Goal: Task Accomplishment & Management: Use online tool/utility

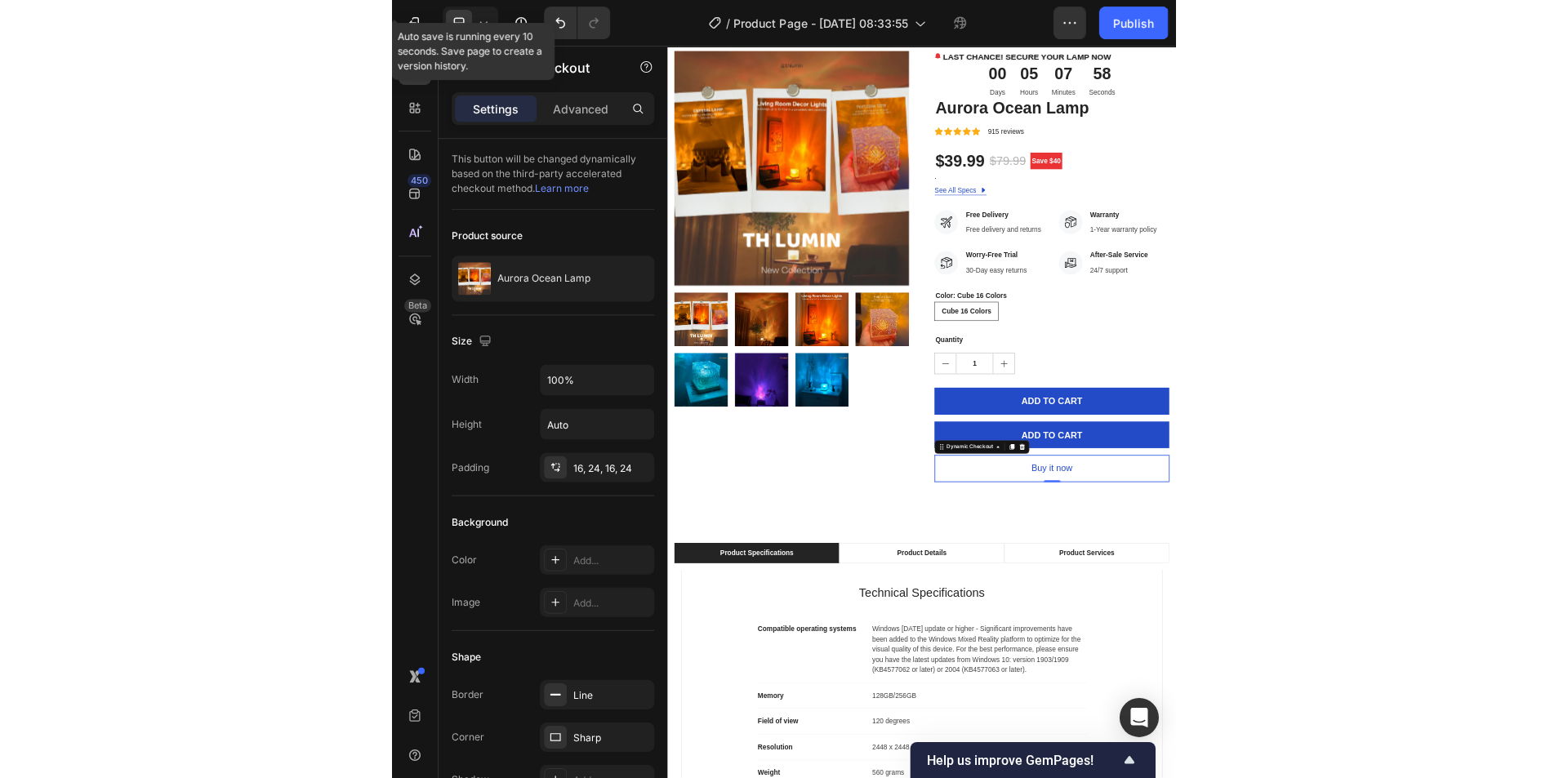
scroll to position [520, 0]
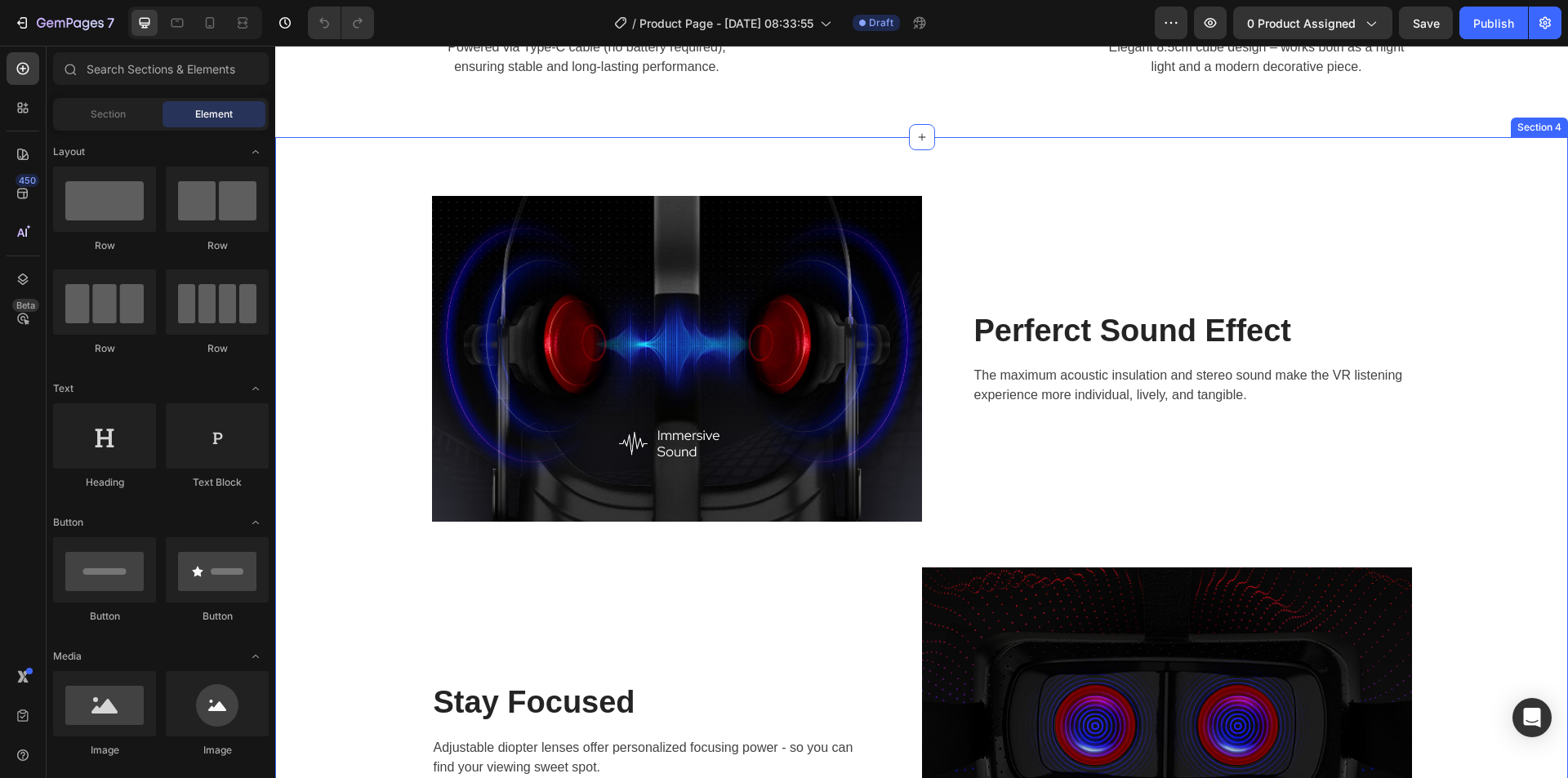
scroll to position [1960, 0]
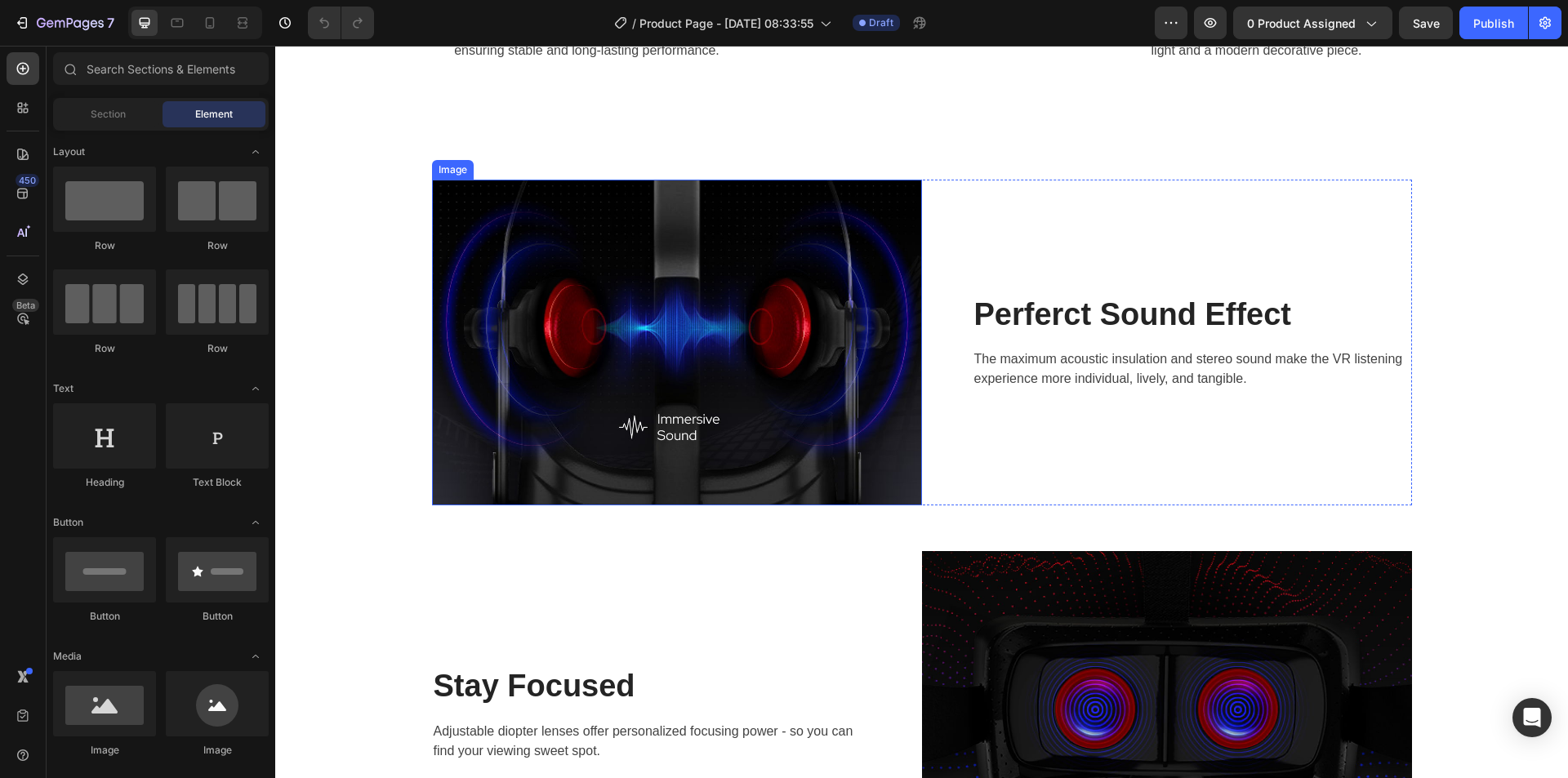
click at [799, 425] on img at bounding box center [676, 342] width 490 height 326
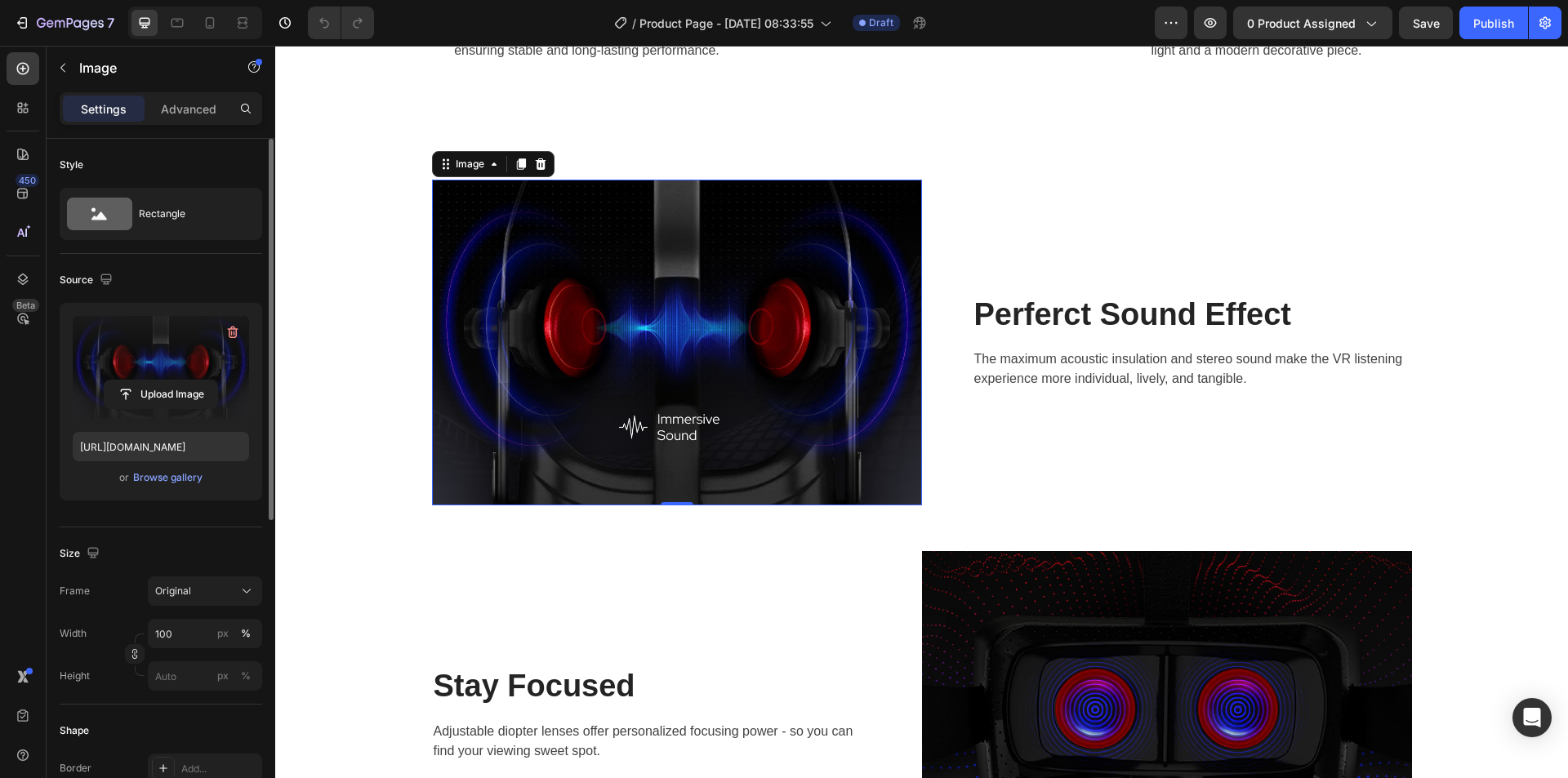
click at [216, 377] on label at bounding box center [161, 368] width 176 height 103
click at [216, 380] on input "file" at bounding box center [161, 394] width 113 height 27
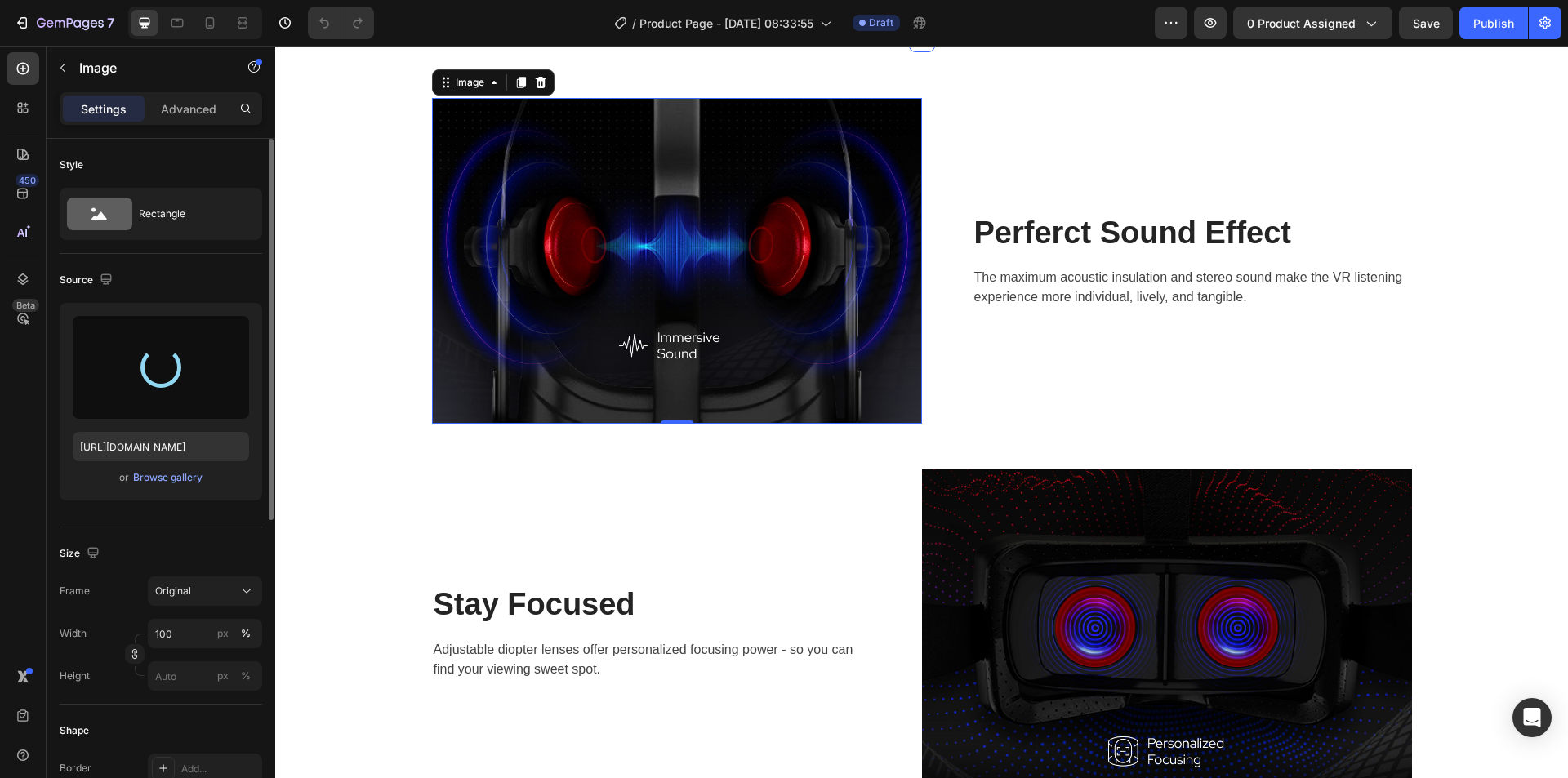
type input "https://cdn.shopify.com/s/files/1/0735/2942/6117/files/gempages_585415465296200…"
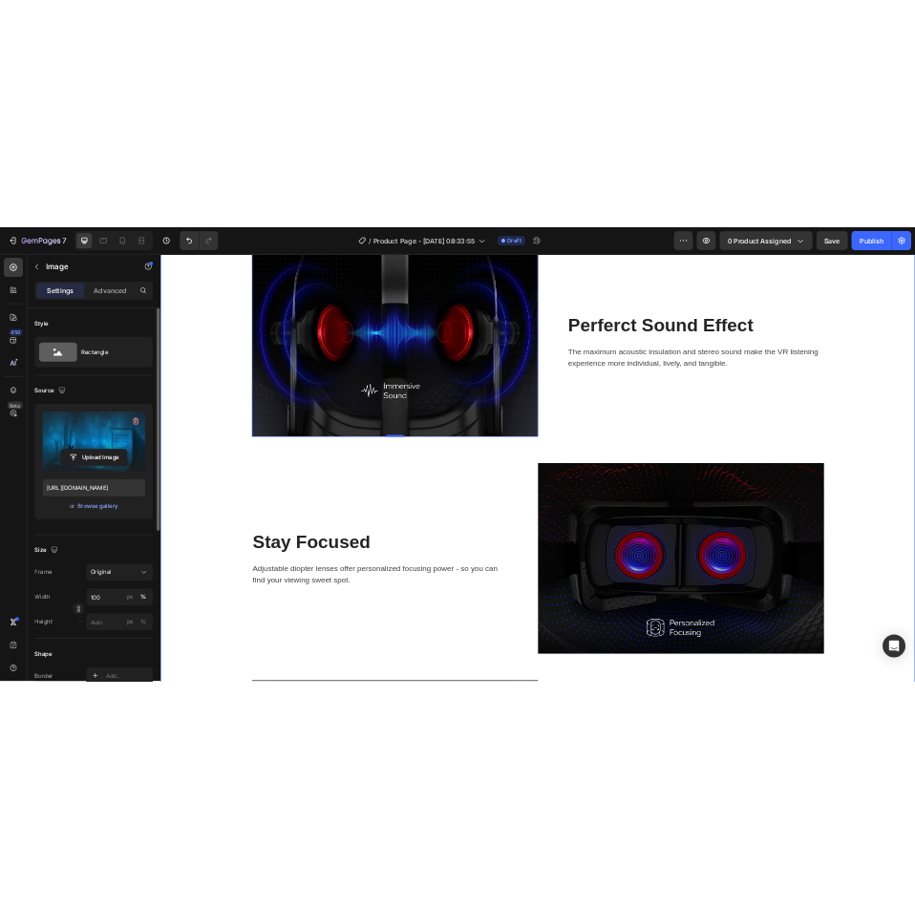
scroll to position [2484, 0]
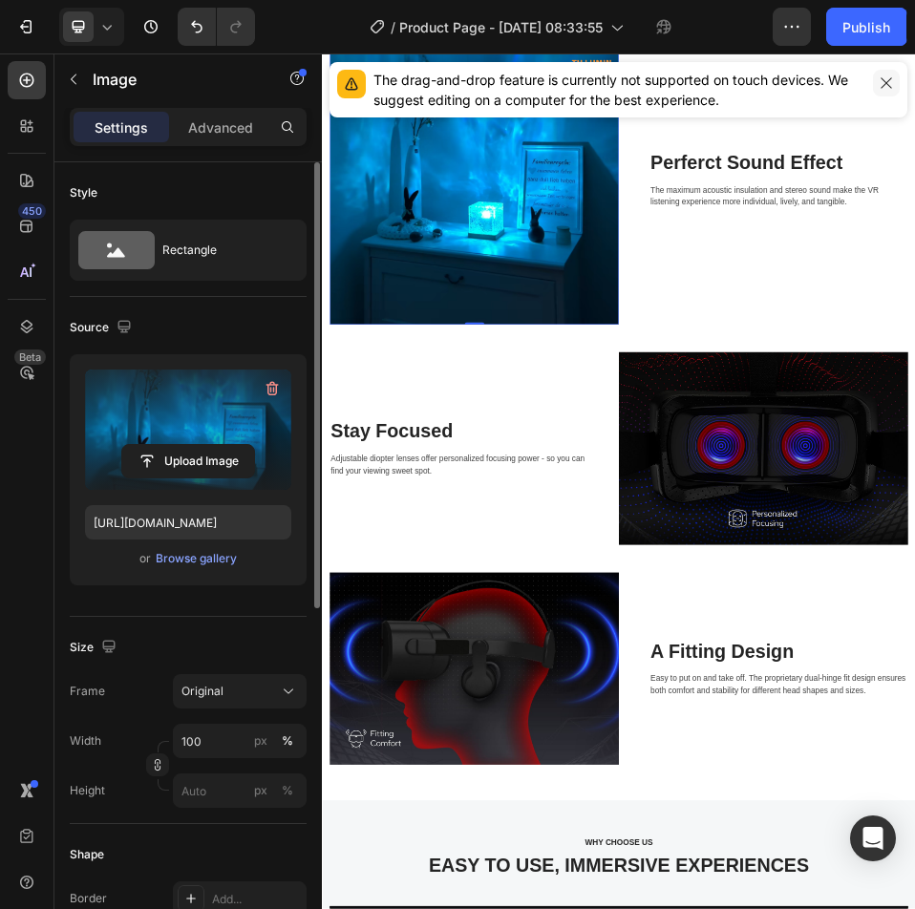
click at [893, 86] on icon "button" at bounding box center [886, 82] width 15 height 15
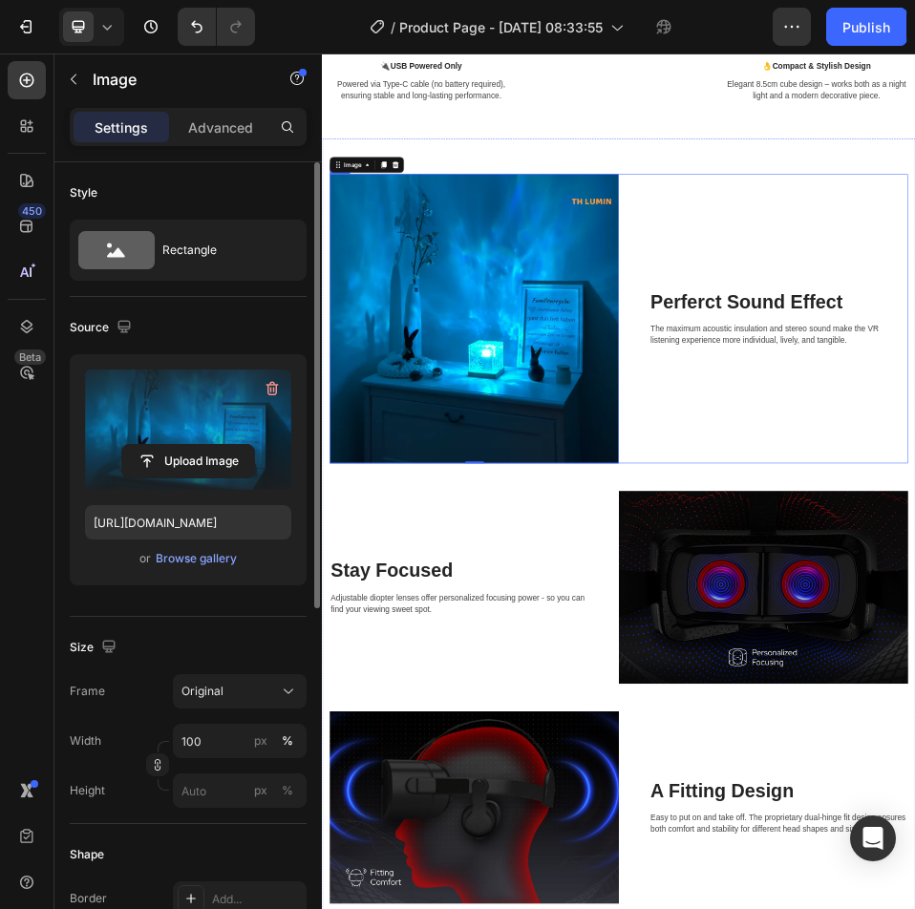
scroll to position [2197, 0]
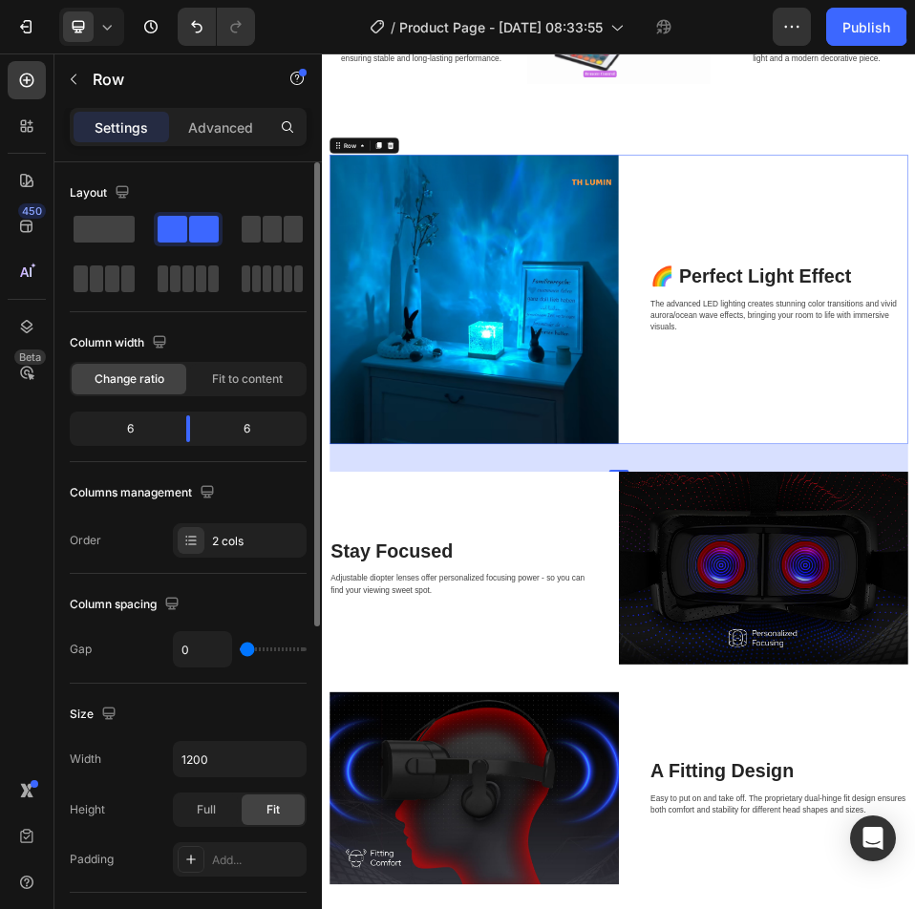
scroll to position [2472, 0]
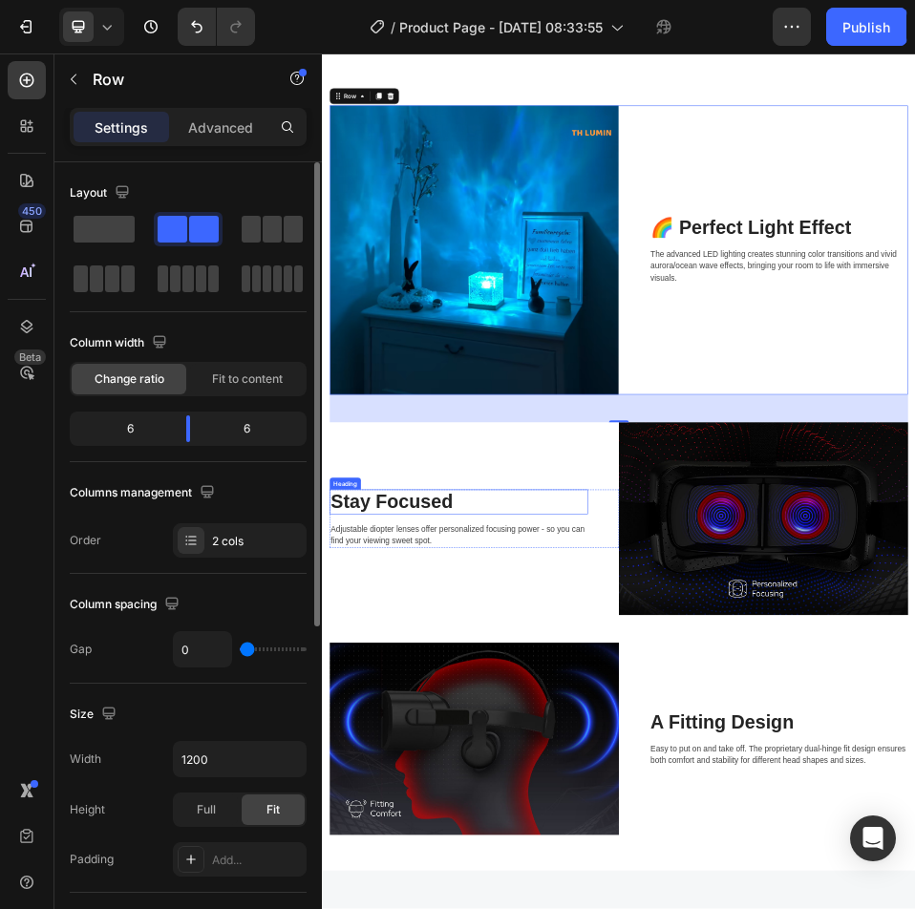
click at [512, 899] on p "Stay Focused" at bounding box center [586, 921] width 496 height 44
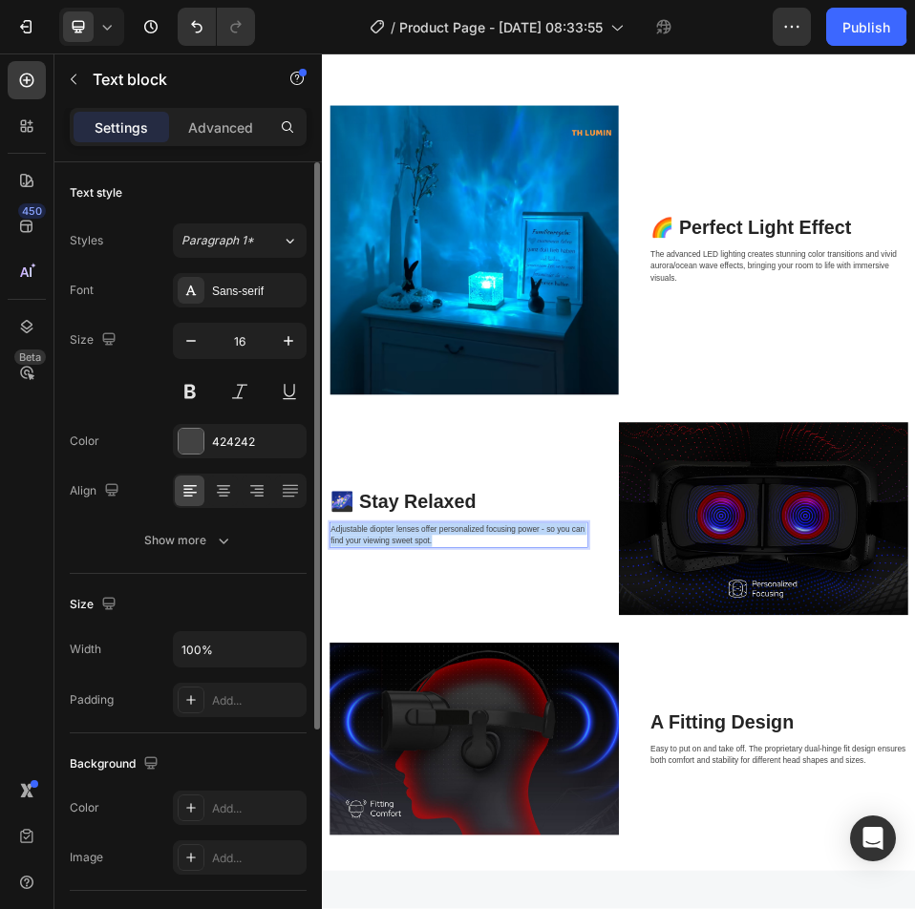
scroll to position [2449, 0]
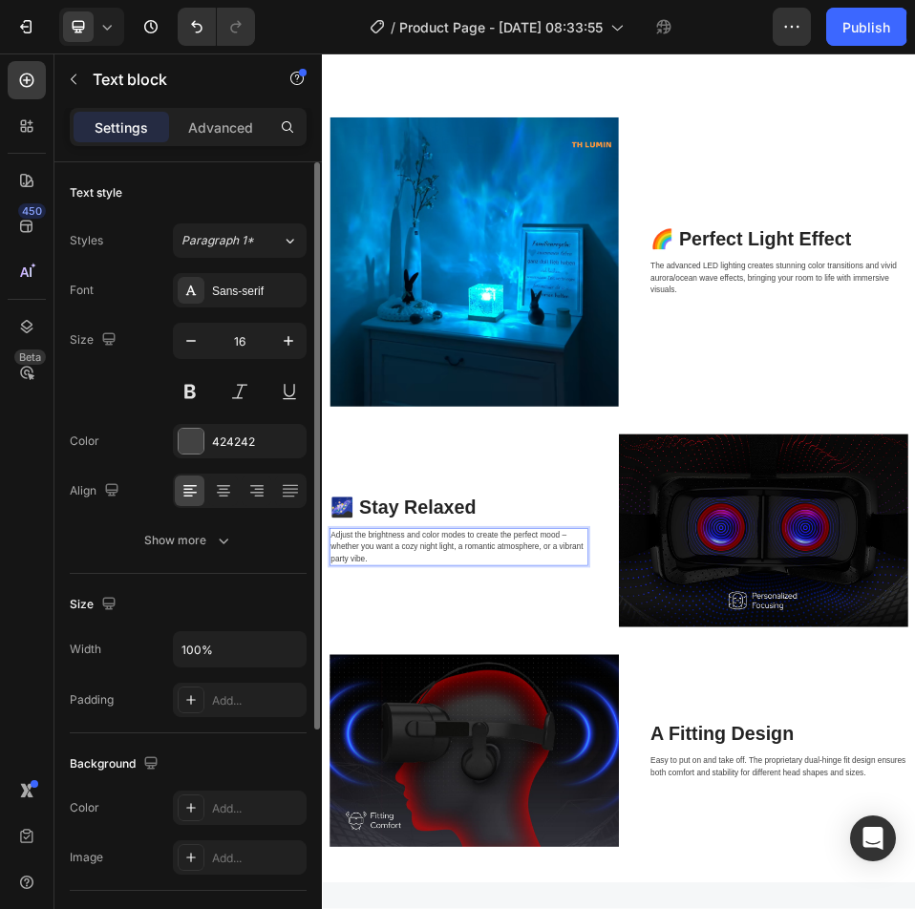
scroll to position [2461, 0]
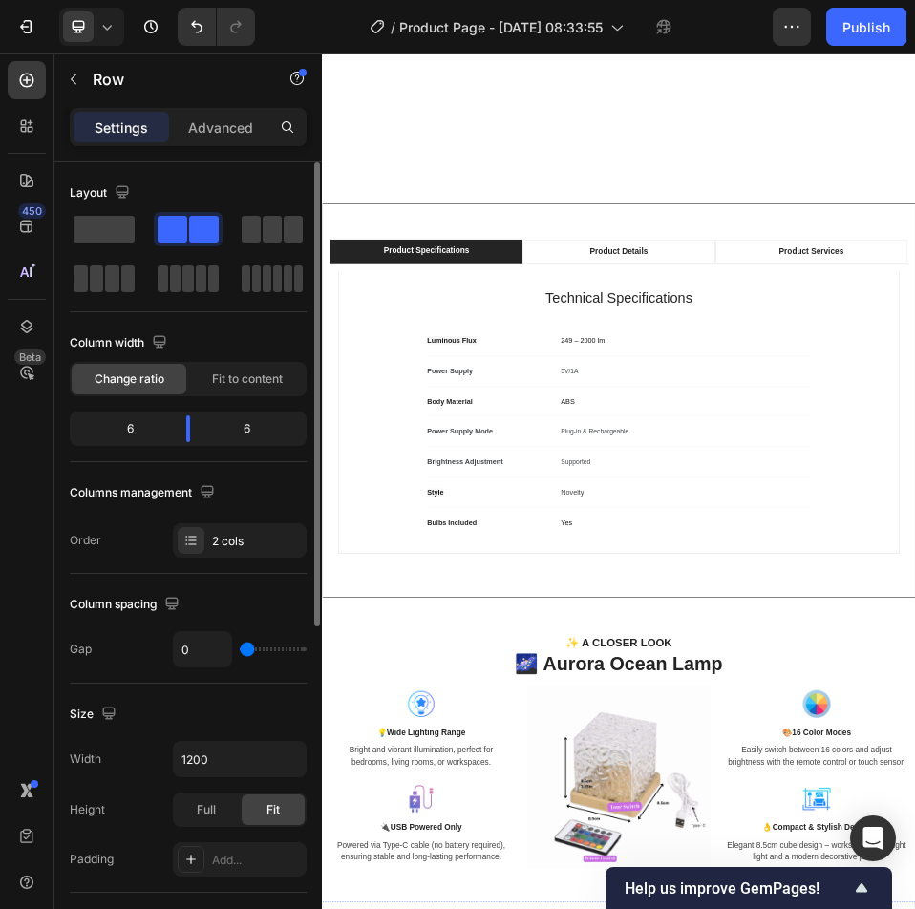
scroll to position [1528, 0]
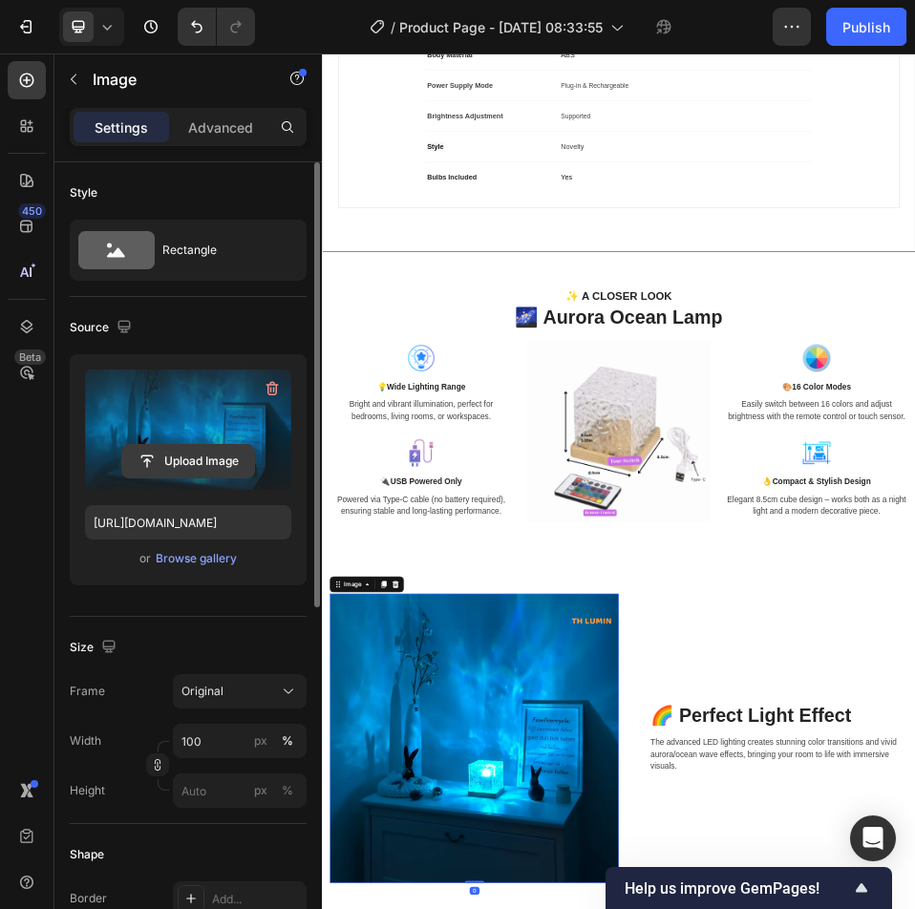
click at [237, 469] on input "file" at bounding box center [188, 461] width 132 height 32
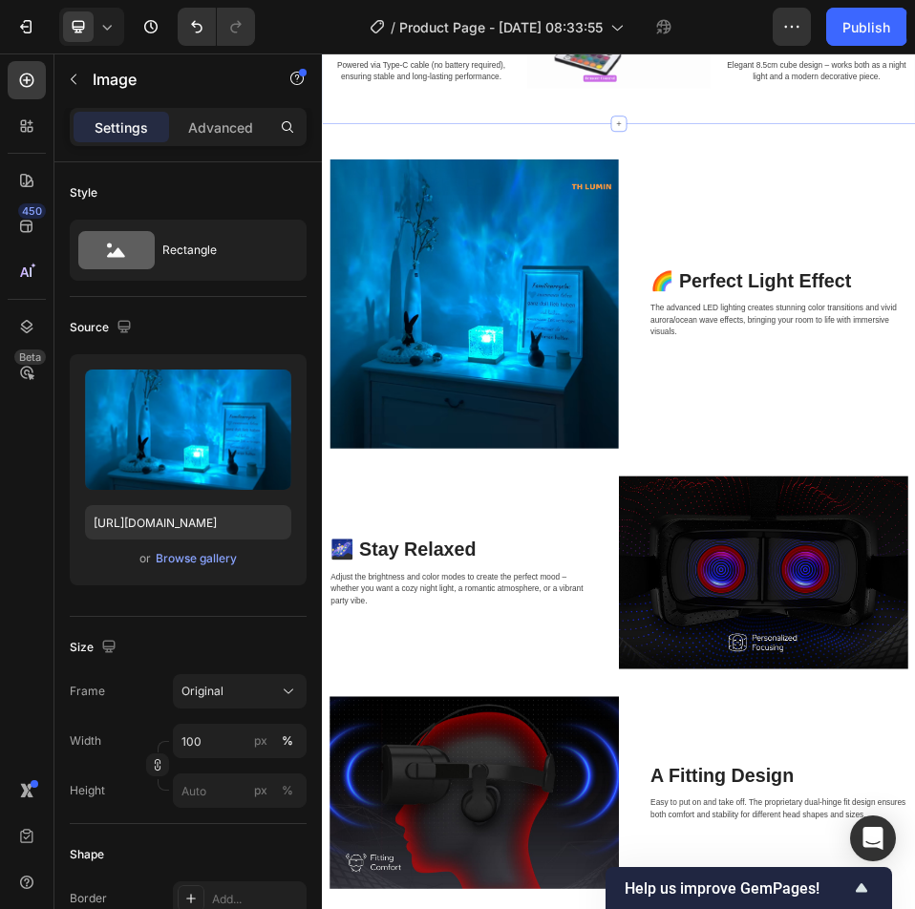
scroll to position [2388, 0]
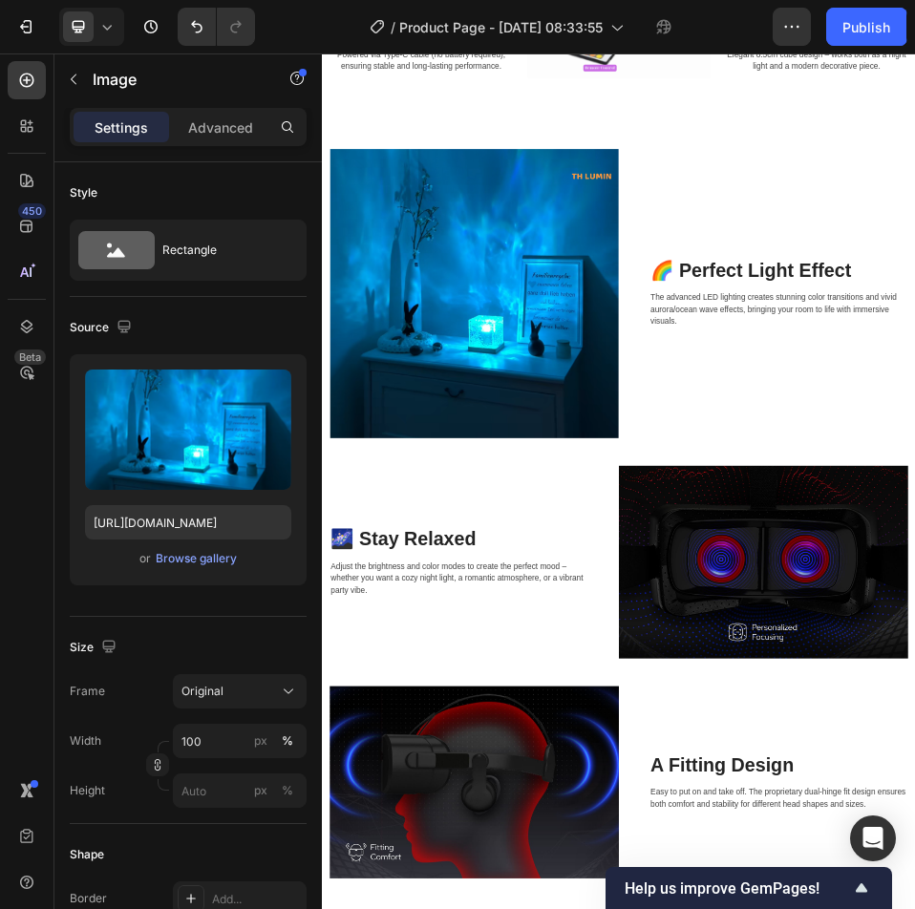
click at [705, 614] on img at bounding box center [615, 518] width 559 height 559
click at [705, 561] on img at bounding box center [615, 518] width 559 height 559
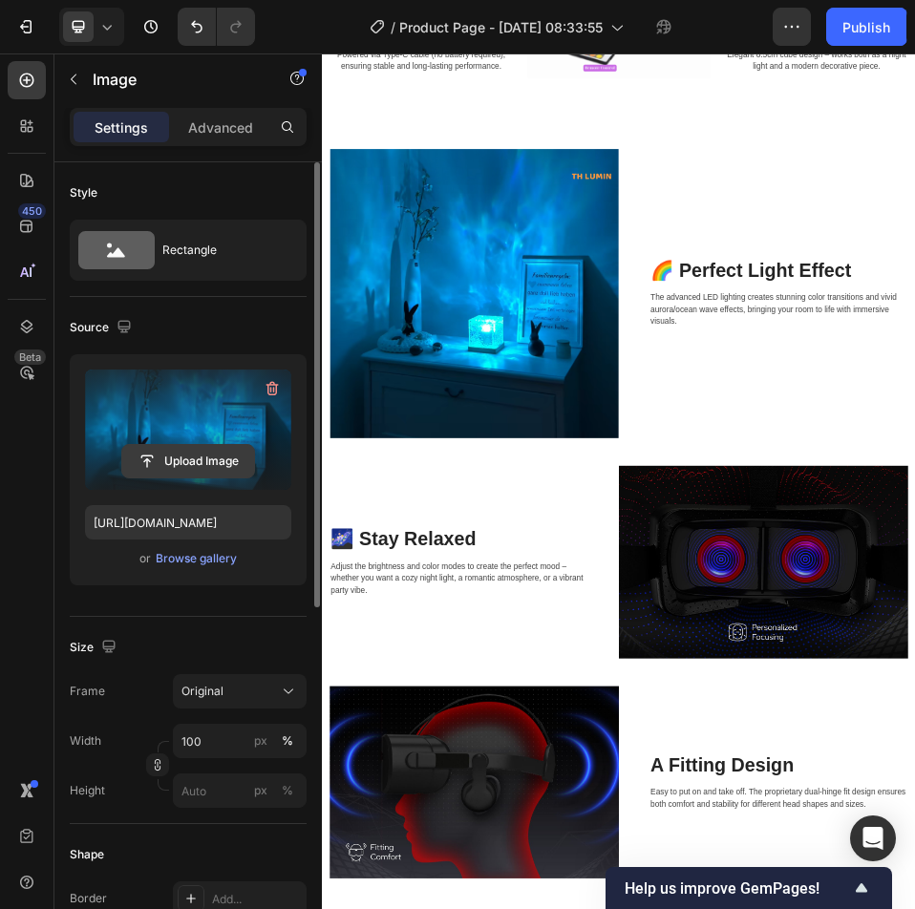
click at [188, 456] on input "file" at bounding box center [188, 461] width 132 height 32
type input "C:\fakepath\25.9.25.gif"
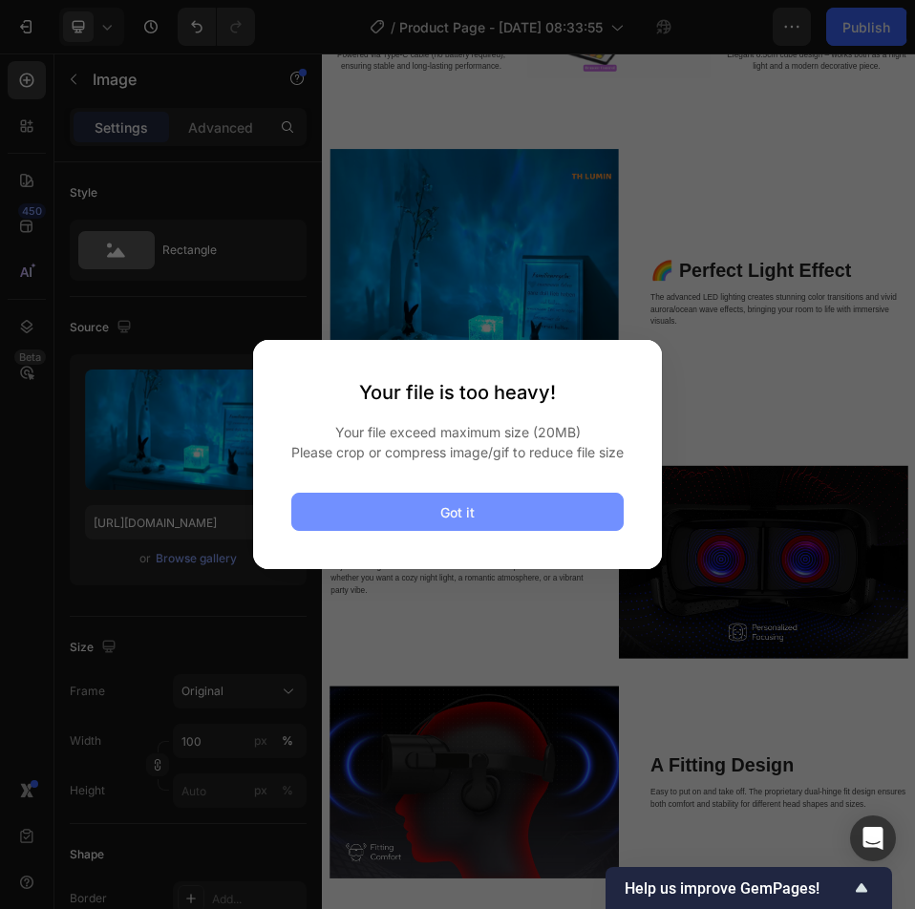
click at [560, 528] on button "Got it" at bounding box center [457, 512] width 332 height 38
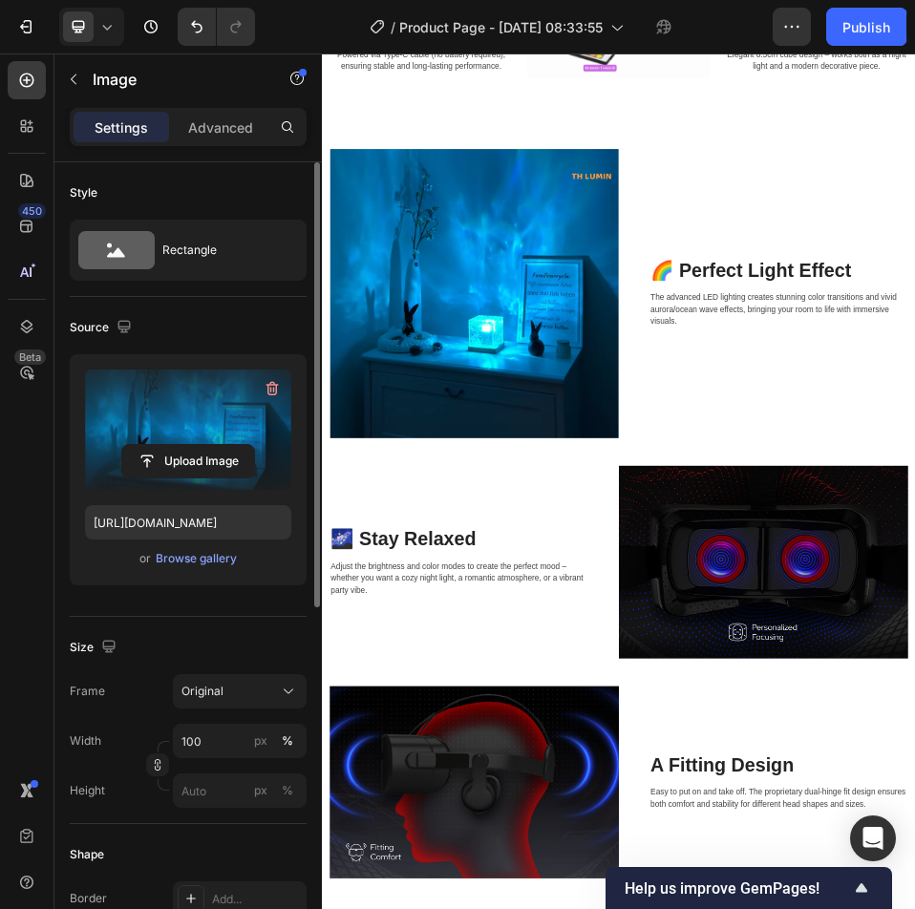
click at [245, 440] on label at bounding box center [188, 430] width 206 height 120
click at [245, 445] on input "file" at bounding box center [188, 461] width 132 height 32
click at [222, 429] on label at bounding box center [188, 430] width 206 height 120
click at [222, 445] on input "file" at bounding box center [188, 461] width 132 height 32
click at [162, 447] on input "file" at bounding box center [188, 461] width 132 height 32
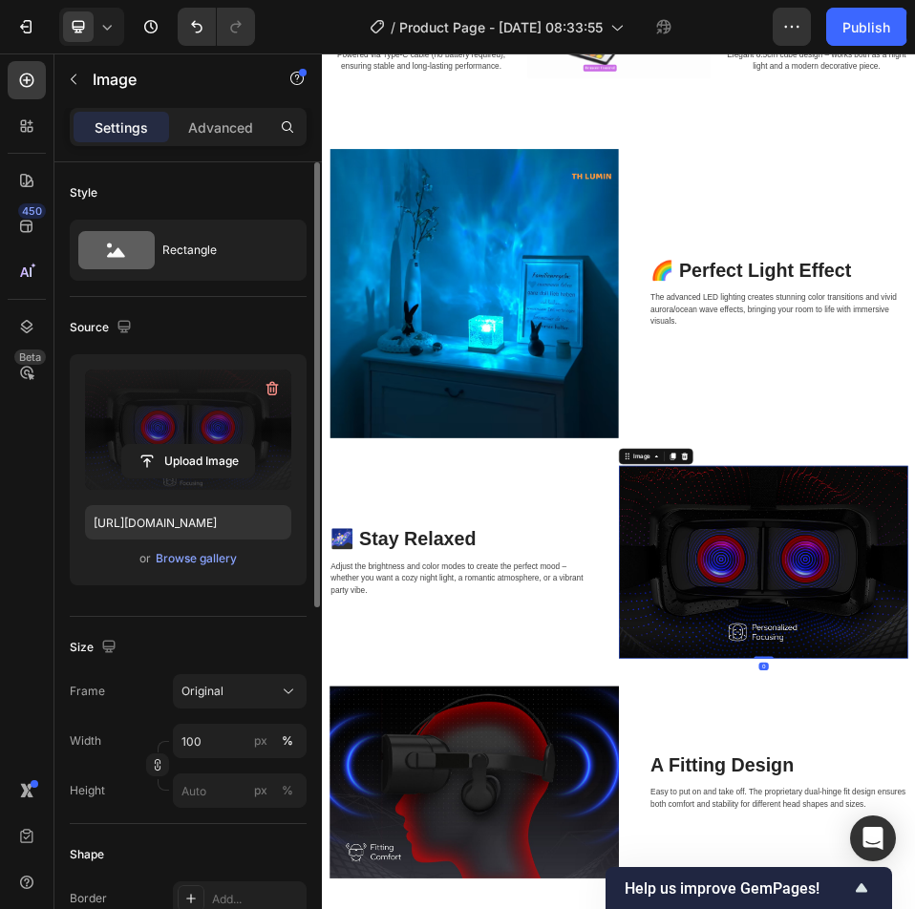
click at [268, 439] on label at bounding box center [188, 430] width 206 height 120
click at [254, 445] on input "file" at bounding box center [188, 461] width 132 height 32
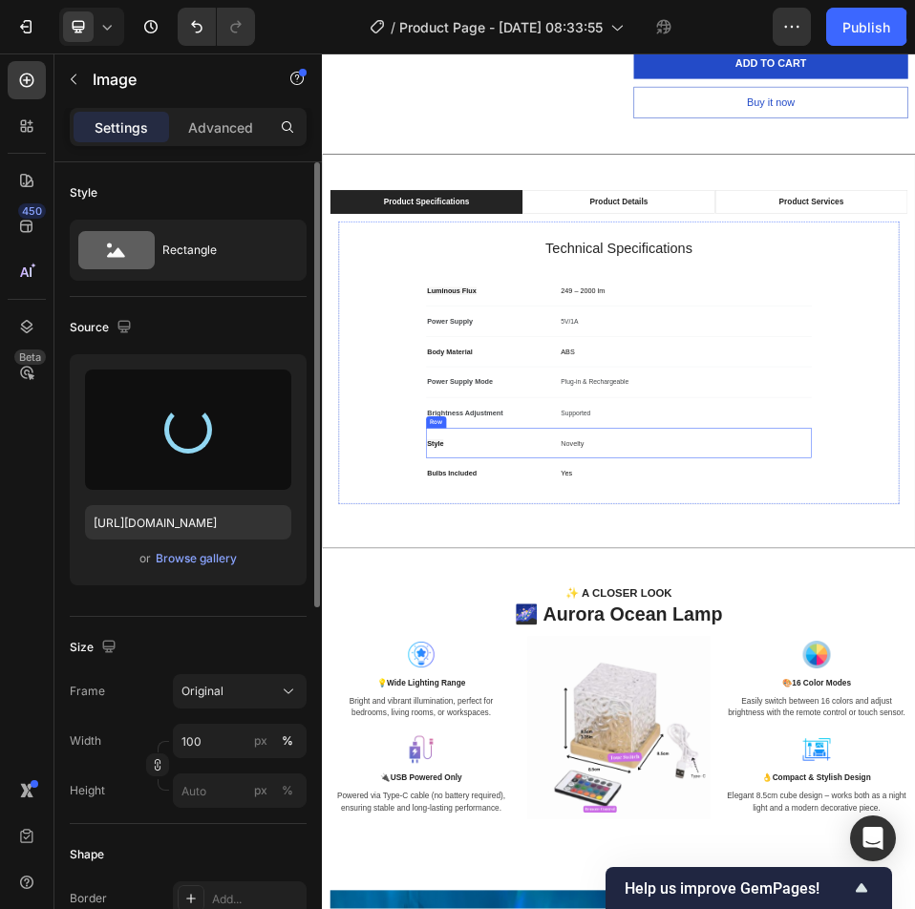
scroll to position [287, 0]
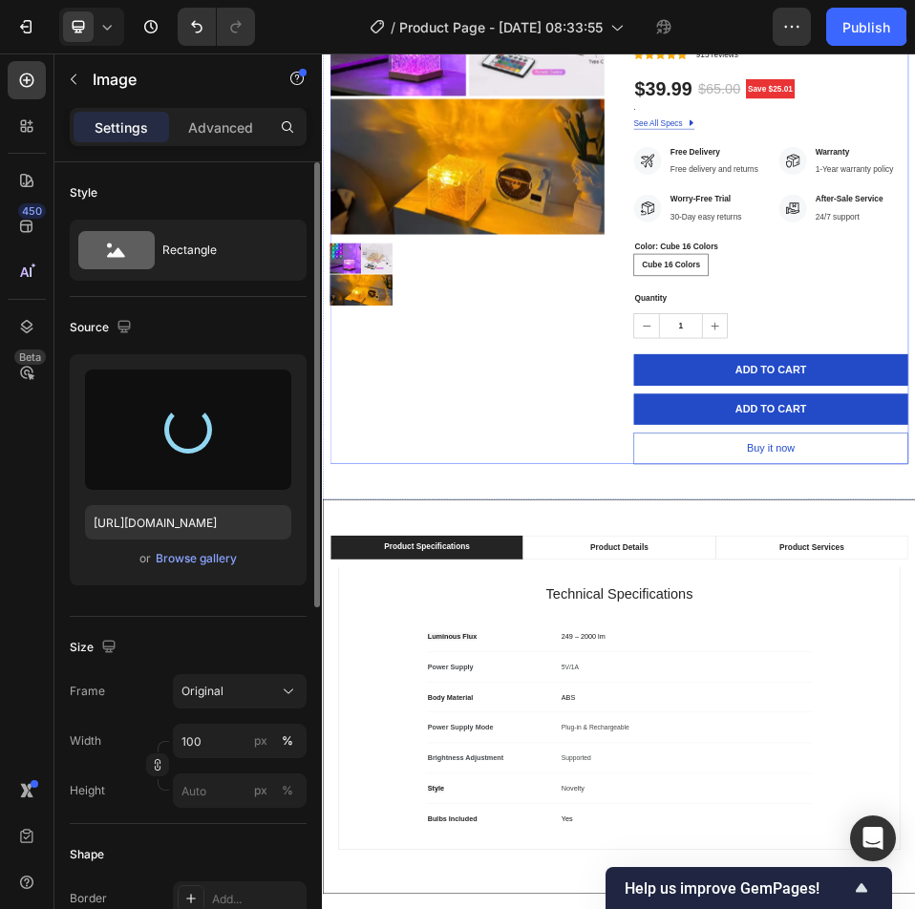
type input "https://cdn.shopify.com/s/files/1/0735/2942/6117/files/gempages_585415465296200…"
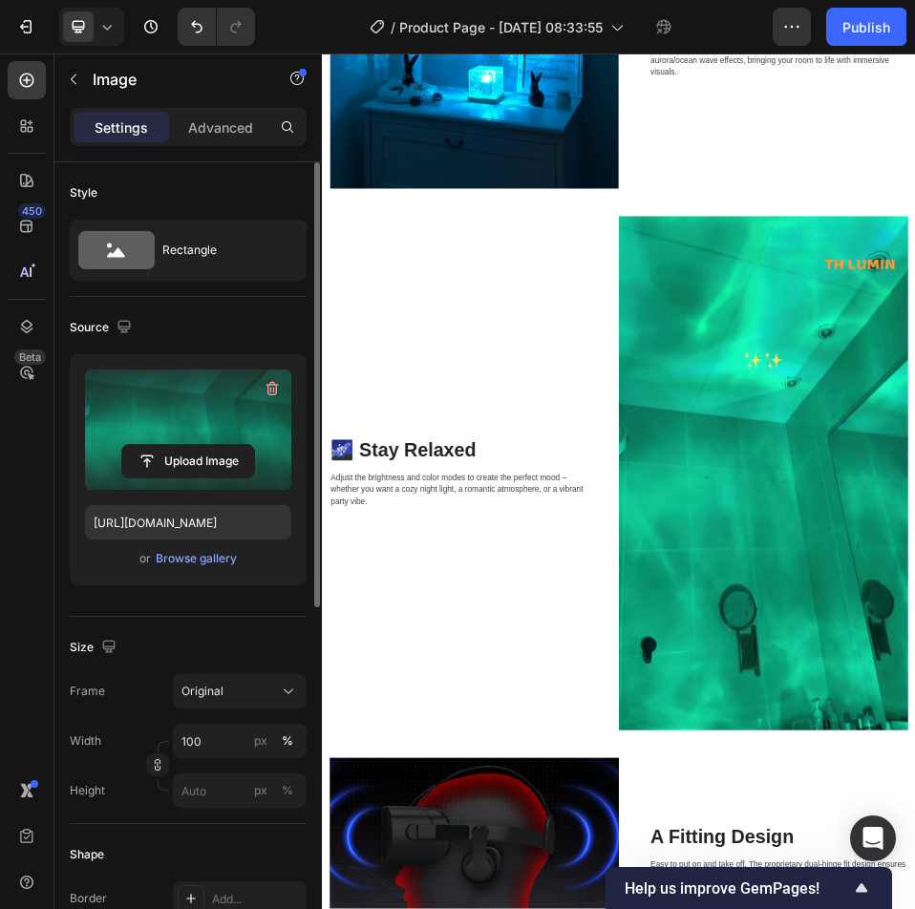
scroll to position [2770, 0]
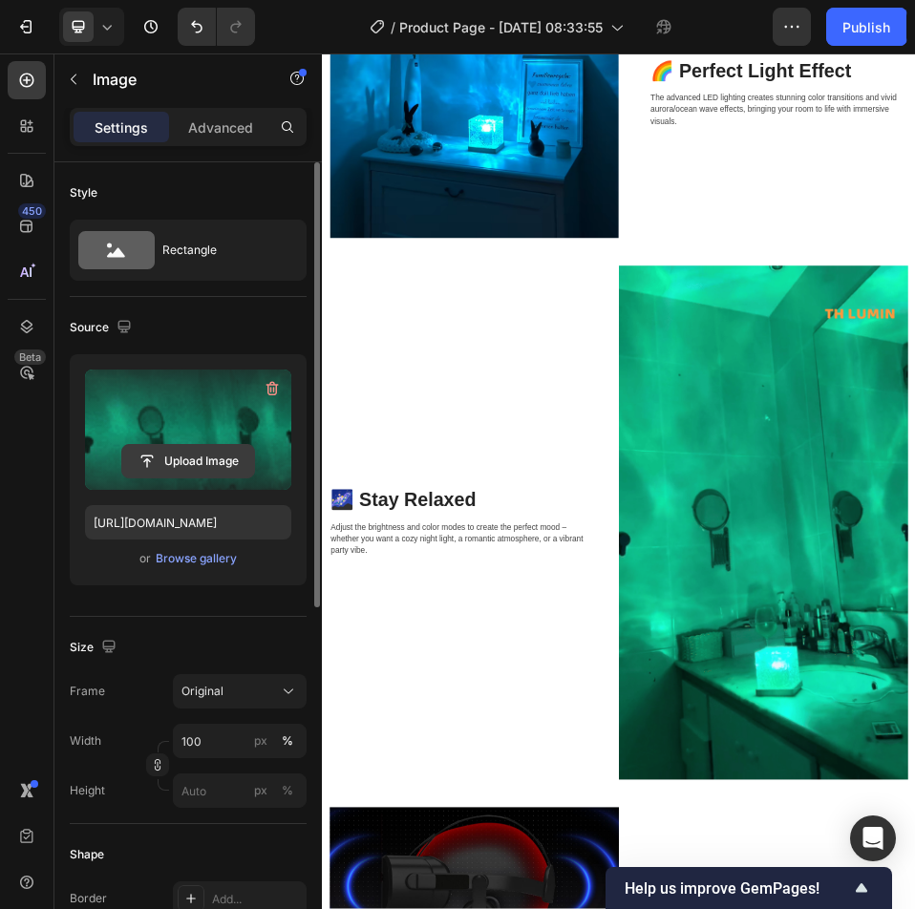
click at [221, 454] on input "file" at bounding box center [188, 461] width 132 height 32
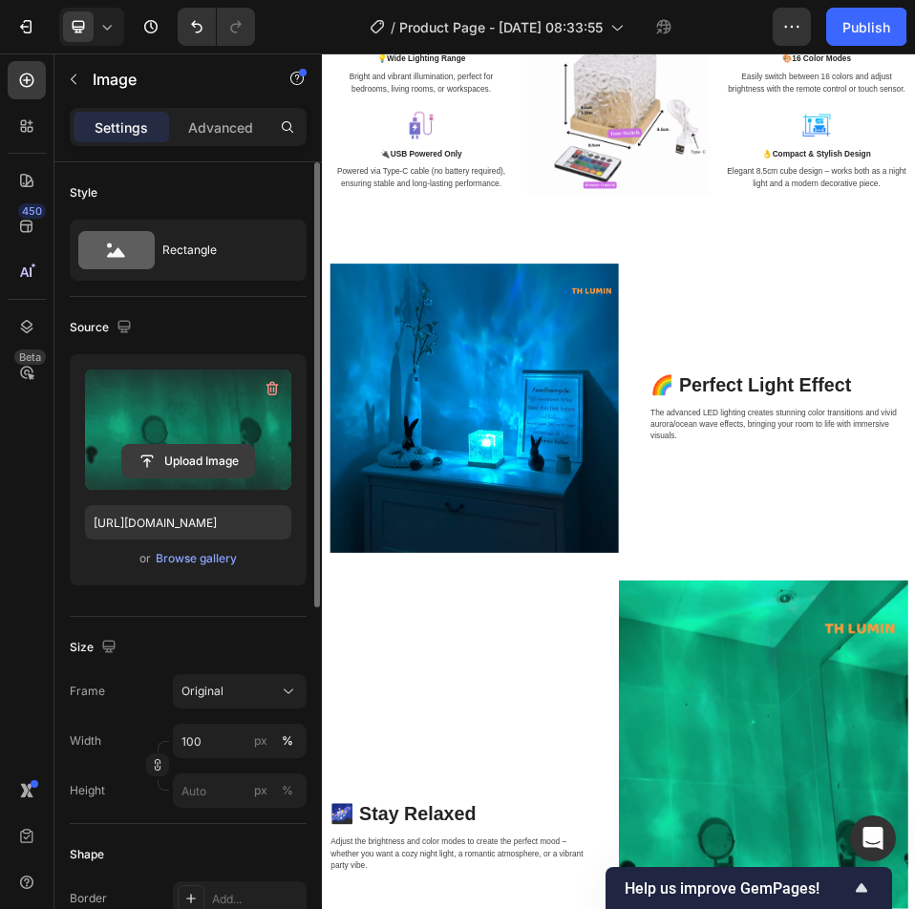
scroll to position [1815, 0]
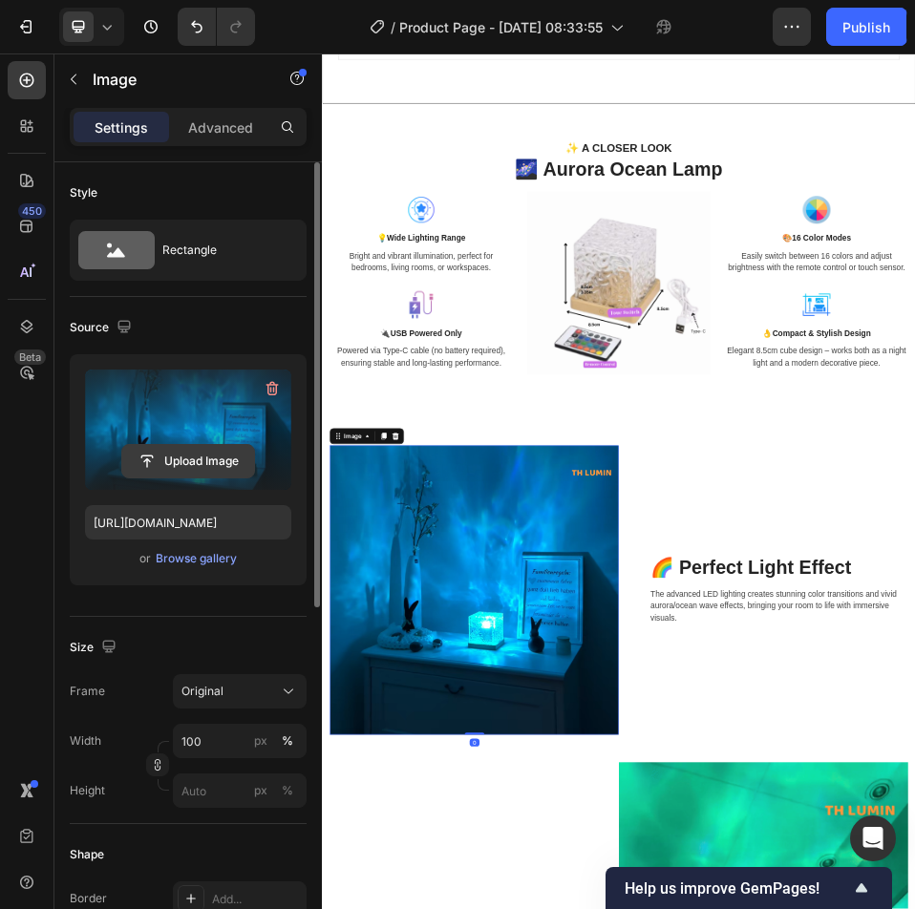
click at [245, 452] on input "file" at bounding box center [188, 461] width 132 height 32
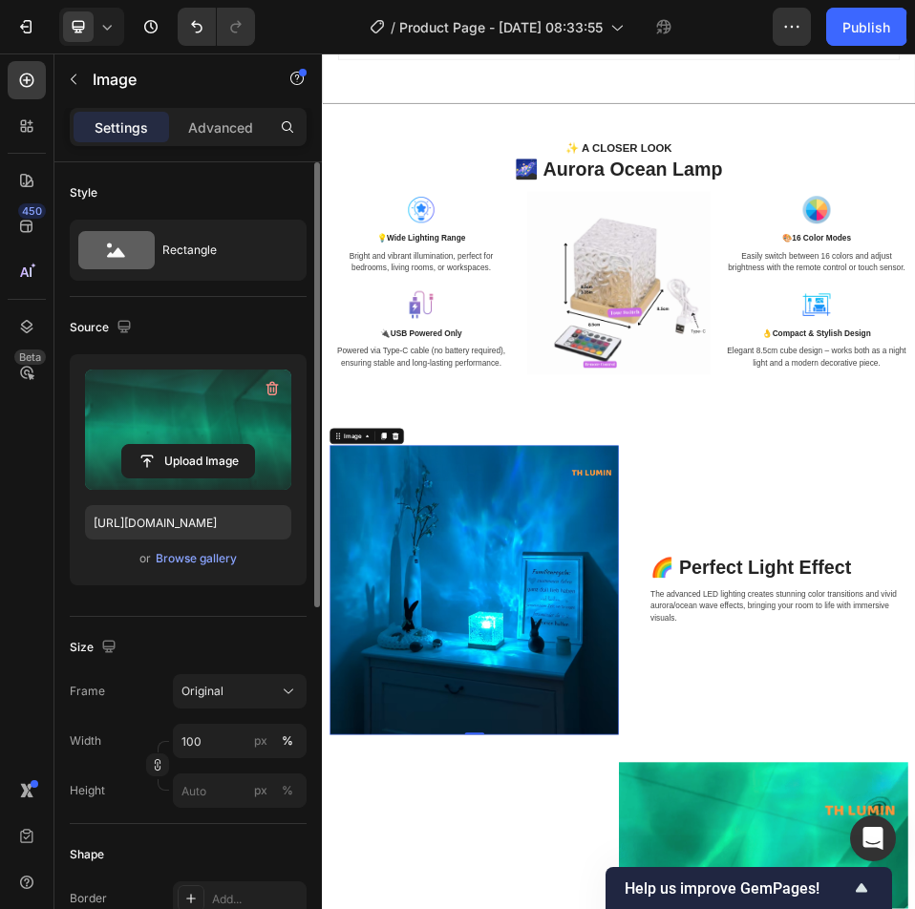
type input "https://cdn.shopify.com/s/files/1/0735/2942/6117/files/gempages_585415465296200…"
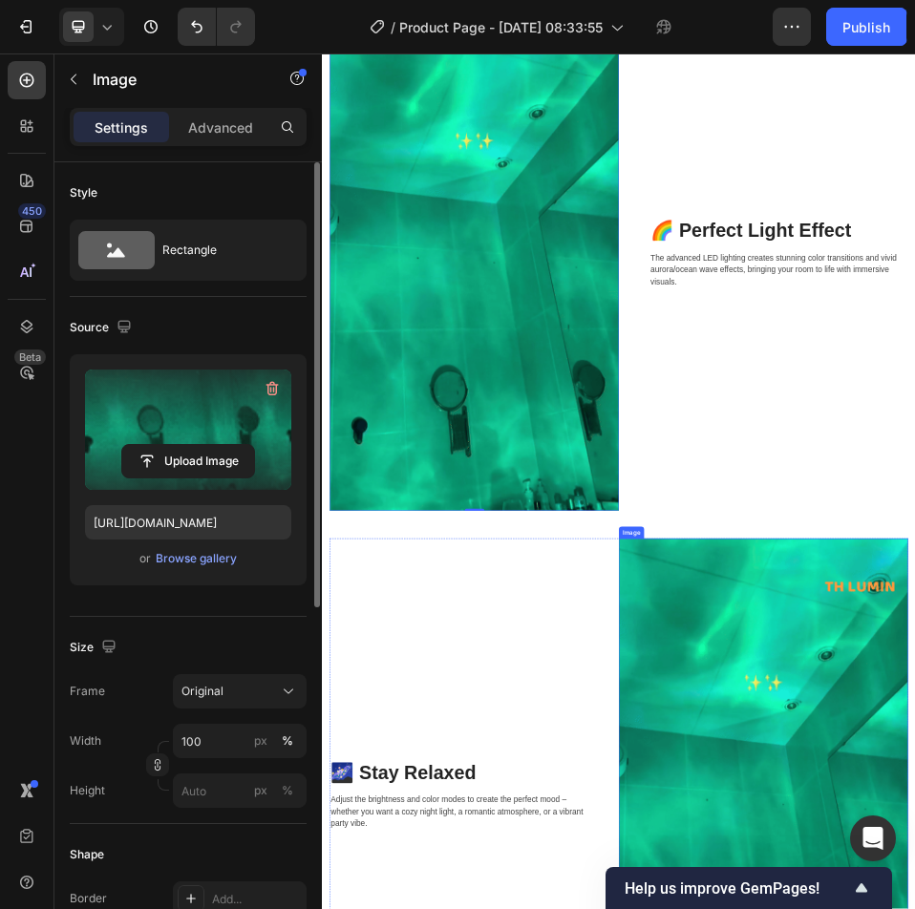
scroll to position [2675, 0]
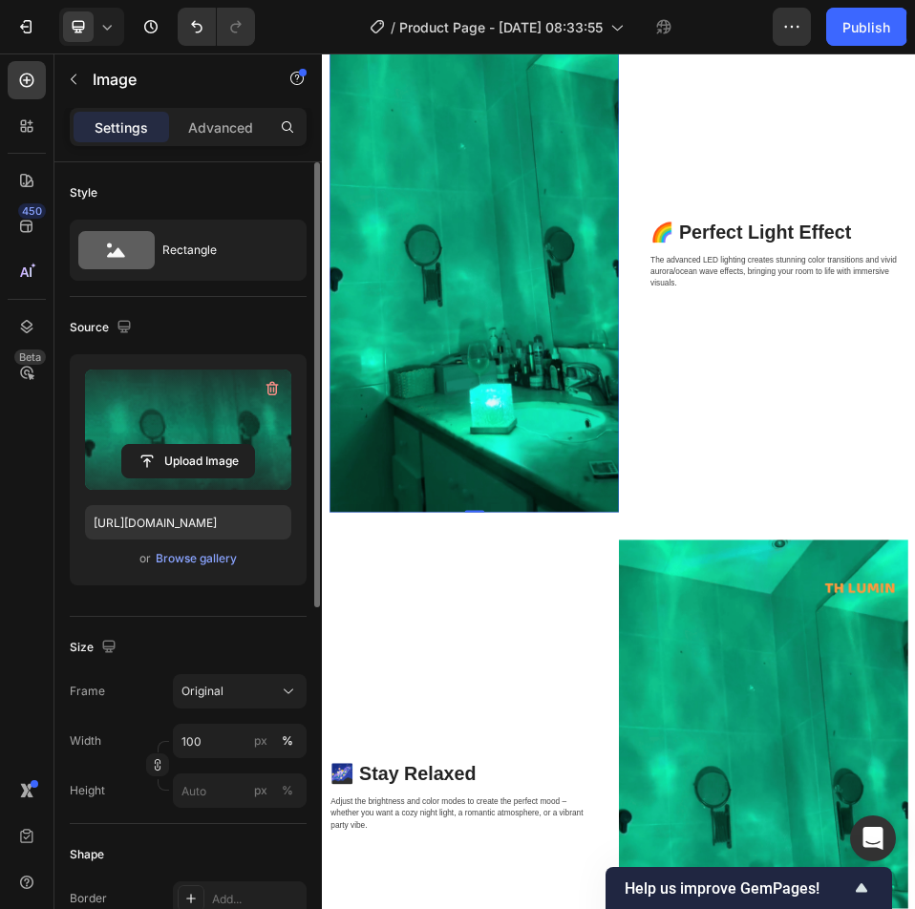
click at [847, 909] on img at bounding box center [615, 443] width 559 height 993
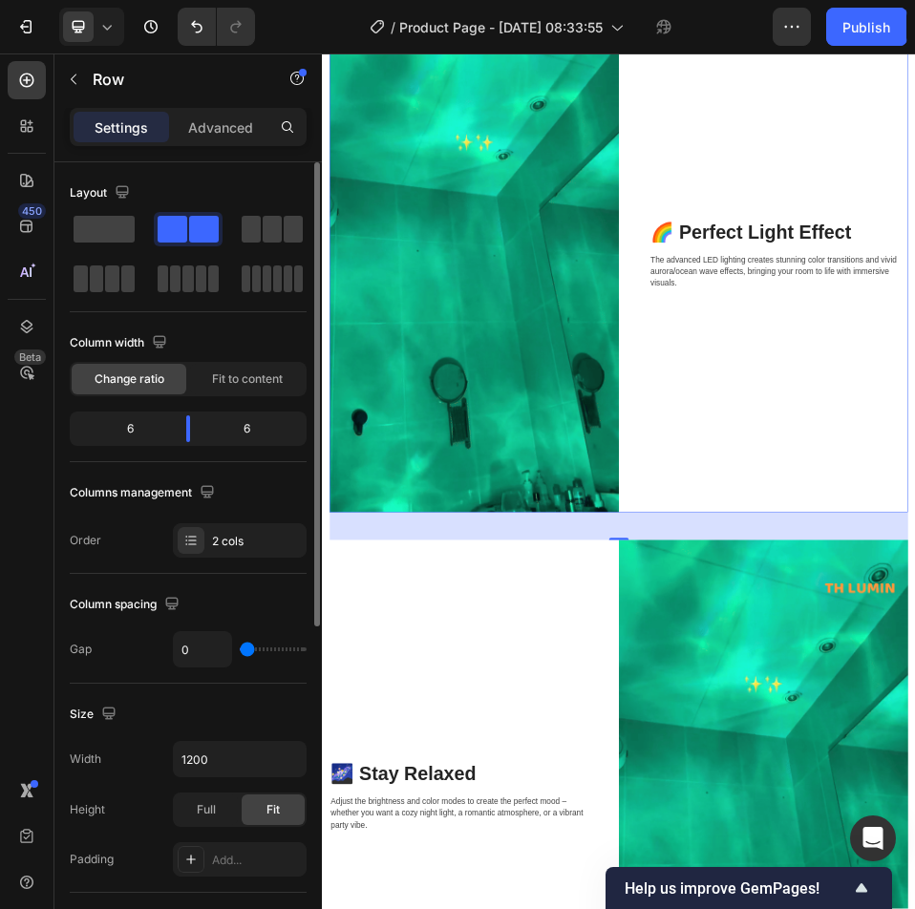
drag, startPoint x: 881, startPoint y: 976, endPoint x: 890, endPoint y: 957, distance: 21.4
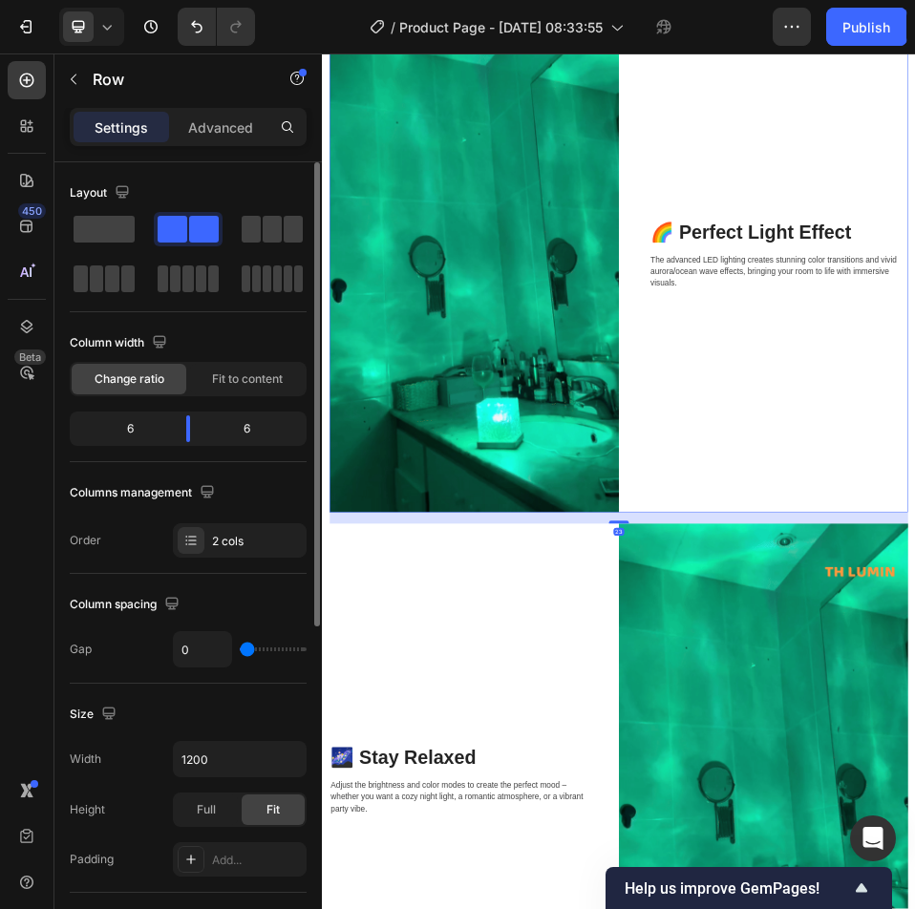
drag, startPoint x: 875, startPoint y: 980, endPoint x: 888, endPoint y: 949, distance: 34.2
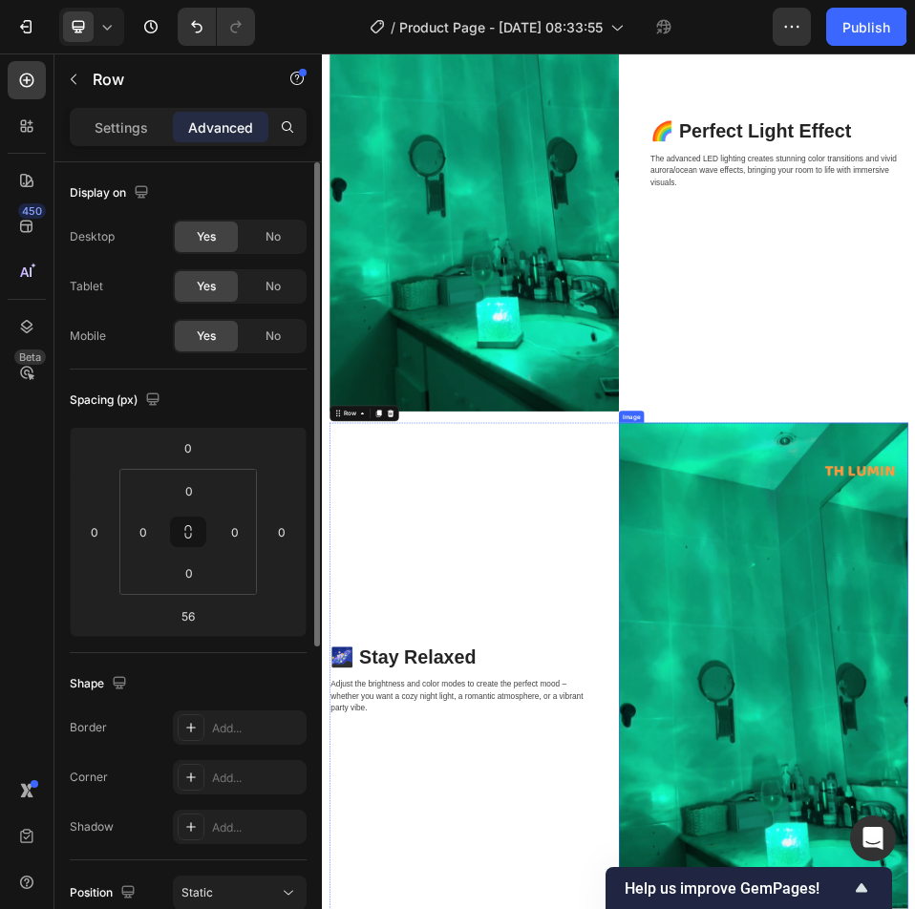
scroll to position [2884, 0]
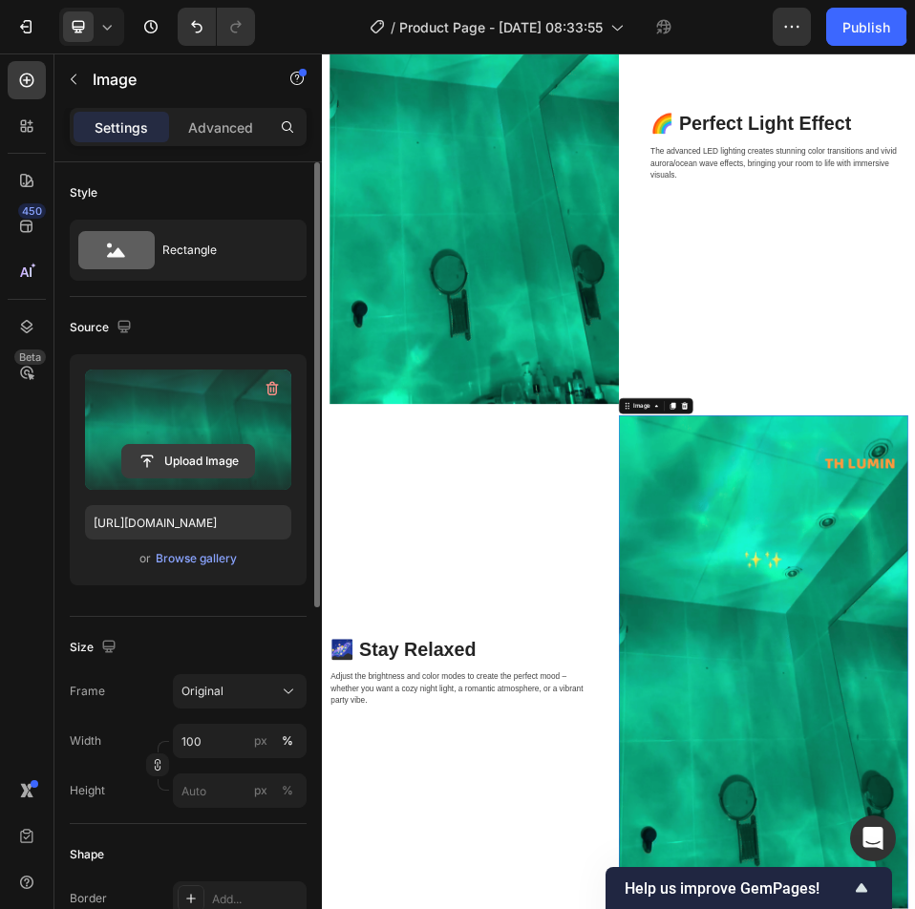
click at [209, 462] on input "file" at bounding box center [188, 461] width 132 height 32
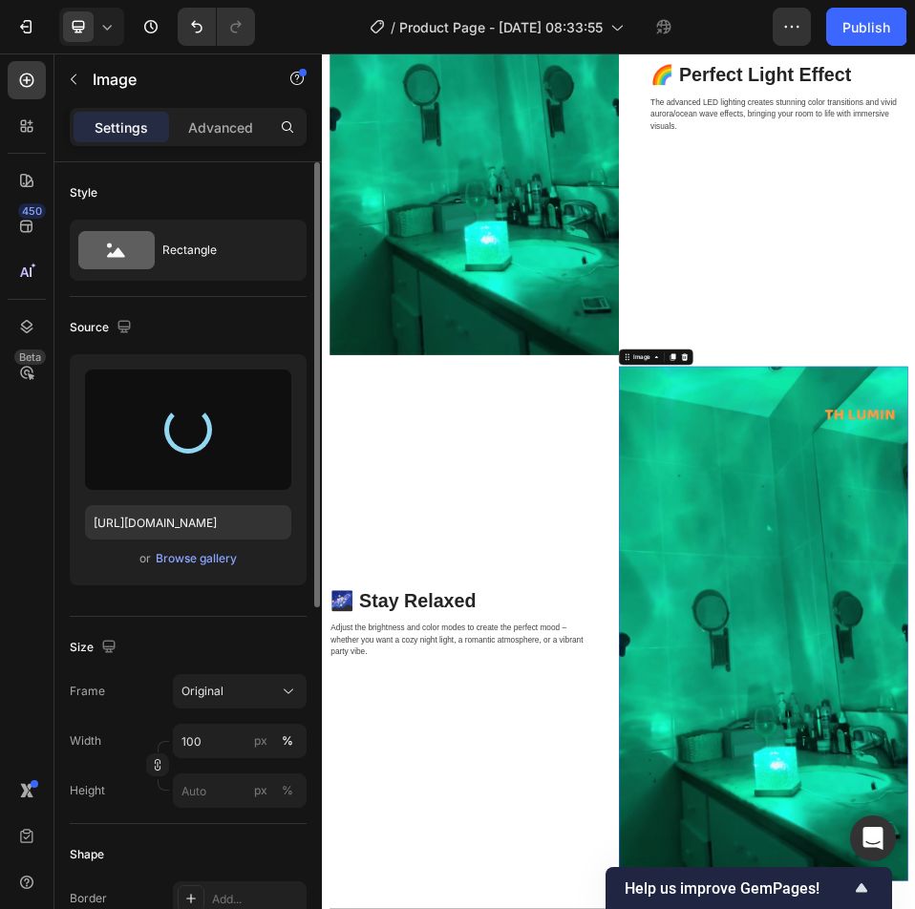
scroll to position [2979, 0]
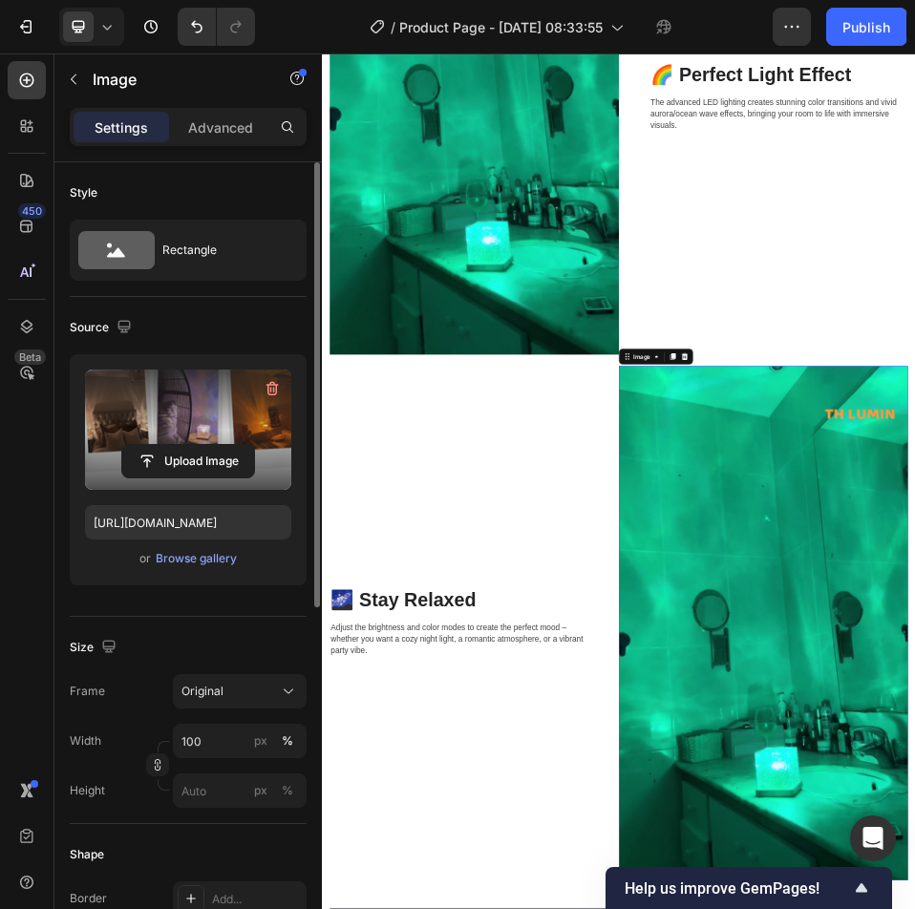
type input "https://cdn.shopify.com/s/files/1/0735/2942/6117/files/gempages_585415465296200…"
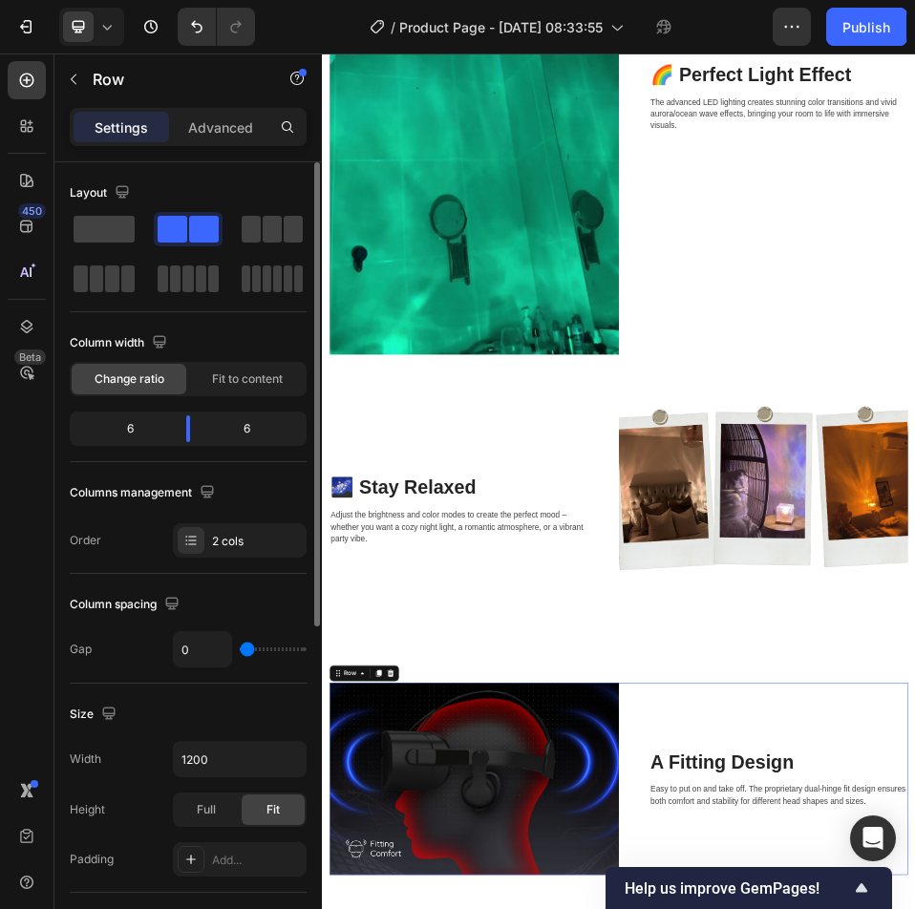
scroll to position [3170, 0]
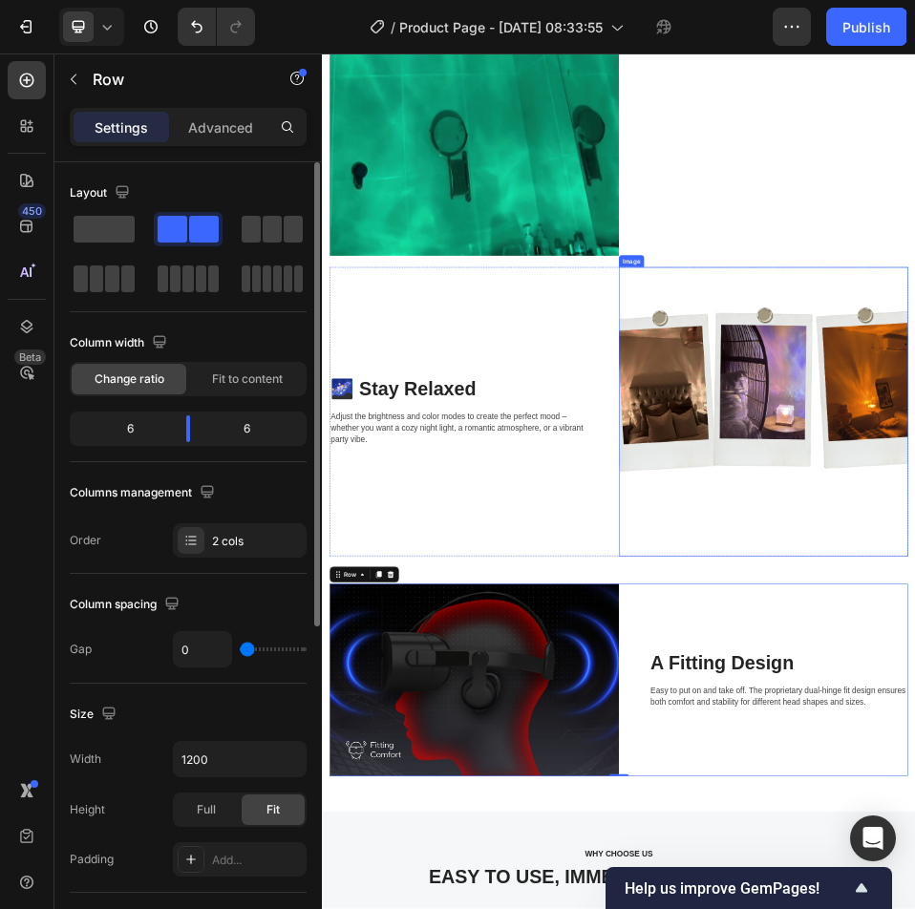
drag, startPoint x: 1235, startPoint y: 755, endPoint x: 1086, endPoint y: 804, distance: 157.1
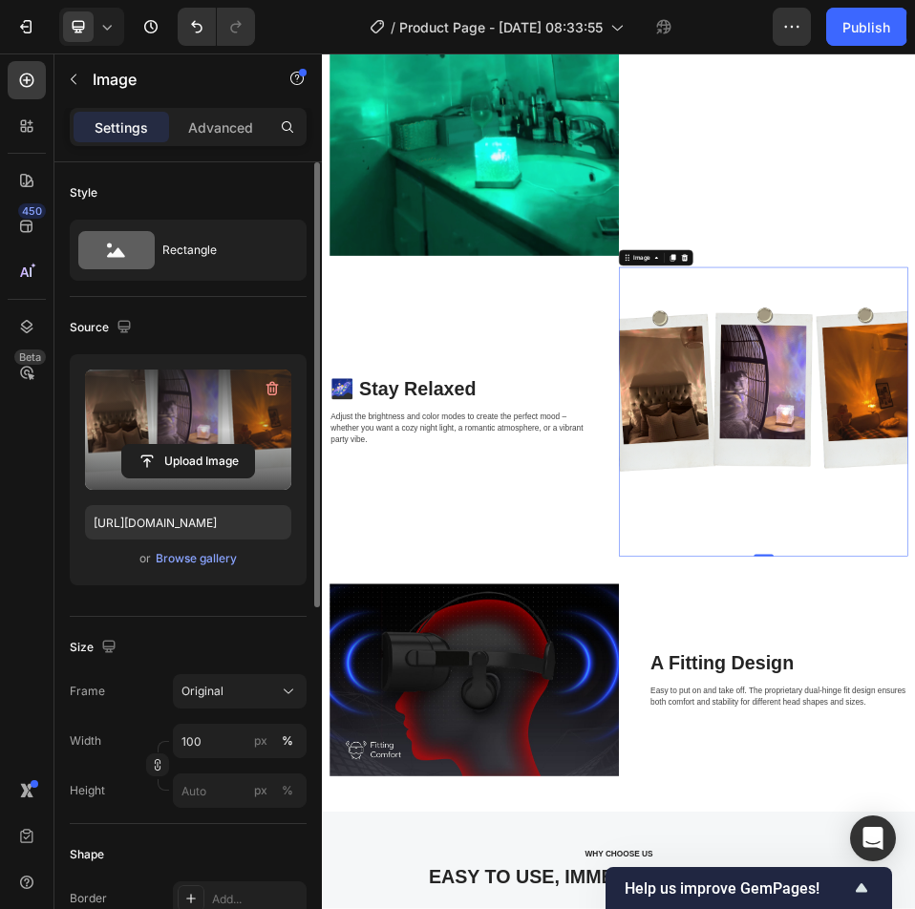
click at [245, 429] on label at bounding box center [188, 430] width 206 height 120
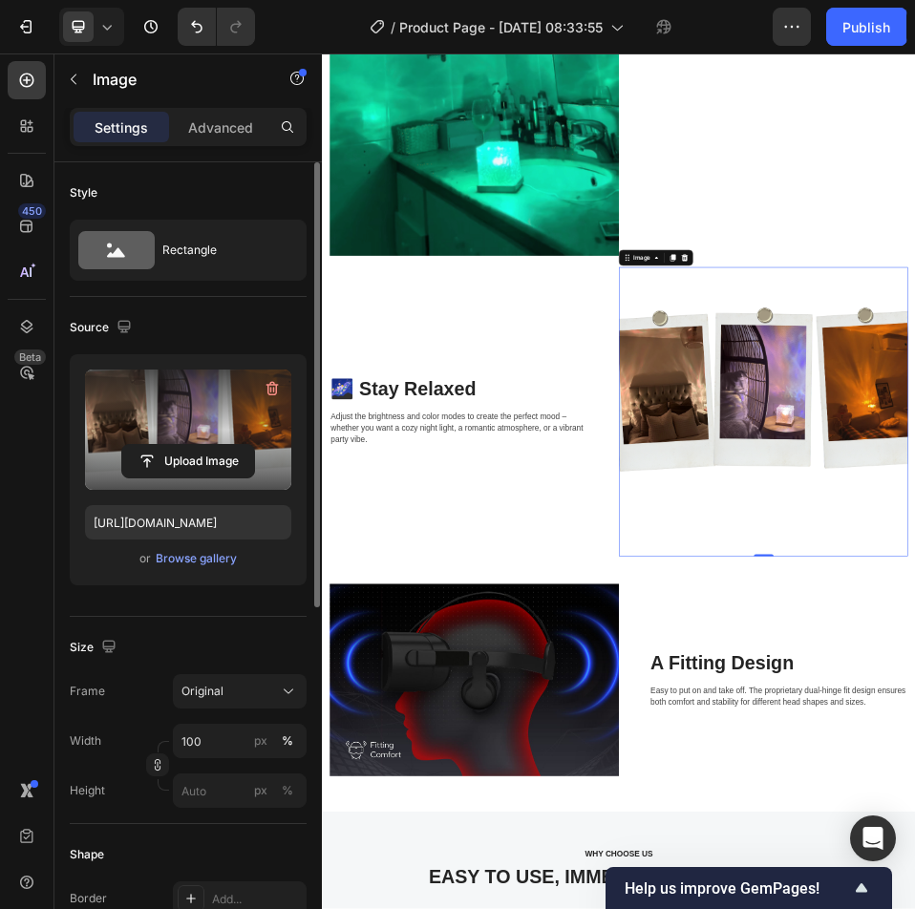
click at [245, 445] on input "file" at bounding box center [188, 461] width 132 height 32
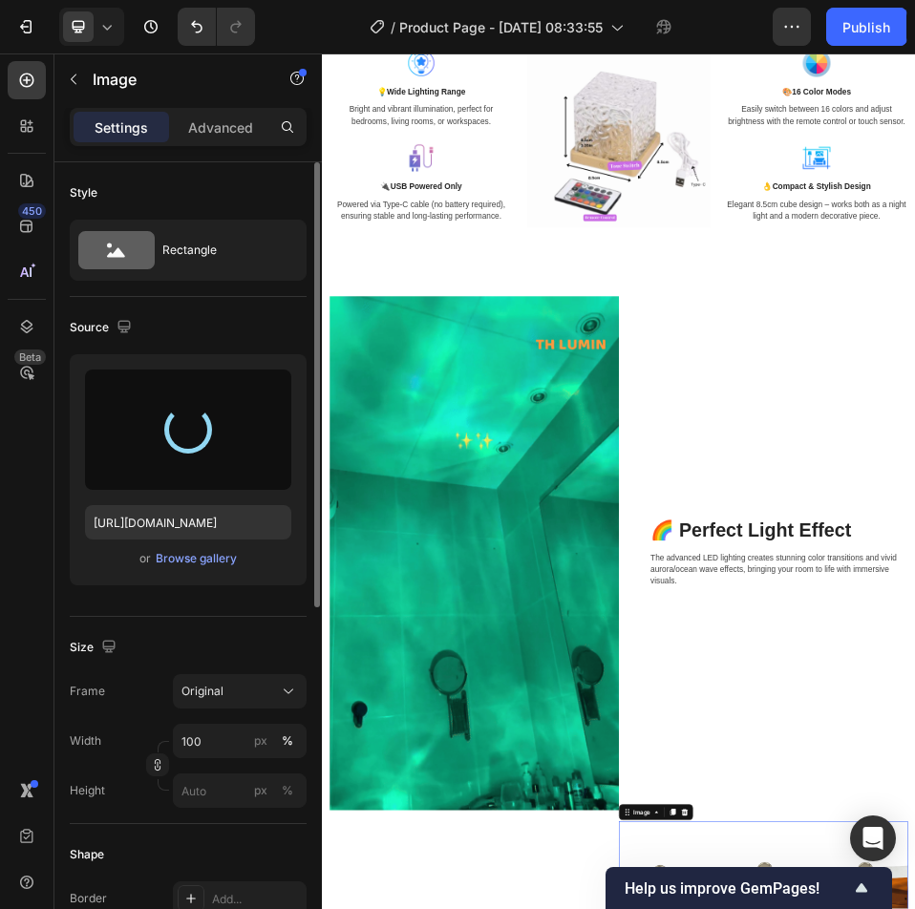
scroll to position [2502, 0]
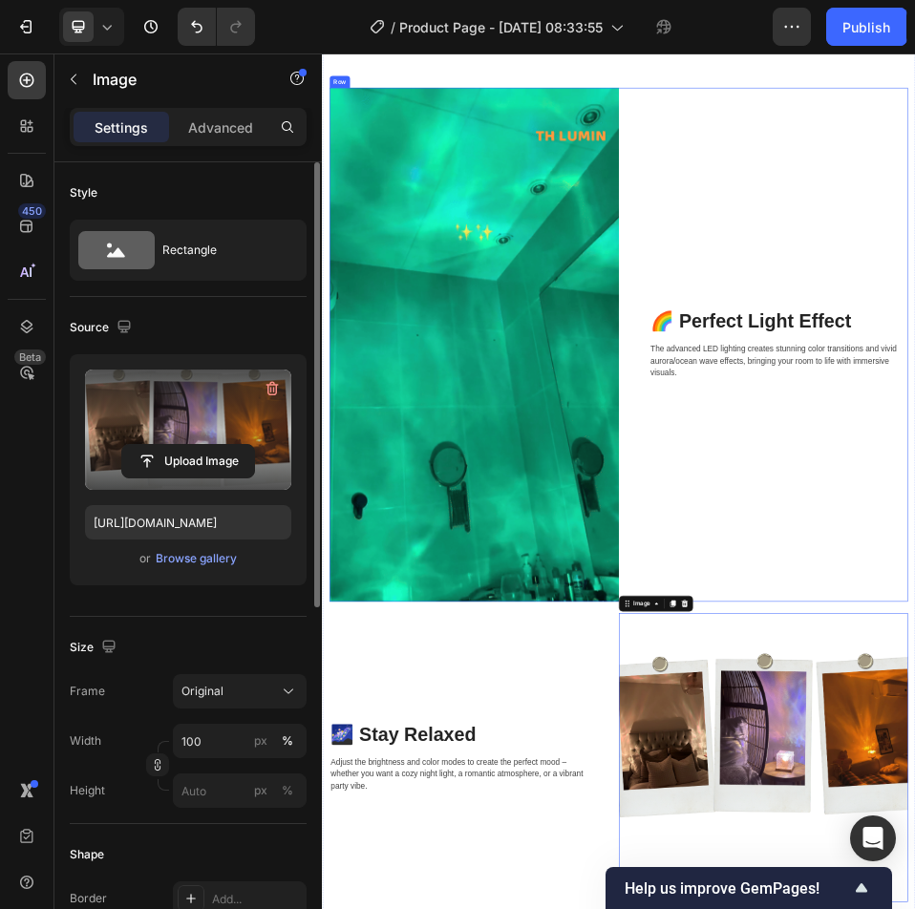
type input "https://cdn.shopify.com/s/files/1/0735/2942/6117/files/gempages_585415465296200…"
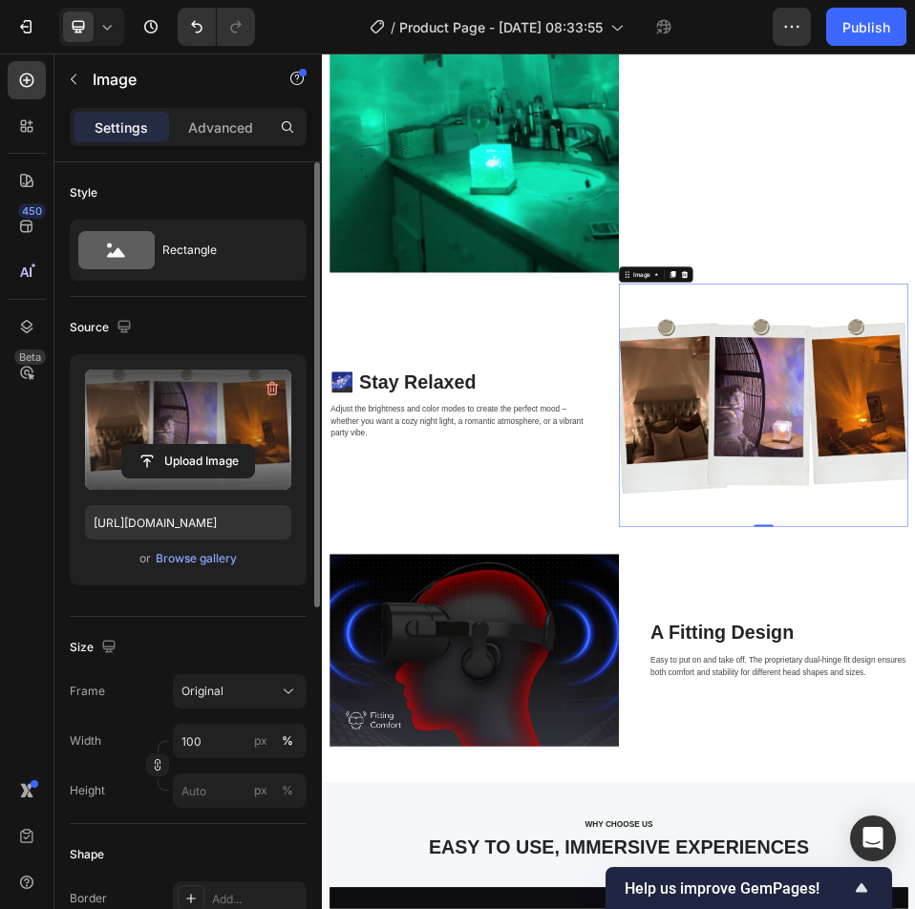
scroll to position [3266, 0]
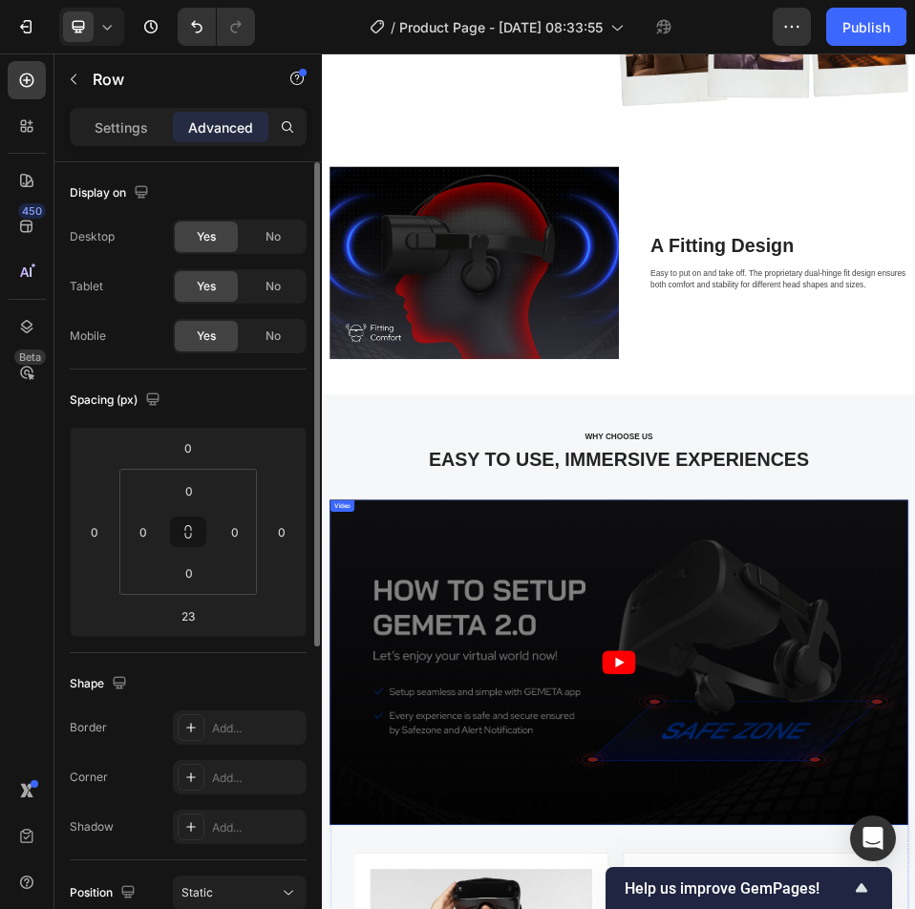
scroll to position [3935, 0]
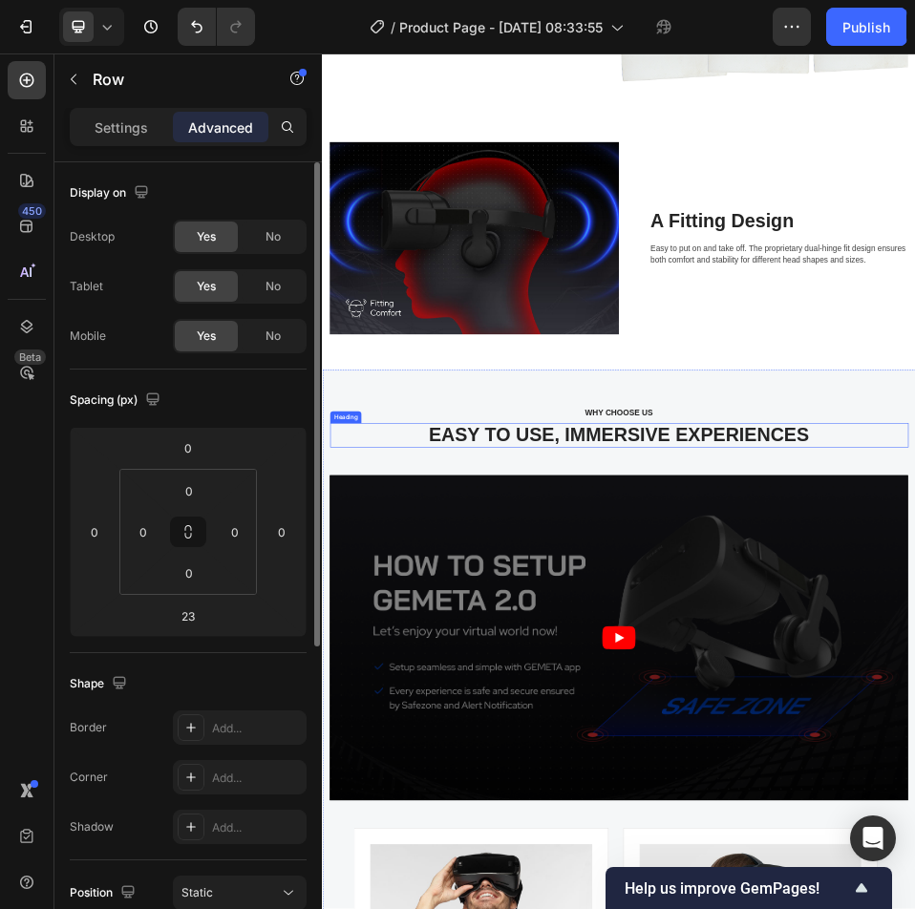
click at [950, 771] on p "EASY TO USE, IMMERSIVE EXPERIENCES" at bounding box center [895, 793] width 1114 height 44
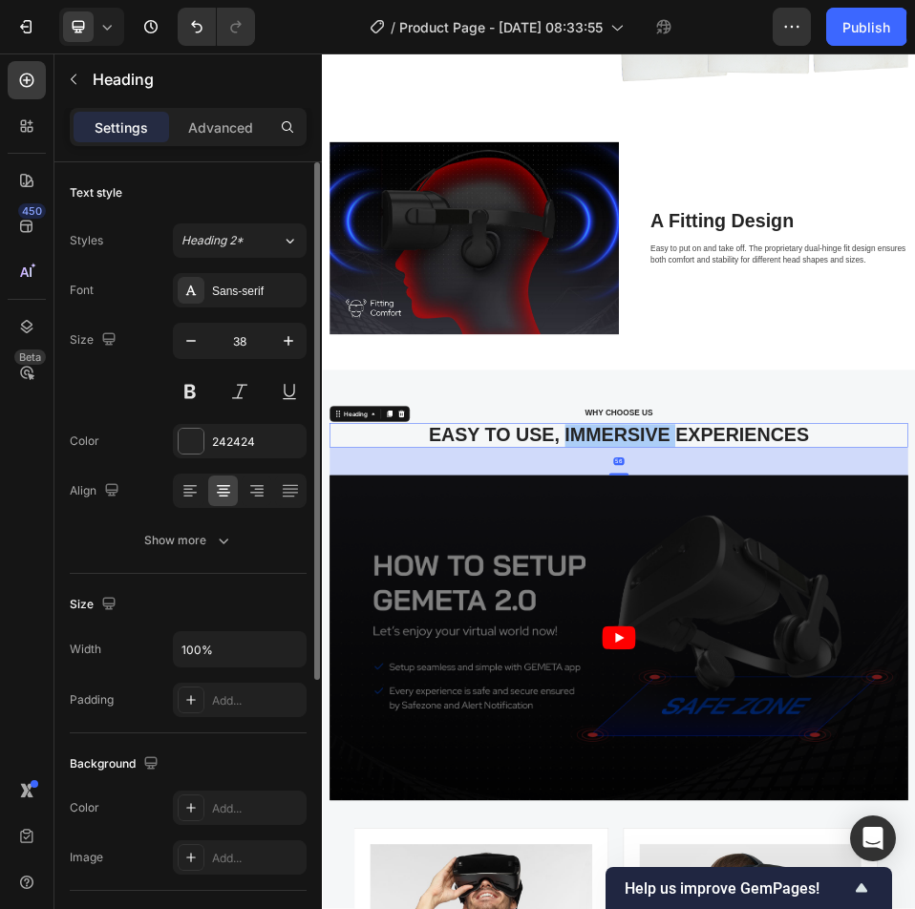
drag, startPoint x: 744, startPoint y: 473, endPoint x: 696, endPoint y: 758, distance: 289.6
click at [696, 771] on p "EASY TO USE, IMMERSIVE EXPERIENCES" at bounding box center [895, 793] width 1114 height 44
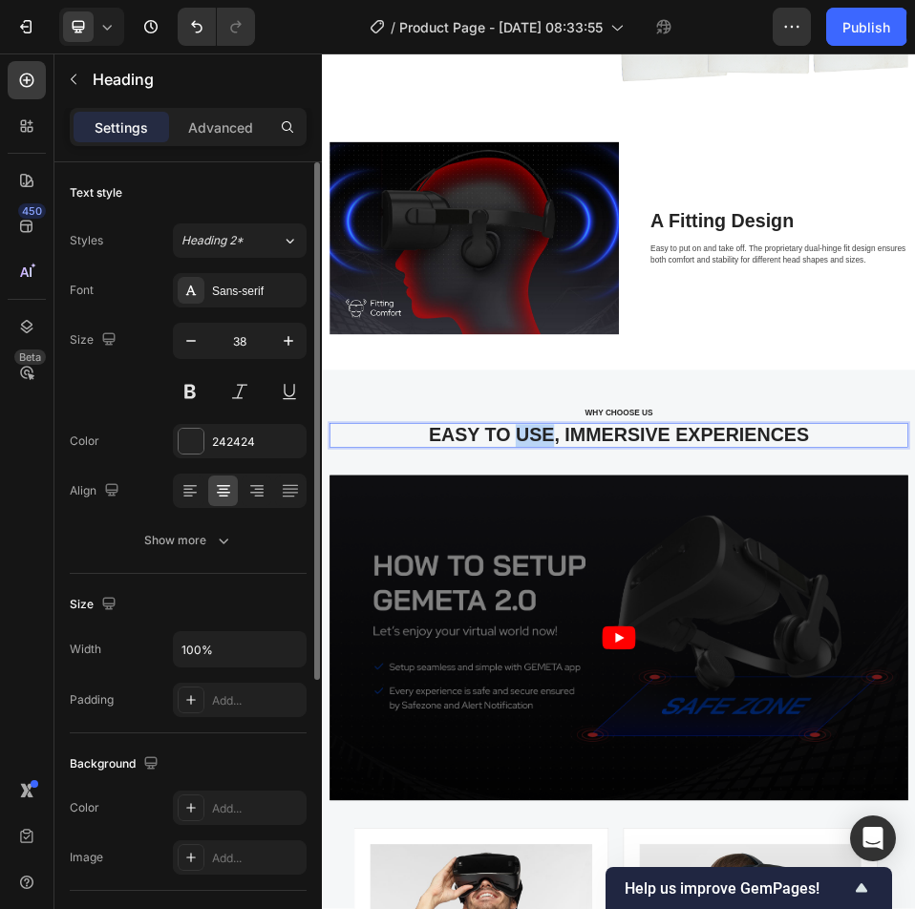
click at [696, 771] on p "EASY TO USE, IMMERSIVE EXPERIENCES" at bounding box center [895, 793] width 1114 height 44
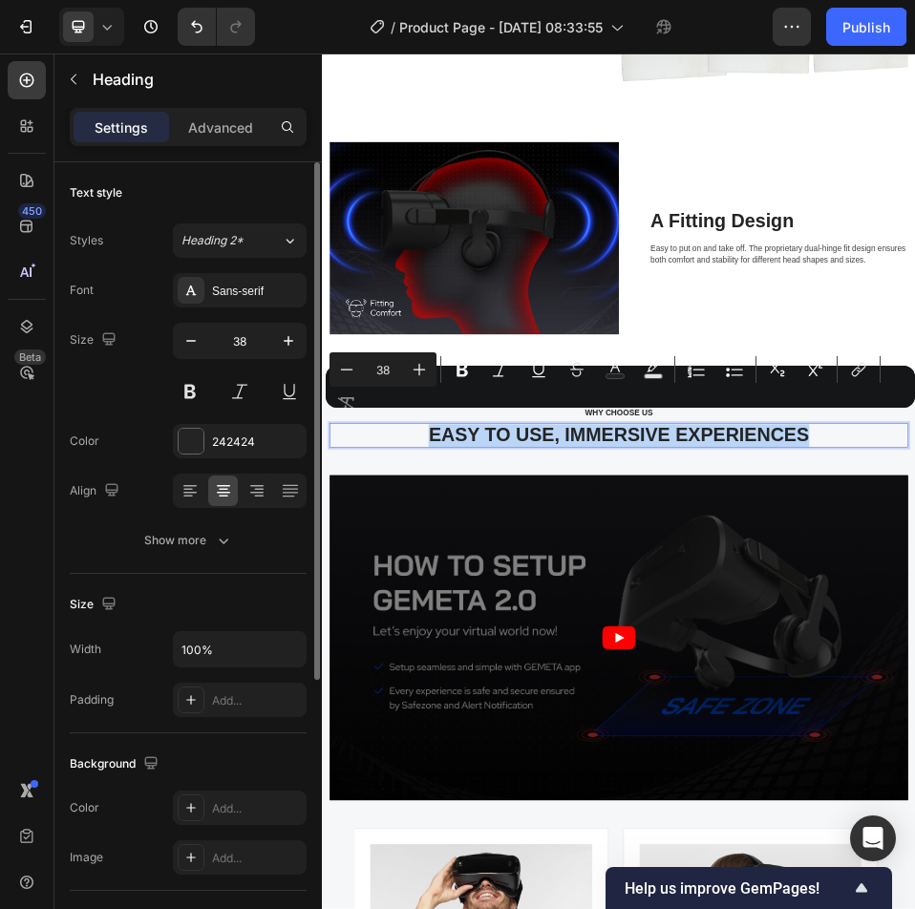
copy p "EASY TO USE, IMMERSIVE EXPERIENCES"
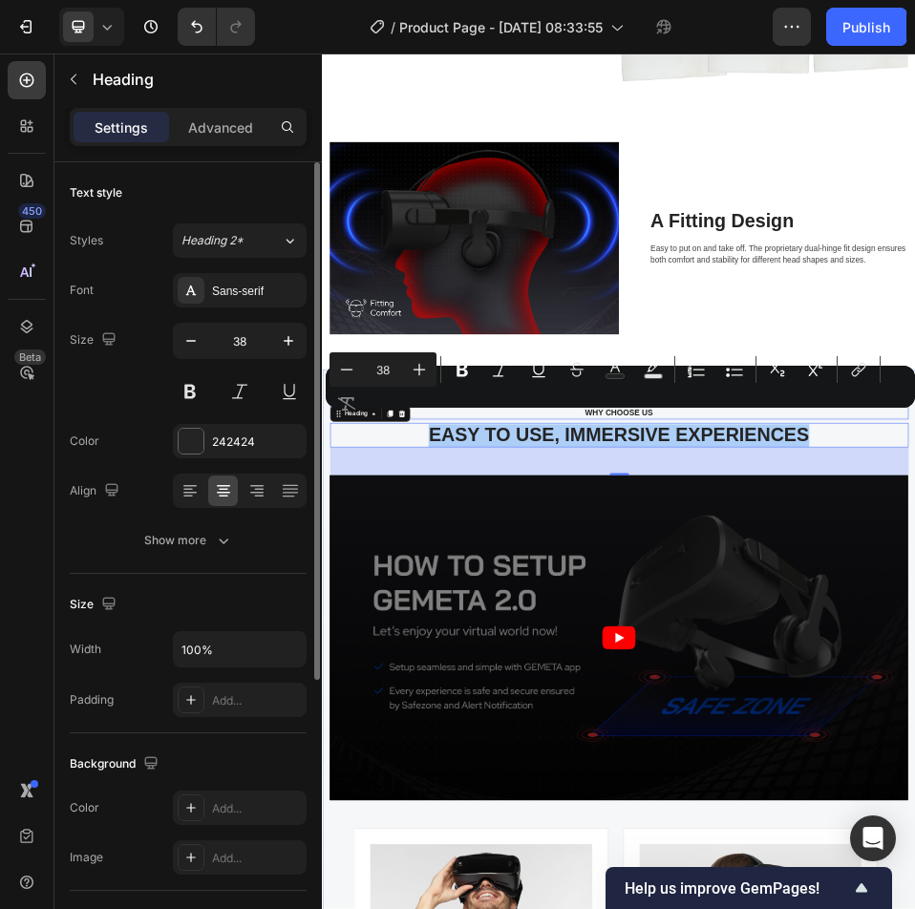
click at [640, 402] on div "Minus 38 Plus Bold Italic Underline Strikethrough Text Color Text Background Co…" at bounding box center [621, 386] width 582 height 69
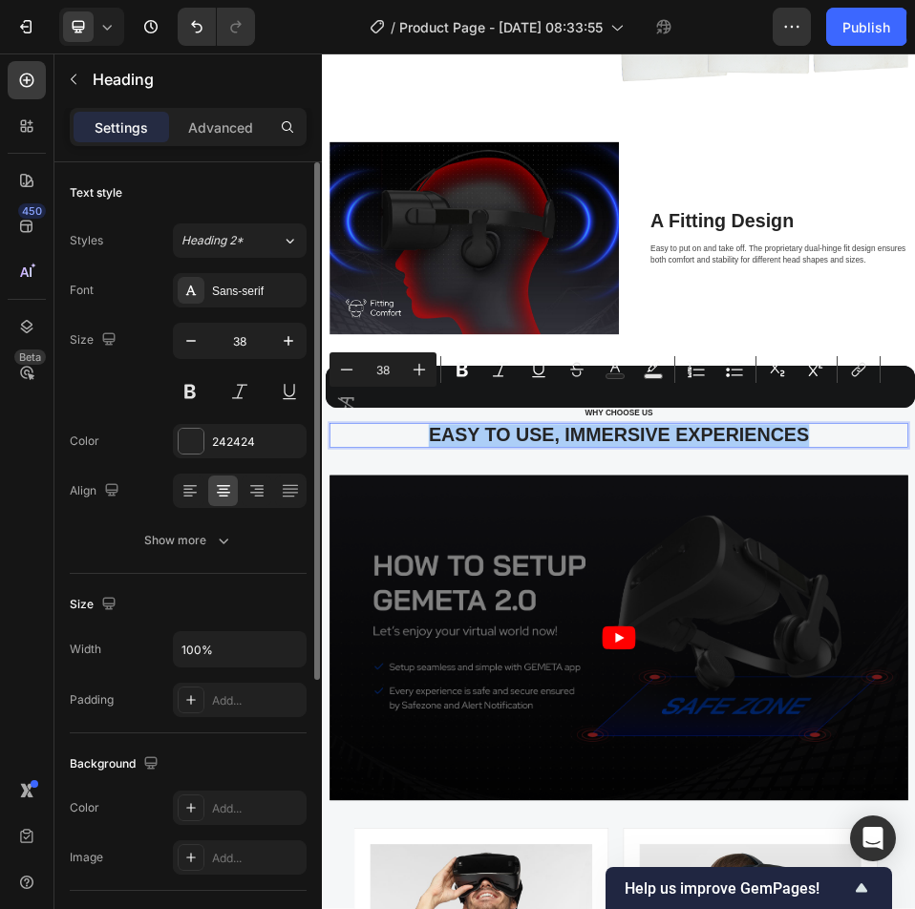
click at [640, 402] on div "Minus 38 Plus Bold Italic Underline Strikethrough Text Color Text Background Co…" at bounding box center [621, 386] width 582 height 69
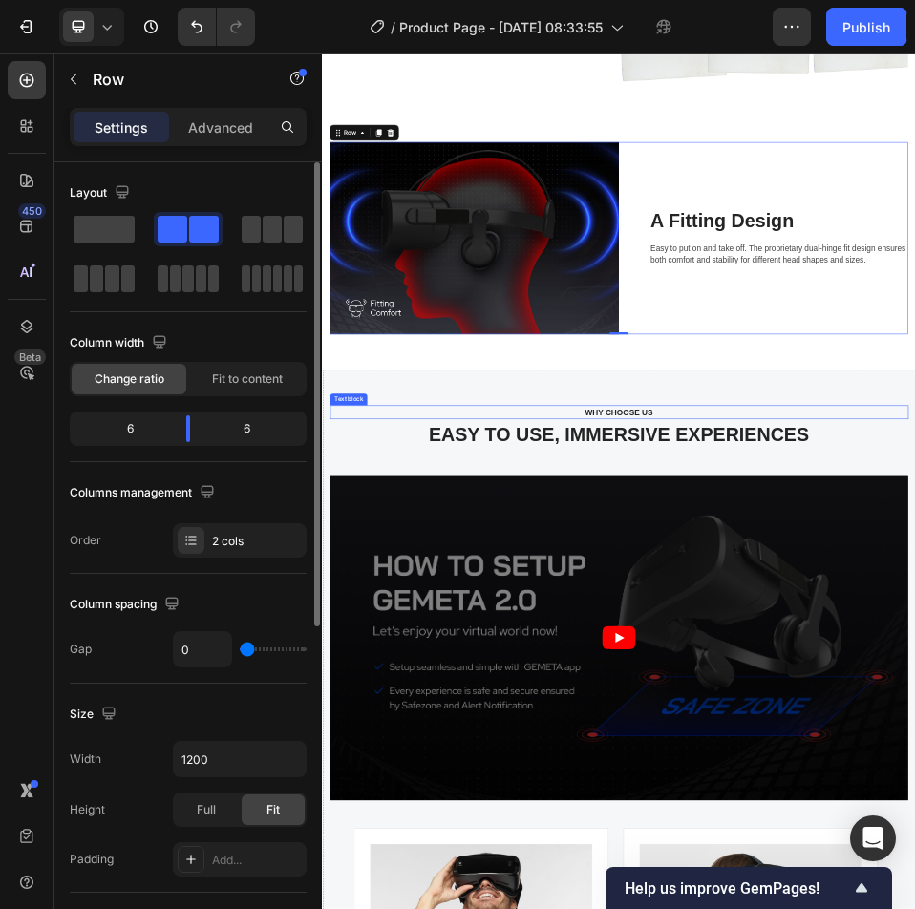
click at [879, 736] on p "WHY CHOOSE US" at bounding box center [894, 747] width 1083 height 23
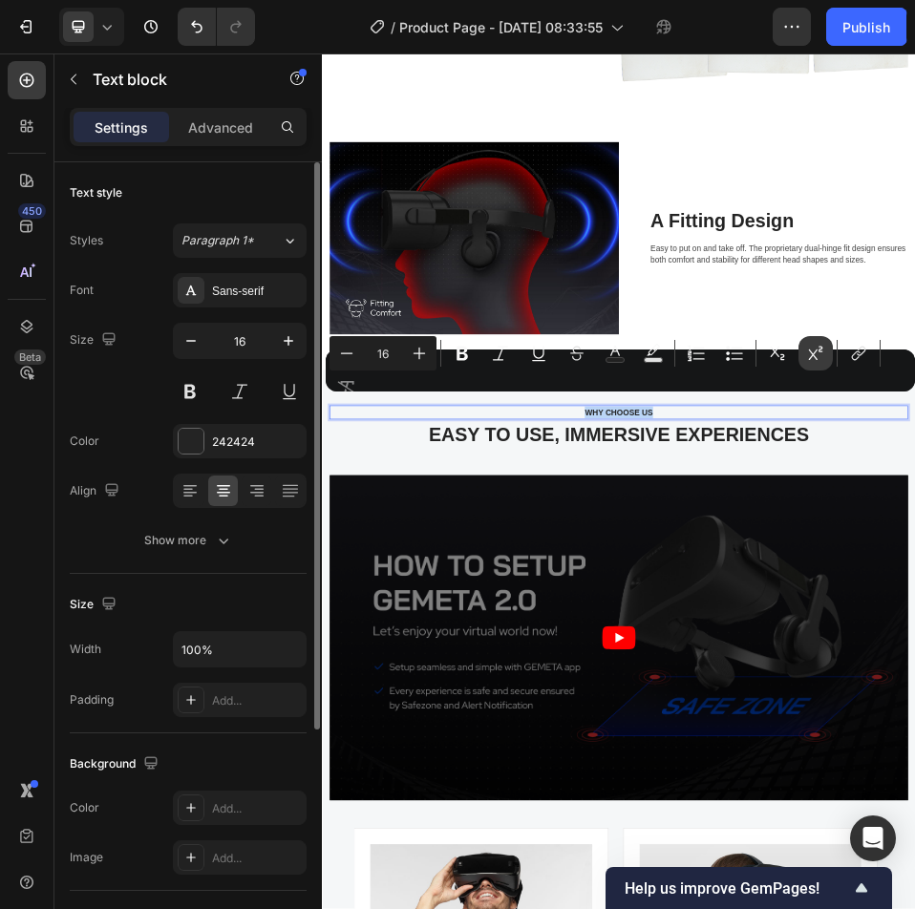
copy p "WHY CHOOSE US"
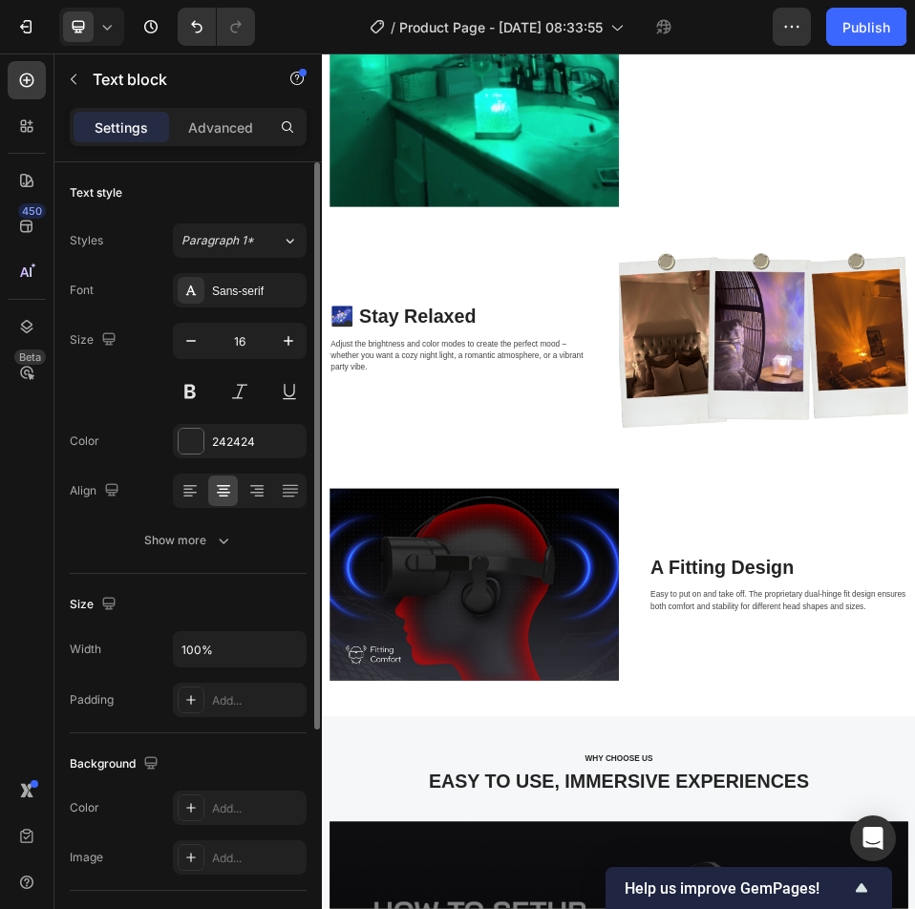
scroll to position [3266, 0]
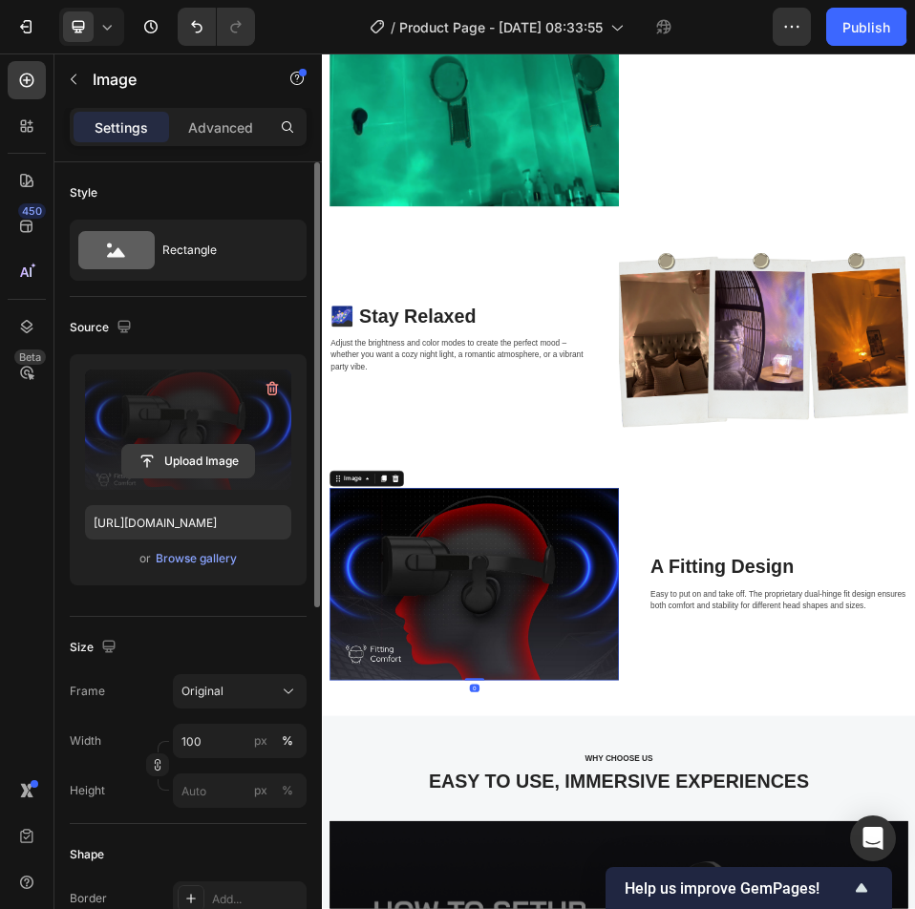
click at [229, 448] on input "file" at bounding box center [188, 461] width 132 height 32
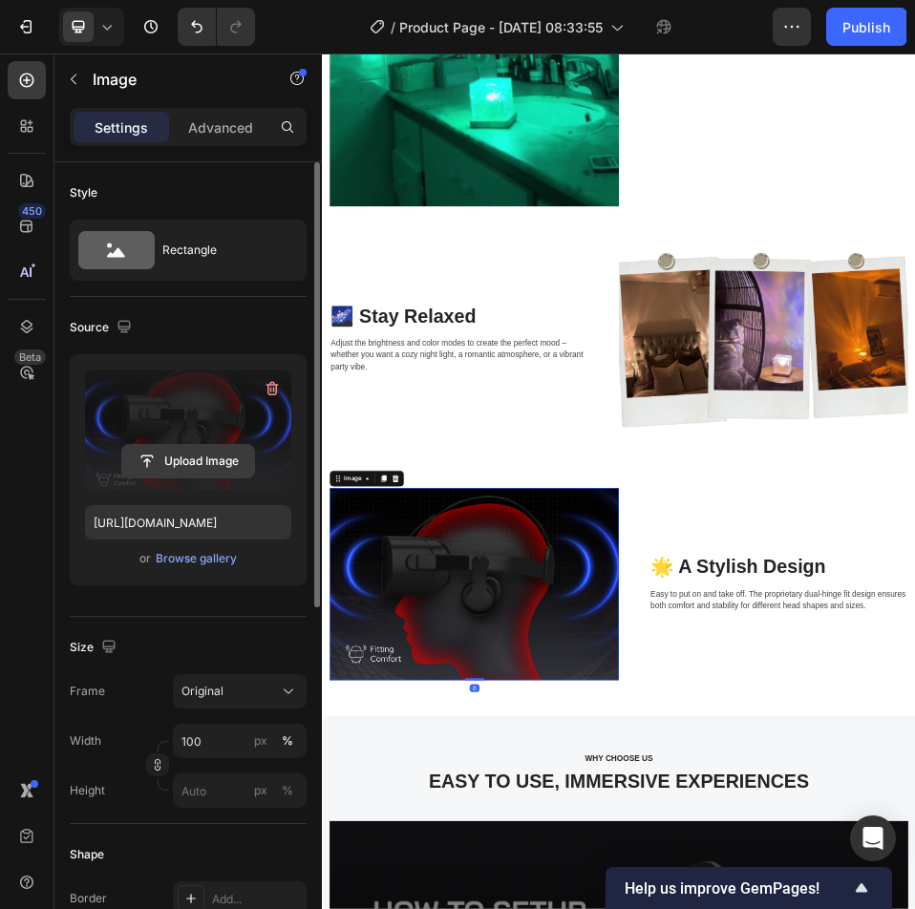
click at [240, 455] on input "file" at bounding box center [188, 461] width 132 height 32
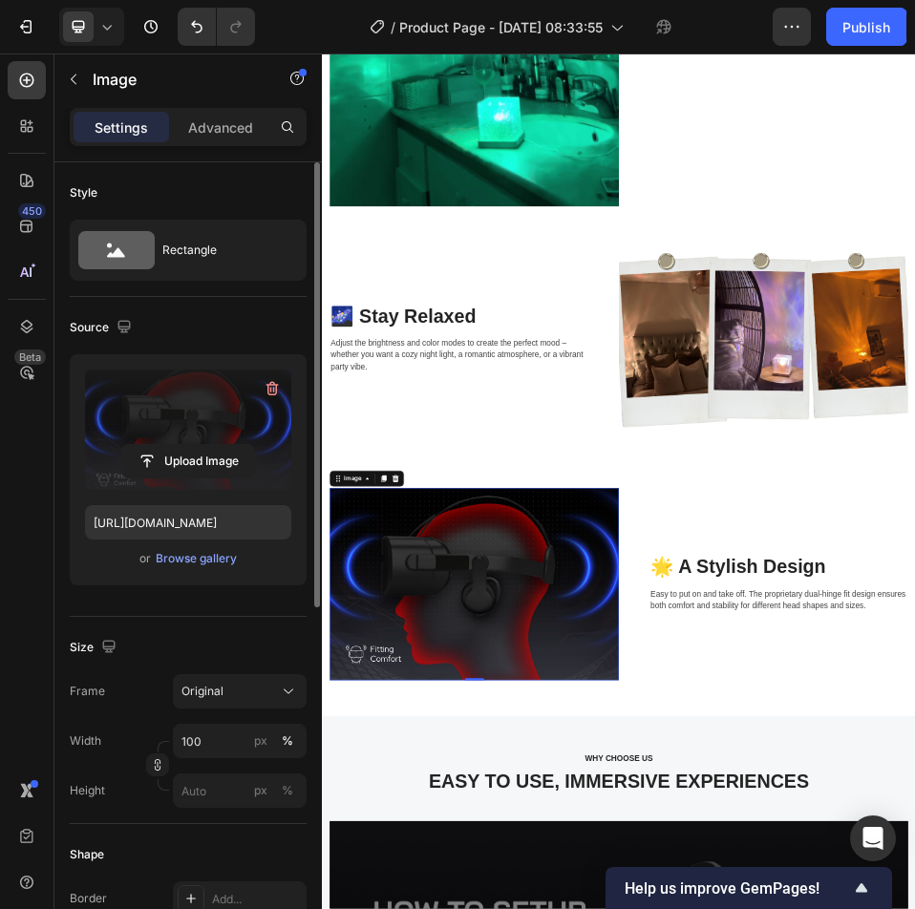
click at [216, 425] on label at bounding box center [188, 430] width 206 height 120
click at [216, 445] on input "file" at bounding box center [188, 461] width 132 height 32
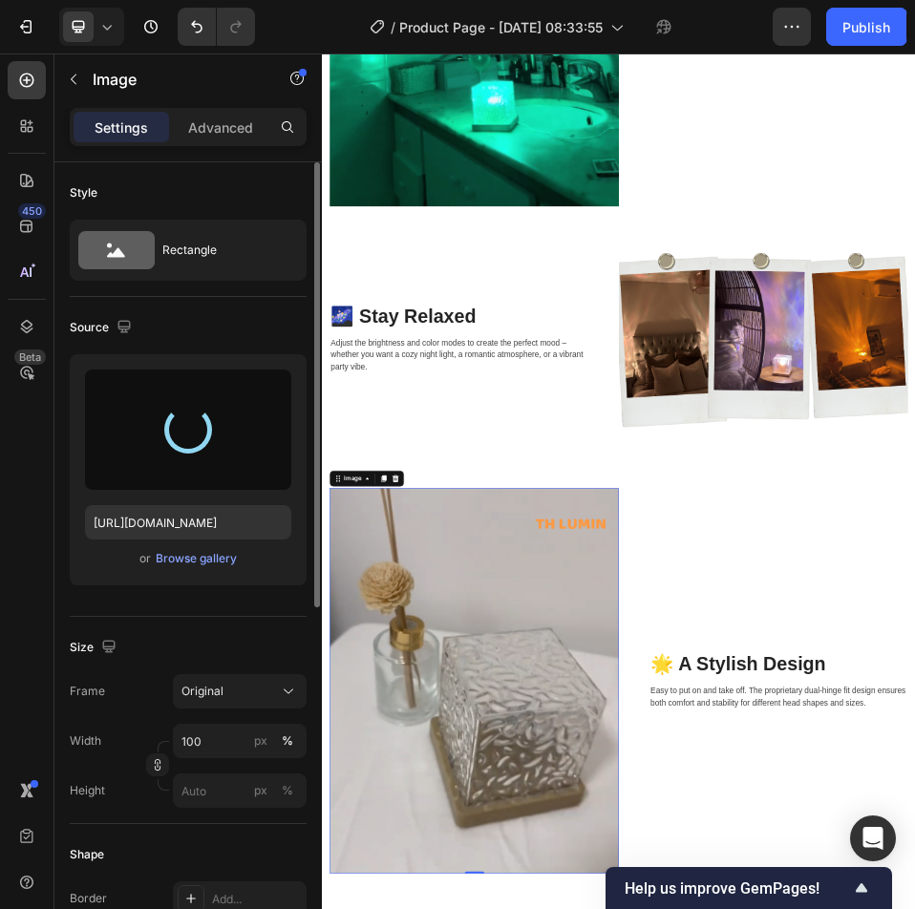
type input "https://cdn.shopify.com/s/files/1/0735/2942/6117/files/gempages_585415465296200…"
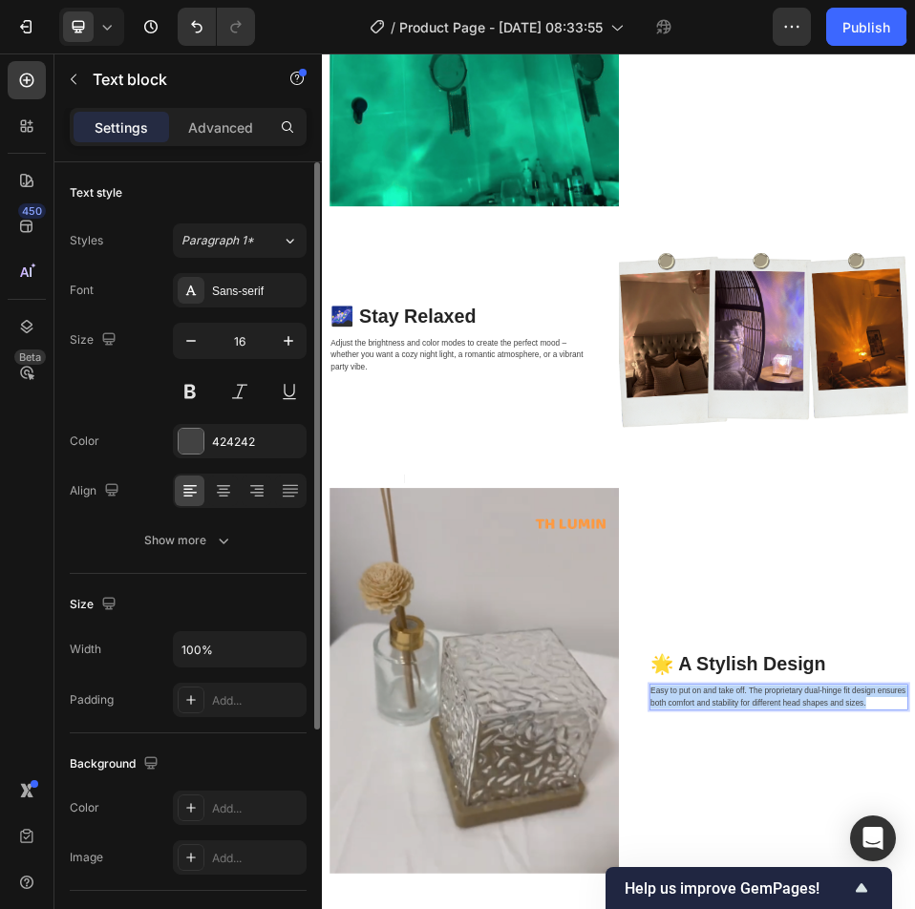
scroll to position [3254, 0]
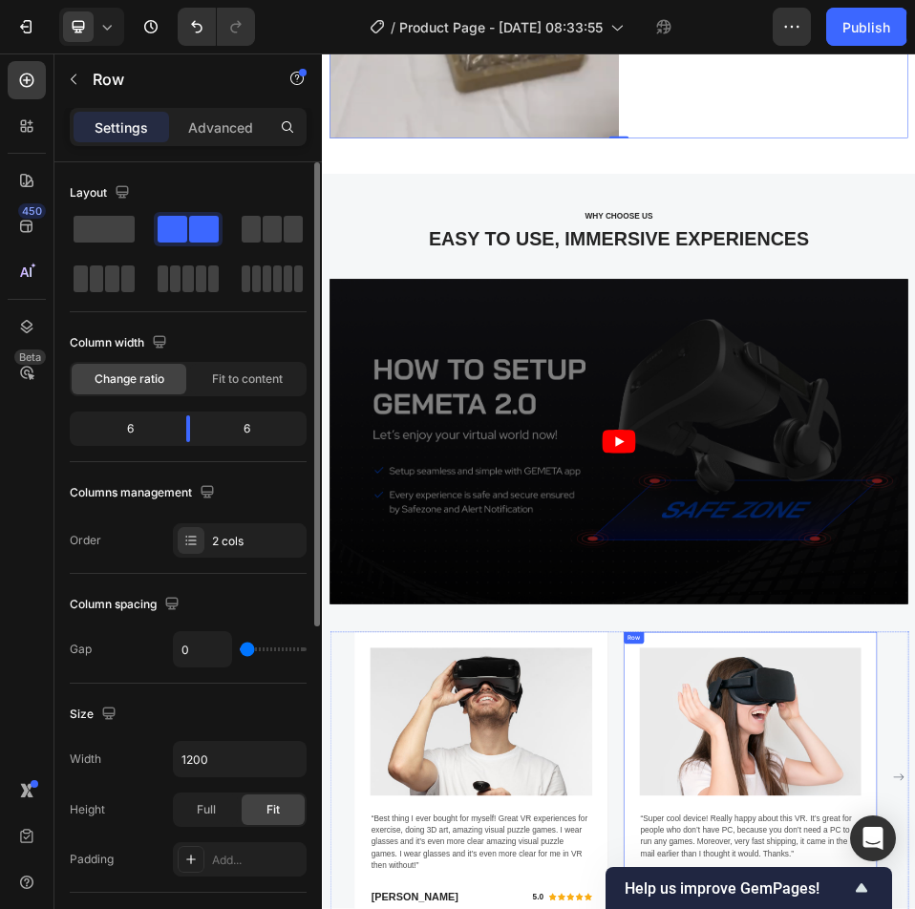
scroll to position [4974, 0]
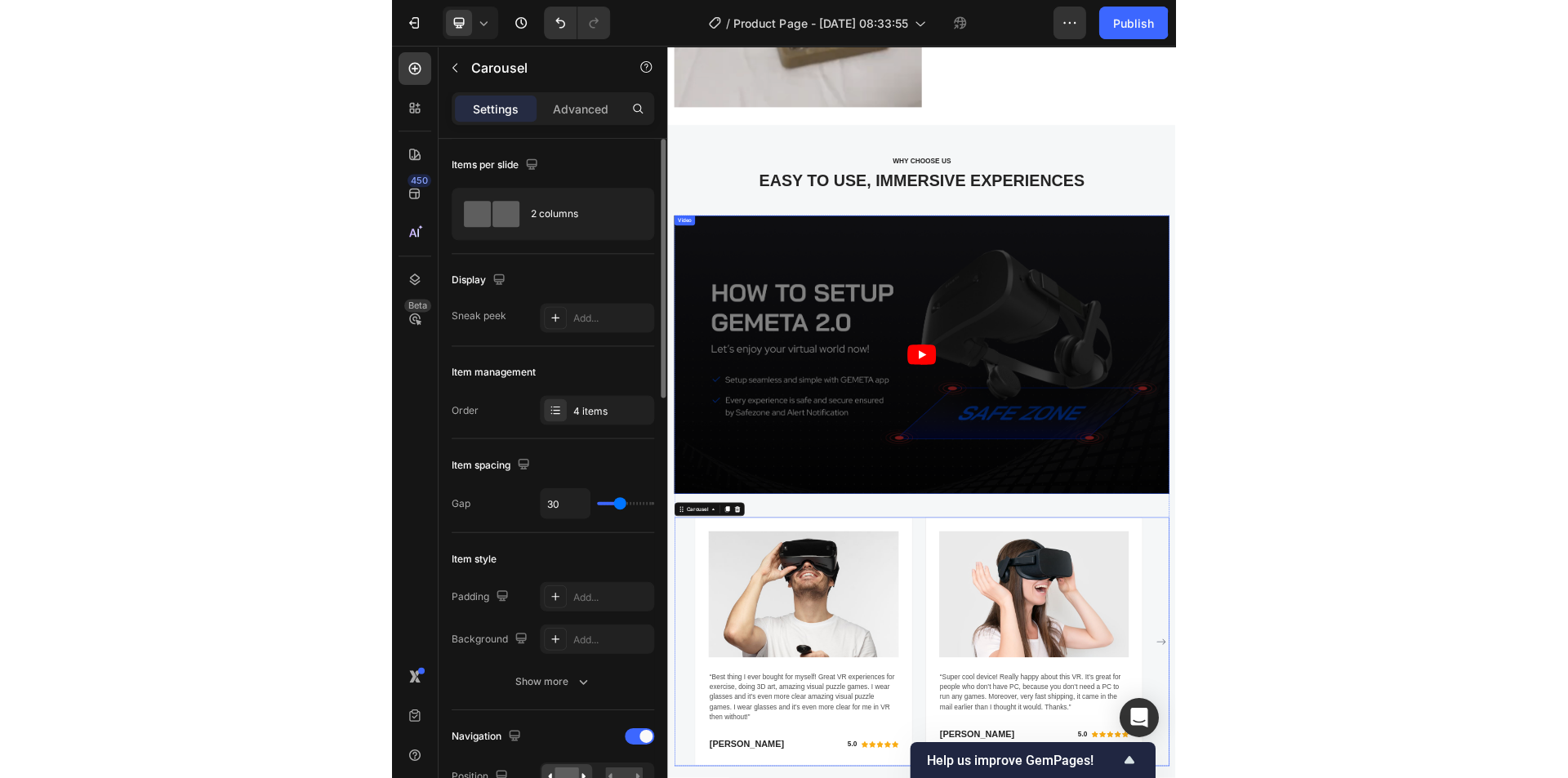
scroll to position [4007, 0]
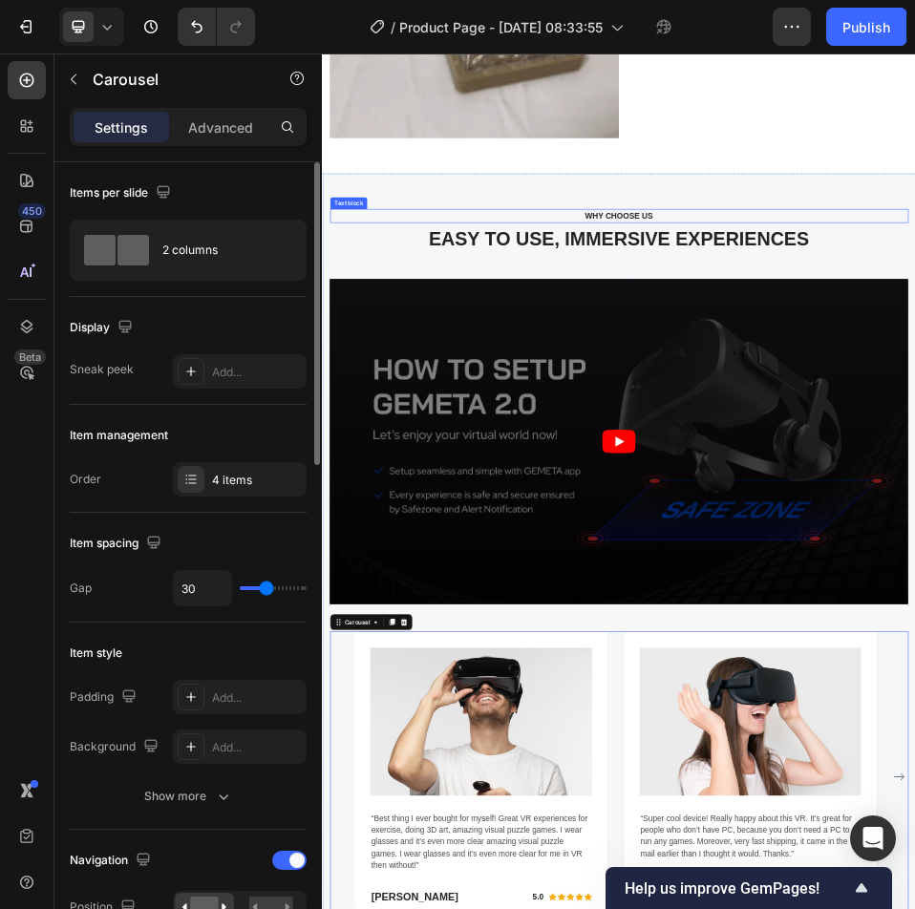
click at [873, 357] on p "WHY CHOOSE US" at bounding box center [894, 368] width 1083 height 23
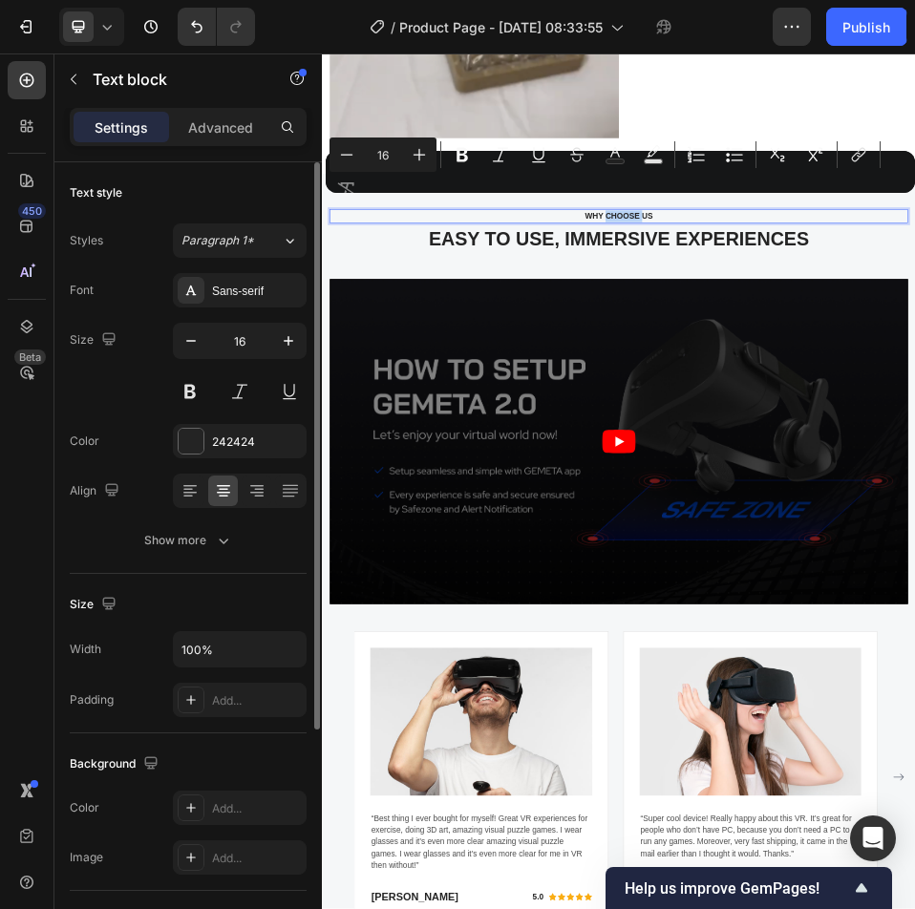
click at [873, 357] on p "WHY CHOOSE US" at bounding box center [894, 368] width 1083 height 23
click at [580, 203] on div "Minus 16 Plus Bold Italic Underline Strikethrough Text Color Text Background Co…" at bounding box center [621, 172] width 582 height 69
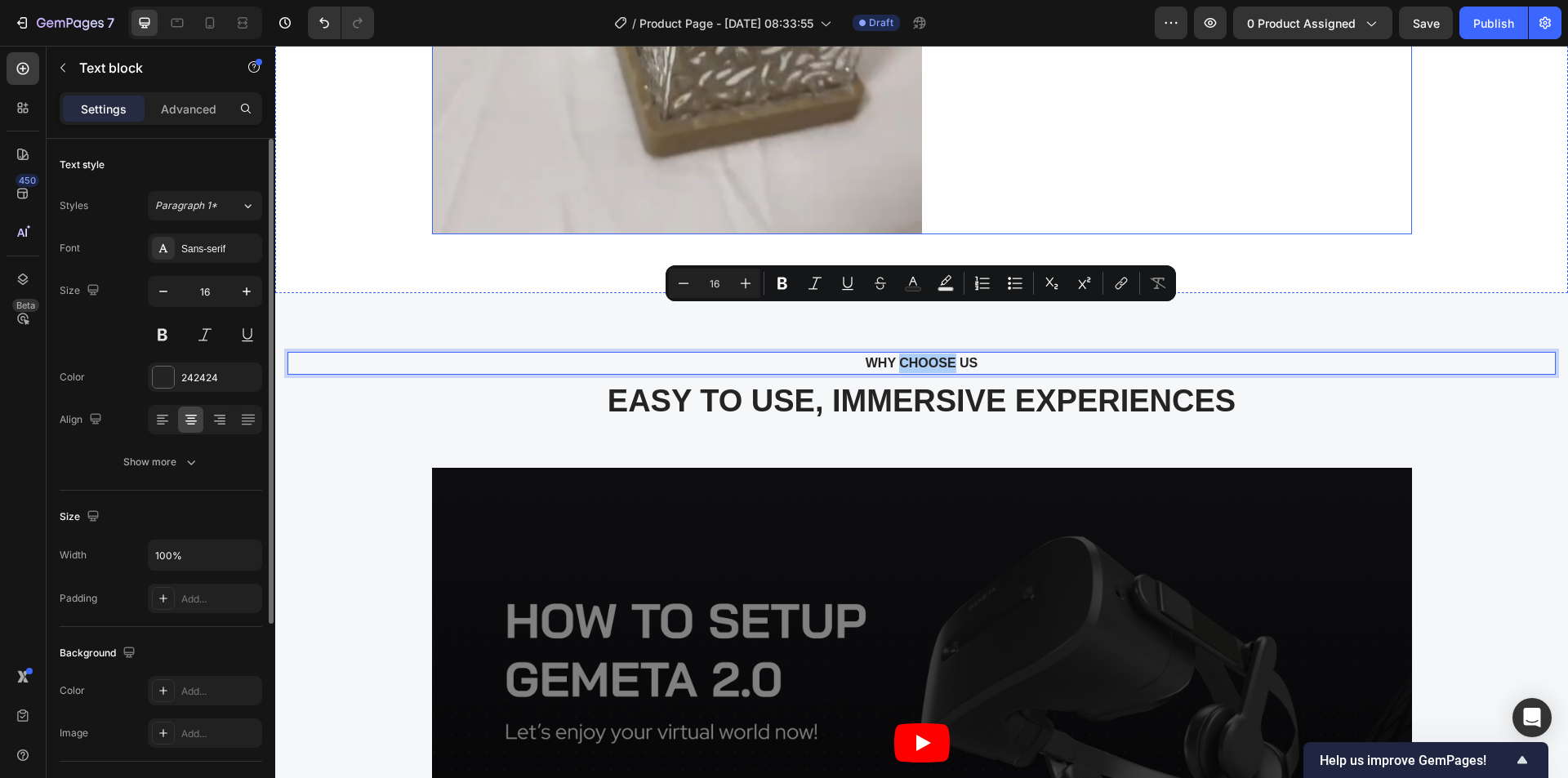
scroll to position [4056, 0]
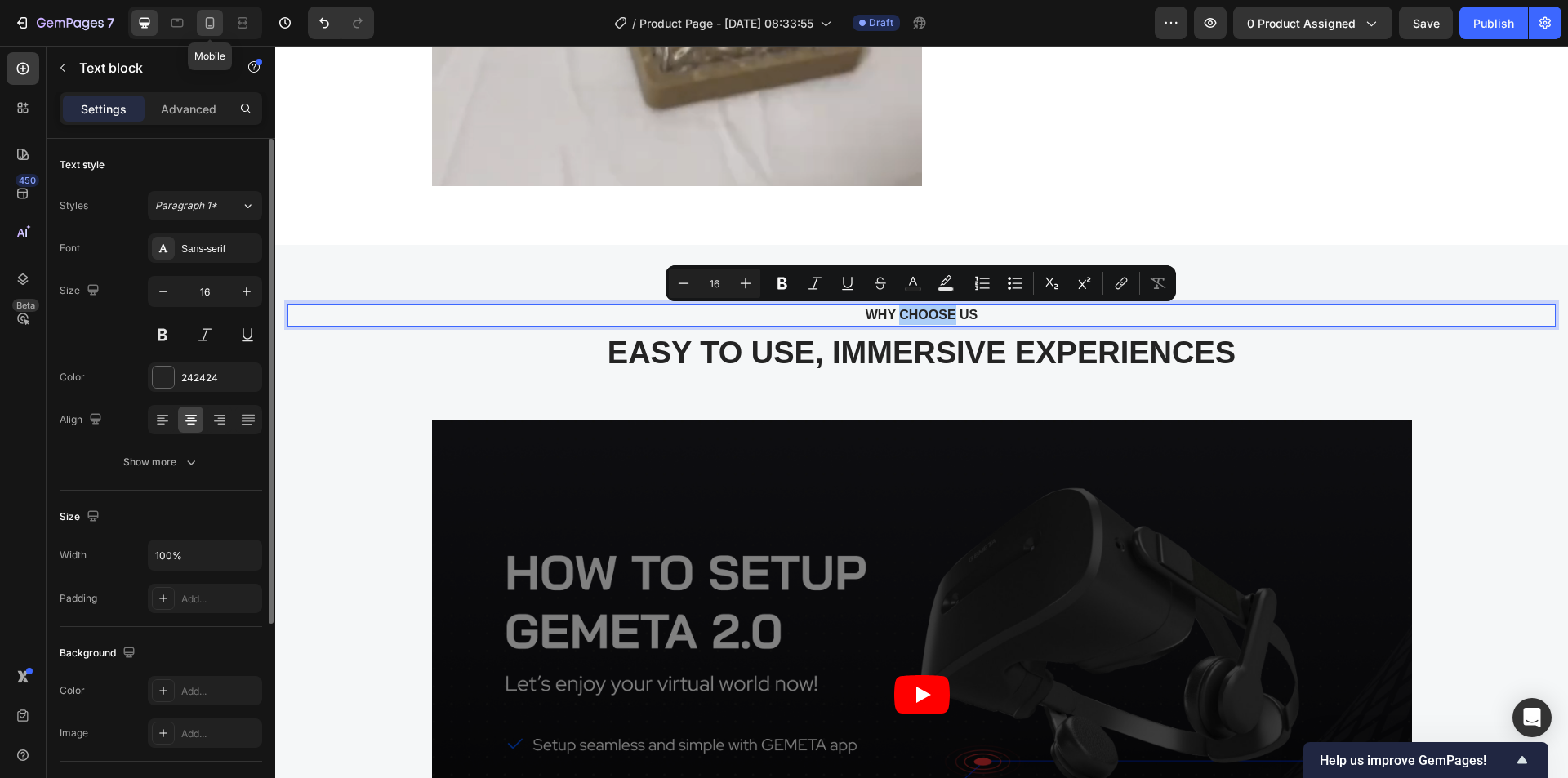
click at [211, 22] on icon at bounding box center [209, 22] width 16 height 16
type input "14"
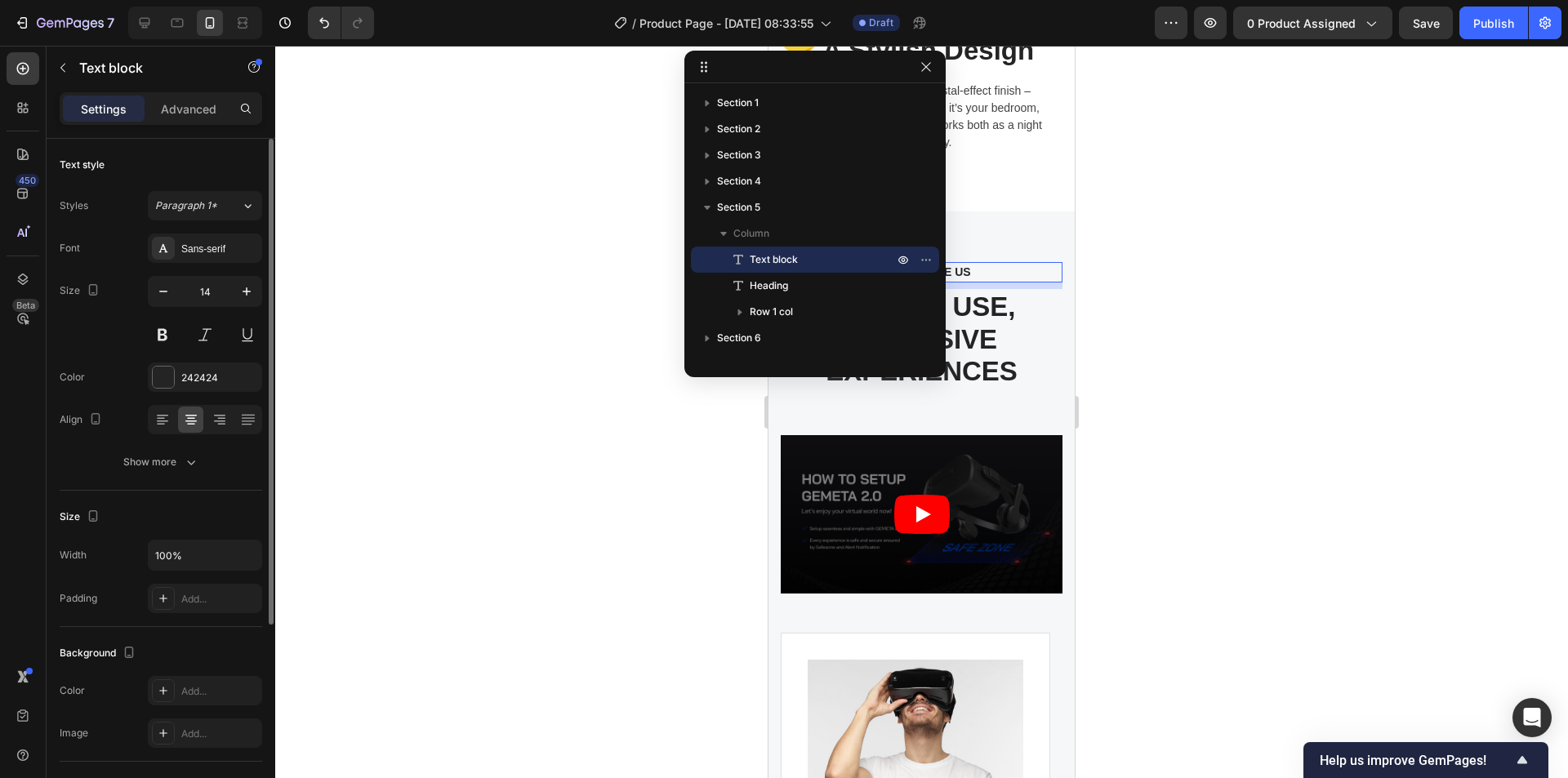
scroll to position [3805, 0]
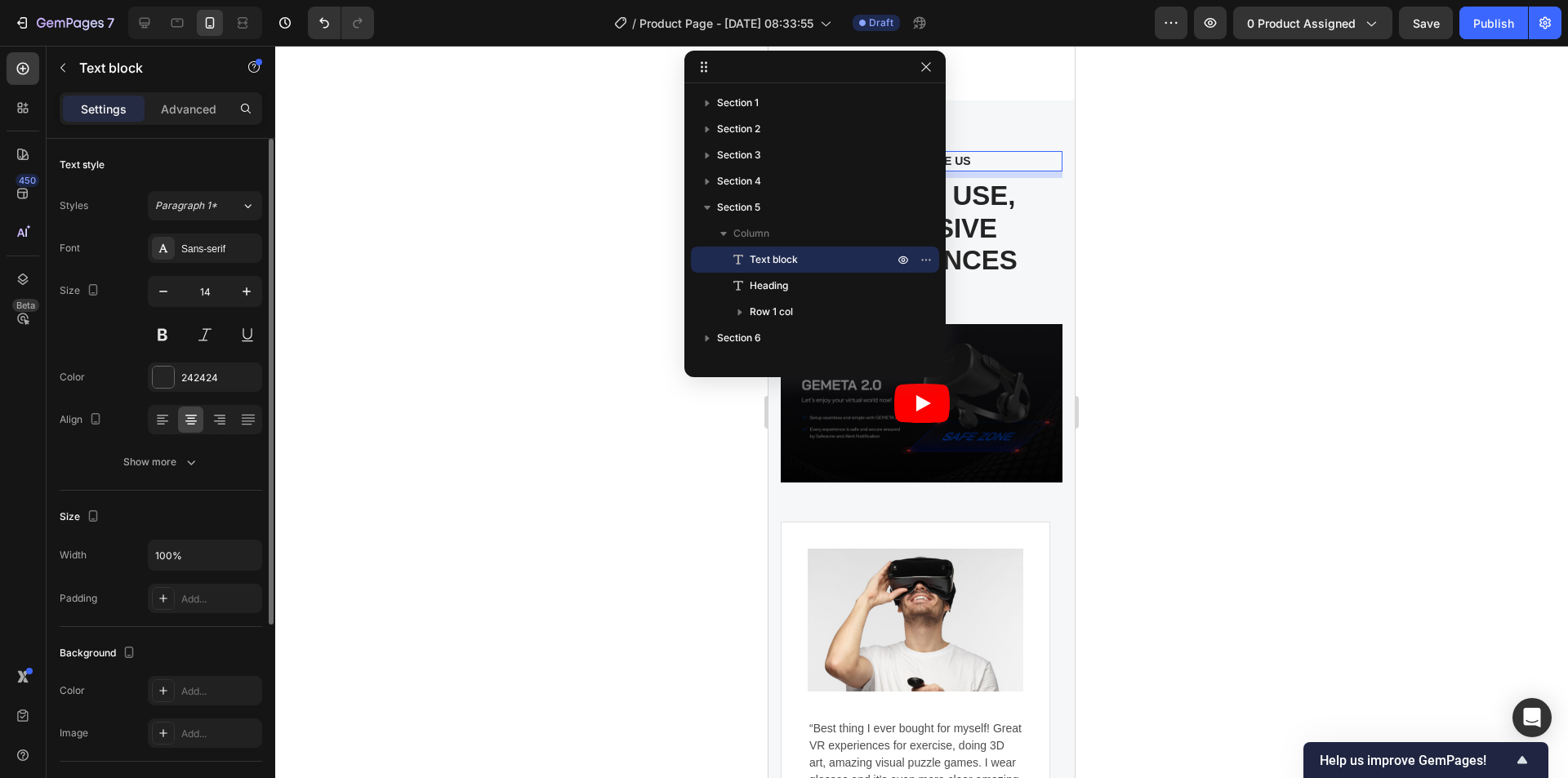
click at [606, 209] on div at bounding box center [922, 411] width 1293 height 733
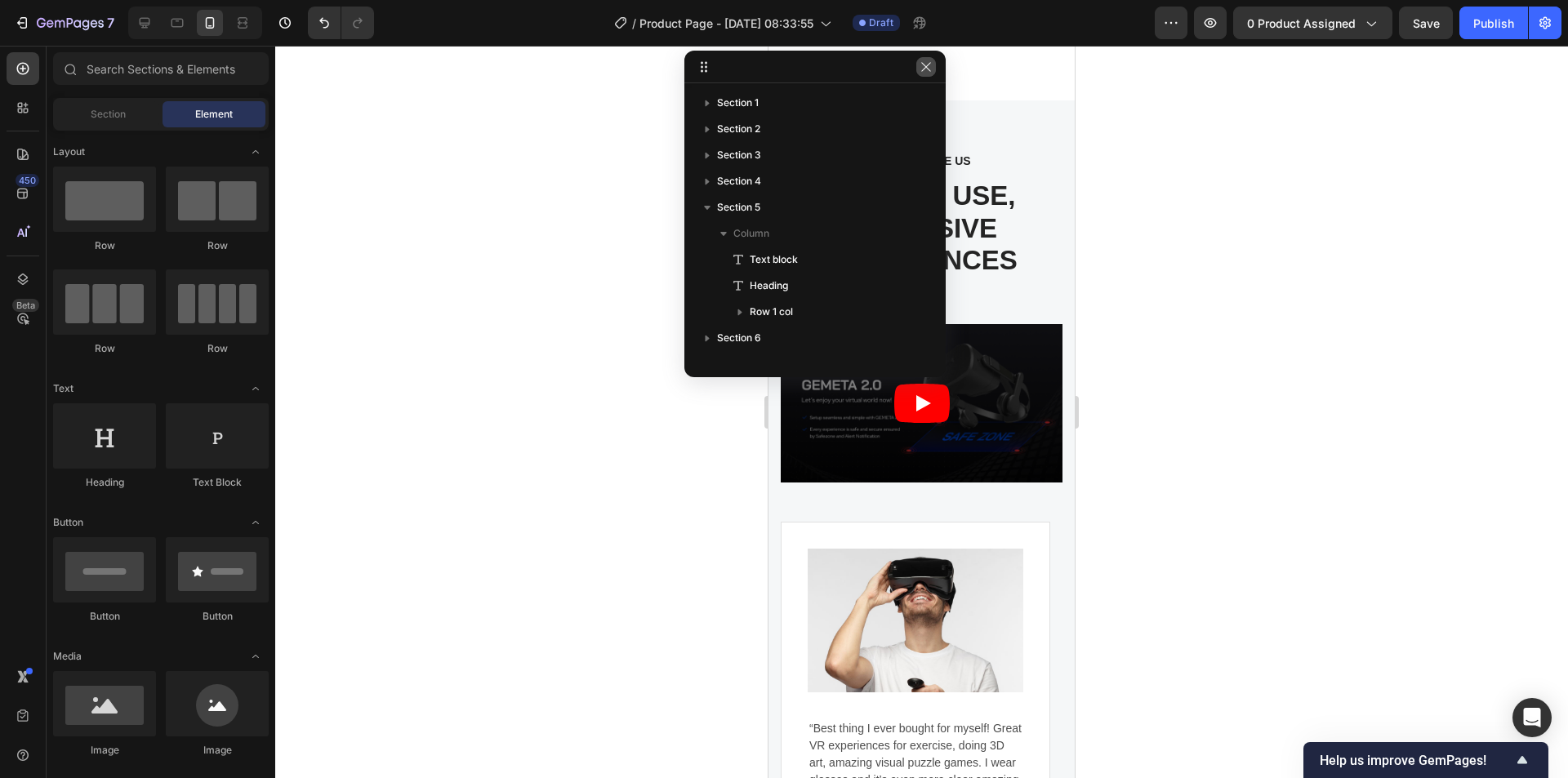
click at [928, 59] on button "button" at bounding box center [926, 67] width 20 height 20
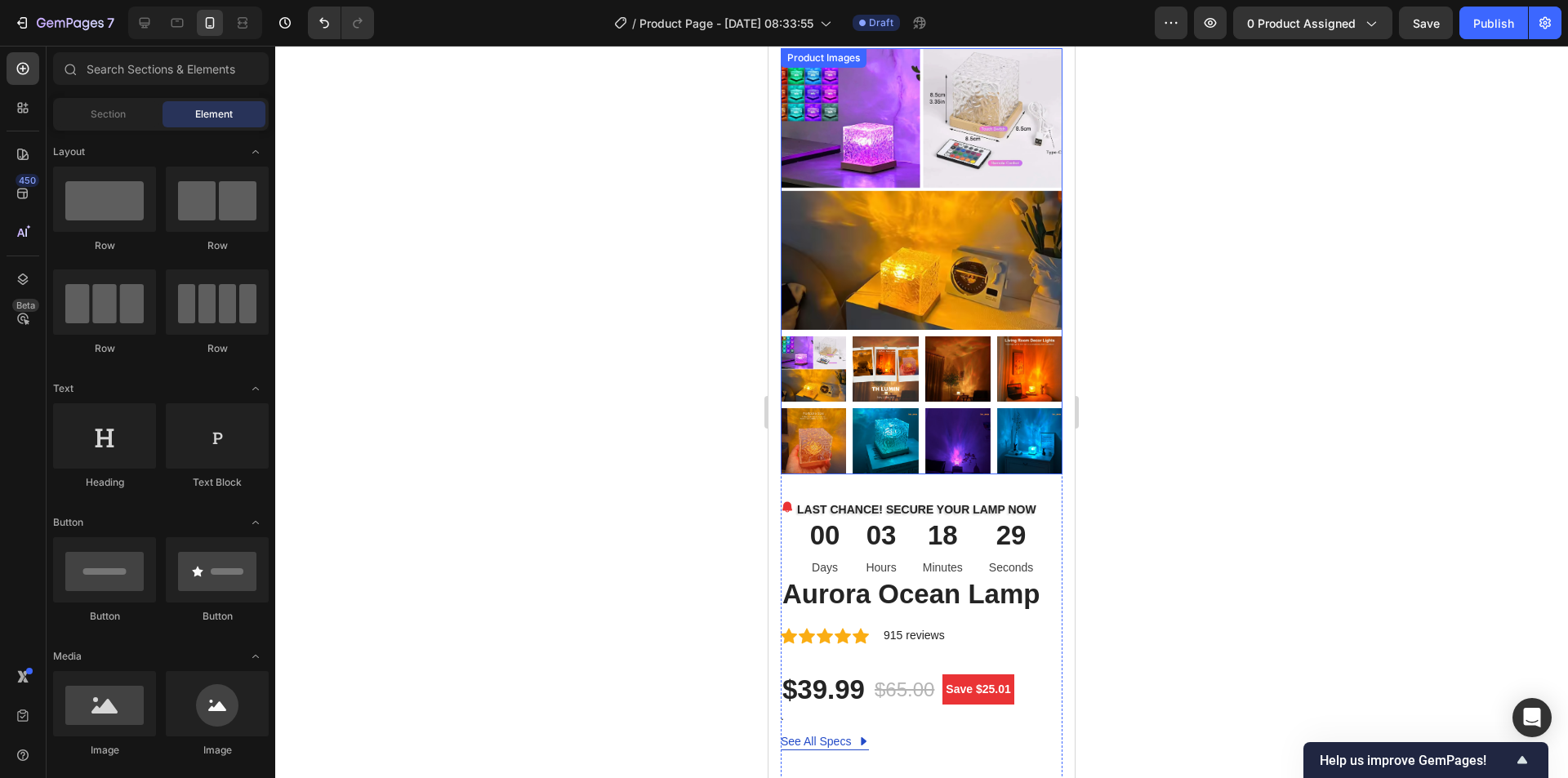
scroll to position [0, 0]
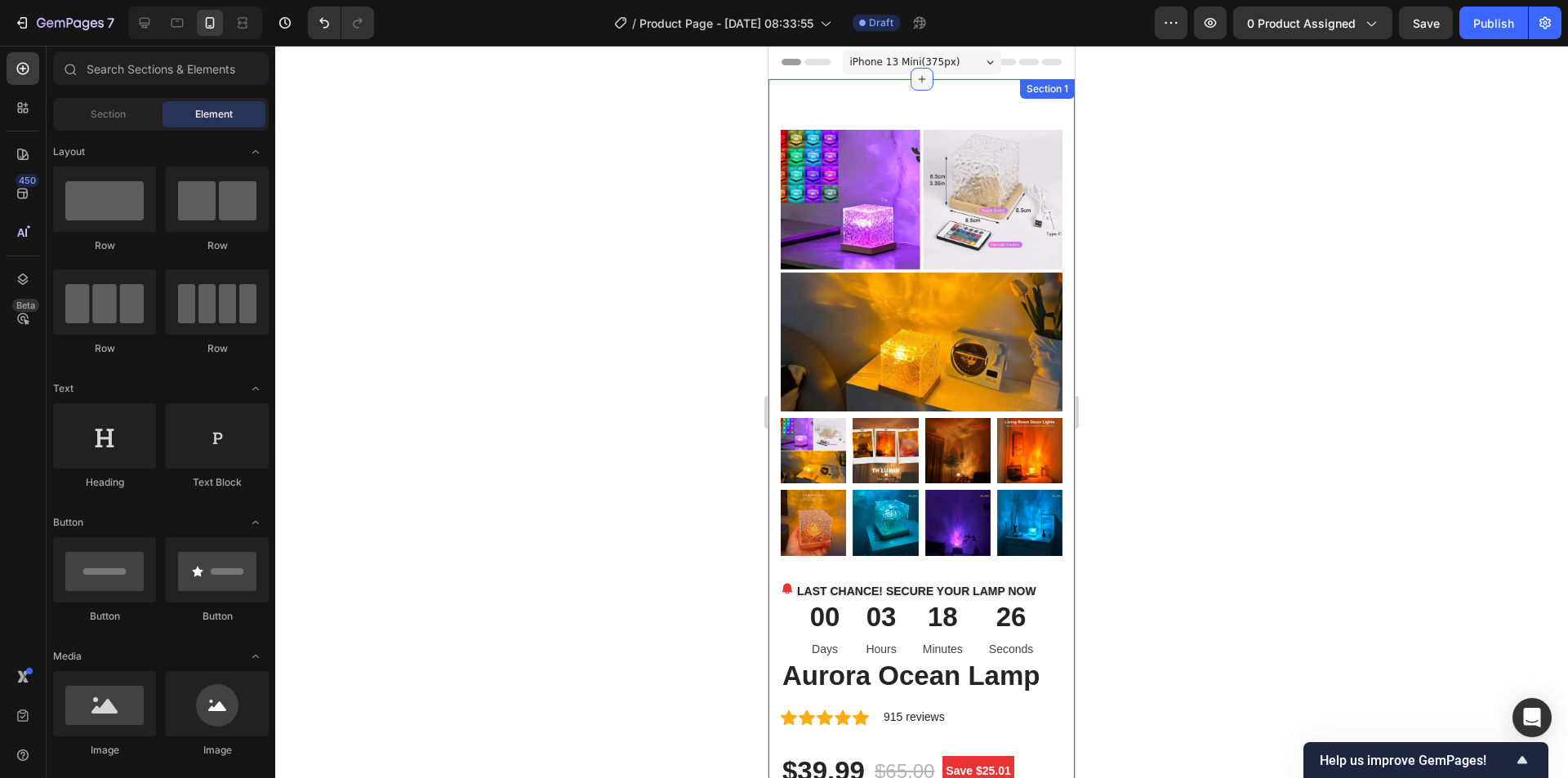
click at [919, 78] on icon at bounding box center [922, 79] width 13 height 13
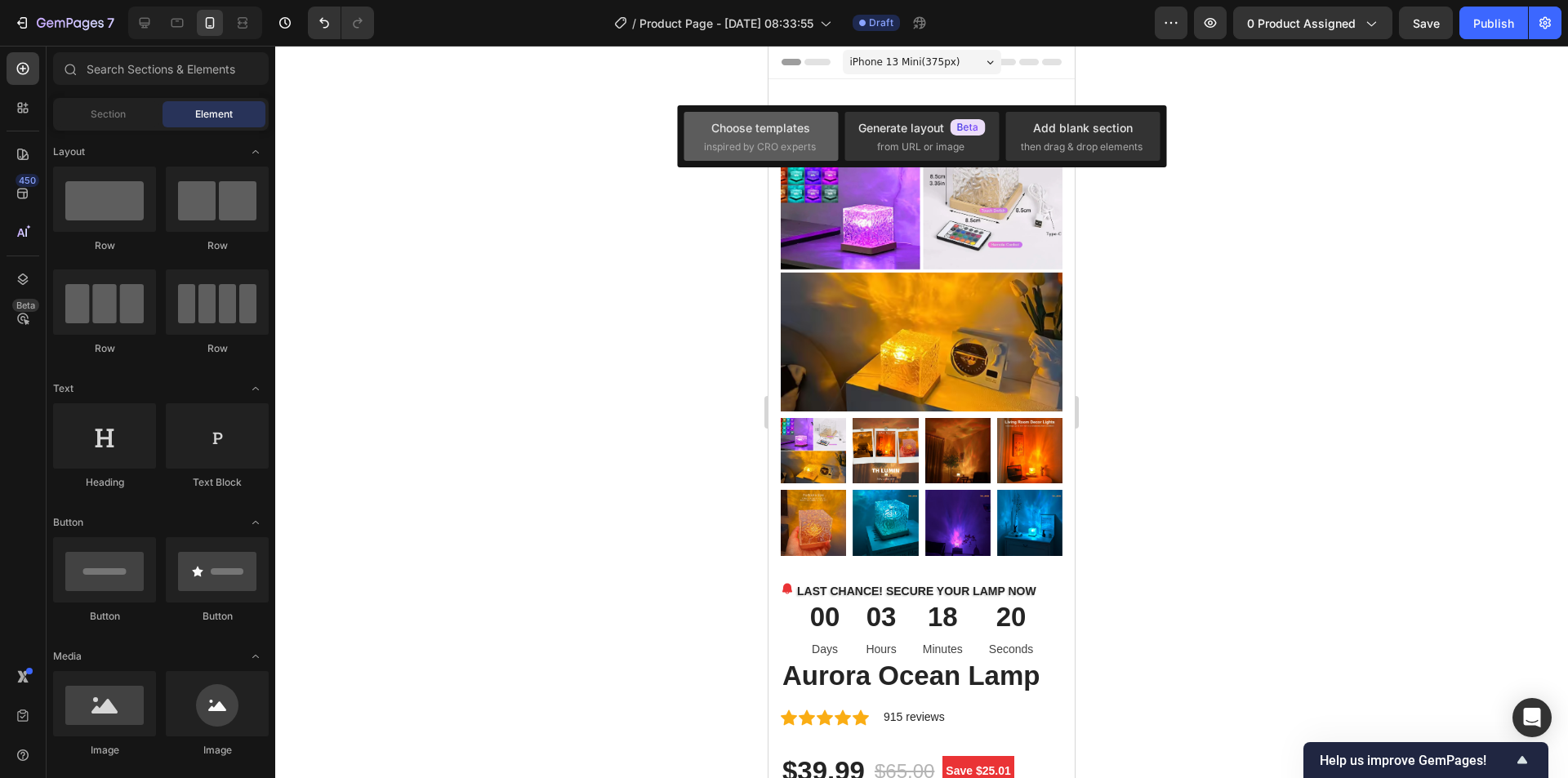
click at [724, 148] on span "inspired by CRO experts" at bounding box center [759, 146] width 112 height 15
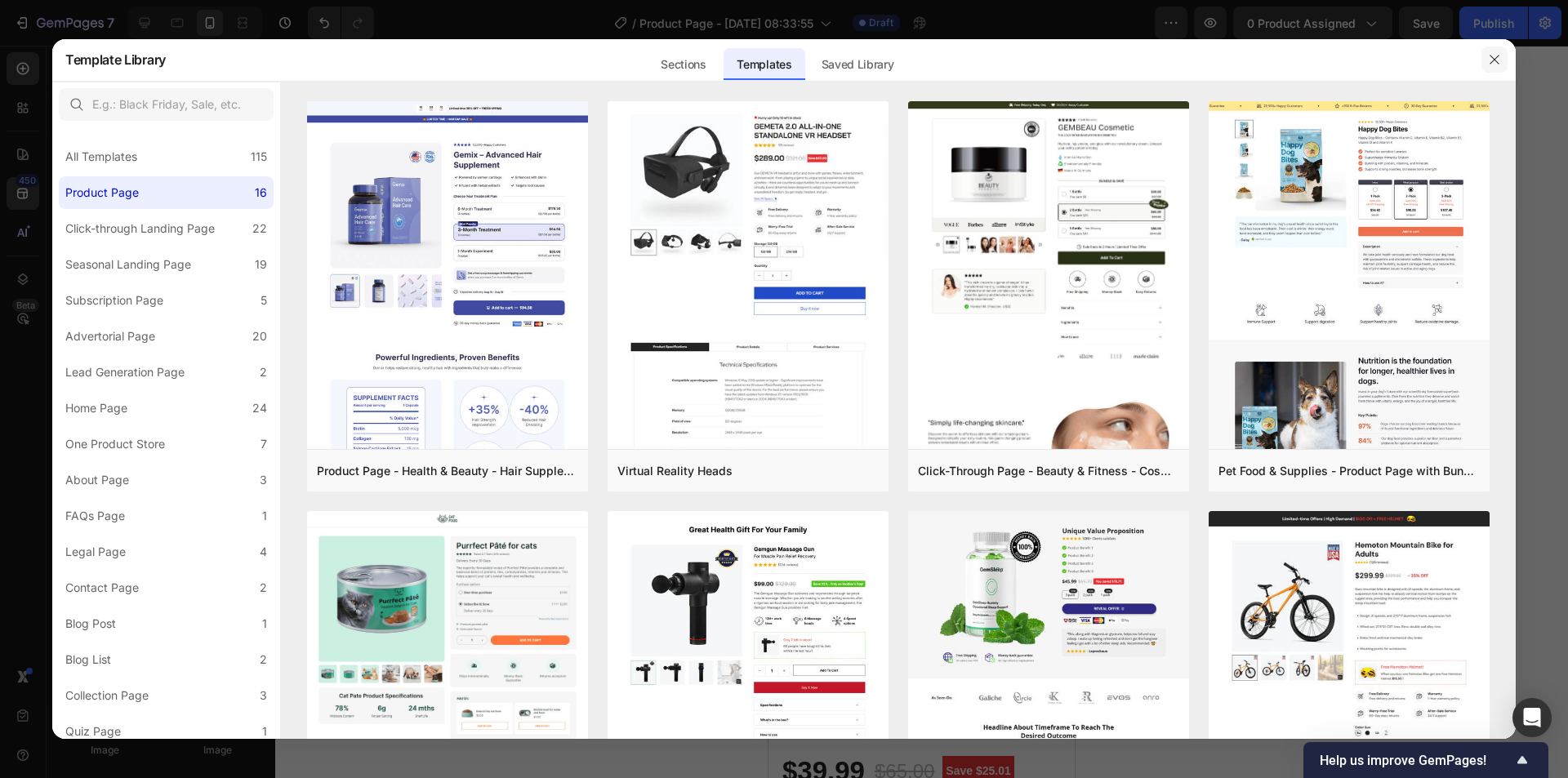
click at [1488, 60] on icon "button" at bounding box center [1494, 59] width 13 height 13
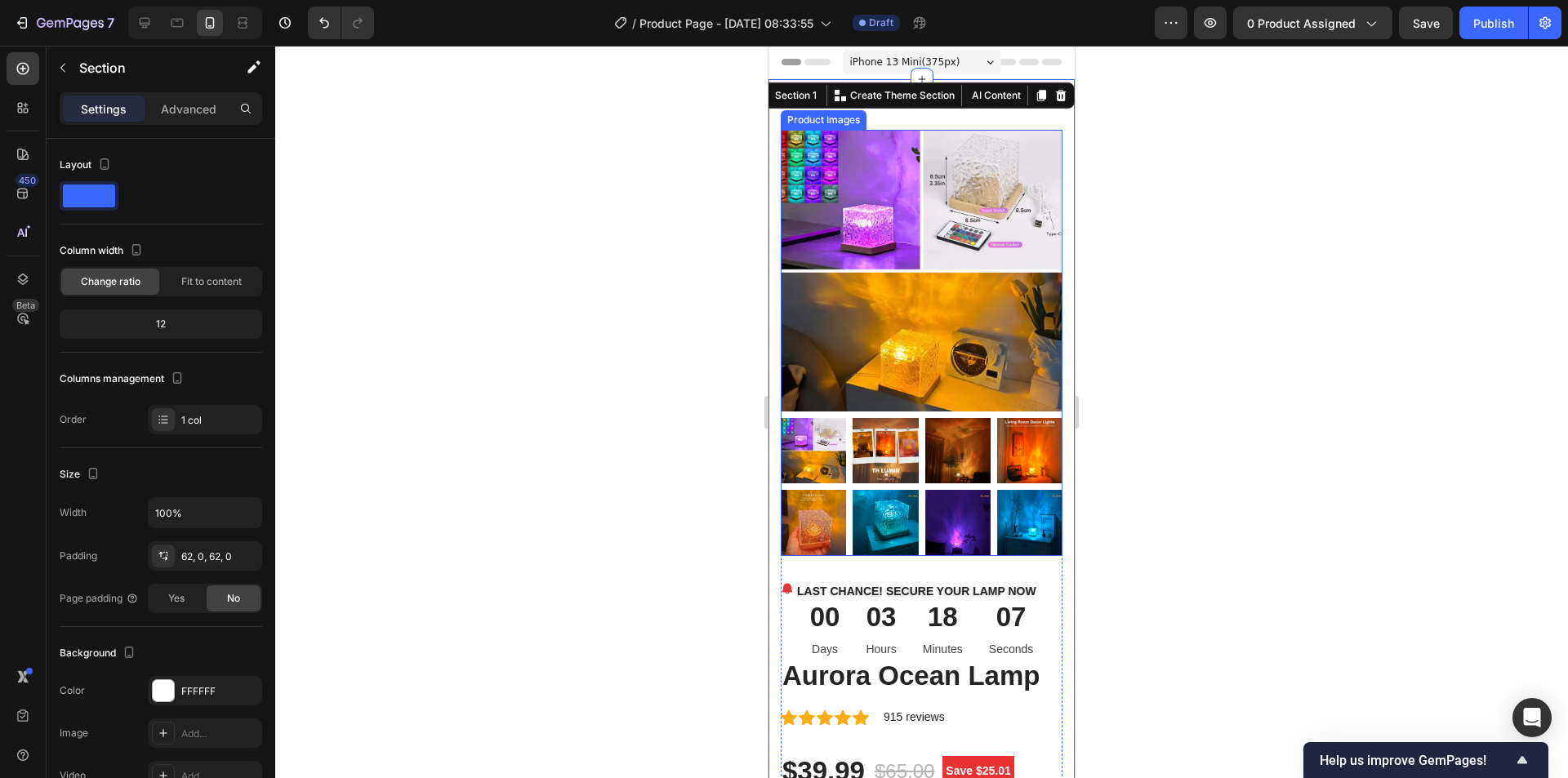
click at [936, 156] on img at bounding box center [922, 271] width 282 height 282
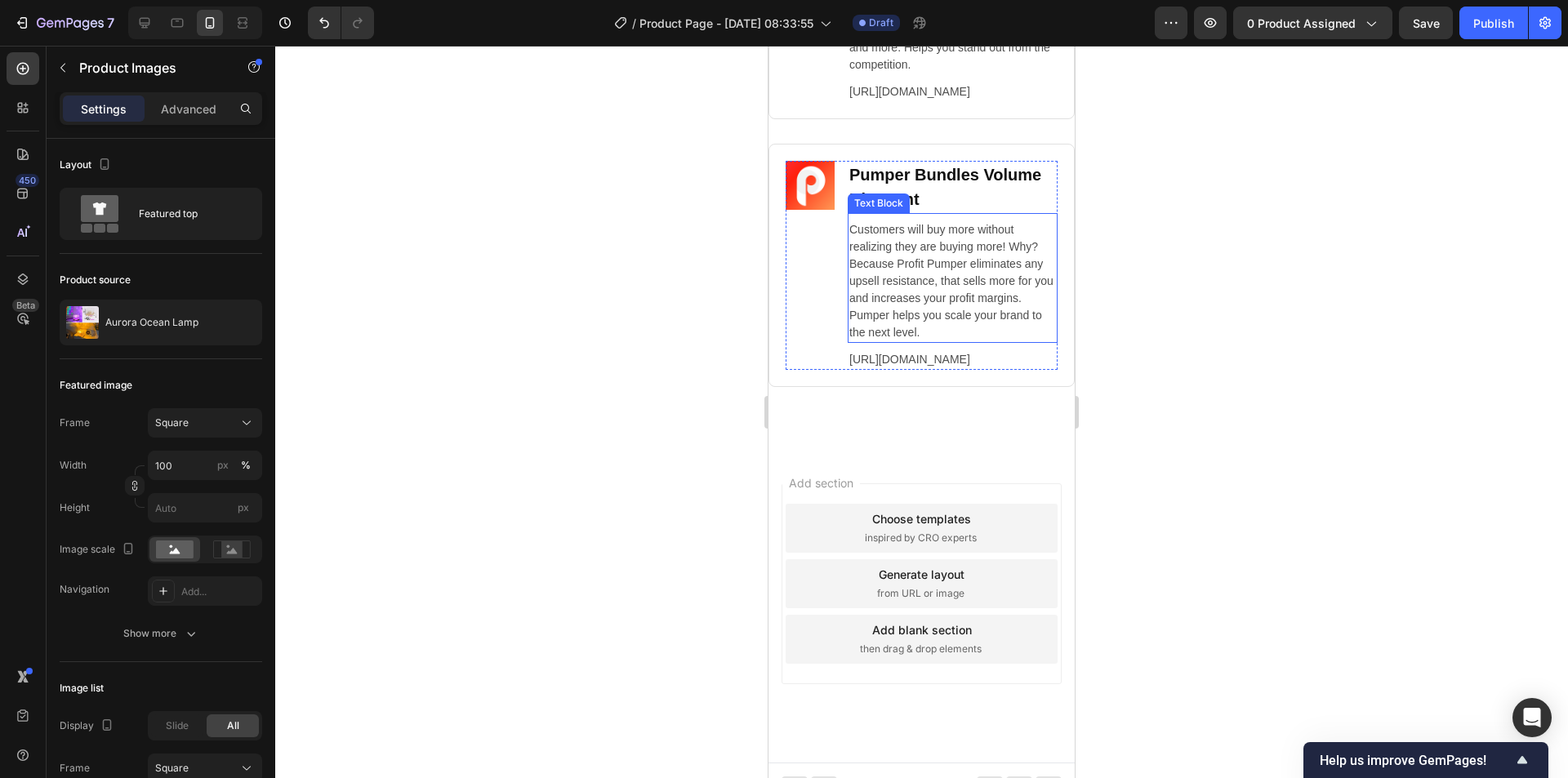
scroll to position [9609, 0]
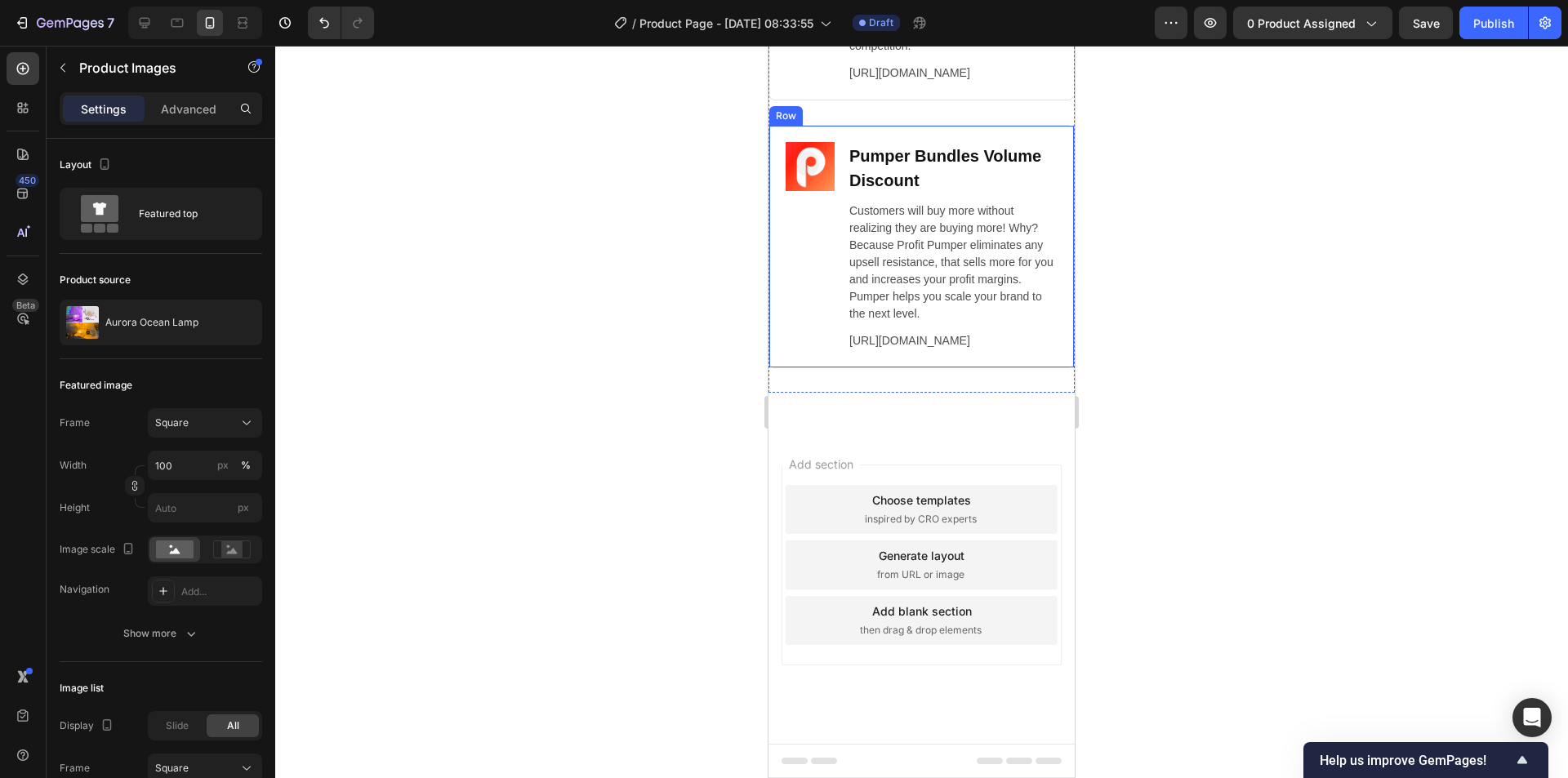
click at [1054, 125] on div "Image Pumper Bundles Volume Discount Heading Customers will buy more without re…" at bounding box center [922, 246] width 306 height 244
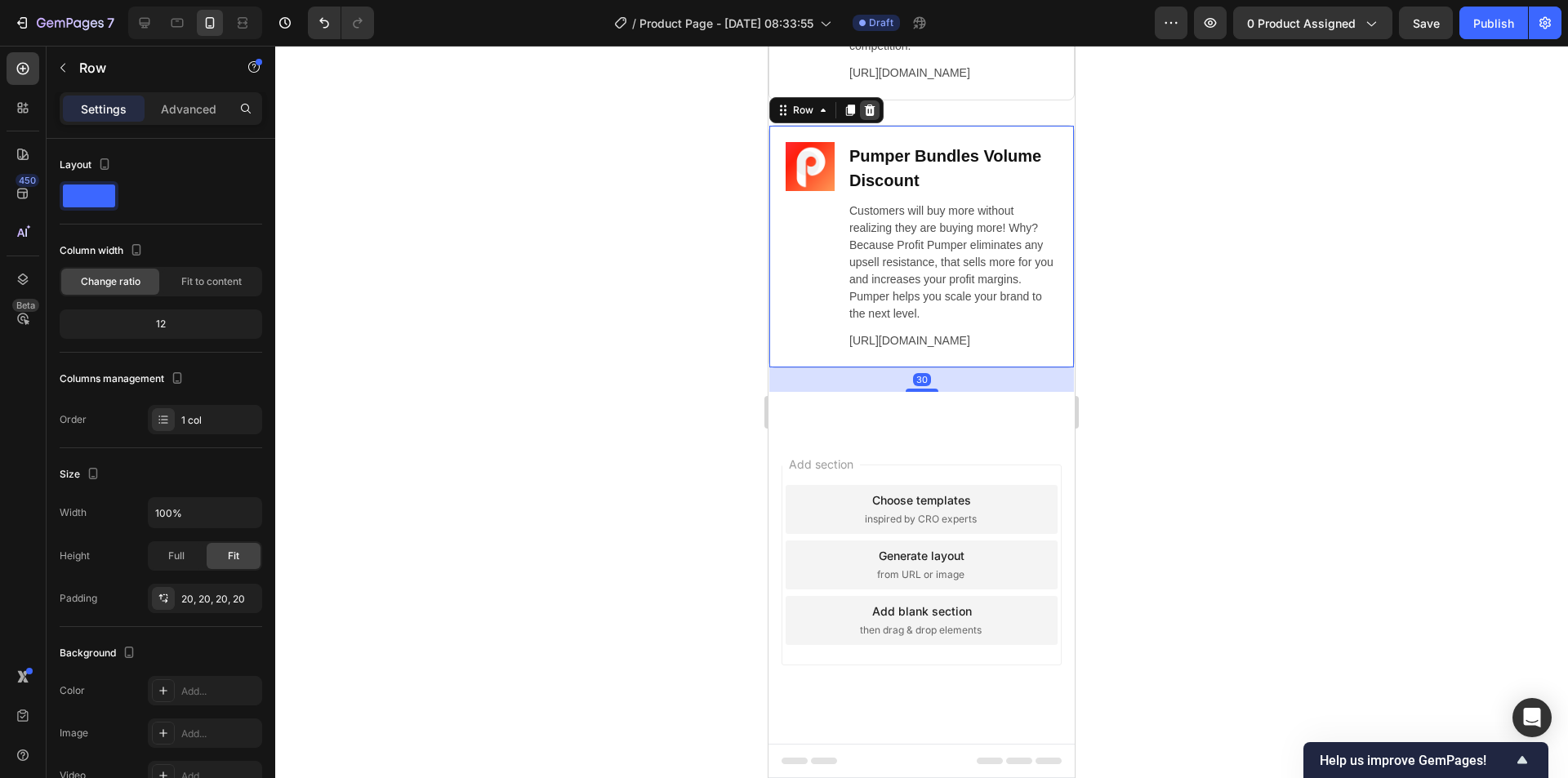
click at [874, 103] on icon at bounding box center [869, 109] width 13 height 13
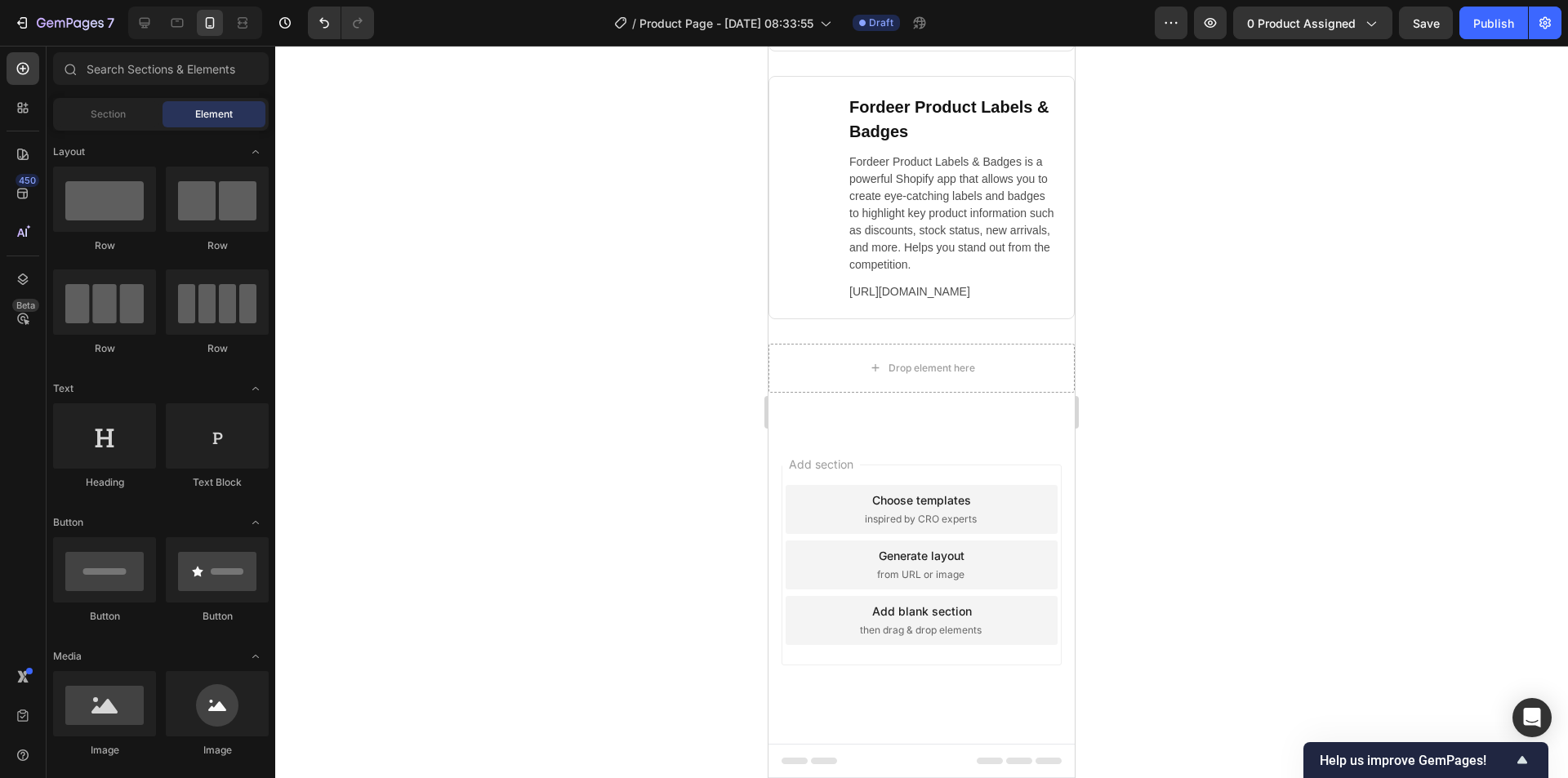
scroll to position [9373, 0]
click at [1050, 105] on div "Image Fordeer Product Labels & Badges Heading Fordeer Product Labels & Badges i…" at bounding box center [922, 197] width 306 height 244
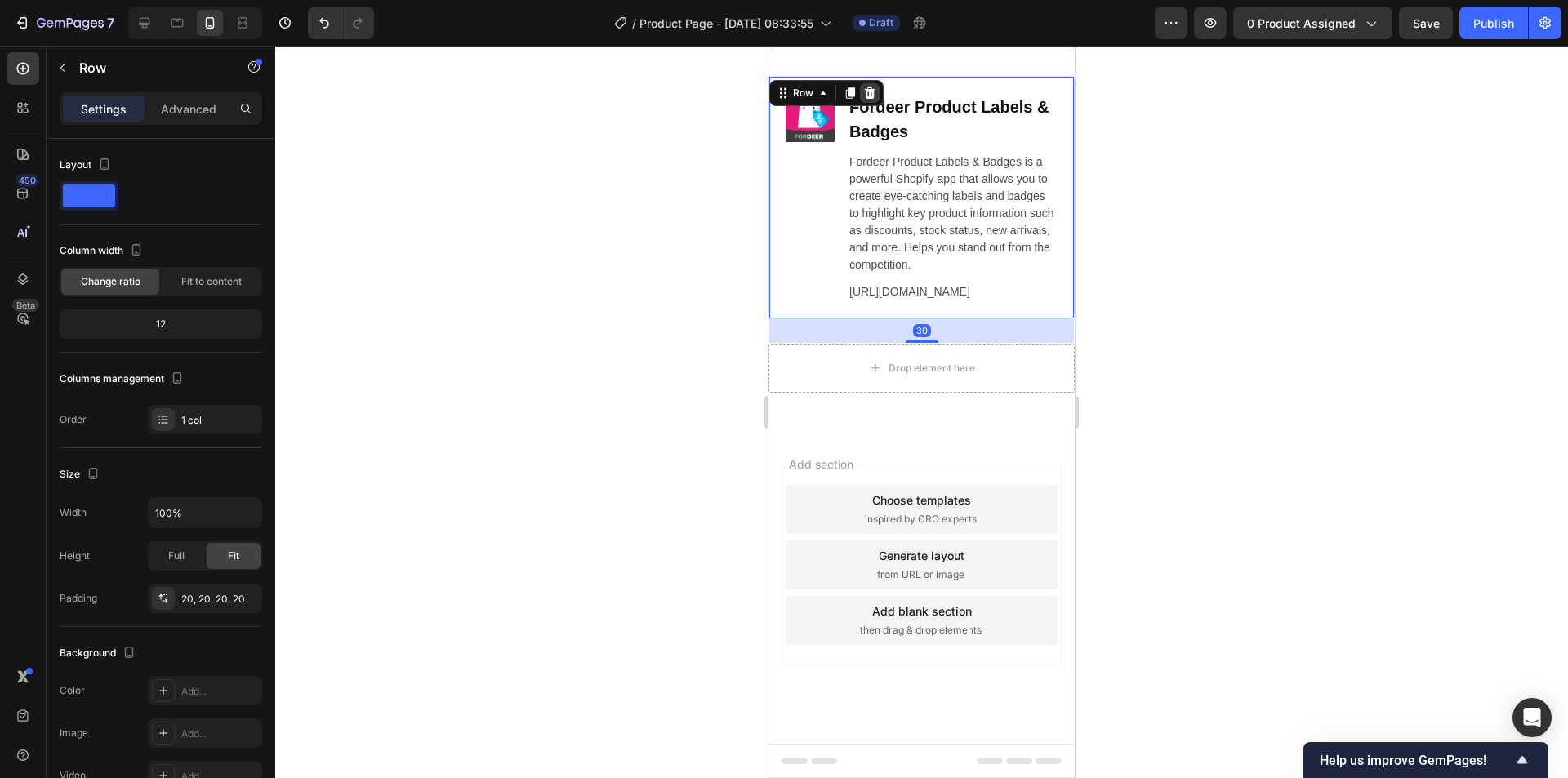
click at [871, 86] on icon at bounding box center [869, 92] width 13 height 13
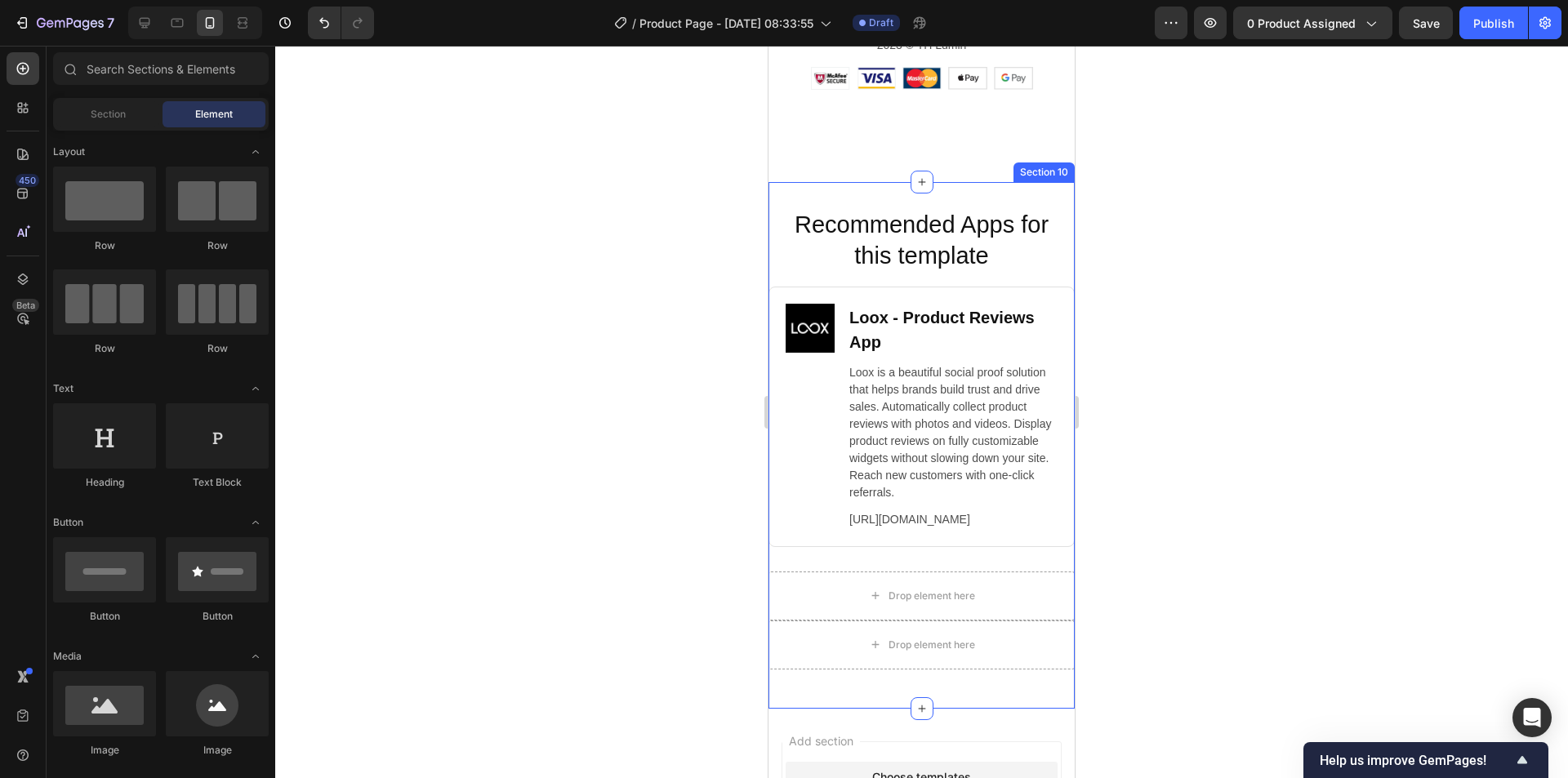
scroll to position [8810, 0]
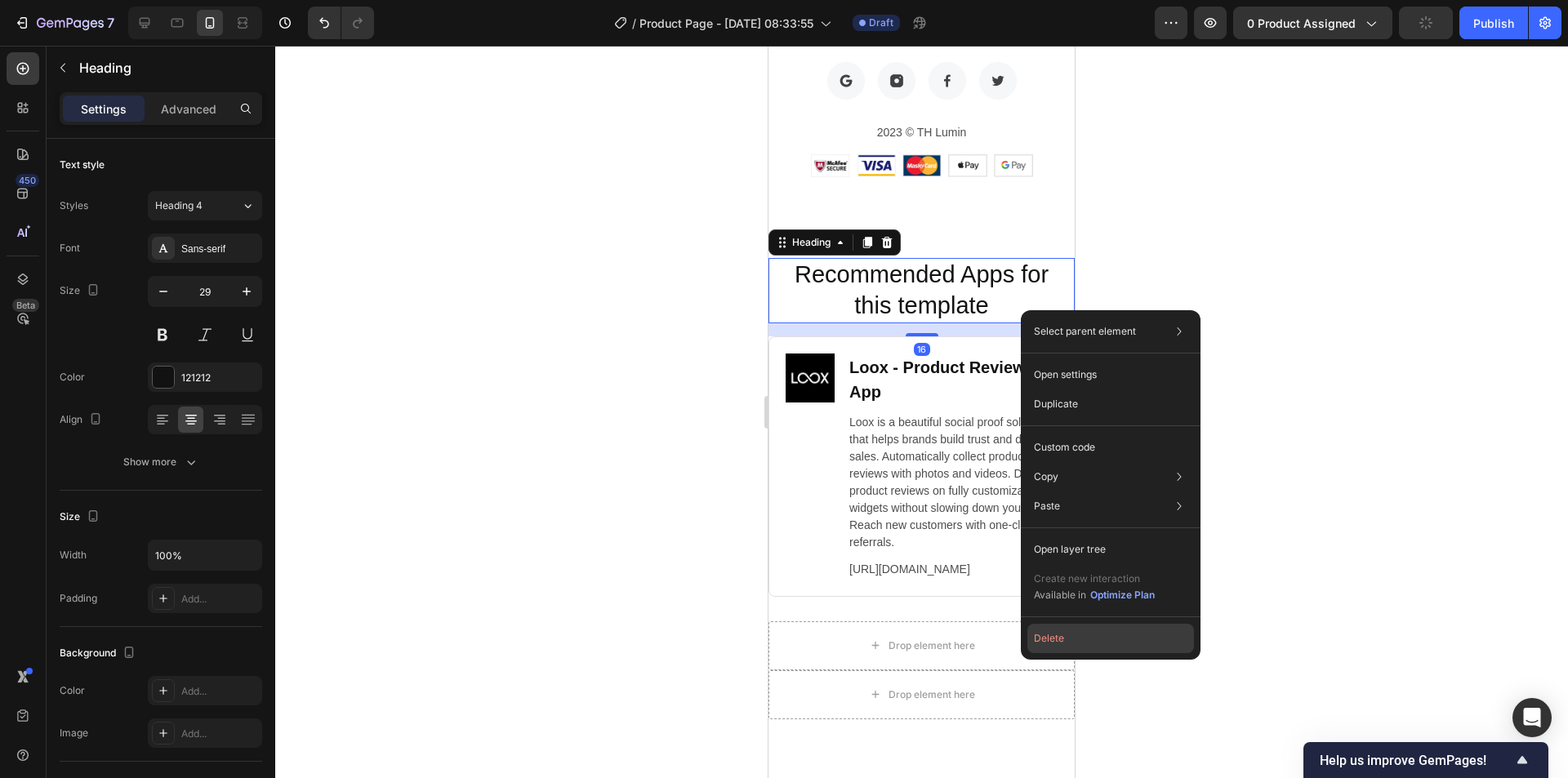
click at [1094, 638] on button "Delete" at bounding box center [1111, 639] width 167 height 29
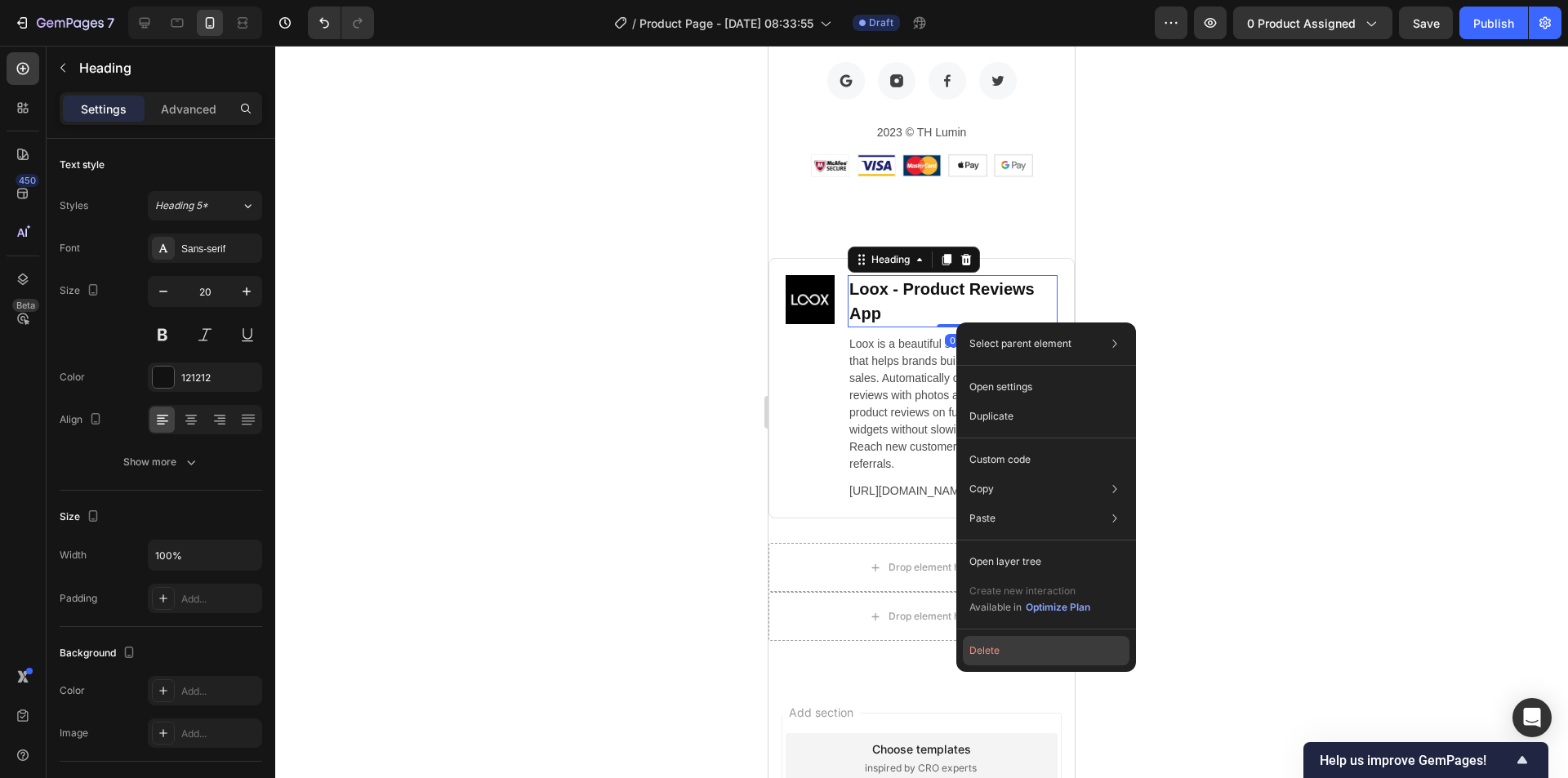
drag, startPoint x: 1058, startPoint y: 647, endPoint x: 292, endPoint y: 561, distance: 770.8
click at [1058, 647] on button "Delete" at bounding box center [1046, 651] width 167 height 29
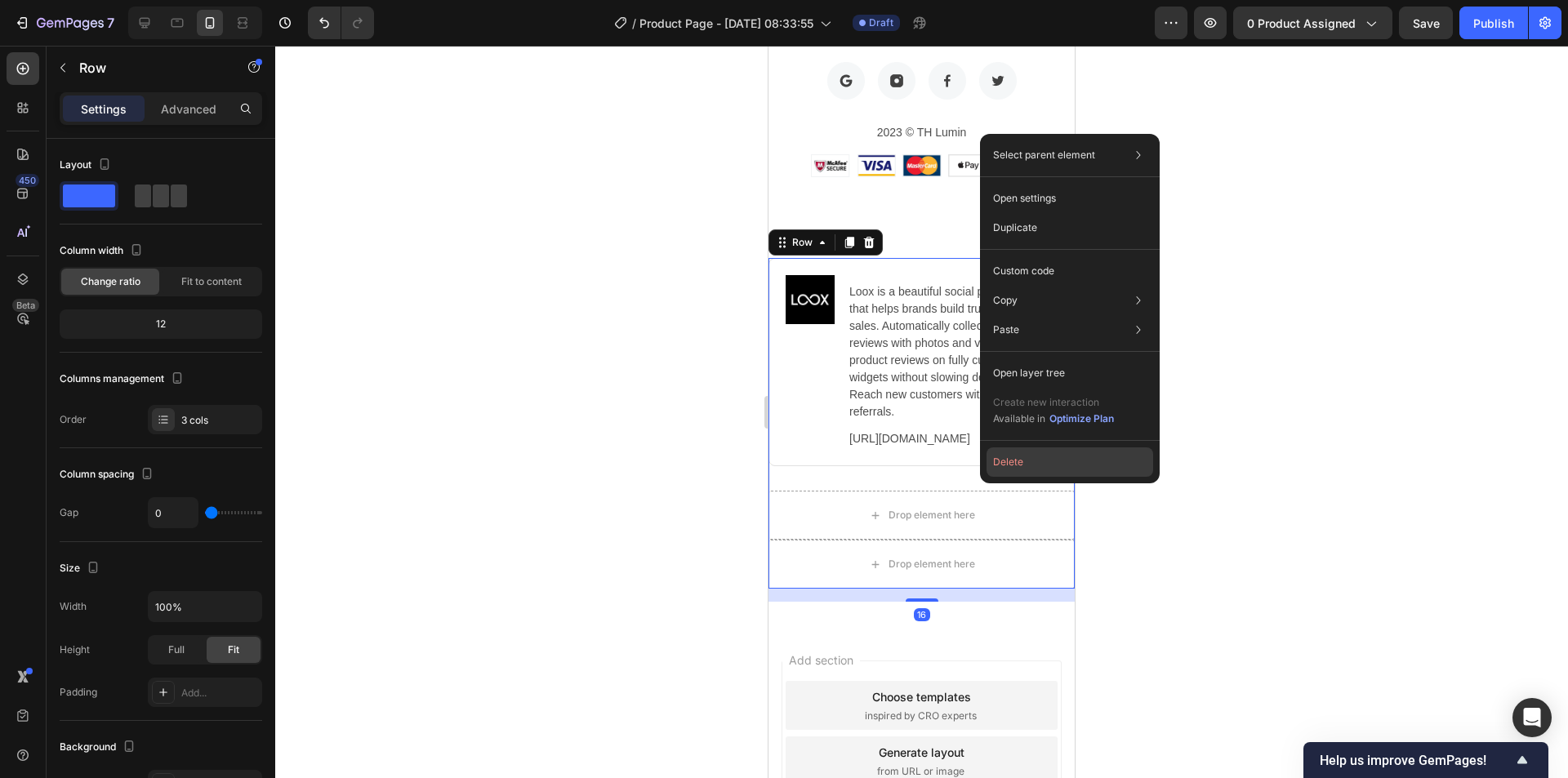
click at [1033, 468] on button "Delete" at bounding box center [1070, 462] width 167 height 29
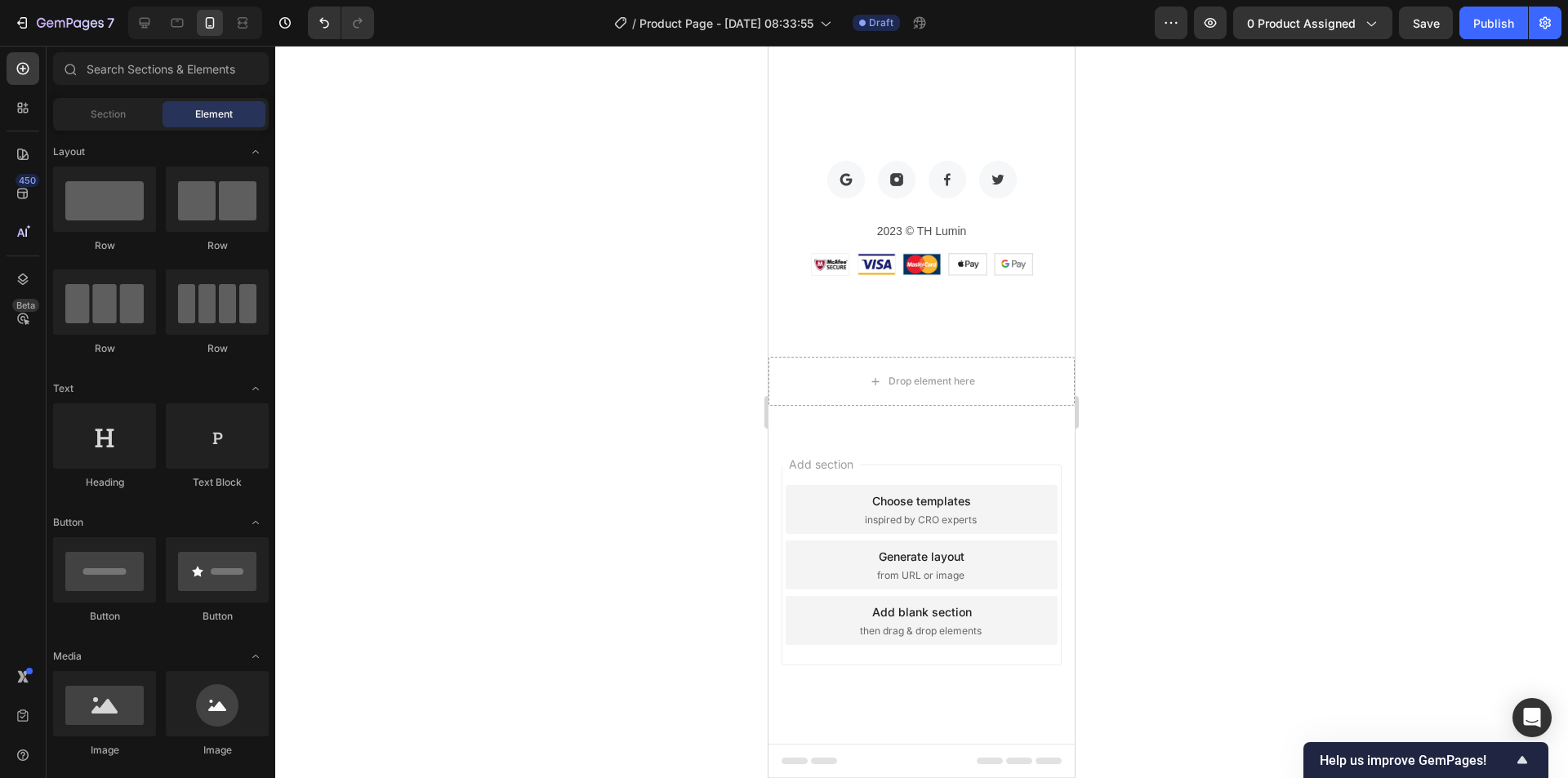
scroll to position [8711, 0]
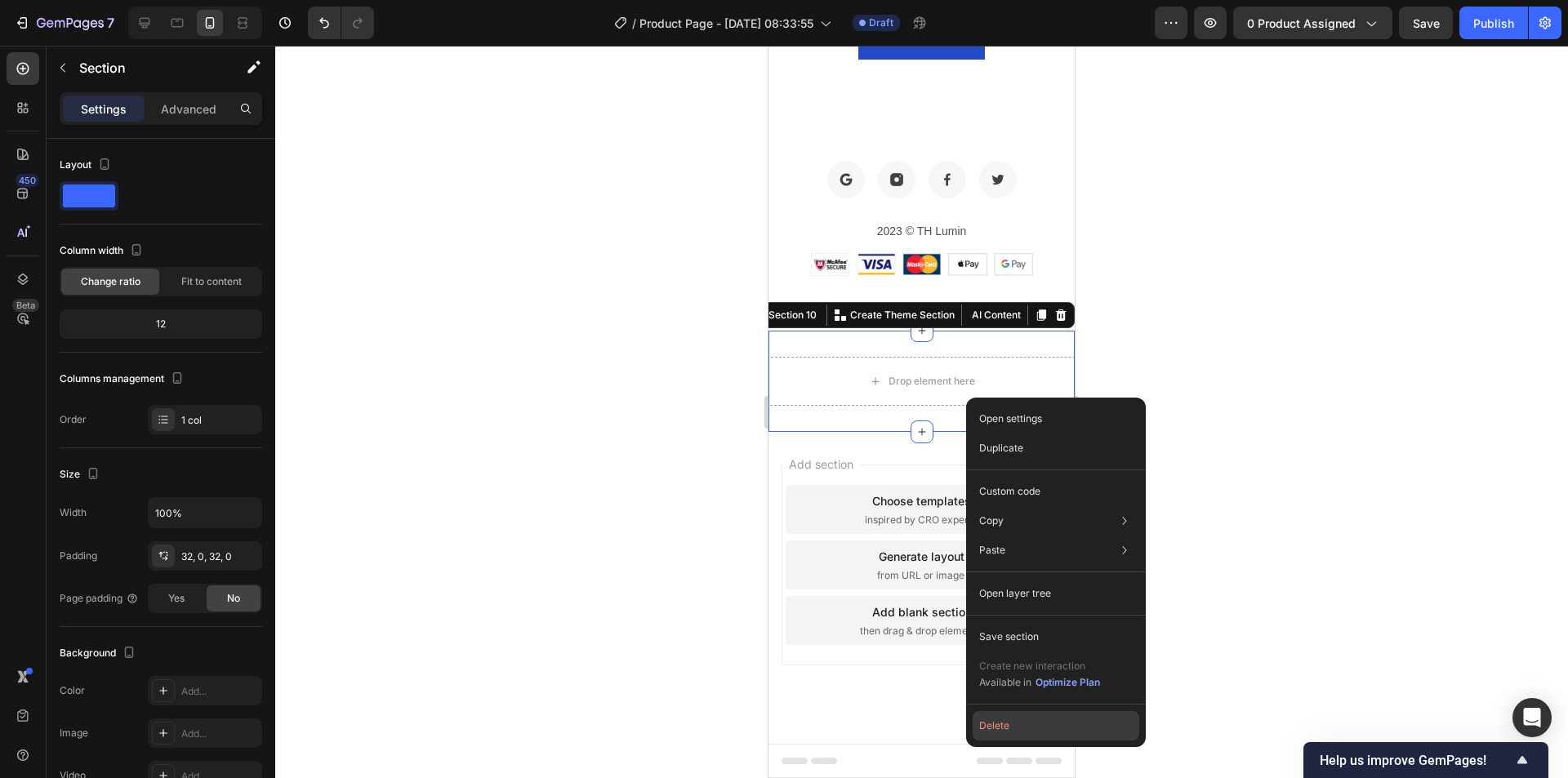
click at [1022, 724] on button "Delete" at bounding box center [1056, 726] width 167 height 29
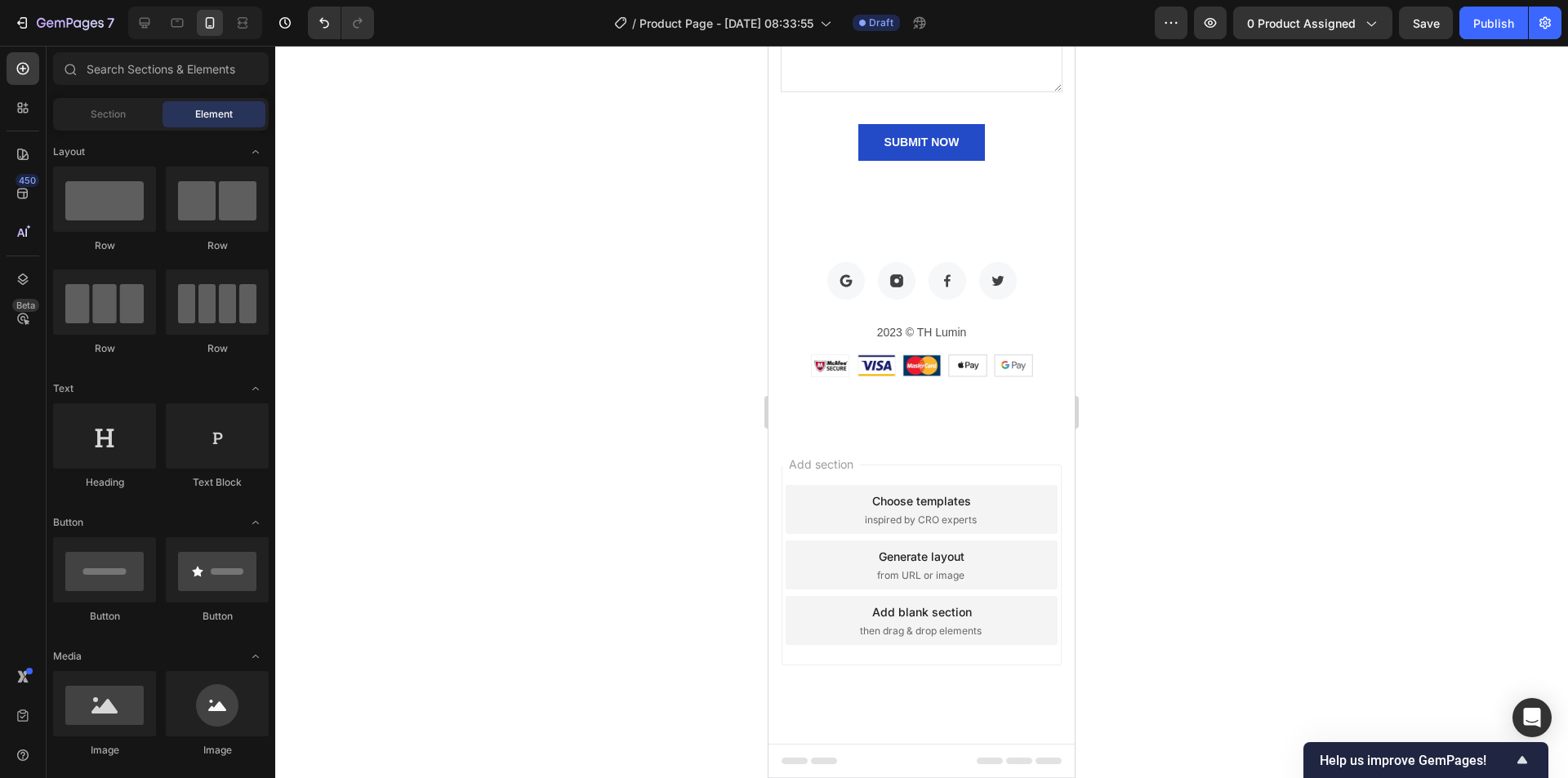
scroll to position [8610, 0]
drag, startPoint x: 955, startPoint y: 474, endPoint x: 897, endPoint y: 463, distance: 59.0
click at [897, 463] on div "Add section Choose templates inspired by CRO experts Generate layout from URL o…" at bounding box center [922, 587] width 306 height 312
click at [891, 481] on div "Add section Choose templates inspired by CRO experts Generate layout from URL o…" at bounding box center [922, 565] width 280 height 201
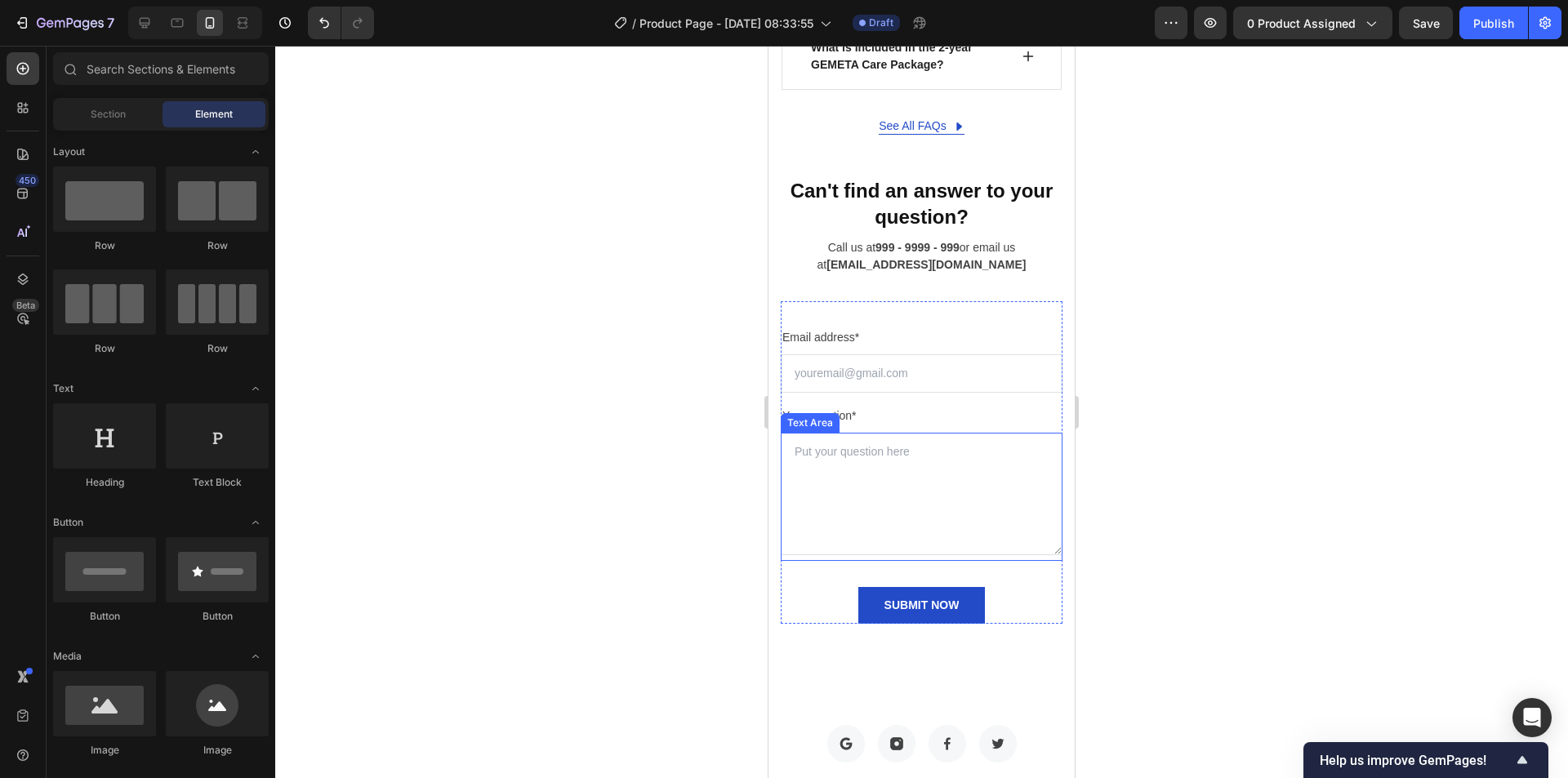
scroll to position [8120, 0]
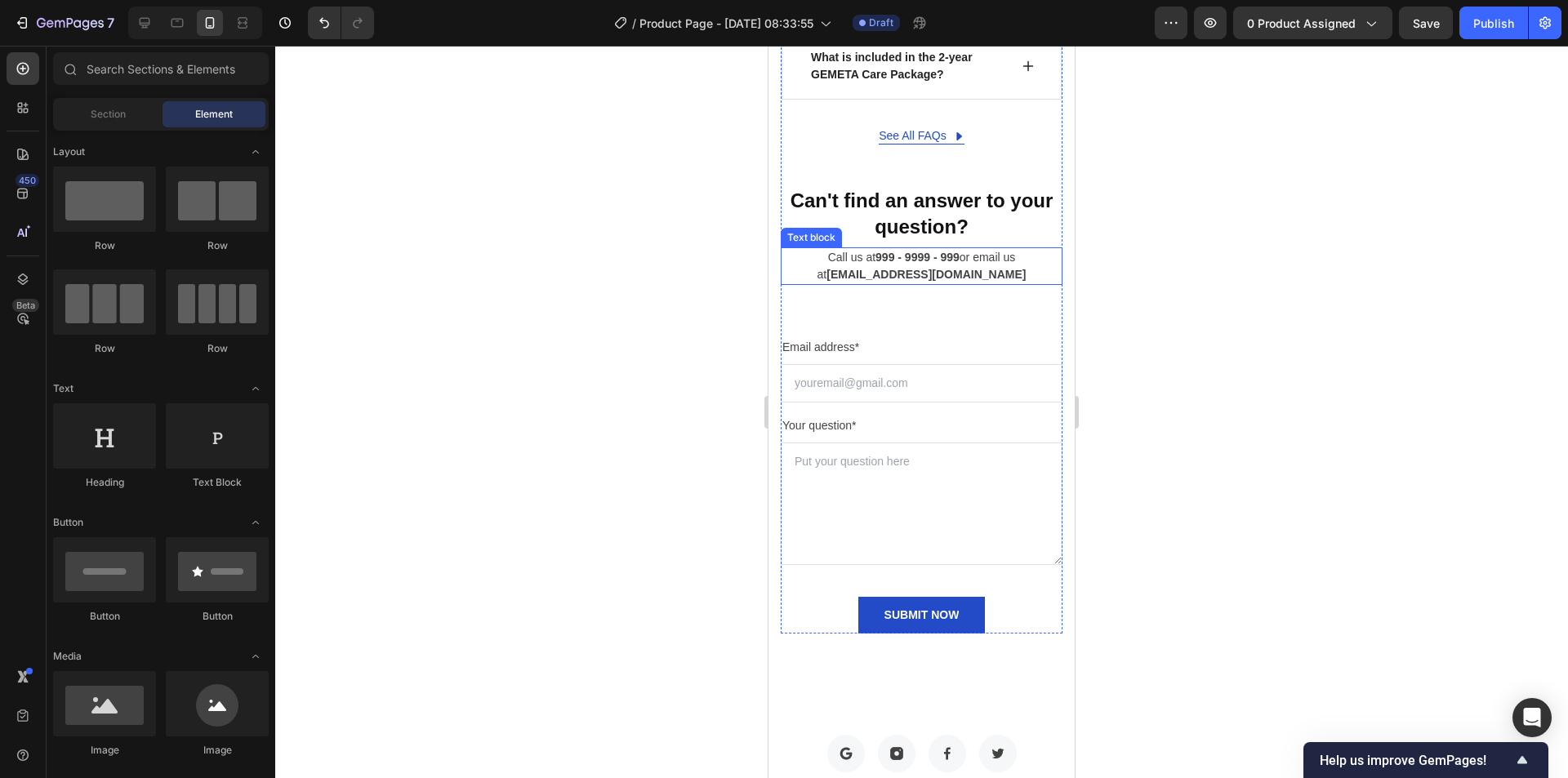
click at [895, 281] on strong "support@gempages.net" at bounding box center [926, 274] width 199 height 13
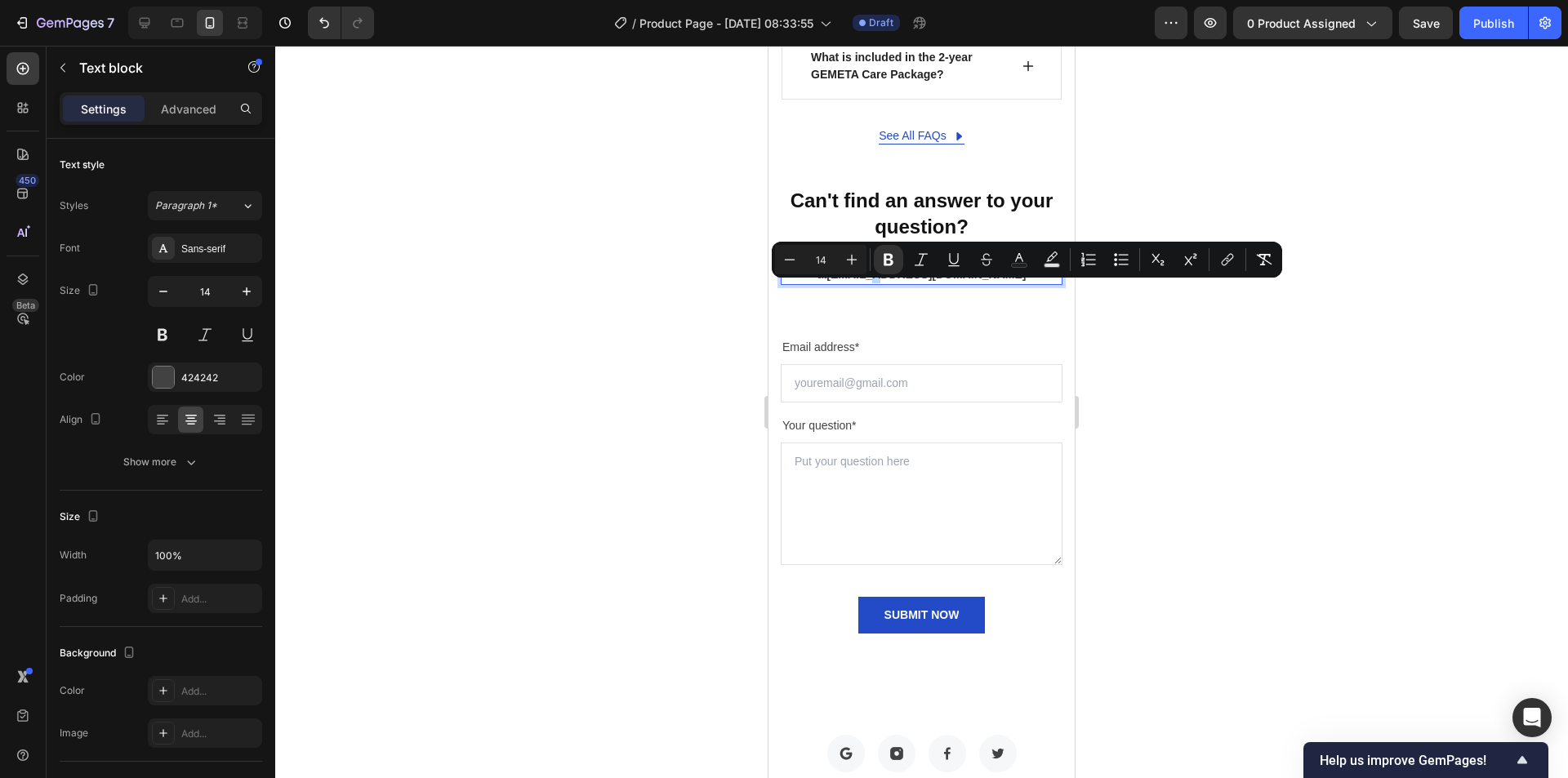
click at [859, 281] on strong "support@gempages.net" at bounding box center [926, 274] width 199 height 13
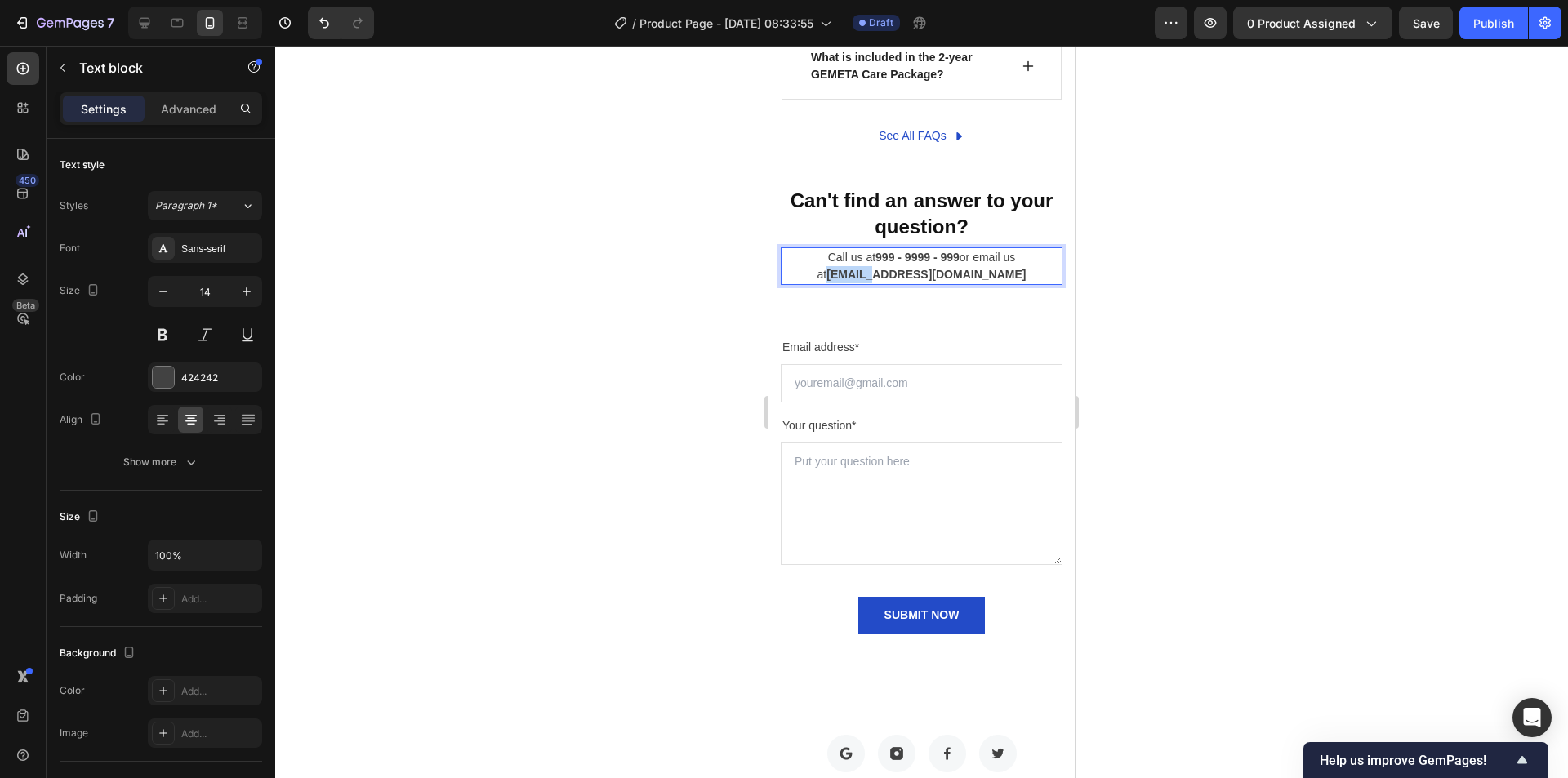
click at [859, 281] on strong "support@gempages.net" at bounding box center [926, 274] width 199 height 13
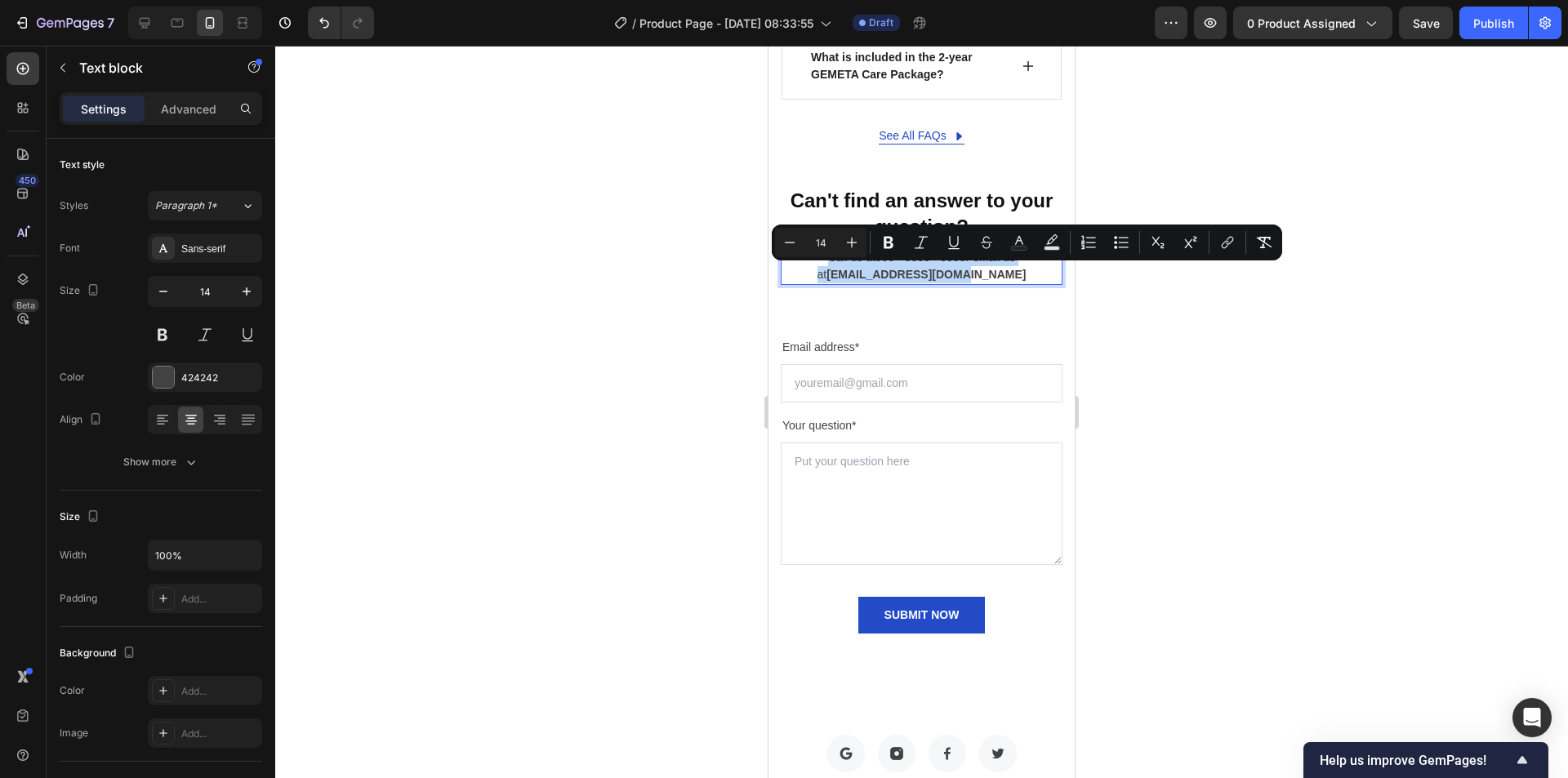
click at [885, 281] on strong "support@gempages.net" at bounding box center [926, 274] width 199 height 13
click at [889, 281] on strong "support@gempages.net" at bounding box center [926, 274] width 199 height 13
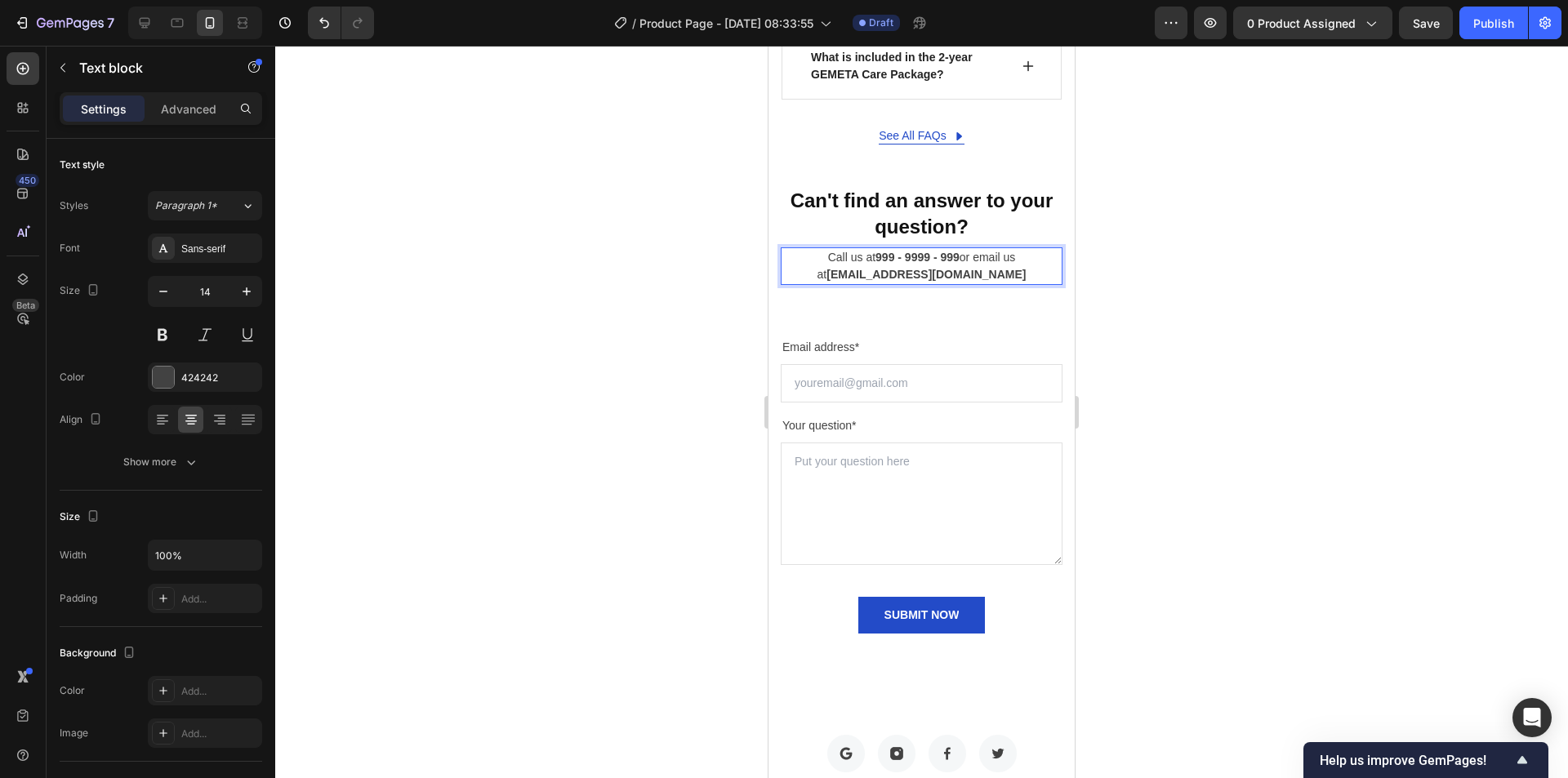
click at [960, 274] on p "Call us at 999 - 9999 - 999 or email us at support@gempages.net" at bounding box center [922, 266] width 279 height 34
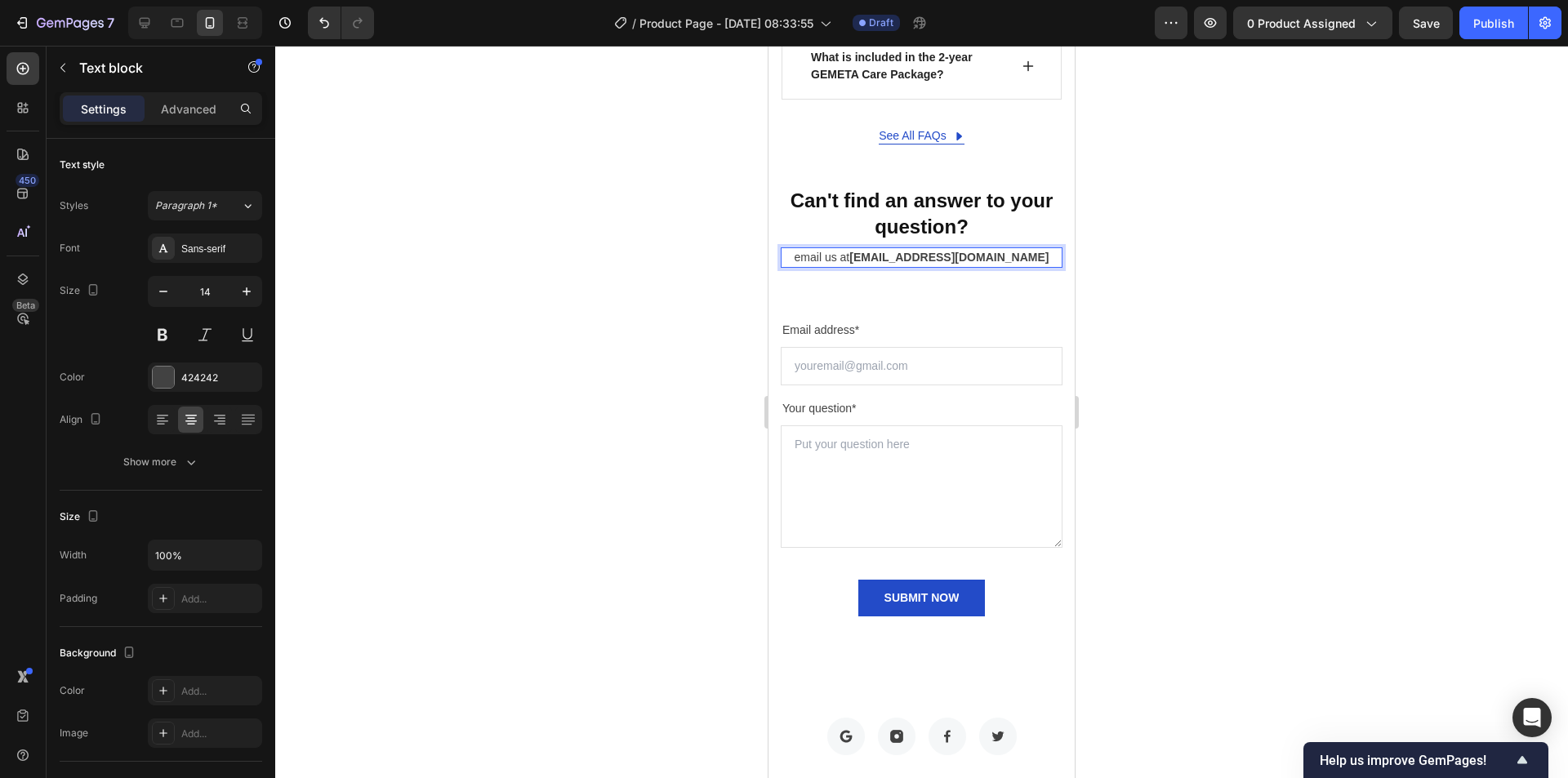
click at [827, 266] on p "email us at support@gempages.net" at bounding box center [922, 257] width 279 height 17
click at [892, 305] on div "Can't find an answer to your question? Heading Email us at support@gempages.net…" at bounding box center [922, 401] width 282 height 429
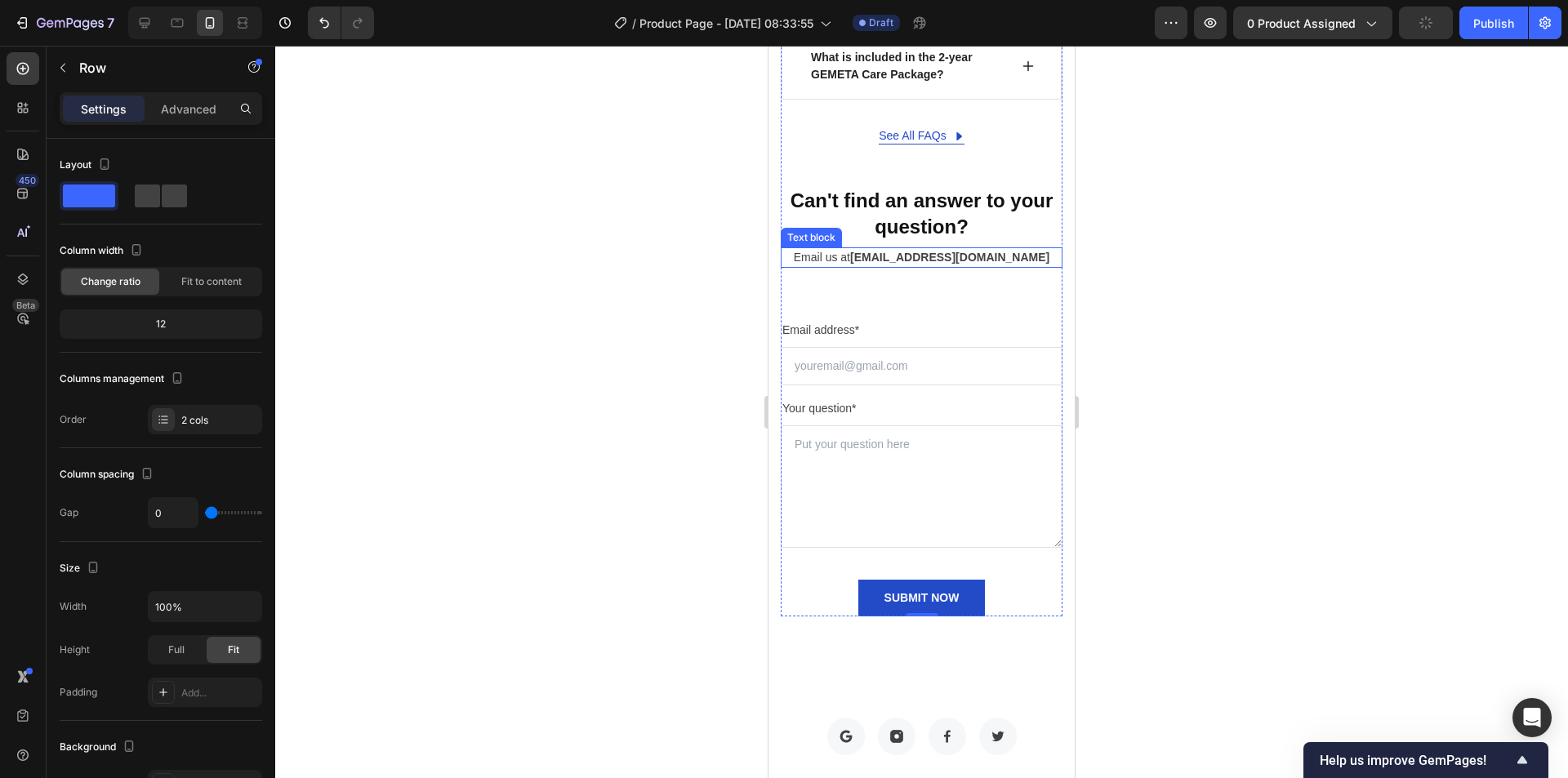
click at [893, 264] on strong "support@gempages.net" at bounding box center [949, 256] width 199 height 13
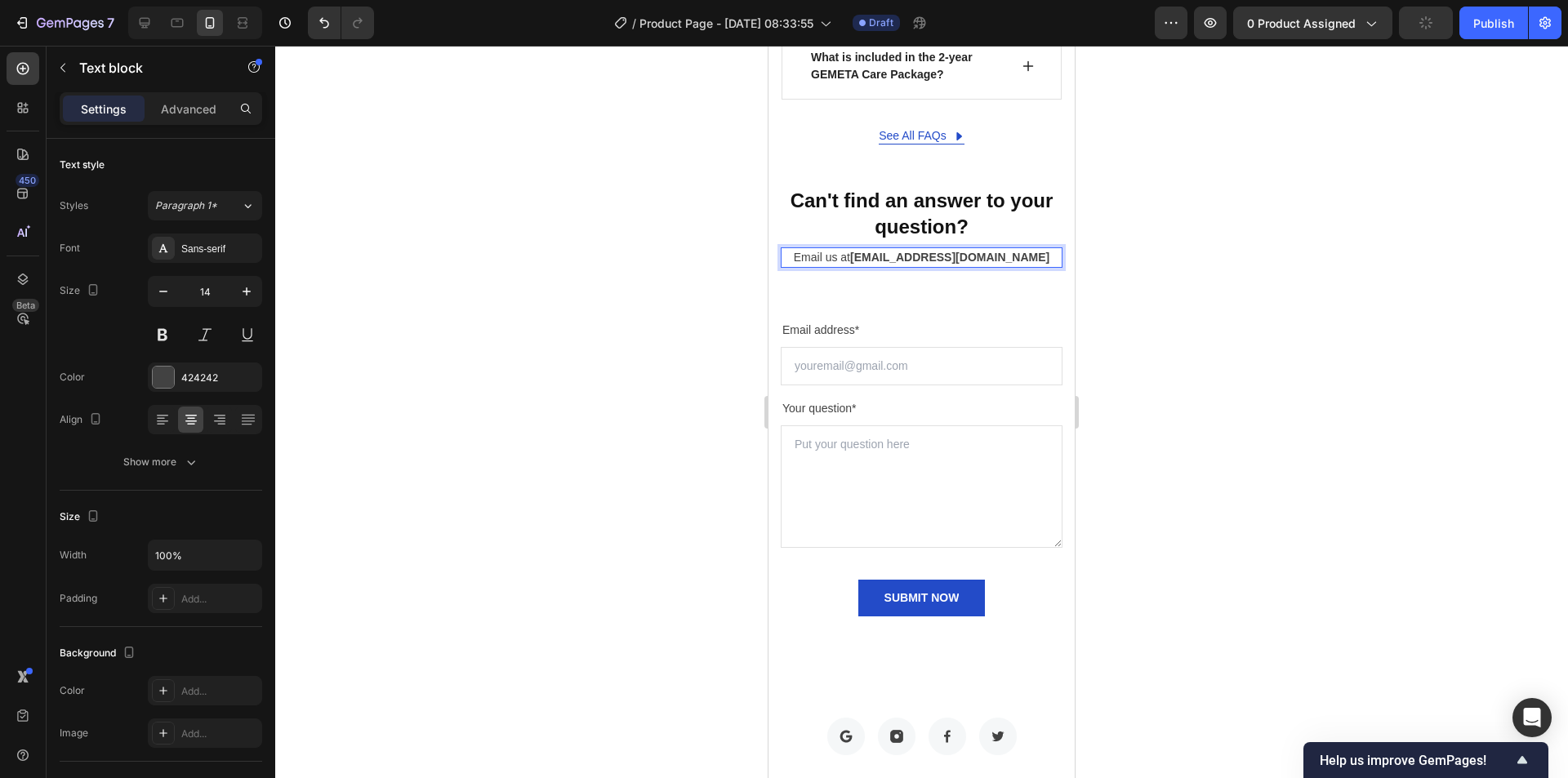
click at [950, 264] on strong "support@gempages.net" at bounding box center [949, 256] width 199 height 13
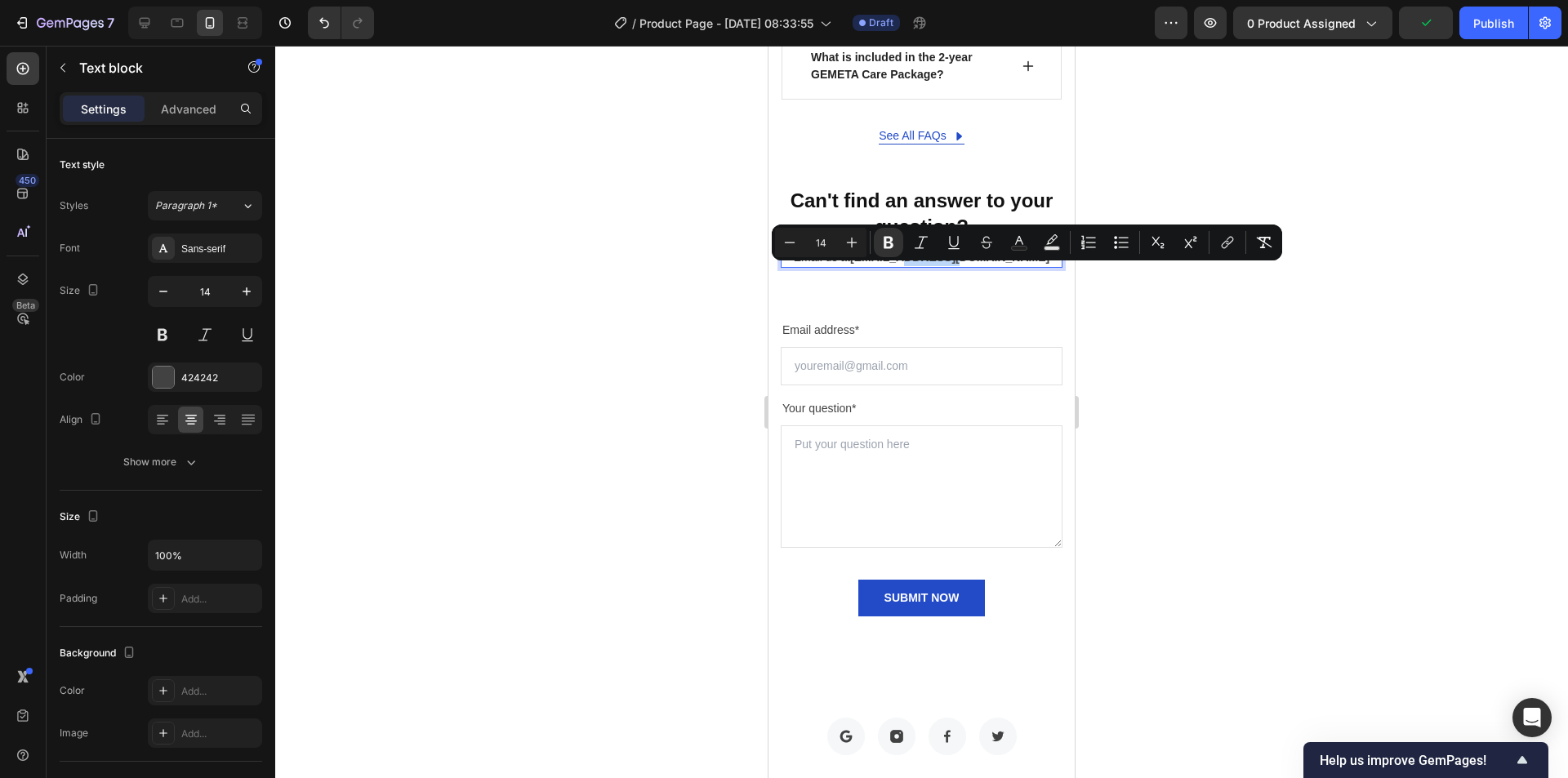
click at [987, 264] on strong "support@gempages.net" at bounding box center [949, 256] width 199 height 13
drag, startPoint x: 1011, startPoint y: 274, endPoint x: 881, endPoint y: 275, distance: 130.0
click at [881, 266] on p "Email us at support@gempages.net" at bounding box center [922, 257] width 279 height 17
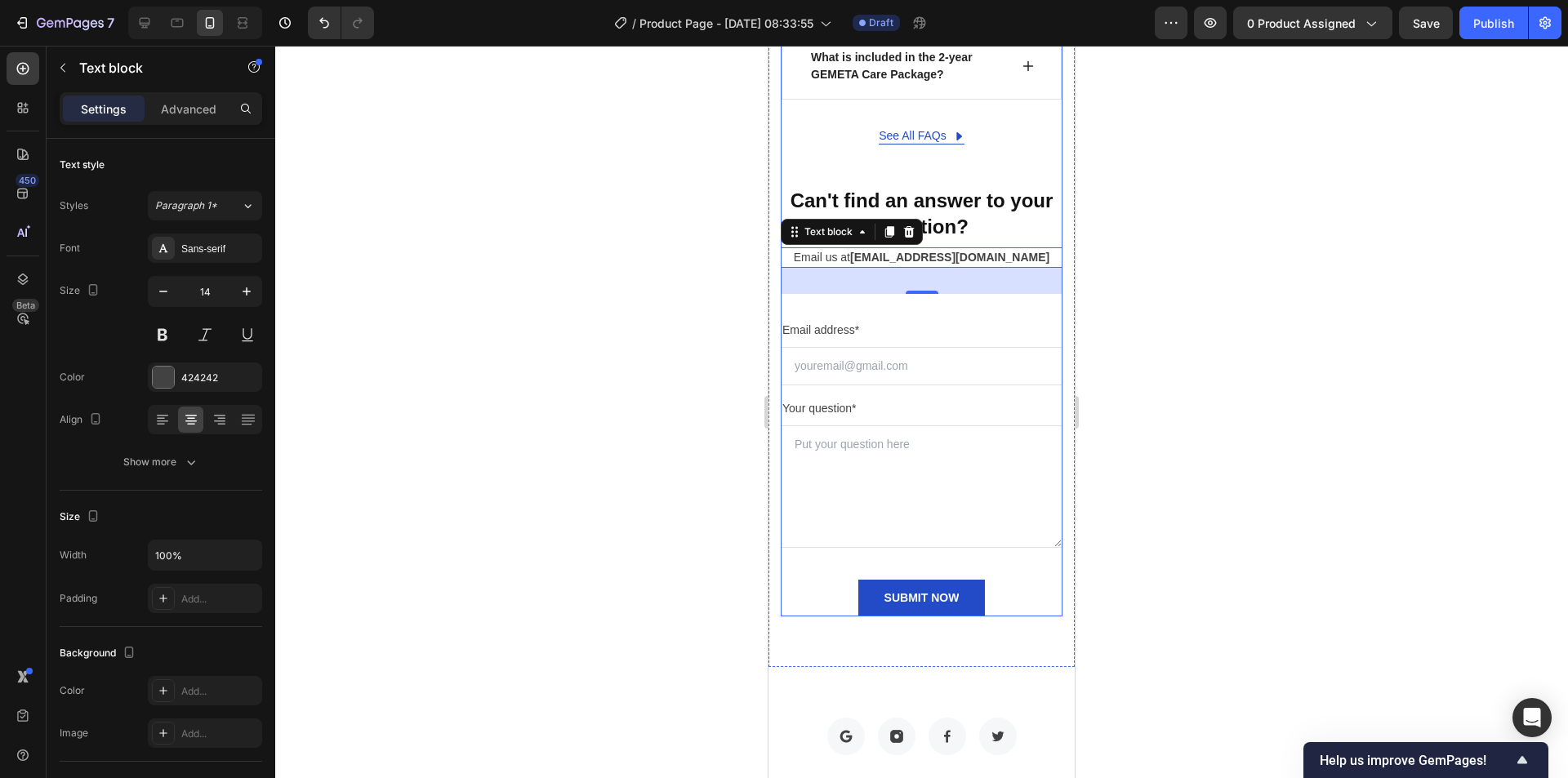
click at [637, 240] on div at bounding box center [922, 411] width 1293 height 733
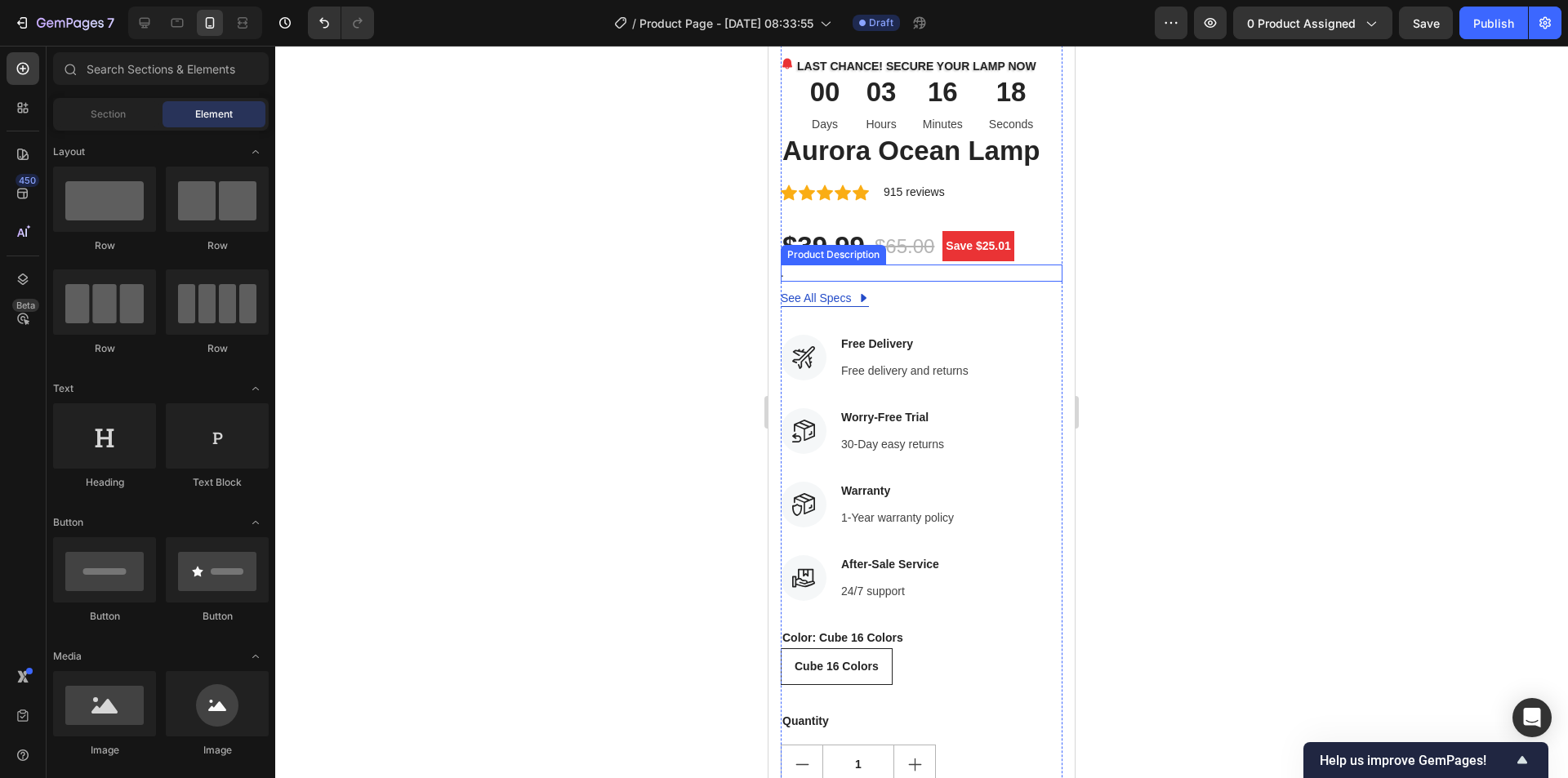
scroll to position [0, 0]
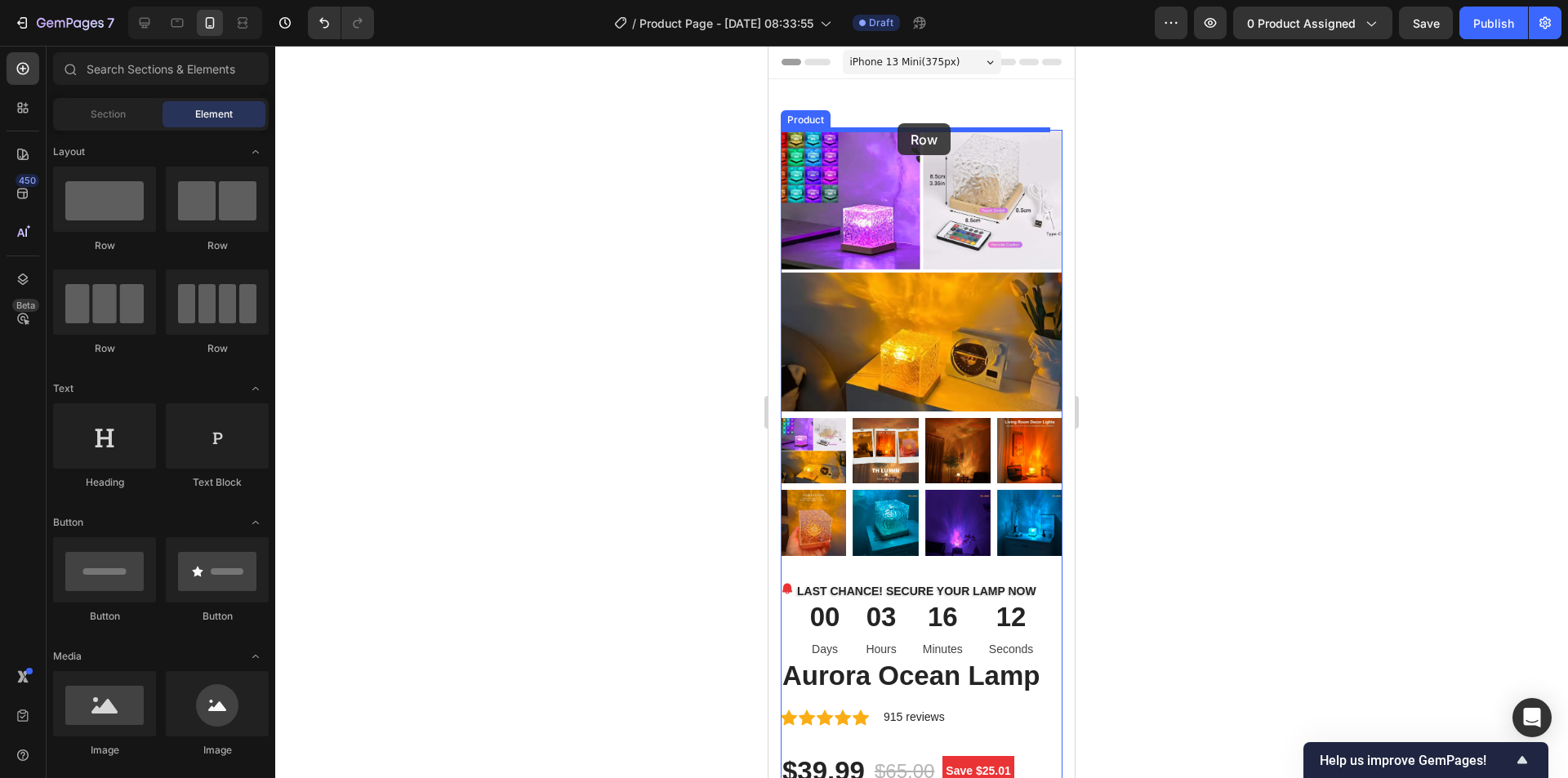
drag, startPoint x: 872, startPoint y: 250, endPoint x: 1878, endPoint y: 221, distance: 1006.4
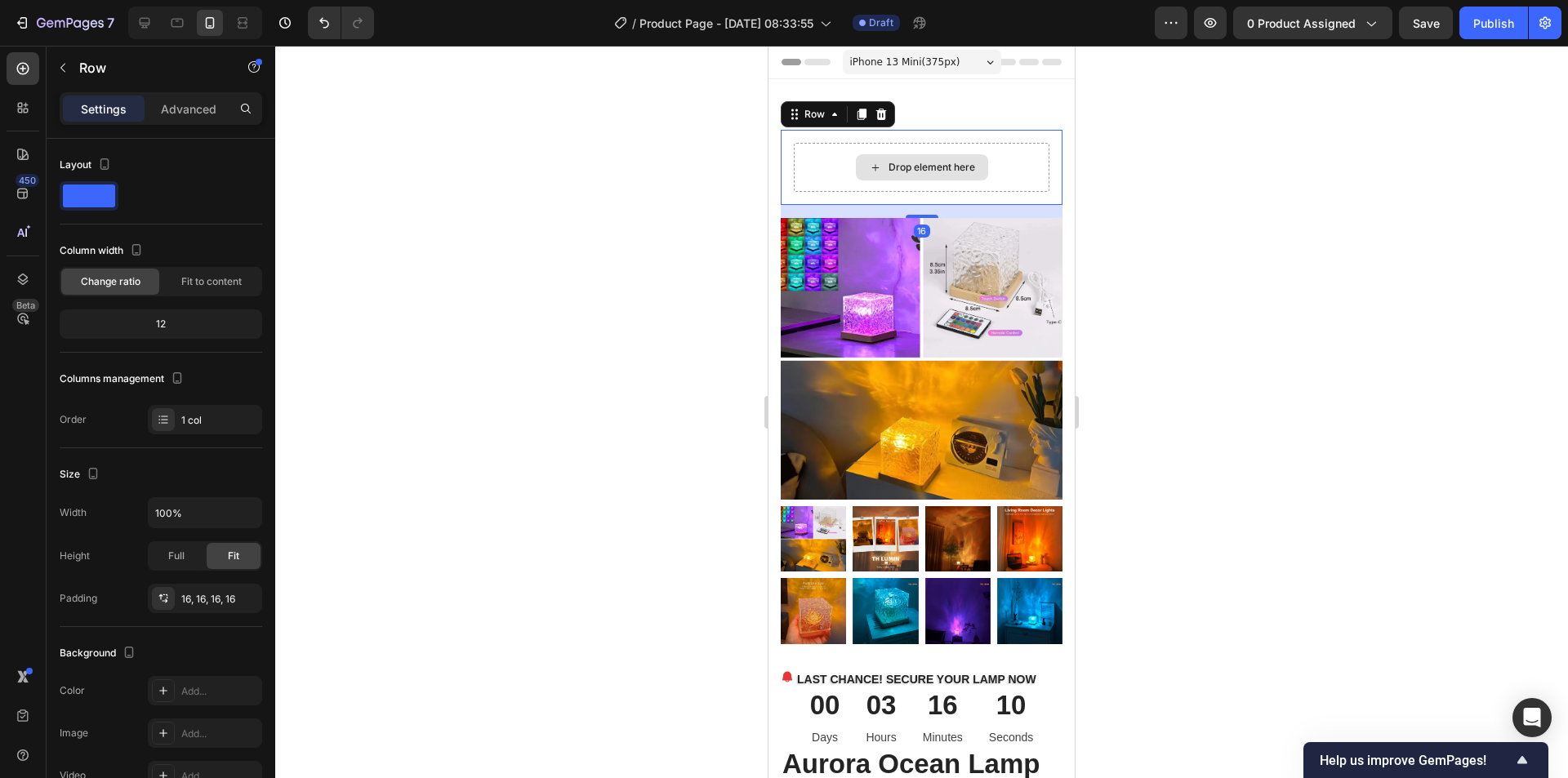
click at [927, 174] on div "Drop element here" at bounding box center [922, 168] width 133 height 27
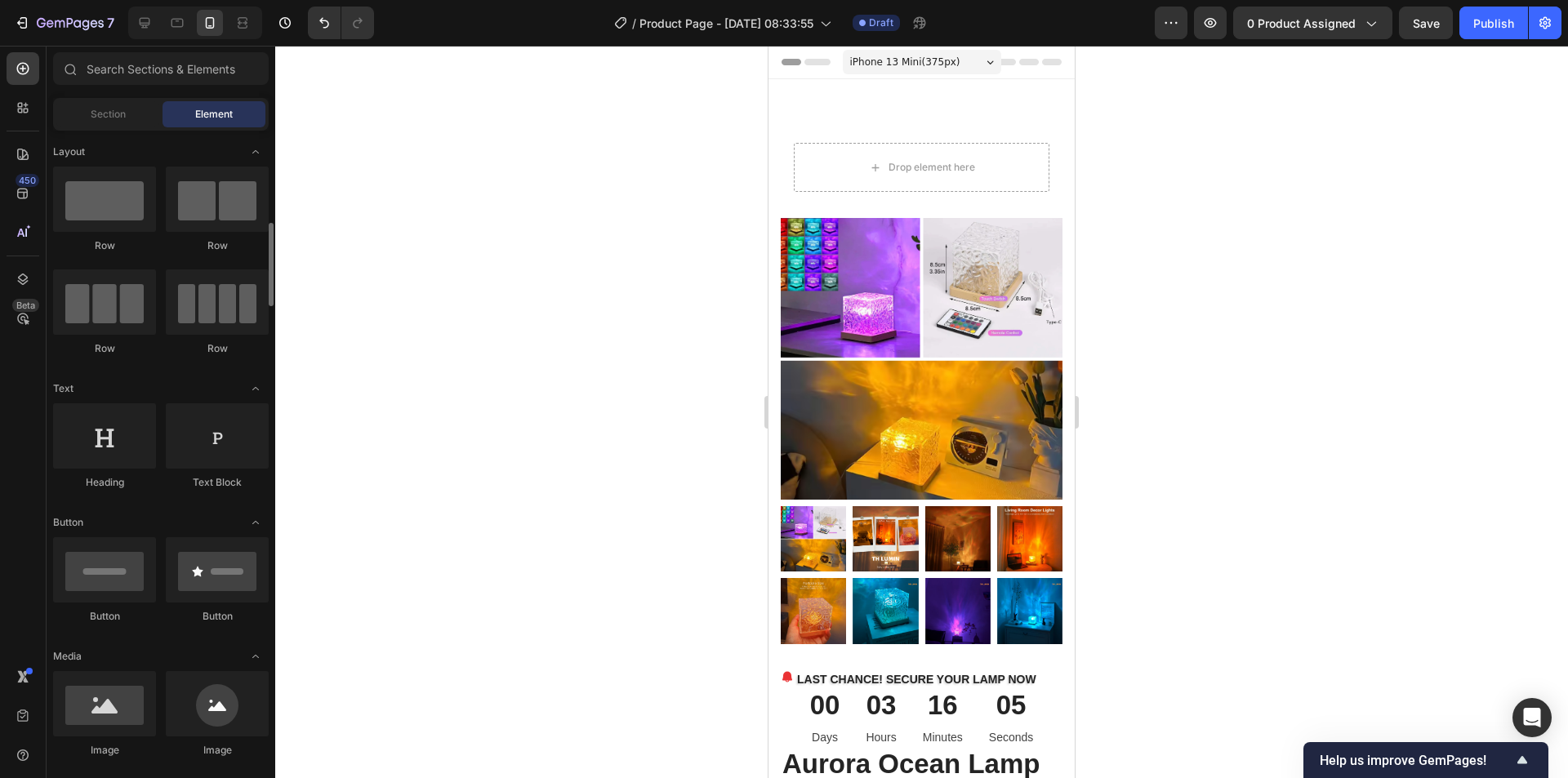
scroll to position [82, 0]
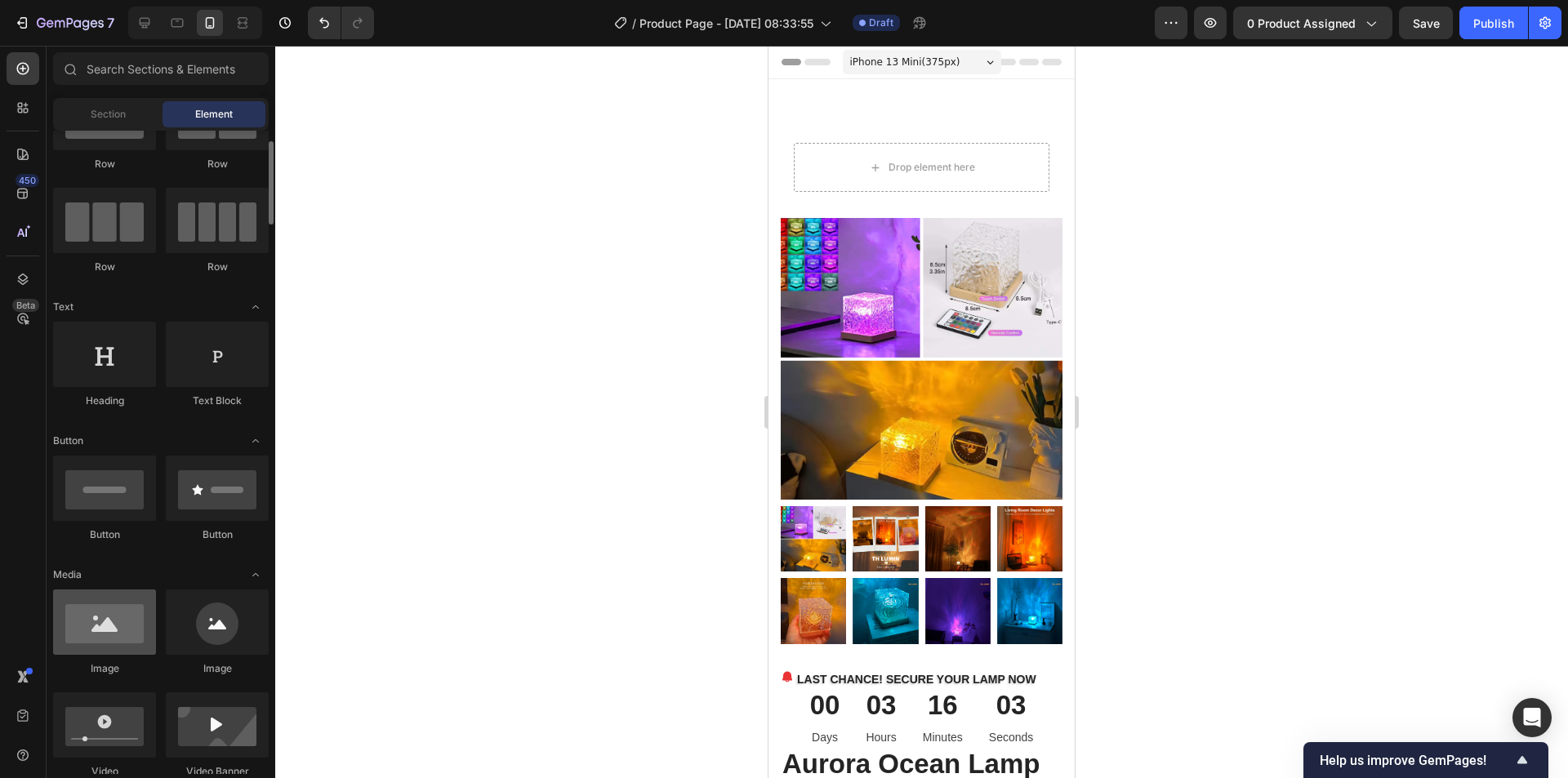
click at [124, 633] on div at bounding box center [104, 622] width 103 height 65
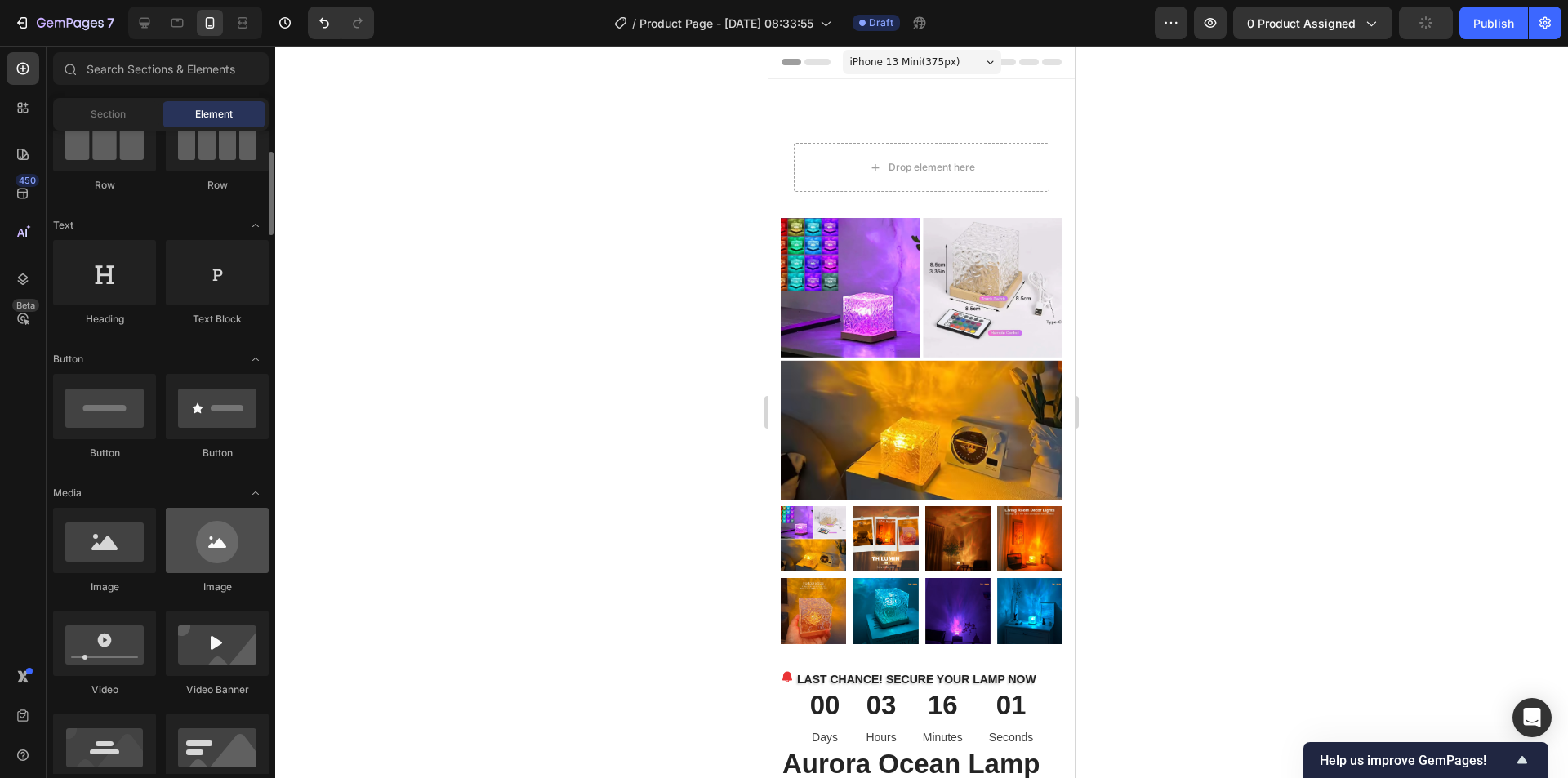
drag, startPoint x: 115, startPoint y: 566, endPoint x: 166, endPoint y: 532, distance: 61.3
click at [313, 0] on div "7 / Product Page - Sep 26, 08:33:55 Draft Preview 0 product assigned Publish 45…" at bounding box center [784, 0] width 1568 height 0
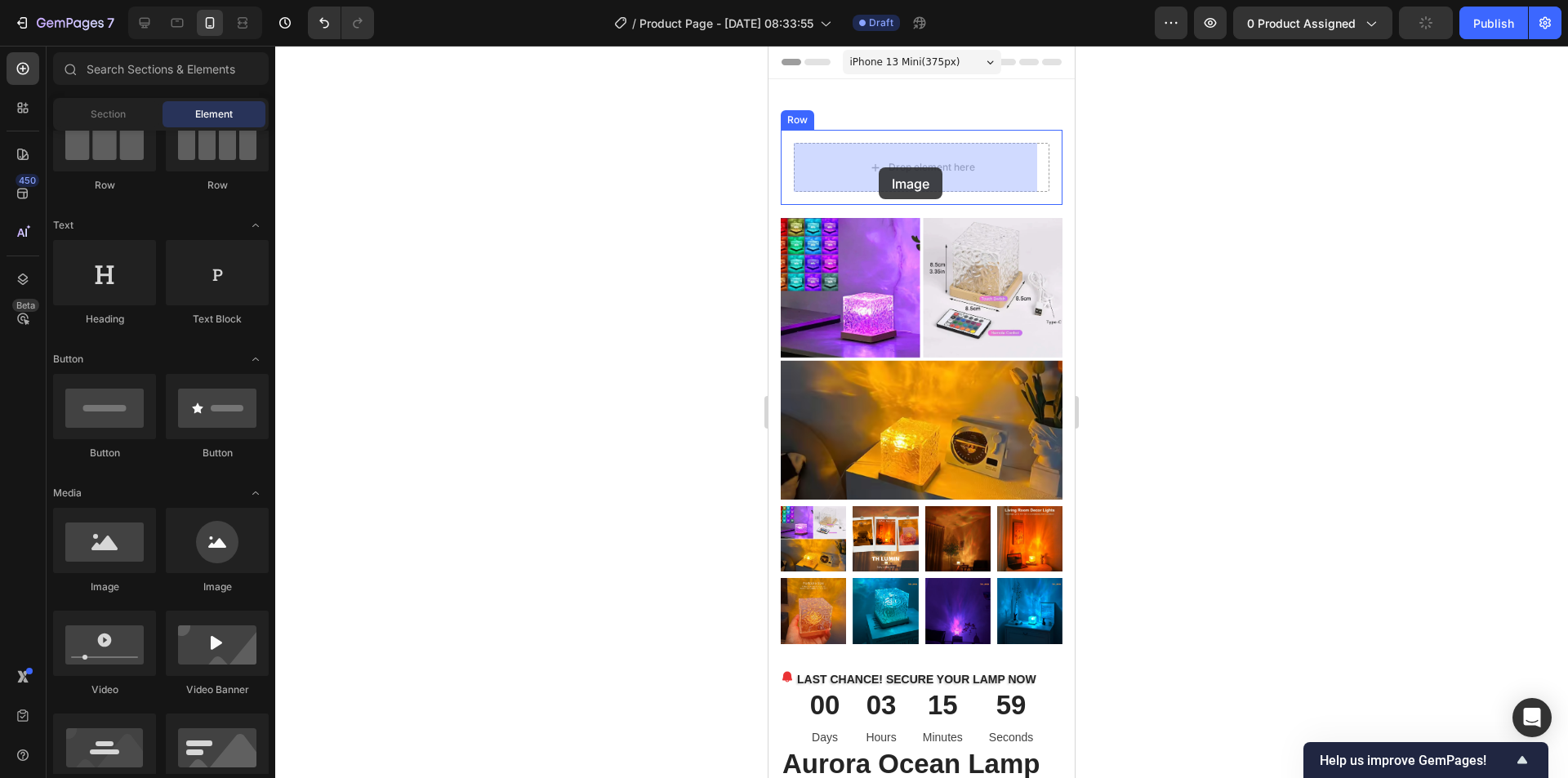
drag, startPoint x: 887, startPoint y: 592, endPoint x: 1354, endPoint y: 363, distance: 520.1
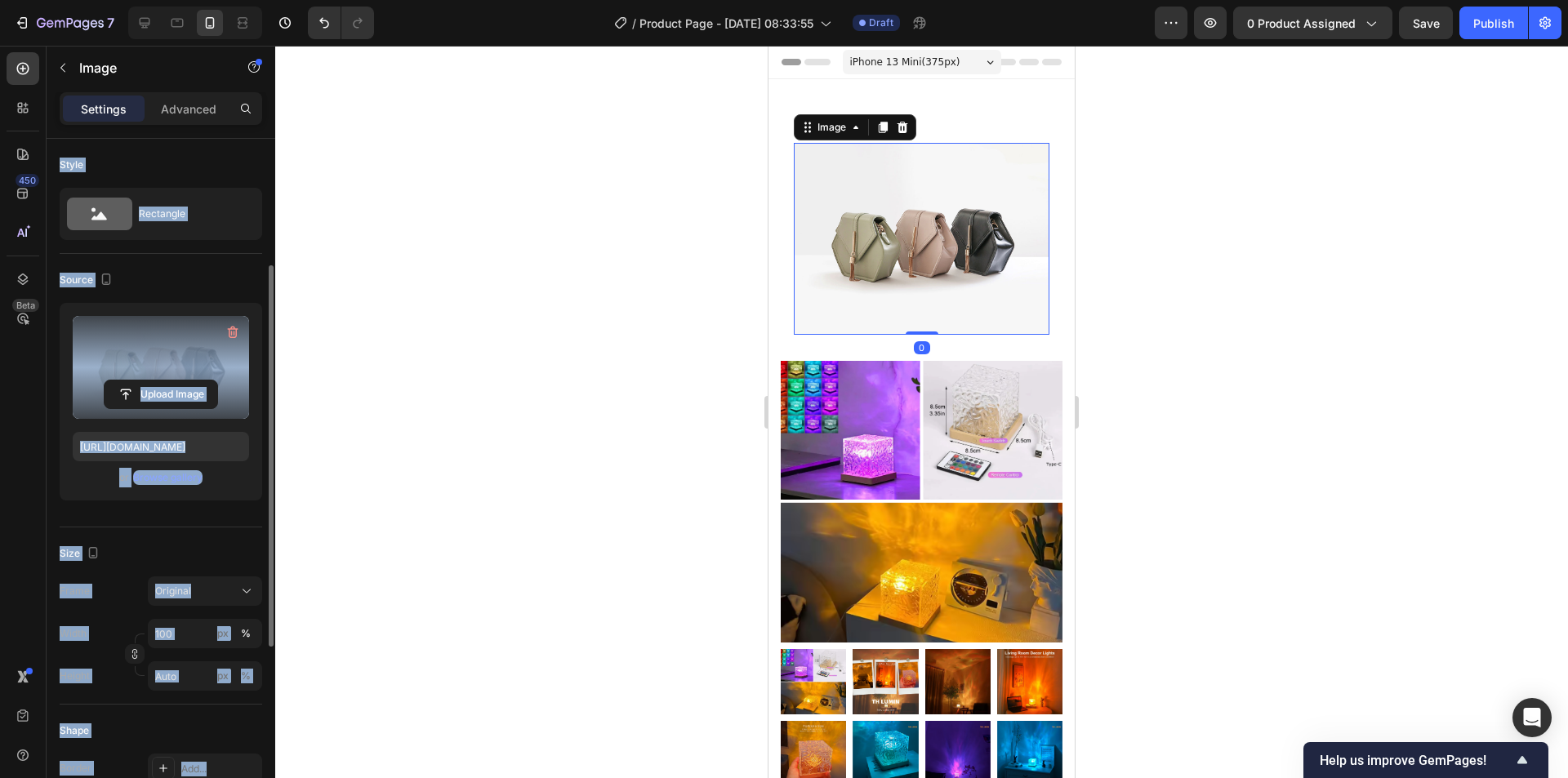
scroll to position [82, 0]
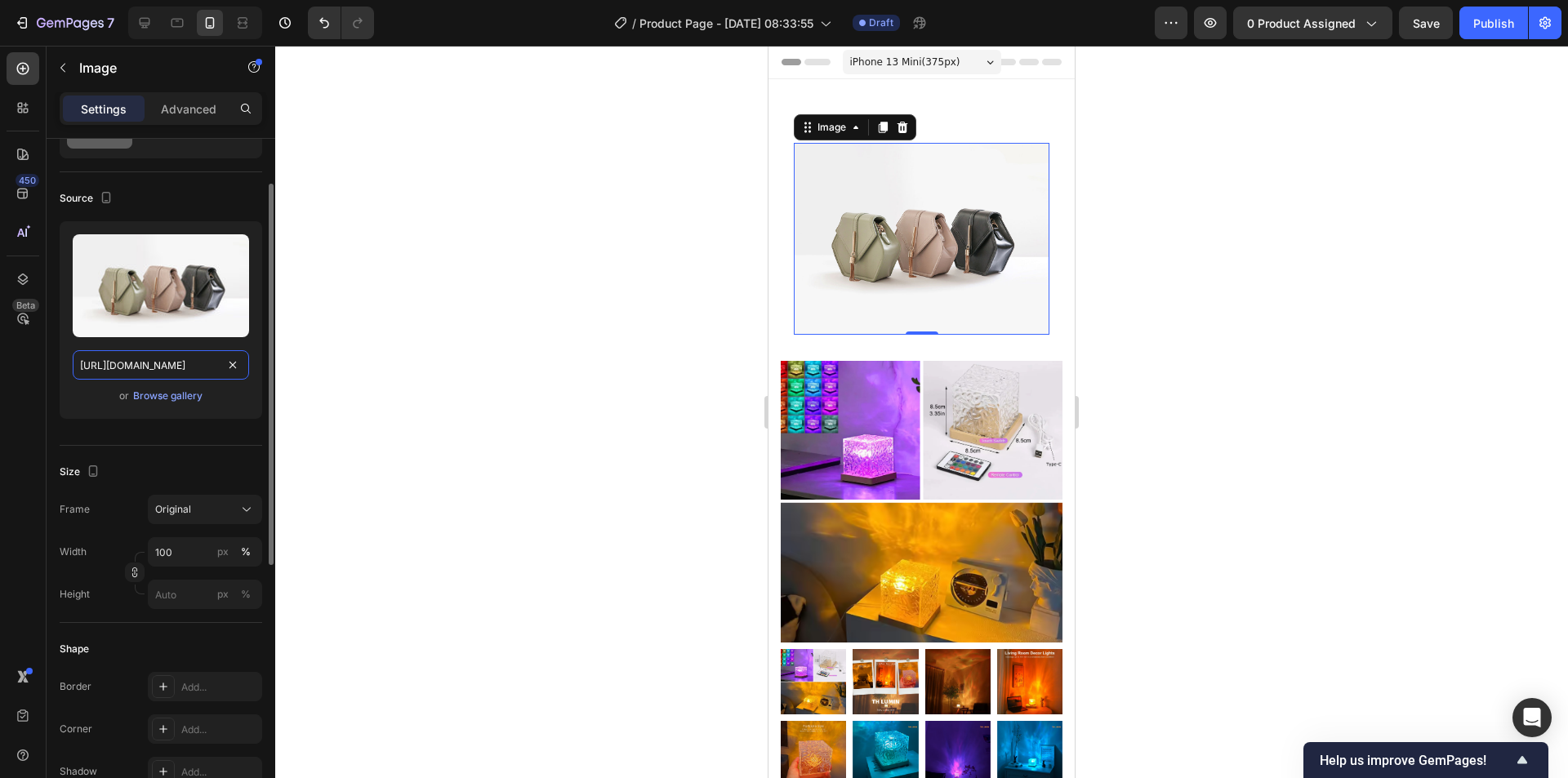
click at [181, 362] on input "https://cdn.shopify.com/s/files/1/2005/9307/files/image_demo.jpg" at bounding box center [161, 365] width 176 height 29
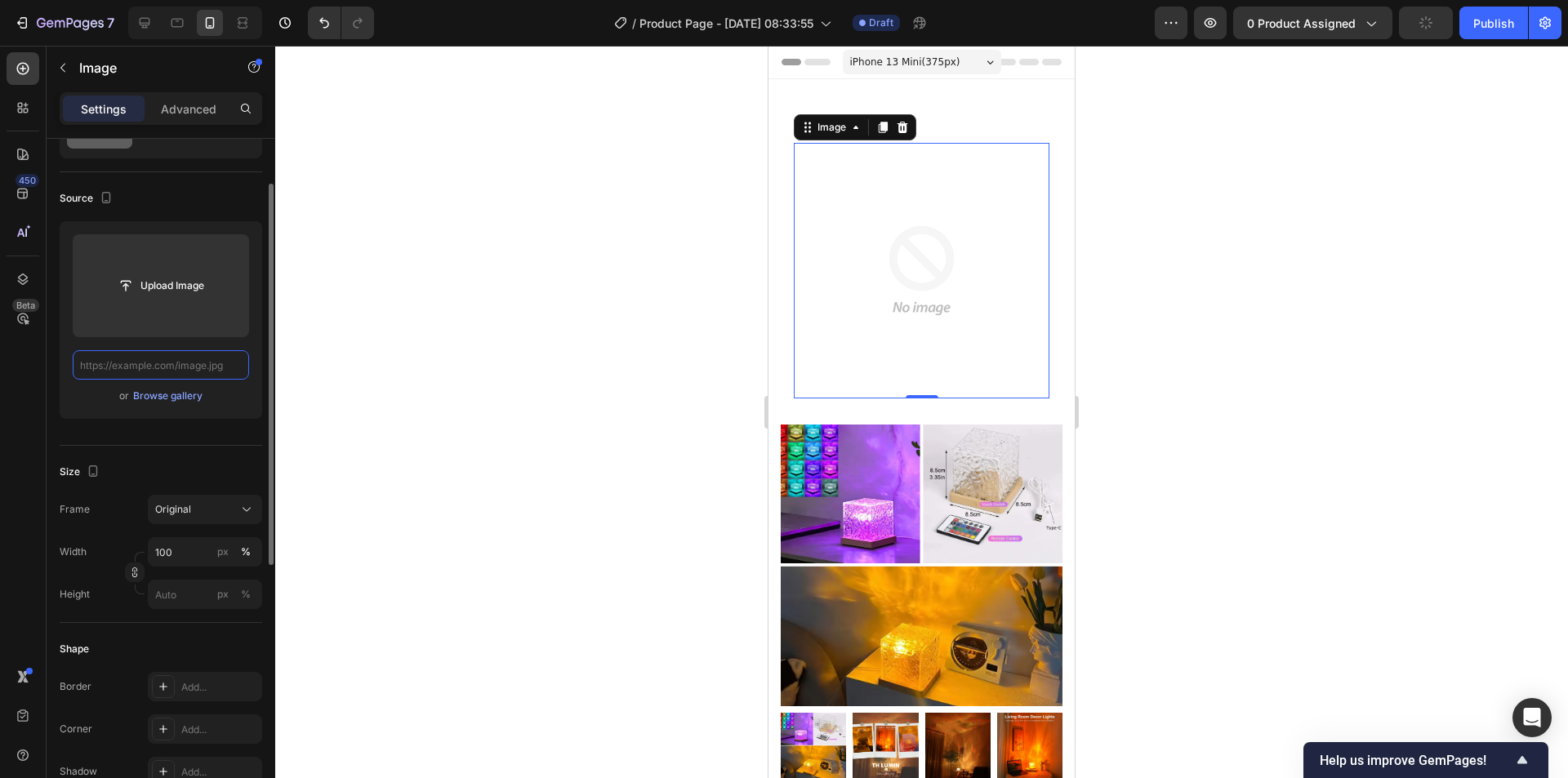
click at [209, 369] on input "text" at bounding box center [161, 365] width 176 height 29
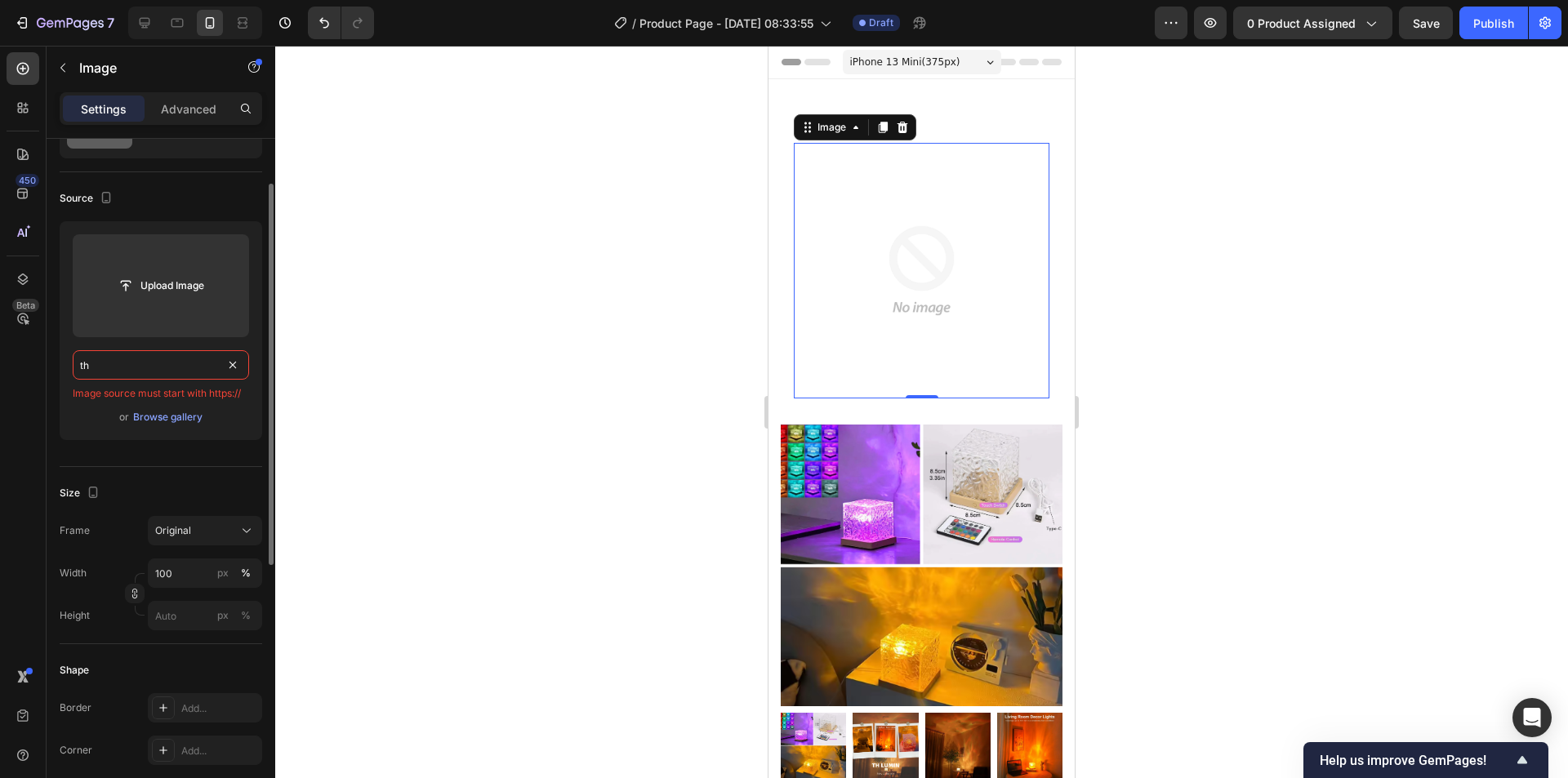
type input "t"
click at [206, 367] on input "t" at bounding box center [161, 365] width 176 height 29
paste input "https://thlumin.shop/"
type input "thttps://thlumin.shop/"
click at [402, 362] on div at bounding box center [922, 411] width 1293 height 733
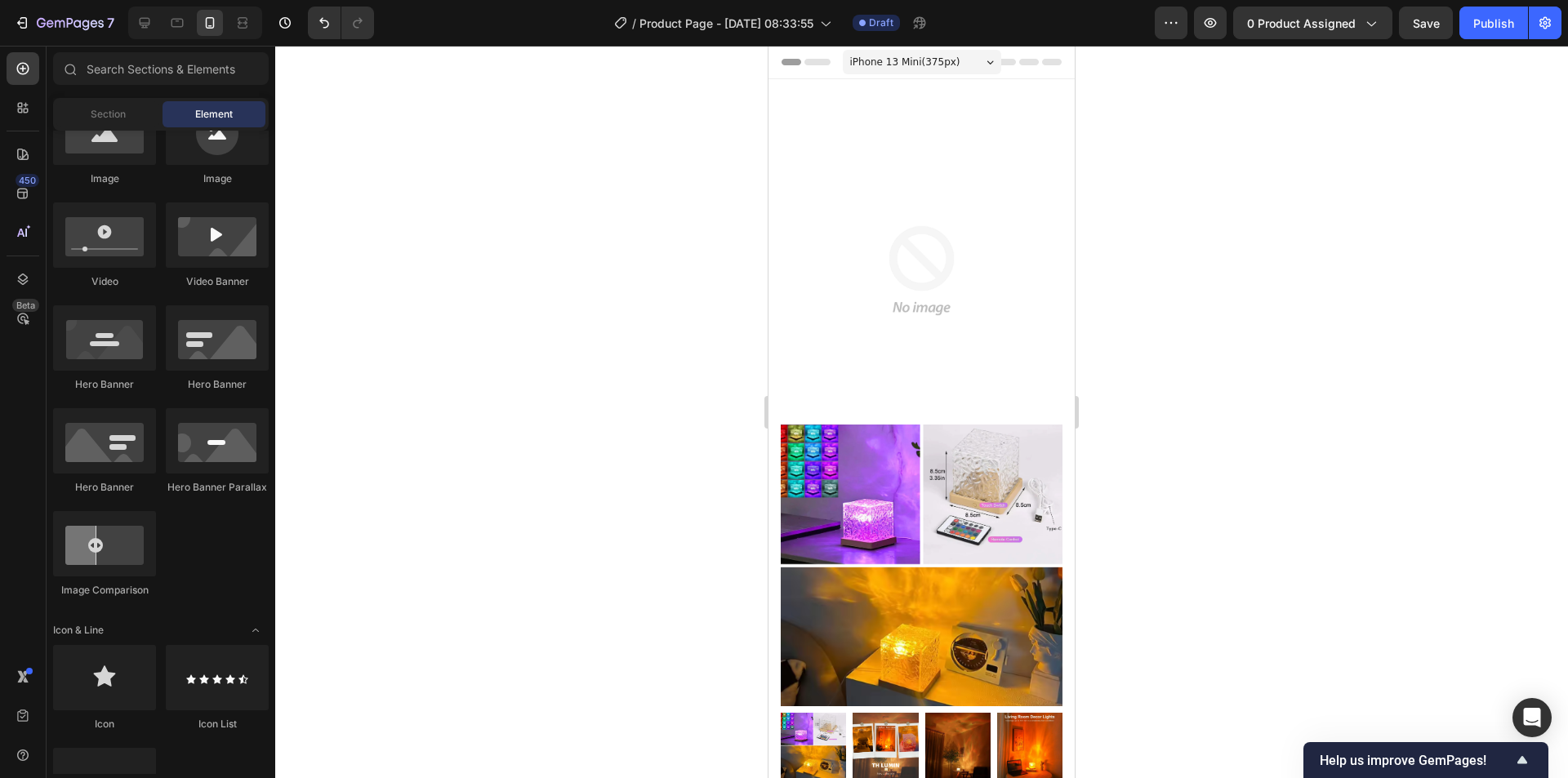
scroll to position [327, 0]
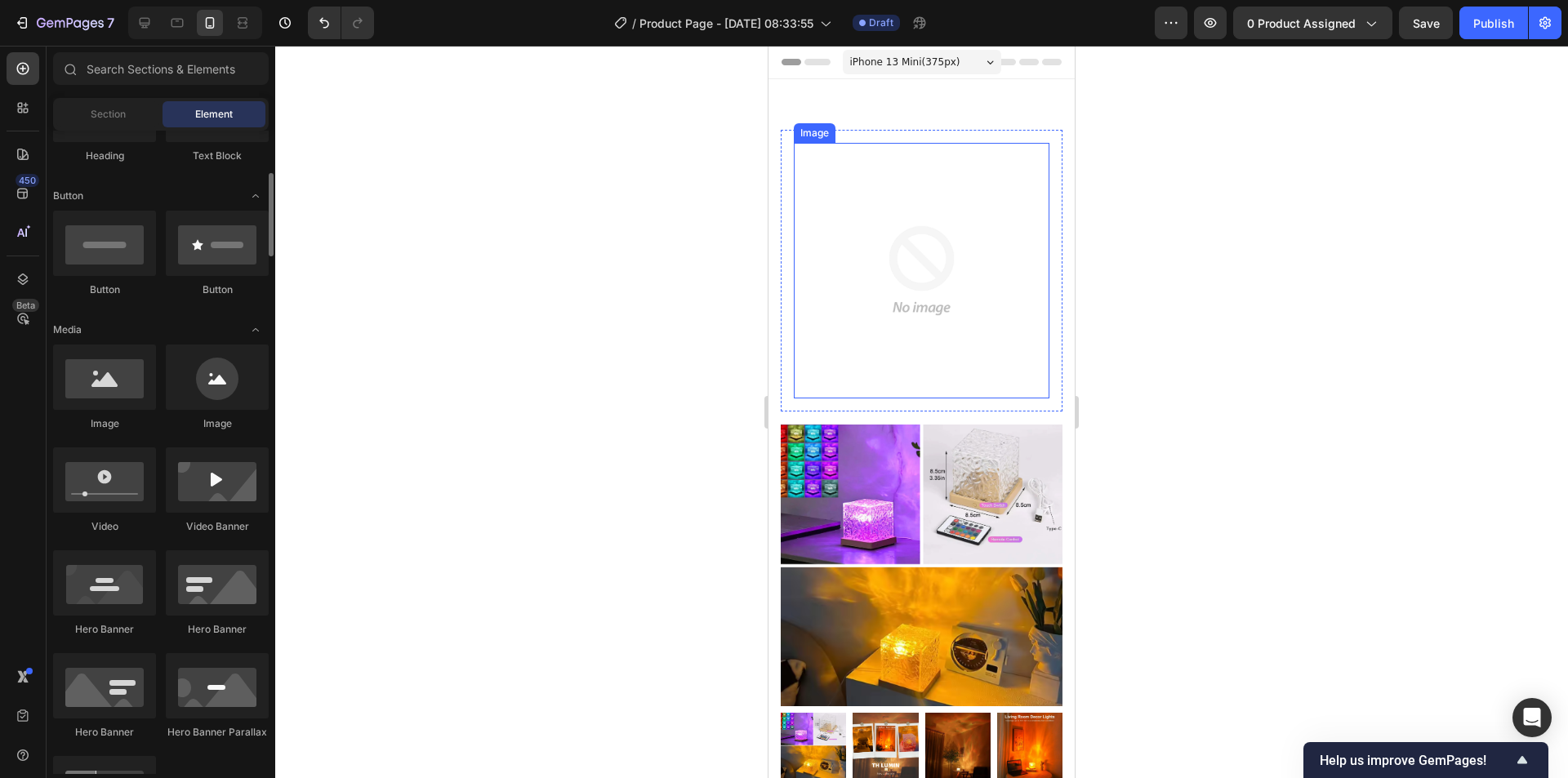
click at [869, 251] on img at bounding box center [921, 270] width 256 height 256
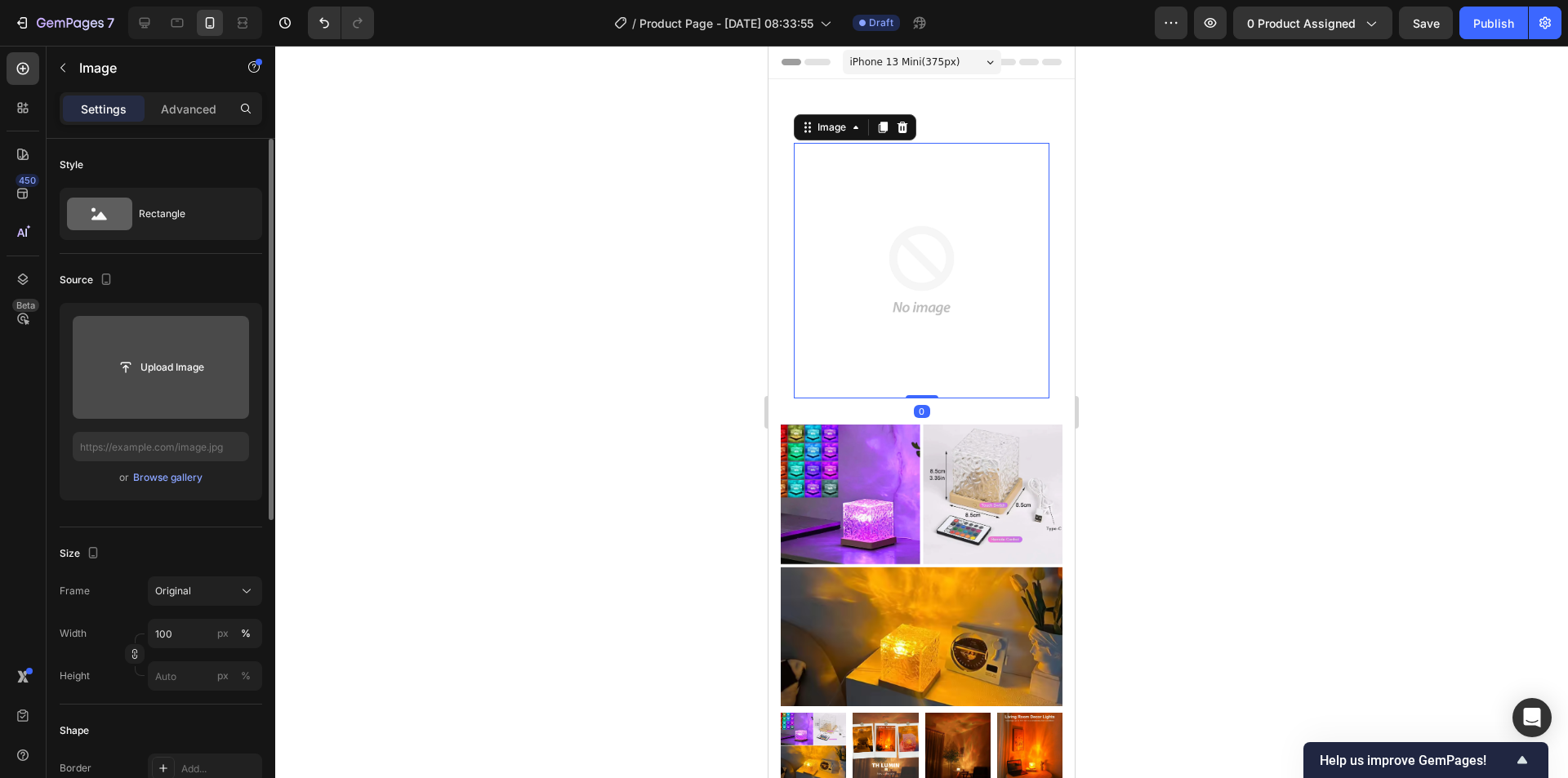
click at [164, 345] on input "file" at bounding box center [161, 368] width 176 height 103
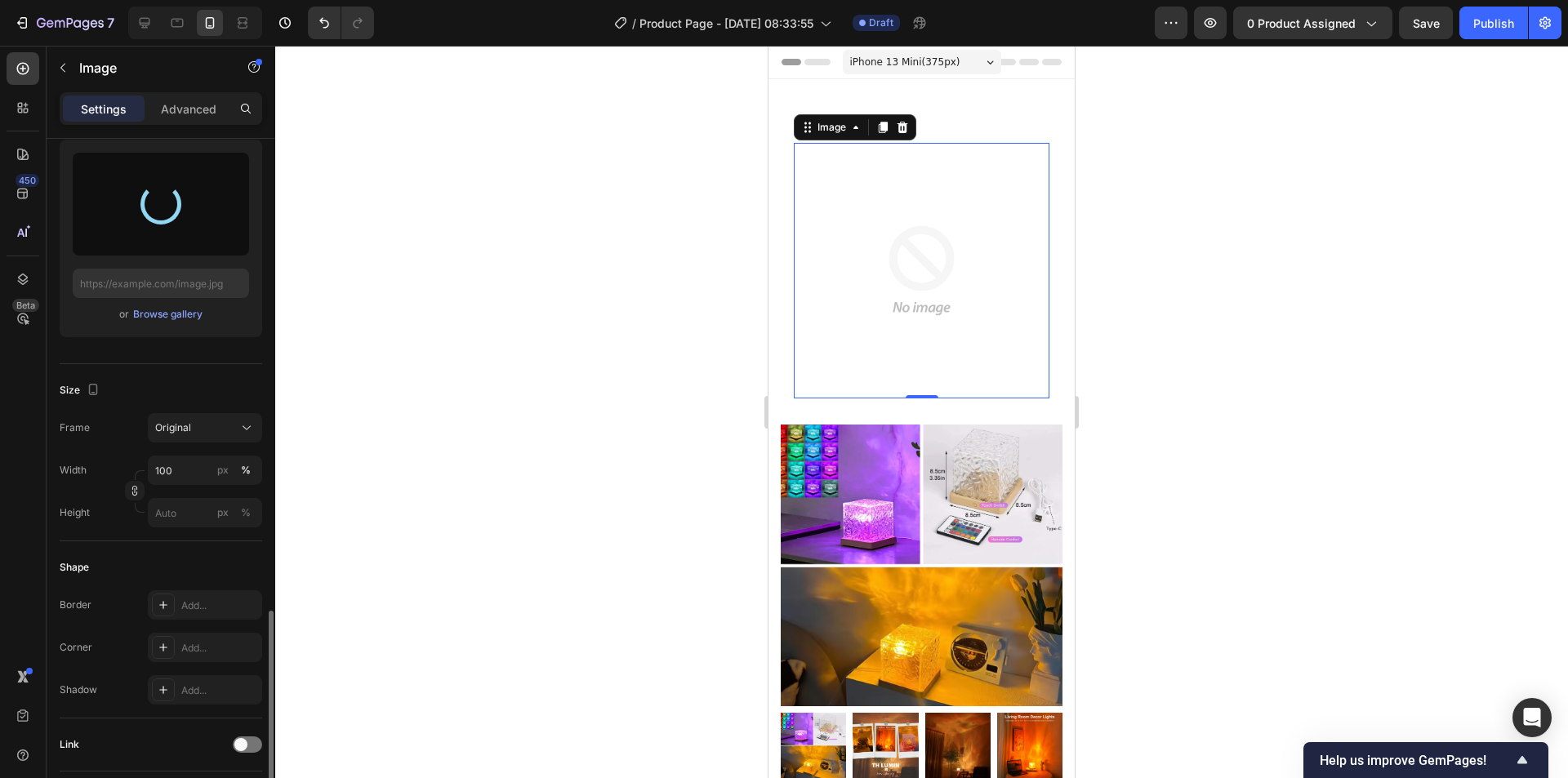
scroll to position [409, 0]
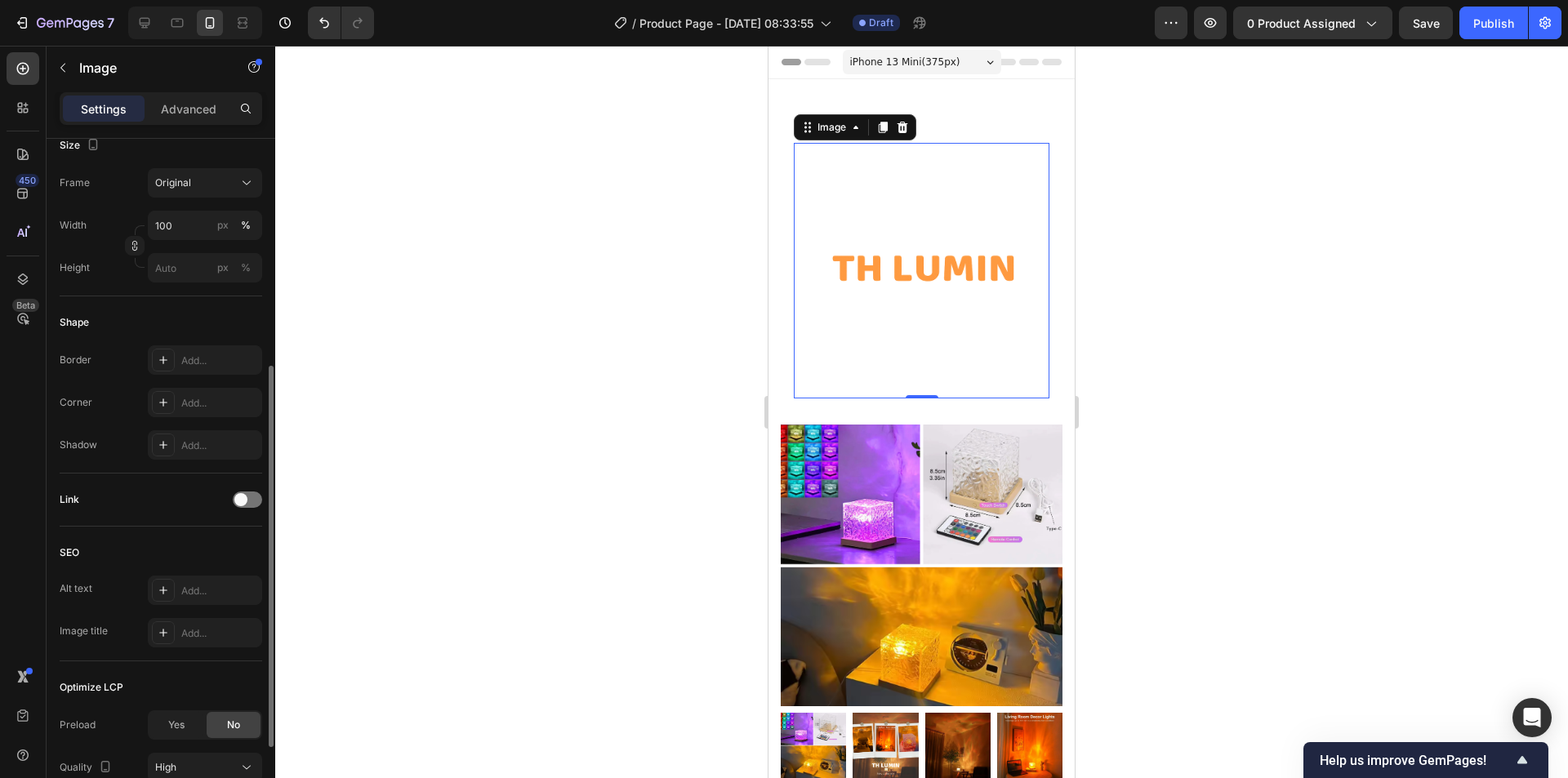
type input "https://cdn.shopify.com/s/files/1/0735/2942/6117/files/gempages_585415465296200…"
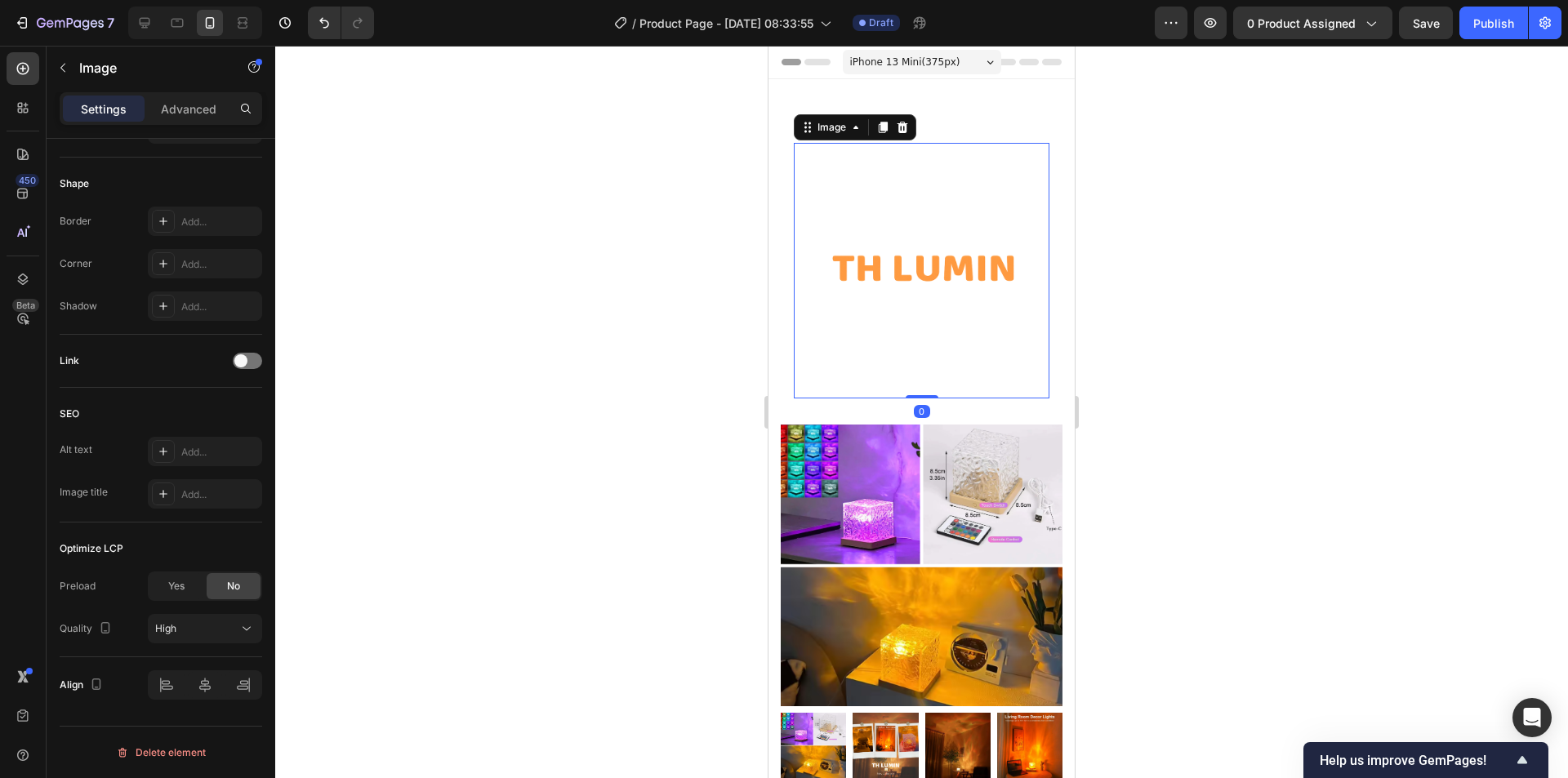
drag, startPoint x: 923, startPoint y: 383, endPoint x: 929, endPoint y: 285, distance: 98.2
click at [929, 285] on div "Image 0" at bounding box center [921, 270] width 256 height 256
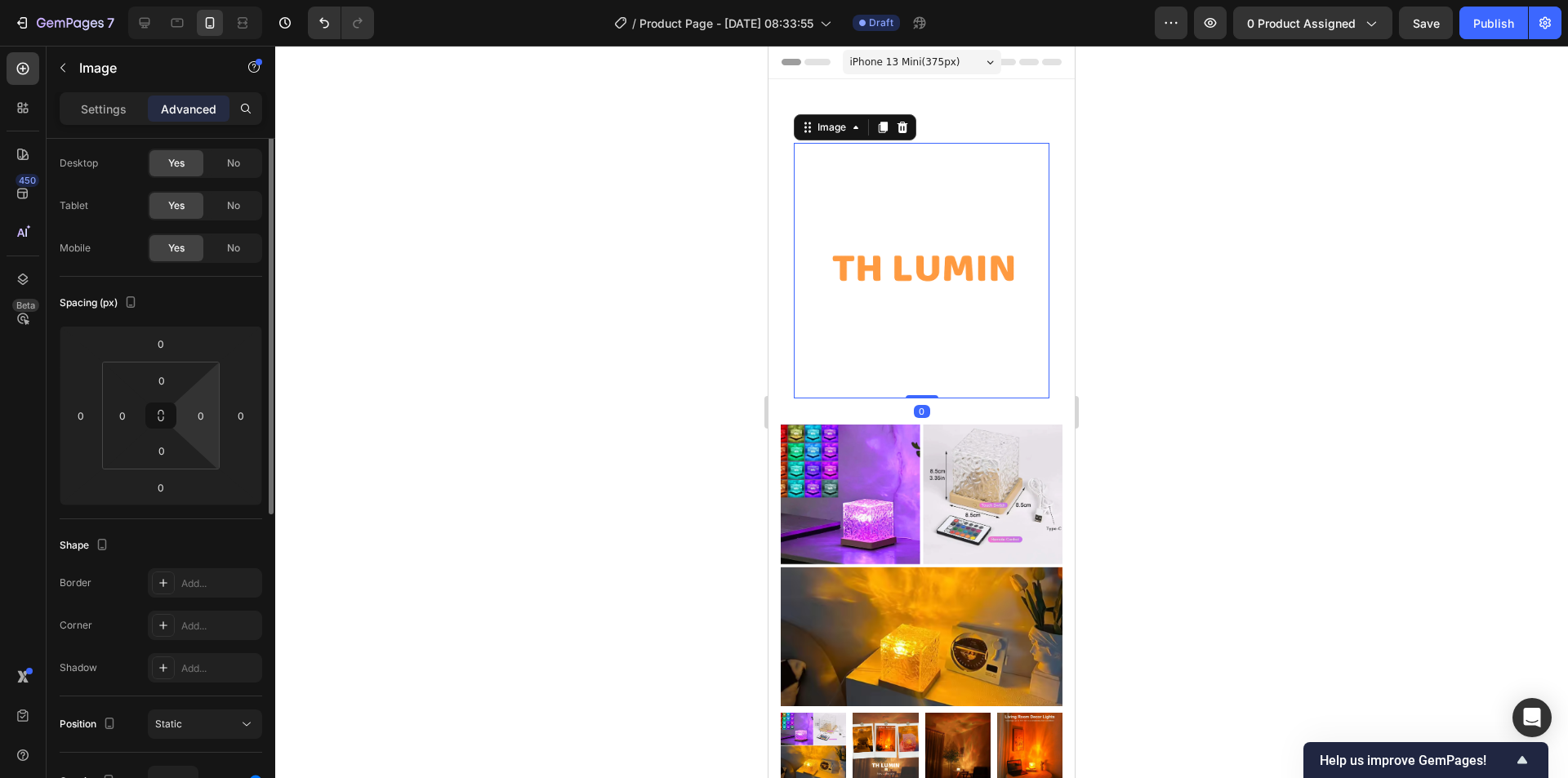
scroll to position [0, 0]
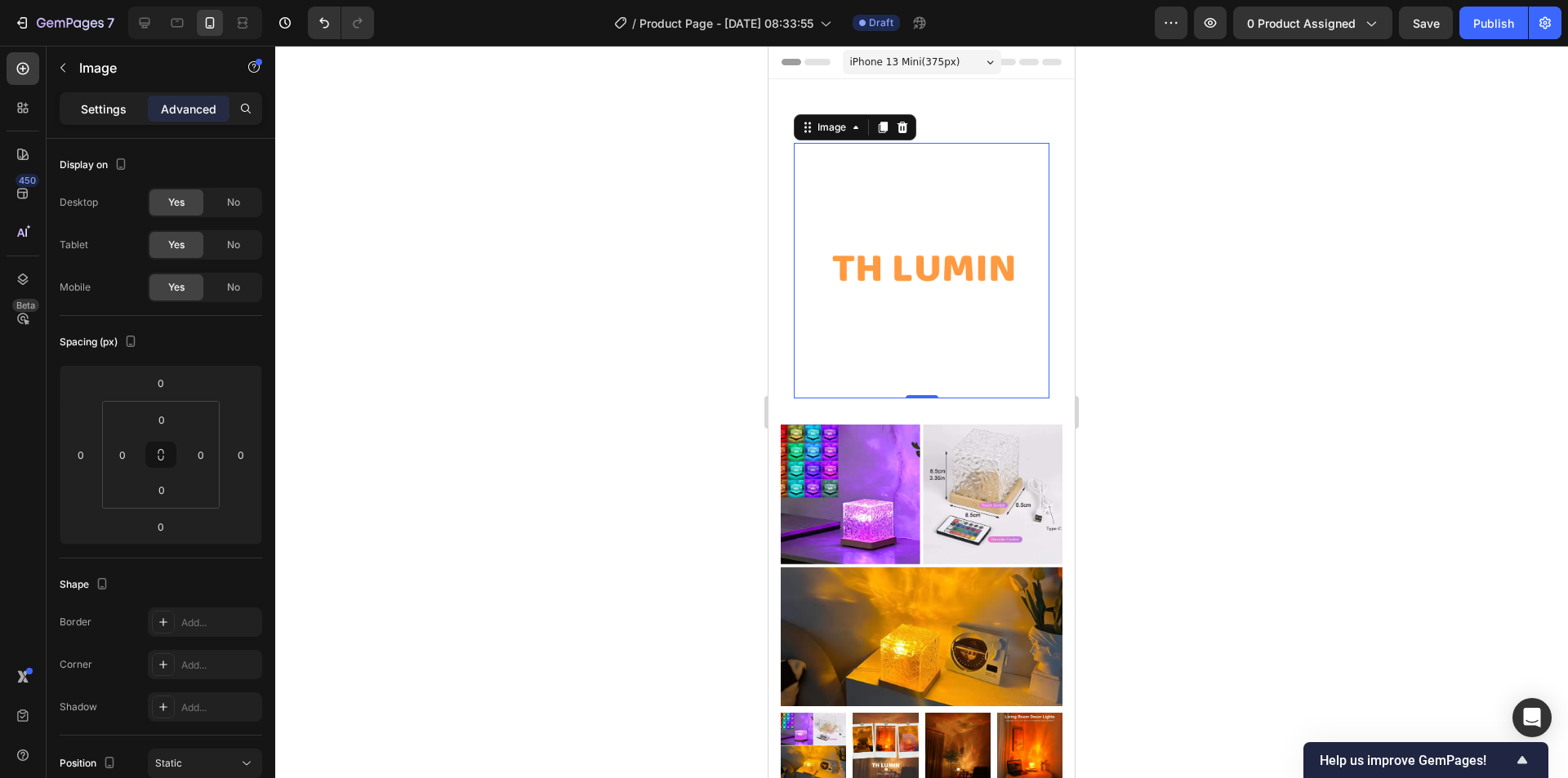
click at [116, 109] on p "Settings" at bounding box center [103, 109] width 45 height 17
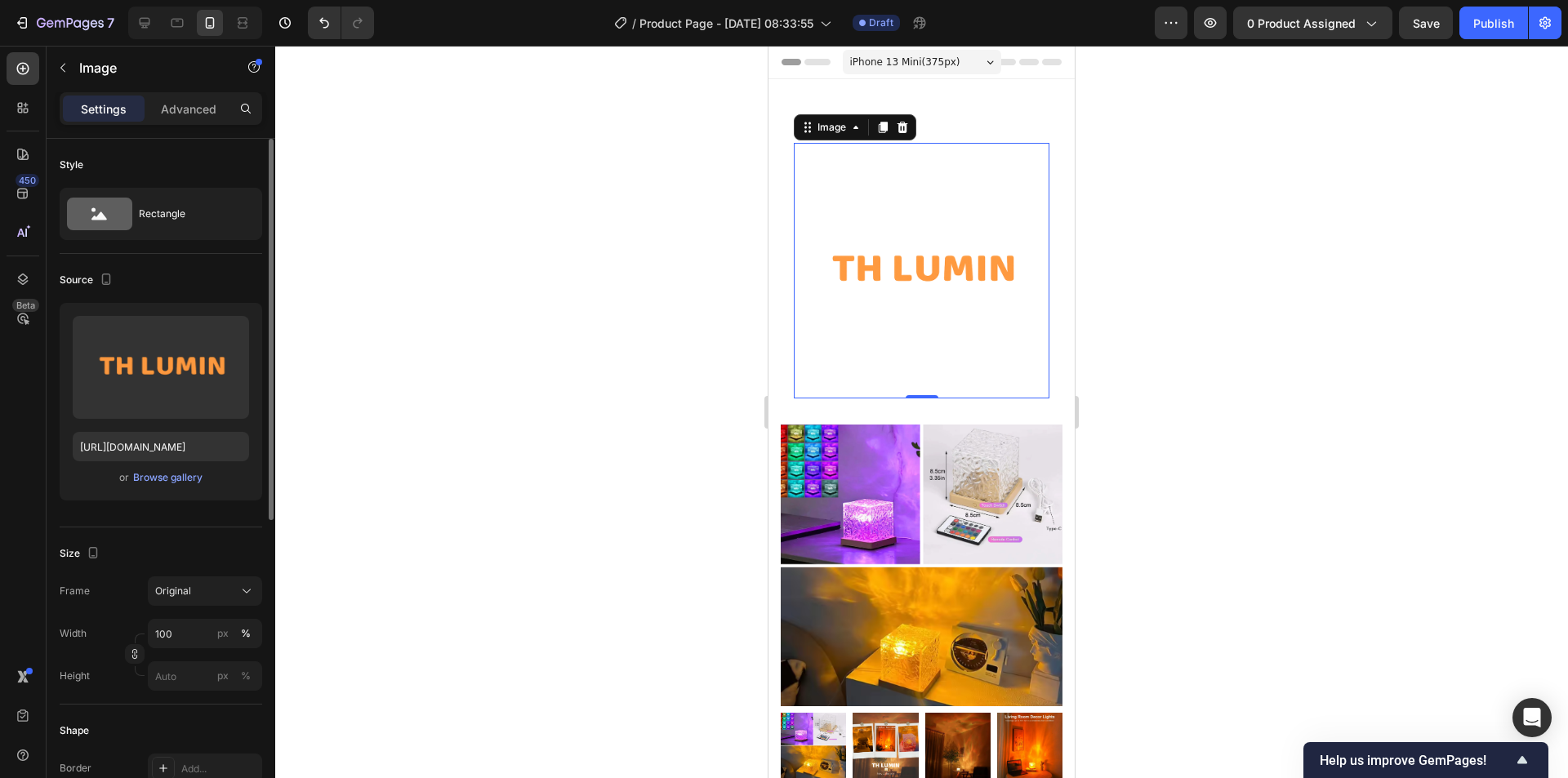
scroll to position [82, 0]
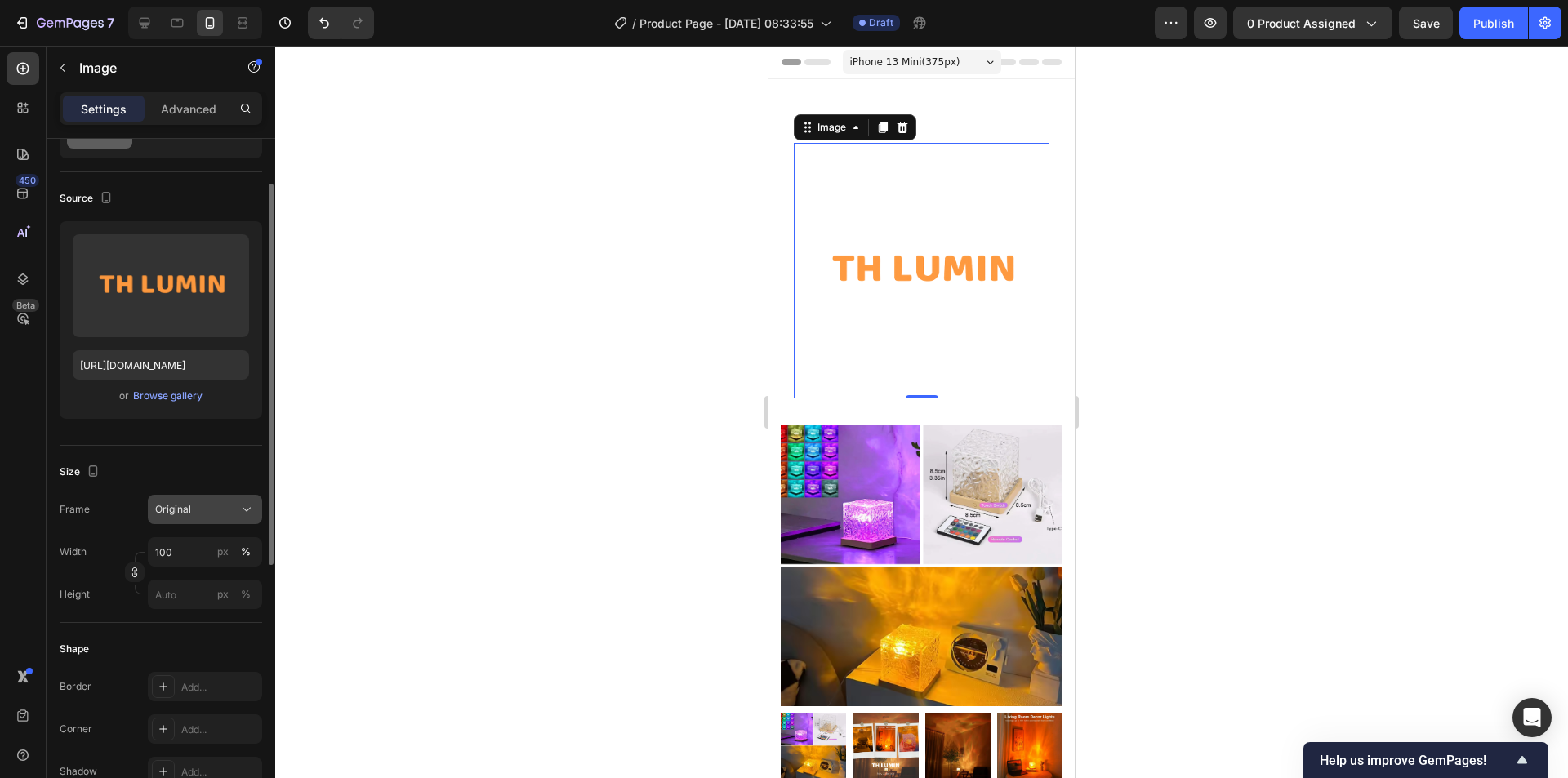
click at [227, 513] on div "Original" at bounding box center [195, 509] width 80 height 15
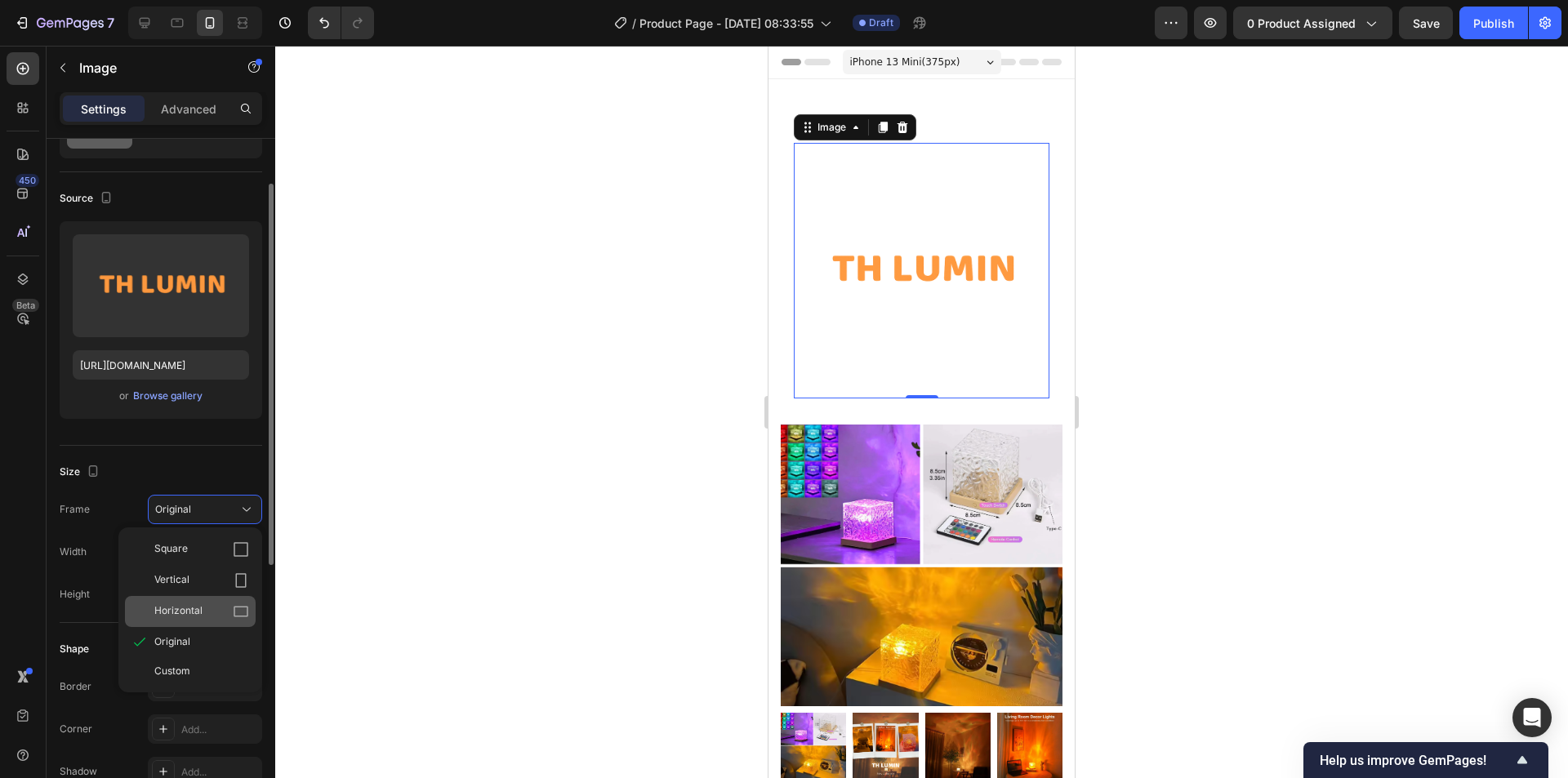
click at [211, 600] on div "Horizontal" at bounding box center [190, 611] width 131 height 31
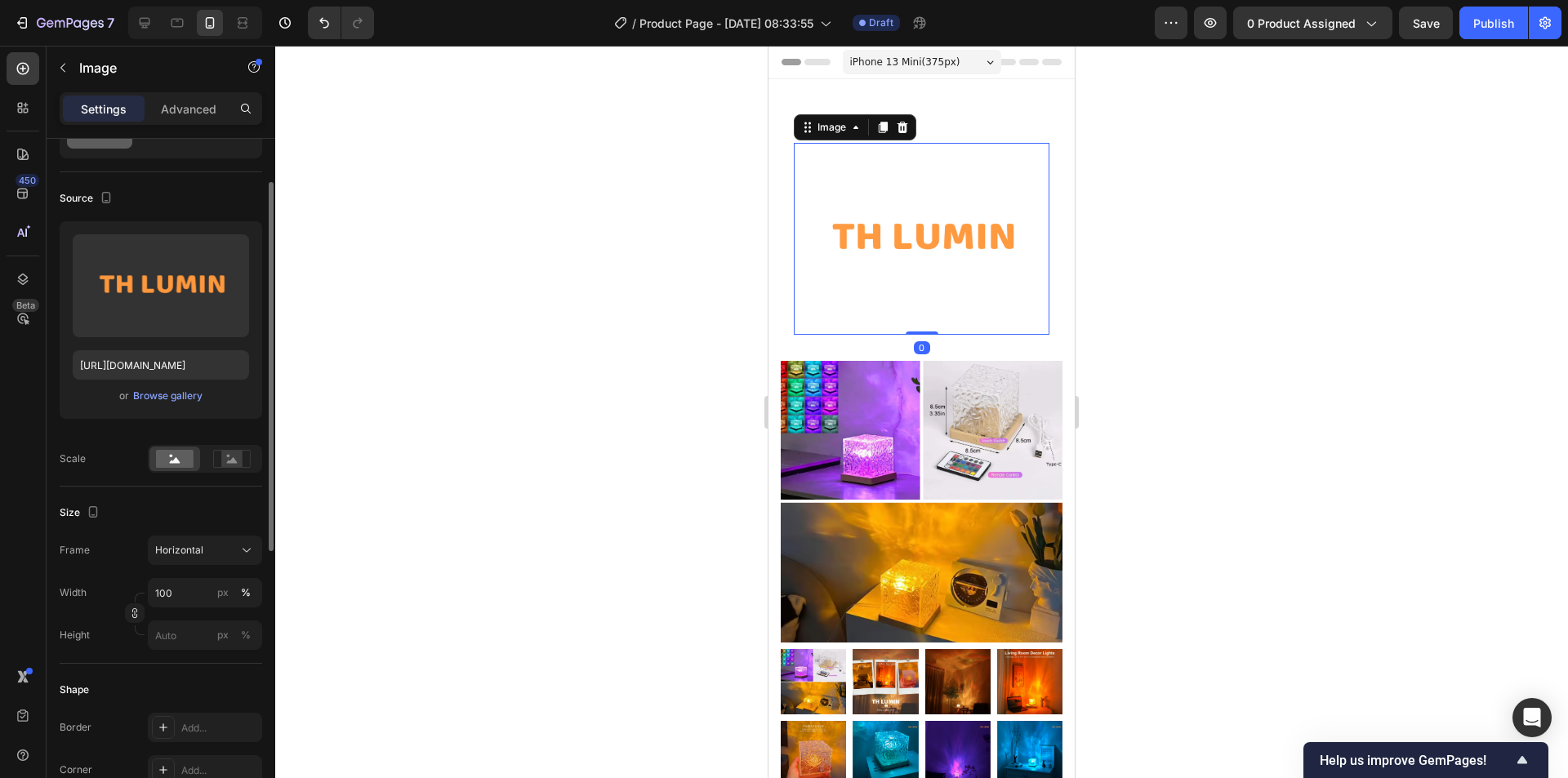
drag, startPoint x: 912, startPoint y: 322, endPoint x: 921, endPoint y: 253, distance: 69.6
click at [915, 273] on div "Image 0" at bounding box center [921, 239] width 256 height 192
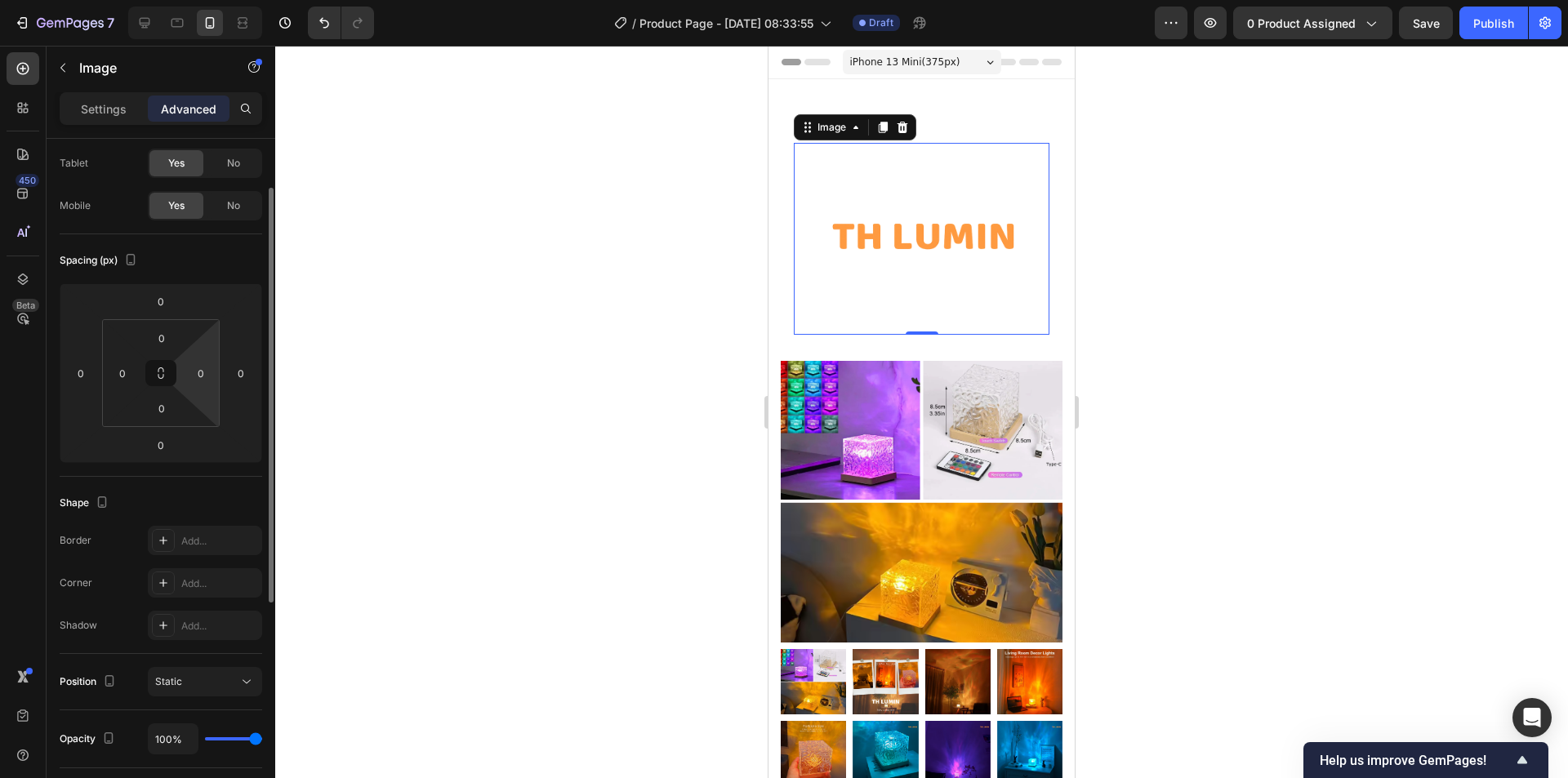
scroll to position [0, 0]
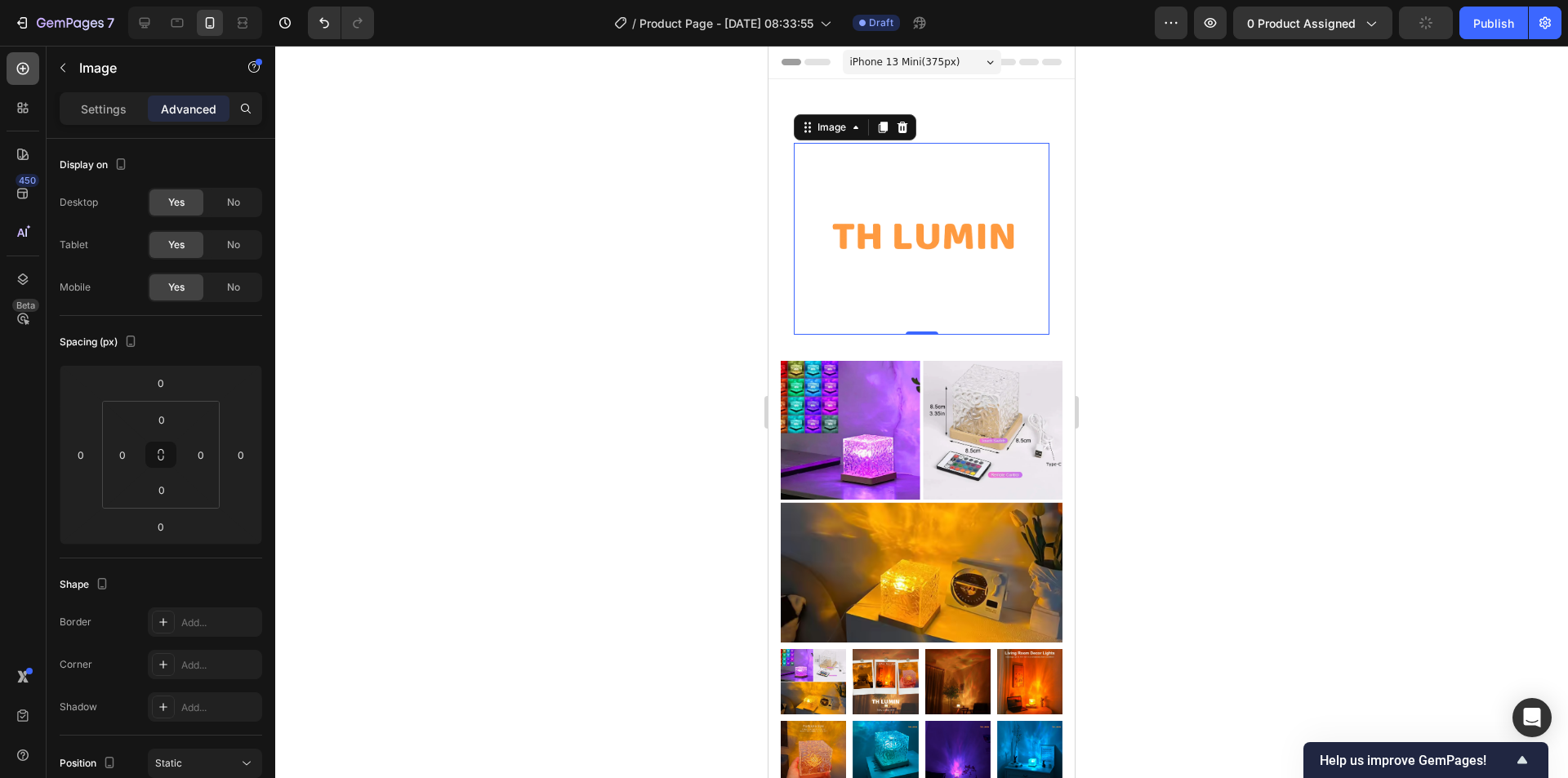
click at [20, 72] on icon at bounding box center [22, 68] width 16 height 16
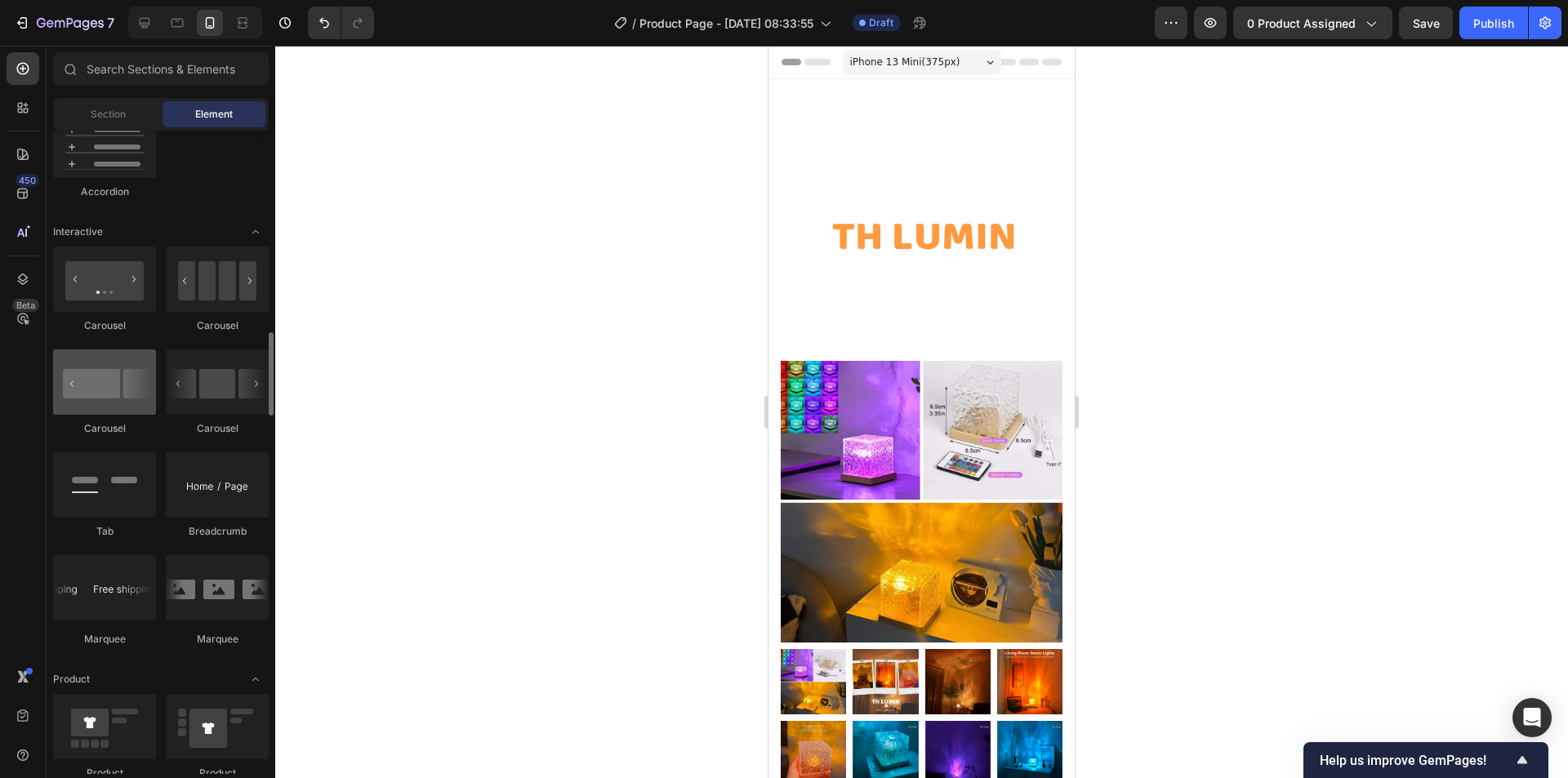
scroll to position [1715, 0]
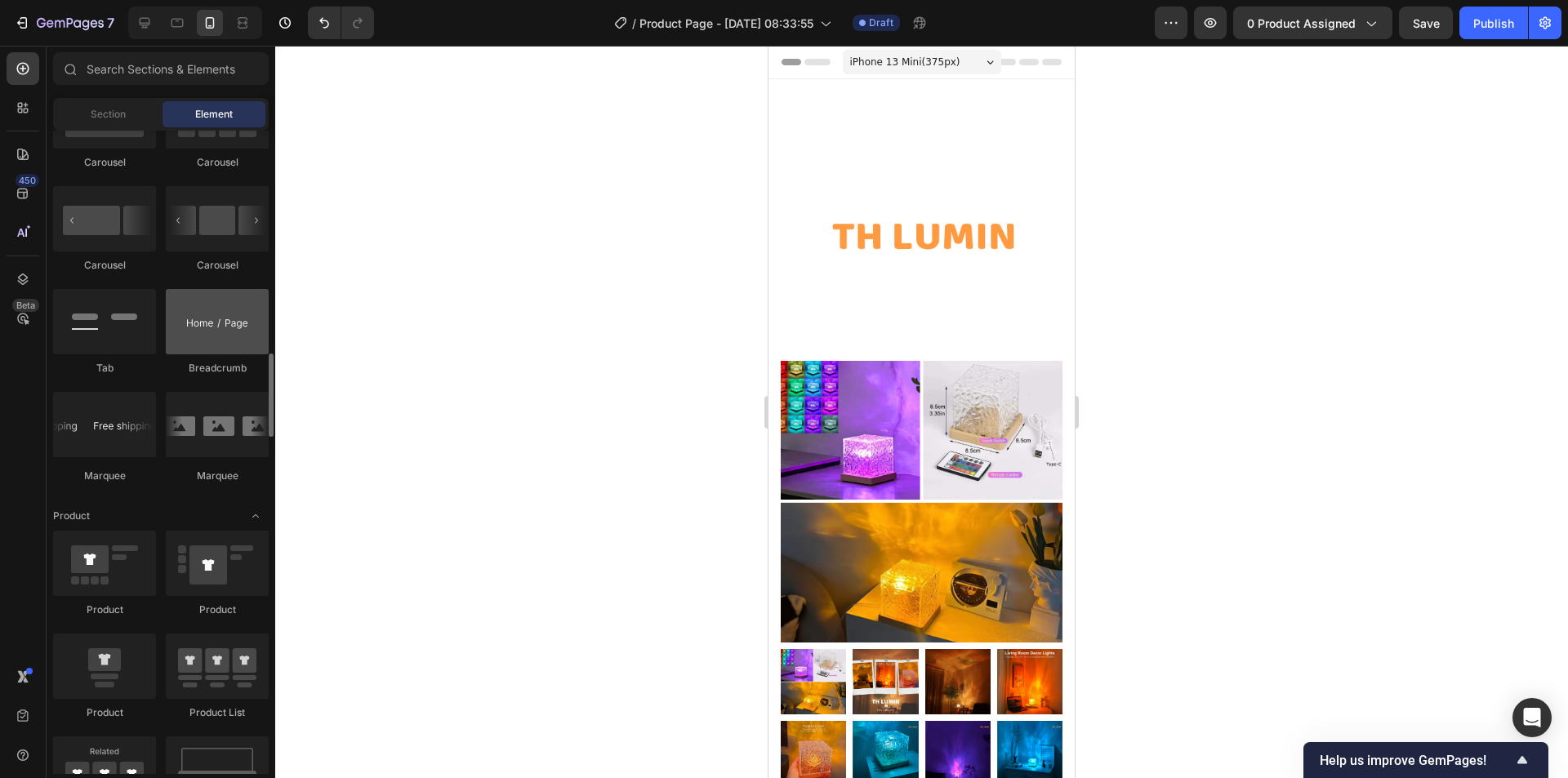
click at [232, 341] on div at bounding box center [217, 321] width 103 height 65
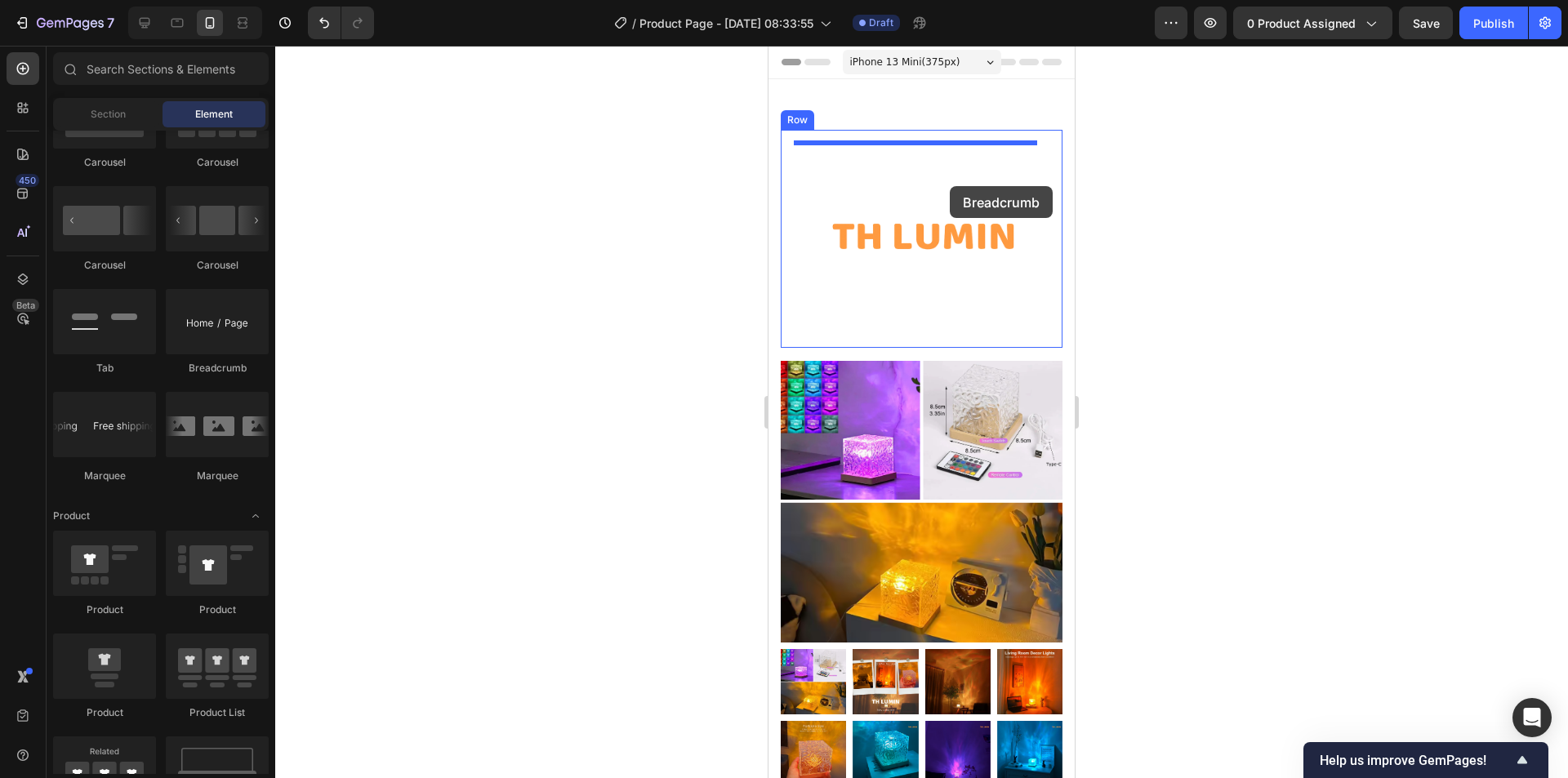
drag, startPoint x: 998, startPoint y: 381, endPoint x: 950, endPoint y: 186, distance: 200.8
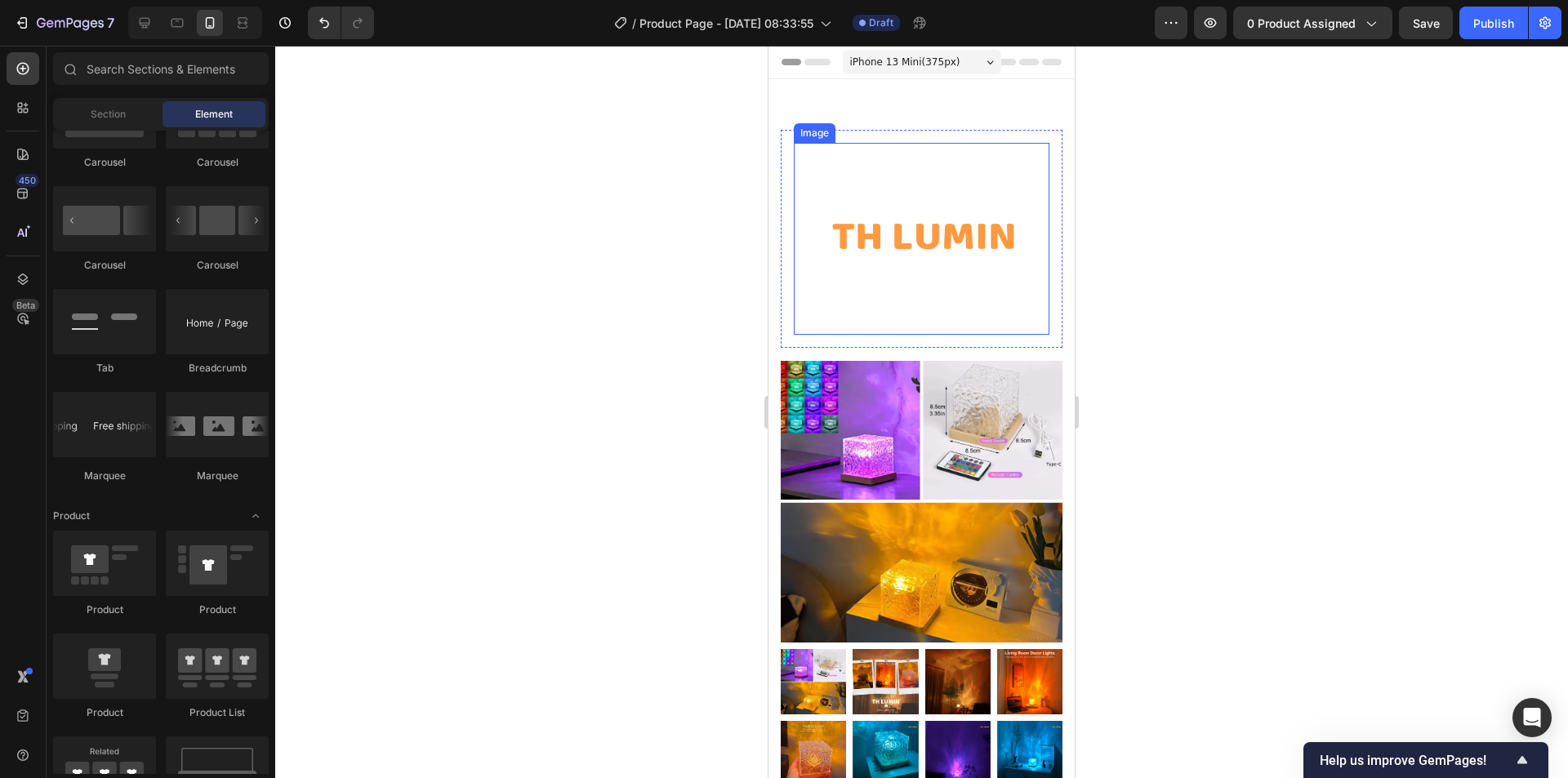
click at [888, 212] on img at bounding box center [921, 239] width 256 height 192
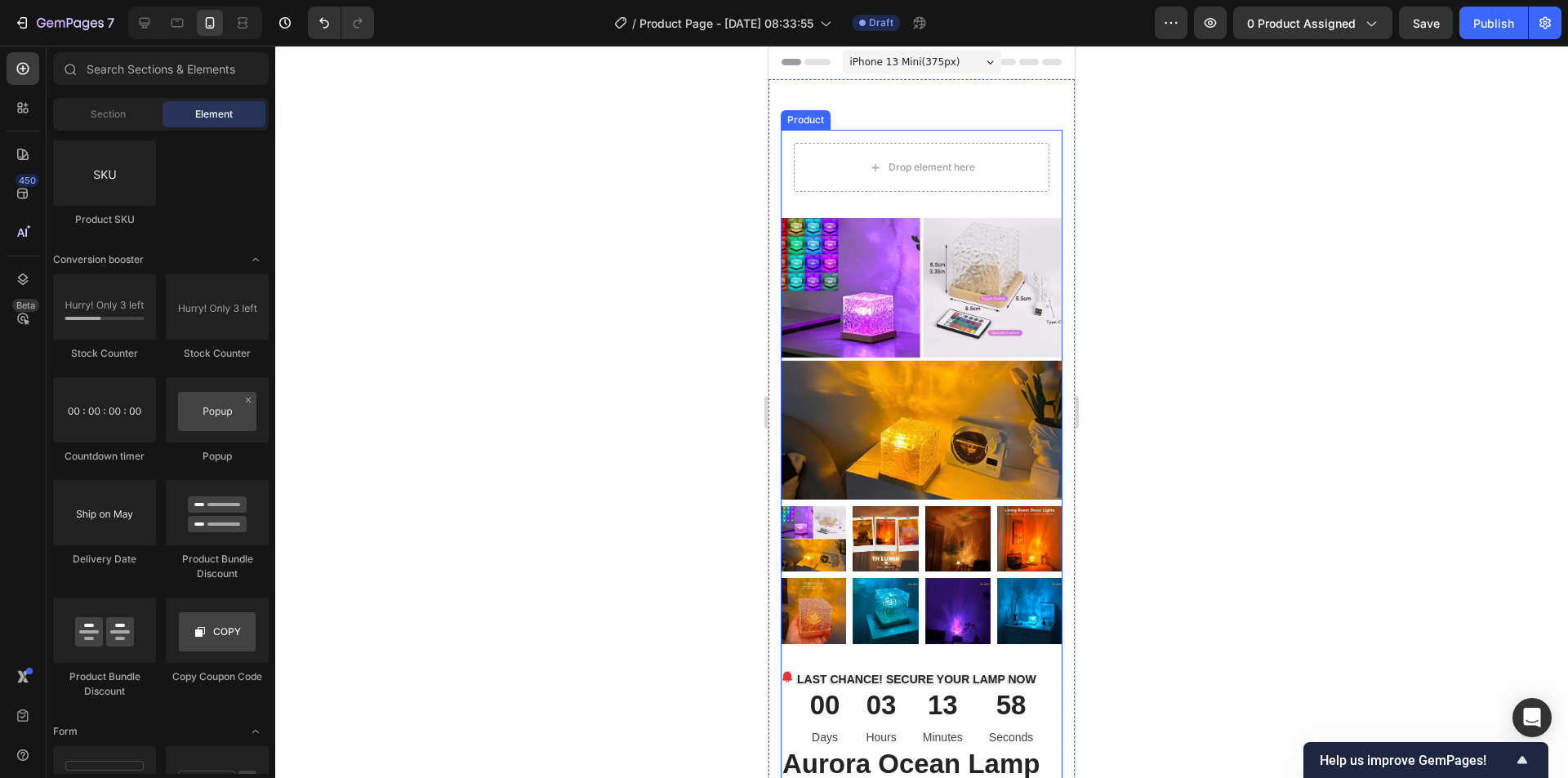
scroll to position [2671, 0]
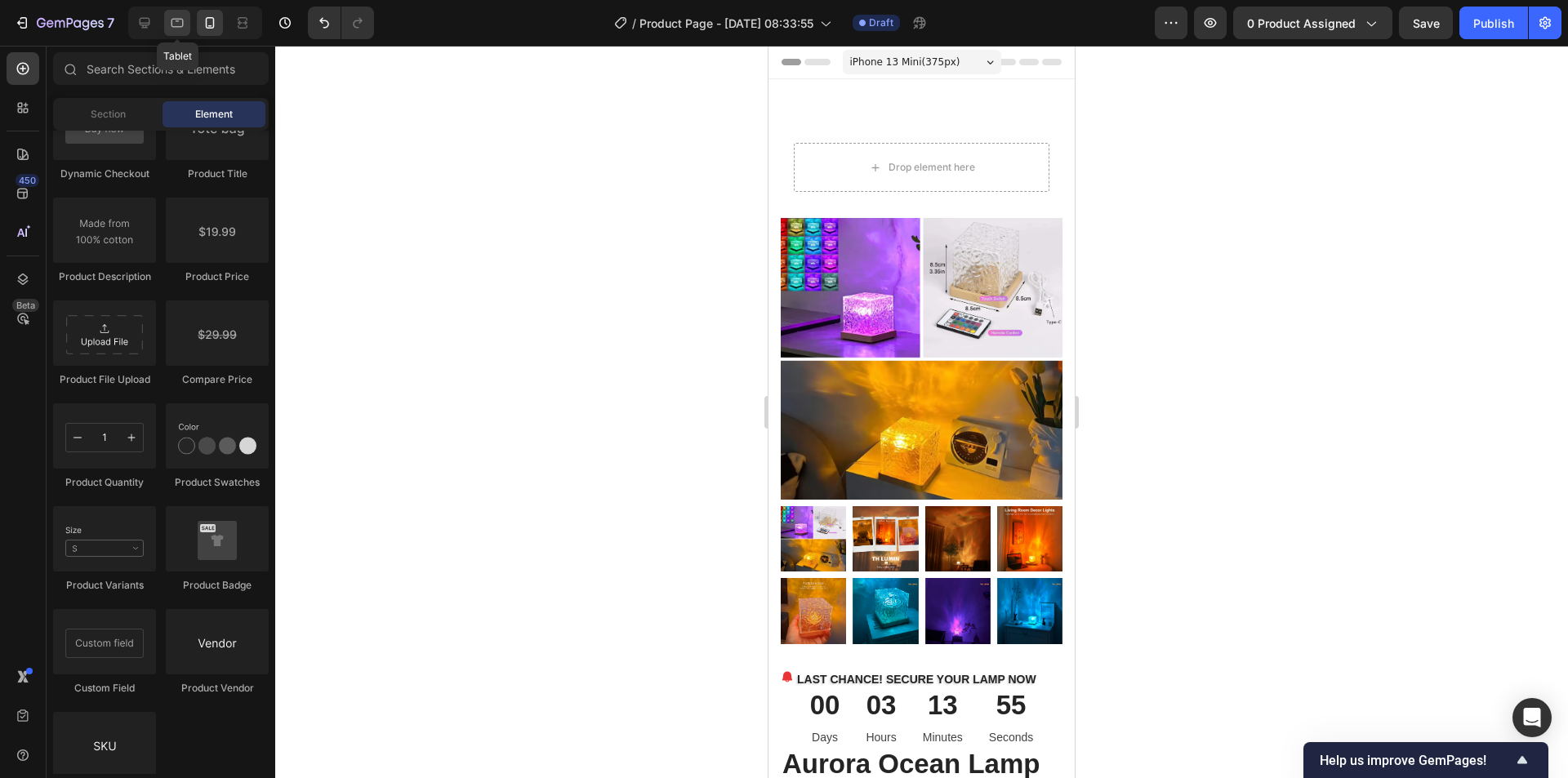
click at [180, 24] on icon at bounding box center [177, 22] width 16 height 16
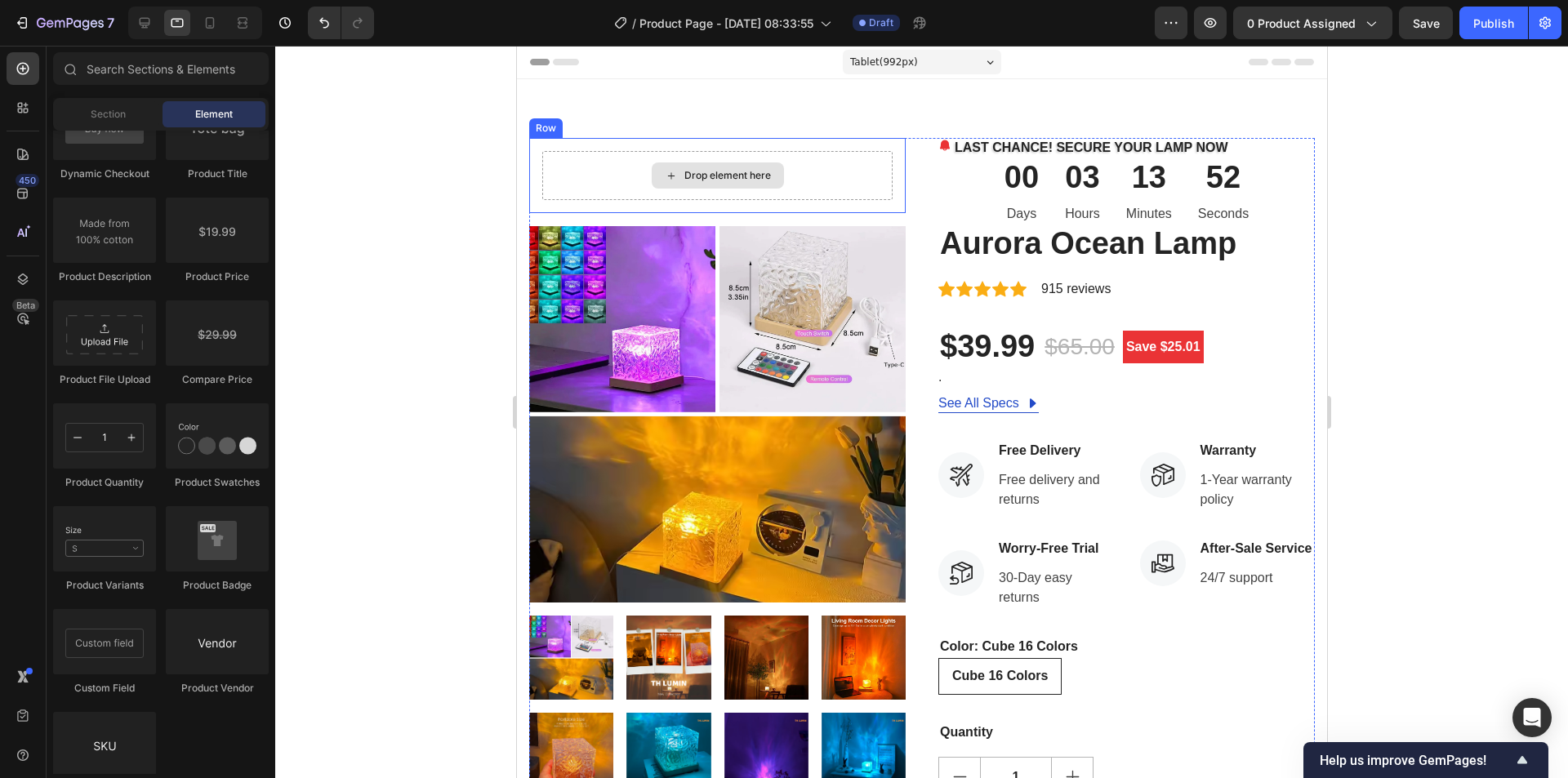
click at [632, 180] on div "Drop element here" at bounding box center [716, 175] width 351 height 49
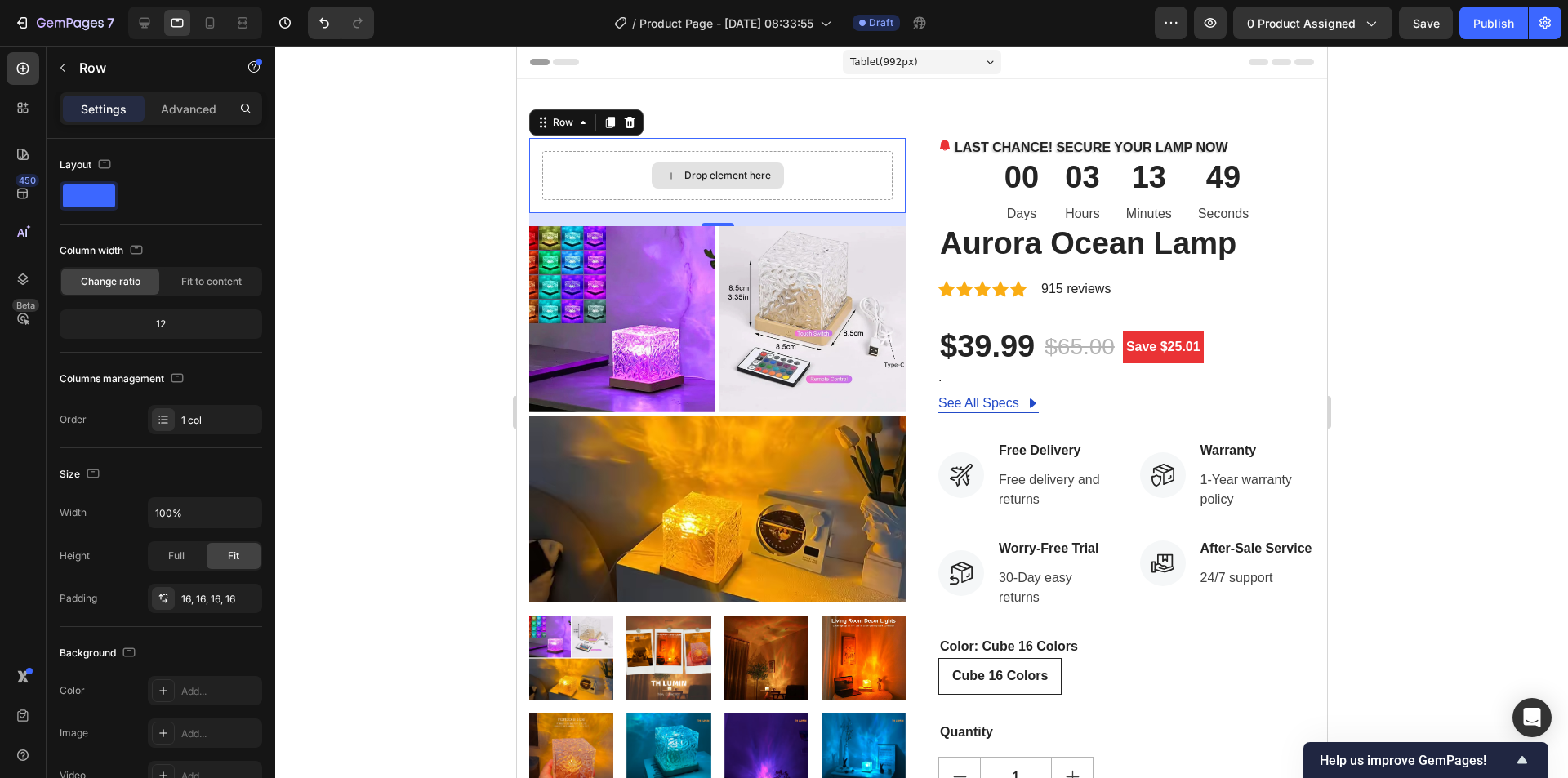
click at [597, 176] on div "Drop element here" at bounding box center [716, 175] width 351 height 49
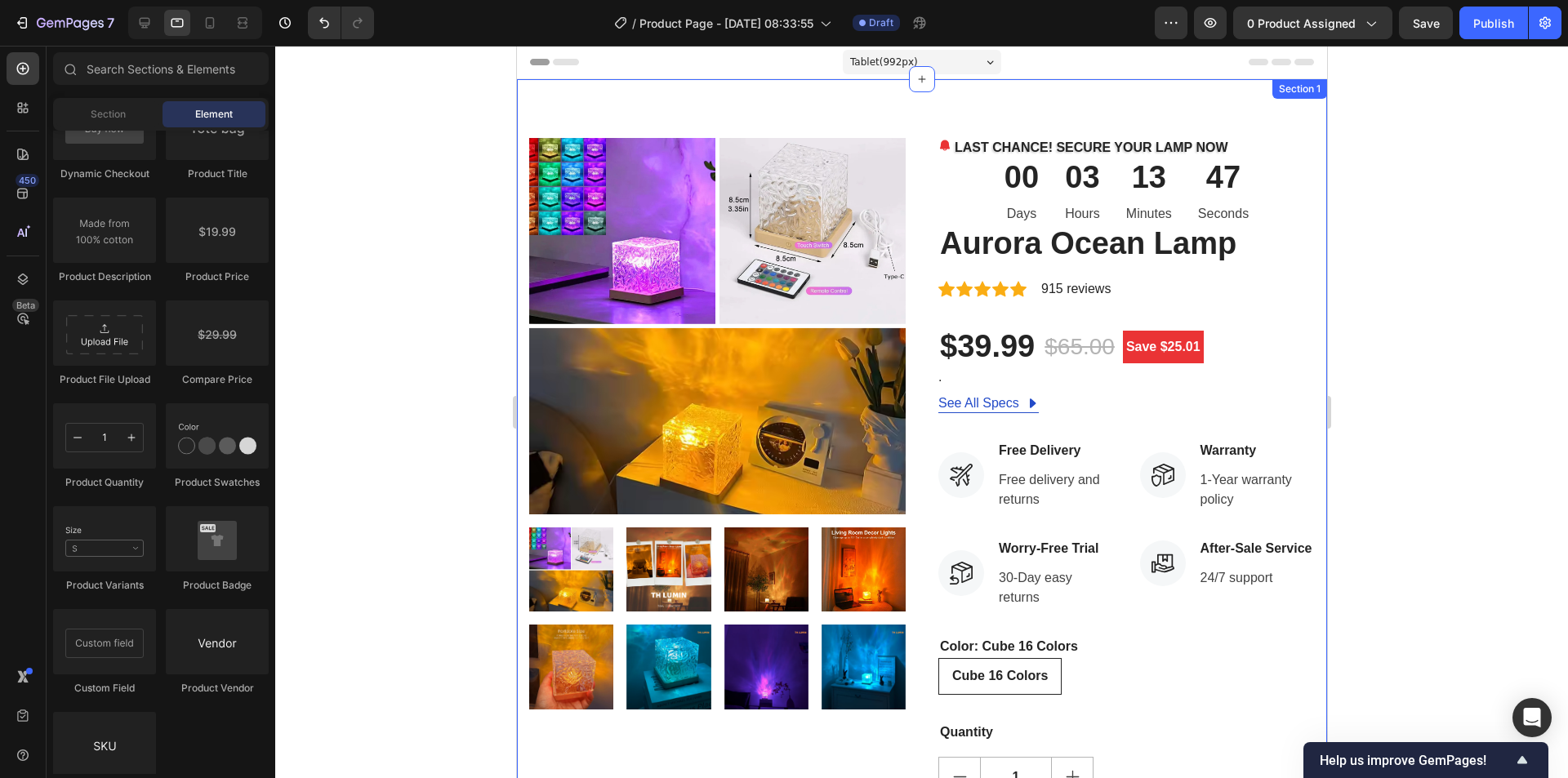
click at [926, 103] on div "Product Images LAST CHANCE! SECURE YOUR LAMP NOW Stock Counter 00 Days 03 Hours…" at bounding box center [922, 572] width 811 height 985
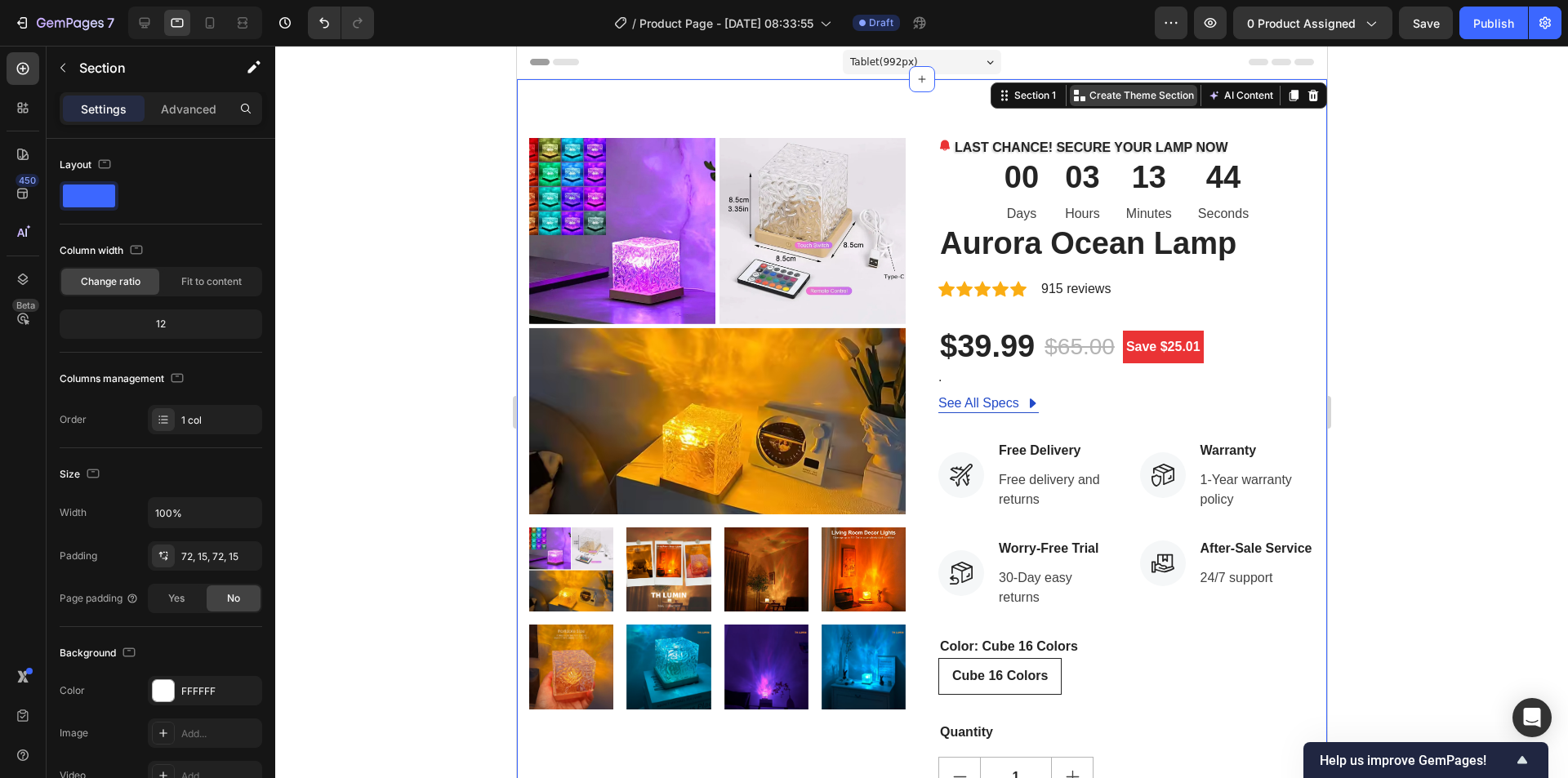
click at [1095, 100] on p "Create Theme Section" at bounding box center [1141, 95] width 104 height 15
click at [1428, 188] on div at bounding box center [922, 411] width 1293 height 733
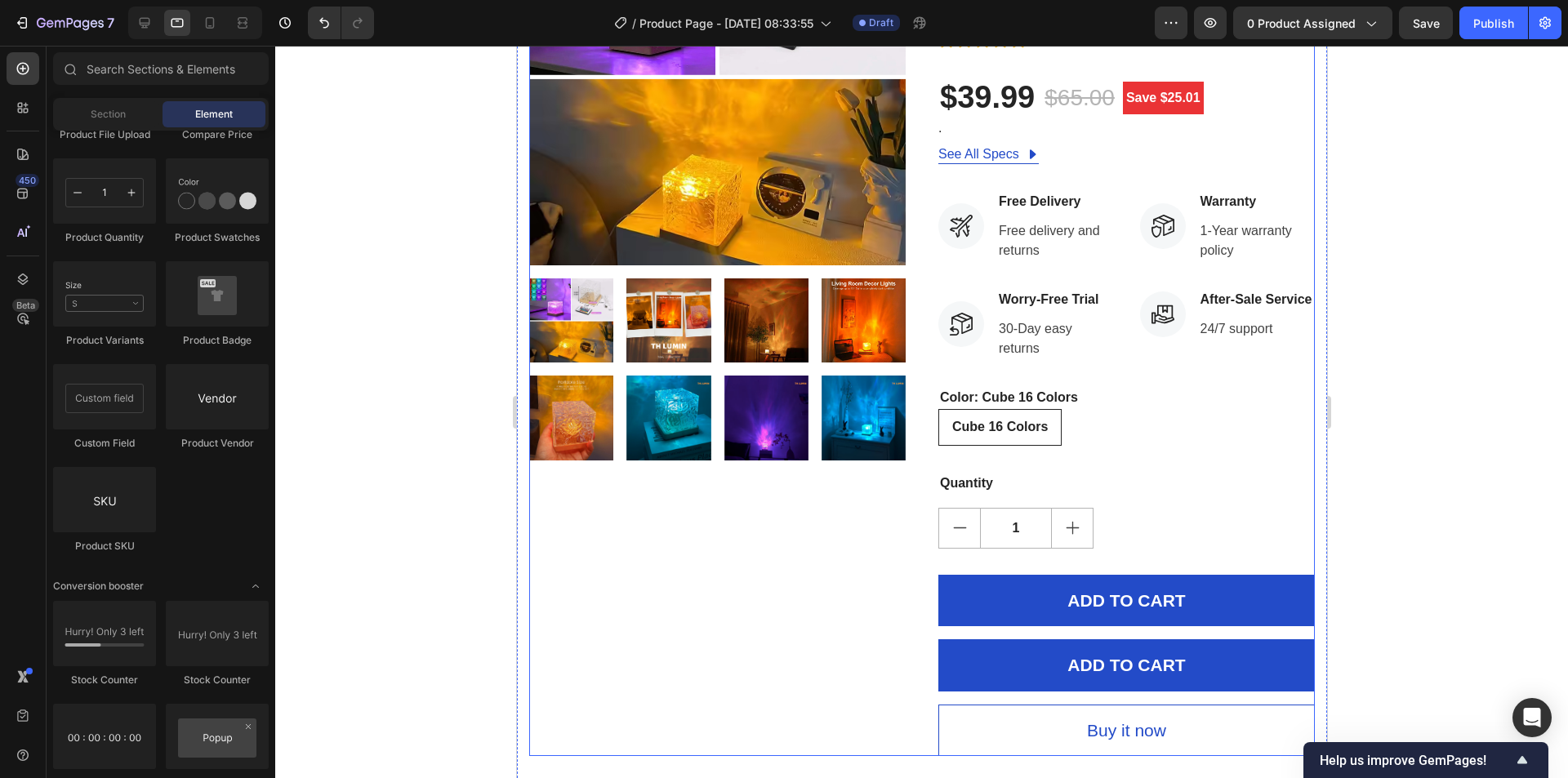
scroll to position [327, 0]
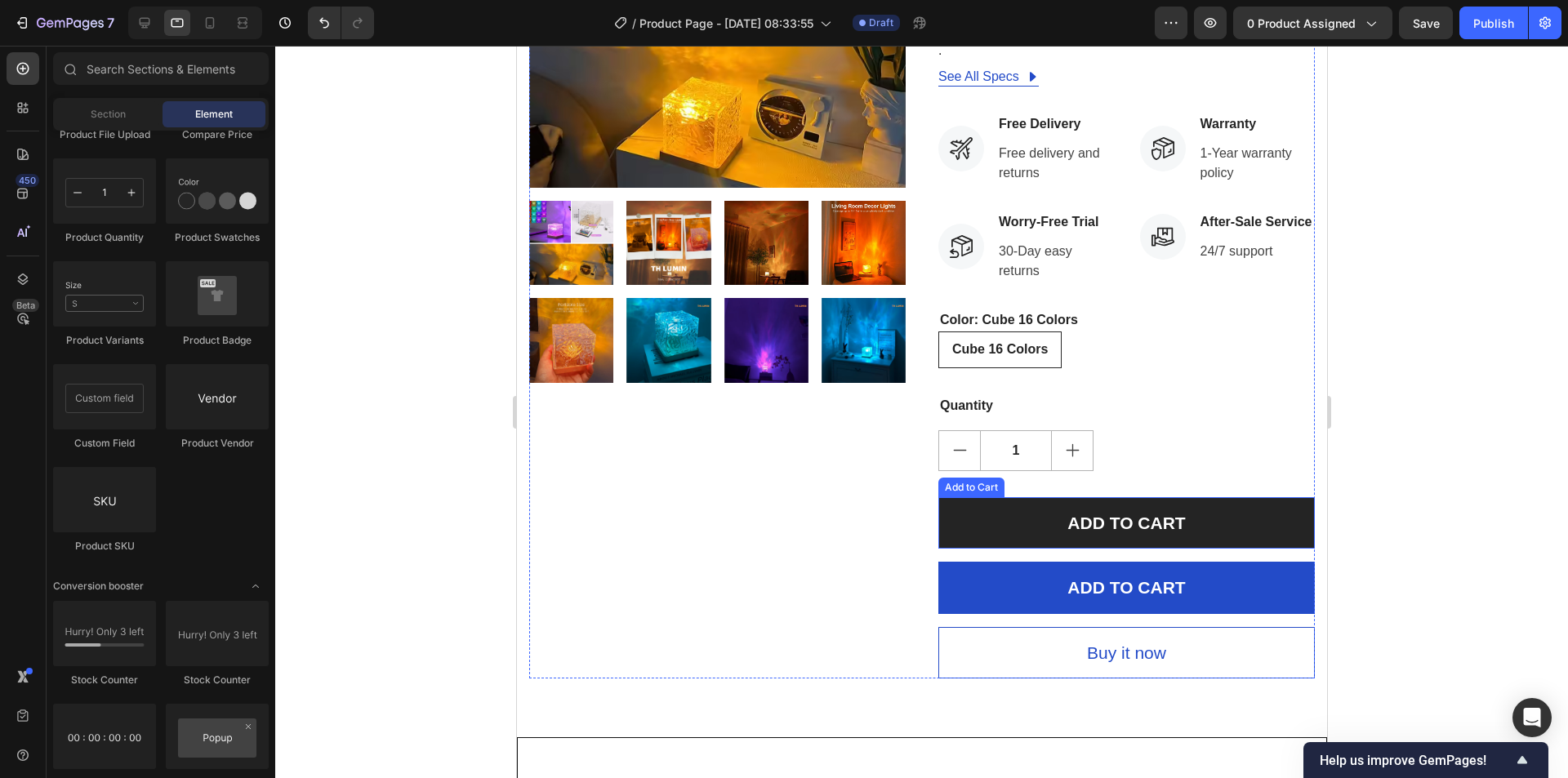
click at [1217, 514] on button "ADD TO CART" at bounding box center [1126, 523] width 376 height 52
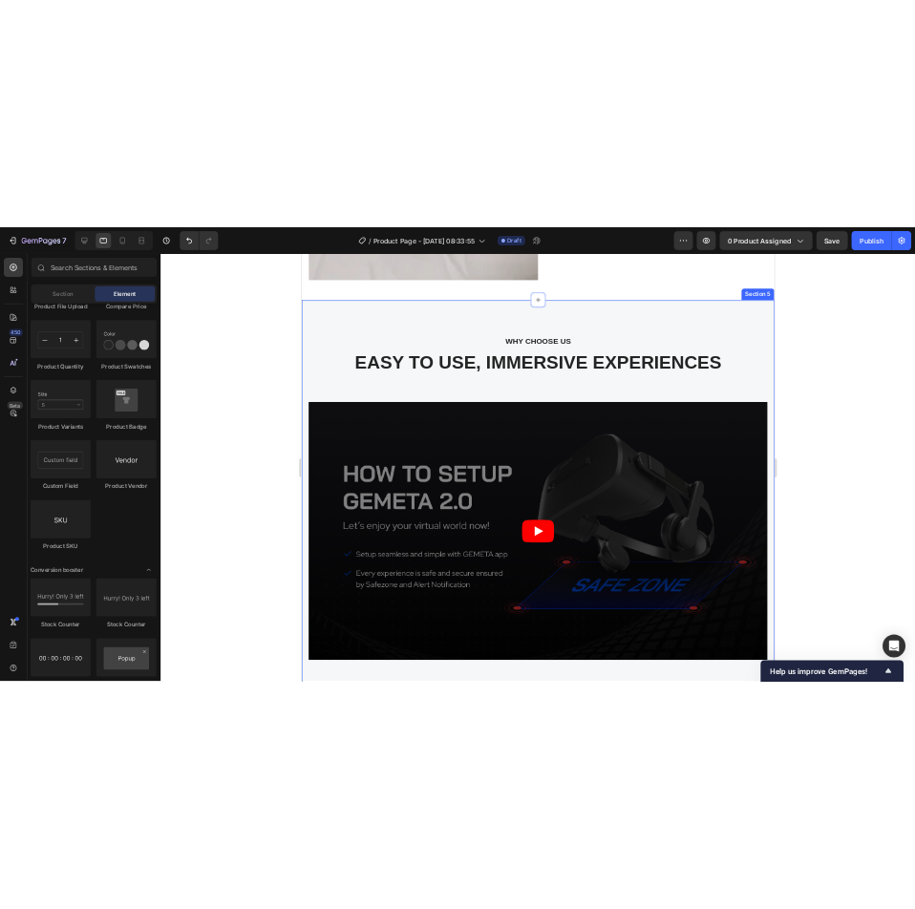
scroll to position [4394, 0]
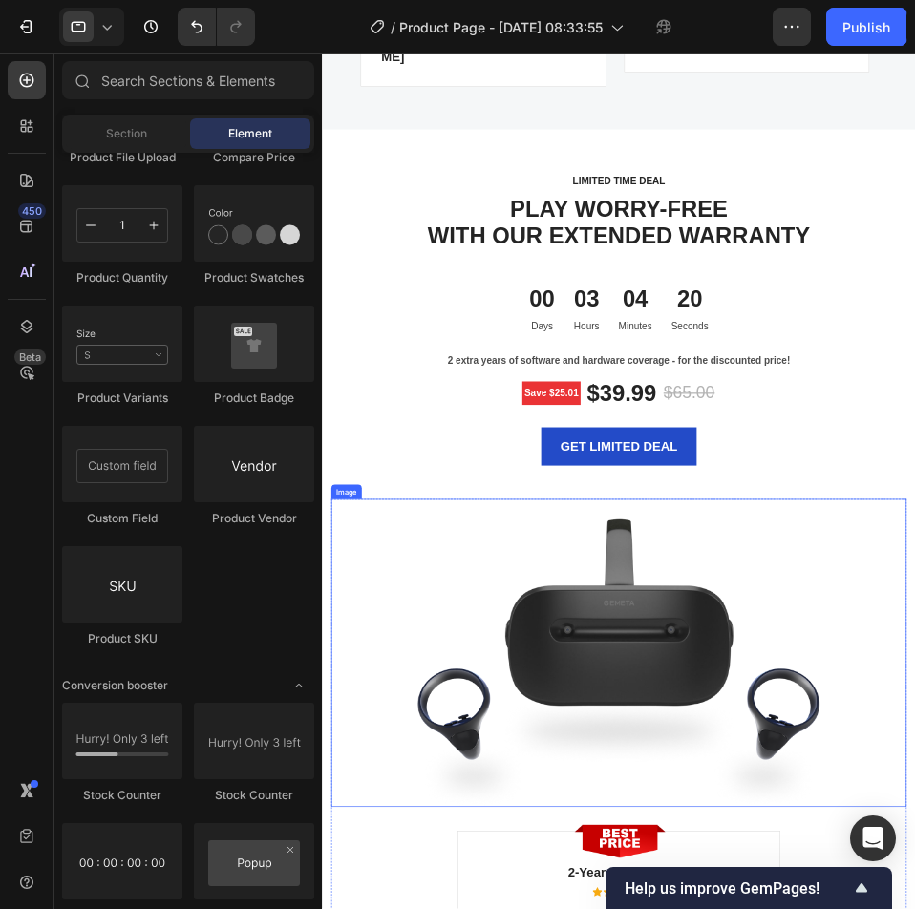
scroll to position [5731, 0]
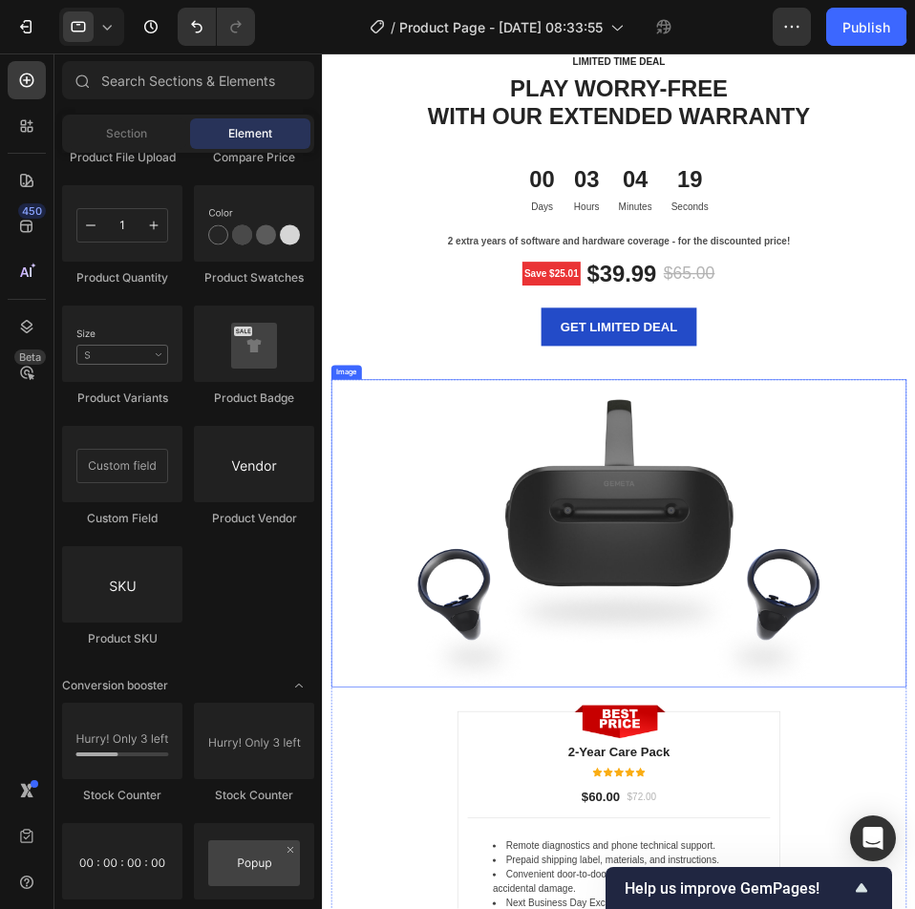
click at [825, 908] on img at bounding box center [796, 821] width 736 height 492
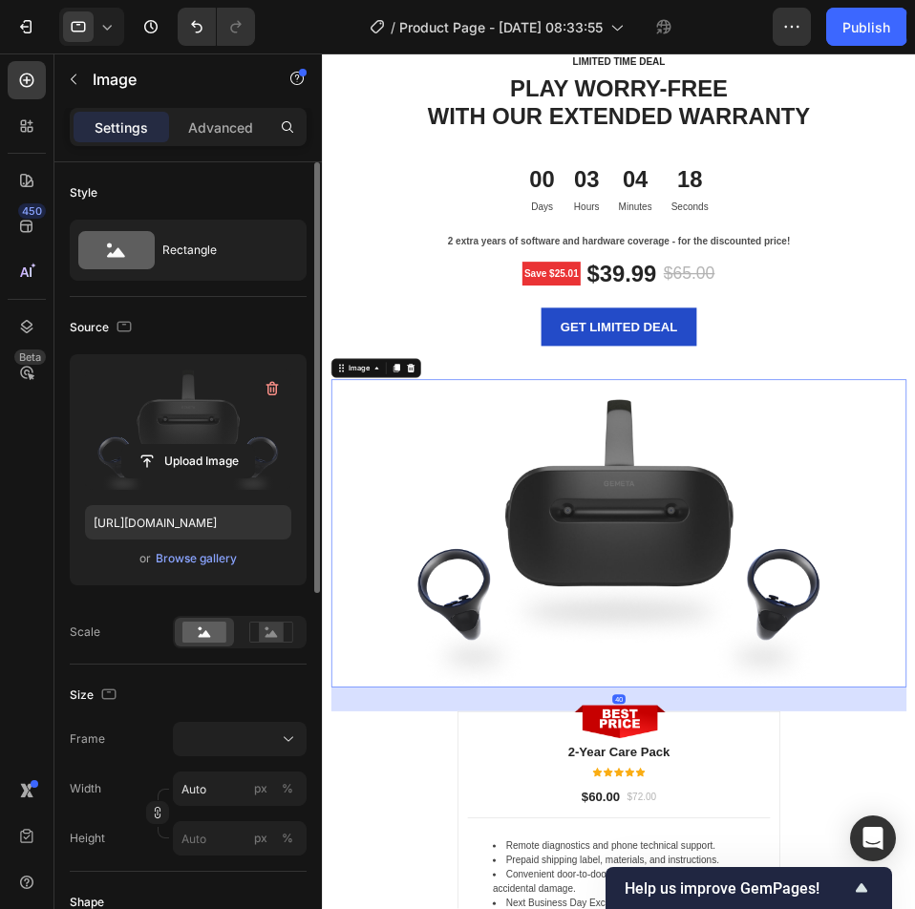
click at [209, 427] on label at bounding box center [188, 430] width 206 height 120
click at [209, 445] on input "file" at bounding box center [188, 461] width 132 height 32
click at [183, 461] on input "file" at bounding box center [188, 461] width 132 height 32
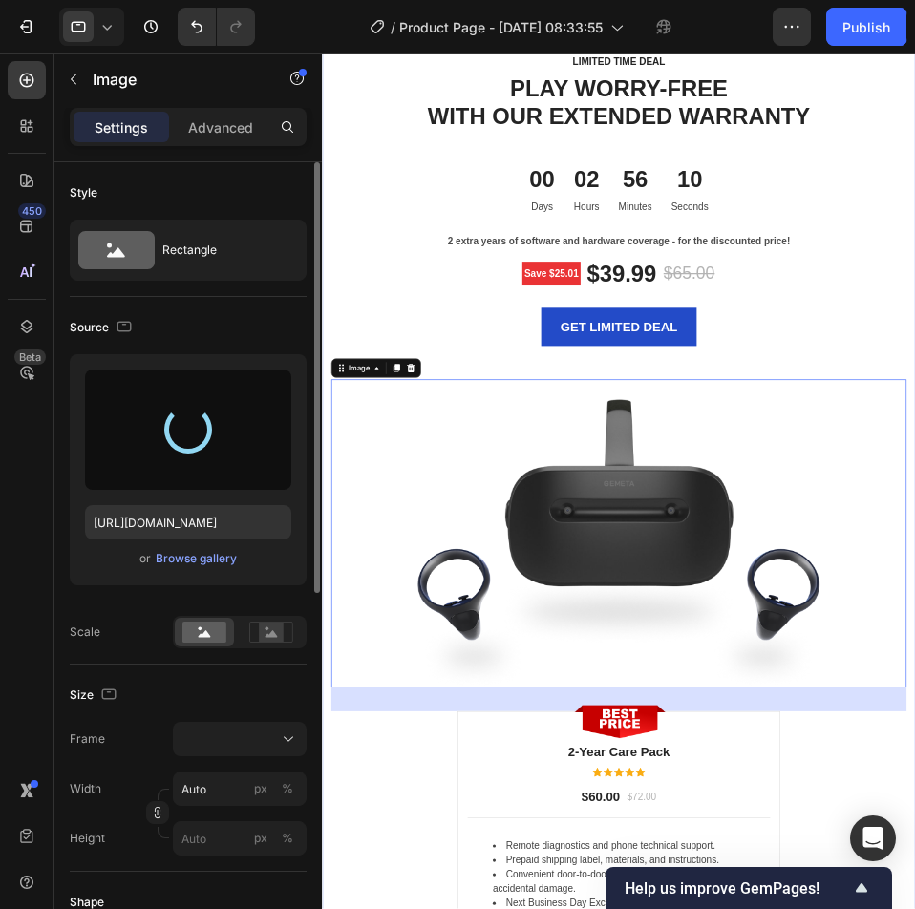
scroll to position [5827, 0]
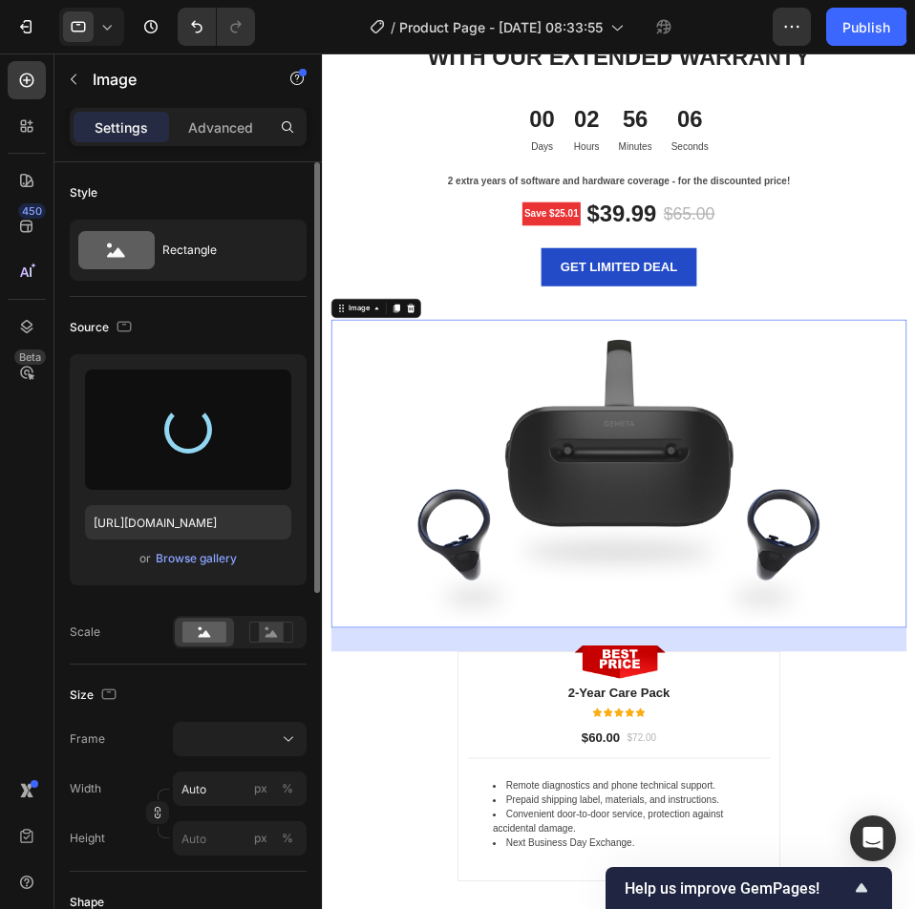
type input "https://cdn.shopify.com/s/files/1/0735/2942/6117/files/gempages_585415465296200…"
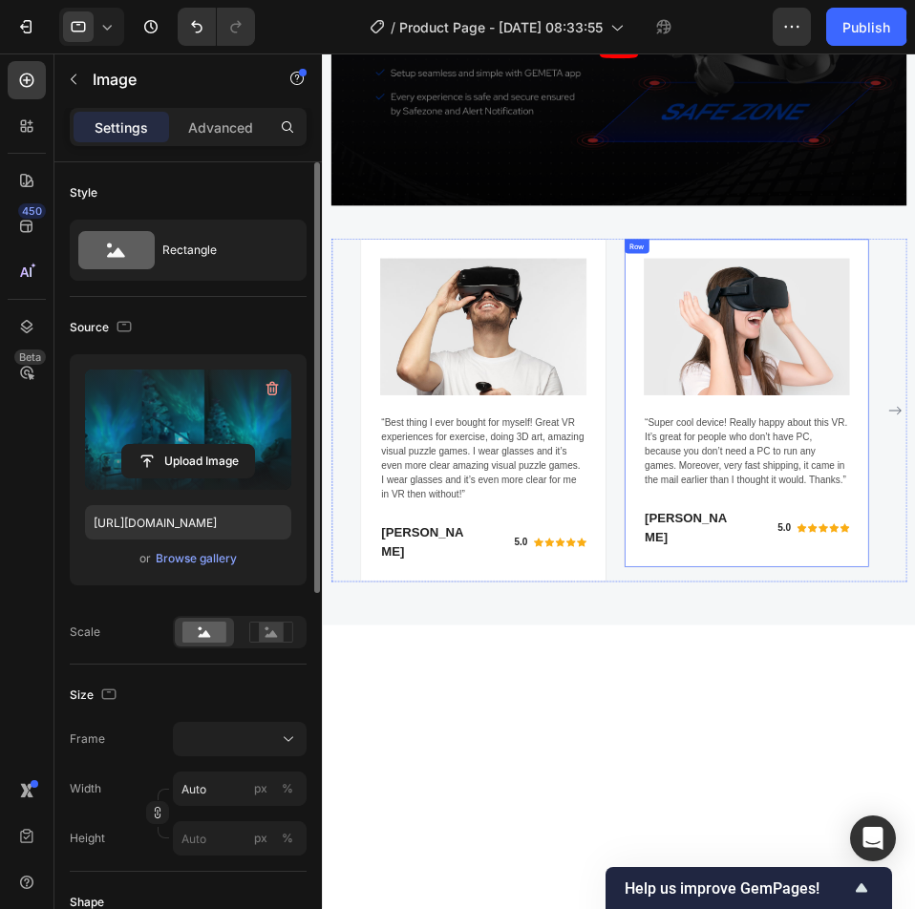
scroll to position [4203, 0]
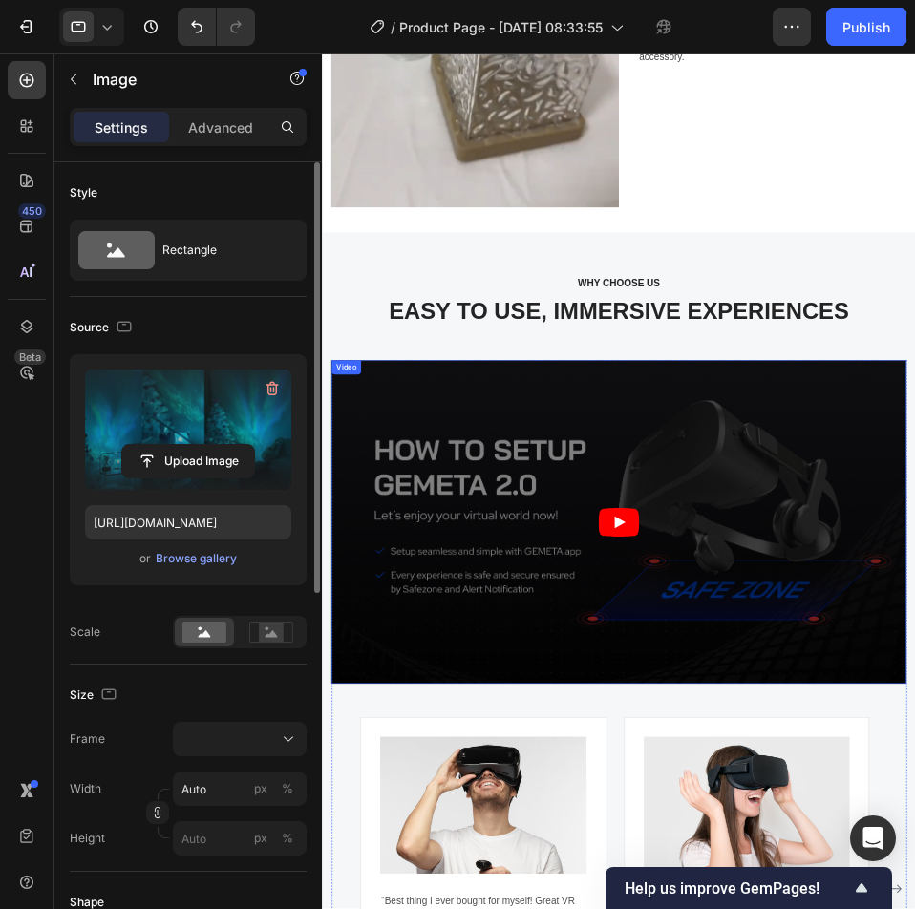
click at [836, 654] on article at bounding box center [795, 802] width 919 height 517
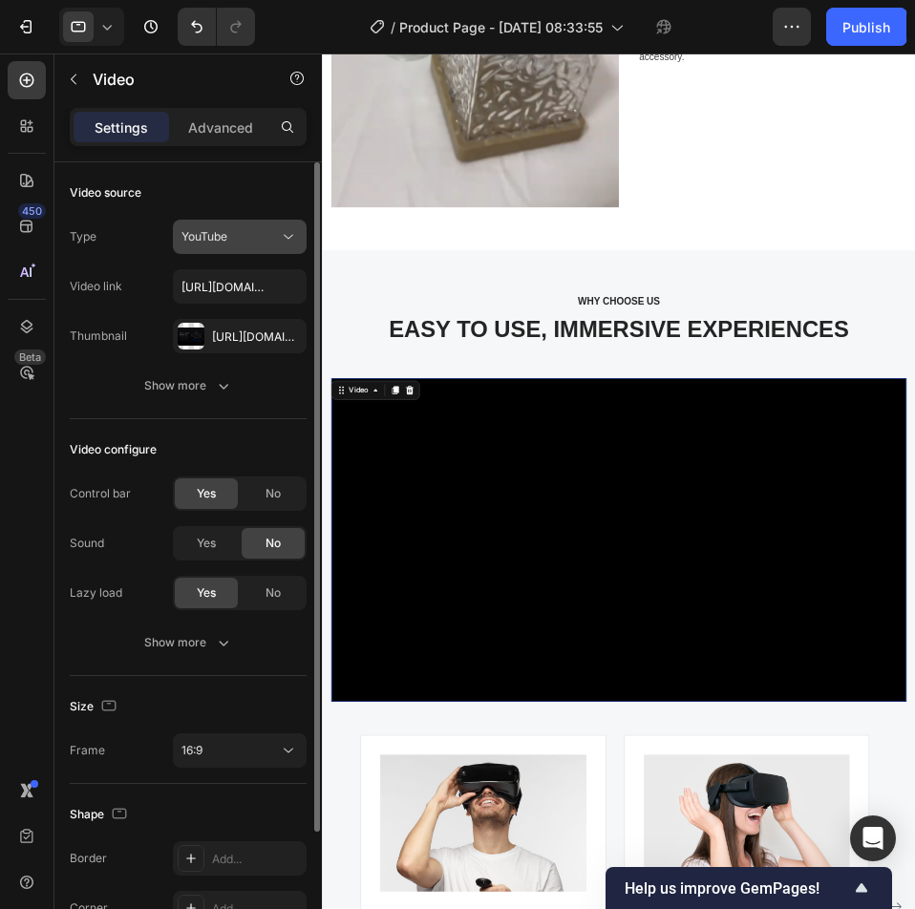
click at [280, 248] on button "YouTube" at bounding box center [240, 237] width 134 height 34
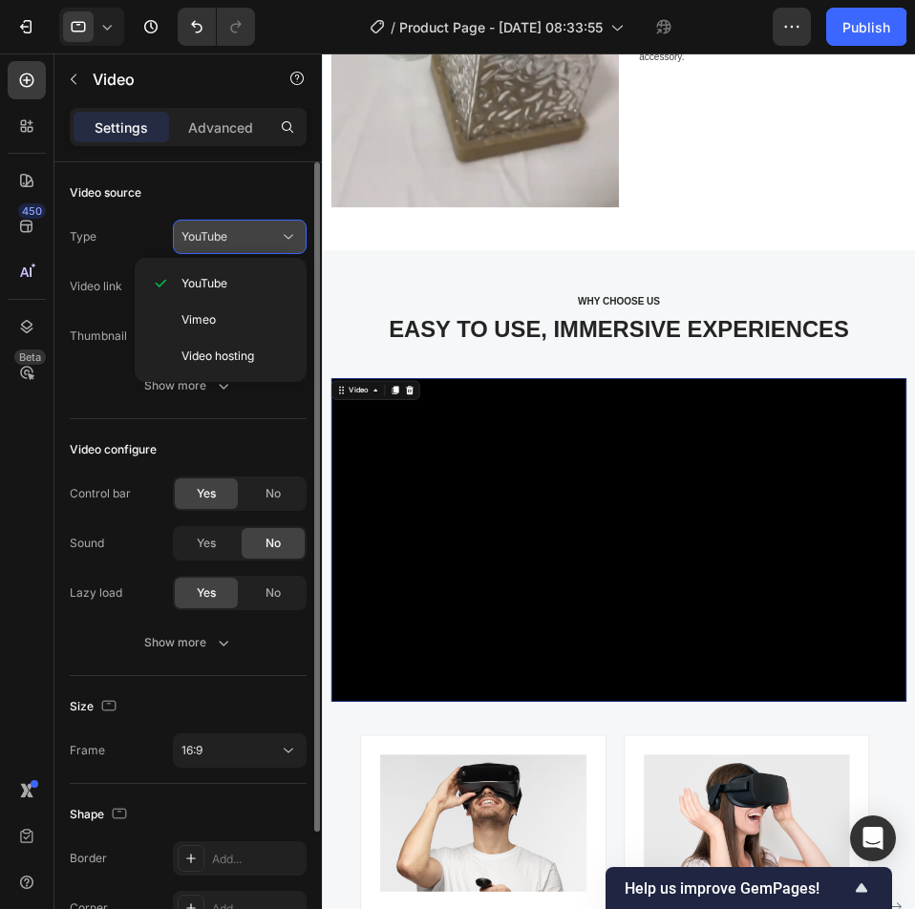
click at [281, 238] on icon at bounding box center [288, 236] width 19 height 19
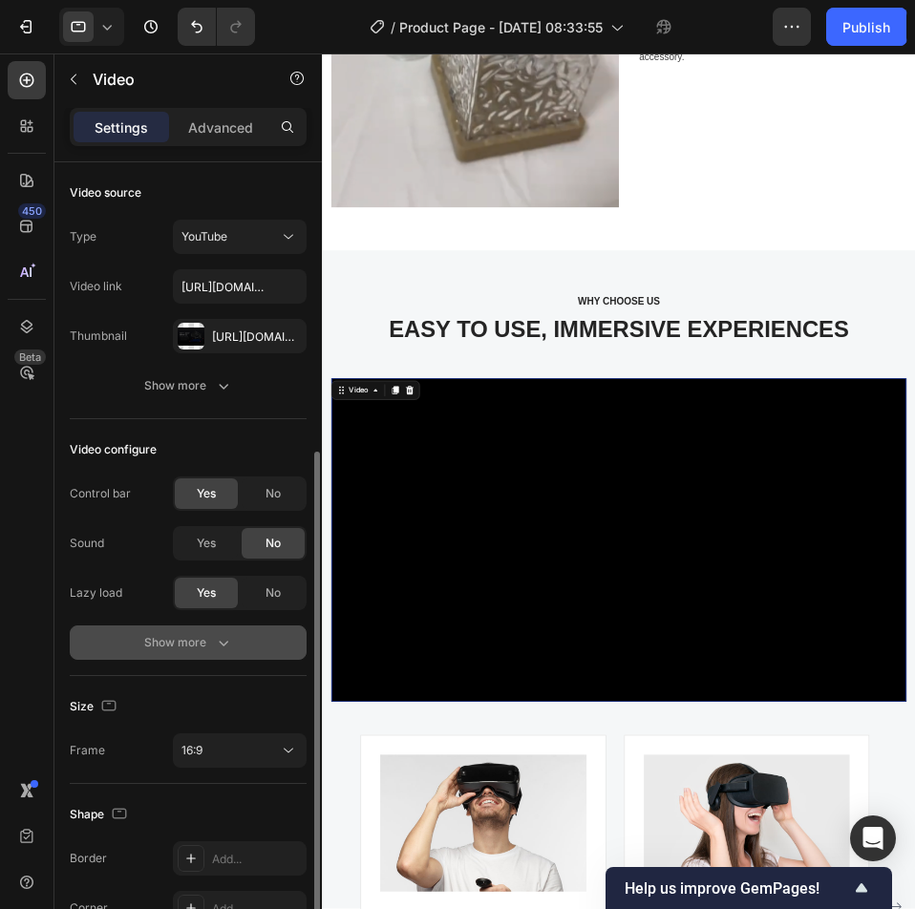
scroll to position [158, 0]
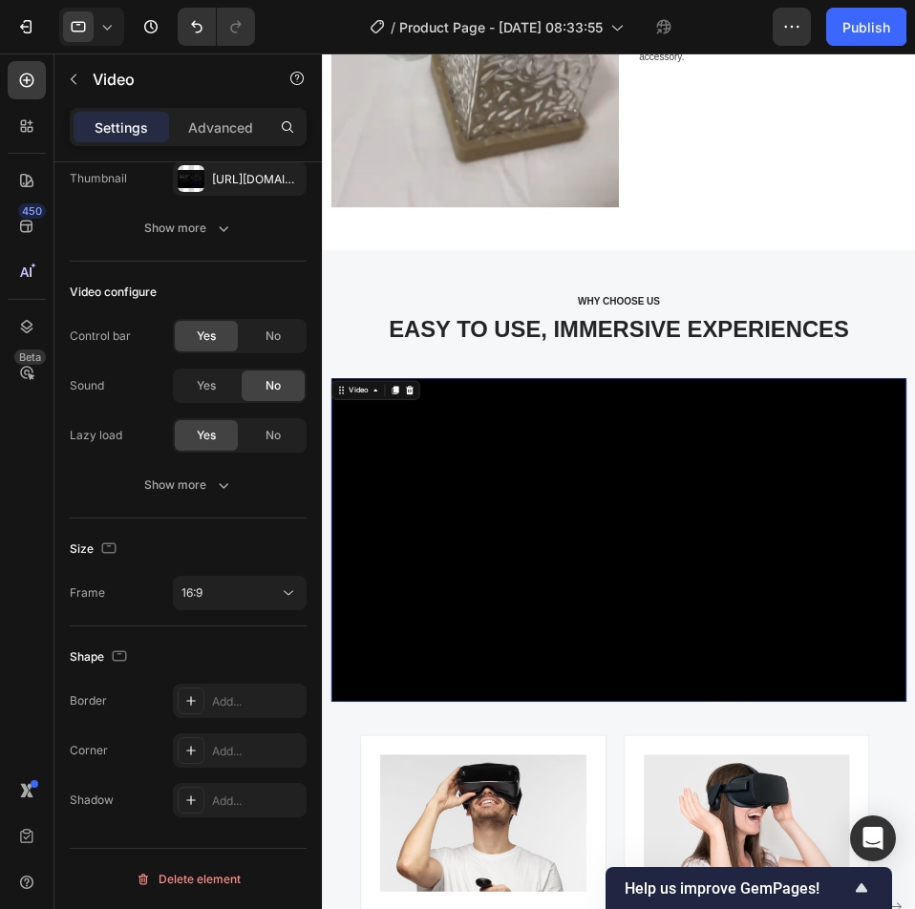
drag, startPoint x: 181, startPoint y: 890, endPoint x: 294, endPoint y: 713, distance: 210.9
click at [181, 889] on div "Delete element" at bounding box center [188, 879] width 105 height 23
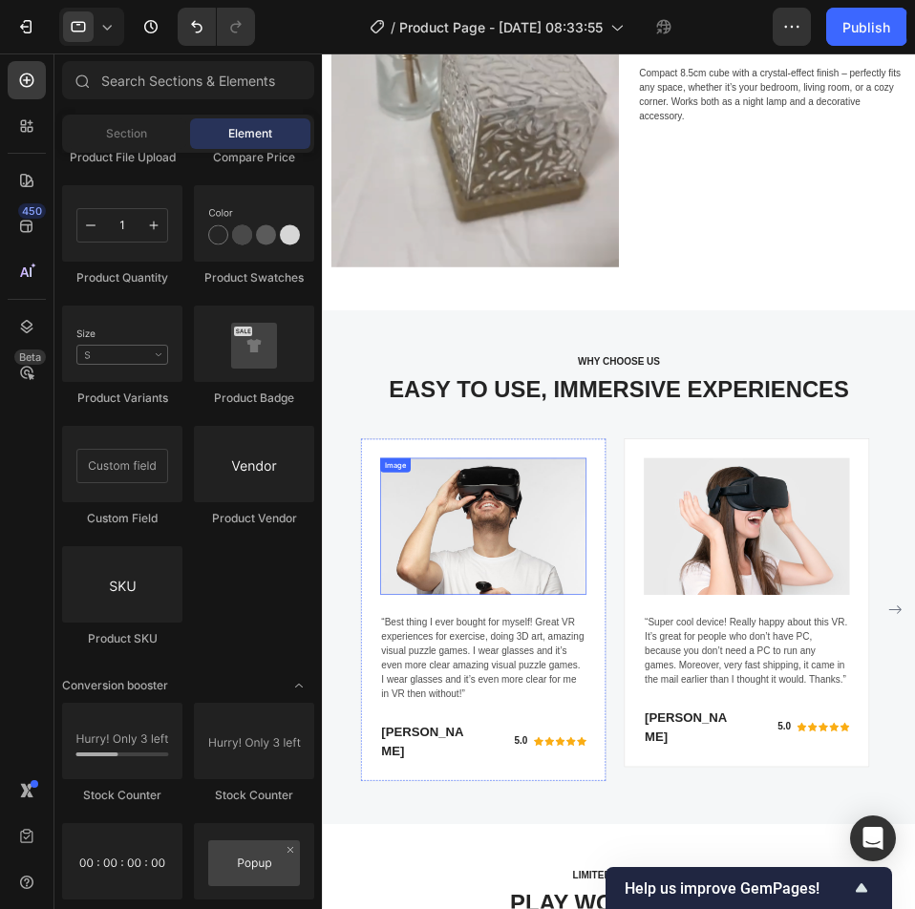
scroll to position [4012, 0]
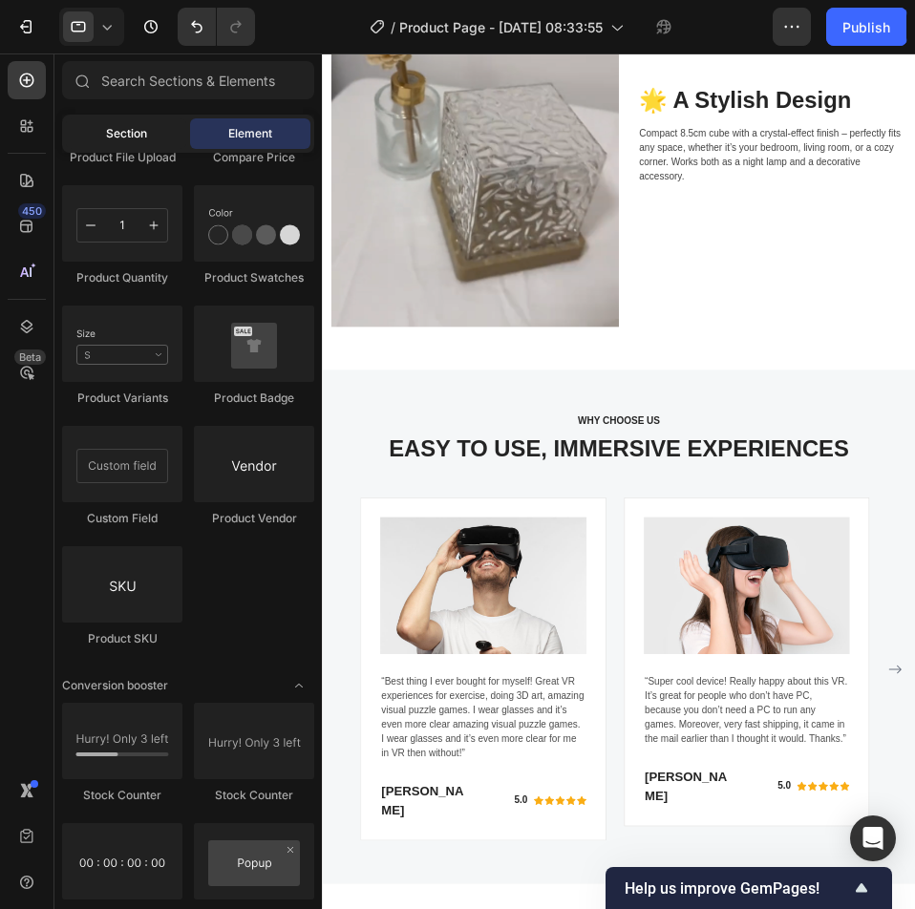
click at [119, 126] on span "Section" at bounding box center [126, 133] width 41 height 17
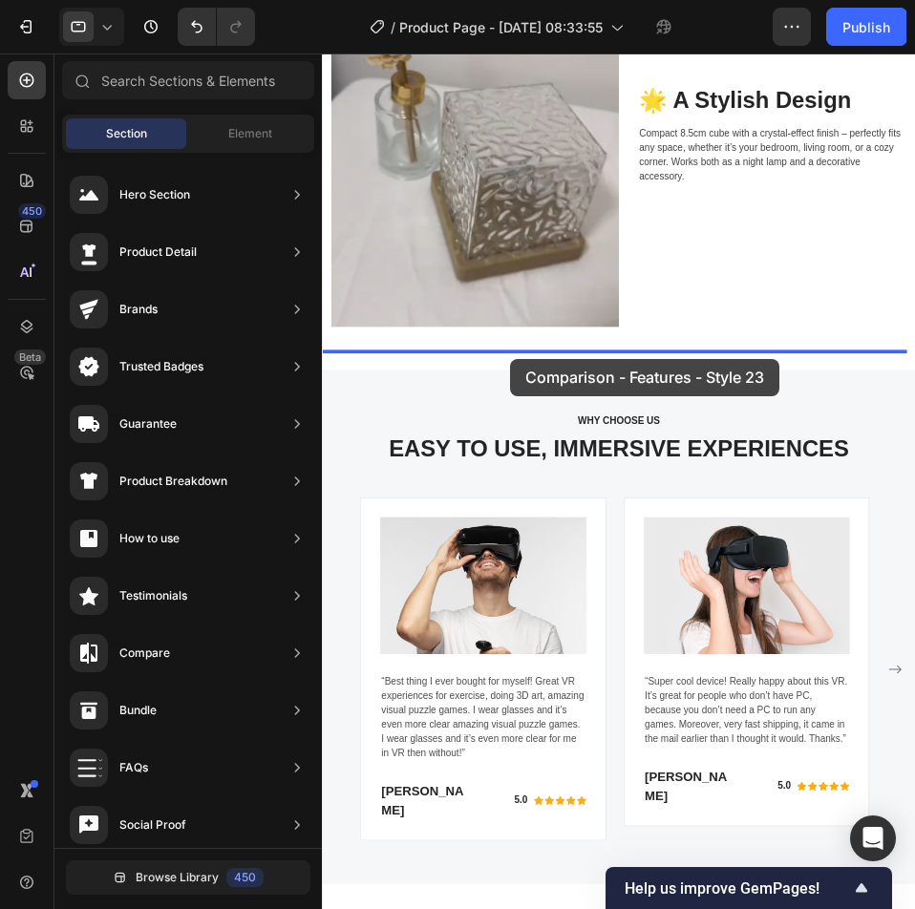
drag, startPoint x: 790, startPoint y: 396, endPoint x: 617, endPoint y: 516, distance: 210.1
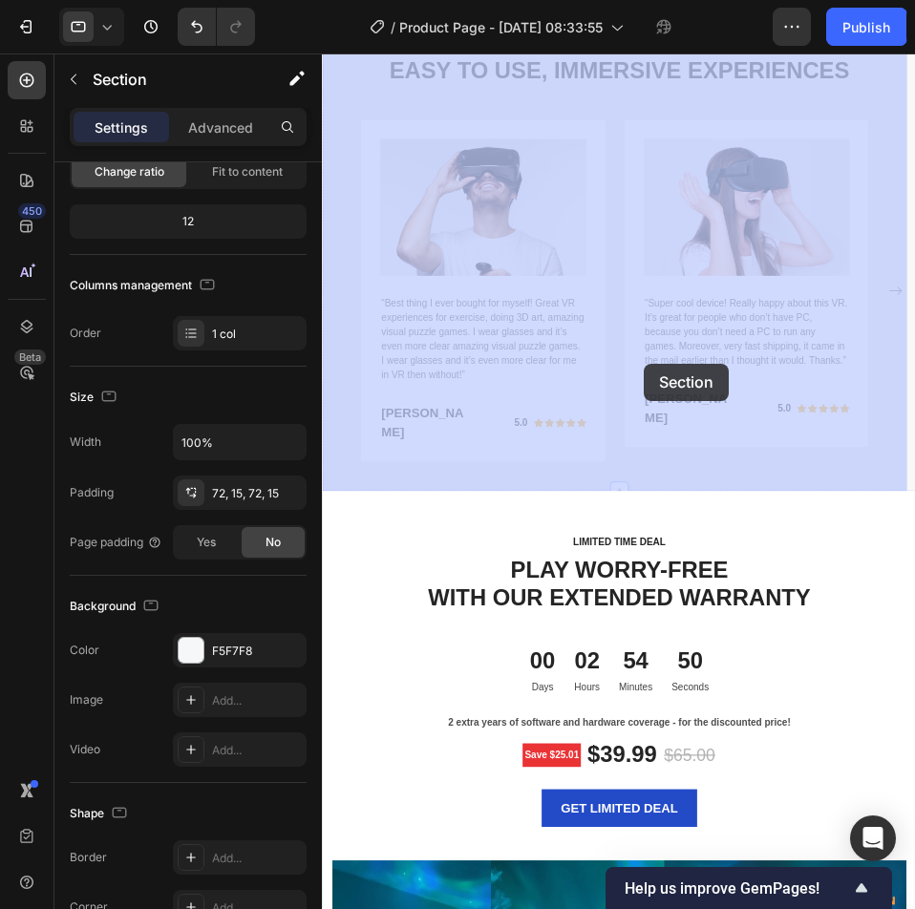
scroll to position [5896, 0]
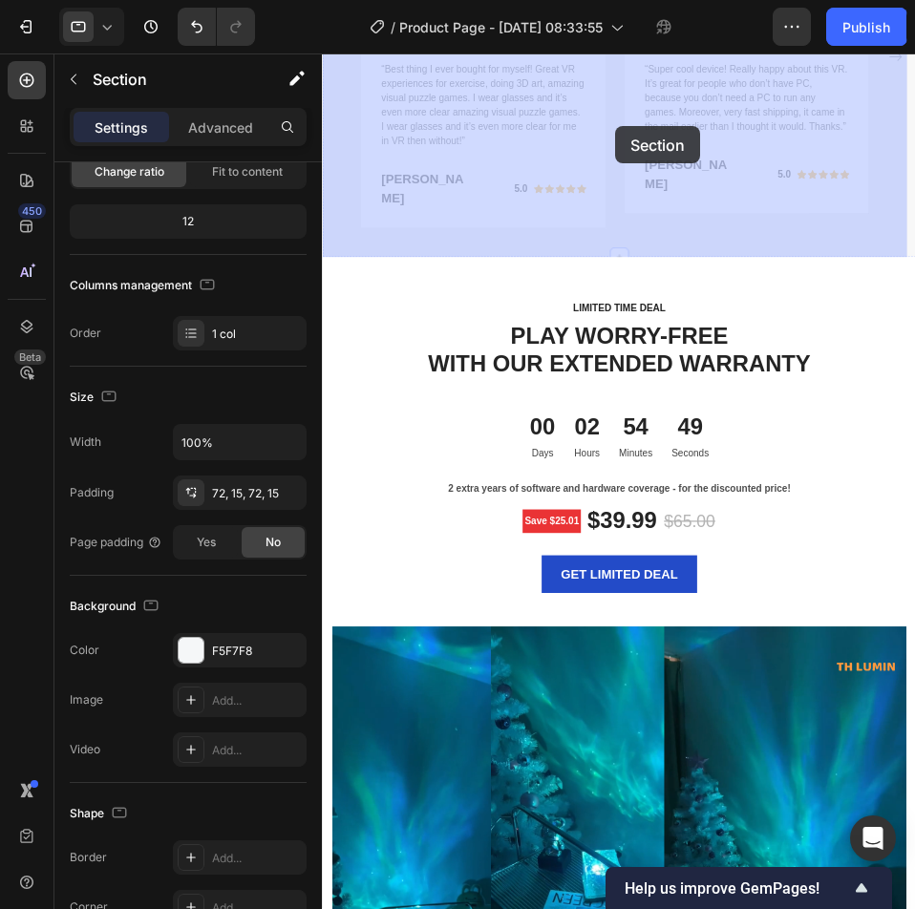
drag, startPoint x: 916, startPoint y: 950, endPoint x: 790, endPoint y: 203, distance: 758.5
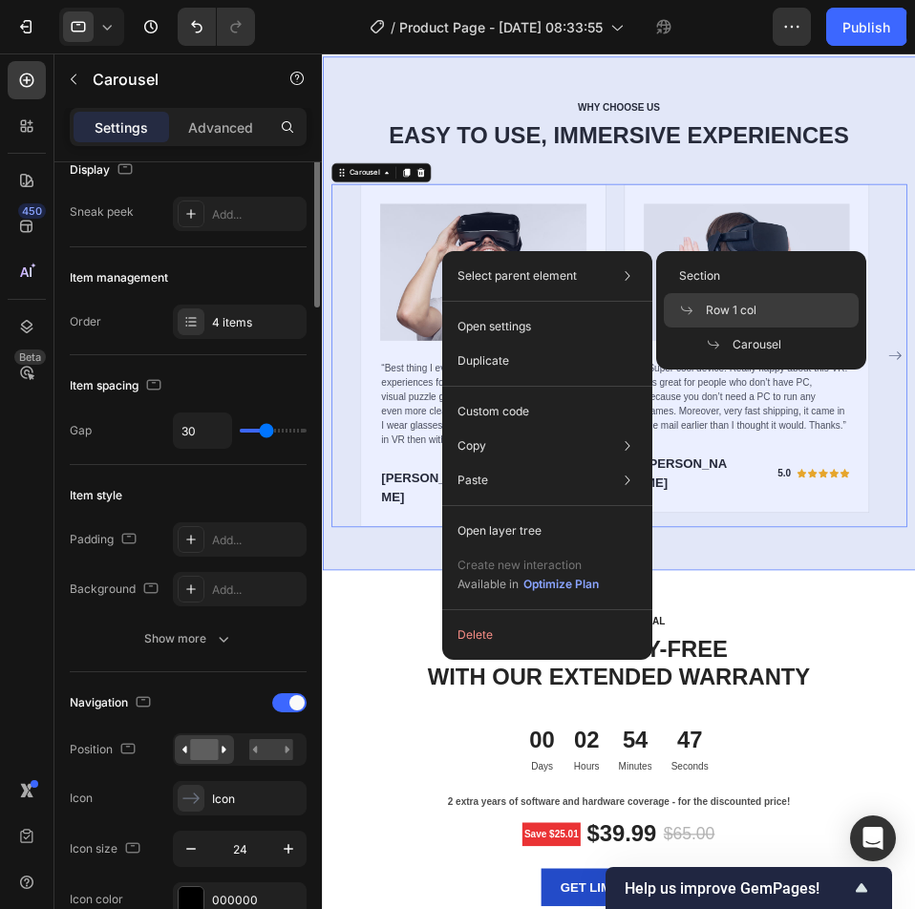
scroll to position [0, 0]
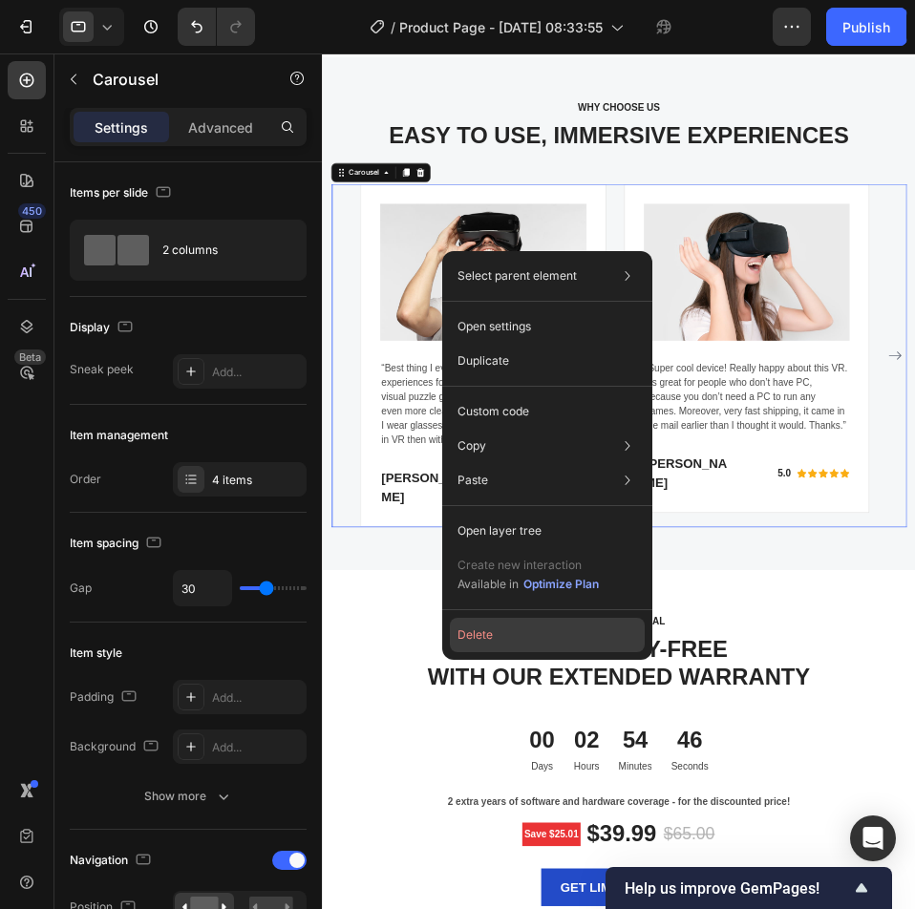
drag, startPoint x: 544, startPoint y: 643, endPoint x: 387, endPoint y: 928, distance: 325.8
click at [544, 643] on button "Delete" at bounding box center [547, 635] width 195 height 34
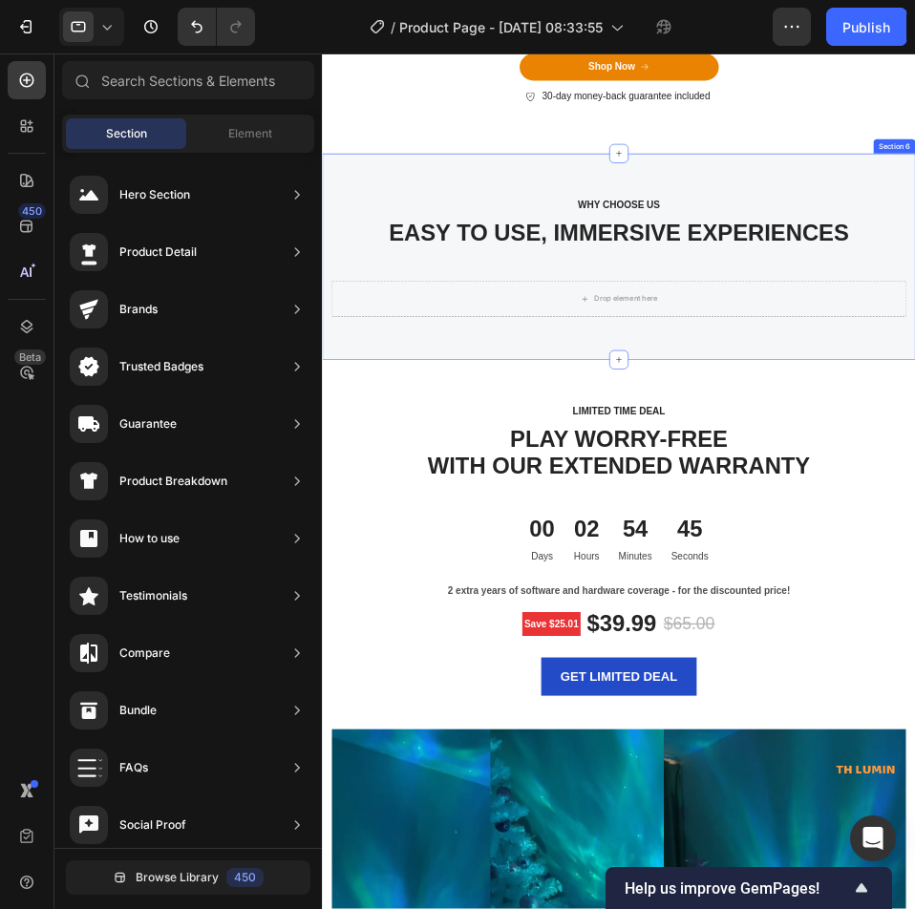
scroll to position [5131, 0]
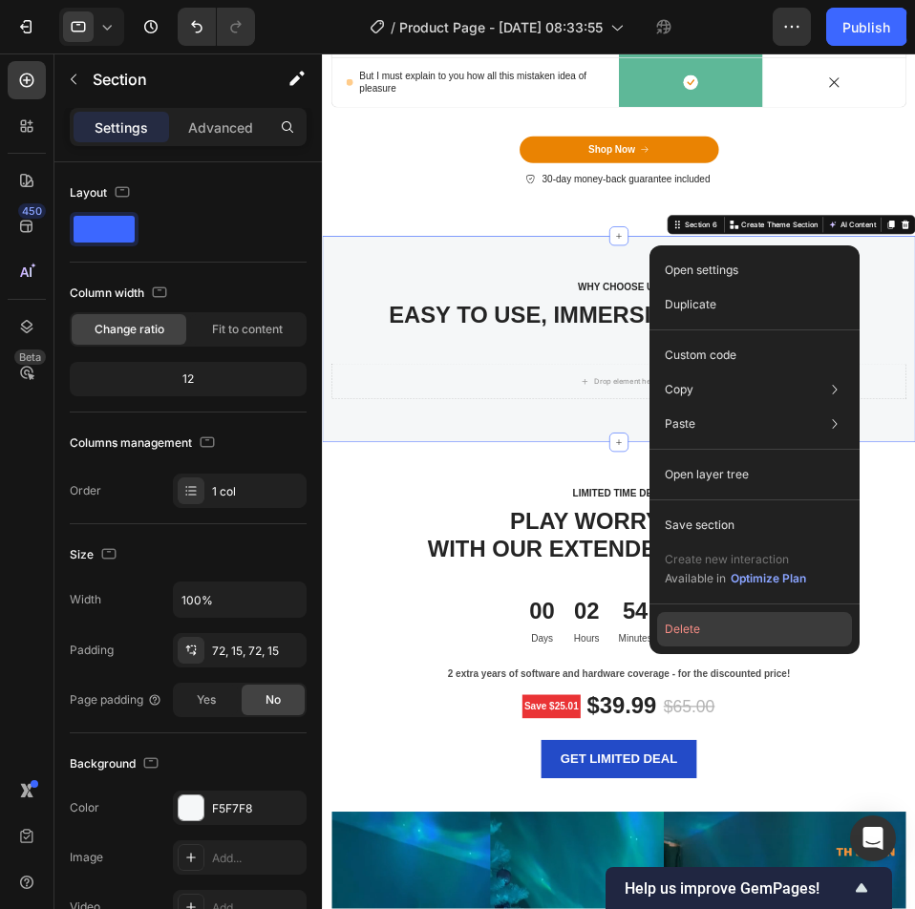
drag, startPoint x: 750, startPoint y: 623, endPoint x: 701, endPoint y: 622, distance: 48.7
click at [750, 623] on button "Delete" at bounding box center [754, 629] width 195 height 34
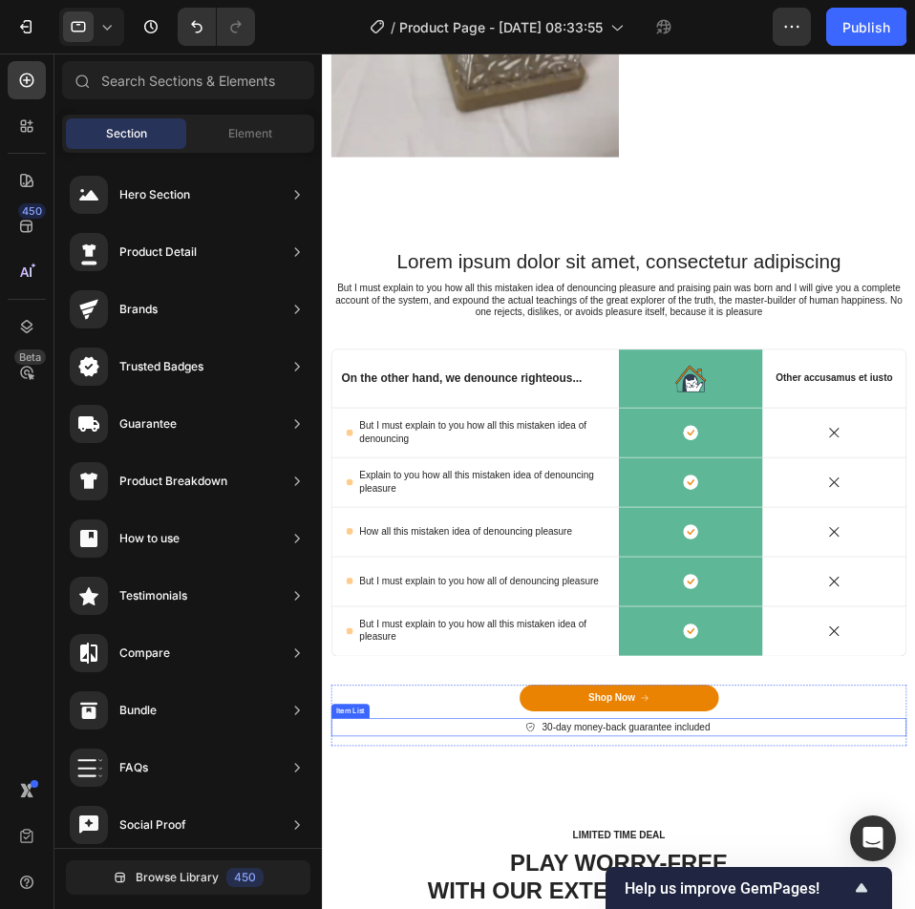
scroll to position [4272, 0]
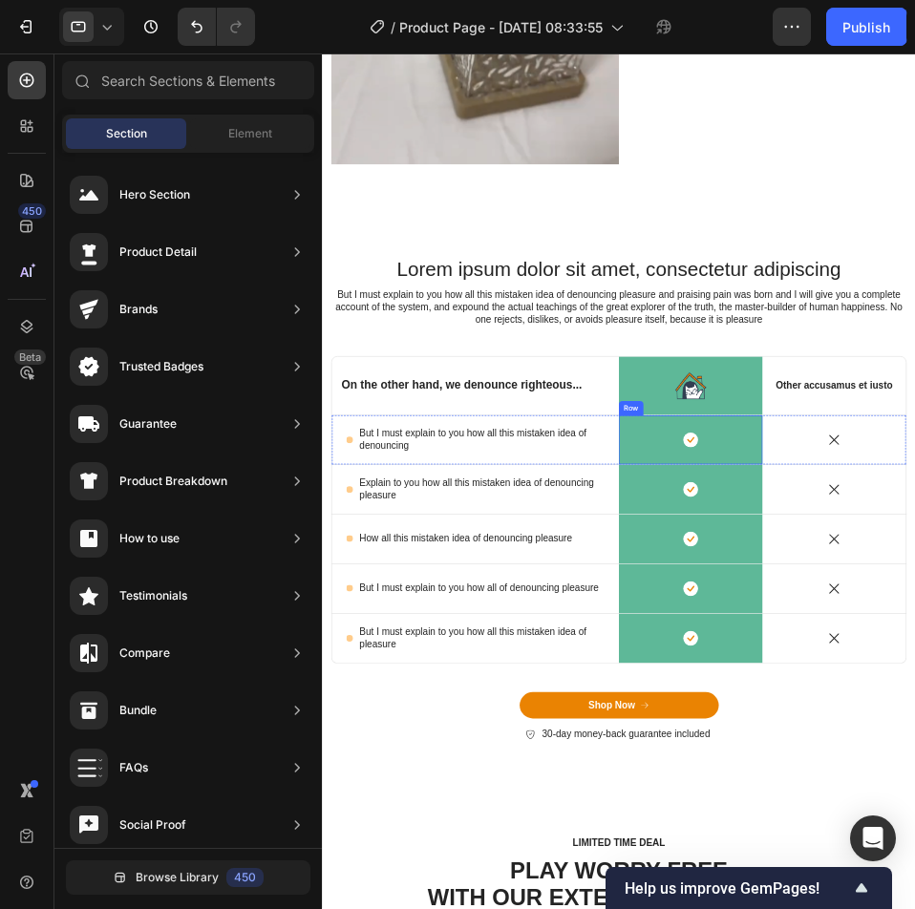
click at [914, 655] on div "Icon Row" at bounding box center [910, 671] width 229 height 78
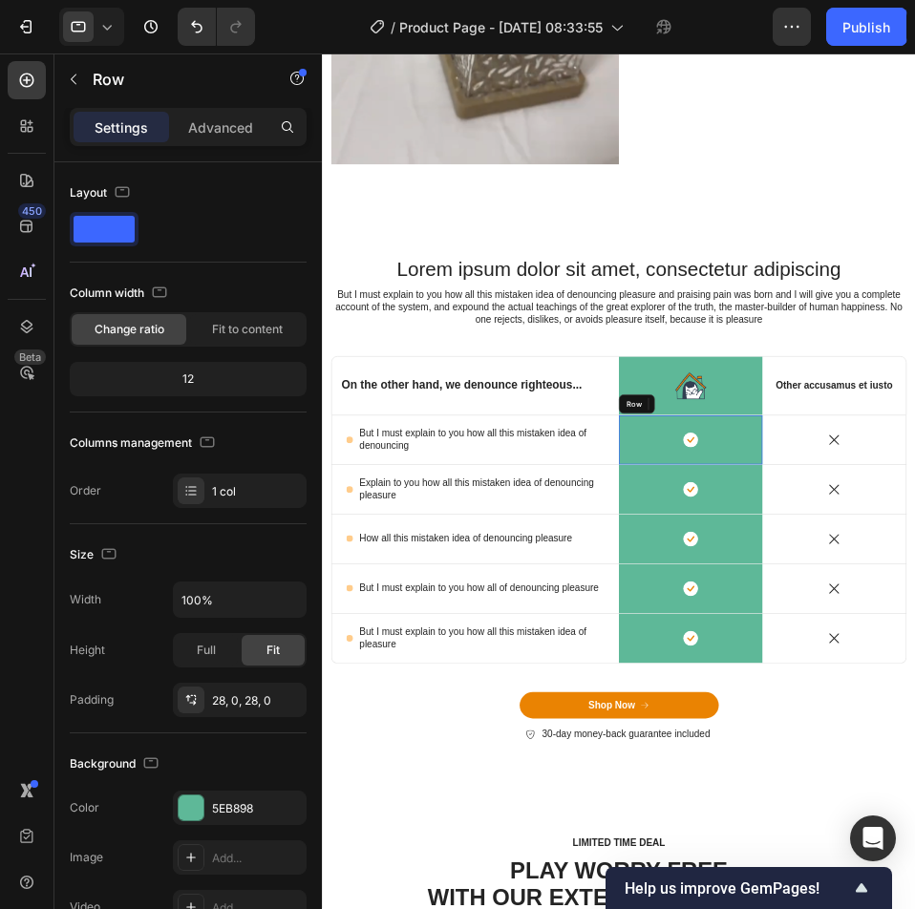
click at [914, 655] on div "Icon Row" at bounding box center [910, 671] width 229 height 78
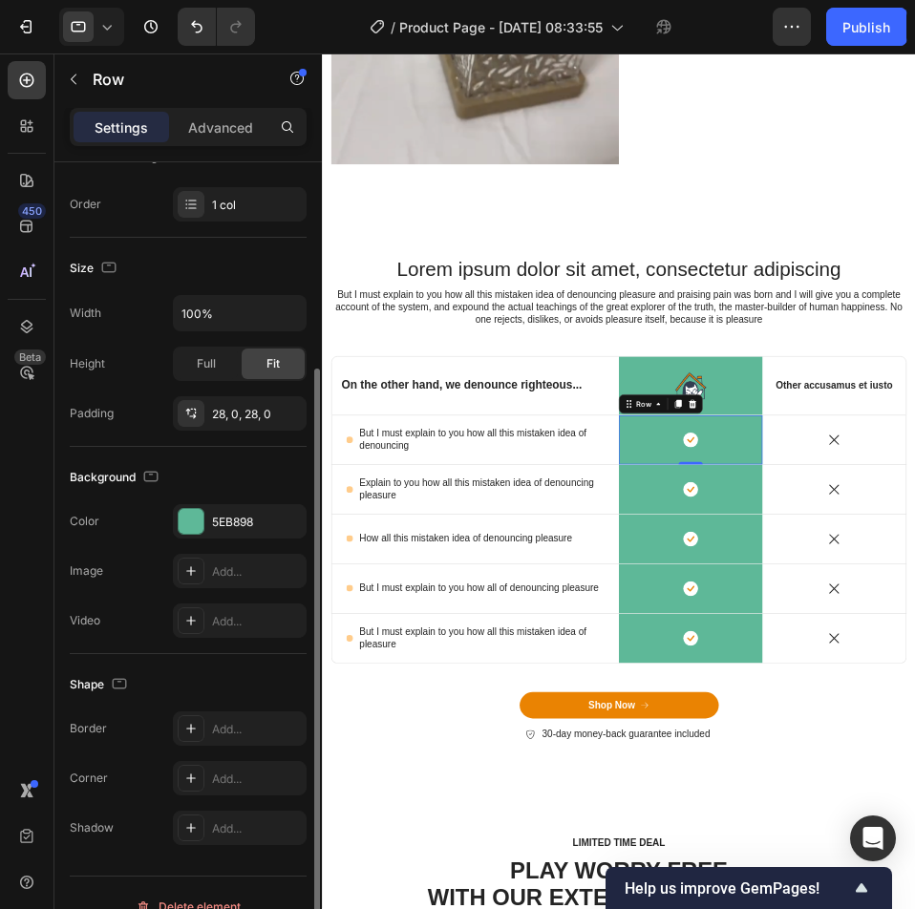
scroll to position [0, 0]
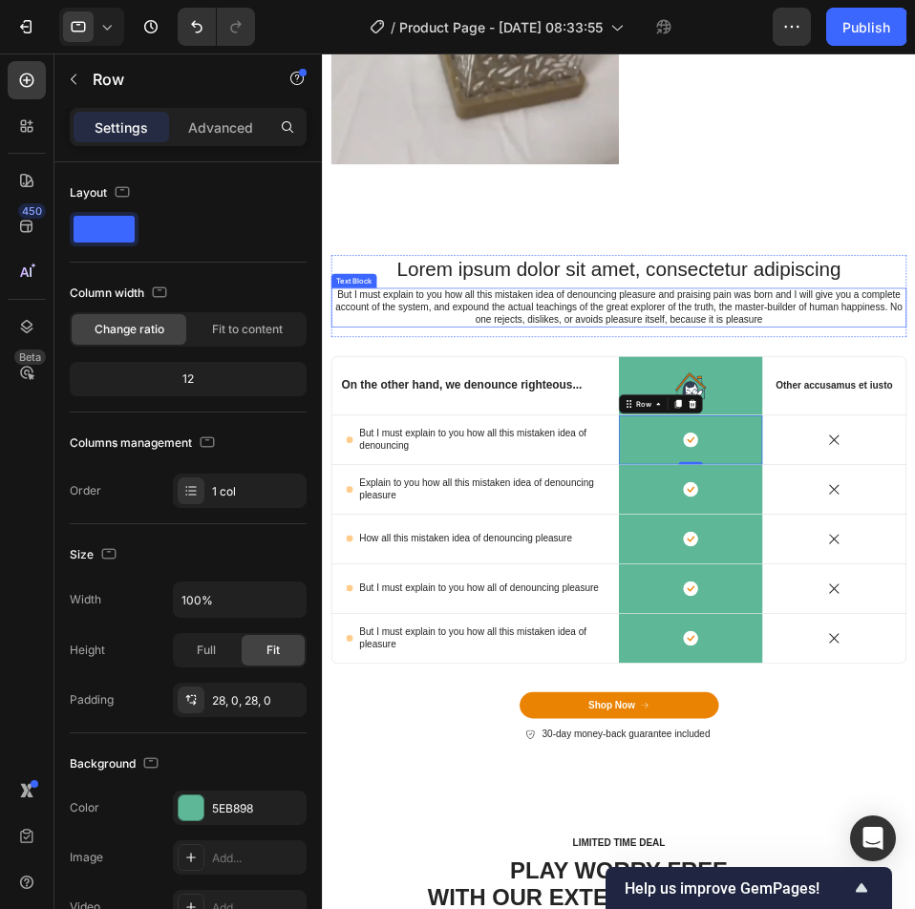
click at [568, 431] on p "But I must explain to you how all this mistaken idea of denouncing pleasure and…" at bounding box center [795, 460] width 915 height 59
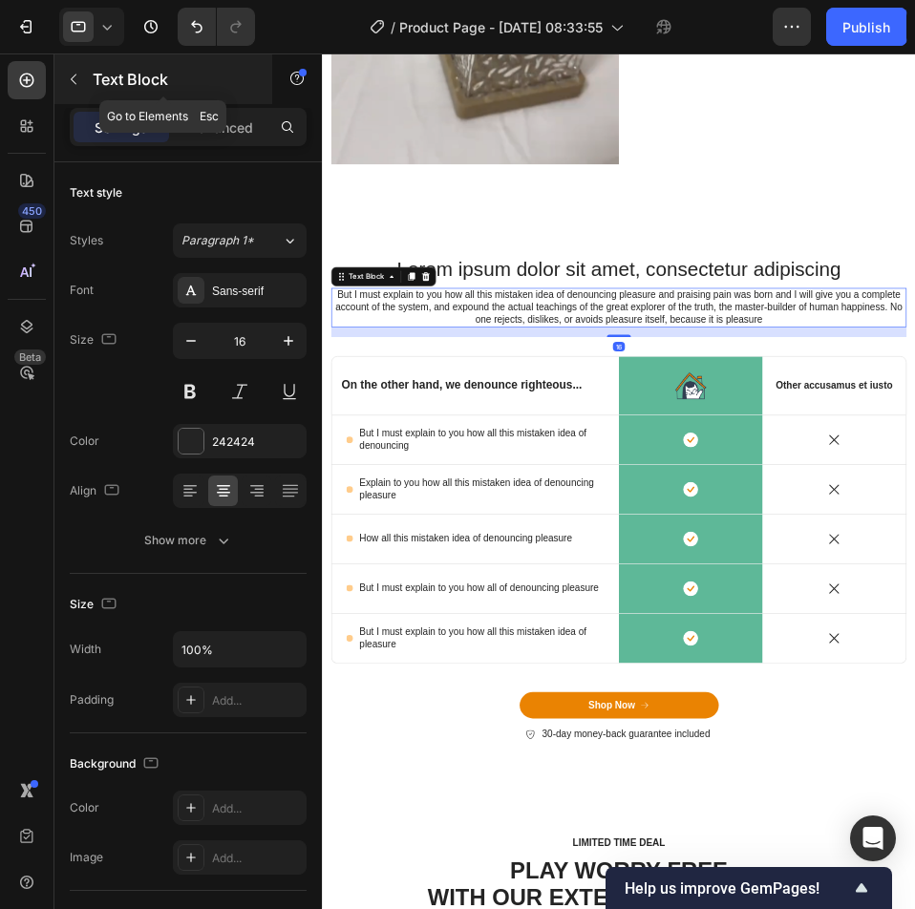
click at [71, 78] on icon "button" at bounding box center [73, 79] width 15 height 15
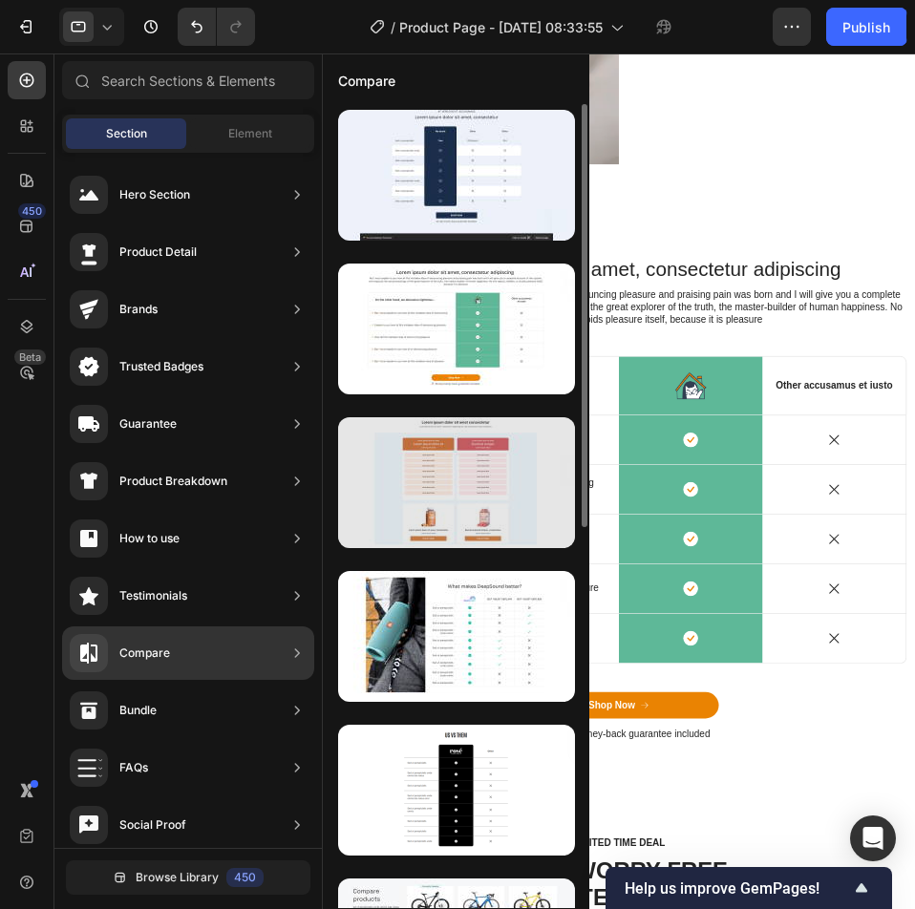
click at [476, 499] on div at bounding box center [456, 482] width 237 height 131
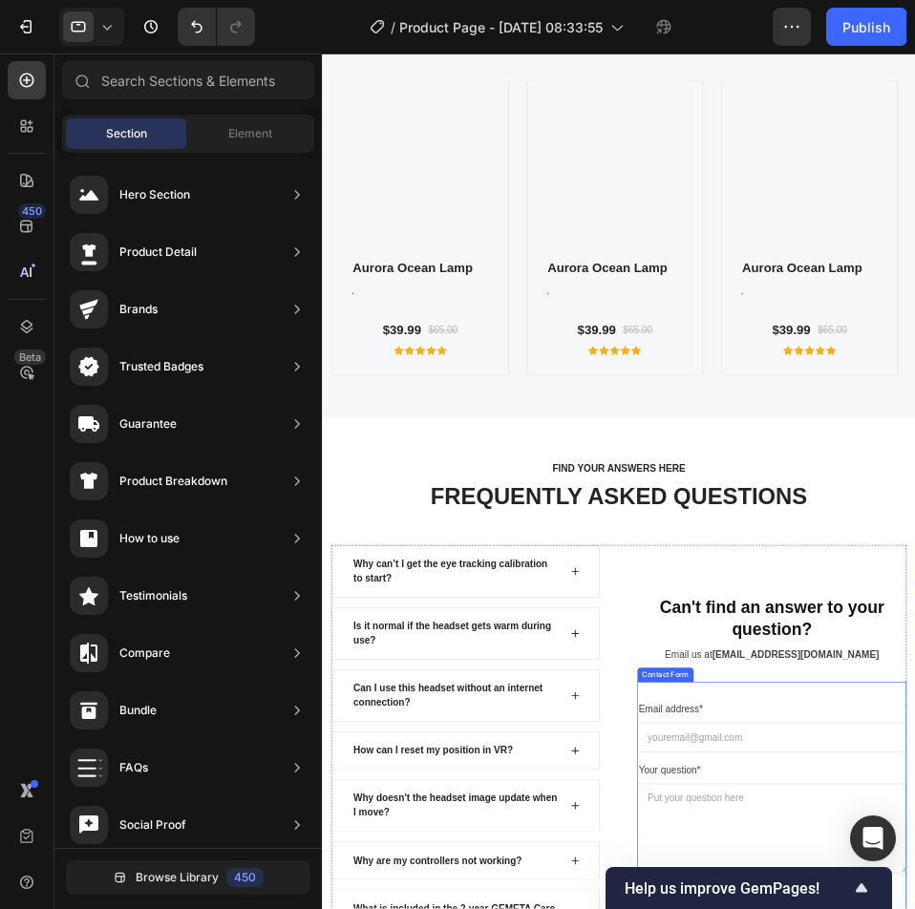
scroll to position [6889, 0]
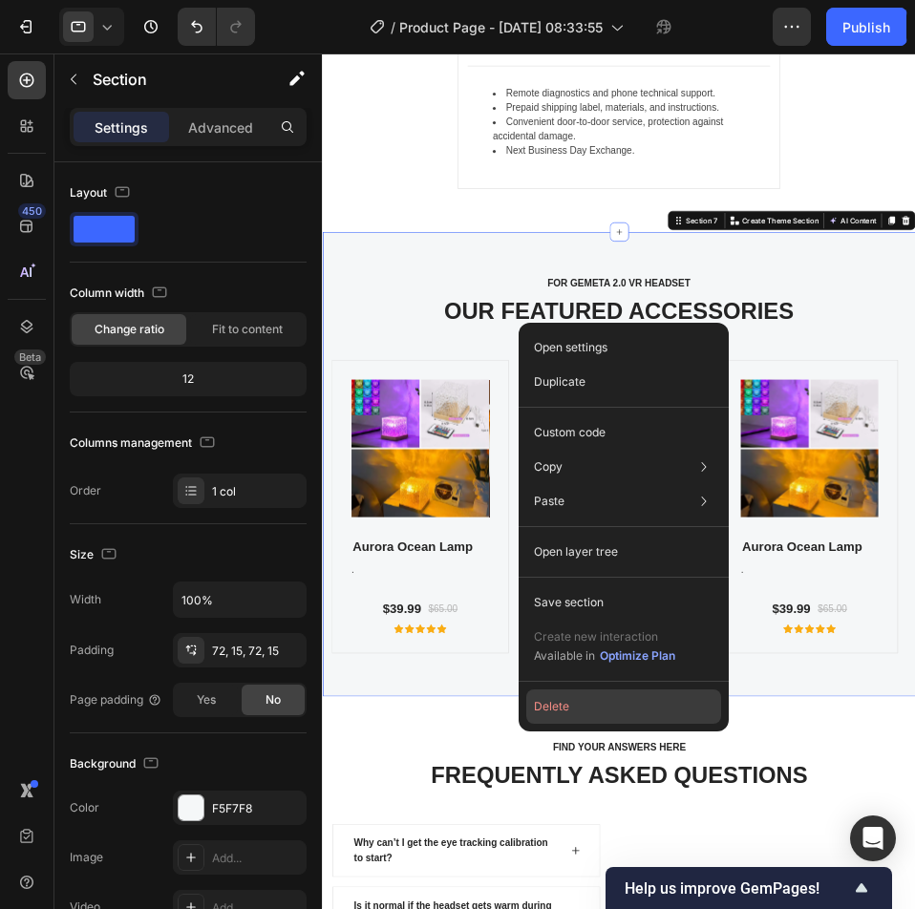
drag, startPoint x: 615, startPoint y: 714, endPoint x: 545, endPoint y: 742, distance: 75.4
click at [615, 714] on button "Delete" at bounding box center [623, 707] width 195 height 34
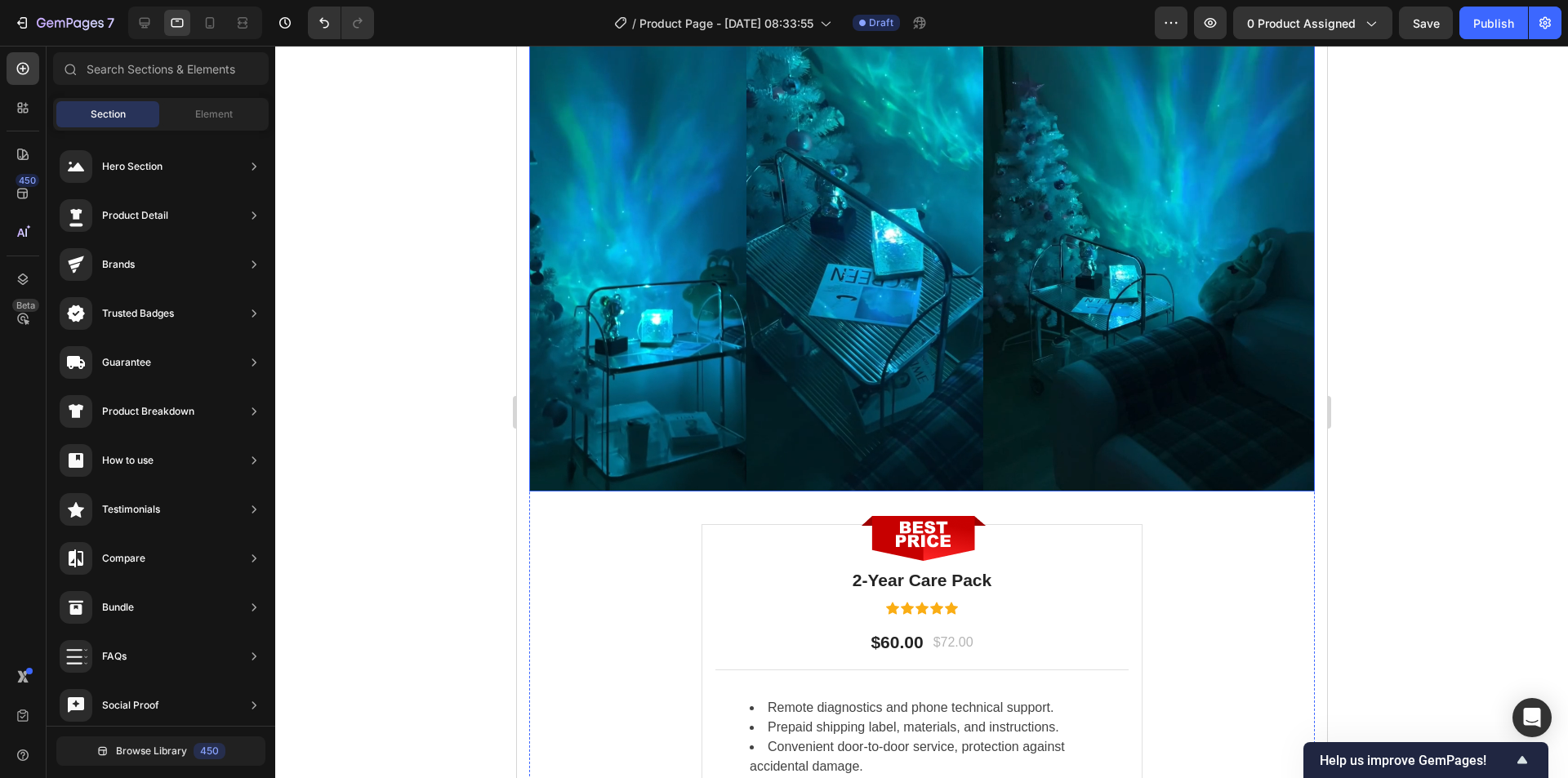
scroll to position [5318, 0]
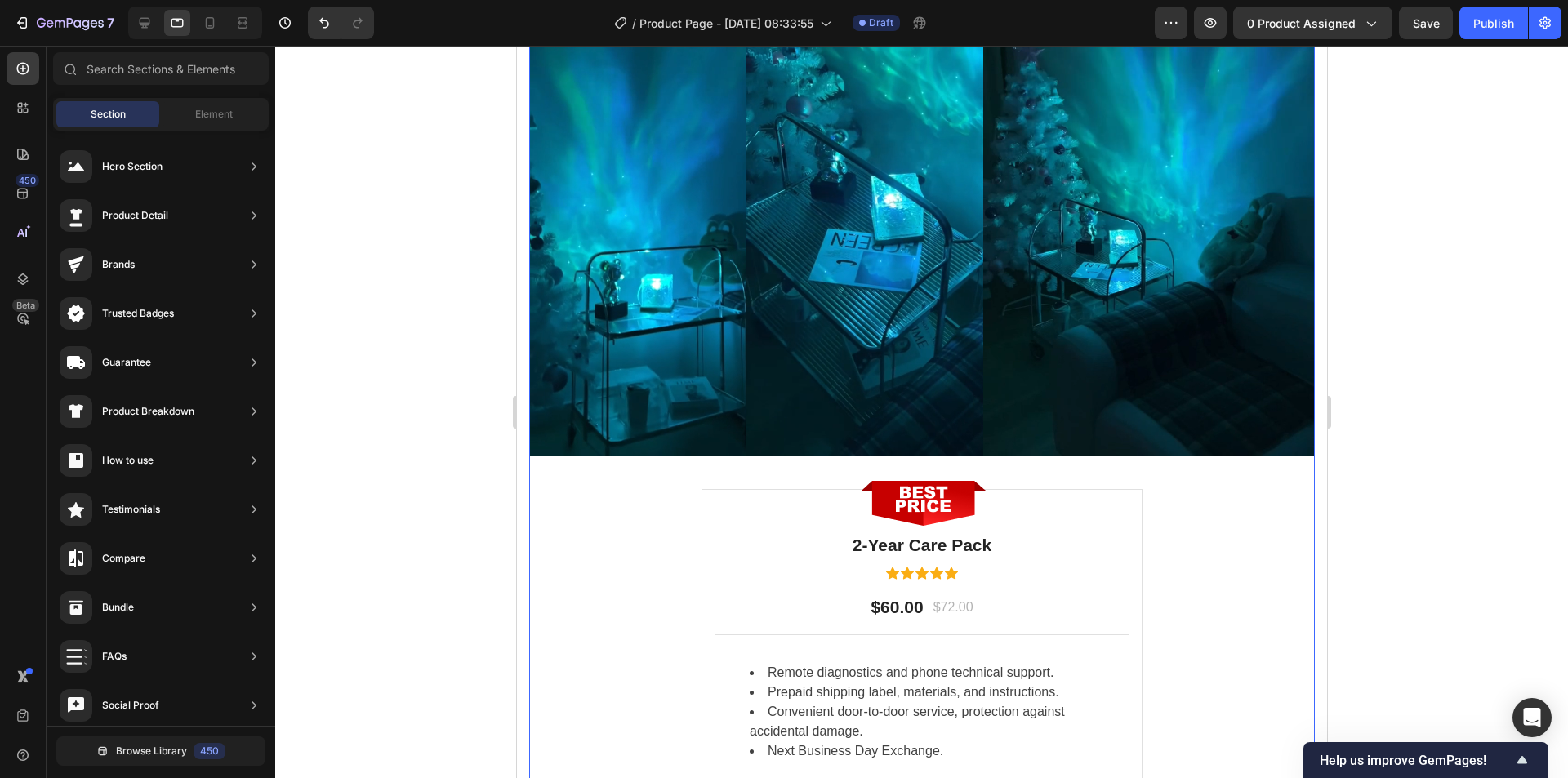
click at [781, 501] on div "Image 2-Year Care Pack Heading Icon Icon Icon Icon Icon Icon List Hoz $60.00 Te…" at bounding box center [922, 645] width 441 height 314
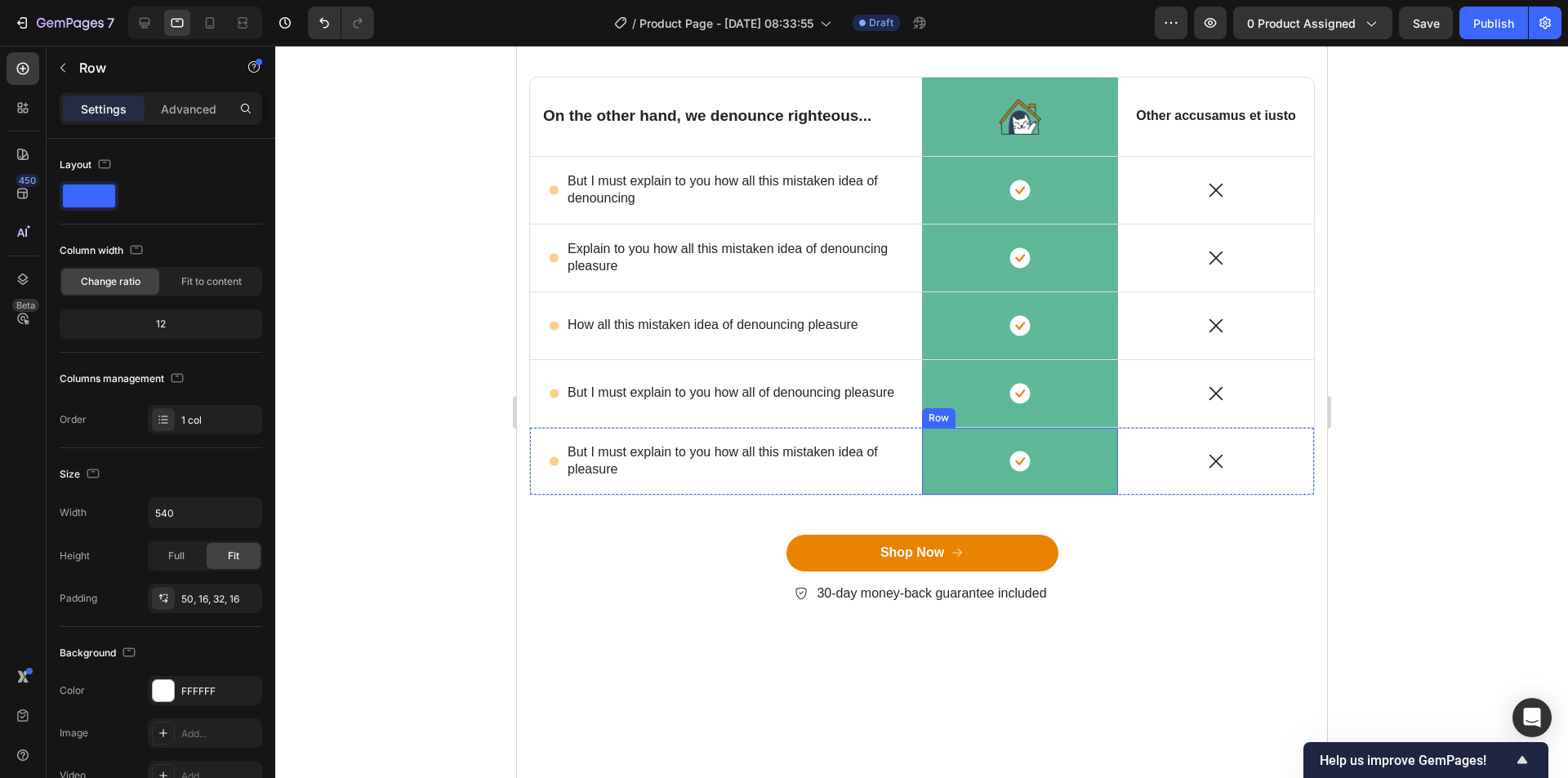
scroll to position [3767, 0]
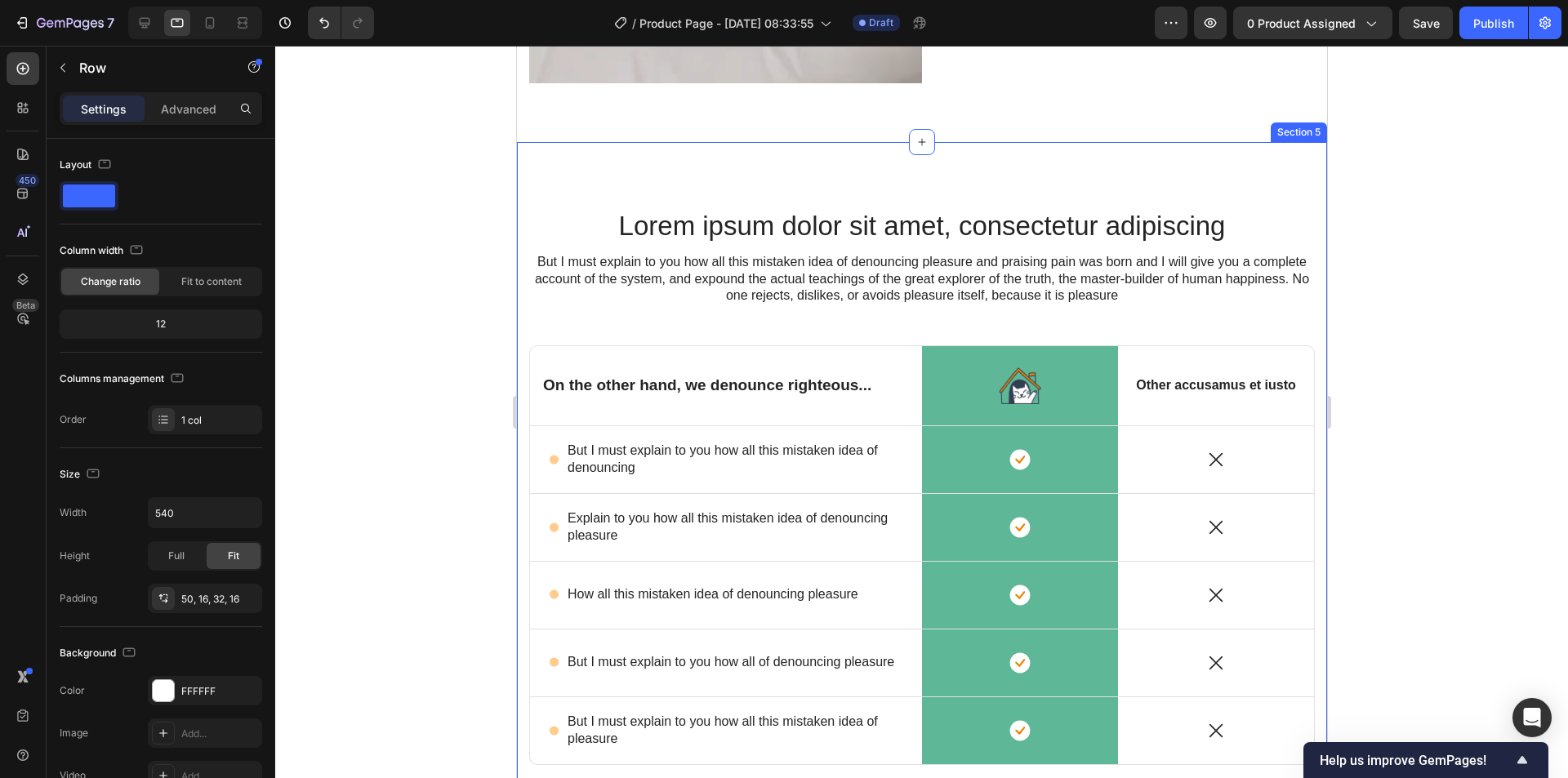
click at [781, 153] on div "Lorem ipsum dolor sit amet, consectetur adipiscing Heading But I must explain t…" at bounding box center [922, 540] width 811 height 798
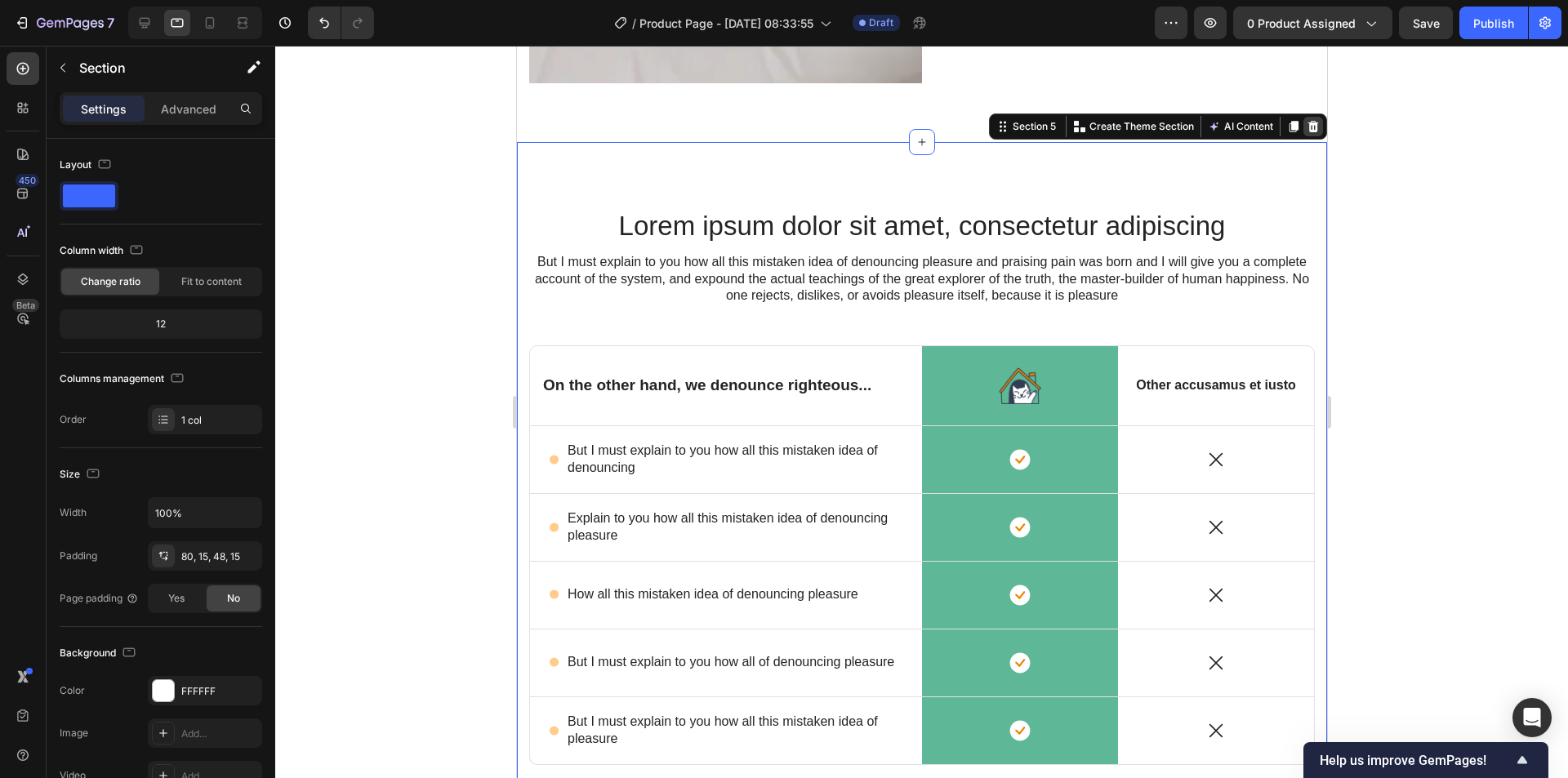
click at [781, 117] on div at bounding box center [1312, 127] width 20 height 20
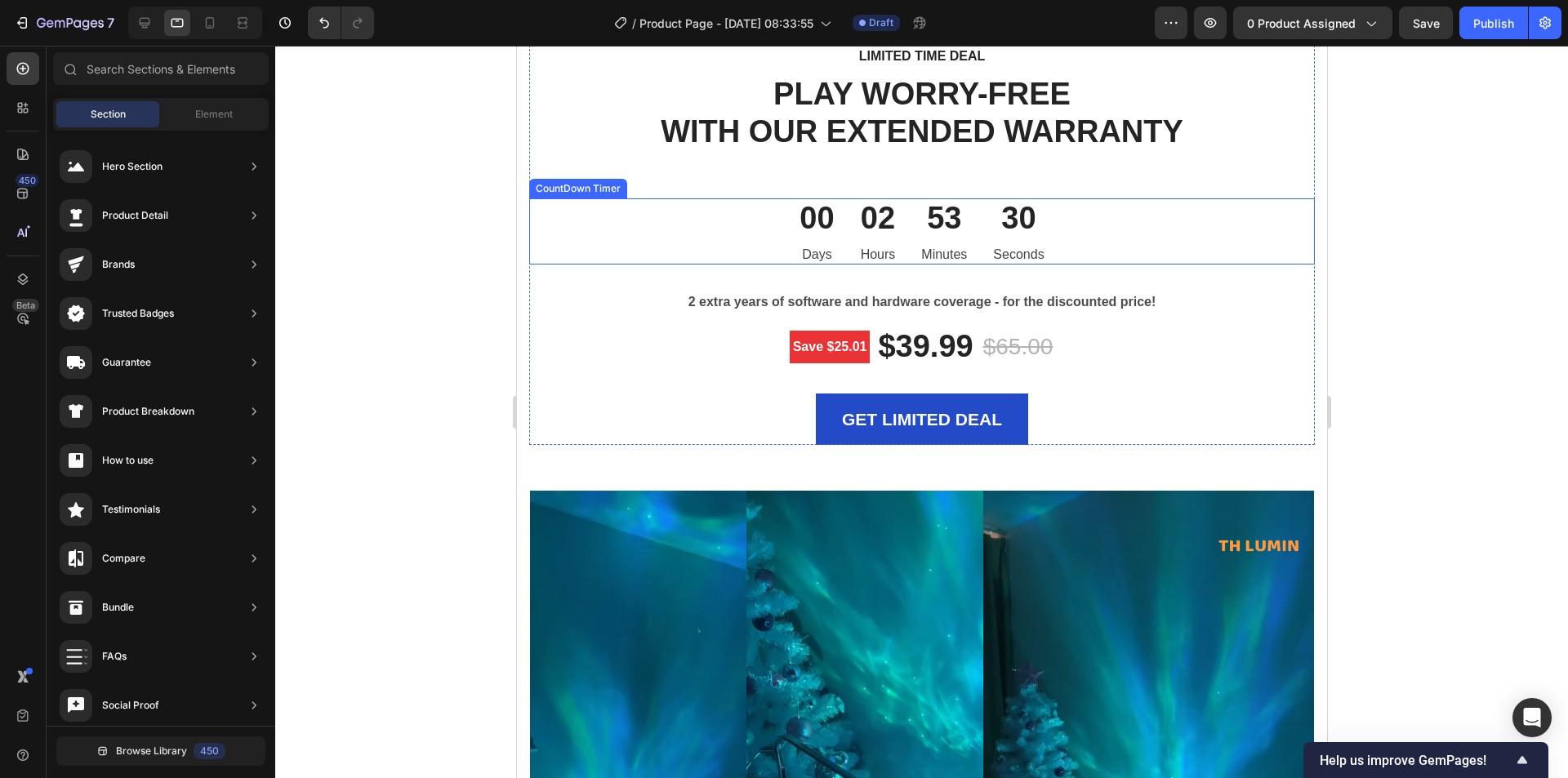
scroll to position [3685, 0]
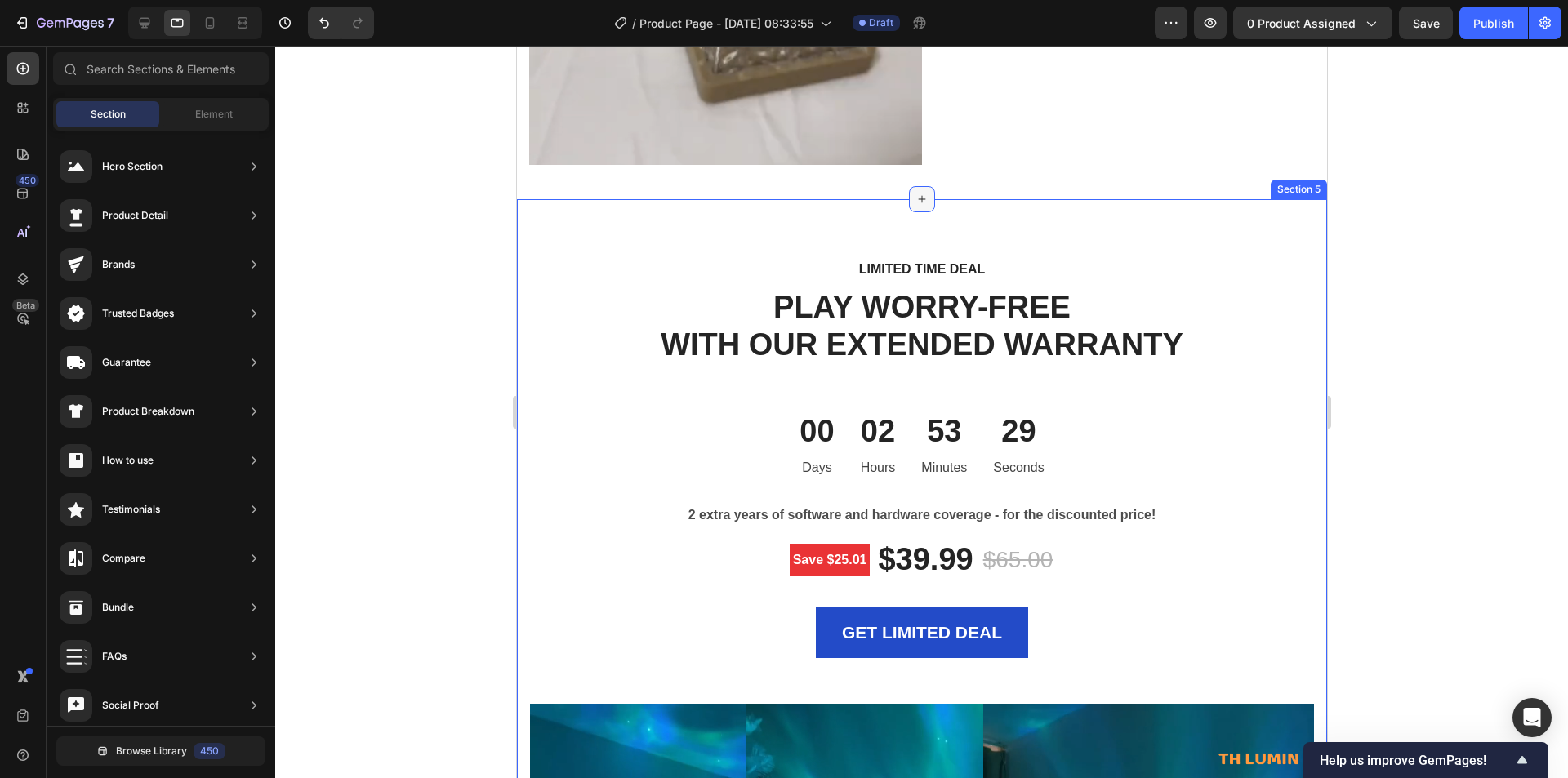
click at [781, 202] on icon at bounding box center [921, 198] width 13 height 13
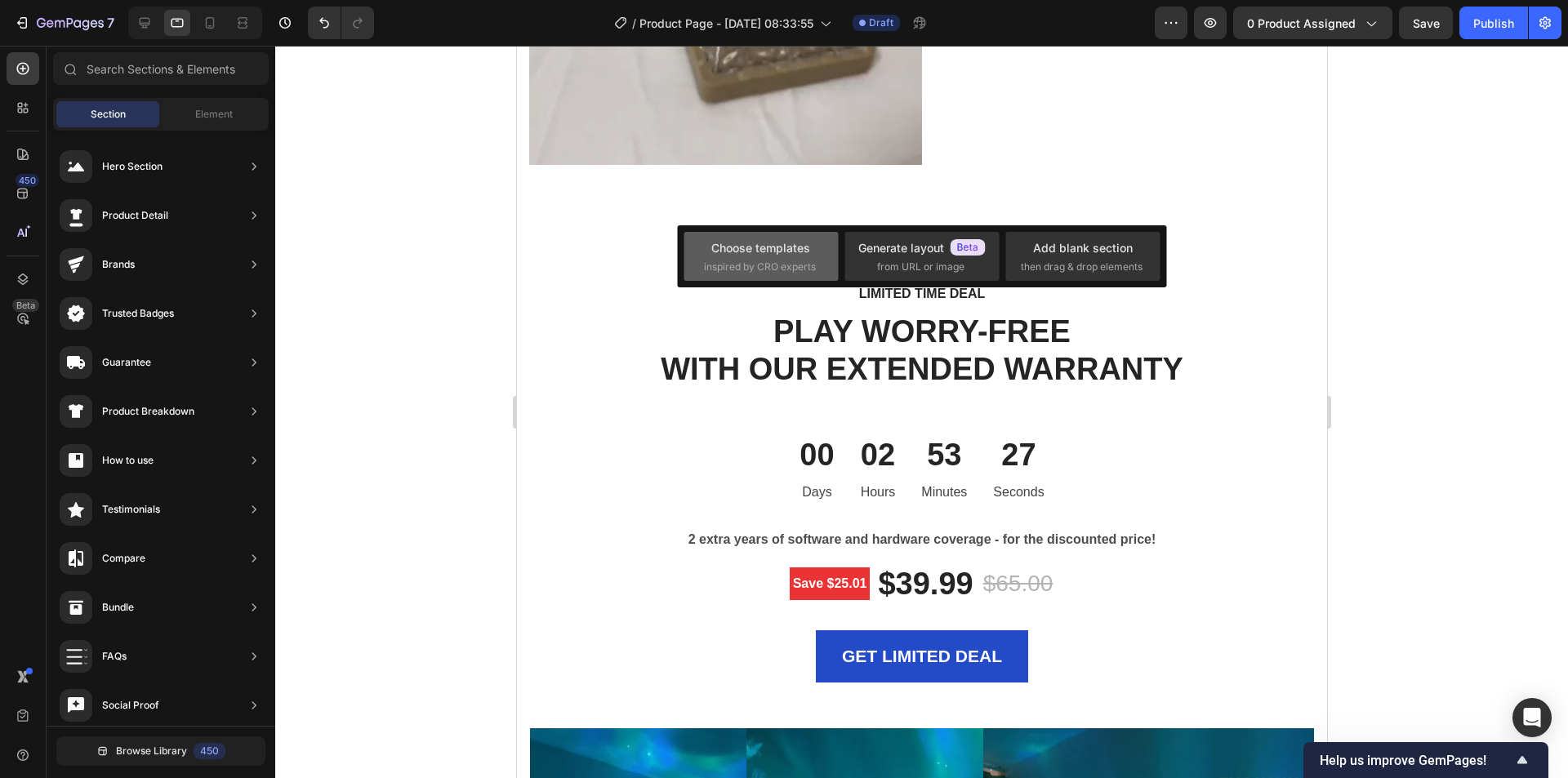
click at [775, 245] on div "Choose templates" at bounding box center [761, 248] width 99 height 17
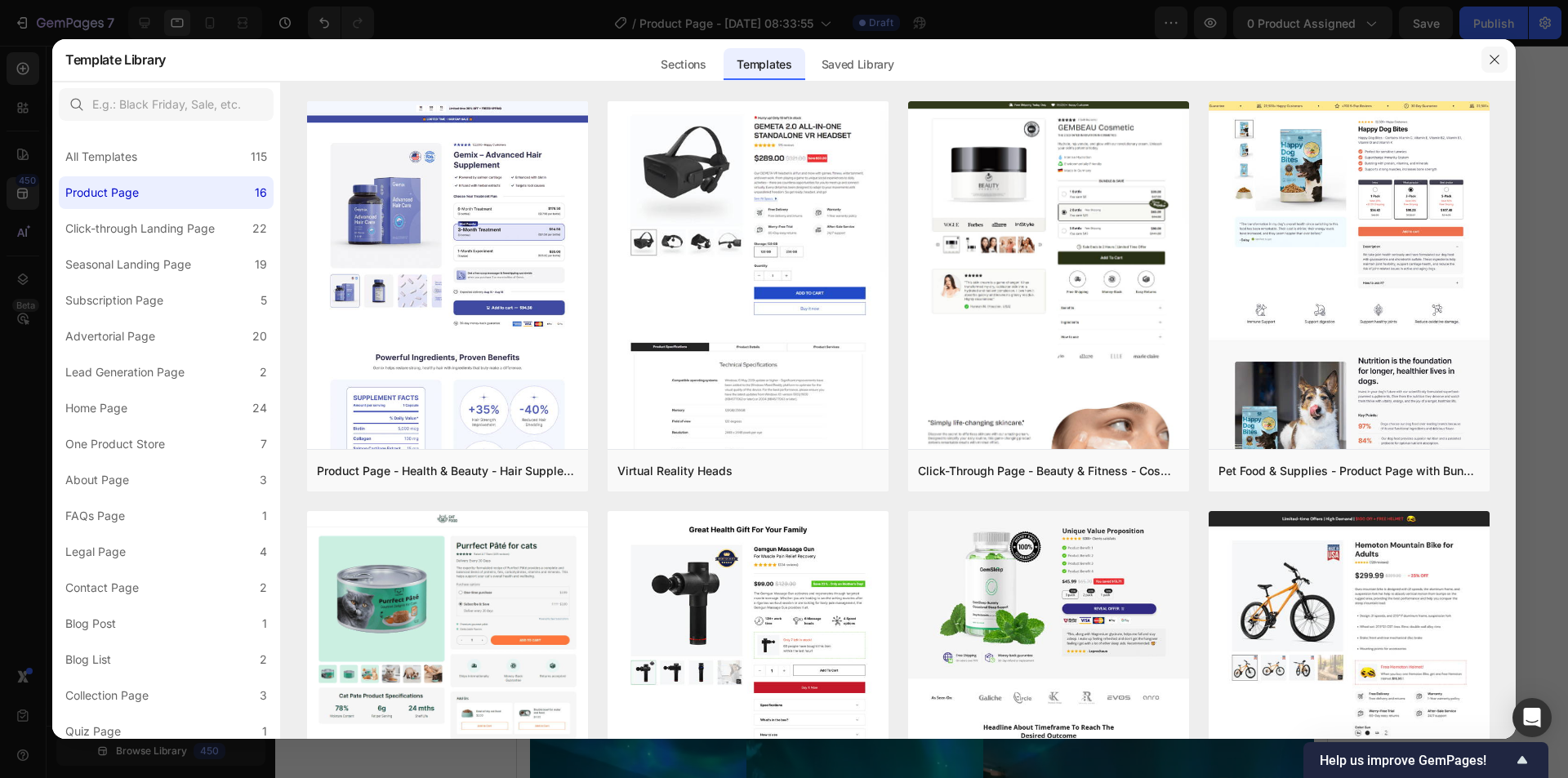
click at [781, 55] on button "button" at bounding box center [1494, 59] width 27 height 27
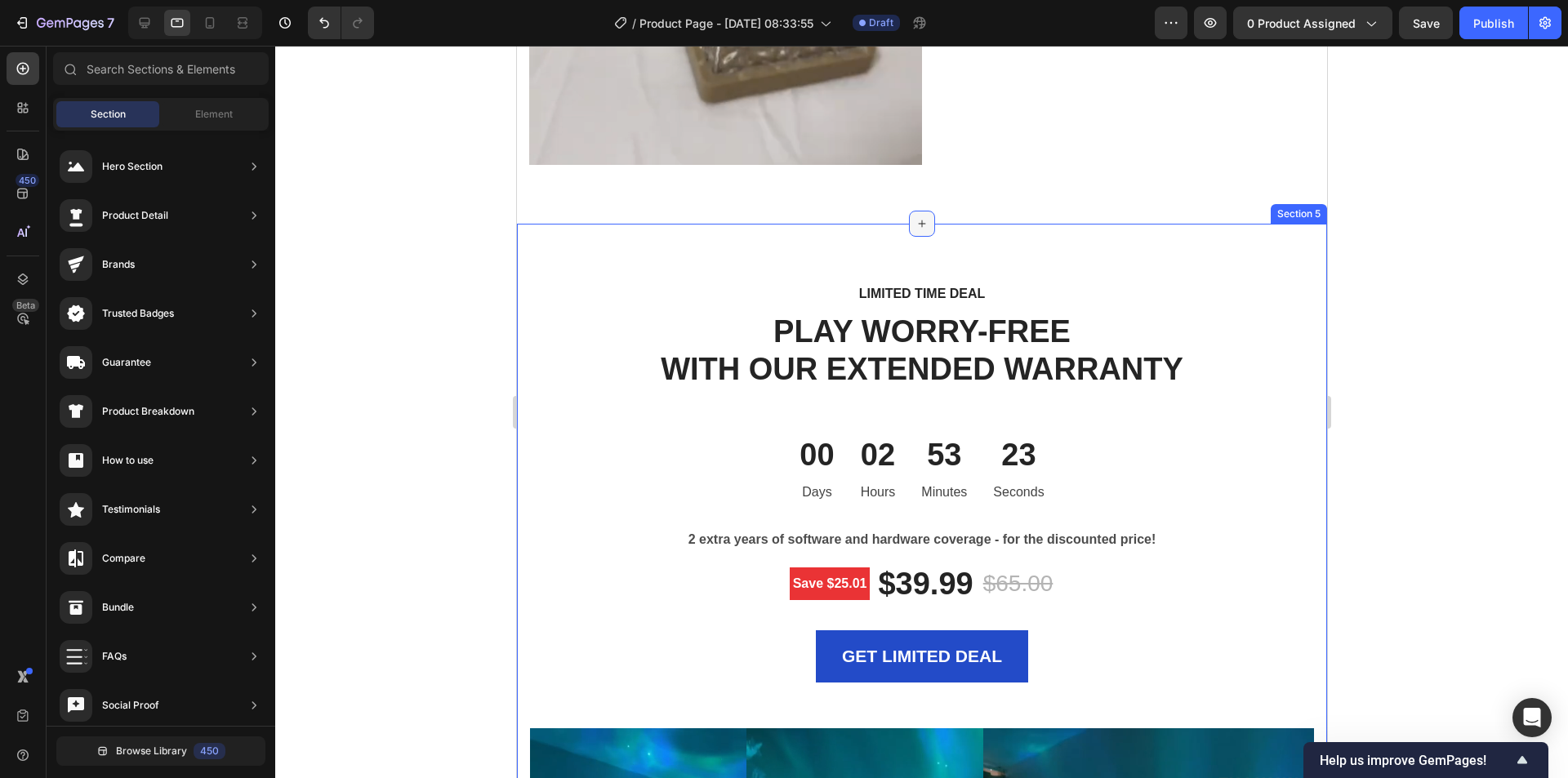
click at [781, 210] on div at bounding box center [921, 223] width 27 height 27
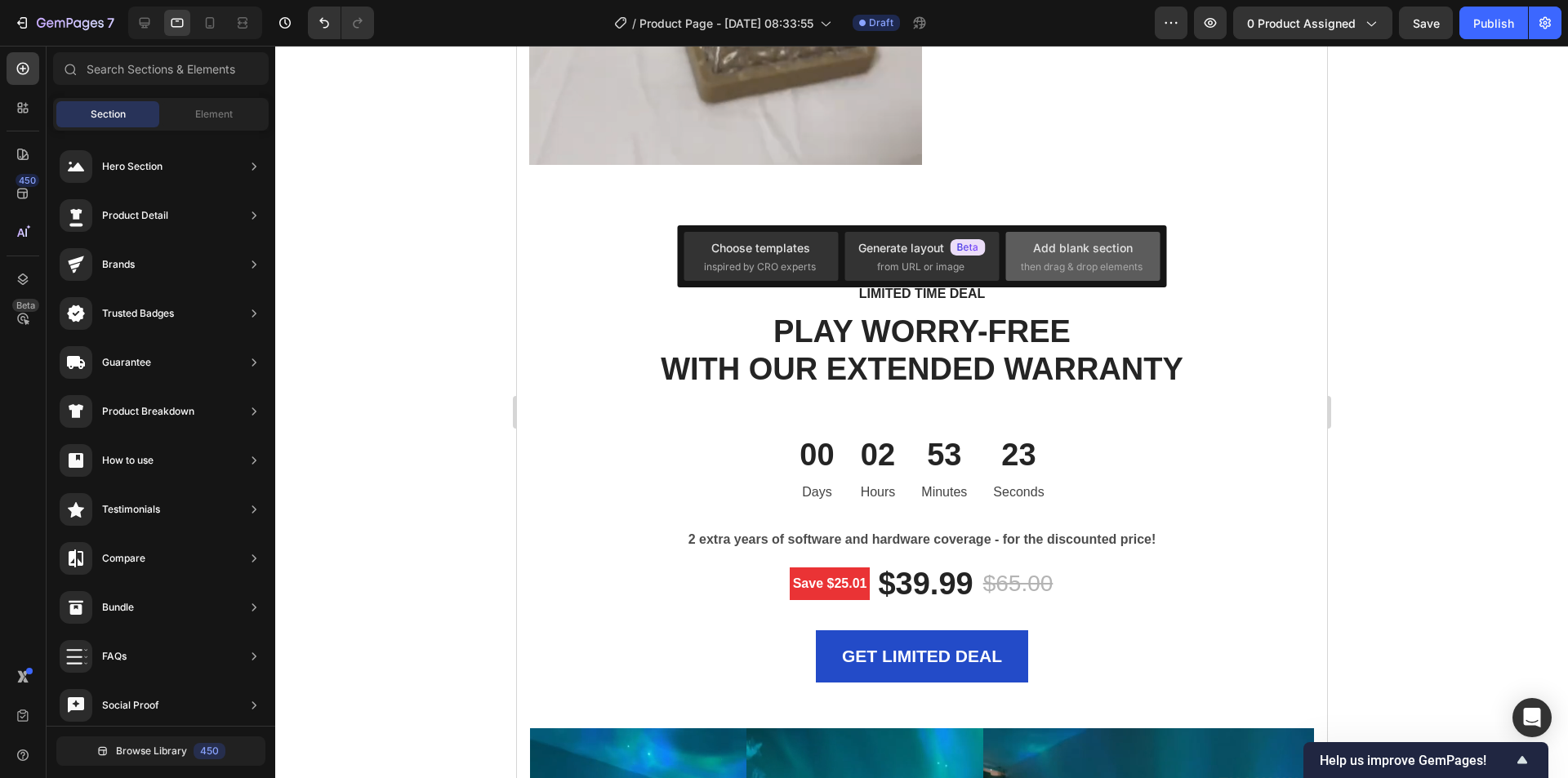
click at [781, 244] on div "Add blank section" at bounding box center [1082, 248] width 100 height 17
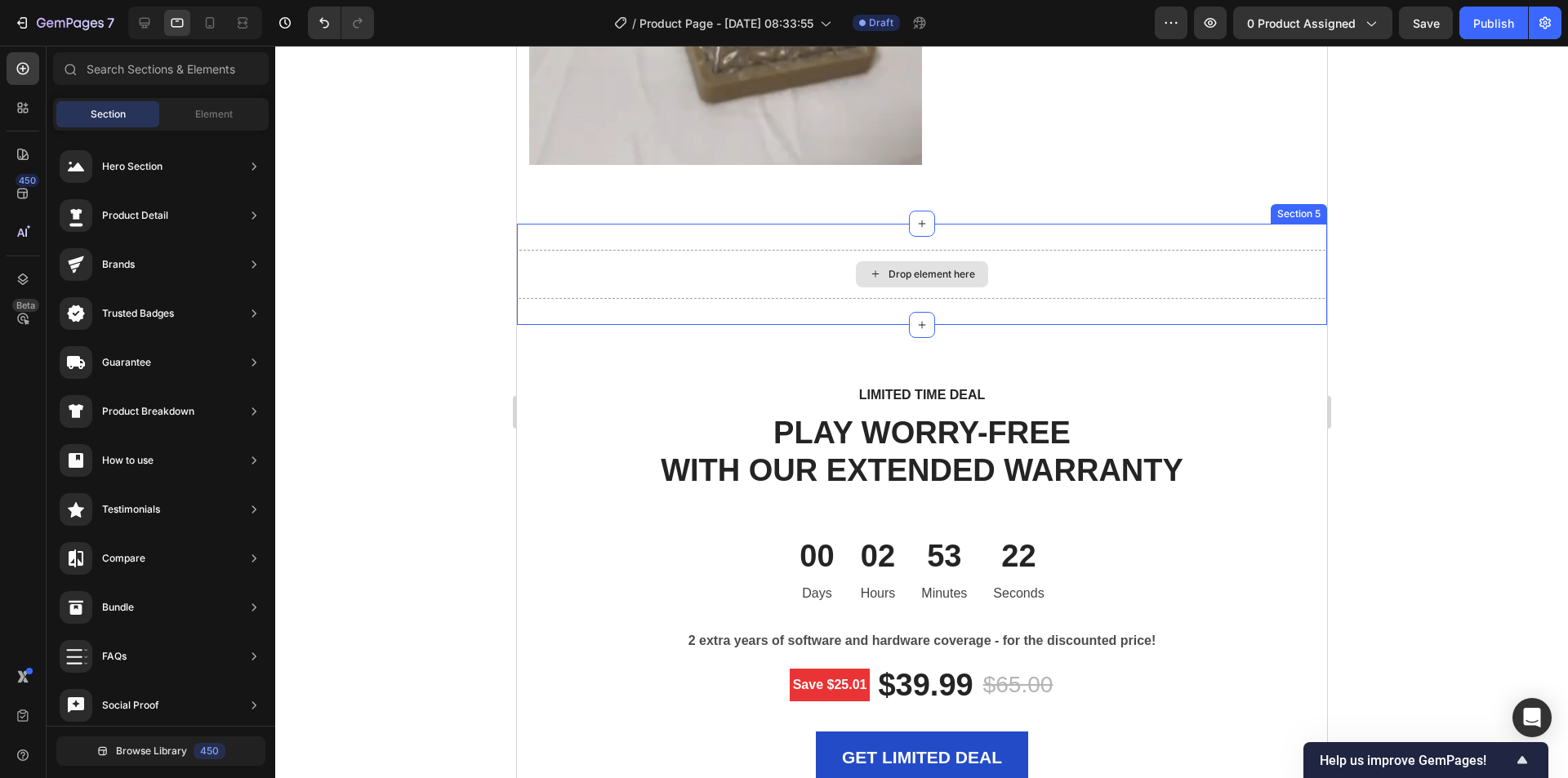
click at [781, 262] on div "Drop element here" at bounding box center [921, 274] width 133 height 27
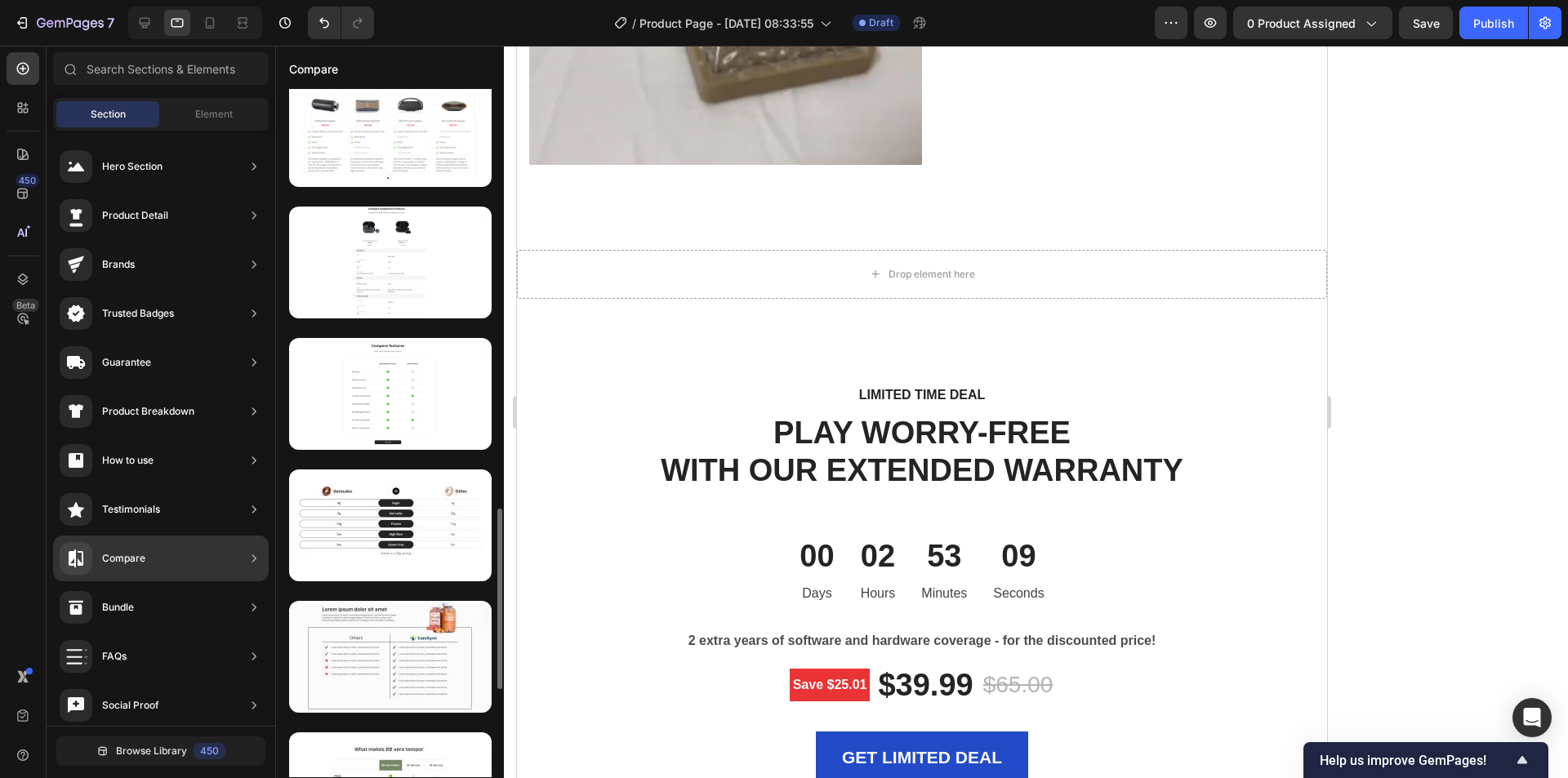
scroll to position [1678, 0]
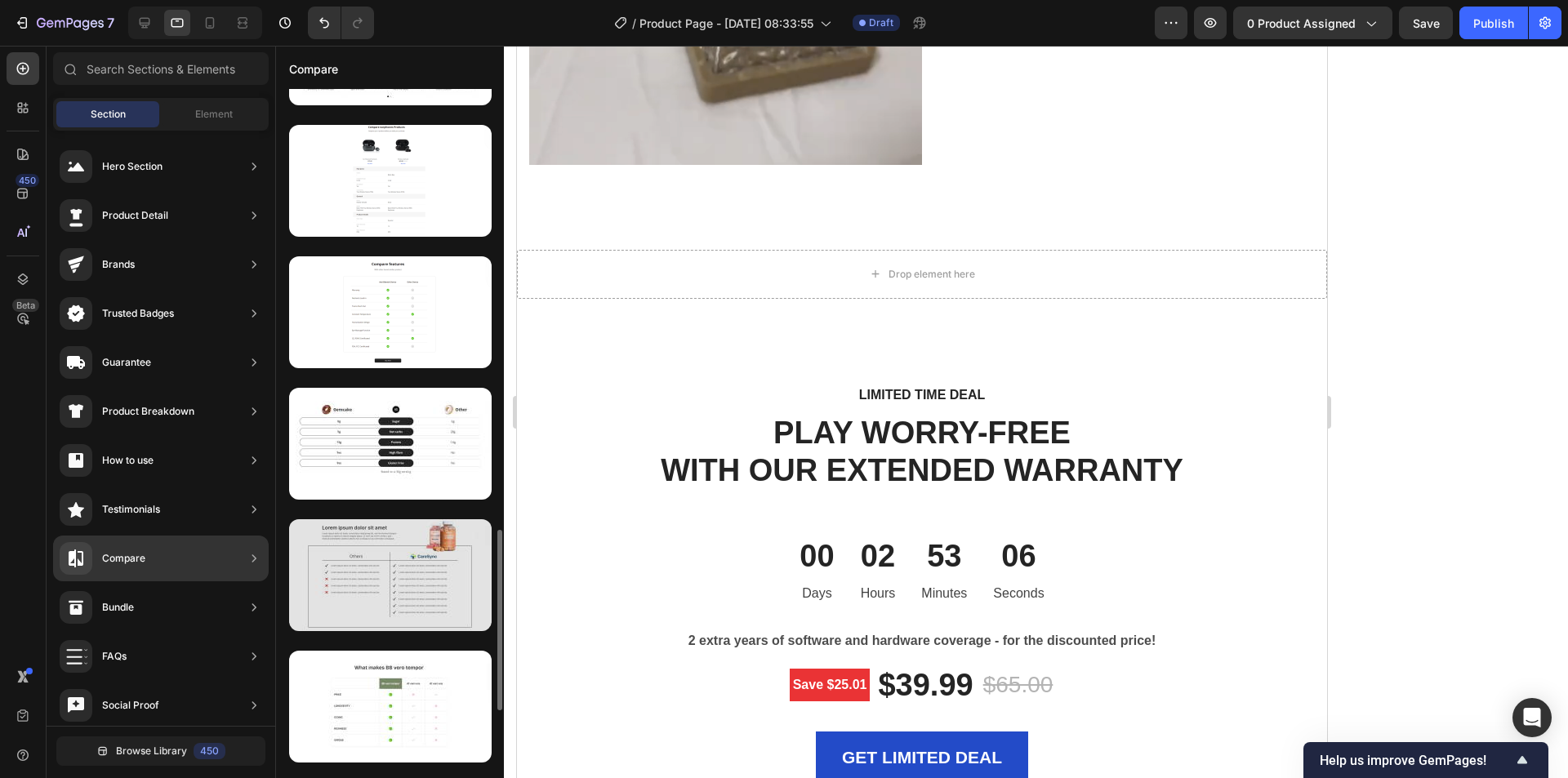
click at [400, 585] on div at bounding box center [390, 575] width 203 height 112
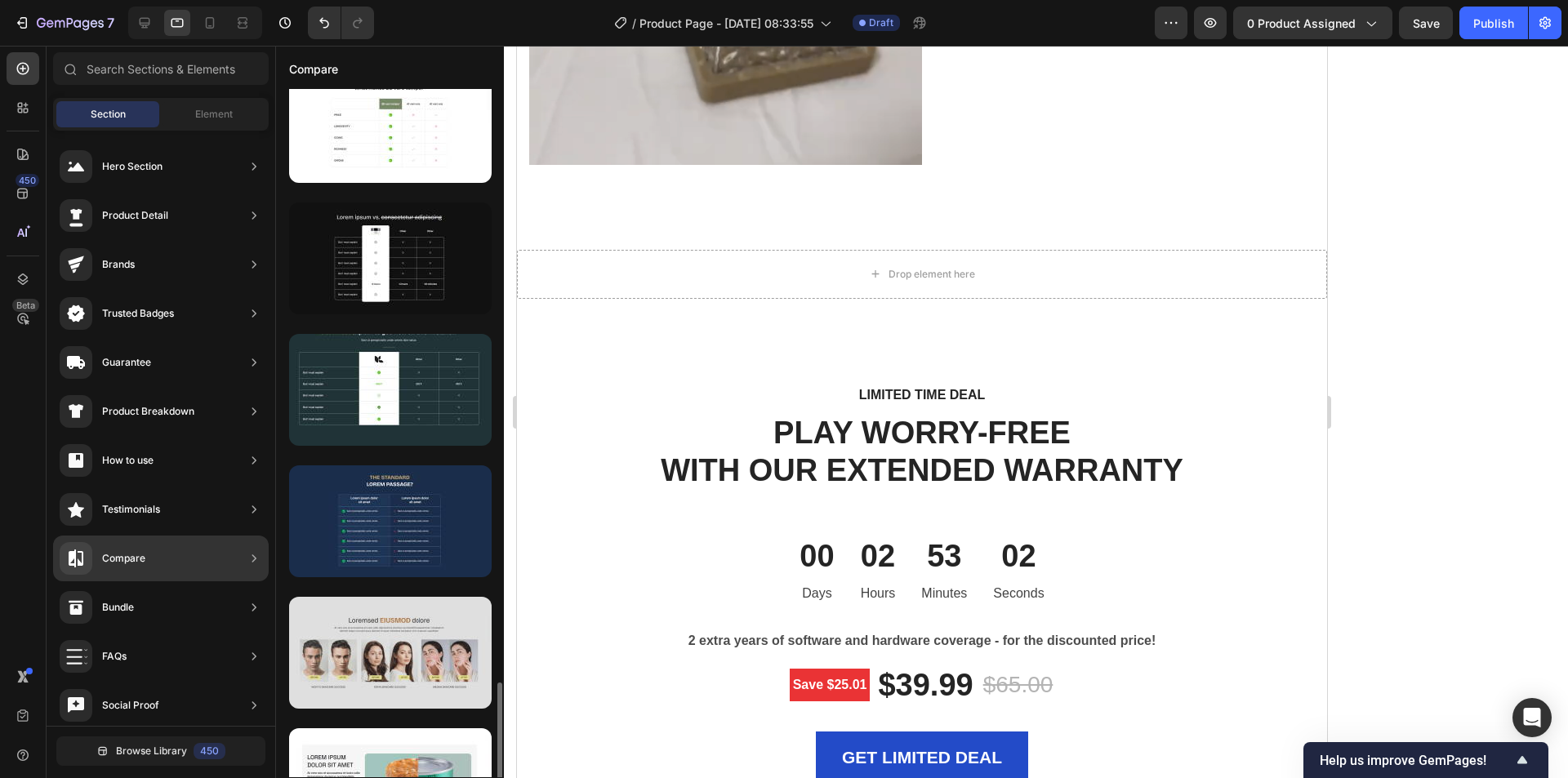
scroll to position [2340, 0]
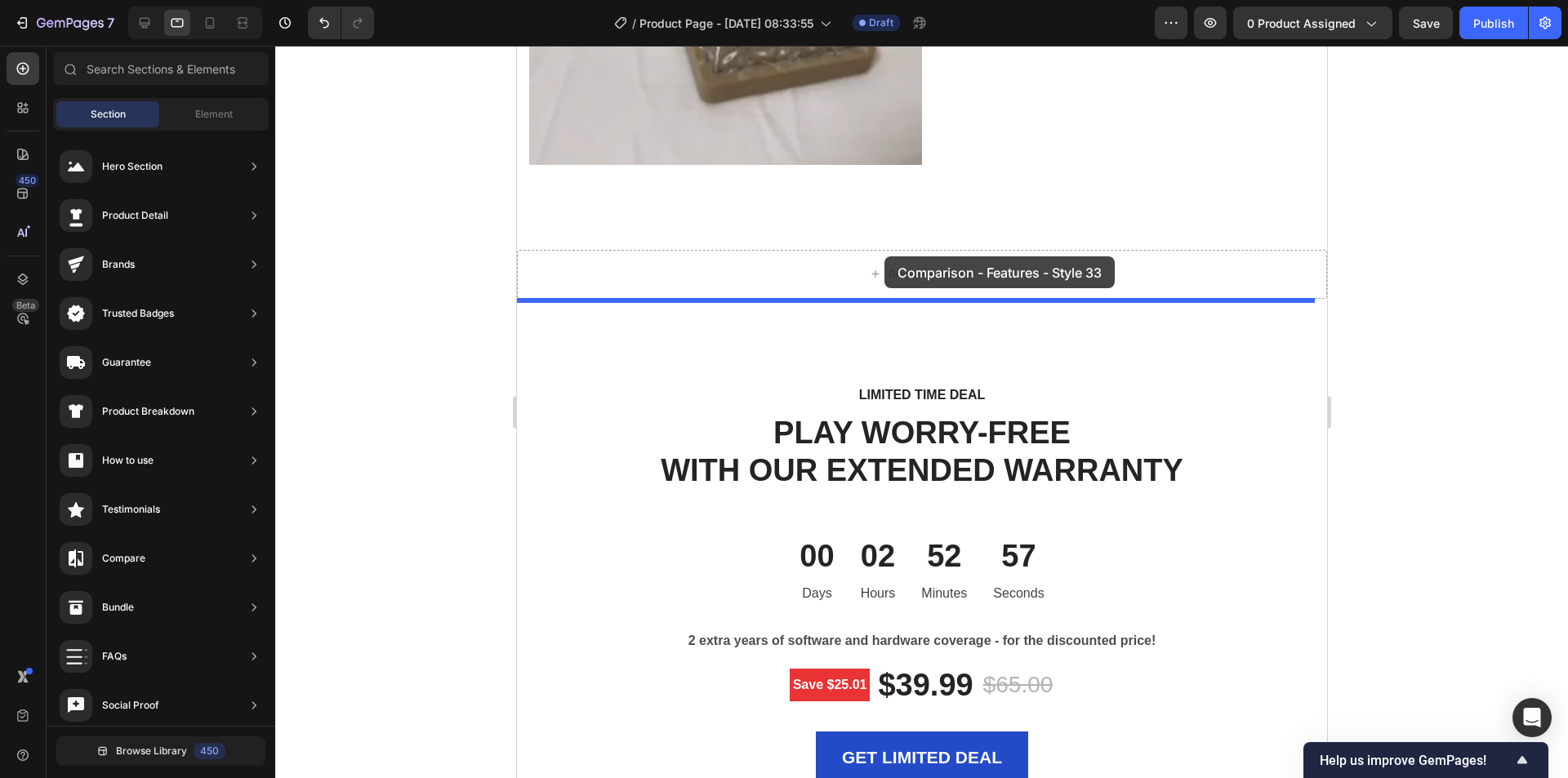
drag, startPoint x: 898, startPoint y: 510, endPoint x: 883, endPoint y: 268, distance: 242.5
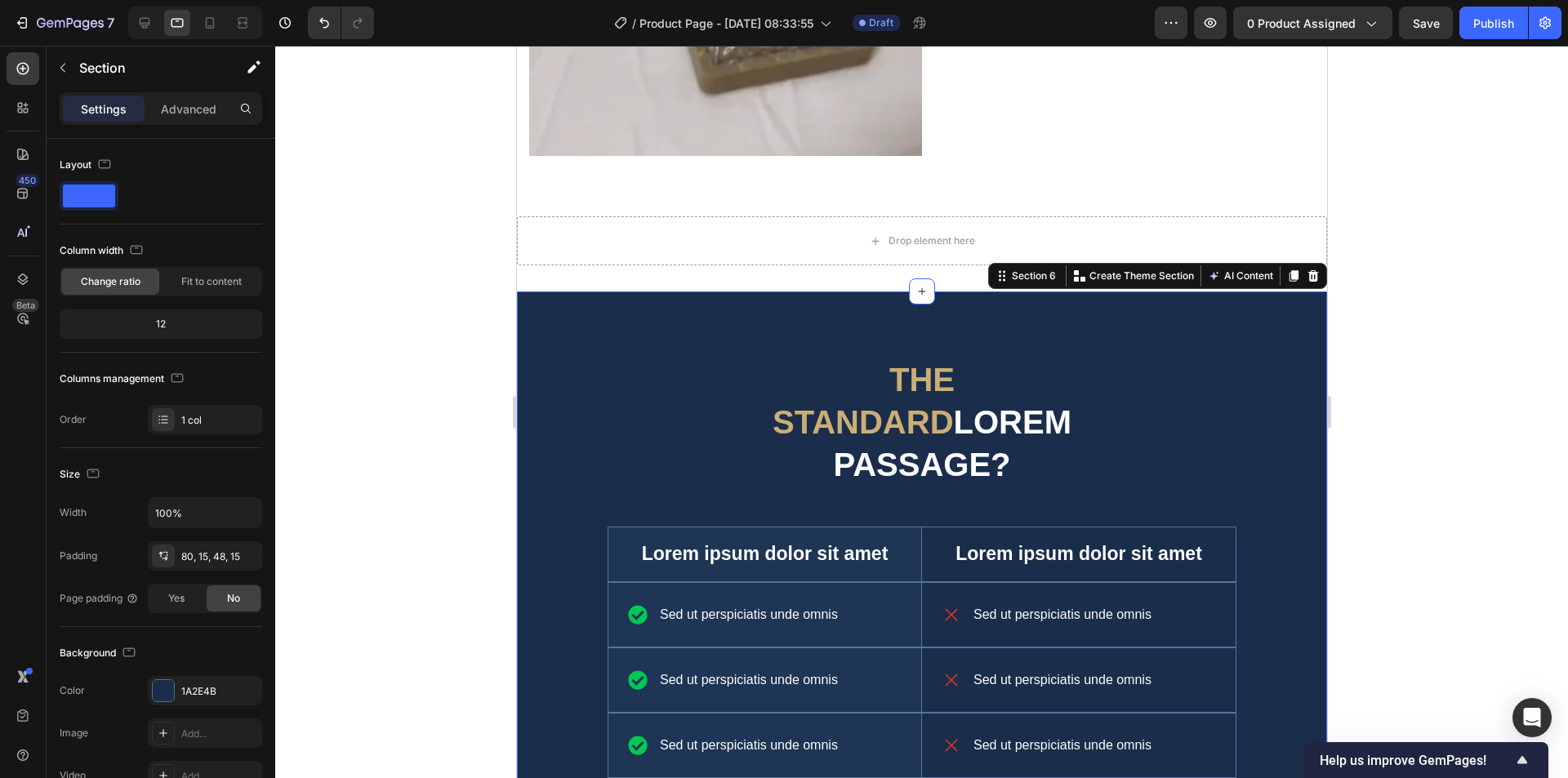
scroll to position [3638, 0]
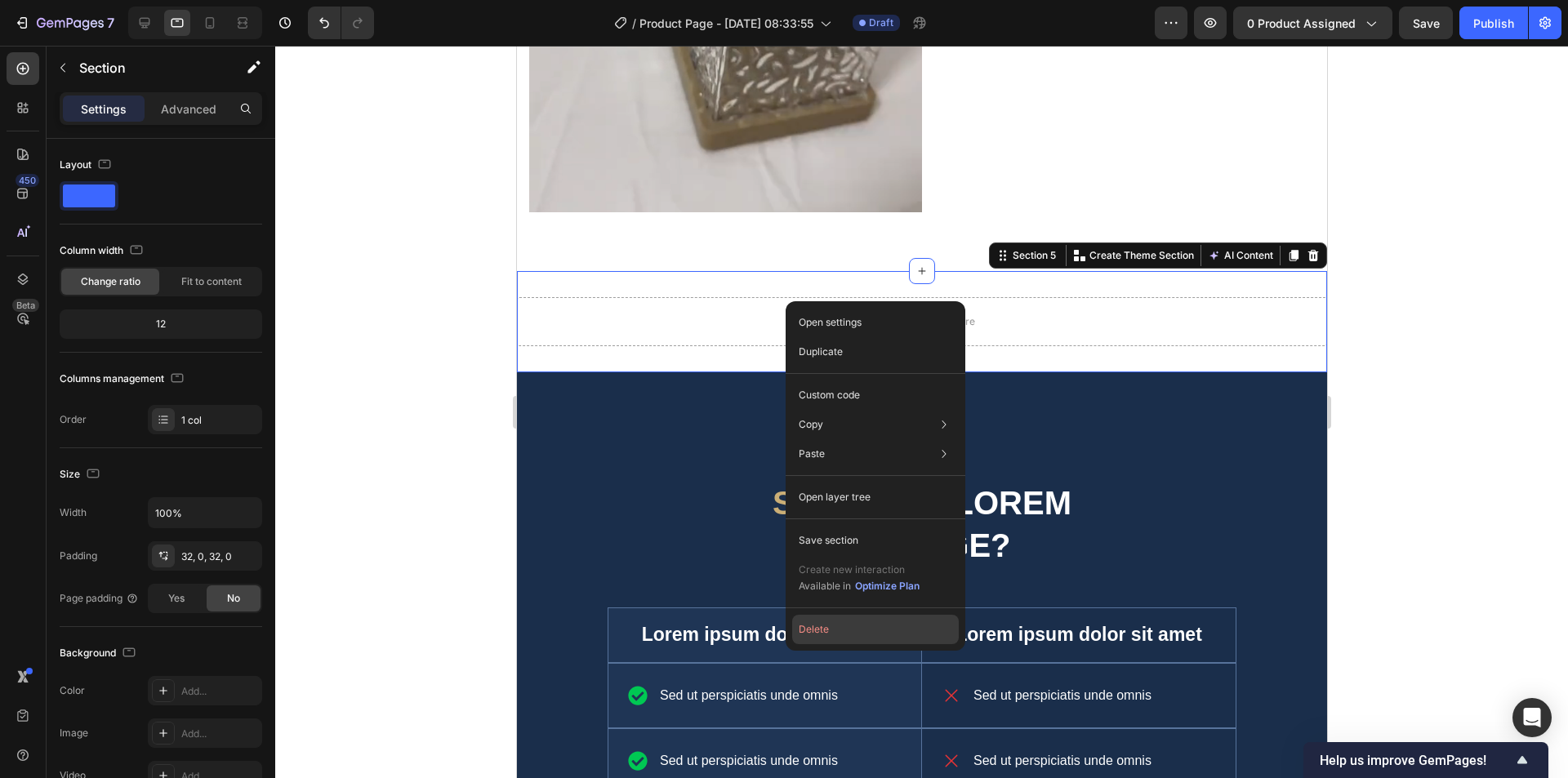
click at [781, 615] on button "Delete" at bounding box center [875, 629] width 167 height 29
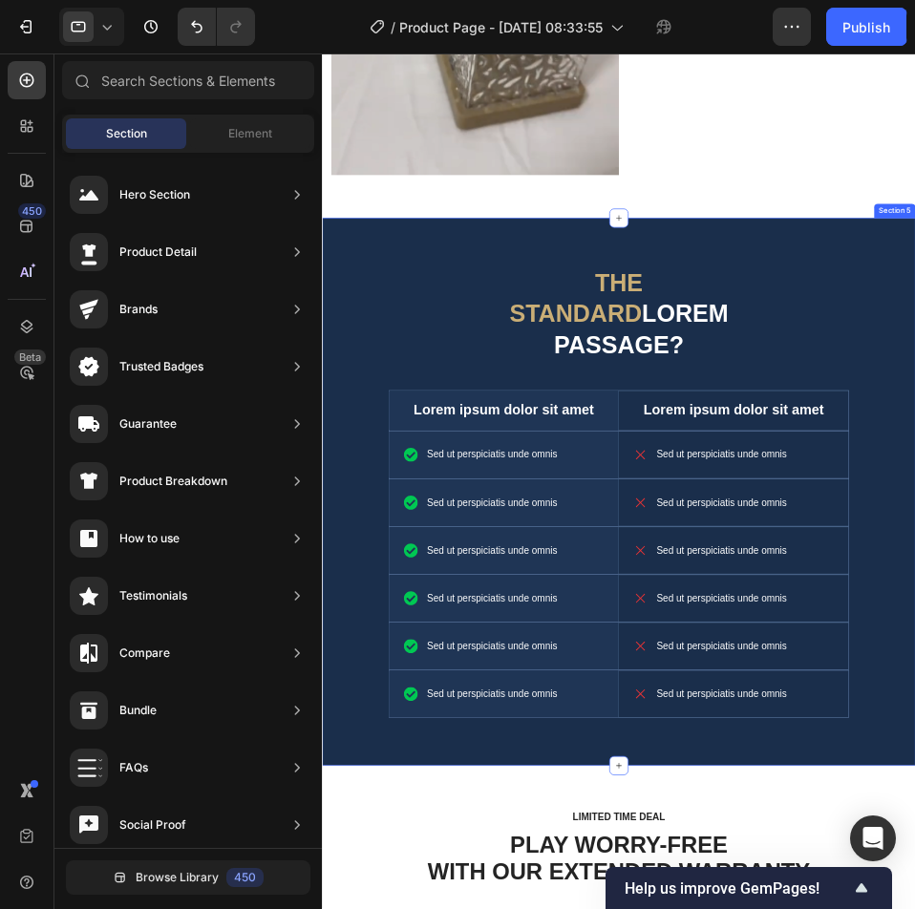
click at [914, 323] on div "The standard Lorem passage? Heading Lorem ipsum dolor sit amet Text Block Hero …" at bounding box center [796, 754] width 948 height 875
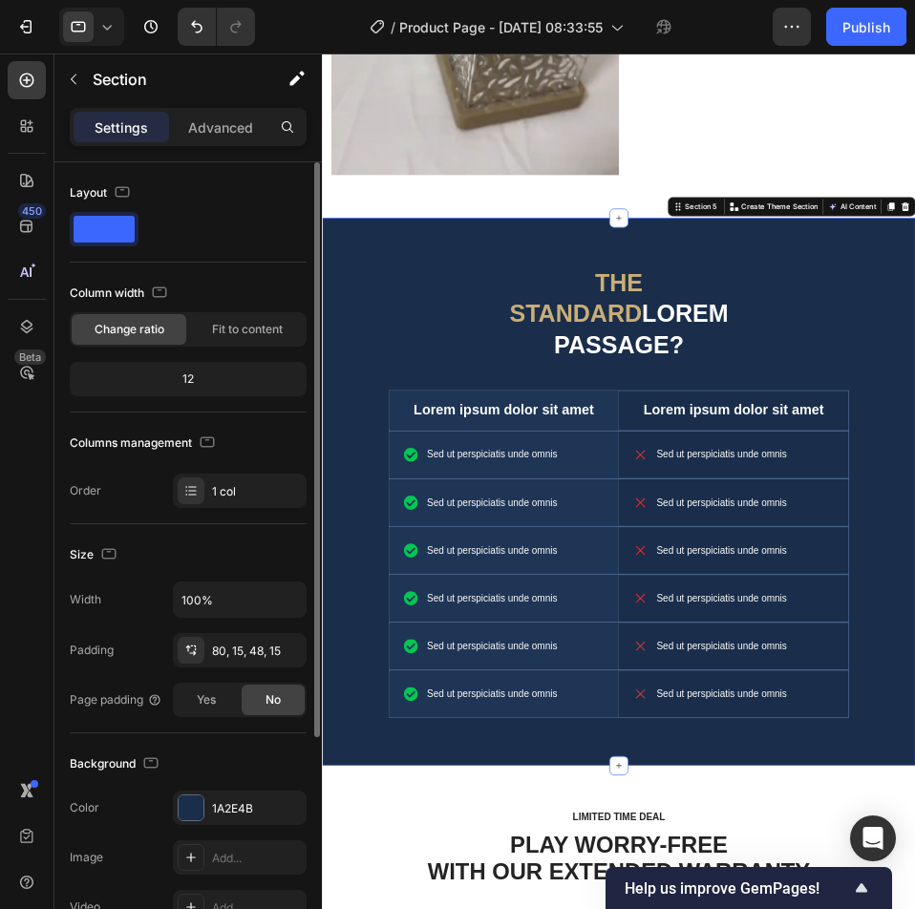
click at [98, 231] on span at bounding box center [104, 229] width 61 height 27
click at [88, 226] on span at bounding box center [104, 229] width 61 height 27
click at [118, 190] on icon "button" at bounding box center [122, 191] width 19 height 19
click at [78, 220] on span at bounding box center [104, 229] width 61 height 27
click at [87, 188] on div "Layout" at bounding box center [102, 194] width 64 height 26
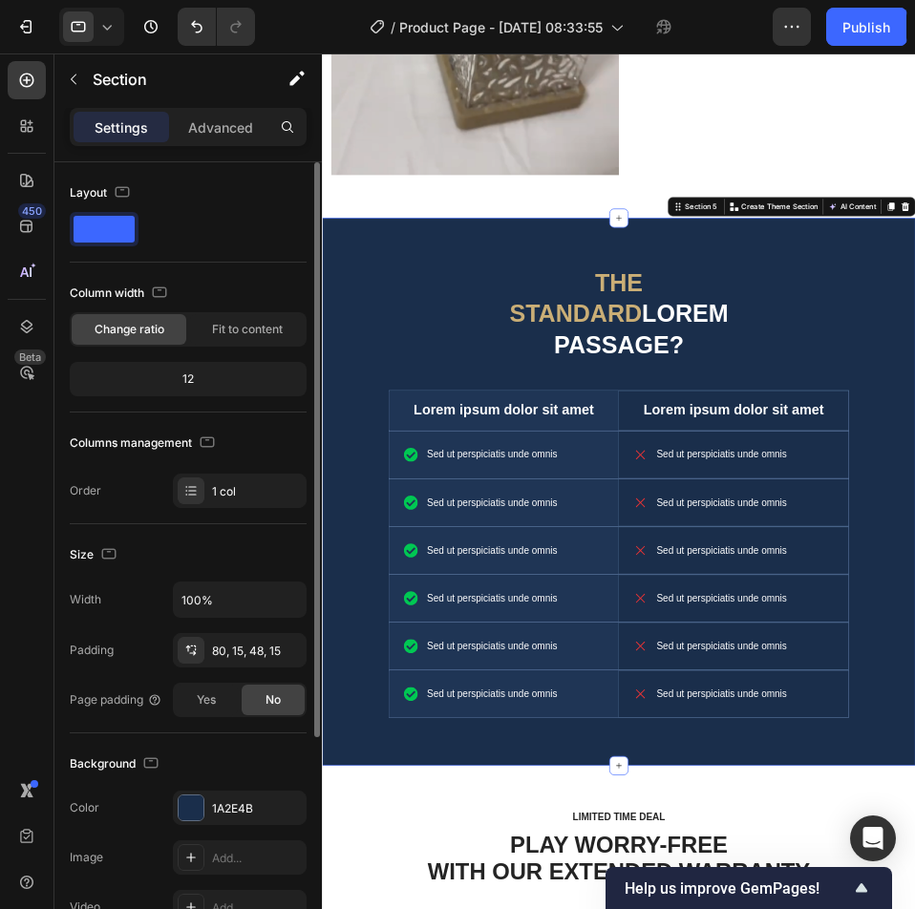
click at [100, 225] on span at bounding box center [104, 229] width 61 height 27
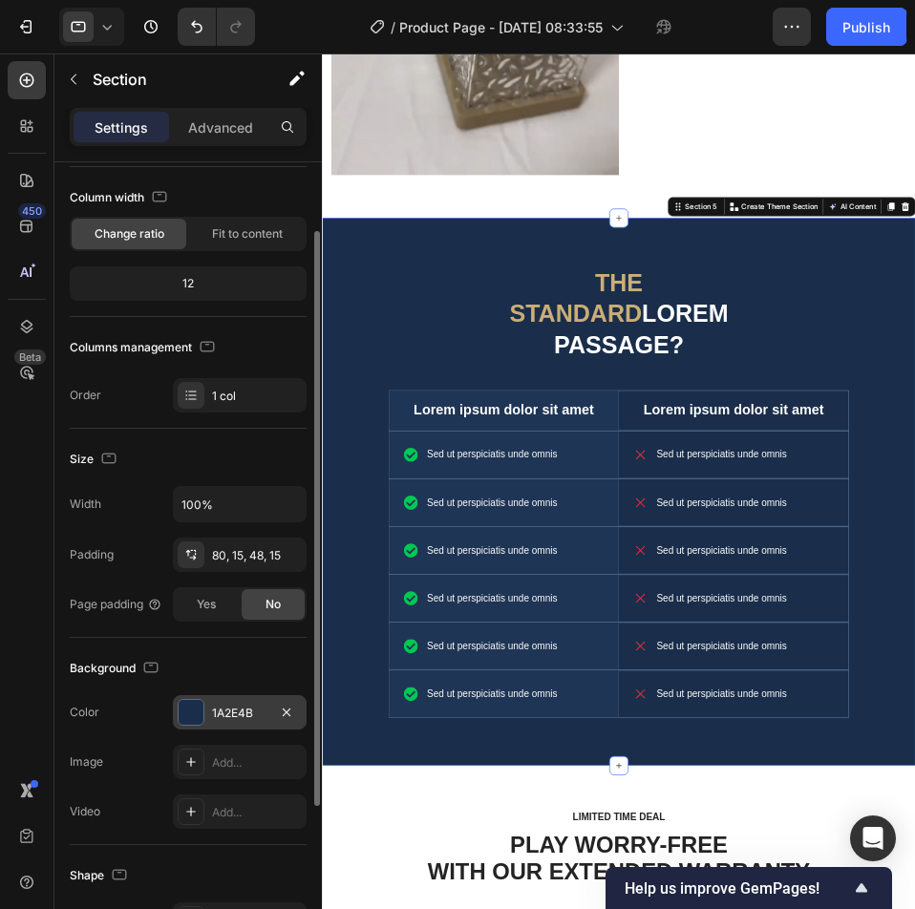
click at [187, 709] on div at bounding box center [191, 712] width 25 height 25
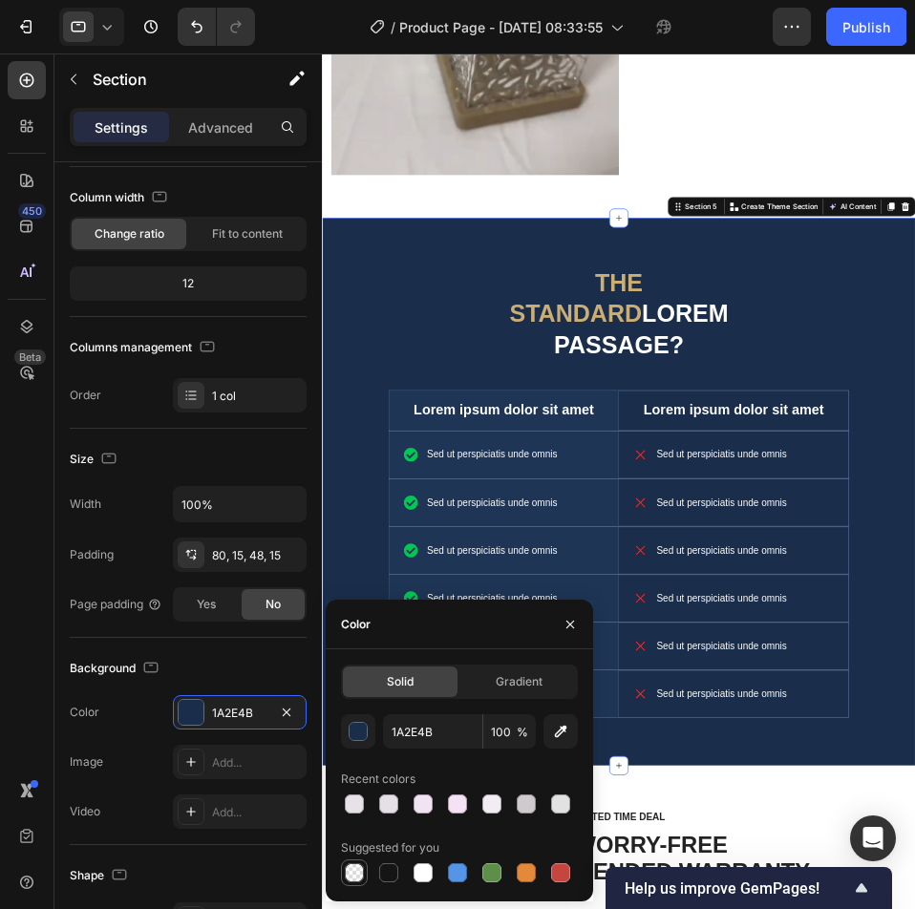
click at [361, 870] on div at bounding box center [354, 873] width 19 height 19
type input "000000"
type input "0"
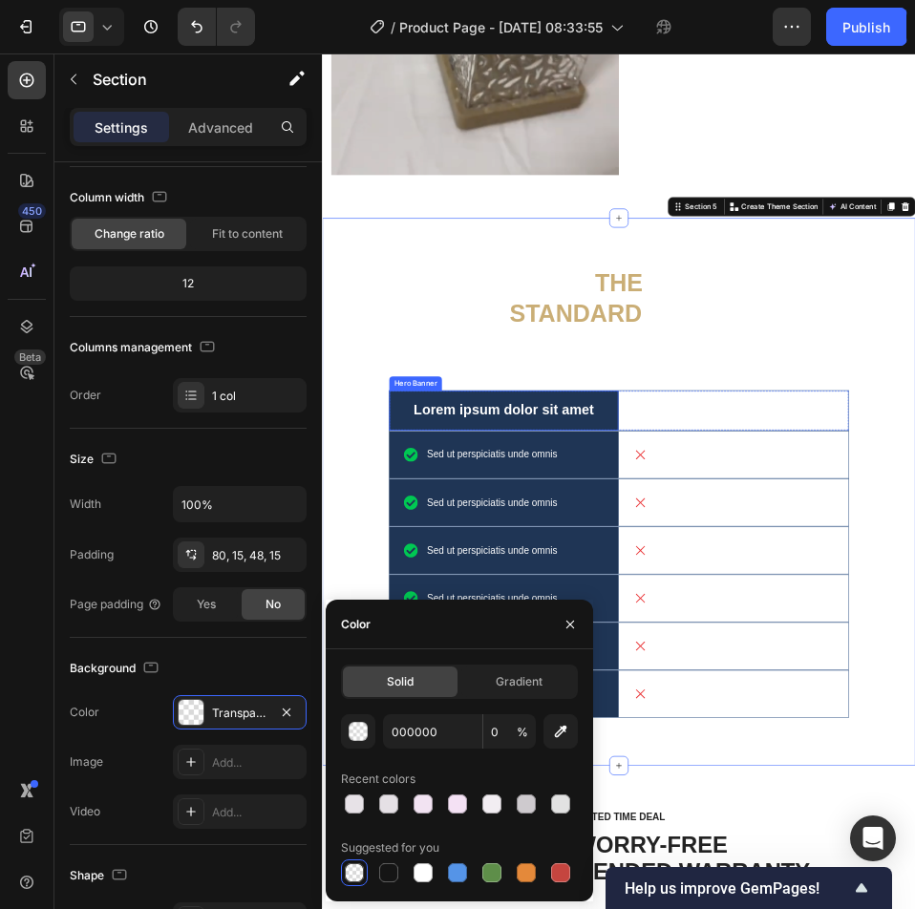
click at [660, 610] on p "Lorem ipsum dolor sit amet" at bounding box center [611, 624] width 331 height 29
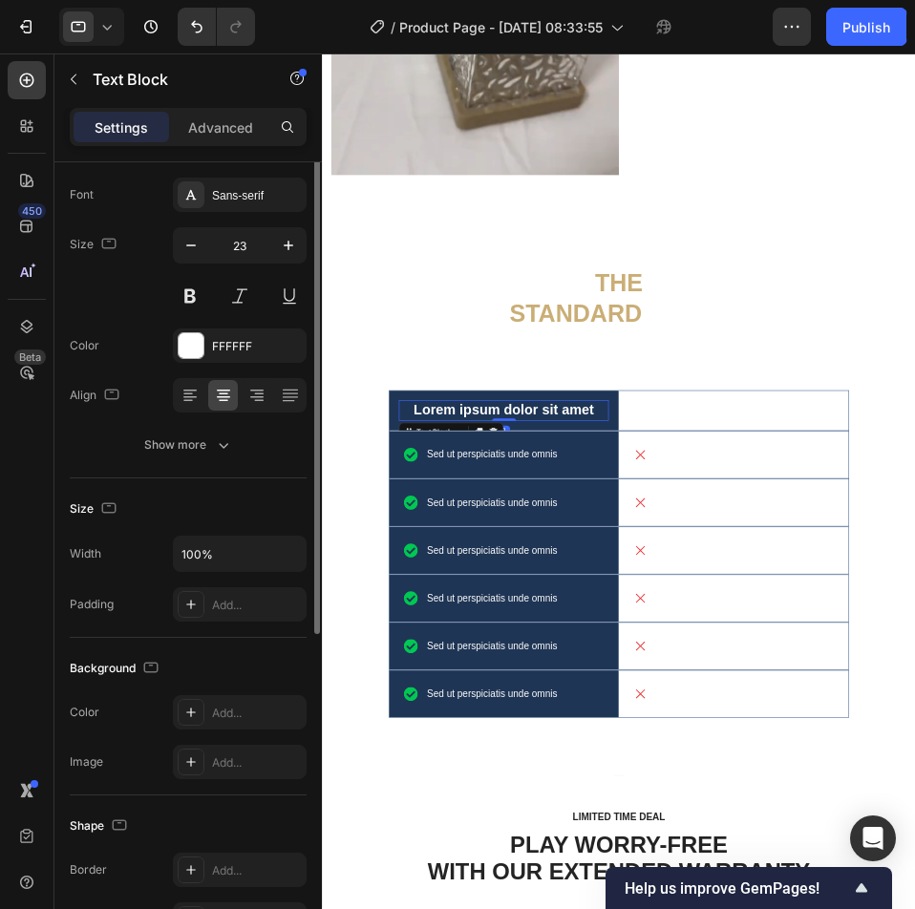
scroll to position [0, 0]
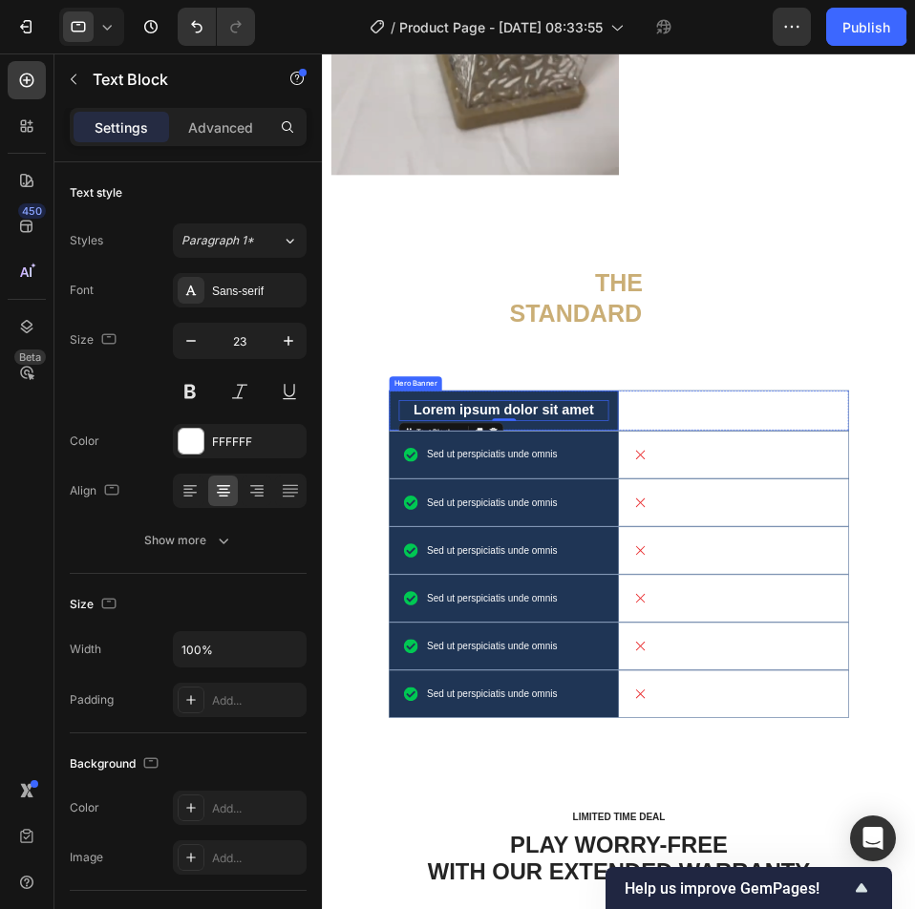
click at [744, 622] on div "Lorem ipsum dolor sit amet Text Block 0" at bounding box center [612, 624] width 366 height 63
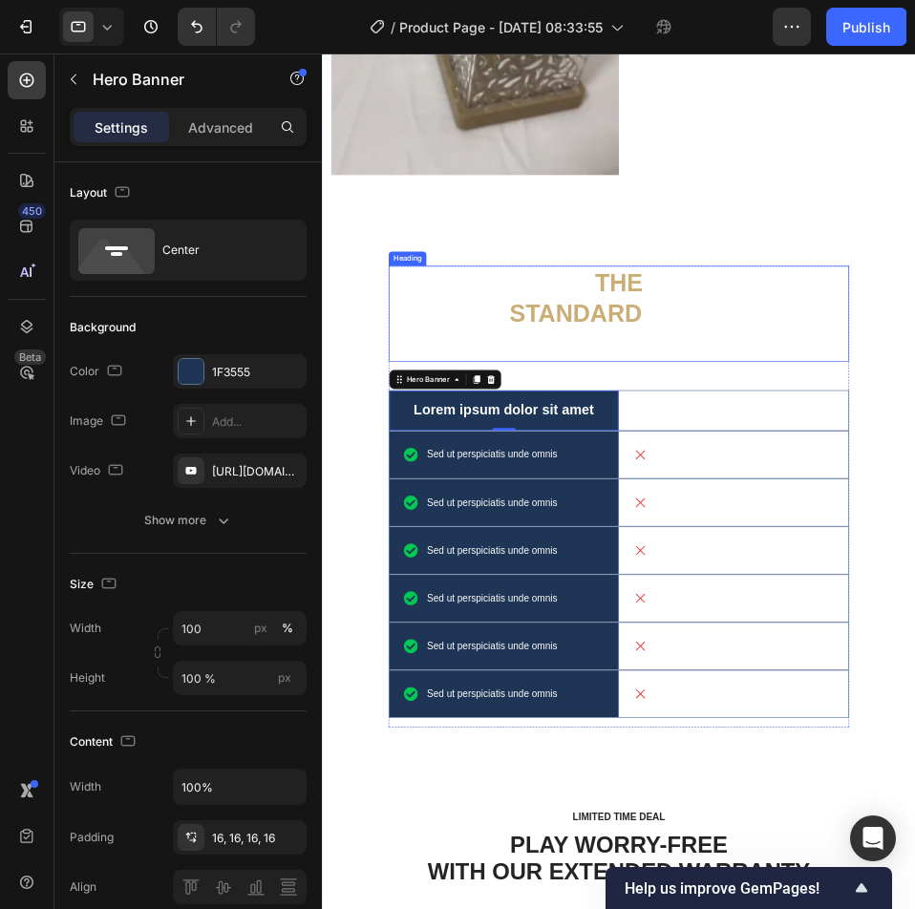
click at [782, 465] on h2 "The standard Lorem passage?" at bounding box center [795, 470] width 353 height 153
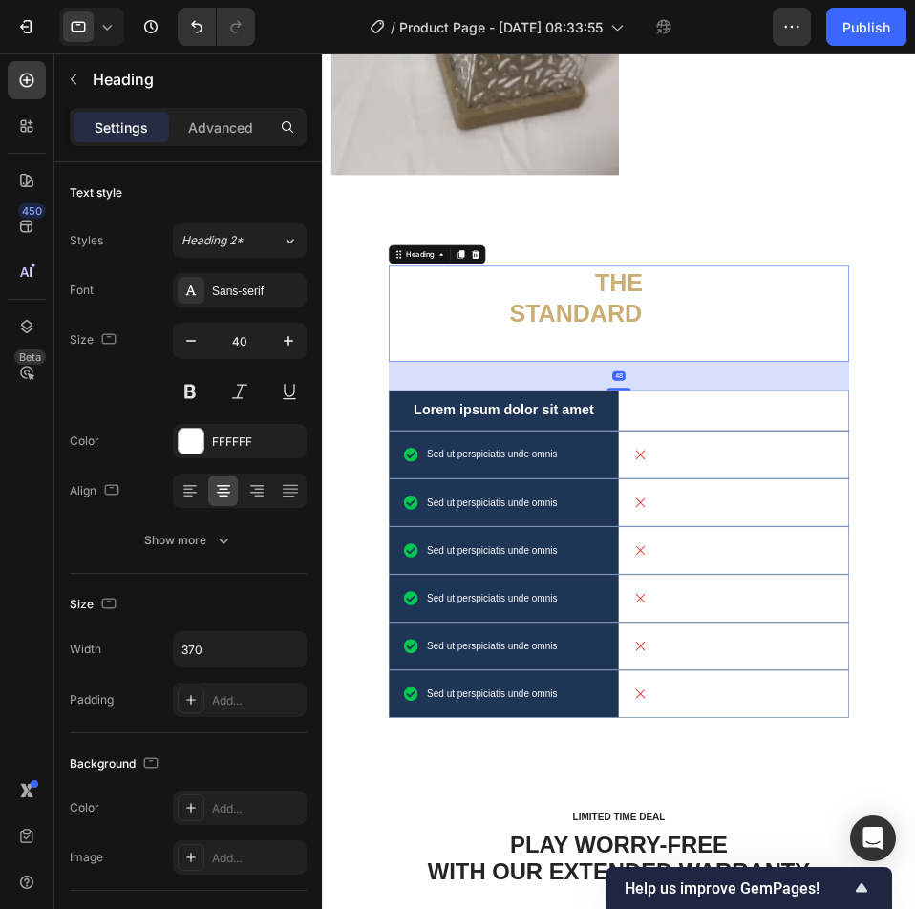
click at [782, 465] on h2 "The standard Lorem passage?" at bounding box center [795, 470] width 353 height 153
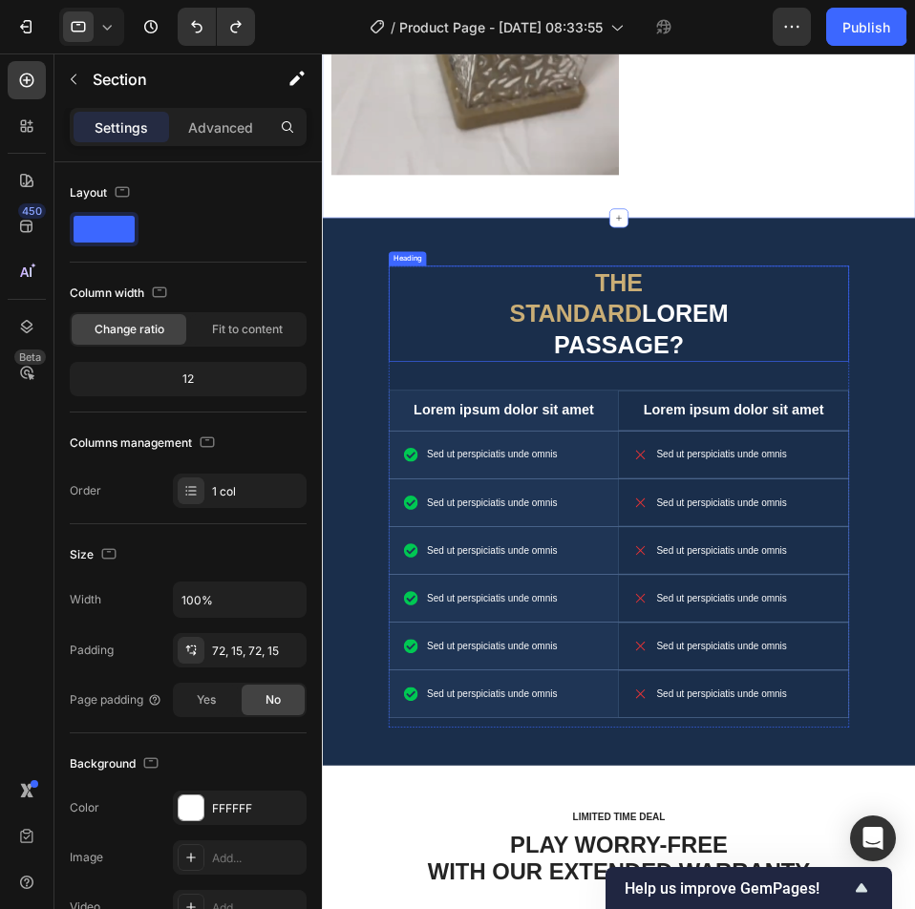
click at [759, 399] on span "The standard" at bounding box center [727, 445] width 213 height 92
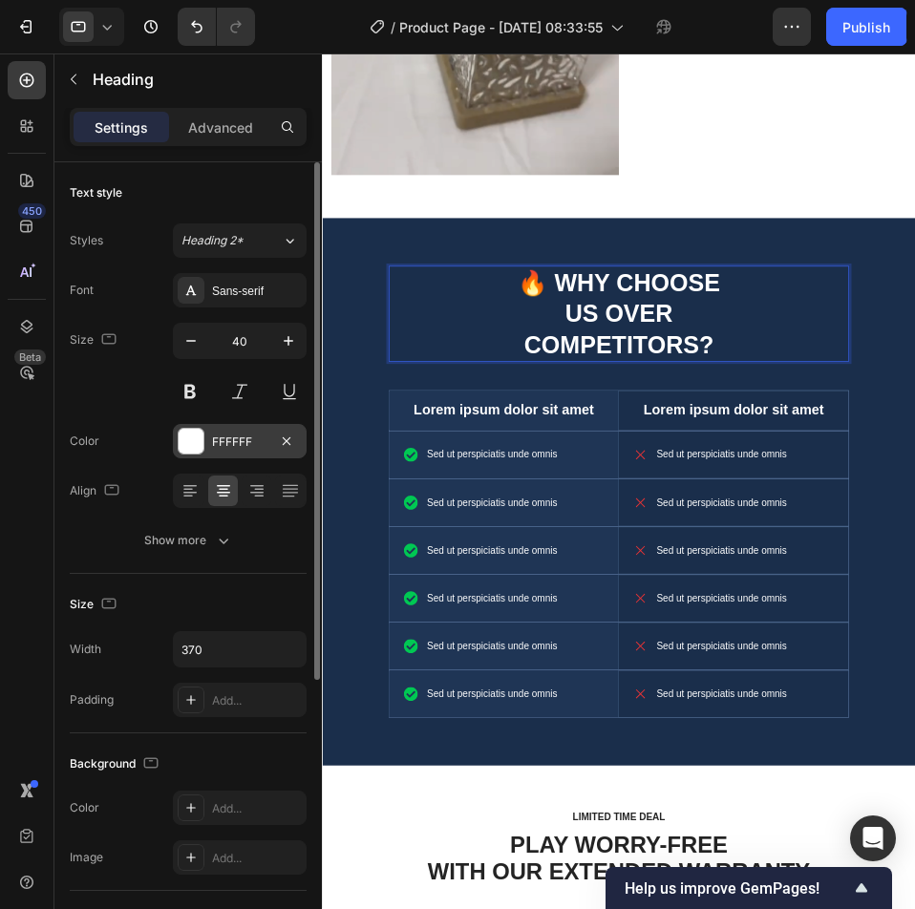
click at [186, 446] on div at bounding box center [191, 441] width 25 height 25
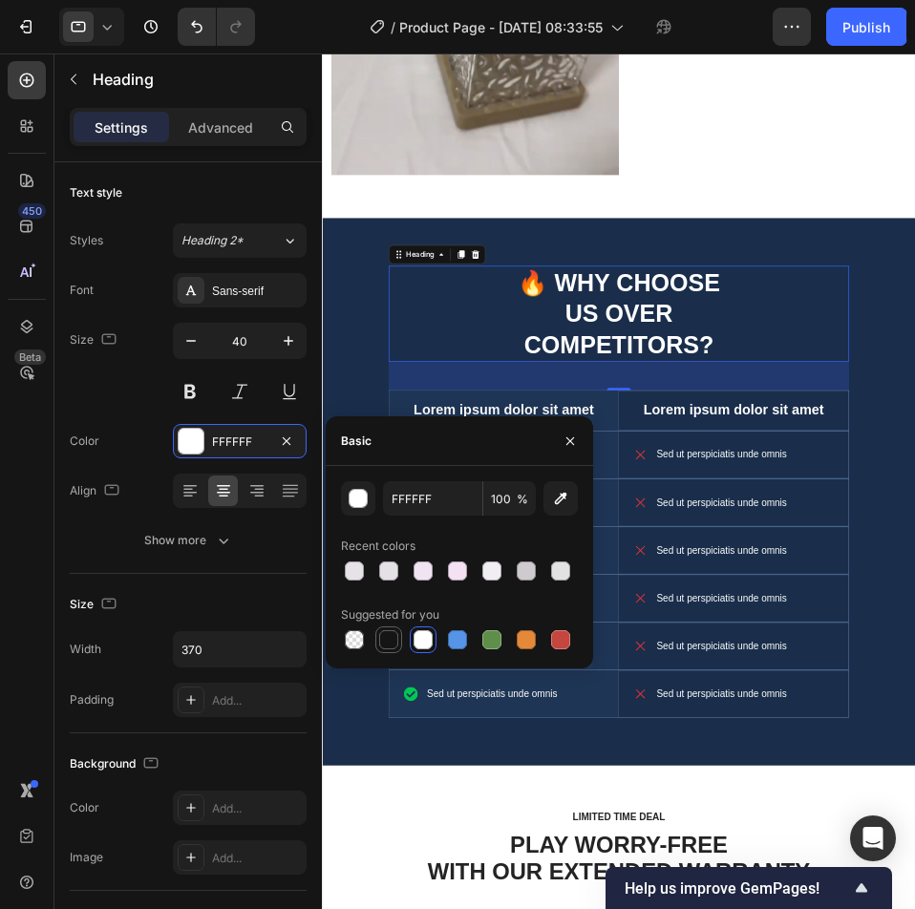
click at [395, 644] on div at bounding box center [388, 639] width 19 height 19
type input "151515"
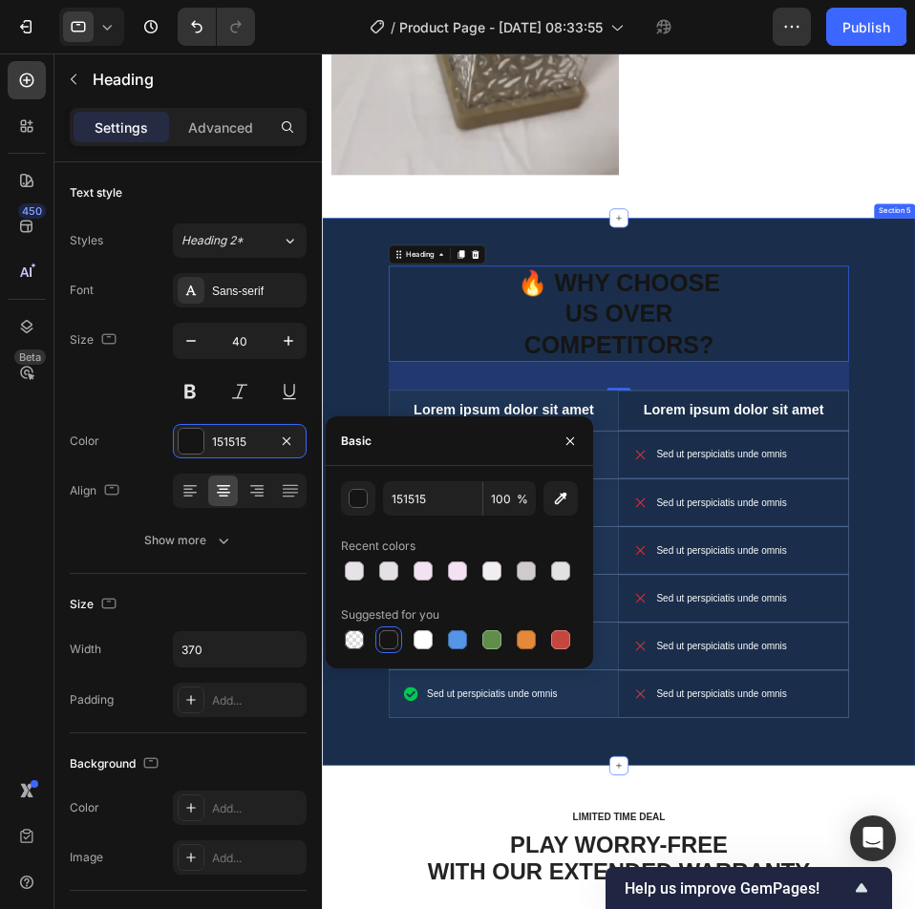
click at [914, 544] on div "🔥 WHY CHOOSE US OVER COMPETITORS? Heading 48 Lorem ipsum dolor sit amet Text Bl…" at bounding box center [795, 770] width 919 height 753
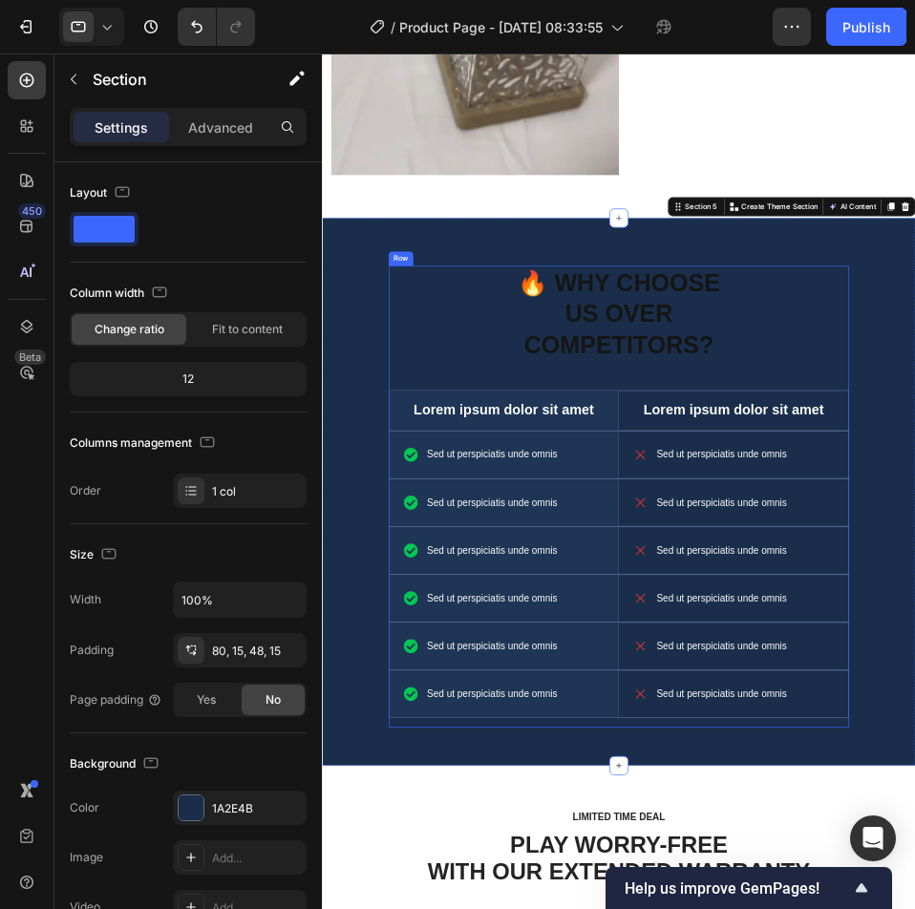
click at [767, 530] on div "🔥 WHY CHOOSE US OVER COMPETITORS? Heading Lorem ipsum dolor sit amet Text Block…" at bounding box center [796, 762] width 736 height 737
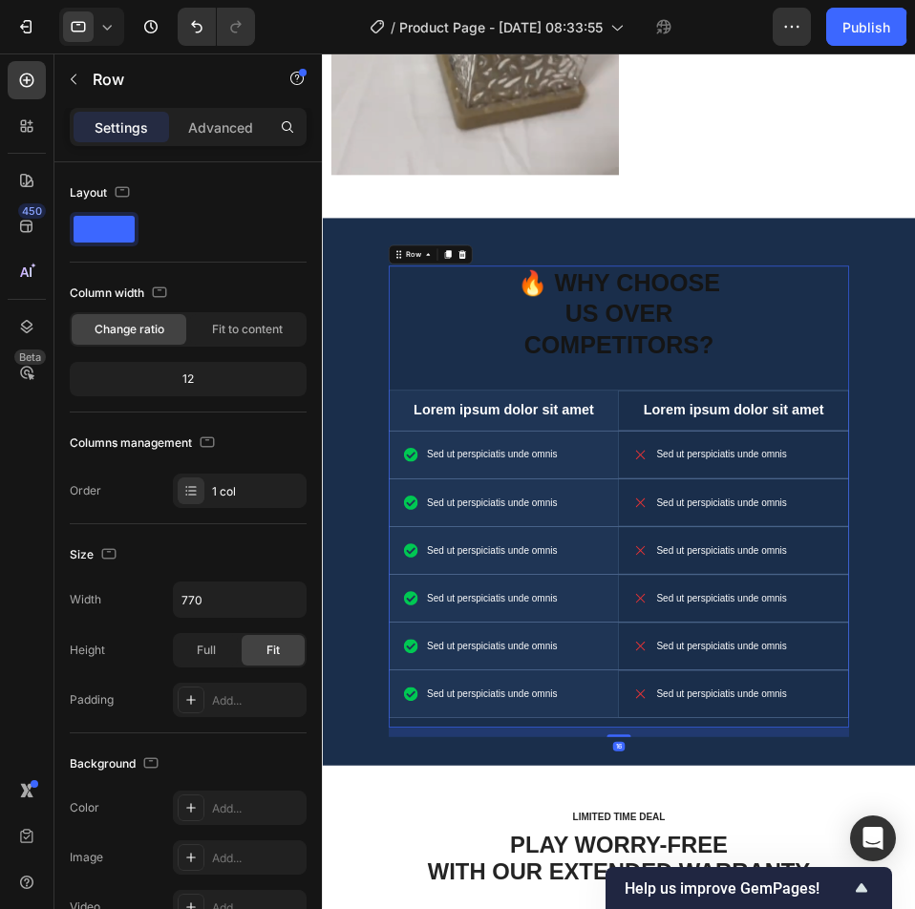
click at [757, 534] on div "🔥 WHY CHOOSE US OVER COMPETITORS? Heading Lorem ipsum dolor sit amet Text Block…" at bounding box center [796, 762] width 736 height 737
click at [680, 610] on p "Lorem ipsum dolor sit amet" at bounding box center [611, 624] width 331 height 29
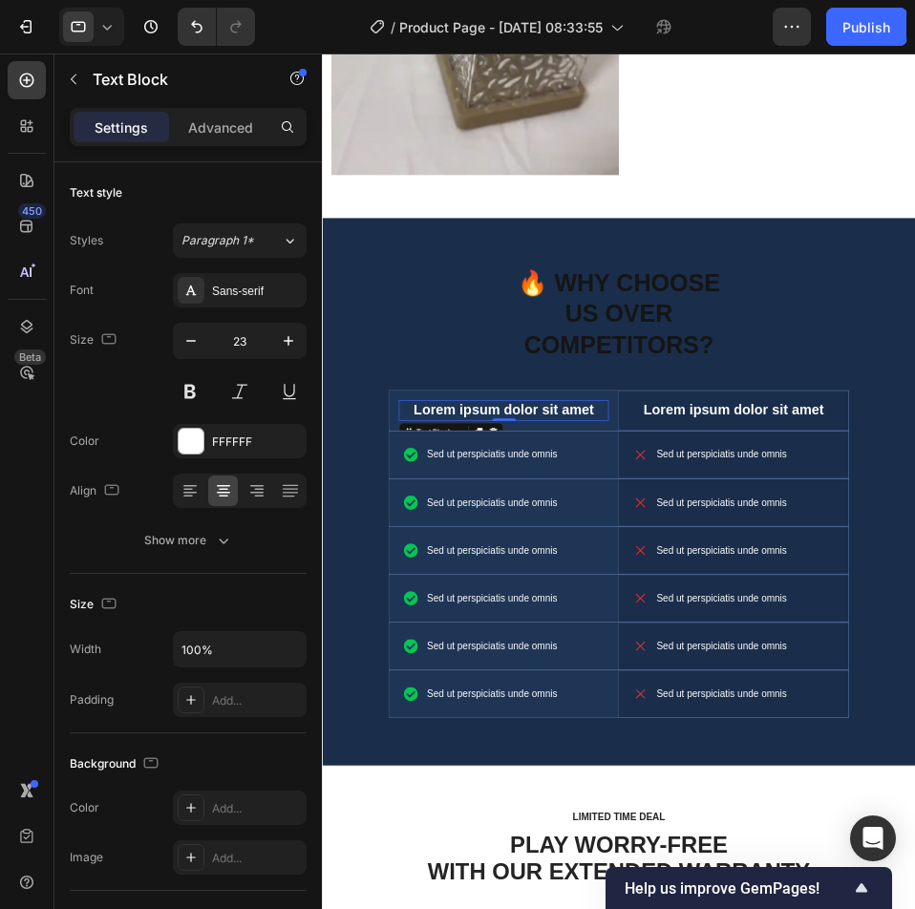
click at [727, 610] on p "Lorem ipsum dolor sit amet" at bounding box center [611, 624] width 331 height 29
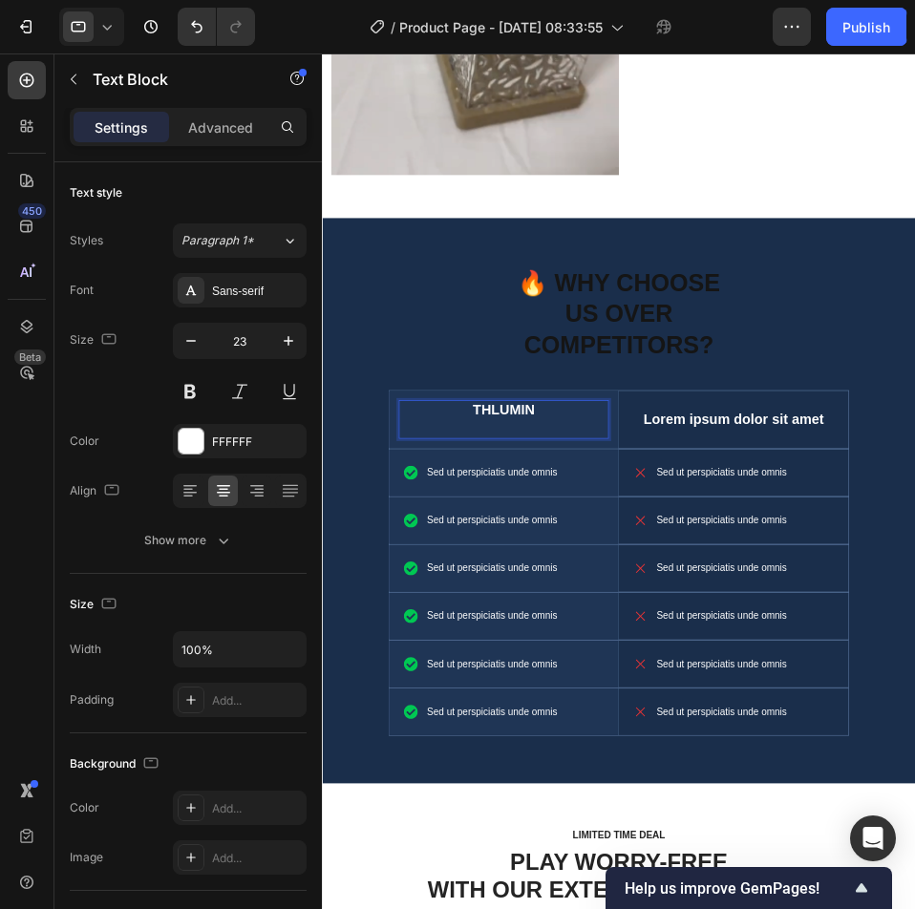
click at [750, 639] on p "Rich Text Editor. Editing area: main" at bounding box center [611, 653] width 331 height 29
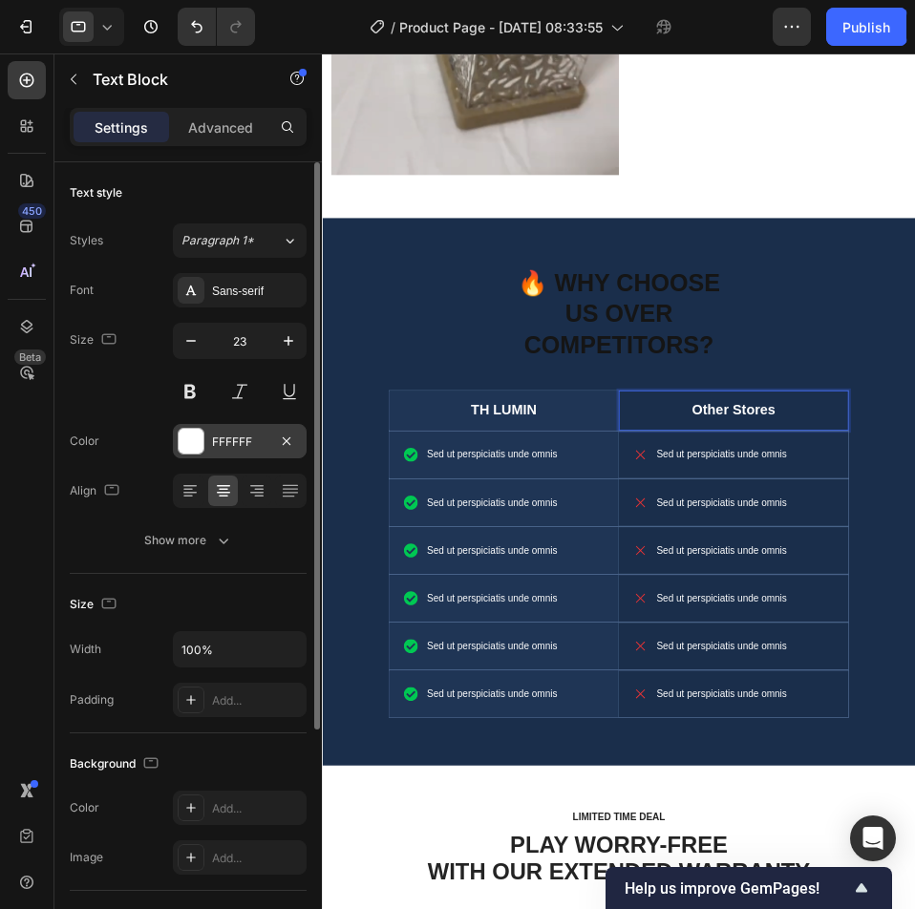
click at [182, 440] on div at bounding box center [191, 441] width 25 height 25
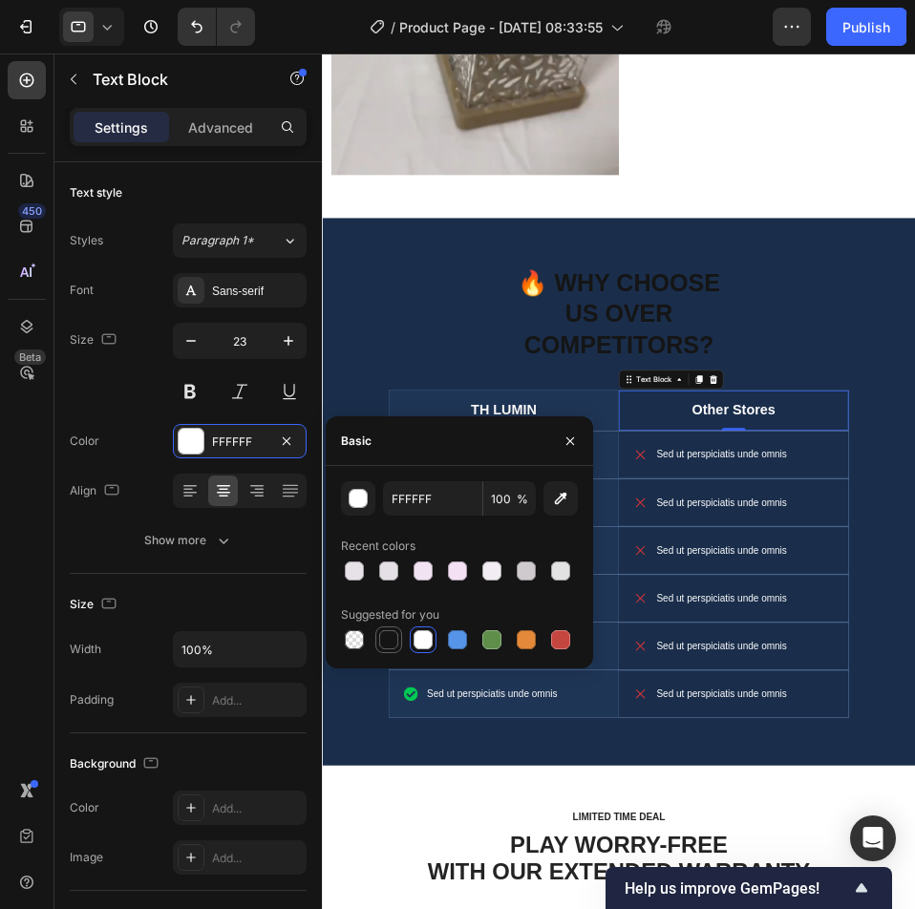
click at [391, 643] on div at bounding box center [388, 639] width 19 height 19
type input "151515"
click at [637, 610] on p "TH LUMIN" at bounding box center [611, 624] width 331 height 29
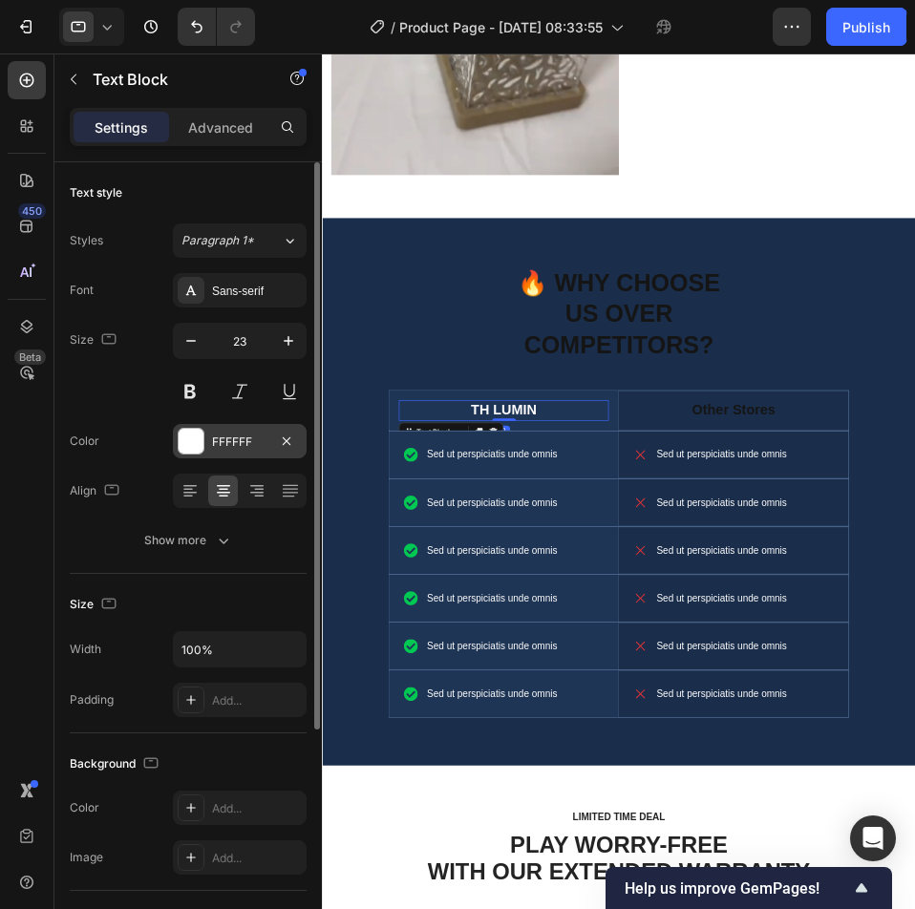
click at [198, 450] on div at bounding box center [191, 441] width 25 height 25
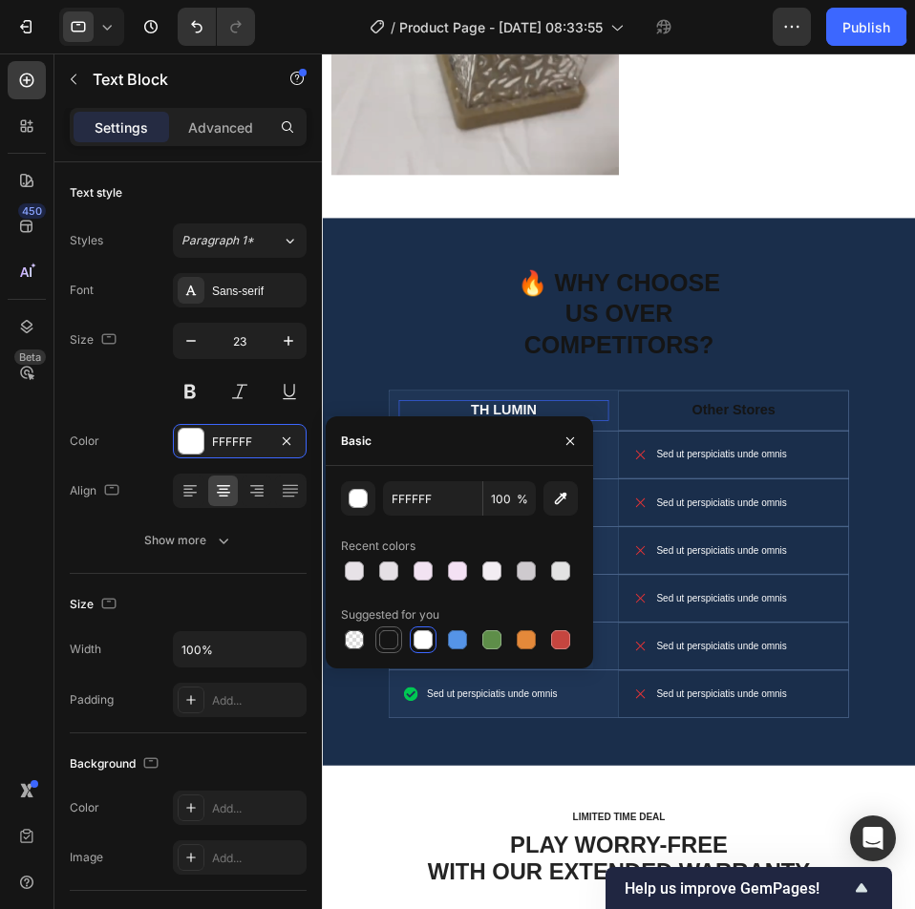
click at [389, 647] on div at bounding box center [388, 639] width 19 height 19
type input "151515"
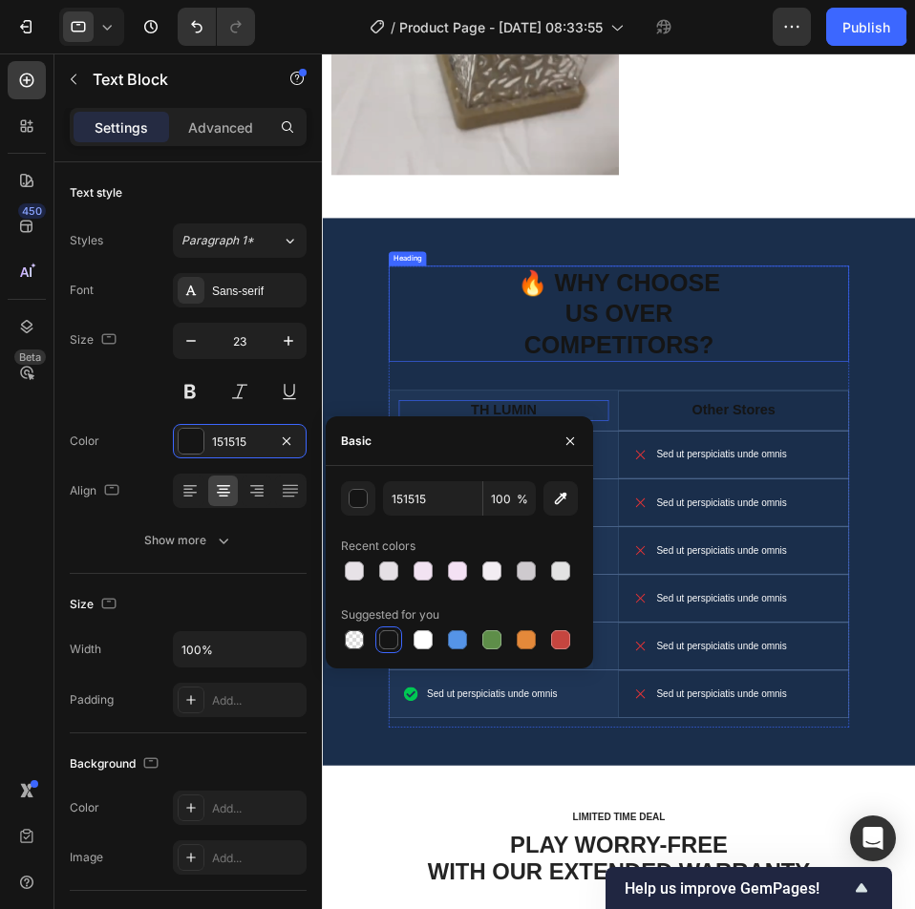
click at [430, 483] on div "🔥 WHY CHOOSE US OVER COMPETITORS?" at bounding box center [796, 470] width 736 height 153
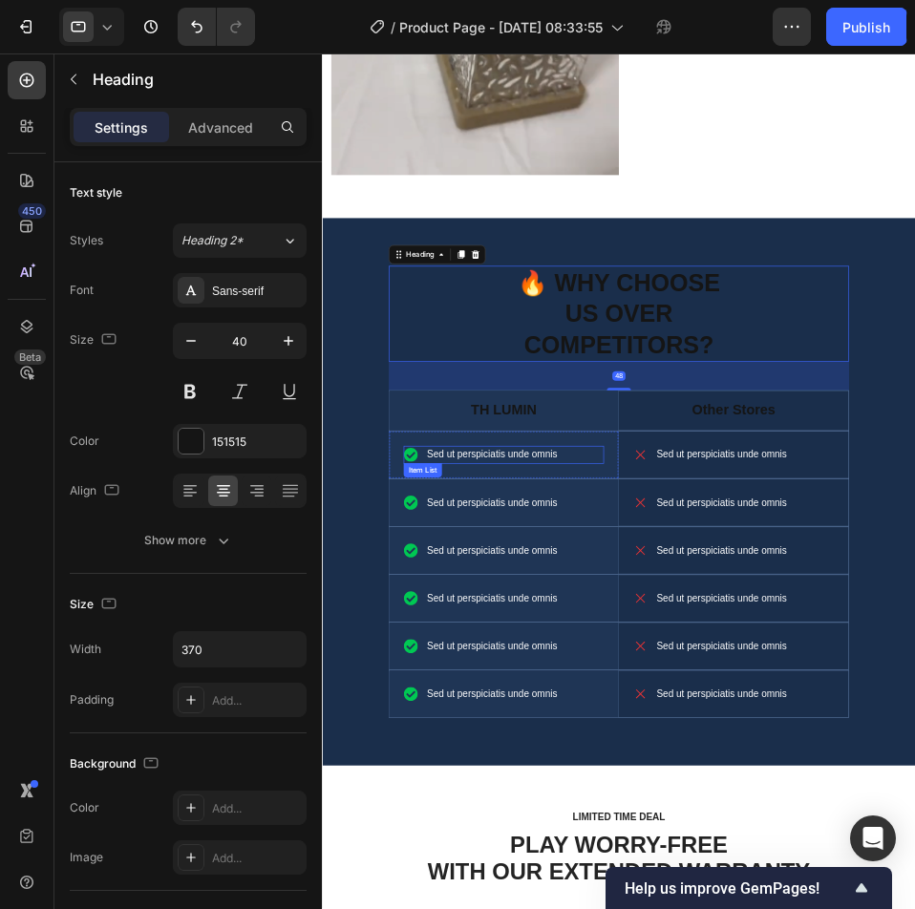
click at [583, 684] on p "Sed ut perspiciatis unde omnis" at bounding box center [593, 695] width 208 height 23
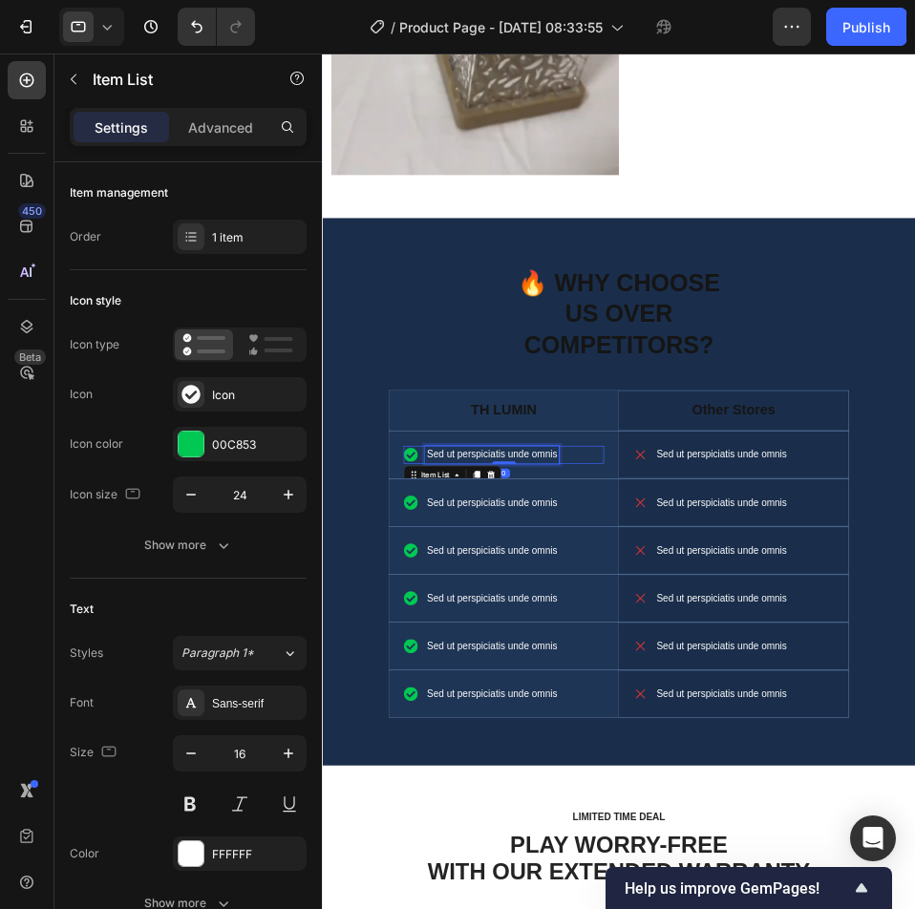
click at [583, 684] on p "Sed ut perspiciatis unde omnis" at bounding box center [593, 695] width 208 height 23
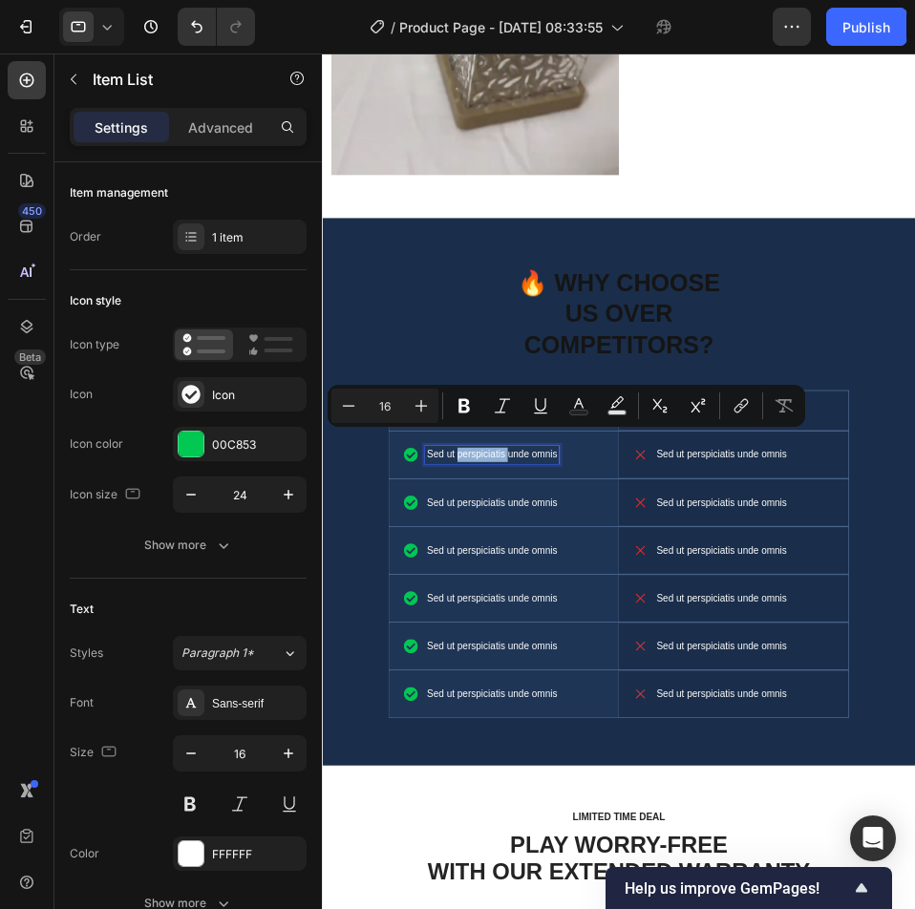
click at [584, 684] on p "Sed ut perspiciatis unde omnis" at bounding box center [593, 695] width 208 height 23
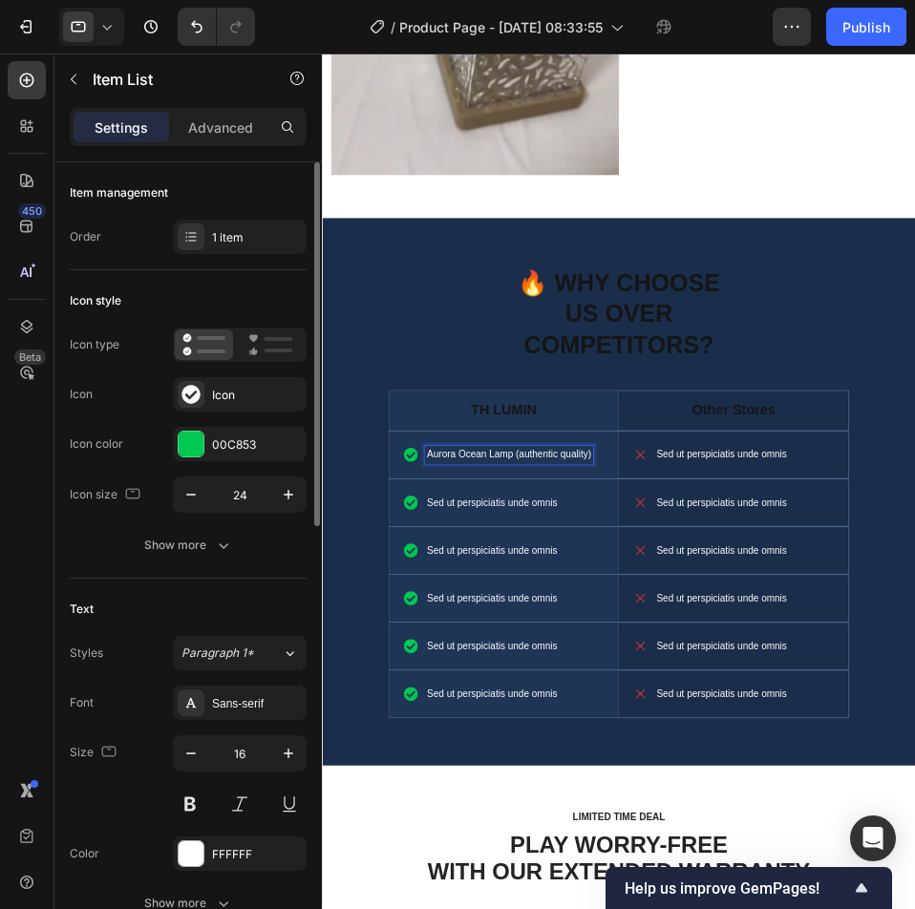
scroll to position [191, 0]
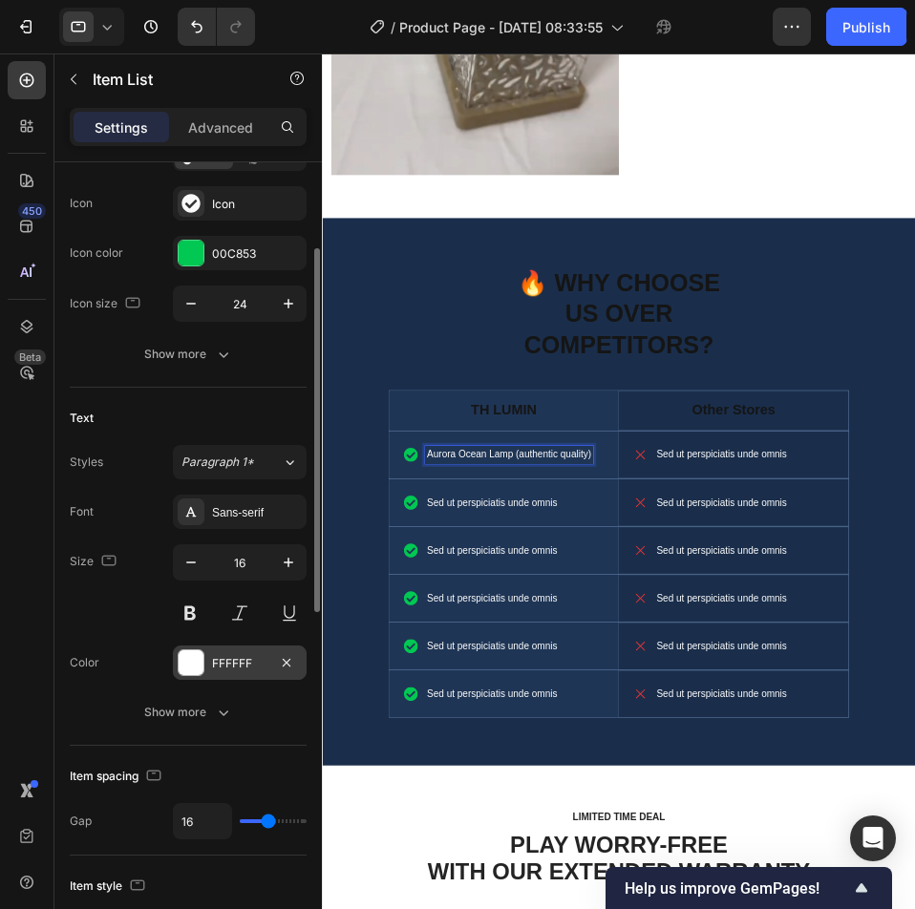
click at [190, 665] on div at bounding box center [191, 663] width 25 height 25
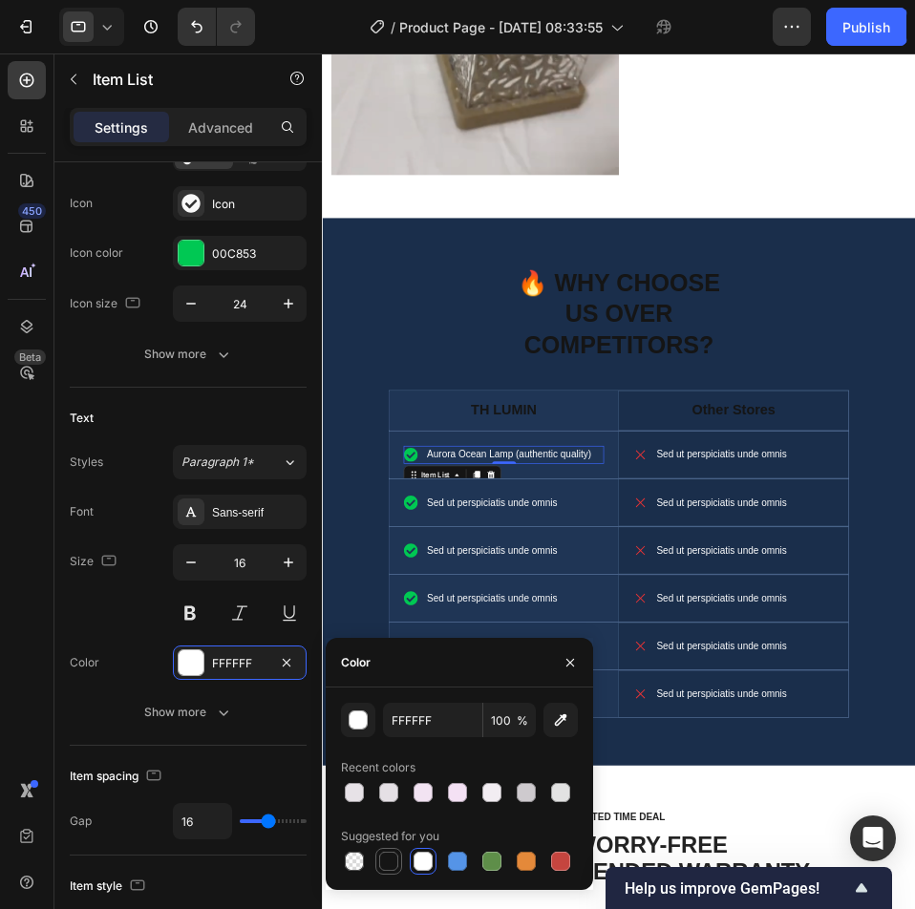
click at [383, 863] on div at bounding box center [388, 861] width 19 height 19
type input "151515"
click at [535, 760] on p "Sed ut perspiciatis unde omnis" at bounding box center [593, 771] width 208 height 23
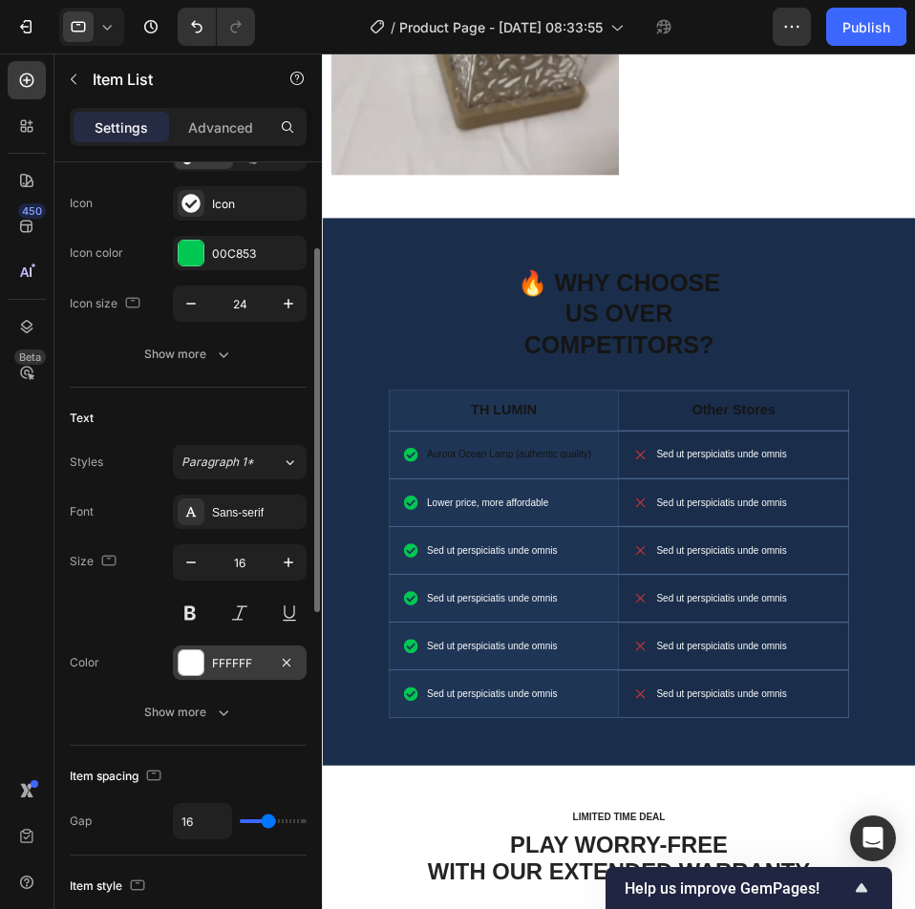
click at [203, 667] on div at bounding box center [191, 663] width 25 height 25
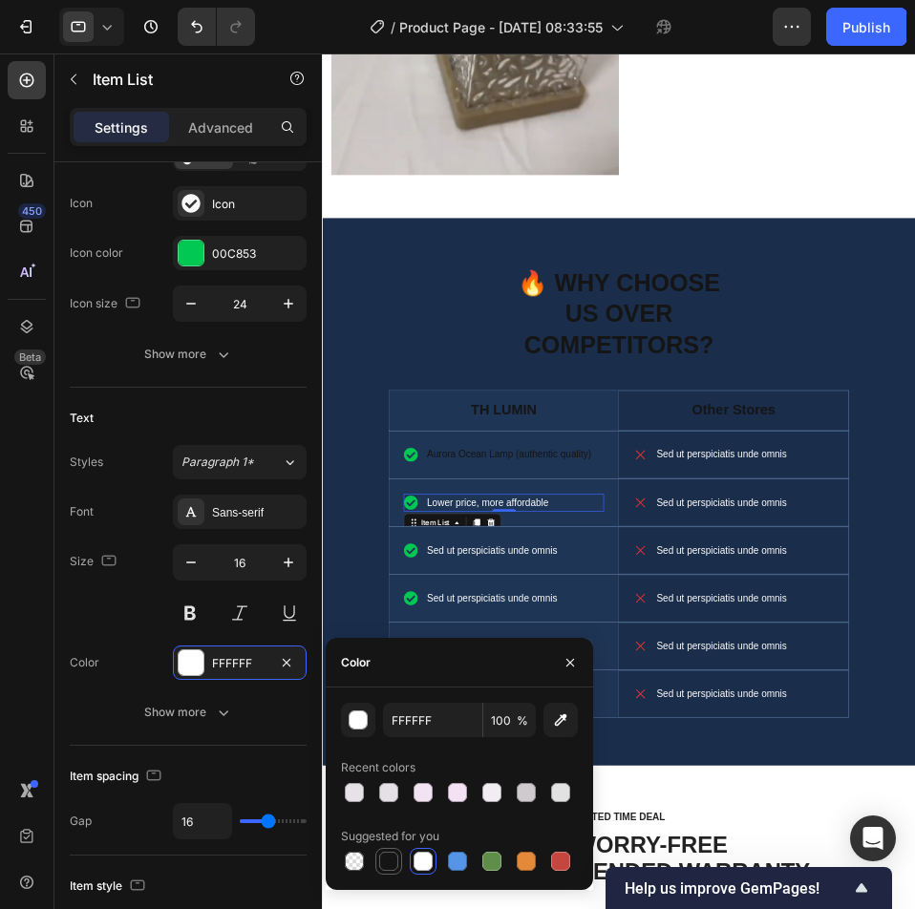
click at [385, 863] on div at bounding box center [388, 861] width 19 height 19
type input "151515"
click at [677, 834] on div "Sed ut perspiciatis unde omnis" at bounding box center [593, 848] width 214 height 29
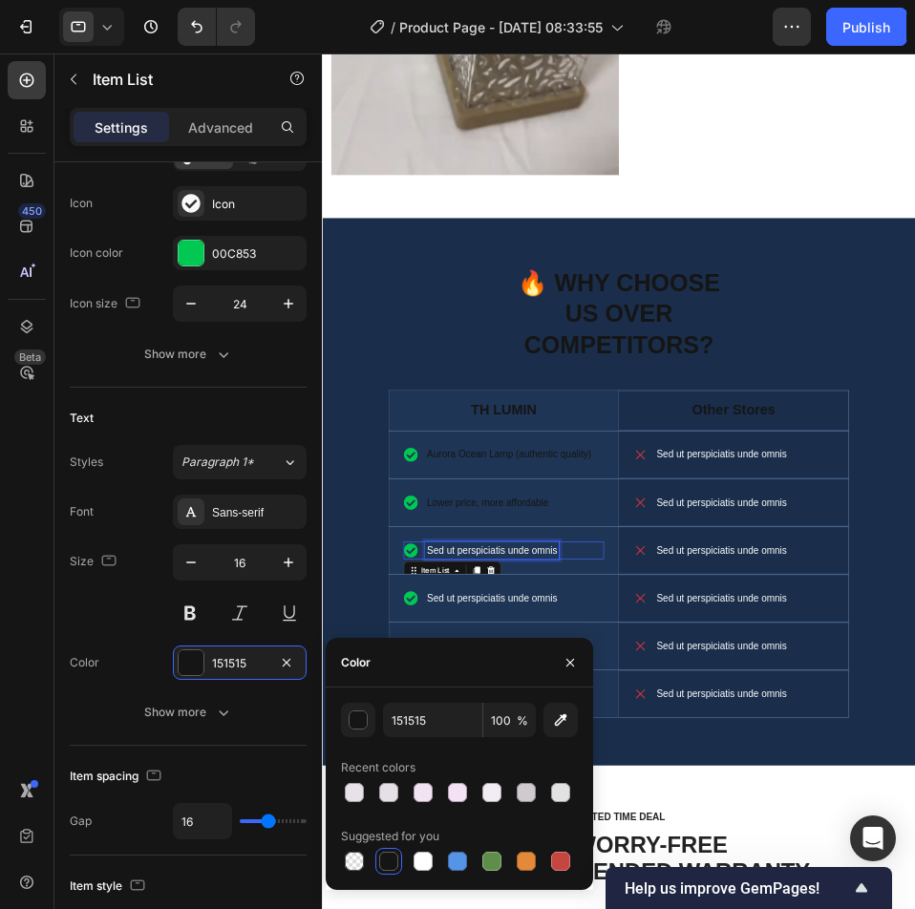
click at [677, 834] on div "Sed ut perspiciatis unde omnis" at bounding box center [593, 848] width 214 height 29
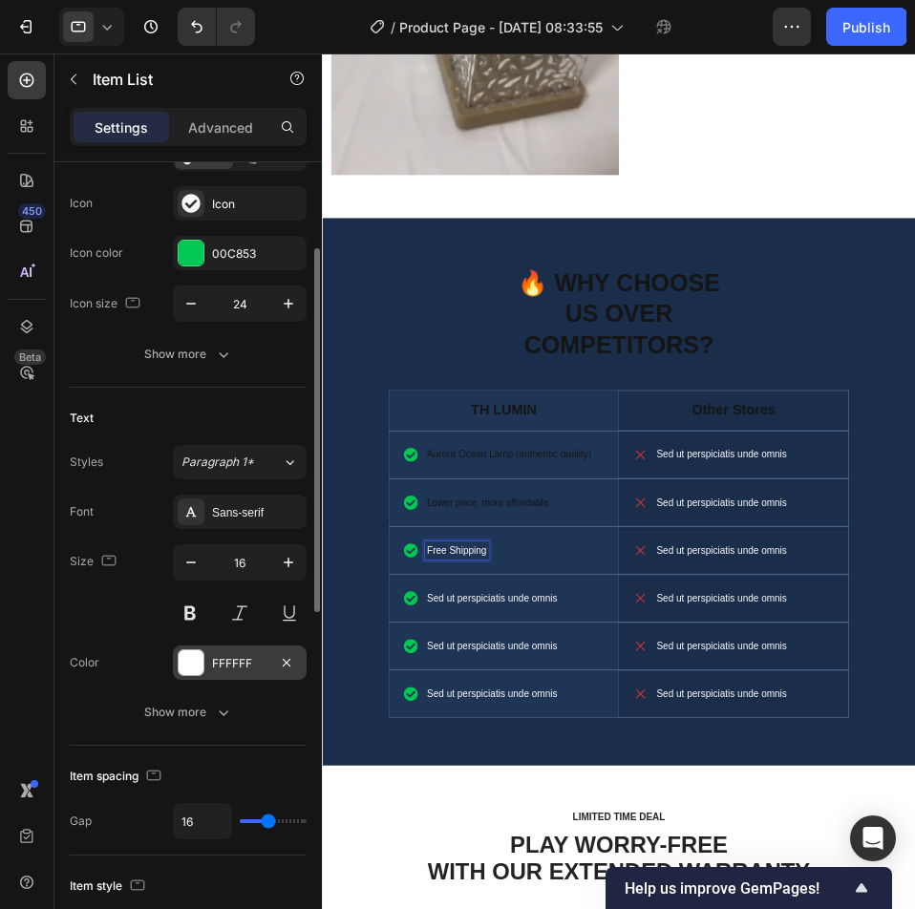
click at [199, 659] on div at bounding box center [191, 663] width 25 height 25
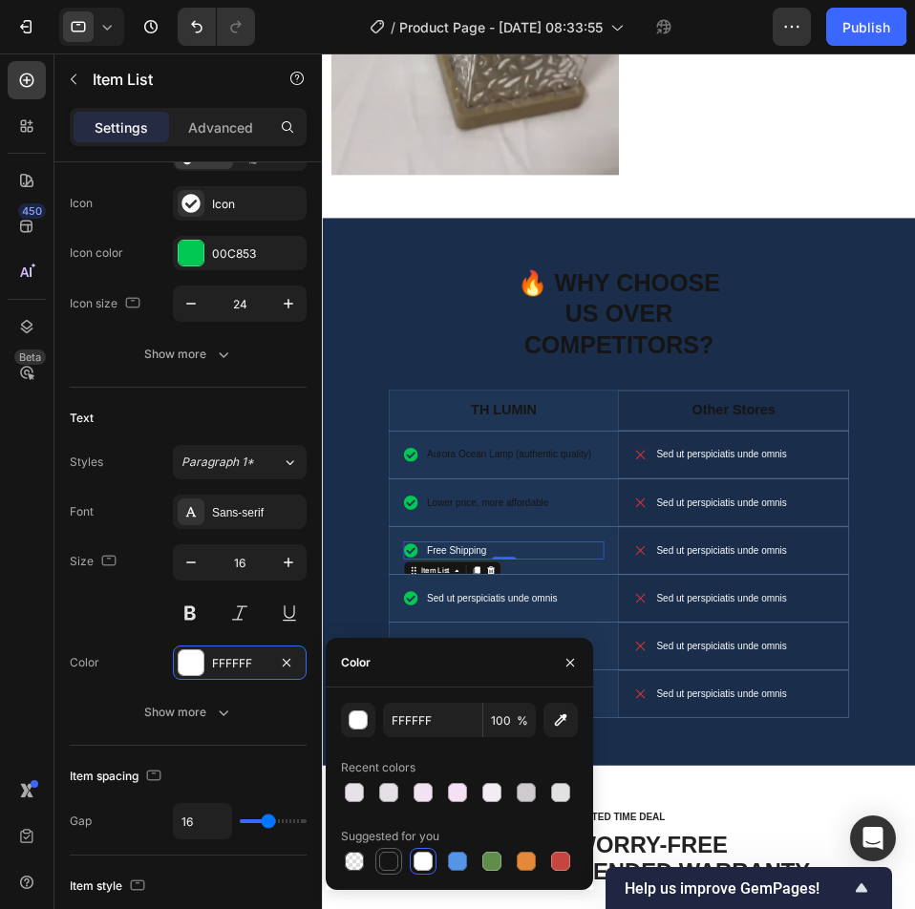
click at [392, 858] on div at bounding box center [388, 861] width 19 height 19
type input "151515"
click at [537, 908] on p "Sed ut perspiciatis unde omnis" at bounding box center [593, 924] width 208 height 23
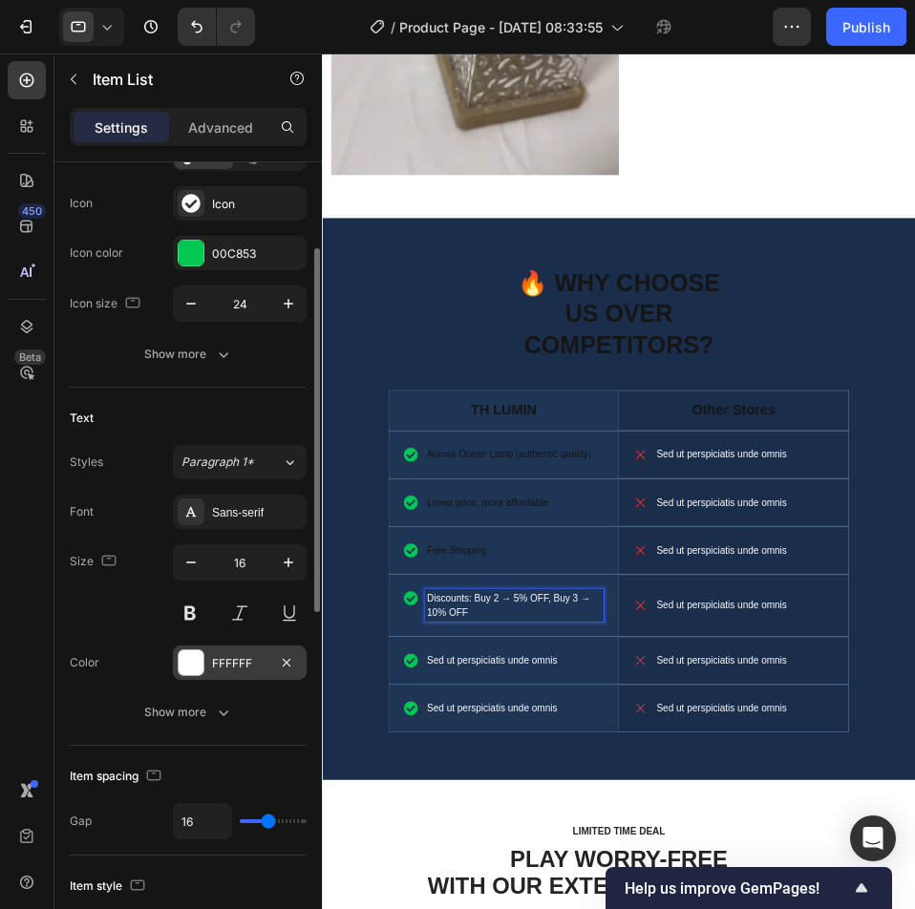
click at [187, 677] on div "FFFFFF" at bounding box center [240, 663] width 134 height 34
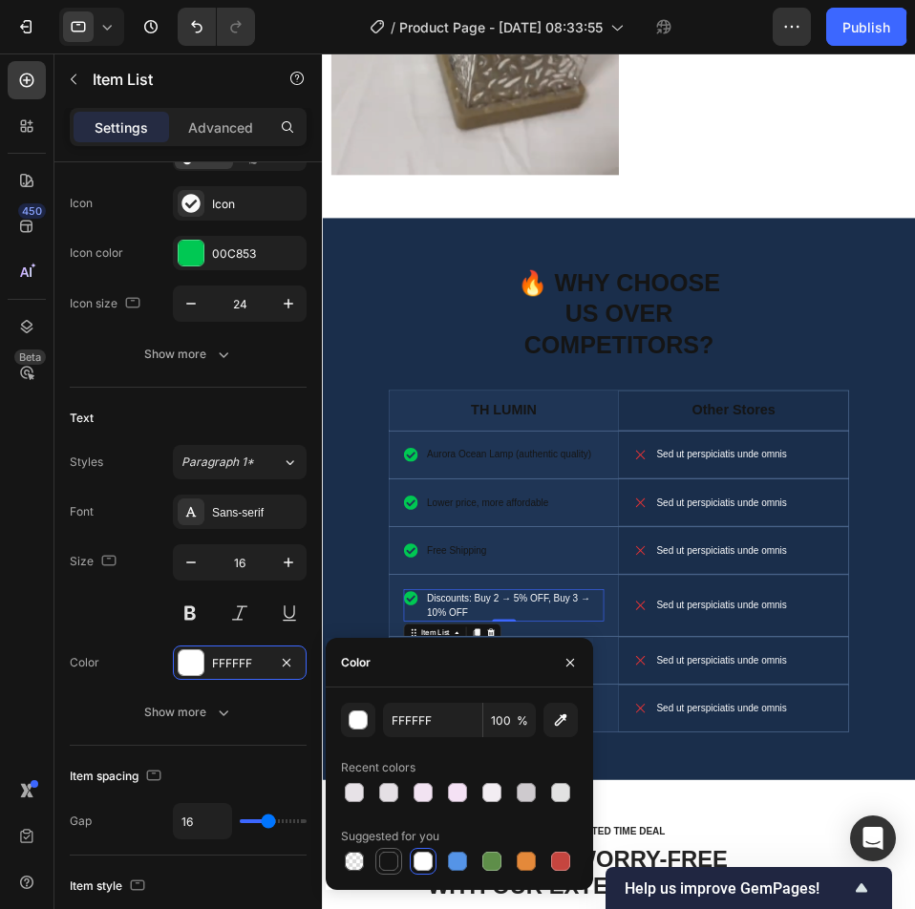
click at [386, 870] on div at bounding box center [388, 861] width 19 height 19
type input "151515"
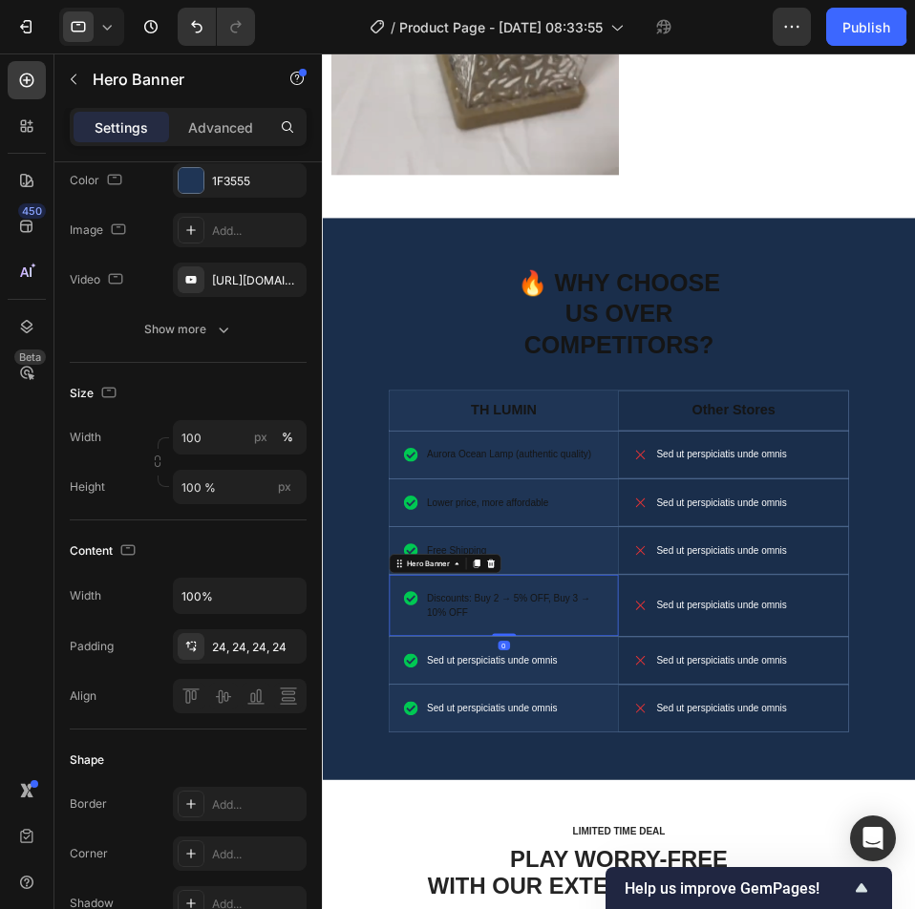
scroll to position [0, 0]
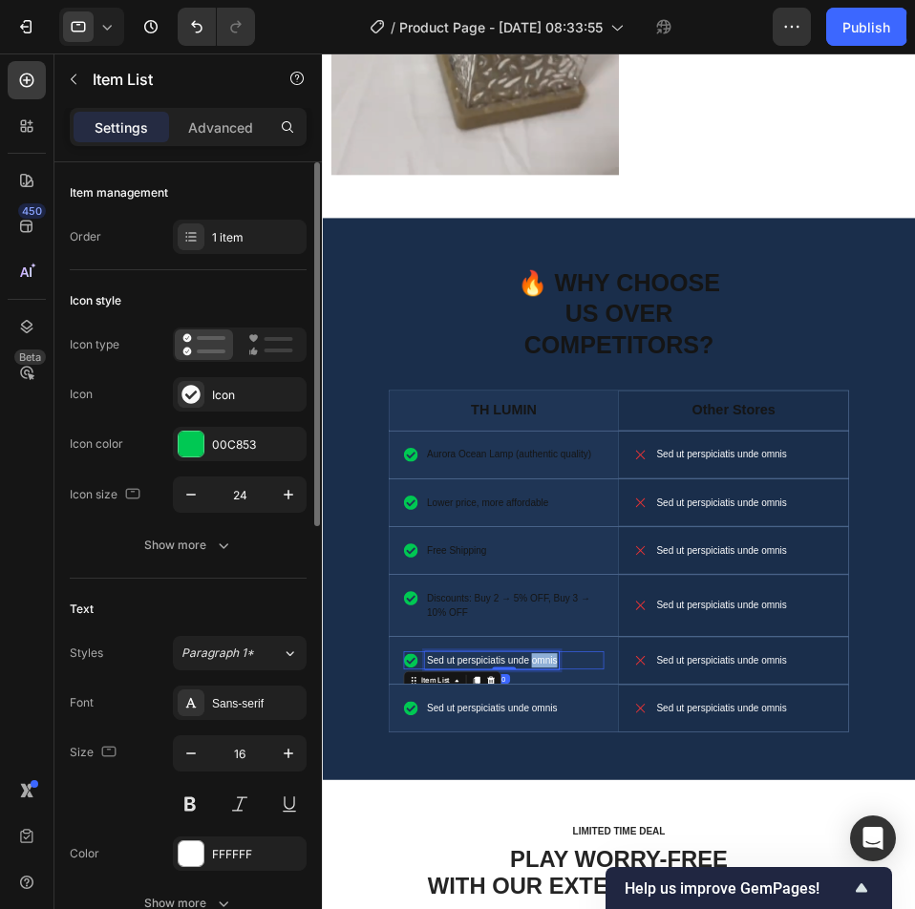
click at [184, 861] on div at bounding box center [191, 854] width 25 height 25
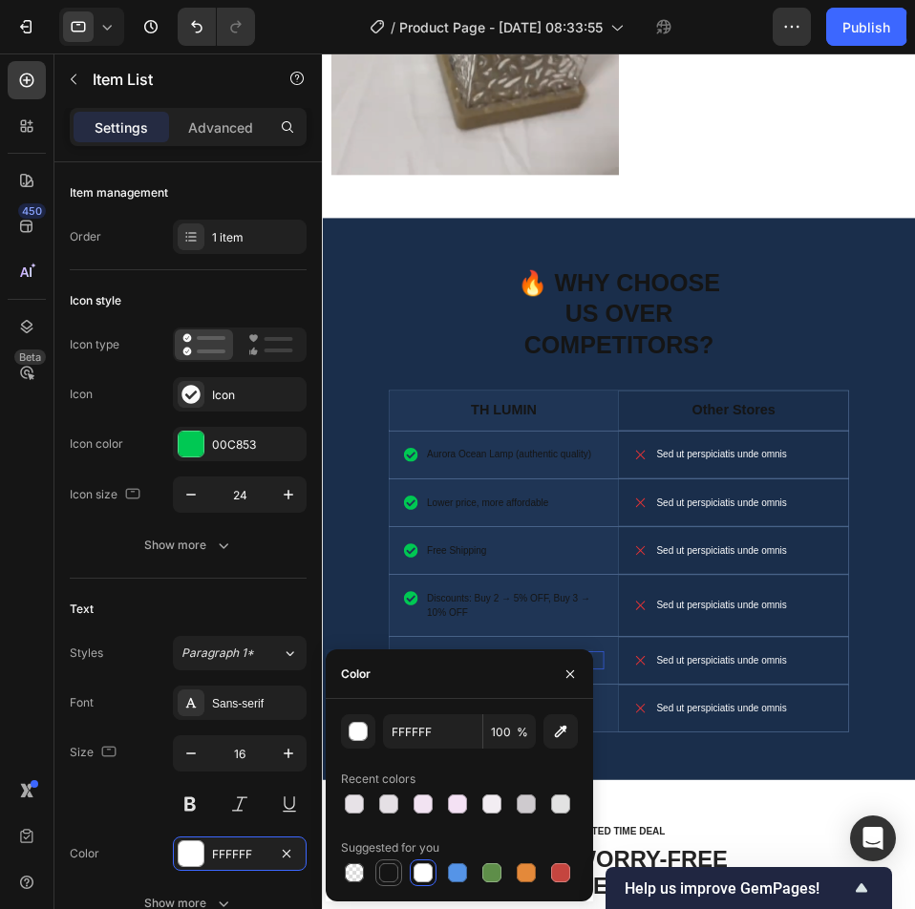
click at [389, 865] on div at bounding box center [388, 873] width 19 height 19
type input "151515"
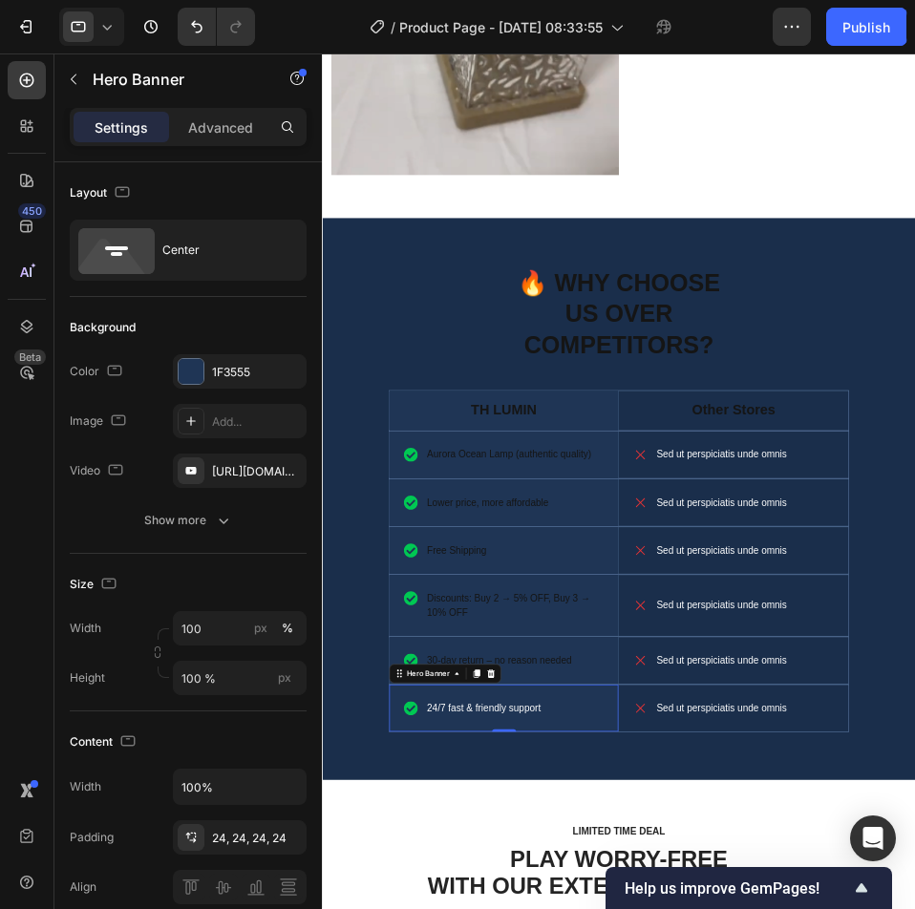
drag, startPoint x: 761, startPoint y: 1094, endPoint x: 811, endPoint y: 1091, distance: 49.8
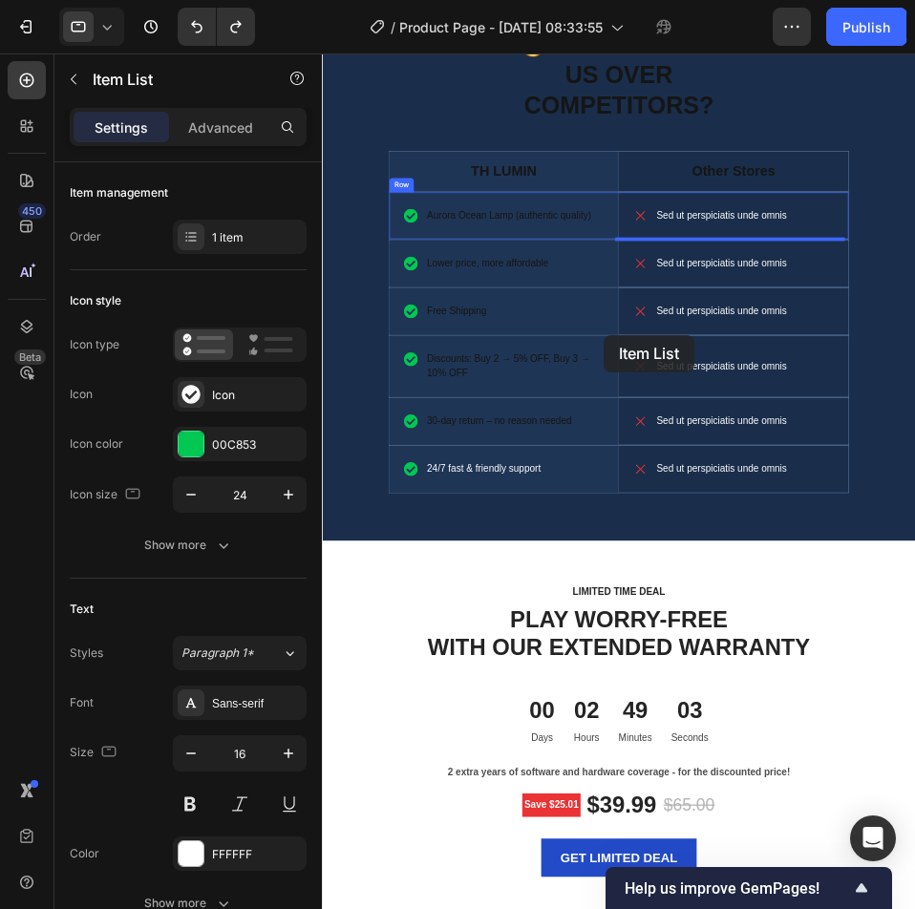
scroll to position [4579, 0]
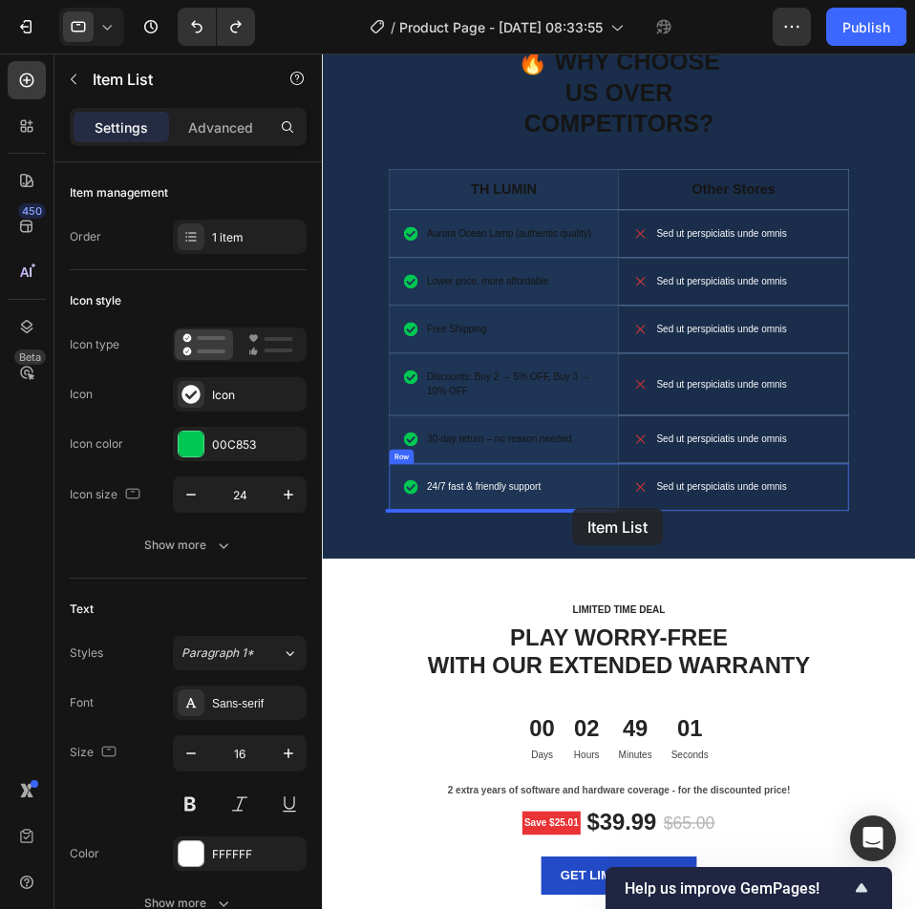
drag, startPoint x: 734, startPoint y: 1081, endPoint x: 721, endPoint y: 780, distance: 301.2
click at [735, 743] on div "24/7 fast & friendly support" at bounding box center [612, 747] width 320 height 29
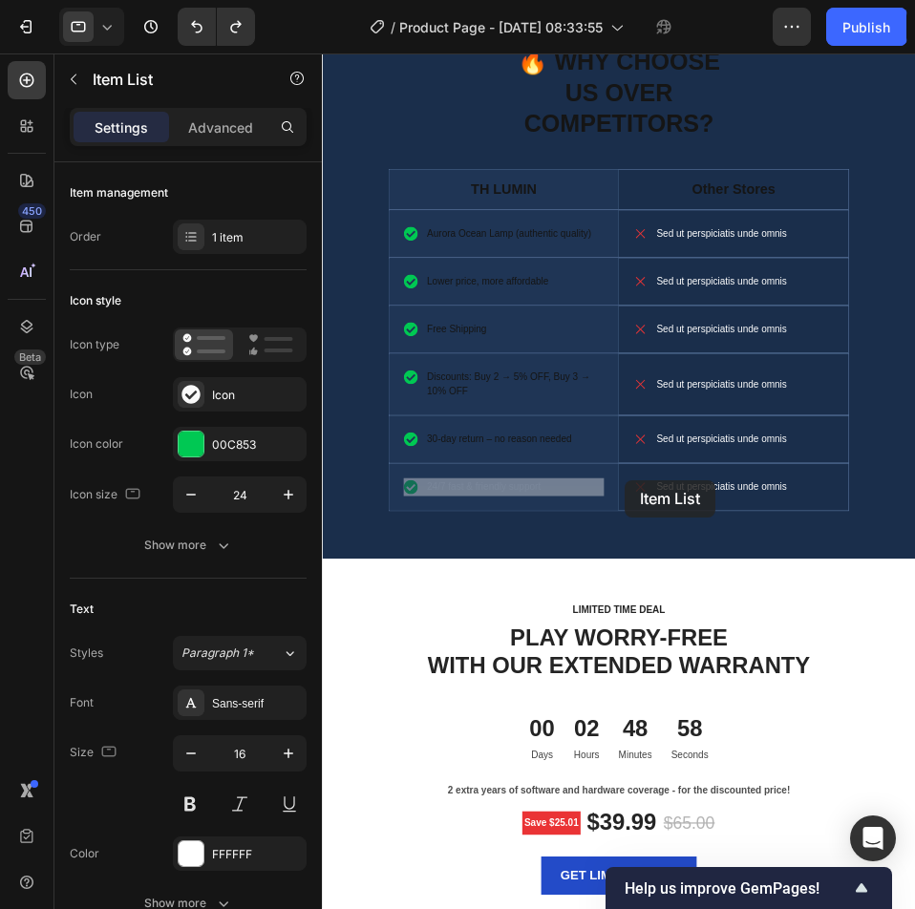
drag, startPoint x: 744, startPoint y: 741, endPoint x: 805, endPoint y: 736, distance: 61.4
click at [708, 800] on div "🔥 WHY CHOOSE US OVER COMPETITORS? Heading TH LUMIN Text Block Hero Banner Other…" at bounding box center [796, 420] width 736 height 760
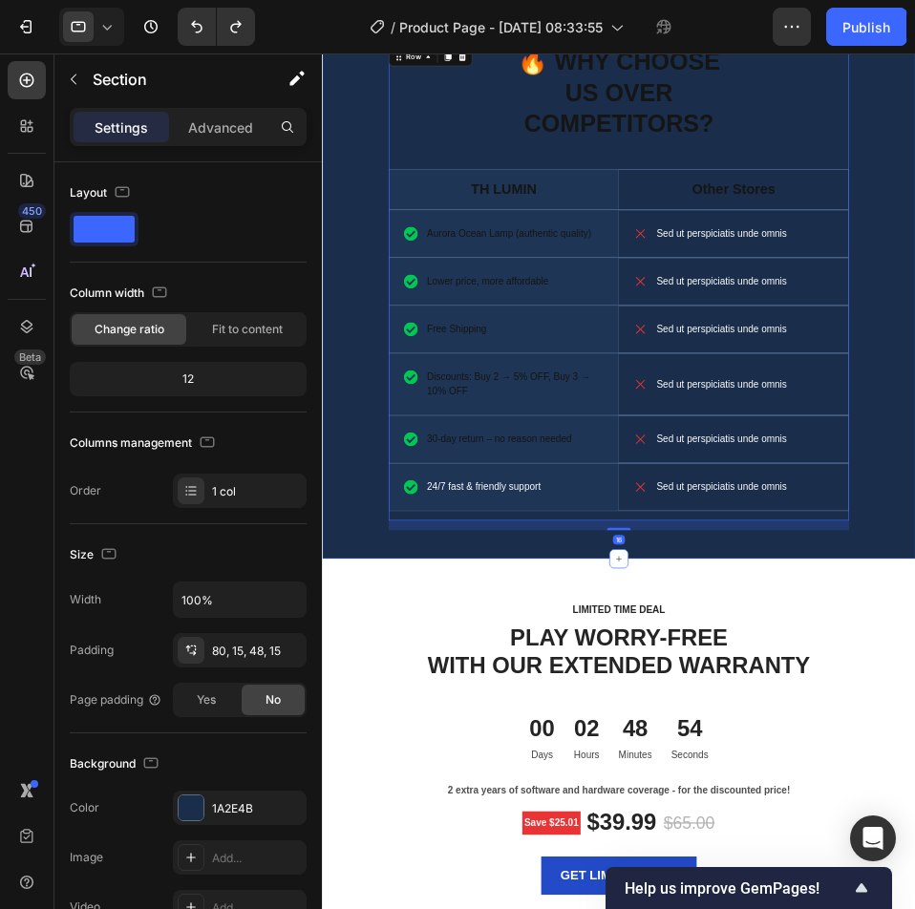
click at [788, 818] on div "🔥 WHY CHOOSE US OVER COMPETITORS? Heading TH LUMIN Text Block Hero Banner Other…" at bounding box center [796, 413] width 948 height 898
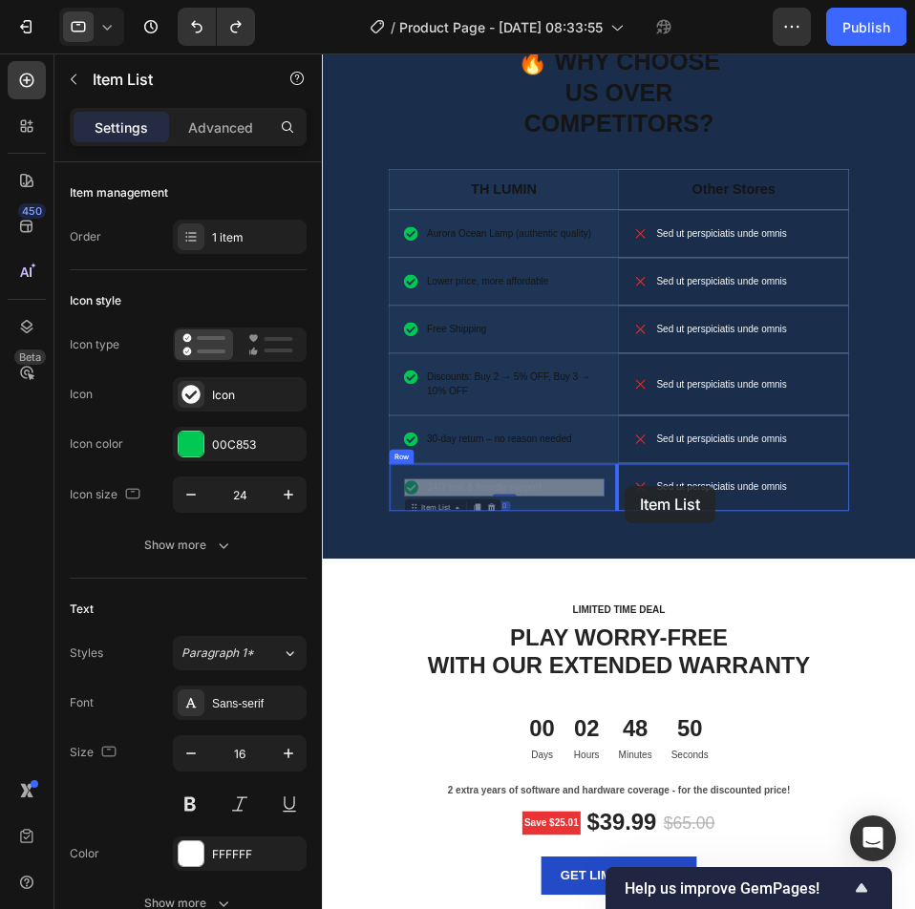
drag, startPoint x: 716, startPoint y: 746, endPoint x: 805, endPoint y: 744, distance: 88.9
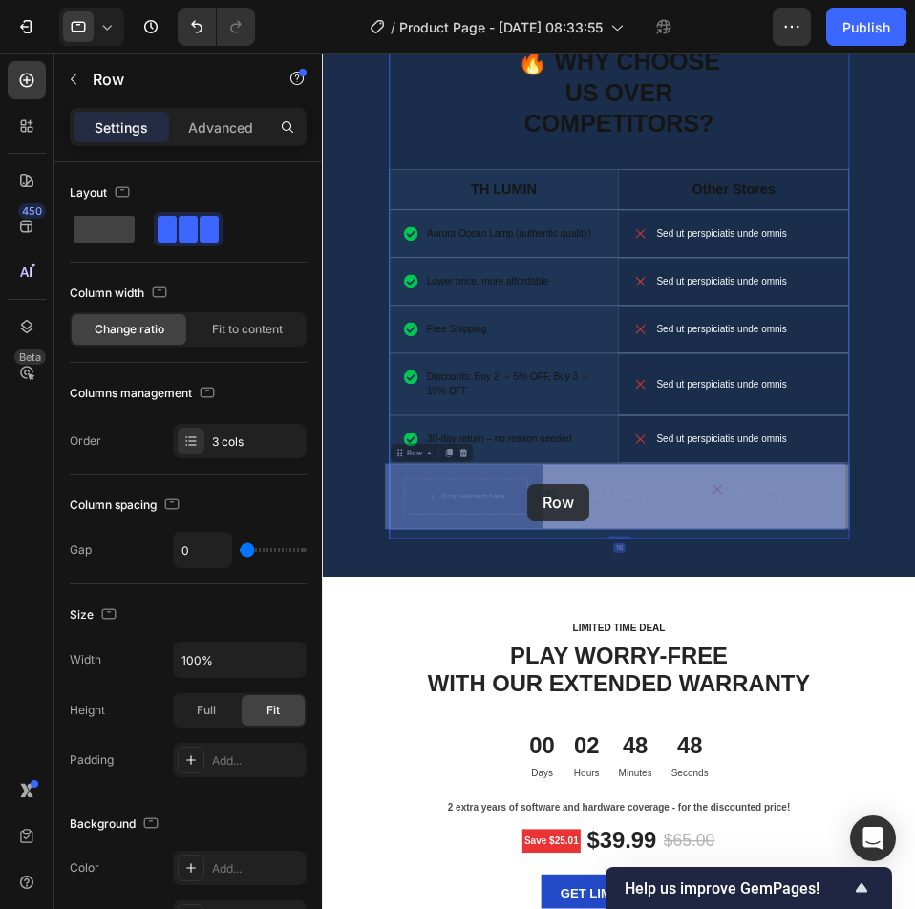
drag, startPoint x: 805, startPoint y: 744, endPoint x: 645, endPoint y: 741, distance: 160.5
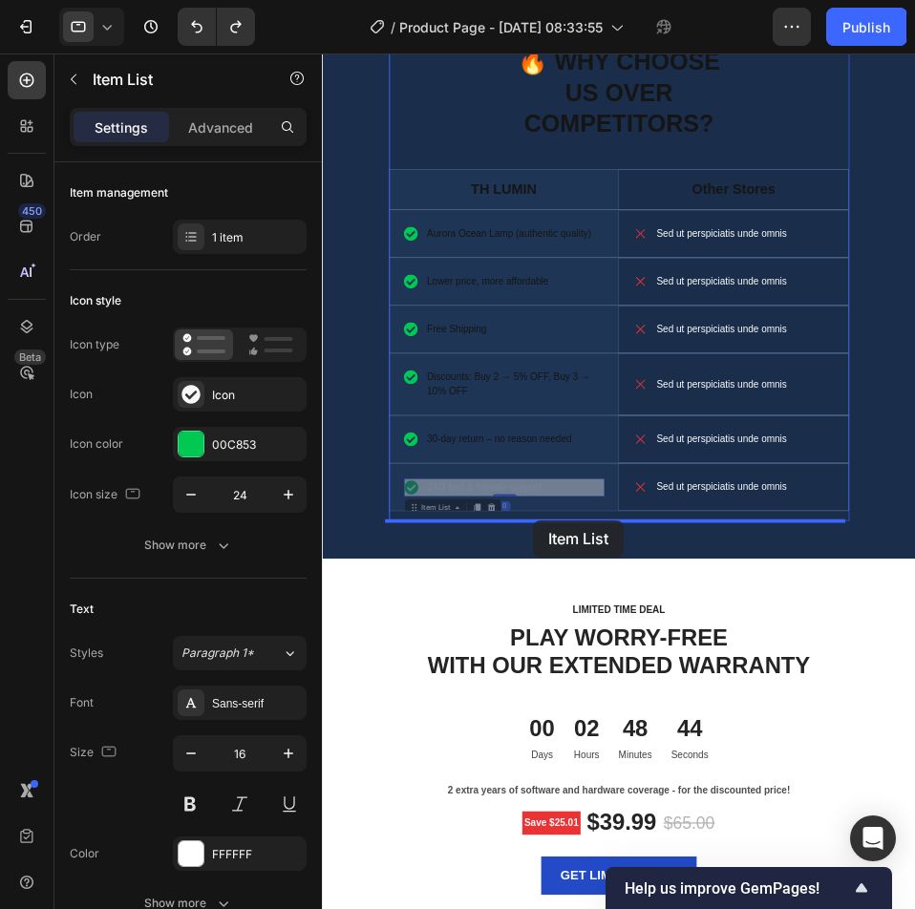
drag, startPoint x: 659, startPoint y: 757, endPoint x: 659, endPoint y: 800, distance: 43.0
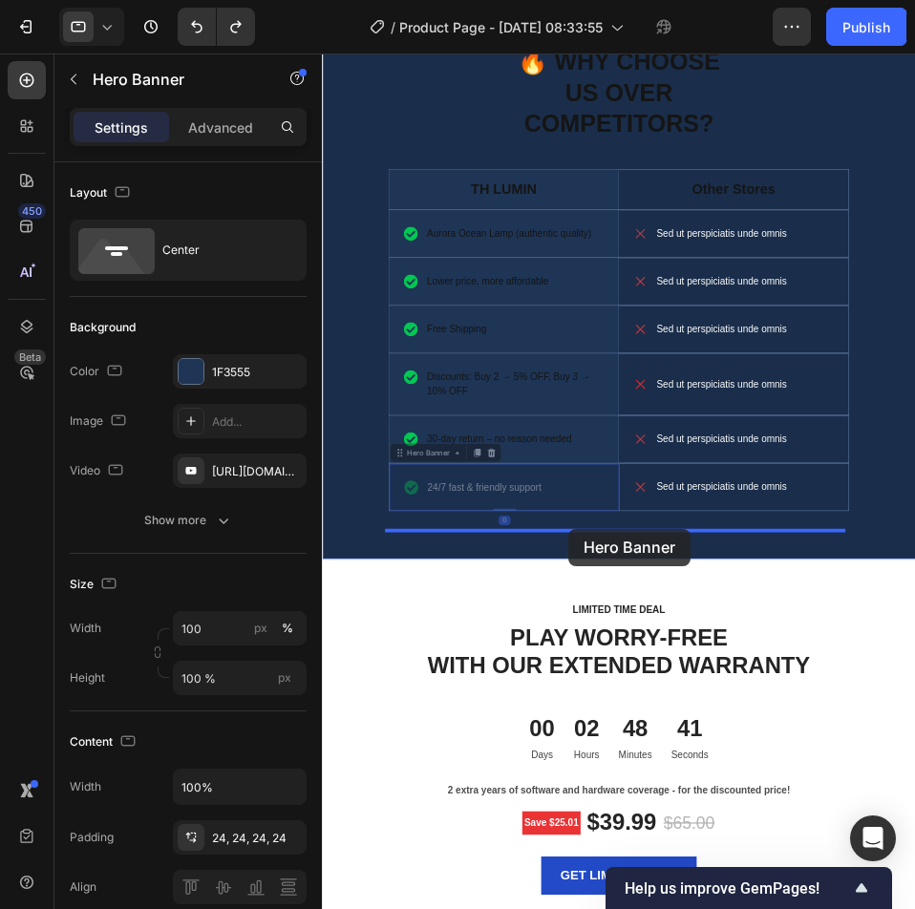
drag, startPoint x: 727, startPoint y: 765, endPoint x: 715, endPoint y: 813, distance: 49.1
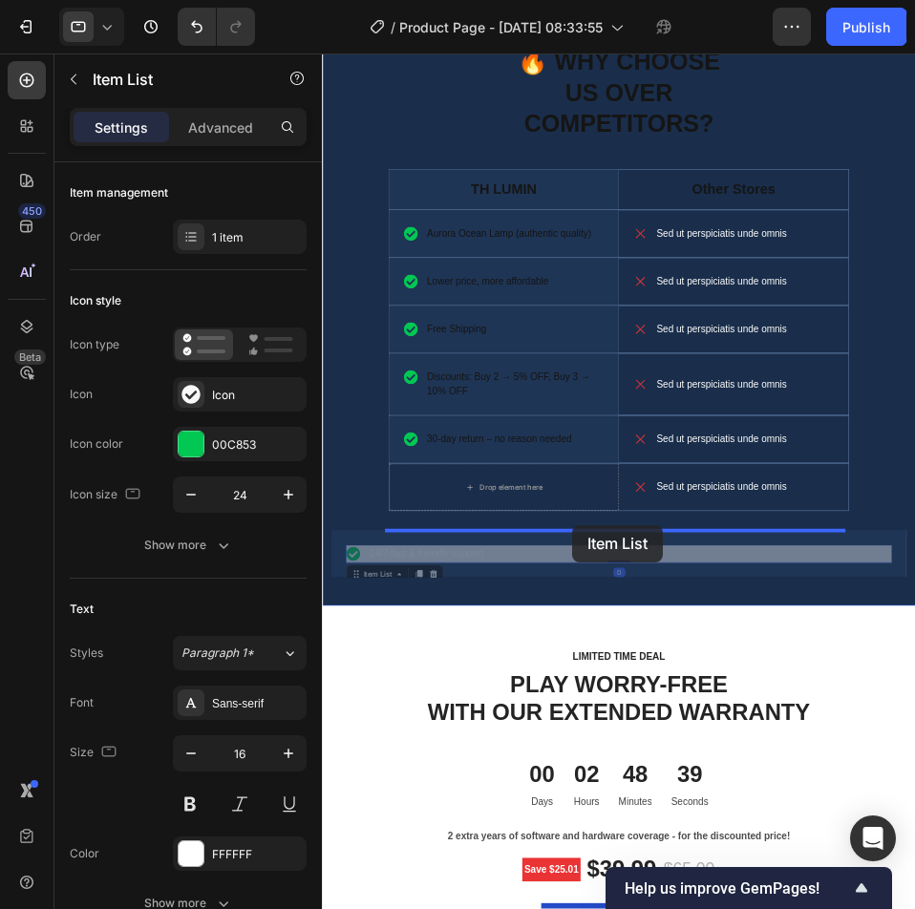
drag, startPoint x: 729, startPoint y: 843, endPoint x: 721, endPoint y: 807, distance: 37.1
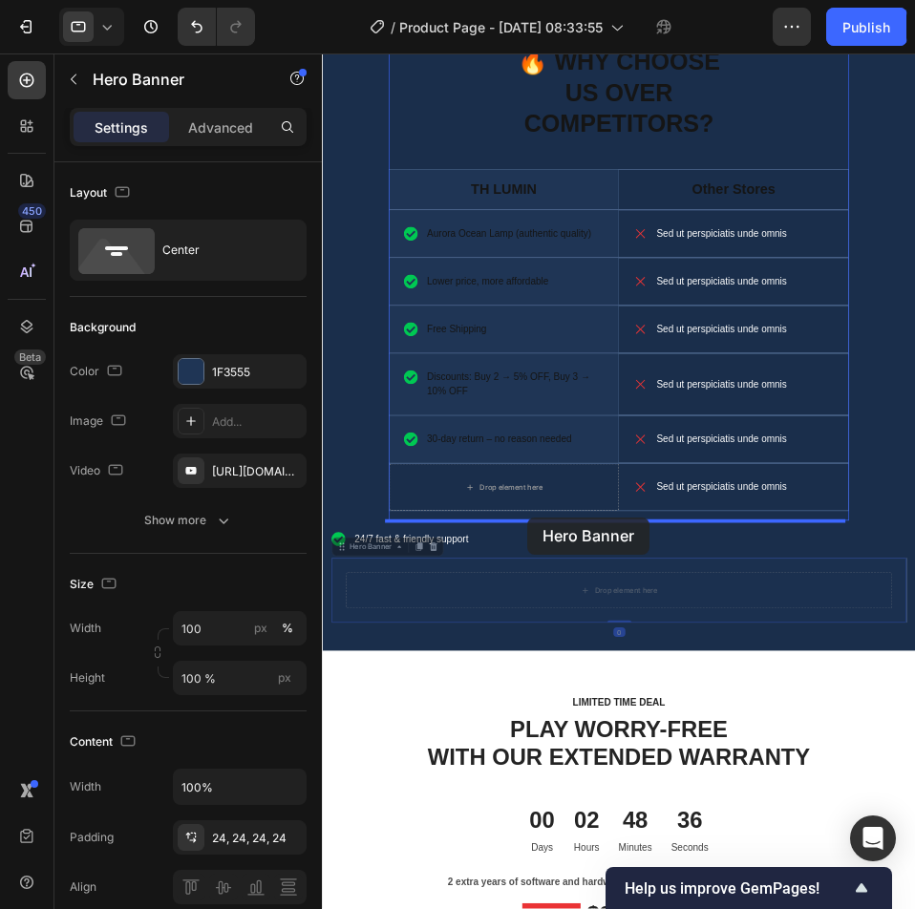
drag, startPoint x: 647, startPoint y: 874, endPoint x: 650, endPoint y: 795, distance: 79.3
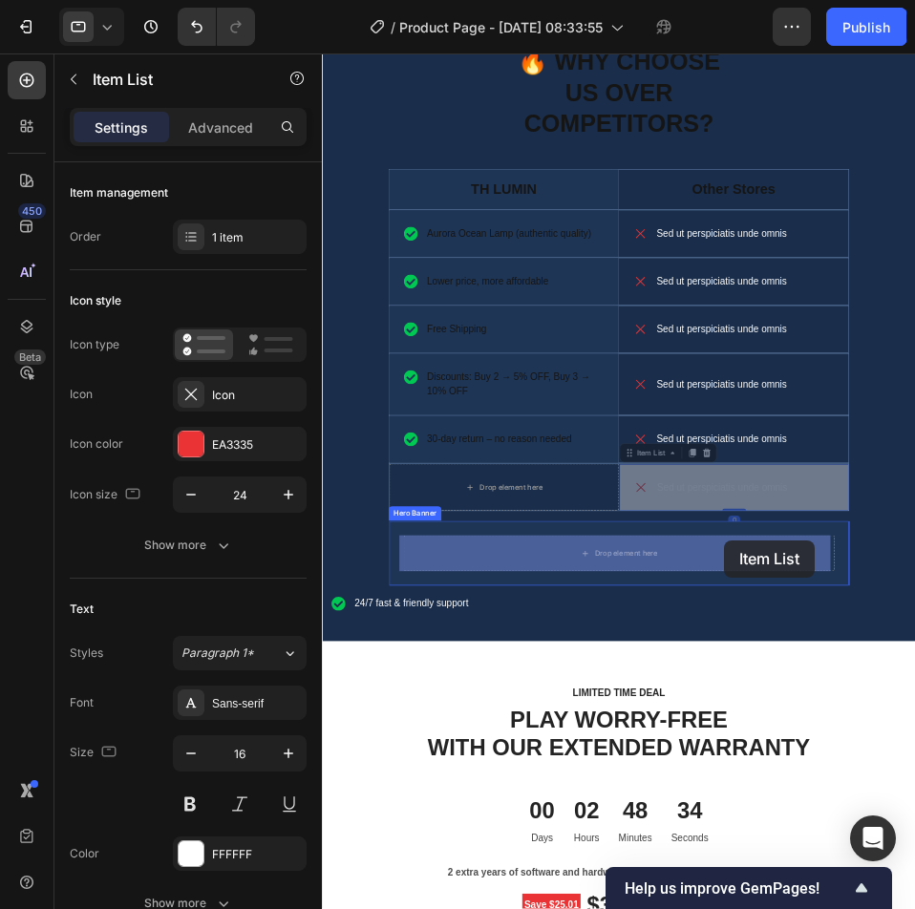
drag, startPoint x: 969, startPoint y: 749, endPoint x: 964, endPoint y: 831, distance: 82.3
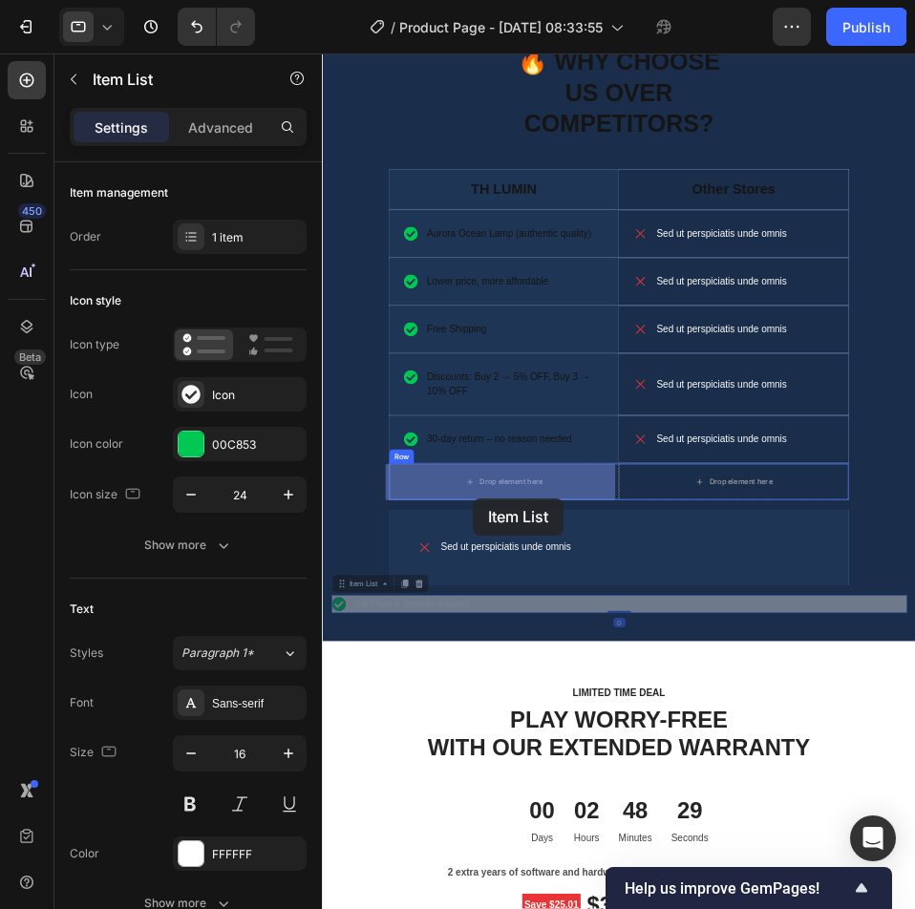
drag, startPoint x: 496, startPoint y: 930, endPoint x: 563, endPoint y: 764, distance: 179.2
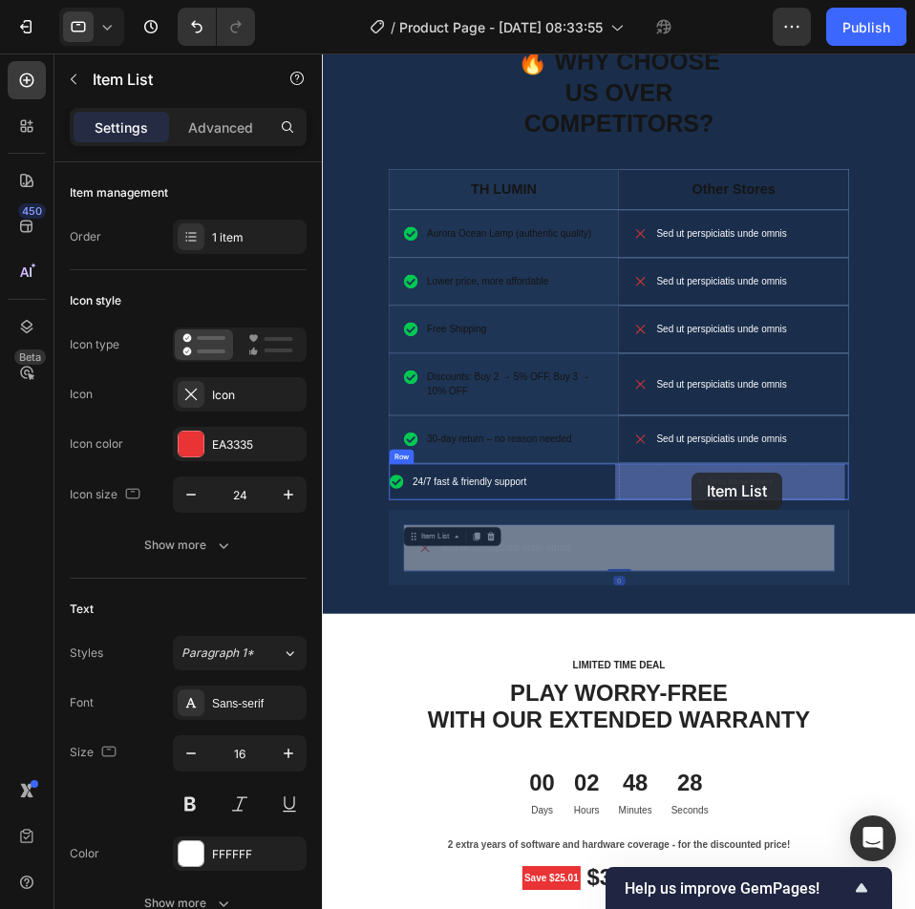
drag, startPoint x: 695, startPoint y: 839, endPoint x: 912, endPoint y: 724, distance: 245.3
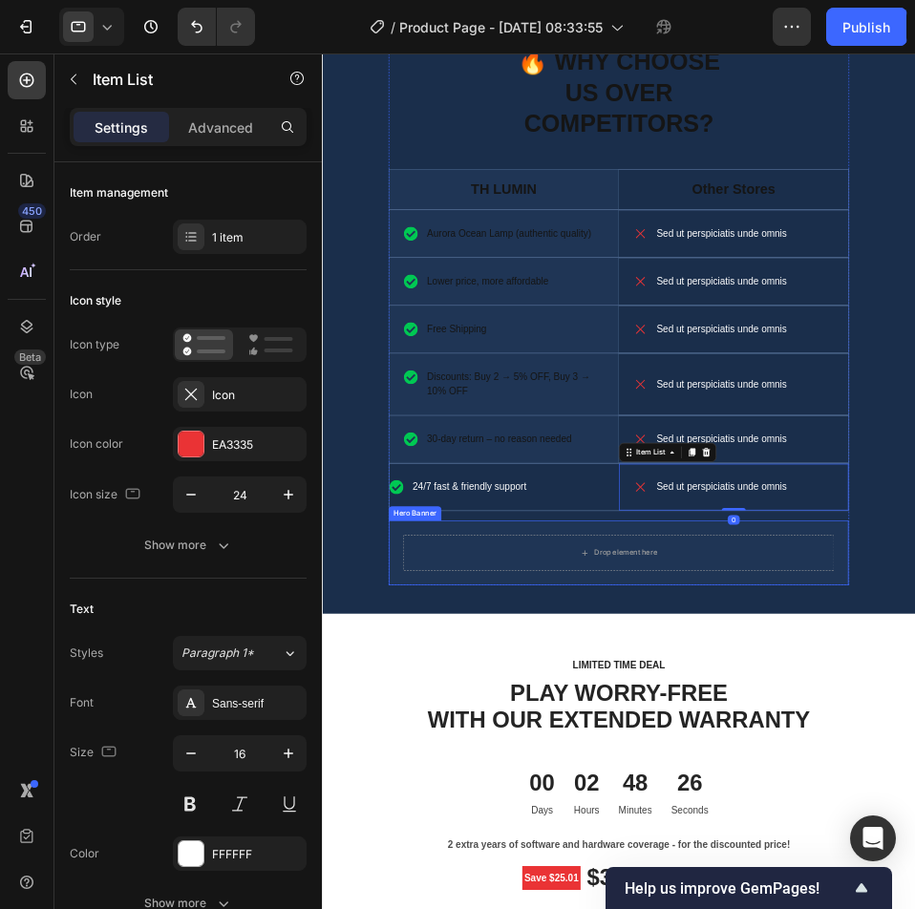
click at [802, 807] on div "Drop element here" at bounding box center [795, 851] width 735 height 103
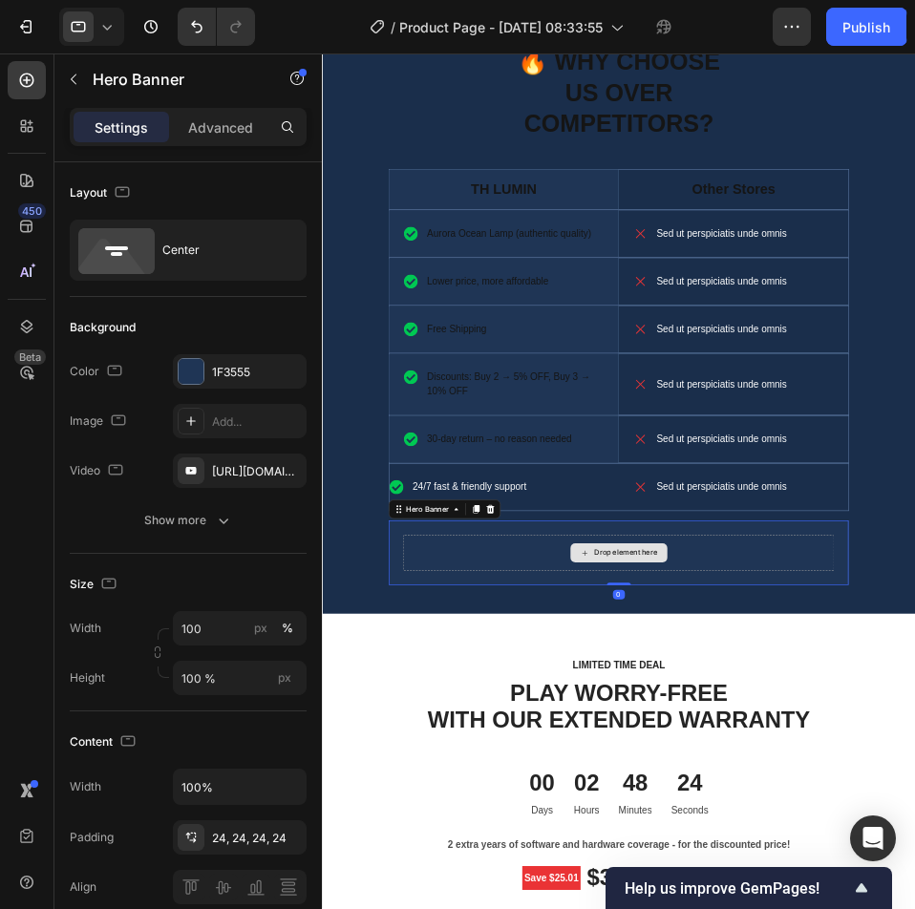
click at [914, 842] on div "Drop element here" at bounding box center [795, 851] width 689 height 57
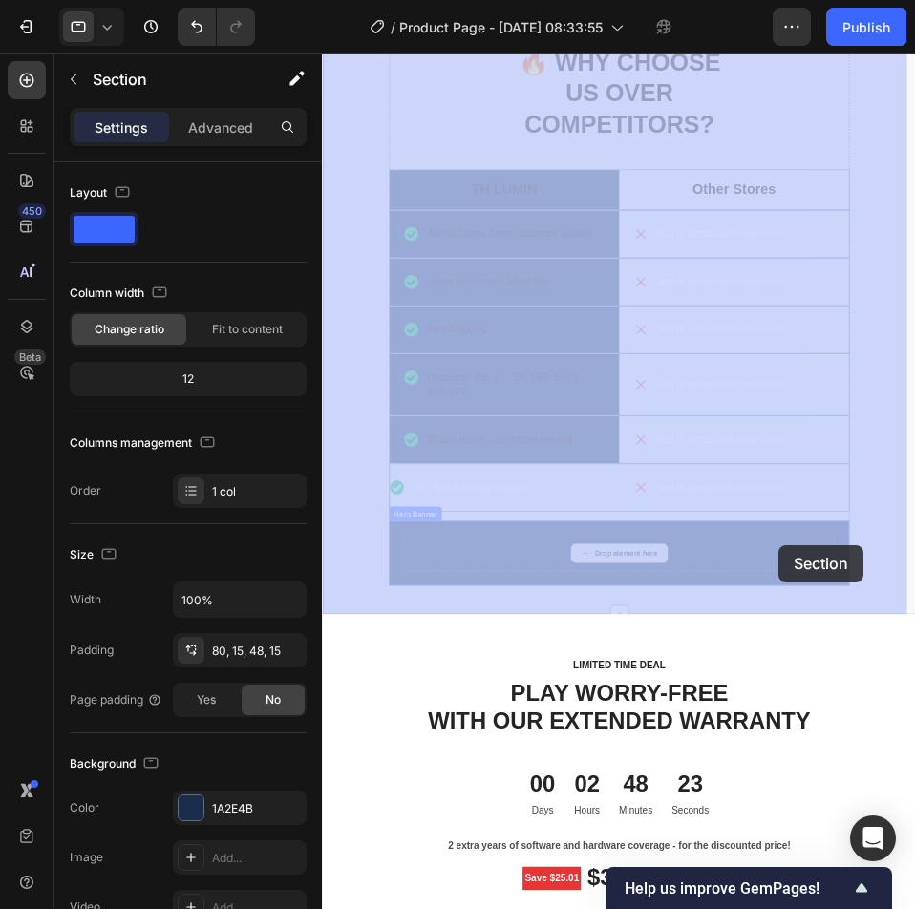
drag, startPoint x: 1156, startPoint y: 841, endPoint x: 1051, endPoint y: 839, distance: 105.1
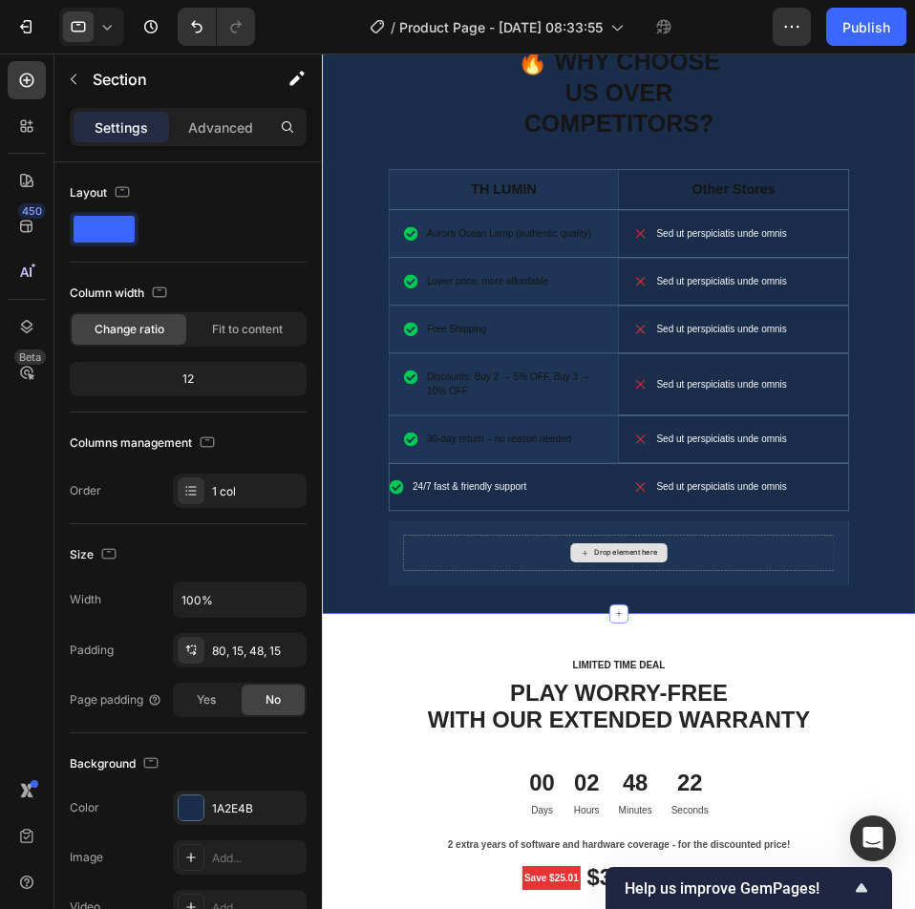
click at [914, 839] on div "Drop element here" at bounding box center [795, 851] width 689 height 57
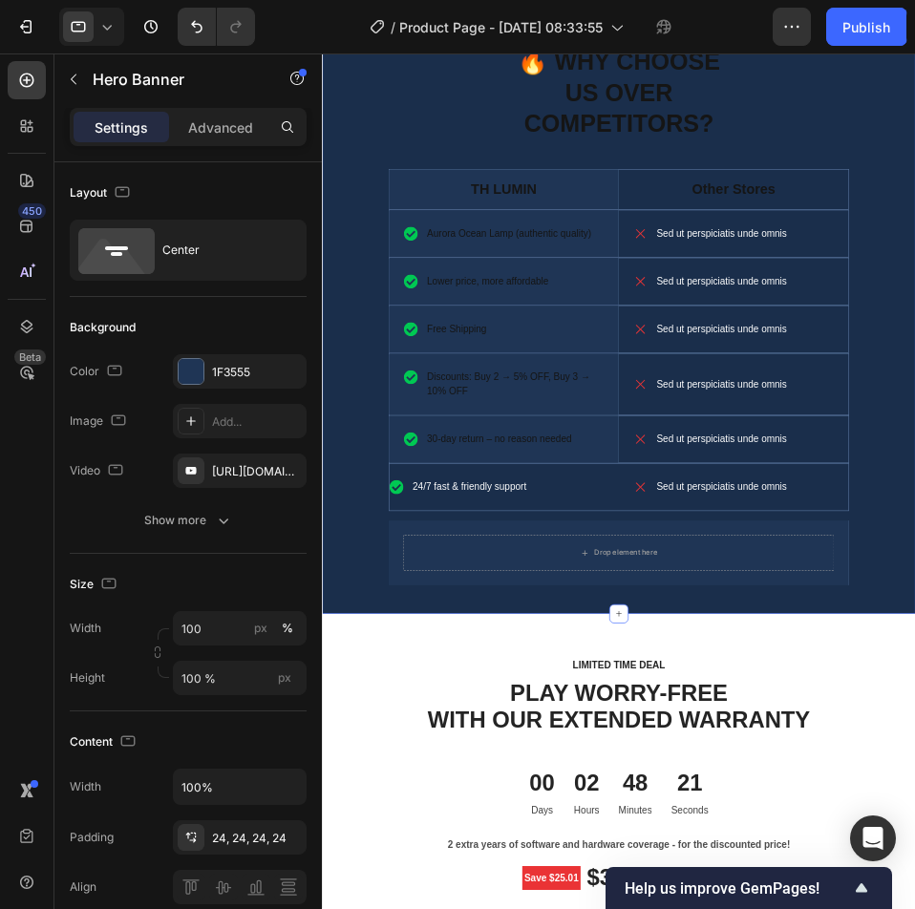
click at [914, 800] on div "🔥 WHY CHOOSE US OVER COMPETITORS? Heading TH LUMIN Text Block Hero Banner Other…" at bounding box center [795, 472] width 919 height 864
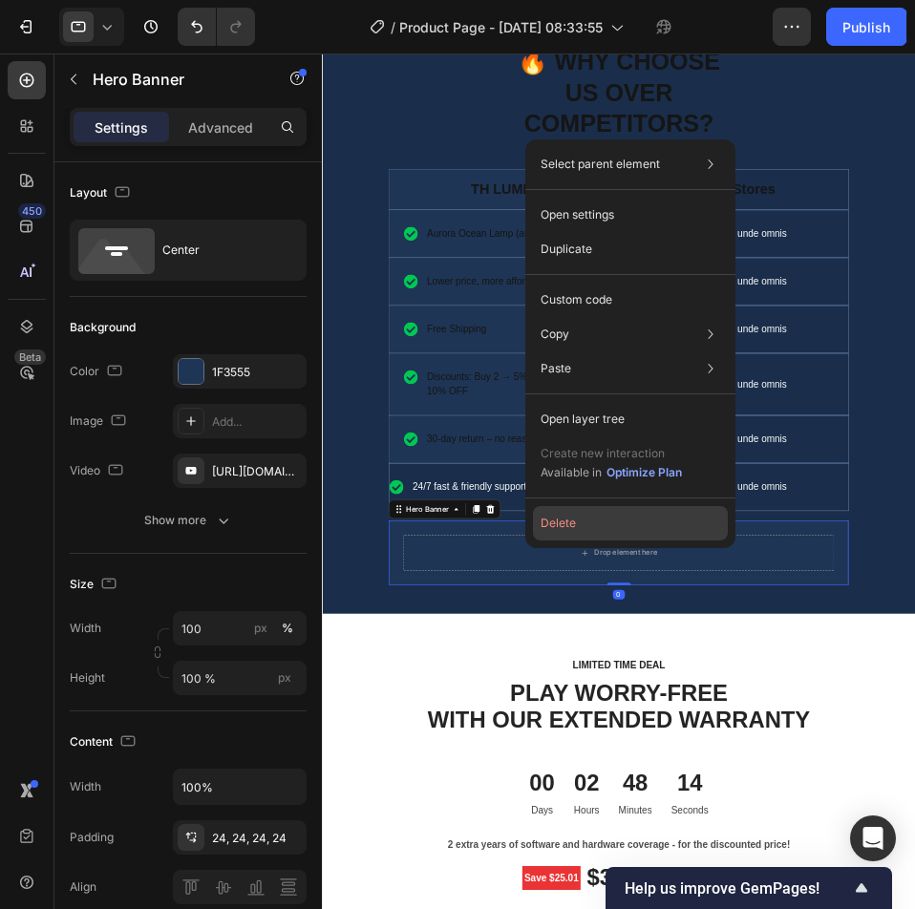
click at [648, 510] on button "Delete" at bounding box center [630, 523] width 195 height 34
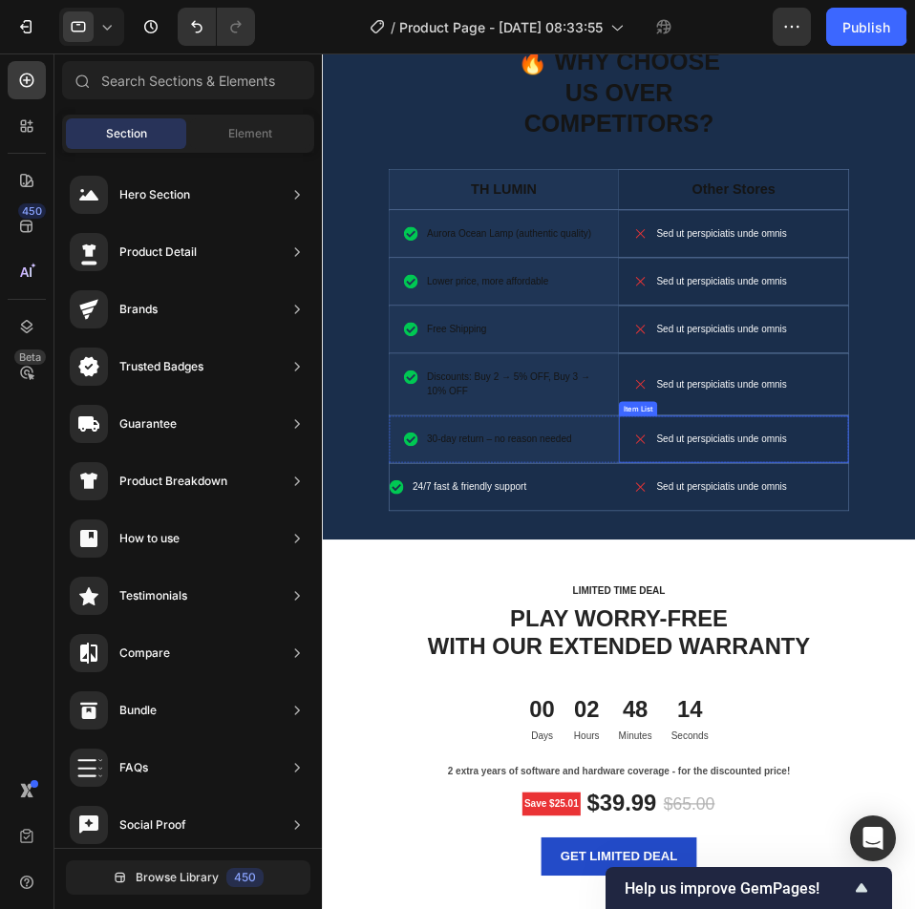
scroll to position [4461, 0]
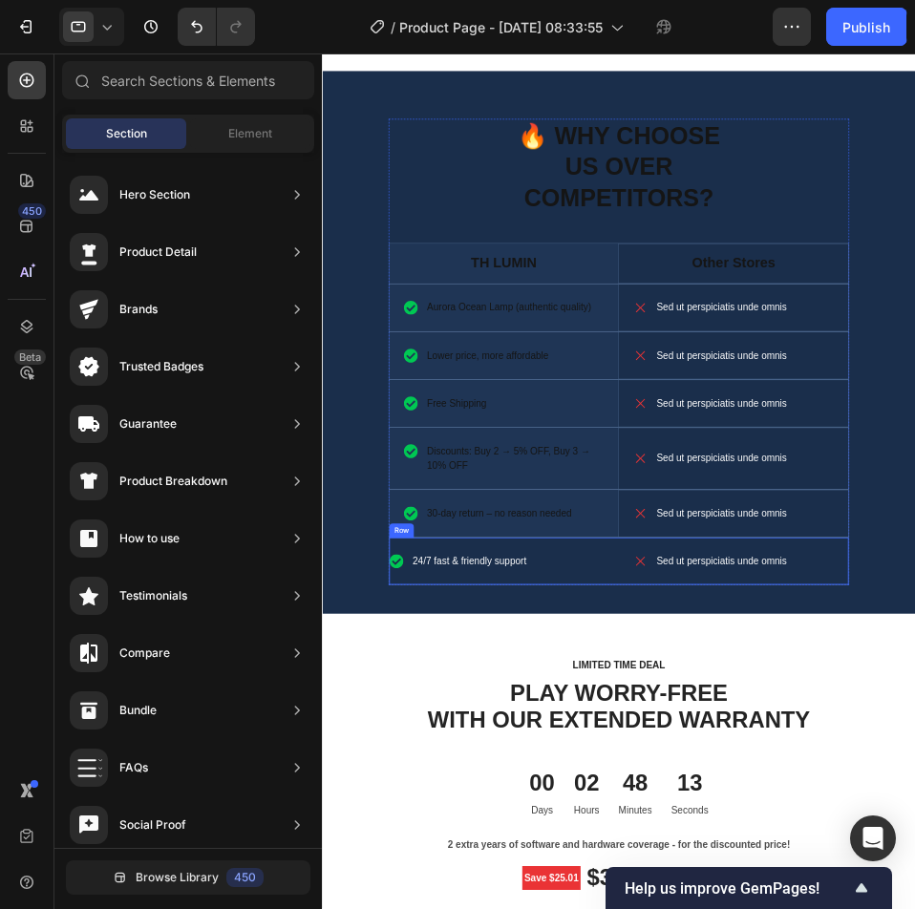
click at [731, 838] on div "24/7 fast & friendly support Item List" at bounding box center [612, 865] width 367 height 75
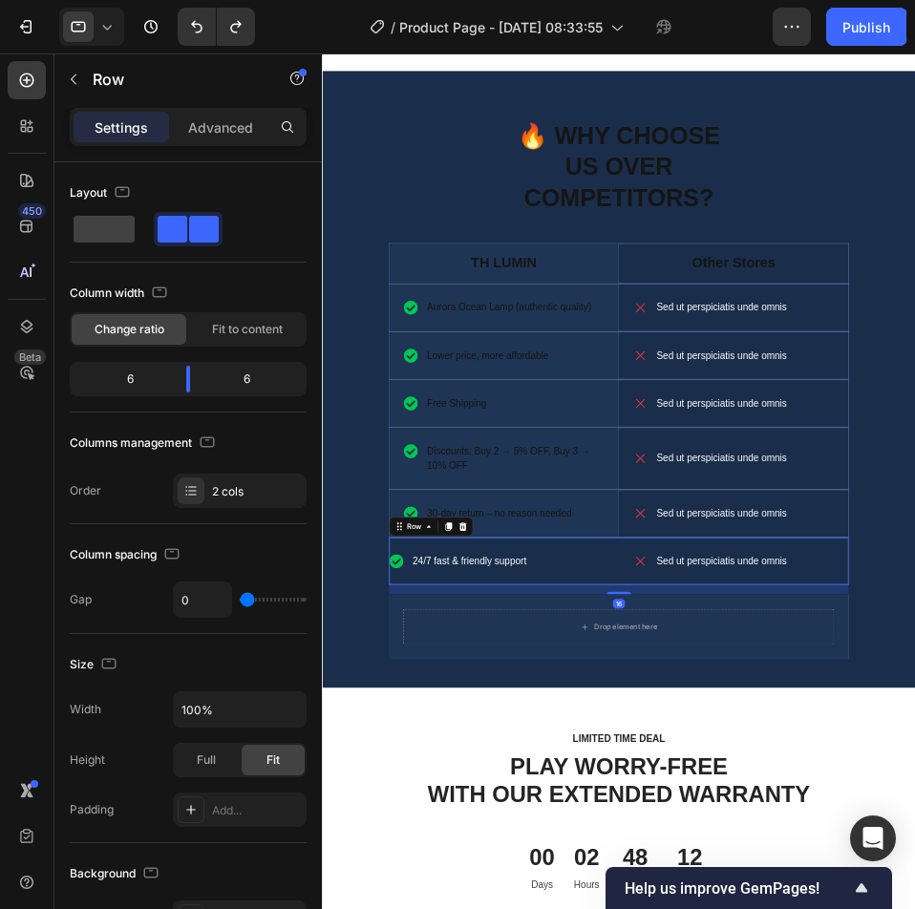
scroll to position [4579, 0]
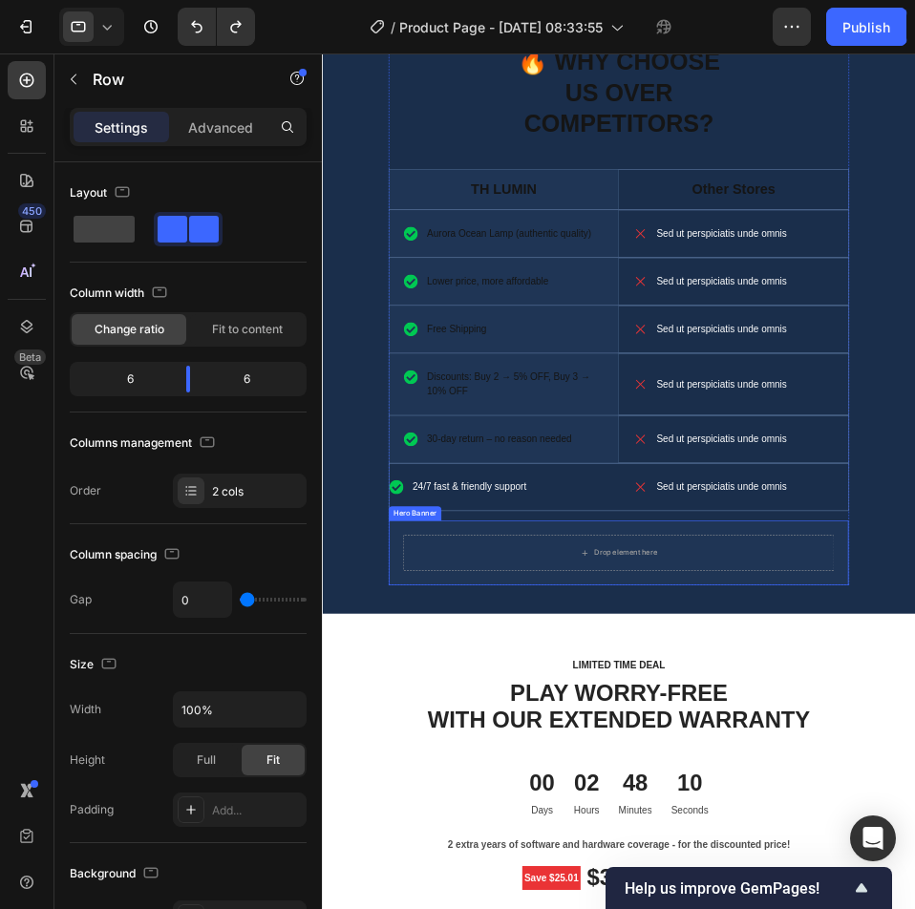
click at [895, 802] on div "Drop element here" at bounding box center [795, 851] width 735 height 103
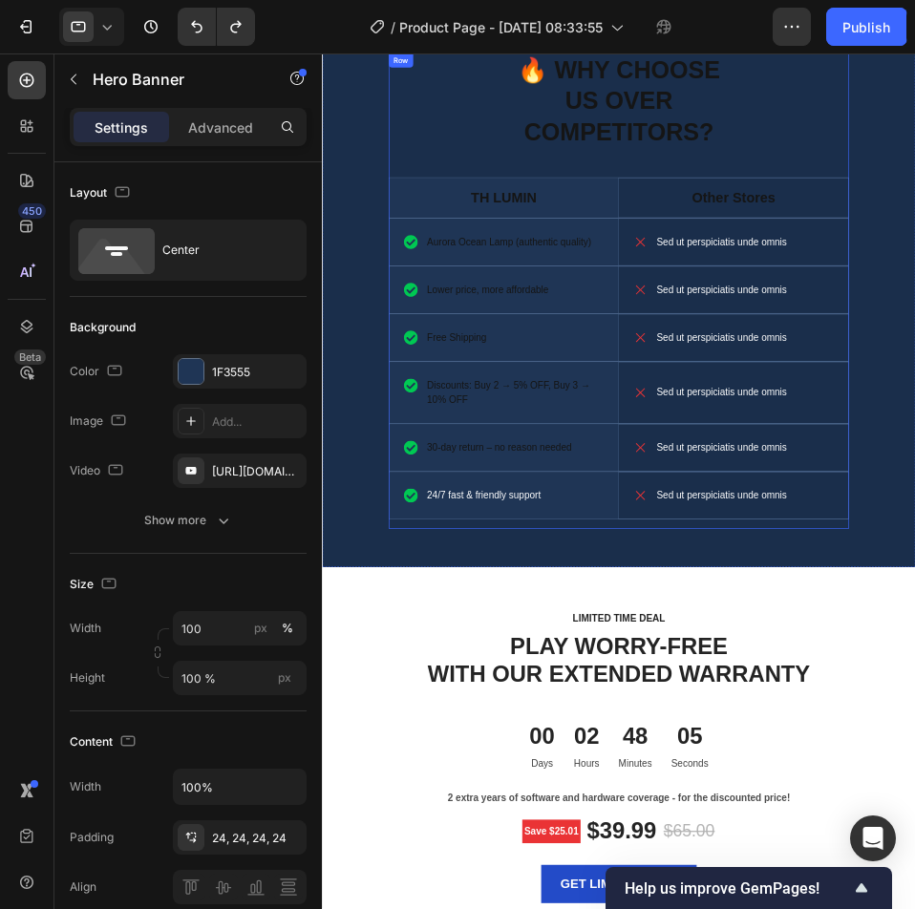
scroll to position [4491, 0]
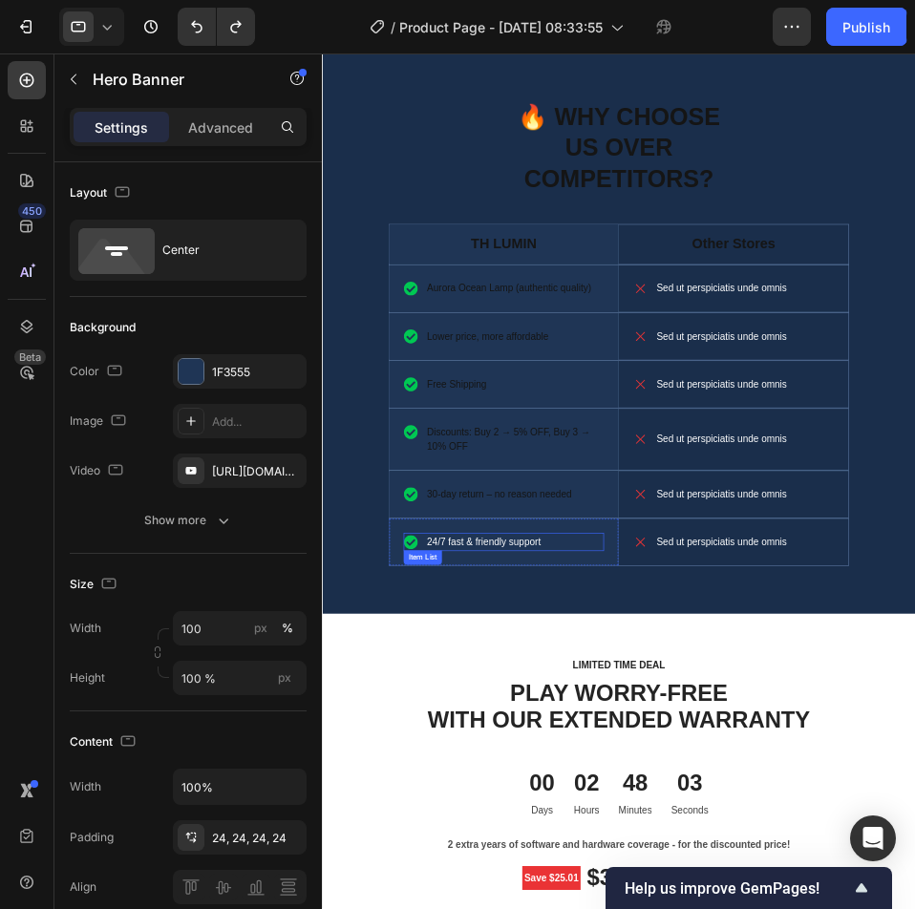
click at [657, 834] on p "24/7 fast & friendly support" at bounding box center [579, 834] width 181 height 23
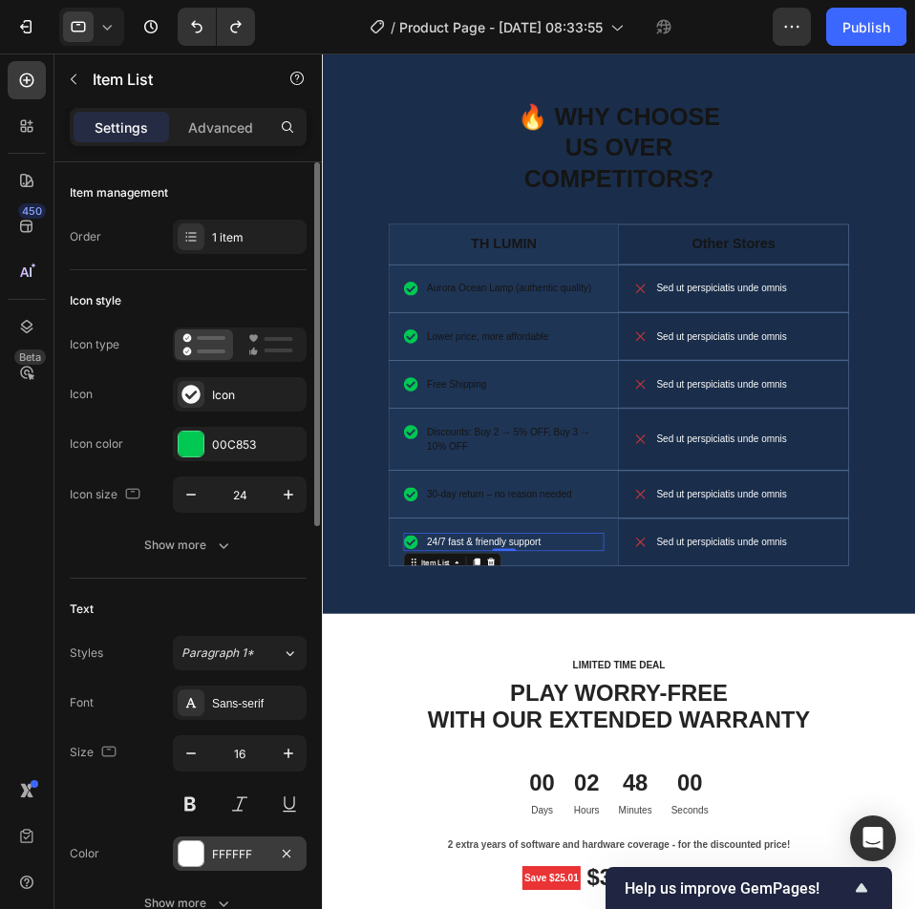
click at [185, 846] on div at bounding box center [191, 854] width 25 height 25
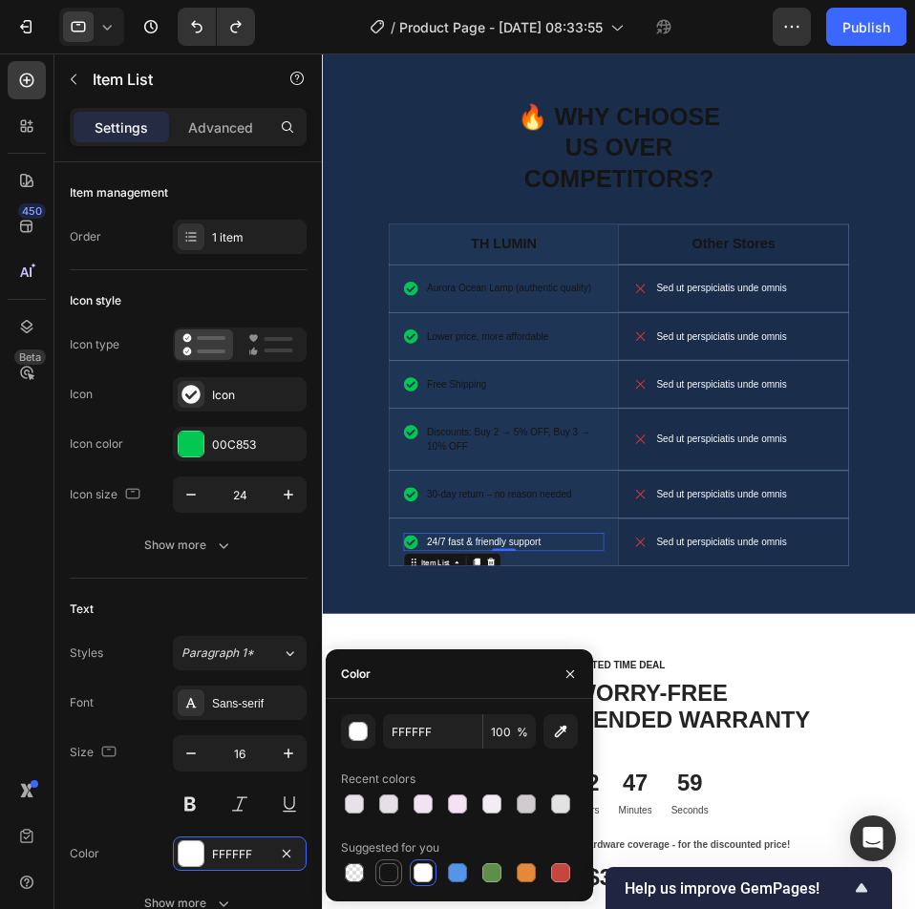
click at [385, 872] on div at bounding box center [388, 873] width 19 height 19
type input "151515"
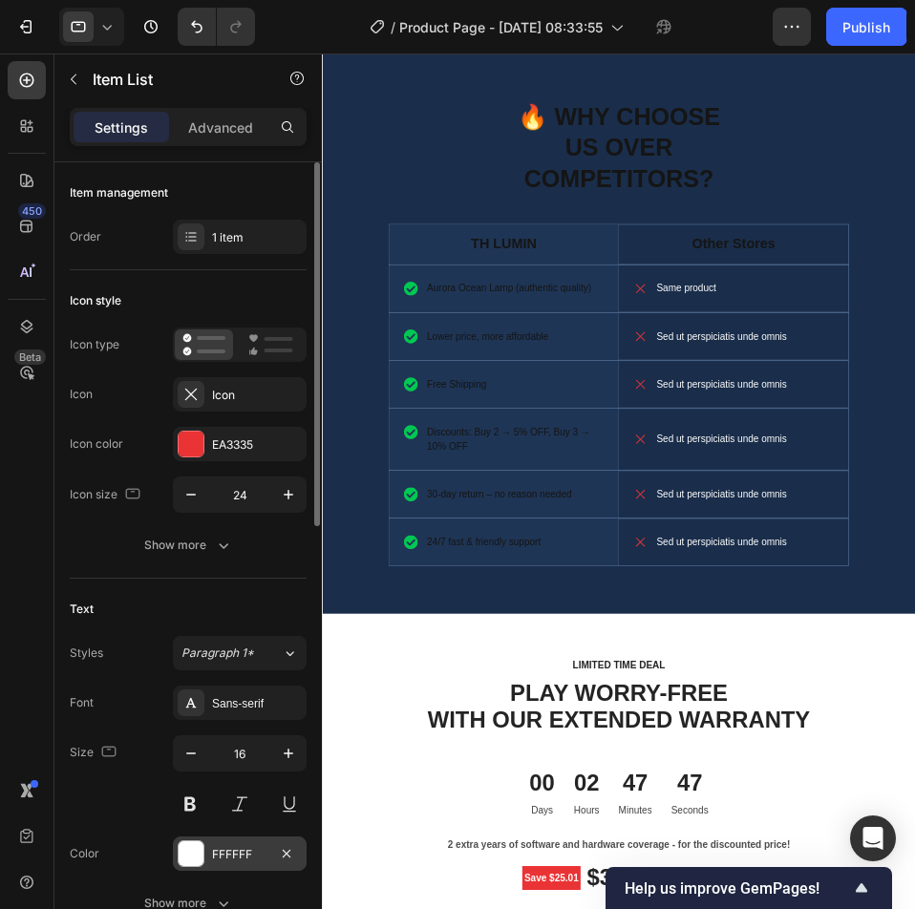
click at [188, 855] on div at bounding box center [191, 854] width 25 height 25
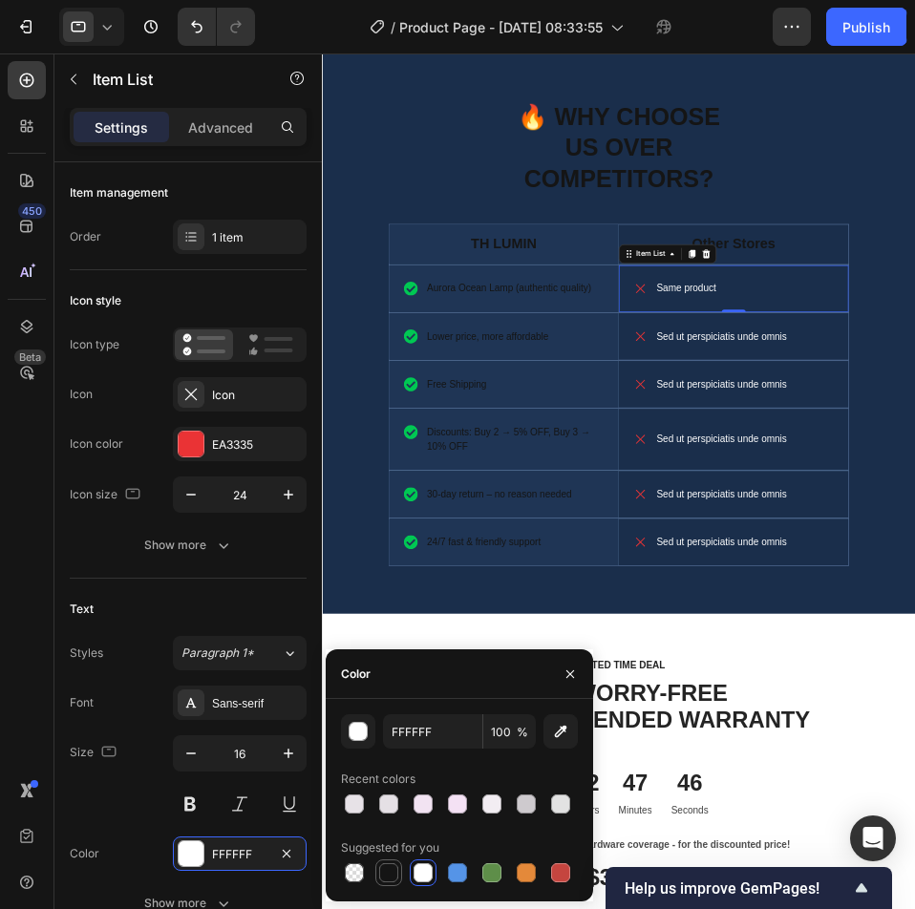
click at [385, 874] on div at bounding box center [388, 873] width 19 height 19
type input "151515"
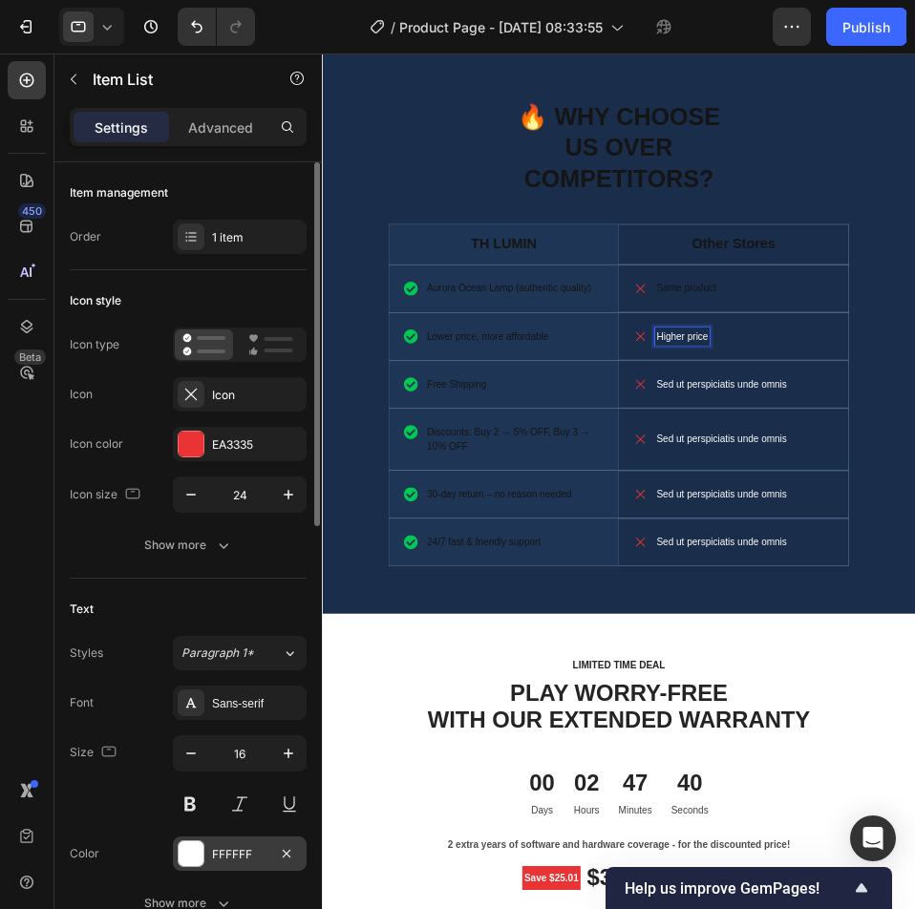
click at [181, 846] on div at bounding box center [191, 854] width 25 height 25
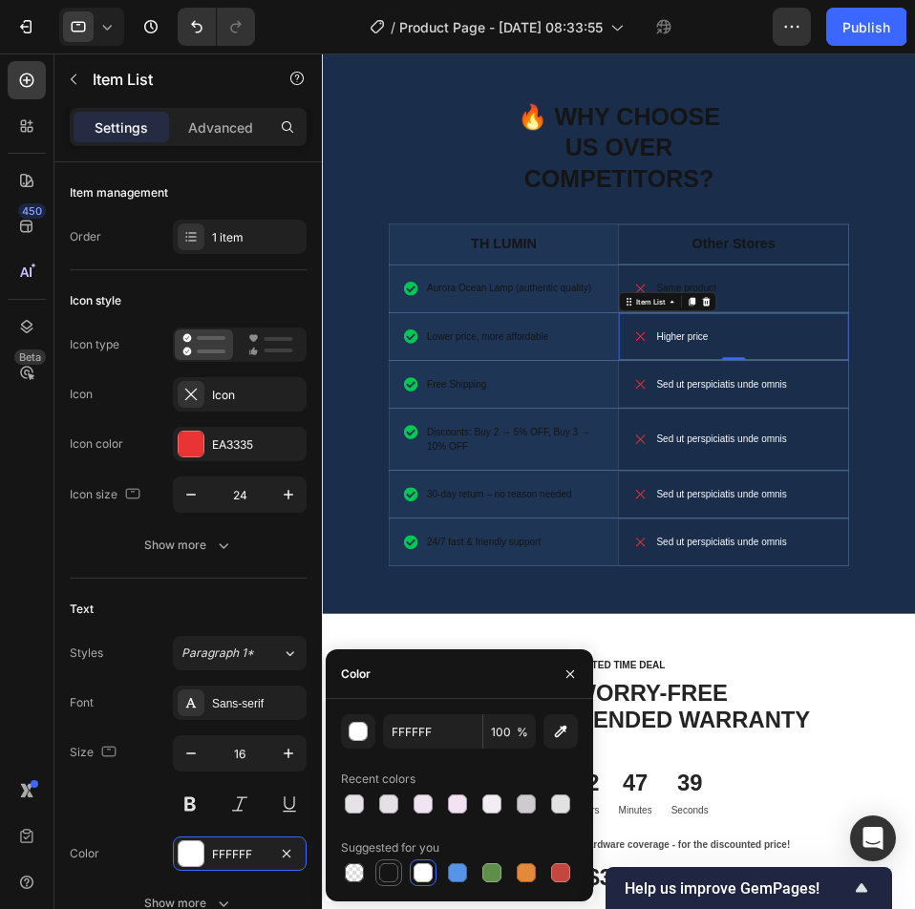
click at [390, 872] on div at bounding box center [388, 873] width 19 height 19
type input "151515"
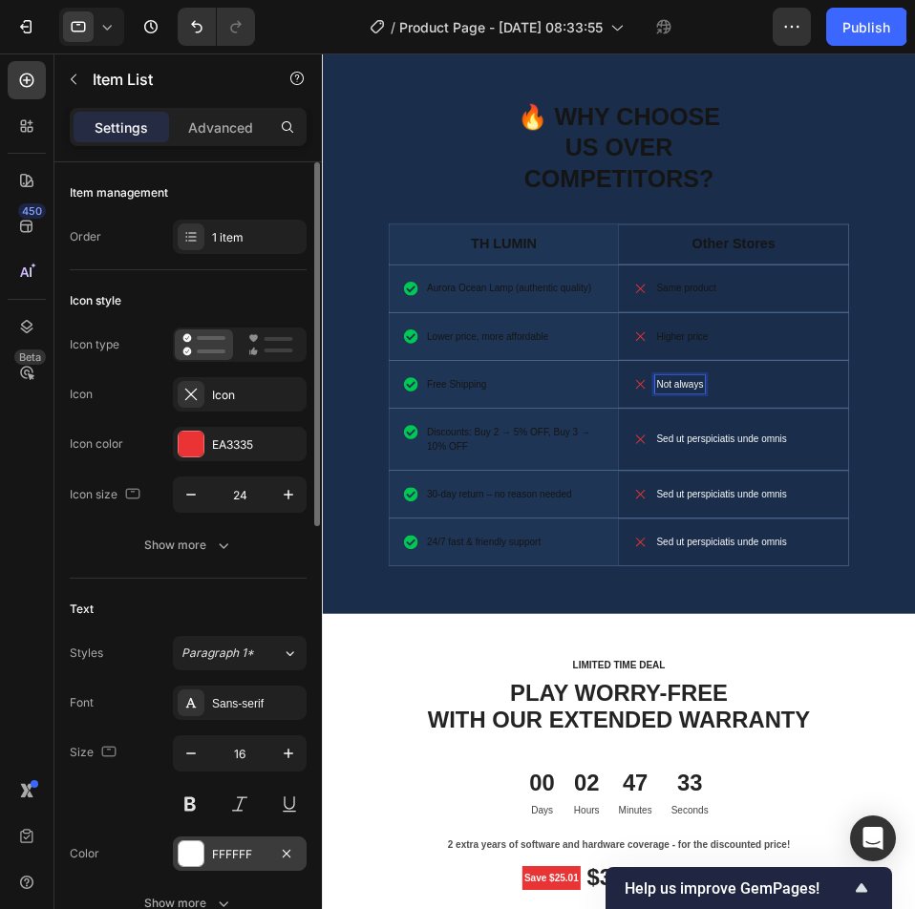
click at [199, 854] on div at bounding box center [191, 854] width 25 height 25
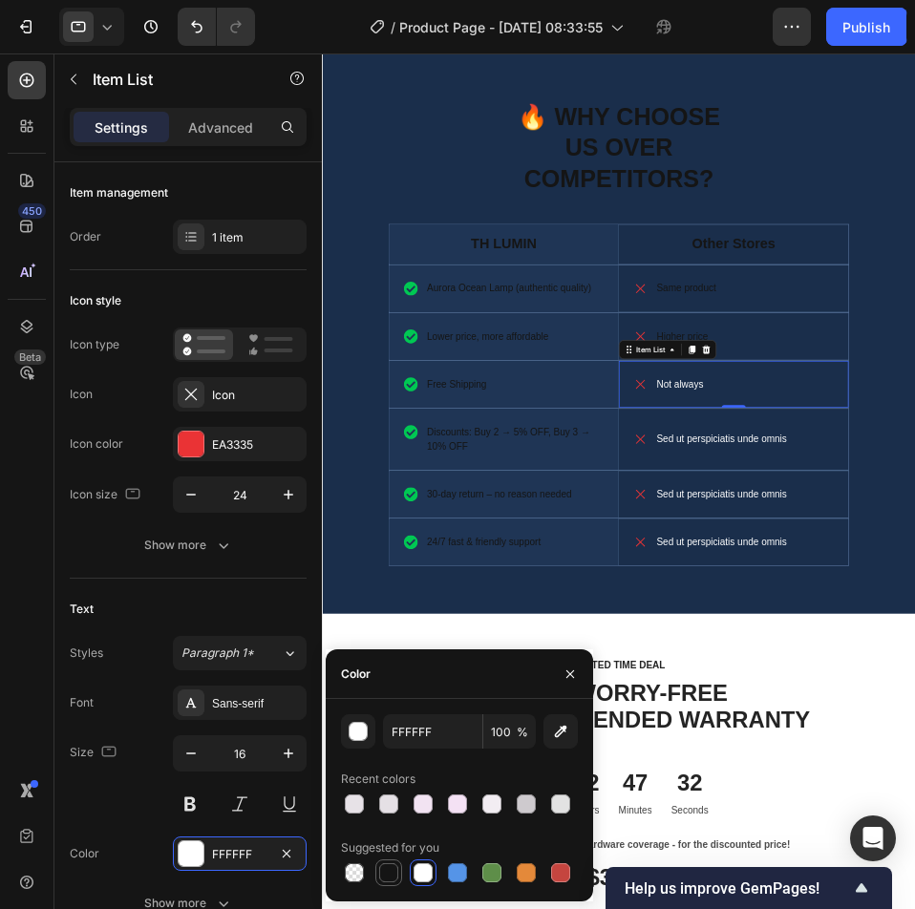
click at [388, 871] on div at bounding box center [388, 873] width 19 height 19
type input "151515"
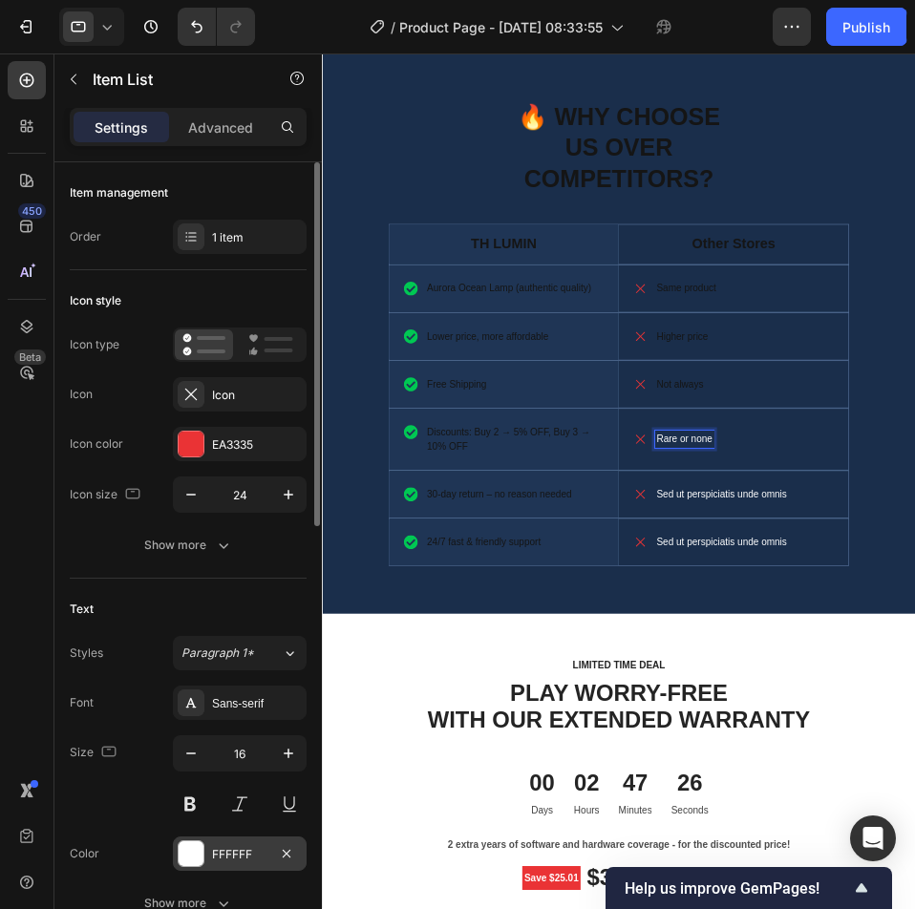
click at [191, 850] on div at bounding box center [191, 854] width 25 height 25
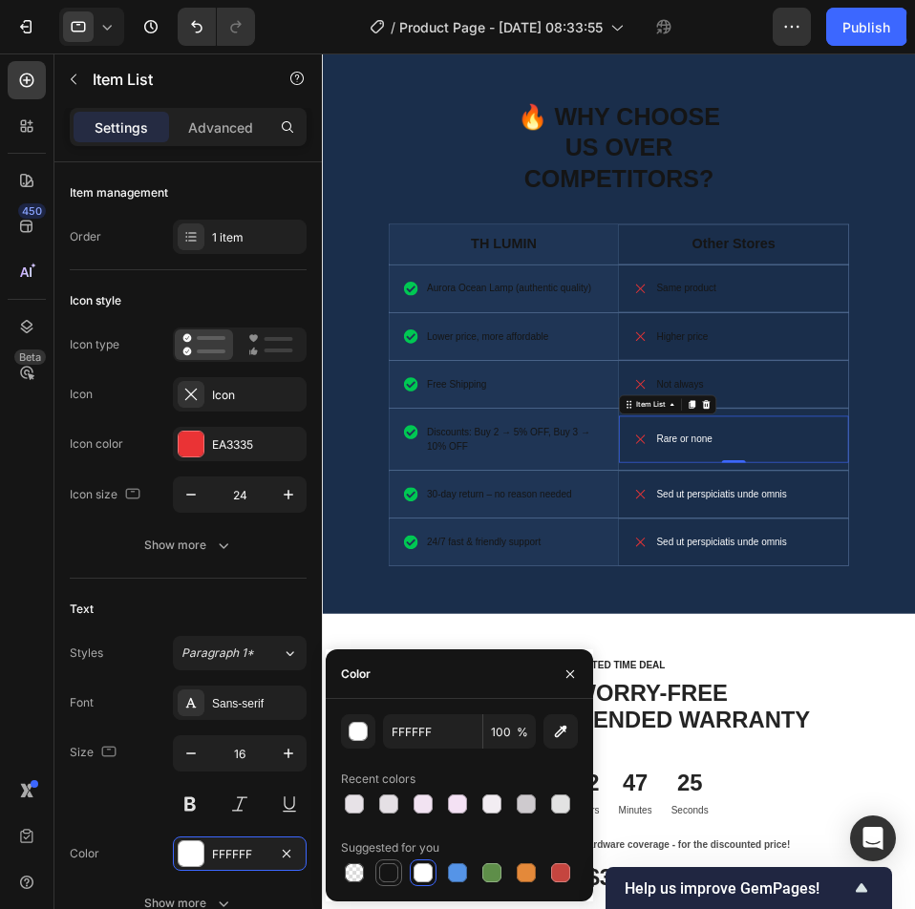
click at [388, 874] on div at bounding box center [388, 873] width 19 height 19
type input "151515"
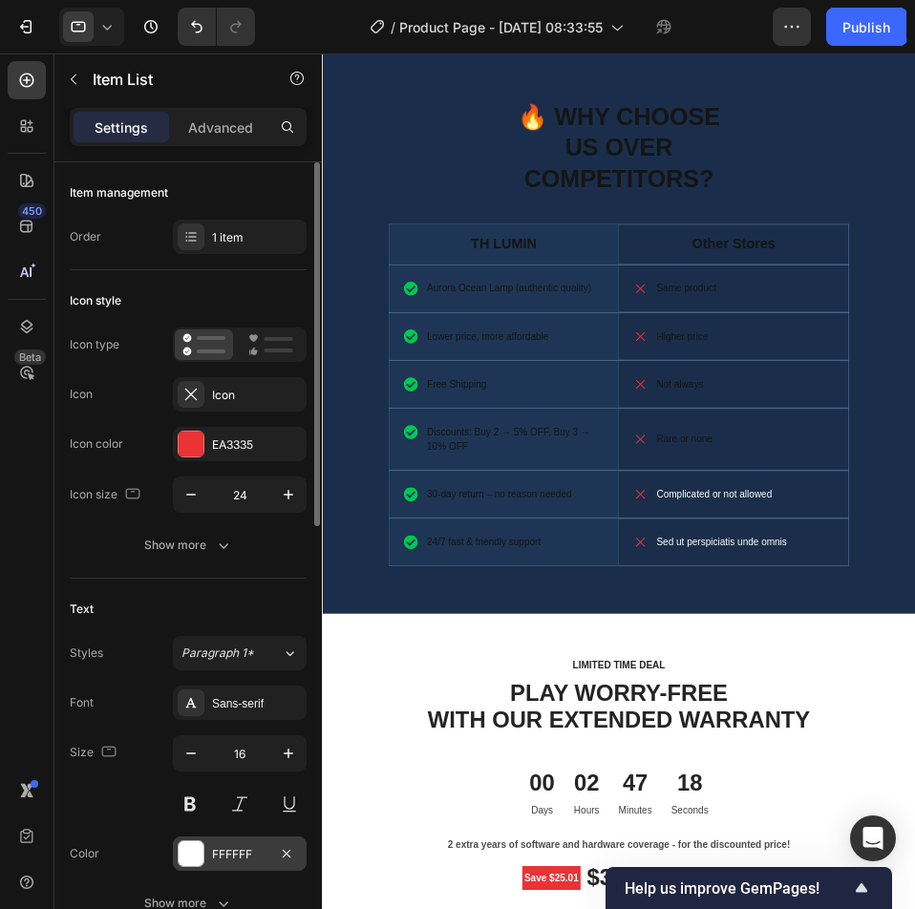
click at [194, 857] on div at bounding box center [191, 854] width 25 height 25
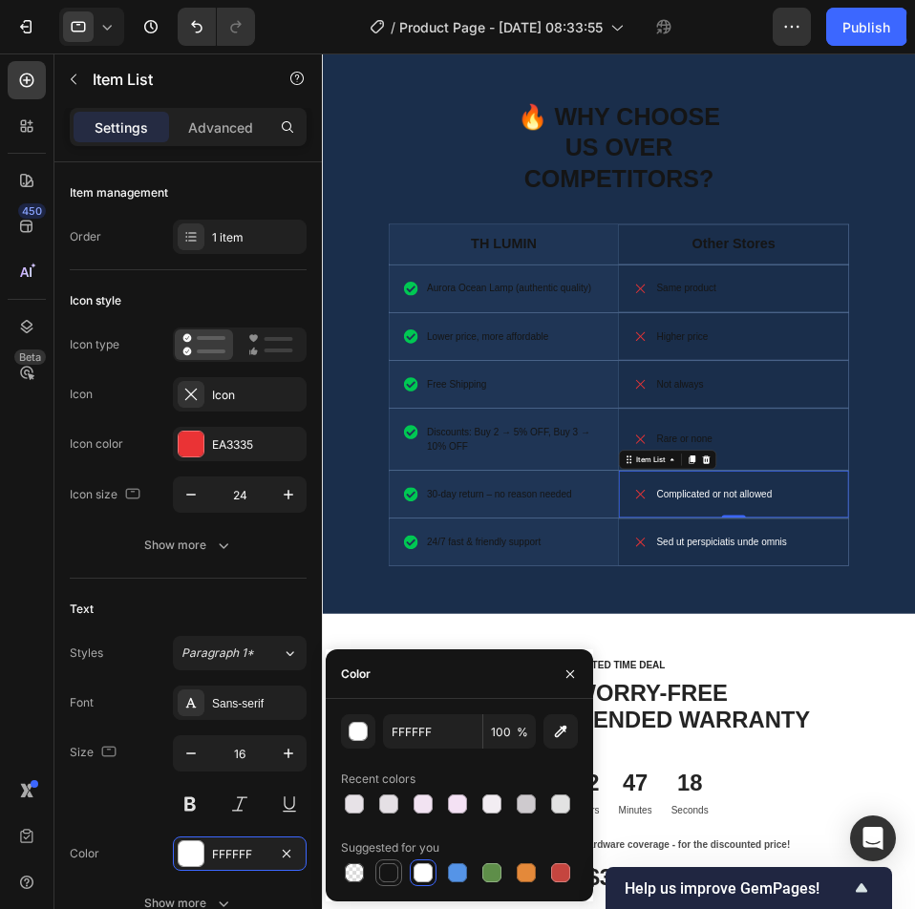
click at [385, 873] on div at bounding box center [388, 873] width 19 height 19
type input "151515"
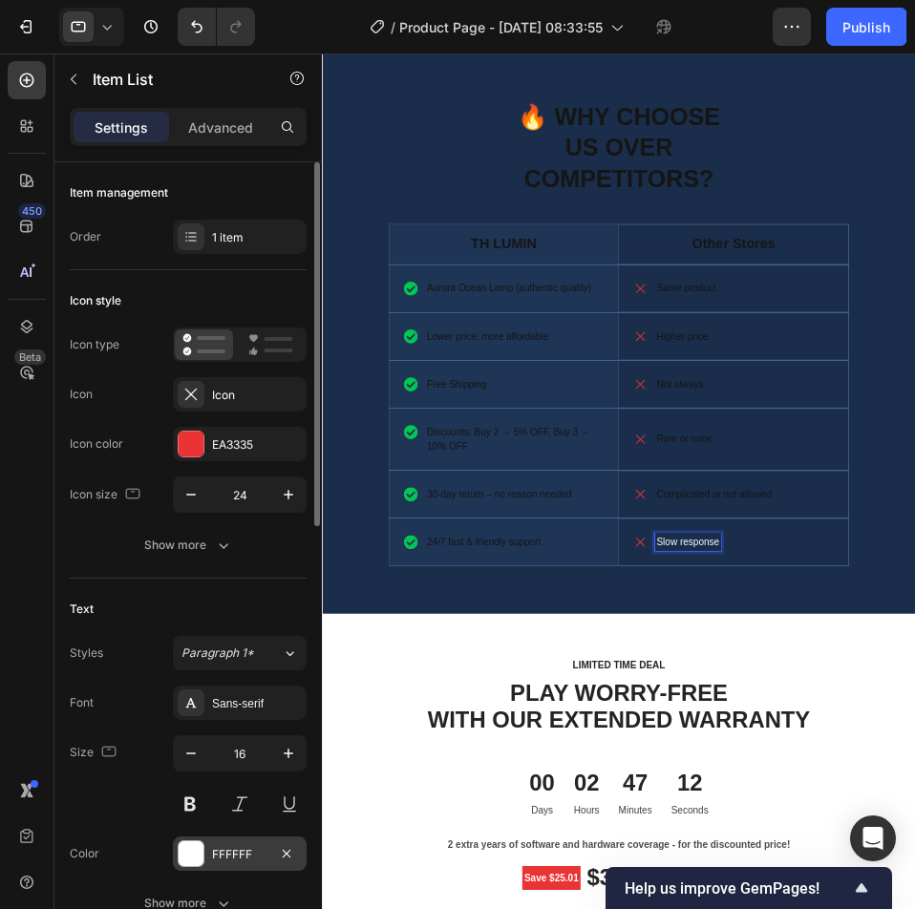
click at [195, 855] on div at bounding box center [191, 854] width 25 height 25
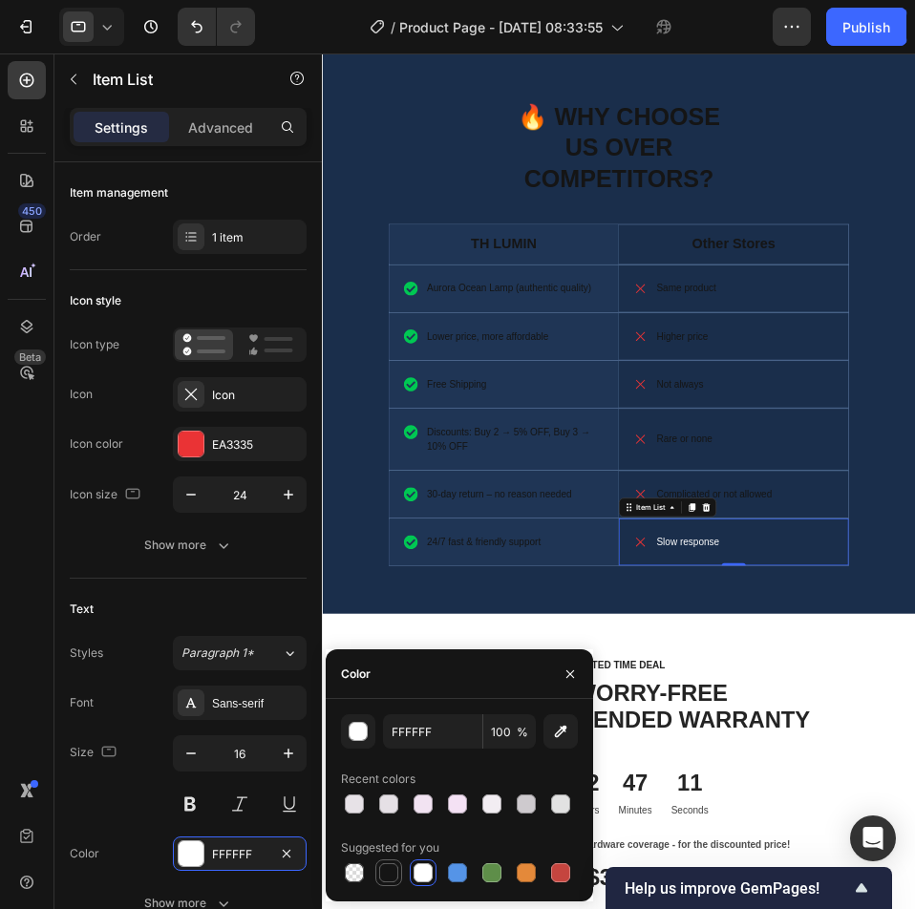
click at [379, 871] on div at bounding box center [388, 873] width 19 height 19
type input "151515"
click at [914, 908] on div "🔥 WHY CHOOSE US OVER COMPETITORS? Heading TH LUMIN Text Block Hero Banner Other…" at bounding box center [796, 501] width 948 height 898
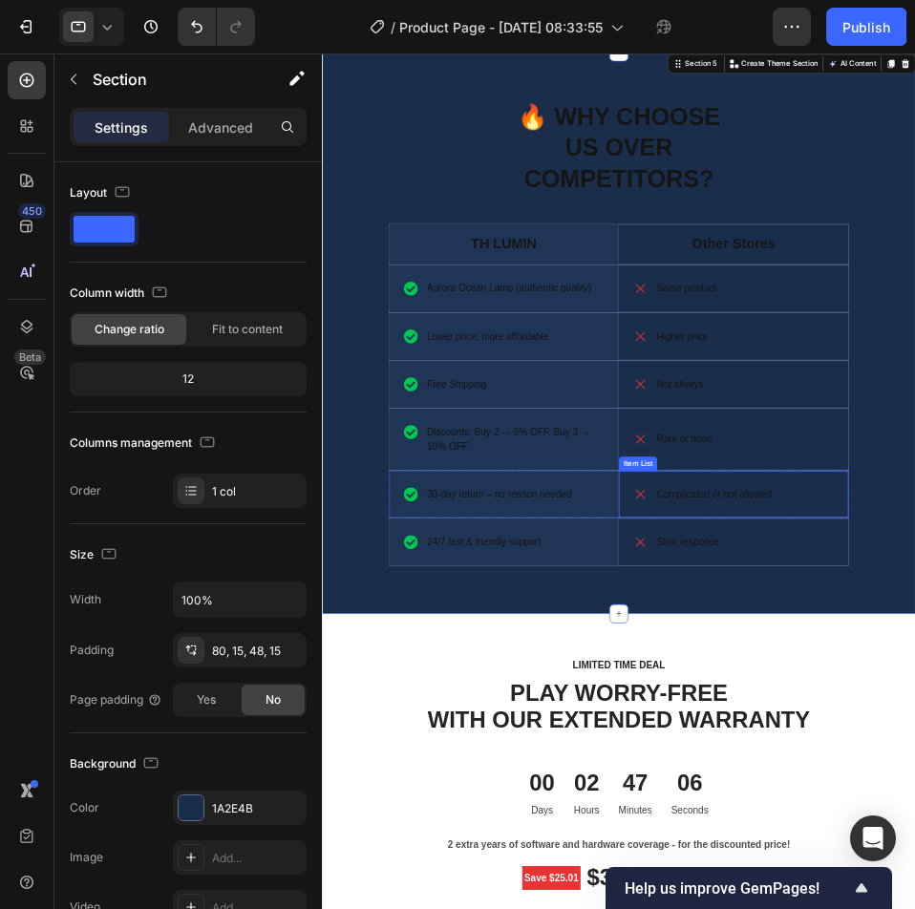
scroll to position [4300, 0]
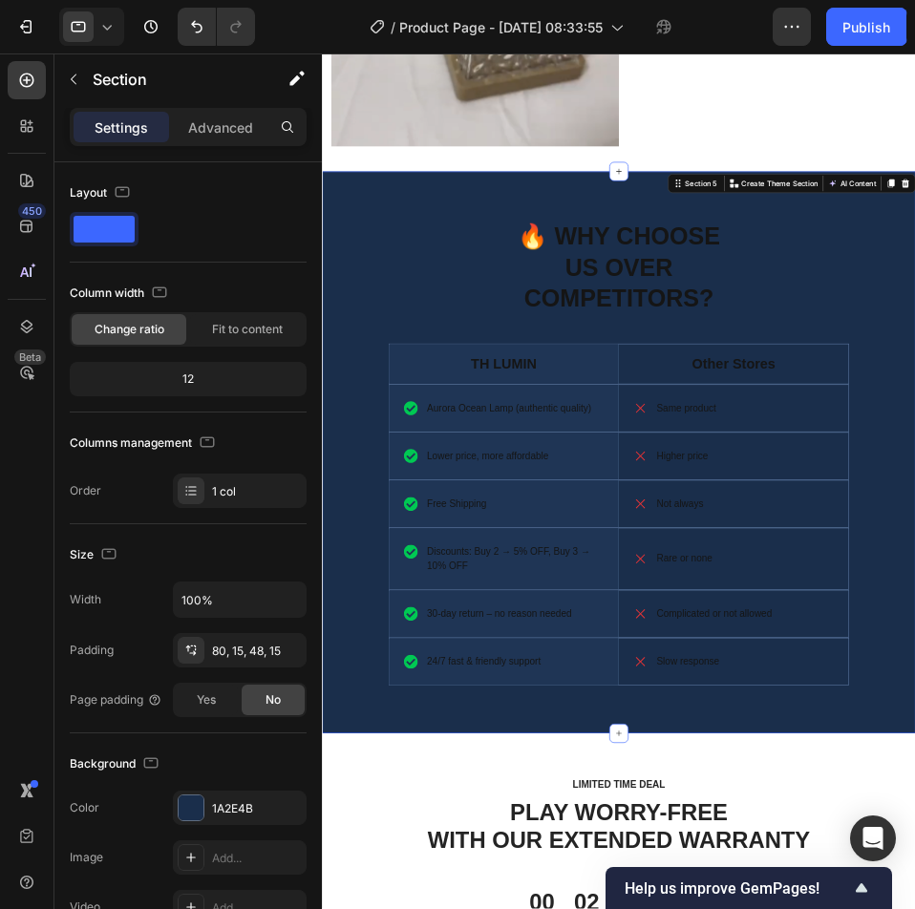
click at [914, 358] on div "🔥 WHY CHOOSE US OVER COMPETITORS? Heading TH LUMIN Text Block Hero Banner Other…" at bounding box center [795, 707] width 919 height 776
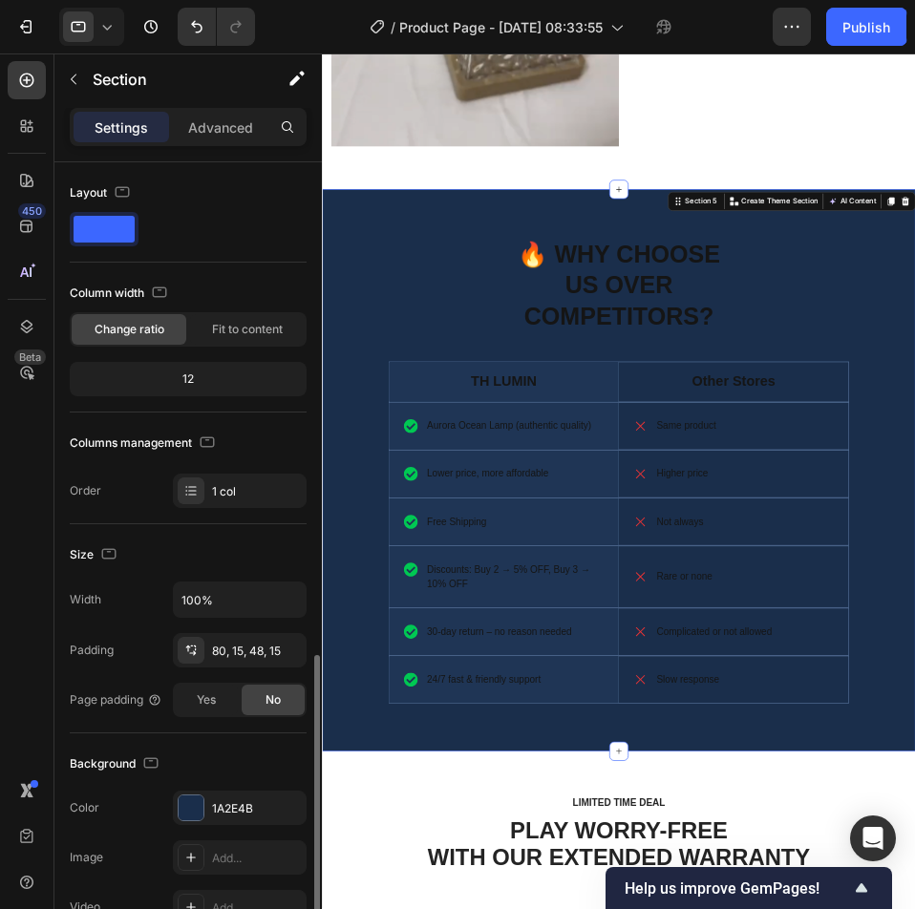
scroll to position [314, 0]
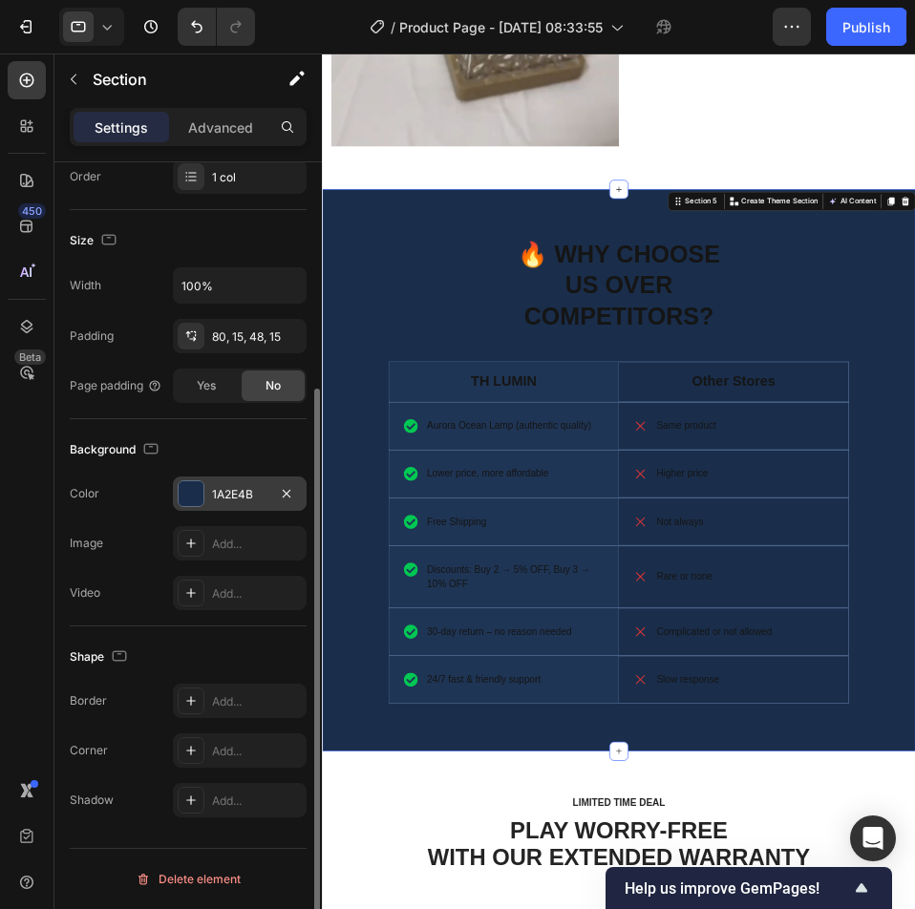
click at [200, 498] on div at bounding box center [191, 493] width 25 height 25
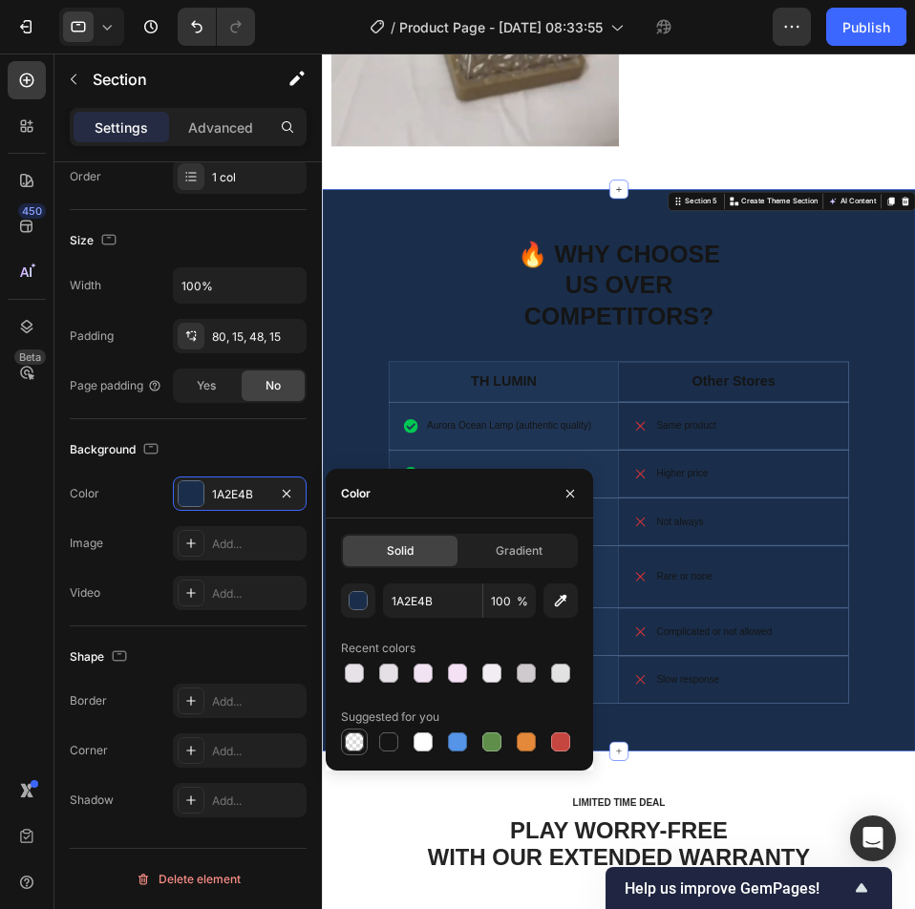
click at [360, 738] on div at bounding box center [354, 742] width 19 height 19
type input "000000"
type input "0"
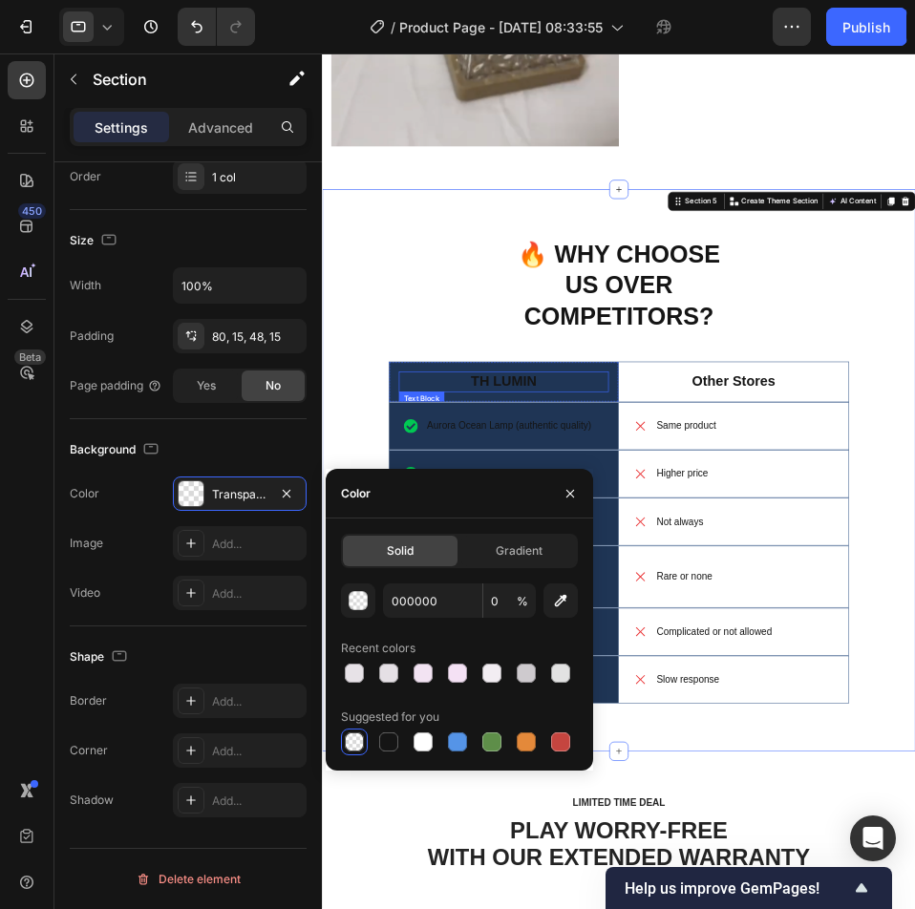
click at [714, 565] on p "TH LUMIN" at bounding box center [611, 579] width 331 height 29
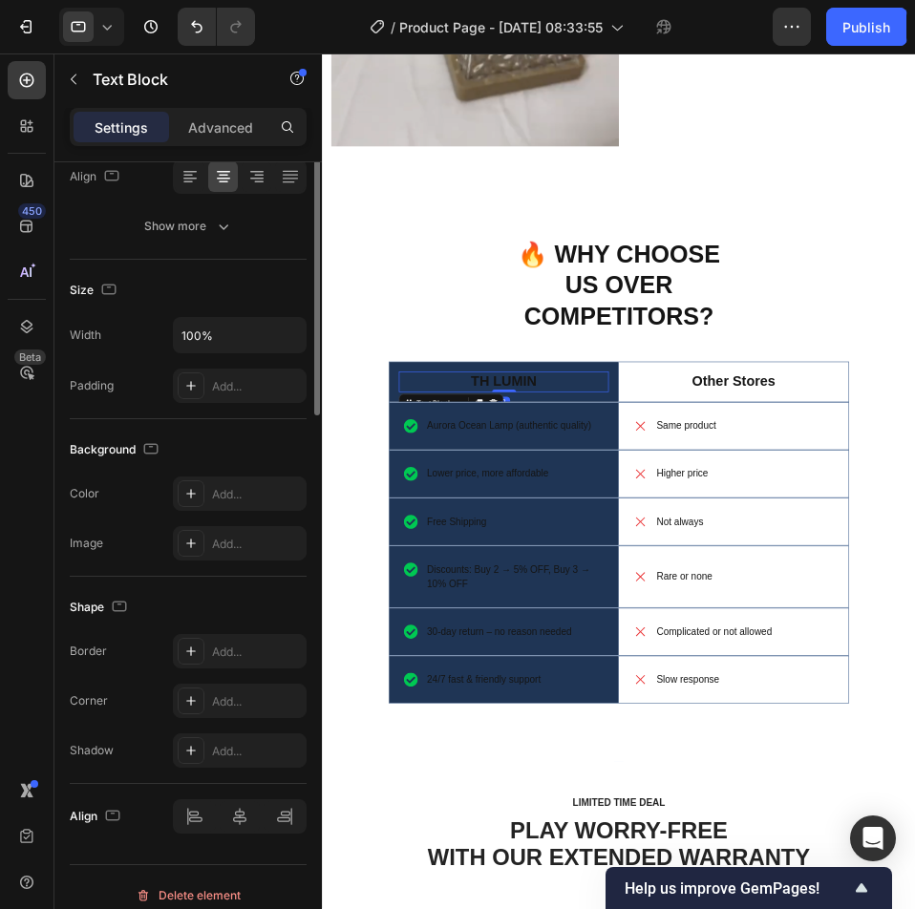
scroll to position [0, 0]
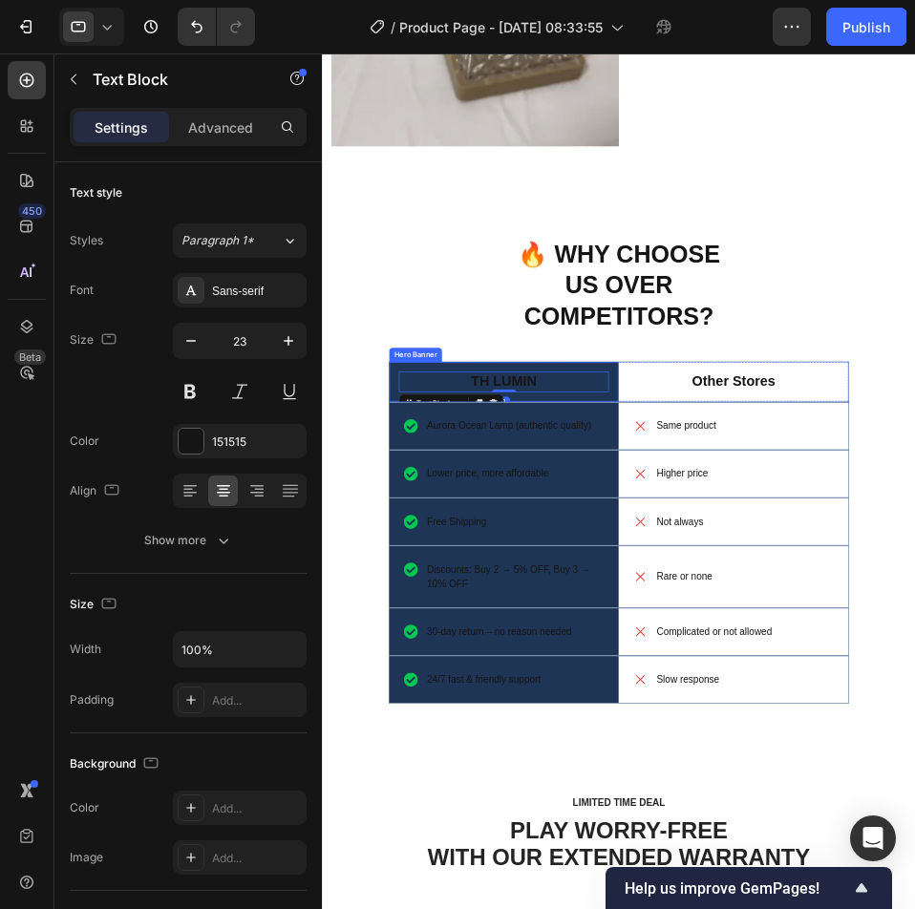
click at [764, 568] on div "TH LUMIN Text Block 0" at bounding box center [612, 578] width 366 height 63
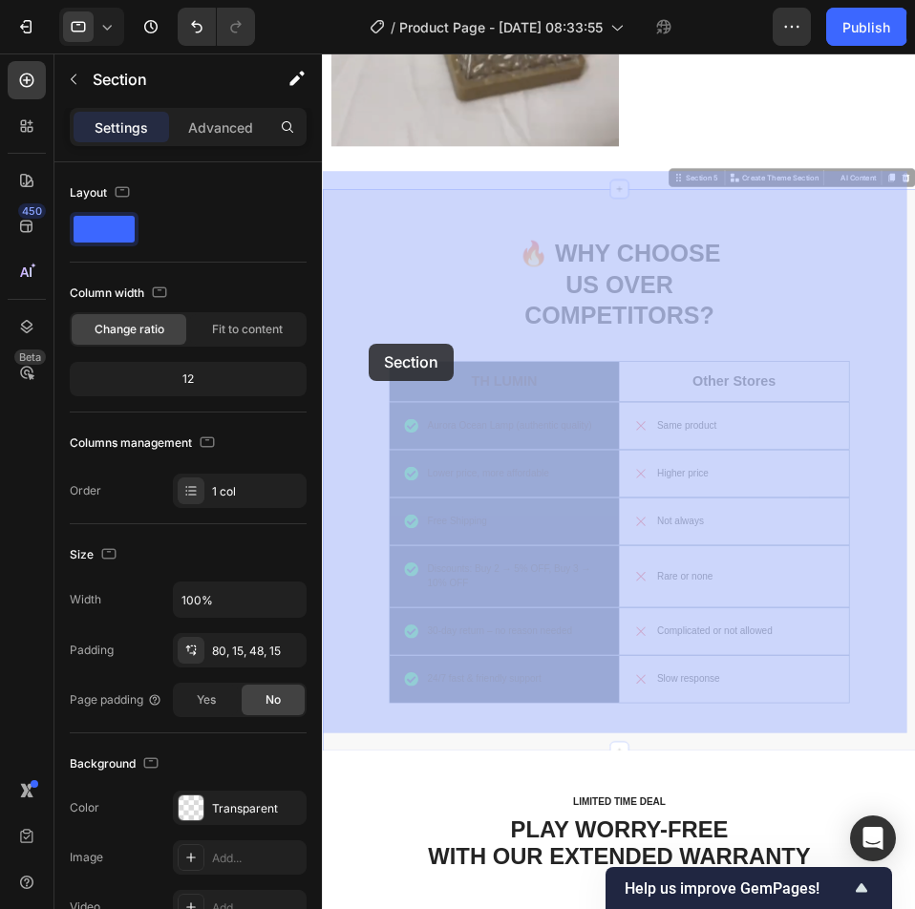
drag, startPoint x: 356, startPoint y: 499, endPoint x: 396, endPoint y: 517, distance: 44.0
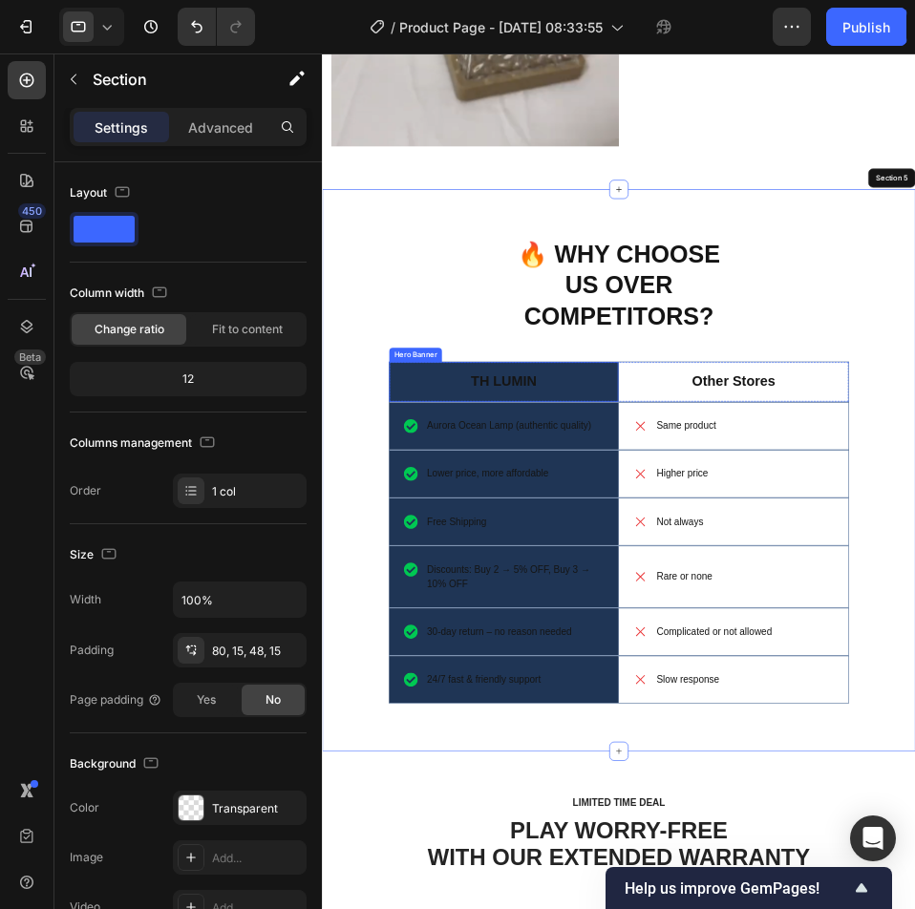
click at [695, 565] on p "TH LUMIN" at bounding box center [611, 579] width 331 height 29
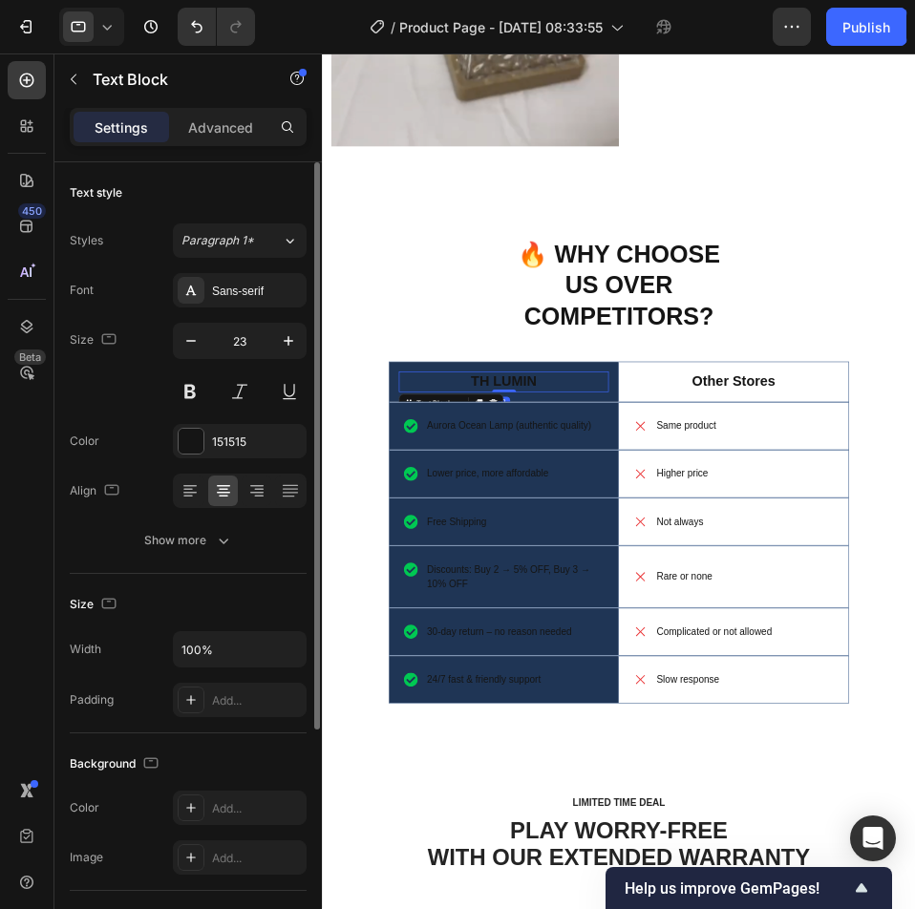
scroll to position [287, 0]
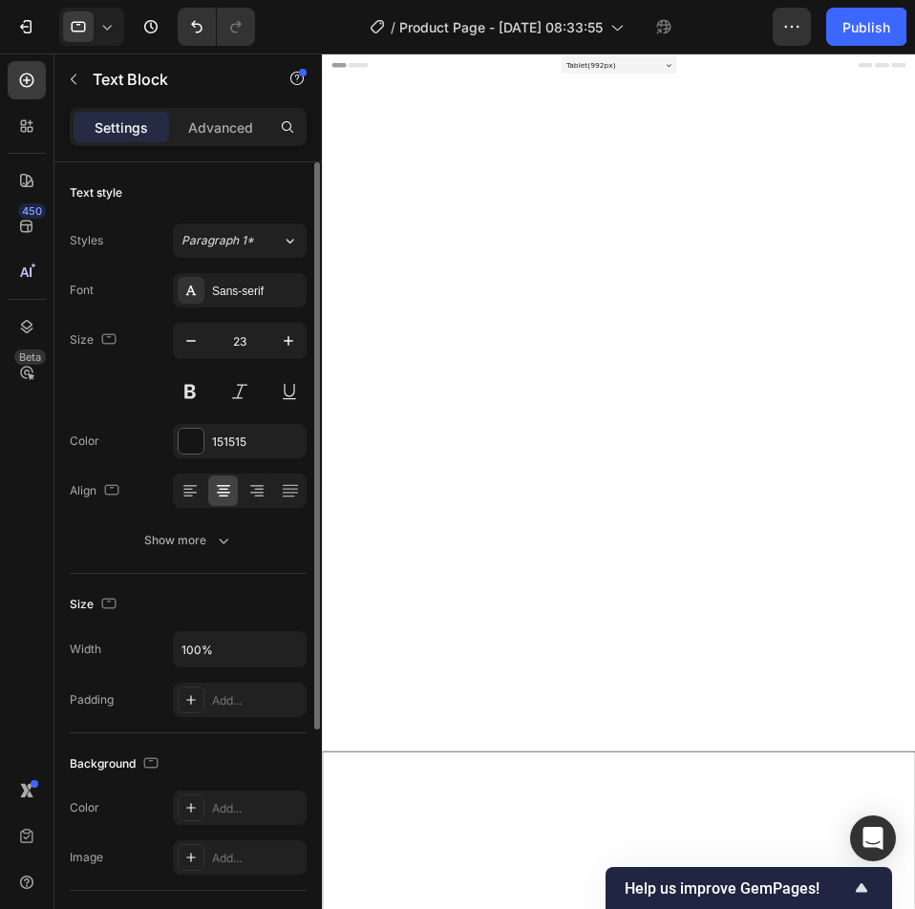
scroll to position [4300, 0]
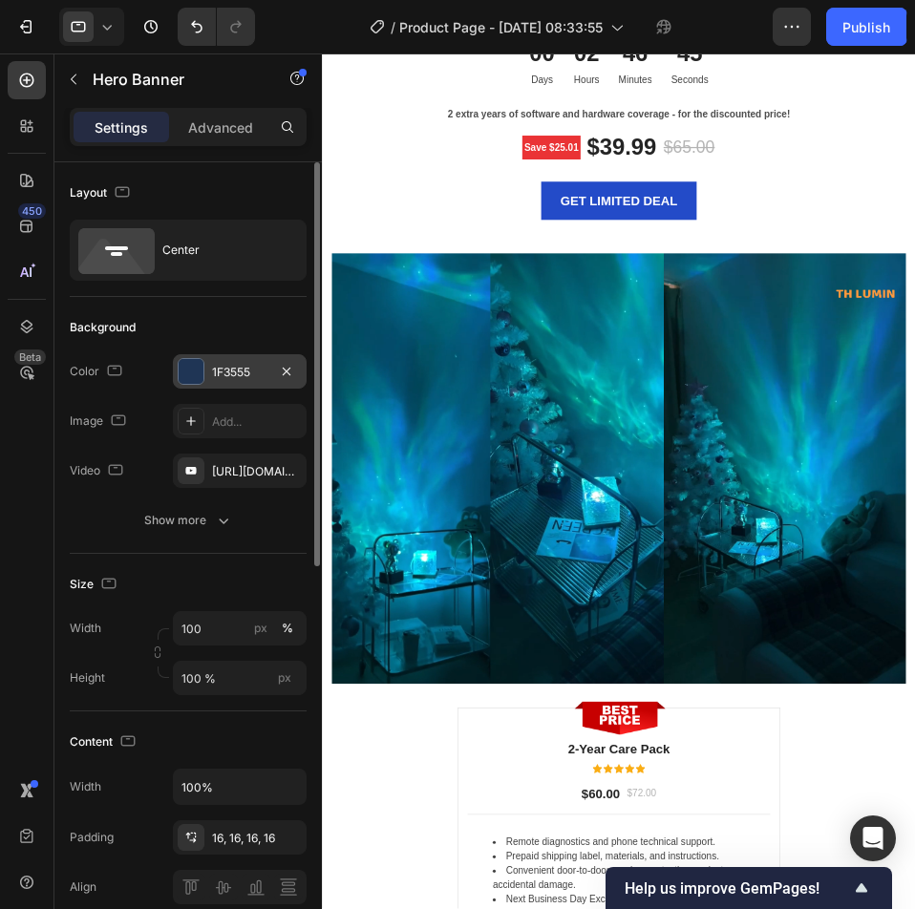
click at [193, 369] on div at bounding box center [191, 371] width 25 height 25
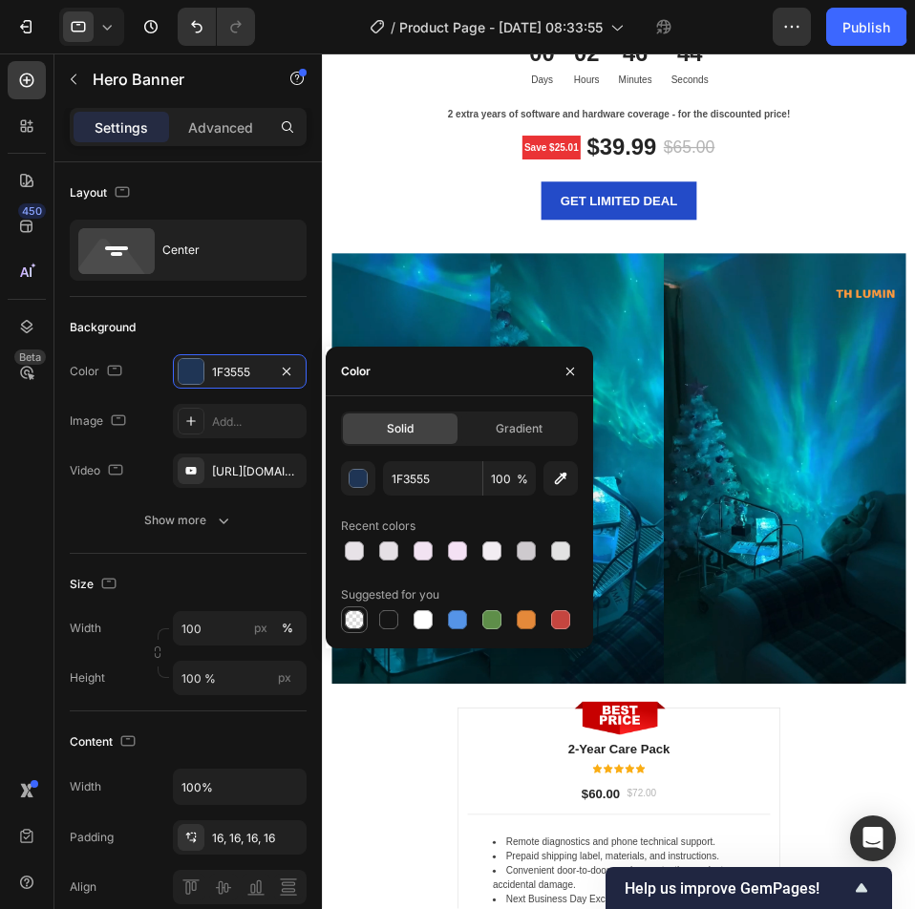
click at [354, 618] on div at bounding box center [354, 619] width 19 height 19
type input "000000"
type input "0"
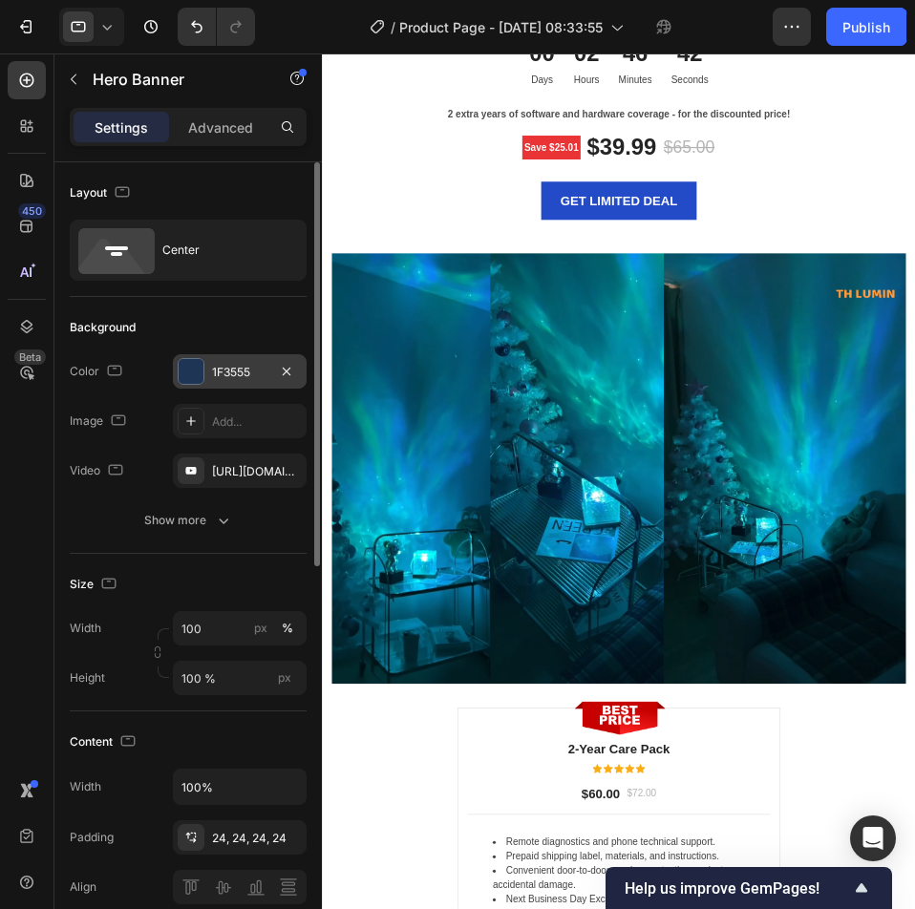
click at [190, 368] on div at bounding box center [191, 371] width 25 height 25
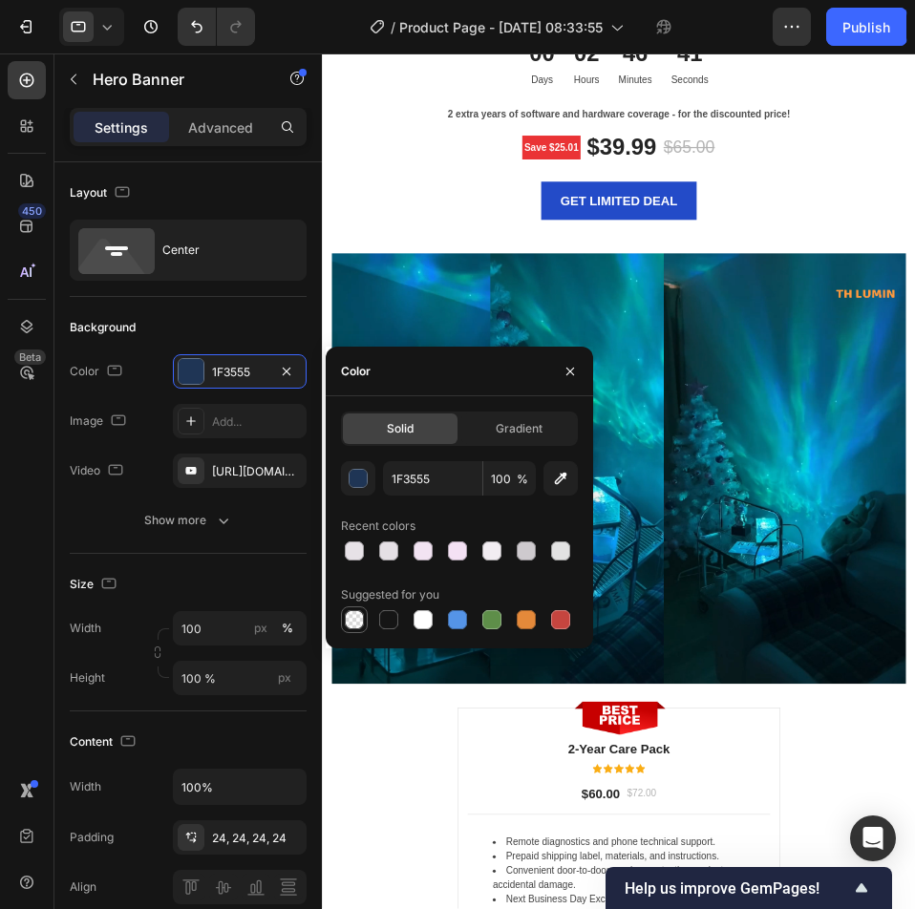
click at [356, 625] on div at bounding box center [354, 619] width 19 height 19
type input "000000"
type input "0"
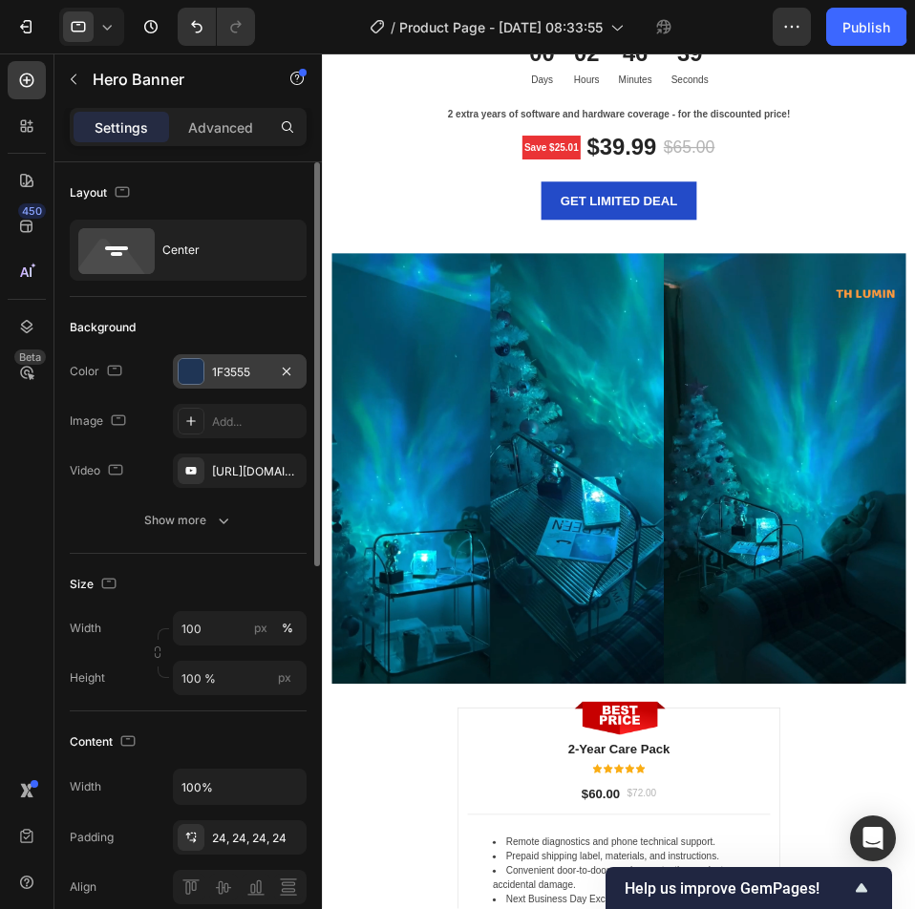
click at [182, 371] on div at bounding box center [191, 371] width 25 height 25
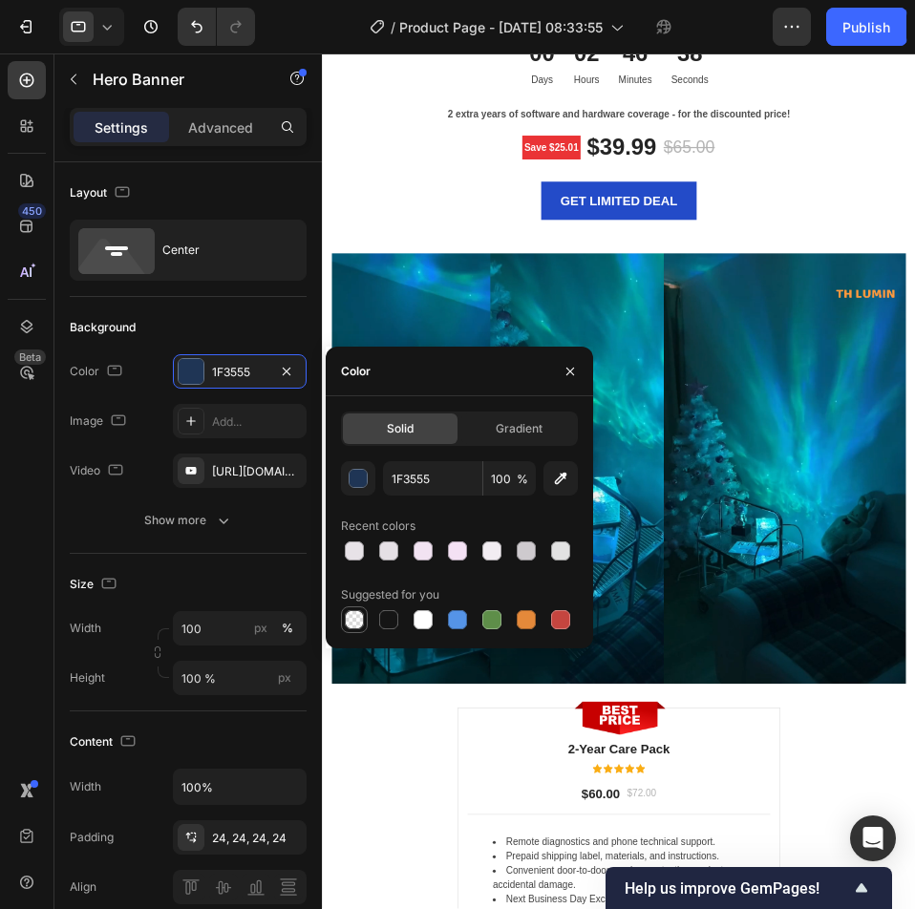
click at [355, 620] on div at bounding box center [354, 619] width 19 height 19
type input "000000"
type input "0"
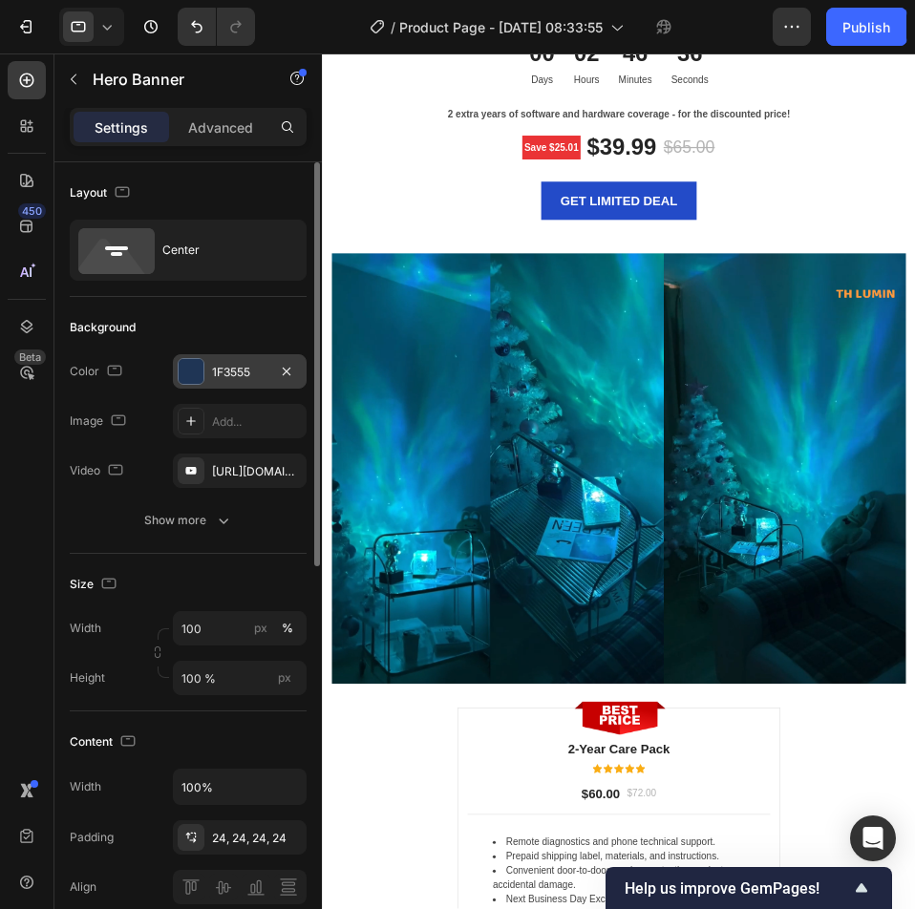
click at [197, 375] on div at bounding box center [191, 371] width 25 height 25
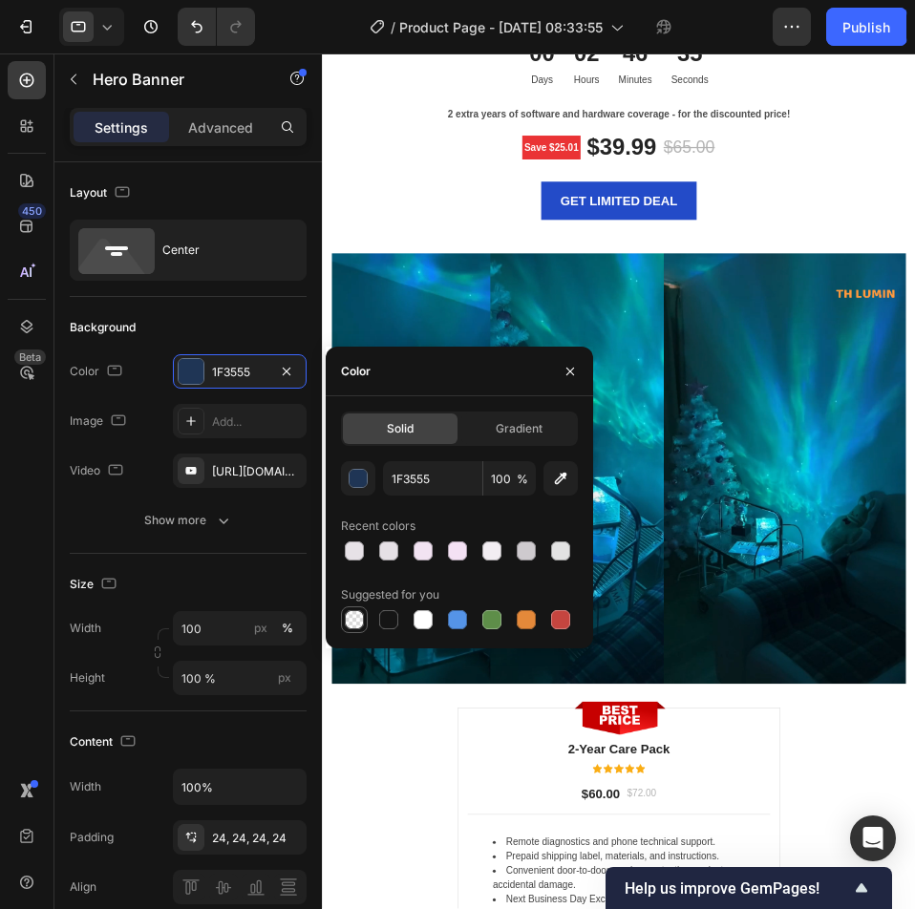
click at [351, 617] on div at bounding box center [354, 619] width 19 height 19
type input "000000"
type input "0"
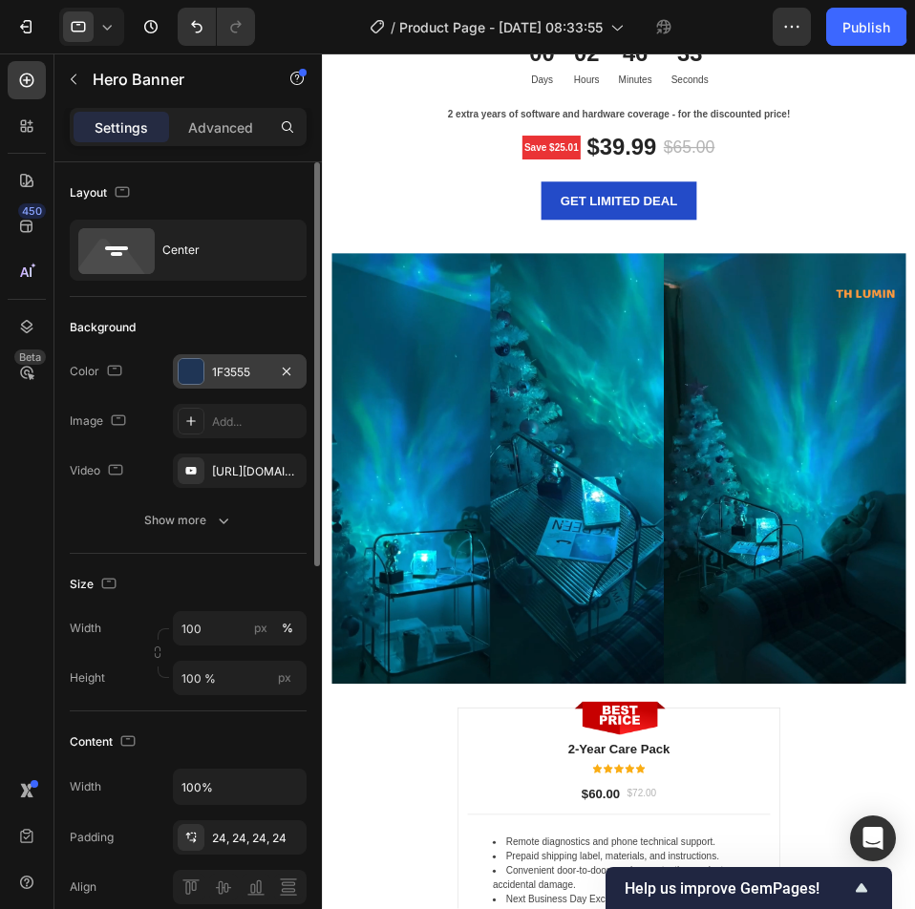
click at [186, 368] on div at bounding box center [191, 371] width 25 height 25
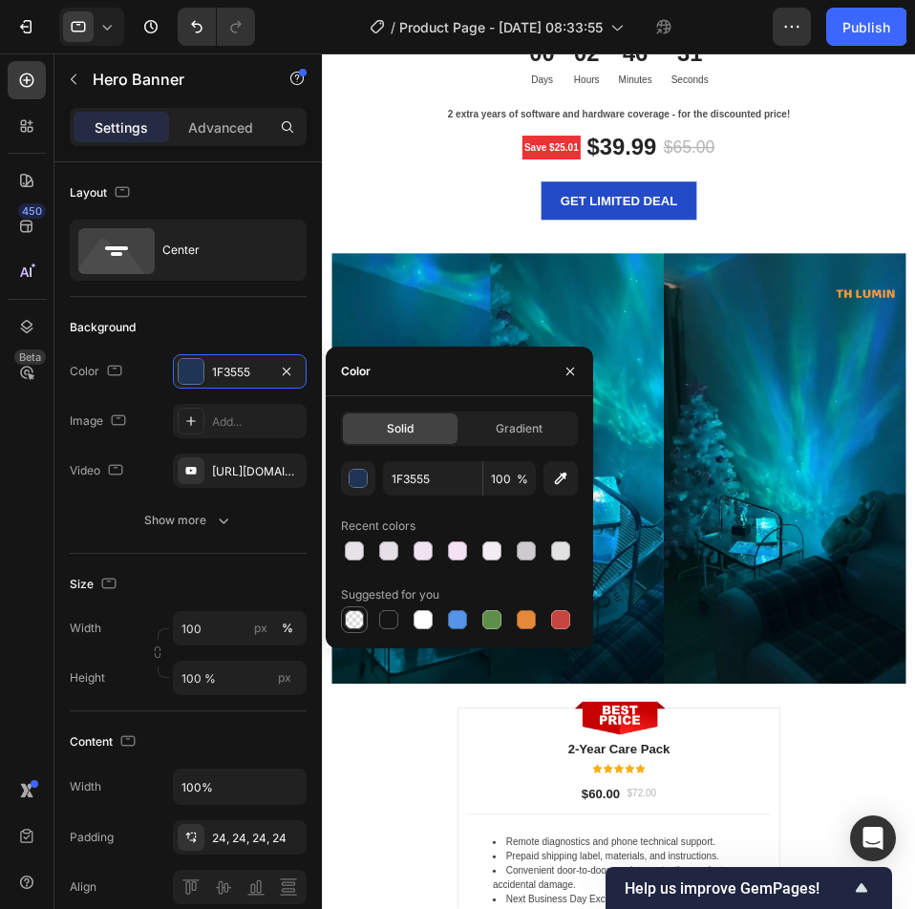
click at [346, 621] on div at bounding box center [354, 619] width 19 height 19
type input "000000"
type input "0"
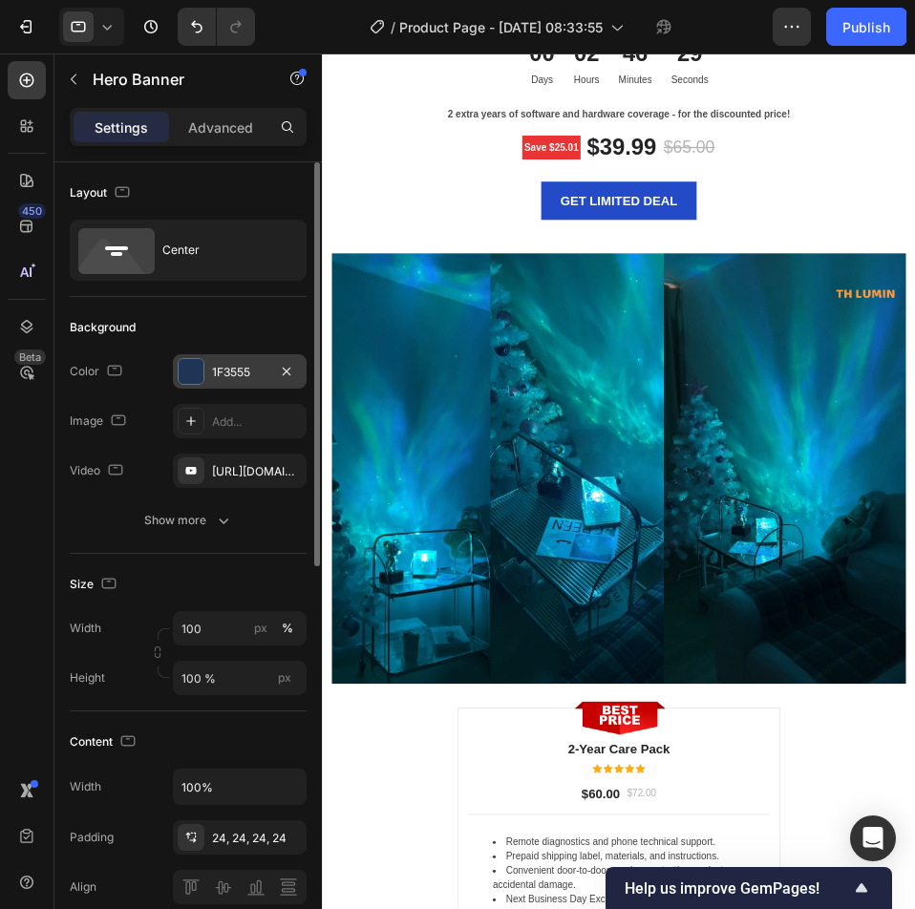
click at [194, 375] on div at bounding box center [191, 371] width 25 height 25
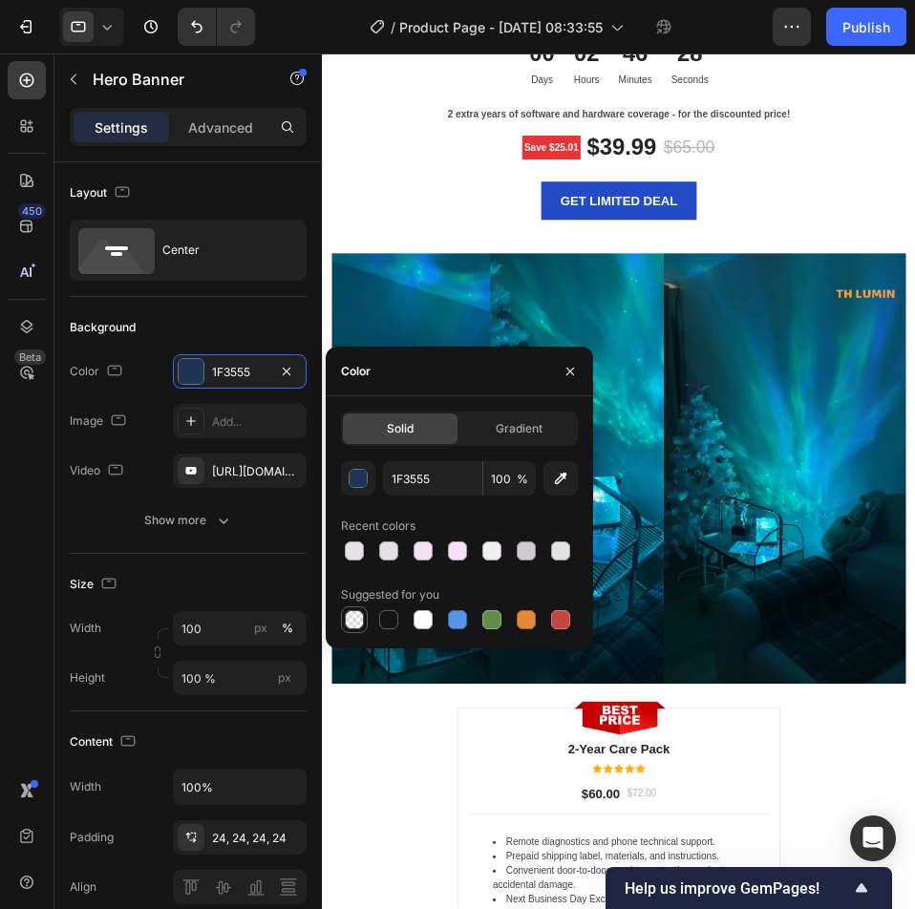
click at [347, 626] on div at bounding box center [354, 619] width 19 height 19
type input "000000"
type input "0"
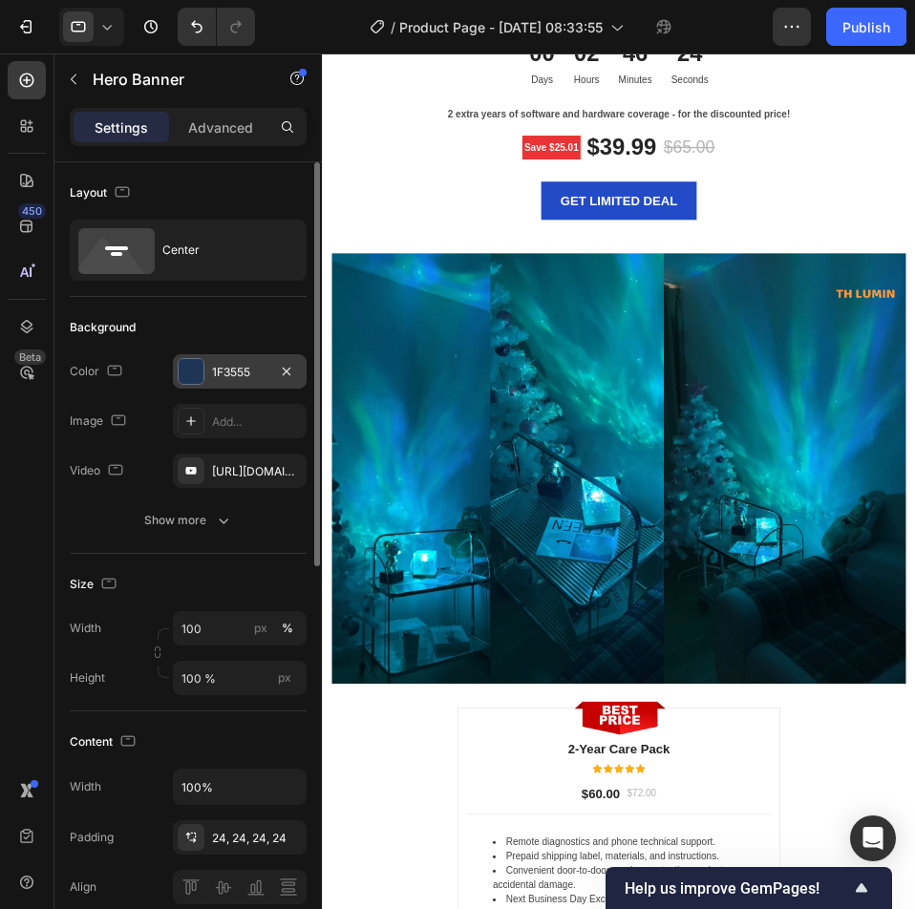
click at [204, 376] on div "1F3555" at bounding box center [240, 371] width 134 height 34
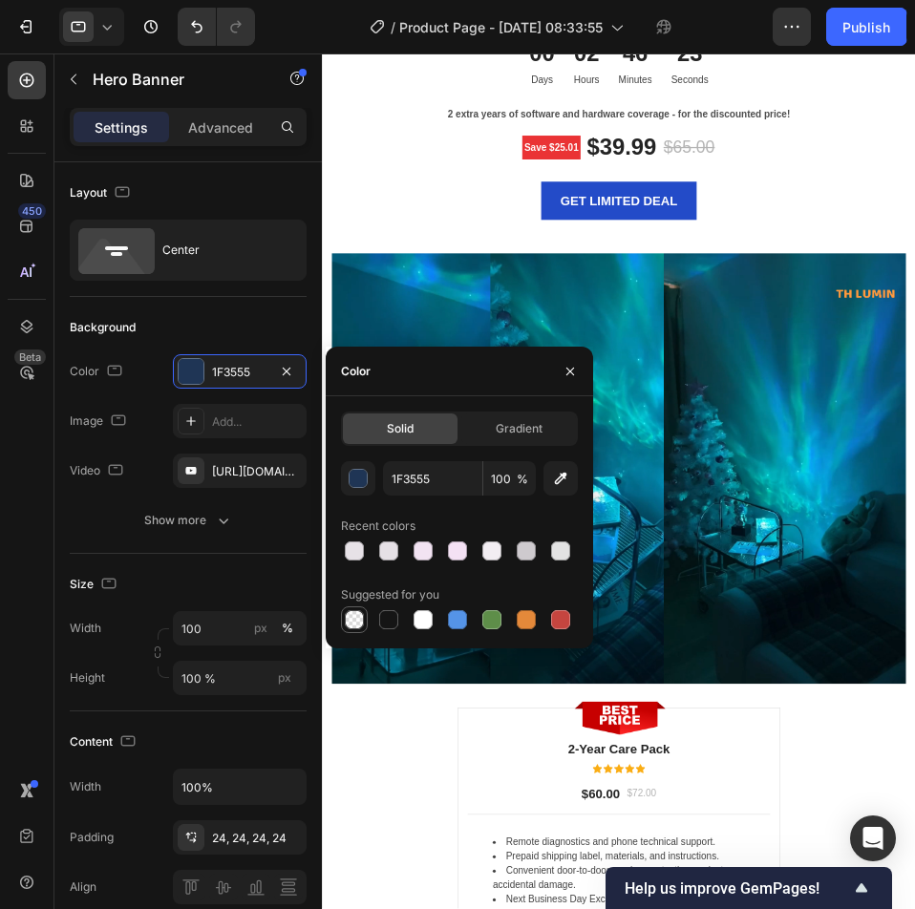
drag, startPoint x: 355, startPoint y: 626, endPoint x: 73, endPoint y: 990, distance: 460.9
click at [355, 626] on div at bounding box center [354, 619] width 19 height 19
type input "000000"
type input "0"
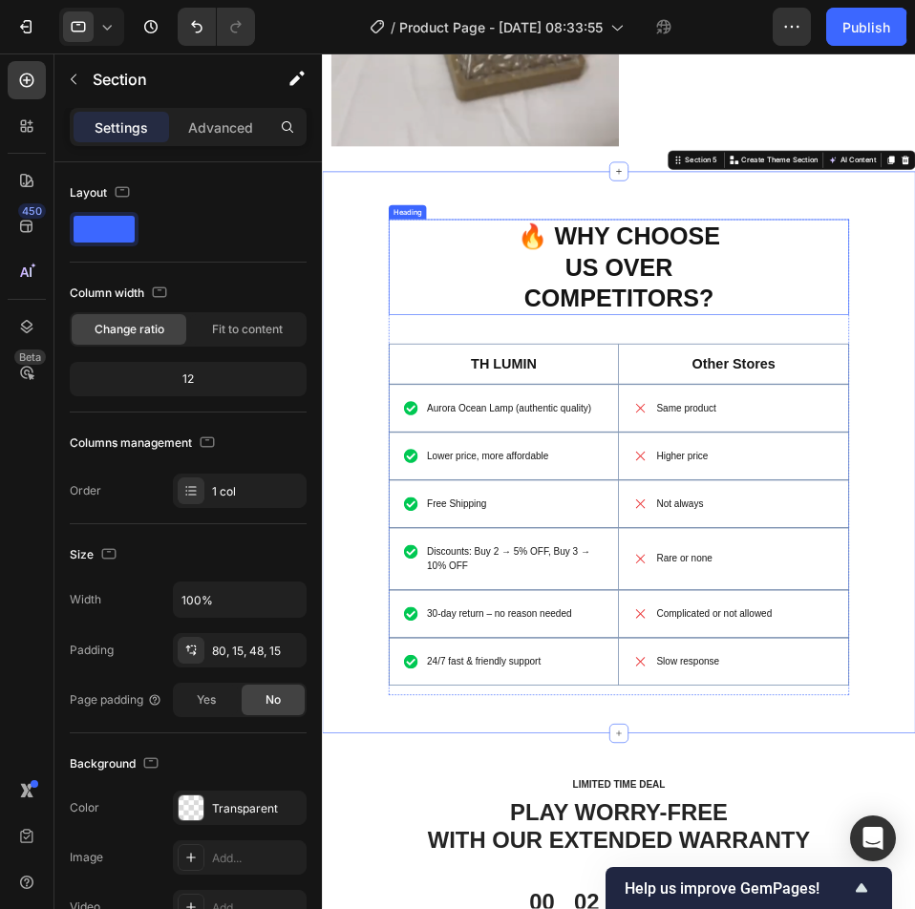
click at [897, 351] on h2 "🔥 WHY CHOOSE US OVER COMPETITORS?" at bounding box center [795, 395] width 353 height 153
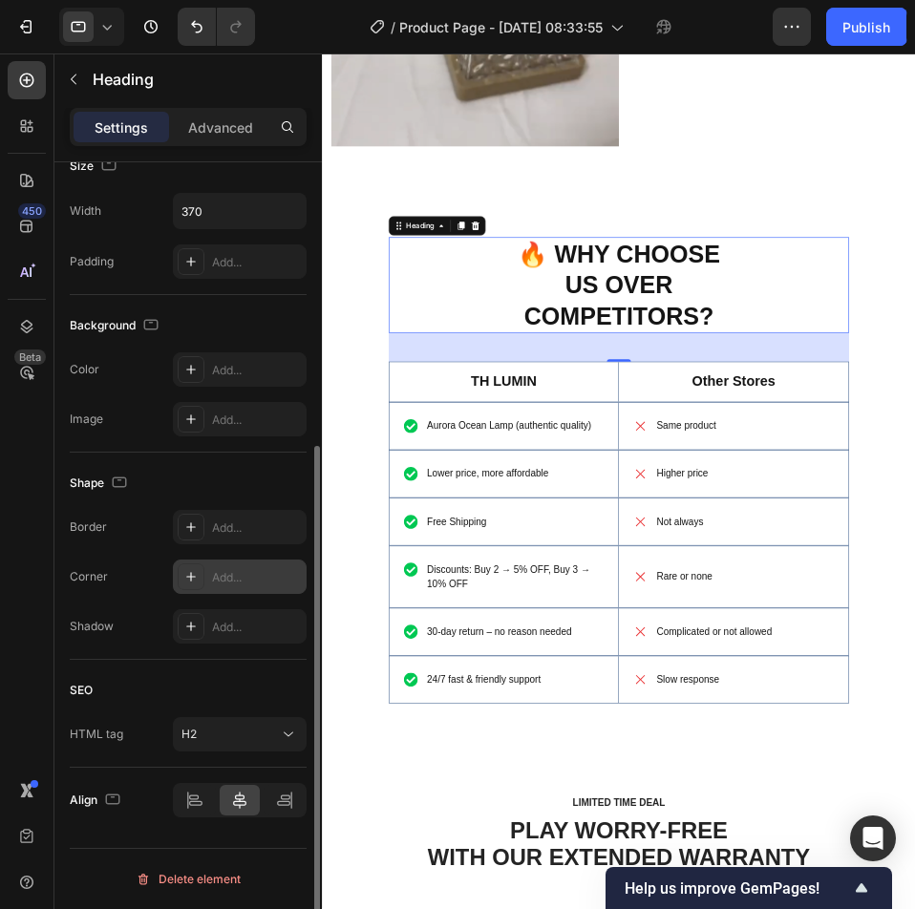
scroll to position [0, 0]
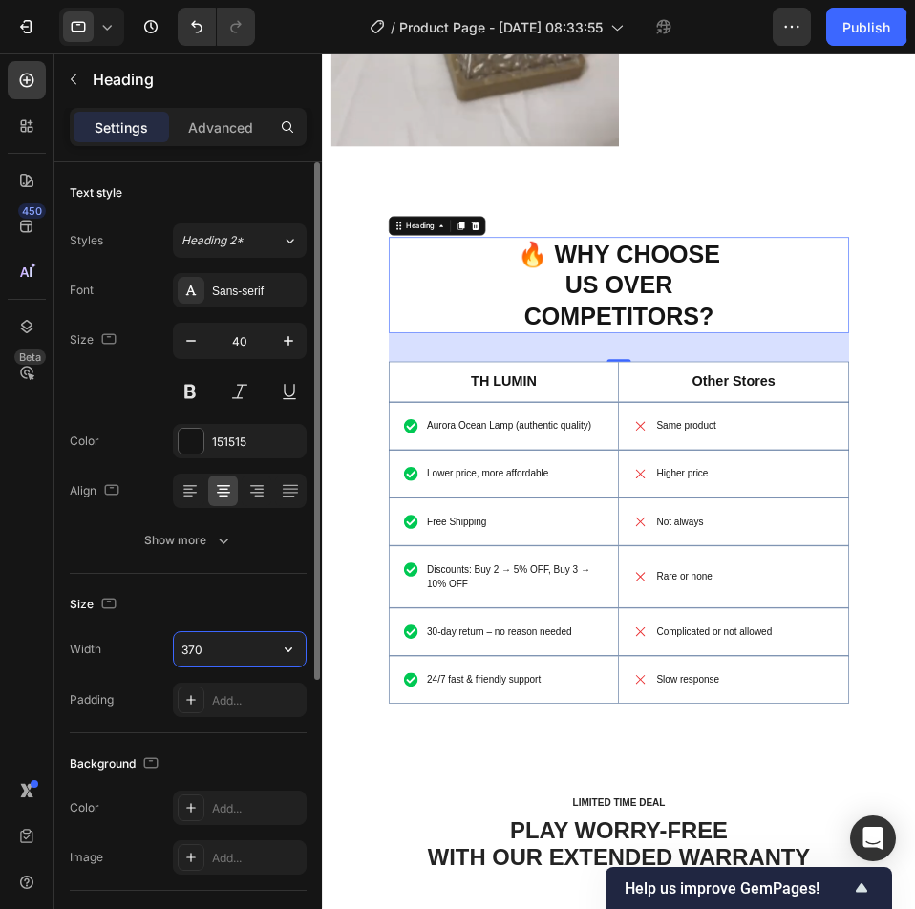
click at [234, 636] on input "370" at bounding box center [240, 649] width 132 height 34
click at [287, 650] on icon "button" at bounding box center [289, 650] width 8 height 5
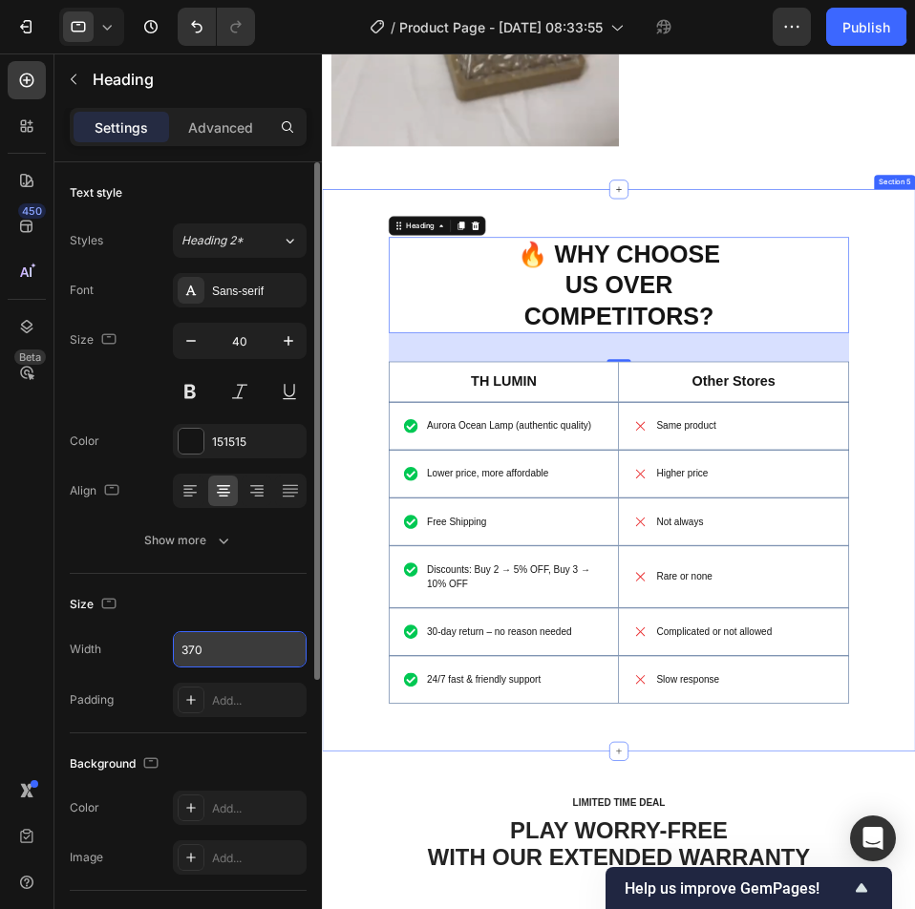
click at [914, 271] on div "🔥 WHY CHOOSE US OVER COMPETITORS? Heading 48 TH LUMIN Text Block Hero Banner Ot…" at bounding box center [796, 720] width 948 height 898
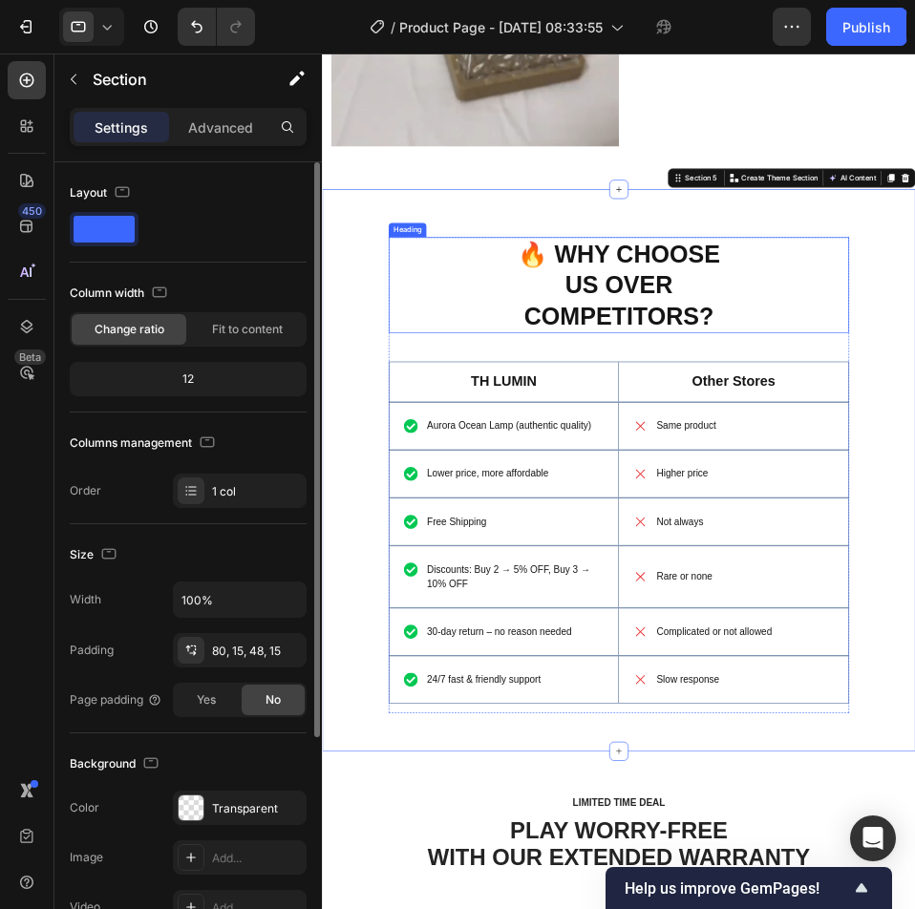
click at [867, 416] on h2 "🔥 WHY CHOOSE US OVER COMPETITORS?" at bounding box center [795, 424] width 353 height 153
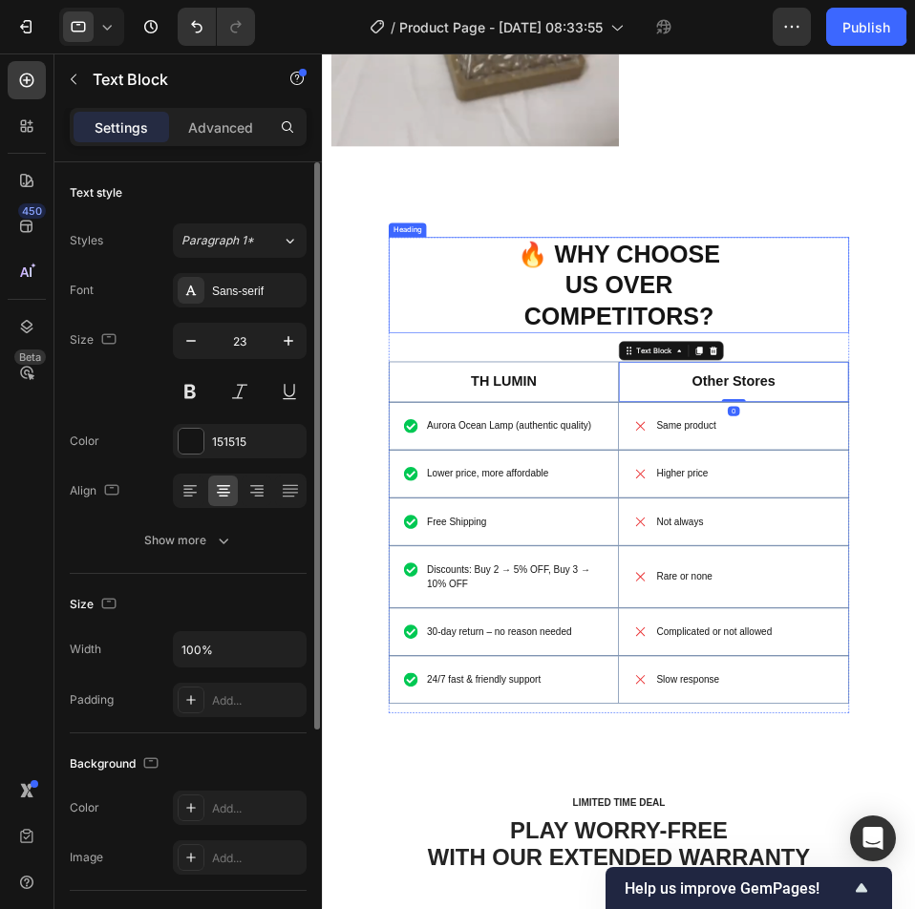
click at [780, 412] on h2 "🔥 WHY CHOOSE US OVER COMPETITORS?" at bounding box center [795, 424] width 353 height 153
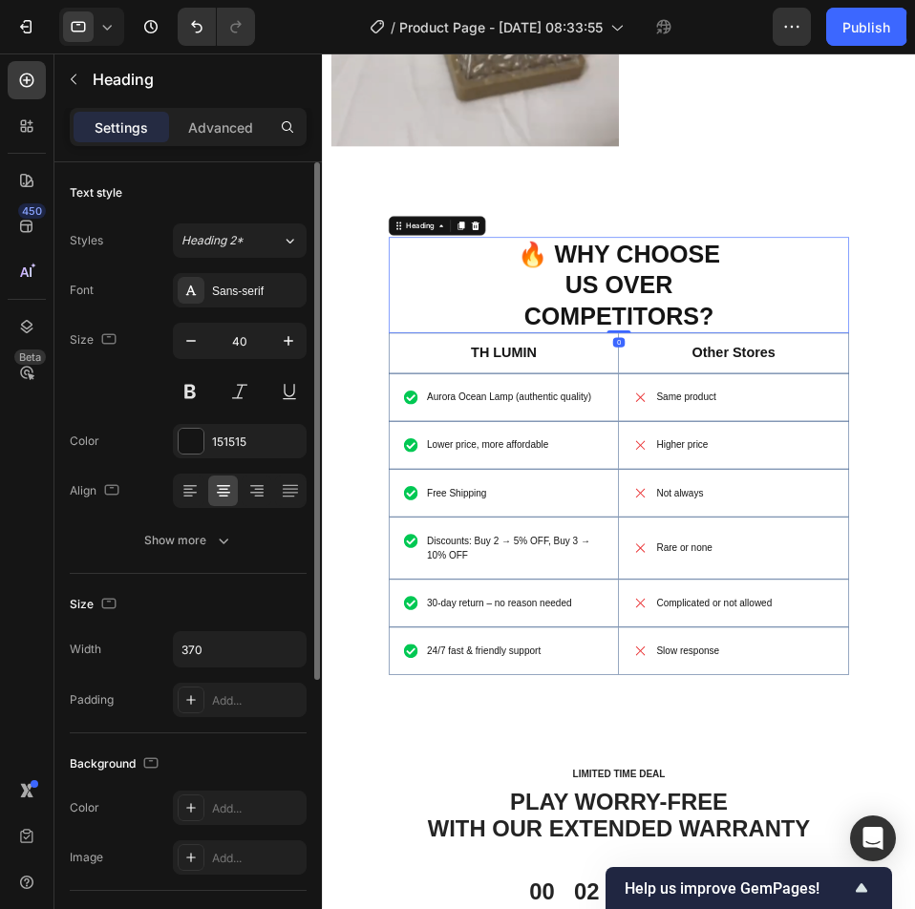
drag, startPoint x: 787, startPoint y: 516, endPoint x: 796, endPoint y: 459, distance: 58.0
click at [796, 459] on div "🔥 WHY CHOOSE US OVER COMPETITORS? Heading 0" at bounding box center [796, 424] width 736 height 153
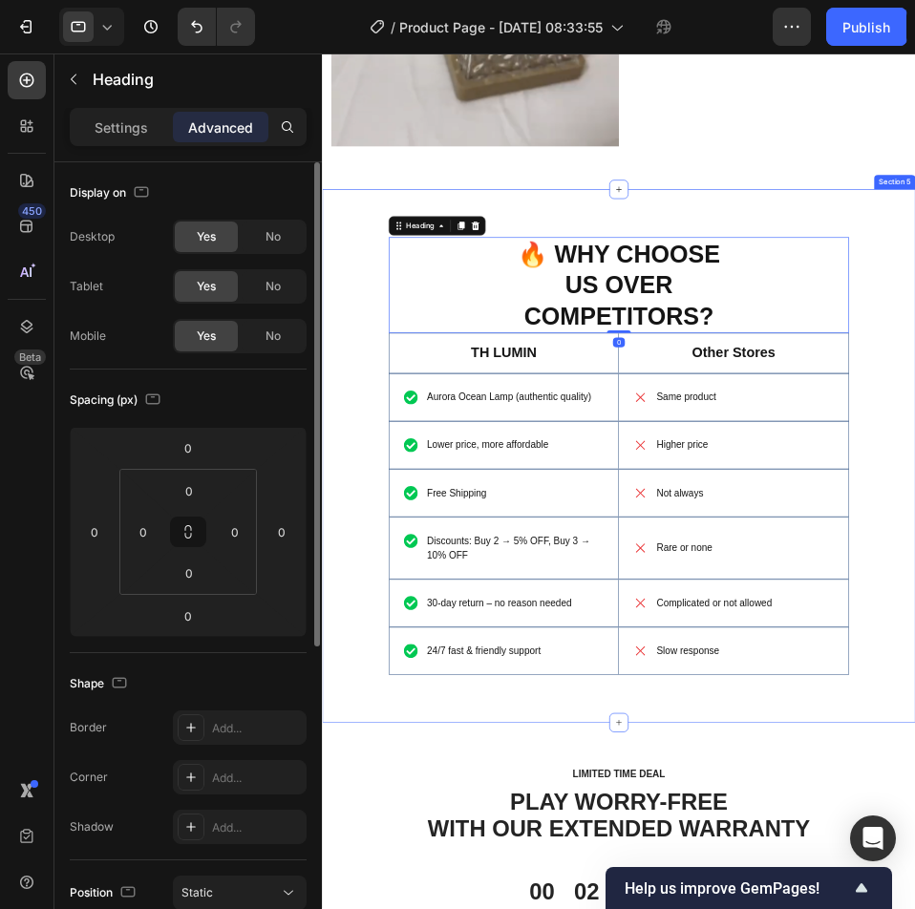
click at [914, 908] on div "🔥 WHY CHOOSE US OVER COMPETITORS? Heading 0 TH LUMIN Text Block Hero Banner Oth…" at bounding box center [796, 697] width 948 height 852
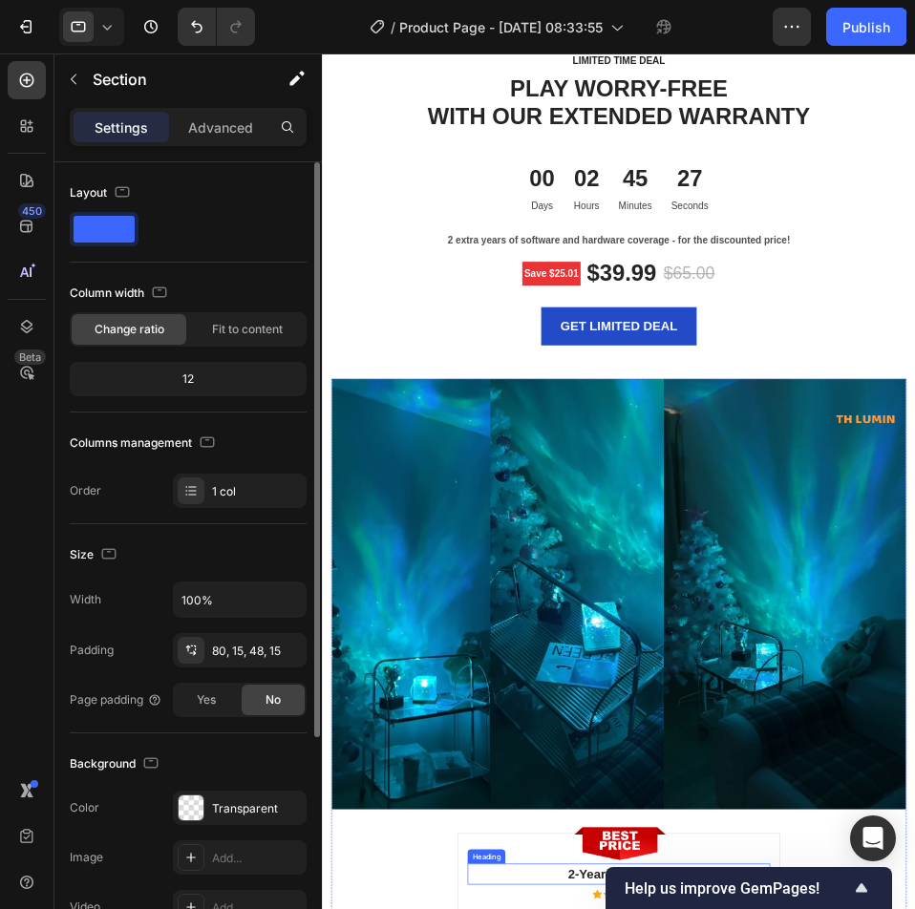
scroll to position [5256, 0]
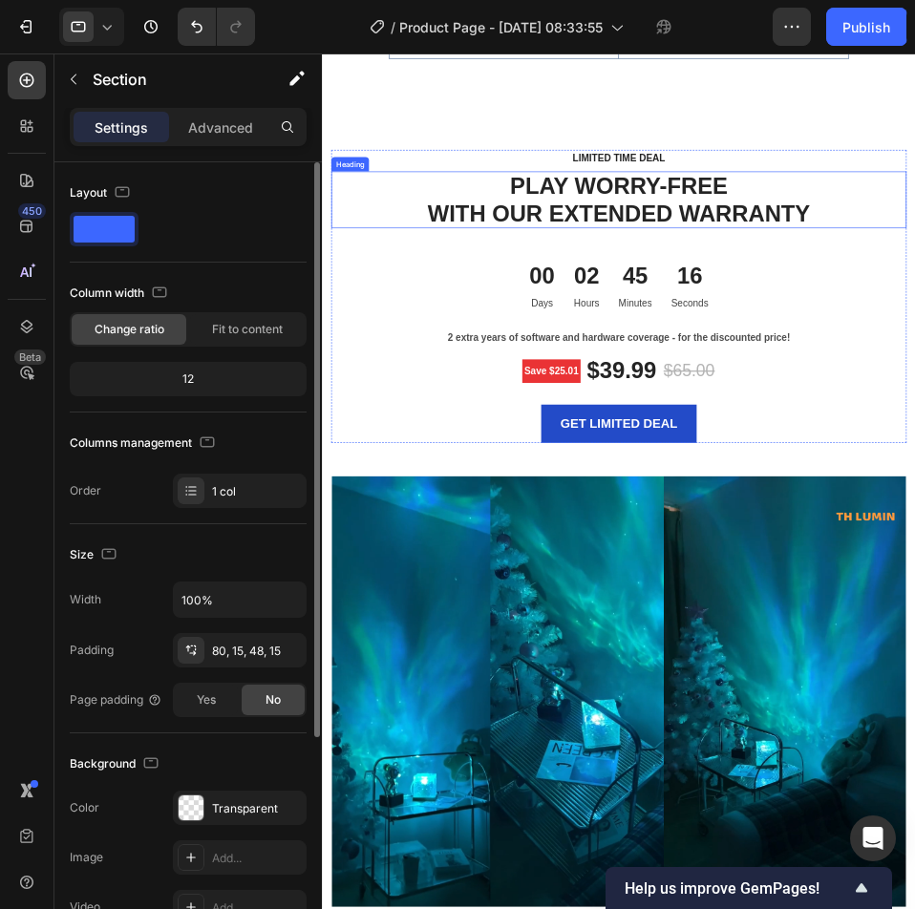
click at [823, 282] on p "PLAY WORRY-FREE WITH OUR EXTENDED WARRANTY" at bounding box center [795, 288] width 915 height 87
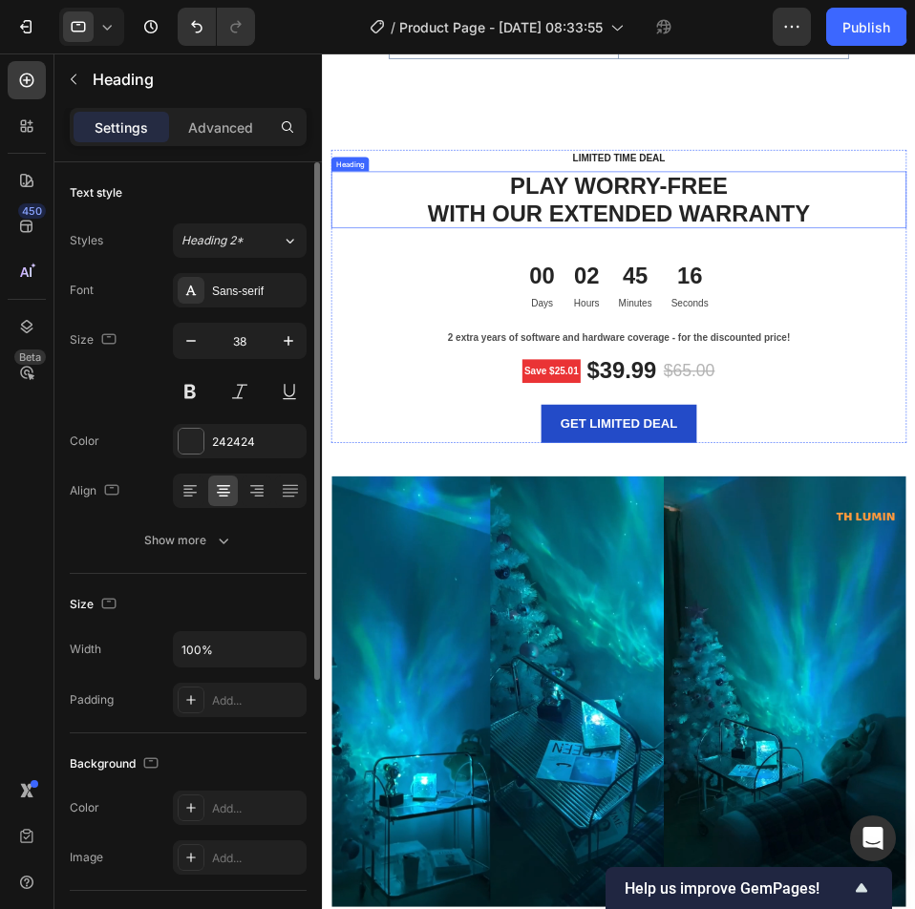
click at [823, 282] on p "PLAY WORRY-FREE WITH OUR EXTENDED WARRANTY" at bounding box center [795, 288] width 915 height 87
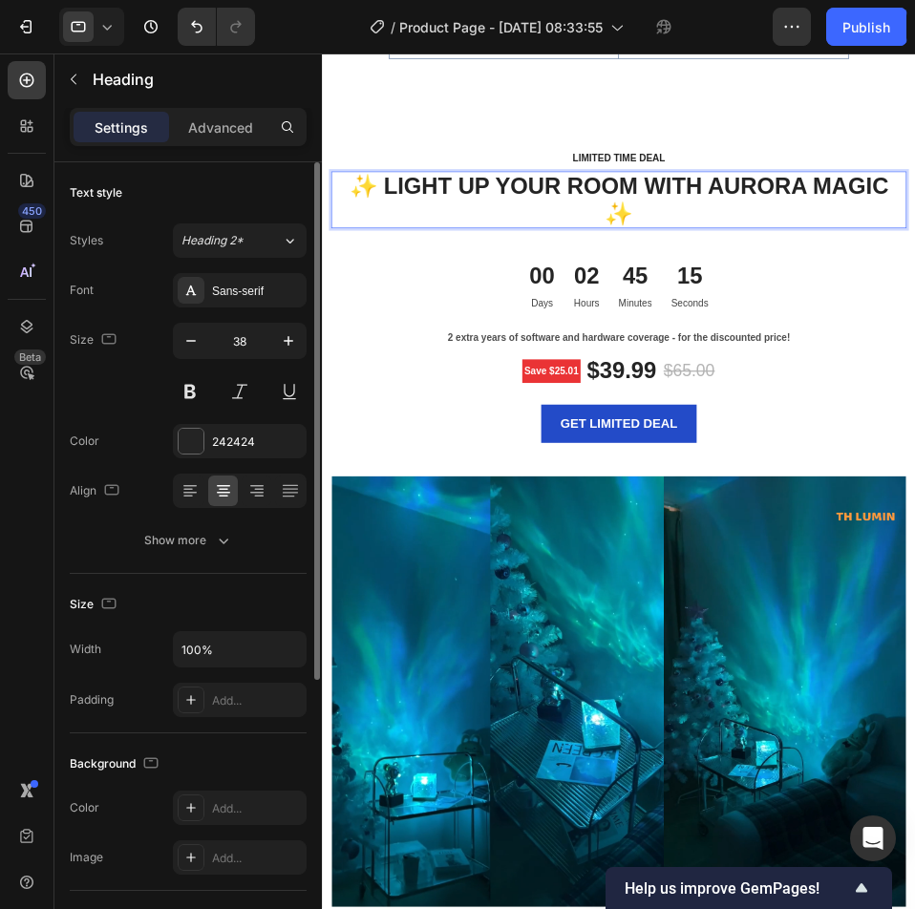
click at [894, 340] on div "LIMITED TIME DEAL Text block ✨ LIGHT UP YOUR ROOM WITH AURORA MAGIC ✨ Heading 5…" at bounding box center [795, 442] width 919 height 468
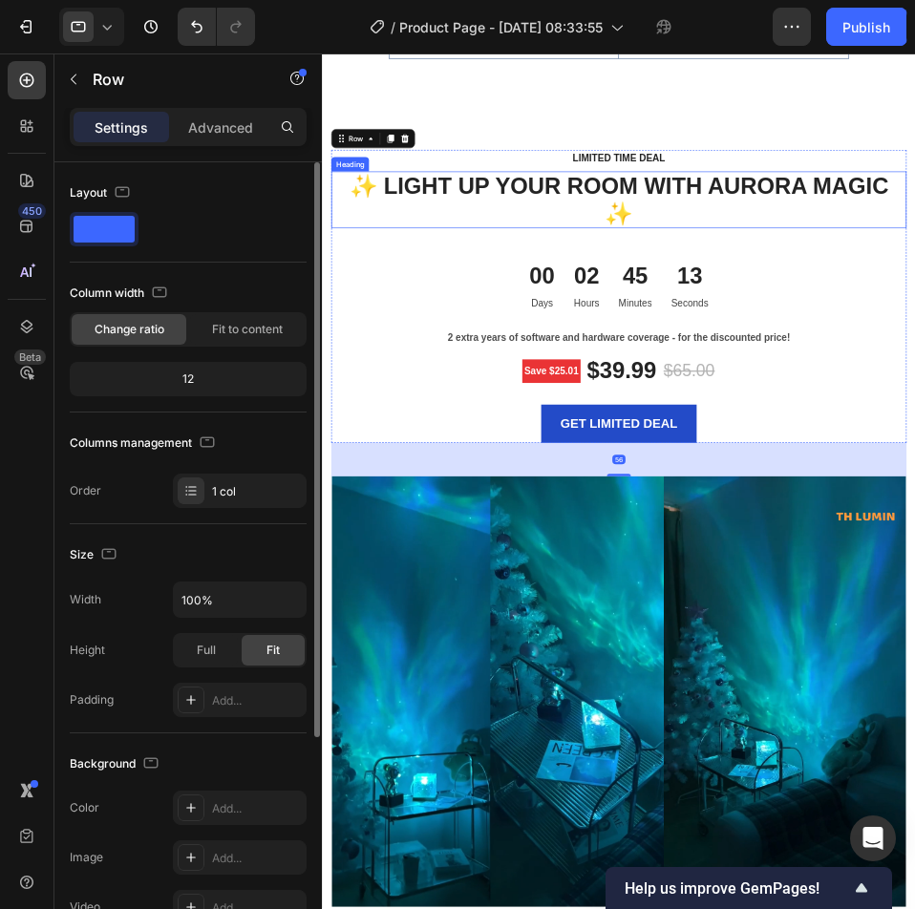
click at [914, 259] on p "✨ LIGHT UP YOUR ROOM WITH AURORA MAGIC ✨" at bounding box center [795, 288] width 915 height 87
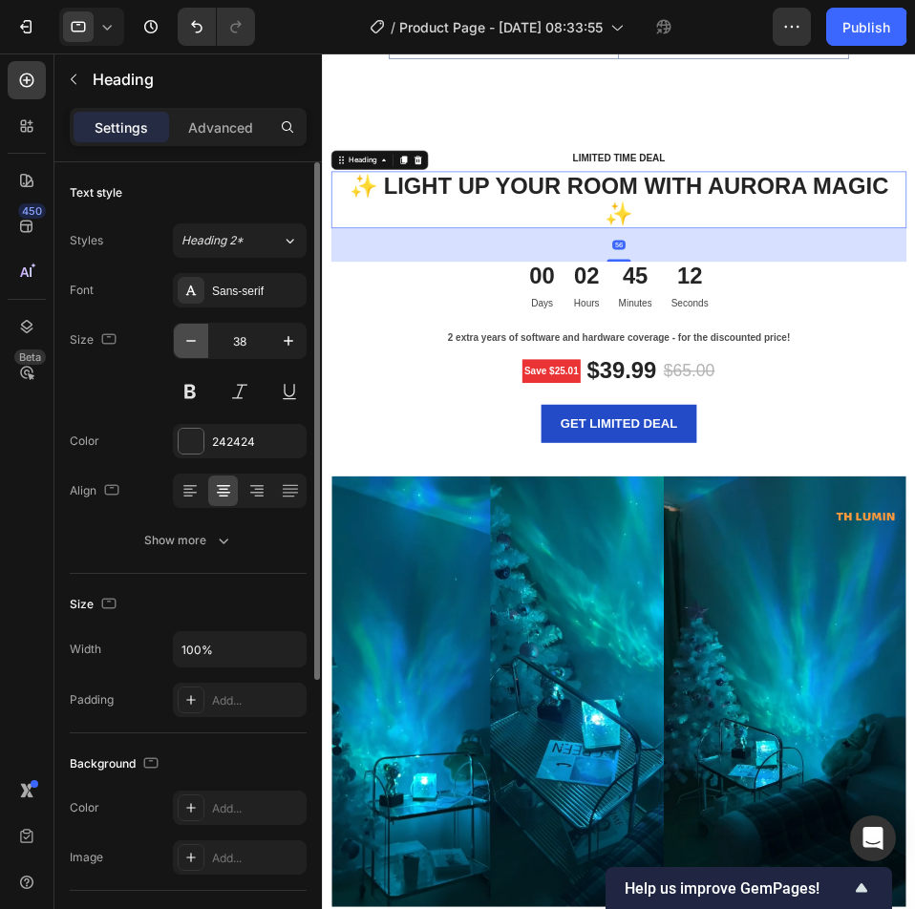
click at [198, 351] on button "button" at bounding box center [191, 341] width 34 height 34
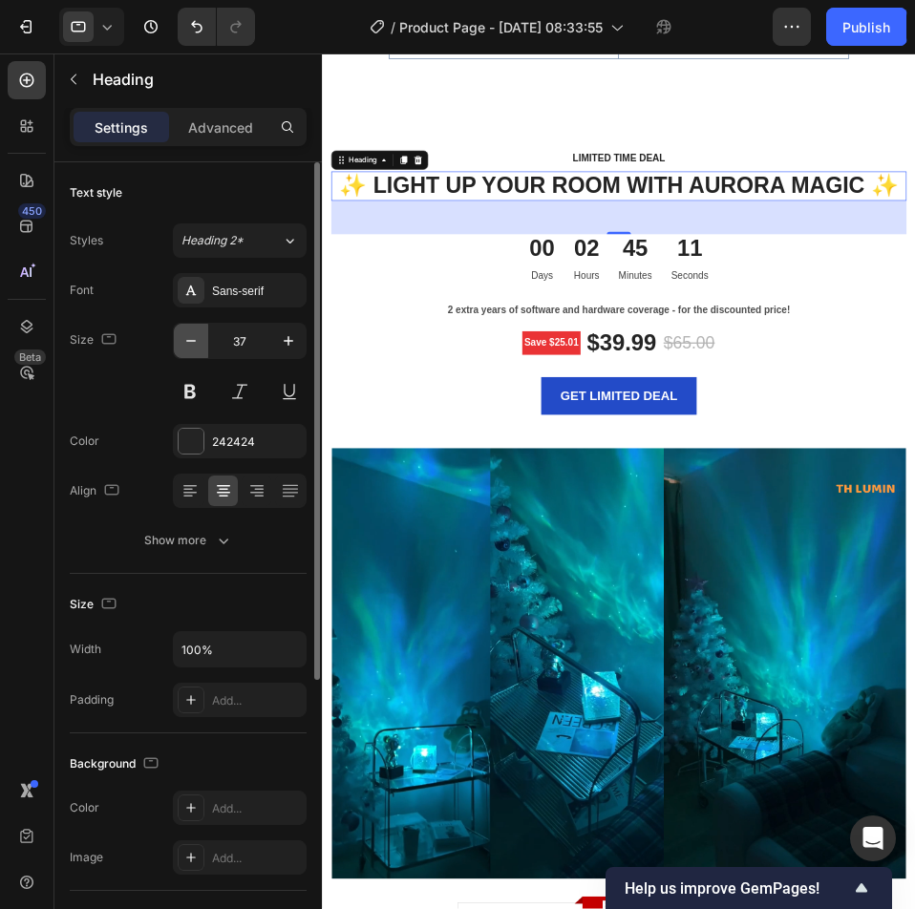
click at [197, 351] on button "button" at bounding box center [191, 341] width 34 height 34
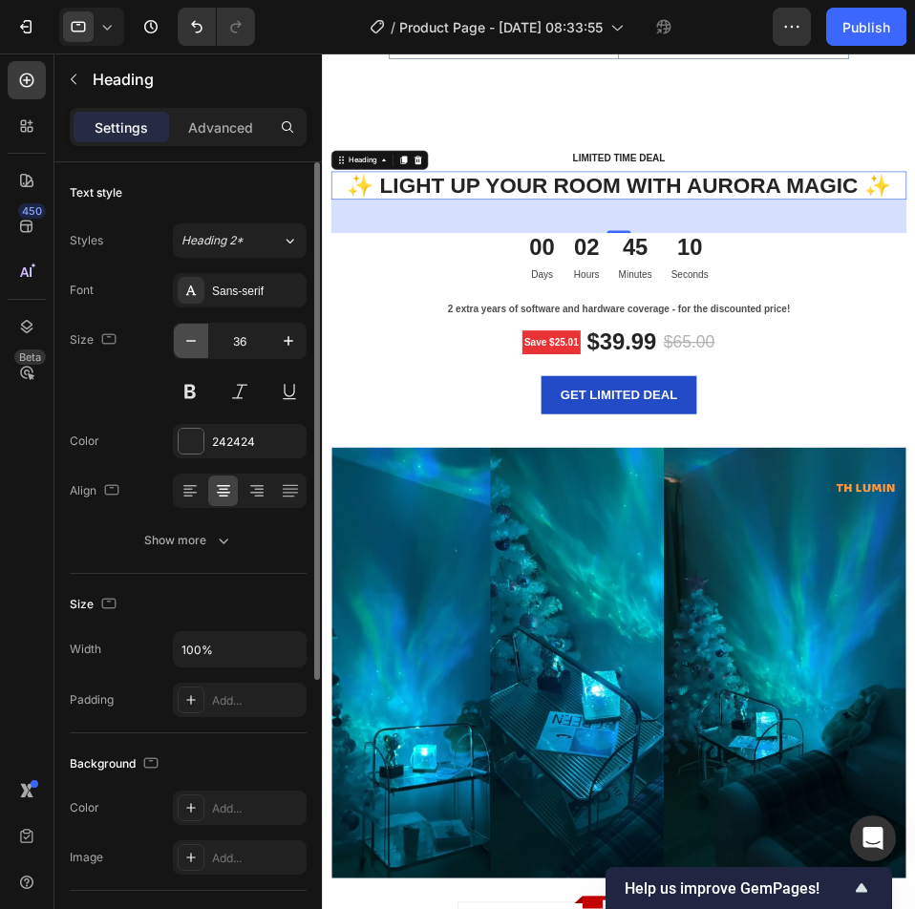
click at [197, 351] on button "button" at bounding box center [191, 341] width 34 height 34
type input "35"
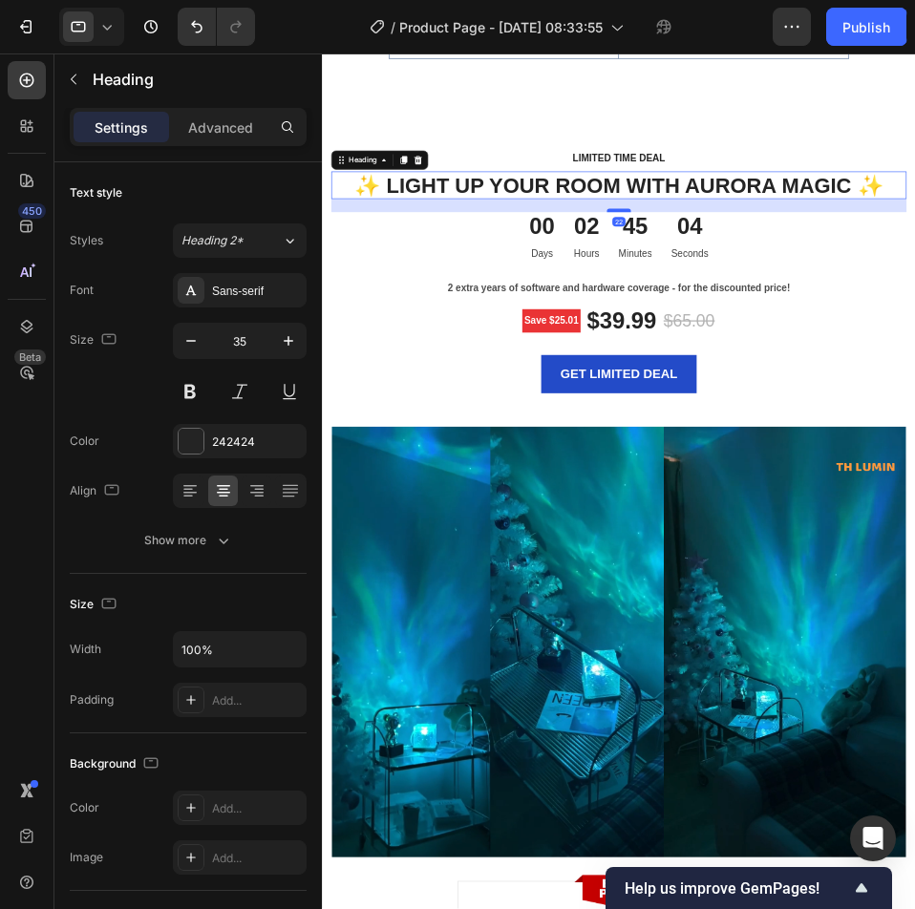
drag, startPoint x: 795, startPoint y: 335, endPoint x: 803, endPoint y: 303, distance: 33.6
click at [803, 303] on div at bounding box center [796, 305] width 38 height 6
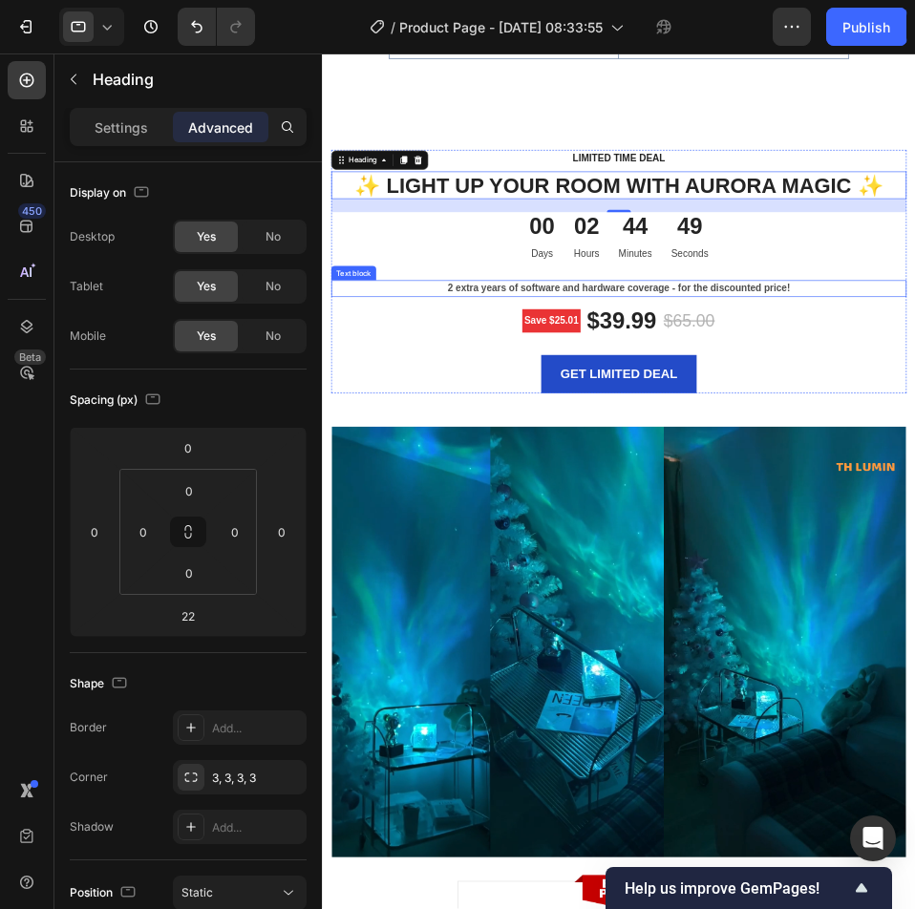
click at [852, 424] on p "2 extra years of software and hardware coverage - for the discounted price!" at bounding box center [795, 429] width 915 height 23
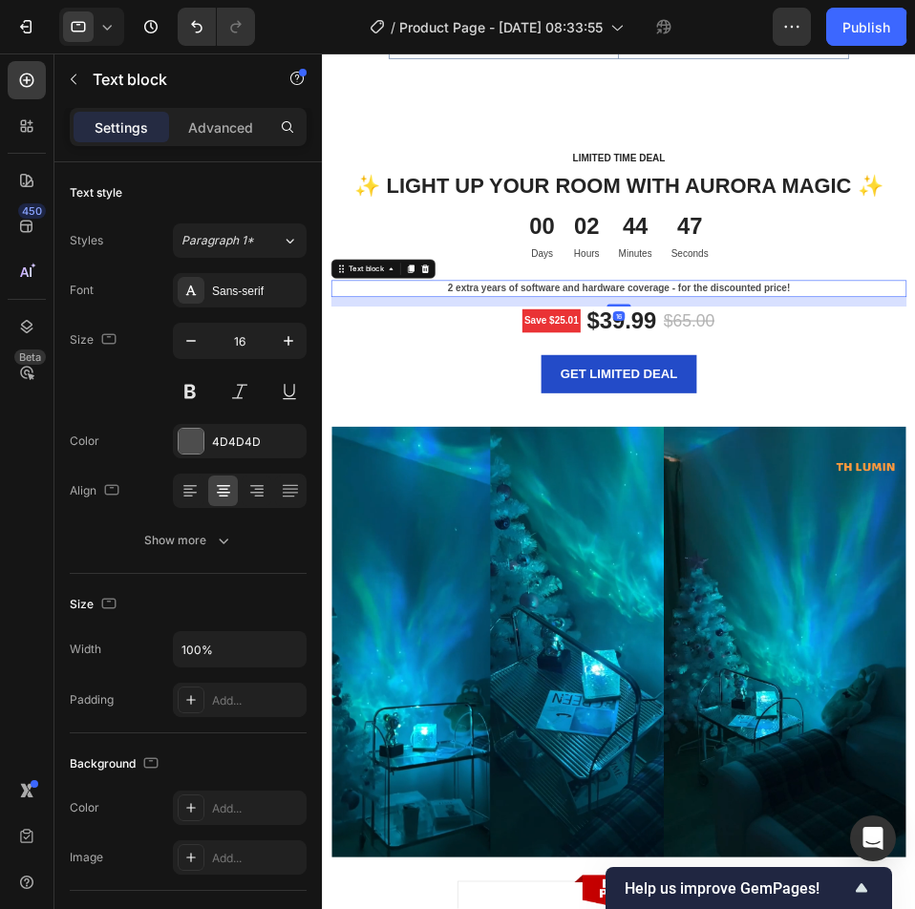
click at [852, 424] on p "2 extra years of software and hardware coverage - for the discounted price!" at bounding box center [795, 429] width 915 height 23
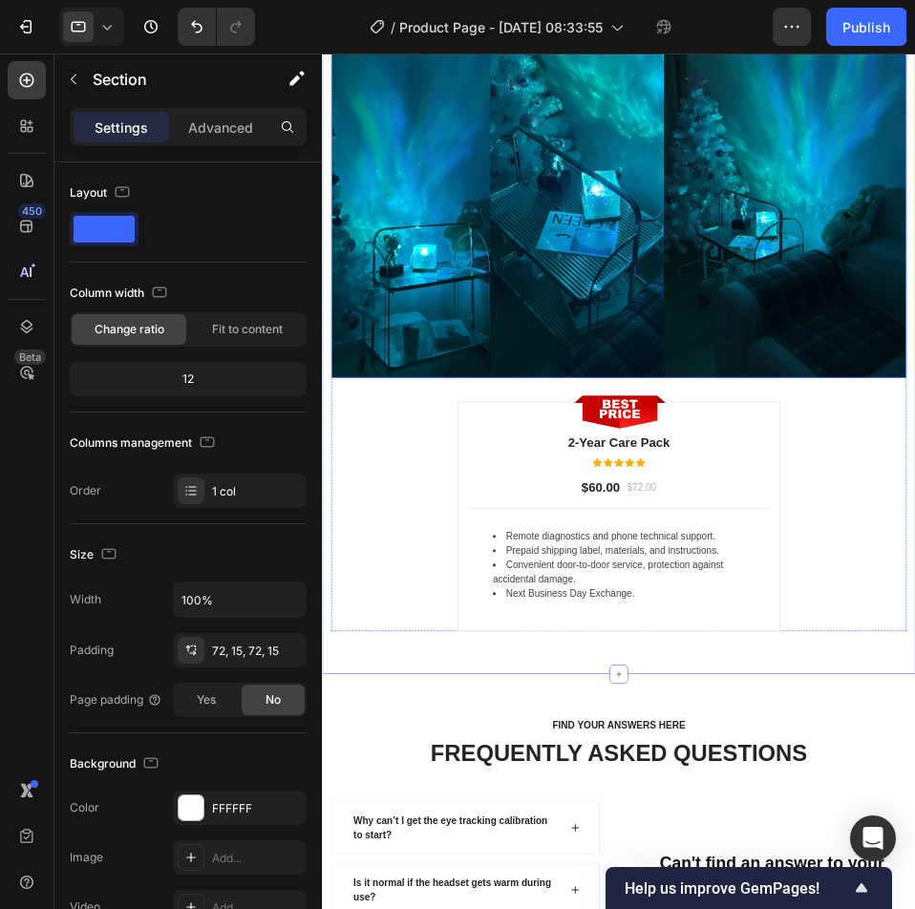
scroll to position [6211, 0]
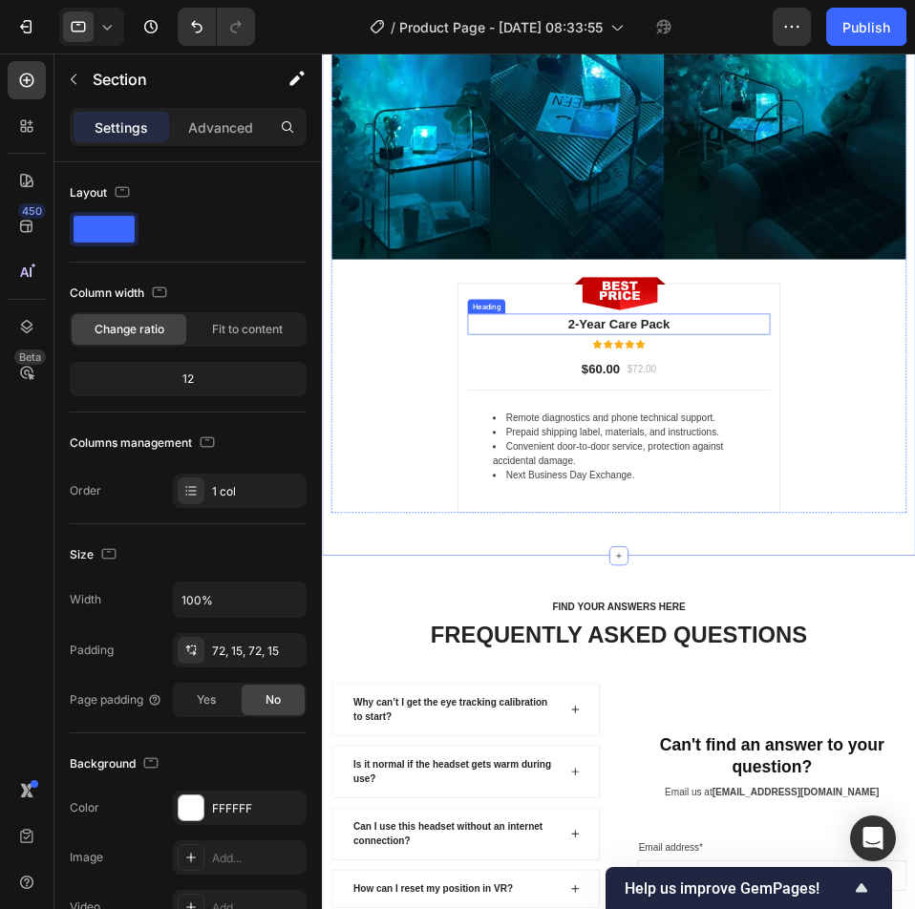
click at [777, 472] on p "2-Year Care Pack" at bounding box center [796, 487] width 480 height 31
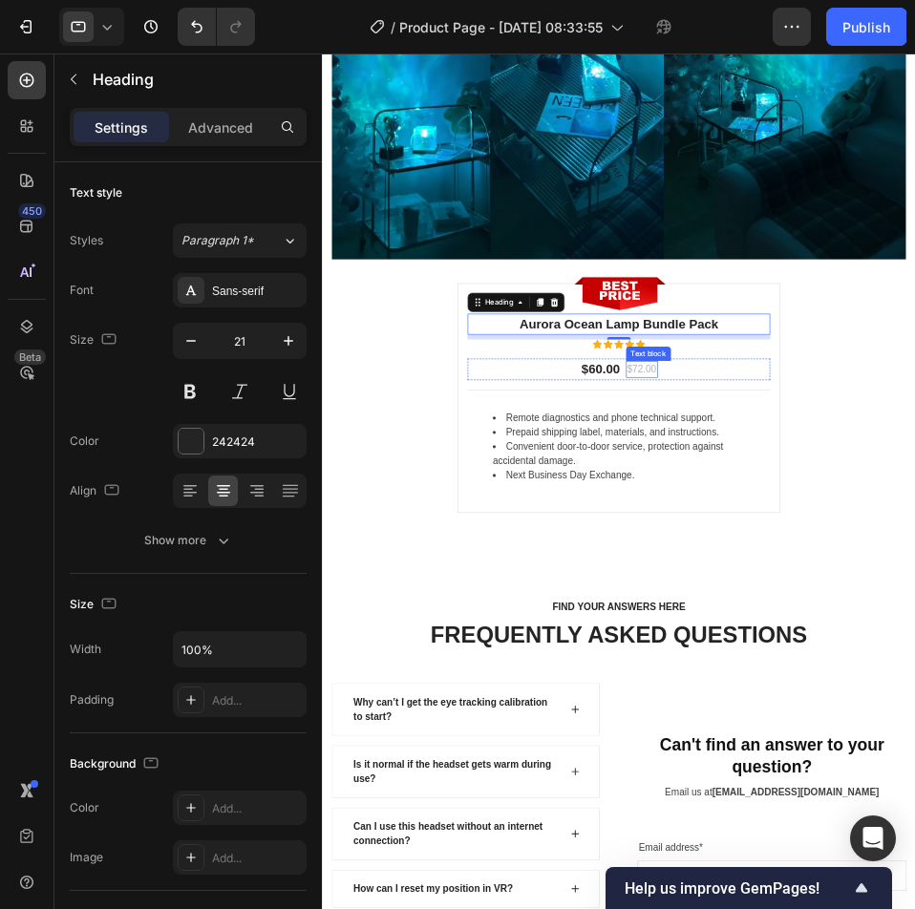
click at [839, 555] on p "$72.00" at bounding box center [832, 558] width 47 height 23
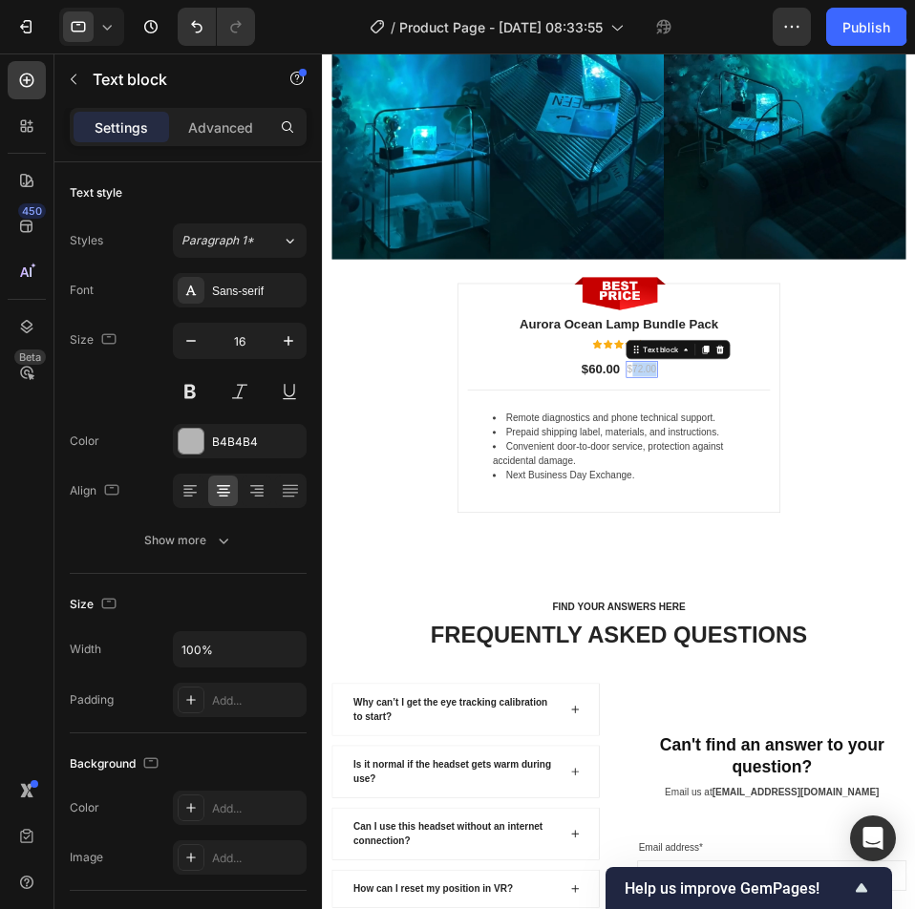
click at [839, 555] on p "$72.00" at bounding box center [832, 558] width 47 height 23
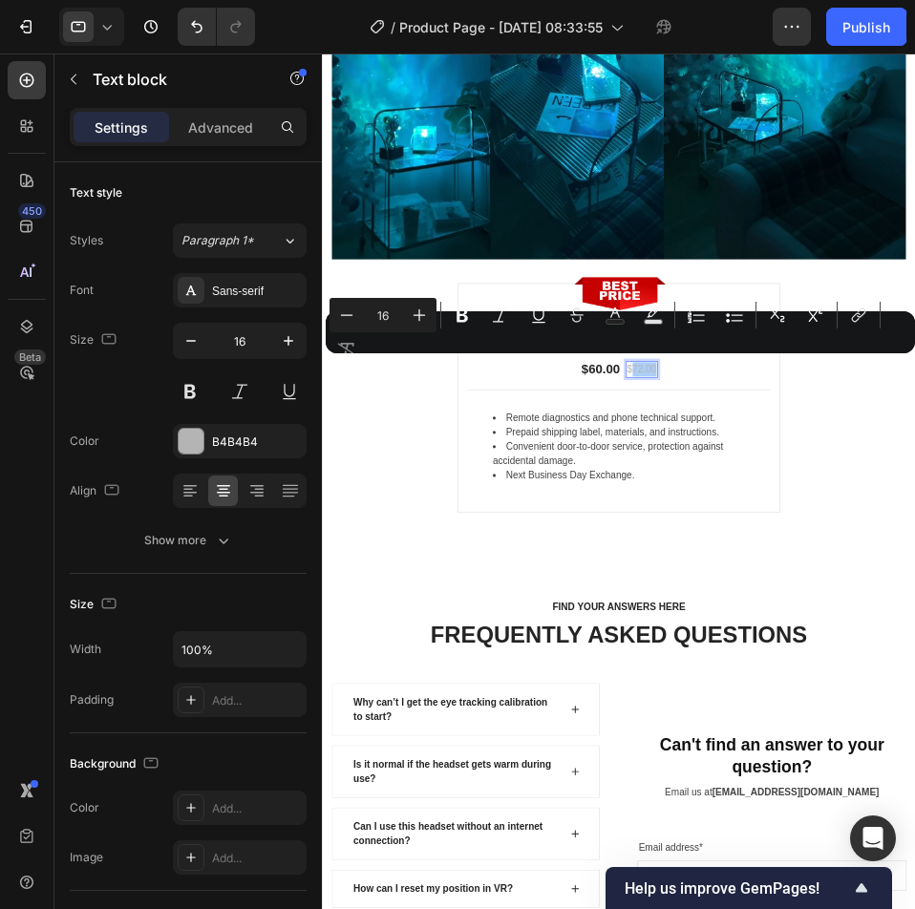
click at [597, 358] on div "Minus 16 Plus Bold Italic Underline Strikethrough Text Color Text Background Co…" at bounding box center [621, 332] width 582 height 69
click at [600, 362] on div "Minus 16 Plus Bold Italic Underline Strikethrough Text Color Text Background Co…" at bounding box center [621, 332] width 582 height 69
click at [914, 593] on div "Title Line" at bounding box center [795, 592] width 483 height 32
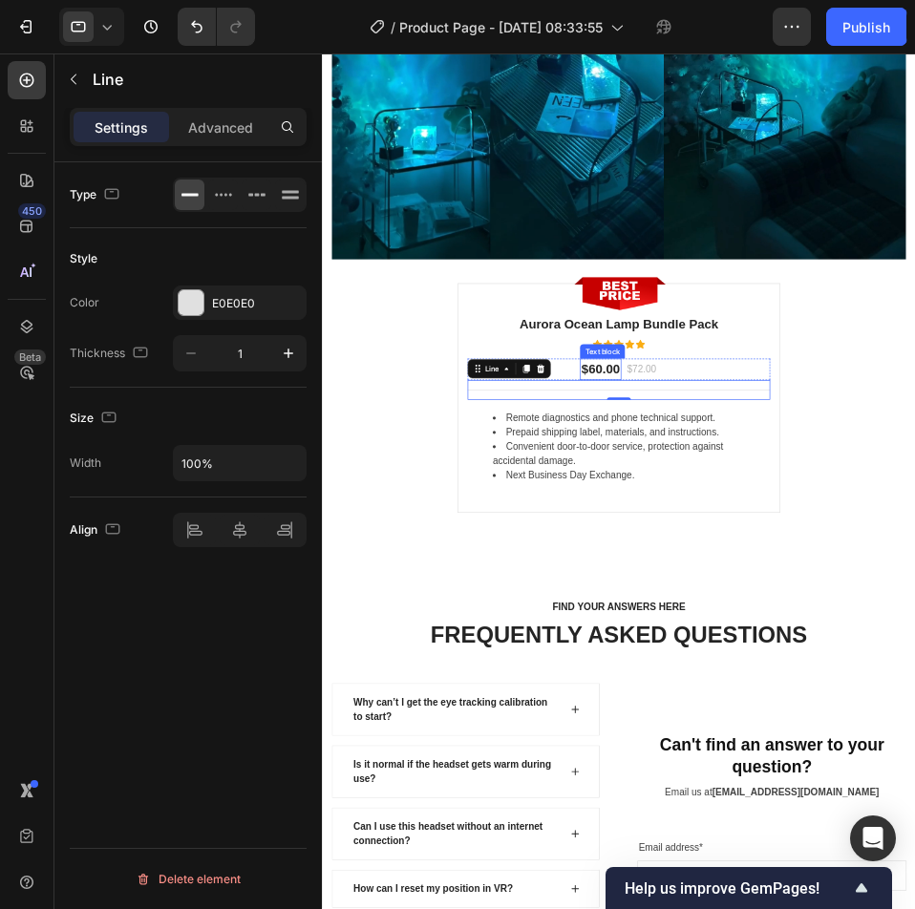
click at [773, 549] on p "$60.00" at bounding box center [766, 559] width 61 height 31
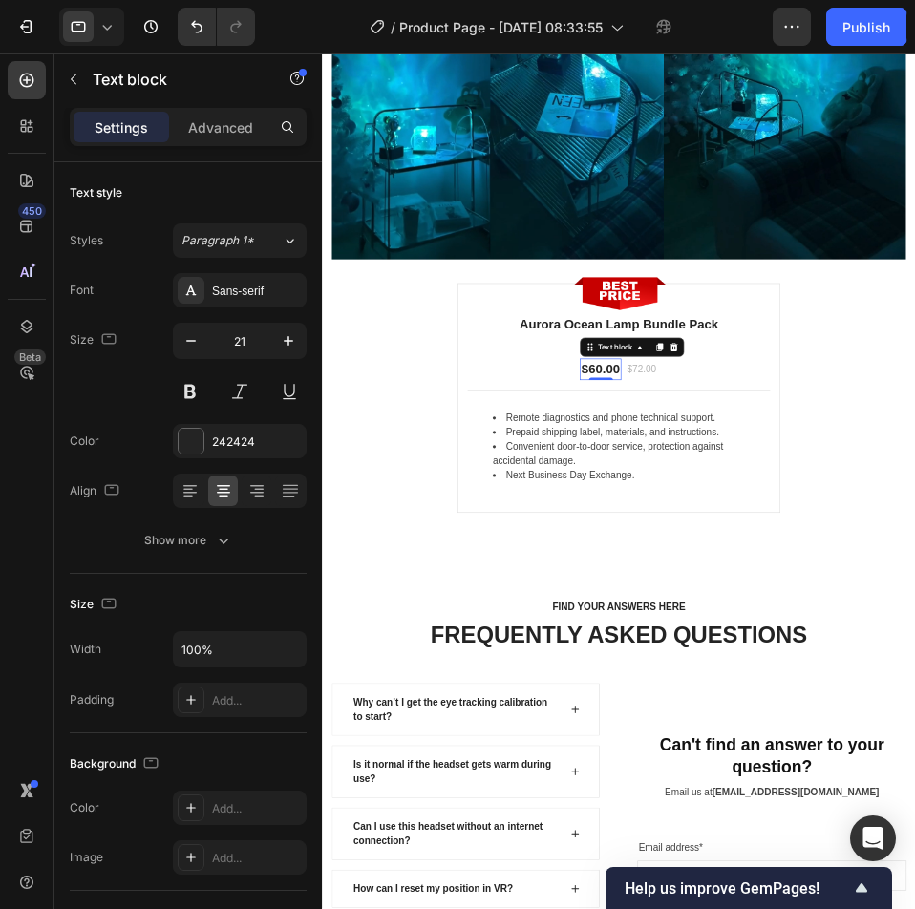
click at [773, 549] on p "$60.00" at bounding box center [766, 559] width 61 height 31
click at [752, 545] on p "$$39.99" at bounding box center [767, 559] width 73 height 31
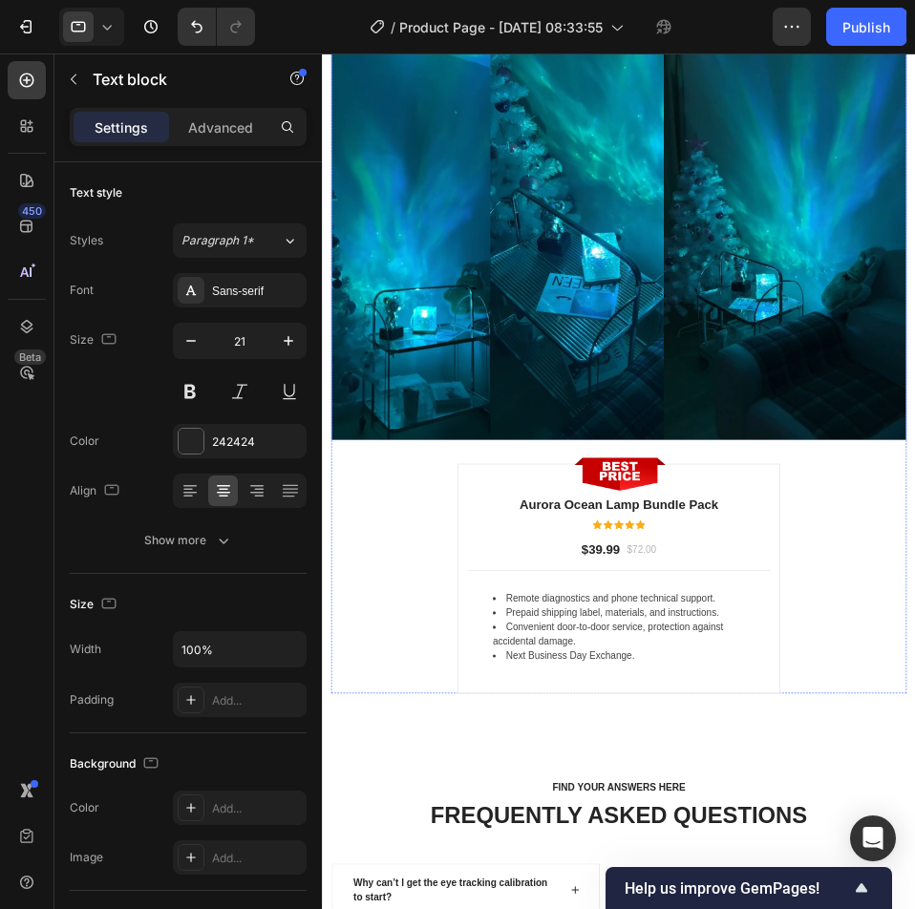
scroll to position [6113, 0]
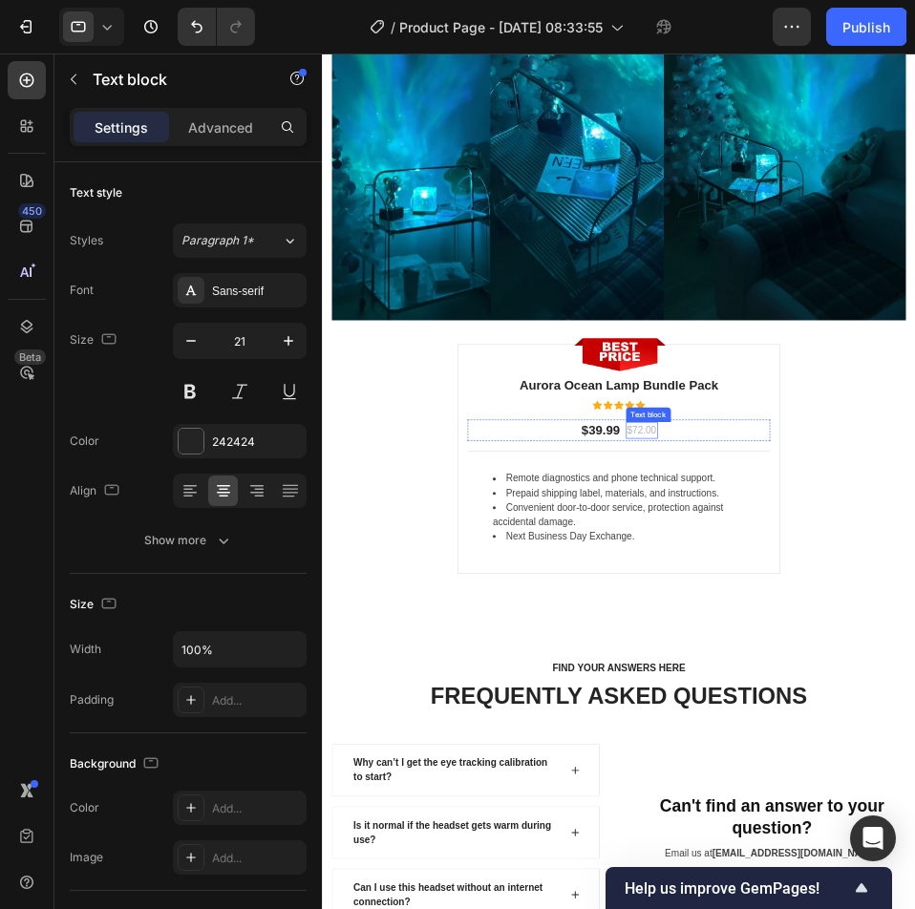
click at [837, 645] on p "$72.00" at bounding box center [832, 656] width 47 height 23
click at [914, 706] on div "Image Image Aurora Ocean Lamp Bundle Pack Heading Icon Icon Icon Icon Icon Icon…" at bounding box center [795, 339] width 919 height 1093
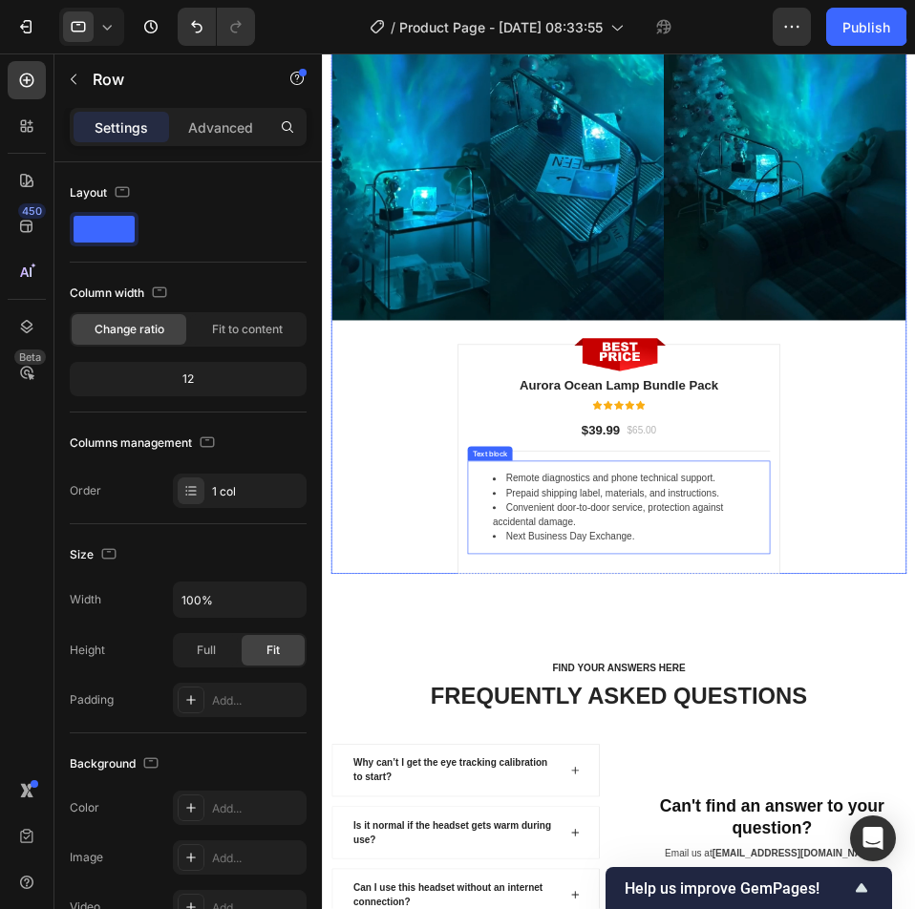
click at [808, 745] on li "Prepaid shipping label, materials, and instructions." at bounding box center [814, 756] width 441 height 23
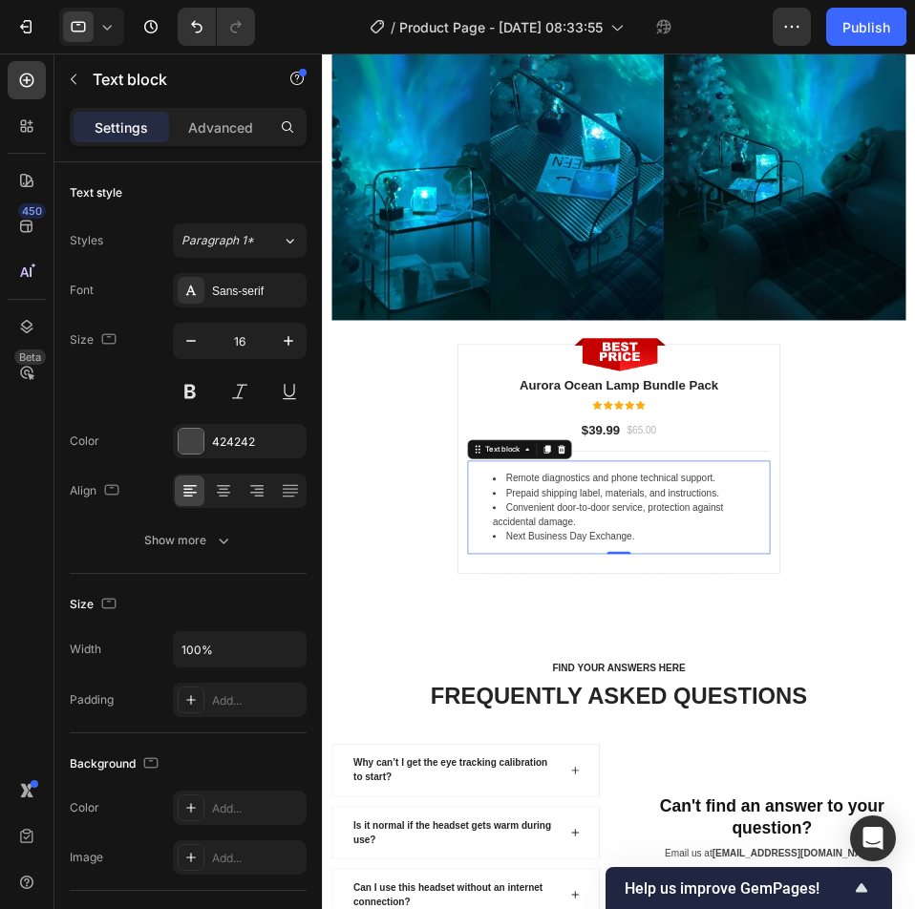
click at [808, 745] on li "Prepaid shipping label, materials, and instructions." at bounding box center [814, 756] width 441 height 23
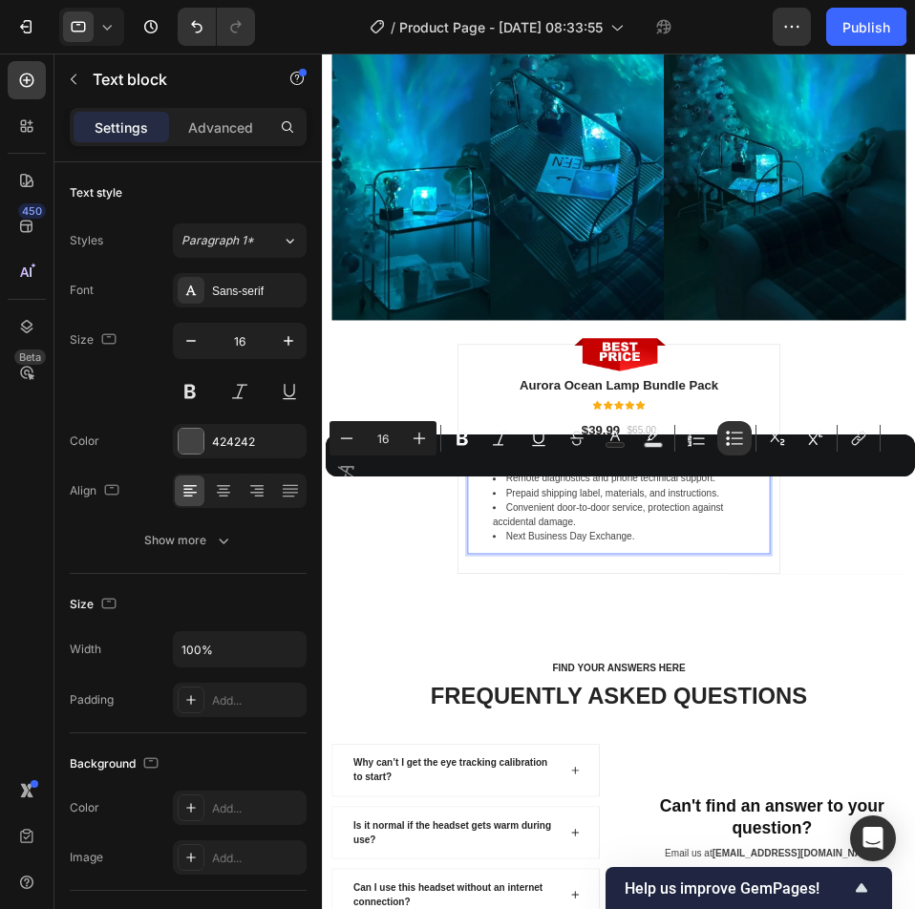
click at [727, 768] on li "Convenient door-to-door service, protection against accidental damage." at bounding box center [814, 791] width 441 height 46
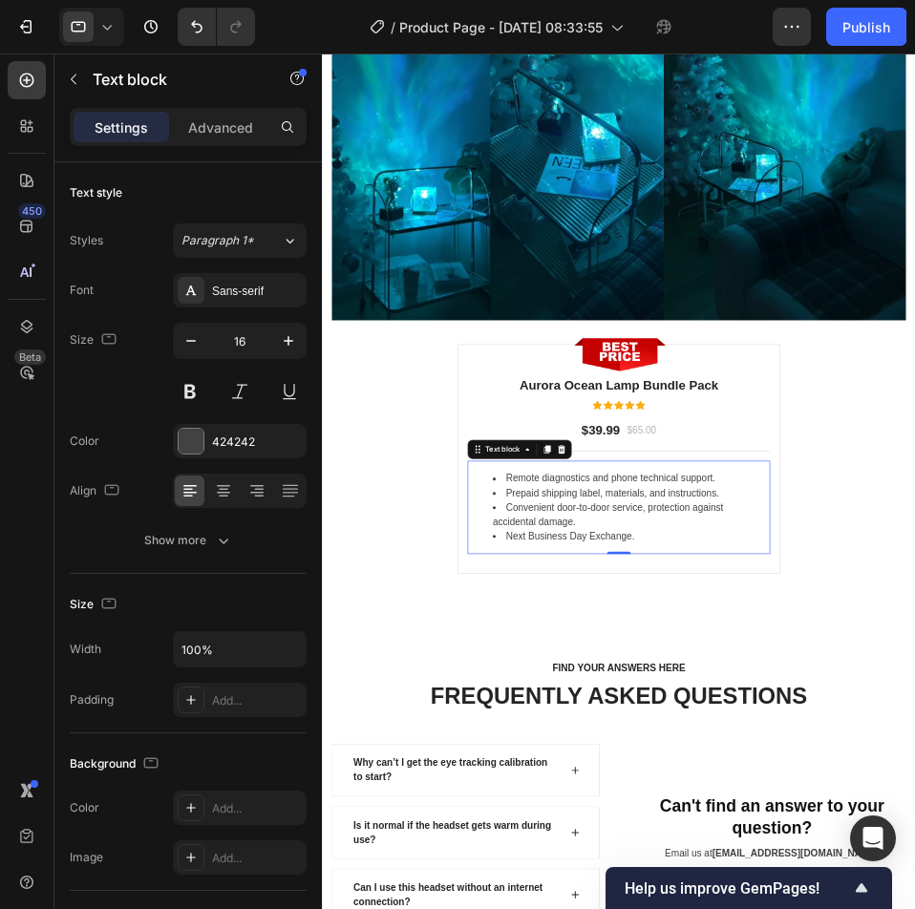
click at [885, 793] on li "Convenient door-to-door service, protection against accidental damage." at bounding box center [814, 791] width 441 height 46
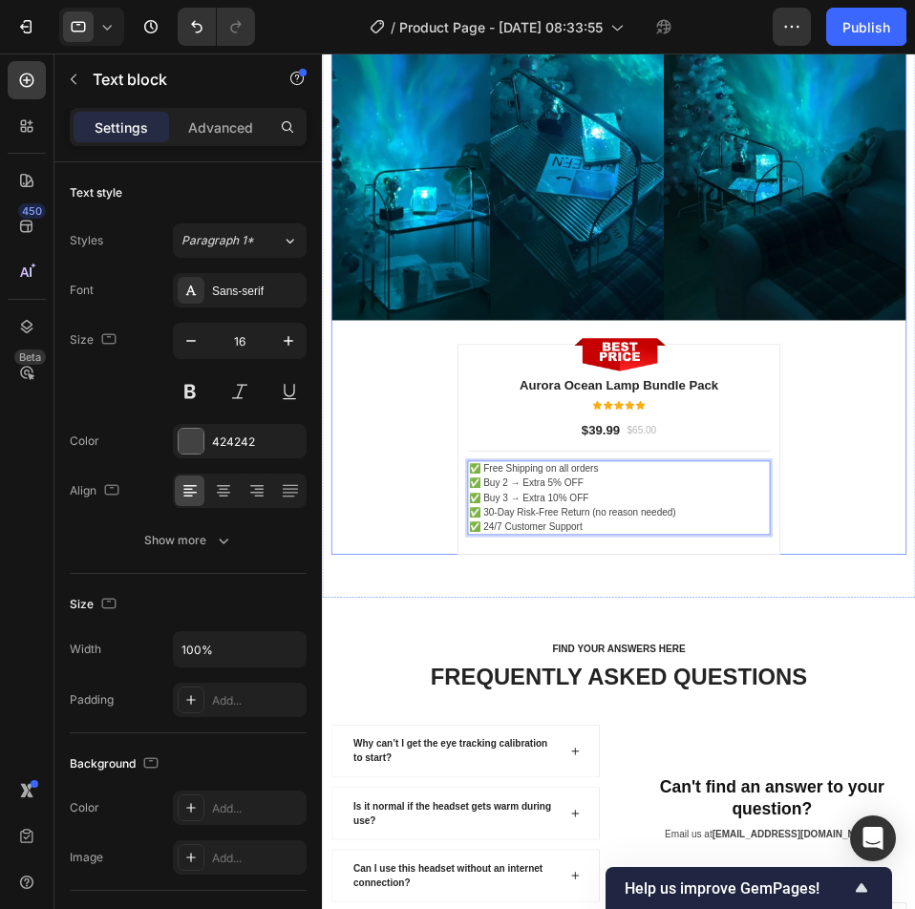
click at [914, 775] on div "Image Image Aurora Ocean Lamp Bundle Pack Heading Icon Icon Icon Icon Icon Icon…" at bounding box center [795, 324] width 919 height 1062
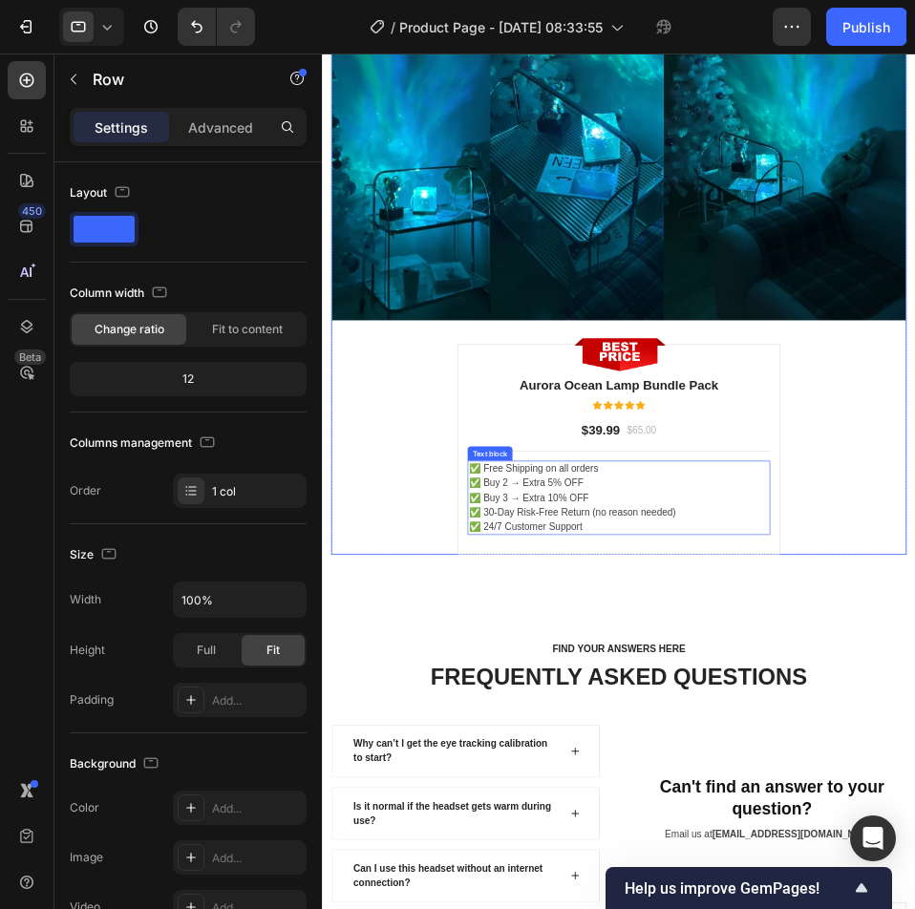
click at [894, 776] on p "✅ 30-Day Risk-Free Return (no reason needed)" at bounding box center [796, 787] width 480 height 23
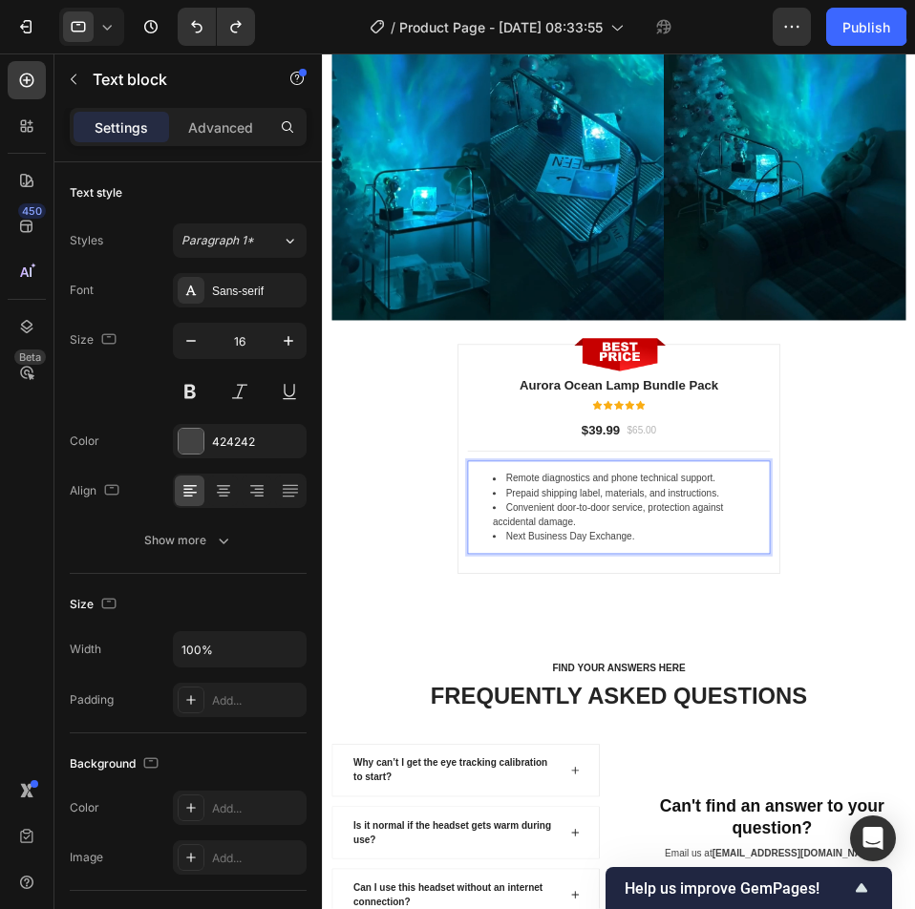
click at [596, 816] on li "Next Business Day Exchange." at bounding box center [814, 825] width 441 height 23
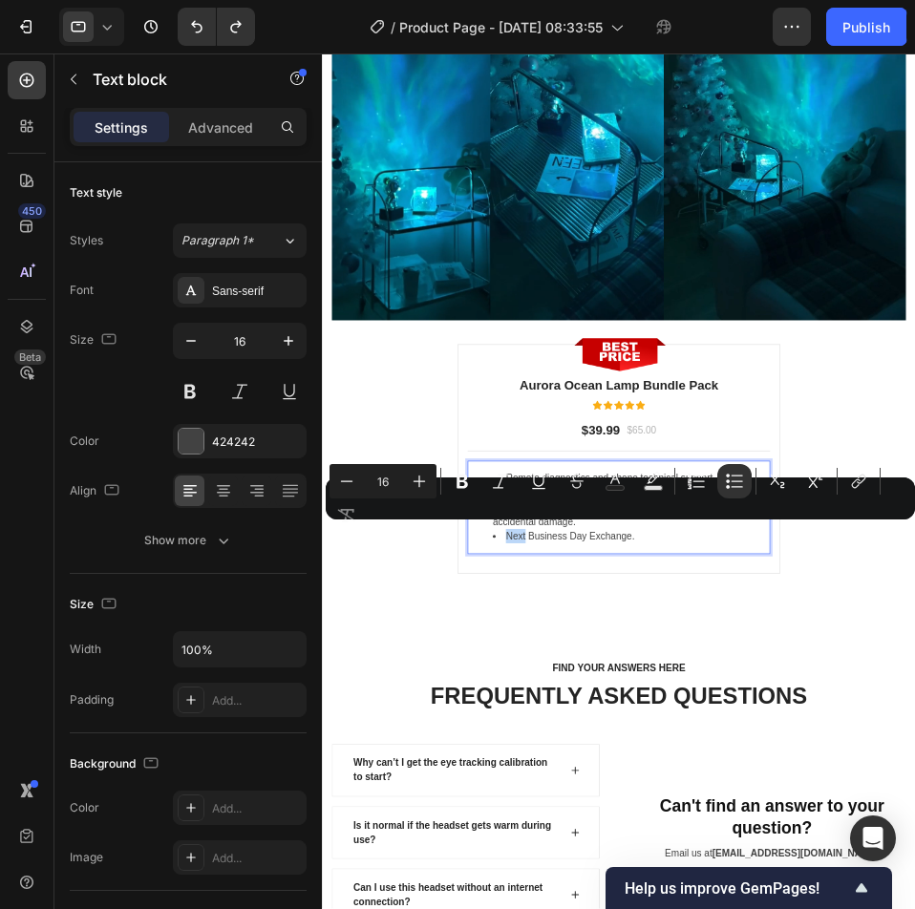
drag, startPoint x: 596, startPoint y: 816, endPoint x: 575, endPoint y: 816, distance: 21.0
click at [575, 816] on ul "Remote diagnostics and phone technical support. Prepaid shipping label, materia…" at bounding box center [796, 779] width 480 height 115
click at [480, 531] on div "Minus 16 Plus Bold Italic Underline Strikethrough Text Color Text Background Co…" at bounding box center [621, 498] width 582 height 69
click at [478, 531] on div "Minus 16 Plus Bold Italic Underline Strikethrough Text Color Text Background Co…" at bounding box center [621, 498] width 582 height 69
click at [494, 531] on div "Minus 16 Plus Bold Italic Underline Strikethrough Text Color Text Background Co…" at bounding box center [621, 498] width 582 height 69
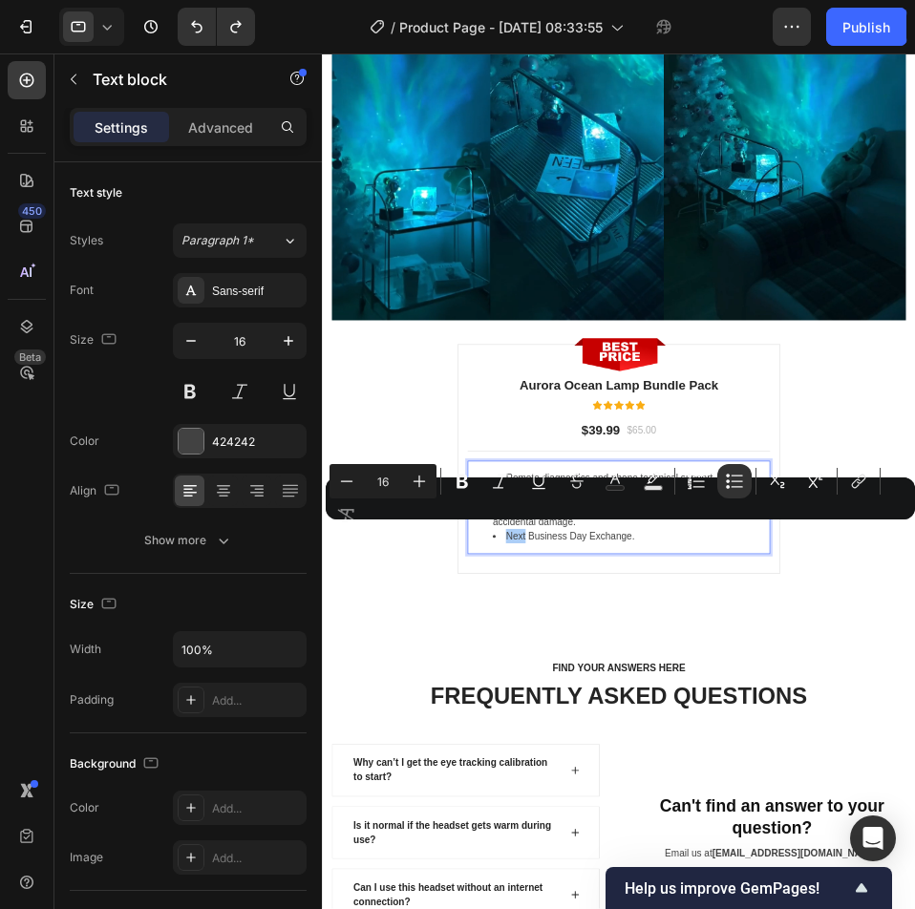
drag, startPoint x: 921, startPoint y: 586, endPoint x: 782, endPoint y: 822, distance: 274.4
click at [842, 819] on li "Next Business Day Exchange." at bounding box center [814, 825] width 441 height 23
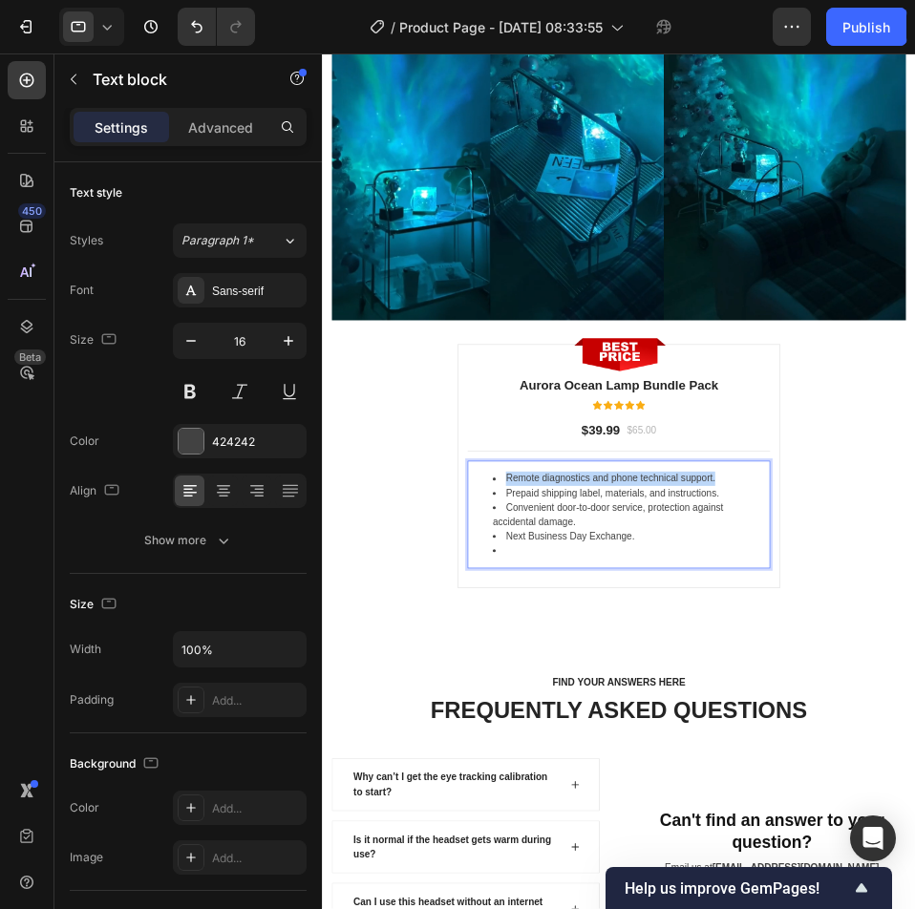
drag, startPoint x: 950, startPoint y: 720, endPoint x: 609, endPoint y: 718, distance: 341.0
click at [609, 722] on li "Remote diagnostics and phone technical support." at bounding box center [814, 733] width 441 height 23
drag, startPoint x: 944, startPoint y: 741, endPoint x: 744, endPoint y: 743, distance: 199.7
click at [736, 745] on li "Prepaid shipping label, materials, and instructions." at bounding box center [814, 756] width 441 height 23
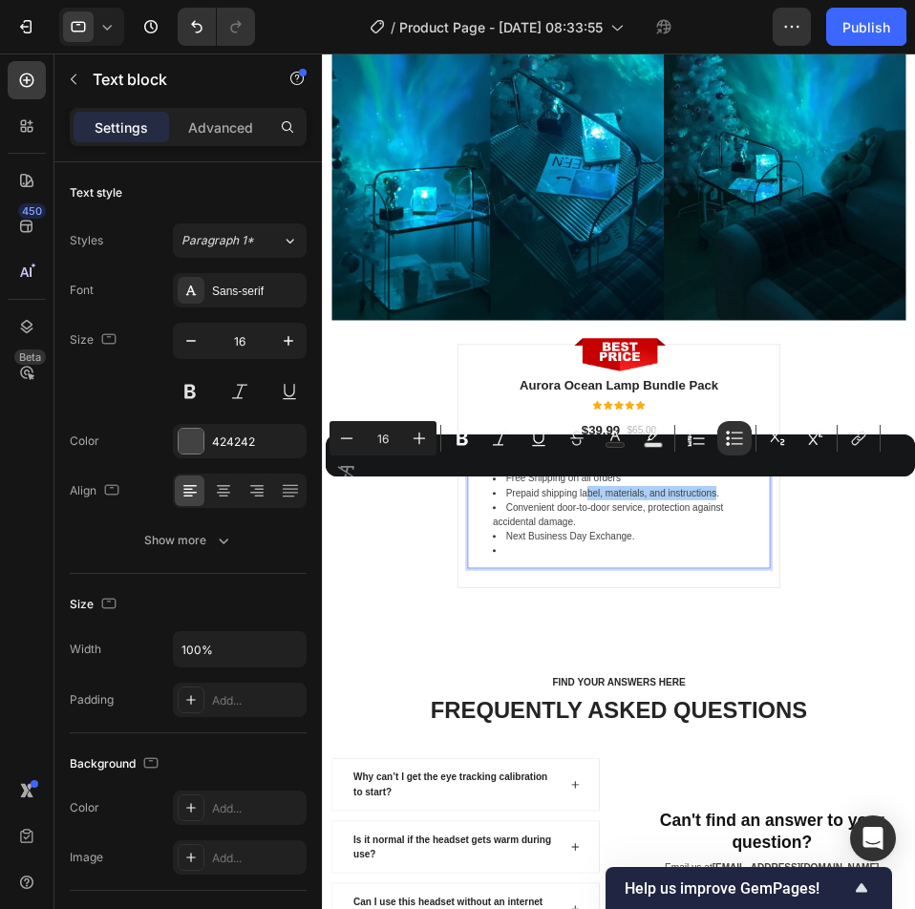
drag, startPoint x: 602, startPoint y: 688, endPoint x: 705, endPoint y: 483, distance: 229.0
click at [702, 483] on div "Minus 16 Plus Bold Italic Underline Strikethrough Text Color Text Background Co…" at bounding box center [621, 455] width 582 height 69
click at [719, 485] on div "Minus 16 Plus Bold Italic Underline Strikethrough Text Color Text Background Co…" at bounding box center [621, 455] width 582 height 69
click at [722, 488] on div "Minus 16 Plus Bold Italic Underline Strikethrough Text Color Text Background Co…" at bounding box center [621, 455] width 582 height 69
click at [702, 488] on div "Minus 16 Plus Bold Italic Underline Strikethrough Text Color Text Background Co…" at bounding box center [621, 455] width 582 height 69
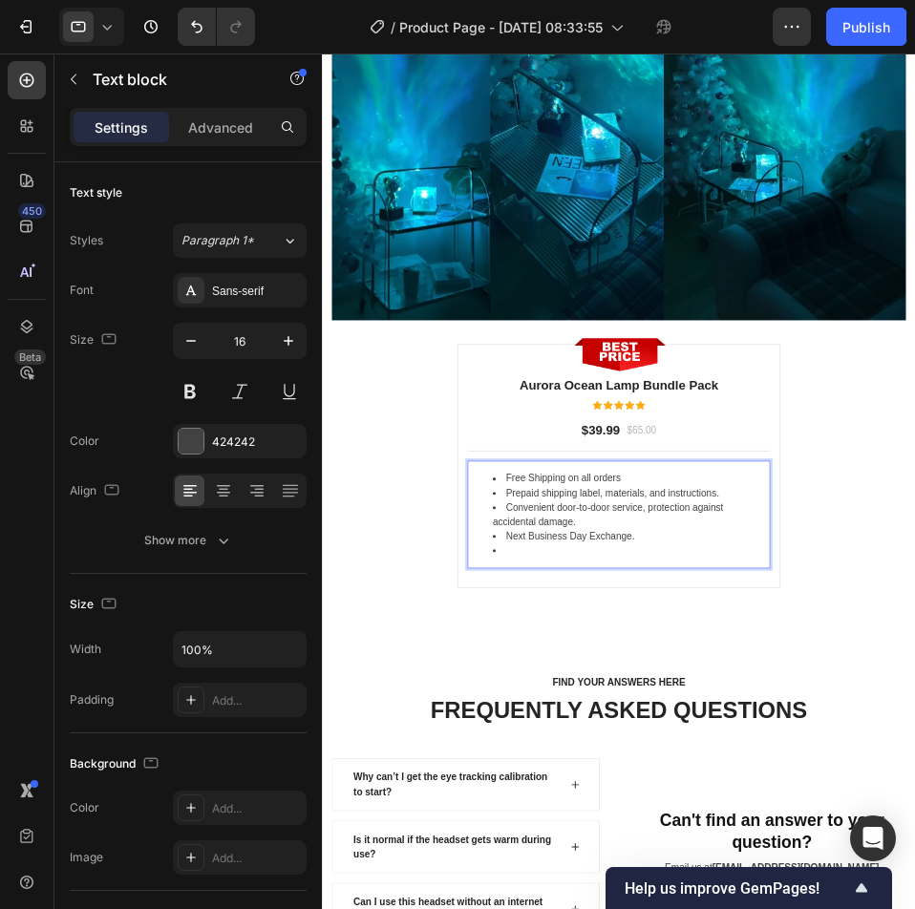
click at [914, 768] on li "Convenient door-to-door service, protection against accidental damage." at bounding box center [814, 791] width 441 height 46
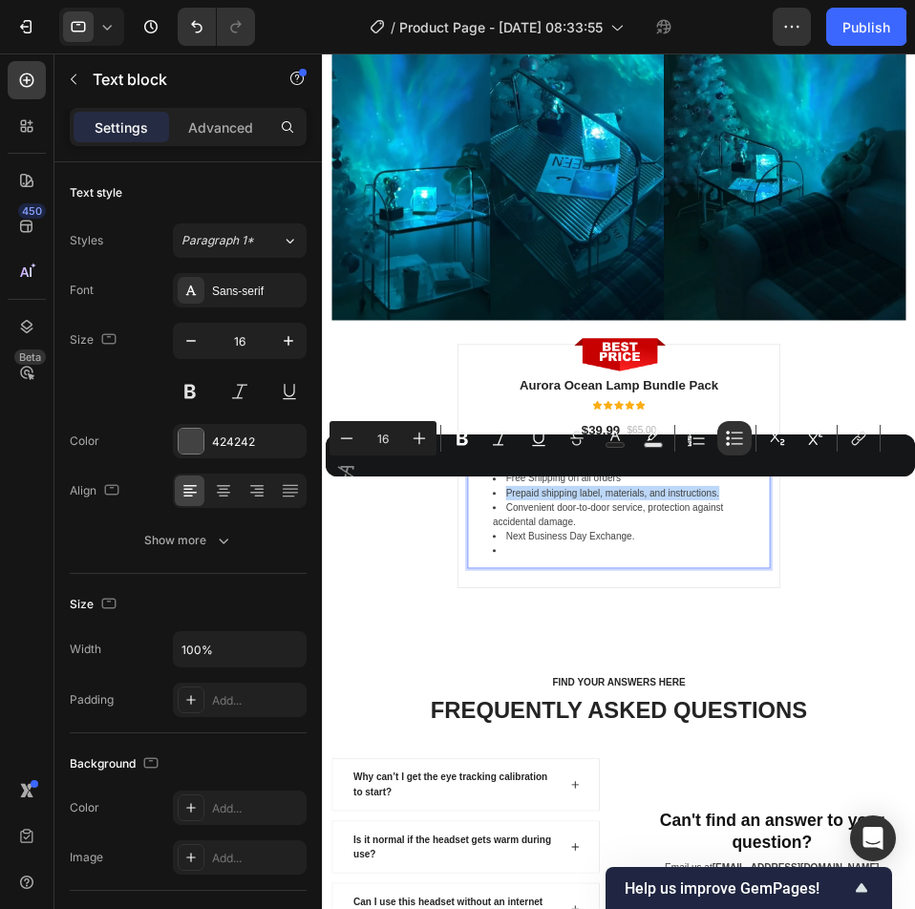
drag, startPoint x: 953, startPoint y: 752, endPoint x: 827, endPoint y: 542, distance: 245.1
click at [609, 746] on li "Prepaid shipping label, materials, and instructions." at bounding box center [814, 756] width 441 height 23
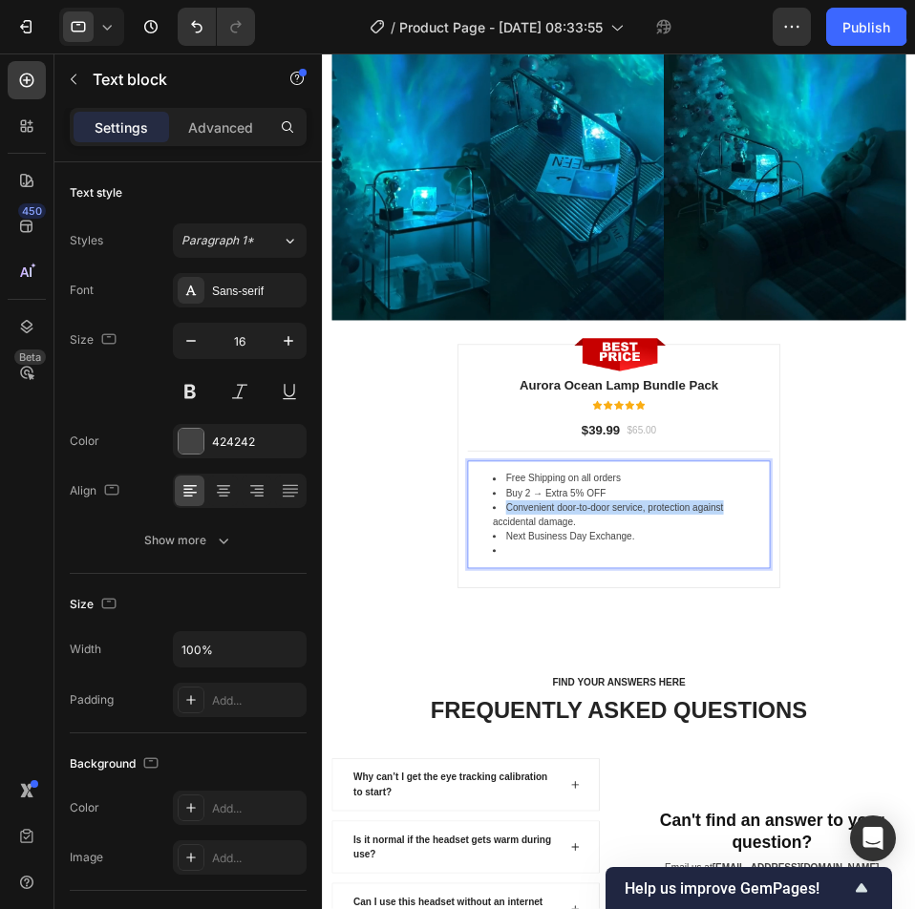
drag, startPoint x: 984, startPoint y: 772, endPoint x: 613, endPoint y: 773, distance: 370.6
click at [613, 773] on li "Convenient door-to-door service, protection against accidental damage." at bounding box center [814, 791] width 441 height 46
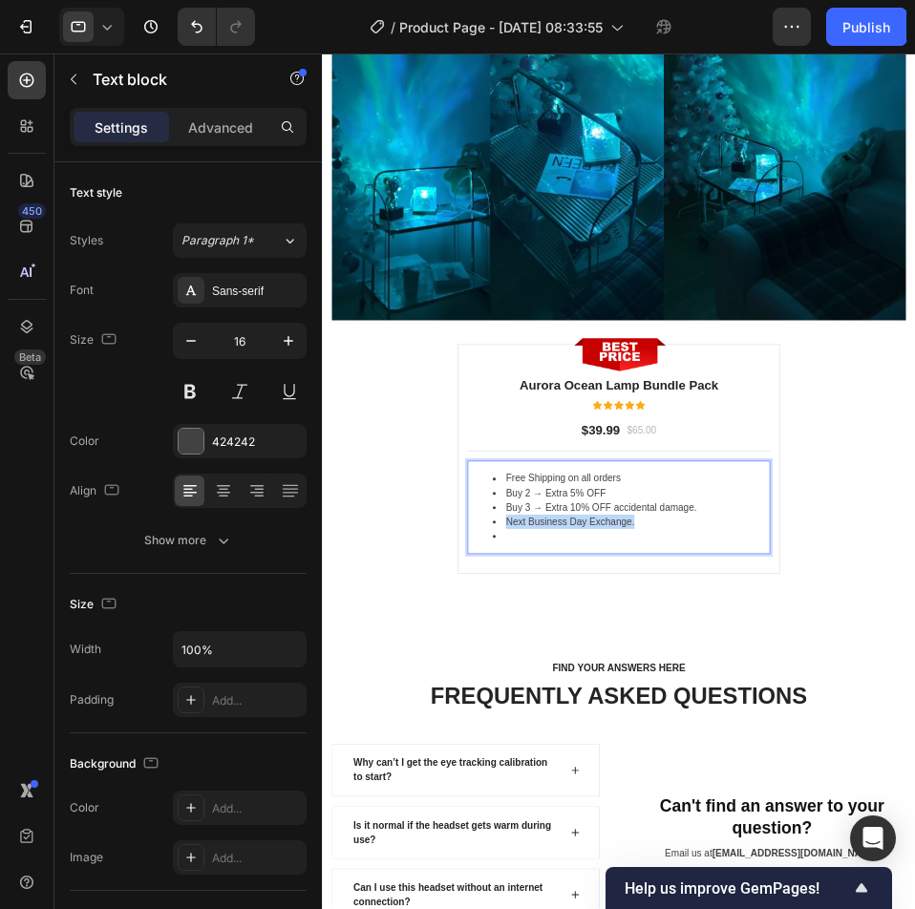
drag, startPoint x: 892, startPoint y: 798, endPoint x: 613, endPoint y: 796, distance: 278.9
click at [613, 796] on li "Next Business Day Exchange." at bounding box center [814, 802] width 441 height 23
click at [765, 814] on li "Rich Text Editor. Editing area: main" at bounding box center [814, 825] width 441 height 23
click at [914, 906] on div "LIMITED TIME DEAL Text block ✨ LIGHT UP YOUR ROOM WITH AURORA MAGIC ✨ Heading 0…" at bounding box center [796, 118] width 948 height 1673
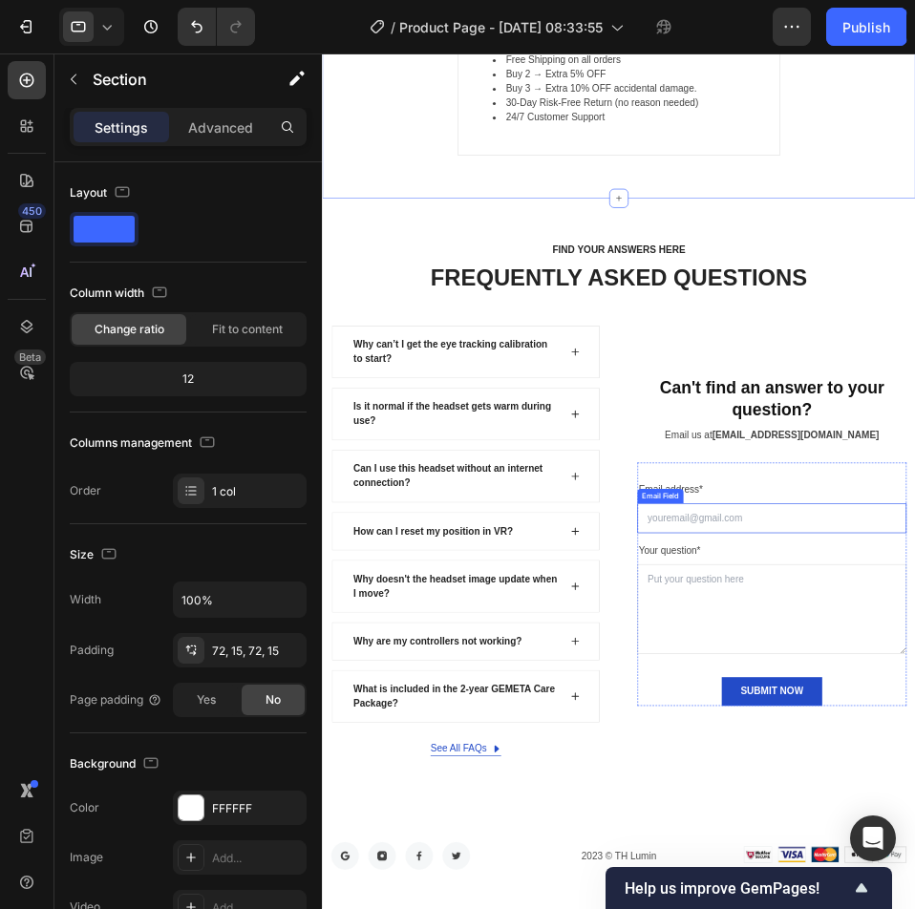
scroll to position [6878, 0]
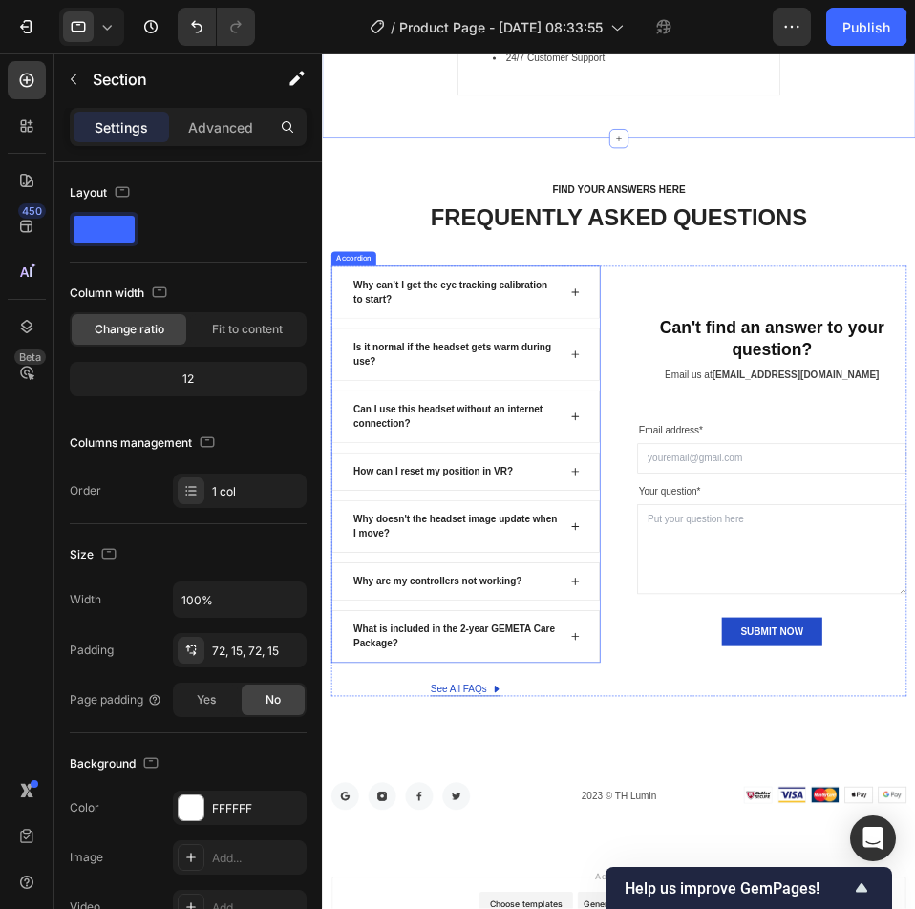
click at [527, 410] on div "Why can’t I get the eye tracking calibration to start?" at bounding box center [536, 436] width 334 height 52
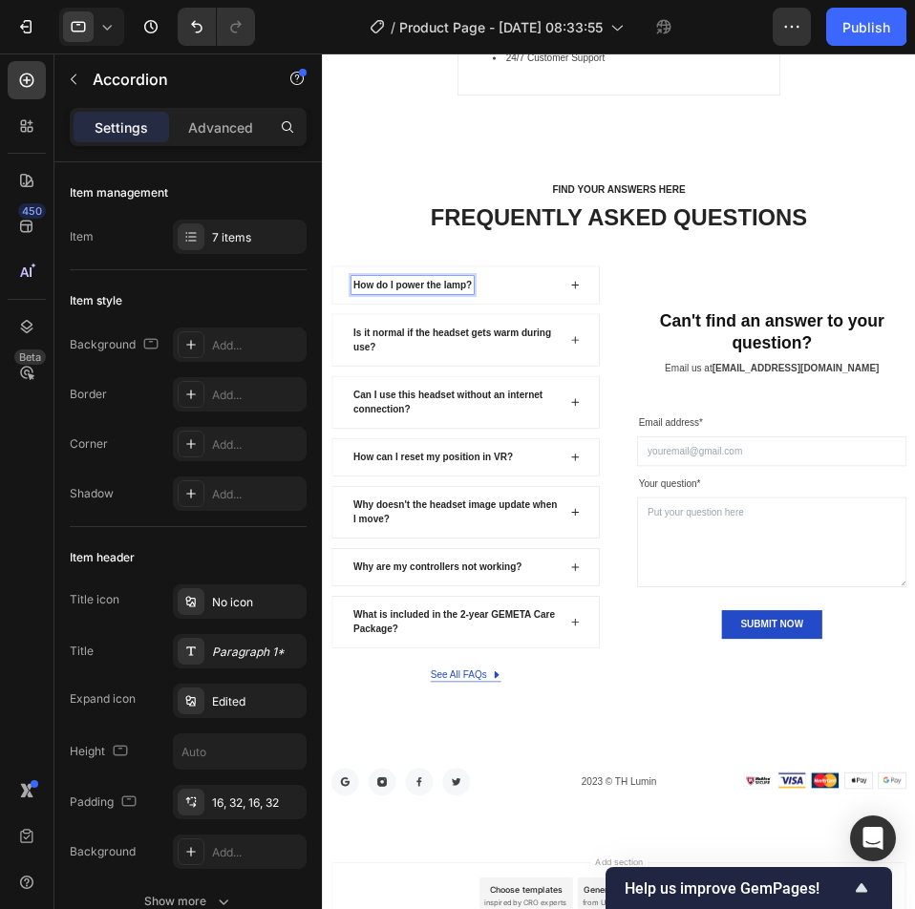
click at [727, 410] on div "How do I power the lamp?" at bounding box center [551, 424] width 428 height 61
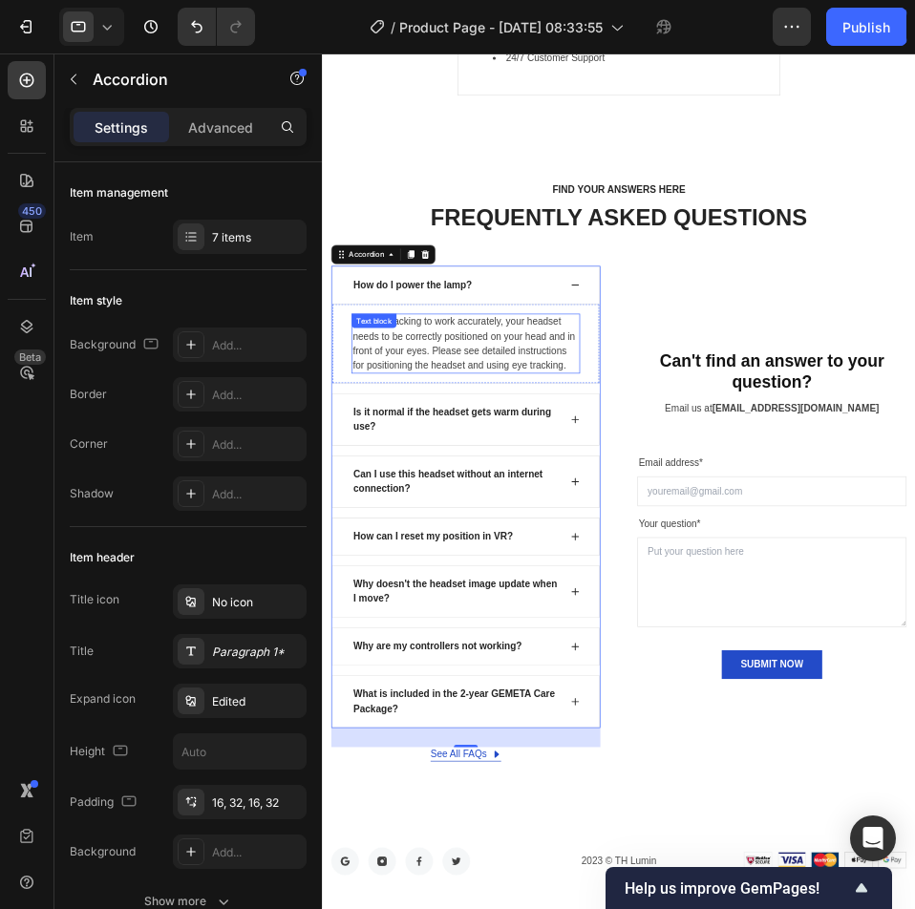
click at [542, 497] on p "For eye tracking to work accurately, your headset needs to be correctly positio…" at bounding box center [551, 518] width 361 height 92
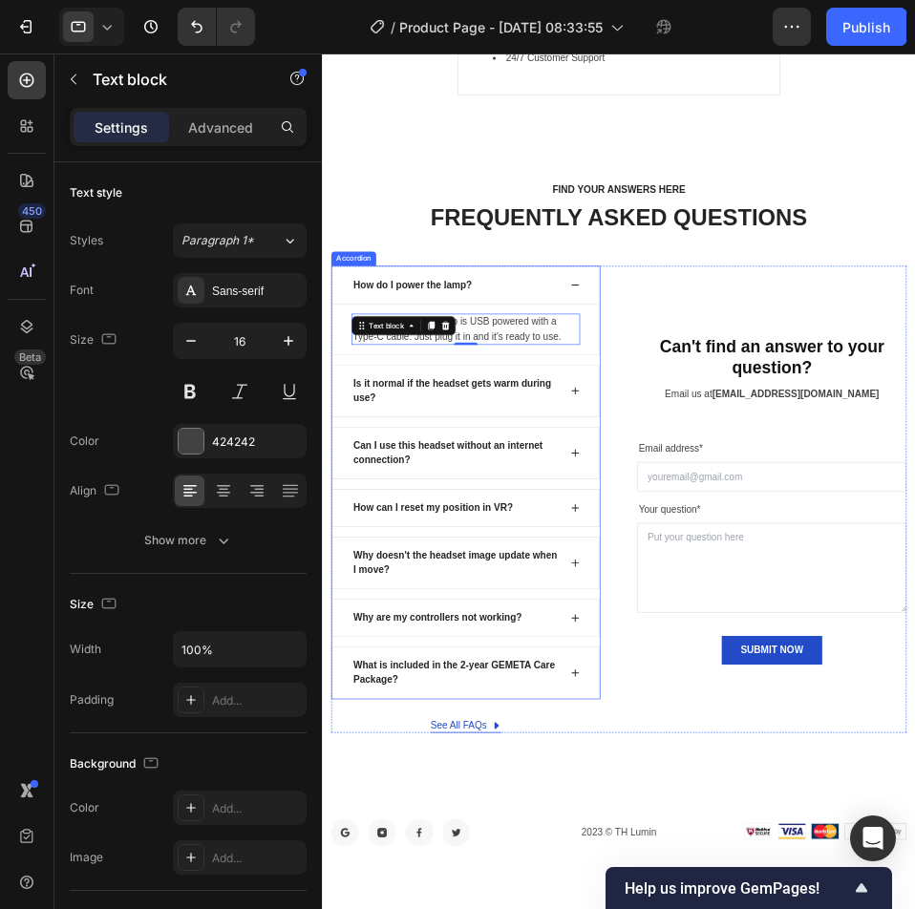
click at [545, 570] on p "Is it normal if the headset gets warm during use?" at bounding box center [536, 593] width 329 height 46
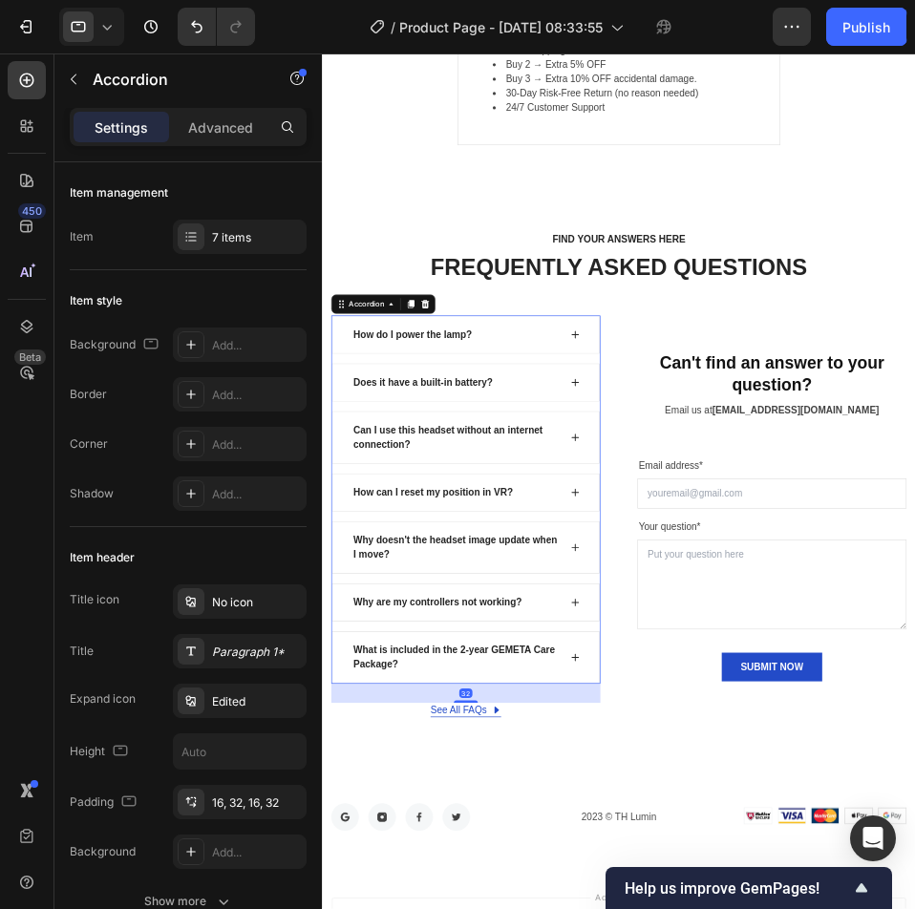
scroll to position [6796, 0]
drag, startPoint x: 715, startPoint y: 578, endPoint x: 703, endPoint y: 580, distance: 12.6
click at [718, 578] on icon at bounding box center [725, 581] width 15 height 15
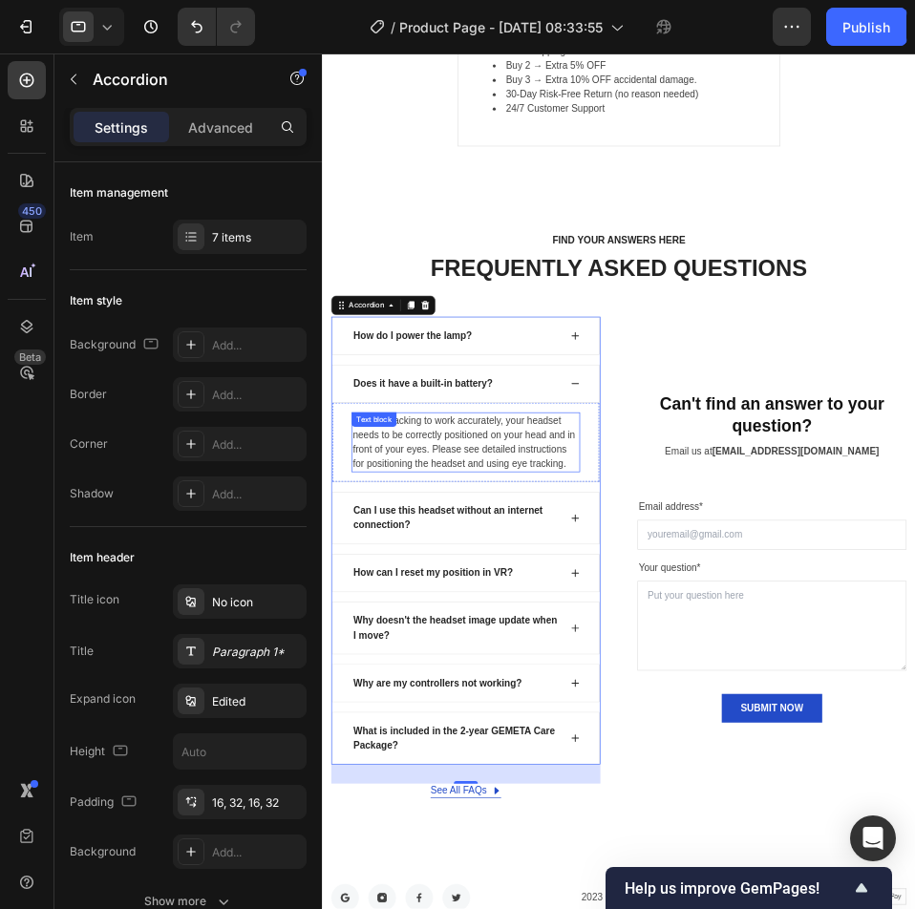
click at [535, 644] on p "For eye tracking to work accurately, your headset needs to be correctly positio…" at bounding box center [551, 675] width 361 height 92
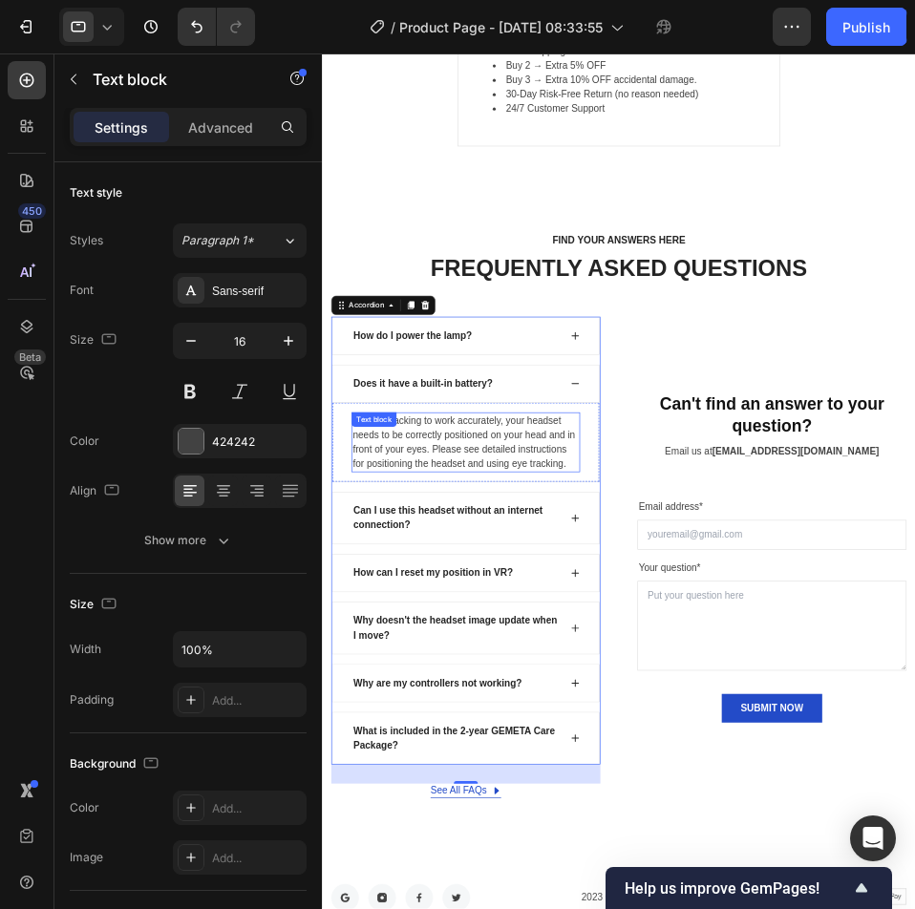
click at [535, 644] on p "For eye tracking to work accurately, your headset needs to be correctly positio…" at bounding box center [551, 675] width 361 height 92
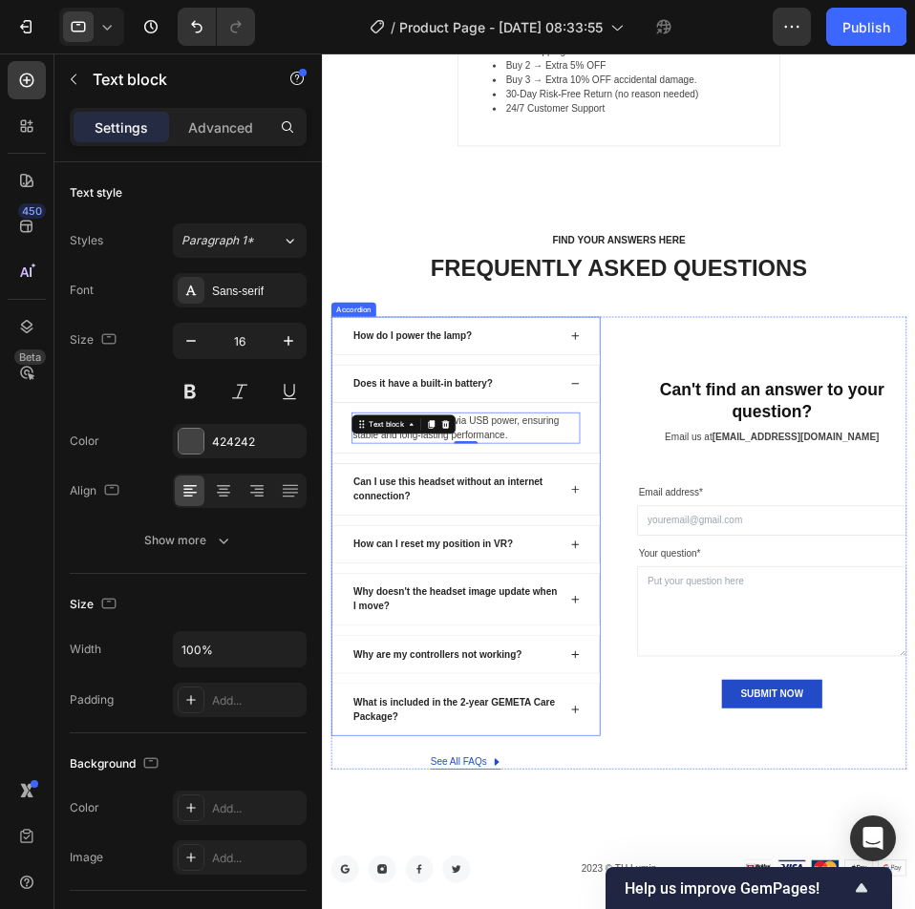
click at [568, 729] on p "Can I use this headset without an internet connection?" at bounding box center [536, 751] width 329 height 46
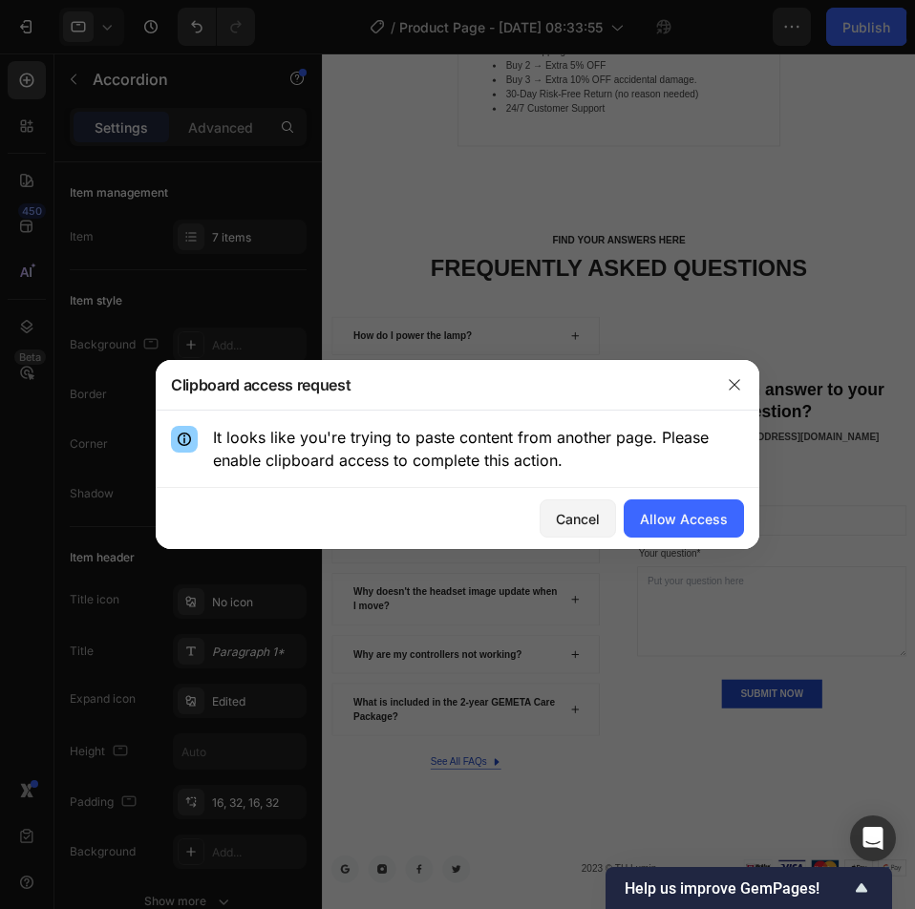
click at [734, 385] on icon "button" at bounding box center [734, 384] width 15 height 15
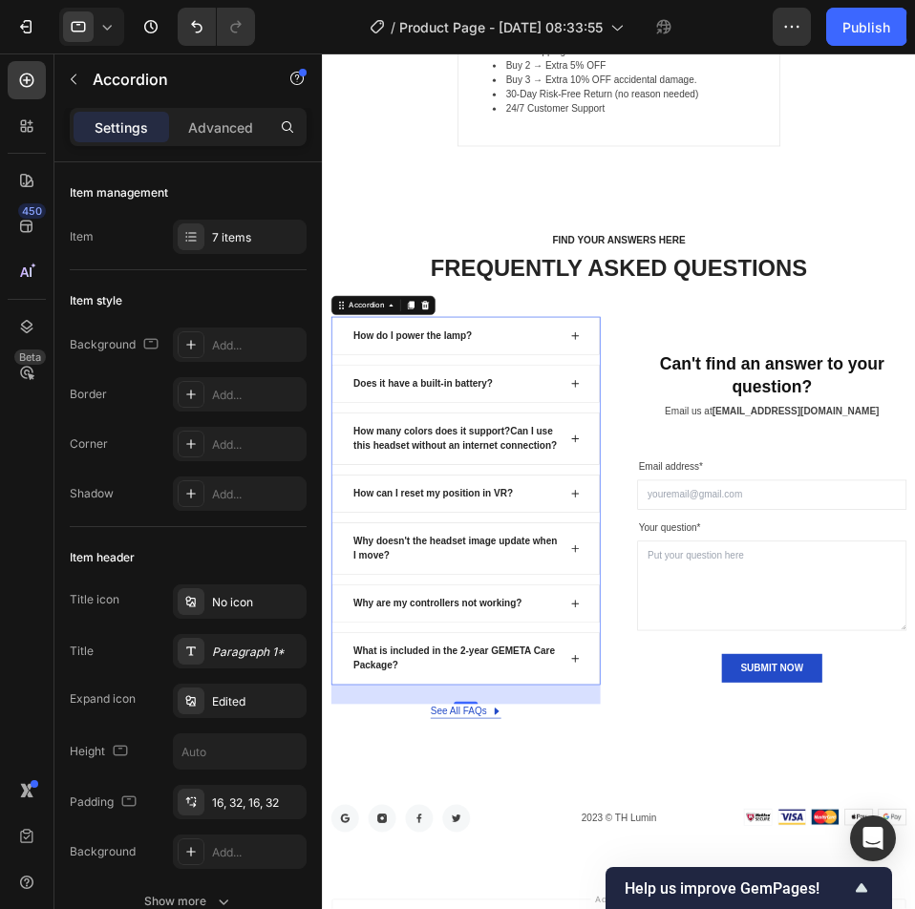
click at [567, 677] on p "How many colors does it support?Can I use this headset without an internet conn…" at bounding box center [536, 670] width 329 height 46
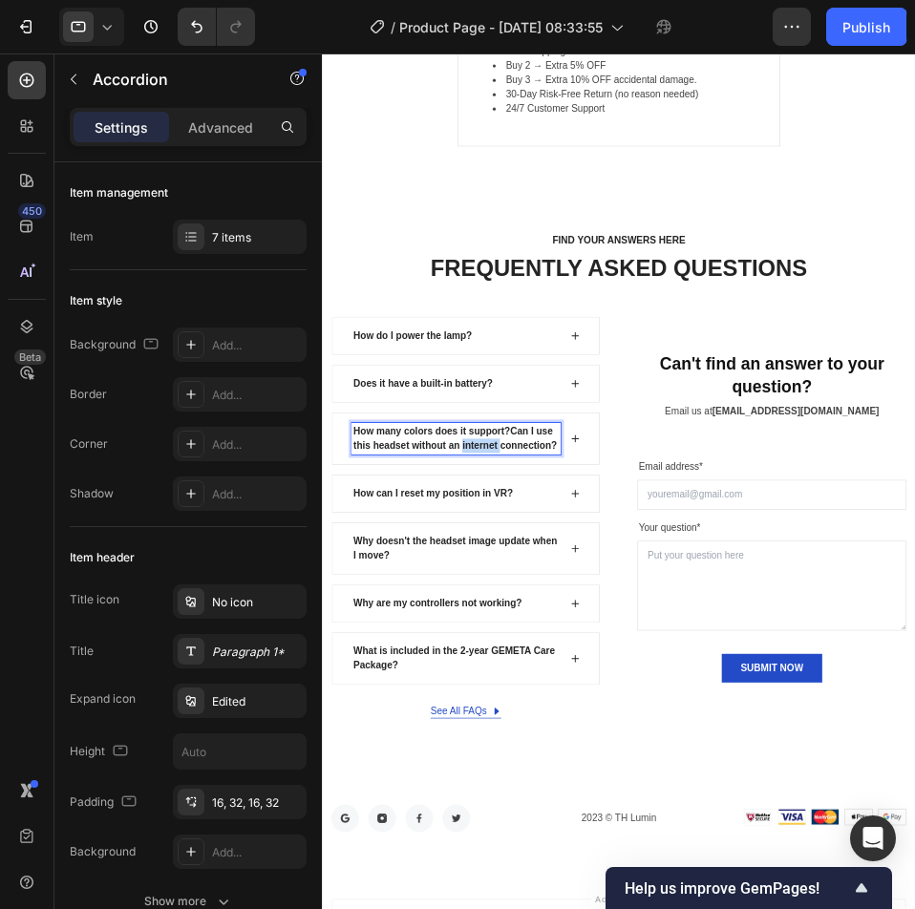
click at [567, 677] on p "How many colors does it support?Can I use this headset without an internet conn…" at bounding box center [536, 670] width 329 height 46
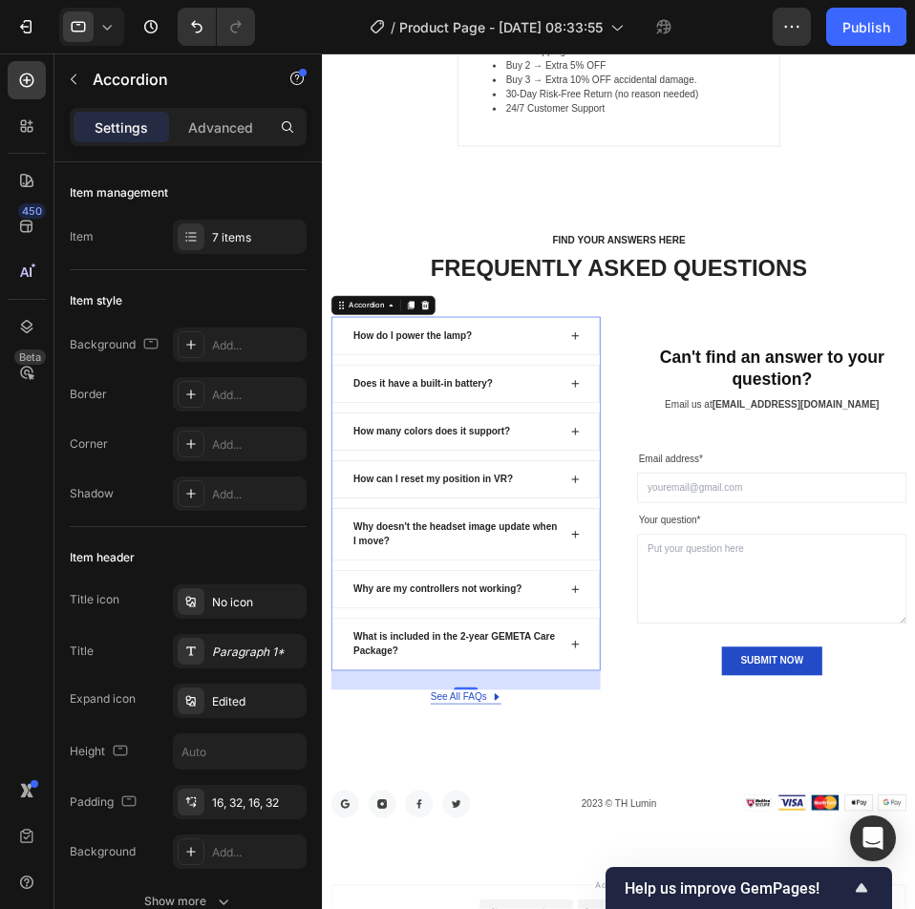
click at [720, 652] on icon at bounding box center [726, 658] width 12 height 12
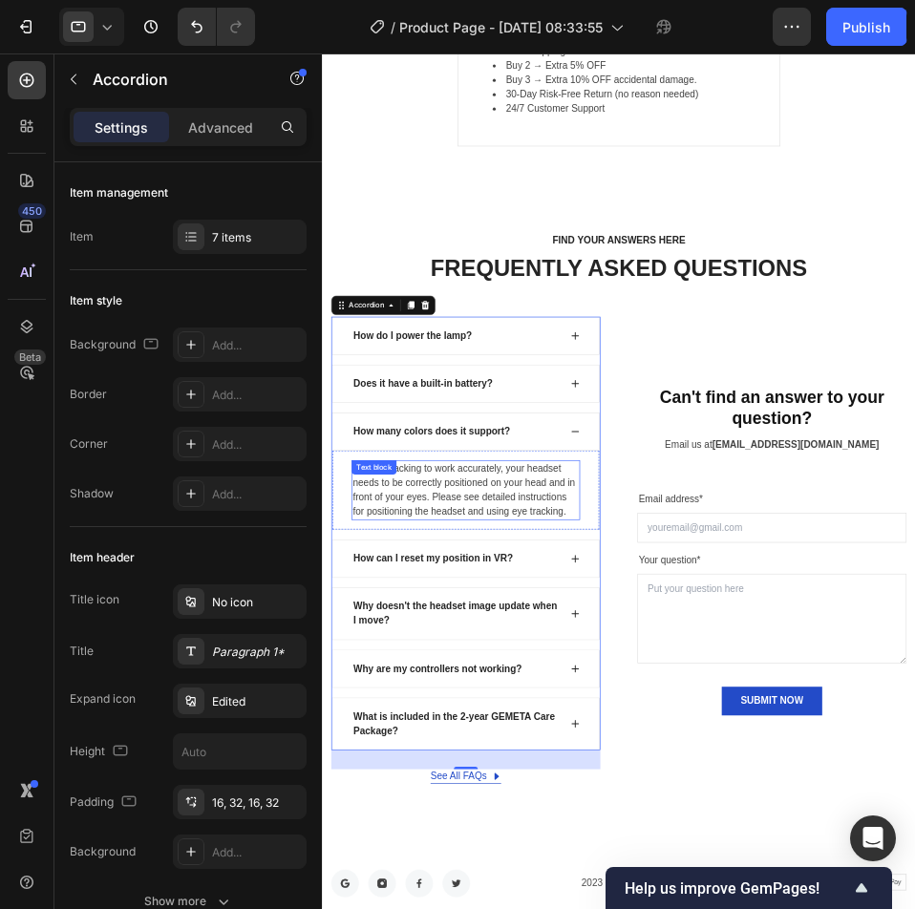
click at [631, 731] on p "For eye tracking to work accurately, your headset needs to be correctly positio…" at bounding box center [551, 752] width 361 height 92
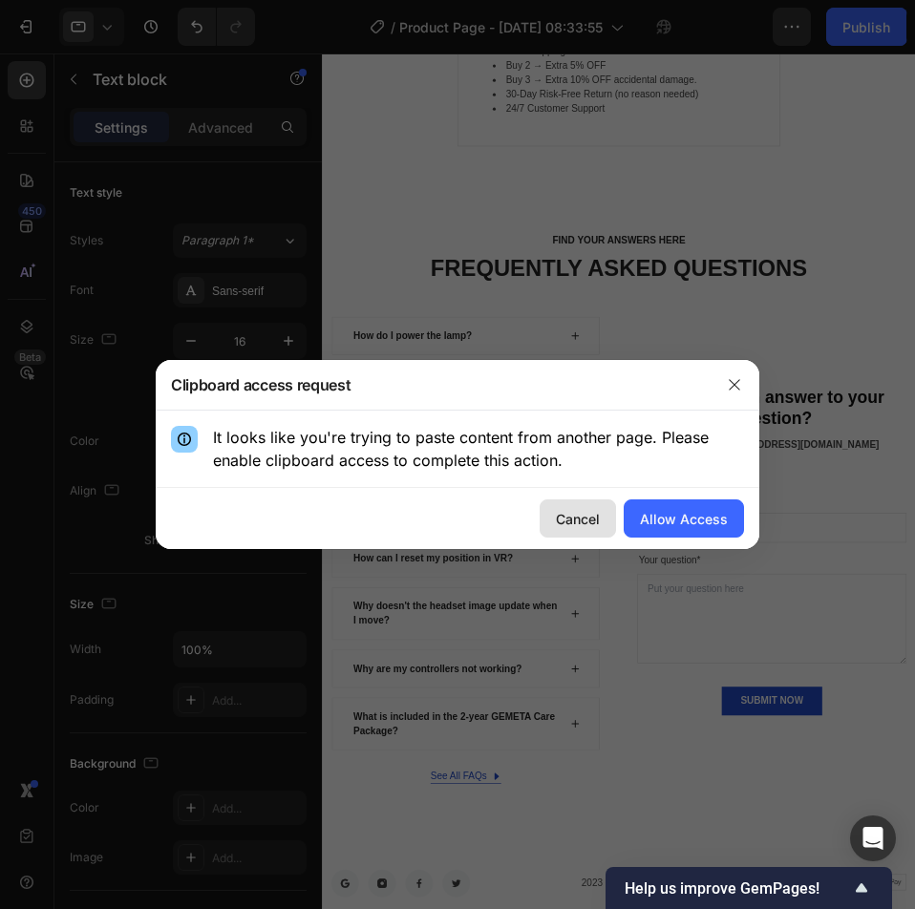
click at [589, 509] on div "Cancel" at bounding box center [578, 519] width 44 height 20
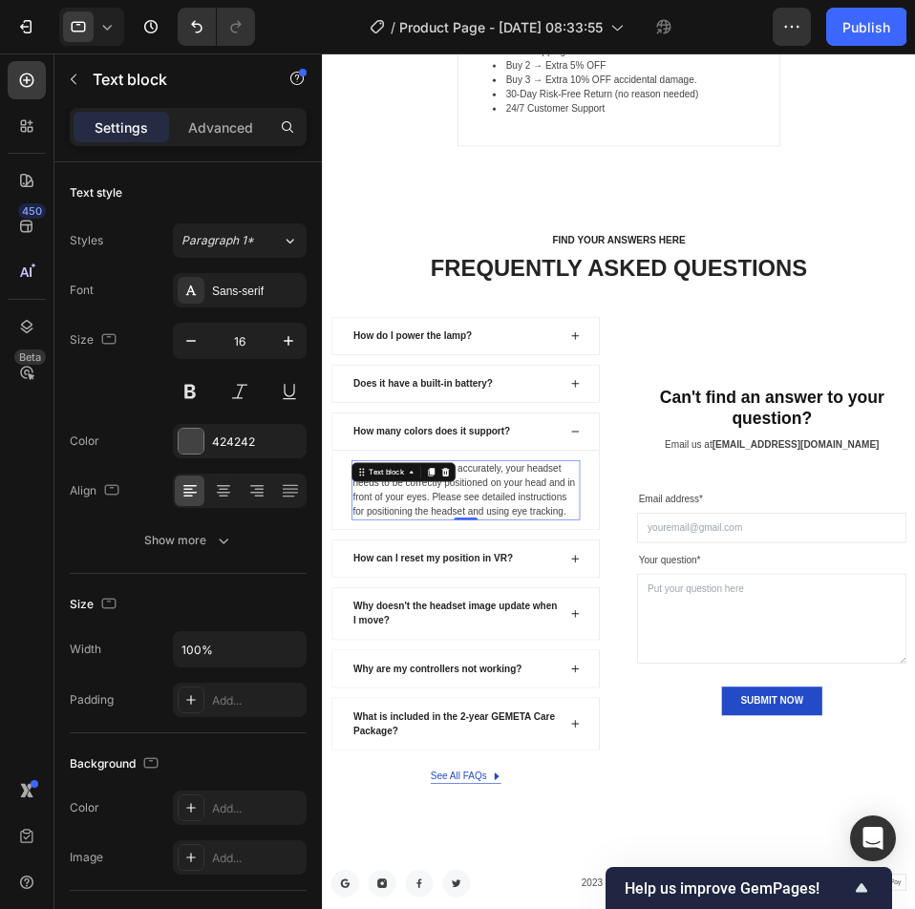
click at [678, 751] on p "For eye tracking to work accurately, your headset needs to be correctly positio…" at bounding box center [551, 752] width 361 height 92
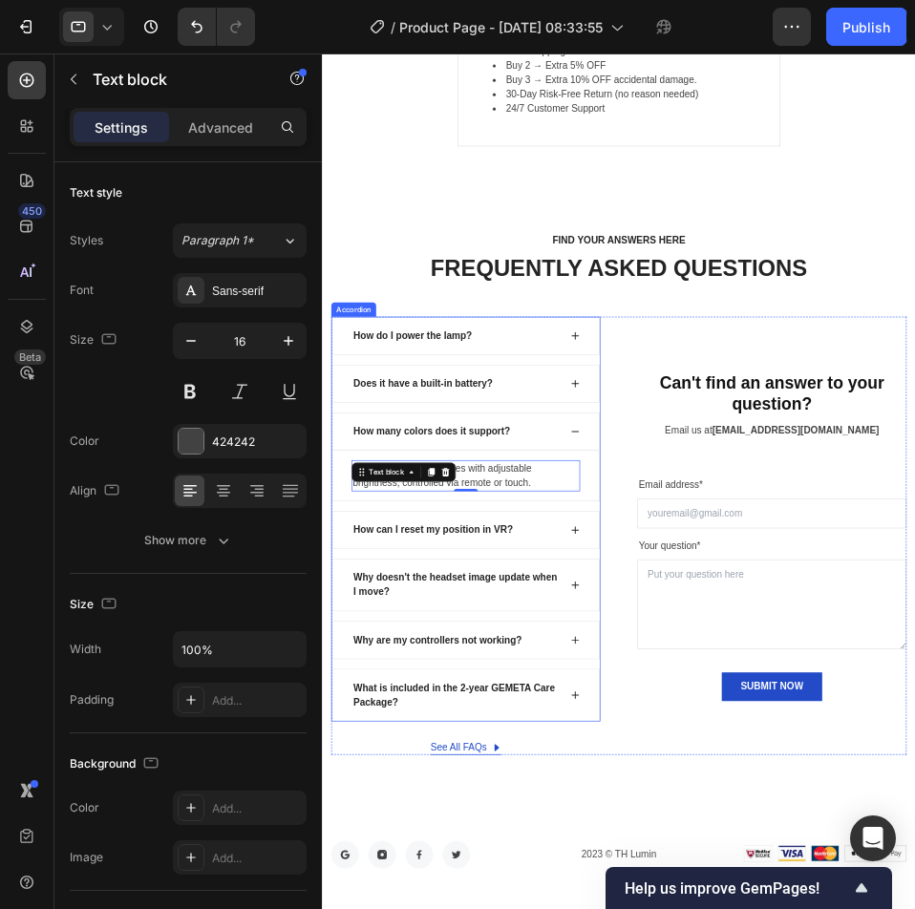
click at [606, 816] on p "How can I reset my position in VR?" at bounding box center [499, 815] width 255 height 23
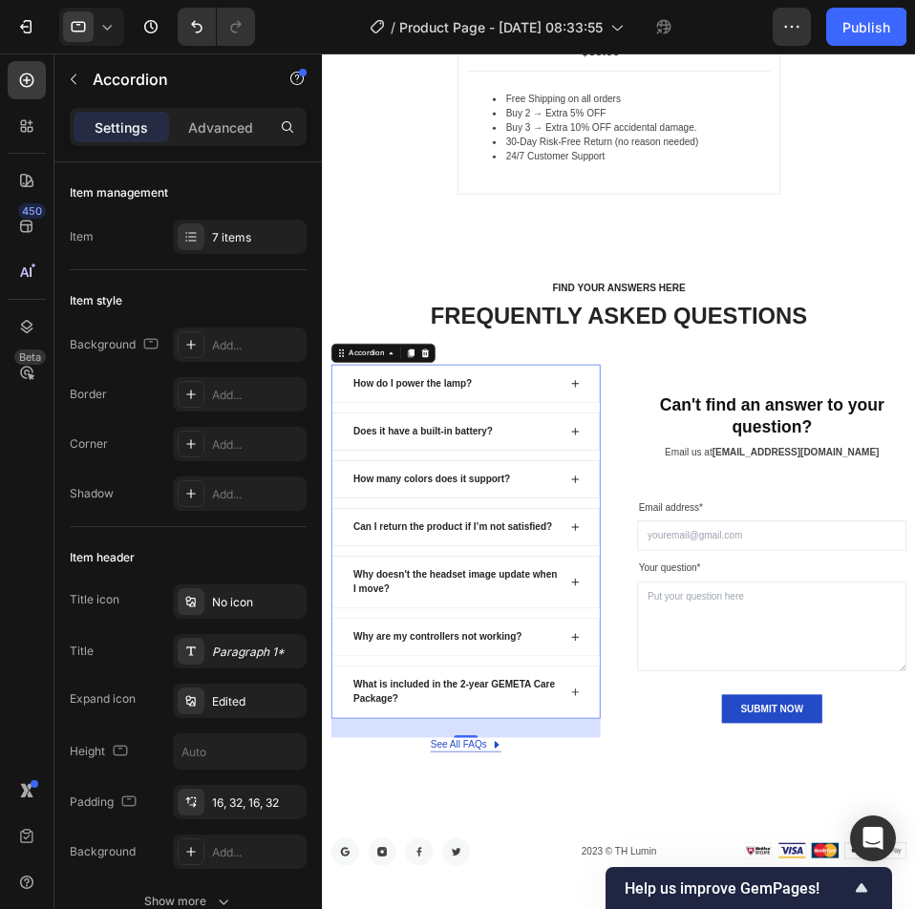
scroll to position [6715, 0]
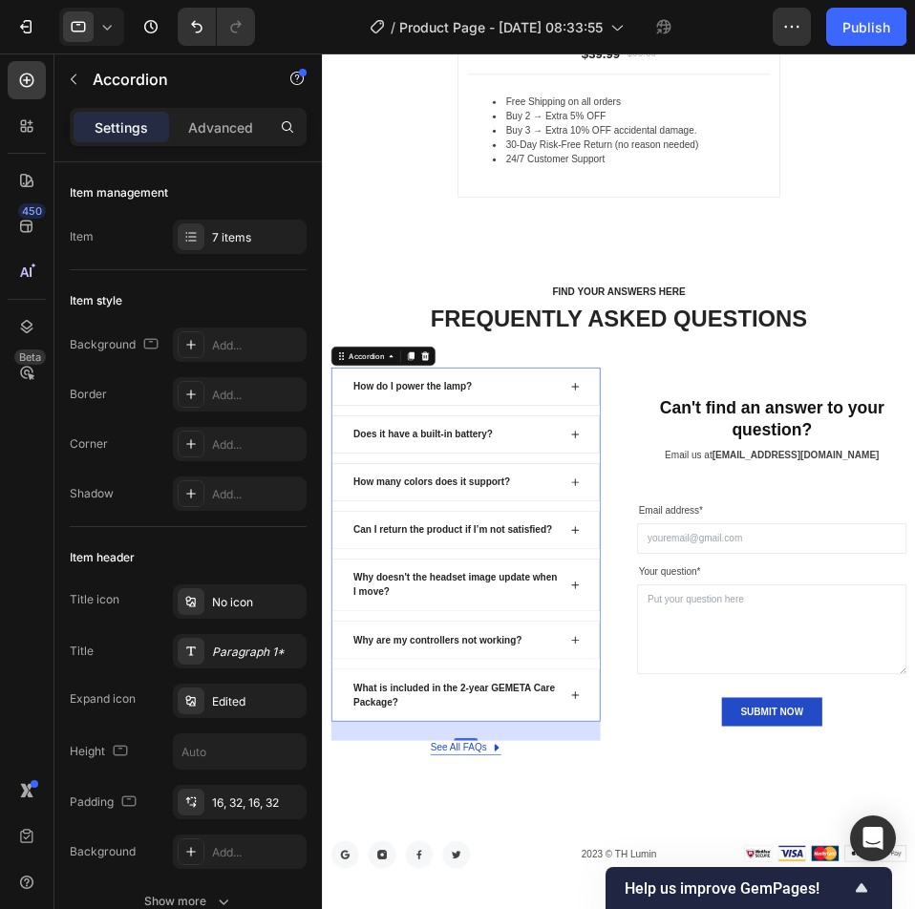
click at [718, 818] on div "Can I return the product if I’m not satisfied?" at bounding box center [551, 815] width 428 height 61
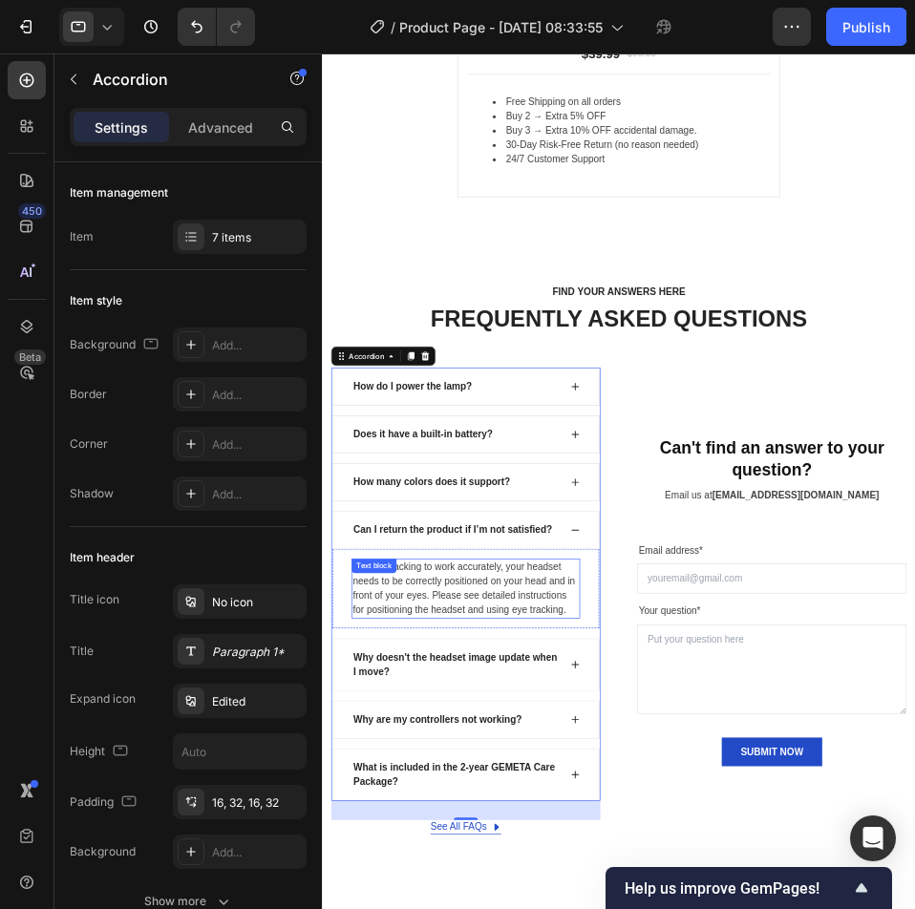
click at [629, 889] on p "For eye tracking to work accurately, your headset needs to be correctly positio…" at bounding box center [551, 910] width 361 height 92
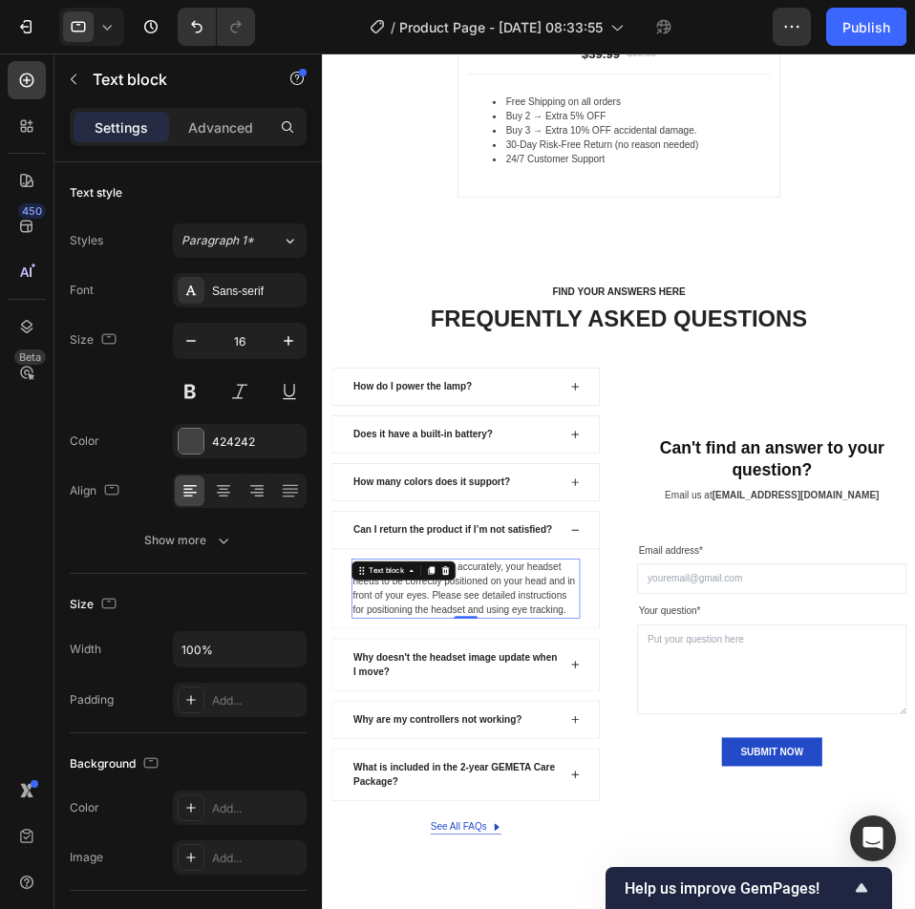
click at [625, 898] on p "For eye tracking to work accurately, your headset needs to be correctly positio…" at bounding box center [551, 910] width 361 height 92
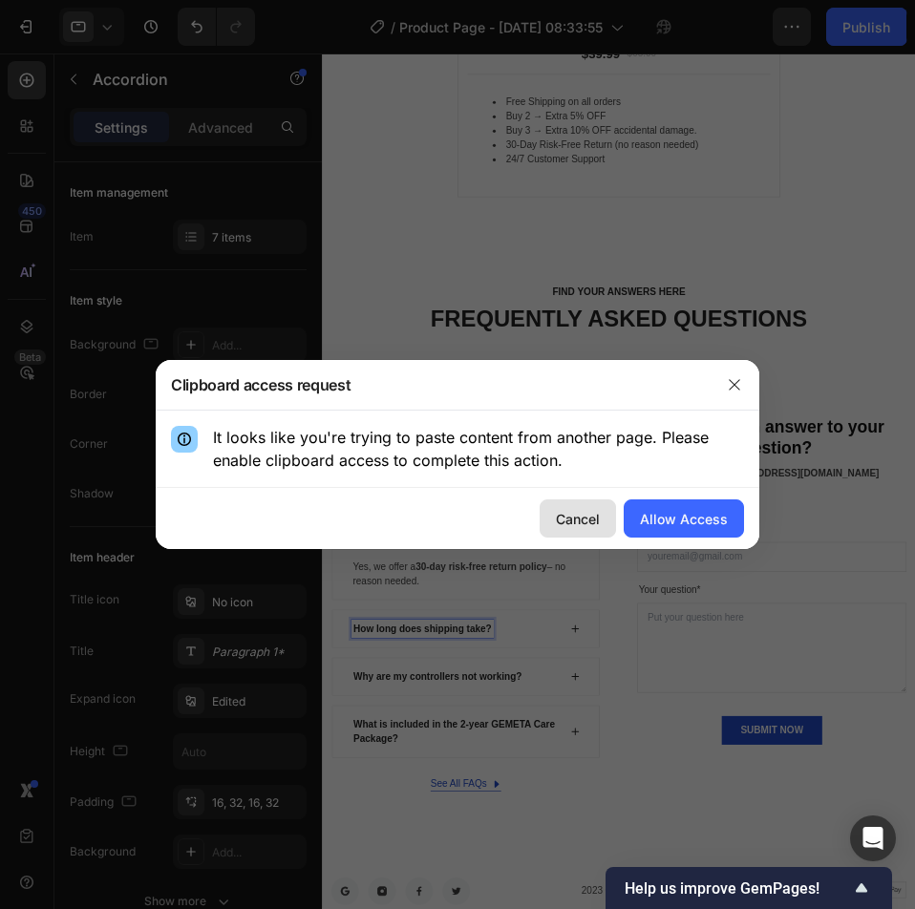
click at [591, 517] on div "Cancel" at bounding box center [578, 519] width 44 height 20
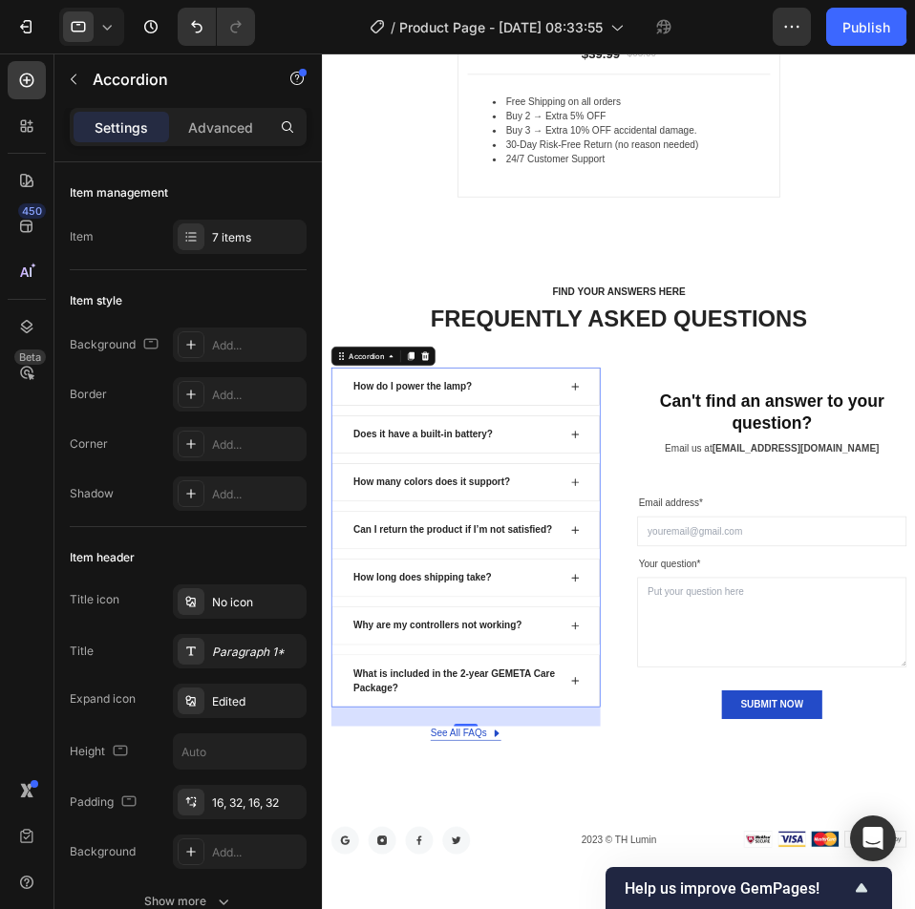
click at [723, 887] on icon at bounding box center [725, 892] width 15 height 15
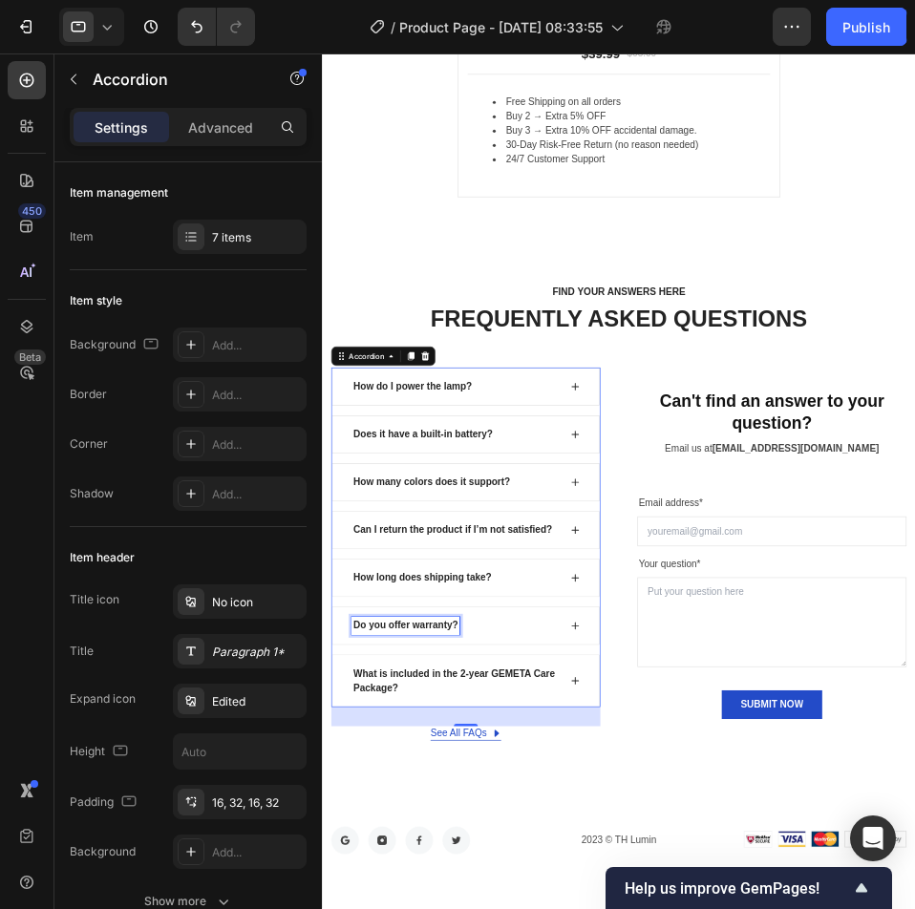
drag, startPoint x: 660, startPoint y: 953, endPoint x: 606, endPoint y: 987, distance: 63.9
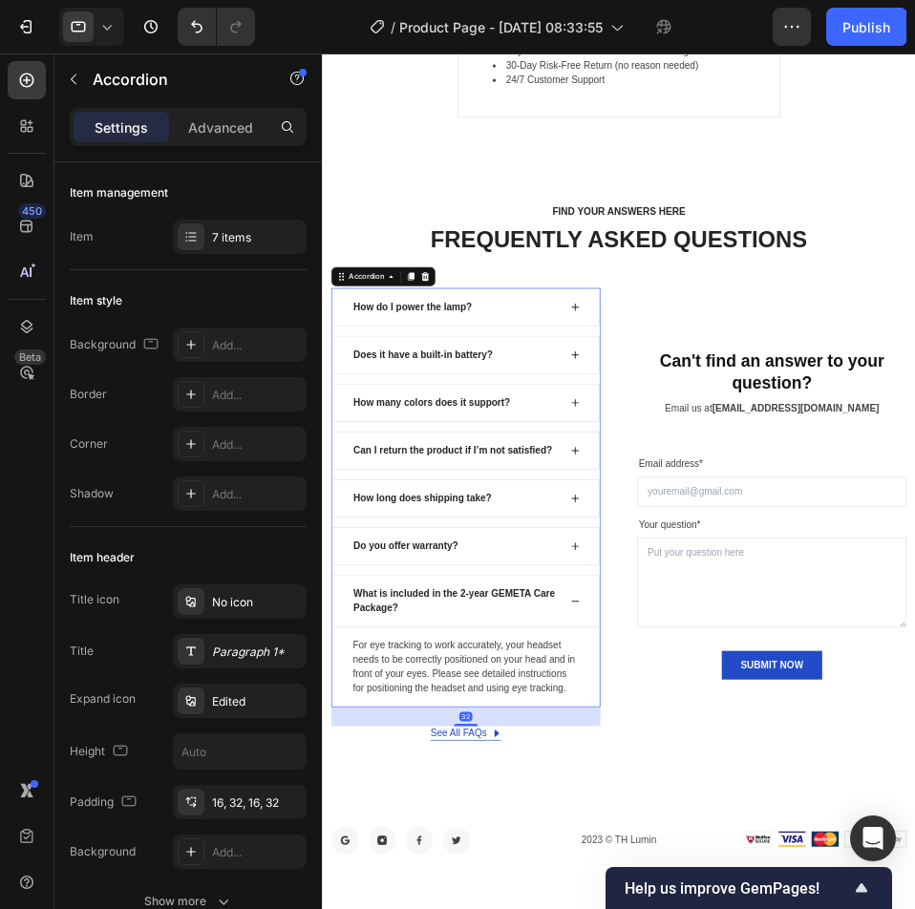
scroll to position [6906, 0]
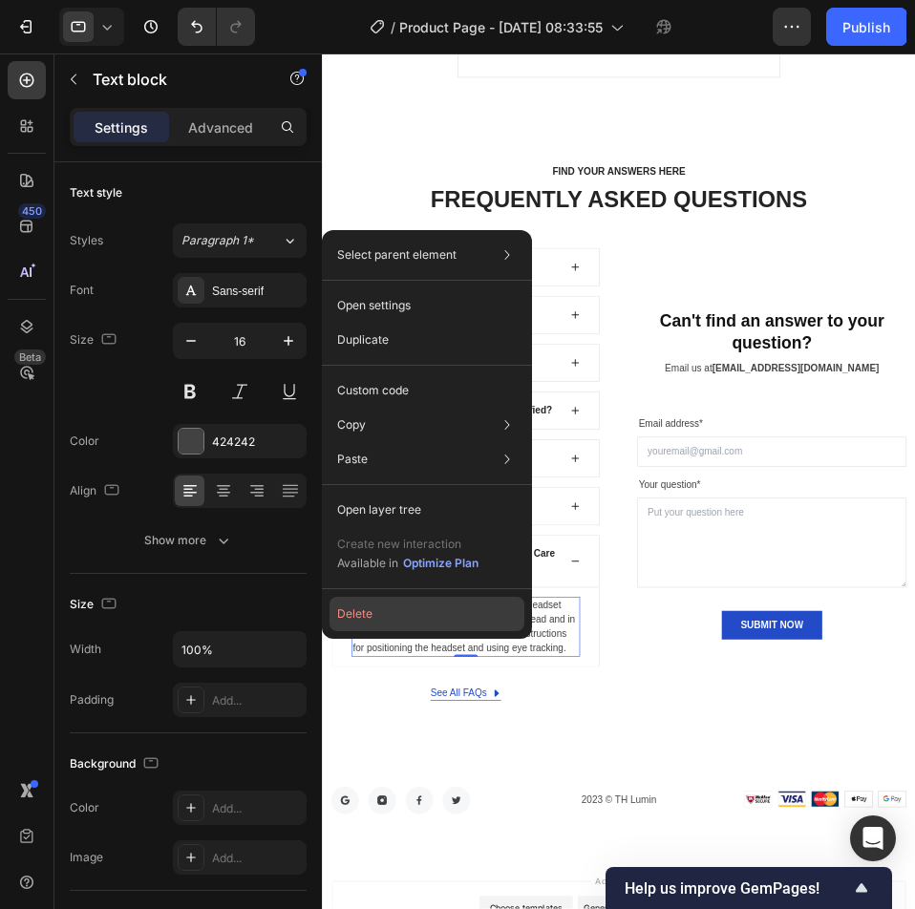
click at [475, 620] on button "Delete" at bounding box center [427, 614] width 195 height 34
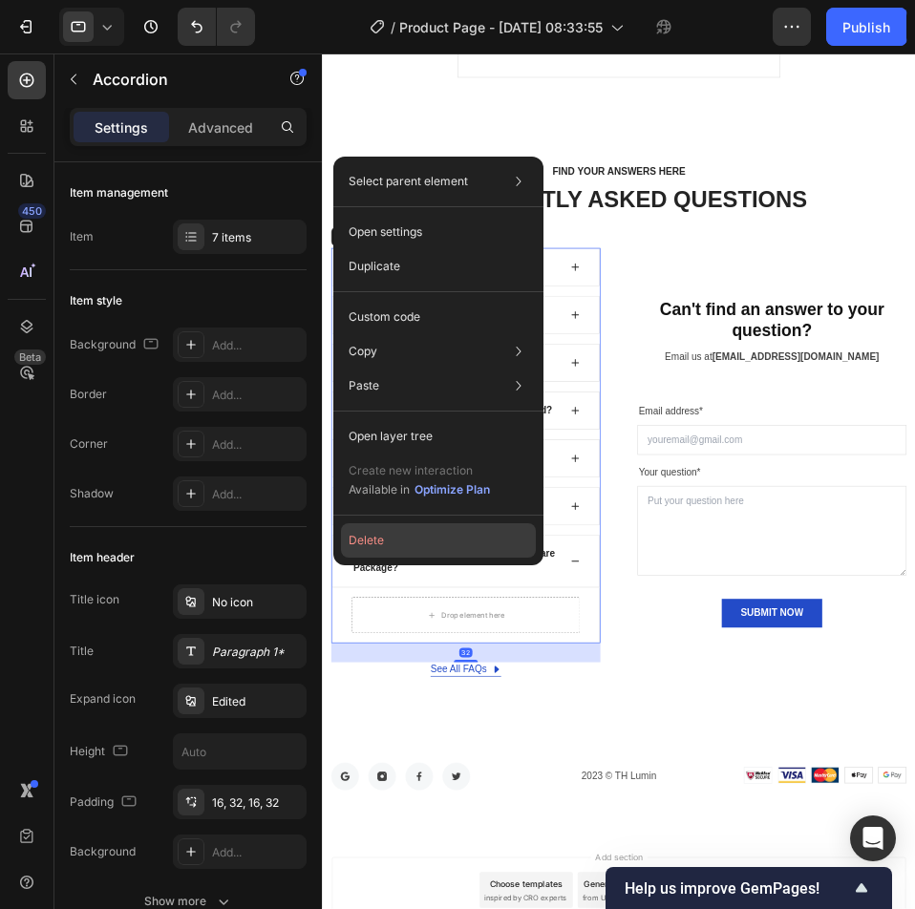
drag, startPoint x: 467, startPoint y: 552, endPoint x: 235, endPoint y: 796, distance: 336.5
click at [467, 552] on button "Delete" at bounding box center [438, 540] width 195 height 34
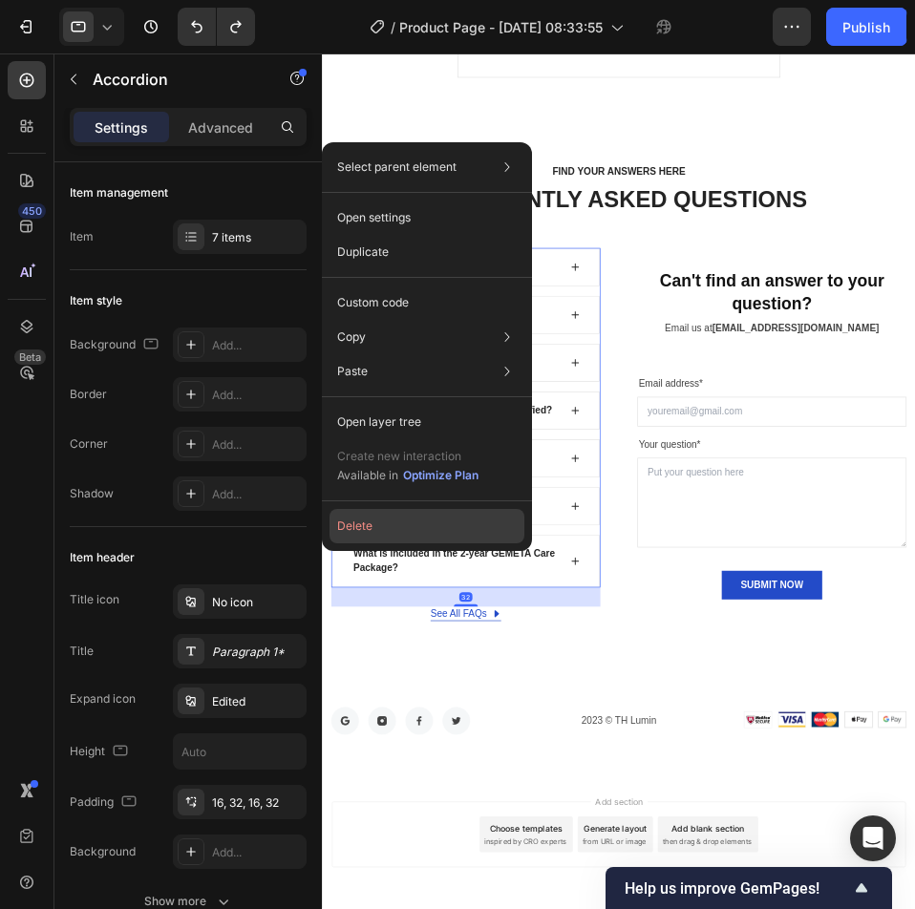
click at [447, 539] on button "Delete" at bounding box center [427, 526] width 195 height 34
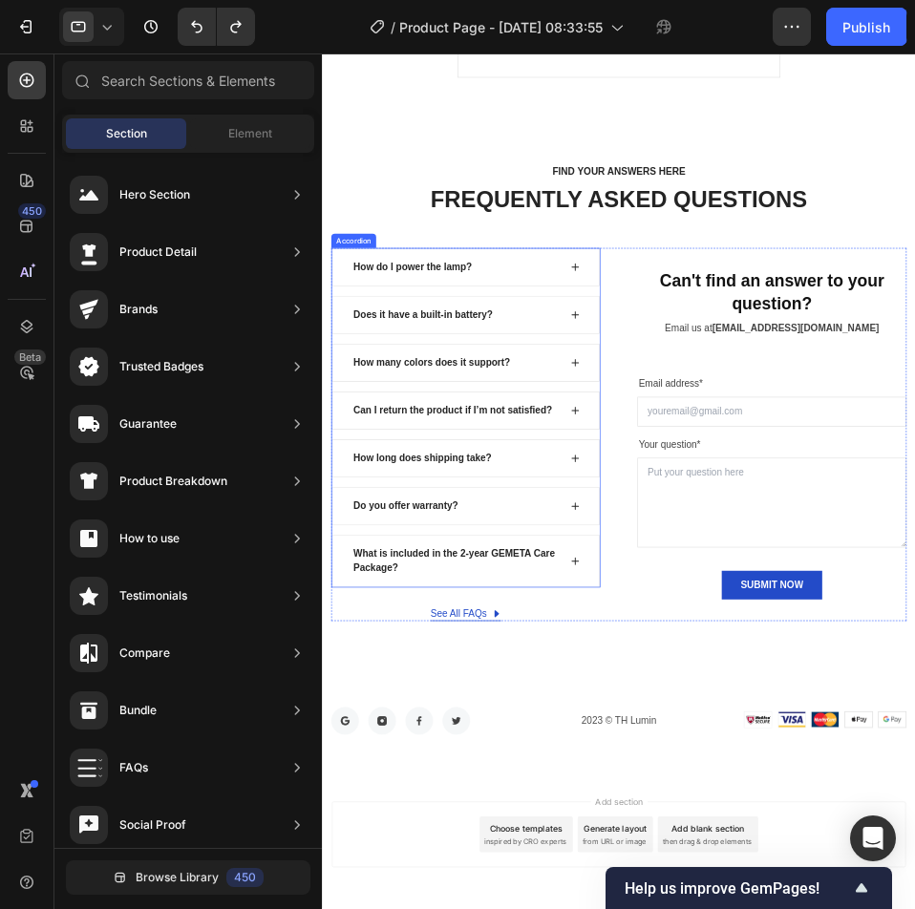
click at [723, 825] on div "What is included in the 2-year GEMETA Care Package?" at bounding box center [551, 865] width 428 height 84
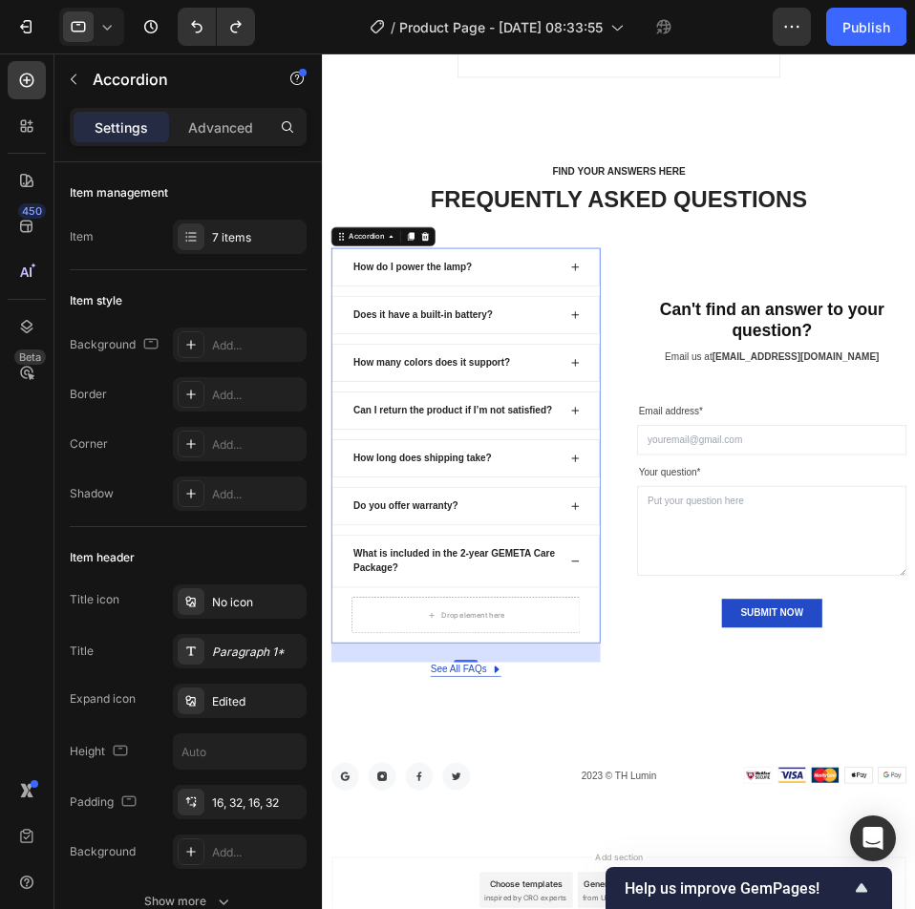
click at [723, 868] on div "What is included in the 2-year GEMETA Care Package?" at bounding box center [551, 865] width 428 height 84
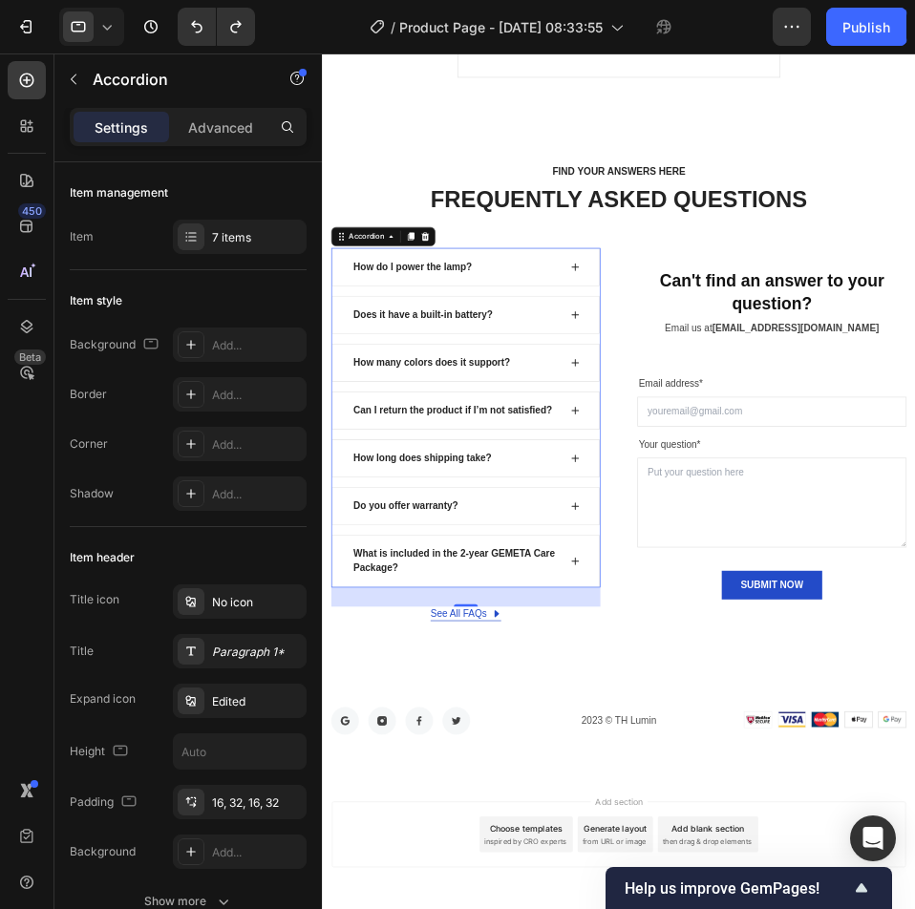
click at [660, 883] on div "What is included in the 2-year GEMETA Care Package?" at bounding box center [551, 865] width 428 height 84
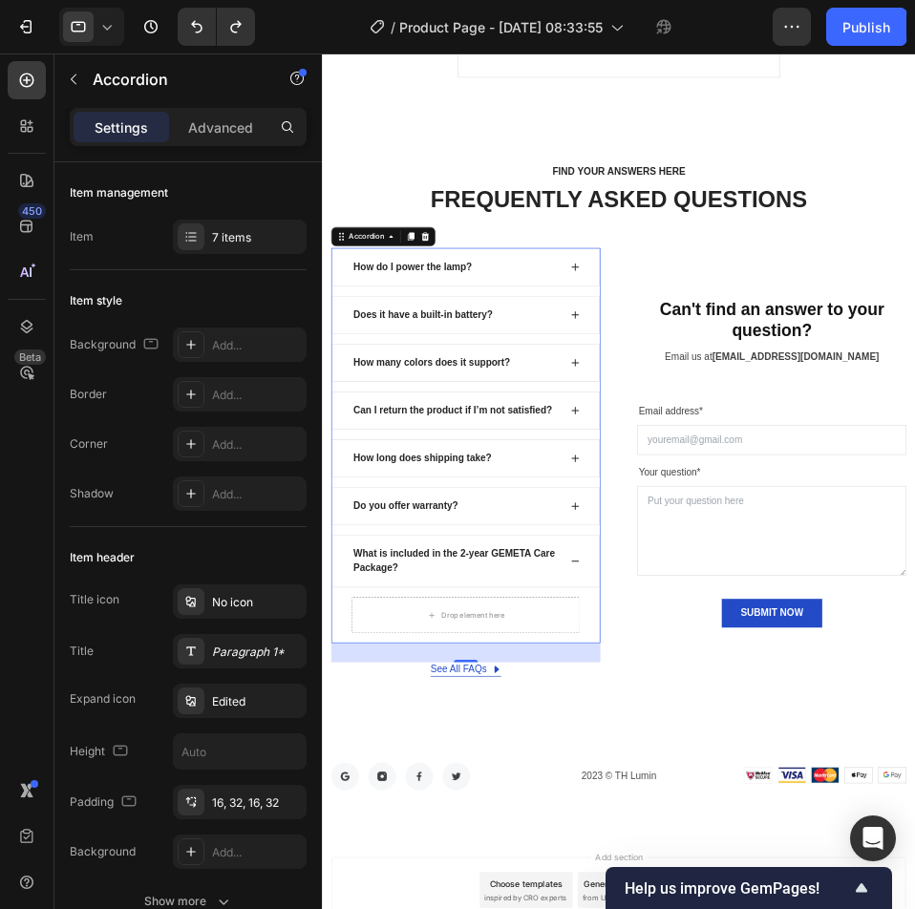
click at [372, 823] on div "What is included in the 2-year GEMETA Care Package?" at bounding box center [551, 865] width 428 height 84
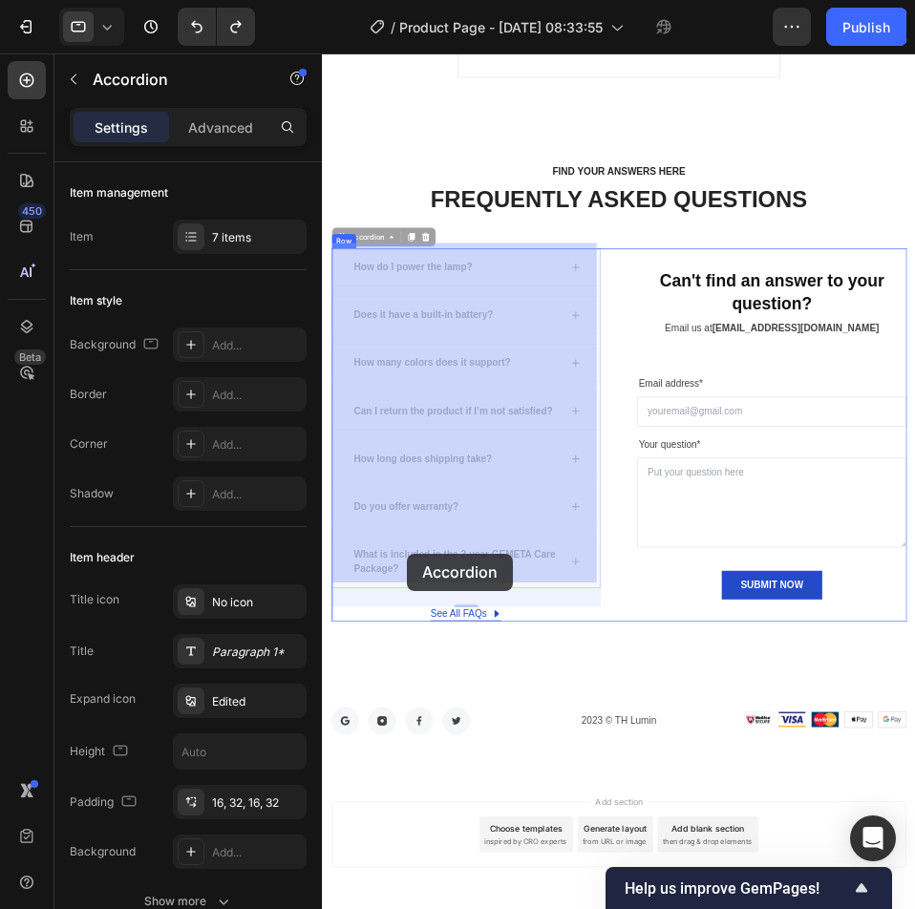
scroll to position [6964, 0]
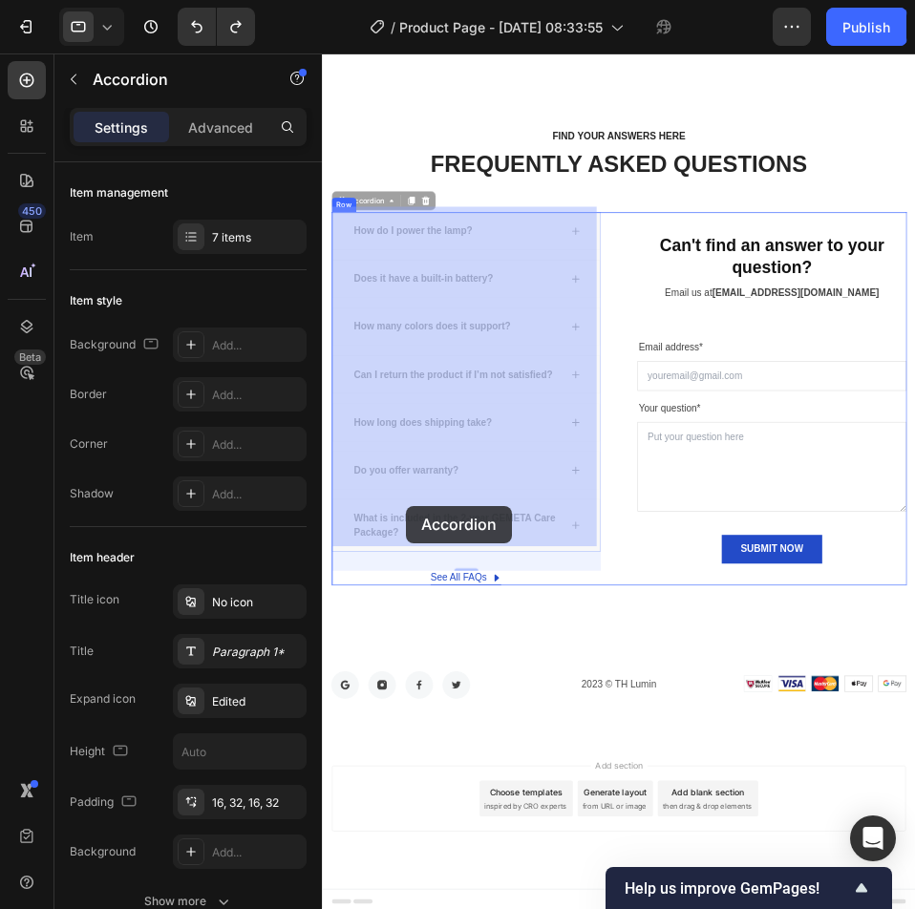
drag, startPoint x: 435, startPoint y: 825, endPoint x: 456, endPoint y: 777, distance: 53.1
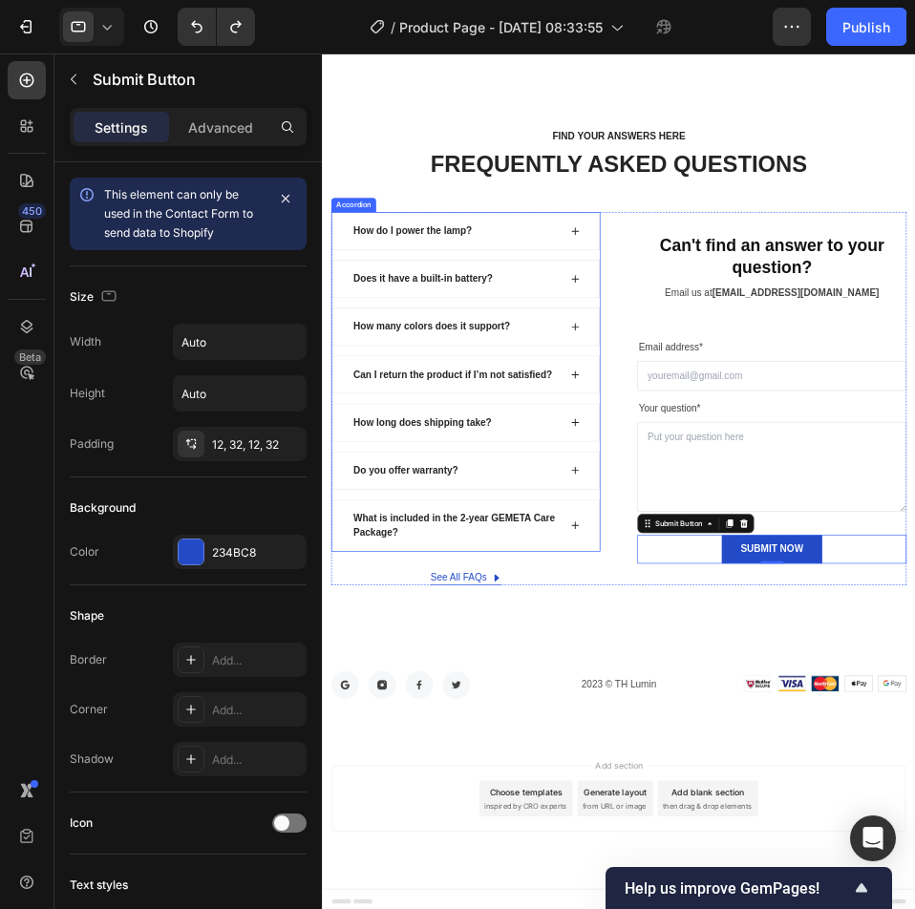
click at [726, 802] on icon at bounding box center [725, 807] width 15 height 15
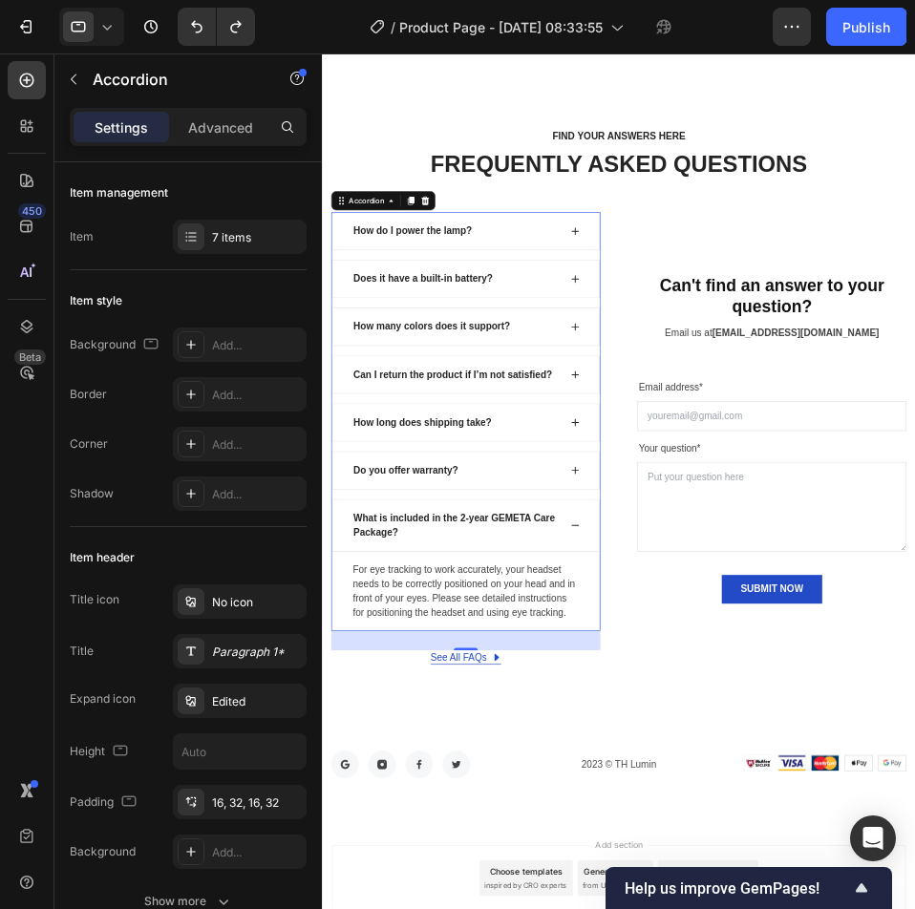
click at [576, 813] on p "What is included in the 2-year GEMETA Care Package?" at bounding box center [536, 808] width 329 height 46
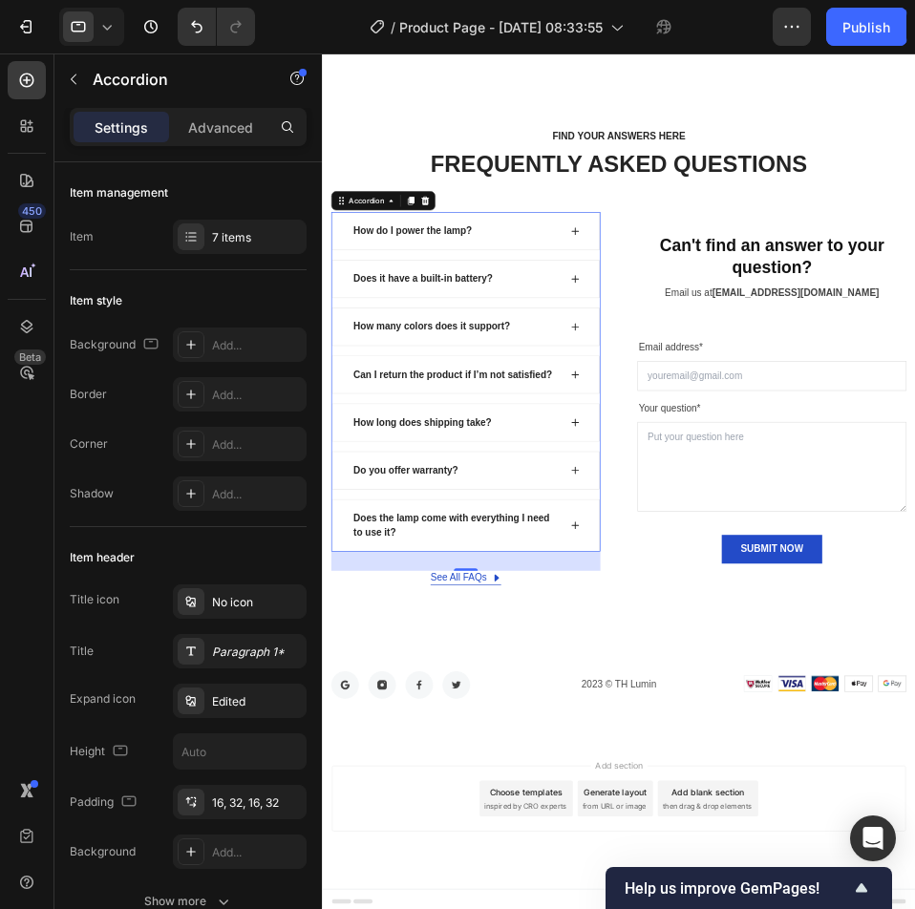
click at [718, 800] on icon at bounding box center [725, 807] width 15 height 15
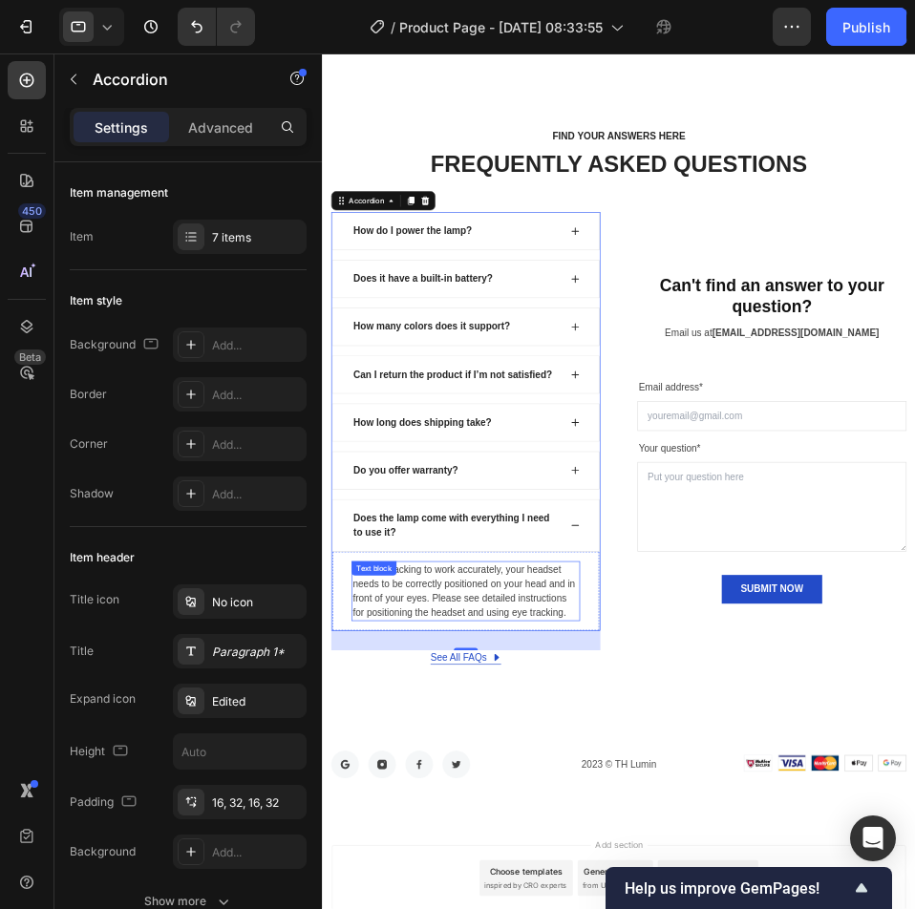
click at [570, 882] on p "For eye tracking to work accurately, your headset needs to be correctly positio…" at bounding box center [551, 913] width 361 height 92
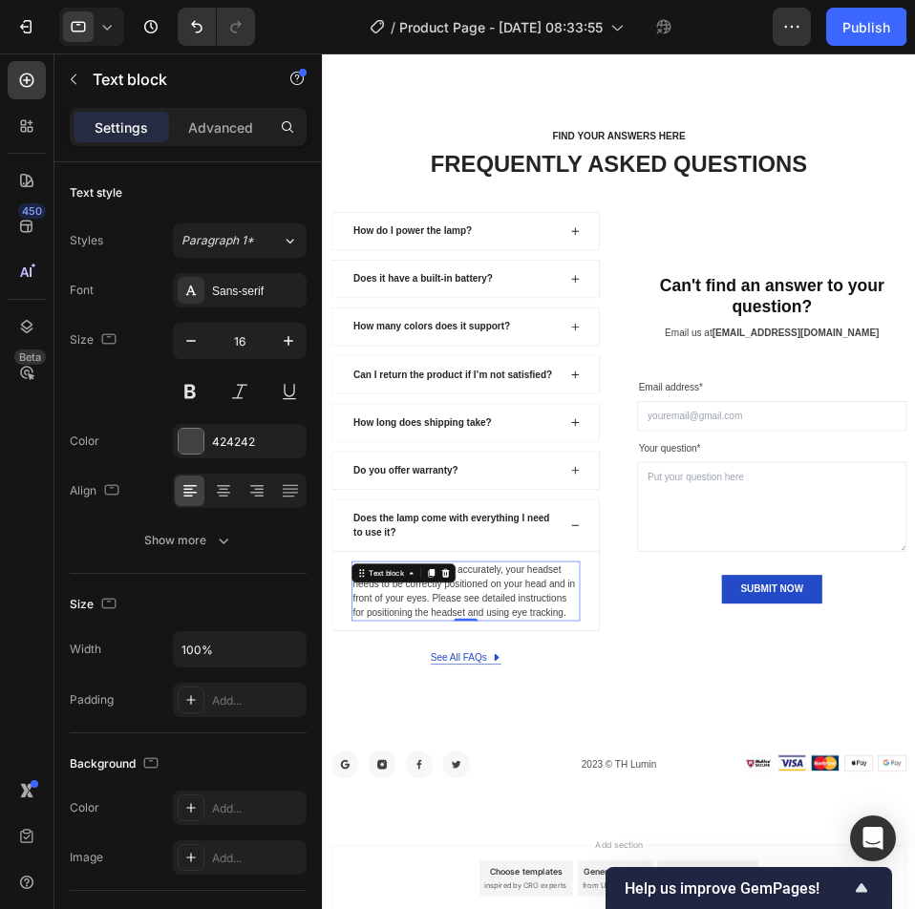
click at [570, 882] on p "For eye tracking to work accurately, your headset needs to be correctly positio…" at bounding box center [551, 913] width 361 height 92
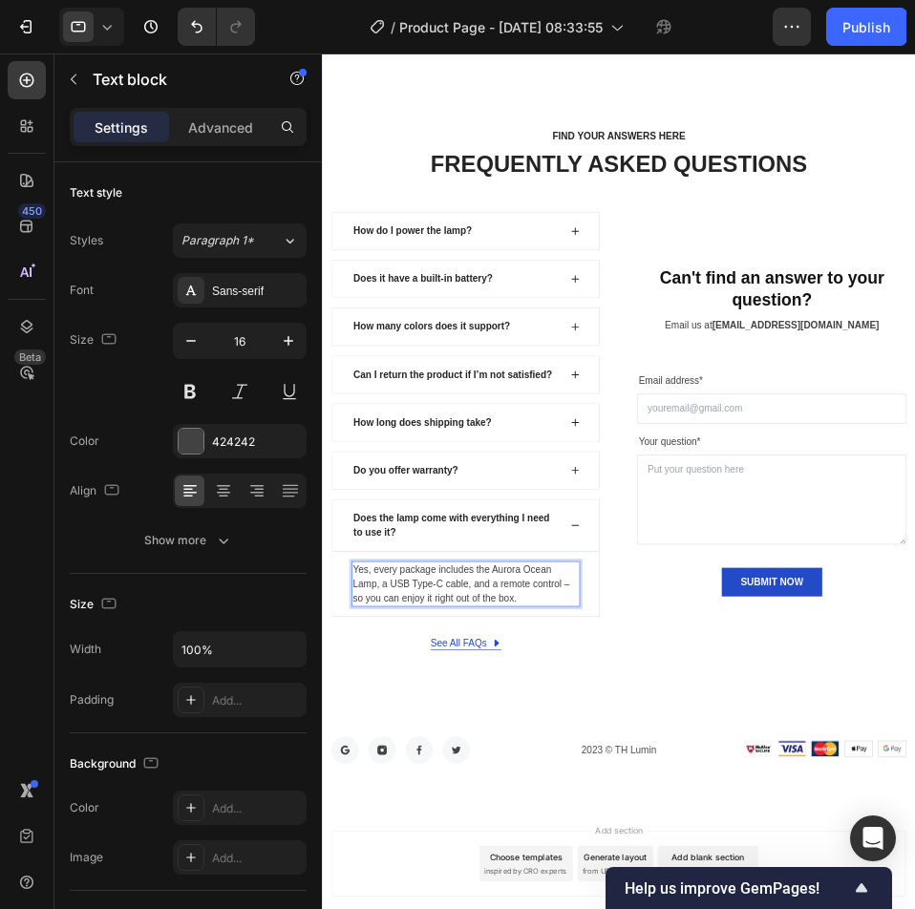
click at [811, 889] on div "How do I power the lamp? Does it have a built-in battery? How many colors does …" at bounding box center [795, 658] width 919 height 700
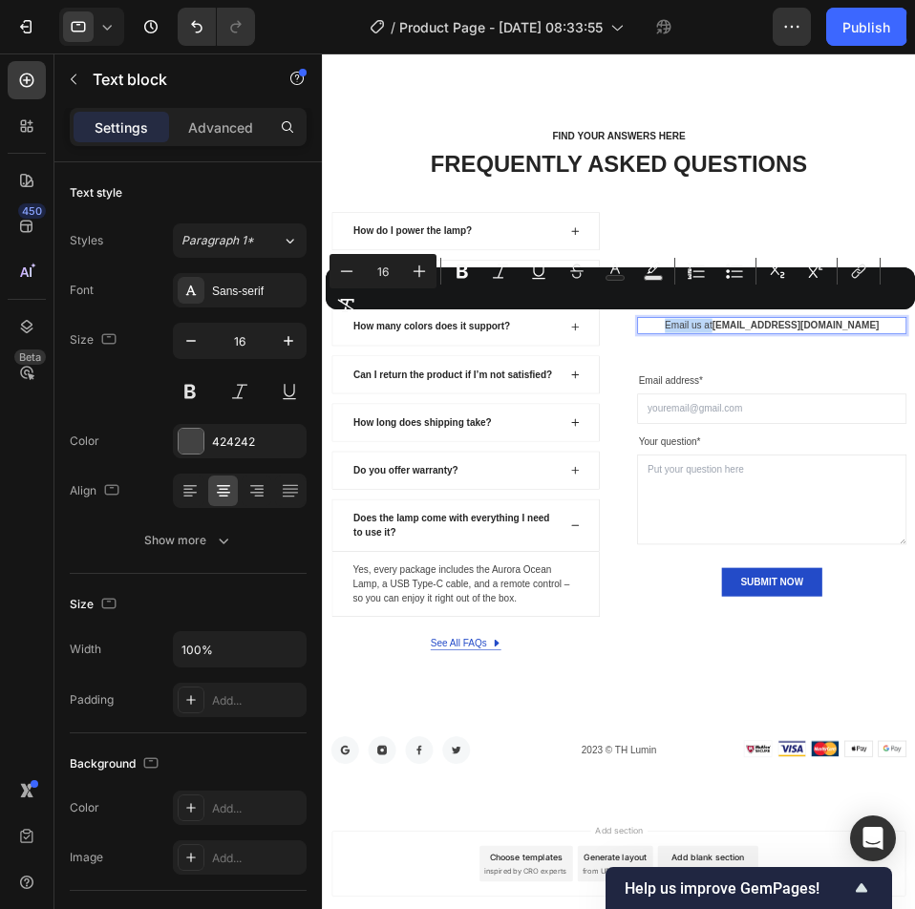
copy p "Email us at"
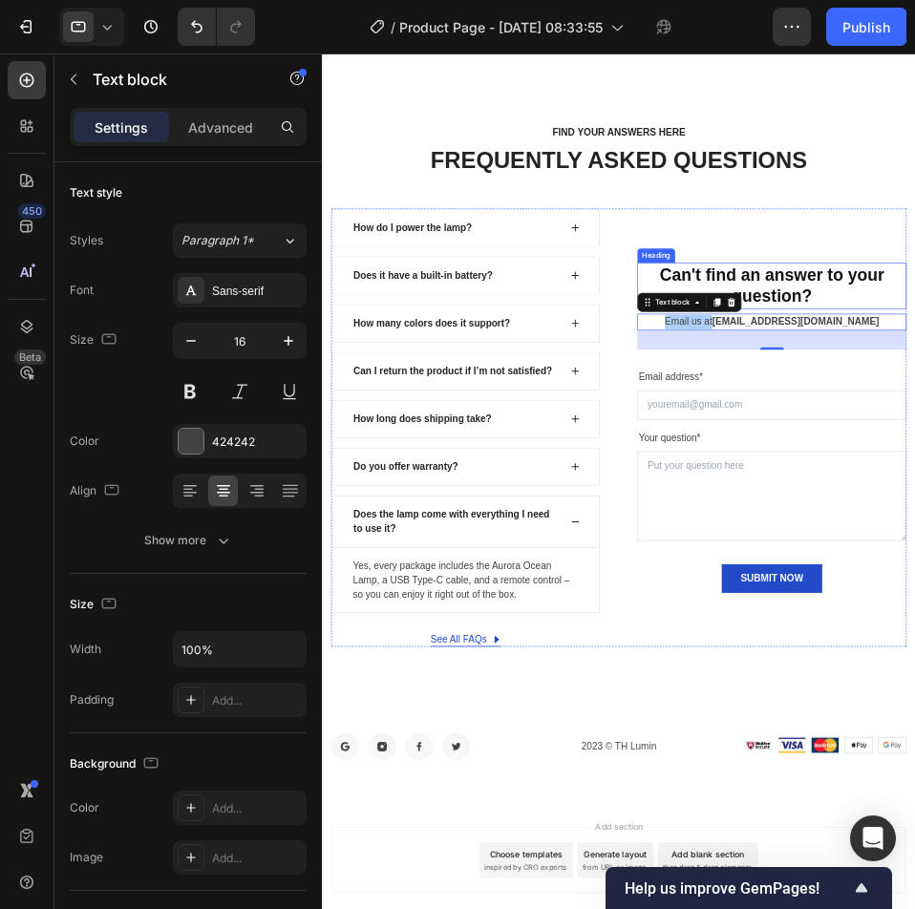
scroll to position [7068, 0]
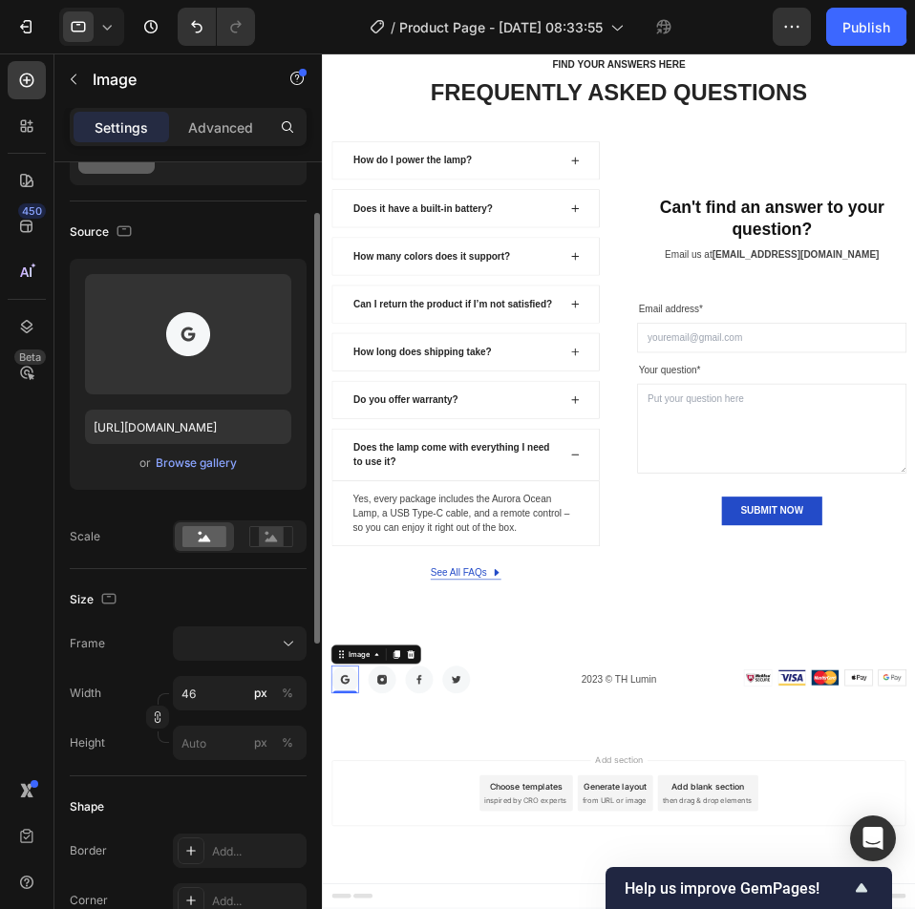
scroll to position [0, 0]
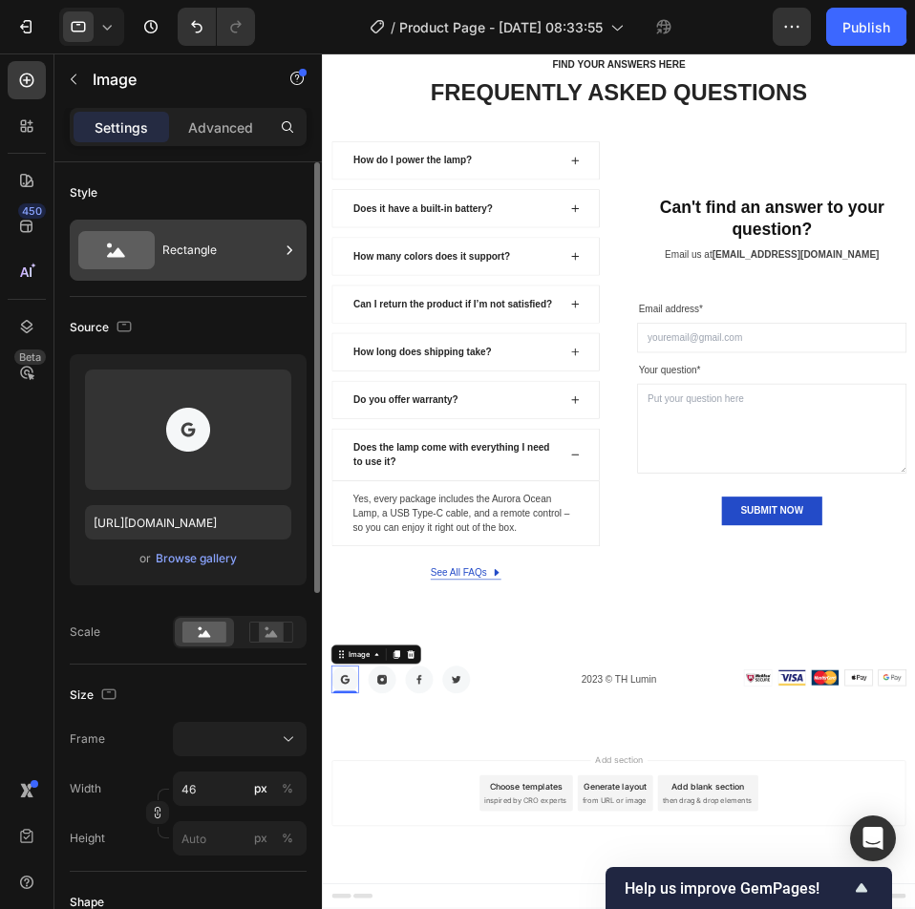
click at [217, 245] on div "Rectangle" at bounding box center [220, 250] width 117 height 44
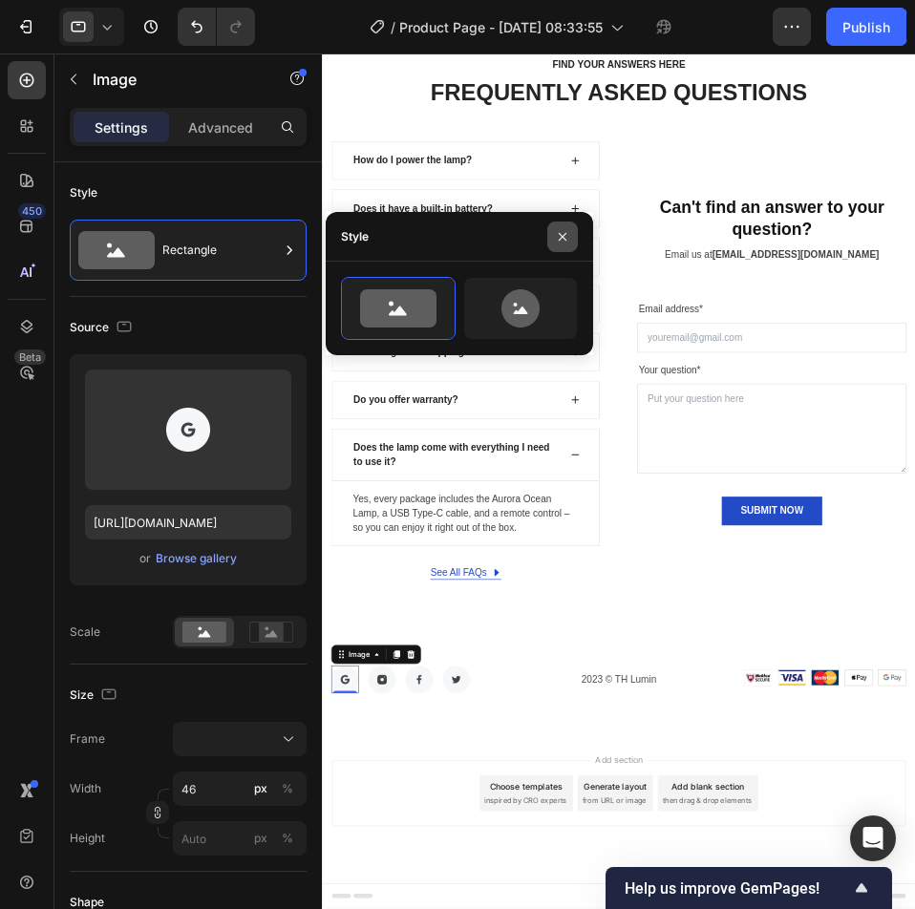
click at [565, 238] on icon "button" at bounding box center [562, 236] width 15 height 15
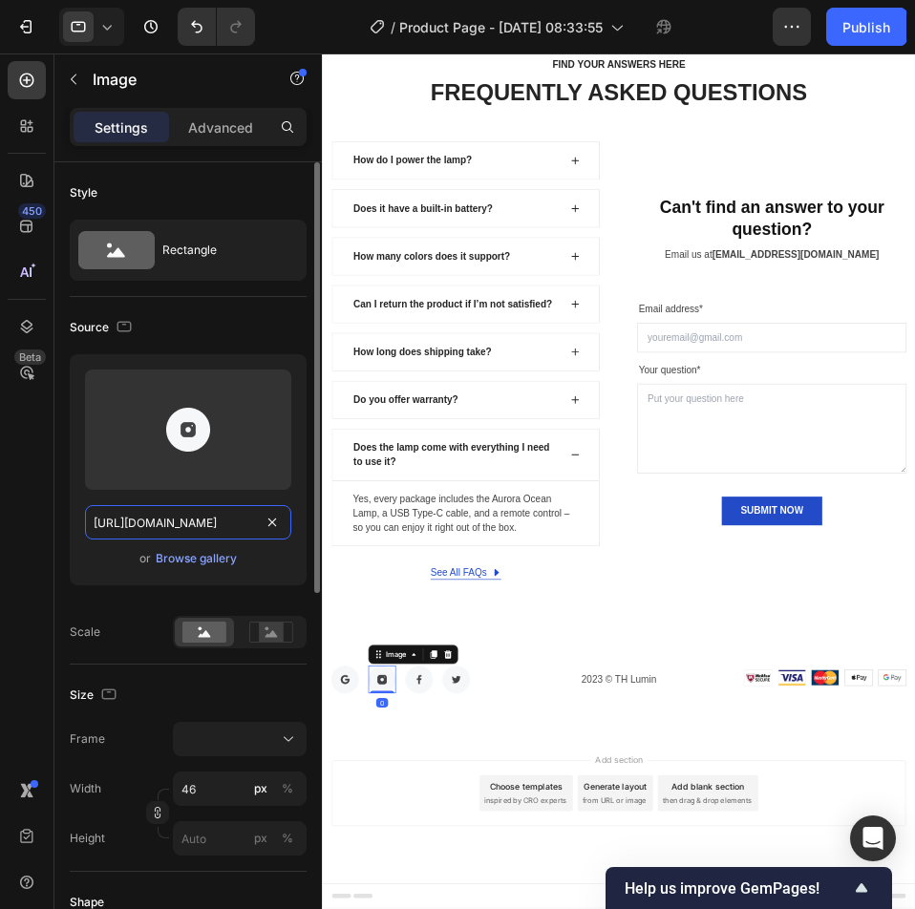
click at [203, 520] on input "https://ucarecdn.com/363b1bc3-fd4e-4a49-9579-79ea838365b3/-/format/auto/" at bounding box center [188, 522] width 206 height 34
paste input "www.instagram.com/thluminshop"
type input "https://www.instagram.com/thluminshop/"
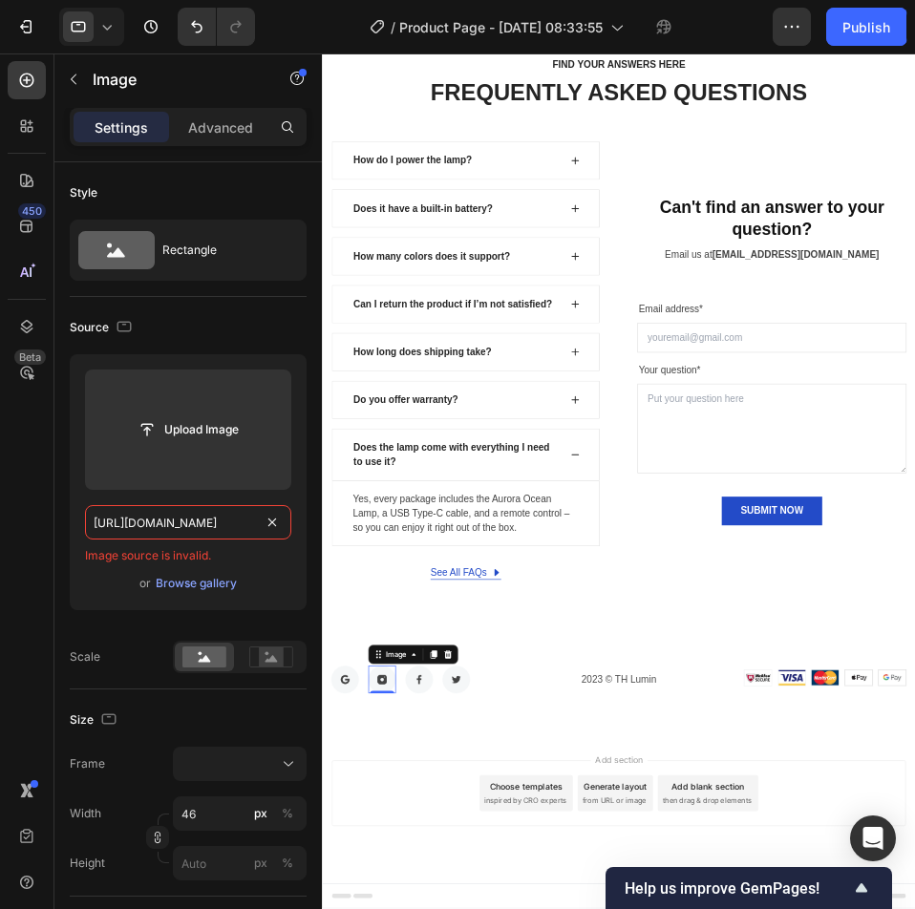
drag, startPoint x: 196, startPoint y: 527, endPoint x: -1, endPoint y: 526, distance: 196.8
click at [0, 0] on html "7 / Product Page - Sep 26, 08:33:55 Draft Preview 0 product assigned Save Publi…" at bounding box center [457, 0] width 915 height 0
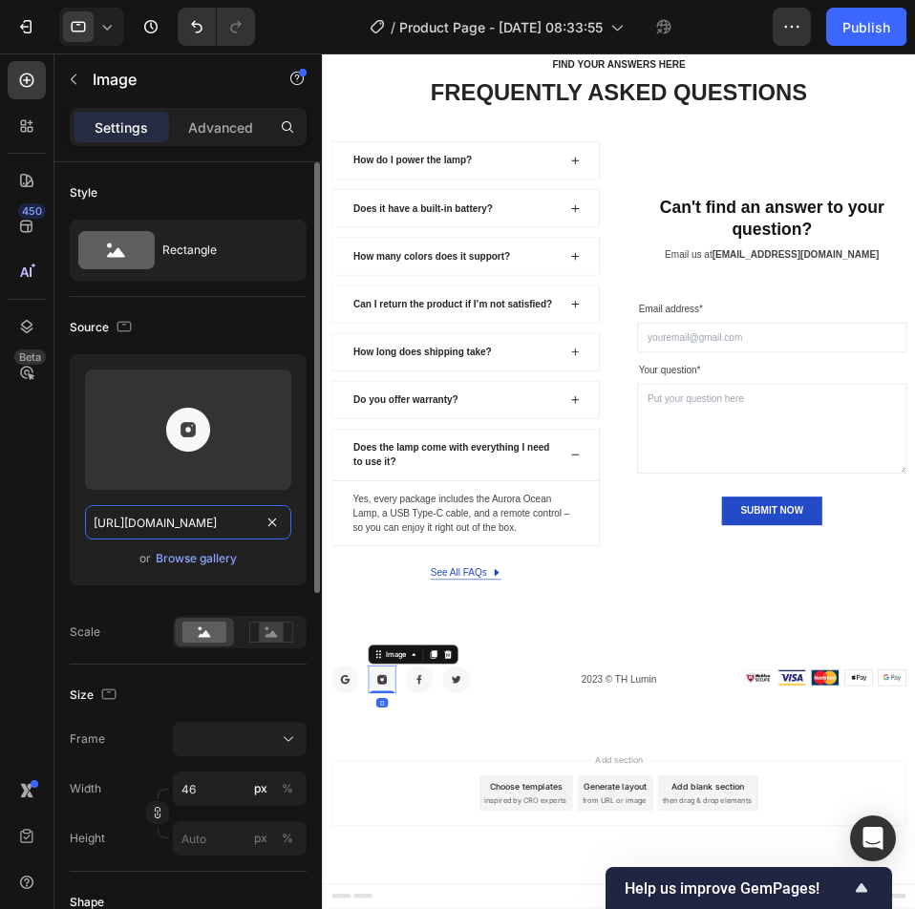
click at [196, 531] on input "https://ucarecdn.com/363b1bc3-fd4e-4a49-9579-79ea838365b3/-/format/auto/" at bounding box center [188, 522] width 206 height 34
paste input "www.instagram.com/thluminshop"
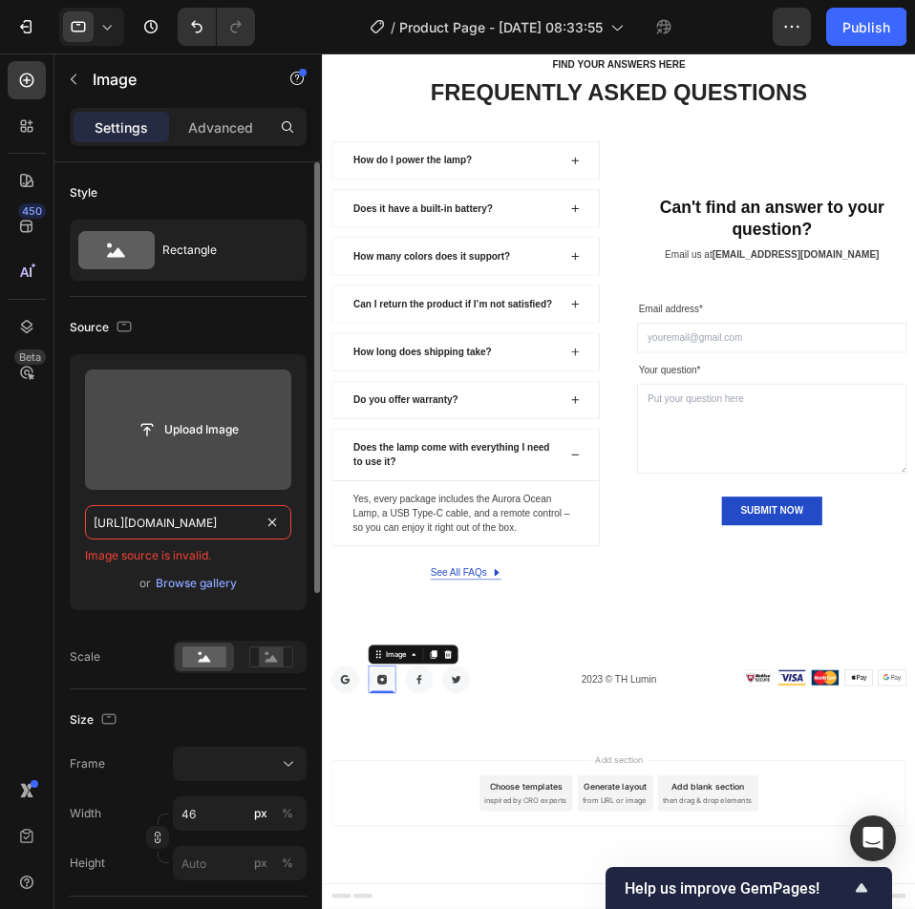
click at [213, 439] on input "file" at bounding box center [188, 430] width 132 height 32
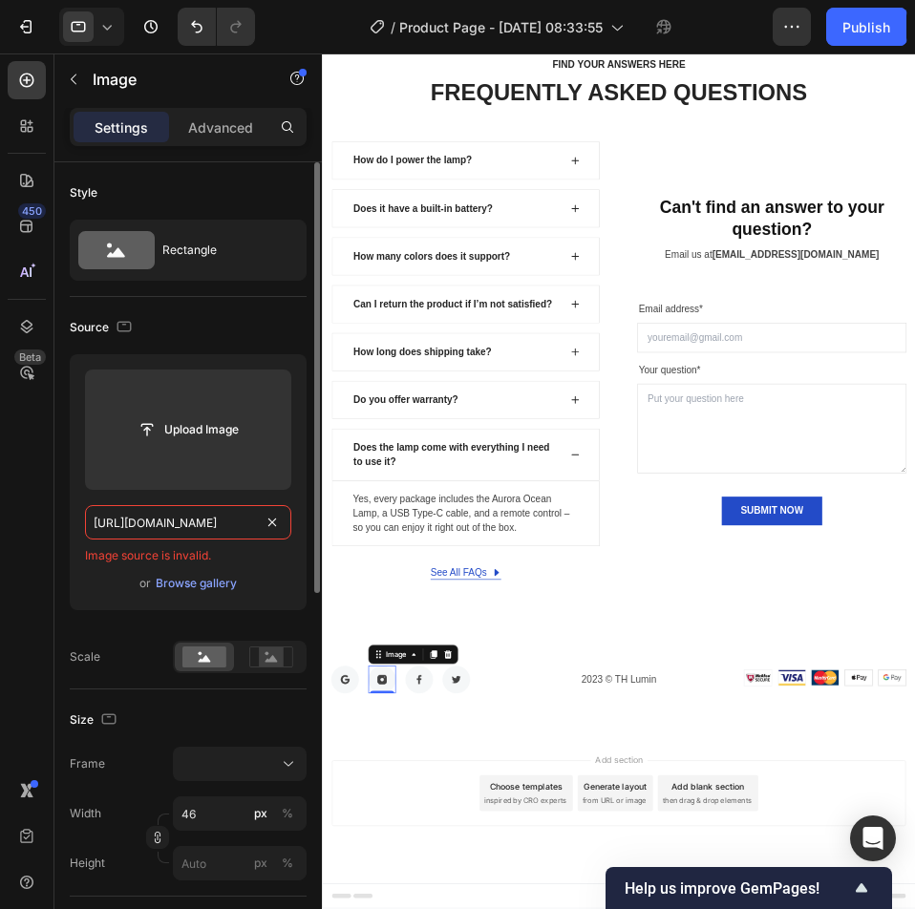
click at [234, 521] on input "https://www.instagram.com/thluminshop/" at bounding box center [188, 522] width 206 height 34
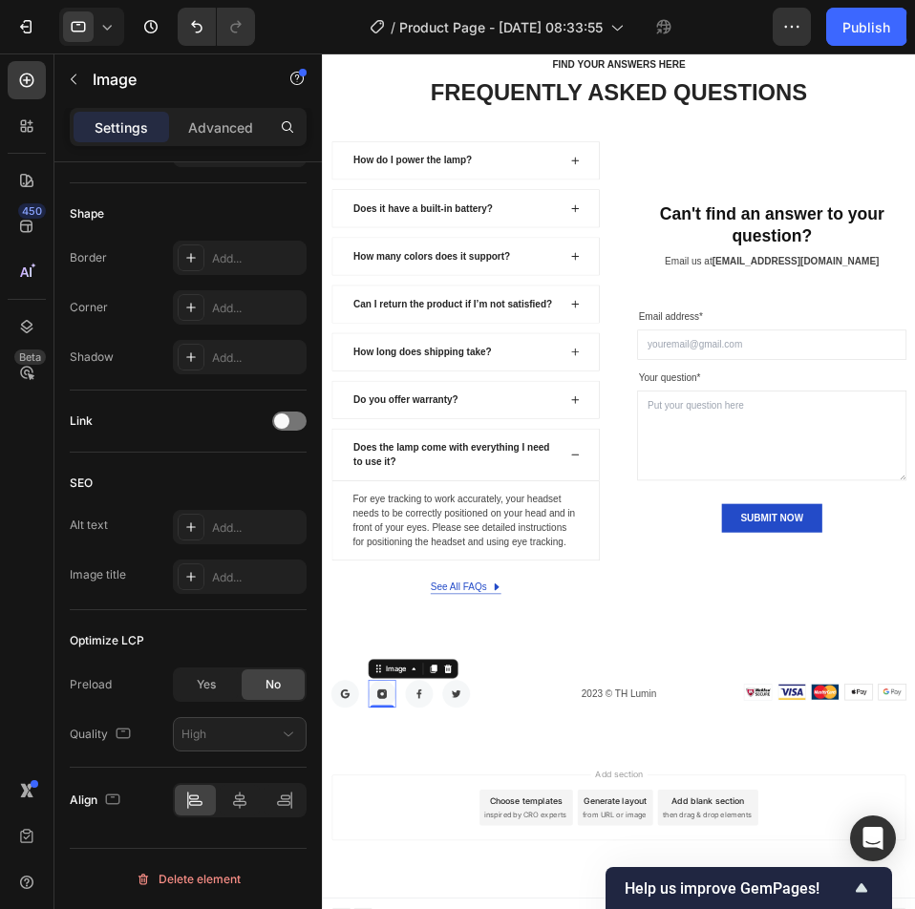
scroll to position [20, 0]
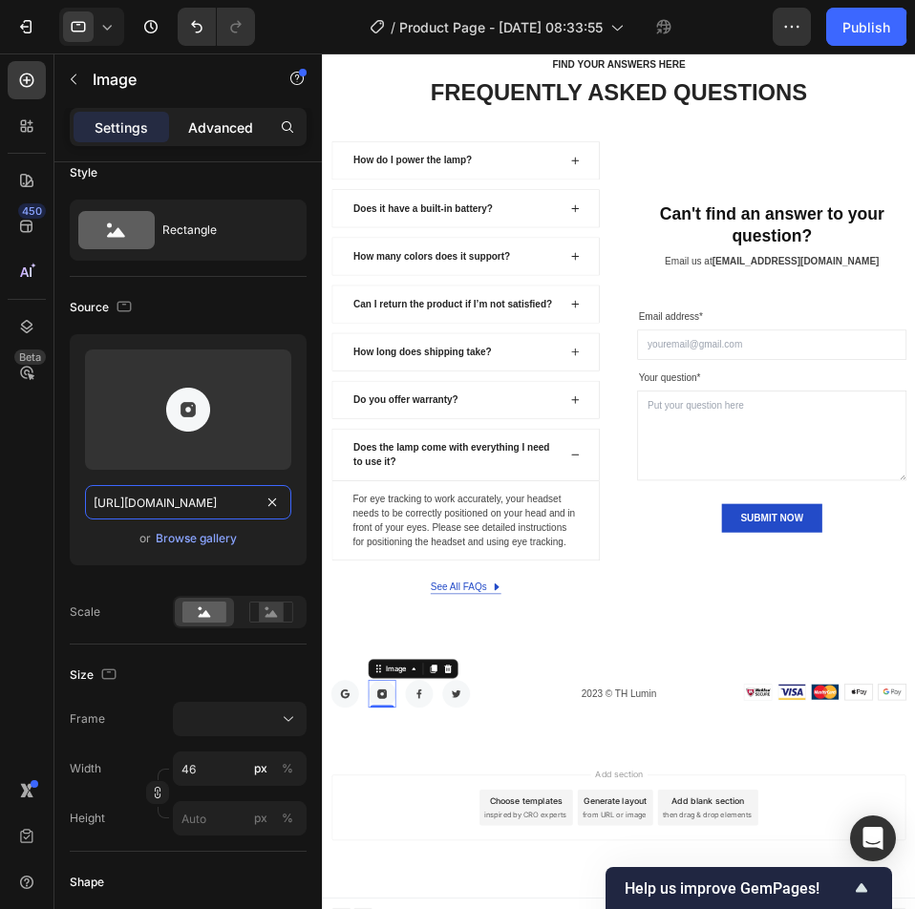
type input "https://ucarecdn.com/363b1bc3-fd4e-4a49-9579-79ea838365b3/-/format/auto/"
click at [237, 126] on p "Advanced" at bounding box center [220, 127] width 65 height 20
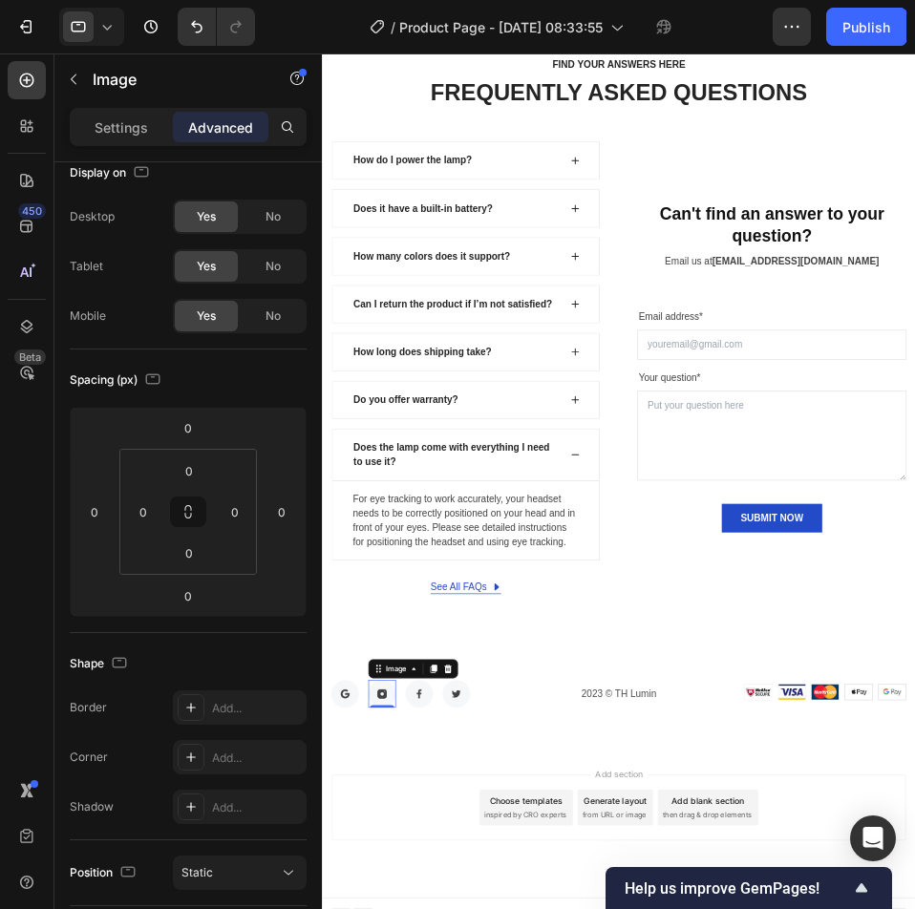
scroll to position [524, 0]
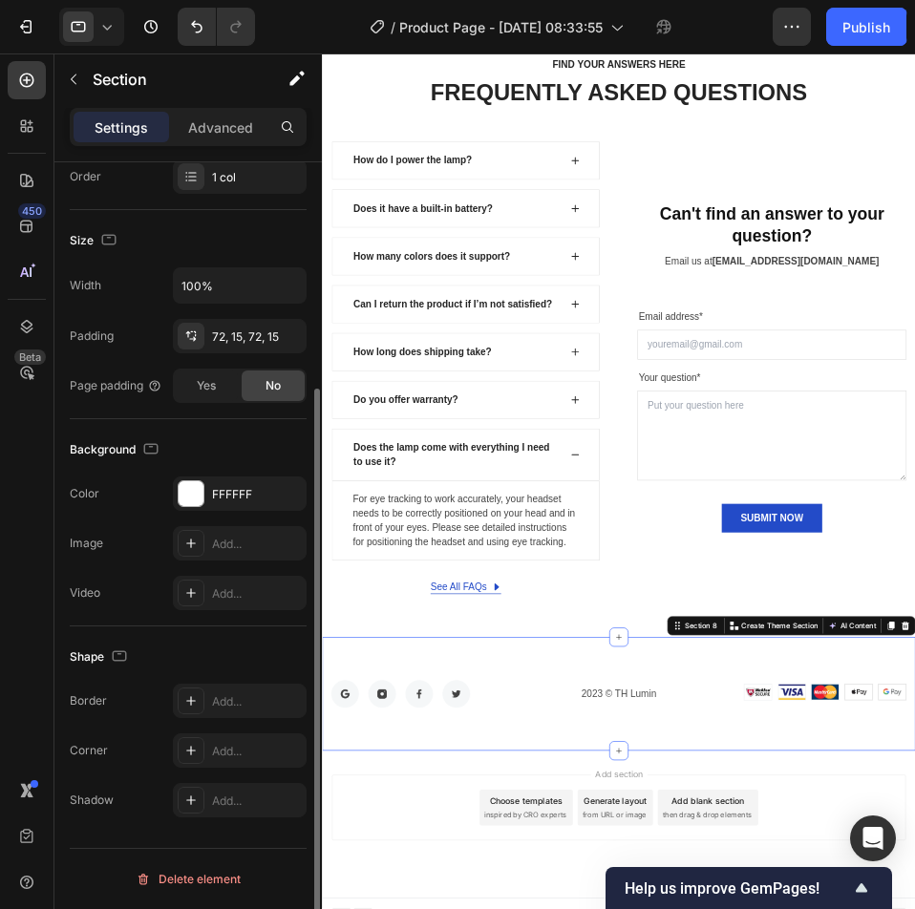
scroll to position [0, 0]
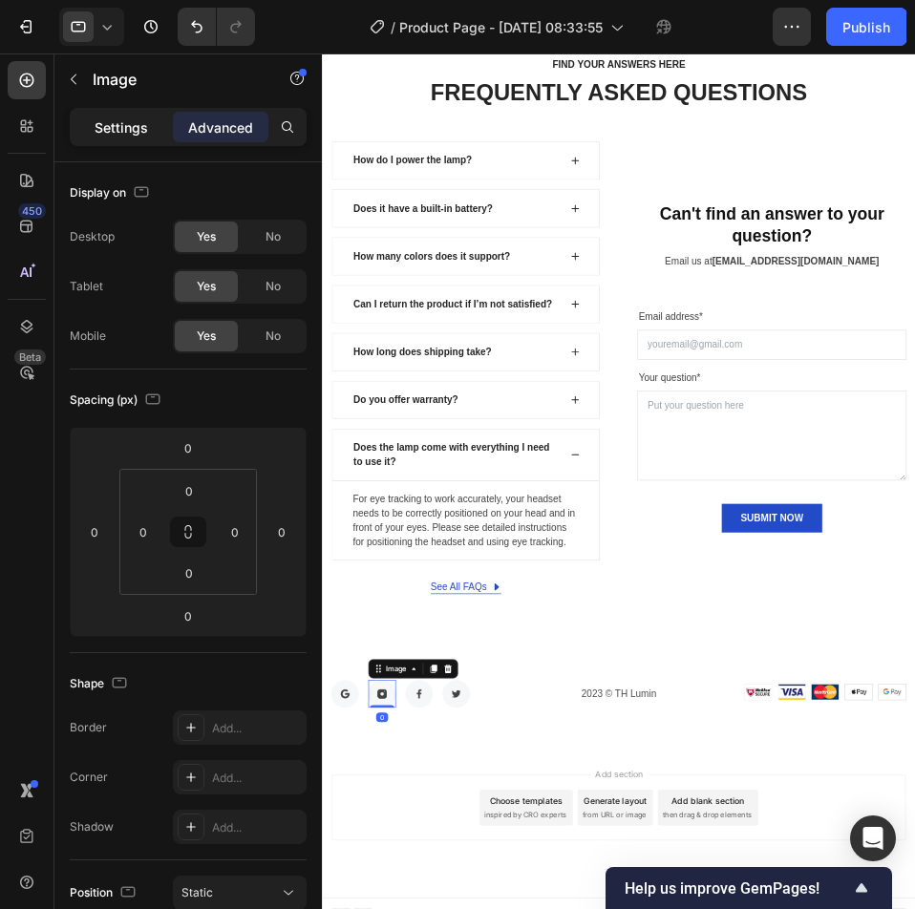
click at [132, 132] on p "Settings" at bounding box center [121, 127] width 53 height 20
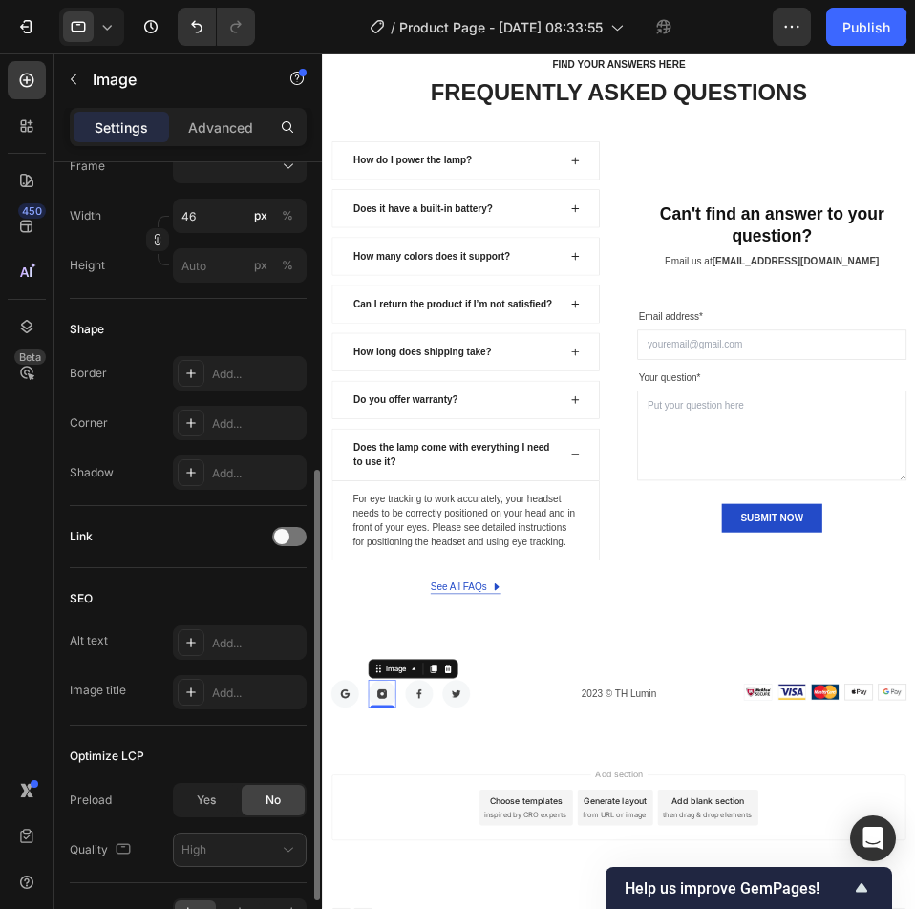
scroll to position [689, 0]
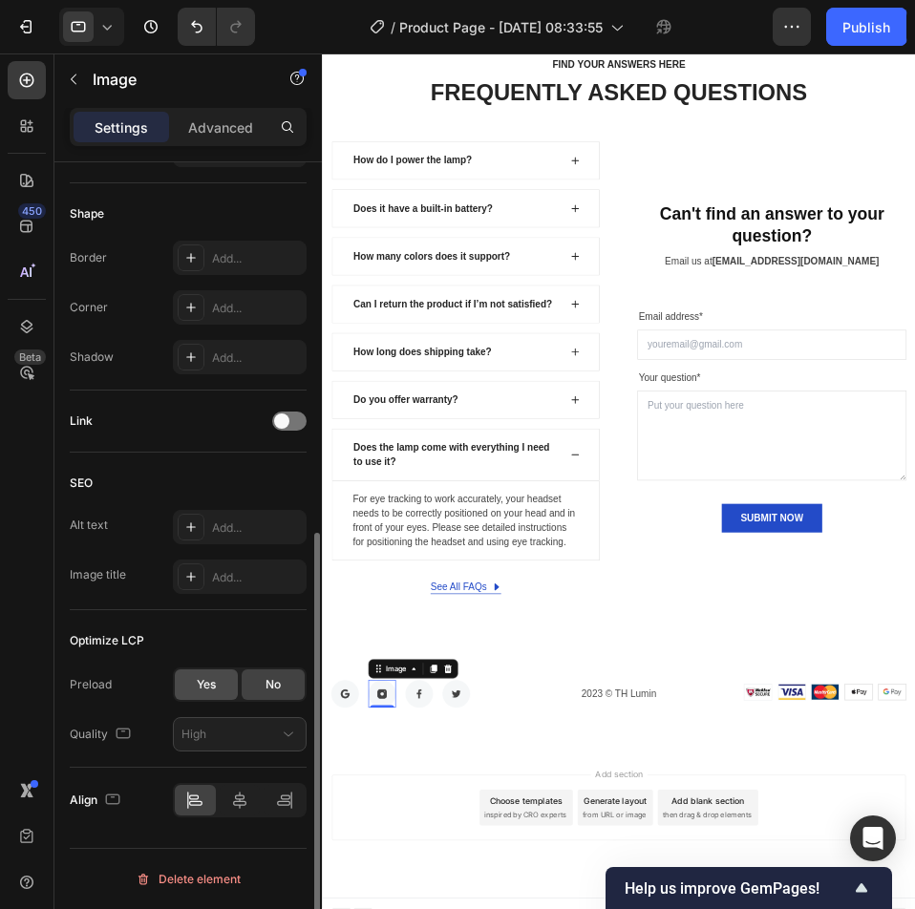
click at [204, 684] on span "Yes" at bounding box center [206, 684] width 19 height 17
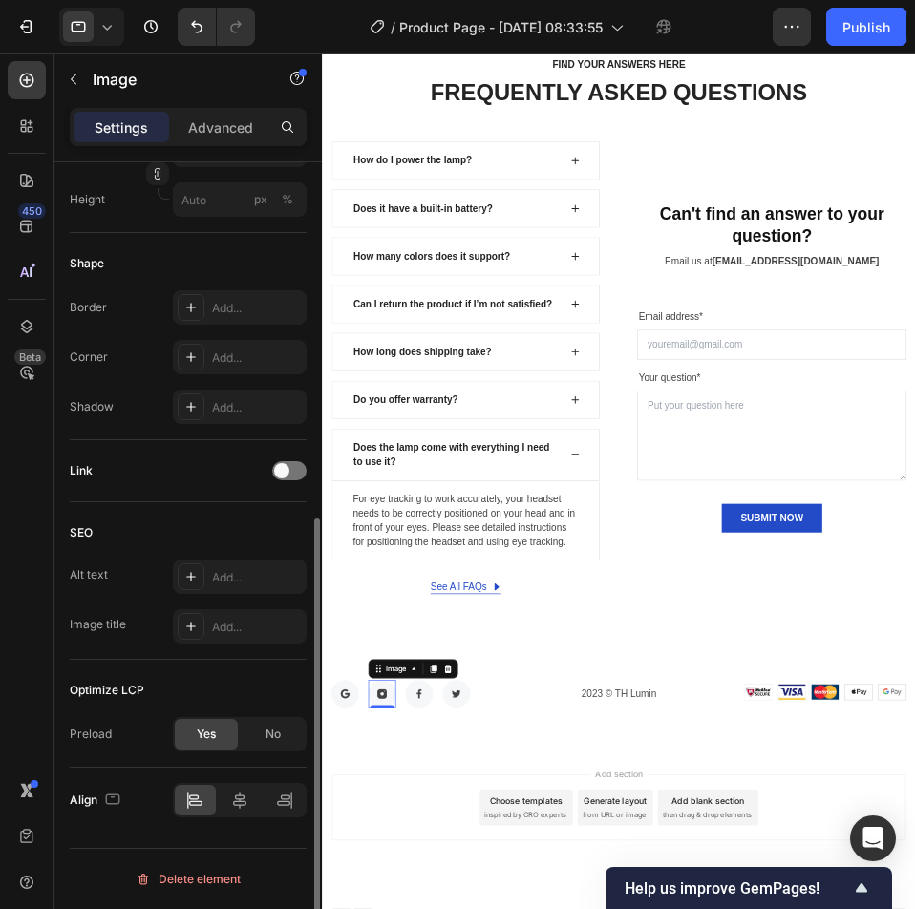
scroll to position [639, 0]
click at [251, 727] on div "No" at bounding box center [273, 734] width 63 height 31
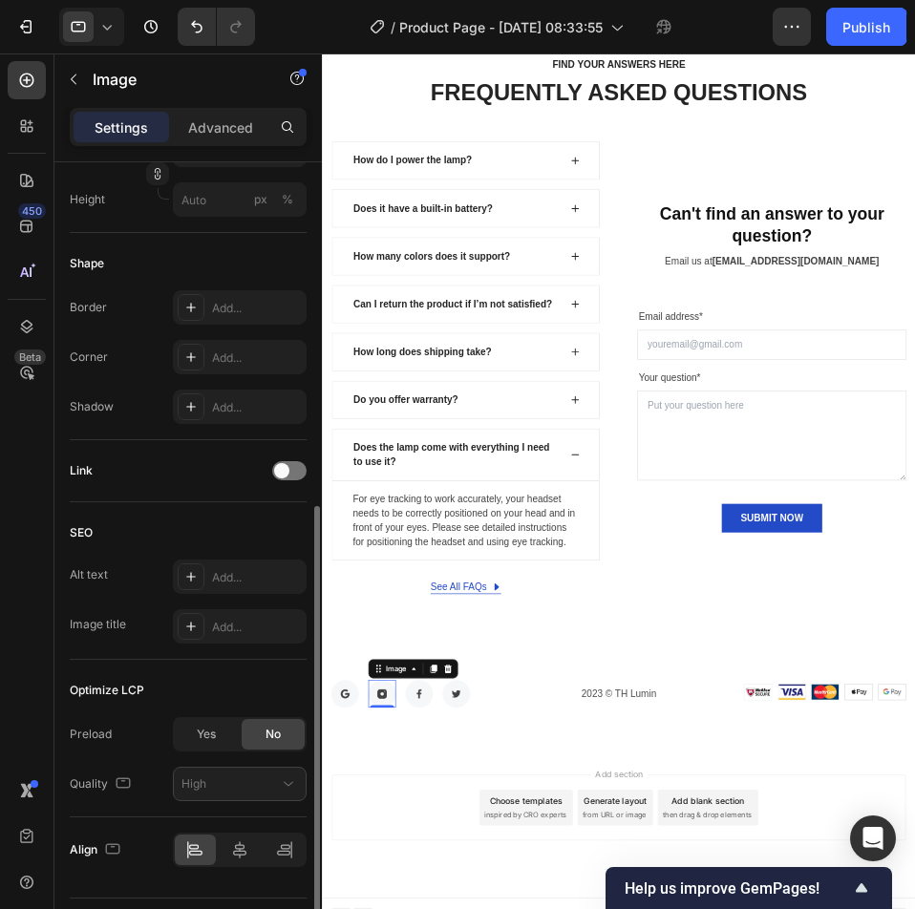
scroll to position [689, 0]
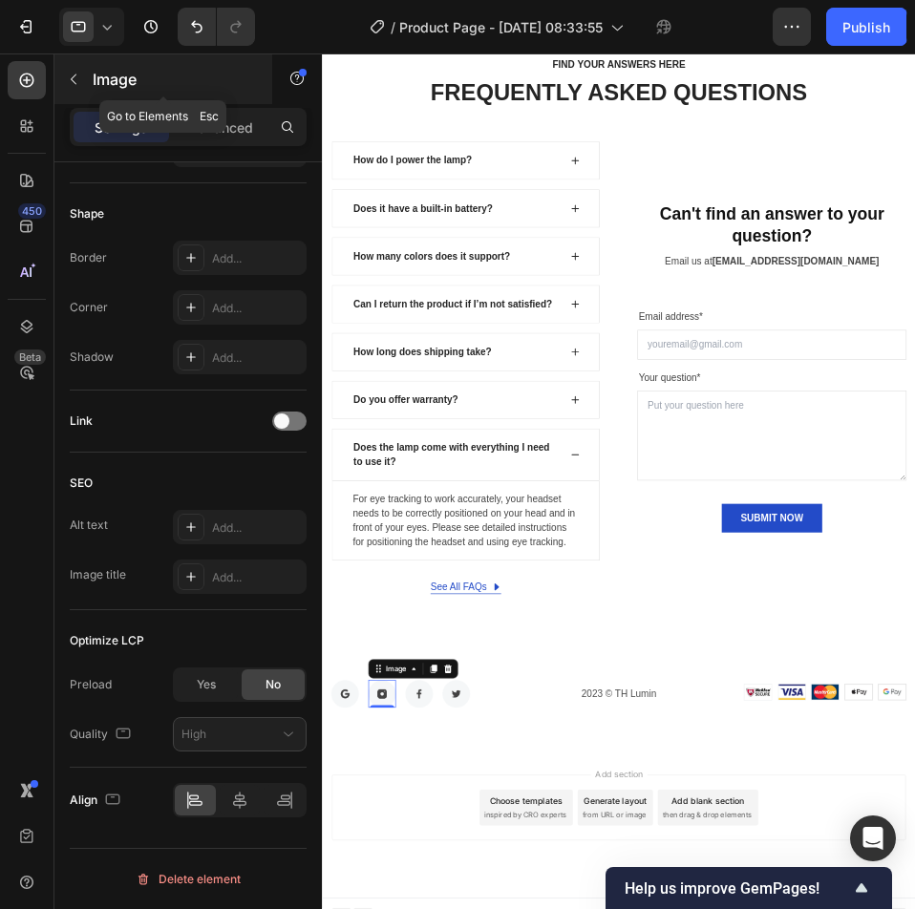
click at [71, 80] on icon "button" at bounding box center [73, 79] width 15 height 15
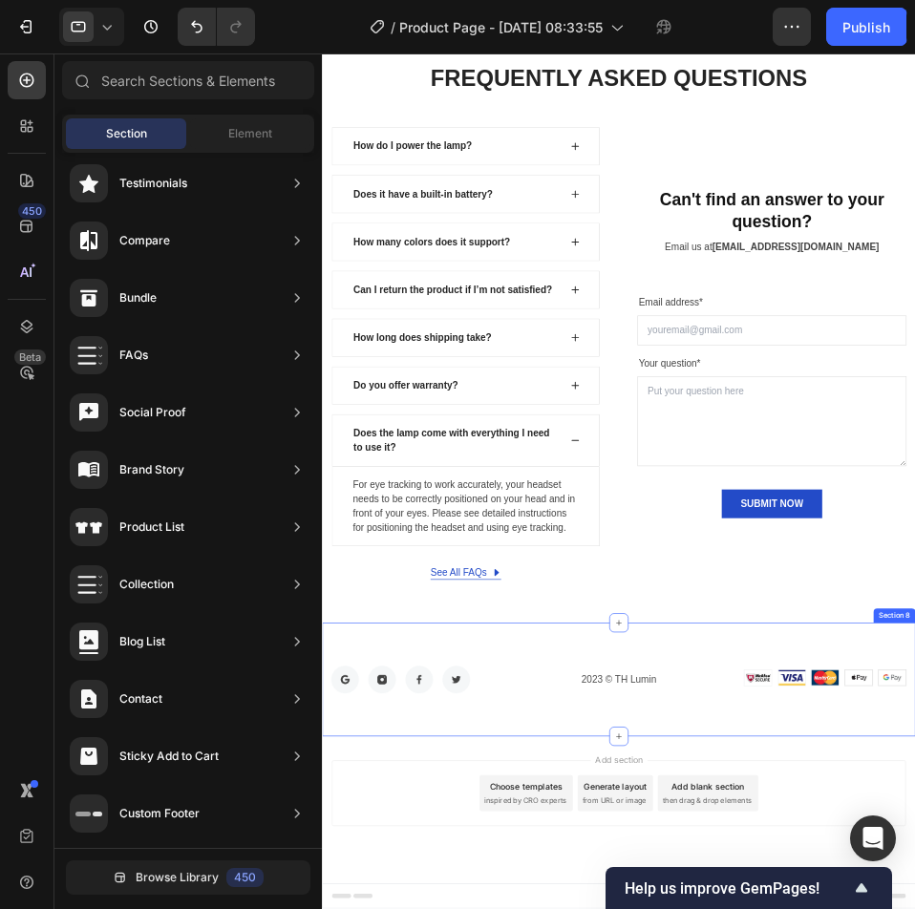
scroll to position [7114, 0]
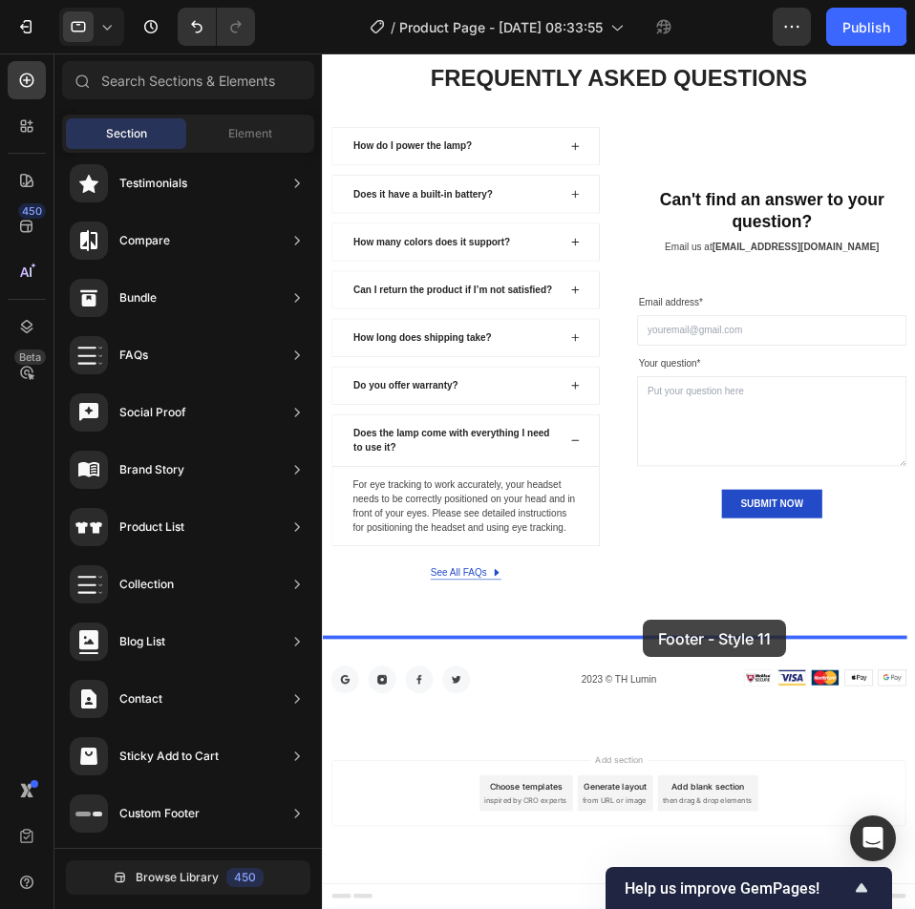
drag, startPoint x: 828, startPoint y: 895, endPoint x: 834, endPoint y: 963, distance: 68.1
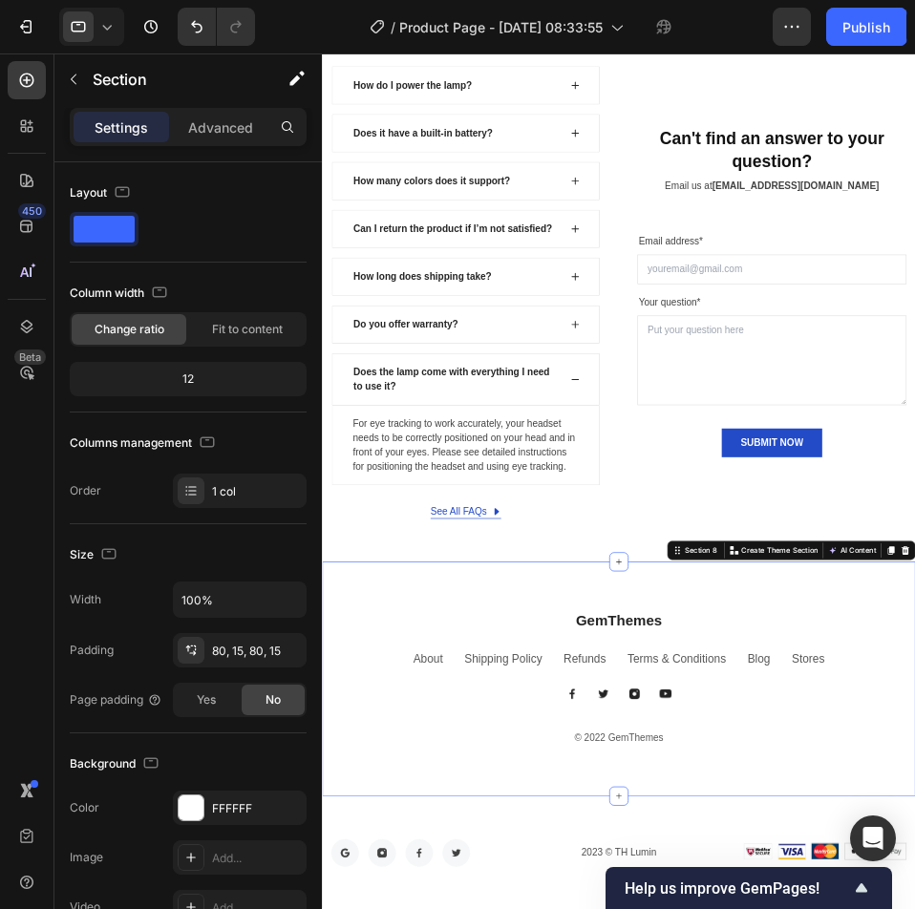
scroll to position [7400, 0]
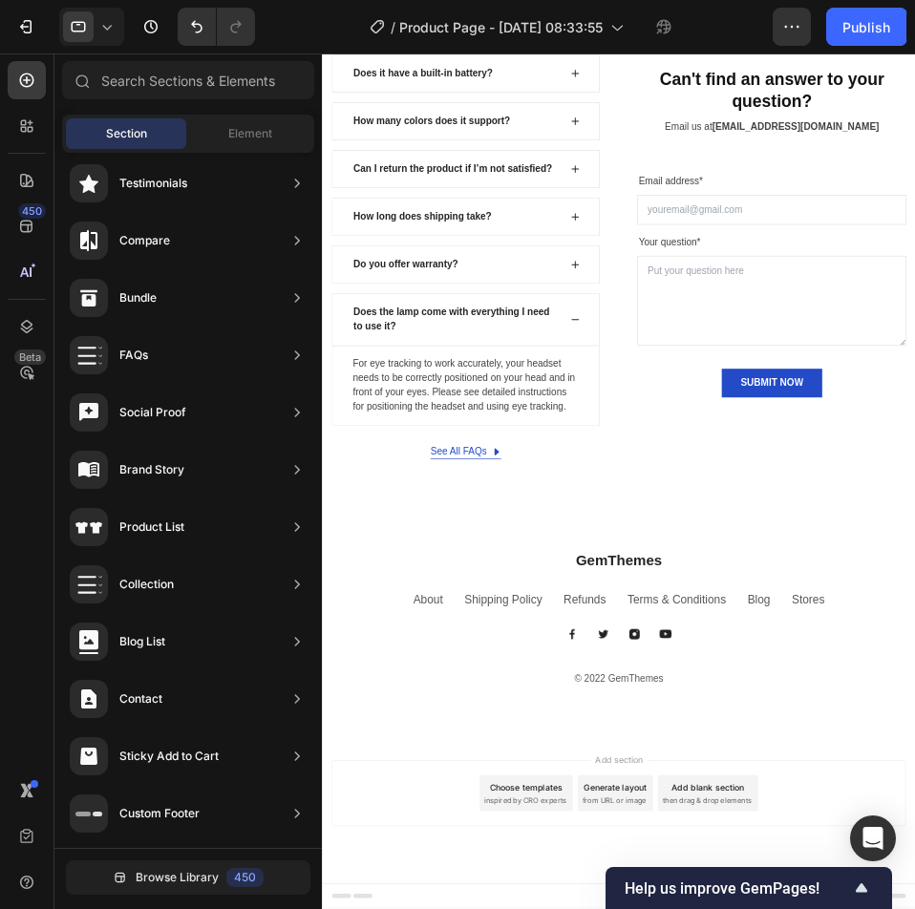
scroll to position [7307, 0]
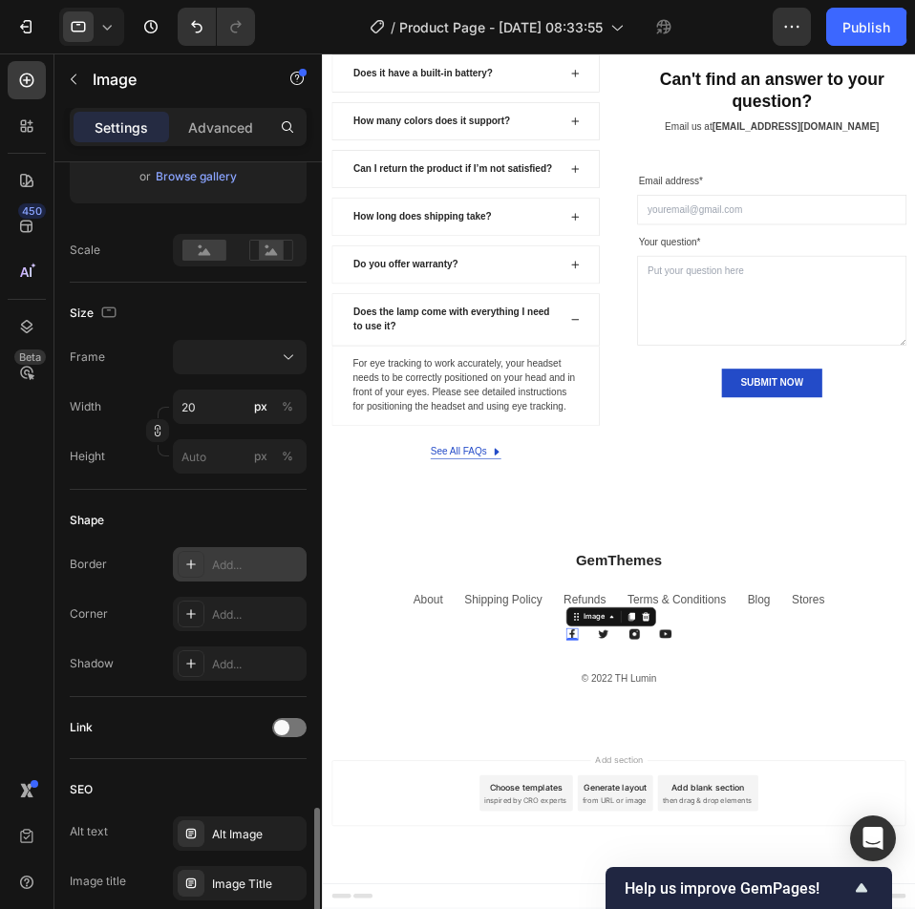
scroll to position [689, 0]
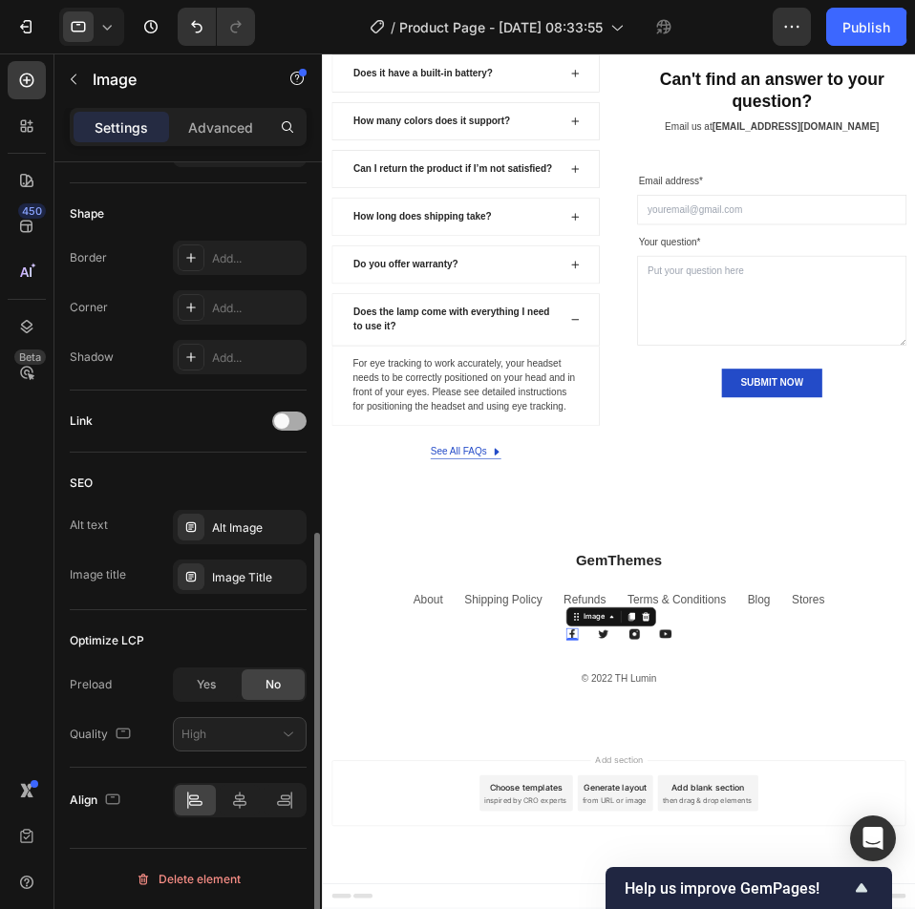
click at [289, 424] on div at bounding box center [289, 421] width 34 height 19
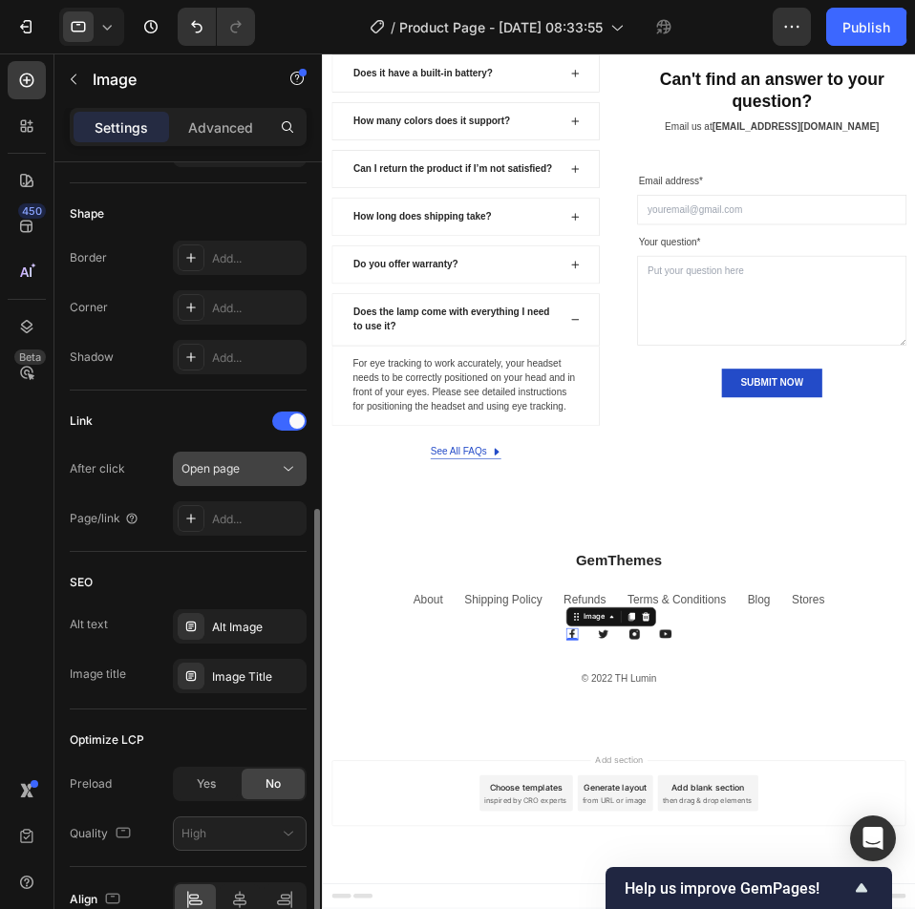
click at [257, 474] on div "Open page" at bounding box center [229, 468] width 97 height 17
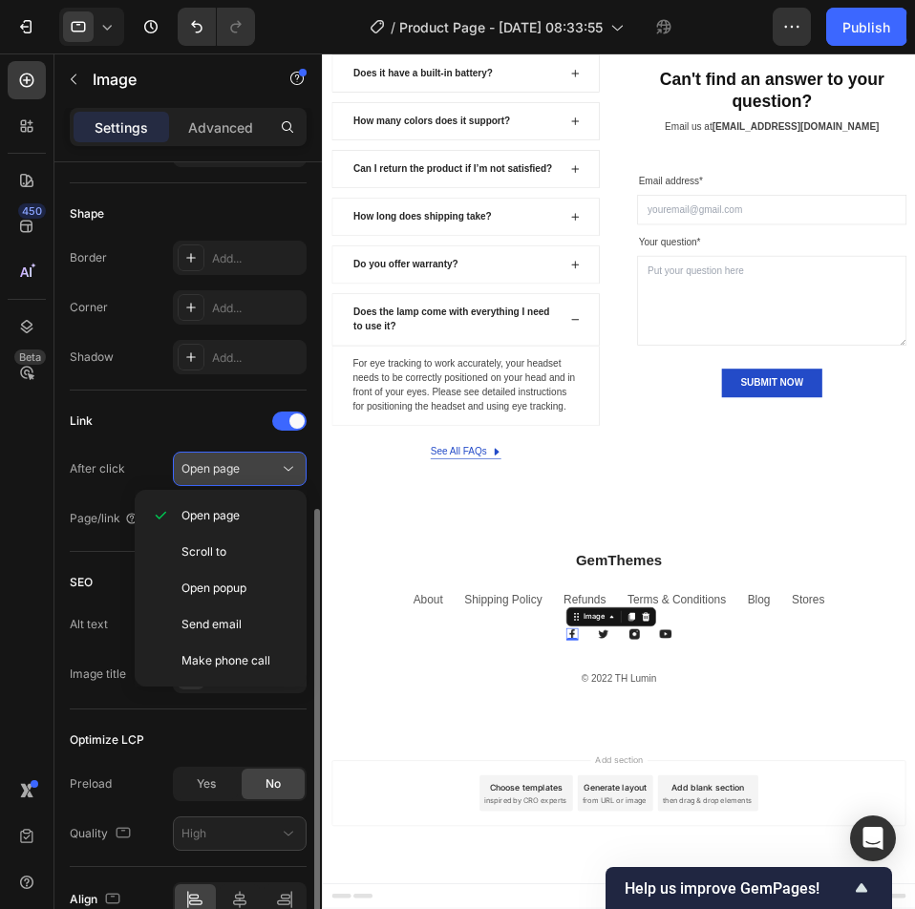
click at [257, 474] on div "Open page" at bounding box center [229, 468] width 97 height 17
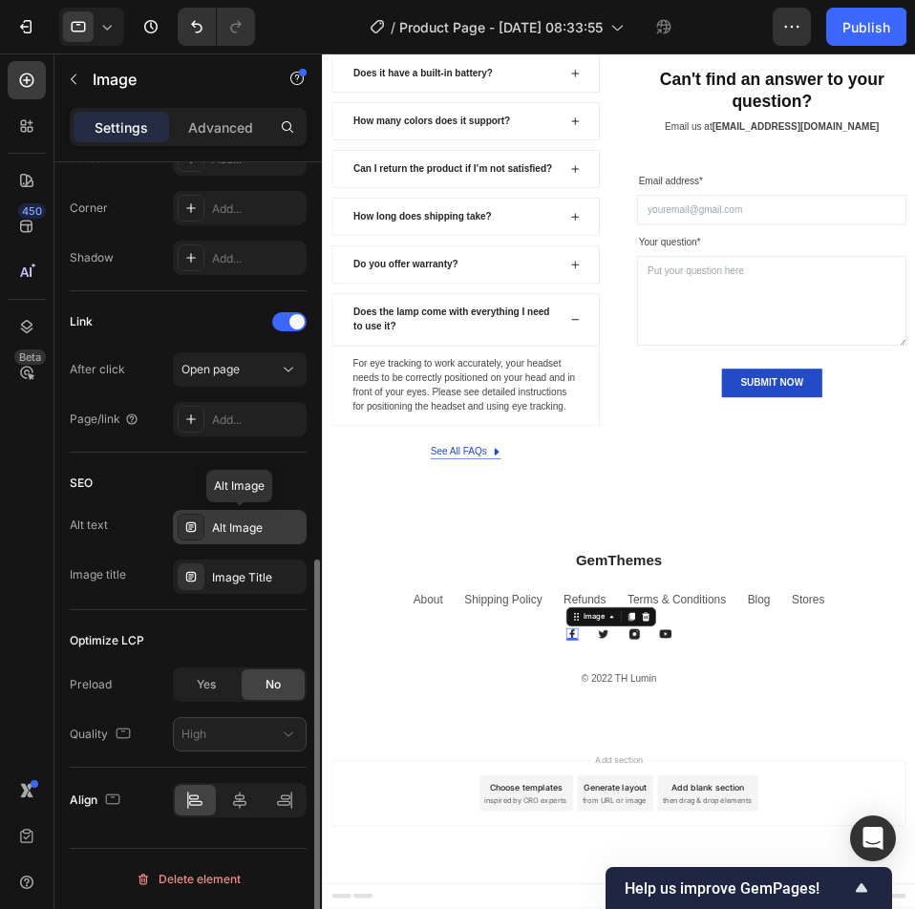
scroll to position [693, 0]
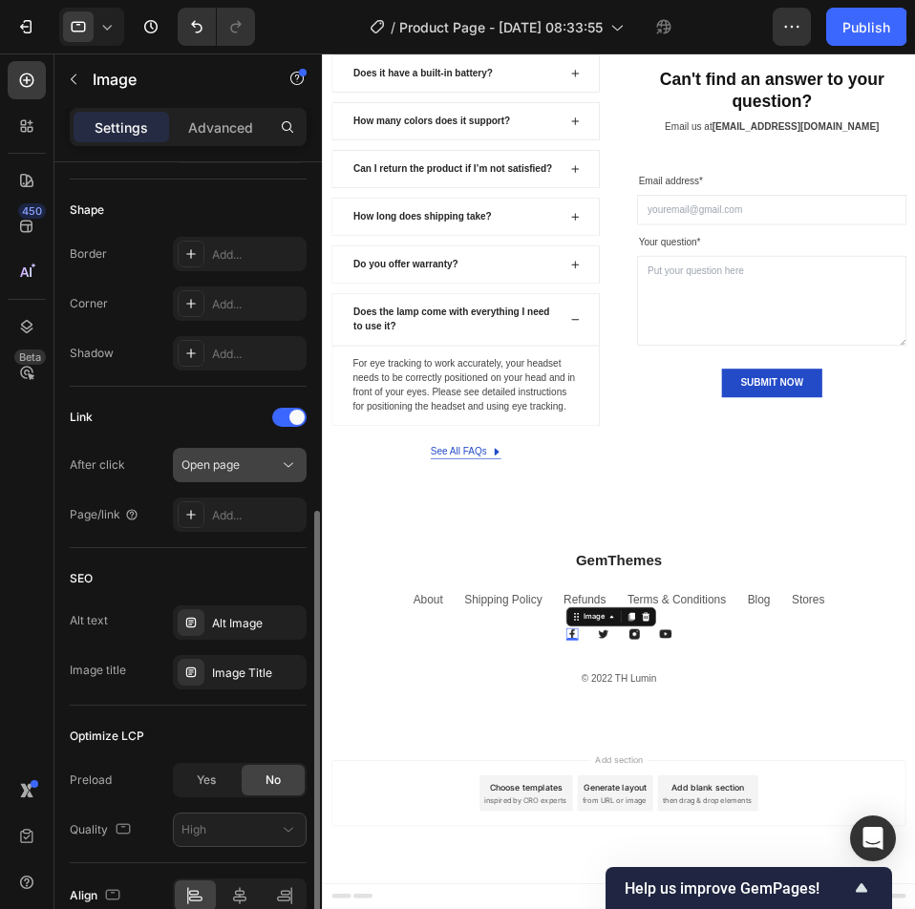
click at [240, 474] on span "Open page" at bounding box center [210, 465] width 58 height 17
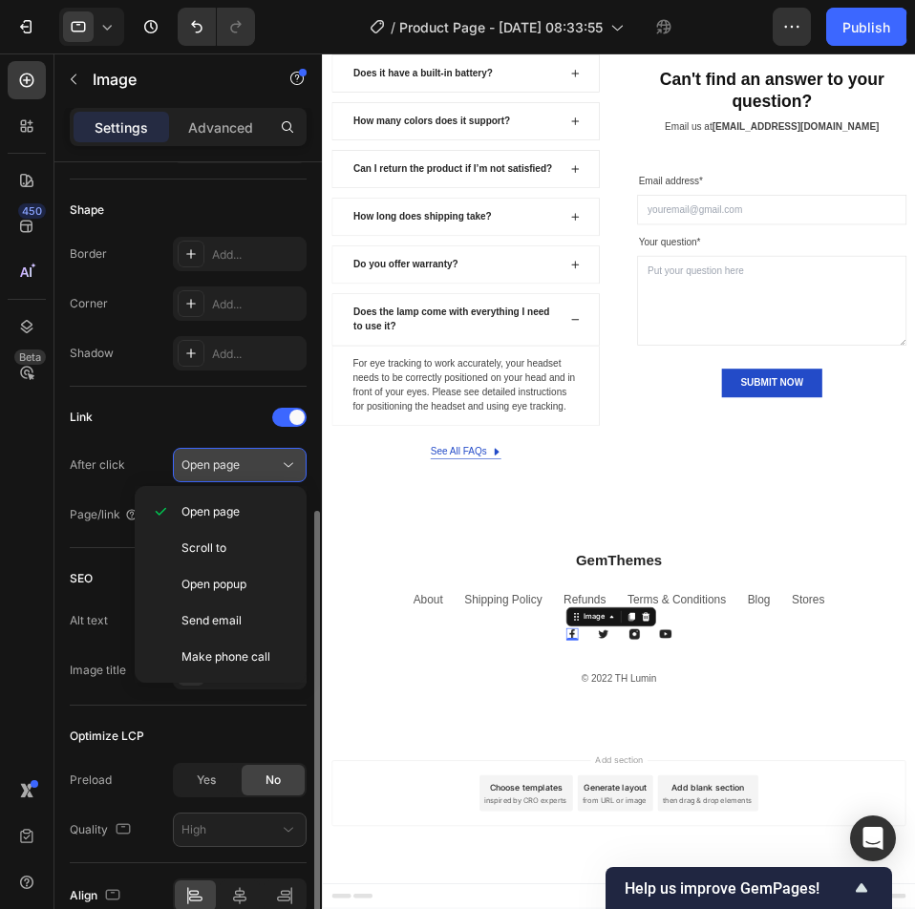
click at [240, 474] on span "Open page" at bounding box center [210, 465] width 58 height 17
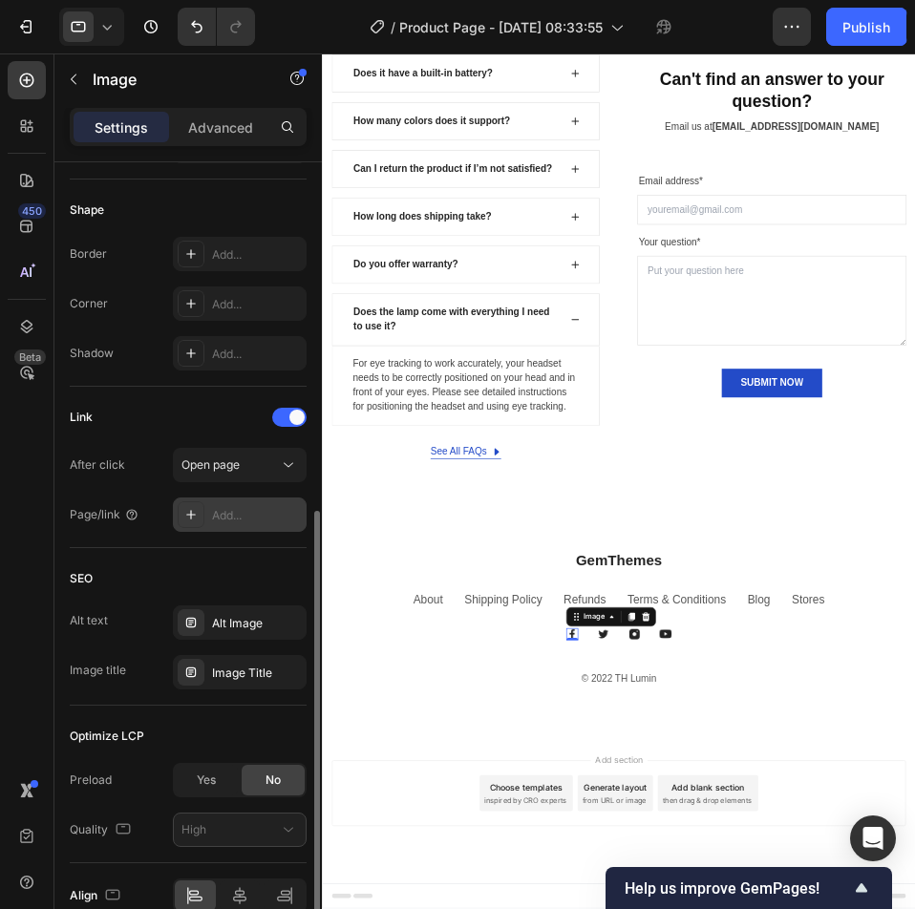
click at [247, 511] on div "Add..." at bounding box center [257, 515] width 90 height 17
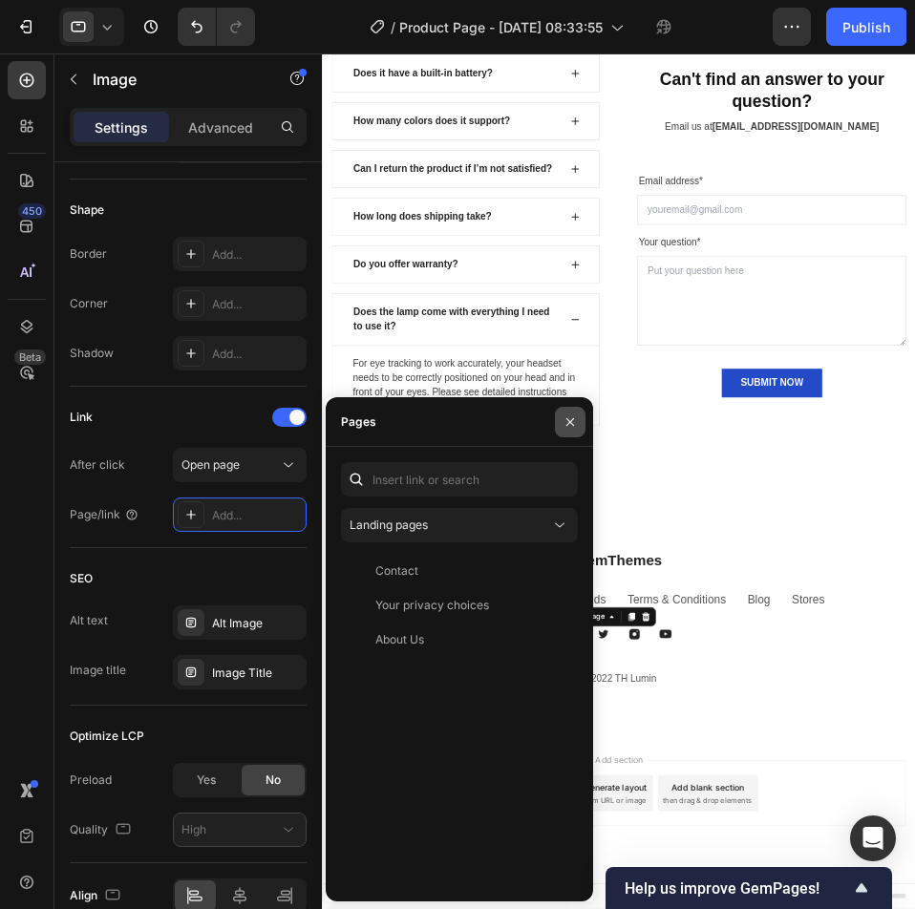
click at [574, 422] on icon "button" at bounding box center [570, 422] width 15 height 15
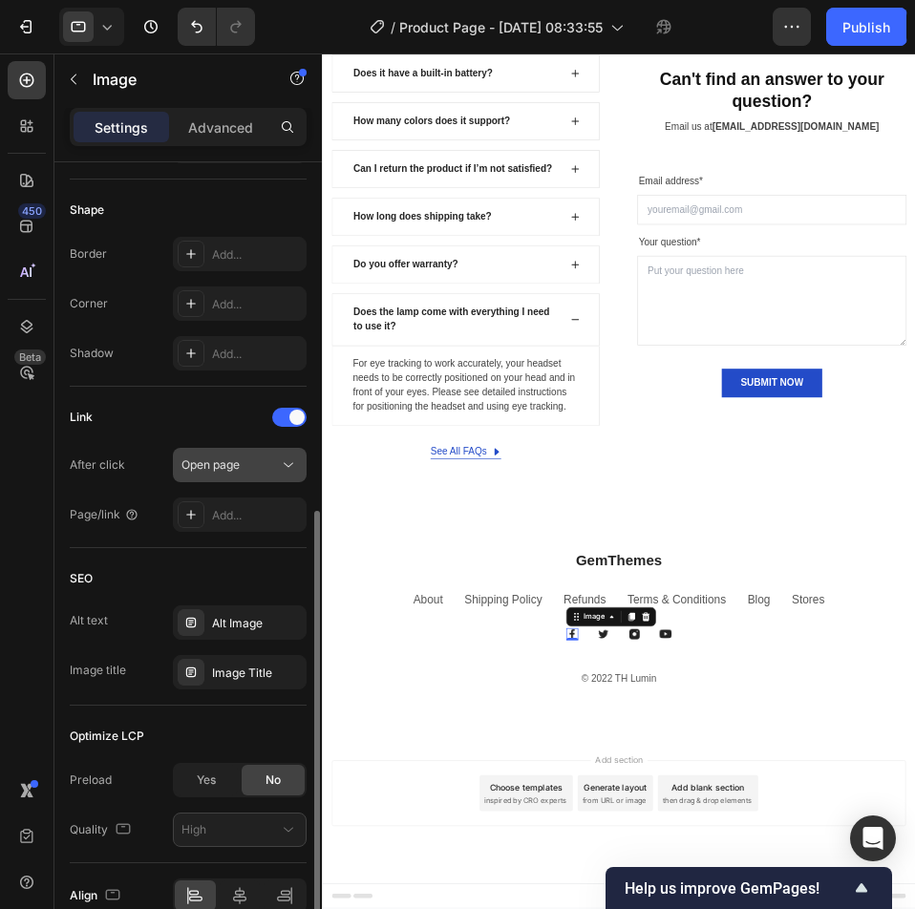
click at [245, 467] on div "Open page" at bounding box center [229, 465] width 97 height 17
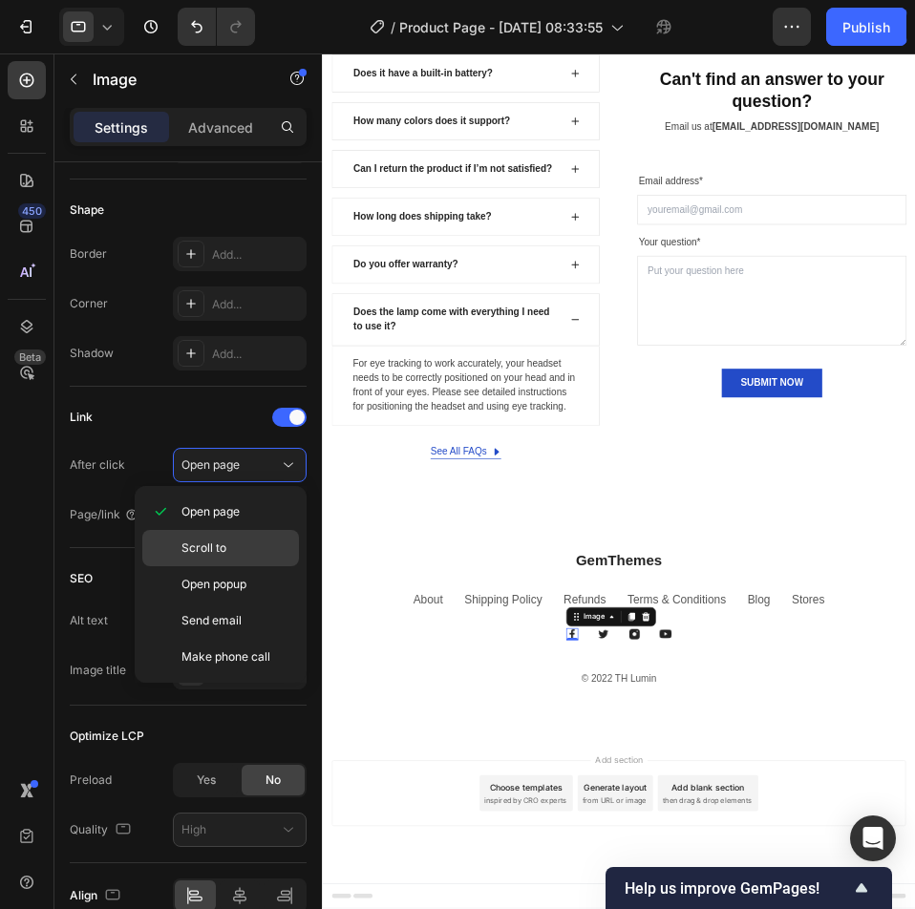
click at [214, 544] on span "Scroll to" at bounding box center [203, 548] width 45 height 17
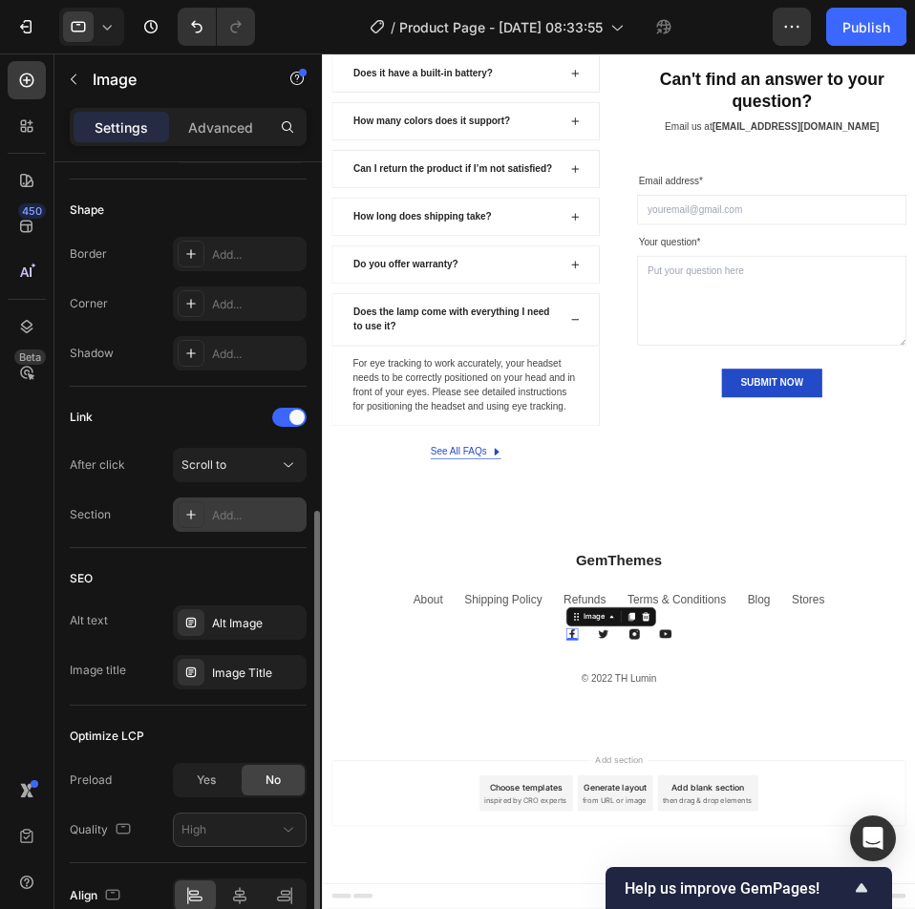
click at [240, 512] on div "Add..." at bounding box center [257, 515] width 90 height 17
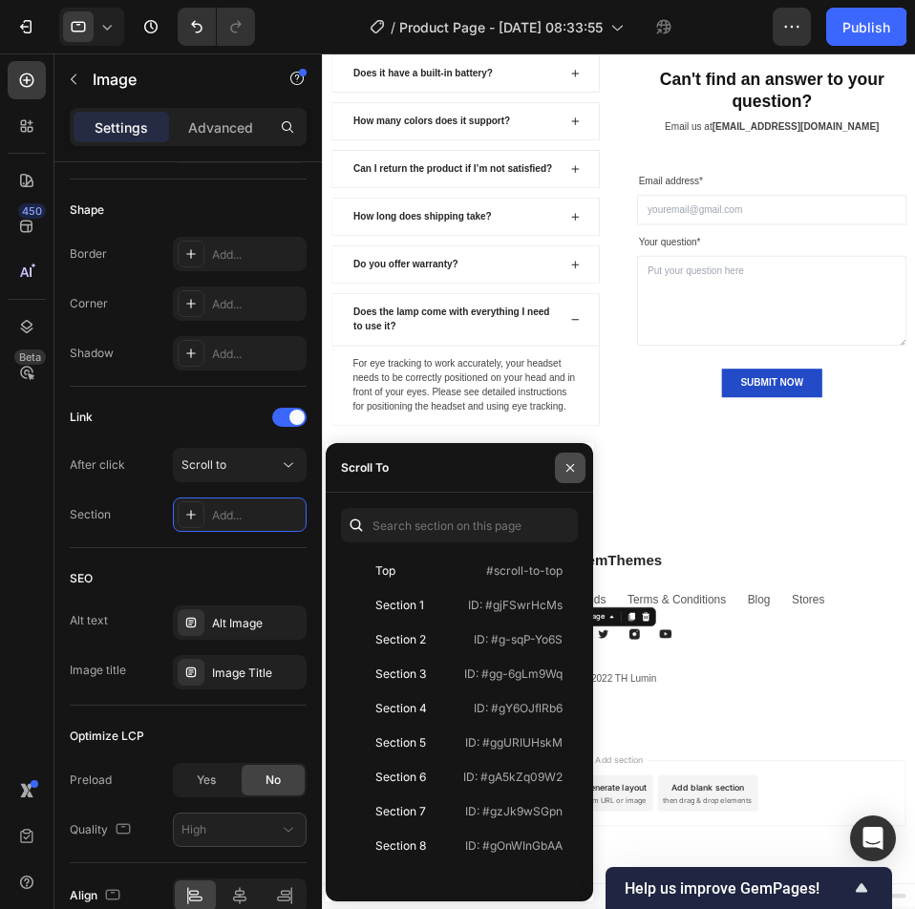
drag, startPoint x: 568, startPoint y: 469, endPoint x: 378, endPoint y: 663, distance: 271.5
click at [568, 469] on icon "button" at bounding box center [570, 467] width 8 height 8
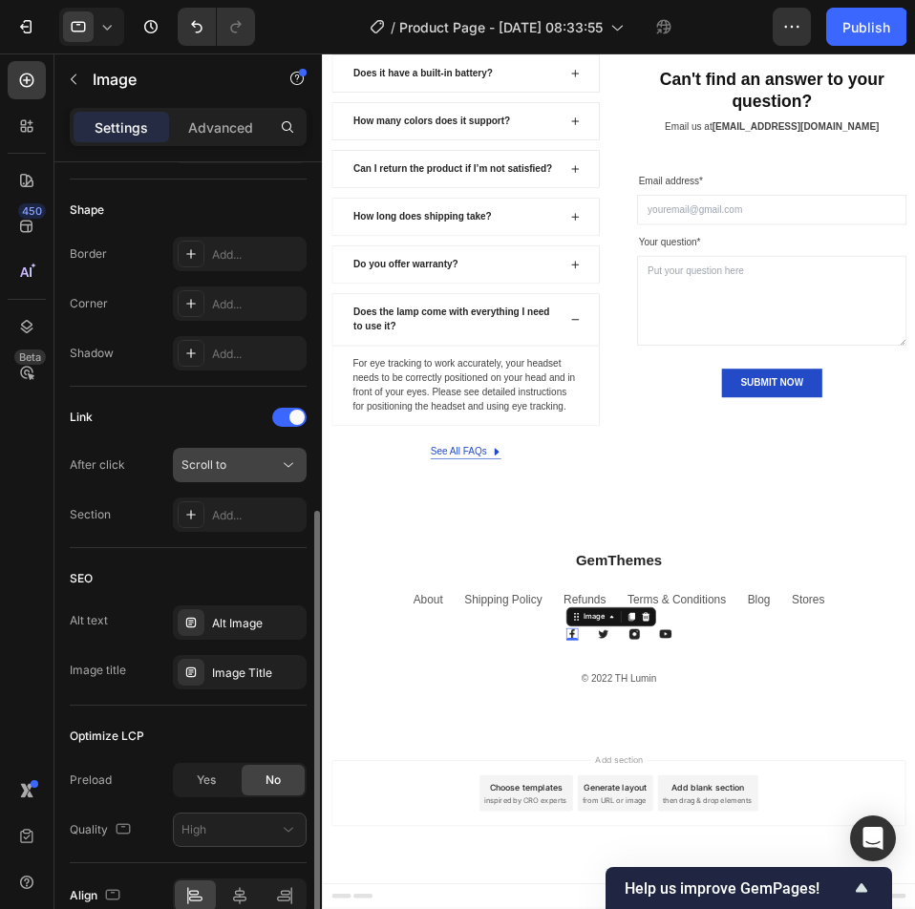
click at [240, 472] on div "Scroll to" at bounding box center [229, 465] width 97 height 17
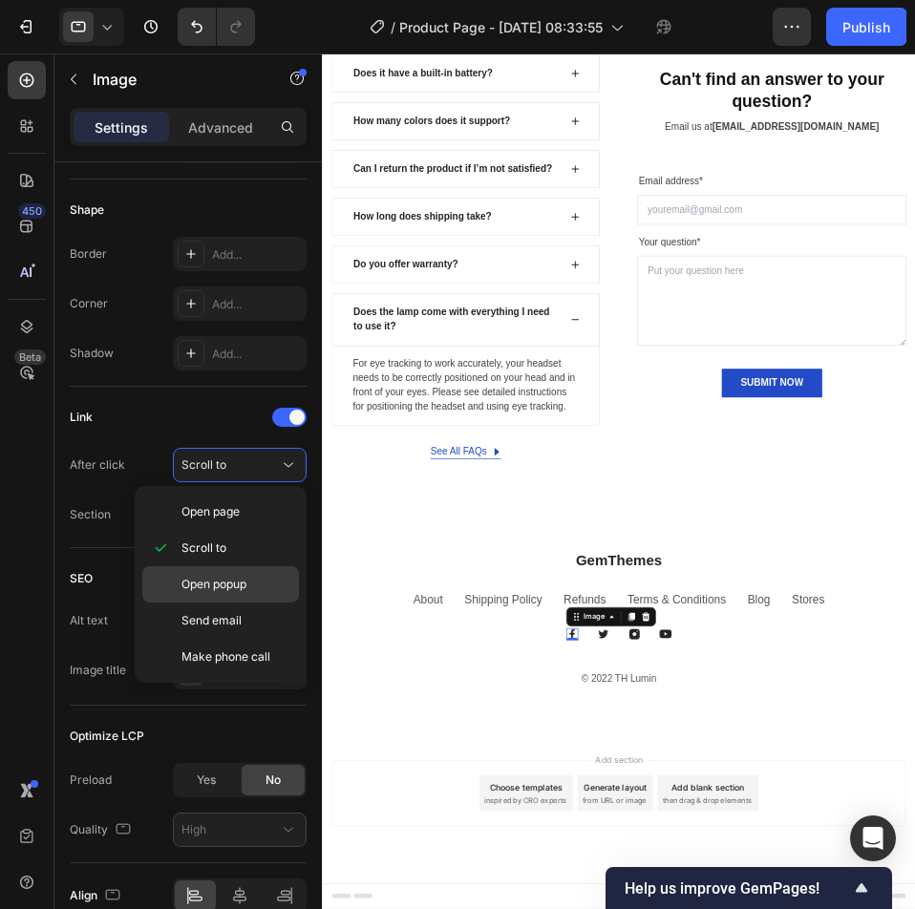
click at [232, 570] on div "Open popup" at bounding box center [220, 584] width 157 height 36
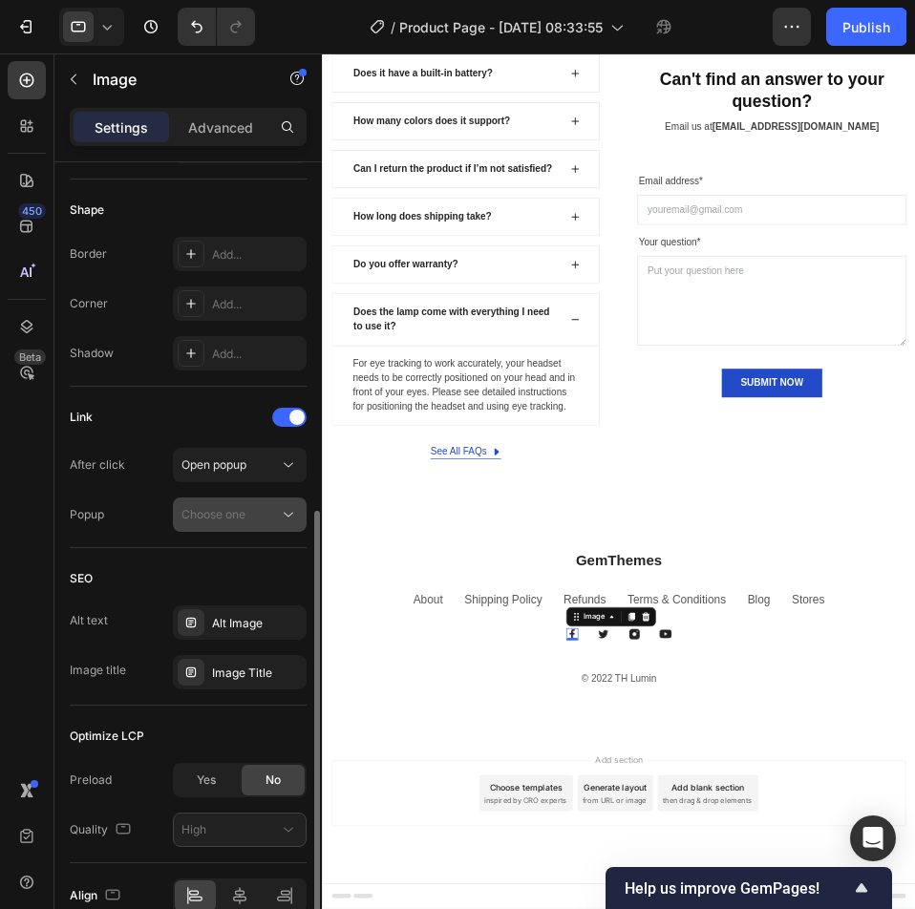
click at [253, 523] on div "Choose one" at bounding box center [229, 514] width 97 height 17
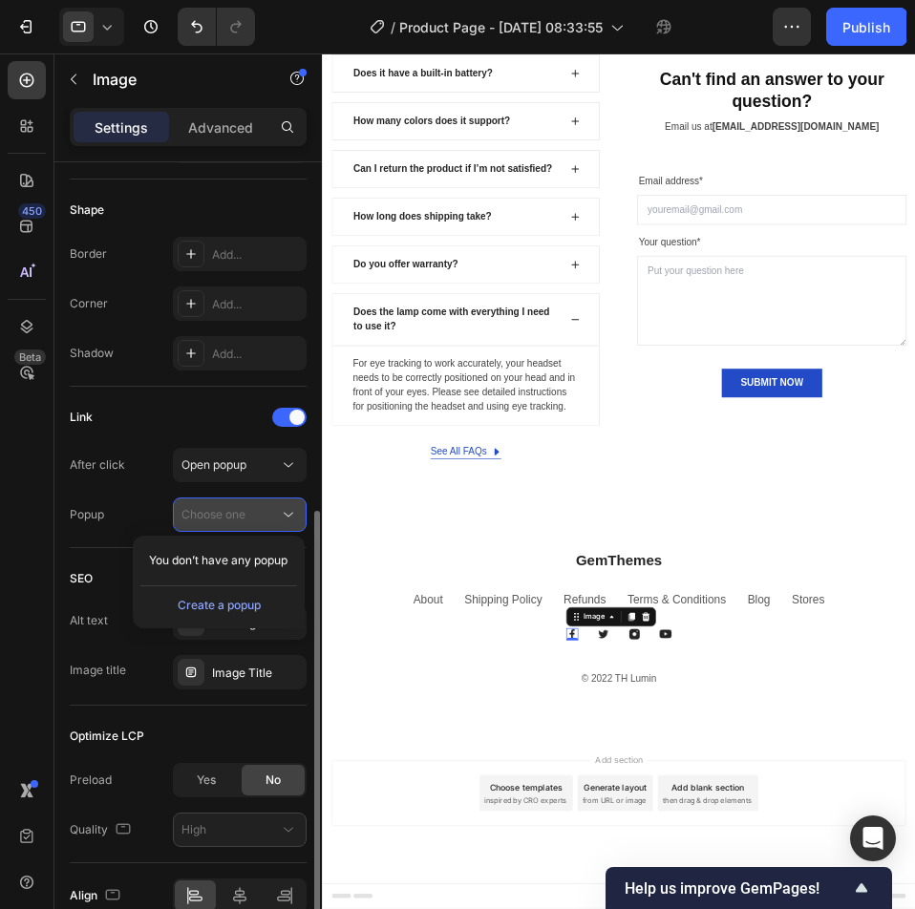
click at [246, 531] on button "Choose one" at bounding box center [240, 515] width 134 height 34
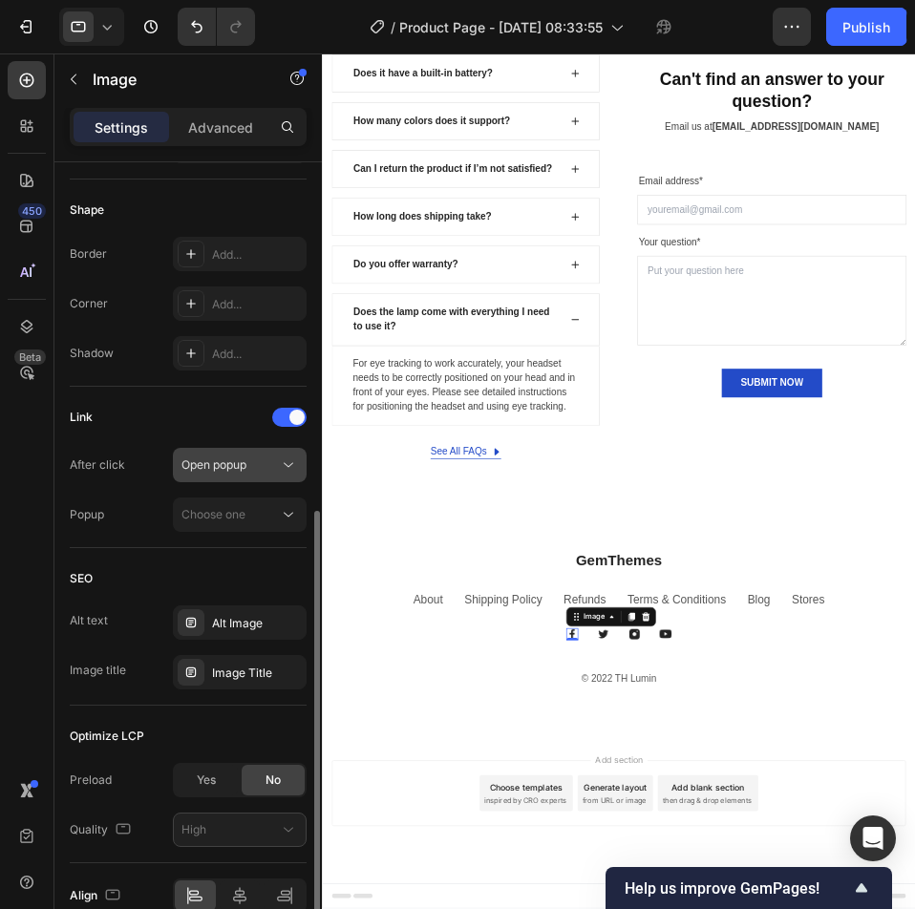
click at [252, 471] on div "Open popup" at bounding box center [229, 465] width 97 height 17
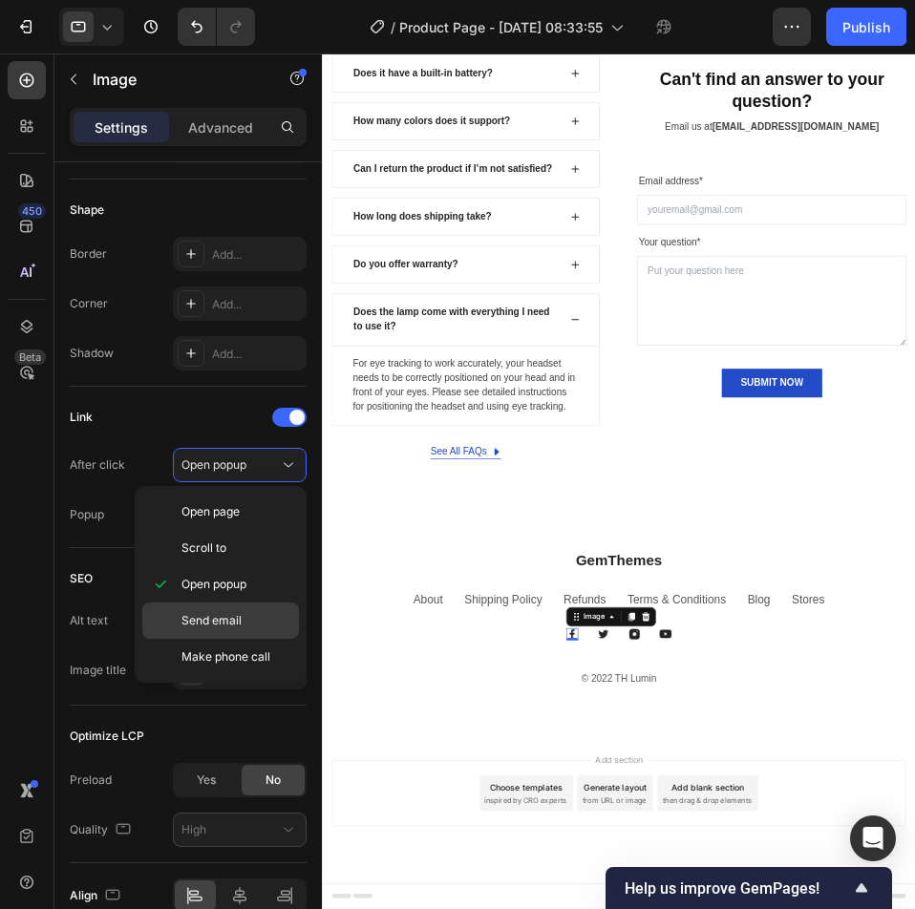
click at [232, 615] on span "Send email" at bounding box center [211, 620] width 60 height 17
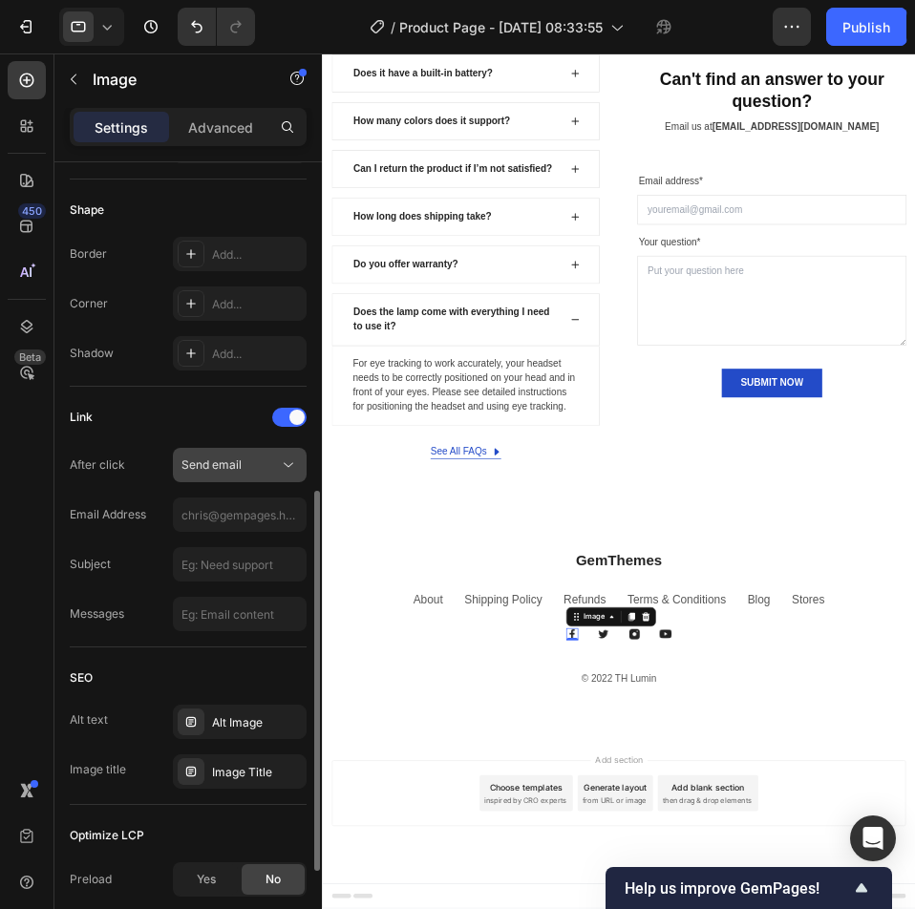
click at [249, 472] on div "Send email" at bounding box center [229, 465] width 97 height 17
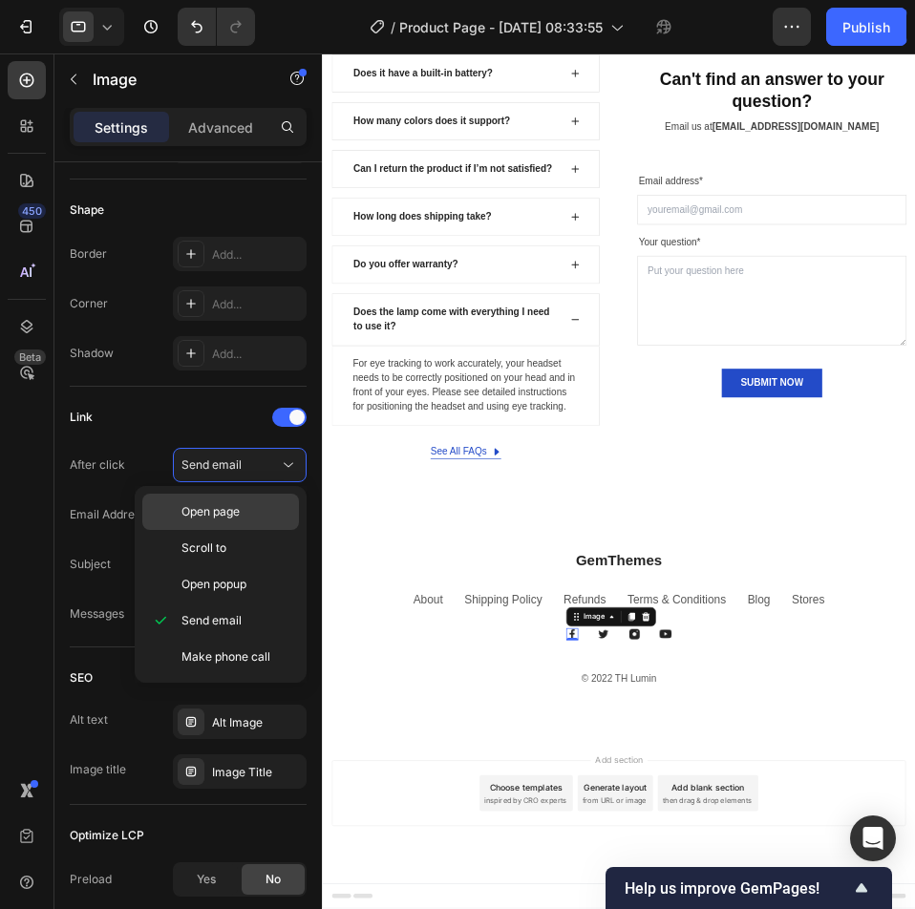
click at [243, 503] on p "Open page" at bounding box center [235, 511] width 109 height 17
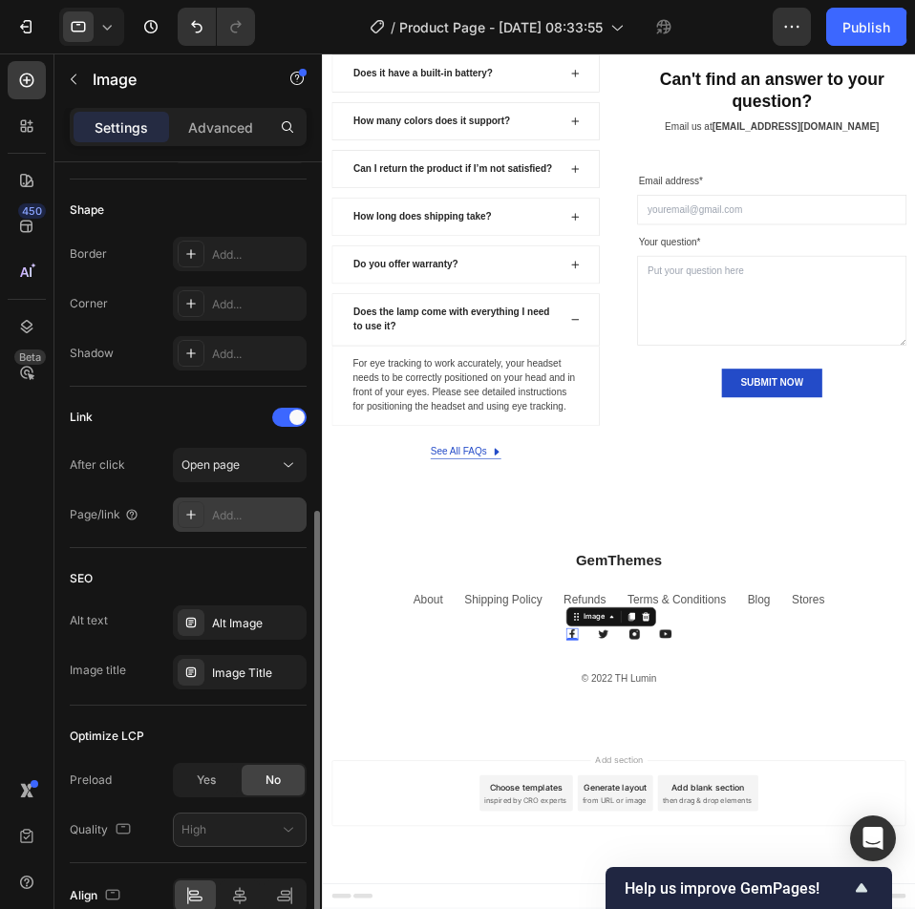
click at [192, 512] on icon at bounding box center [190, 514] width 15 height 15
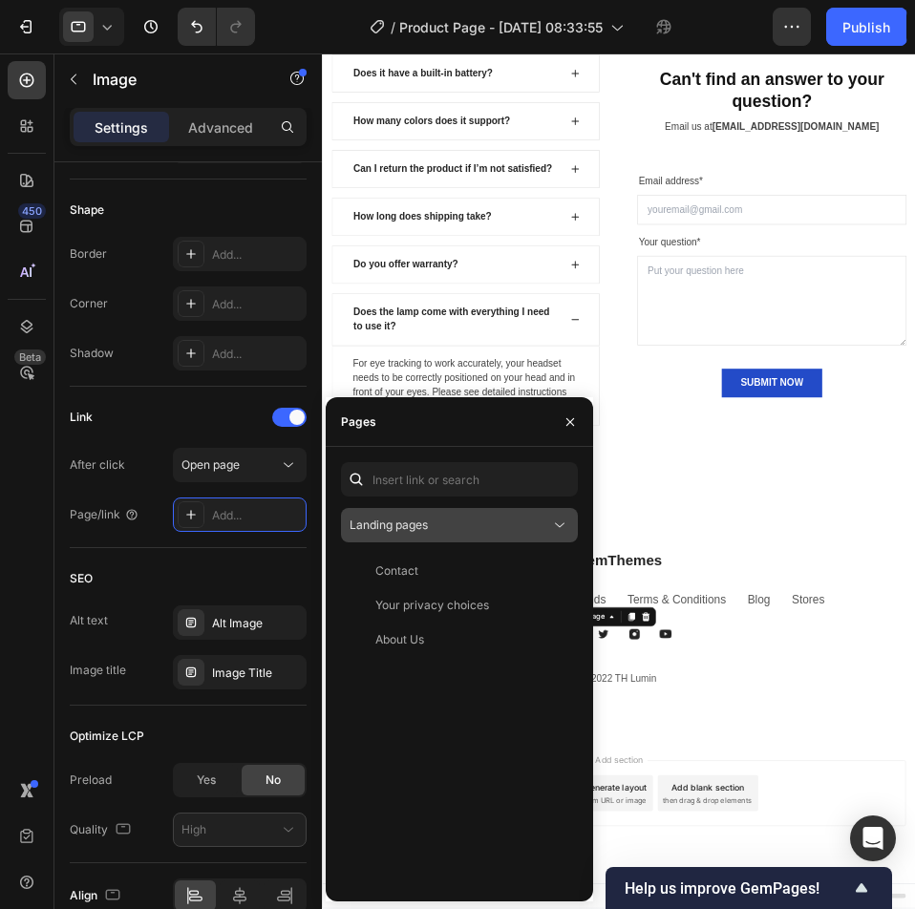
click at [421, 528] on span "Landing pages" at bounding box center [389, 525] width 78 height 14
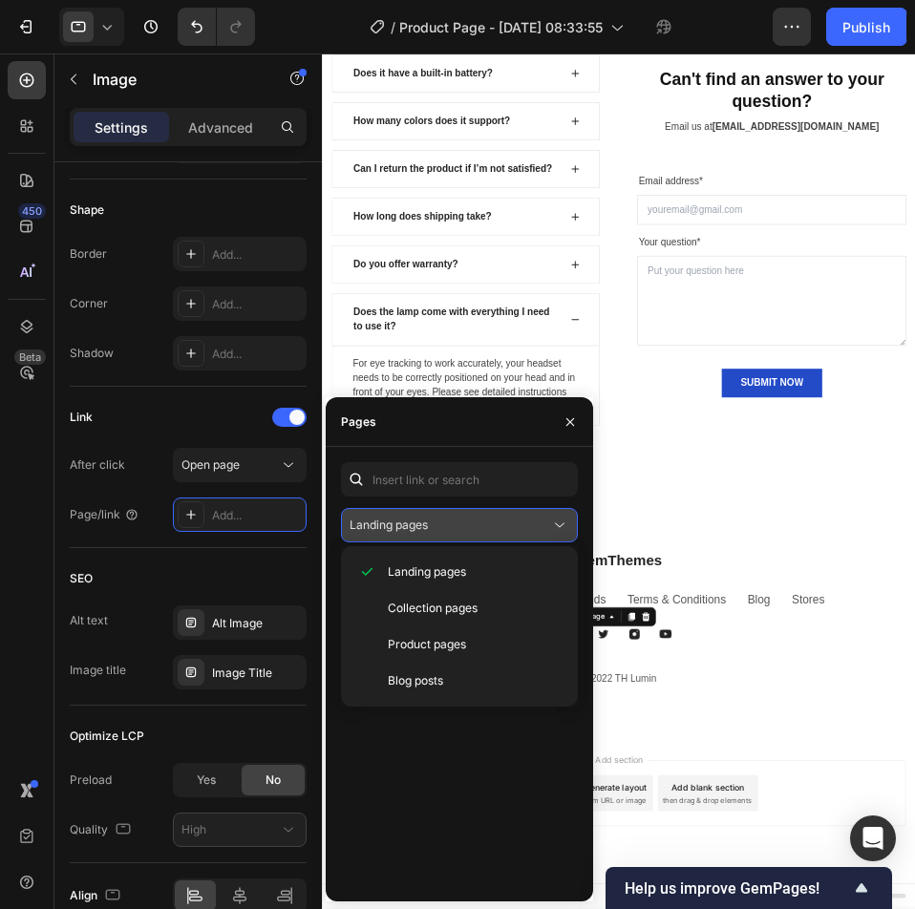
click at [421, 528] on span "Landing pages" at bounding box center [389, 525] width 78 height 14
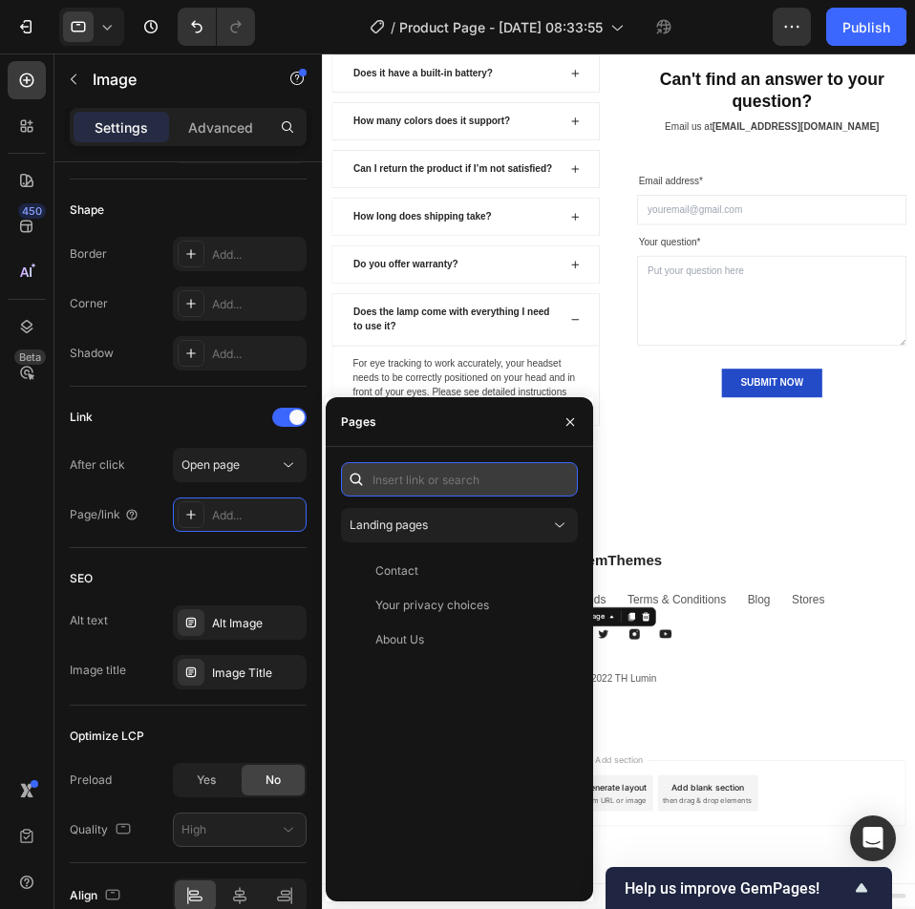
click at [429, 486] on input "text" at bounding box center [459, 479] width 237 height 34
paste input "https://www.facebook.com/profile.php?id=61581286951091&locale=vi_VN"
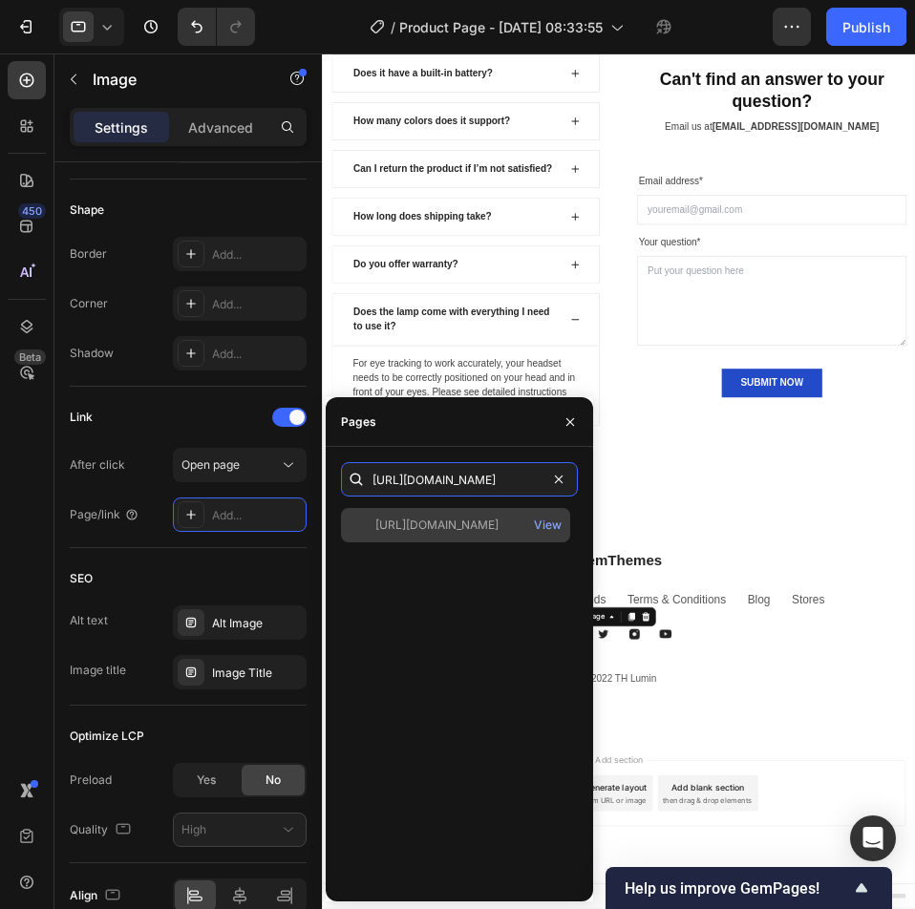
type input "https://www.facebook.com/profile.php?id=61581286951091&locale=vi_VN"
click at [433, 523] on div "https://www.facebook.com/profile.php?id=61581286951091&locale=vi_VN" at bounding box center [436, 525] width 123 height 17
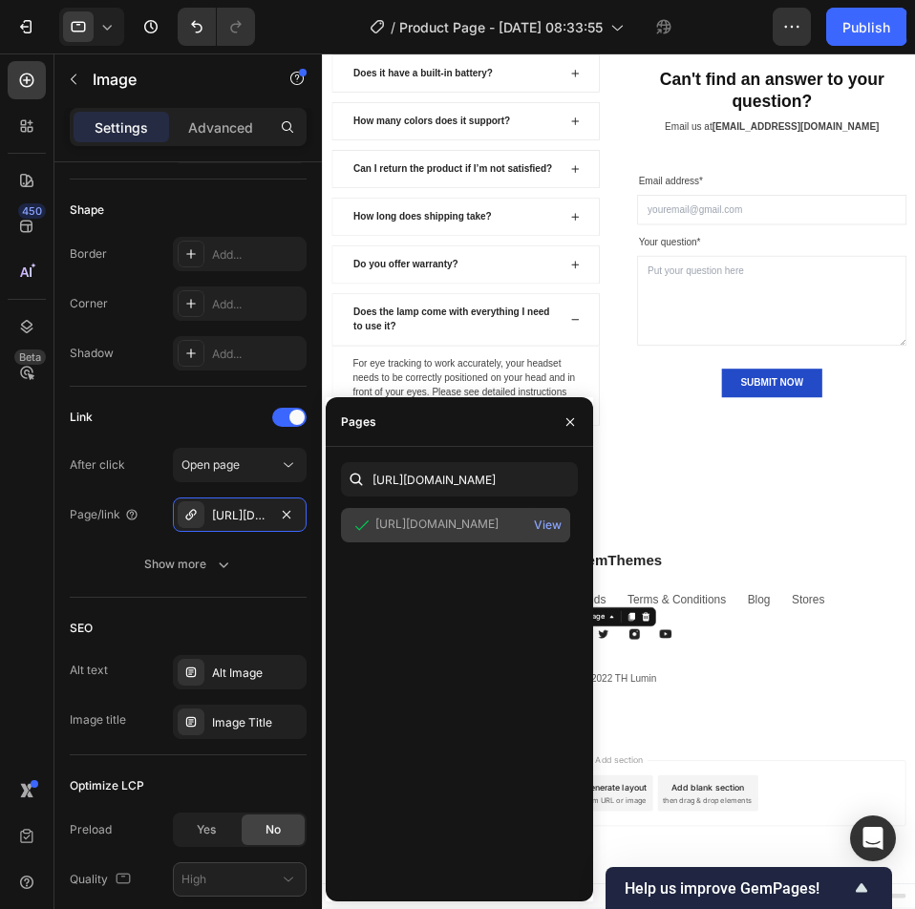
scroll to position [0, 0]
click at [565, 421] on icon "button" at bounding box center [570, 422] width 15 height 15
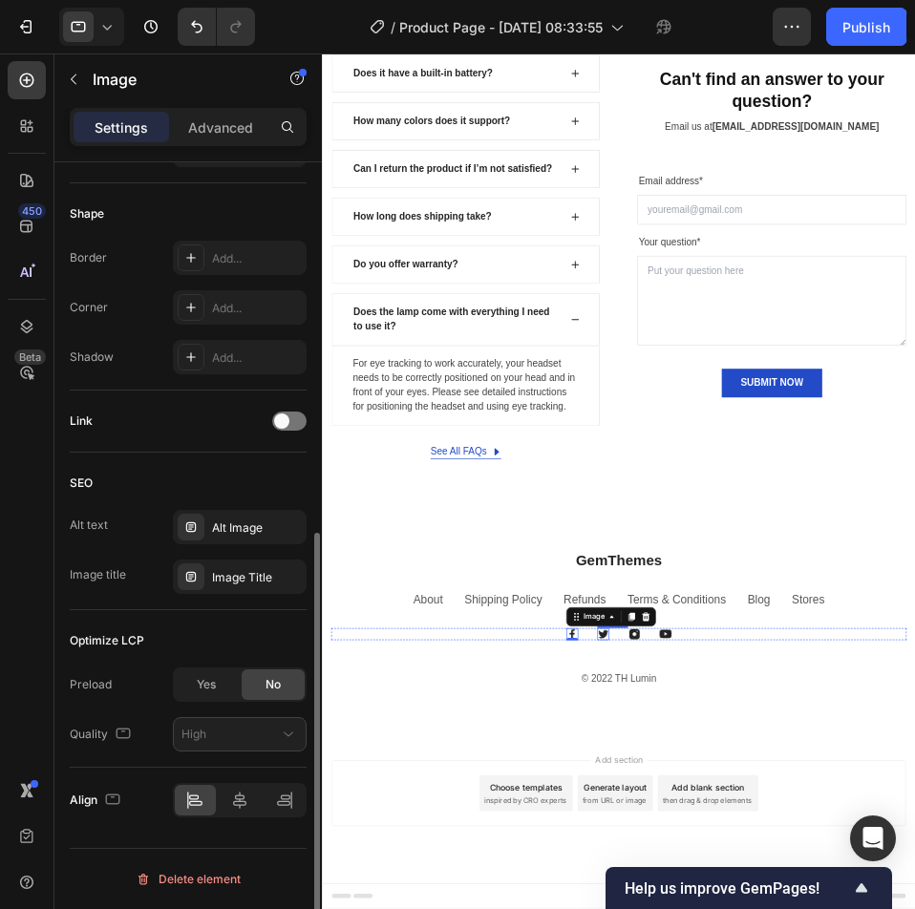
click at [297, 419] on div at bounding box center [289, 421] width 34 height 19
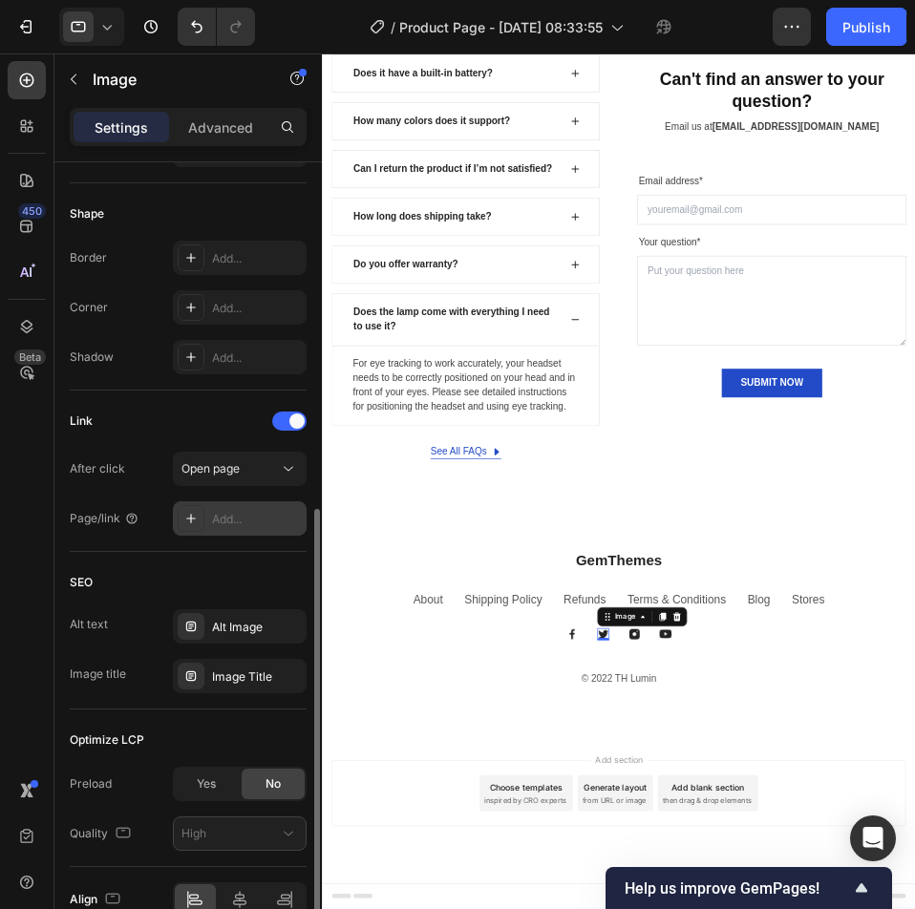
click at [181, 519] on div at bounding box center [191, 518] width 27 height 27
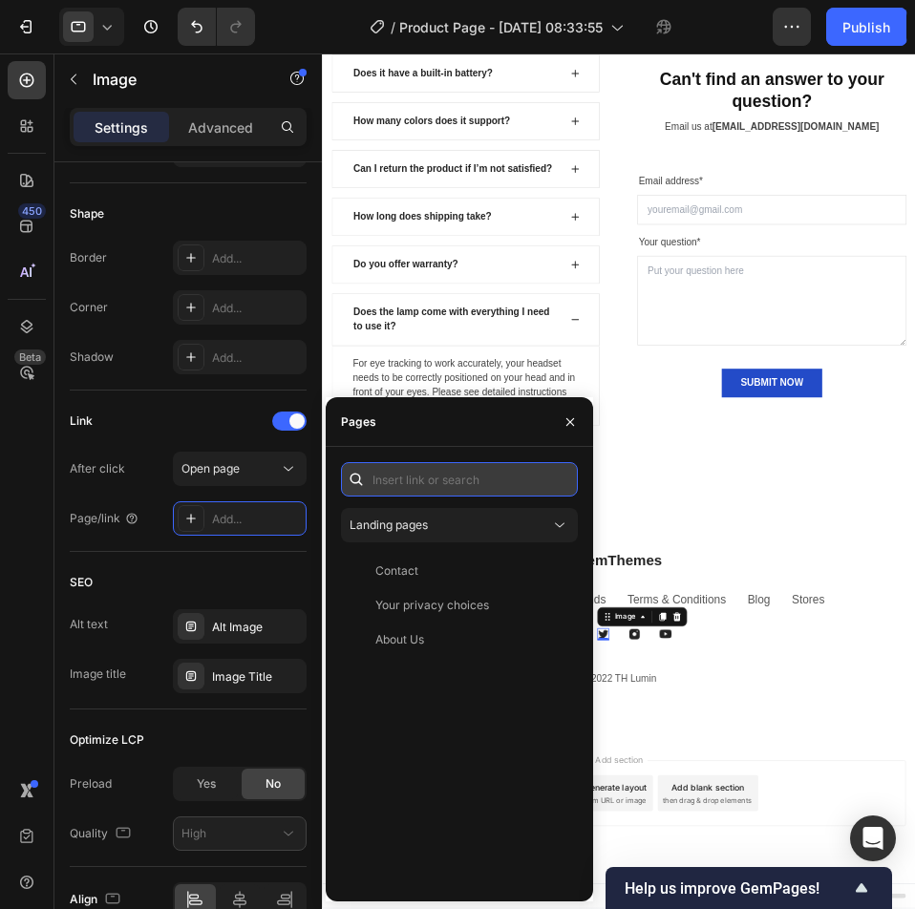
click at [388, 488] on input "text" at bounding box center [459, 479] width 237 height 34
paste input "https://x.com/THLumin"
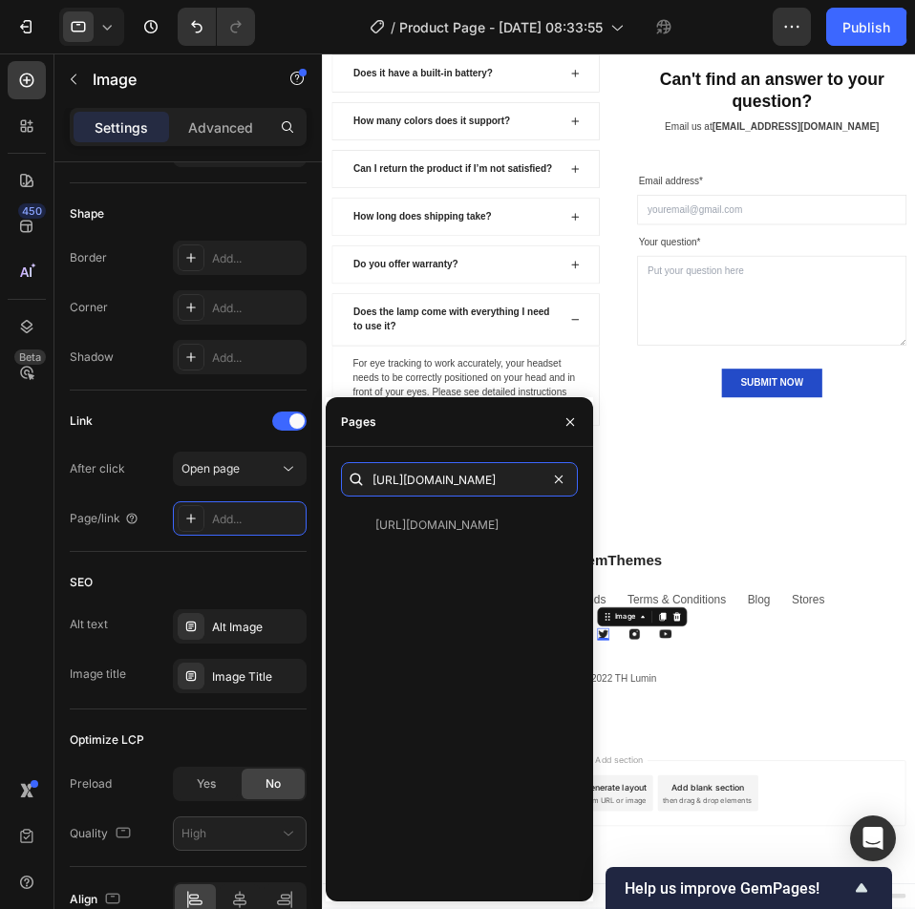
type input "https://x.com/THLumin"
click at [412, 532] on div "https://x.com/THLumin" at bounding box center [436, 525] width 123 height 17
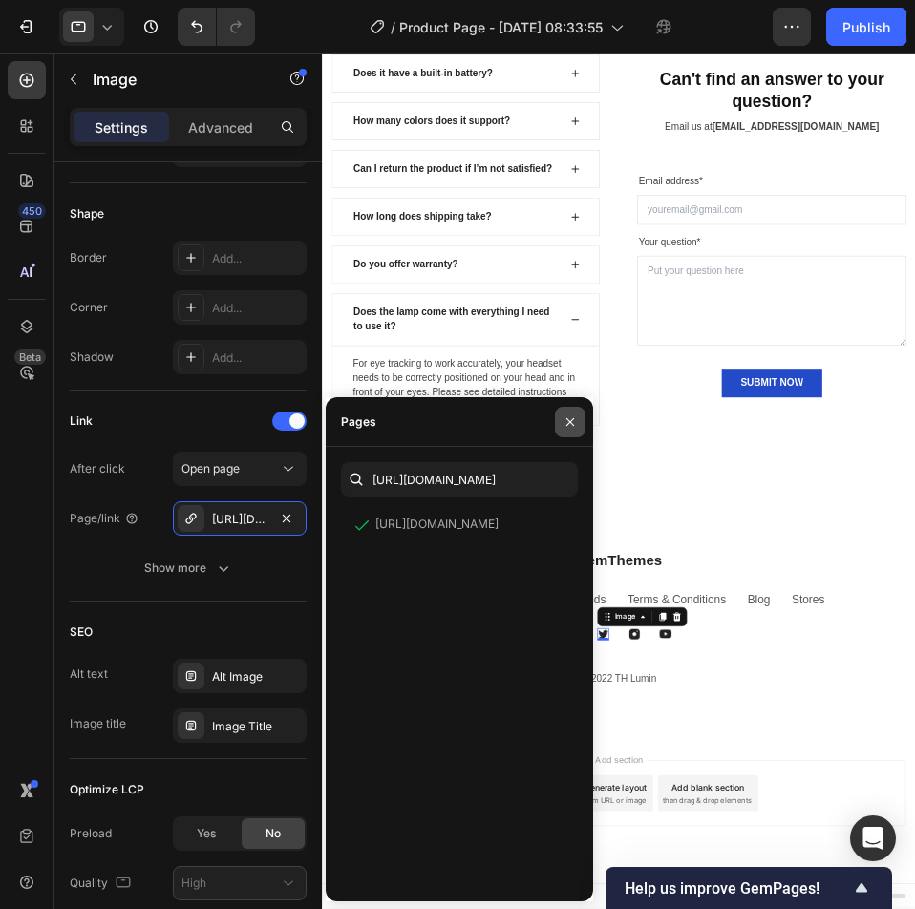
click at [564, 424] on icon "button" at bounding box center [570, 422] width 15 height 15
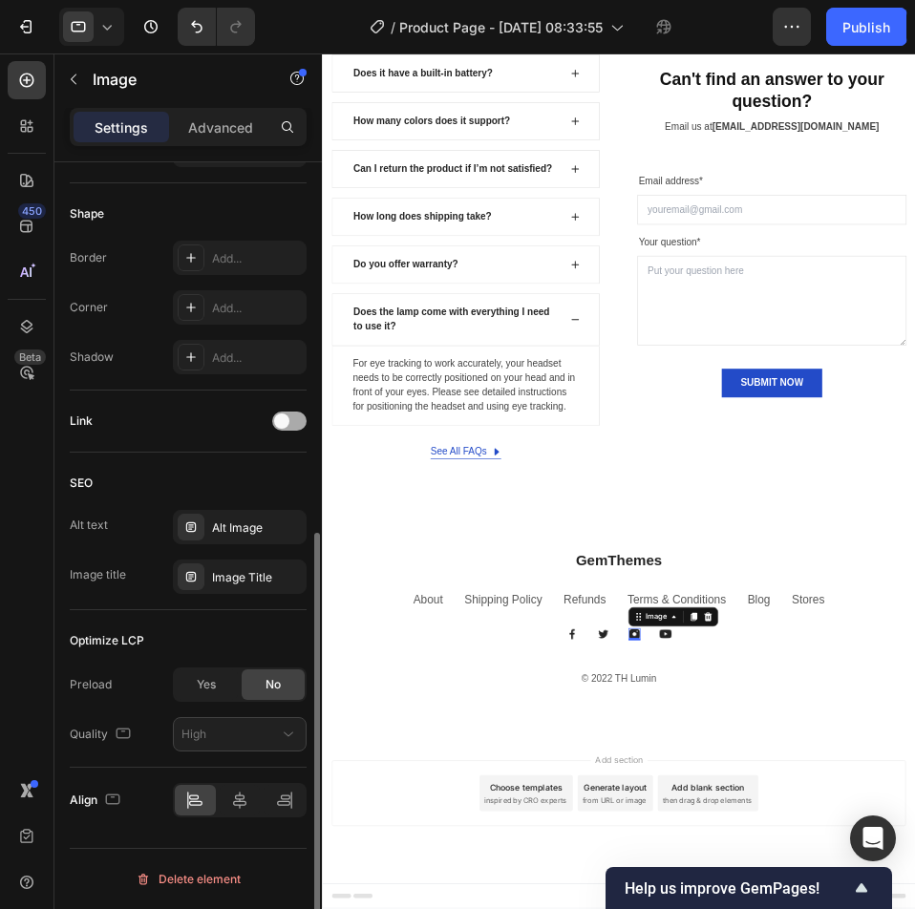
click at [287, 417] on span at bounding box center [281, 421] width 15 height 15
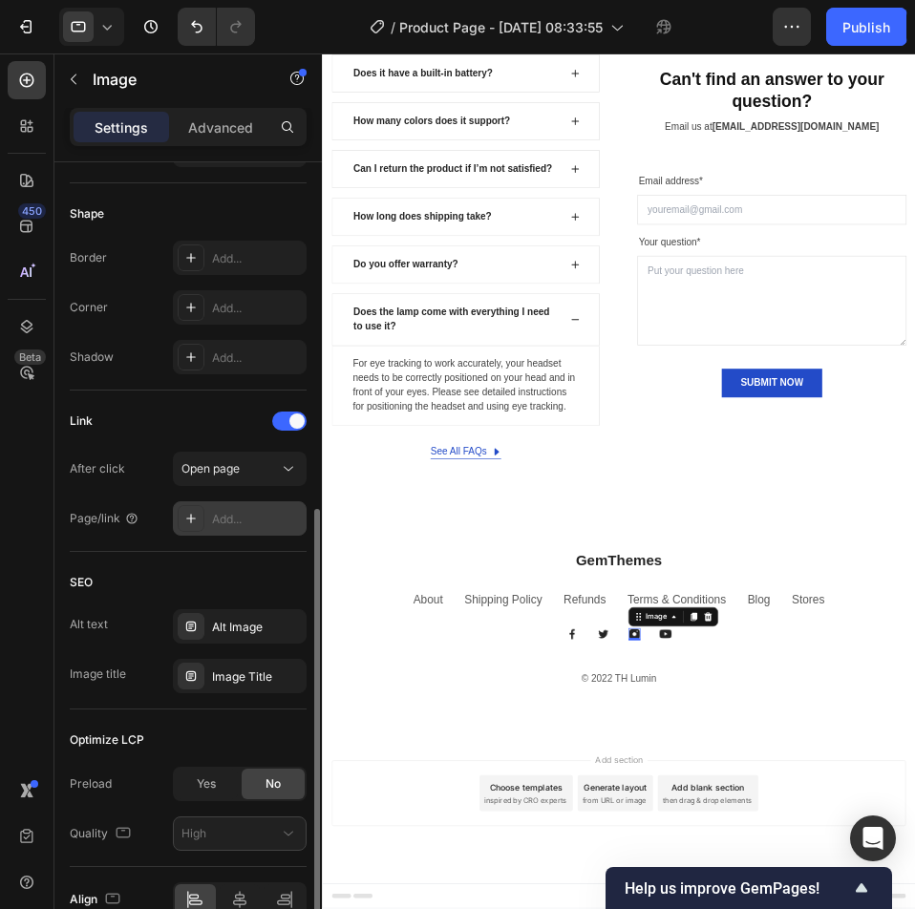
click at [237, 511] on div "Add..." at bounding box center [257, 519] width 90 height 17
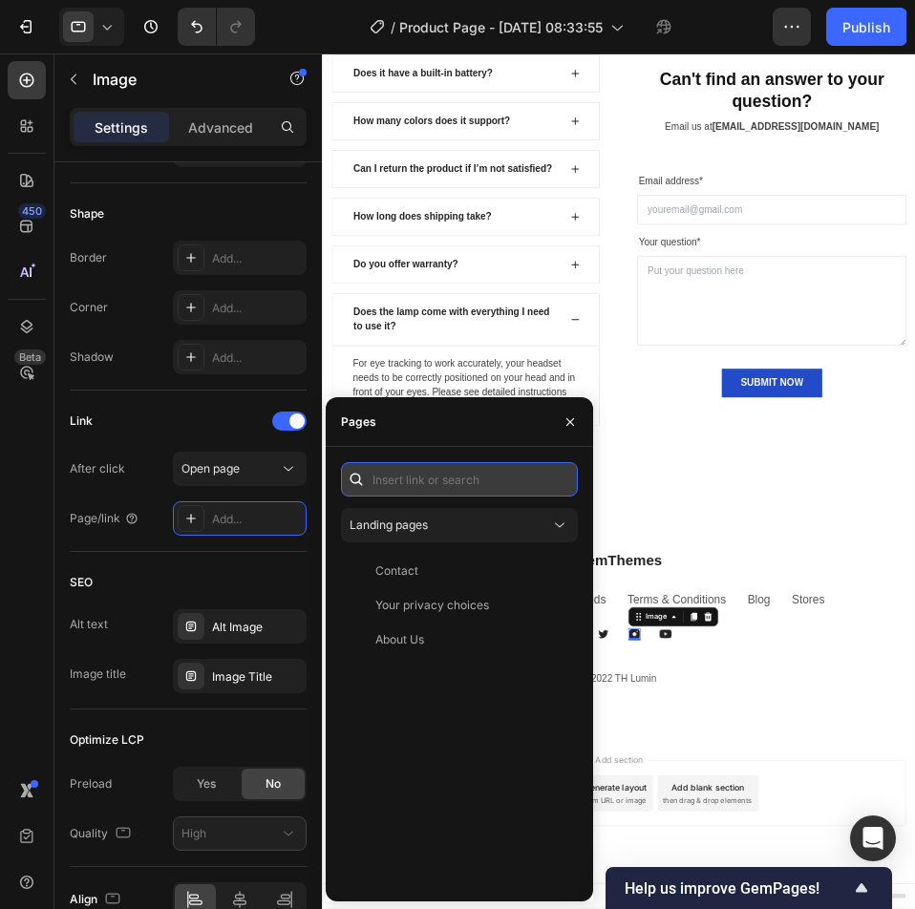
click at [422, 478] on input "text" at bounding box center [459, 479] width 237 height 34
paste input "https://www.instagram.com/thluminshop/"
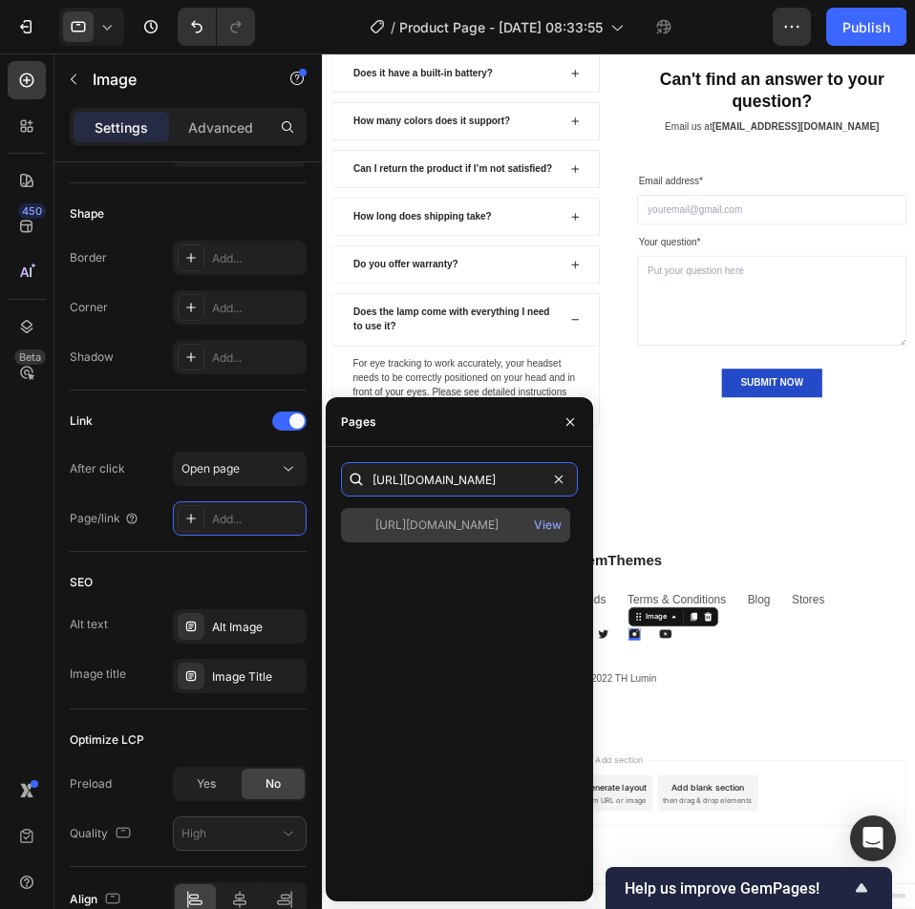
type input "https://www.instagram.com/thluminshop/"
click at [485, 532] on div "https://www.instagram.com/thluminshop/" at bounding box center [436, 525] width 123 height 17
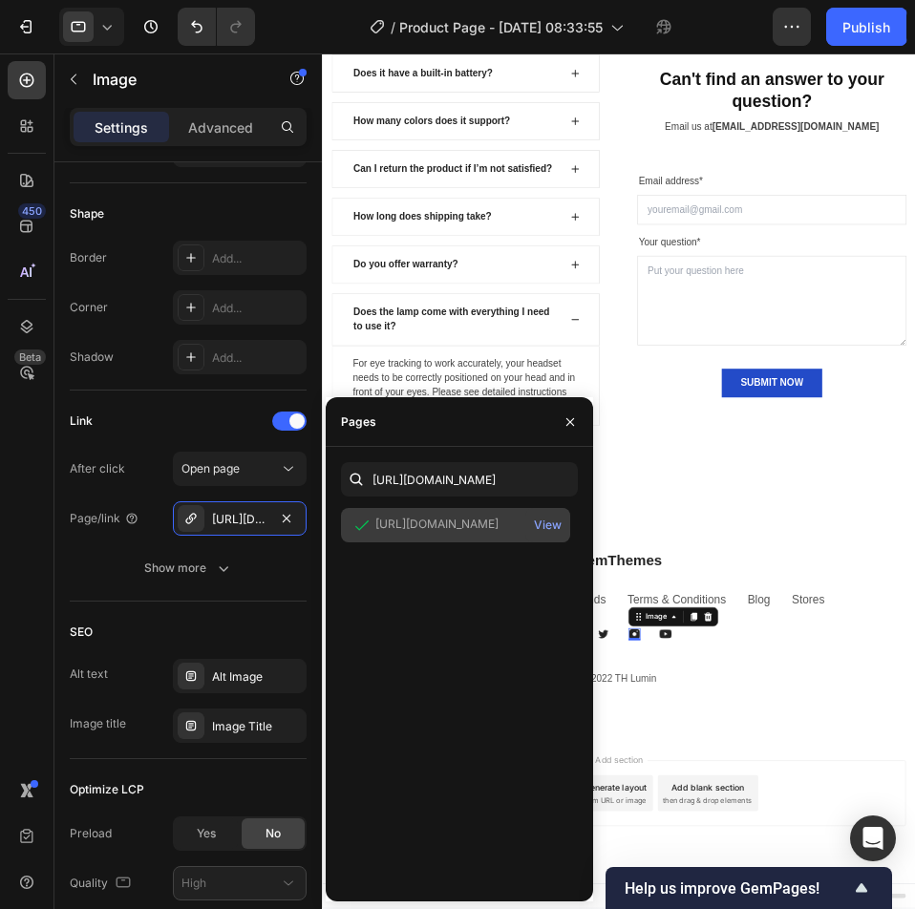
scroll to position [0, 0]
click at [577, 423] on icon "button" at bounding box center [570, 422] width 15 height 15
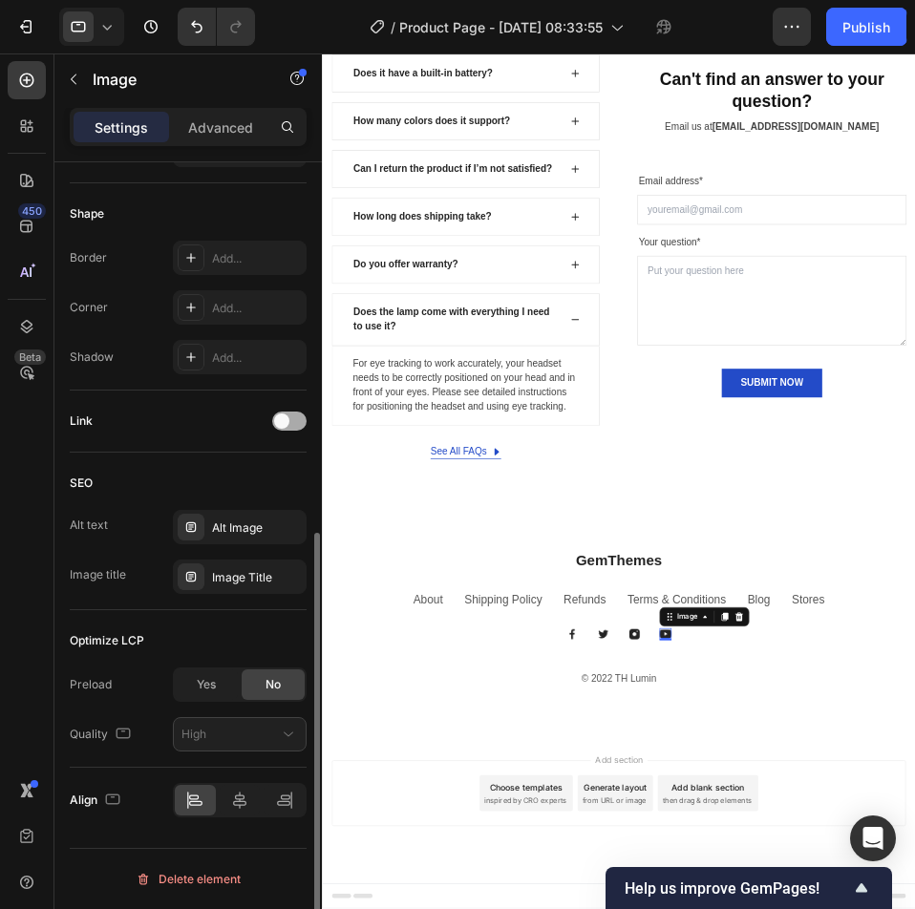
click at [275, 422] on span at bounding box center [281, 421] width 15 height 15
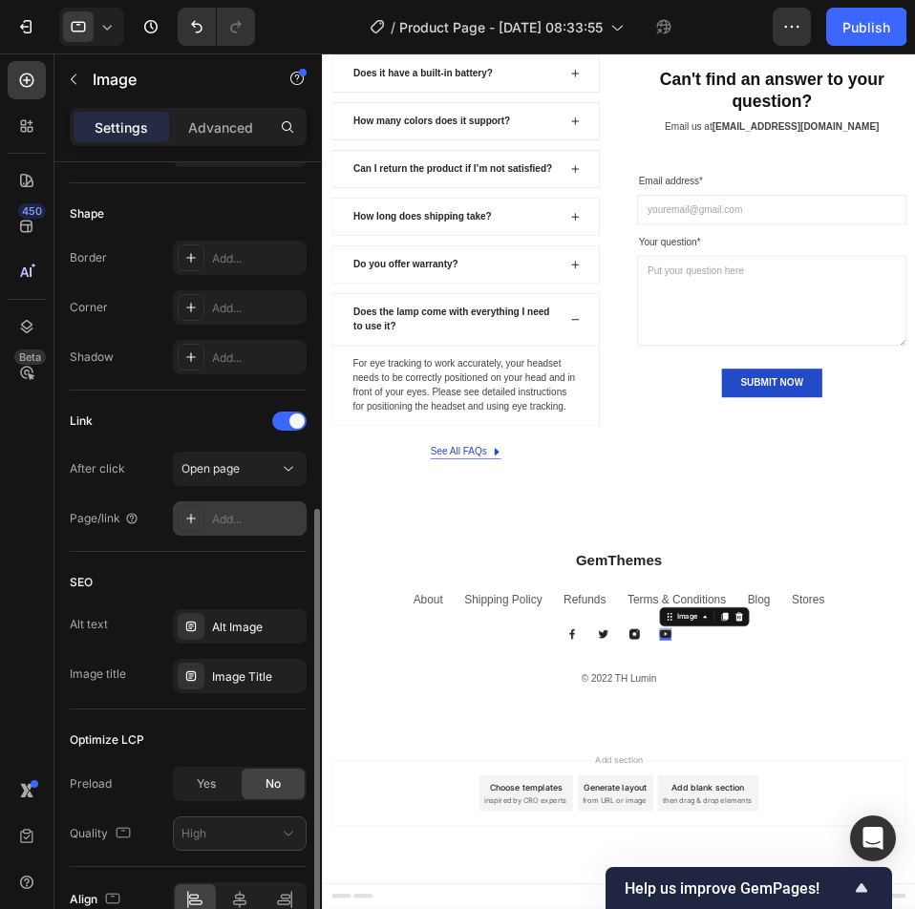
click at [232, 507] on div "Add..." at bounding box center [240, 518] width 134 height 34
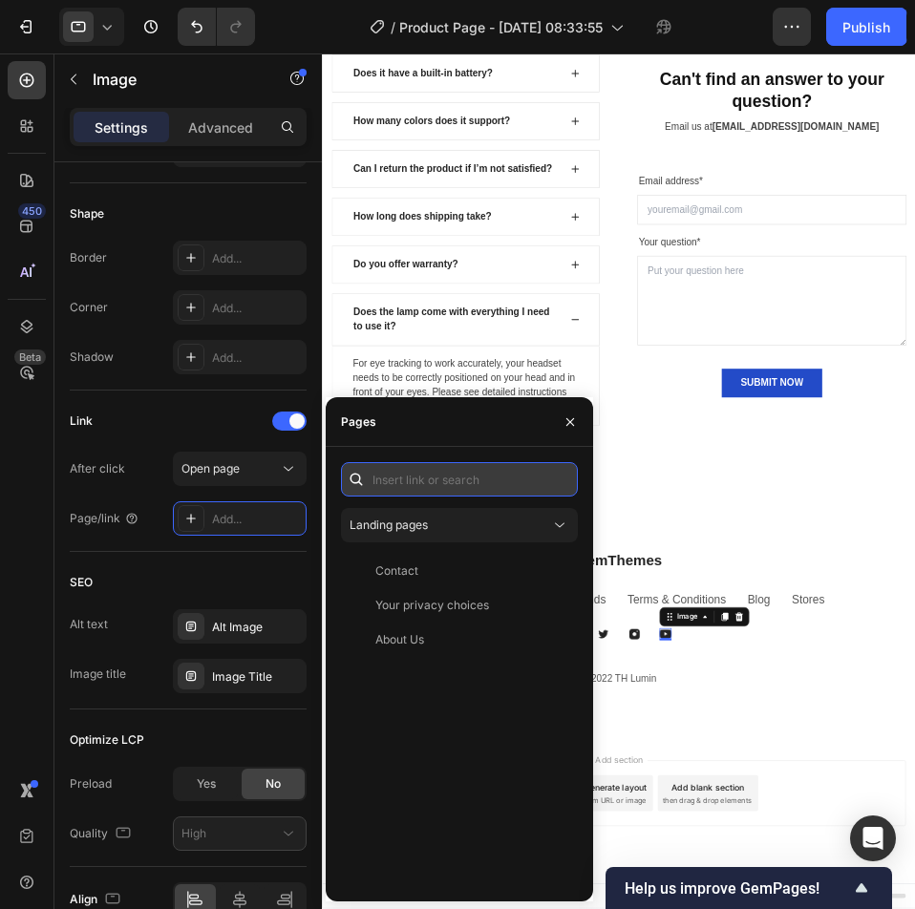
click at [438, 479] on input "text" at bounding box center [459, 479] width 237 height 34
paste input "https://www.youtube.com/channel/UCr3VsEzL9EpM8iZPnOlaxSQ"
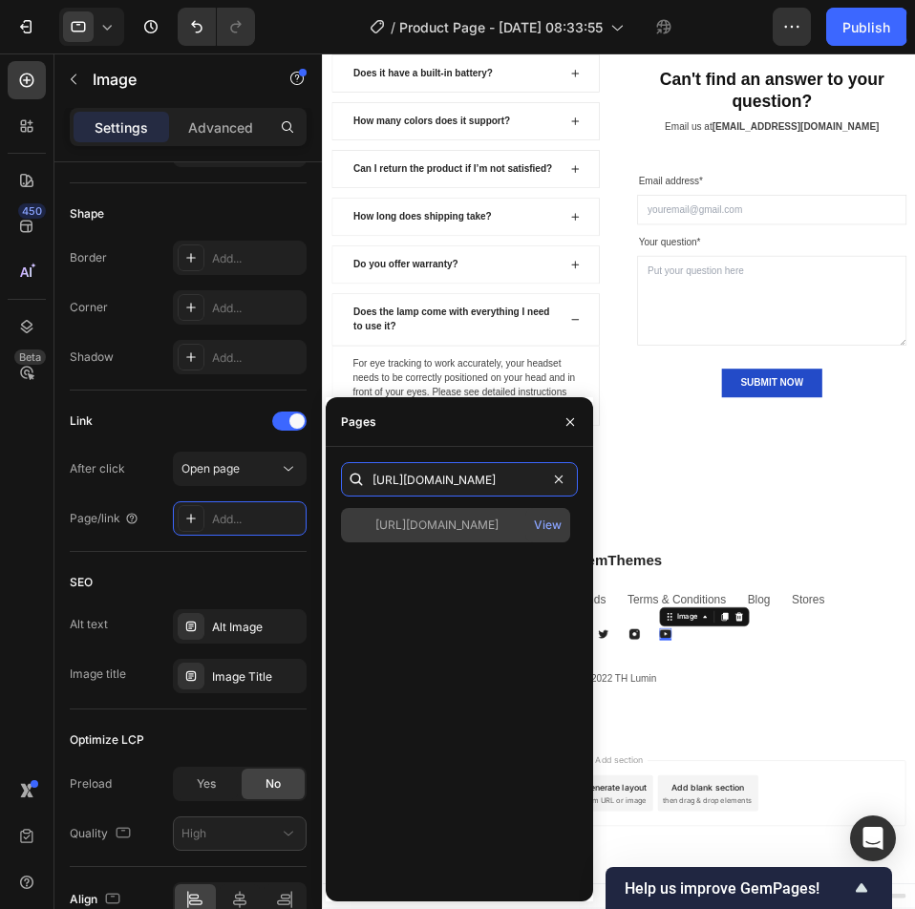
type input "https://www.youtube.com/channel/UCr3VsEzL9EpM8iZPnOlaxSQ"
click at [499, 529] on div "https://www.youtube.com/channel/UCr3VsEzL9EpM8iZPnOlaxSQ" at bounding box center [436, 525] width 123 height 17
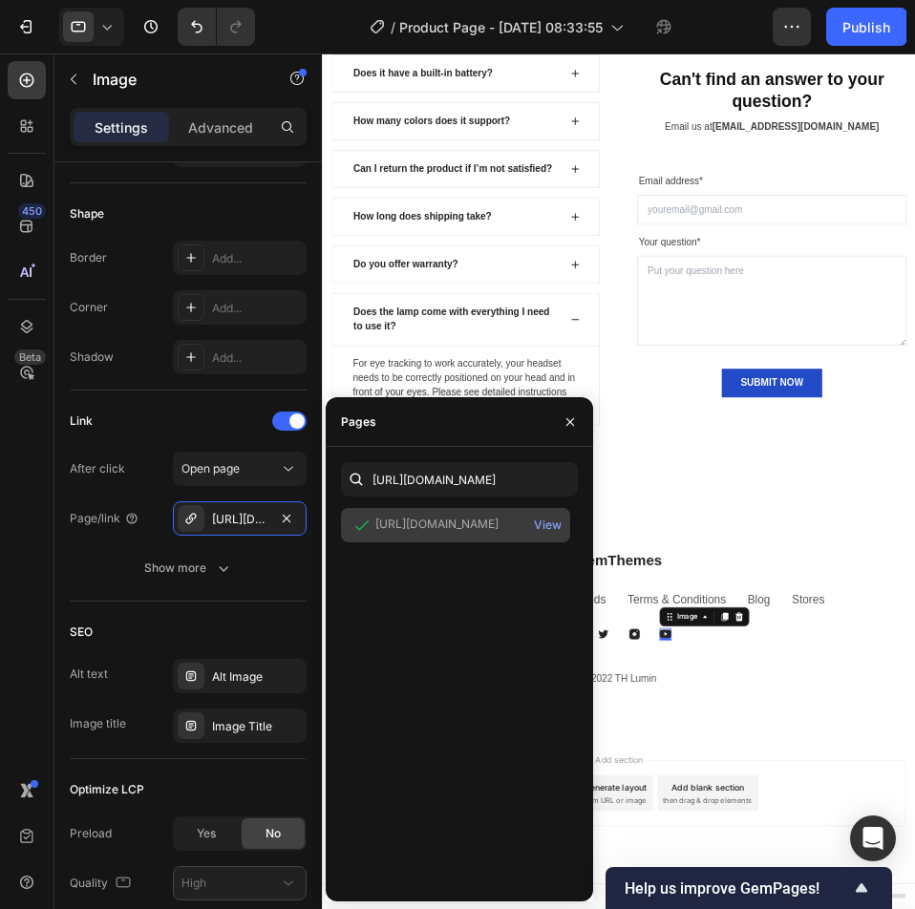
scroll to position [0, 0]
click at [577, 427] on icon "button" at bounding box center [570, 422] width 15 height 15
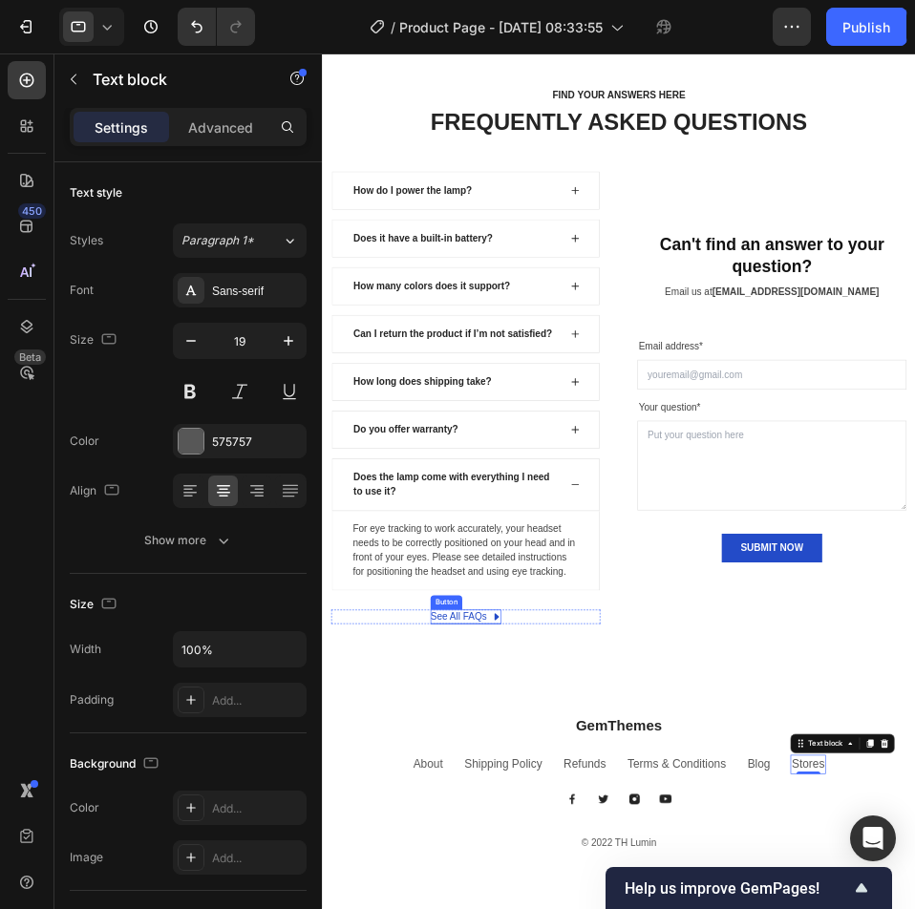
scroll to position [6924, 0]
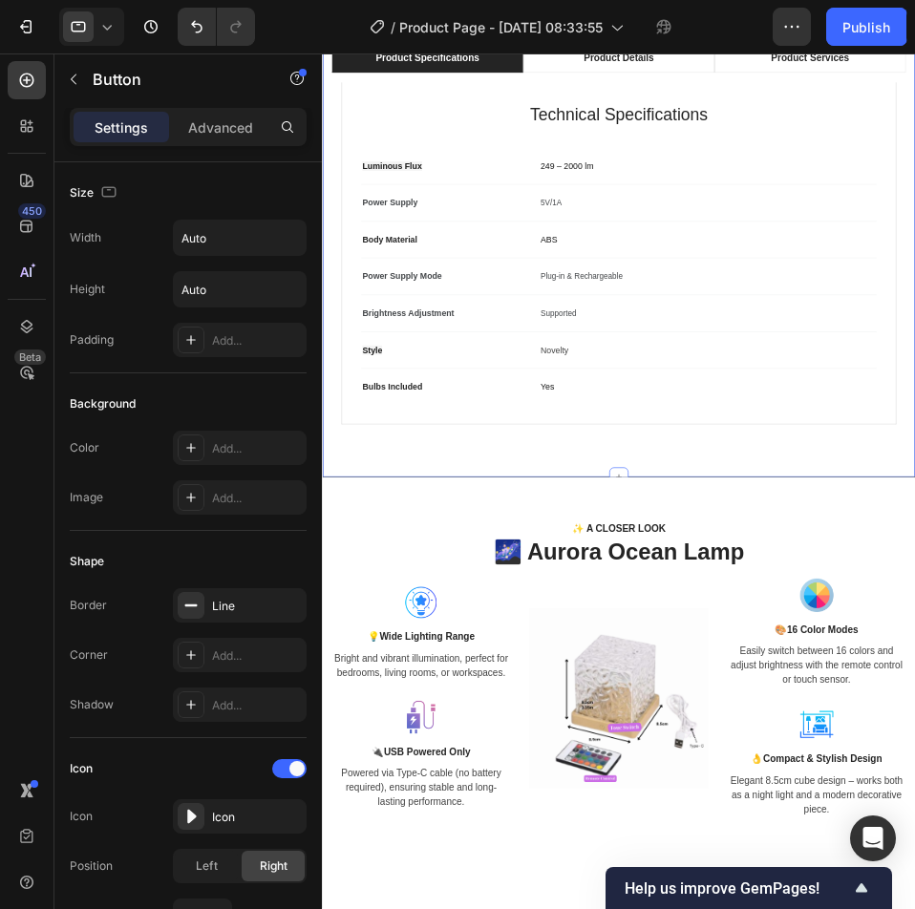
scroll to position [773, 0]
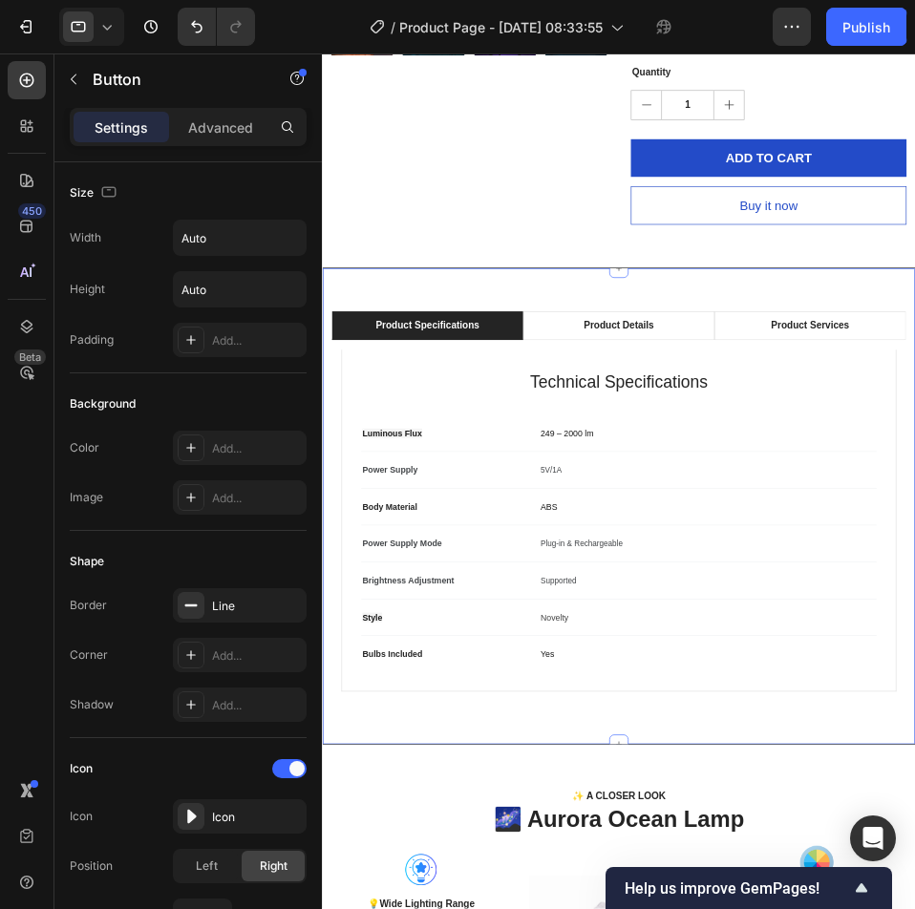
click at [70, 81] on icon "button" at bounding box center [73, 79] width 15 height 15
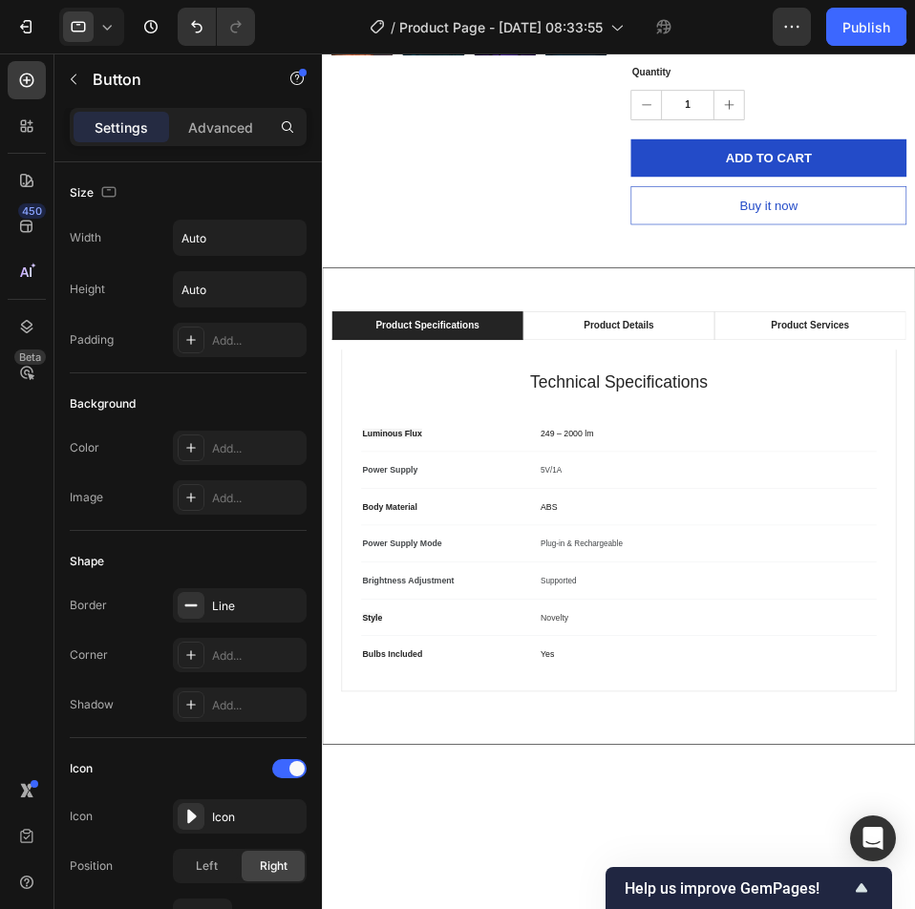
click at [0, 0] on div at bounding box center [0, 0] width 0 height 0
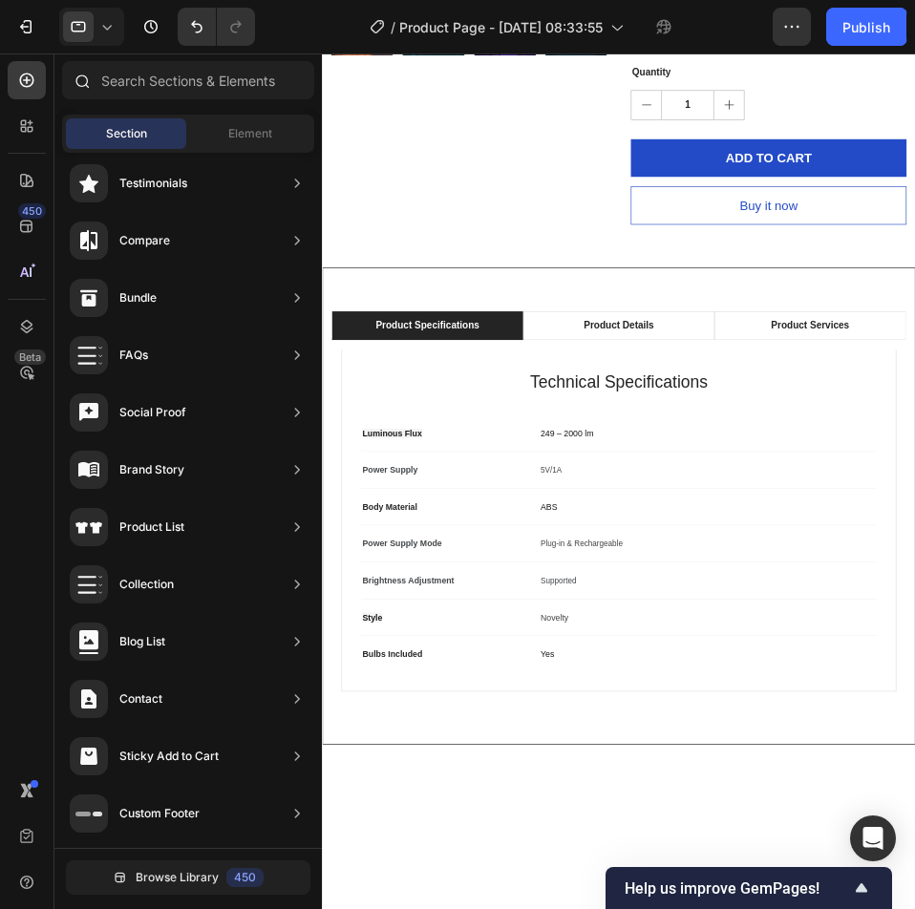
scroll to position [0, 0]
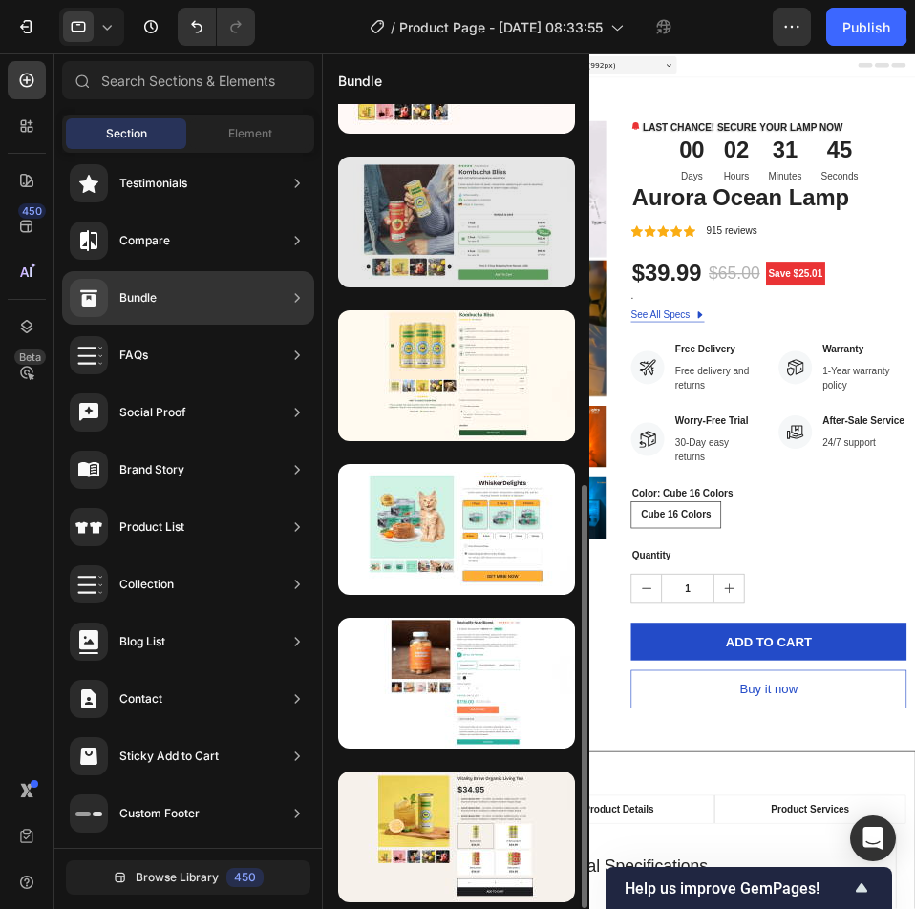
click at [480, 254] on div at bounding box center [456, 222] width 237 height 131
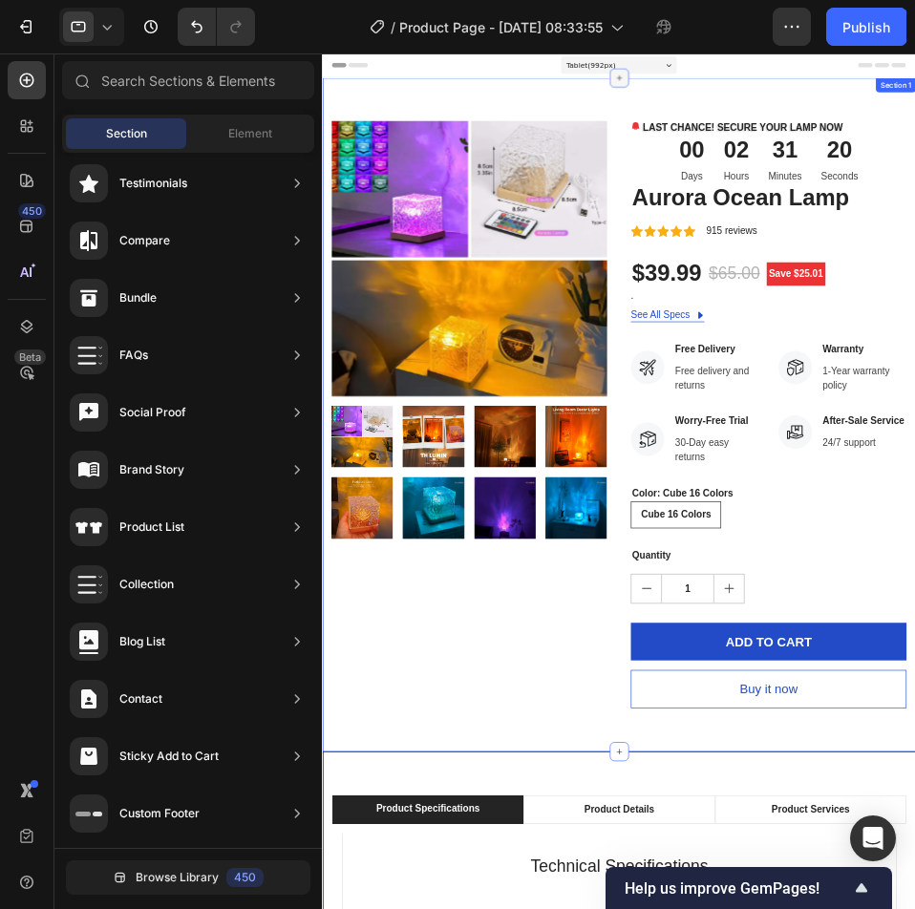
click at [788, 97] on icon at bounding box center [795, 92] width 15 height 15
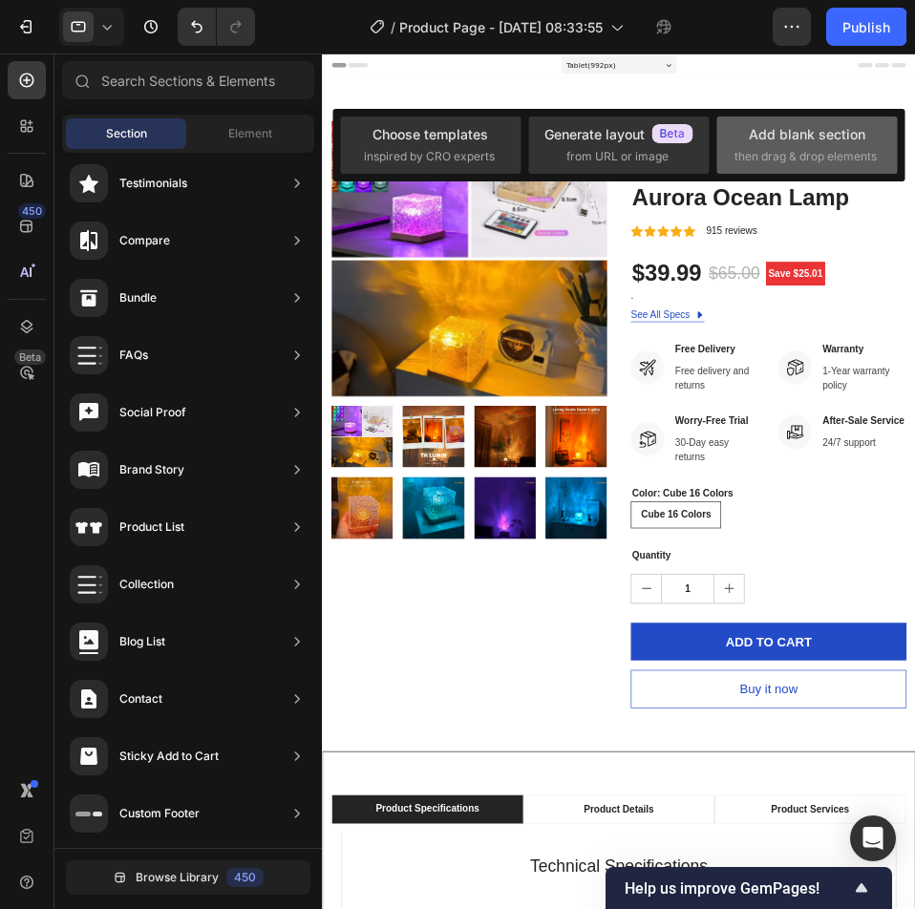
drag, startPoint x: 786, startPoint y: 137, endPoint x: 625, endPoint y: 251, distance: 198.0
click at [786, 137] on div "Add blank section" at bounding box center [807, 134] width 117 height 20
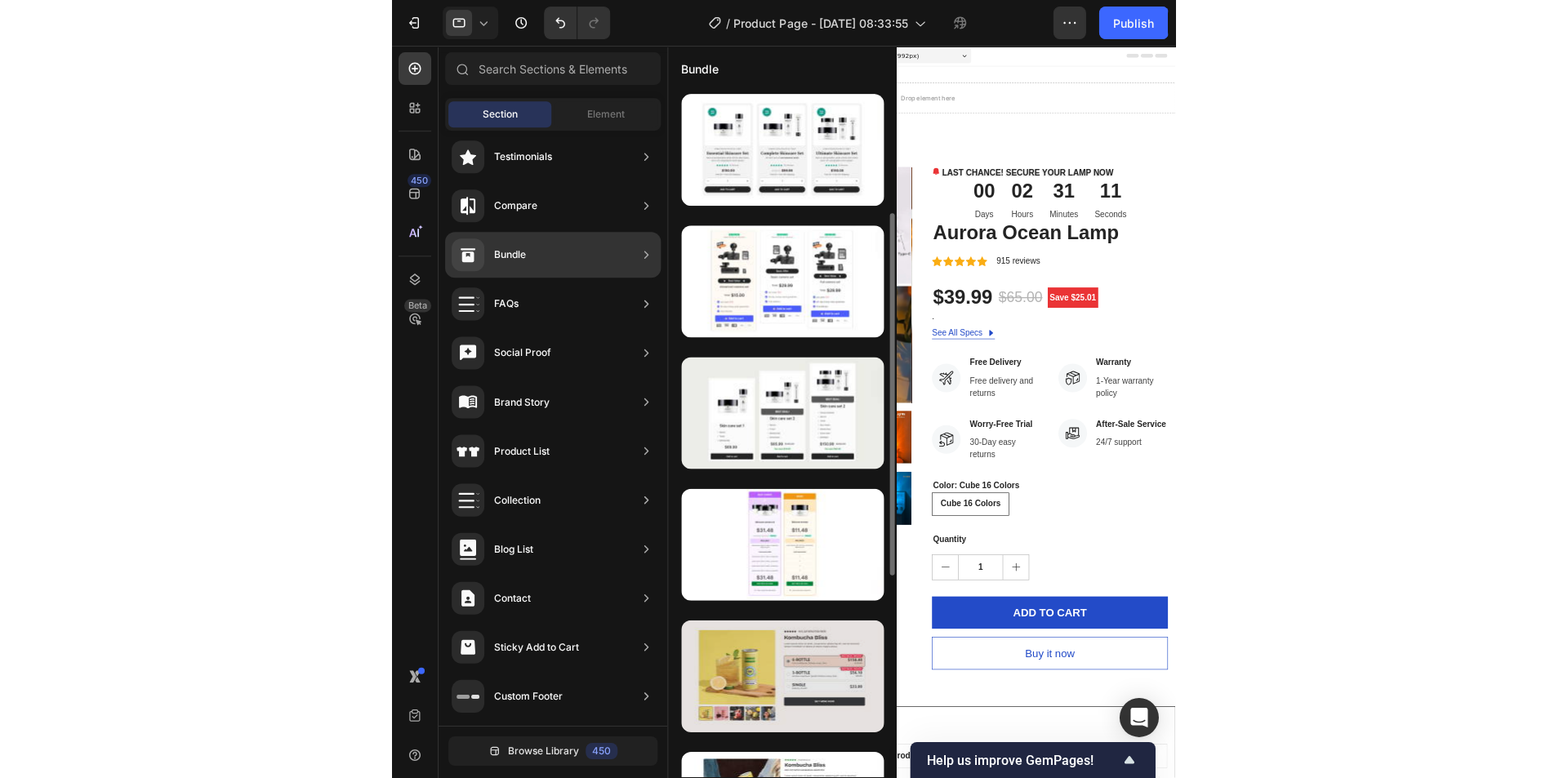
scroll to position [82, 0]
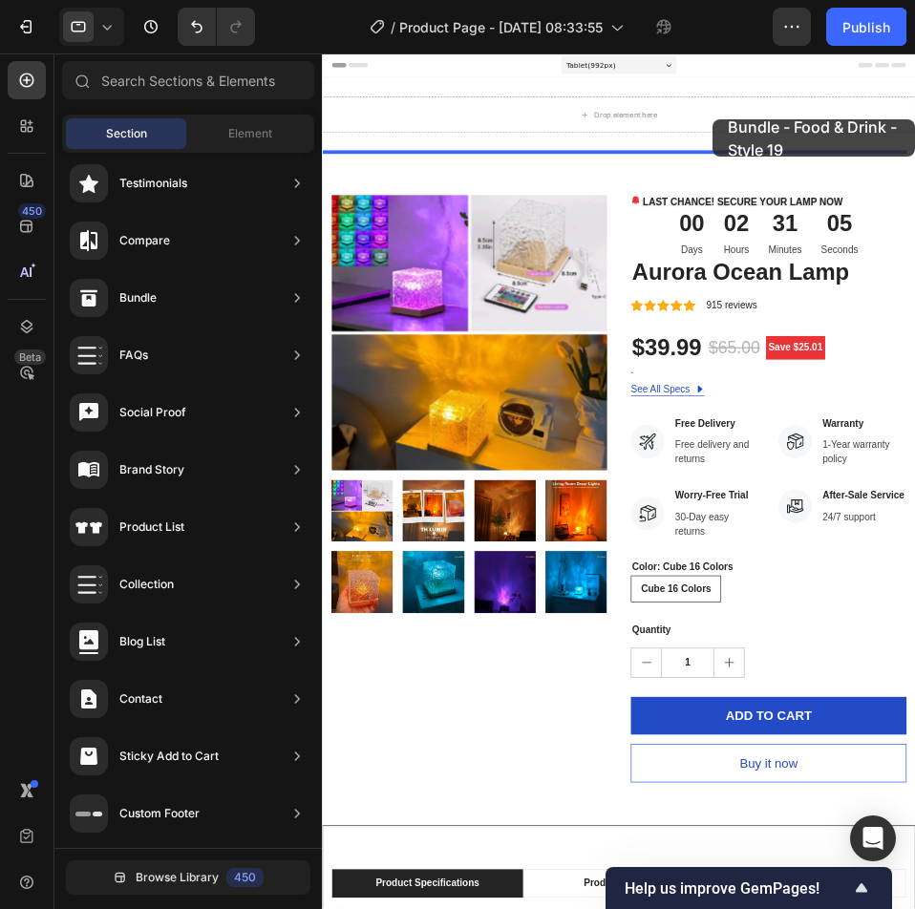
drag, startPoint x: 818, startPoint y: 733, endPoint x: 765, endPoint y: 151, distance: 584.1
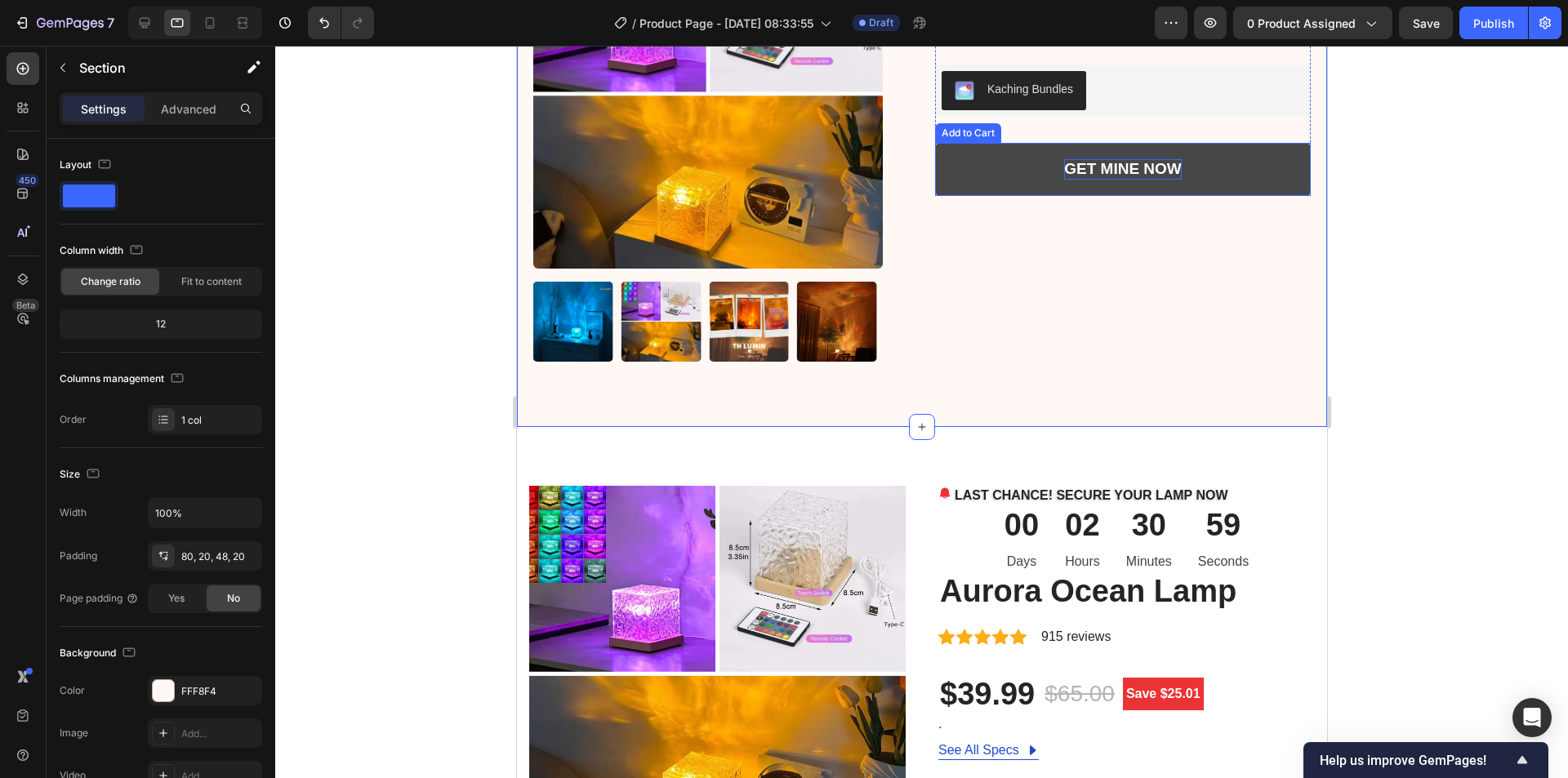
scroll to position [0, 0]
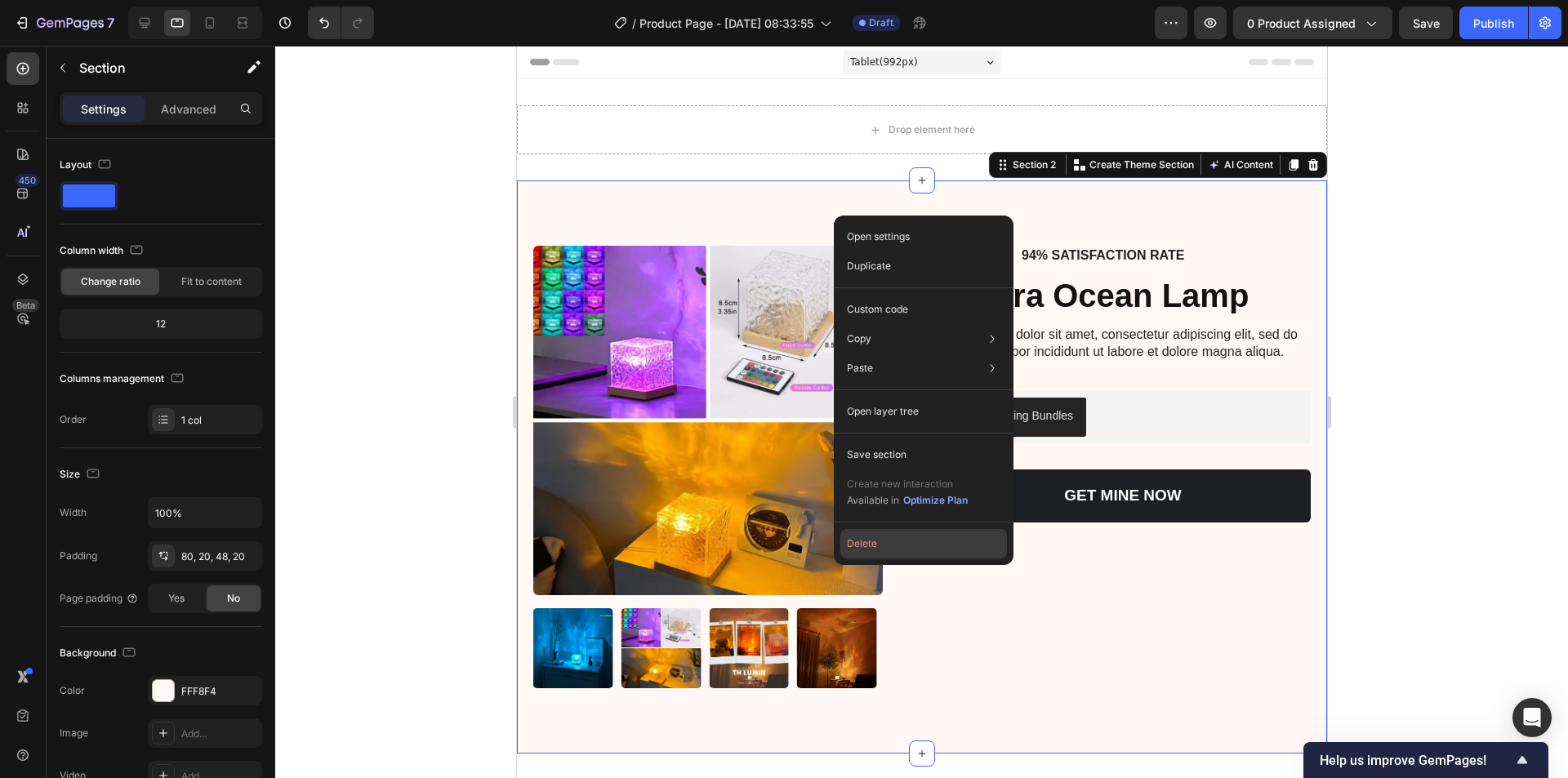
click at [781, 546] on button "Delete" at bounding box center [923, 544] width 167 height 29
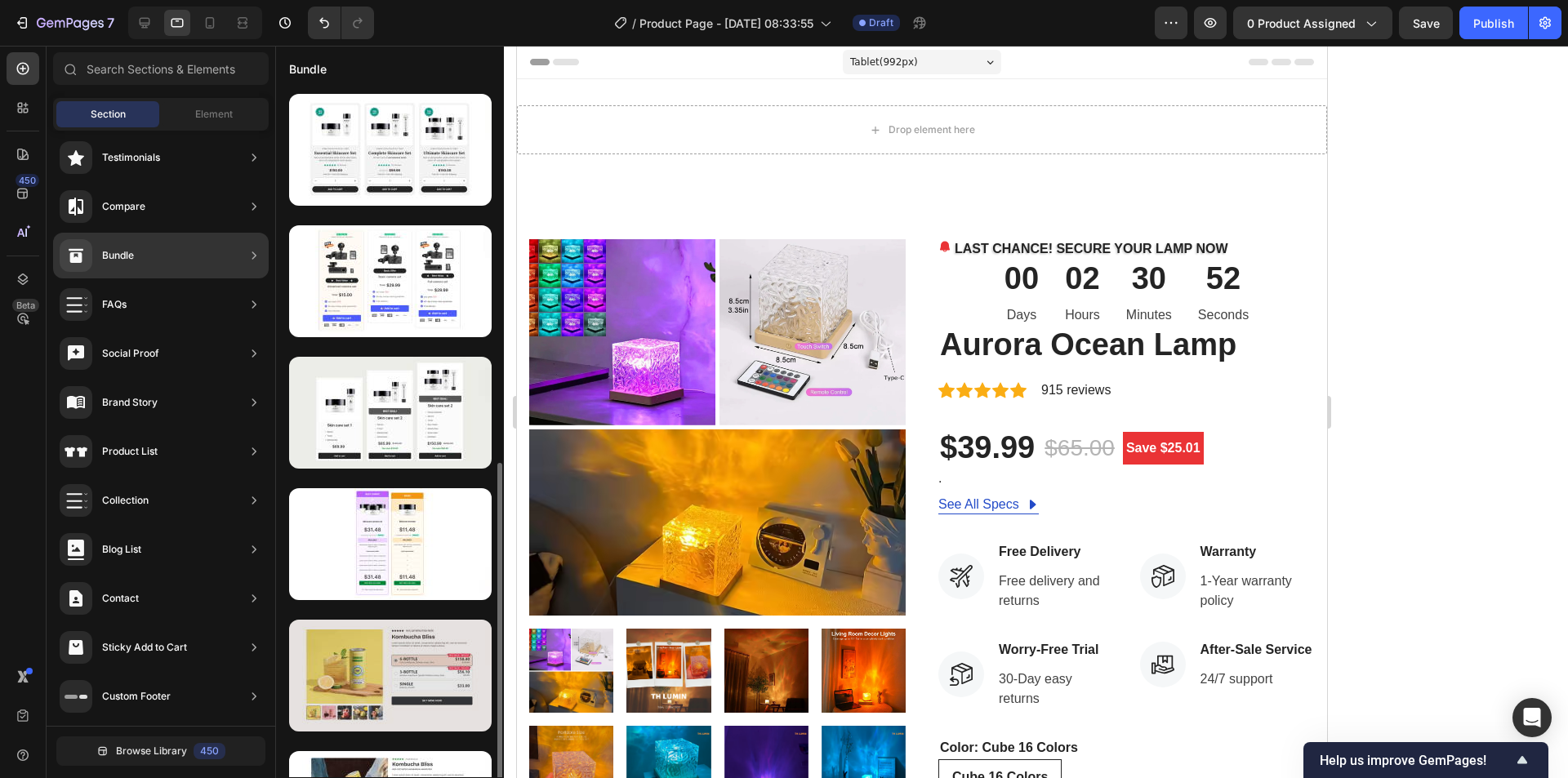
scroll to position [327, 0]
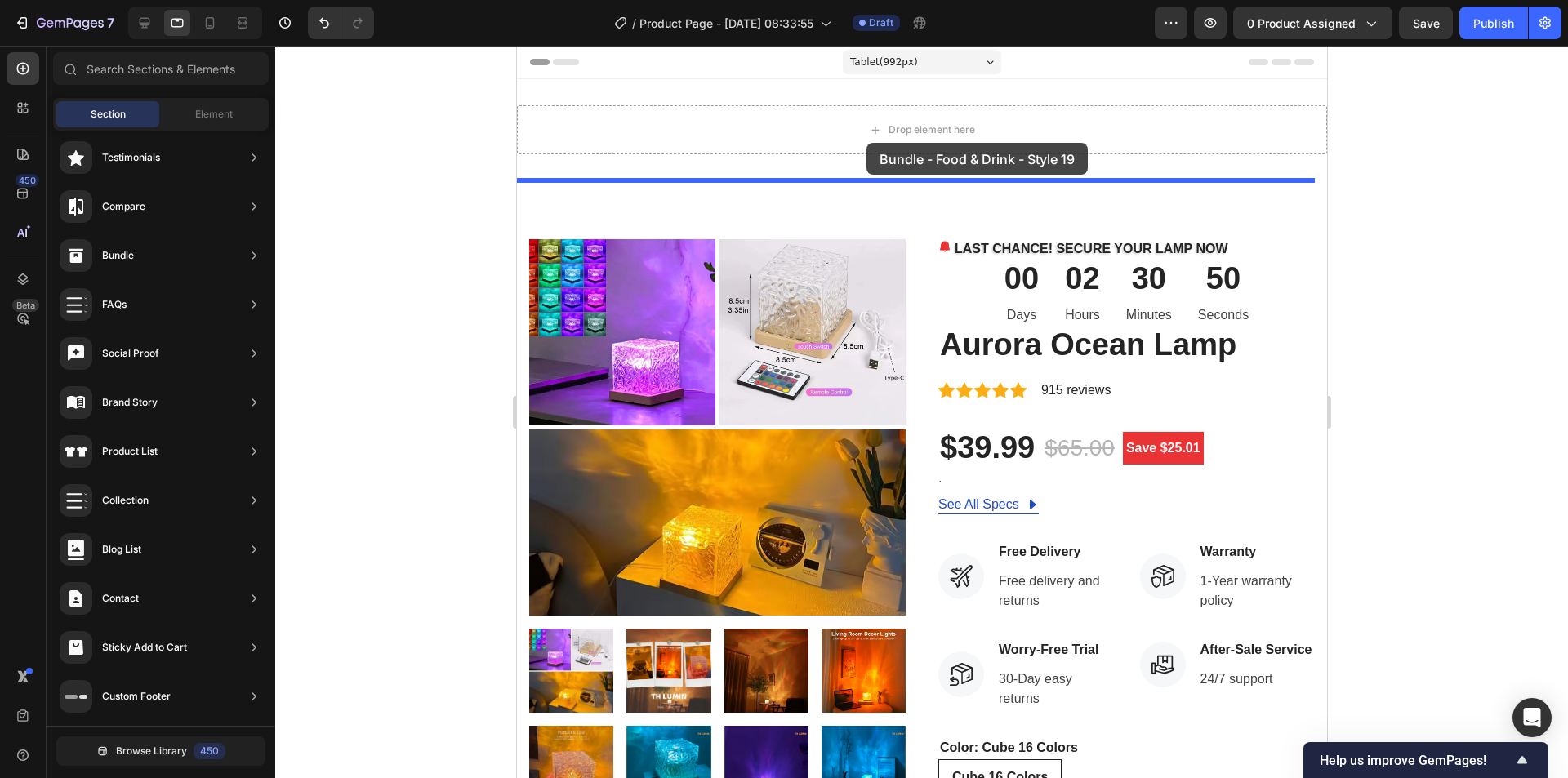
drag, startPoint x: 913, startPoint y: 408, endPoint x: 871, endPoint y: 128, distance: 283.1
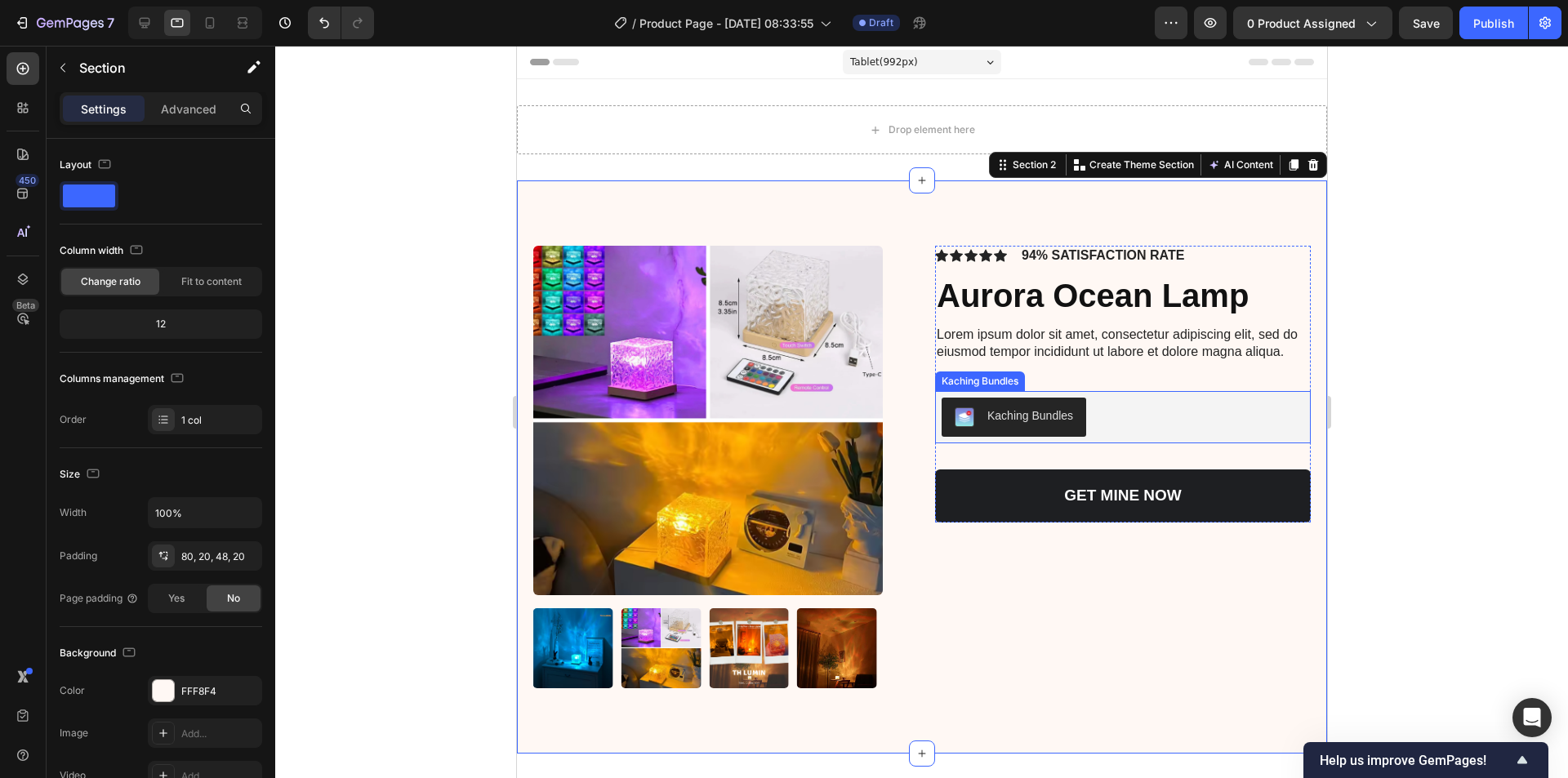
click at [781, 427] on div "Kaching Bundles" at bounding box center [1013, 417] width 119 height 20
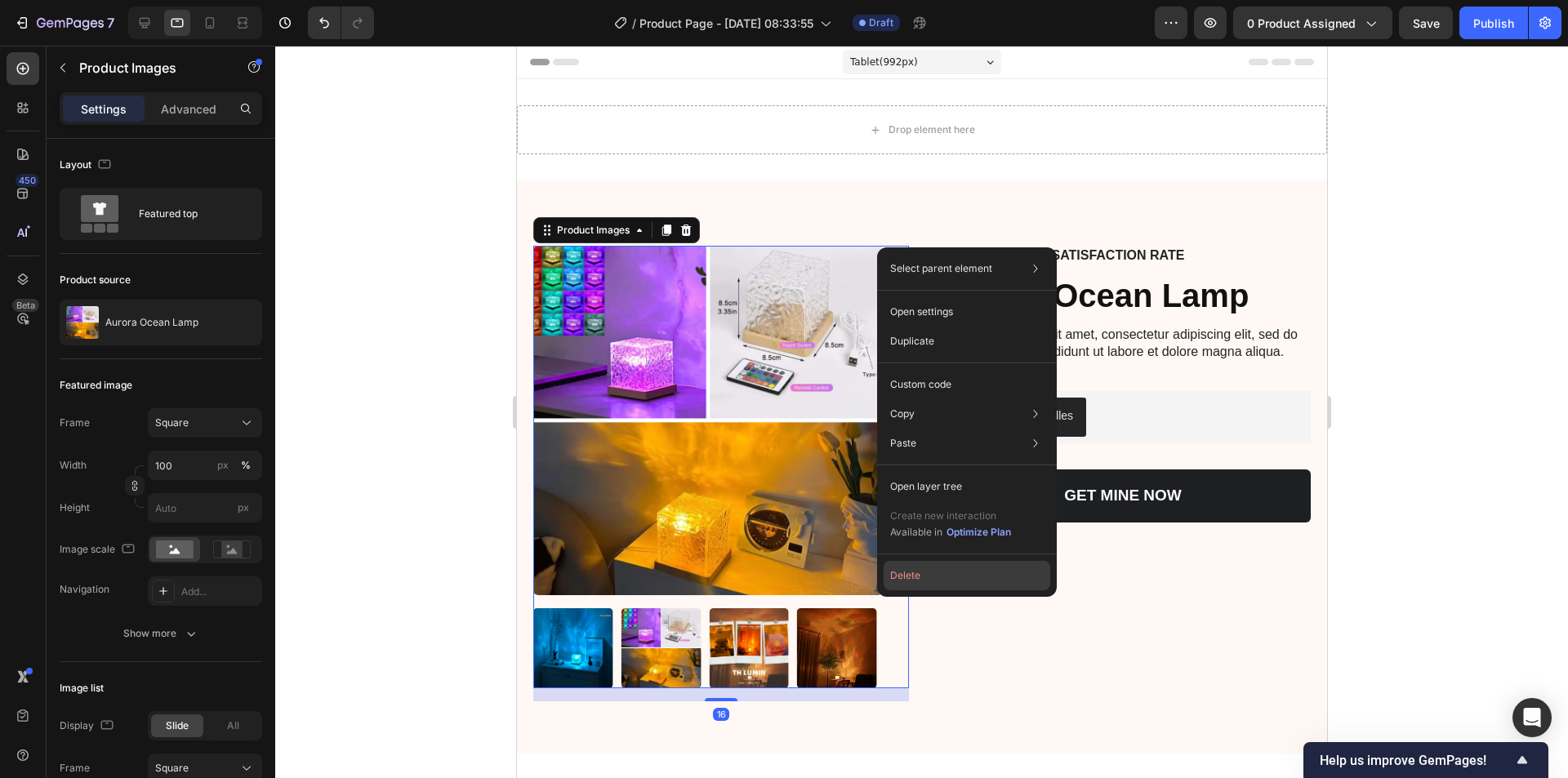
click at [781, 572] on button "Delete" at bounding box center [967, 575] width 167 height 29
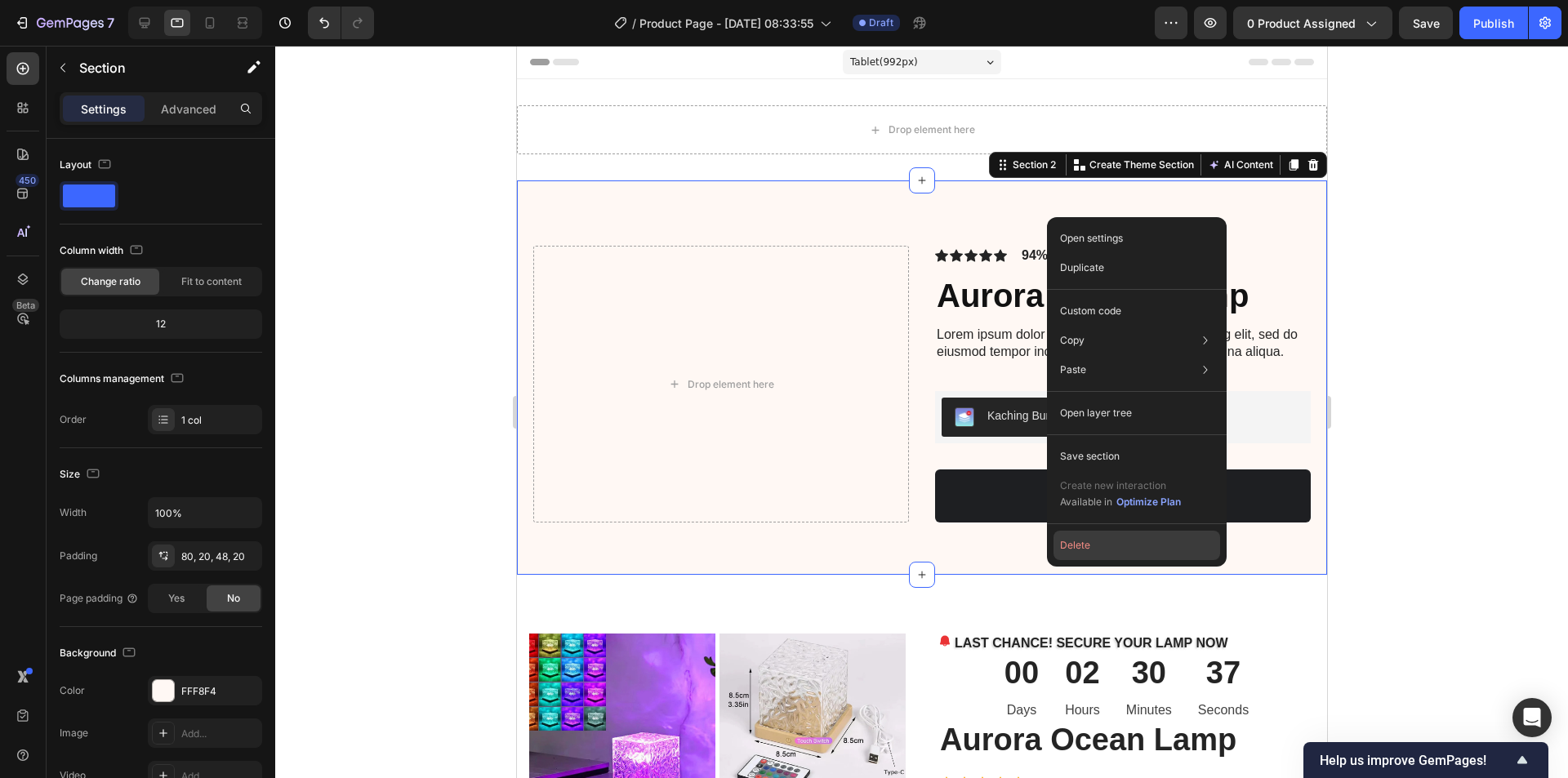
drag, startPoint x: 1116, startPoint y: 538, endPoint x: 589, endPoint y: 483, distance: 529.9
click at [781, 538] on button "Delete" at bounding box center [1136, 545] width 167 height 29
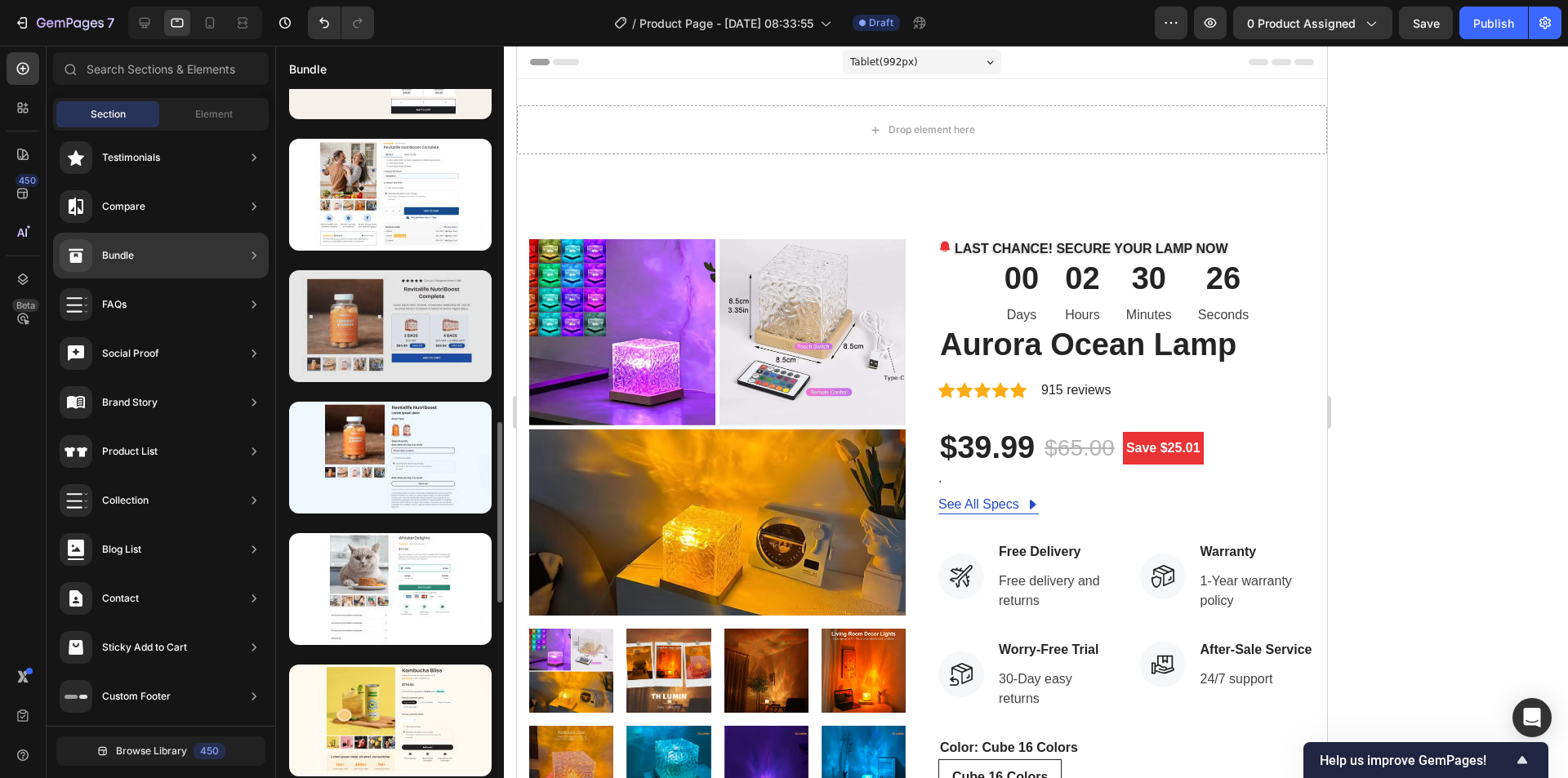
scroll to position [1352, 0]
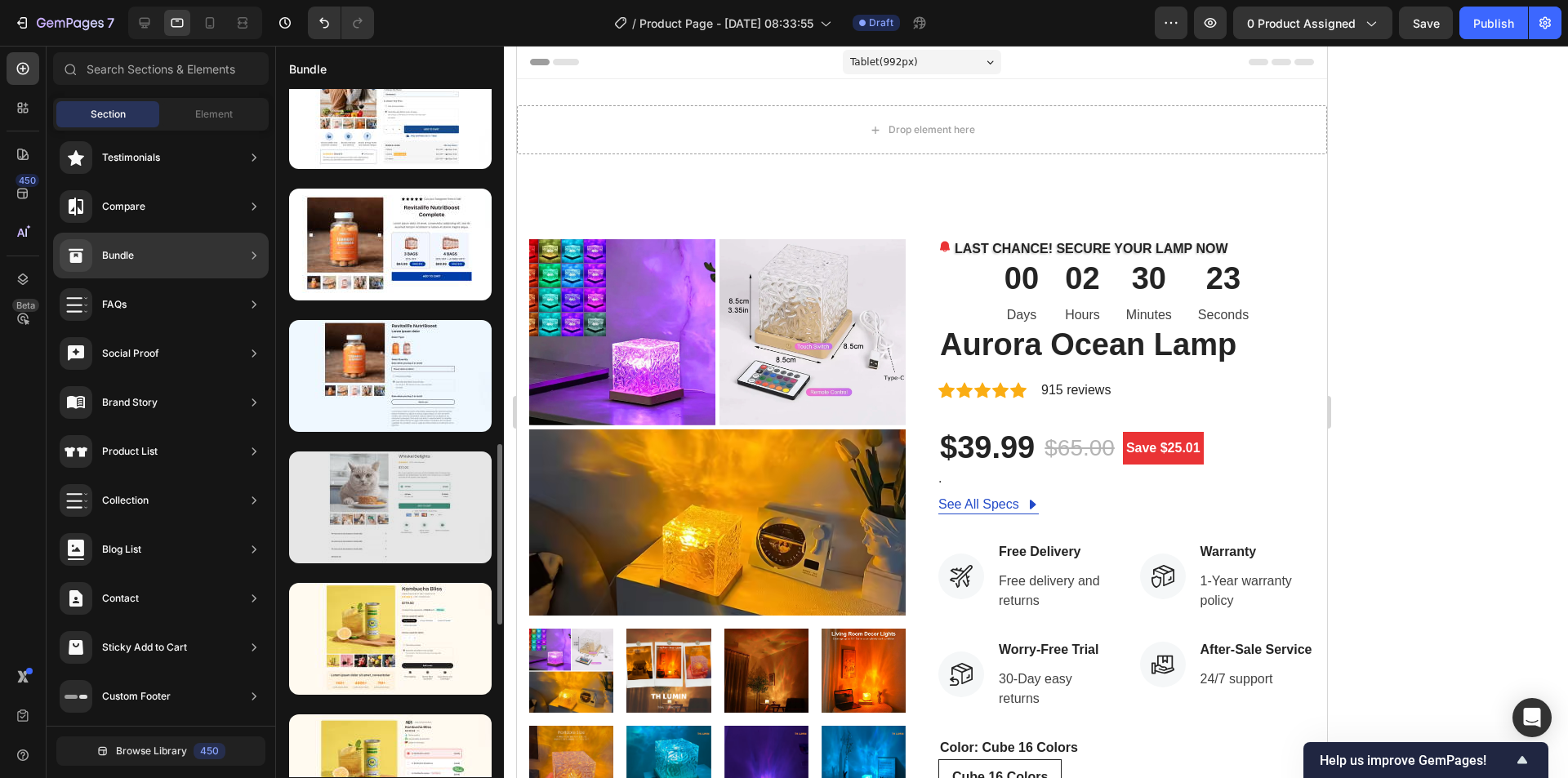
click at [365, 546] on div at bounding box center [390, 507] width 203 height 112
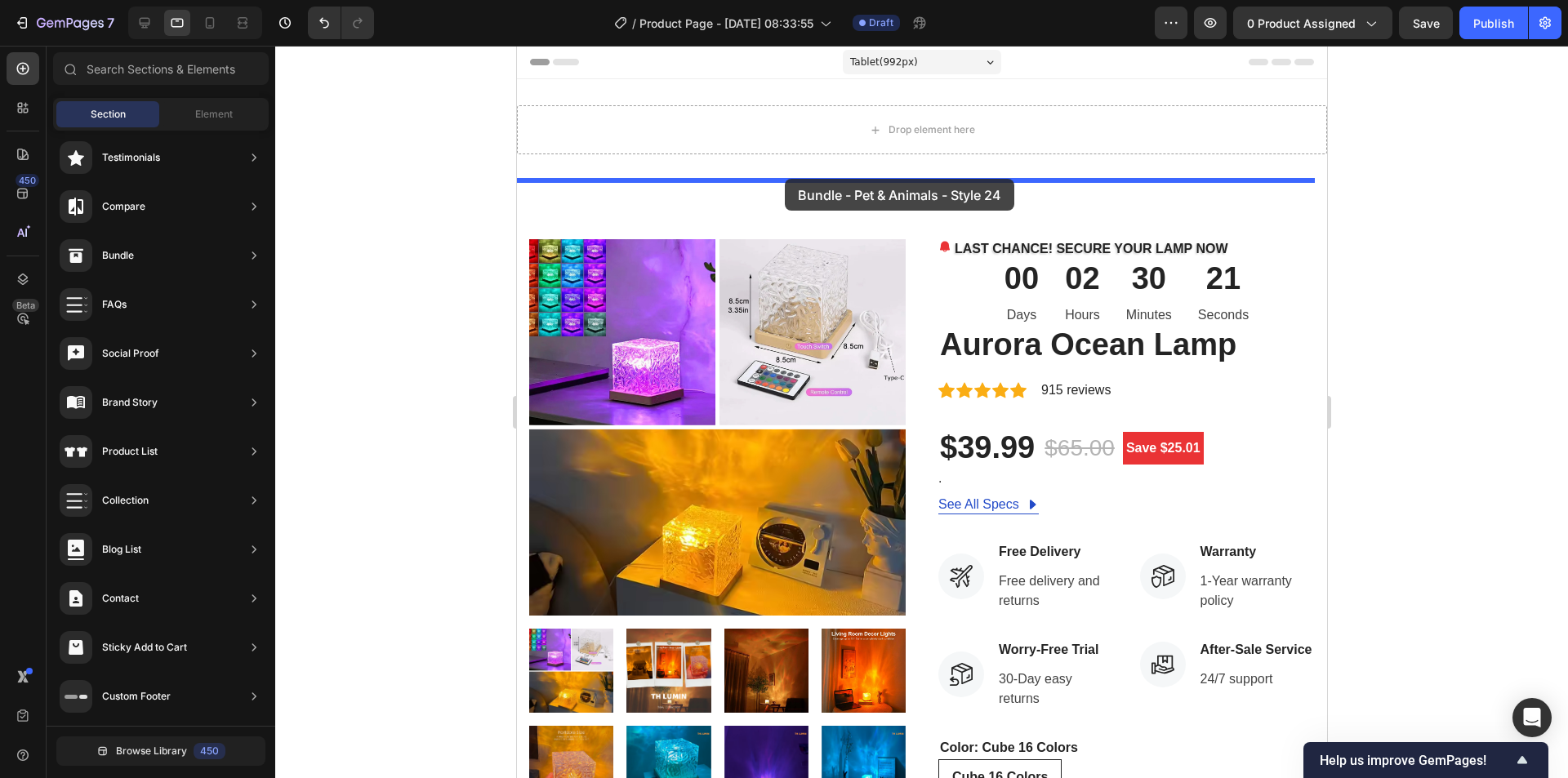
drag, startPoint x: 881, startPoint y: 592, endPoint x: 799, endPoint y: 141, distance: 458.4
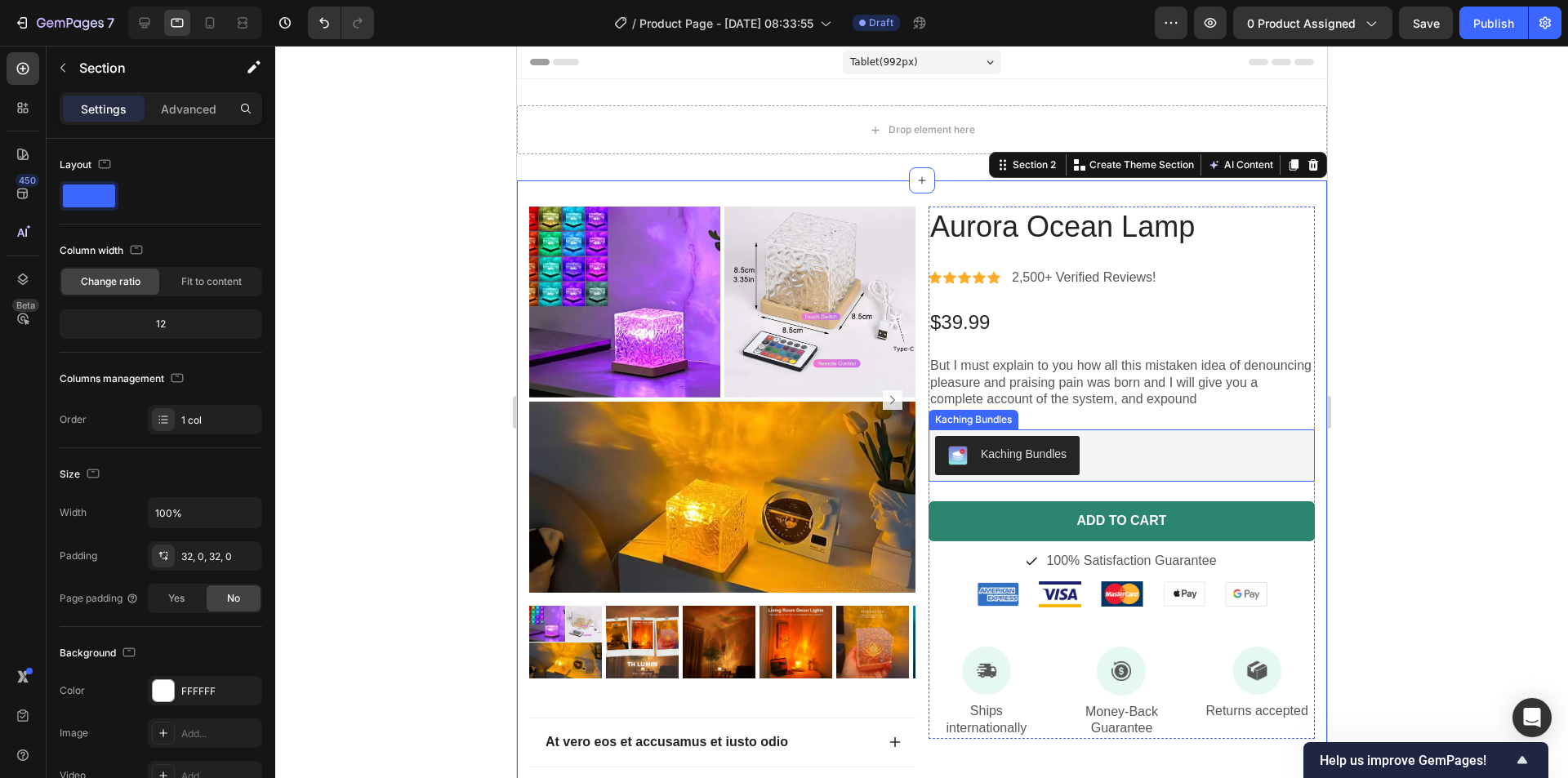
click at [781, 459] on div "Kaching Bundles" at bounding box center [1023, 455] width 85 height 17
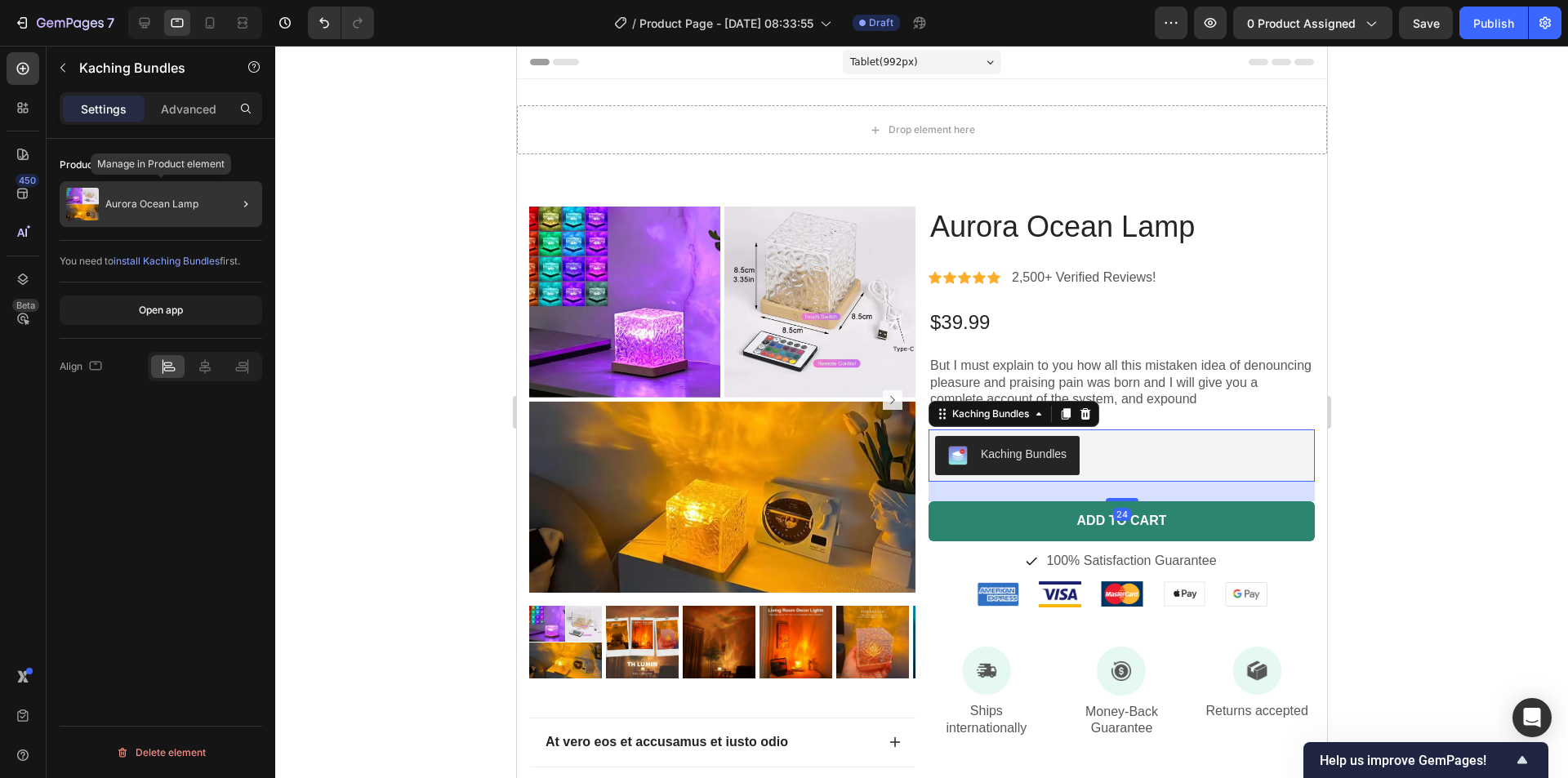
click at [199, 206] on div "Aurora Ocean Lamp" at bounding box center [161, 203] width 203 height 45
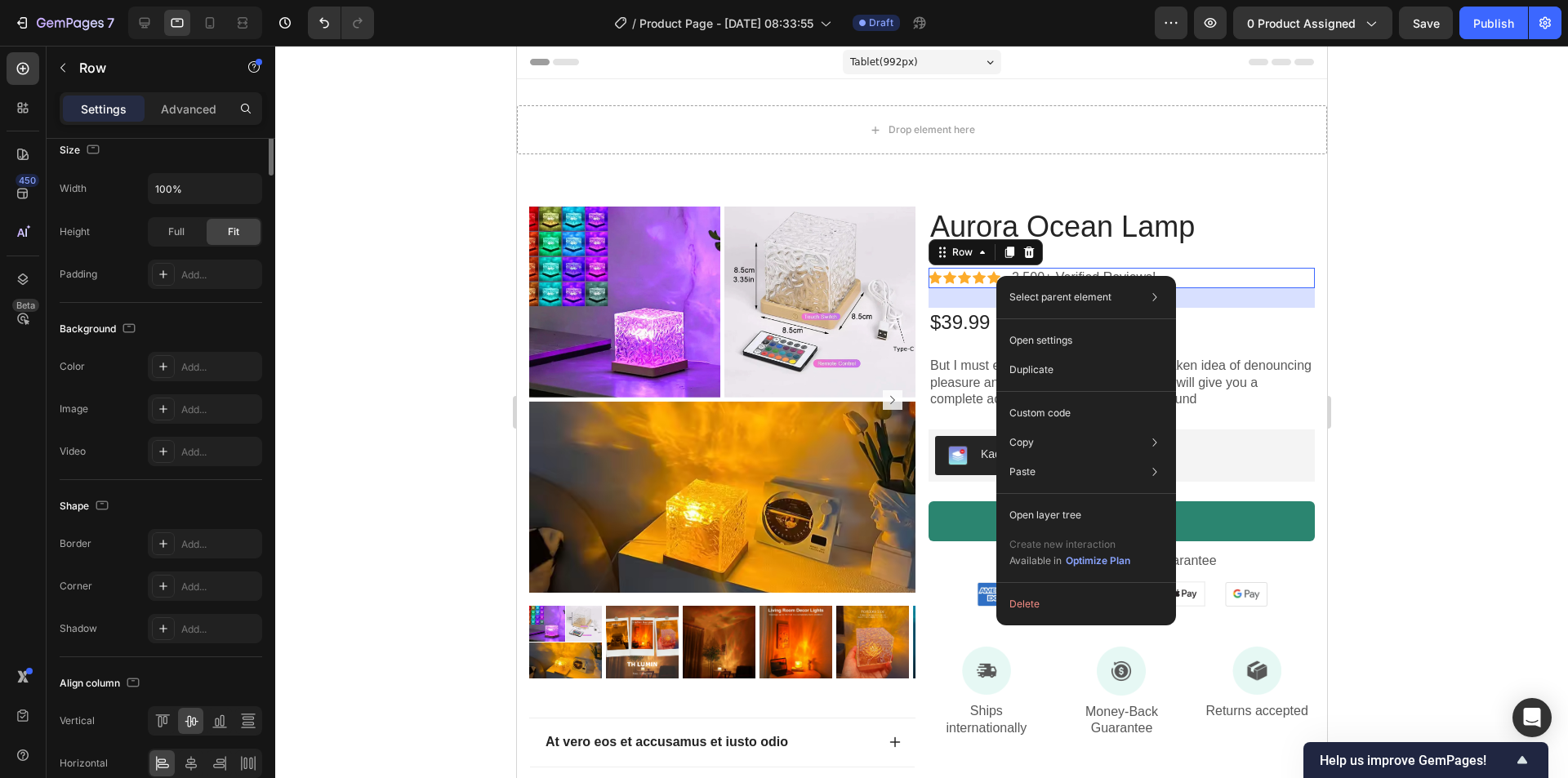
scroll to position [0, 0]
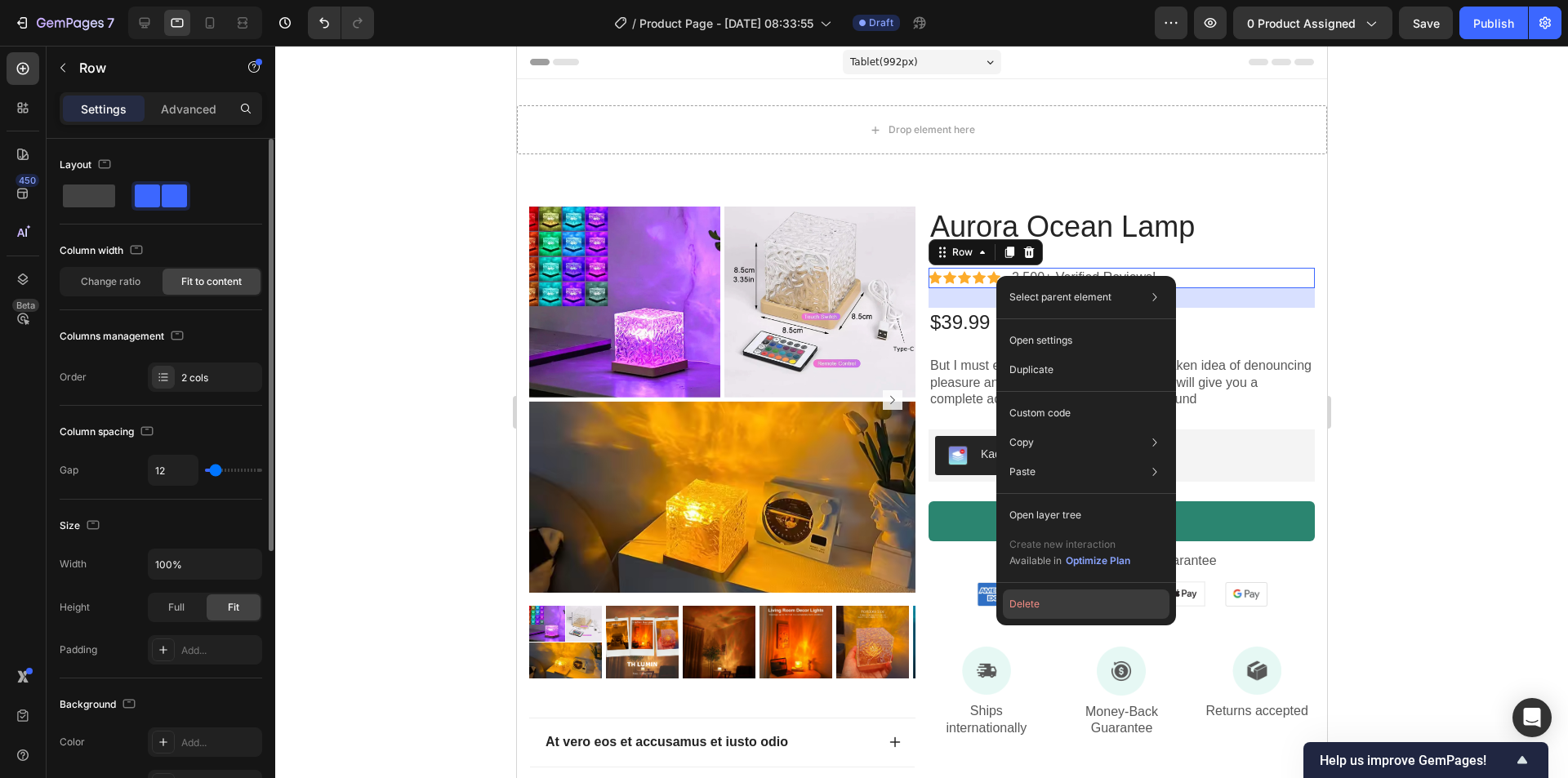
click at [781, 598] on button "Delete" at bounding box center [1086, 604] width 167 height 29
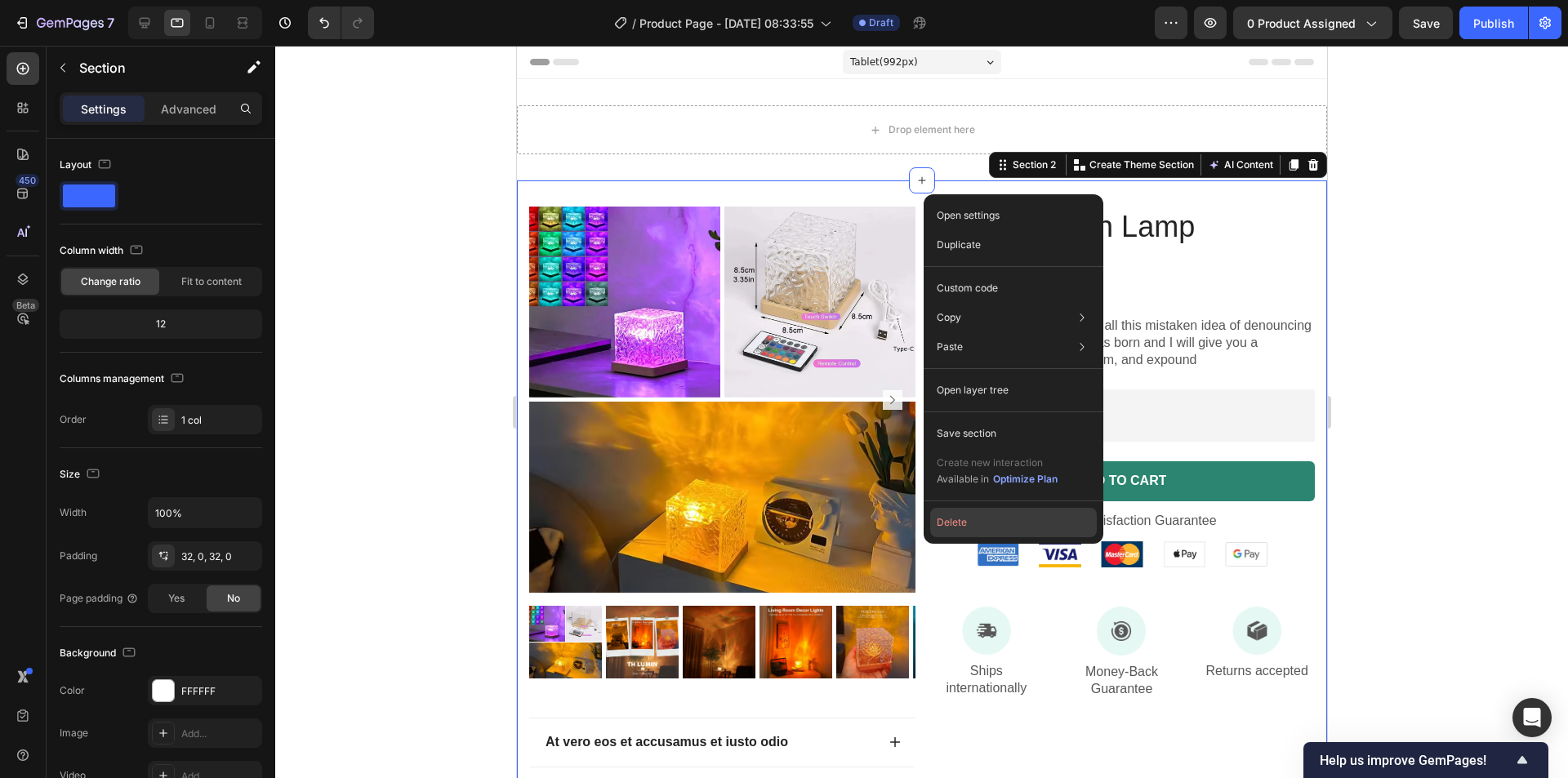
click at [781, 522] on button "Delete" at bounding box center [1013, 522] width 167 height 29
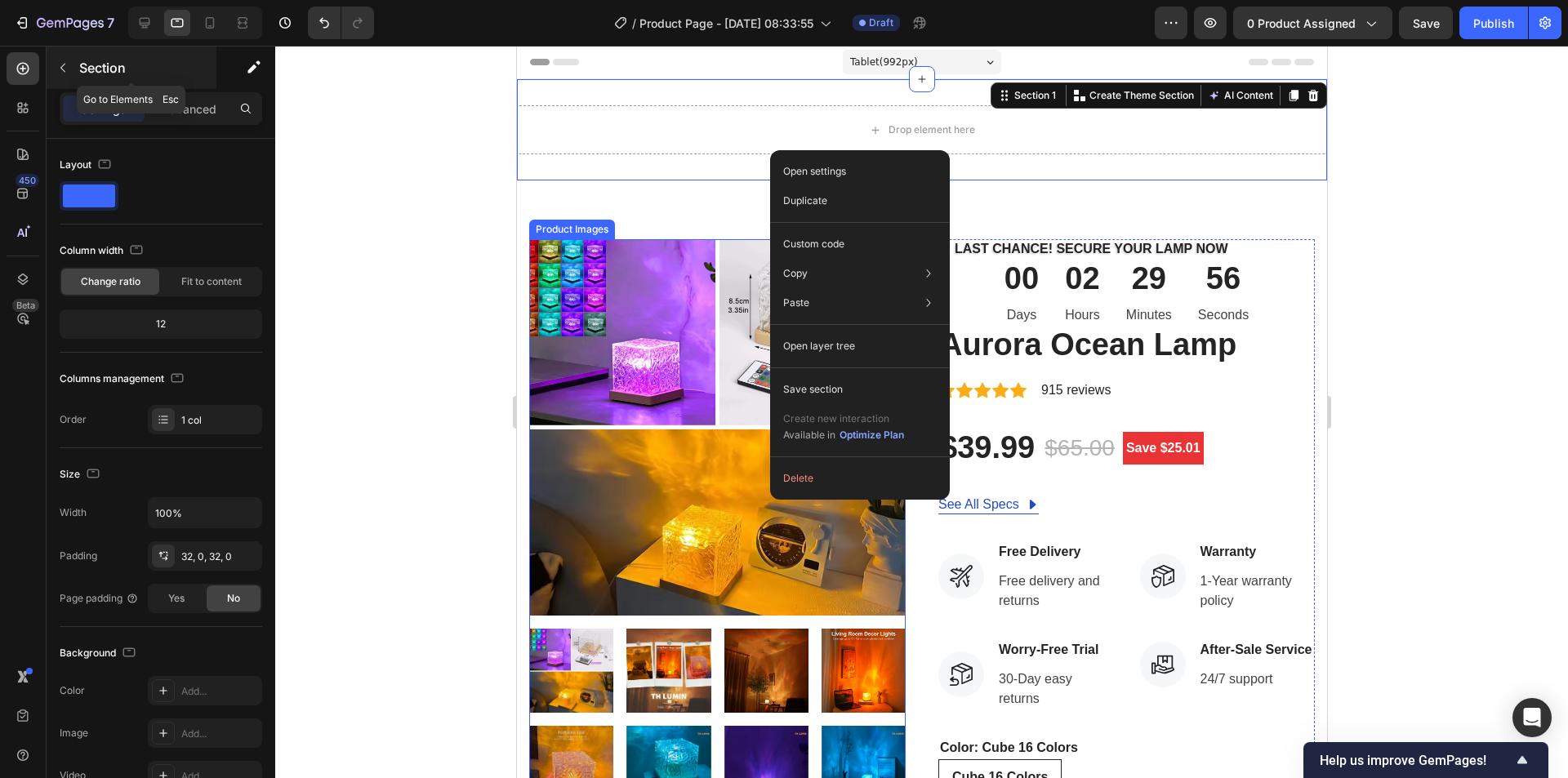
click at [55, 64] on button "button" at bounding box center [62, 68] width 27 height 27
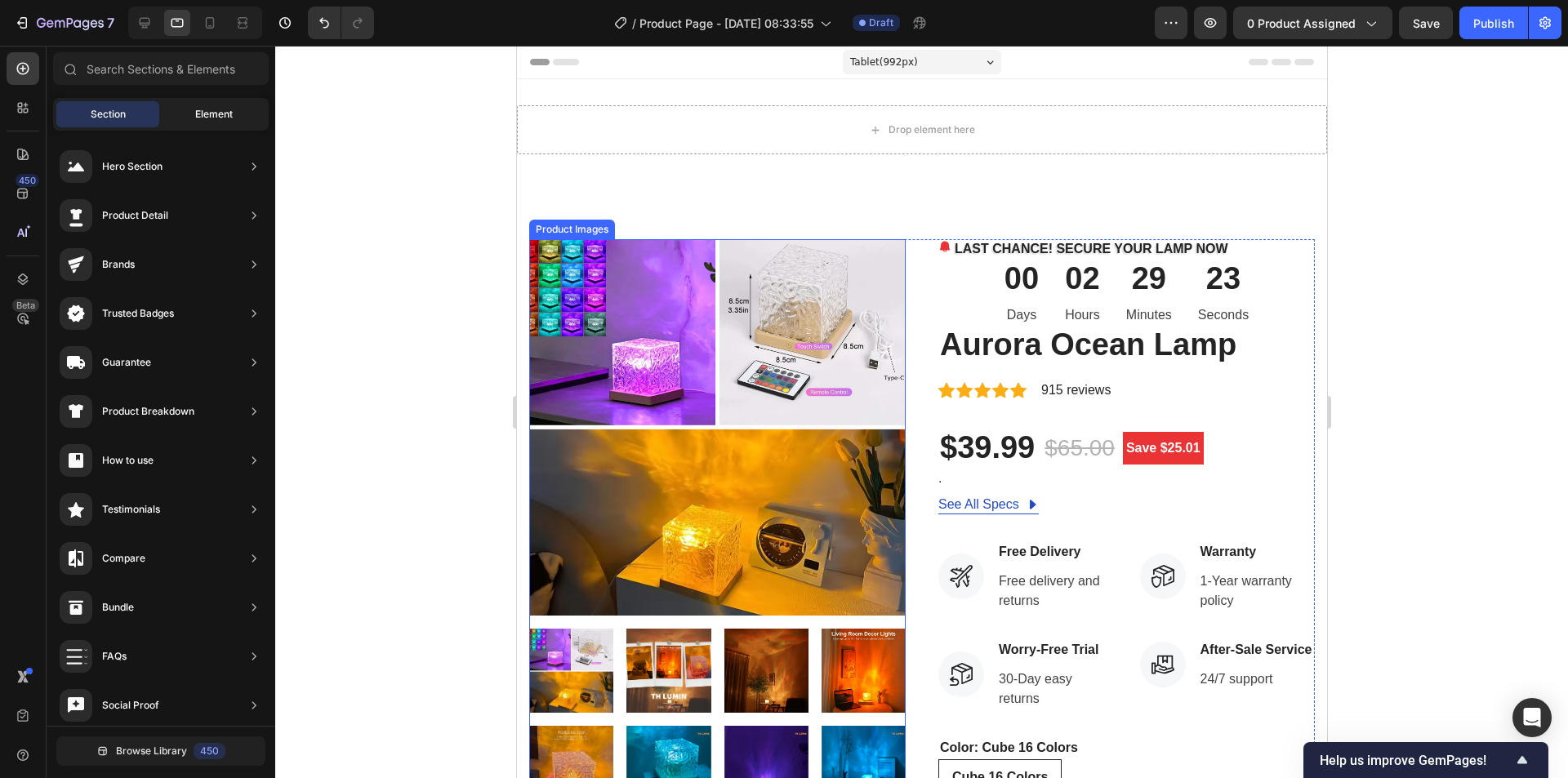
click at [202, 125] on div "Element" at bounding box center [214, 114] width 103 height 27
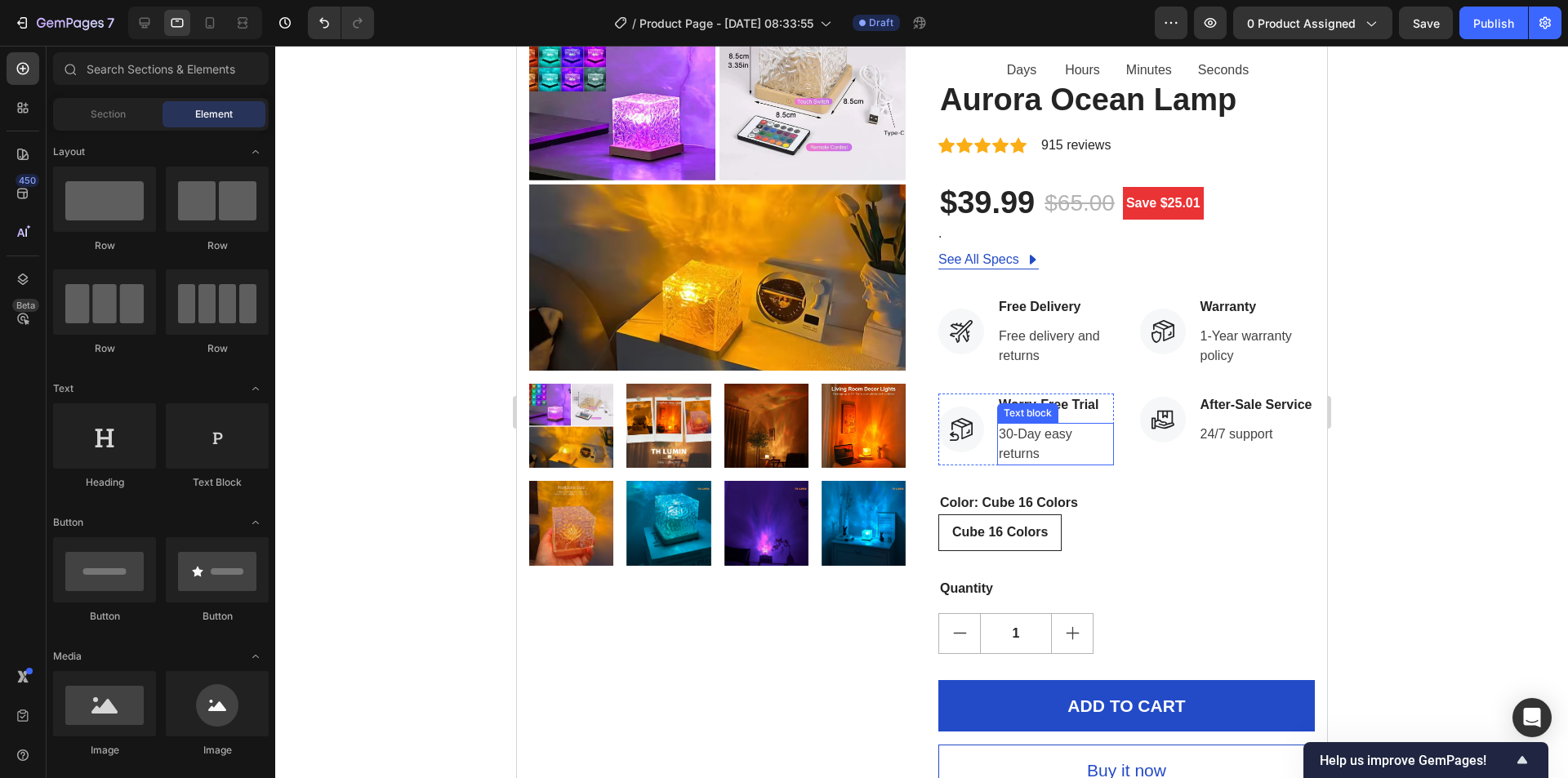
scroll to position [327, 0]
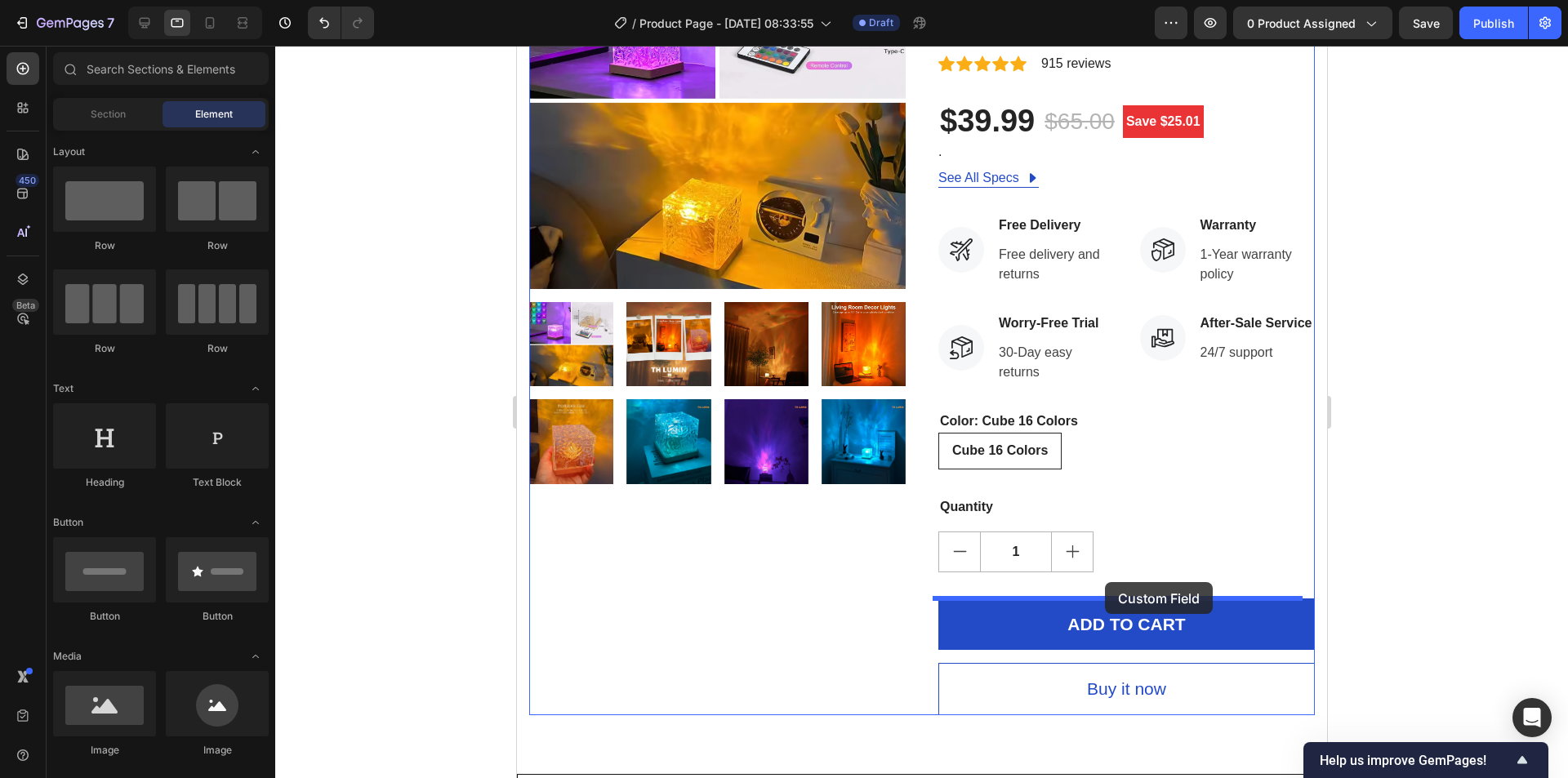
drag, startPoint x: 634, startPoint y: 441, endPoint x: 1104, endPoint y: 582, distance: 490.7
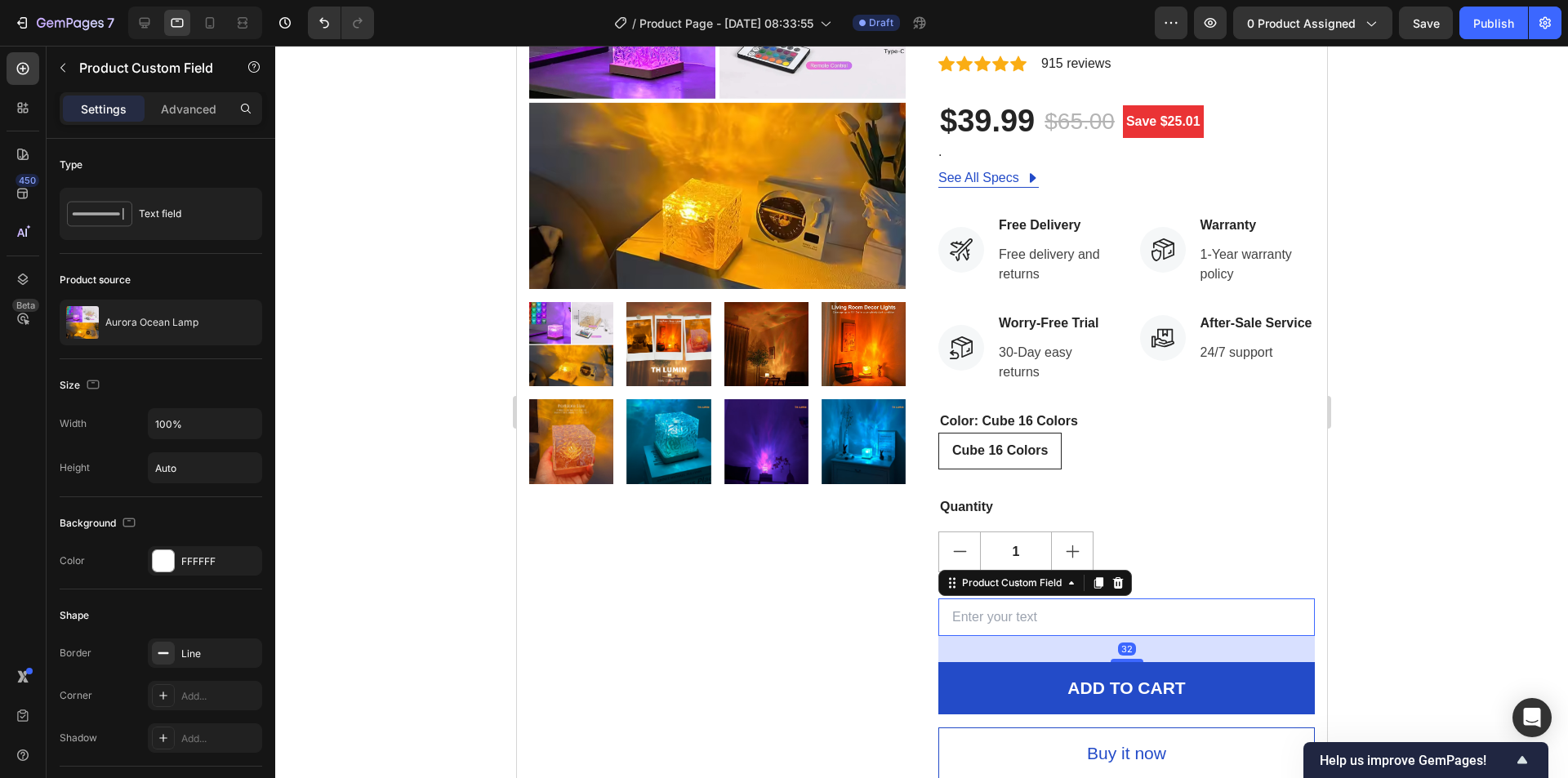
click at [781, 622] on input "text" at bounding box center [1126, 617] width 376 height 38
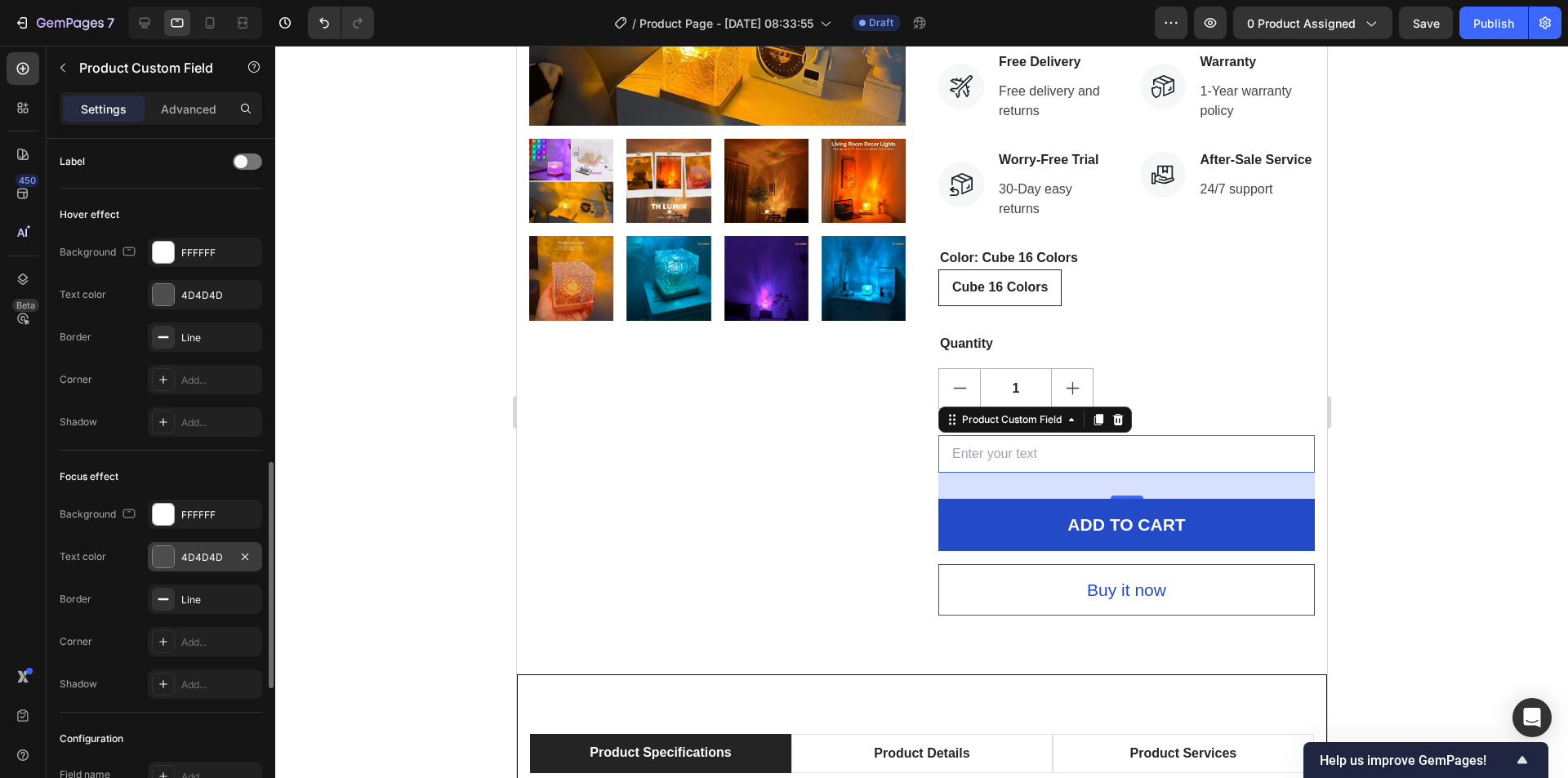
scroll to position [1394, 0]
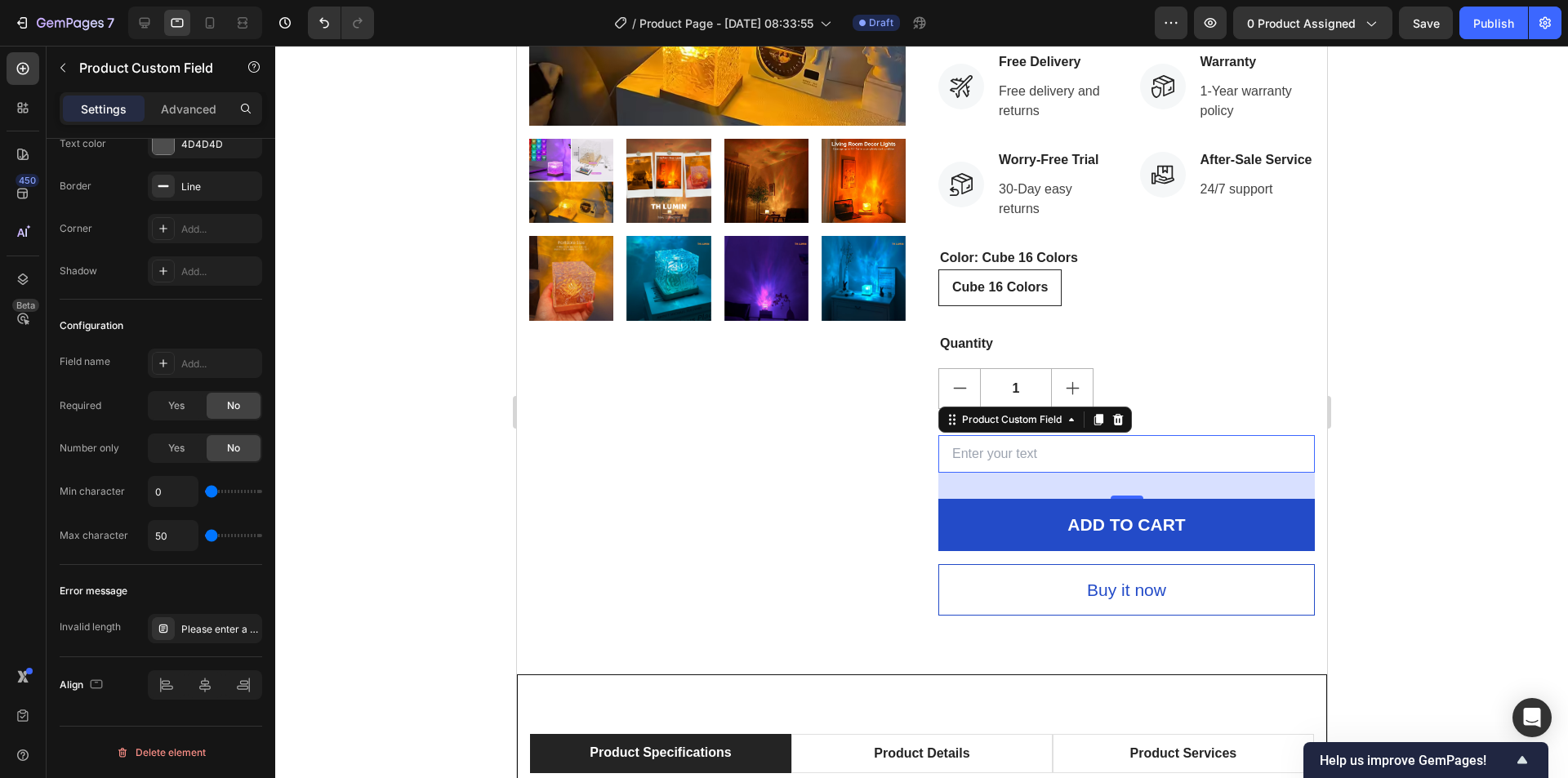
click at [781, 459] on input "text" at bounding box center [1126, 454] width 376 height 38
click at [781, 486] on div "Product Images" at bounding box center [716, 182] width 376 height 866
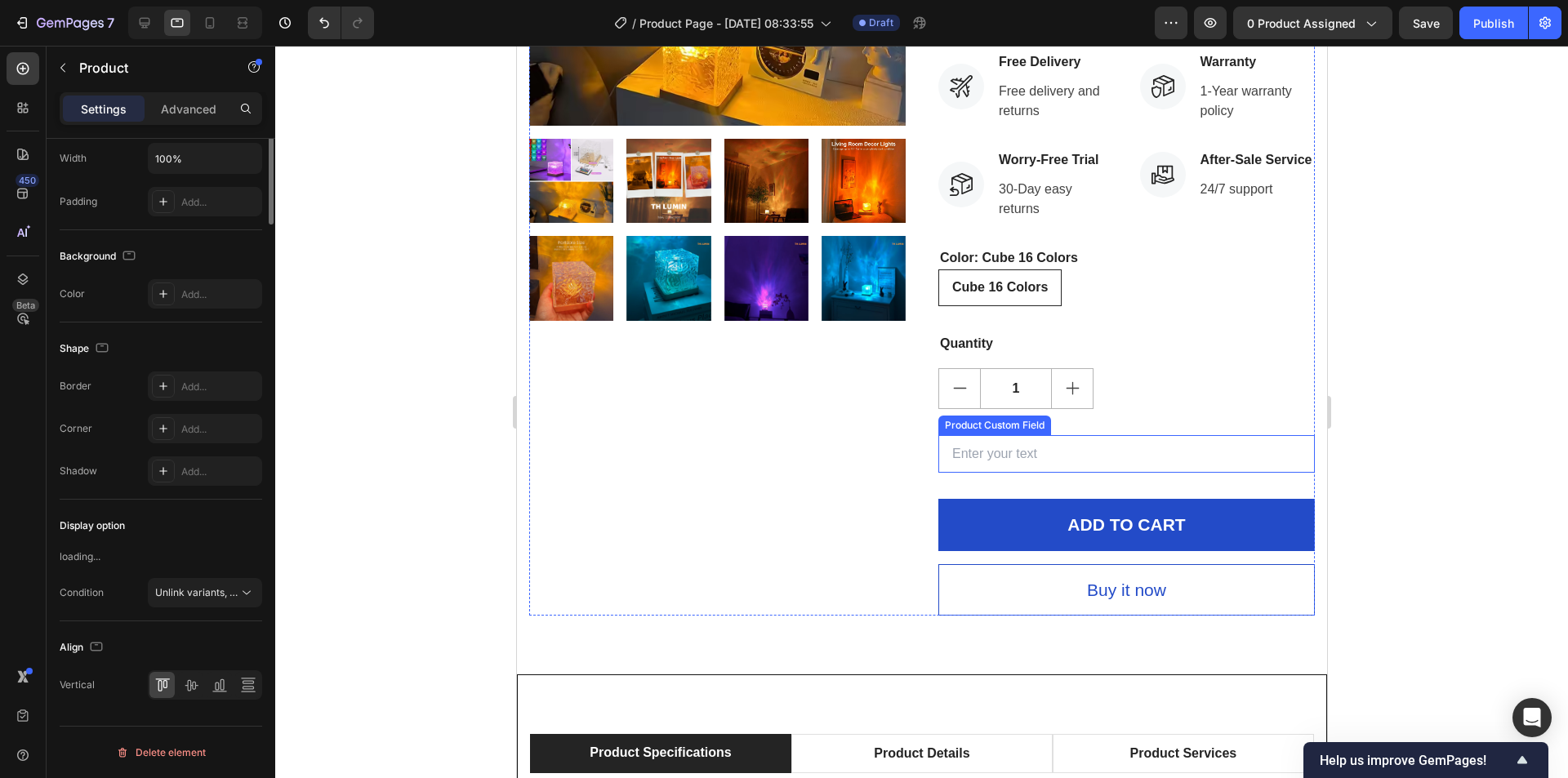
scroll to position [0, 0]
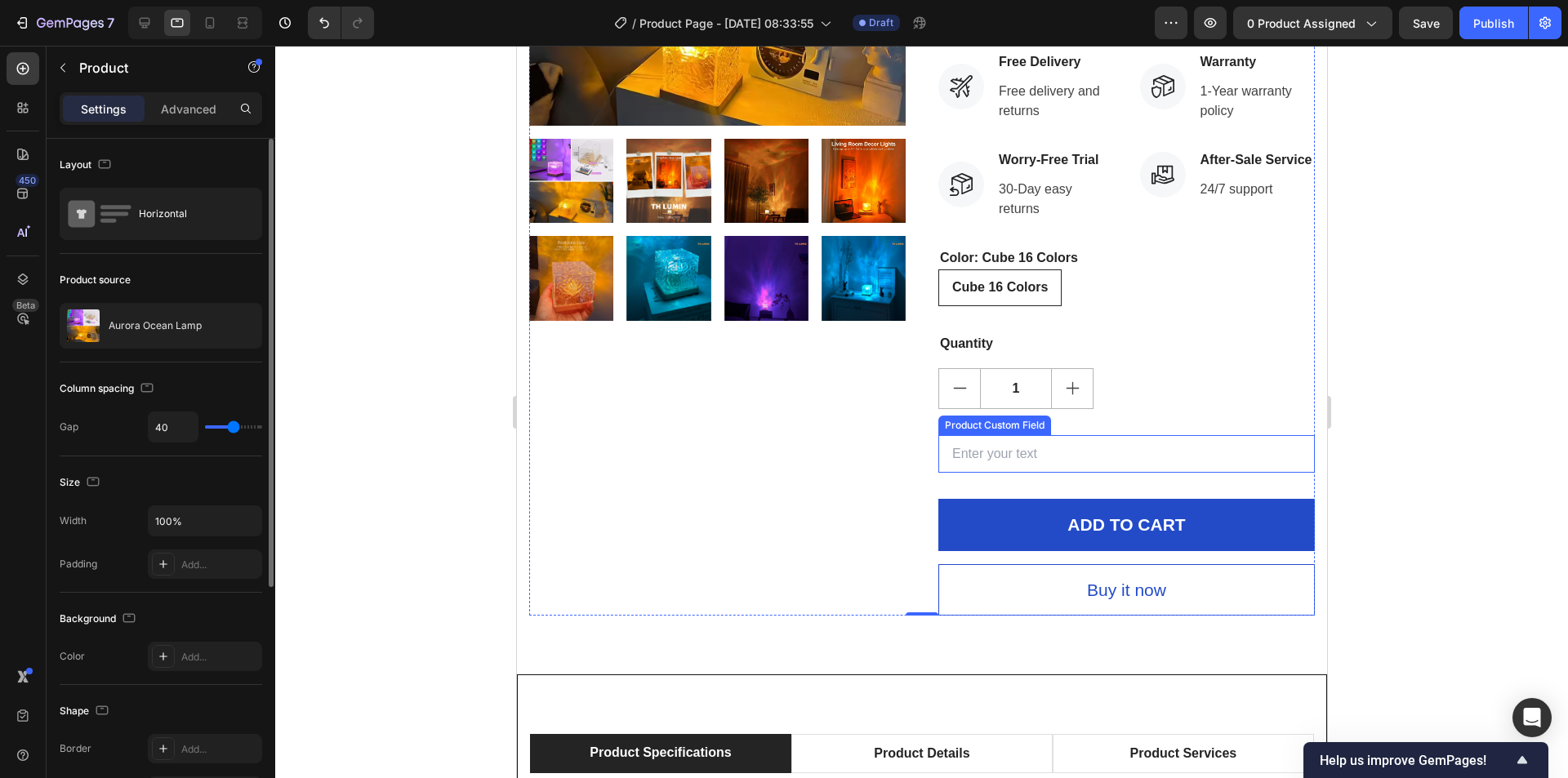
click at [781, 465] on input "text" at bounding box center [1126, 454] width 376 height 38
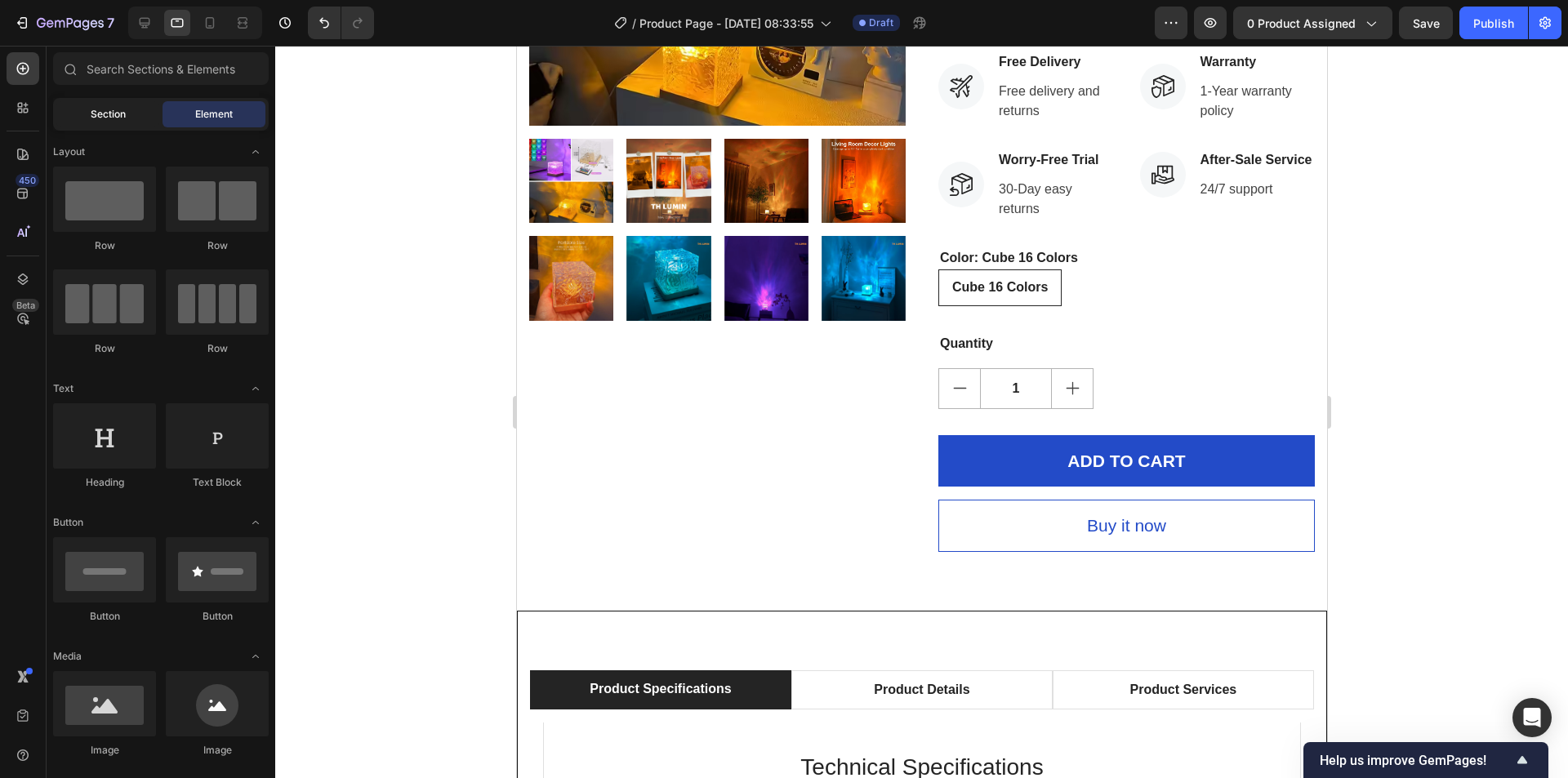
click at [121, 115] on span "Section" at bounding box center [108, 114] width 35 height 15
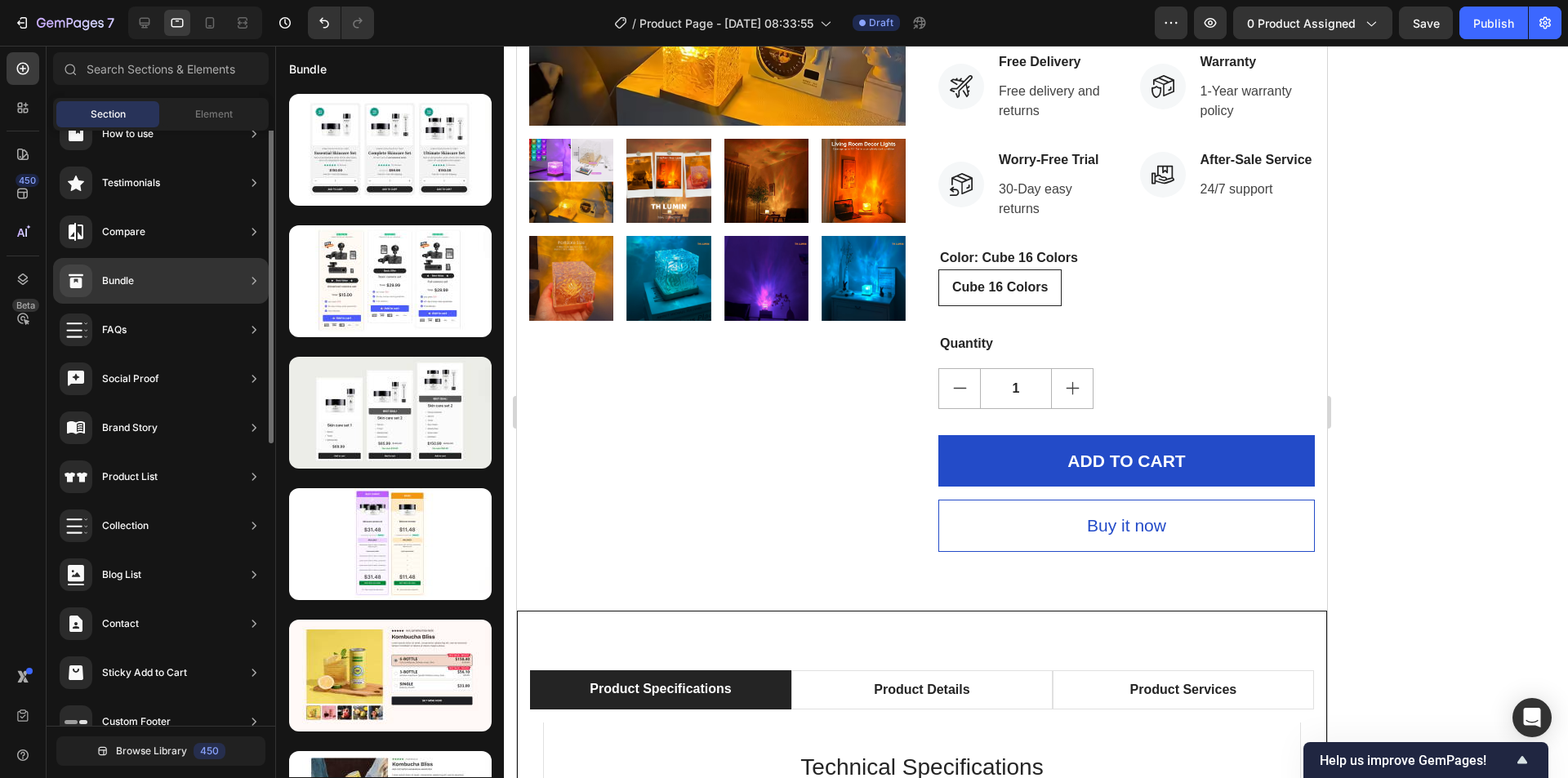
scroll to position [352, 0]
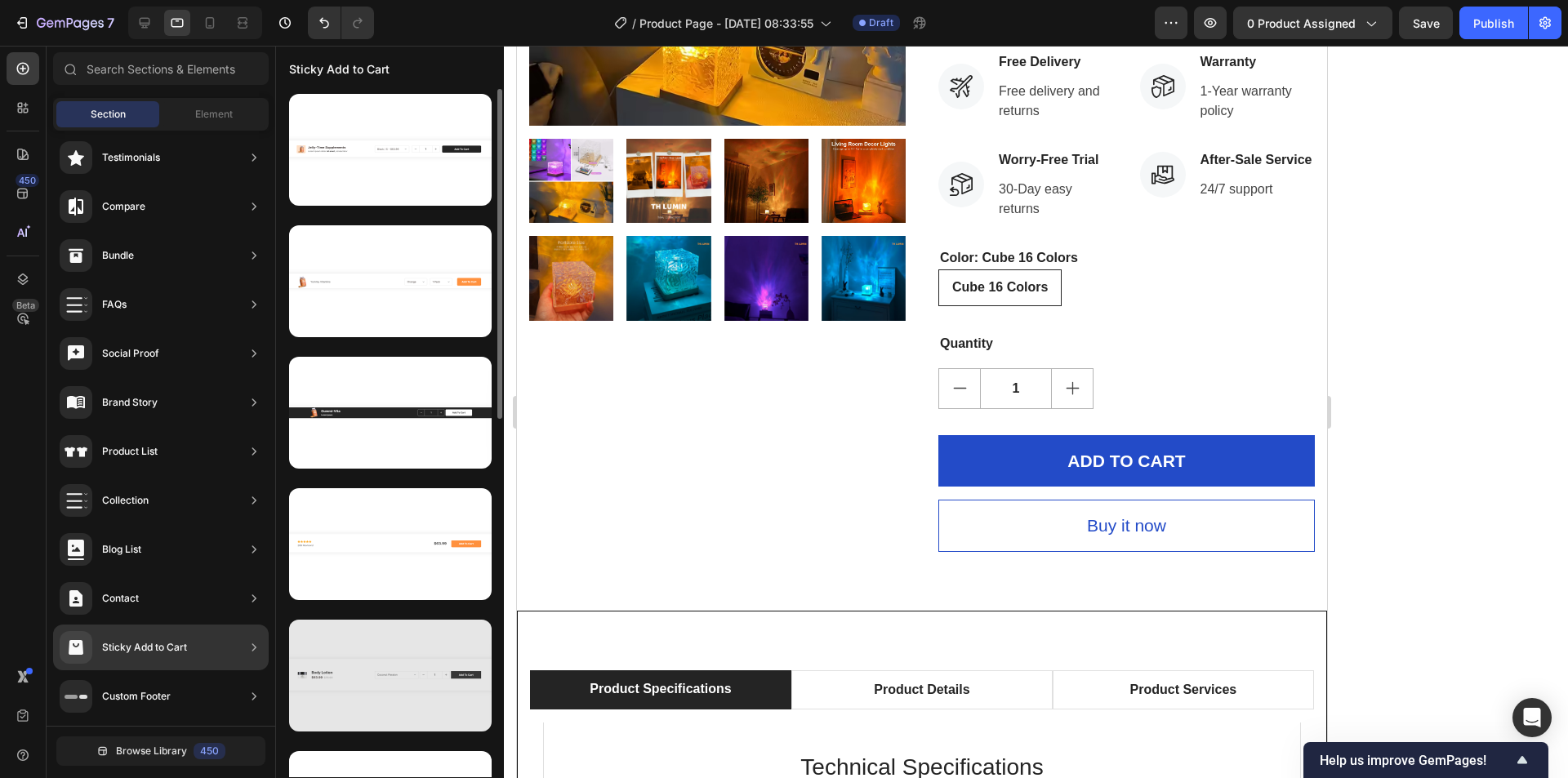
click at [364, 640] on div at bounding box center [390, 675] width 203 height 112
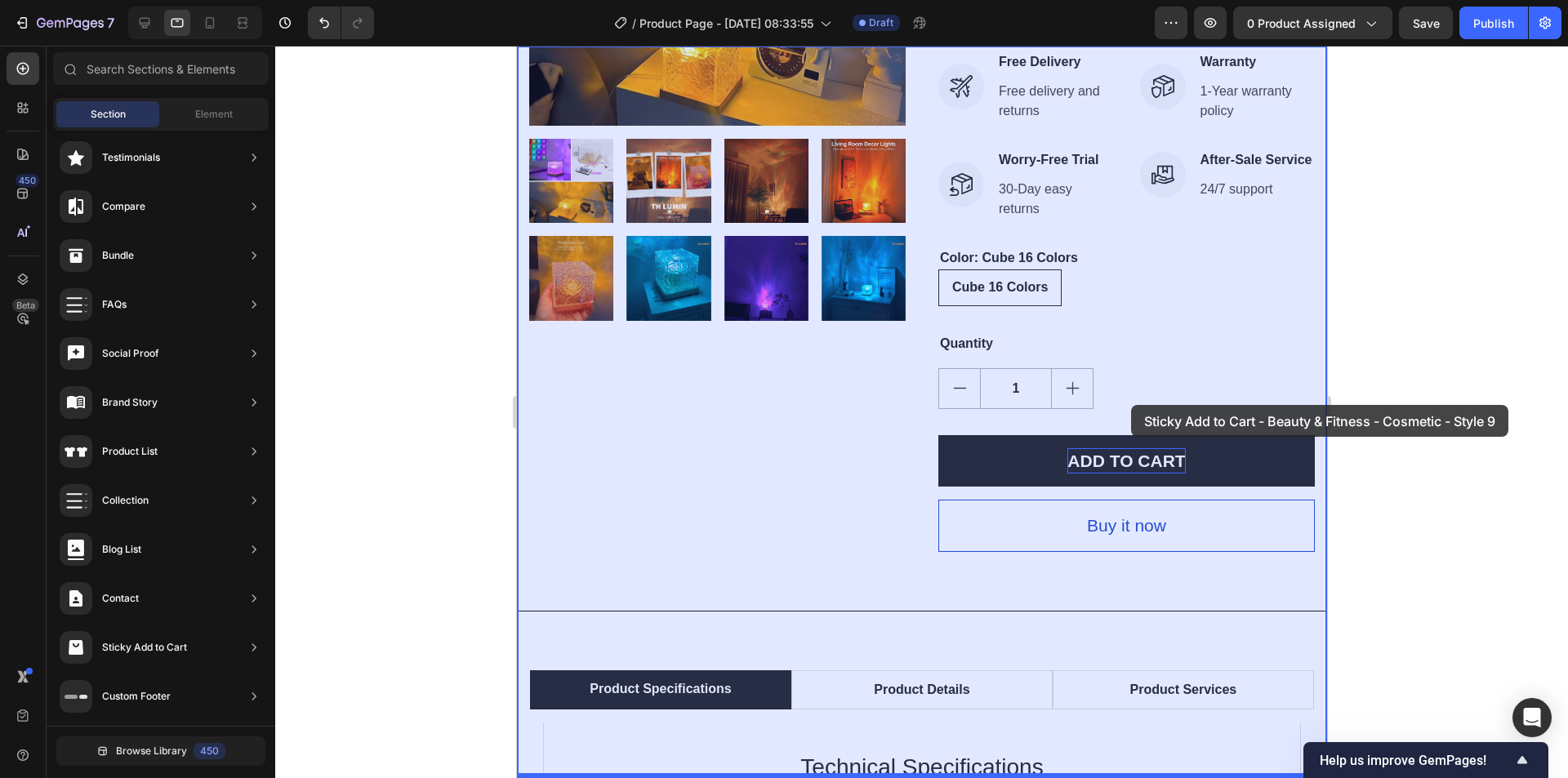
drag, startPoint x: 890, startPoint y: 708, endPoint x: 1168, endPoint y: 461, distance: 371.9
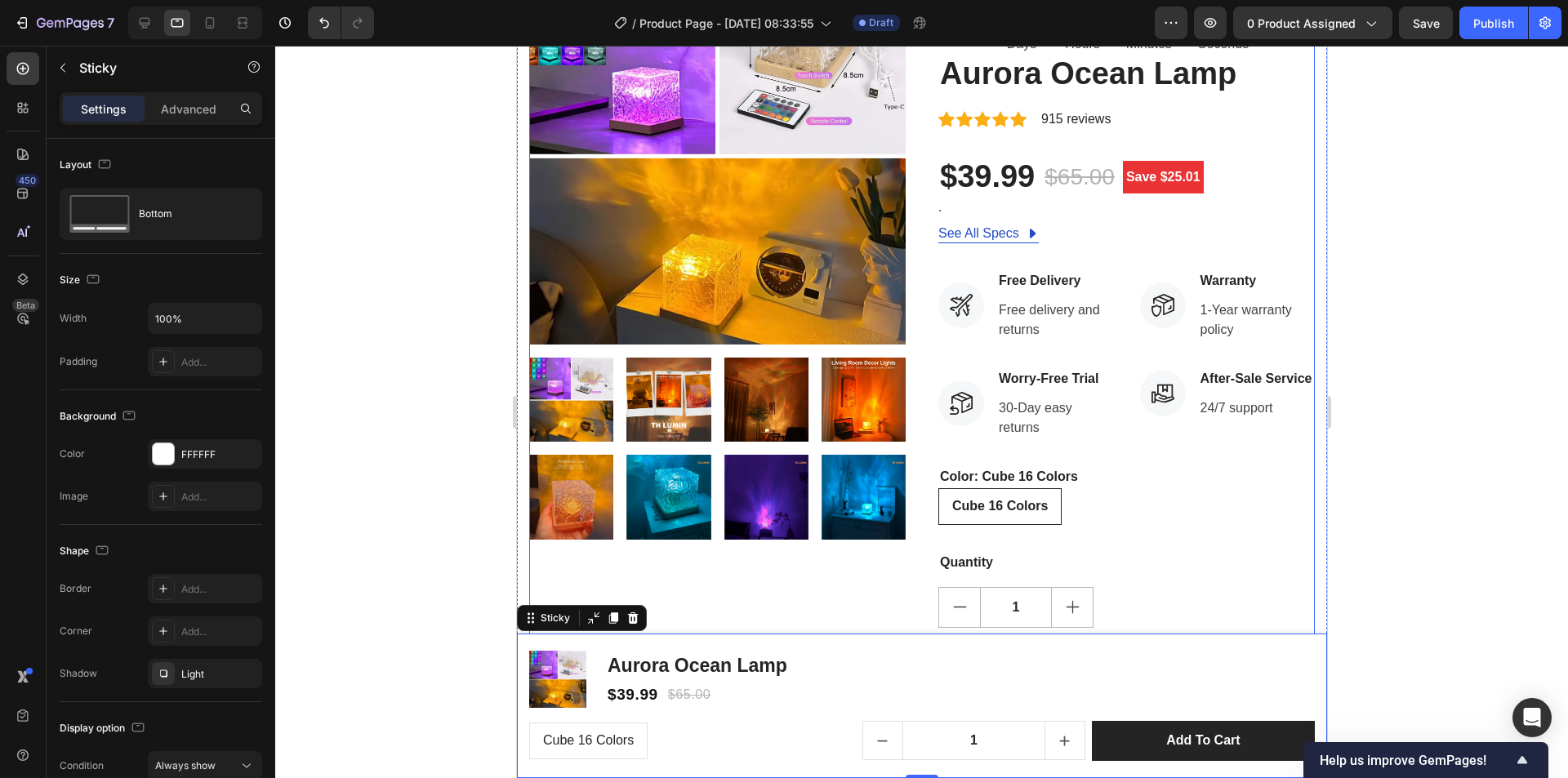
scroll to position [327, 0]
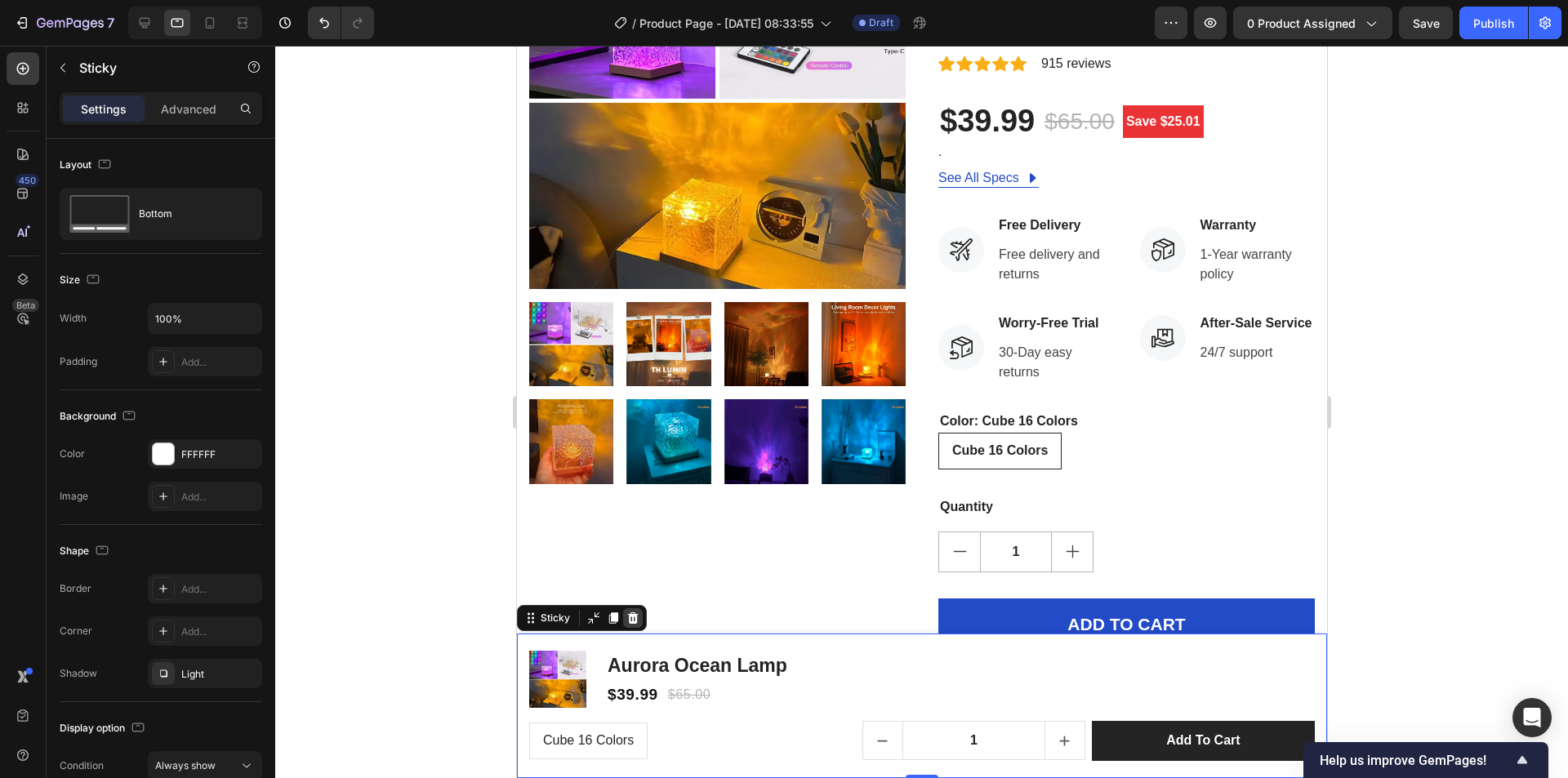
click at [633, 621] on icon at bounding box center [632, 617] width 13 height 13
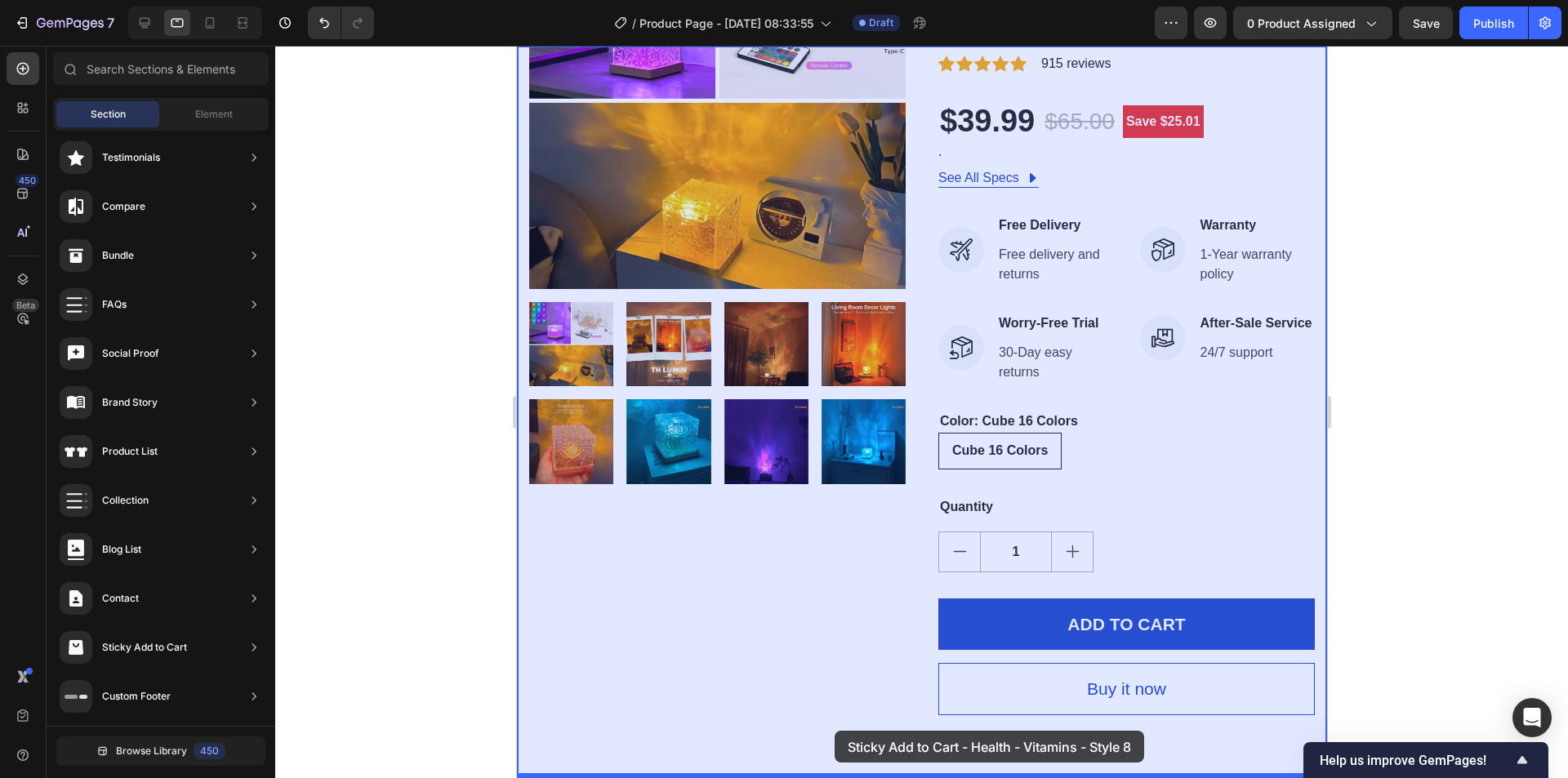
drag, startPoint x: 901, startPoint y: 221, endPoint x: 834, endPoint y: 731, distance: 514.4
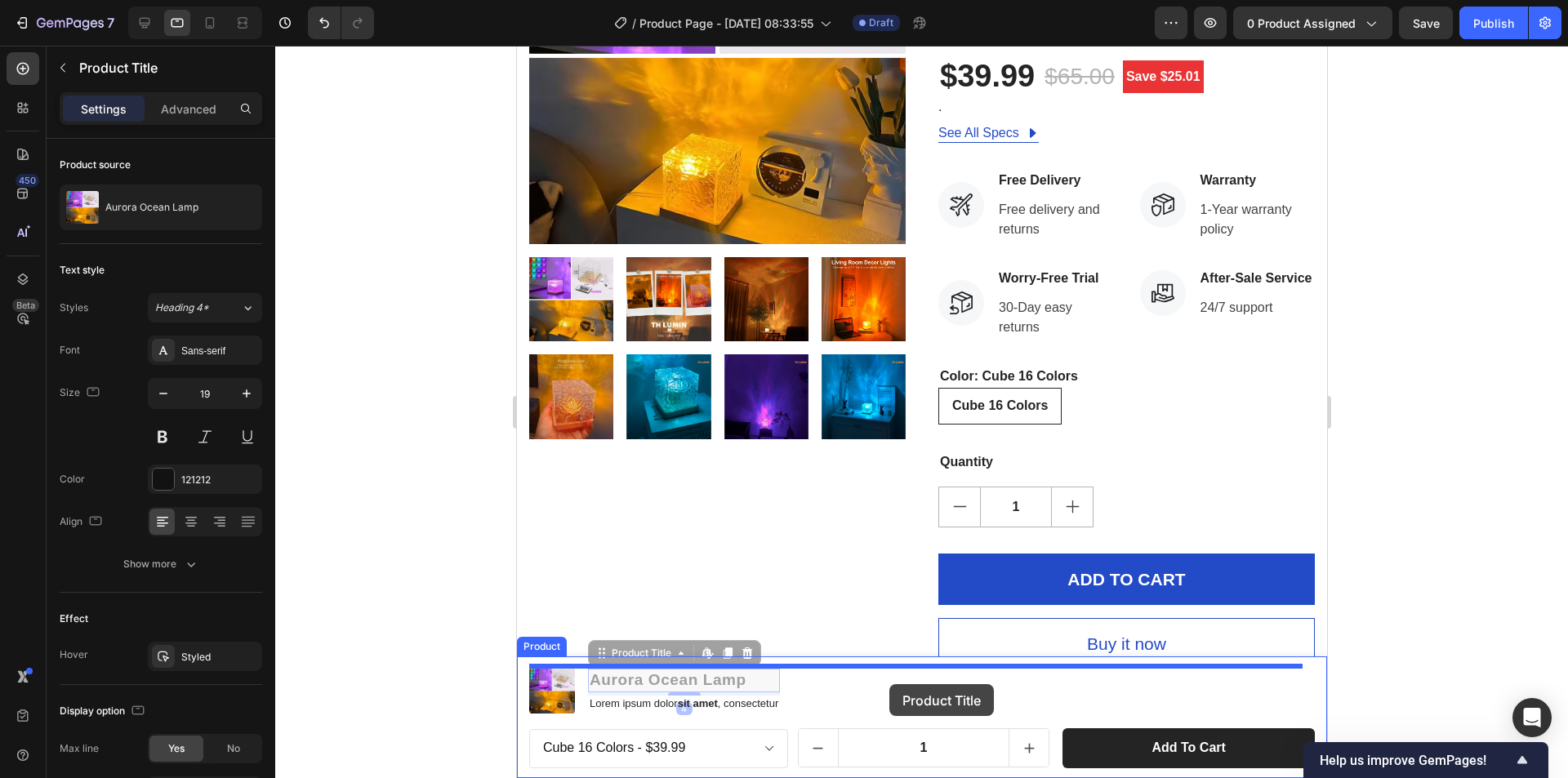
drag, startPoint x: 788, startPoint y: 621, endPoint x: 888, endPoint y: 684, distance: 118.2
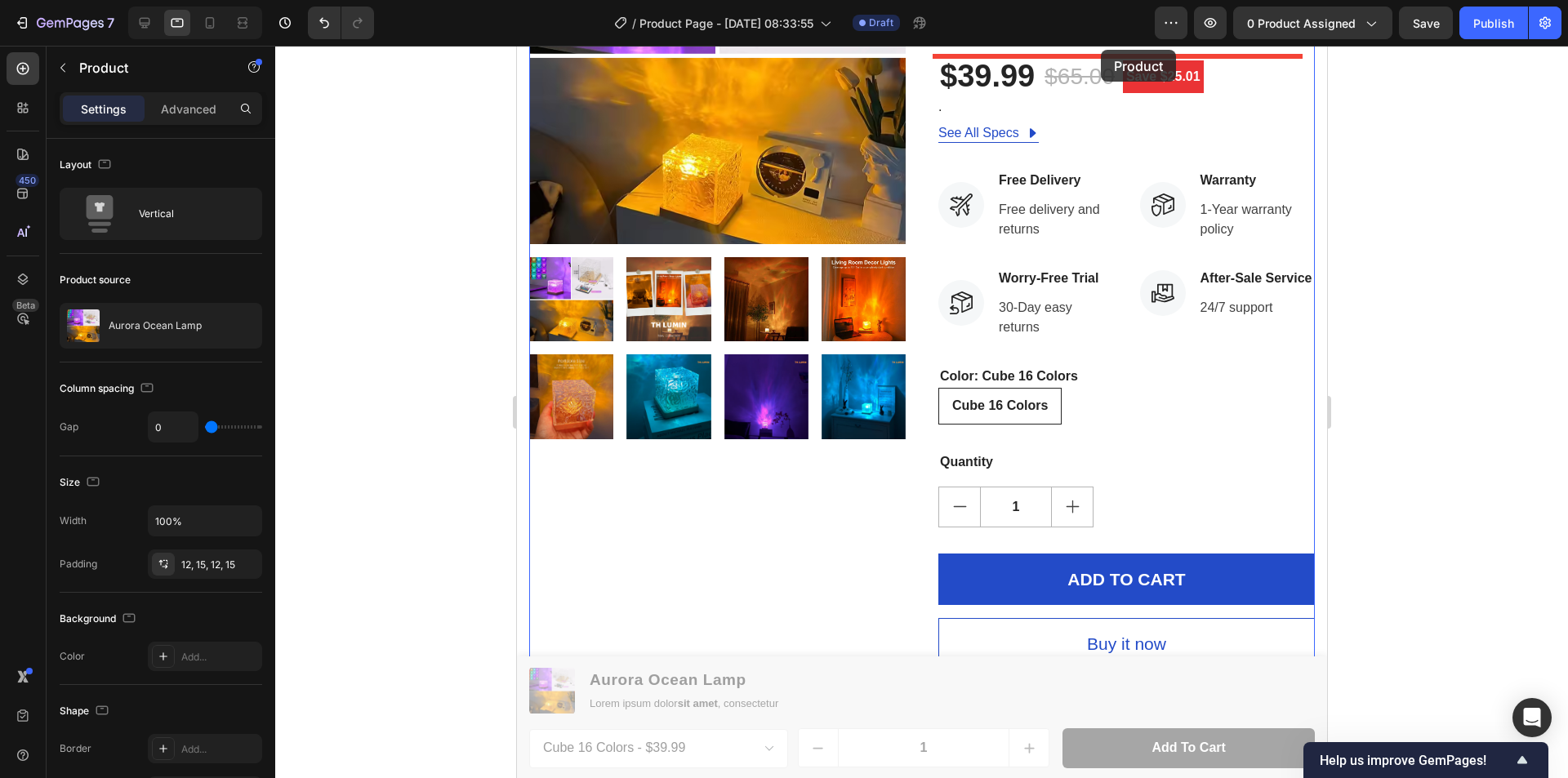
drag, startPoint x: 1307, startPoint y: 726, endPoint x: 1104, endPoint y: 48, distance: 707.7
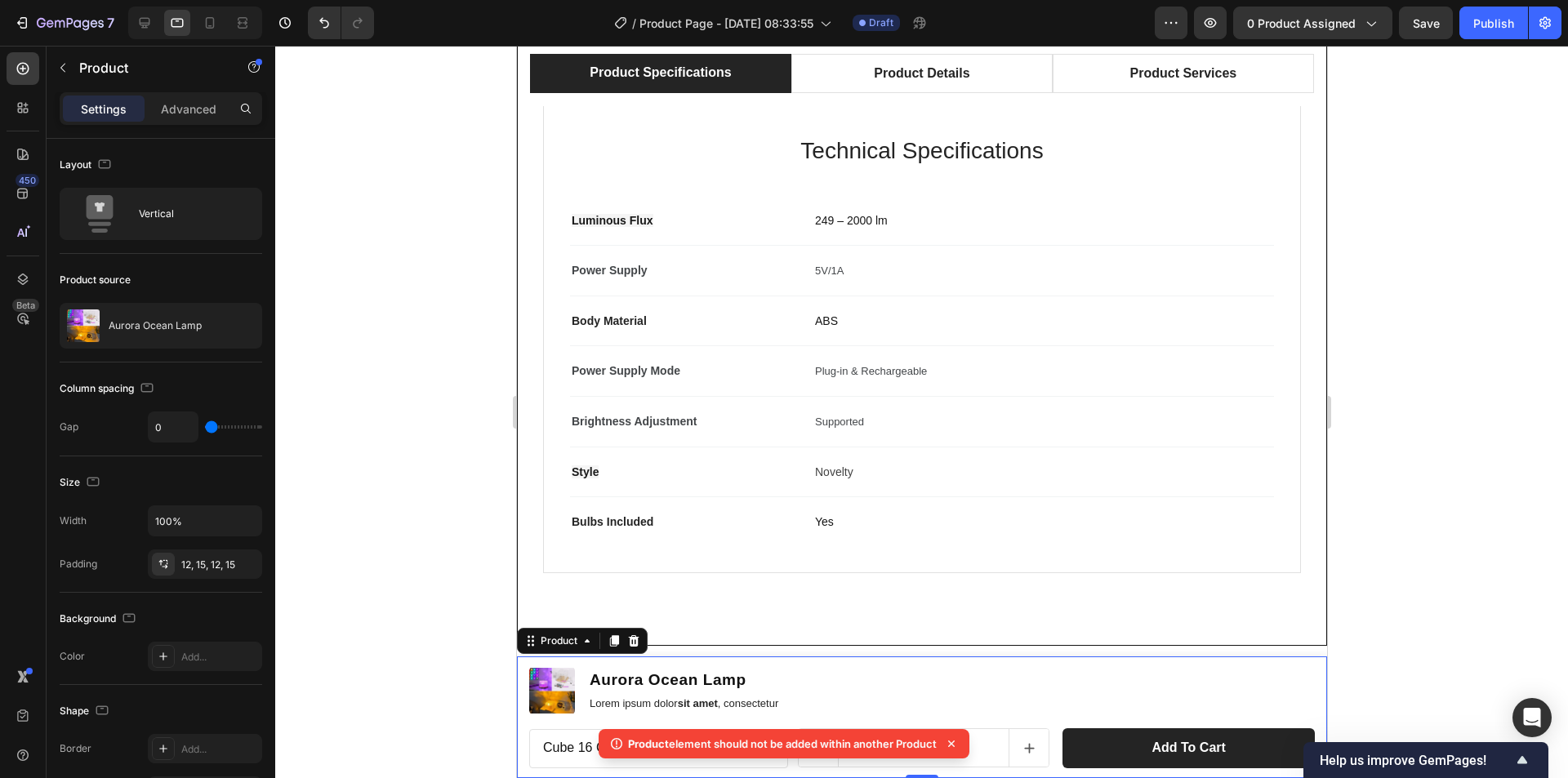
scroll to position [780, 0]
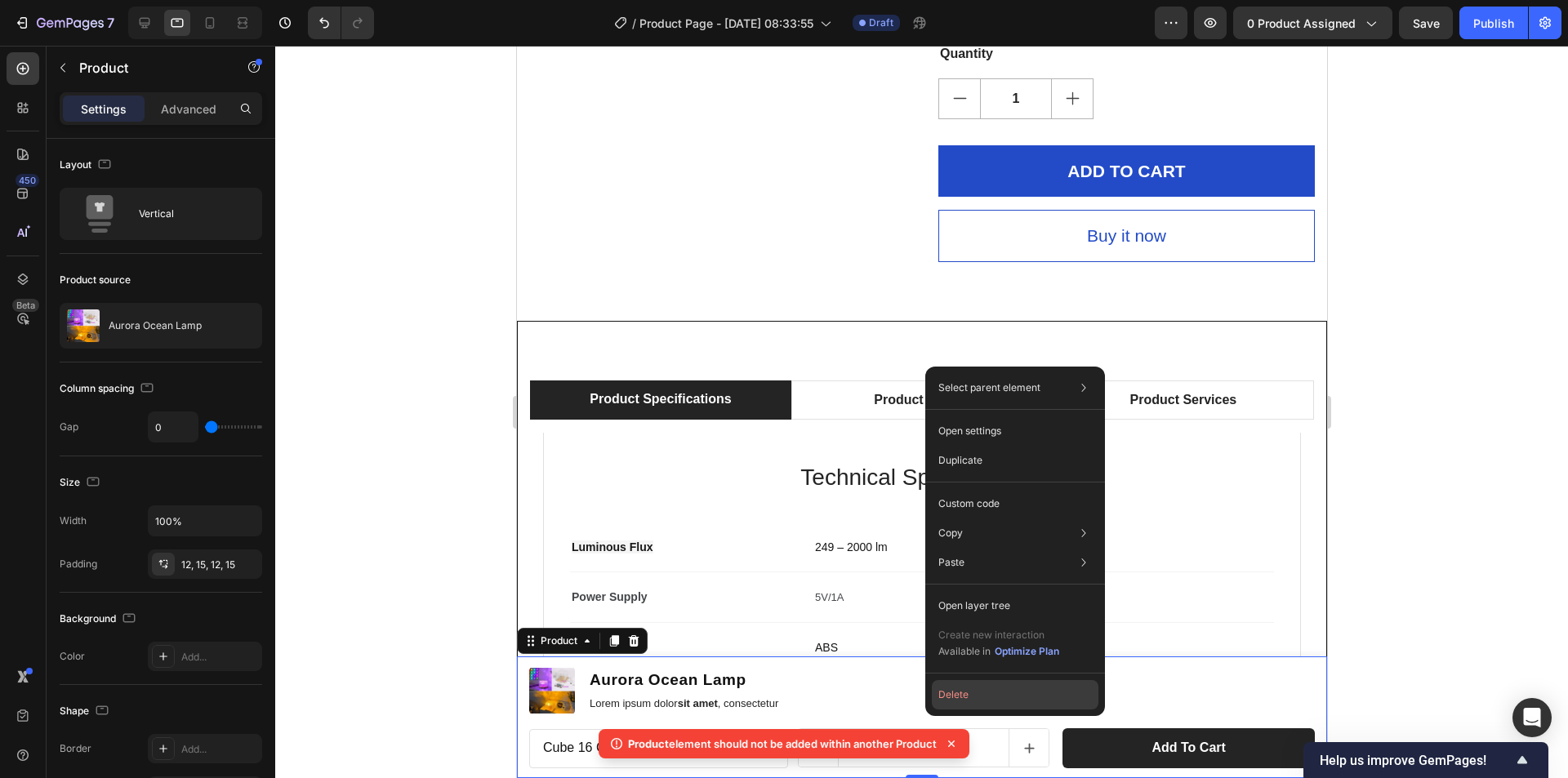
click at [781, 701] on button "Delete" at bounding box center [1015, 695] width 167 height 29
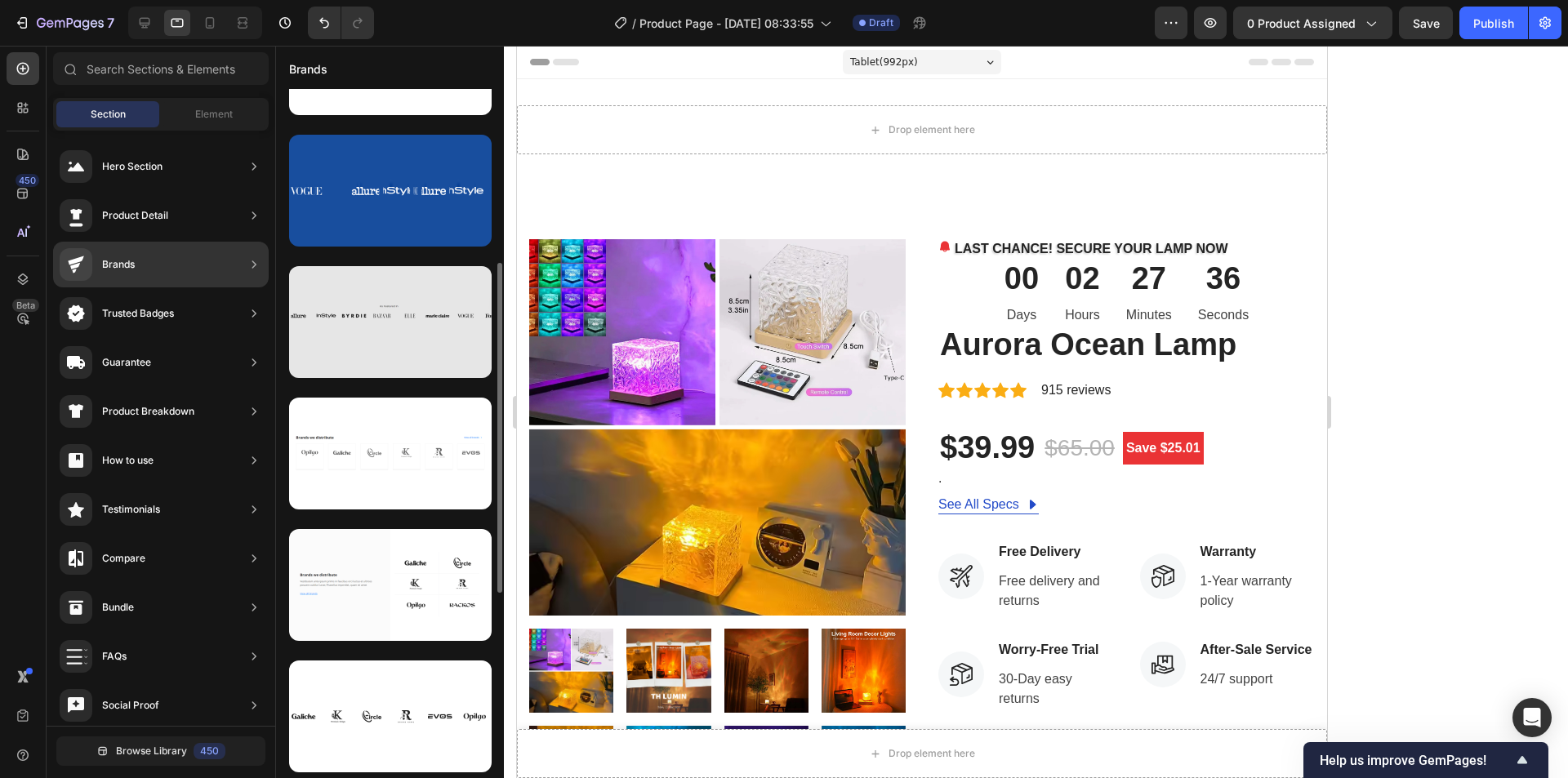
scroll to position [535, 0]
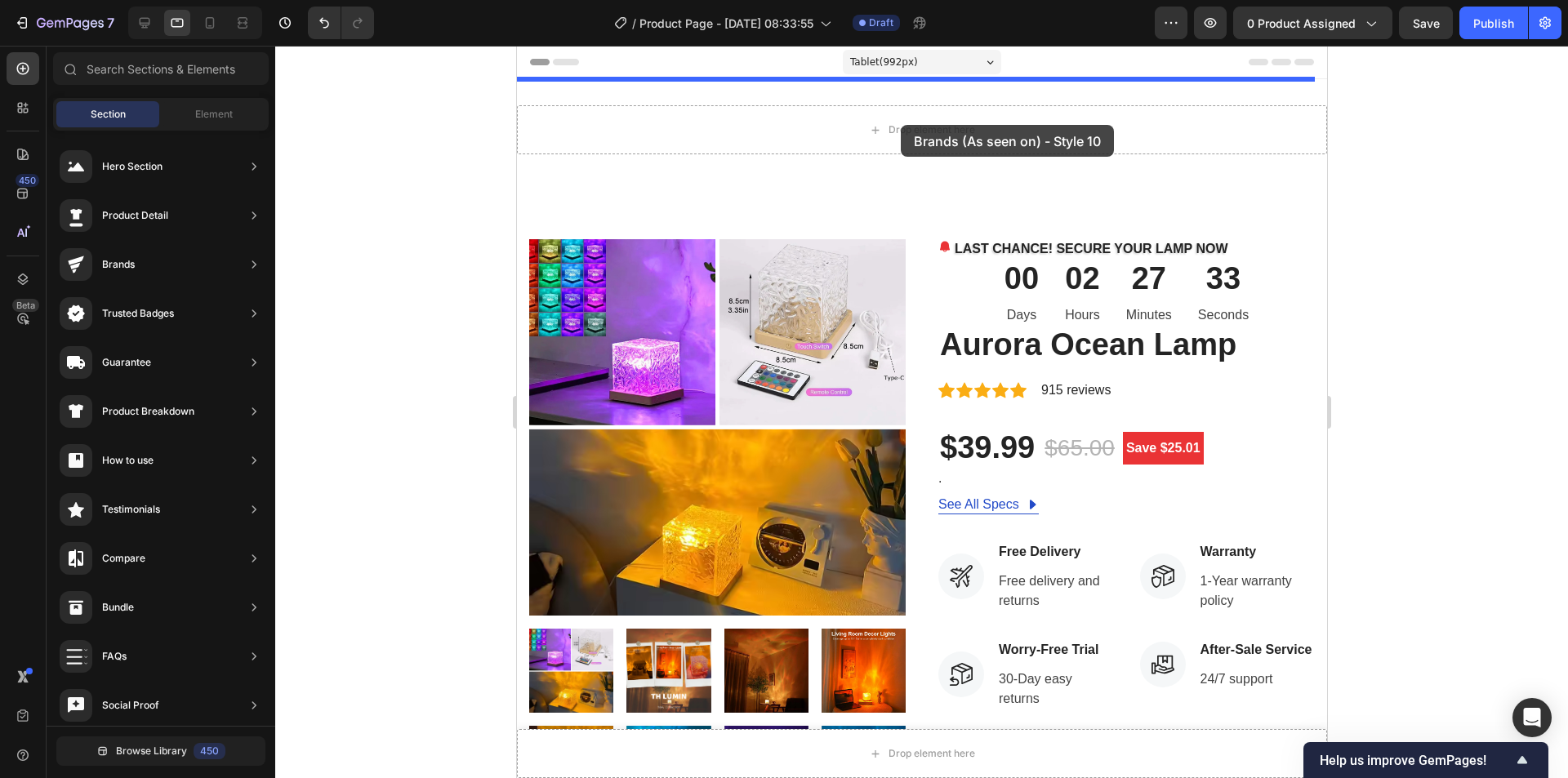
drag, startPoint x: 887, startPoint y: 355, endPoint x: 900, endPoint y: 125, distance: 230.4
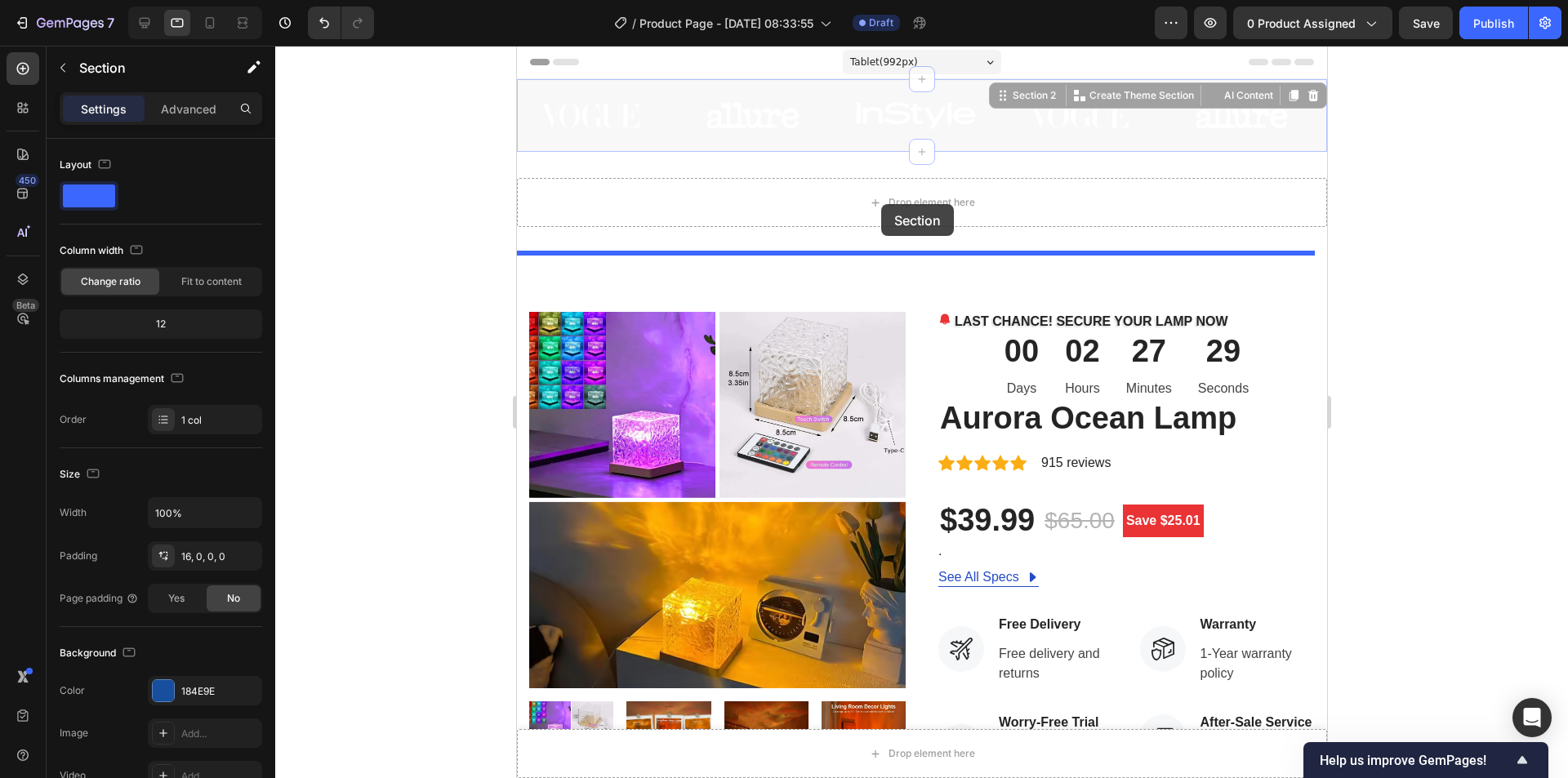
drag, startPoint x: 877, startPoint y: 144, endPoint x: 881, endPoint y: 204, distance: 60.1
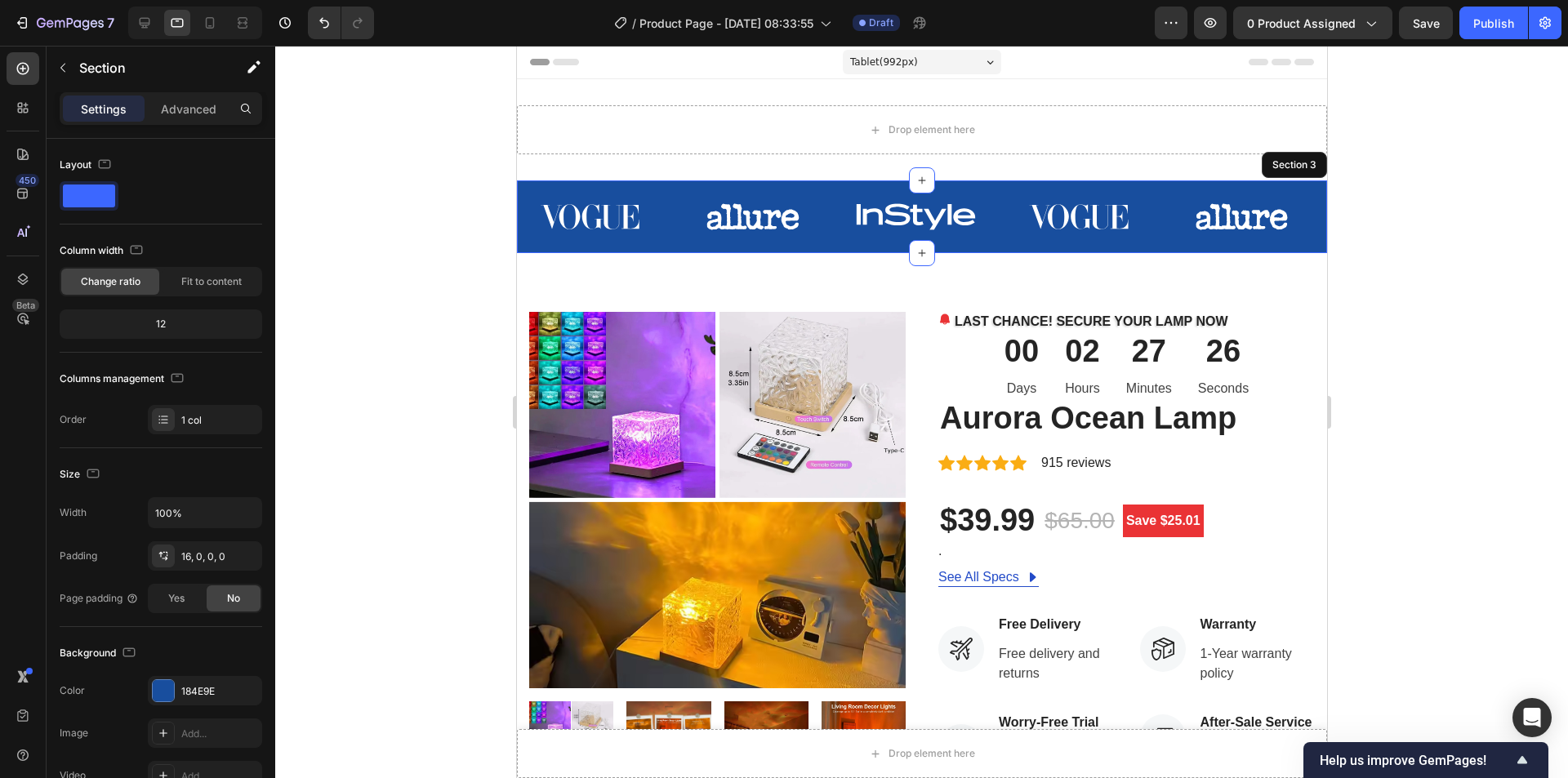
click at [699, 246] on div "Image Image Image Image Image Image Carousel" at bounding box center [922, 223] width 811 height 60
click at [671, 185] on div "Image Image Image Image Image Image Carousel Section 3" at bounding box center [922, 216] width 811 height 73
click at [168, 680] on div at bounding box center [163, 691] width 23 height 23
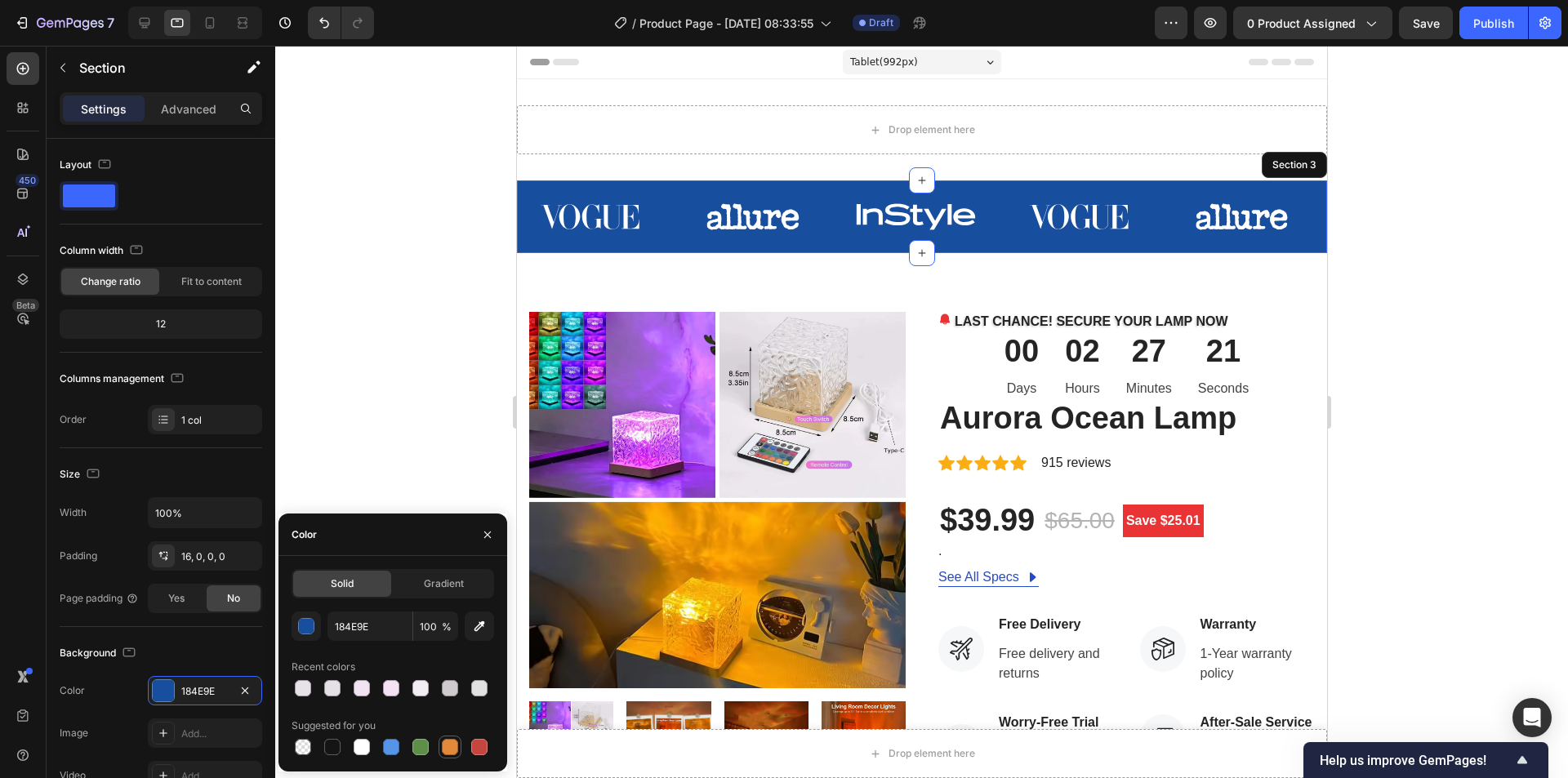
click at [445, 740] on div at bounding box center [450, 746] width 16 height 16
type input "E4893A"
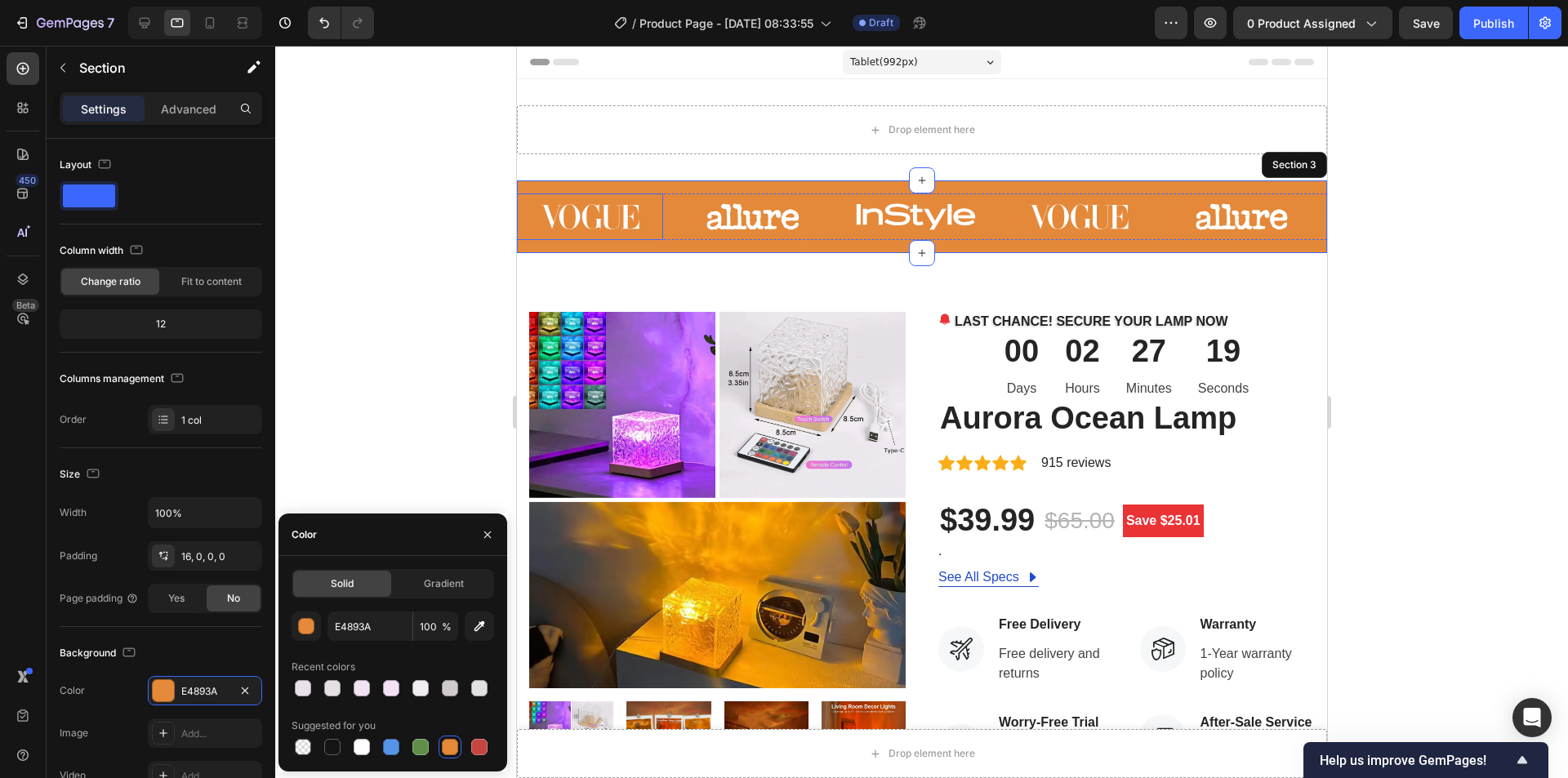
click at [615, 223] on img at bounding box center [589, 216] width 146 height 46
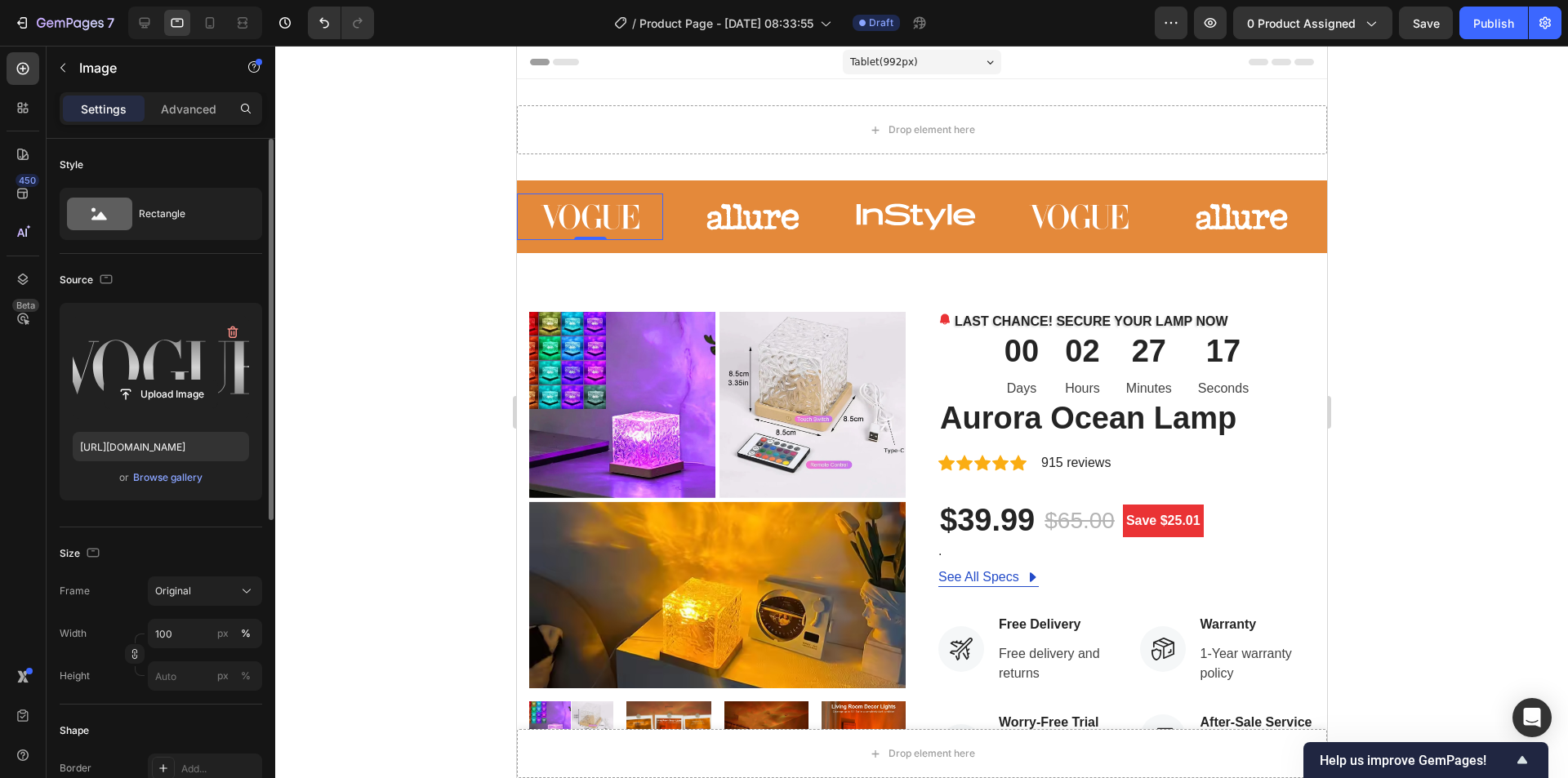
click at [180, 372] on label at bounding box center [161, 368] width 176 height 103
click at [180, 380] on input "file" at bounding box center [161, 394] width 113 height 27
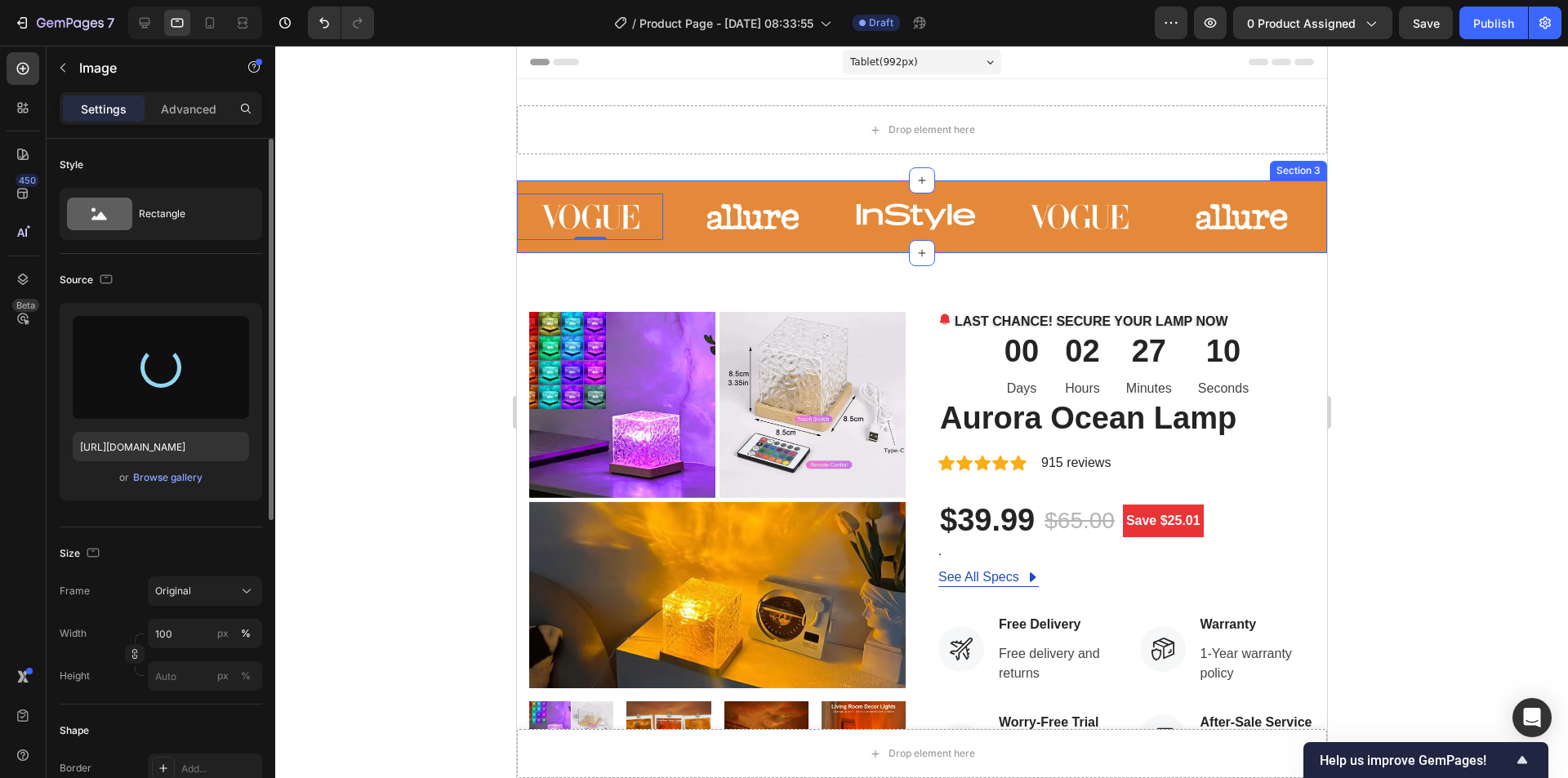
type input "[URL][DOMAIN_NAME]"
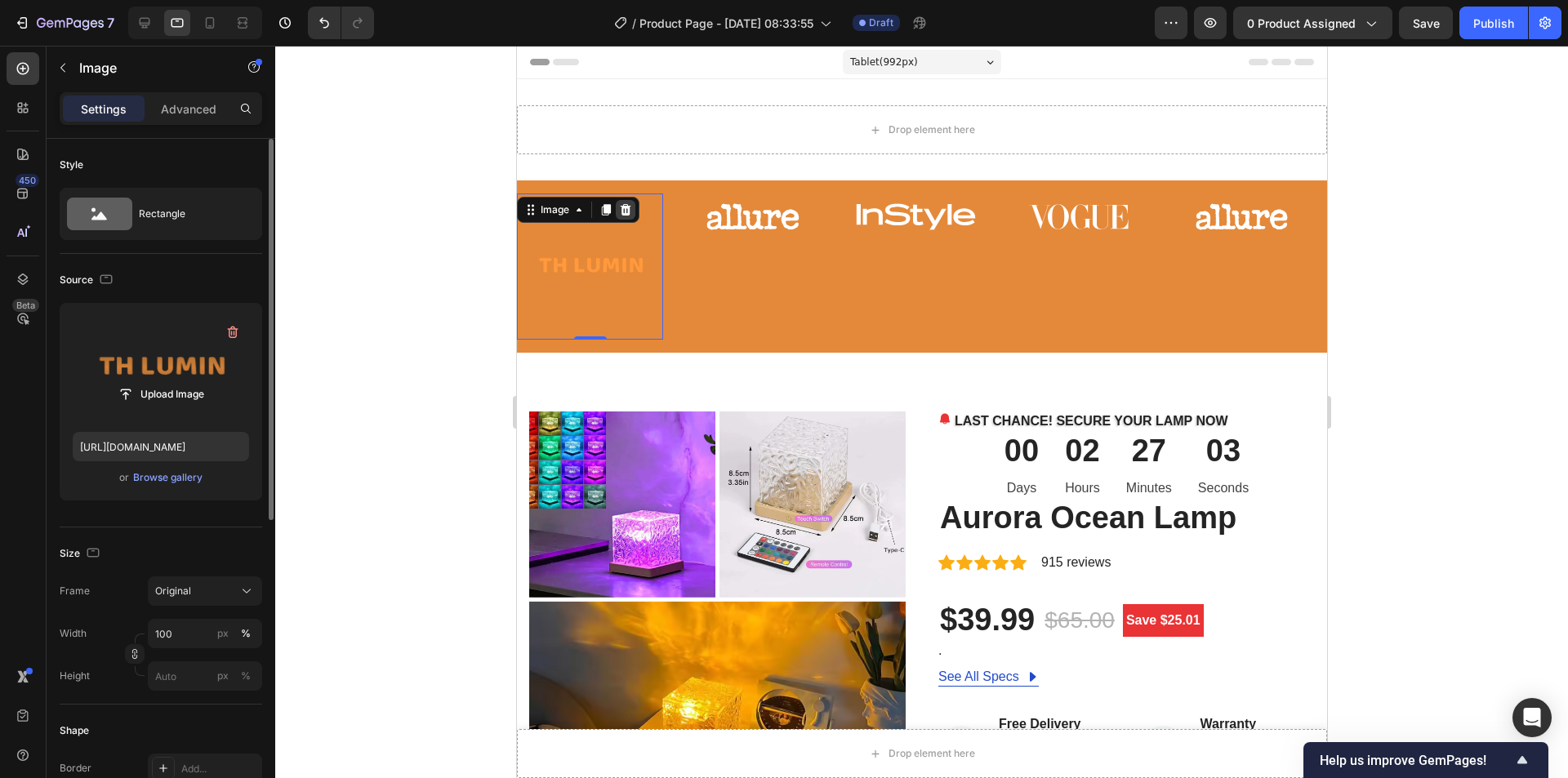
click at [628, 211] on icon at bounding box center [625, 209] width 10 height 11
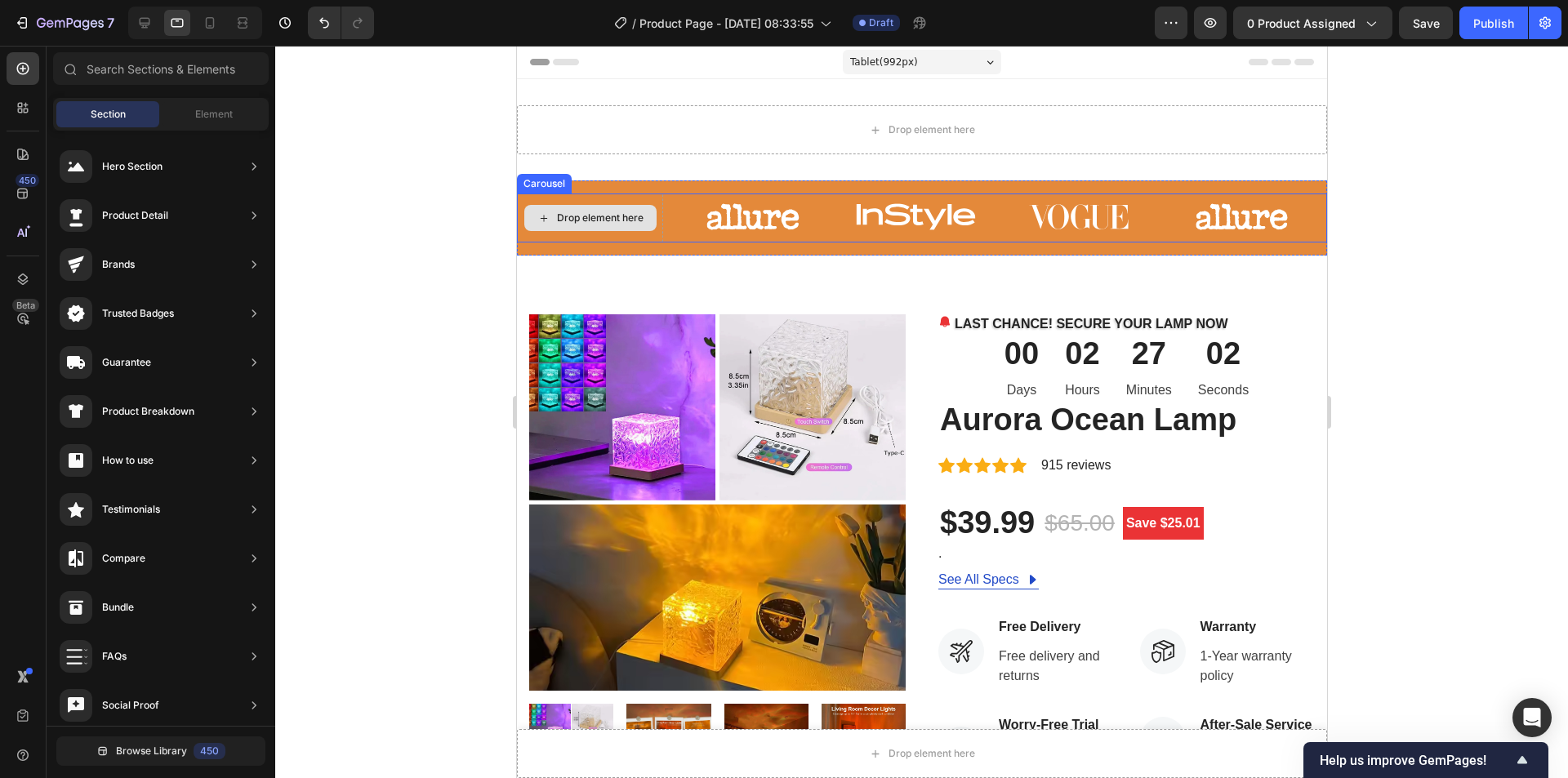
click at [607, 217] on div "Drop element here" at bounding box center [599, 217] width 86 height 13
click at [557, 219] on div "Drop element here" at bounding box center [599, 217] width 86 height 13
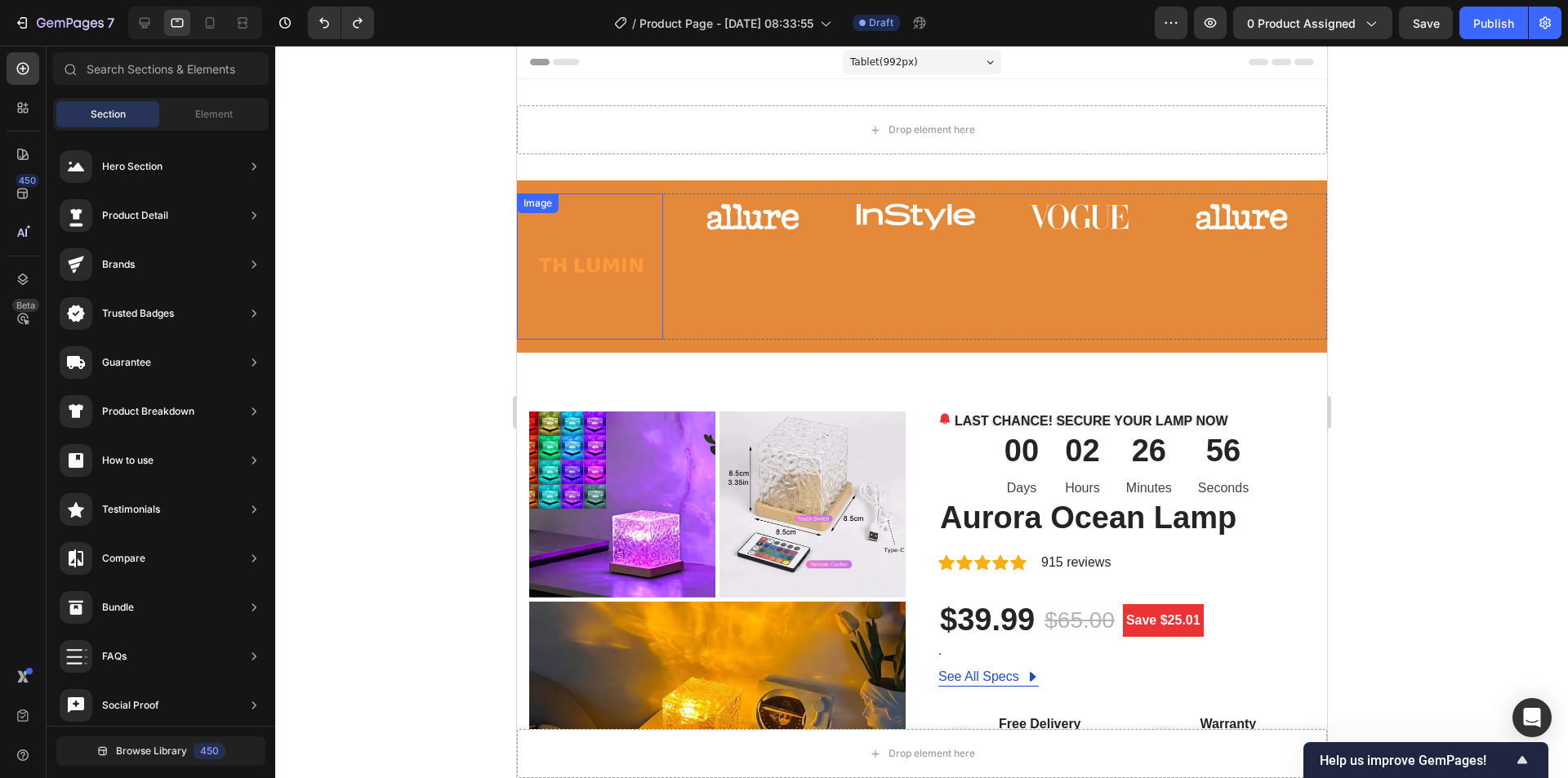
click at [615, 264] on img at bounding box center [589, 266] width 146 height 146
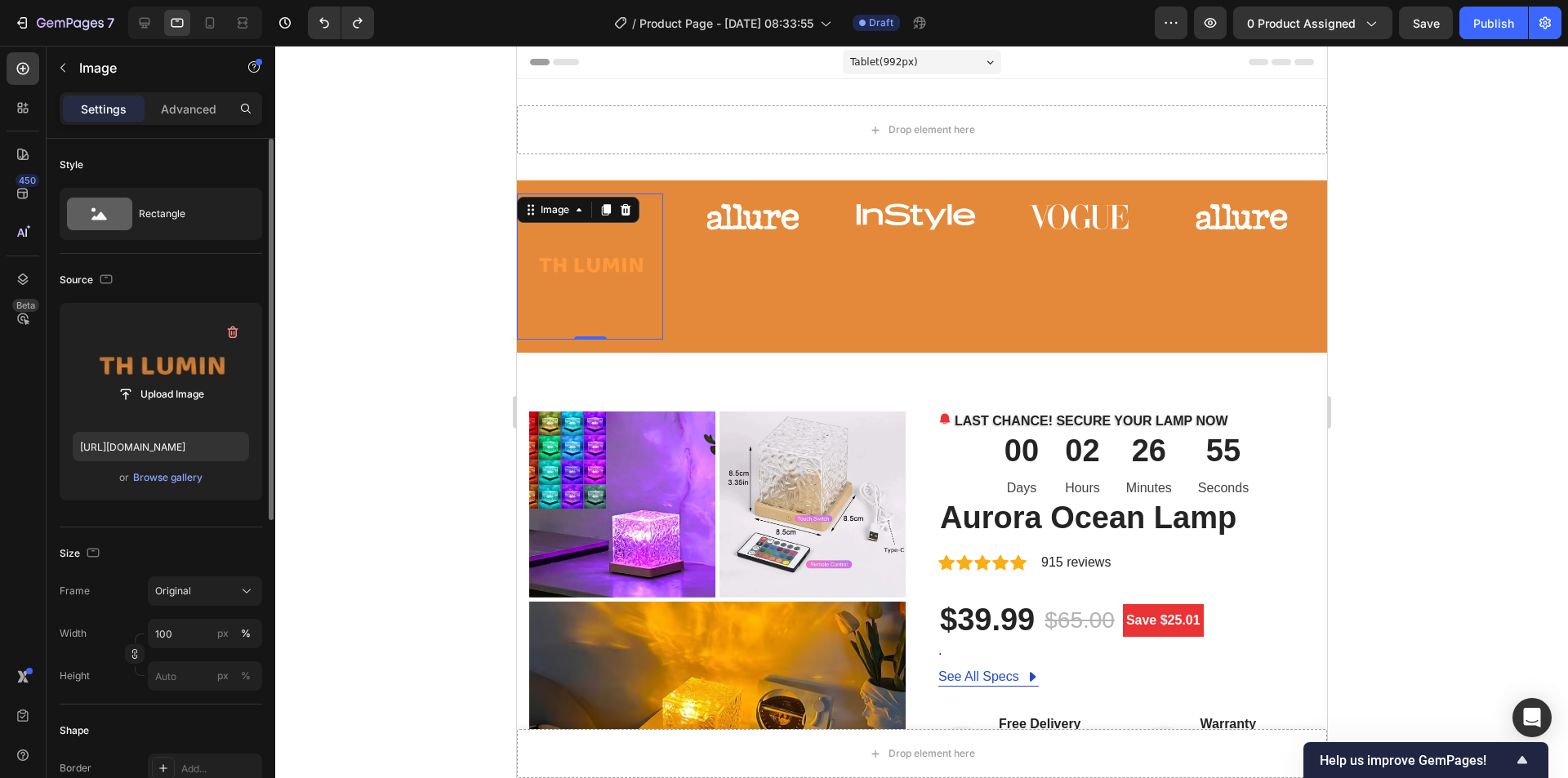
click at [174, 366] on label at bounding box center [161, 368] width 176 height 103
click at [174, 380] on input "file" at bounding box center [161, 394] width 113 height 27
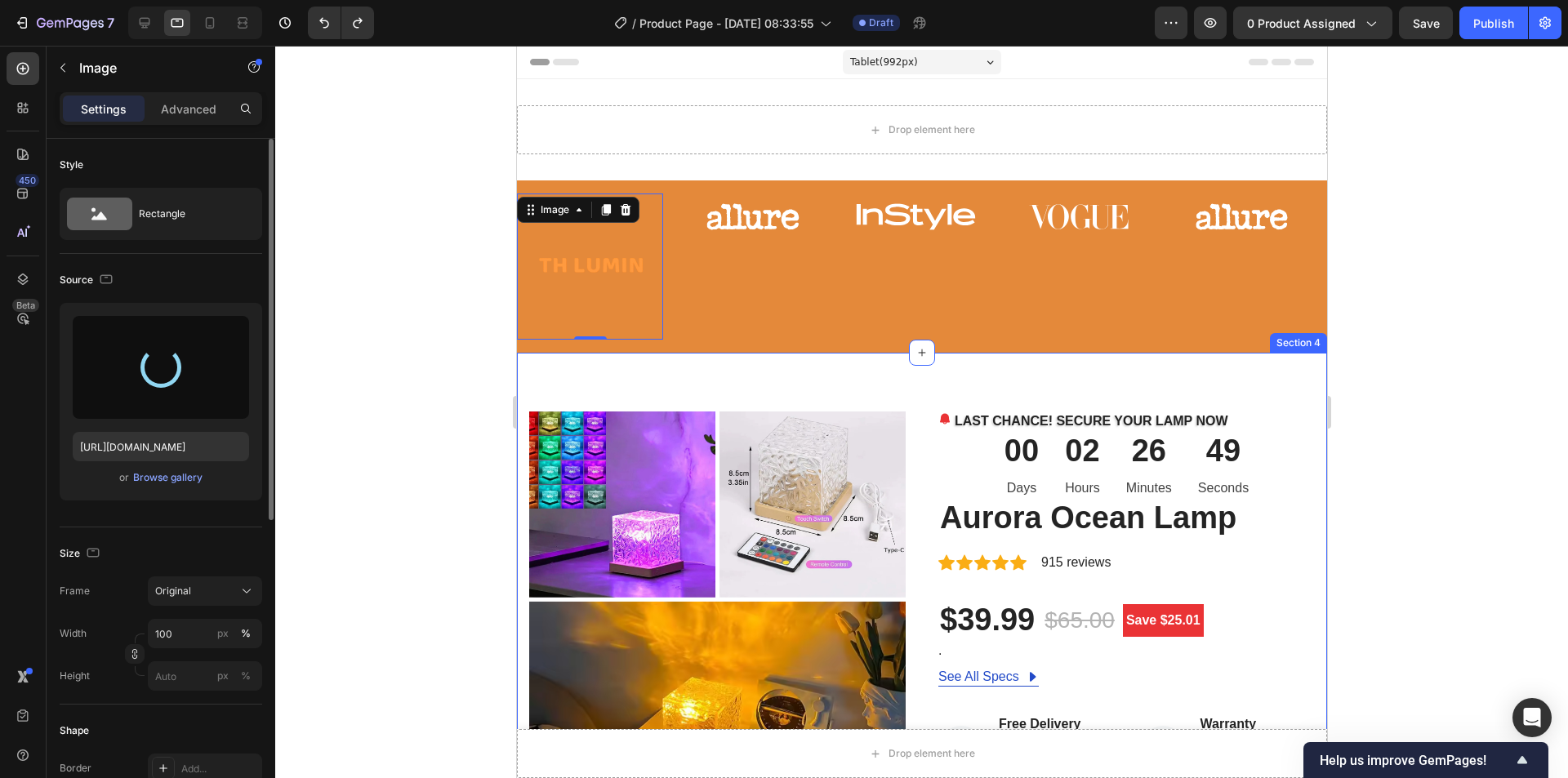
type input "[URL][DOMAIN_NAME]"
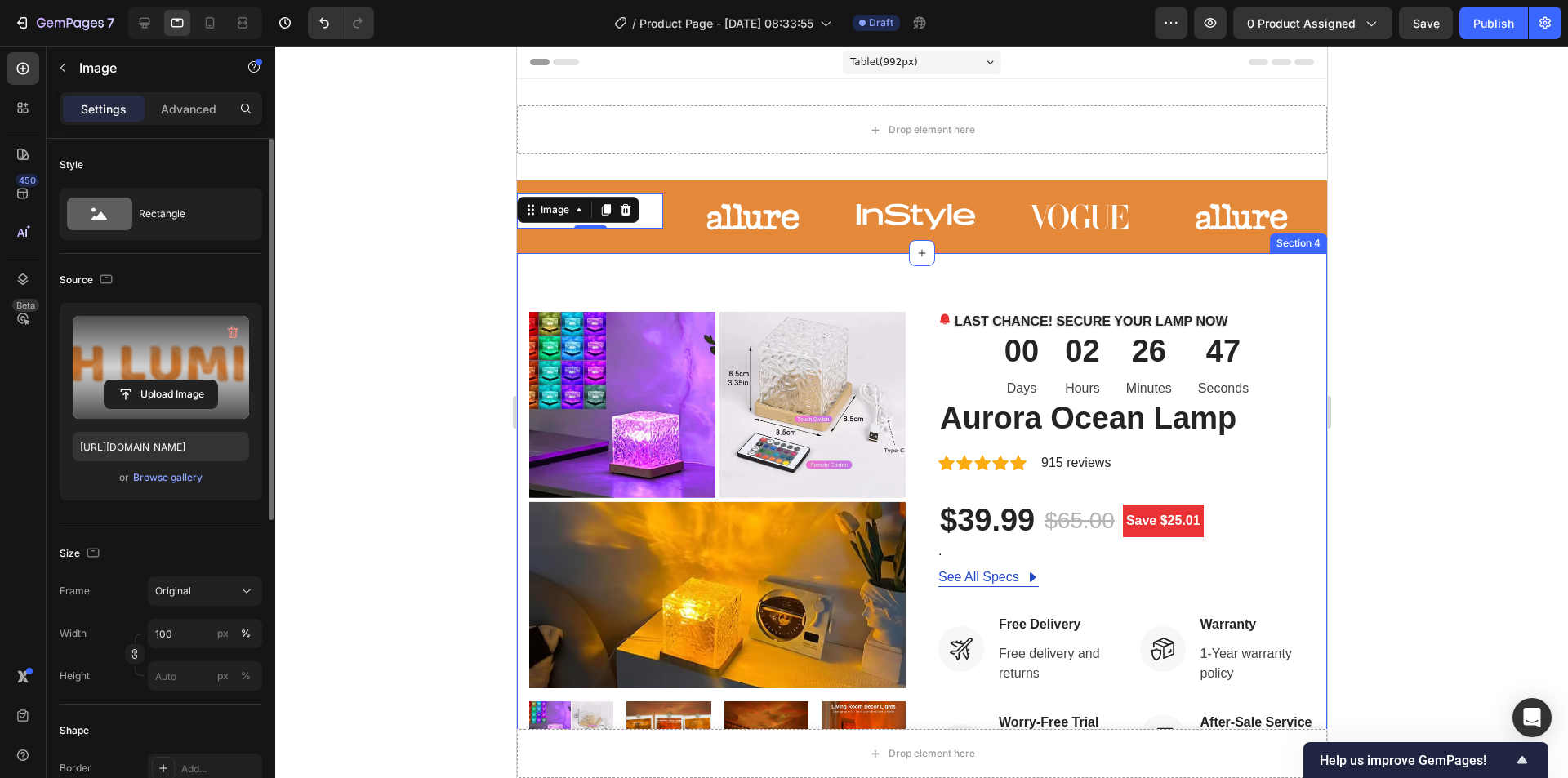
click at [412, 349] on div at bounding box center [922, 411] width 1293 height 733
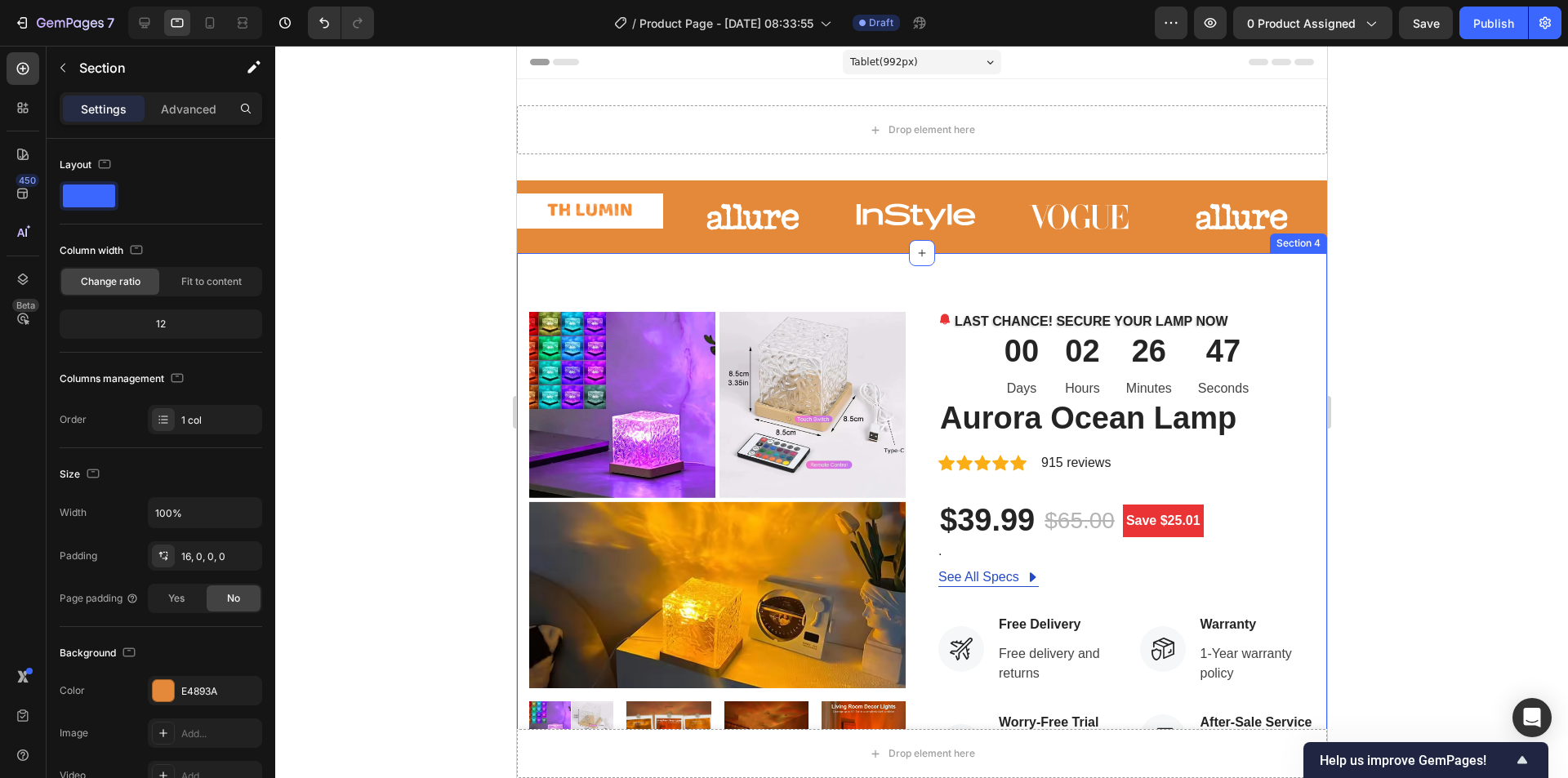
click at [673, 246] on div "Image Image Image Image Image Image Carousel" at bounding box center [922, 223] width 811 height 60
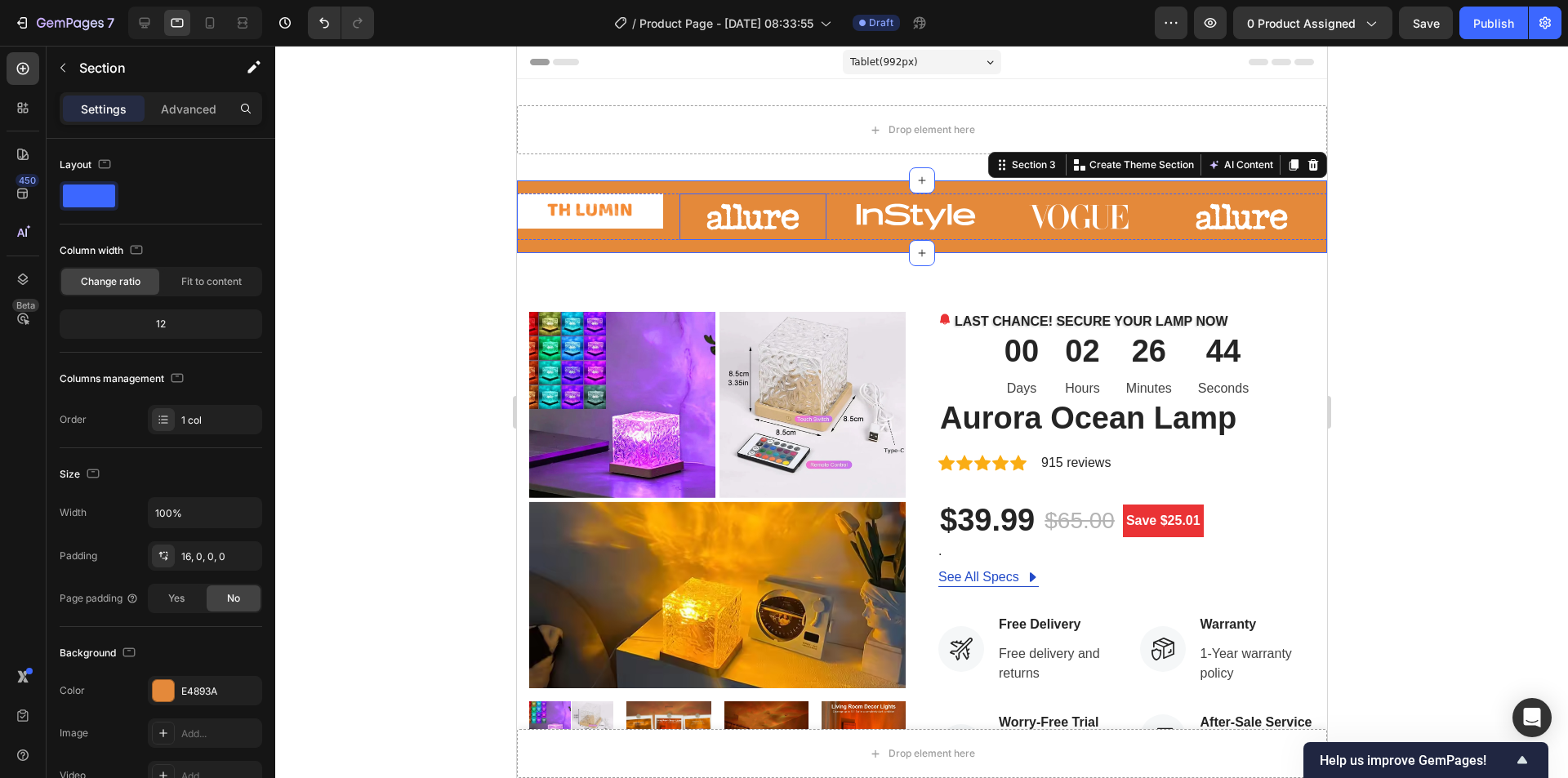
drag, startPoint x: 747, startPoint y: 225, endPoint x: 730, endPoint y: 237, distance: 20.8
click at [748, 226] on img at bounding box center [752, 216] width 146 height 46
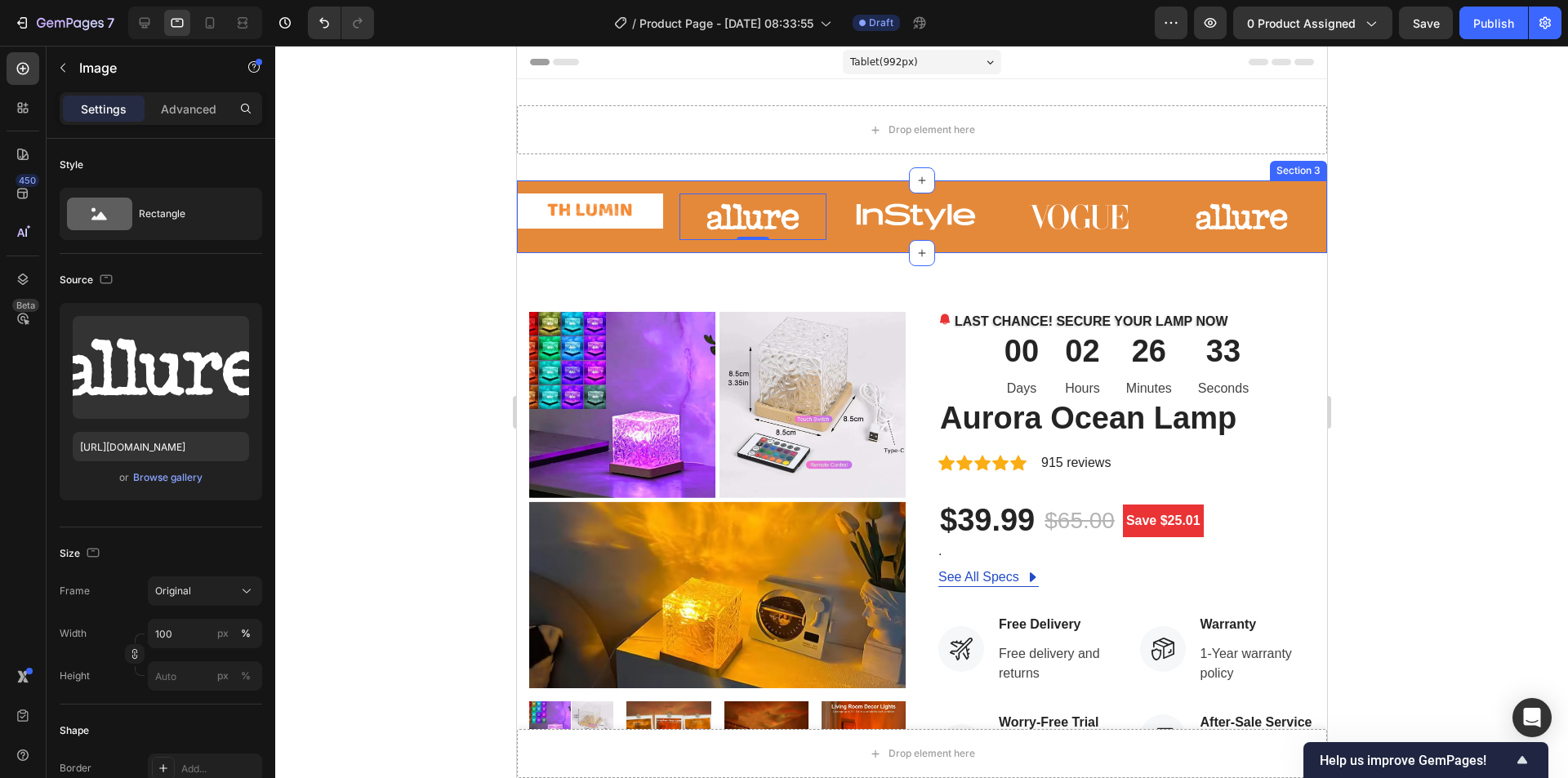
click at [622, 249] on div "Image Image 0 Image Image Image Image Carousel" at bounding box center [922, 223] width 811 height 60
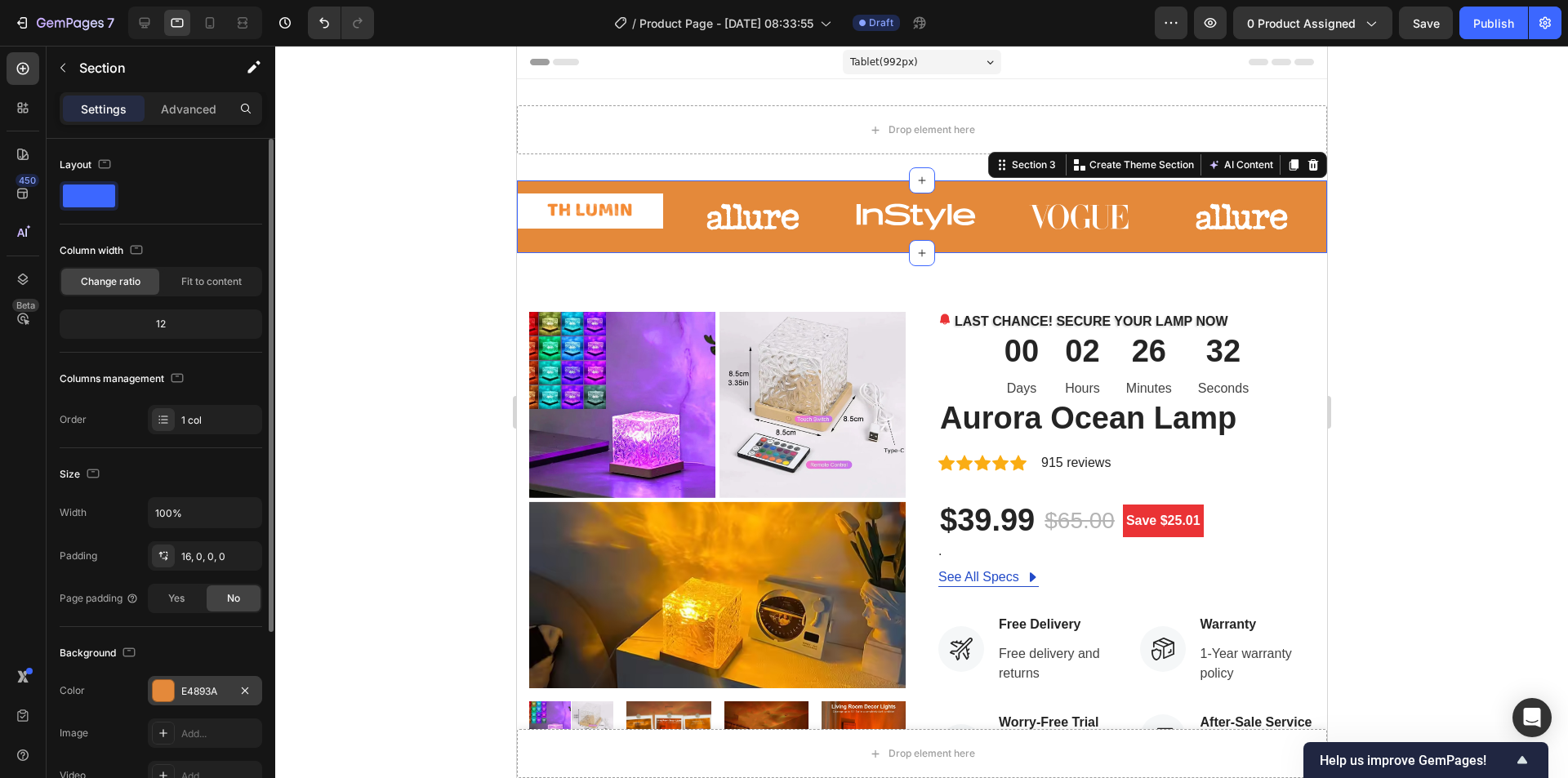
click at [158, 685] on div at bounding box center [163, 691] width 21 height 21
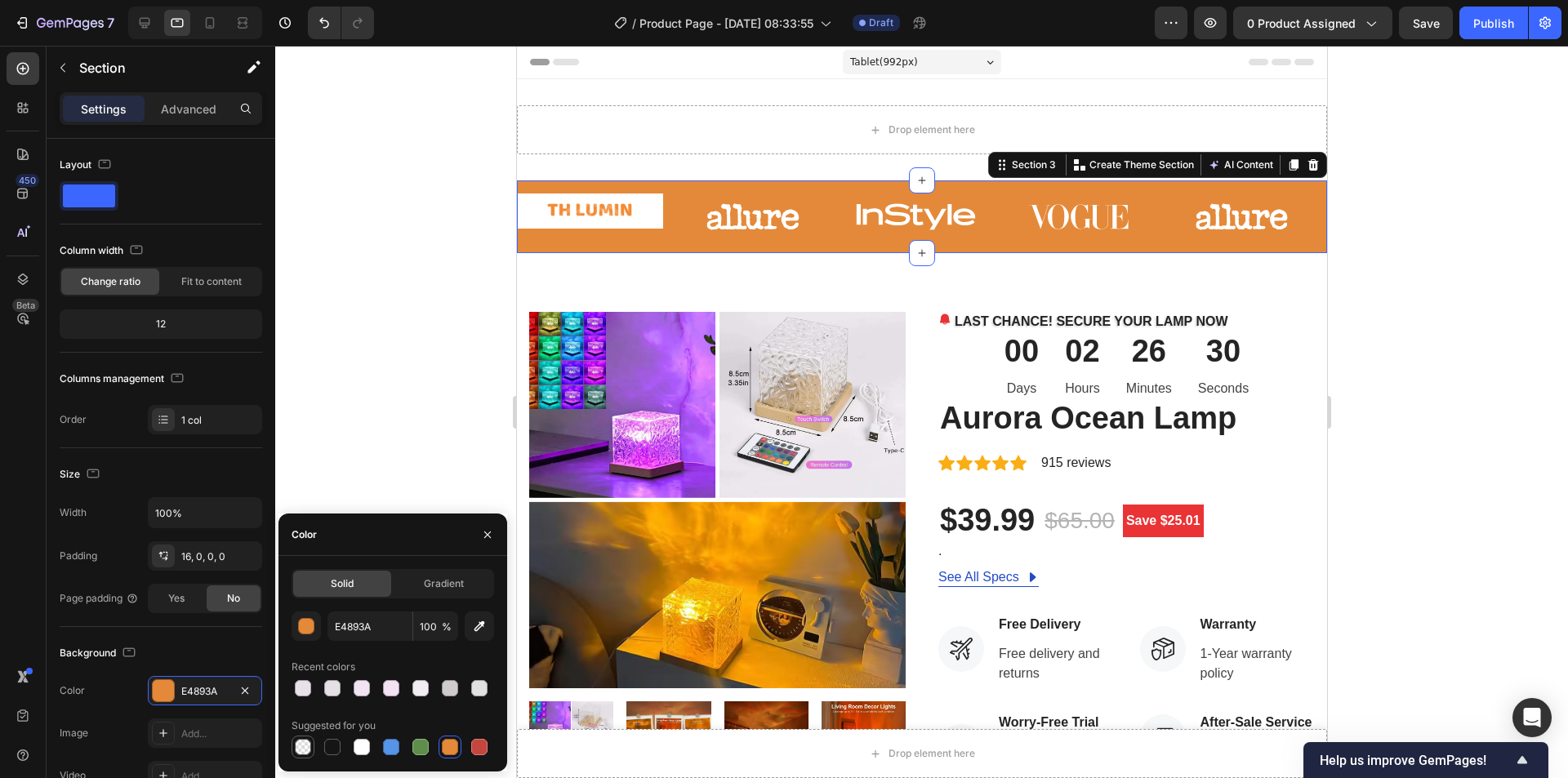
click at [304, 743] on div at bounding box center [303, 746] width 16 height 16
type input "000000"
type input "0"
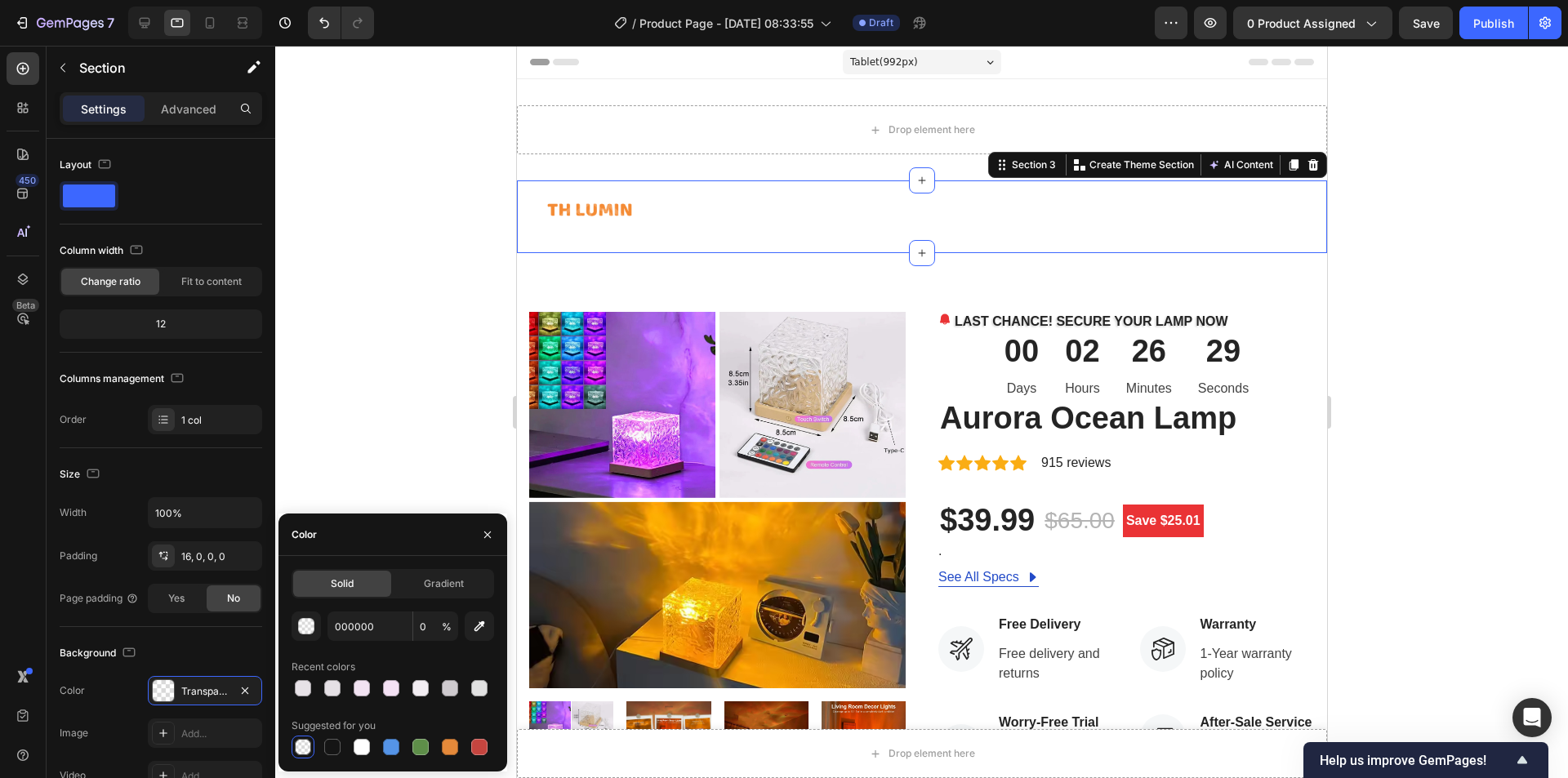
click at [410, 372] on div at bounding box center [922, 411] width 1293 height 733
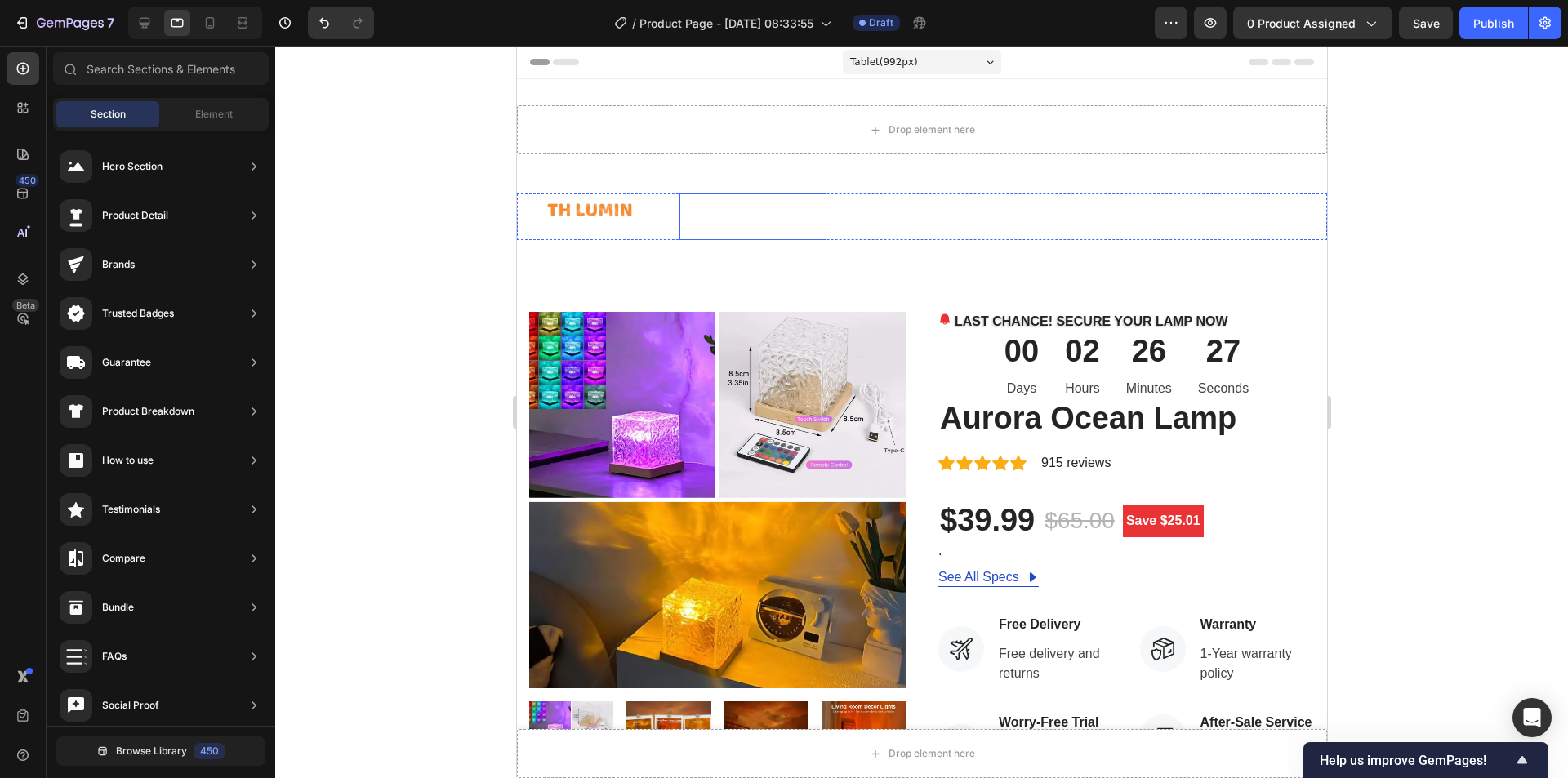
click at [707, 228] on img at bounding box center [752, 216] width 146 height 46
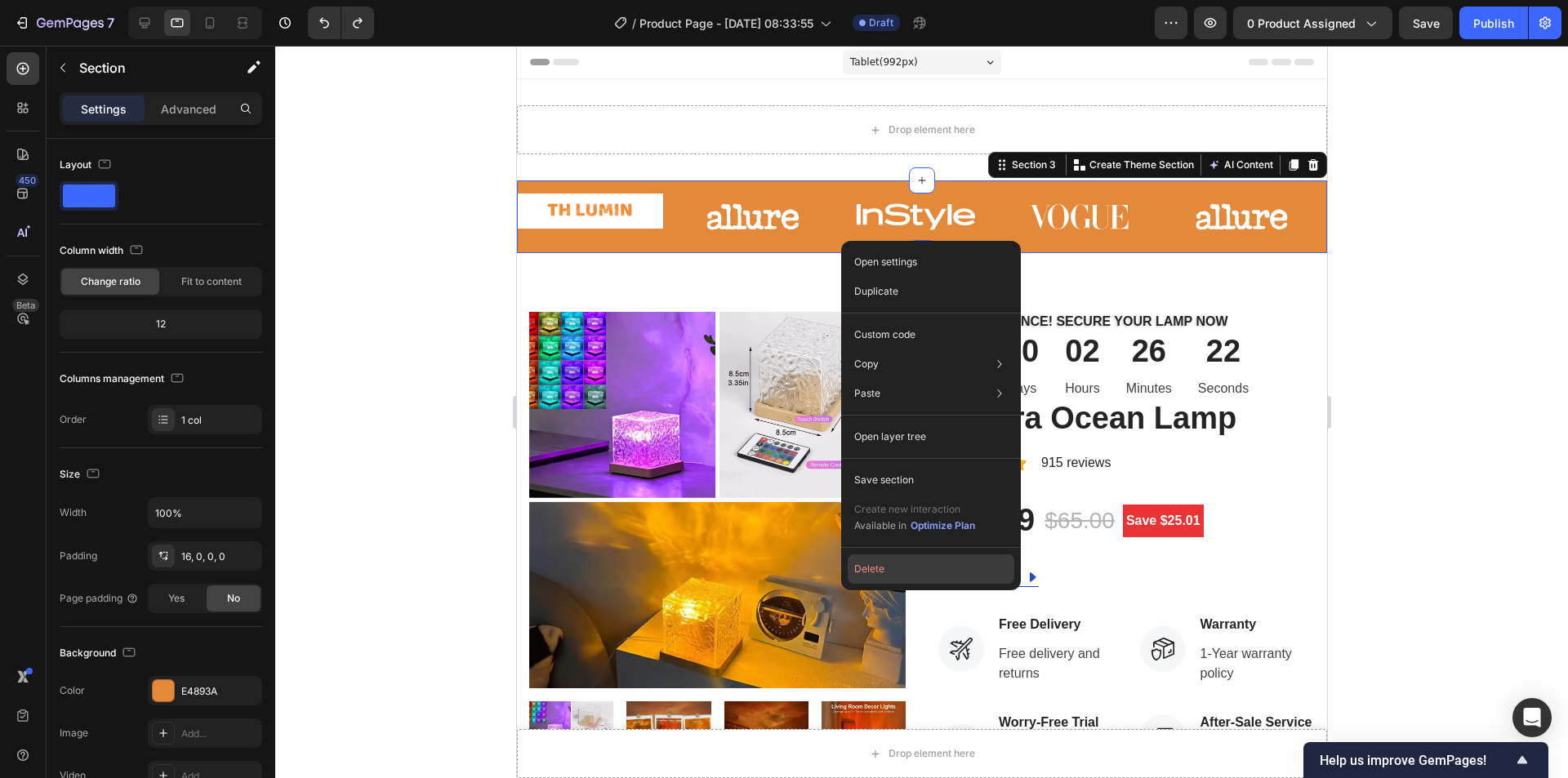
drag, startPoint x: 917, startPoint y: 571, endPoint x: 419, endPoint y: 347, distance: 546.1
click at [917, 571] on button "Delete" at bounding box center [931, 569] width 167 height 29
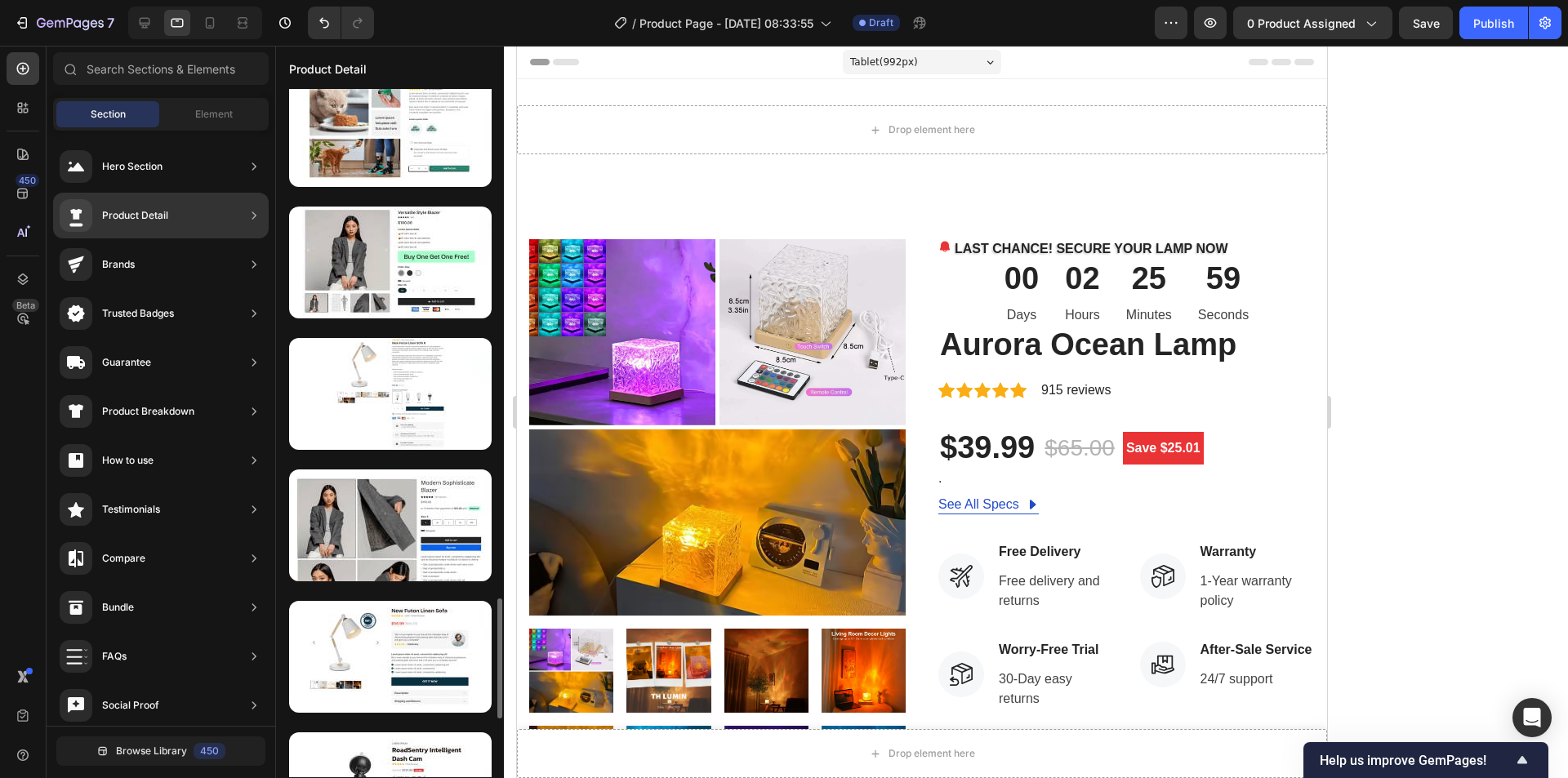
scroll to position [3246, 0]
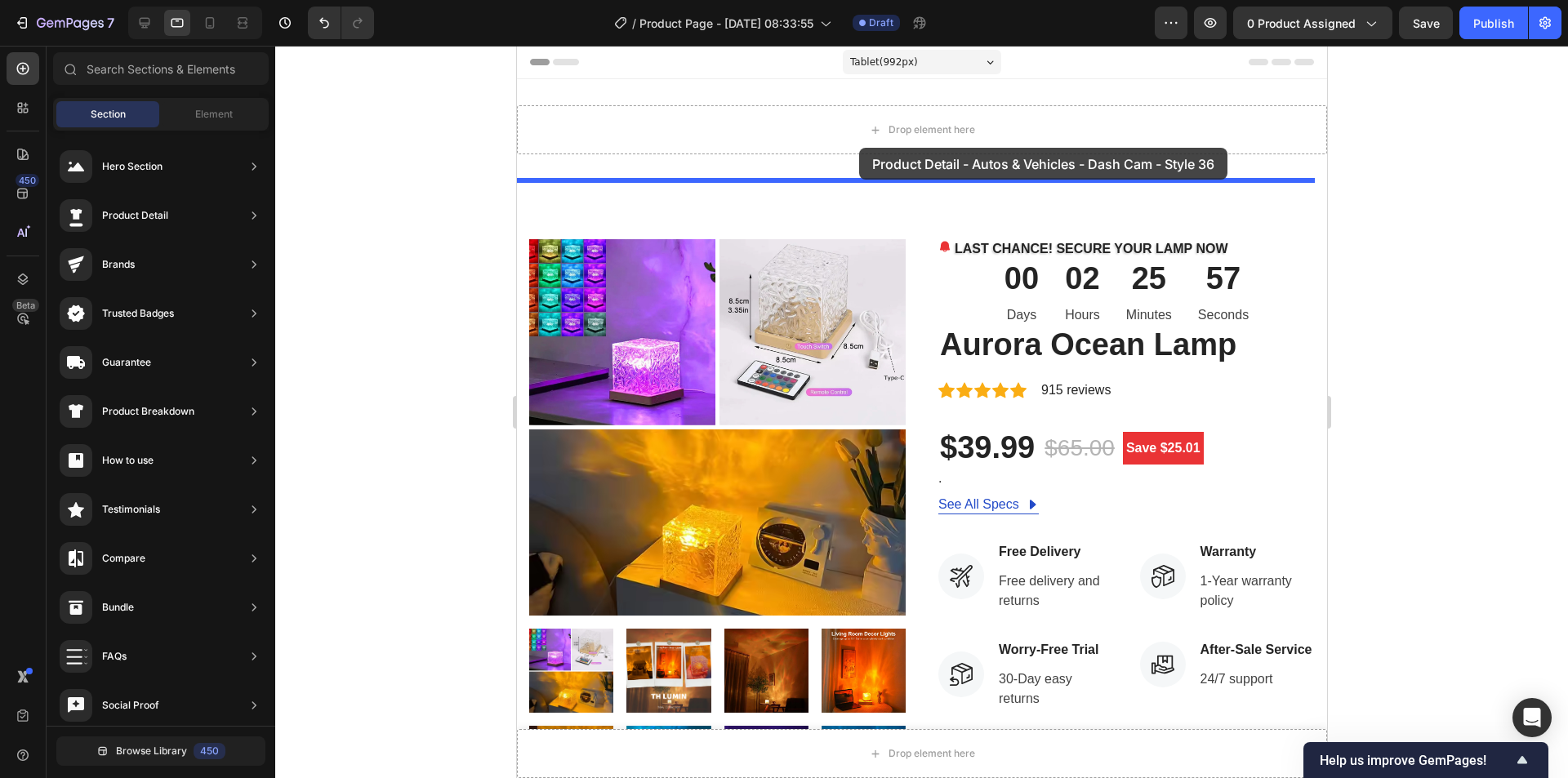
drag, startPoint x: 930, startPoint y: 505, endPoint x: 866, endPoint y: 136, distance: 374.5
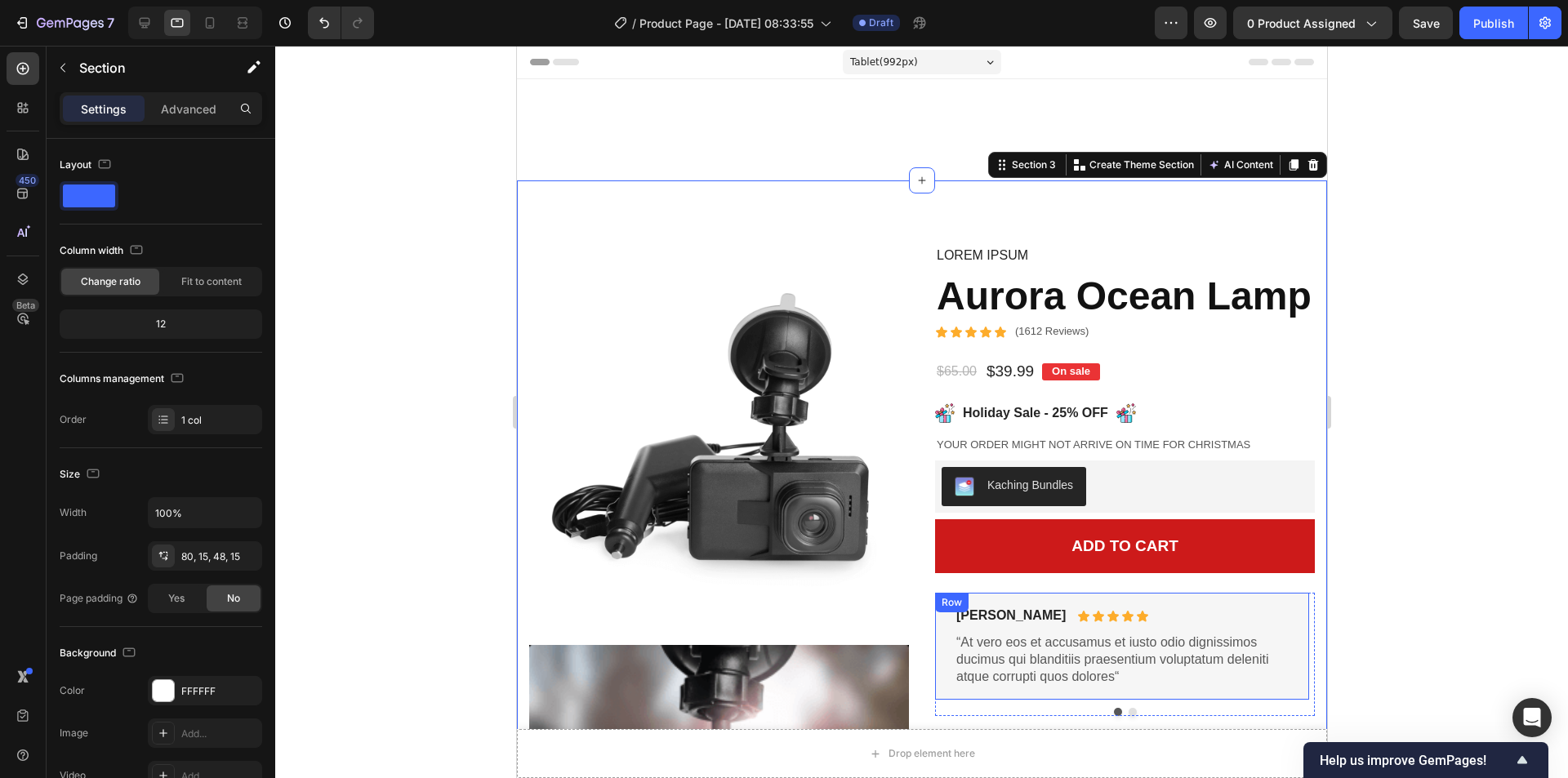
scroll to position [327, 0]
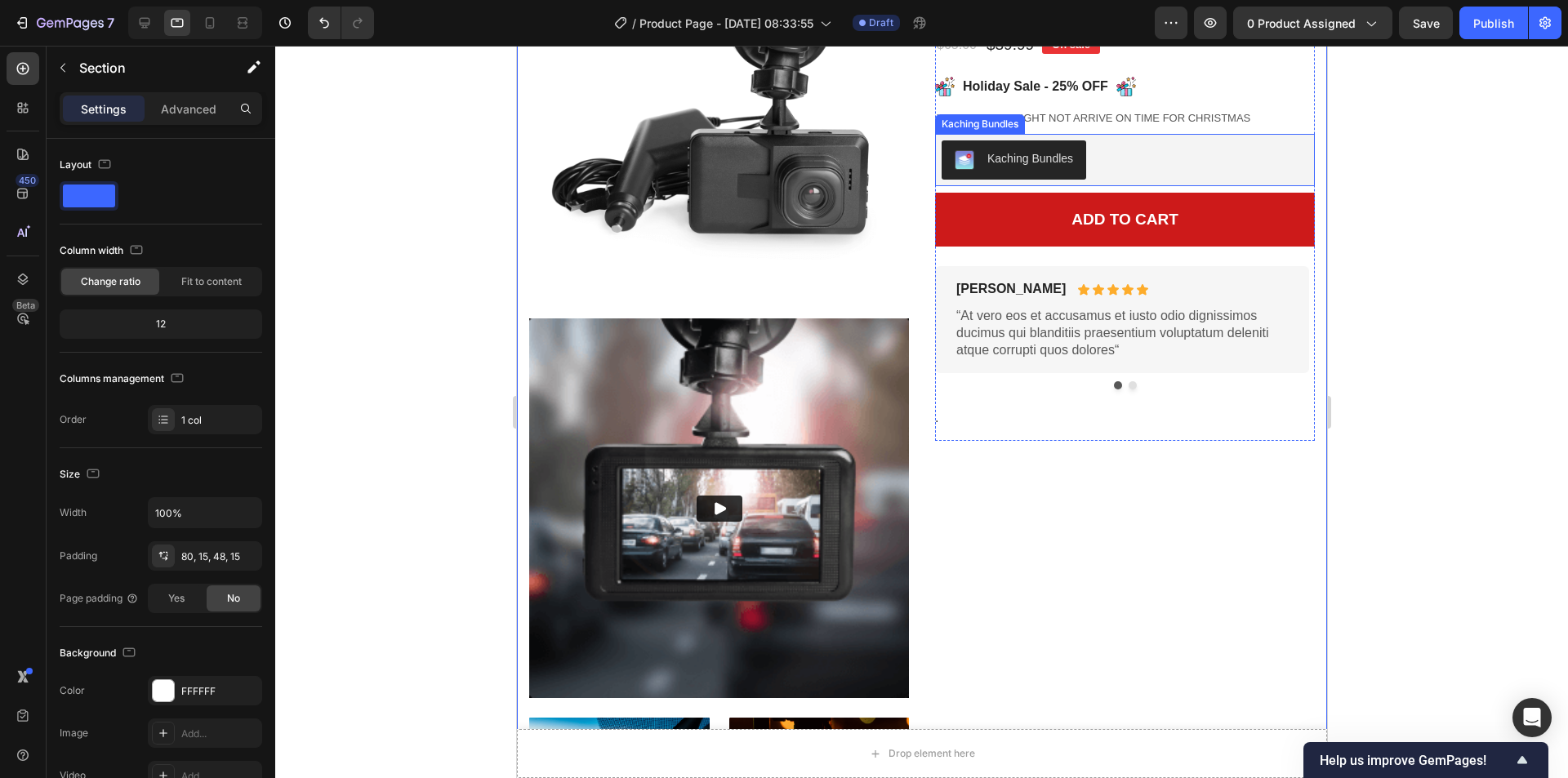
click at [1070, 180] on button "Kaching Bundles" at bounding box center [1012, 160] width 144 height 39
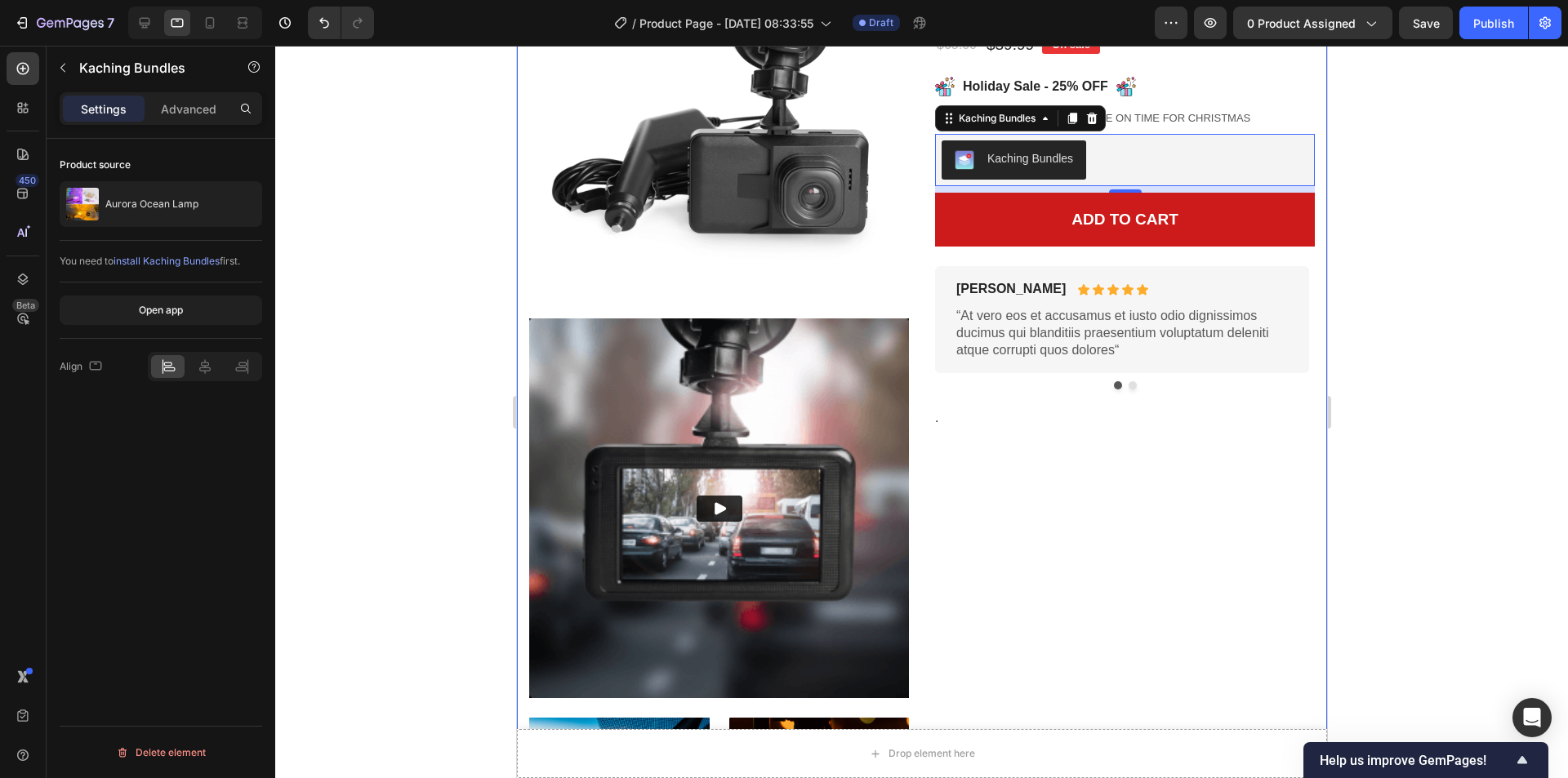
click at [209, 262] on span "install Kaching Bundles" at bounding box center [167, 261] width 106 height 12
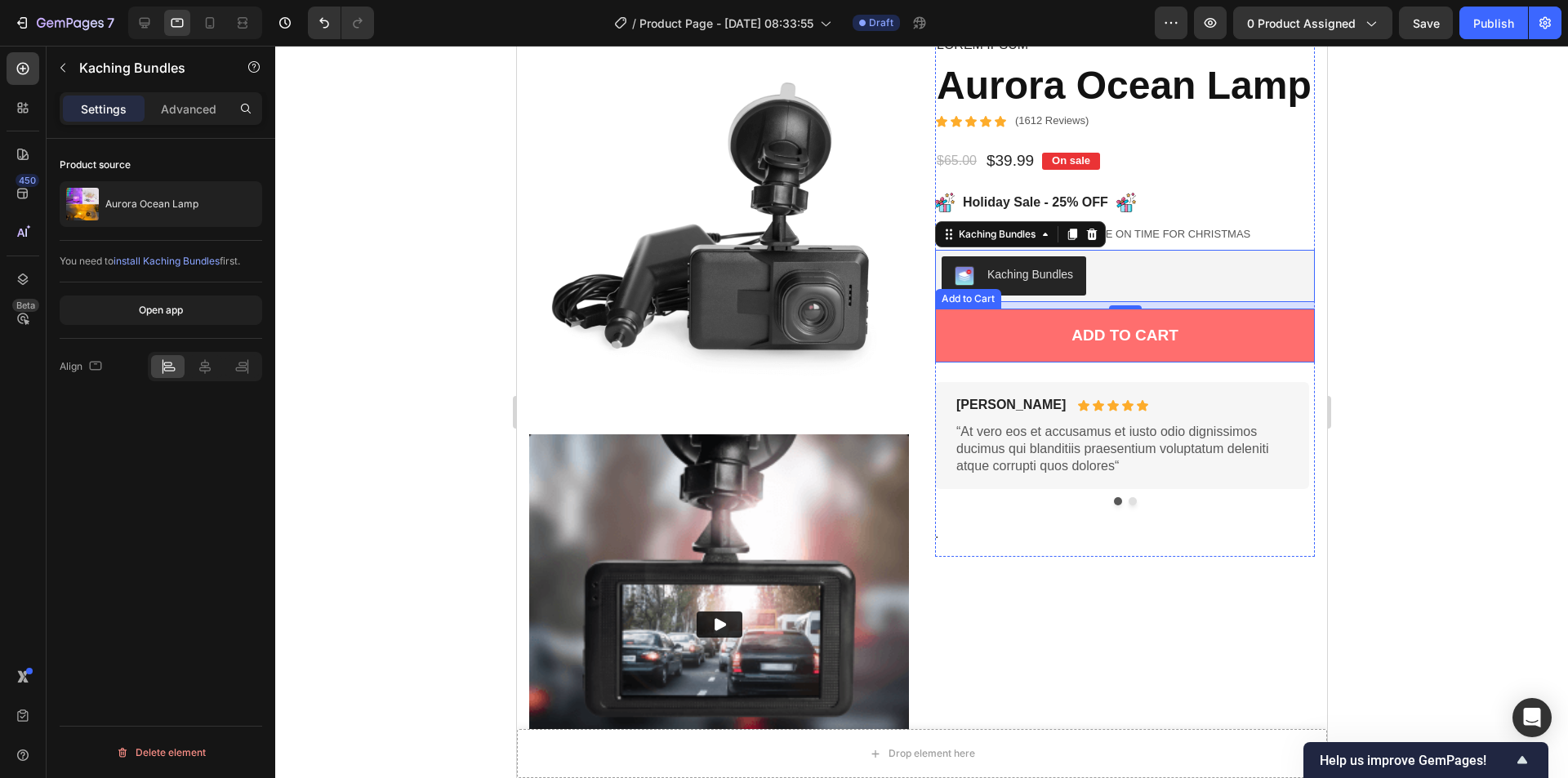
scroll to position [245, 0]
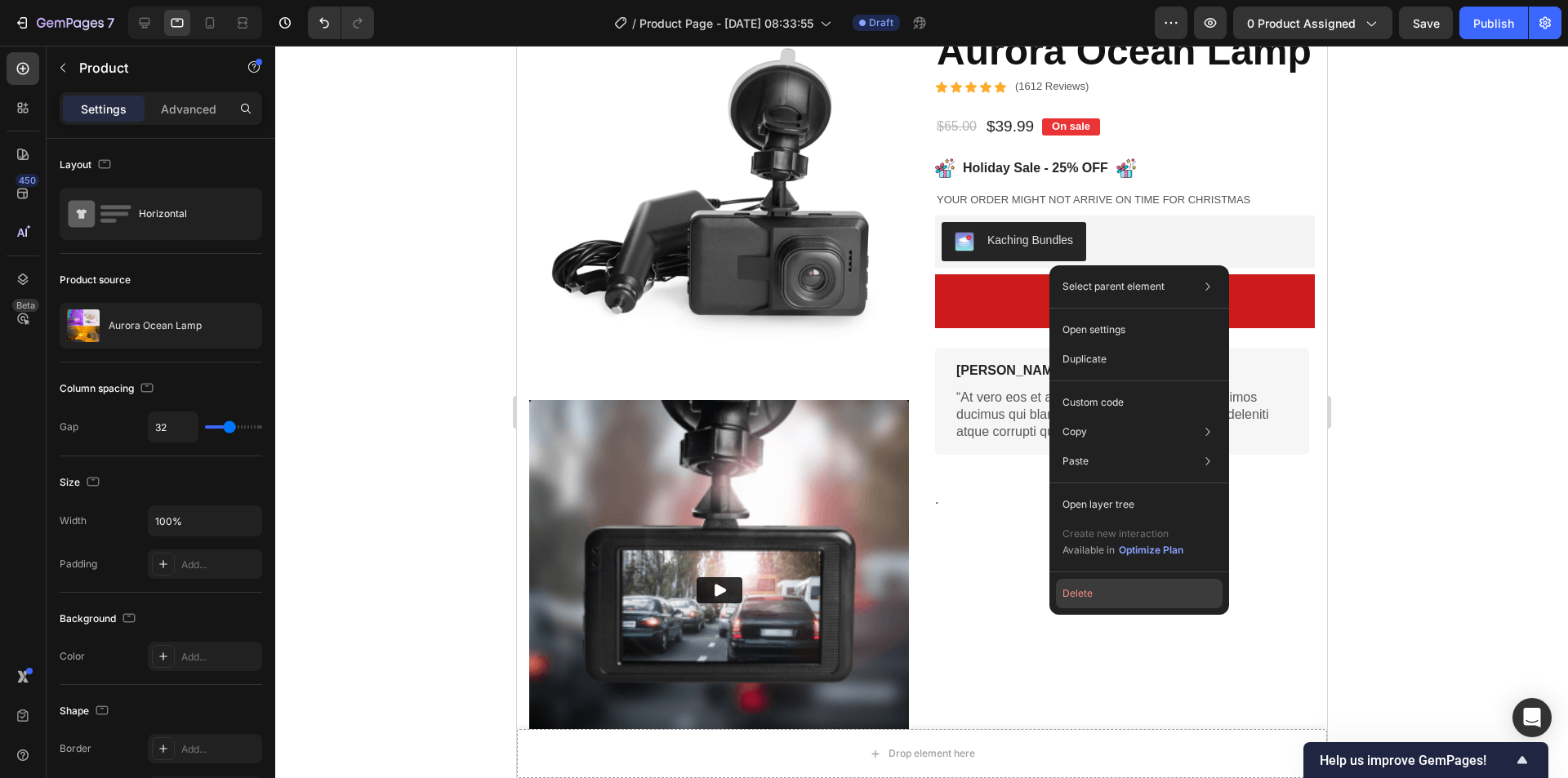
drag, startPoint x: 1105, startPoint y: 594, endPoint x: 576, endPoint y: 534, distance: 532.4
click at [1105, 594] on button "Delete" at bounding box center [1139, 593] width 167 height 29
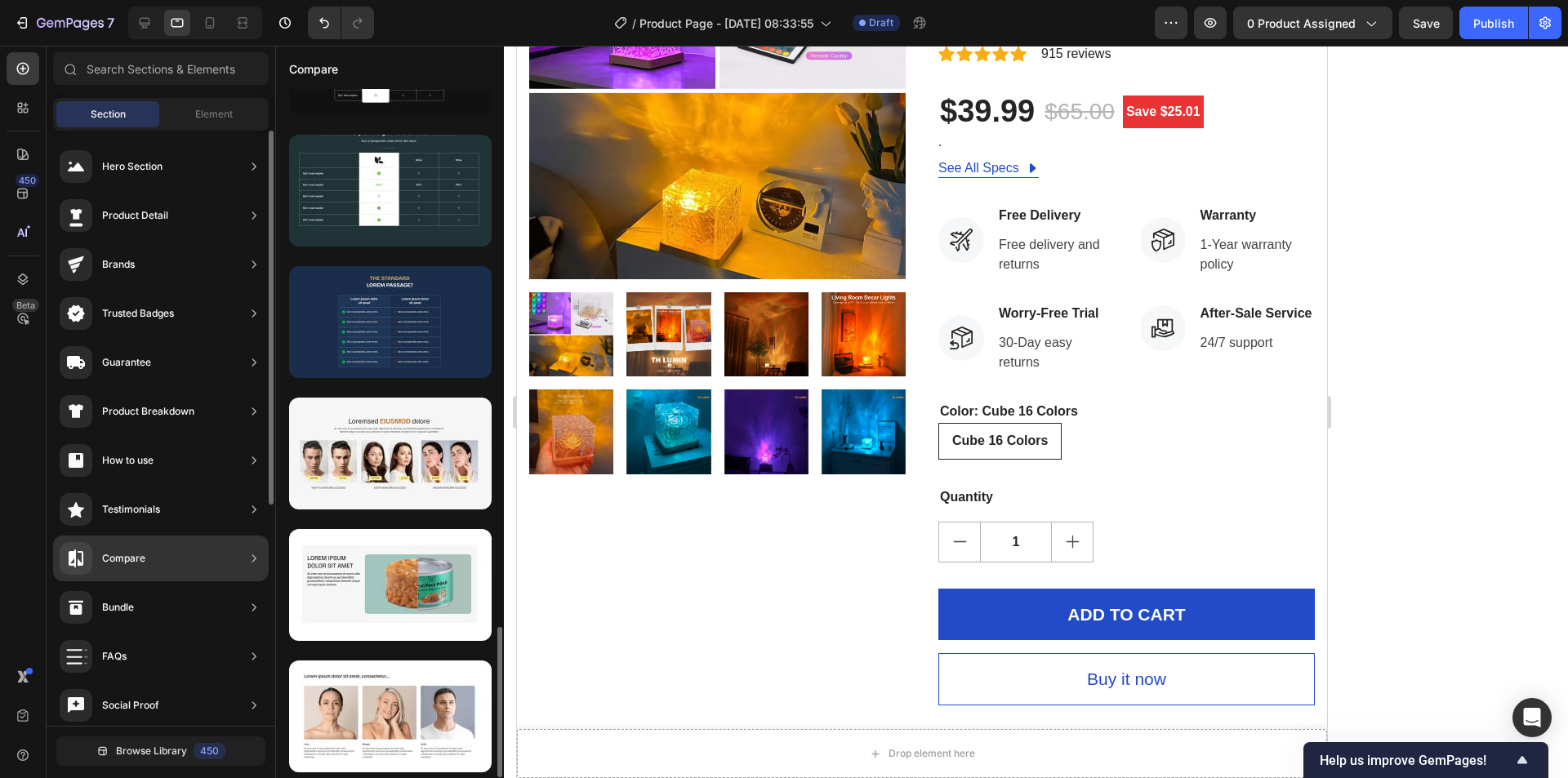
scroll to position [0, 0]
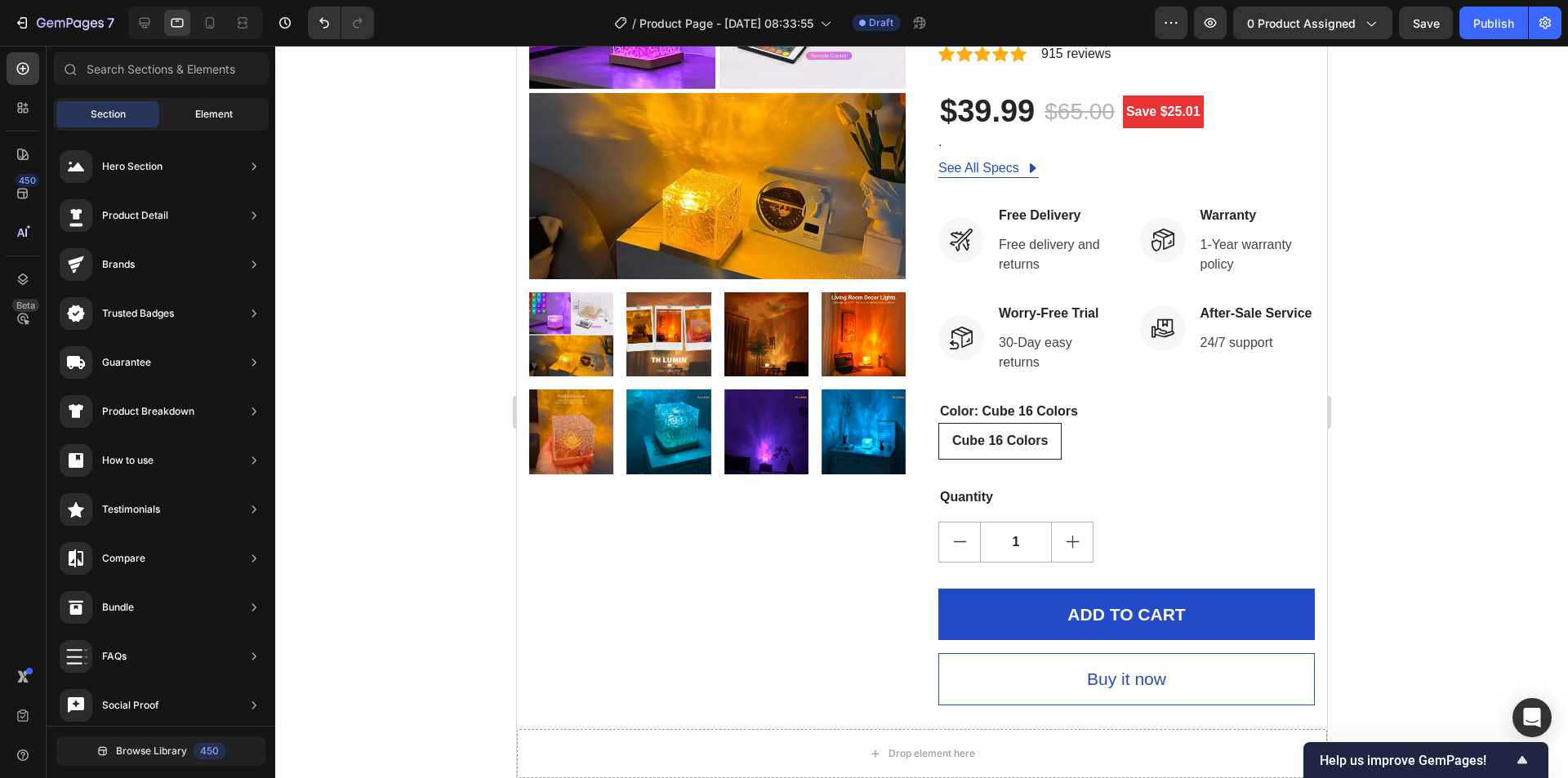
click at [205, 120] on span "Element" at bounding box center [214, 114] width 38 height 15
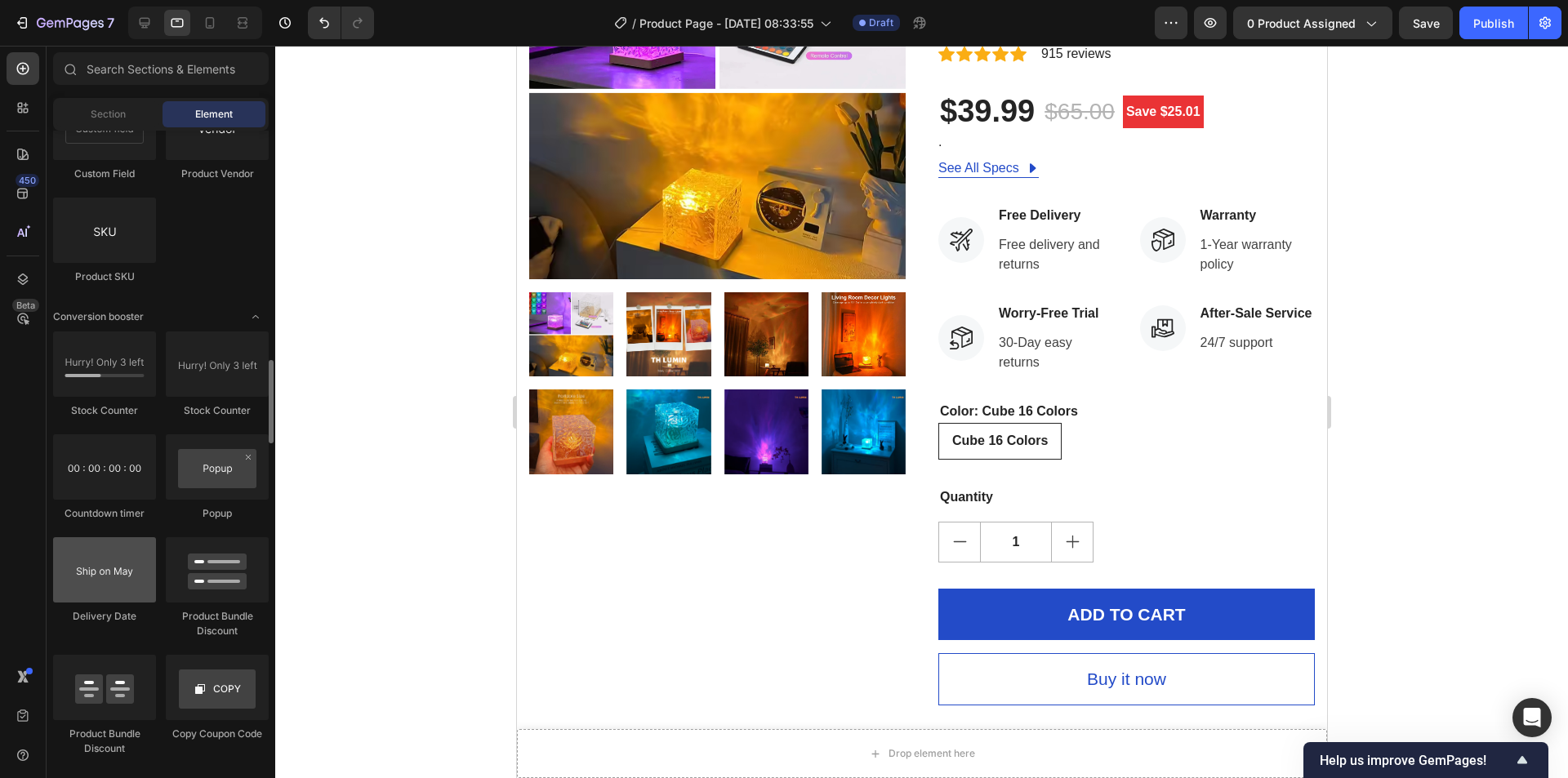
scroll to position [2940, 0]
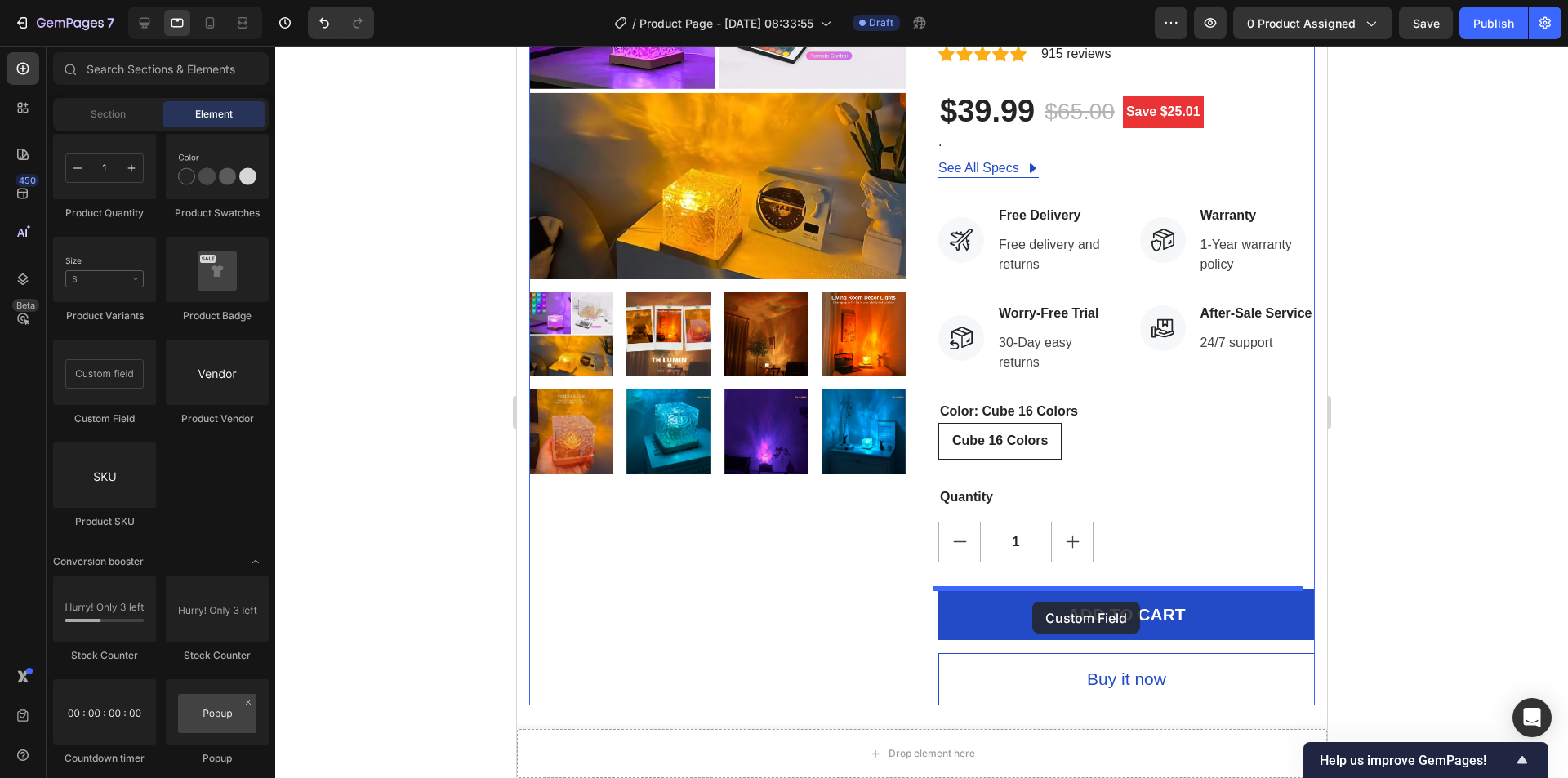
drag, startPoint x: 657, startPoint y: 420, endPoint x: 1031, endPoint y: 602, distance: 415.9
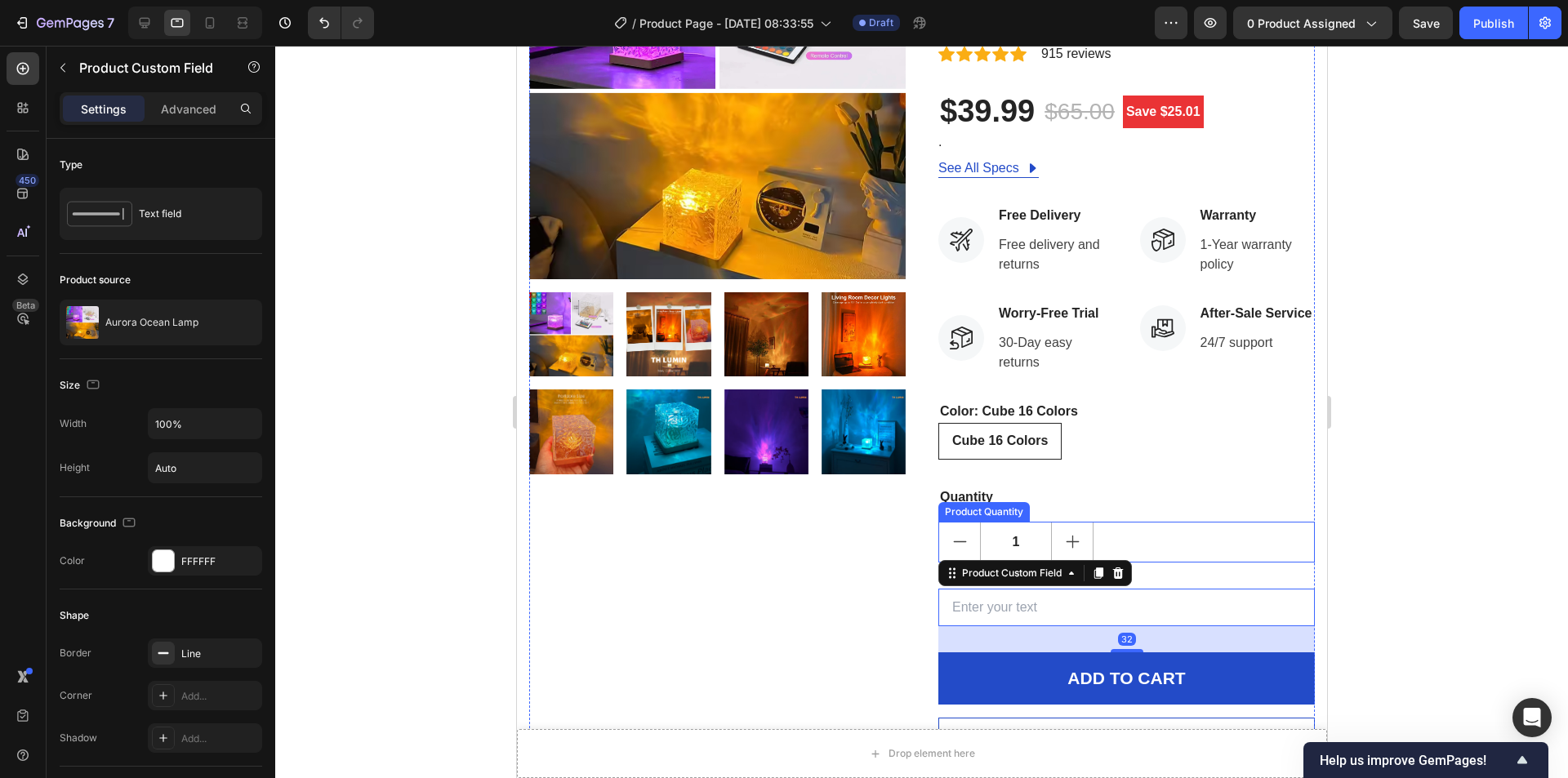
scroll to position [653, 0]
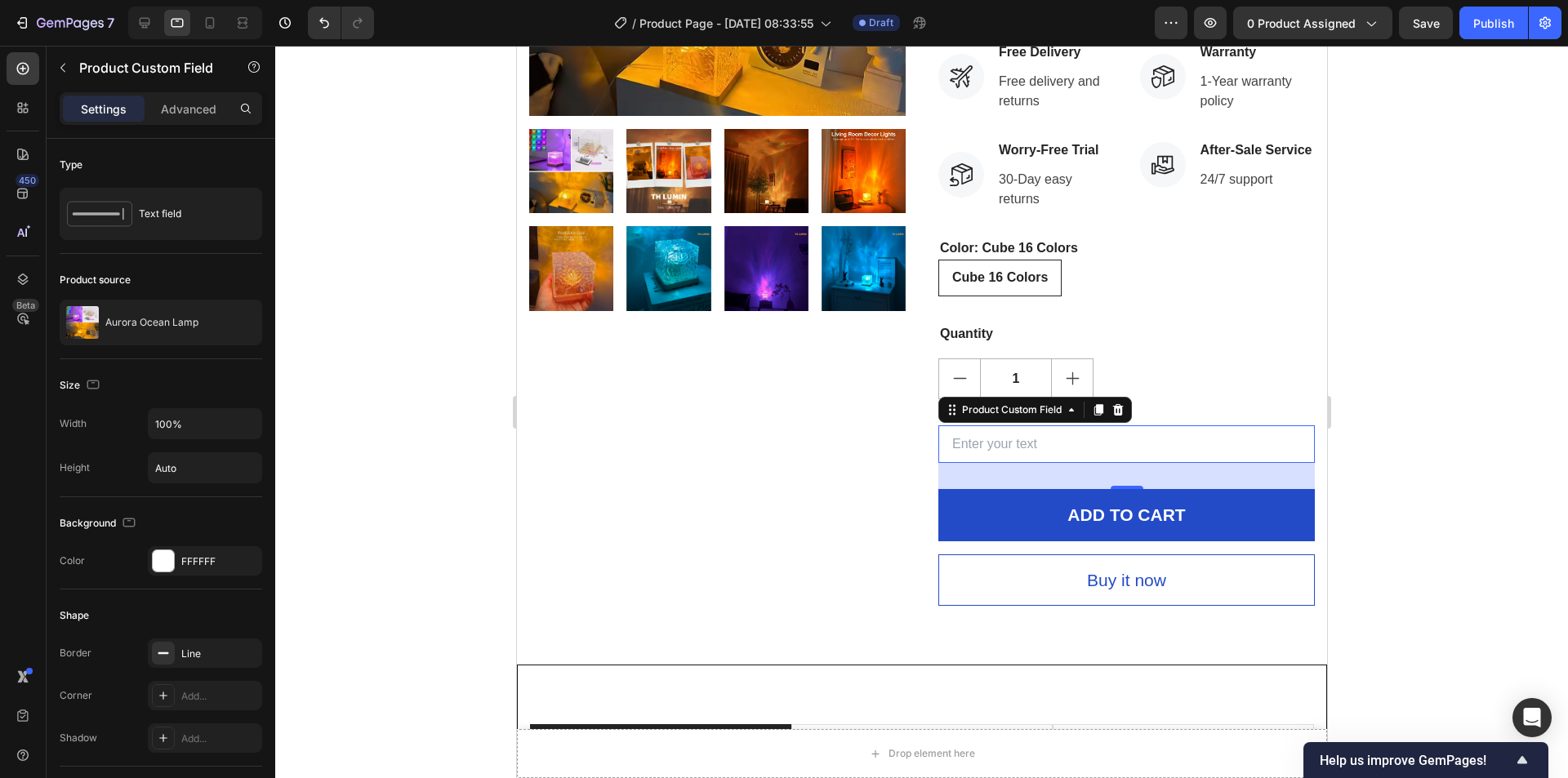
click at [1159, 442] on input "text" at bounding box center [1126, 445] width 376 height 38
click at [1012, 416] on div "Product Custom Field" at bounding box center [1011, 410] width 106 height 15
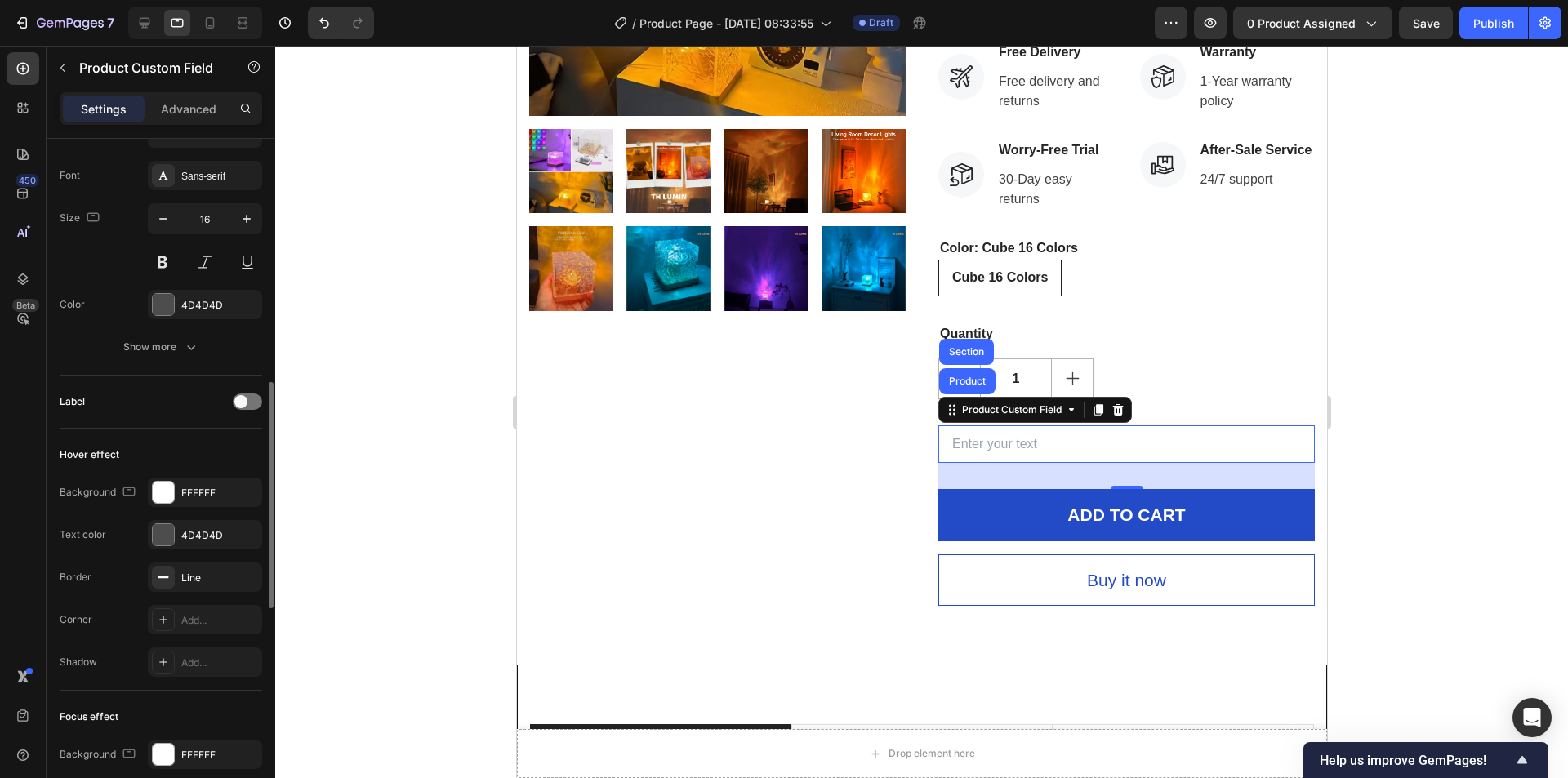
scroll to position [168, 0]
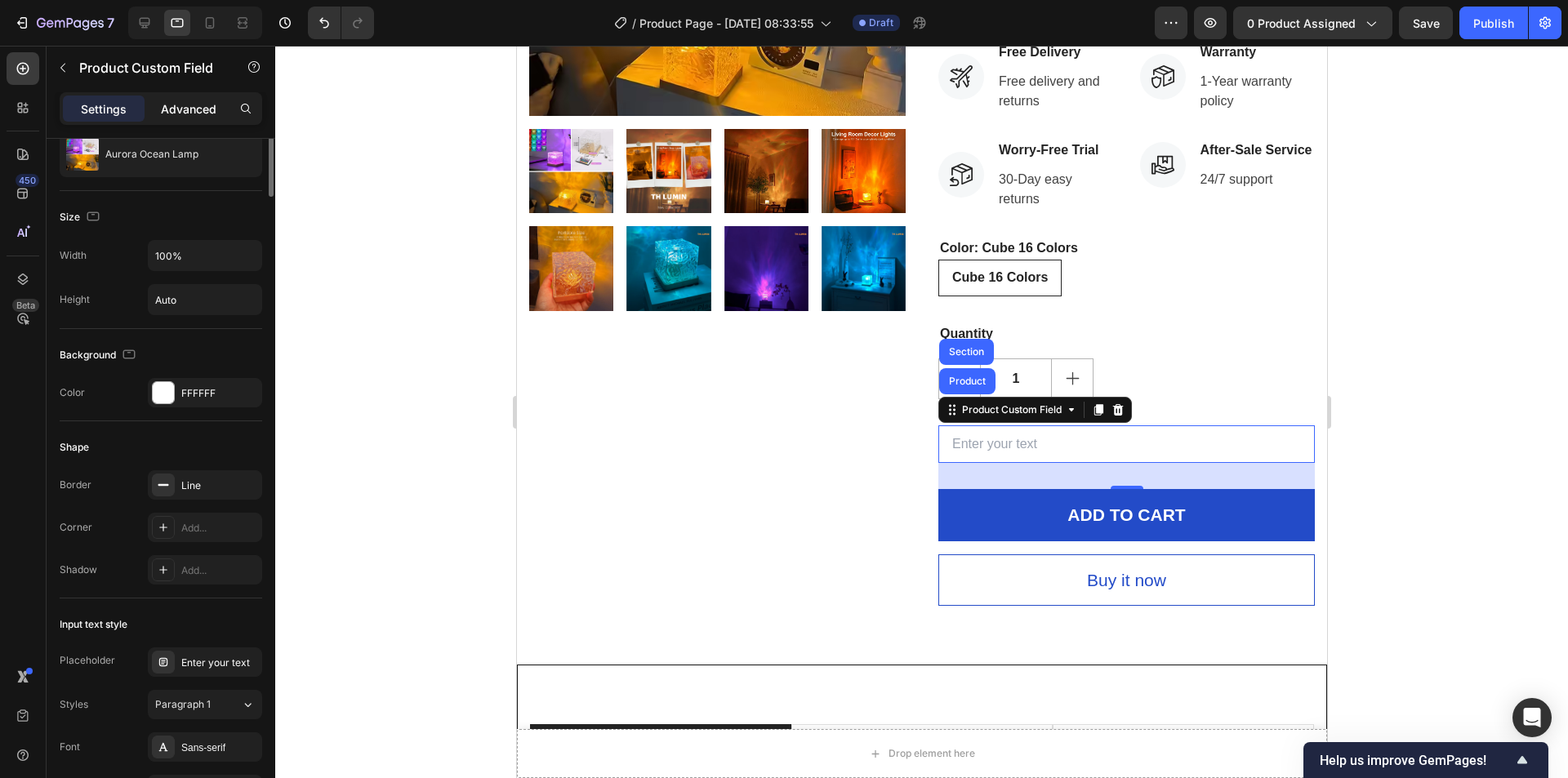
click at [192, 113] on p "Advanced" at bounding box center [188, 109] width 56 height 17
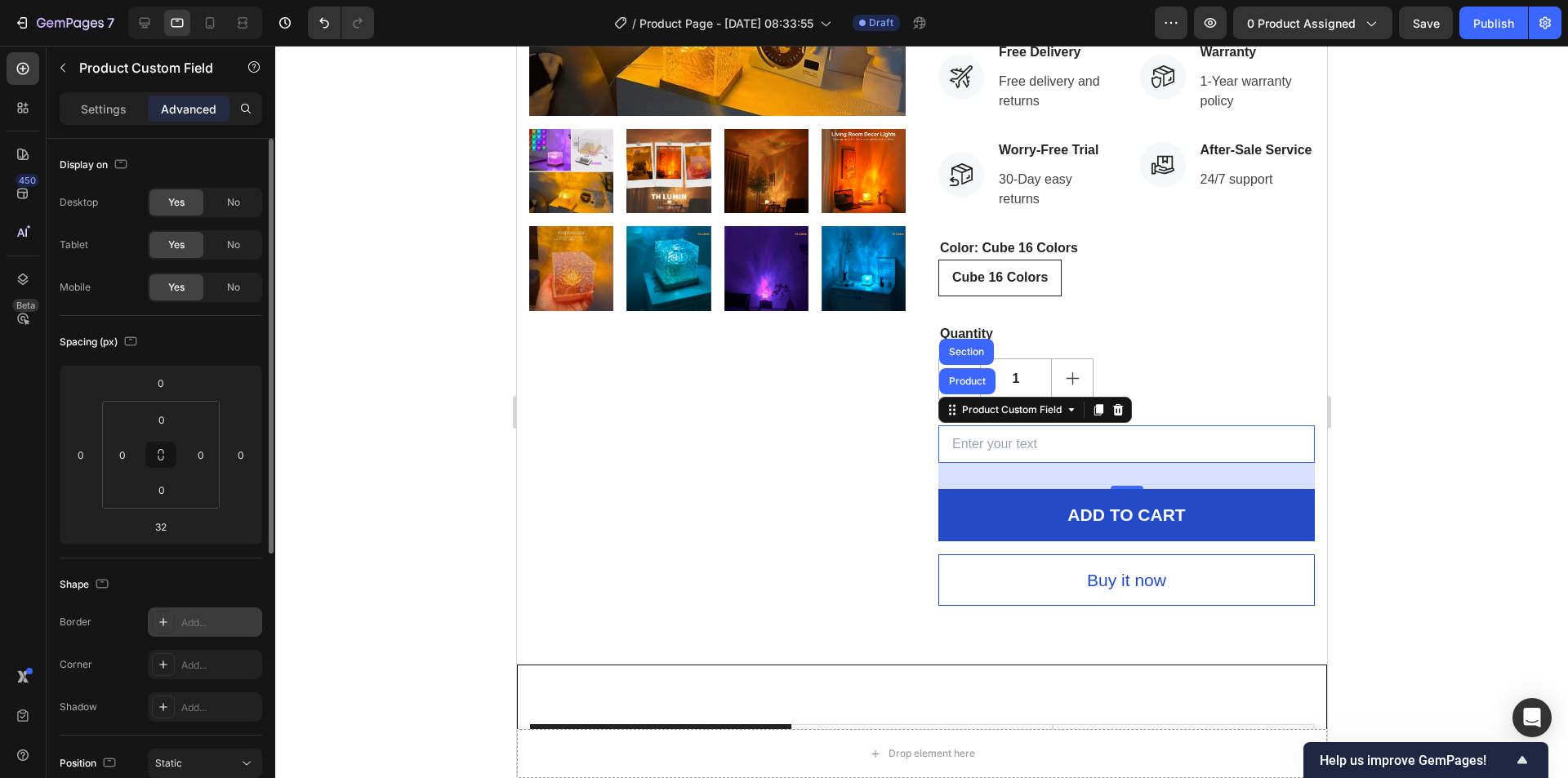
scroll to position [447, 0]
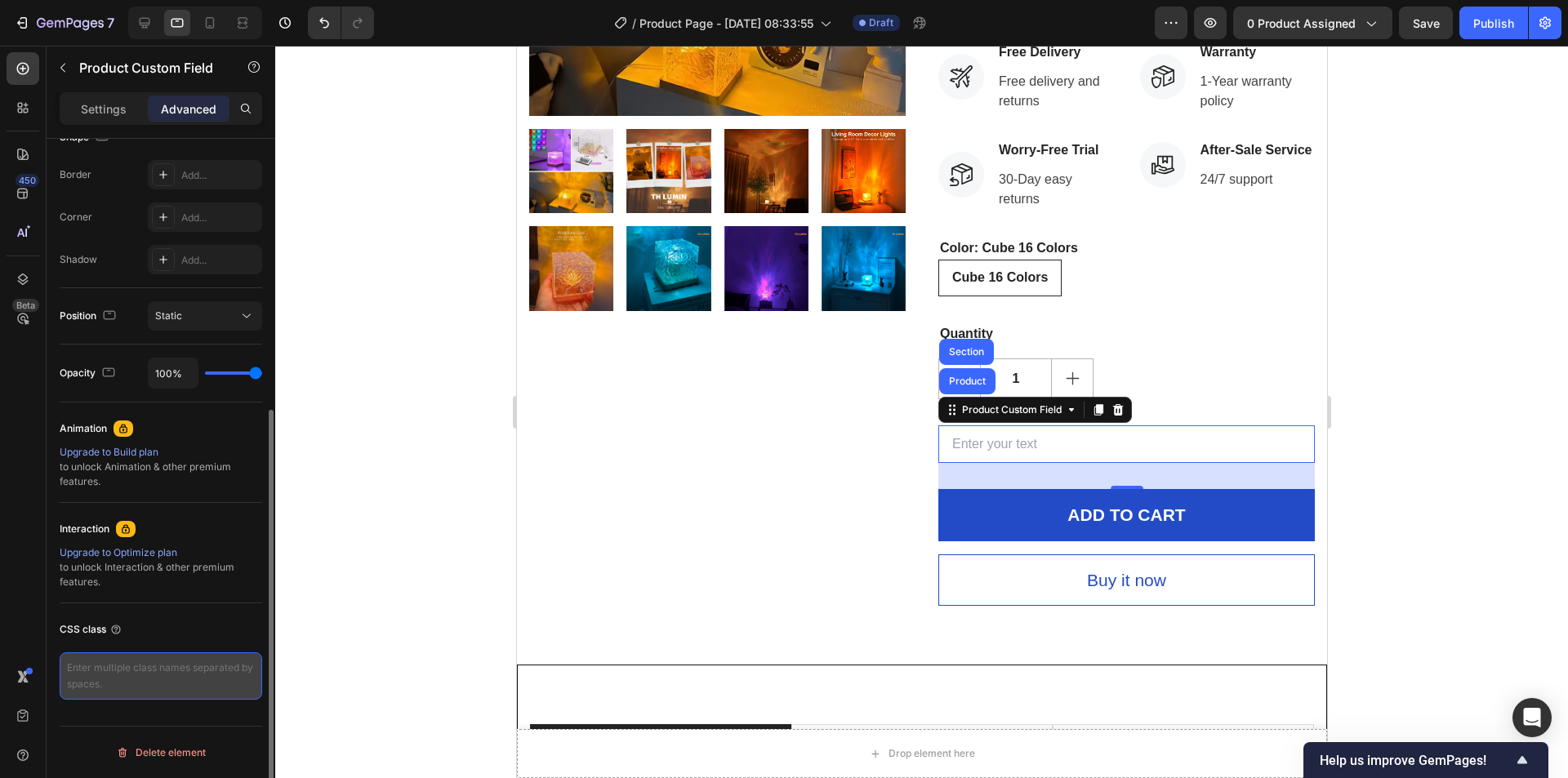
click at [154, 683] on textarea at bounding box center [161, 675] width 203 height 47
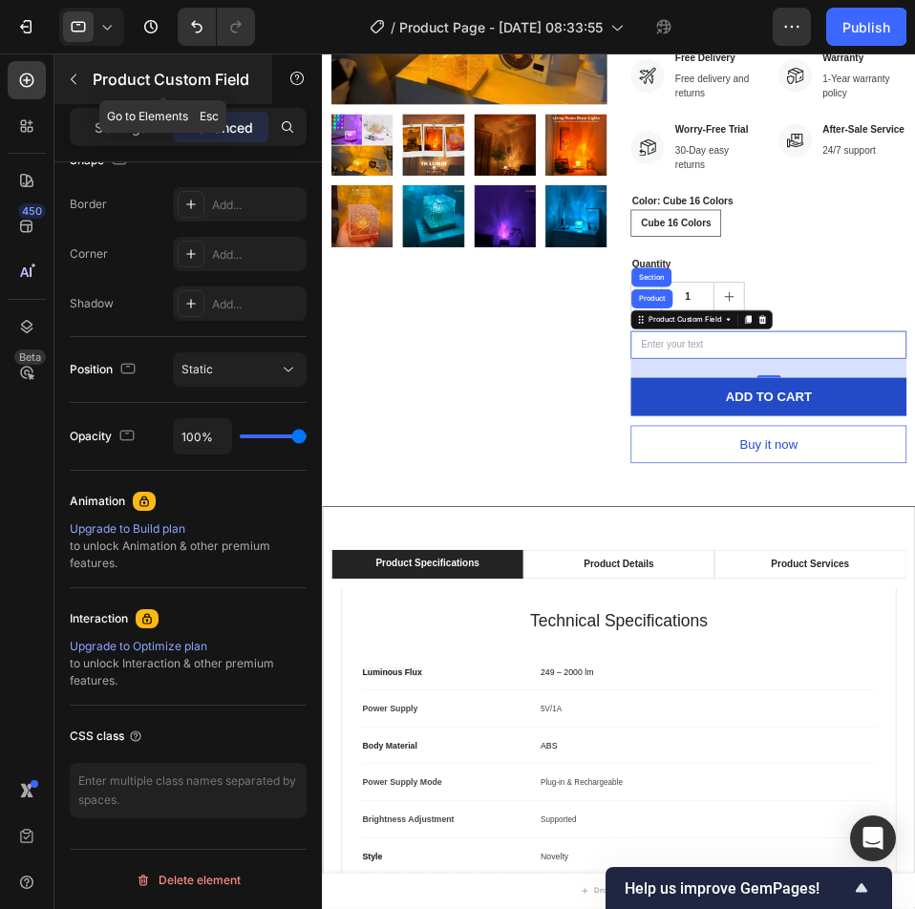
click at [63, 78] on button "button" at bounding box center [73, 79] width 31 height 31
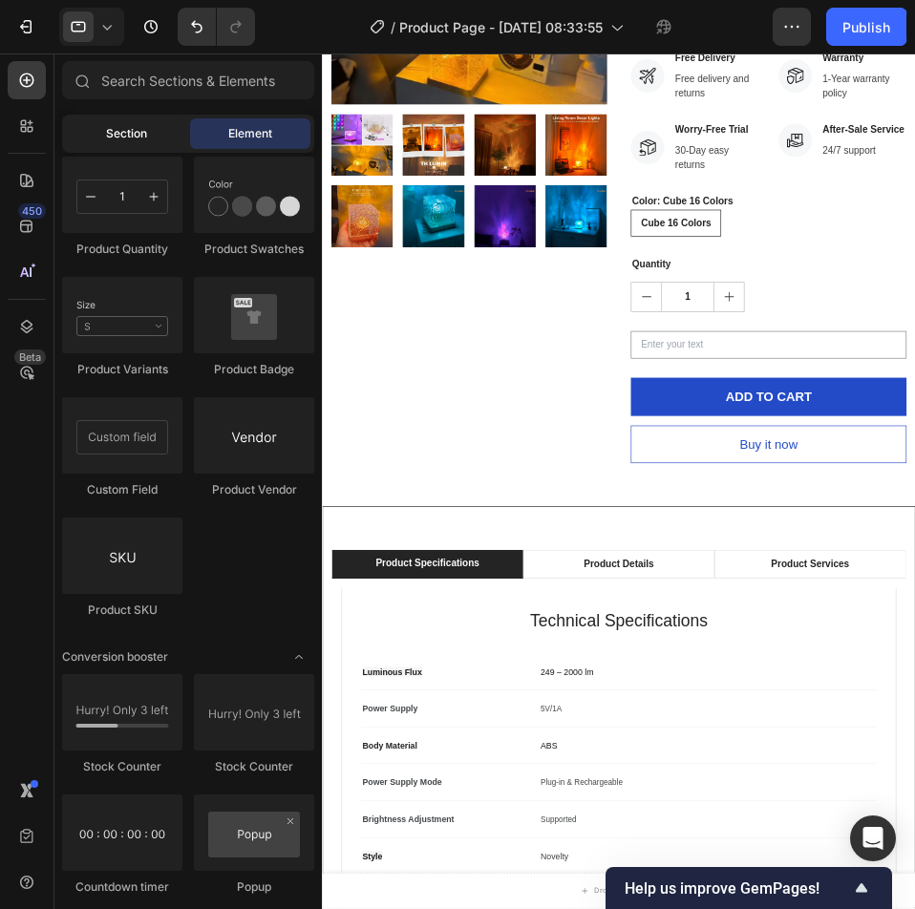
click at [96, 134] on div "Section" at bounding box center [126, 133] width 120 height 31
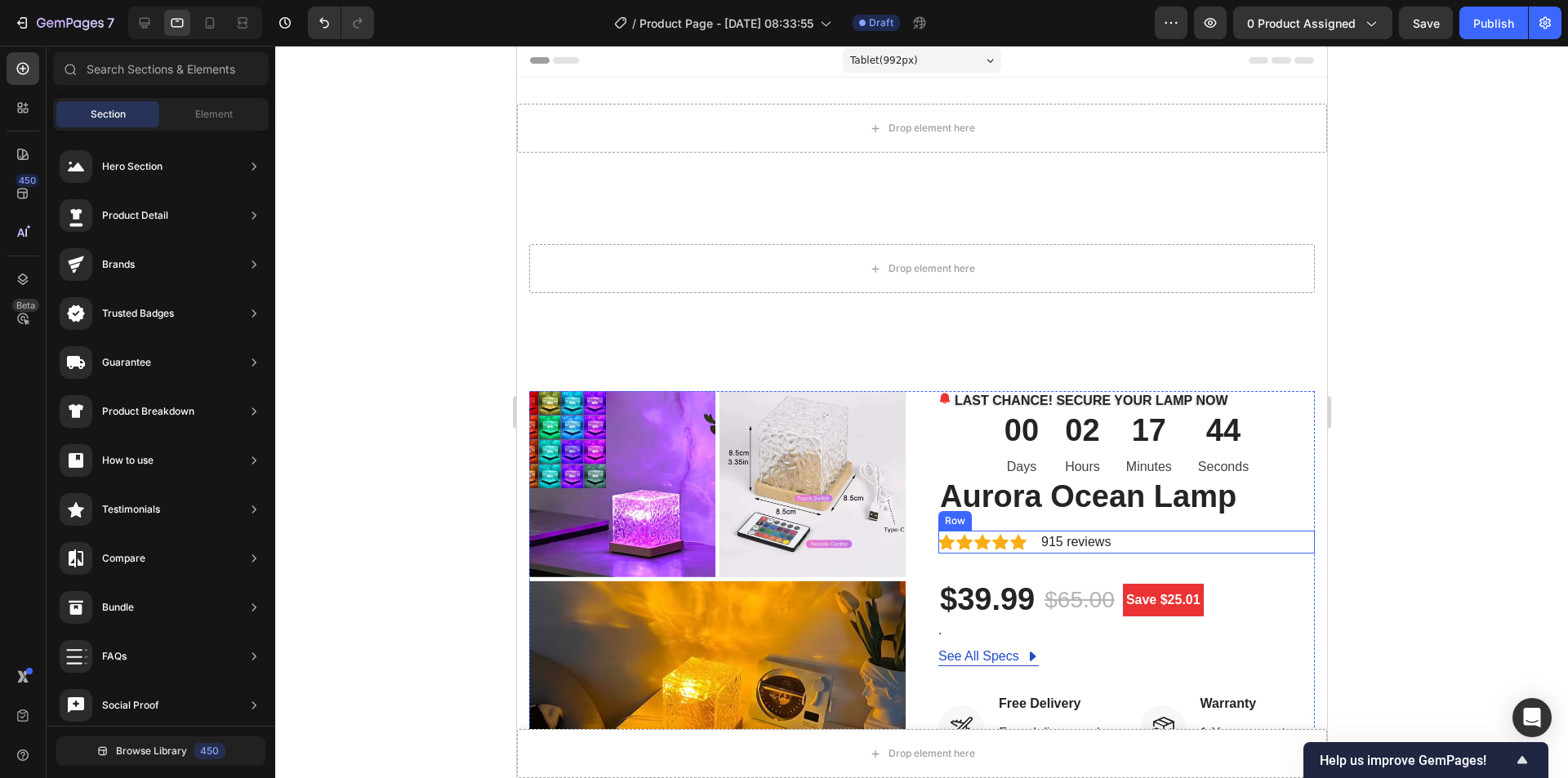
scroll to position [0, 0]
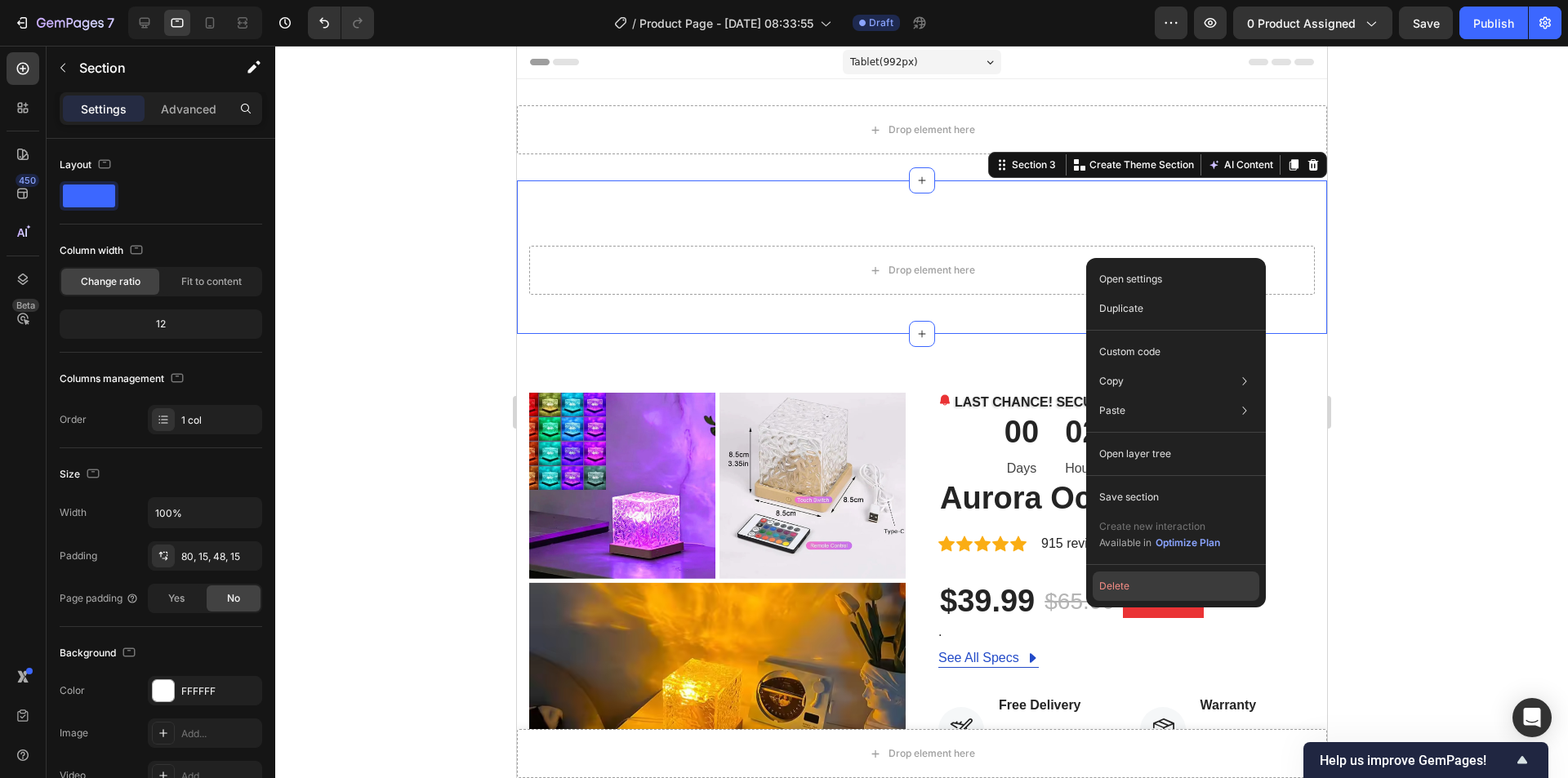
drag, startPoint x: 1135, startPoint y: 576, endPoint x: 623, endPoint y: 469, distance: 523.1
click at [1135, 576] on button "Delete" at bounding box center [1176, 586] width 167 height 29
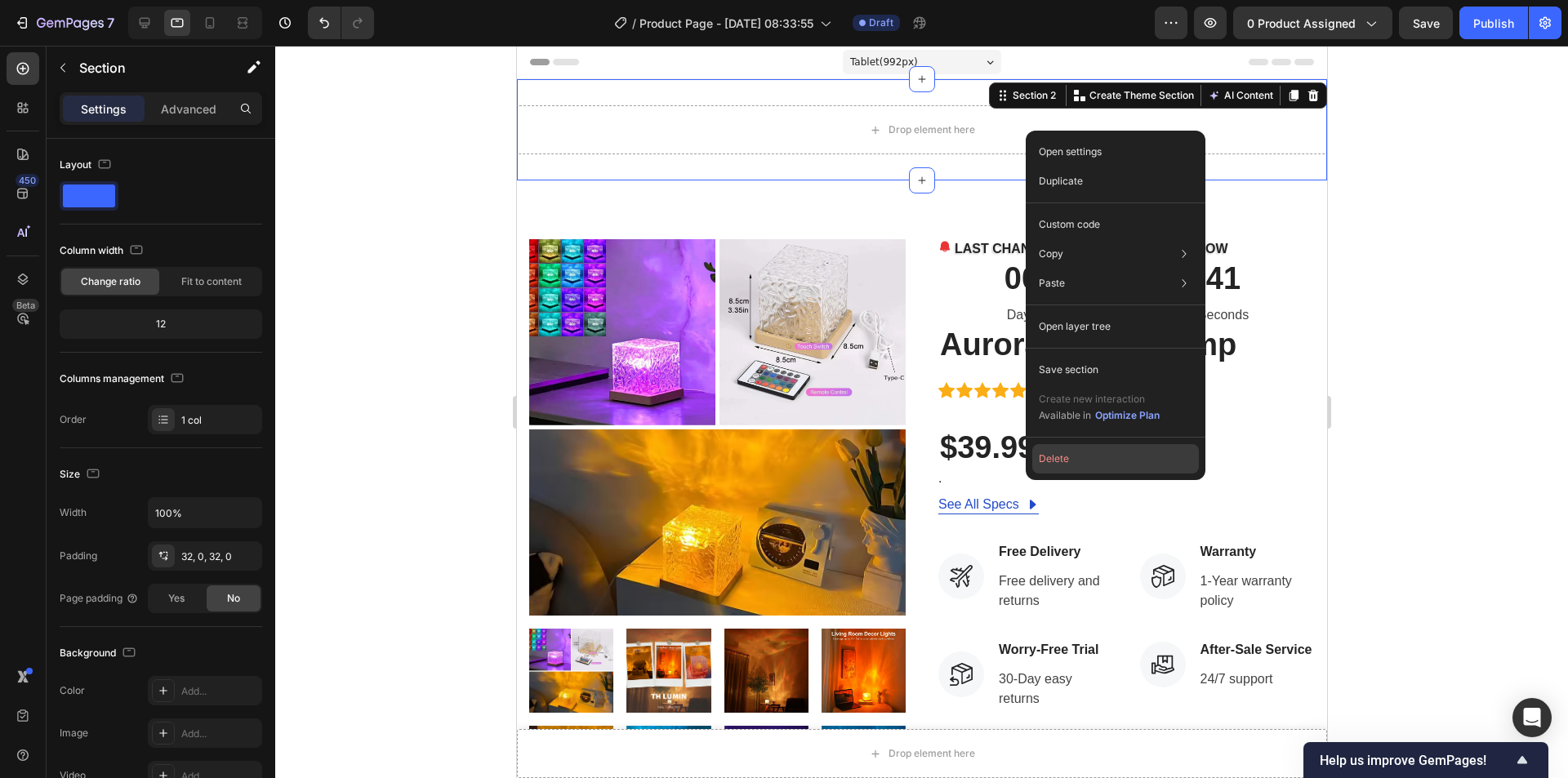
drag, startPoint x: 1099, startPoint y: 466, endPoint x: 361, endPoint y: 341, distance: 748.5
click at [1099, 466] on button "Delete" at bounding box center [1115, 459] width 167 height 29
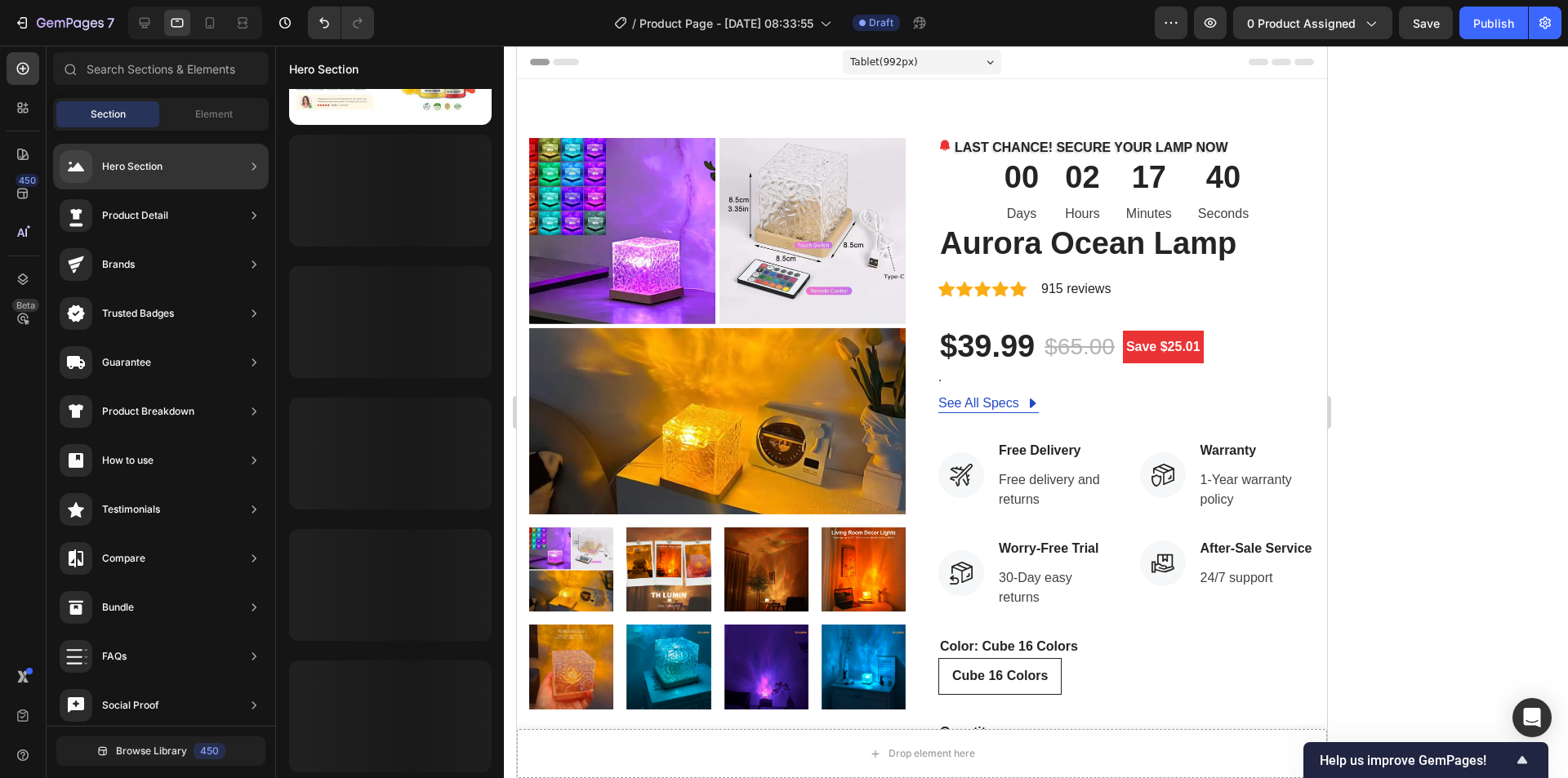
scroll to position [616, 0]
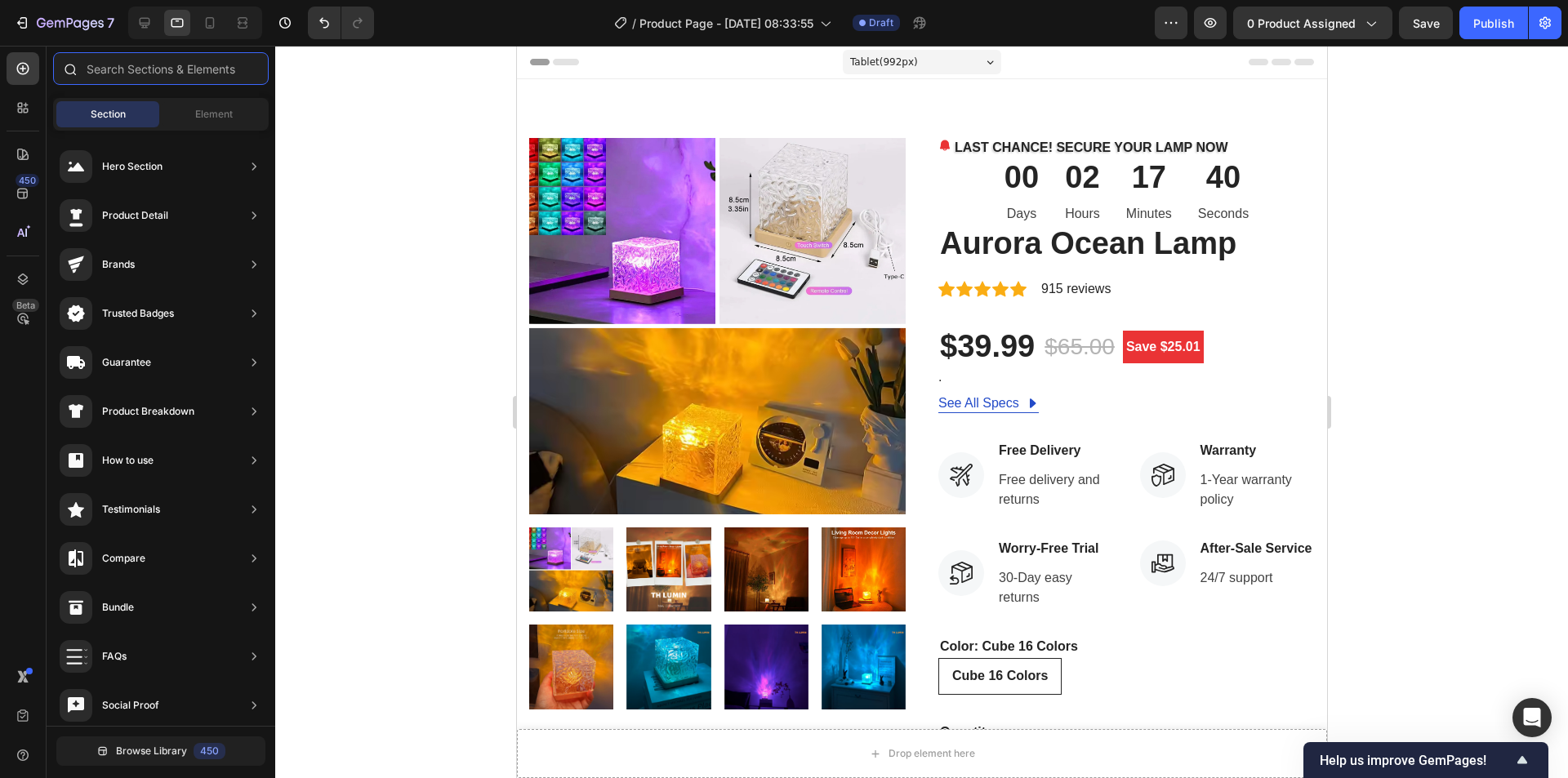
click at [117, 65] on input "text" at bounding box center [161, 68] width 215 height 32
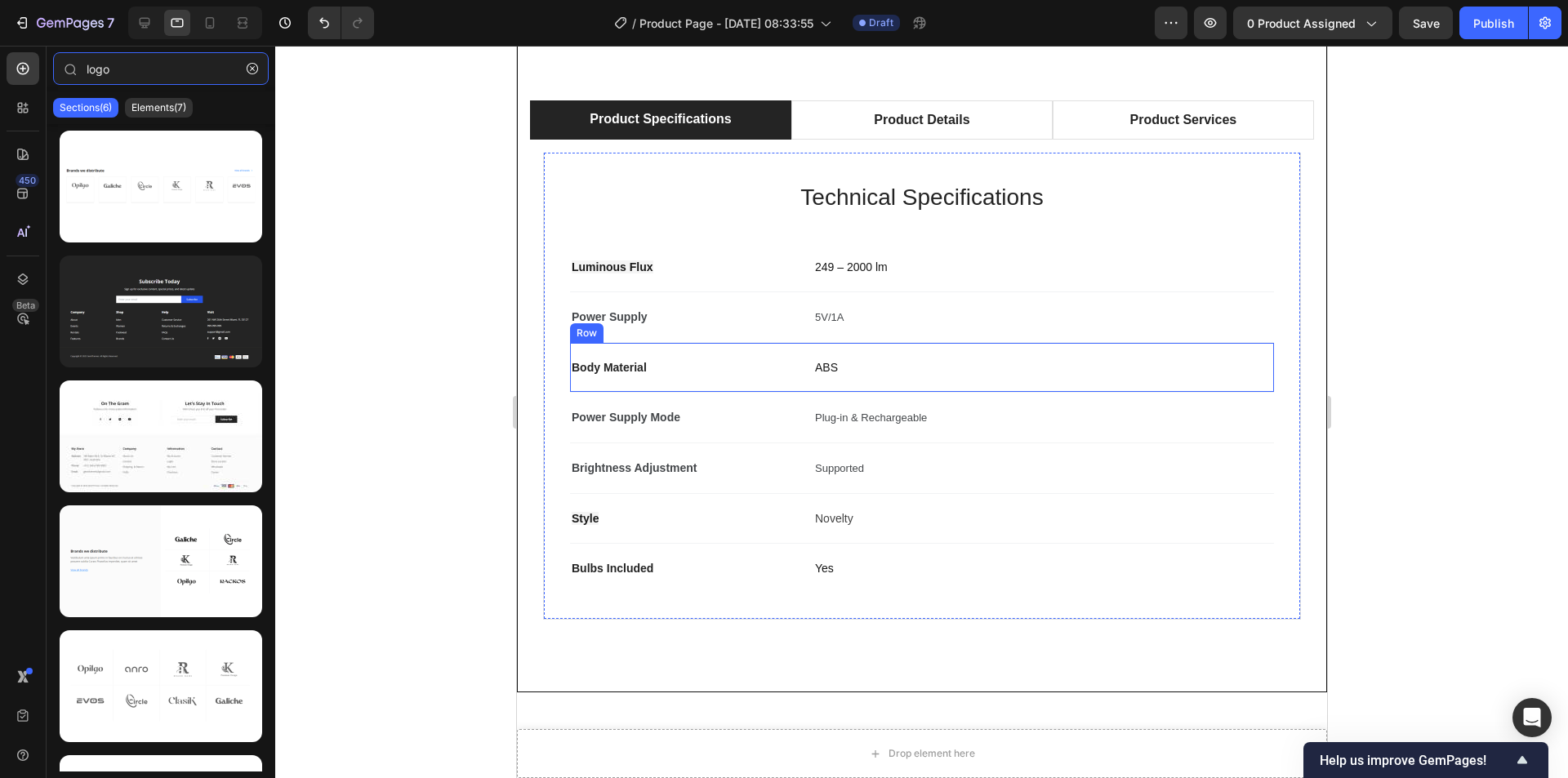
scroll to position [1225, 0]
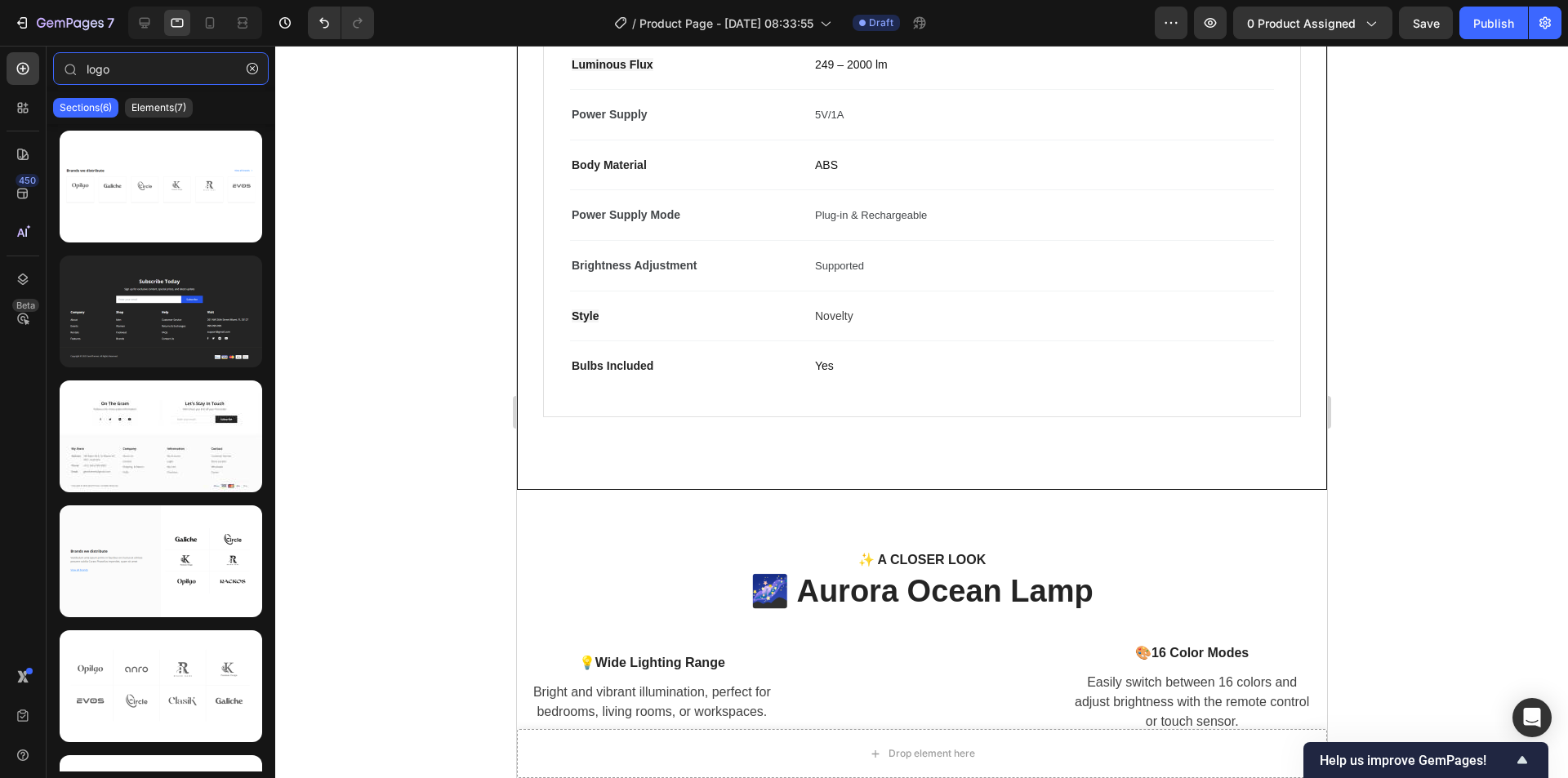
type input "logo"
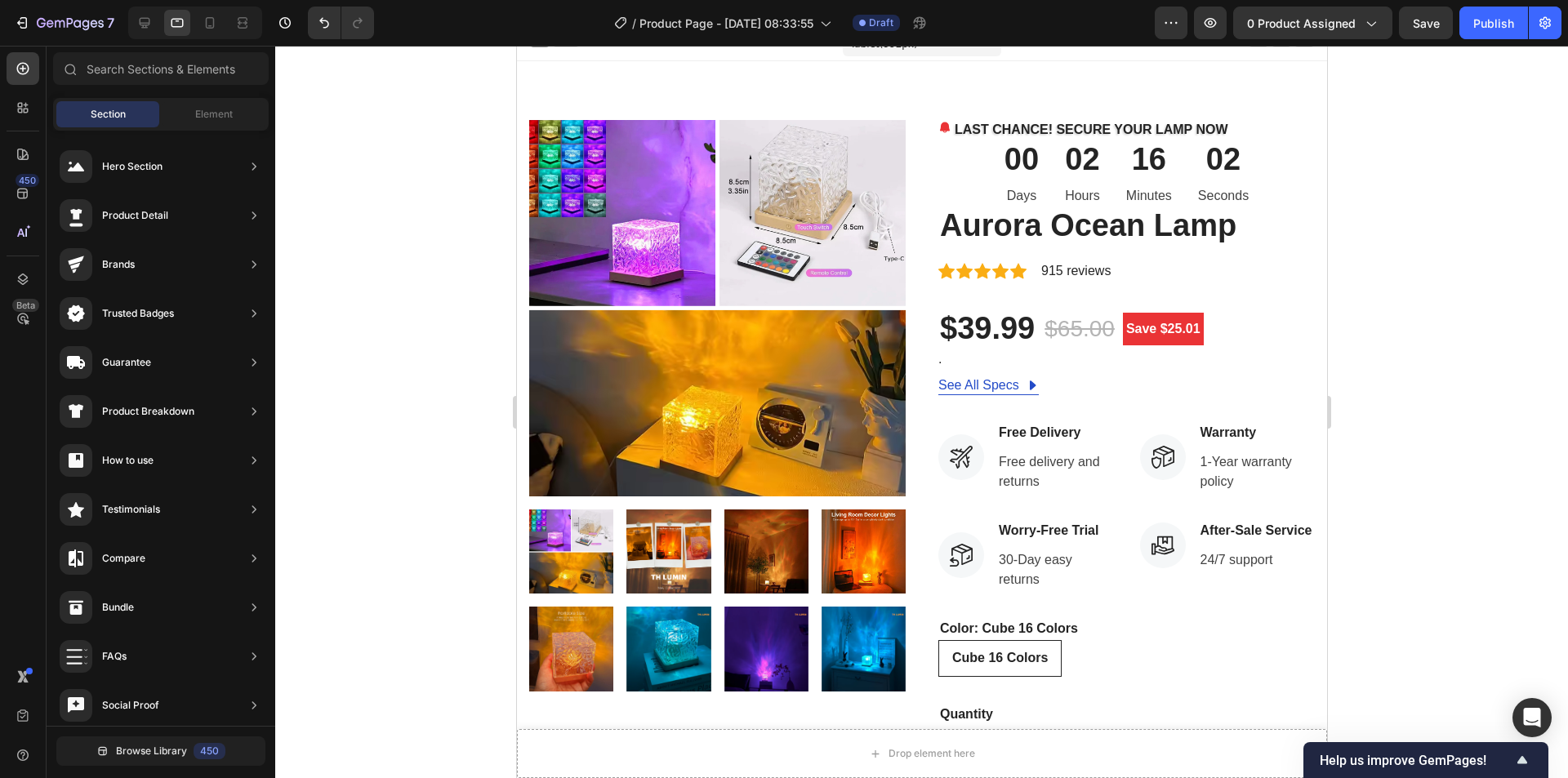
scroll to position [0, 0]
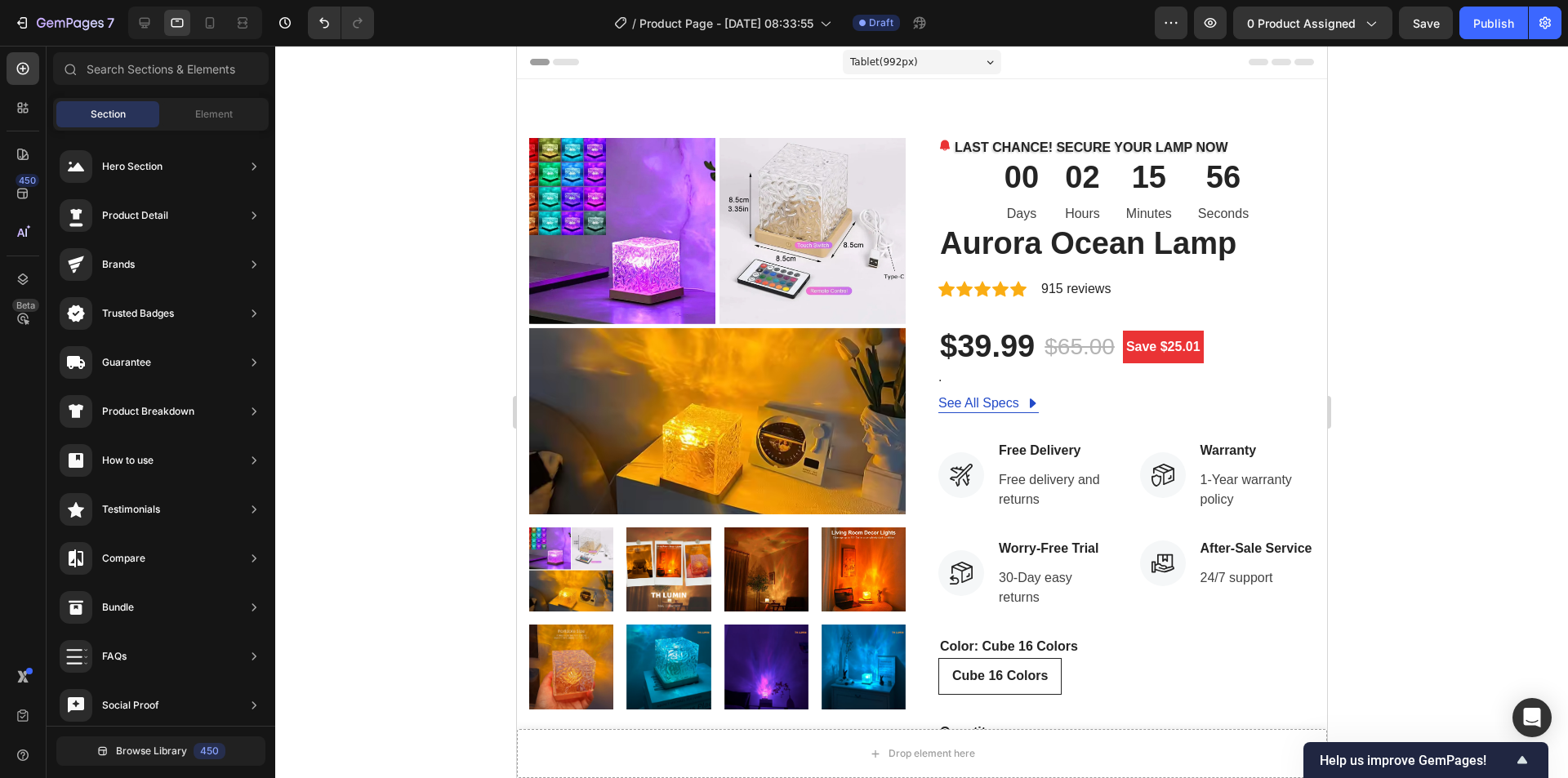
drag, startPoint x: 431, startPoint y: 202, endPoint x: 437, endPoint y: 194, distance: 10.0
click at [431, 201] on div at bounding box center [922, 411] width 1293 height 733
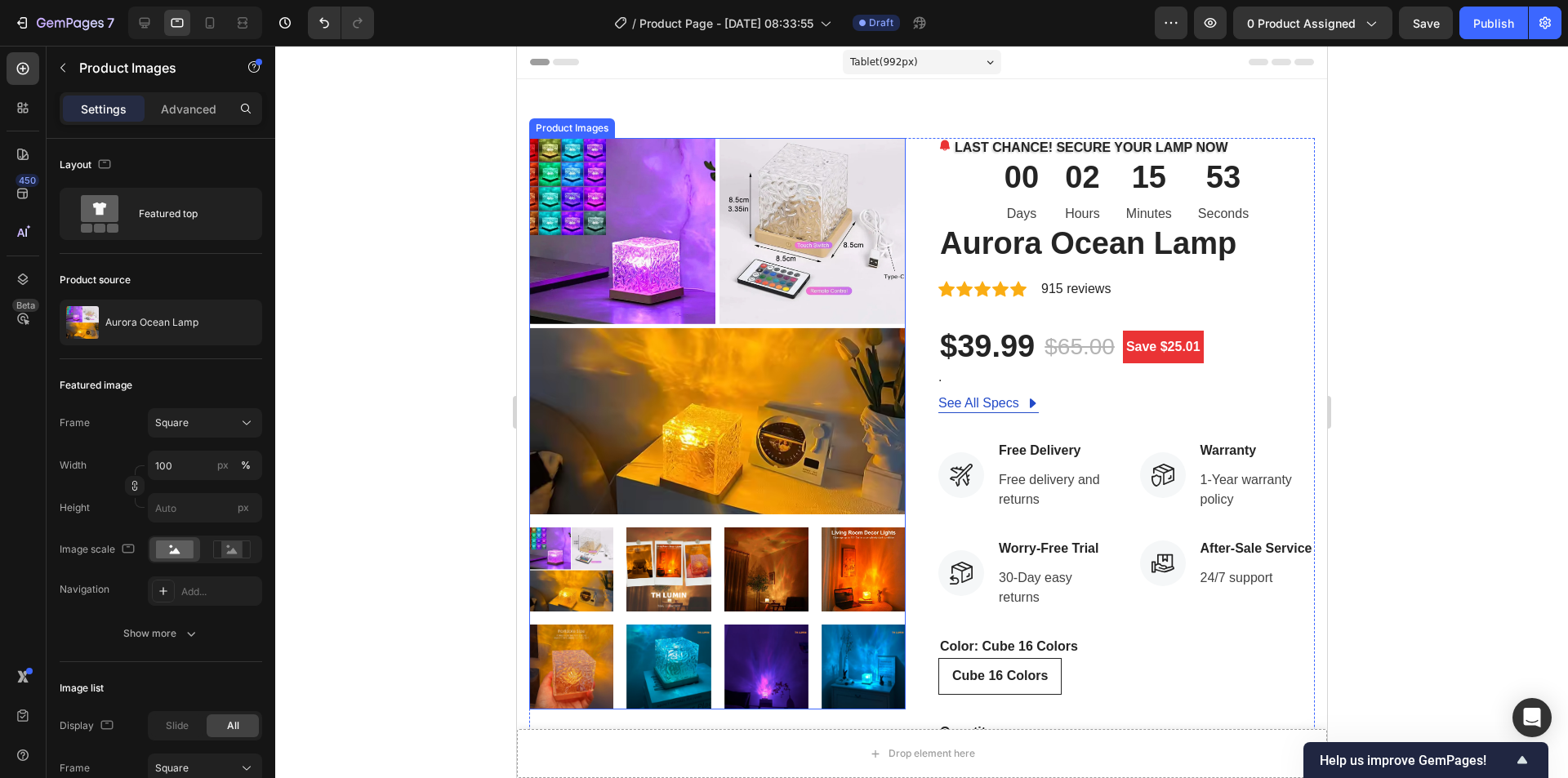
click at [581, 130] on div "Product Images" at bounding box center [571, 127] width 80 height 15
click at [421, 197] on div at bounding box center [922, 411] width 1293 height 733
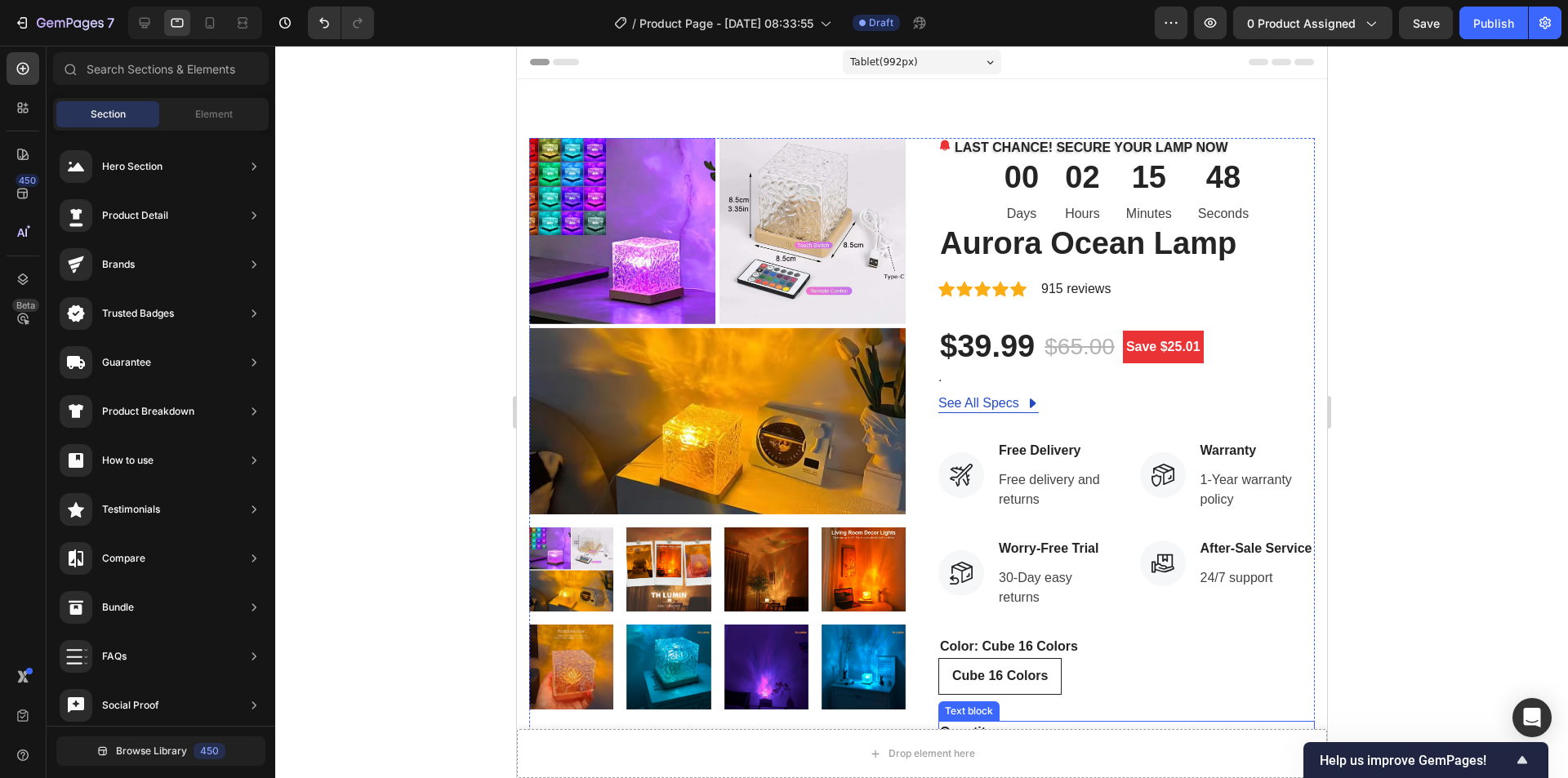
scroll to position [327, 0]
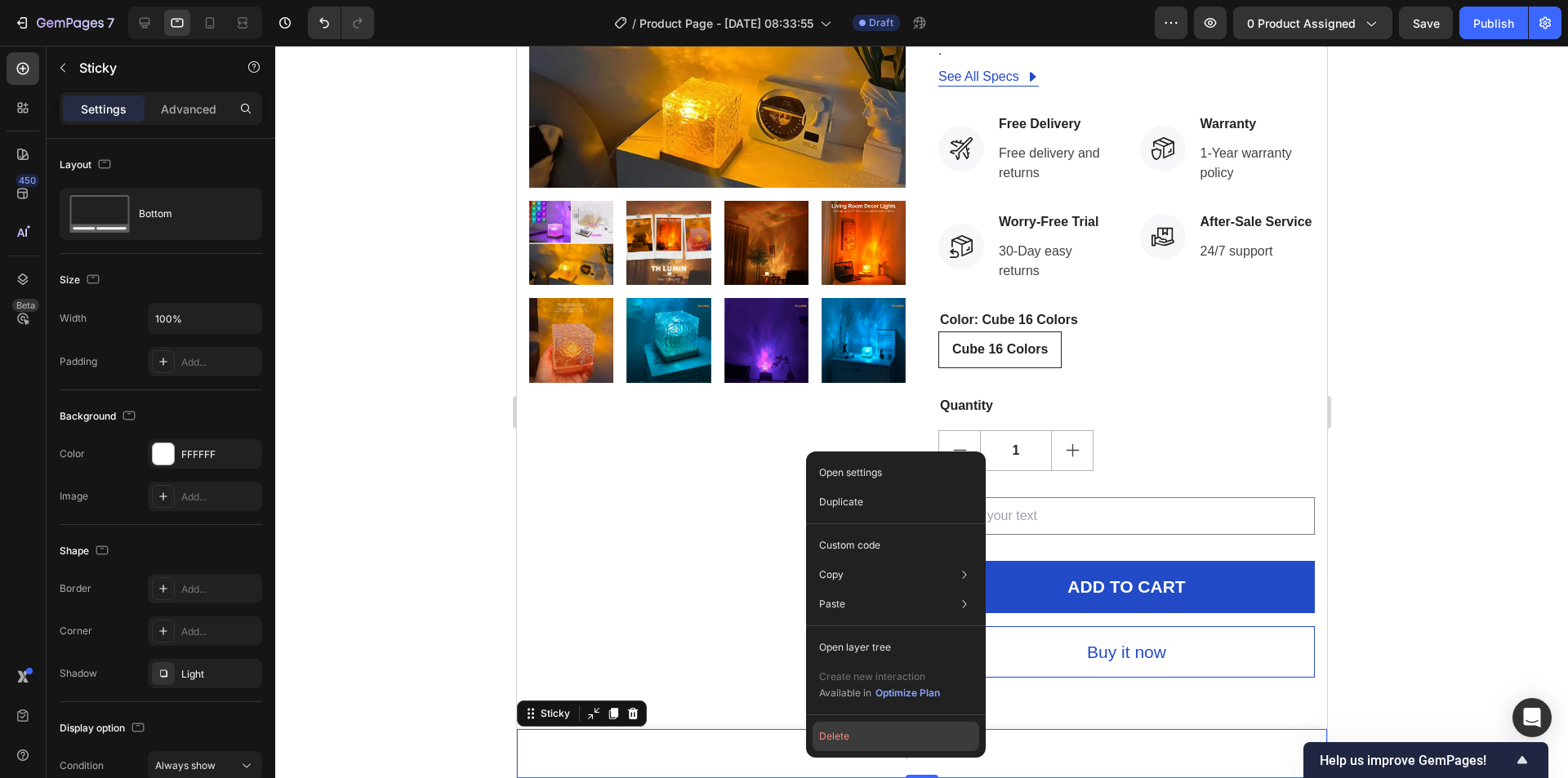
click at [856, 734] on button "Delete" at bounding box center [895, 736] width 167 height 29
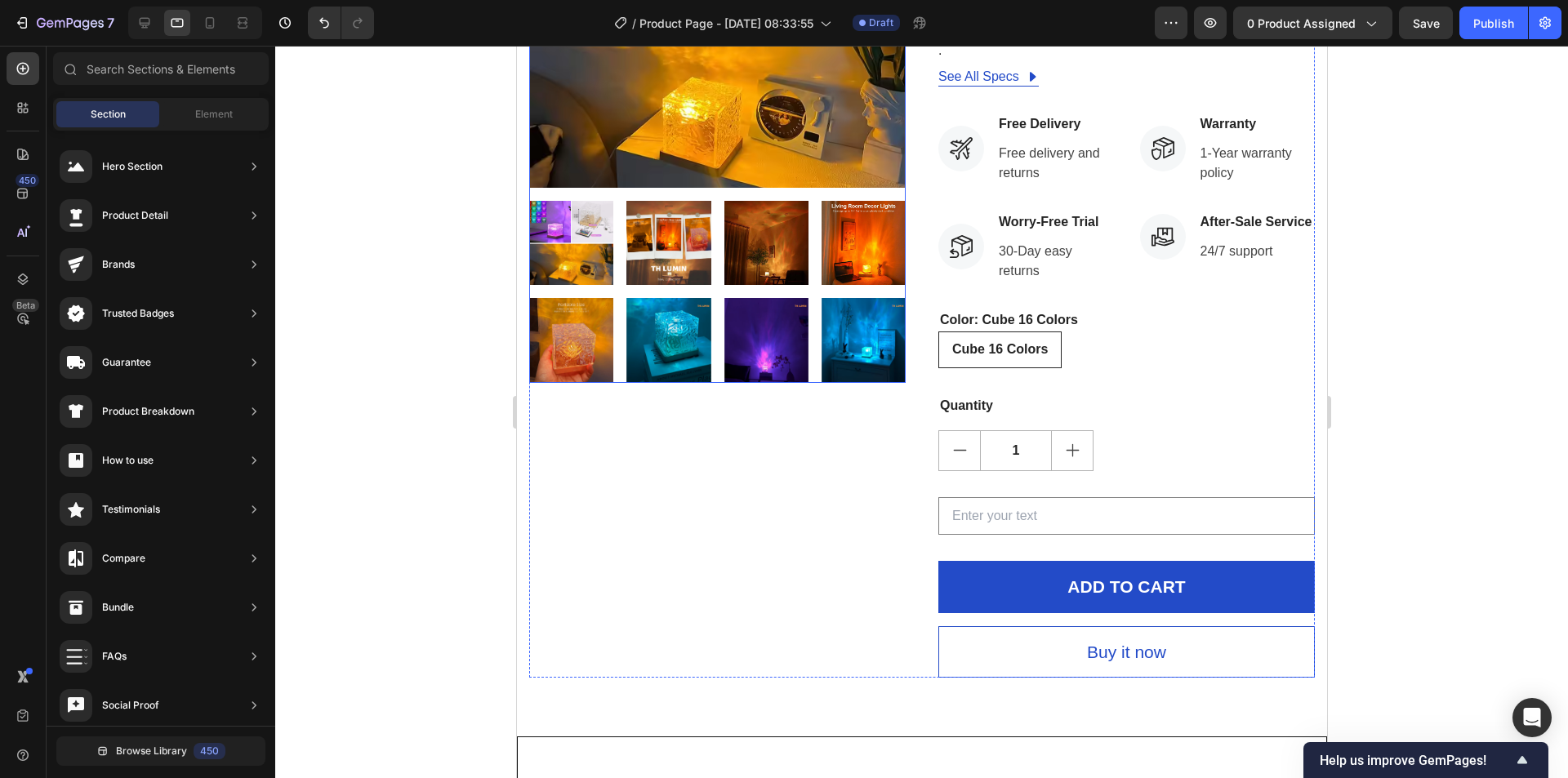
scroll to position [0, 0]
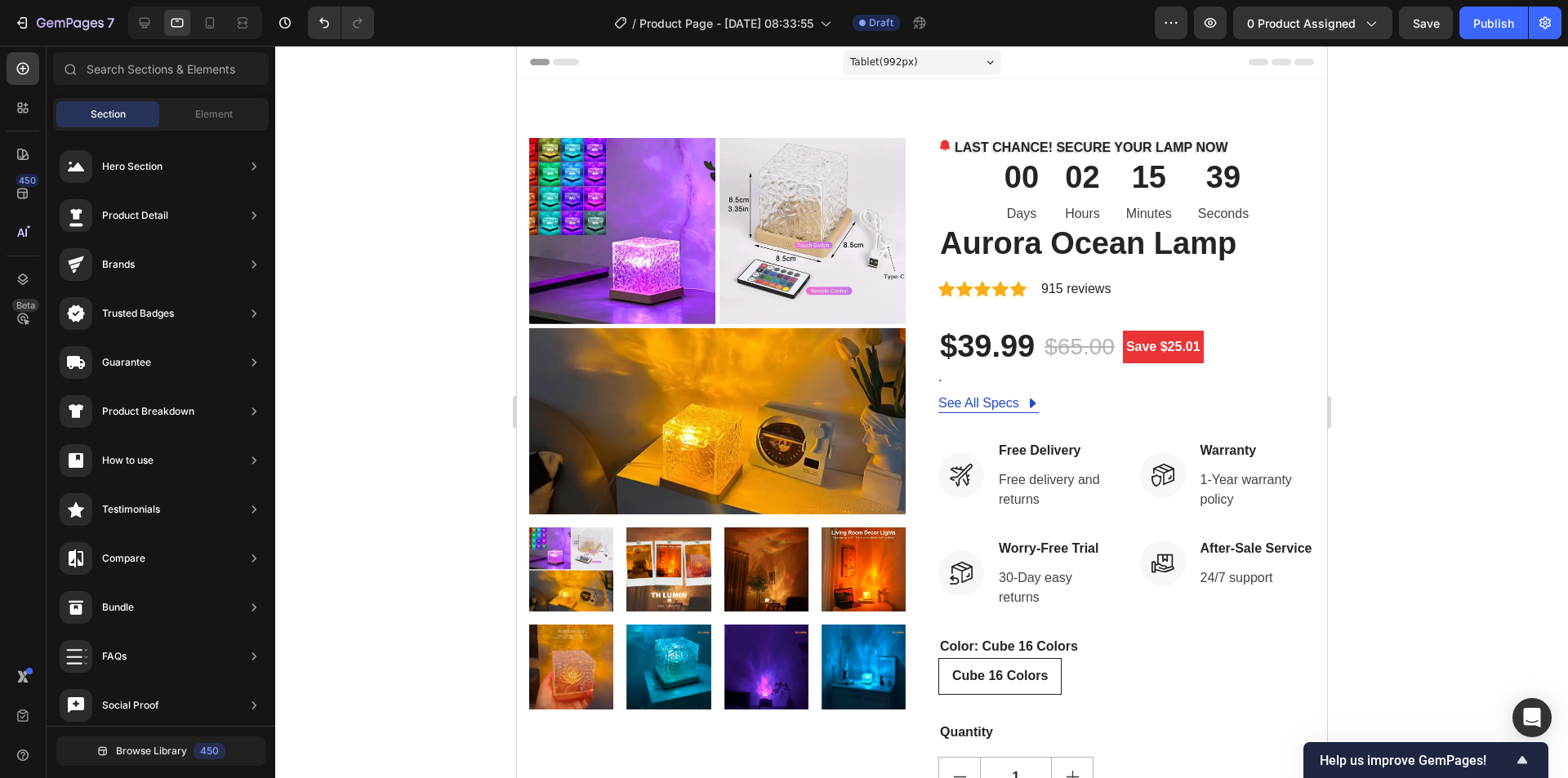
click at [1272, 62] on icon at bounding box center [1280, 62] width 20 height 7
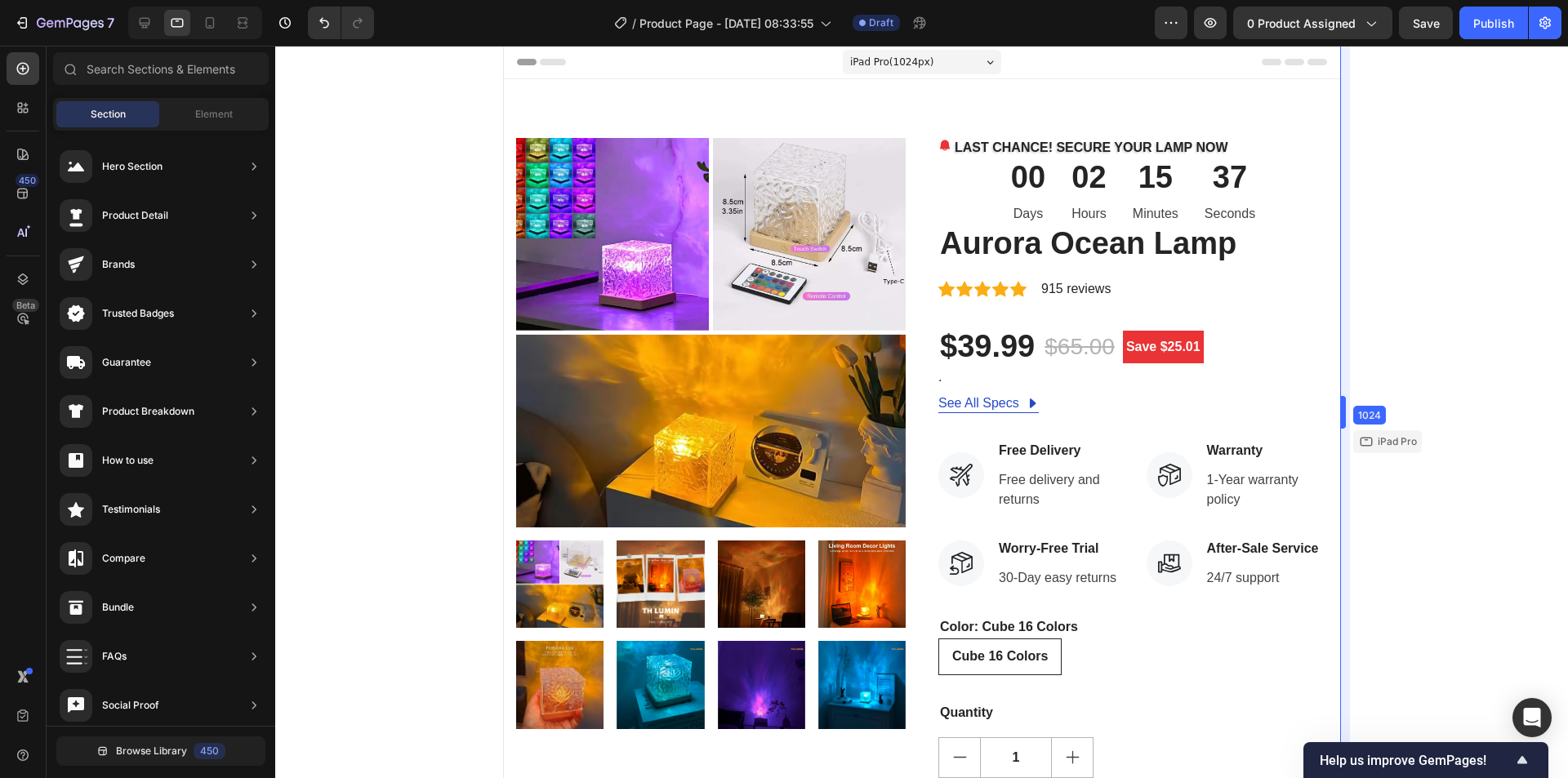
drag, startPoint x: 1330, startPoint y: 420, endPoint x: 1494, endPoint y: 382, distance: 168.3
click at [140, 21] on icon at bounding box center [144, 23] width 10 height 10
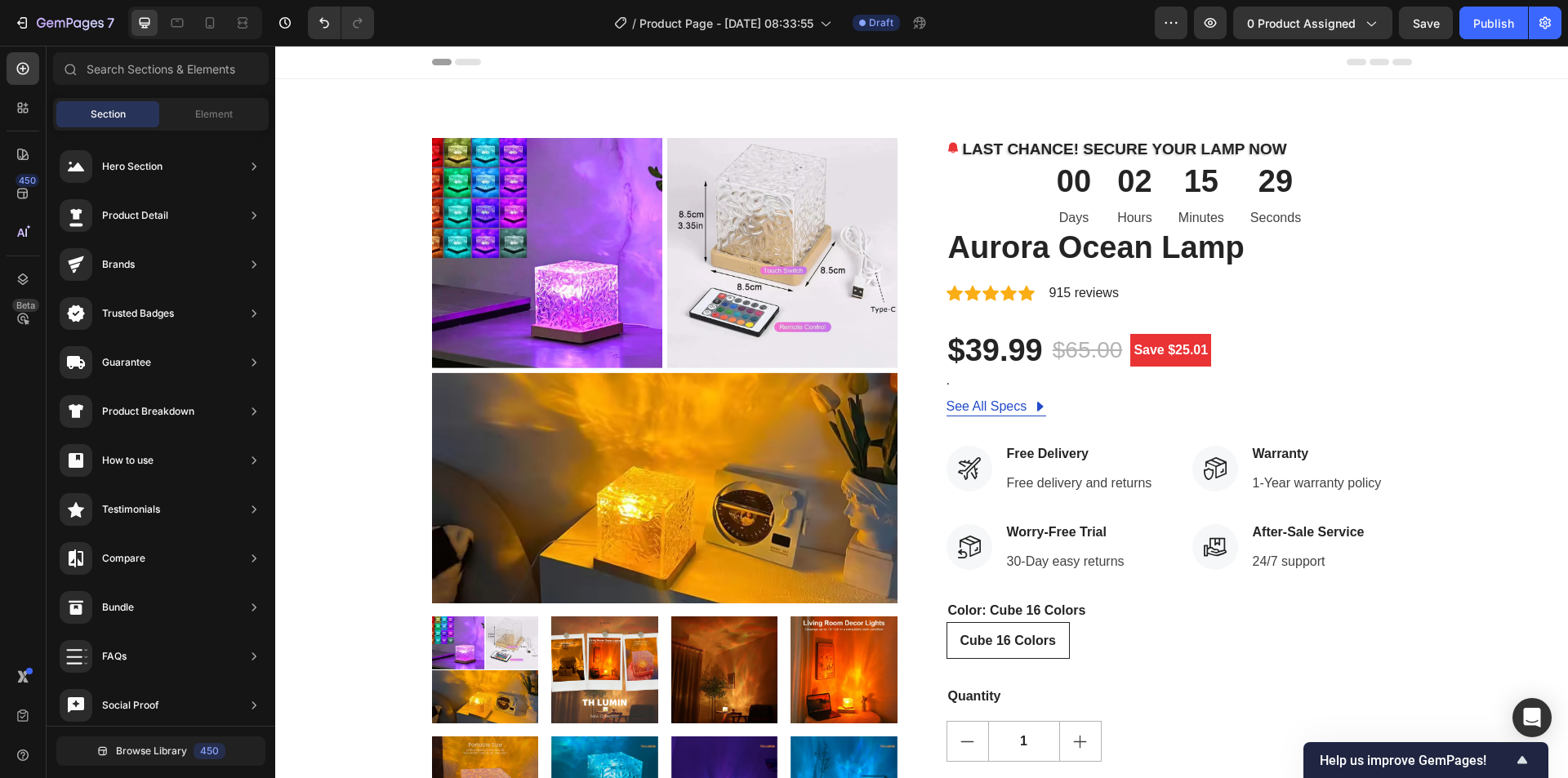
click at [461, 66] on div "Header" at bounding box center [922, 62] width 980 height 32
click at [460, 62] on icon at bounding box center [468, 62] width 27 height 7
click at [1371, 65] on div "Header" at bounding box center [922, 62] width 980 height 32
click at [1401, 64] on icon at bounding box center [1402, 62] width 20 height 7
click at [303, 56] on div "Header" at bounding box center [315, 62] width 61 height 20
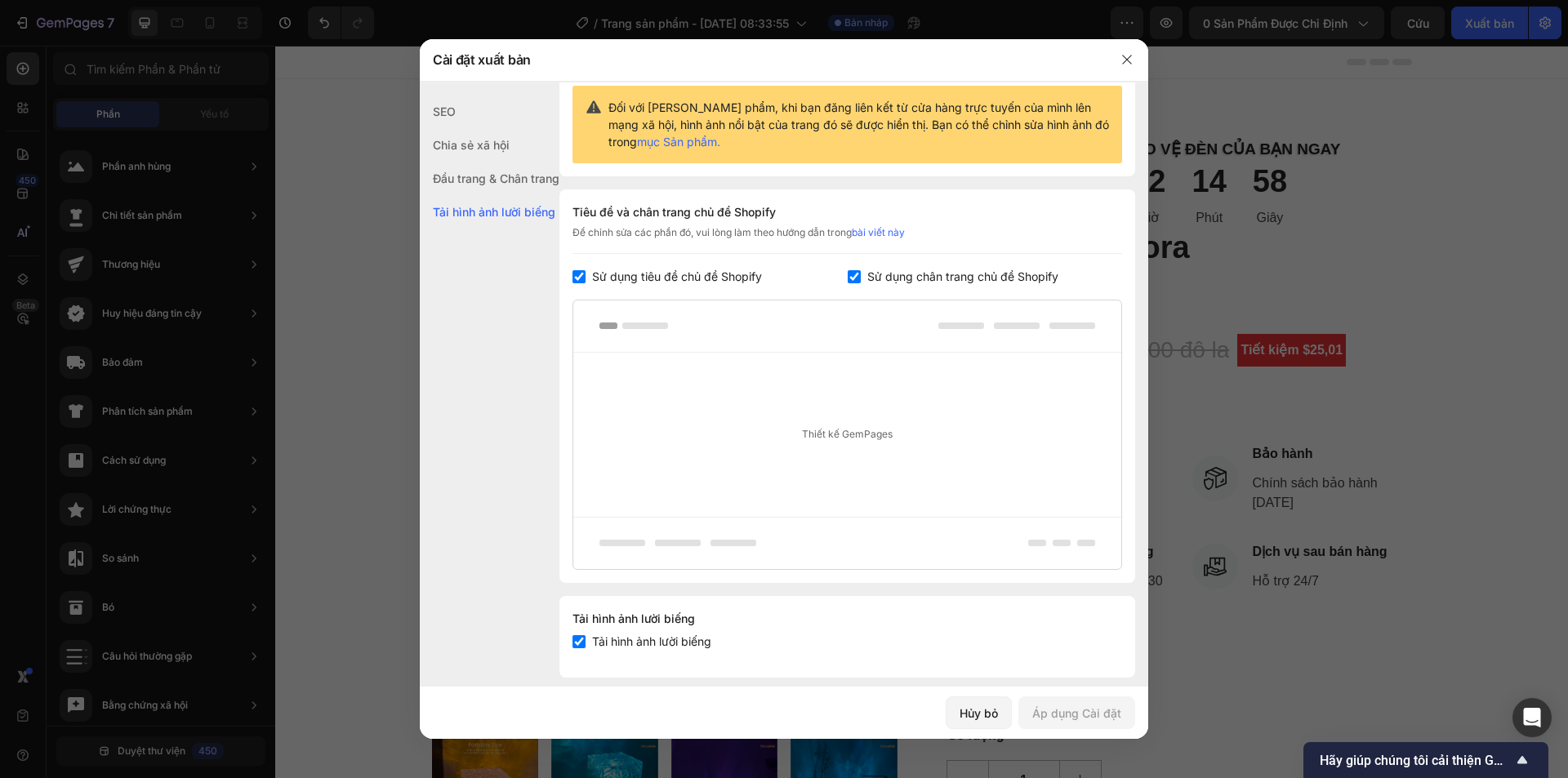
scroll to position [180, 0]
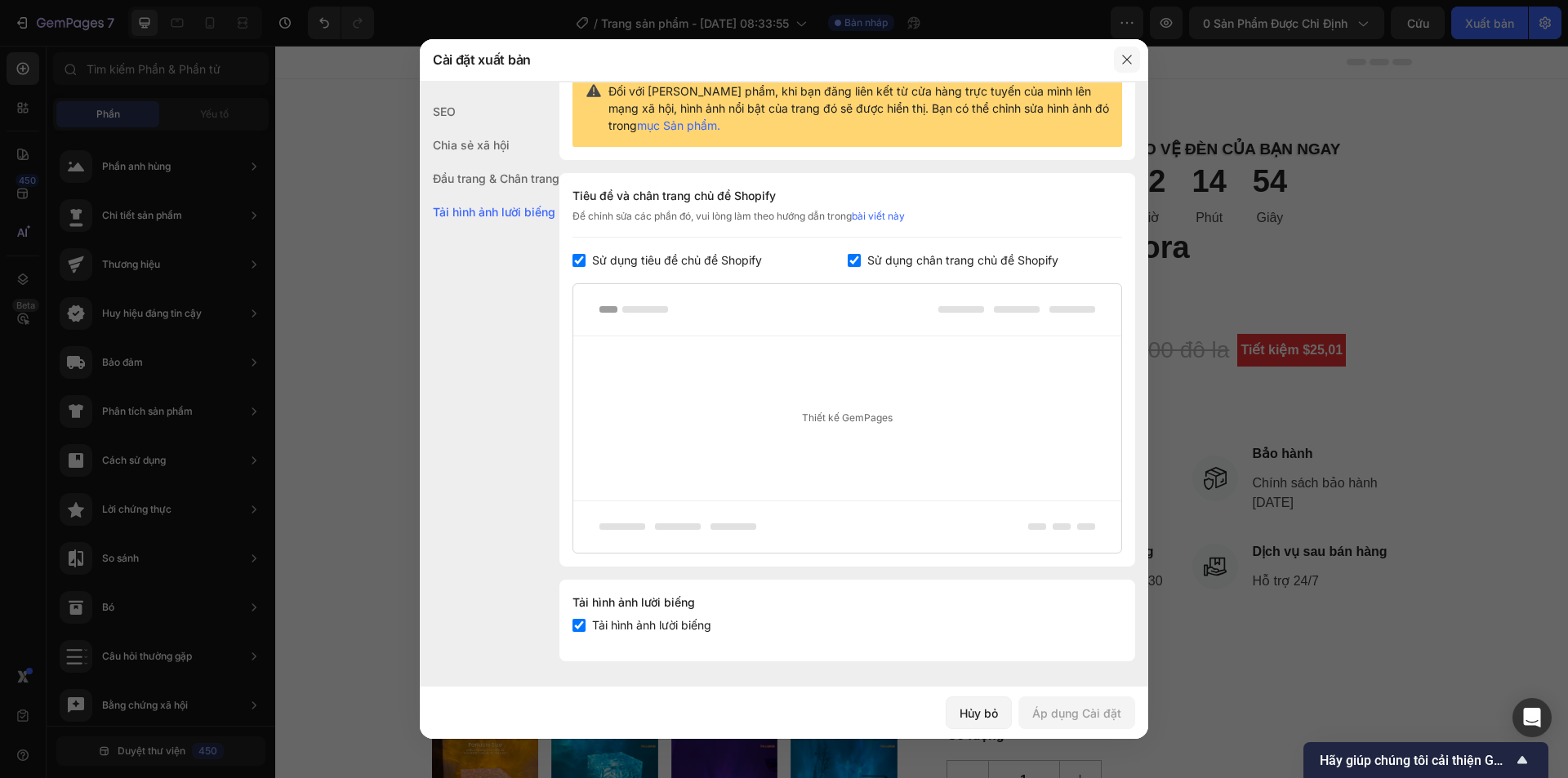
click at [1122, 64] on icon "button" at bounding box center [1127, 59] width 13 height 13
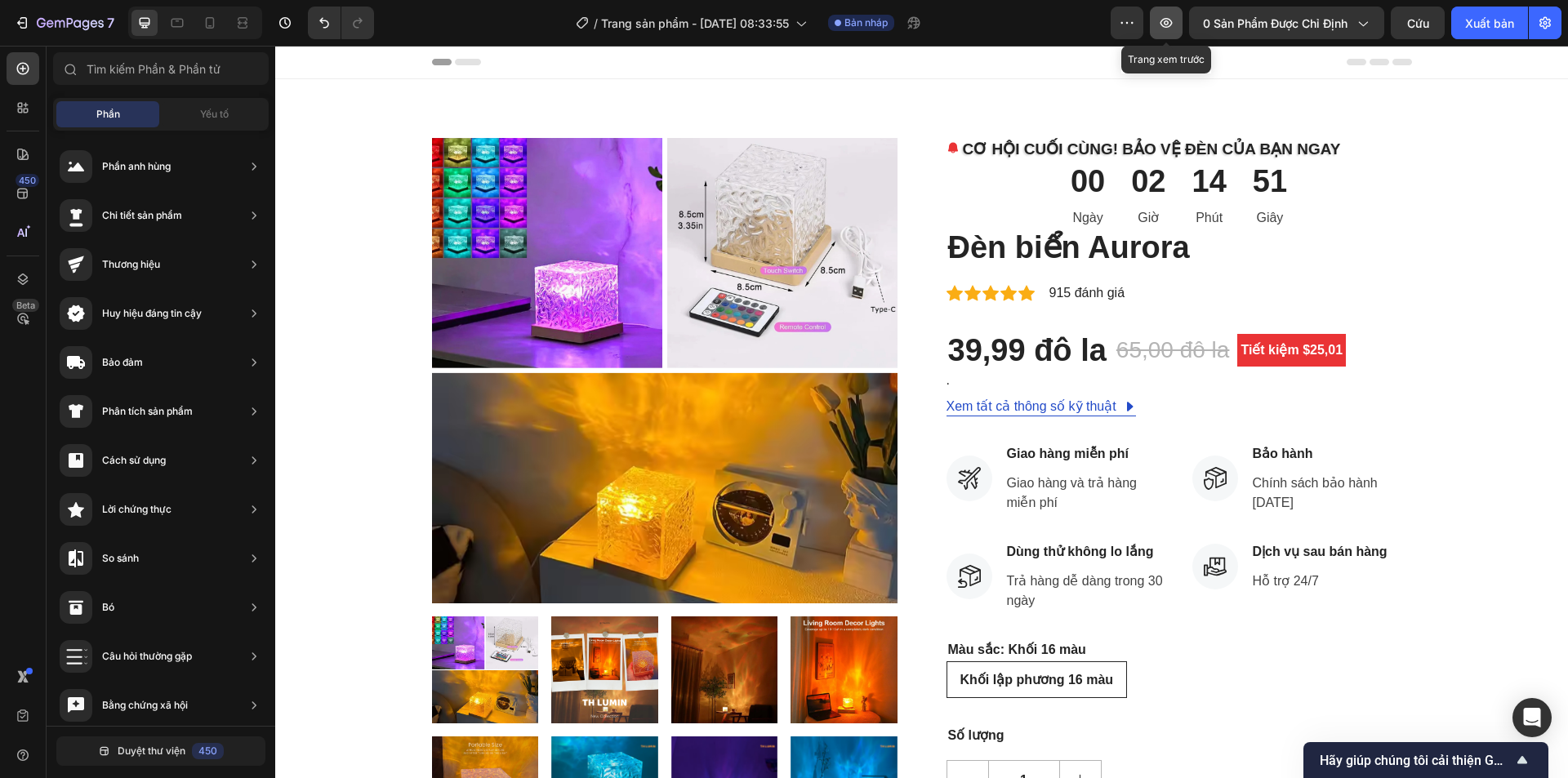
click at [1175, 27] on button "button" at bounding box center [1166, 23] width 32 height 32
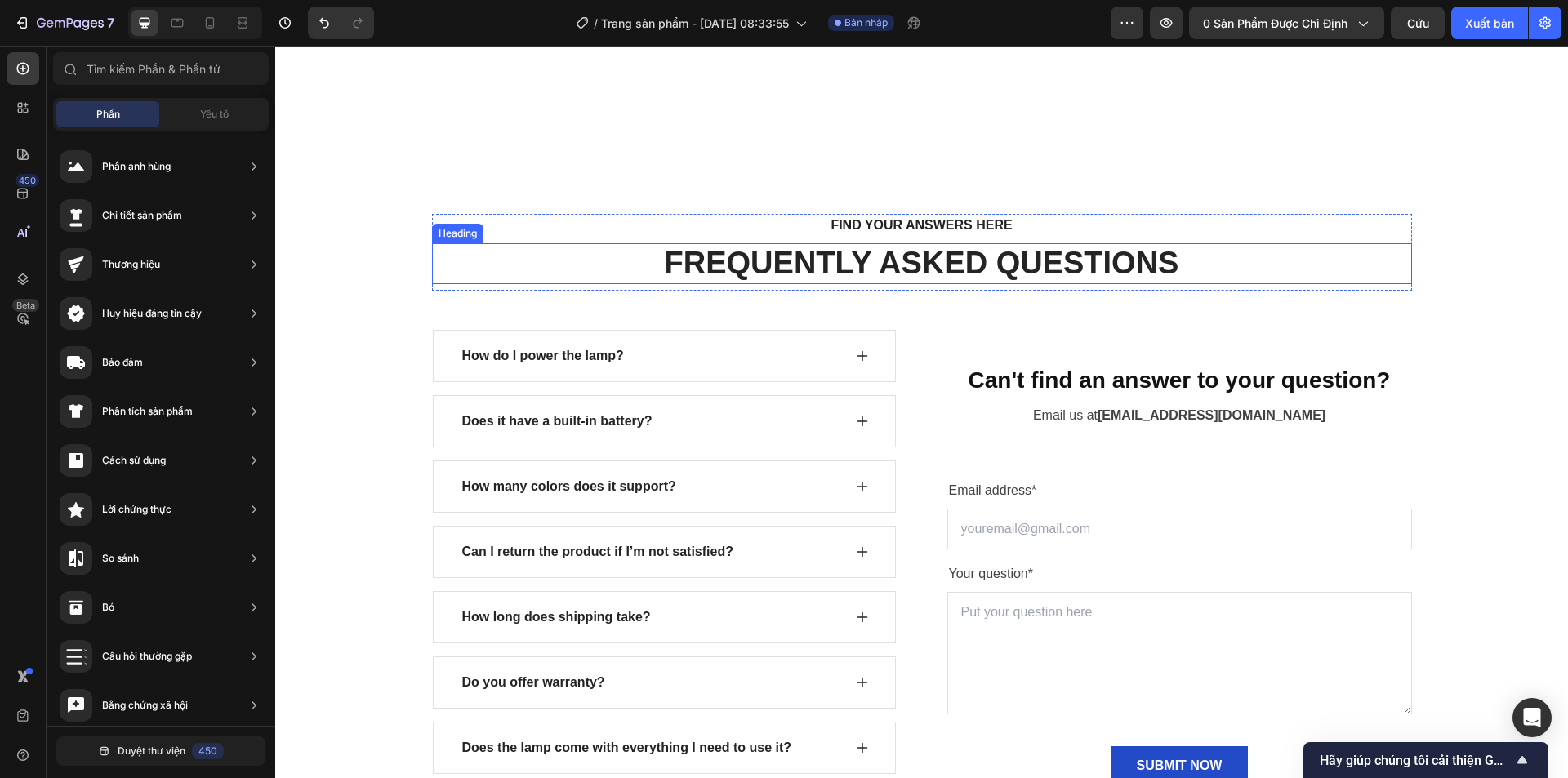
scroll to position [6491, 0]
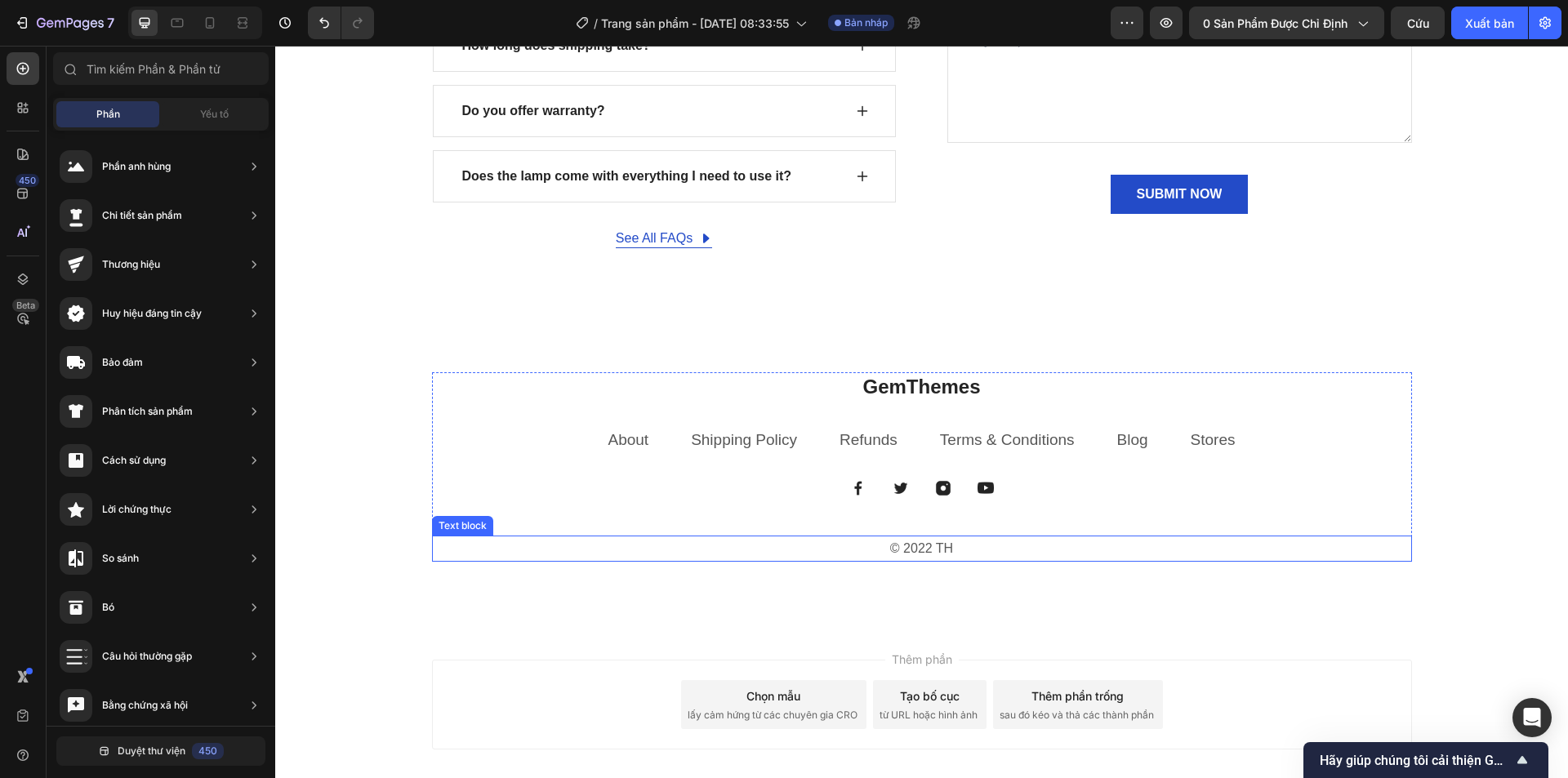
click at [960, 551] on p "© 2022 TH" at bounding box center [922, 550] width 976 height 24
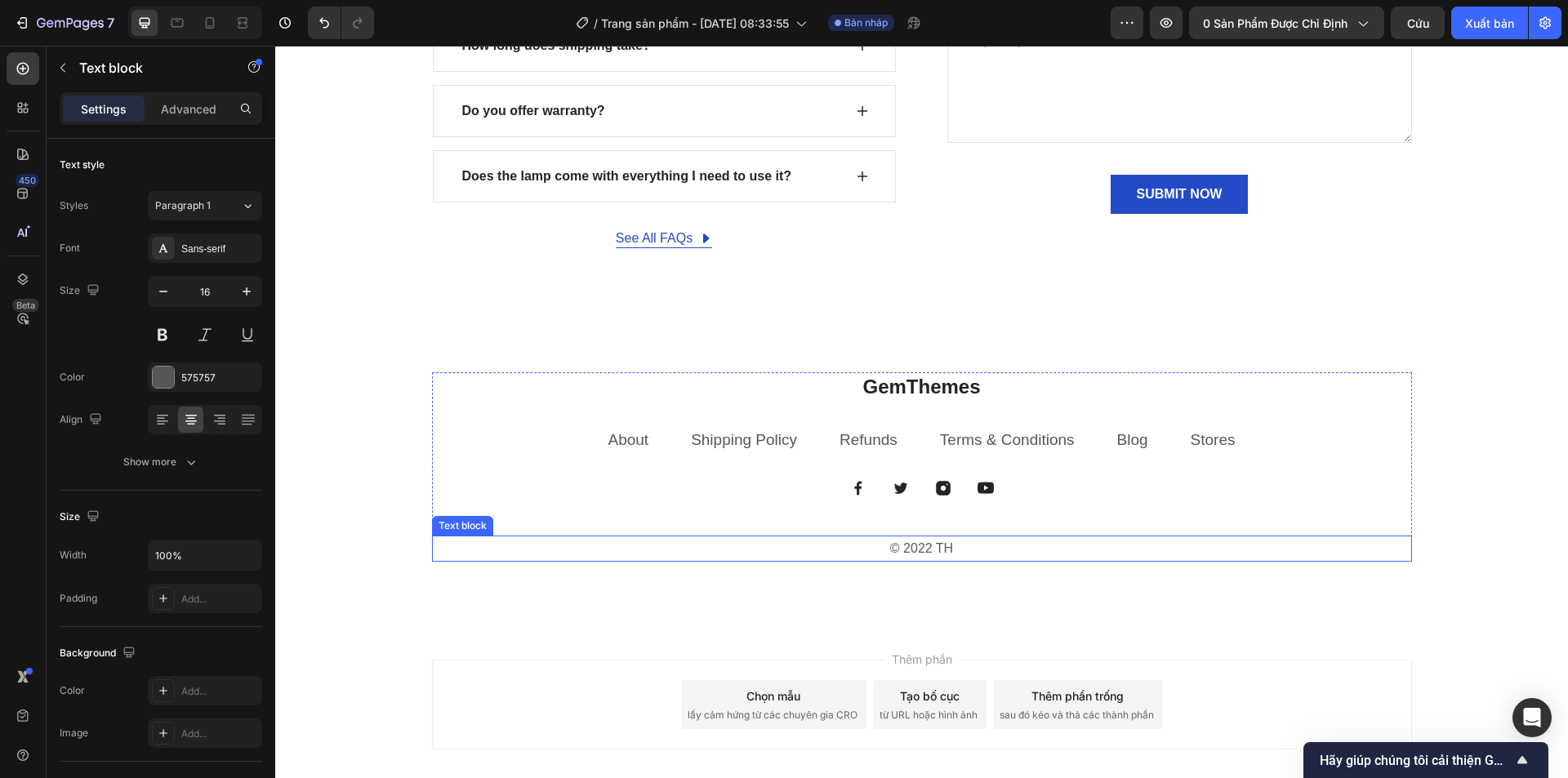
click at [960, 551] on p "© 2022 TH" at bounding box center [922, 550] width 976 height 24
click at [1079, 507] on div "GemThemes Heading About Text block Shipping Policy Text block Refunds Text bloc…" at bounding box center [922, 468] width 980 height 191
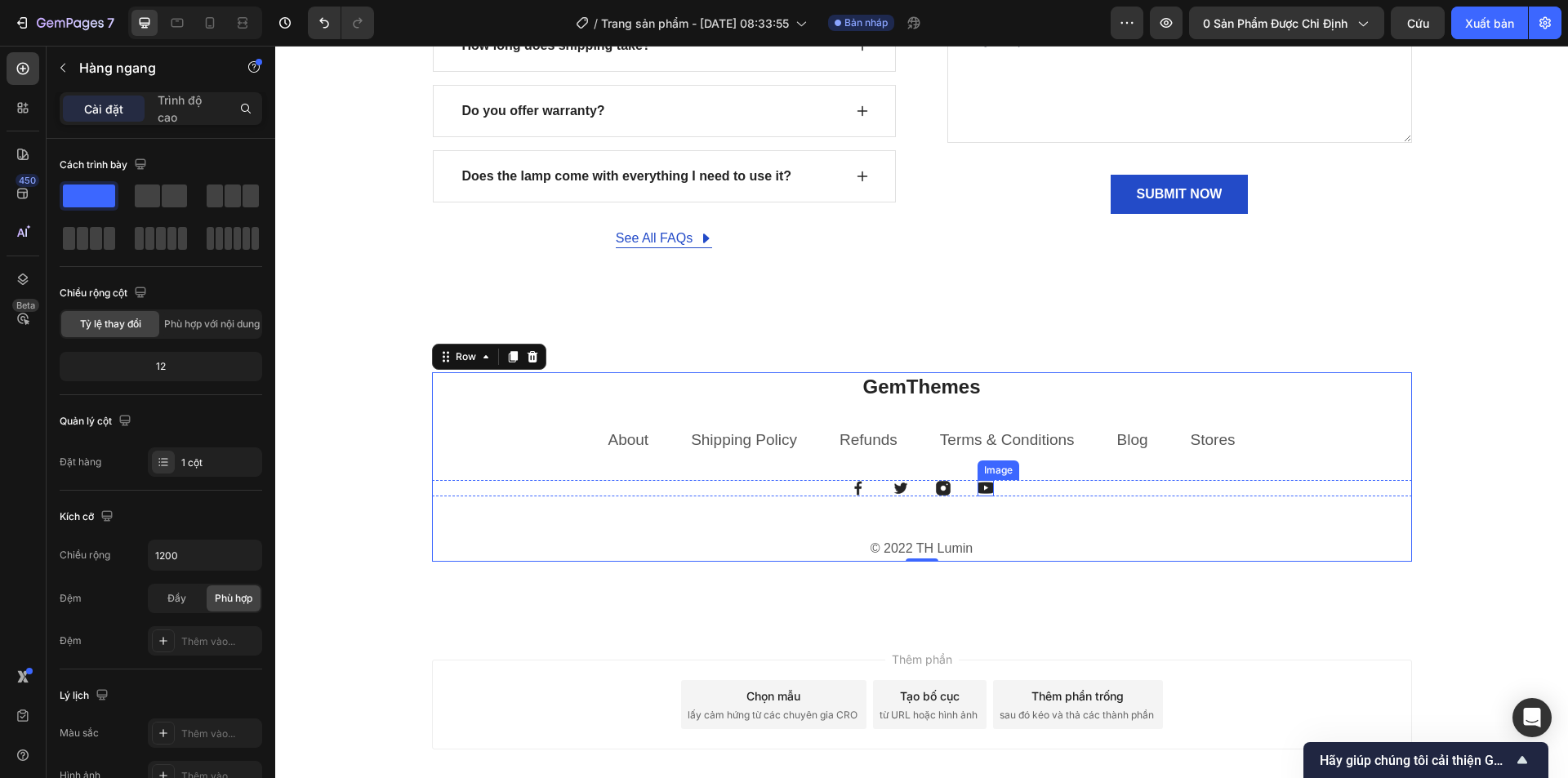
click at [983, 492] on img at bounding box center [985, 488] width 16 height 16
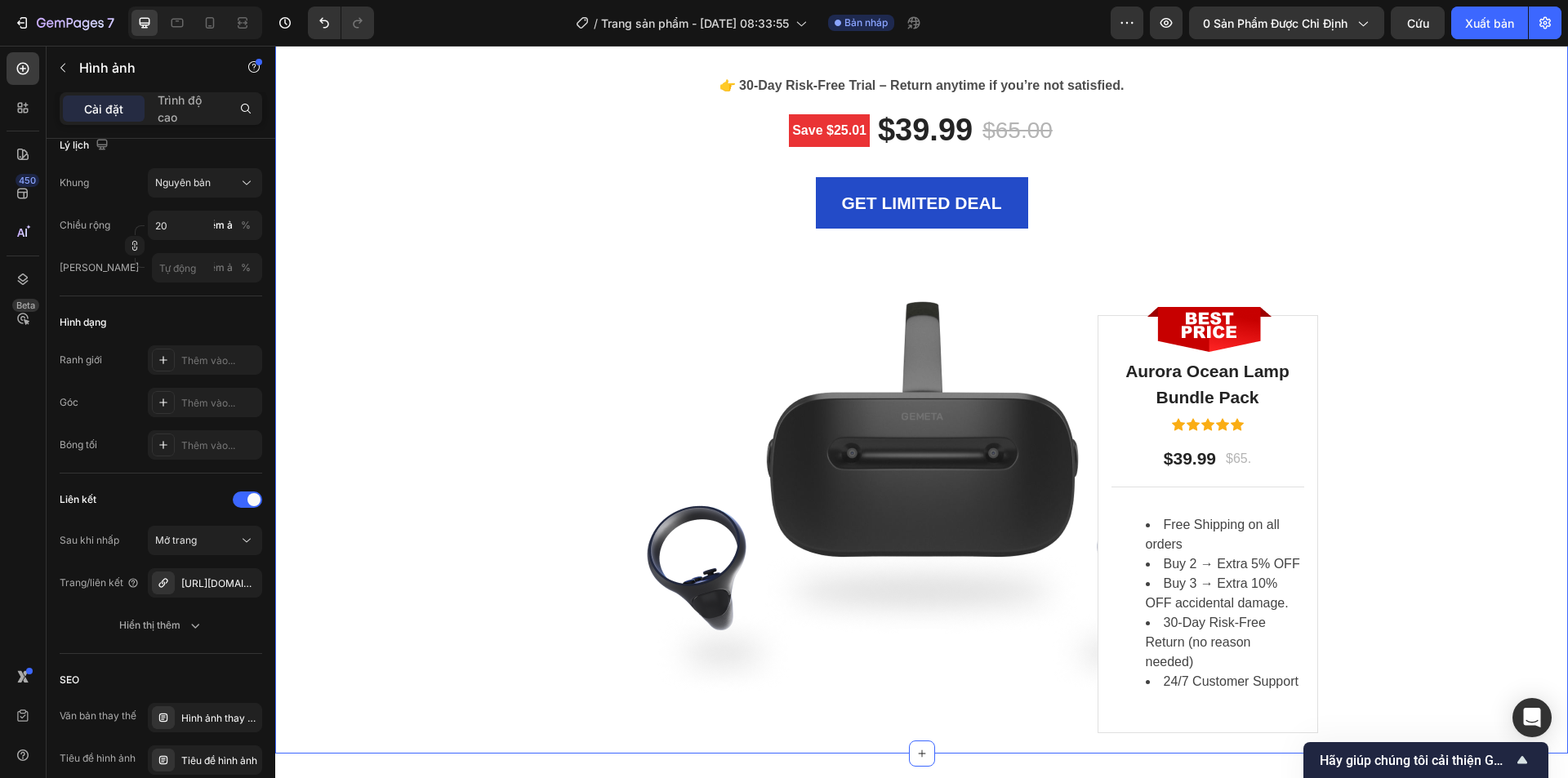
scroll to position [5266, 0]
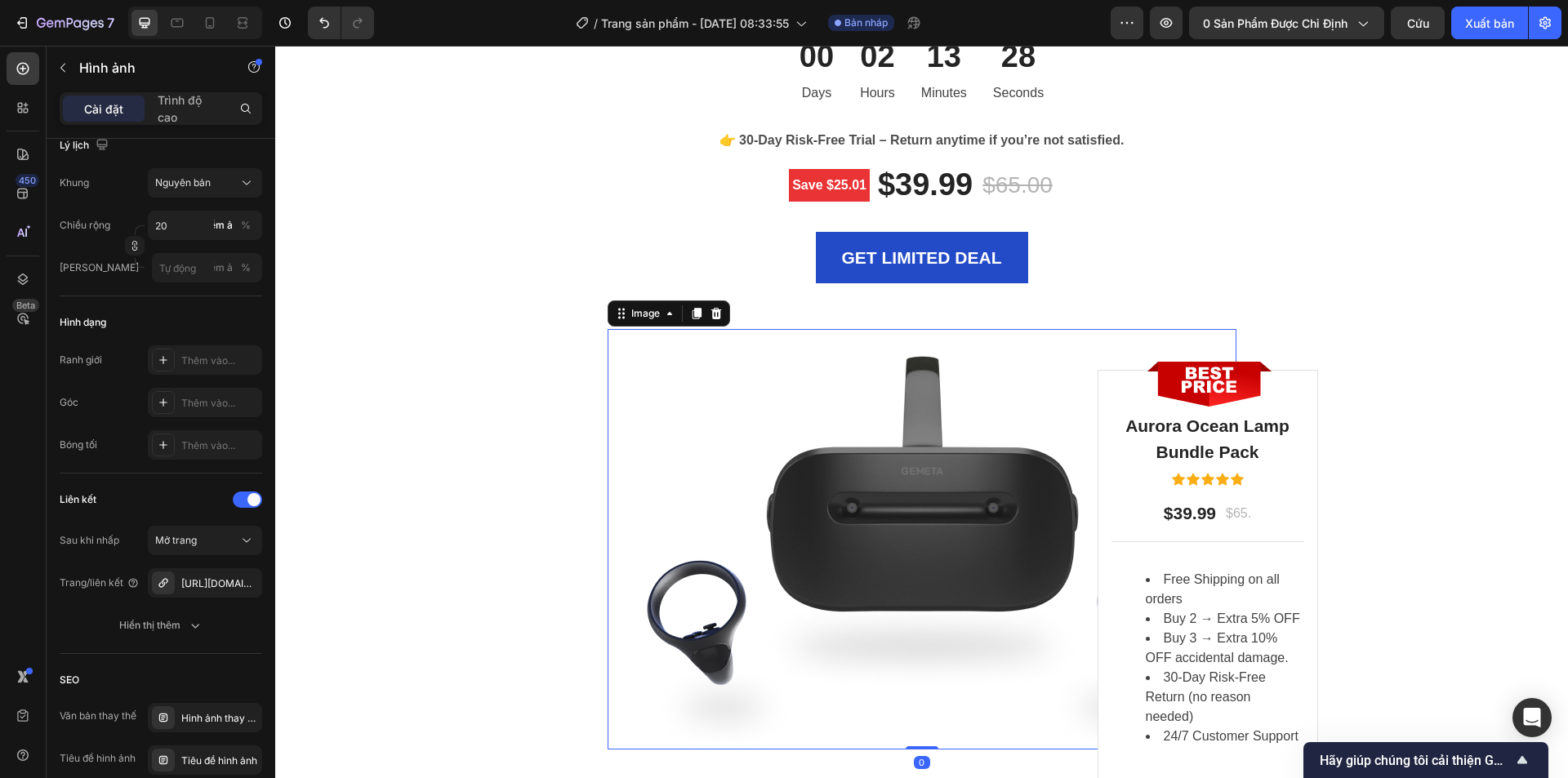
click at [796, 465] on img at bounding box center [923, 539] width 629 height 421
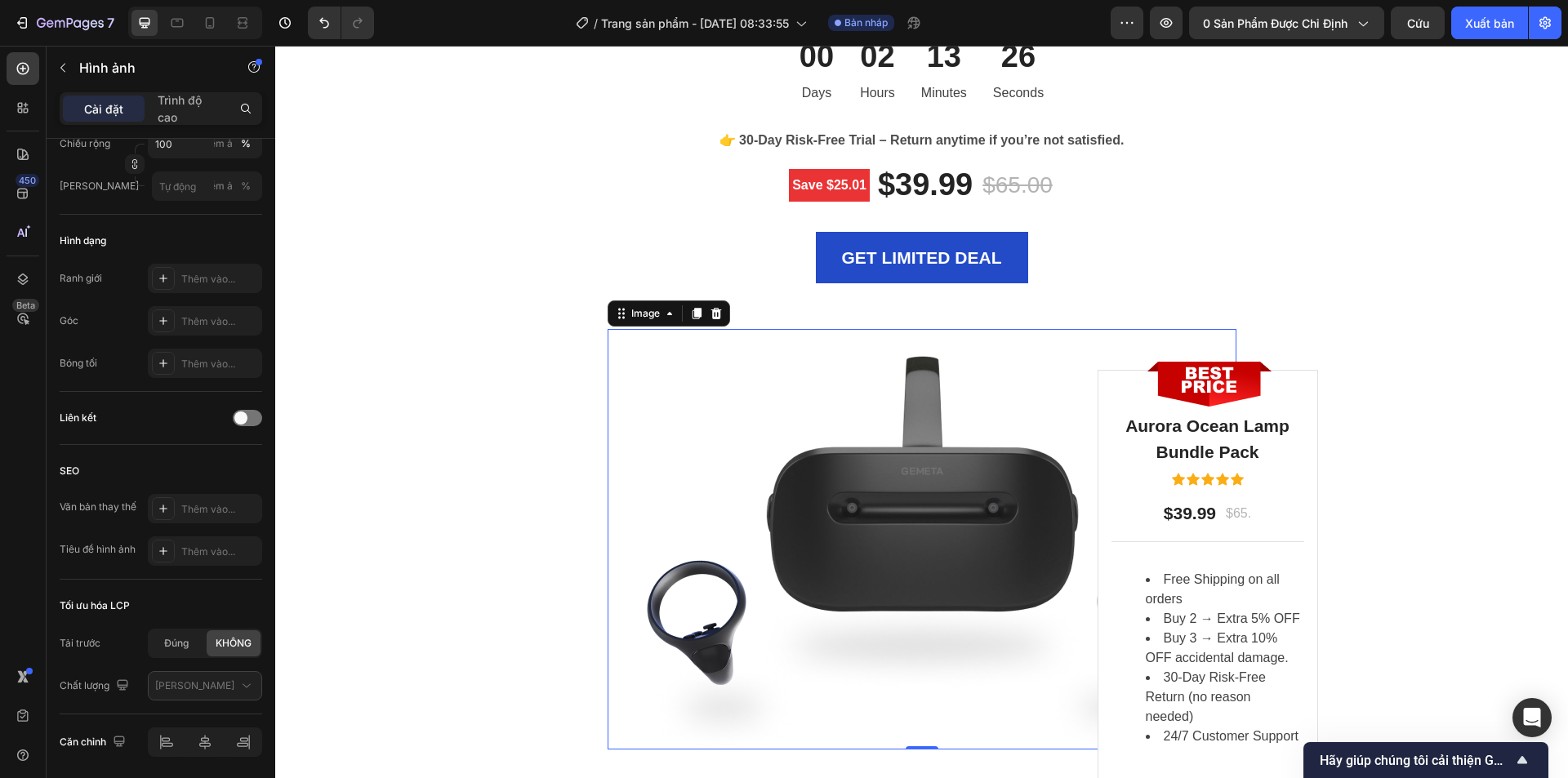
scroll to position [0, 0]
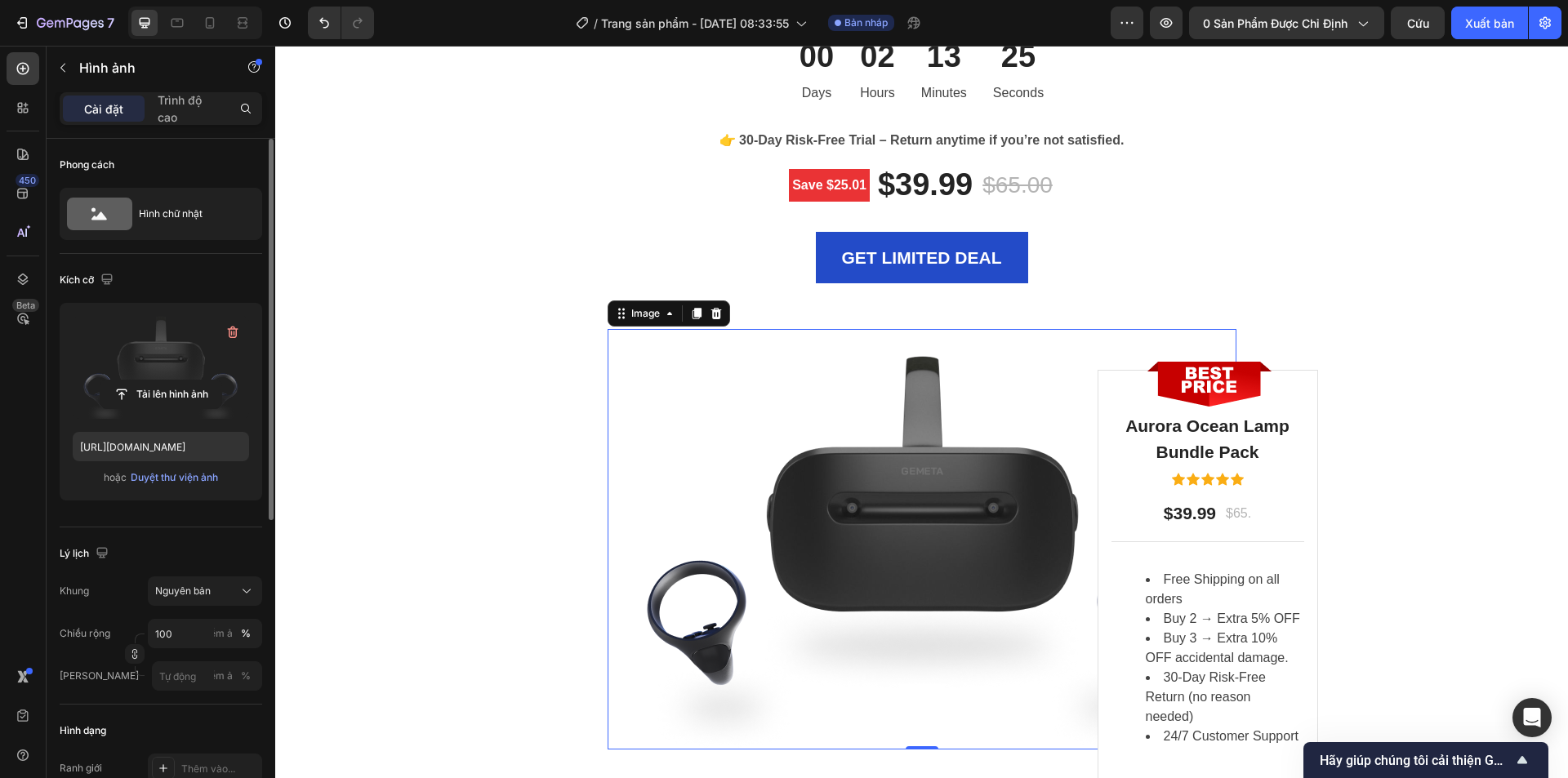
click at [160, 354] on label at bounding box center [161, 368] width 176 height 103
click at [160, 380] on input "file" at bounding box center [160, 394] width 121 height 27
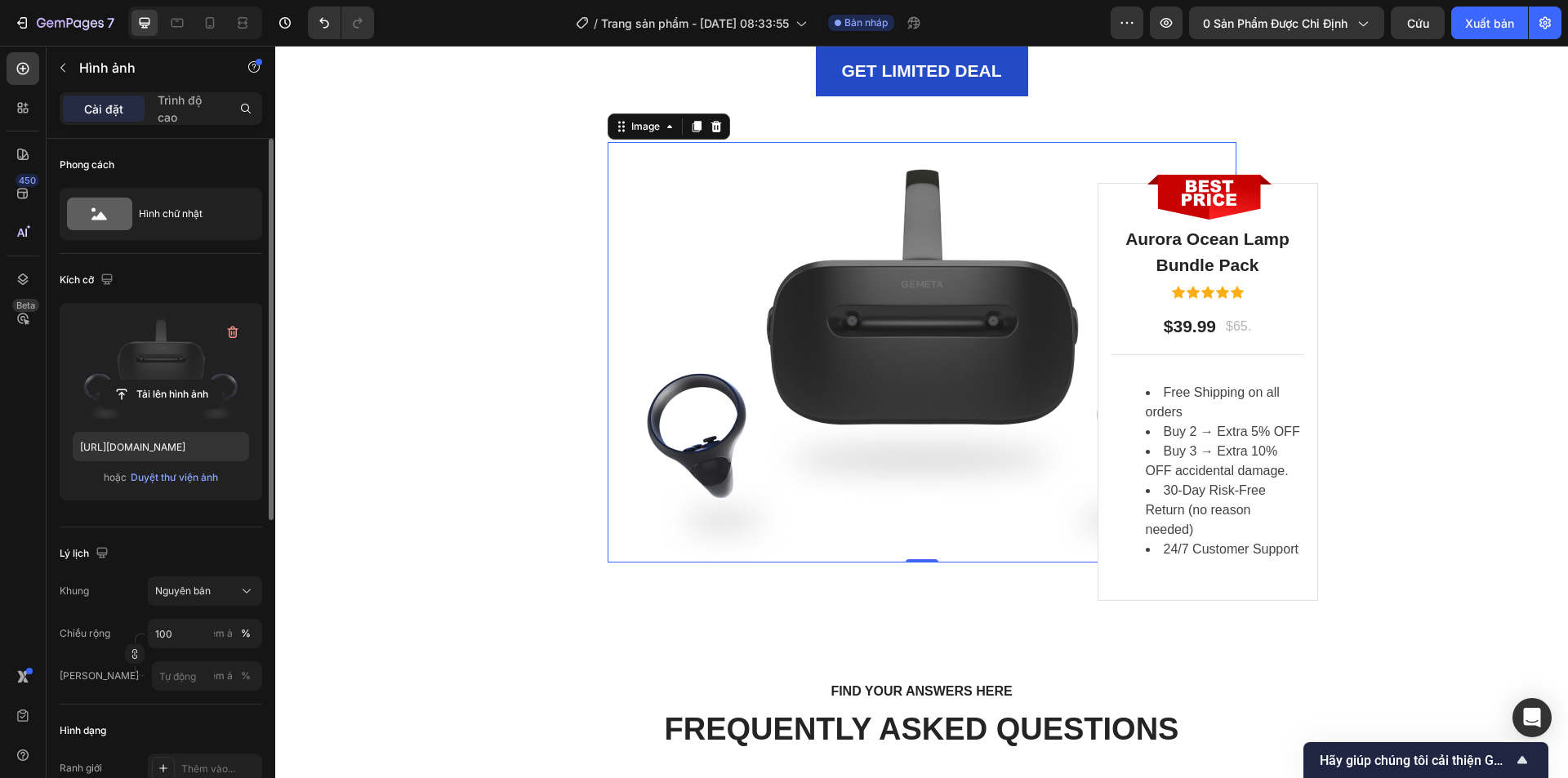
scroll to position [5429, 0]
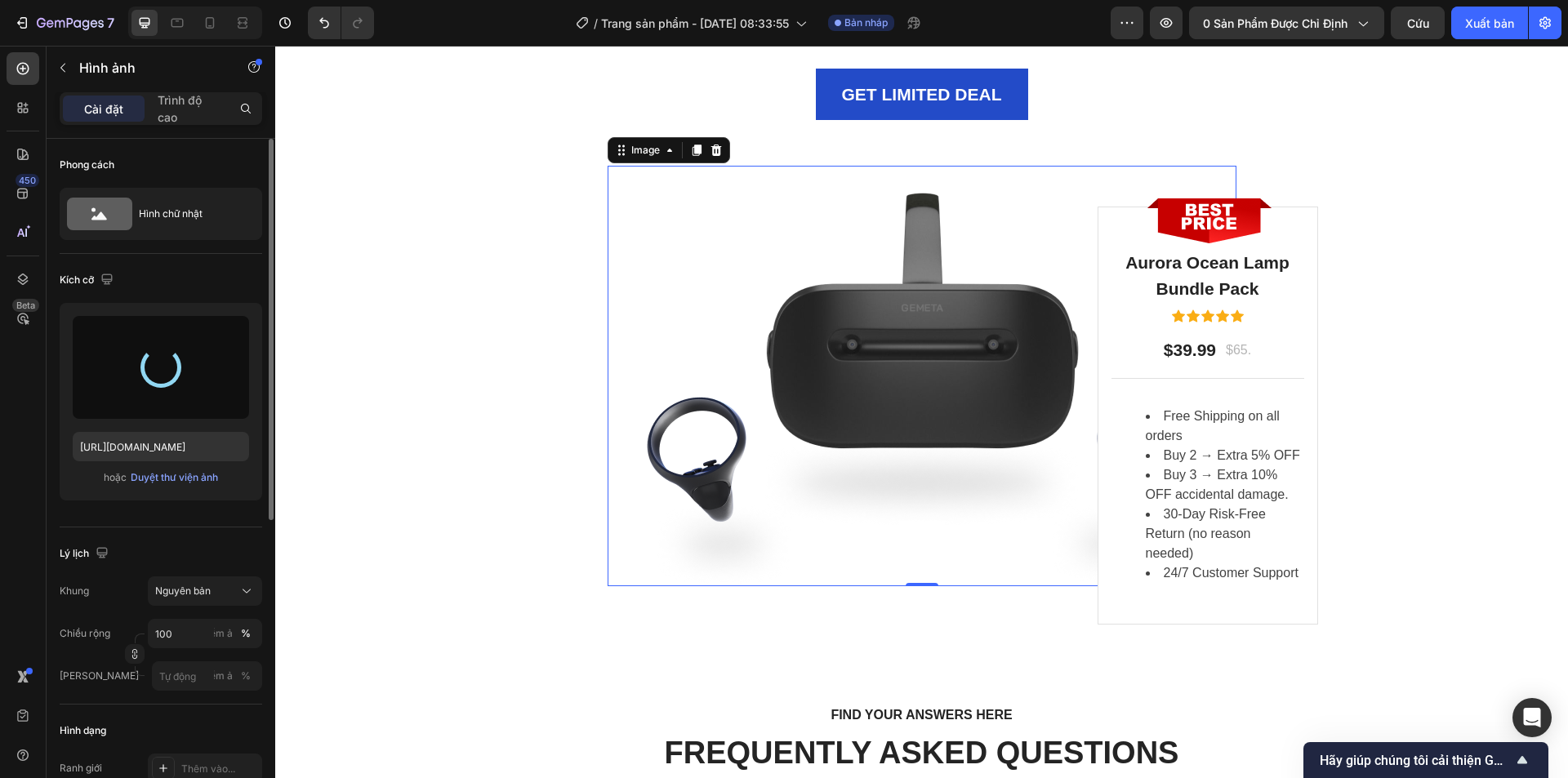
type input "[URL][DOMAIN_NAME]"
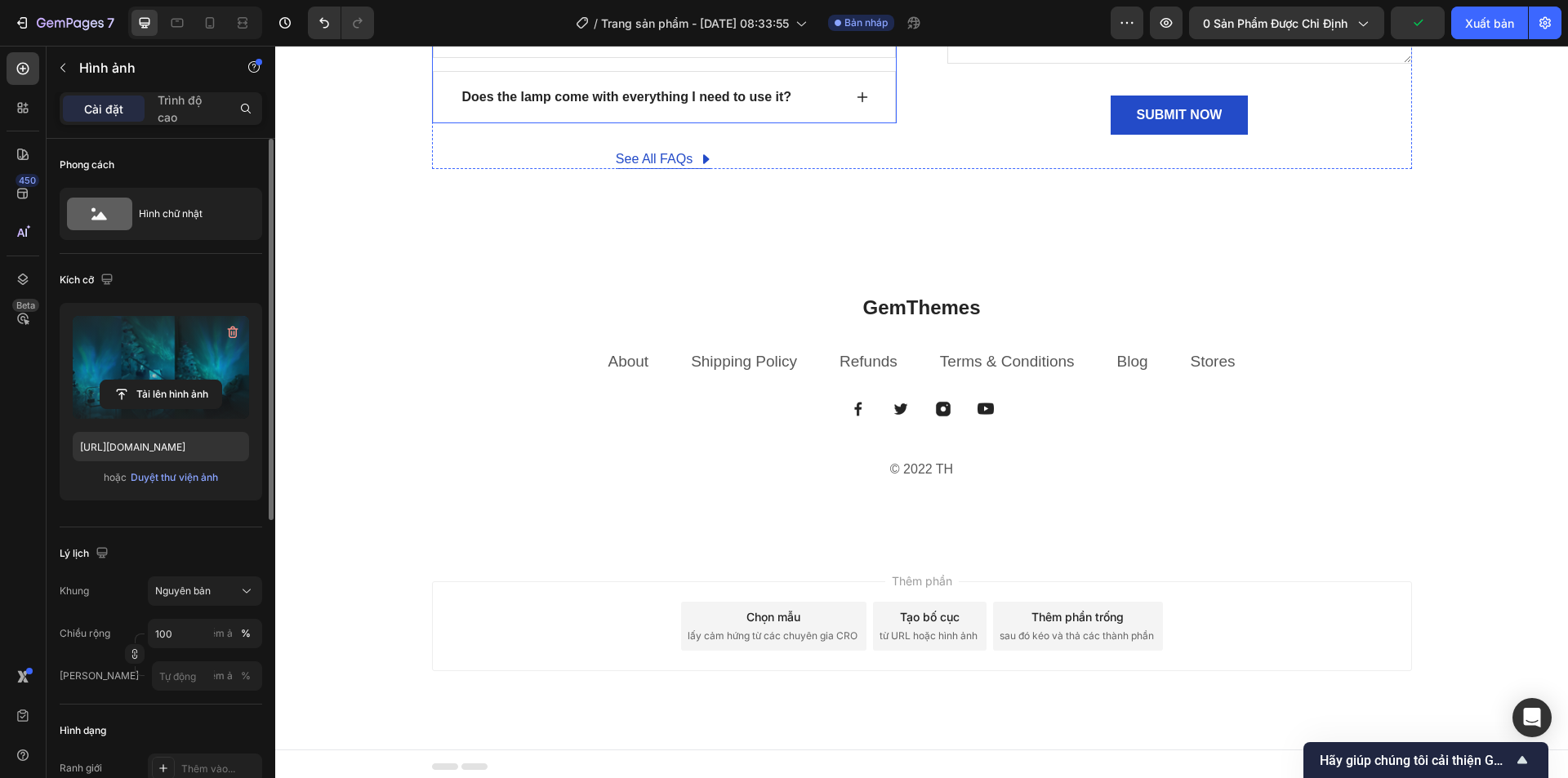
scroll to position [6627, 0]
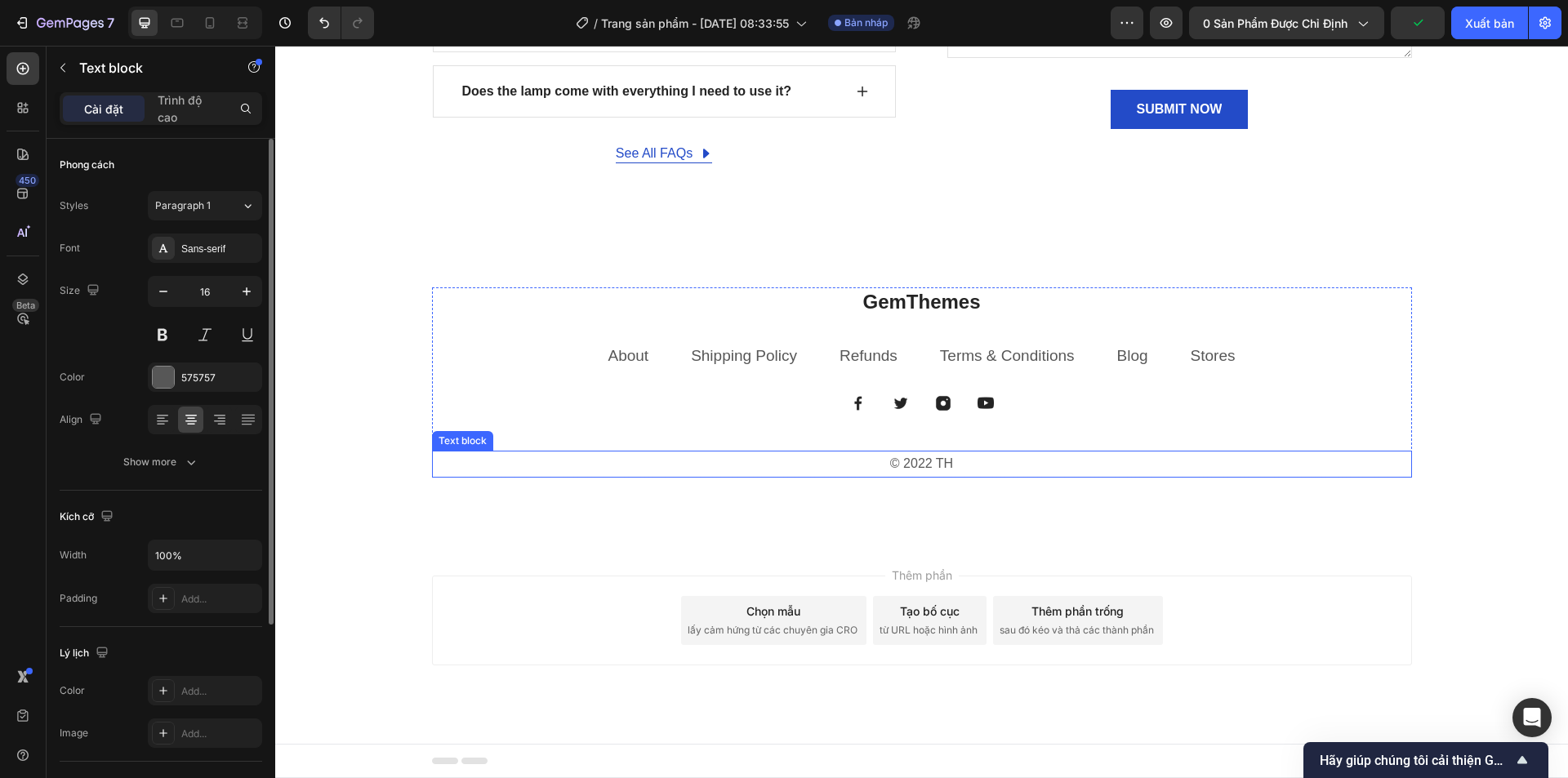
click at [936, 456] on p "© 2022 TH" at bounding box center [922, 464] width 976 height 24
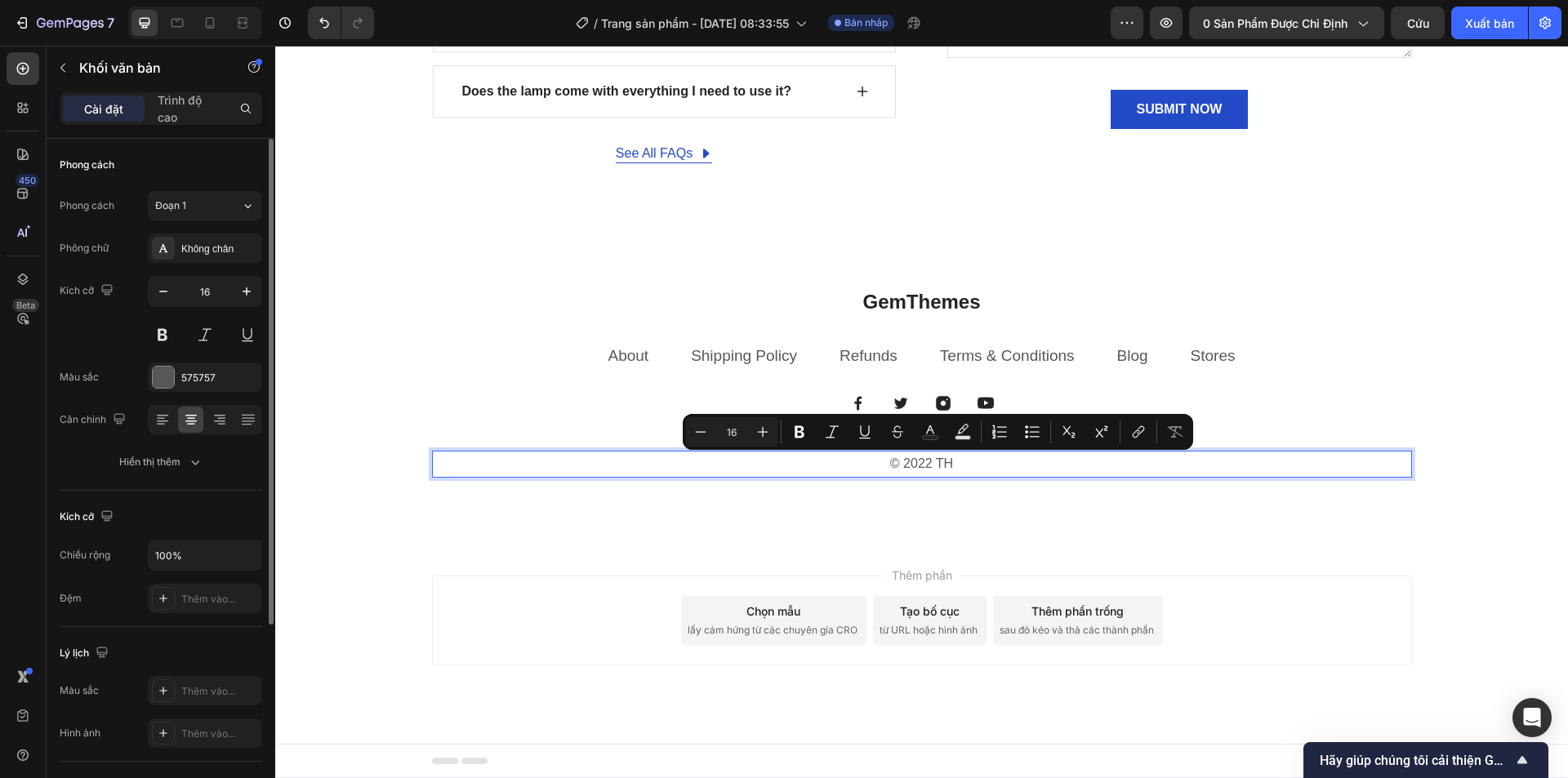
click at [964, 467] on p "© 2022 TH" at bounding box center [922, 464] width 976 height 24
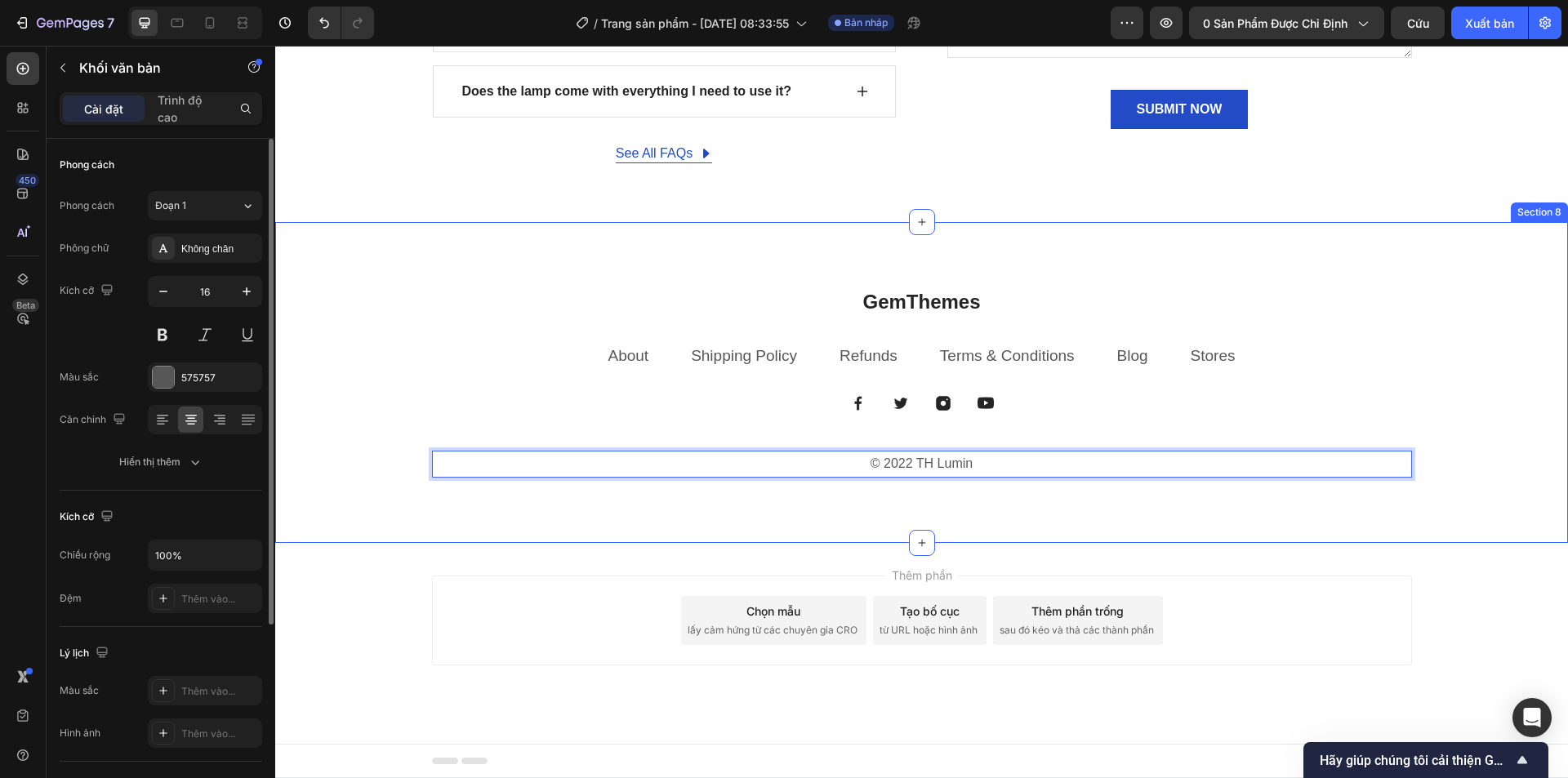
click at [952, 521] on div "GemThemes Heading About Text block Shipping Policy Text block Refunds Text bloc…" at bounding box center [922, 382] width 1293 height 321
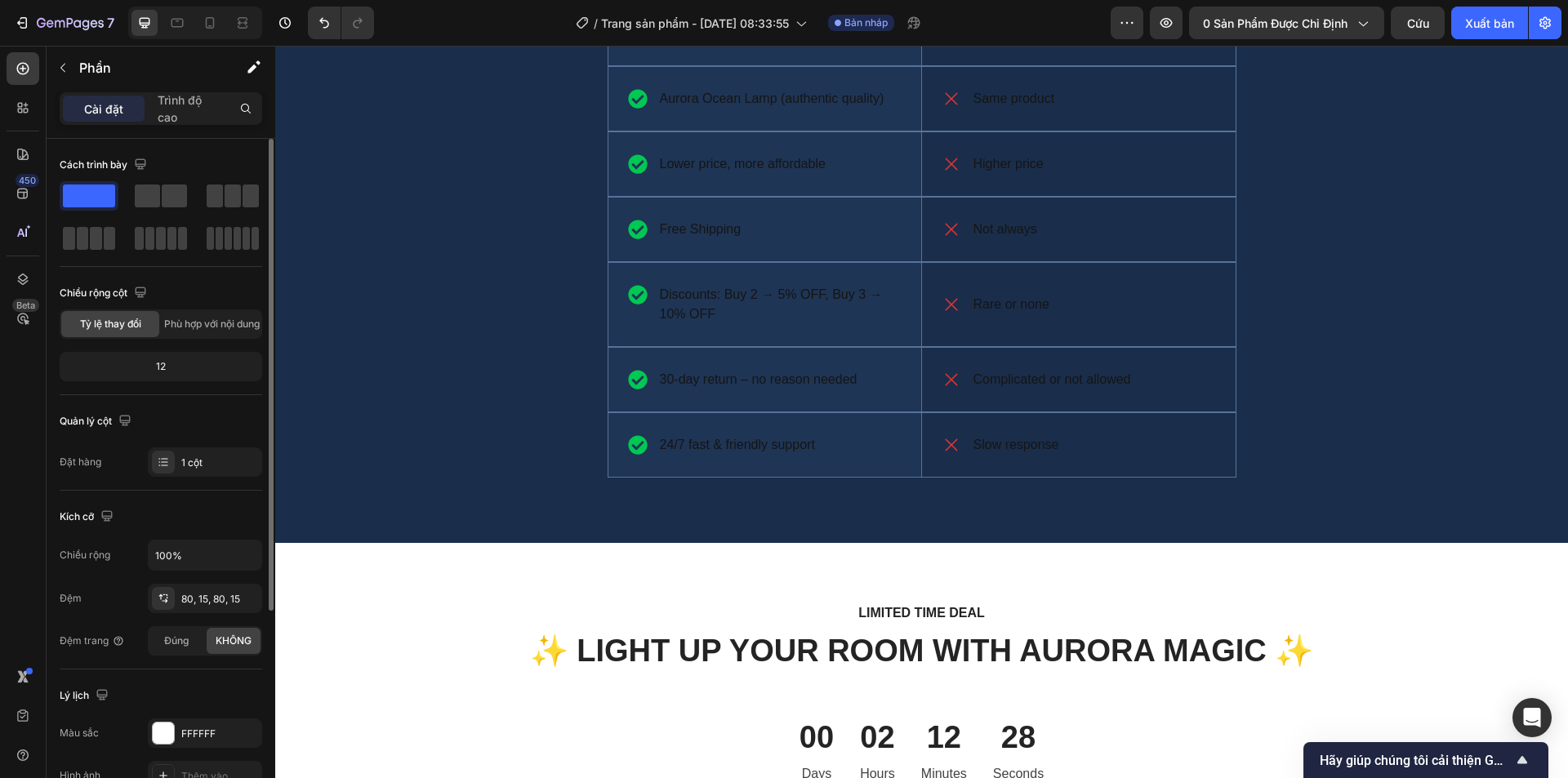
scroll to position [4340, 0]
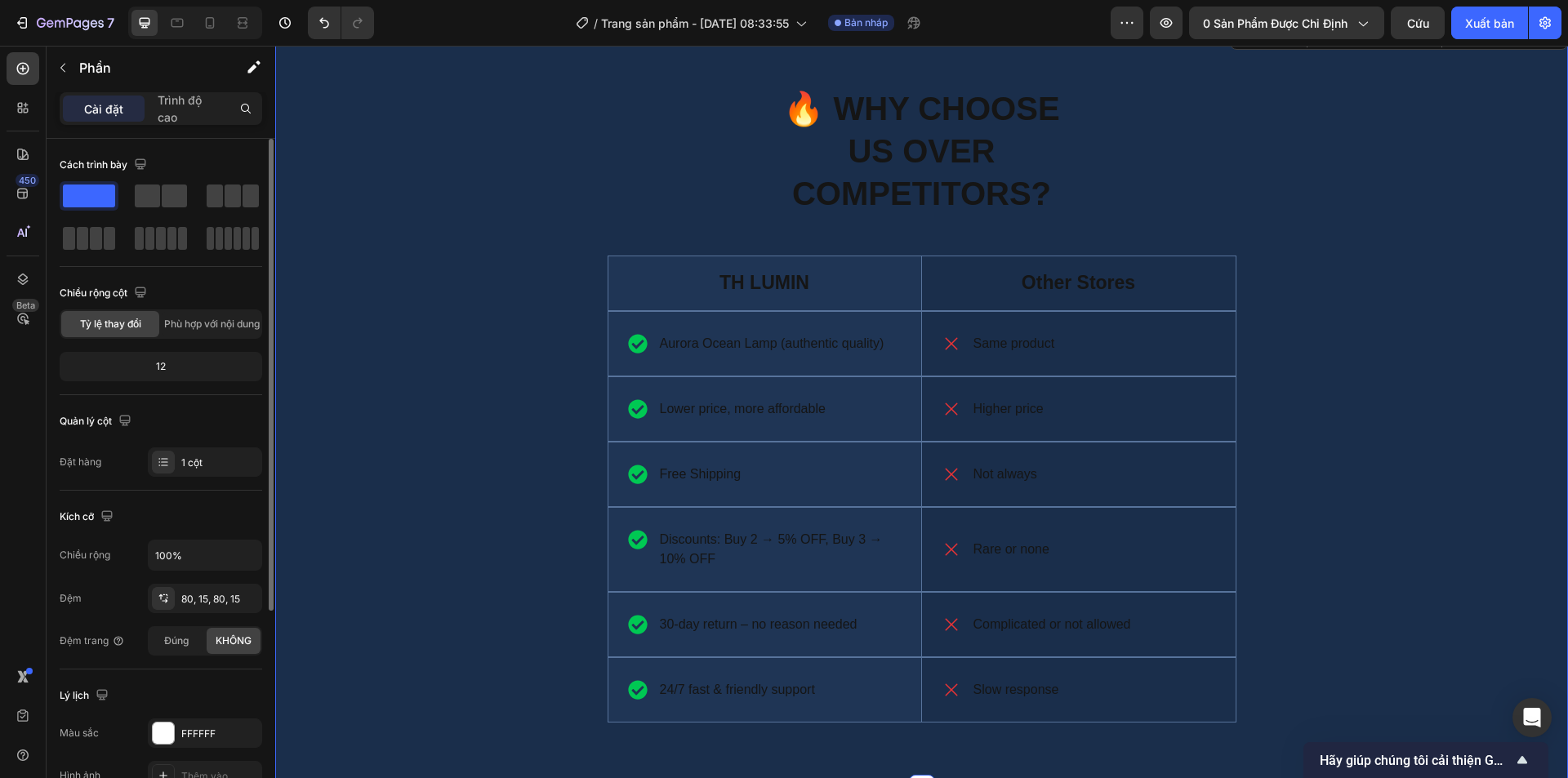
click at [474, 374] on div "🔥 WHY CHOOSE US OVER COMPETITORS? Heading TH LUMIN Text Block Hero Banner Other…" at bounding box center [921, 417] width 1268 height 663
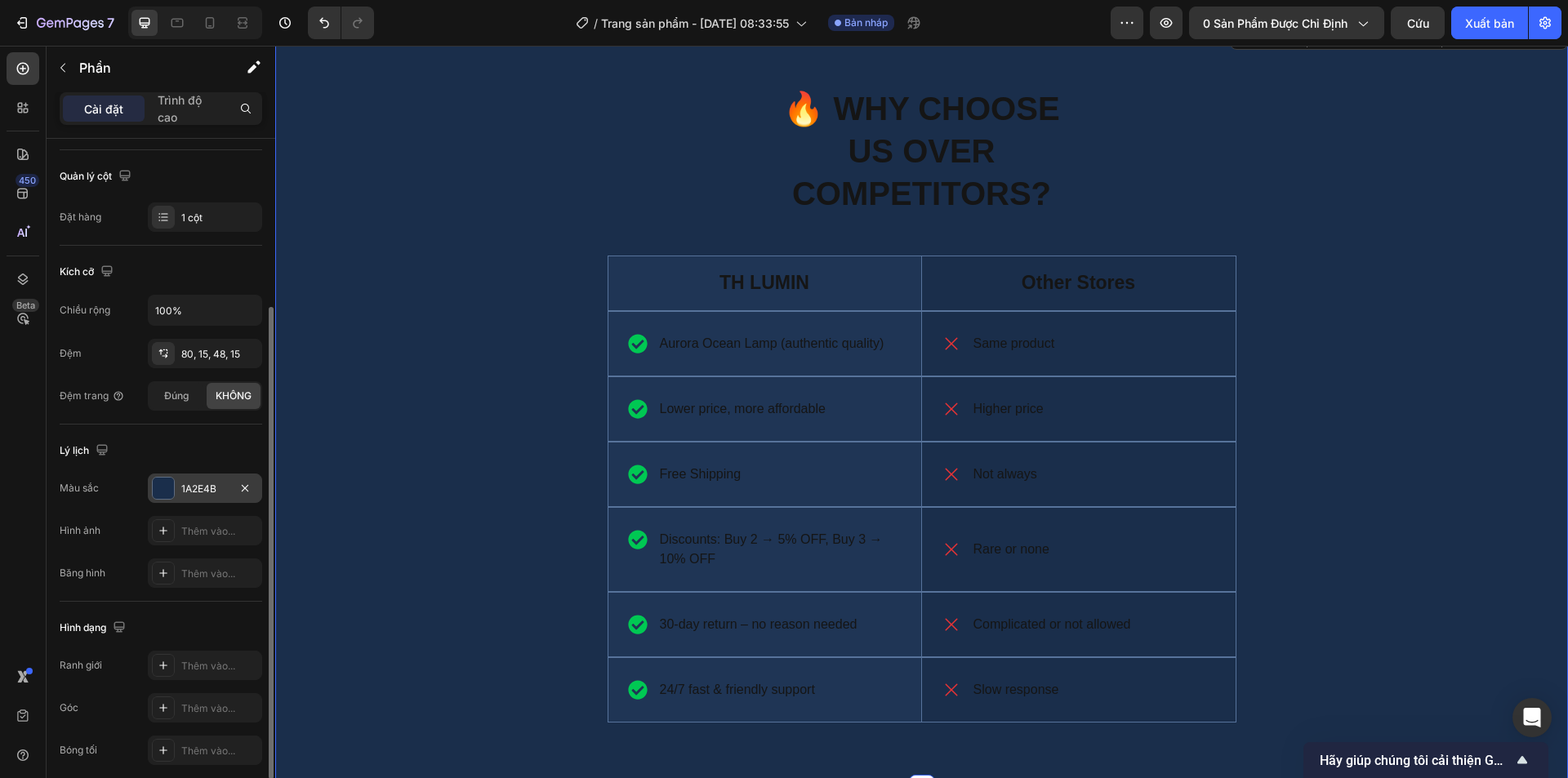
click at [176, 488] on div "1A2E4B" at bounding box center [205, 488] width 115 height 29
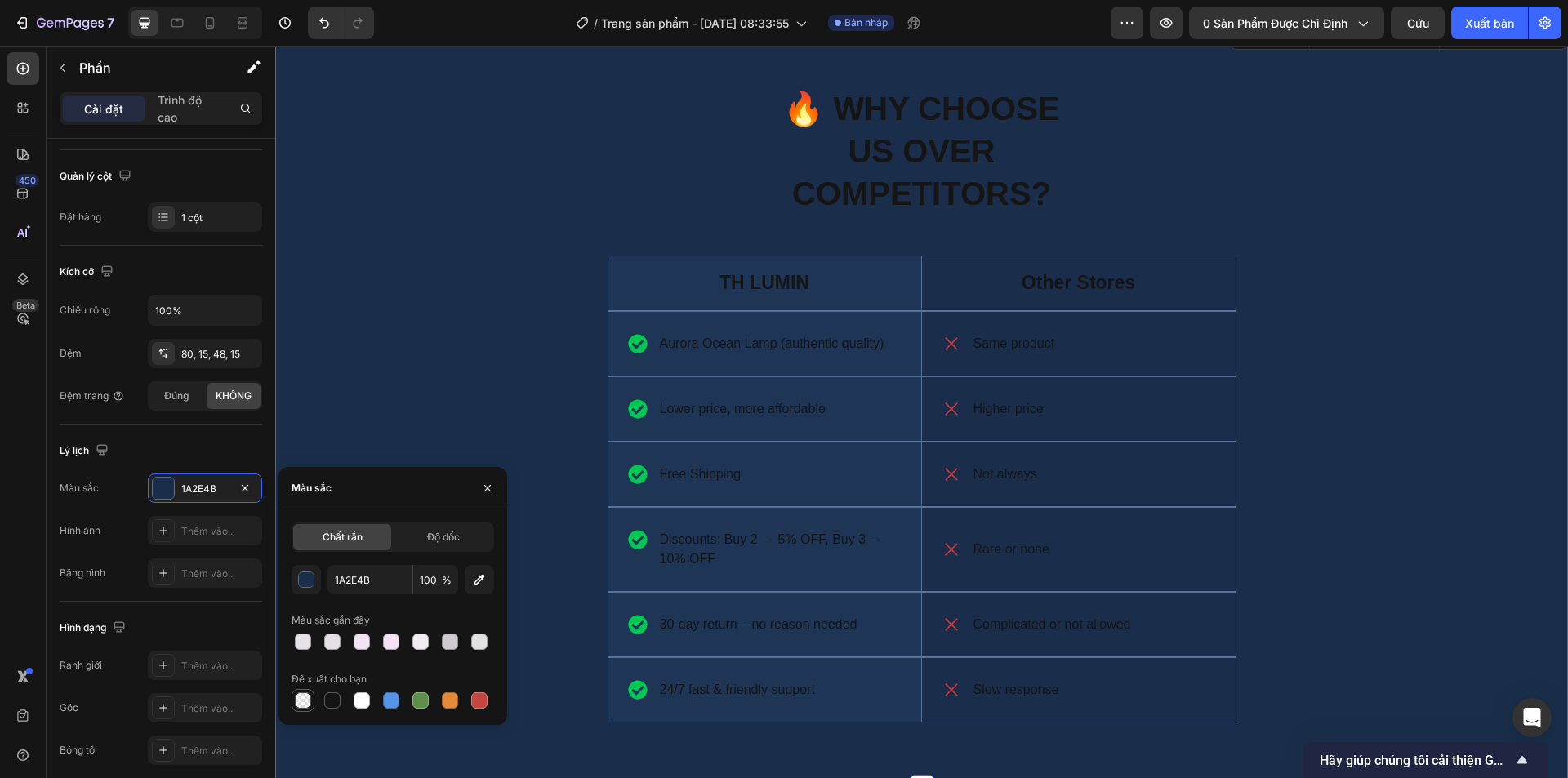
click at [309, 701] on div at bounding box center [303, 700] width 16 height 16
type input "000000"
type input "0"
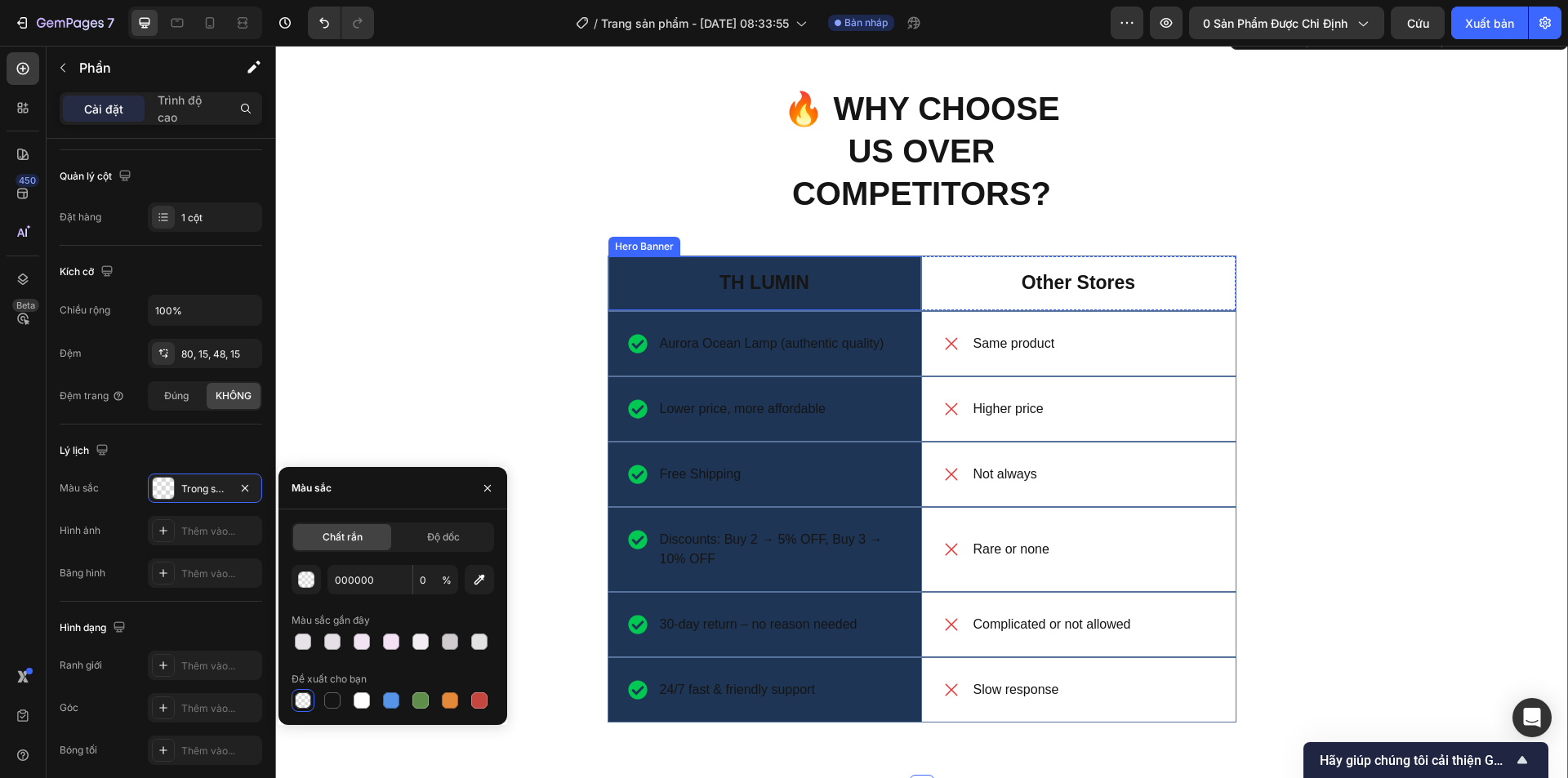
click at [849, 291] on div "TH LUMIN Text Block" at bounding box center [765, 283] width 313 height 54
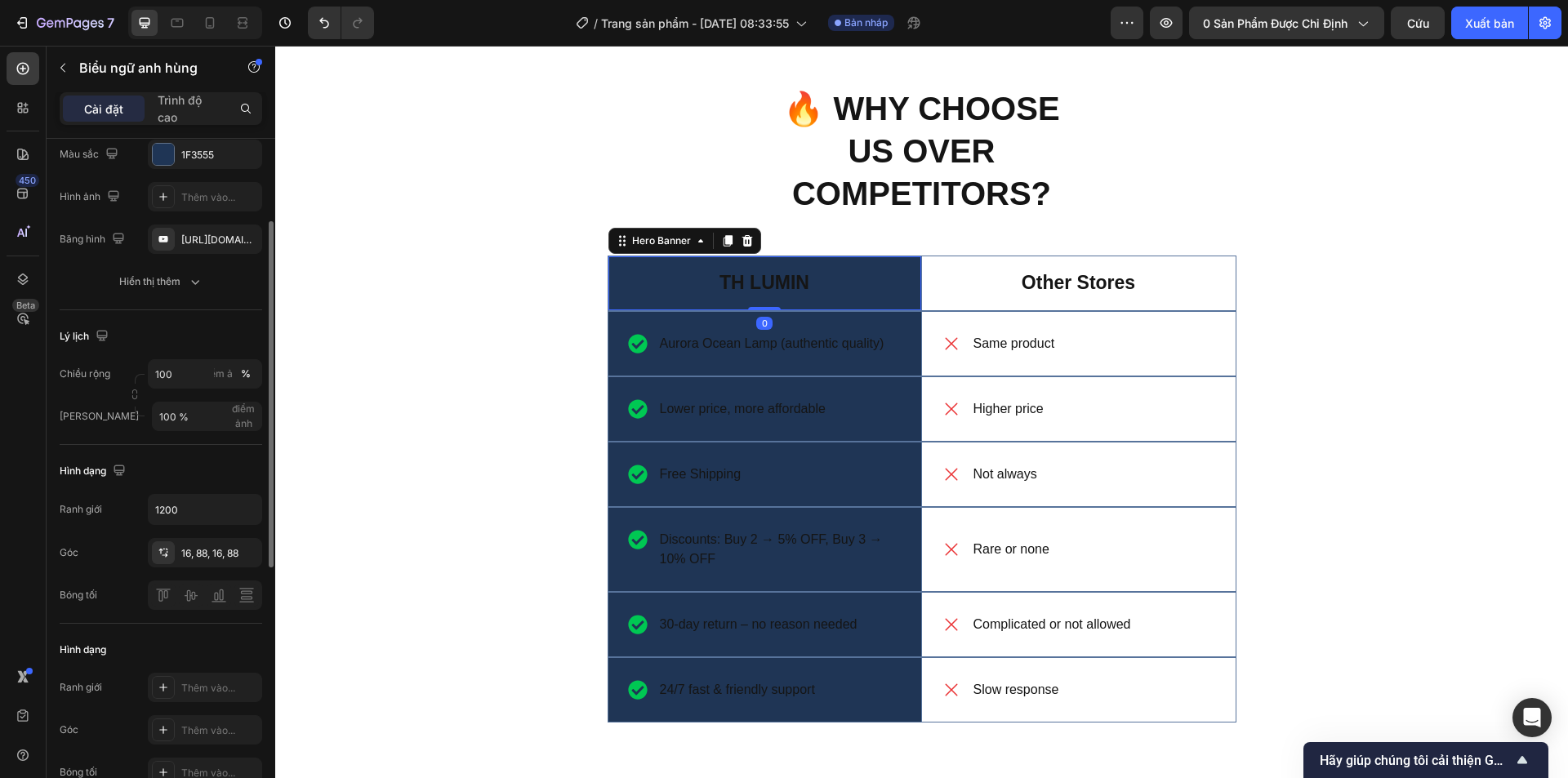
scroll to position [0, 0]
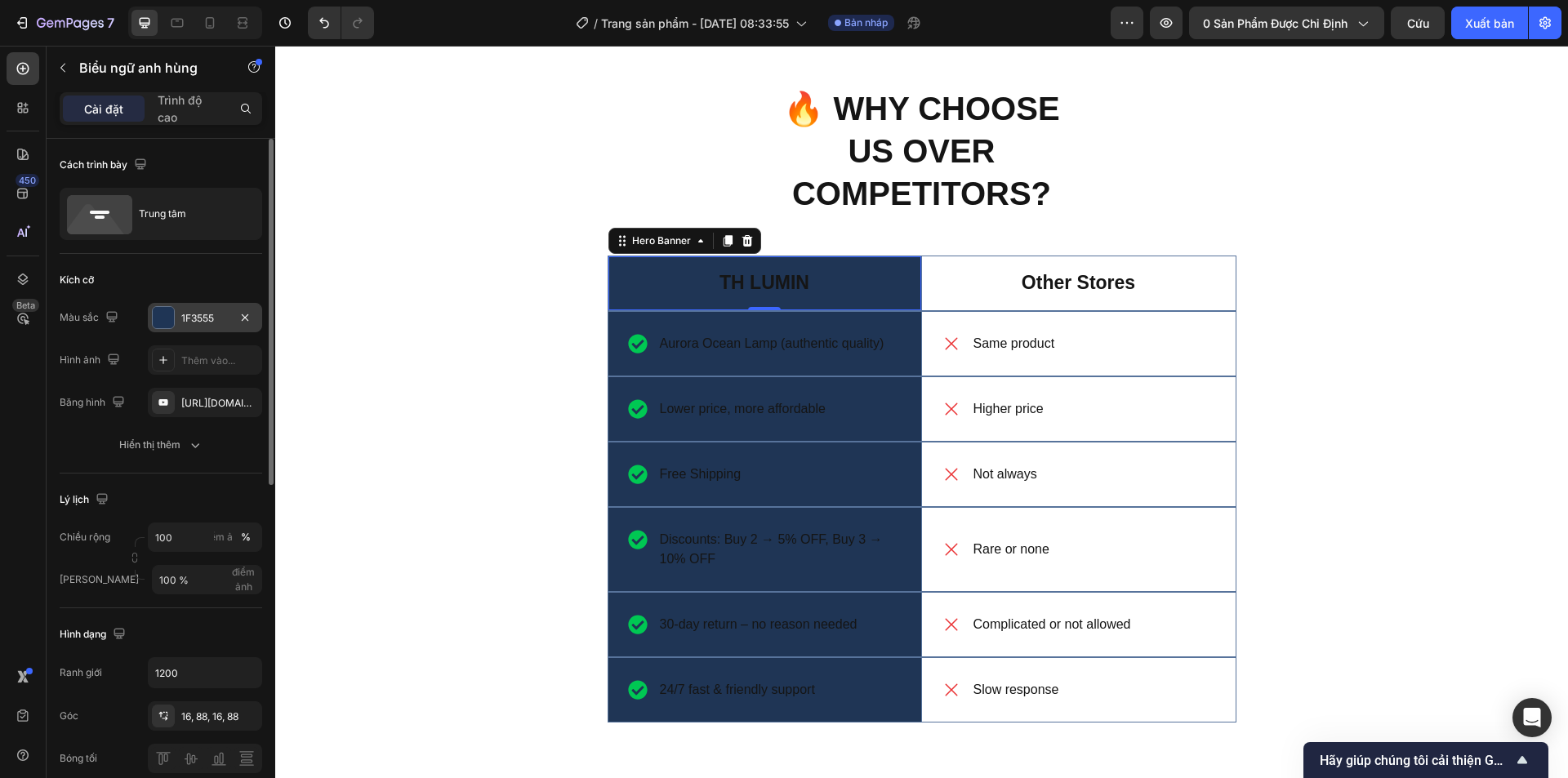
click at [174, 322] on div at bounding box center [163, 317] width 21 height 21
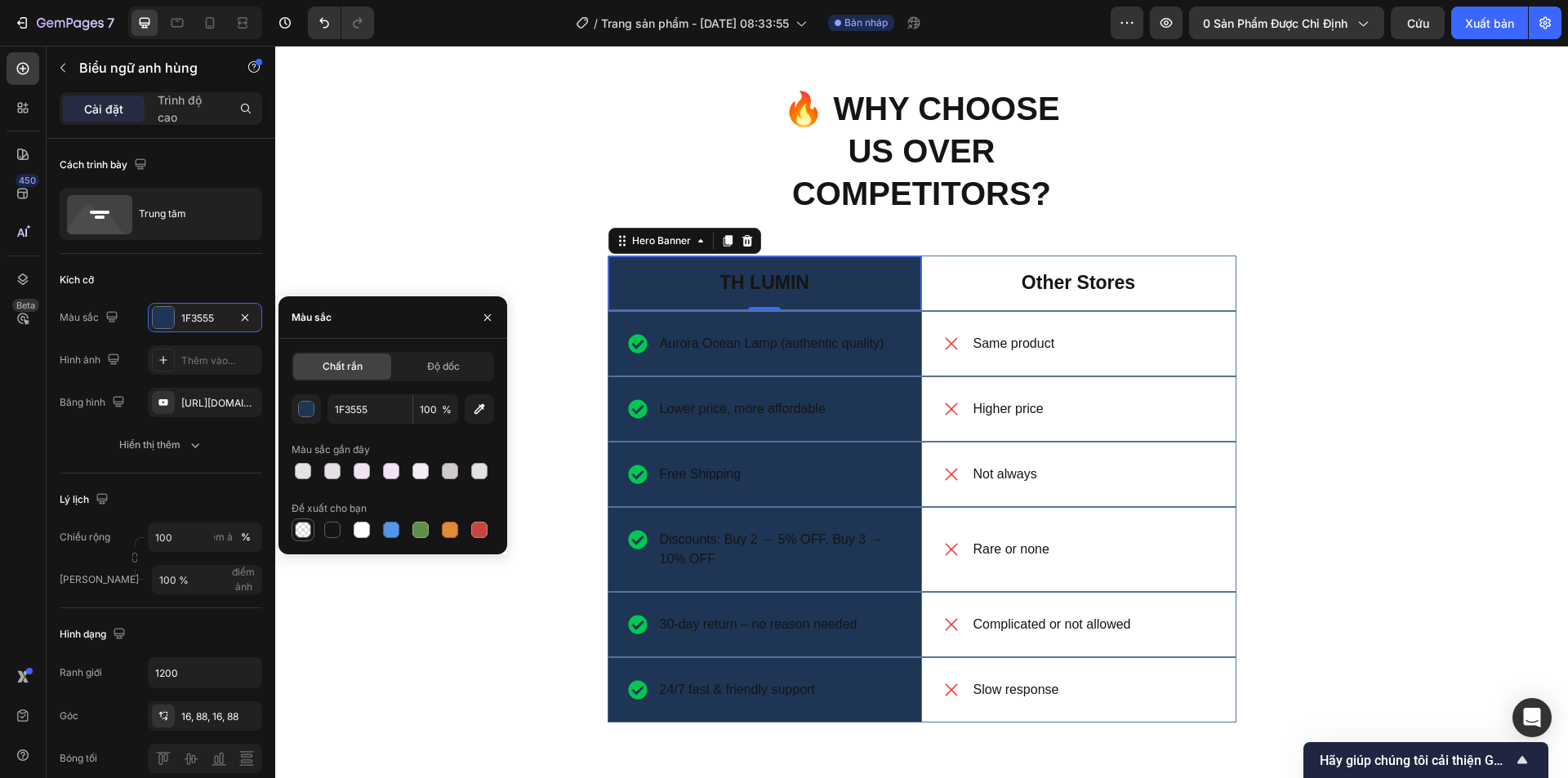
click at [309, 532] on div at bounding box center [303, 529] width 16 height 16
type input "000000"
type input "0"
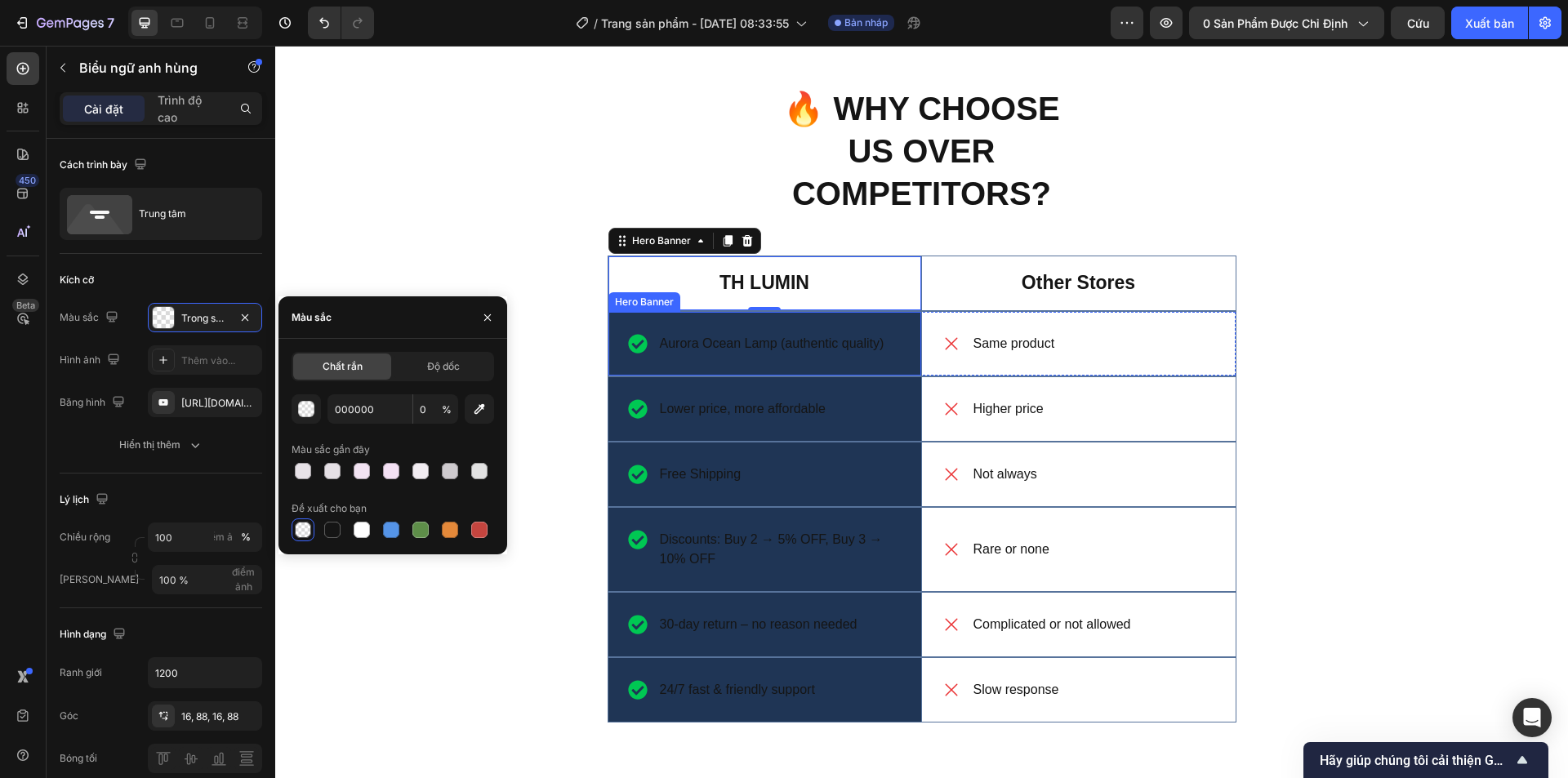
click at [883, 328] on div "Aurora Ocean Lamp (authentic quality) Item List" at bounding box center [765, 344] width 313 height 64
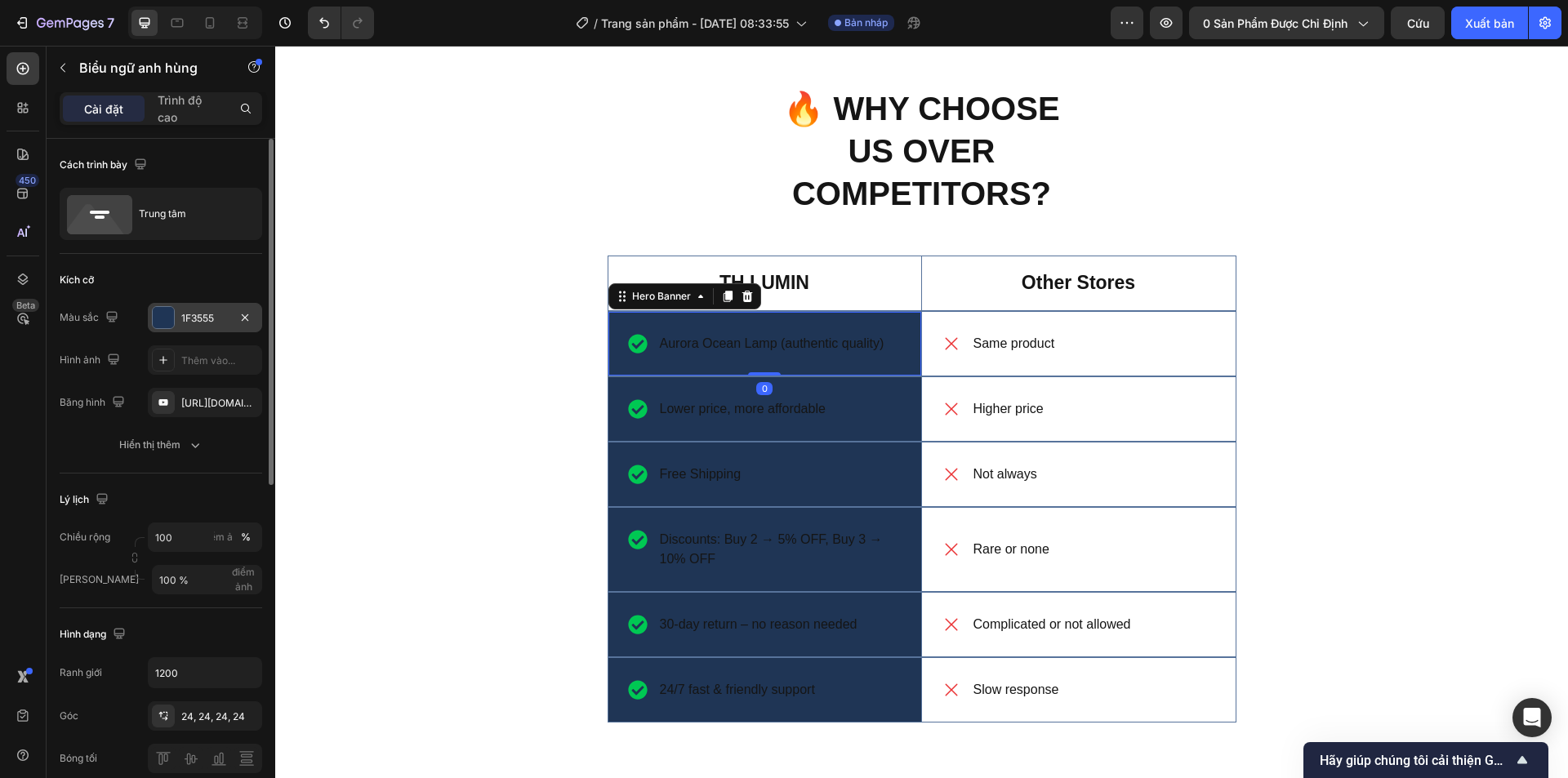
click at [164, 322] on div at bounding box center [163, 317] width 21 height 21
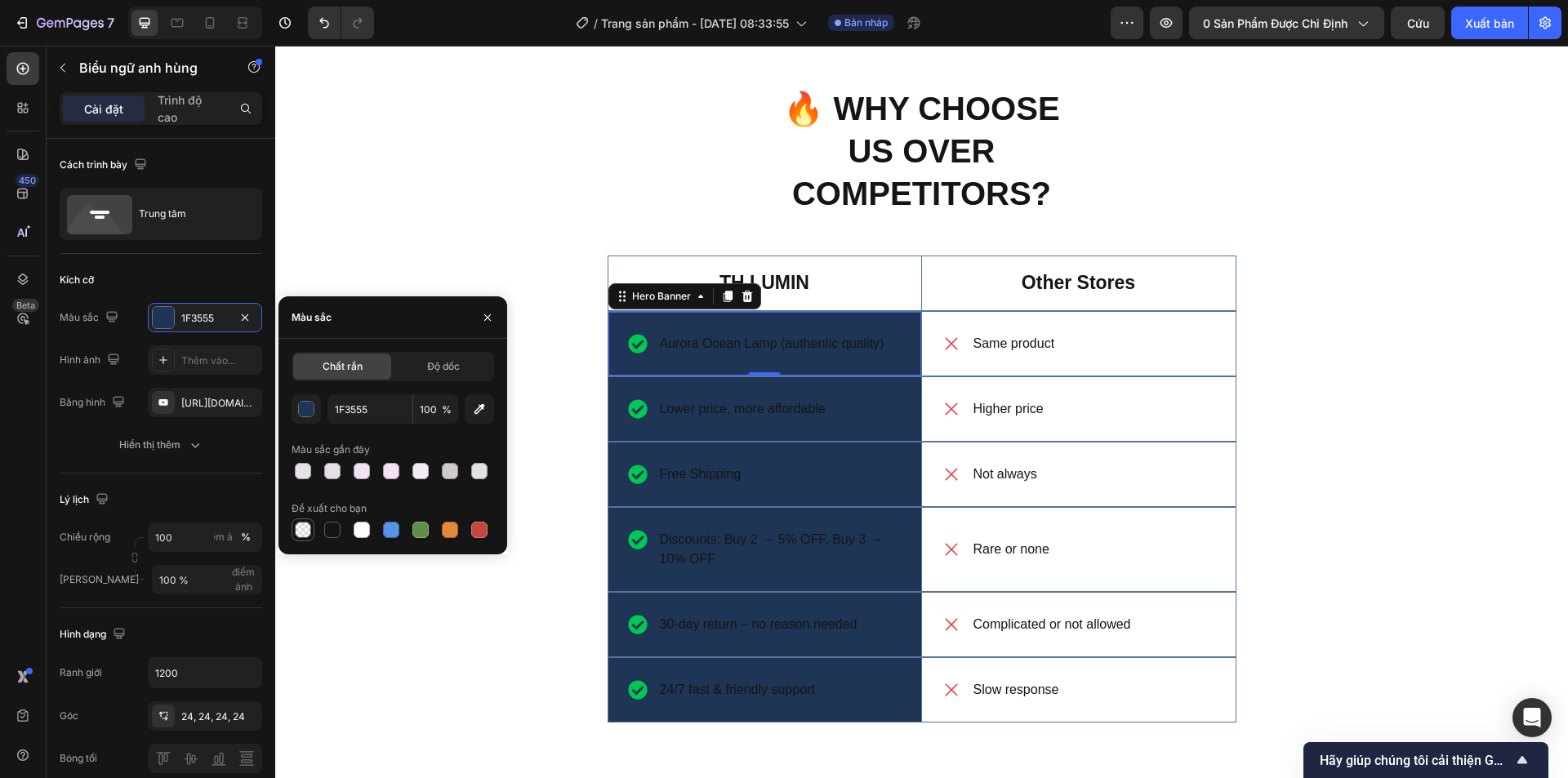
click at [304, 536] on div at bounding box center [303, 529] width 16 height 16
type input "000000"
type input "0"
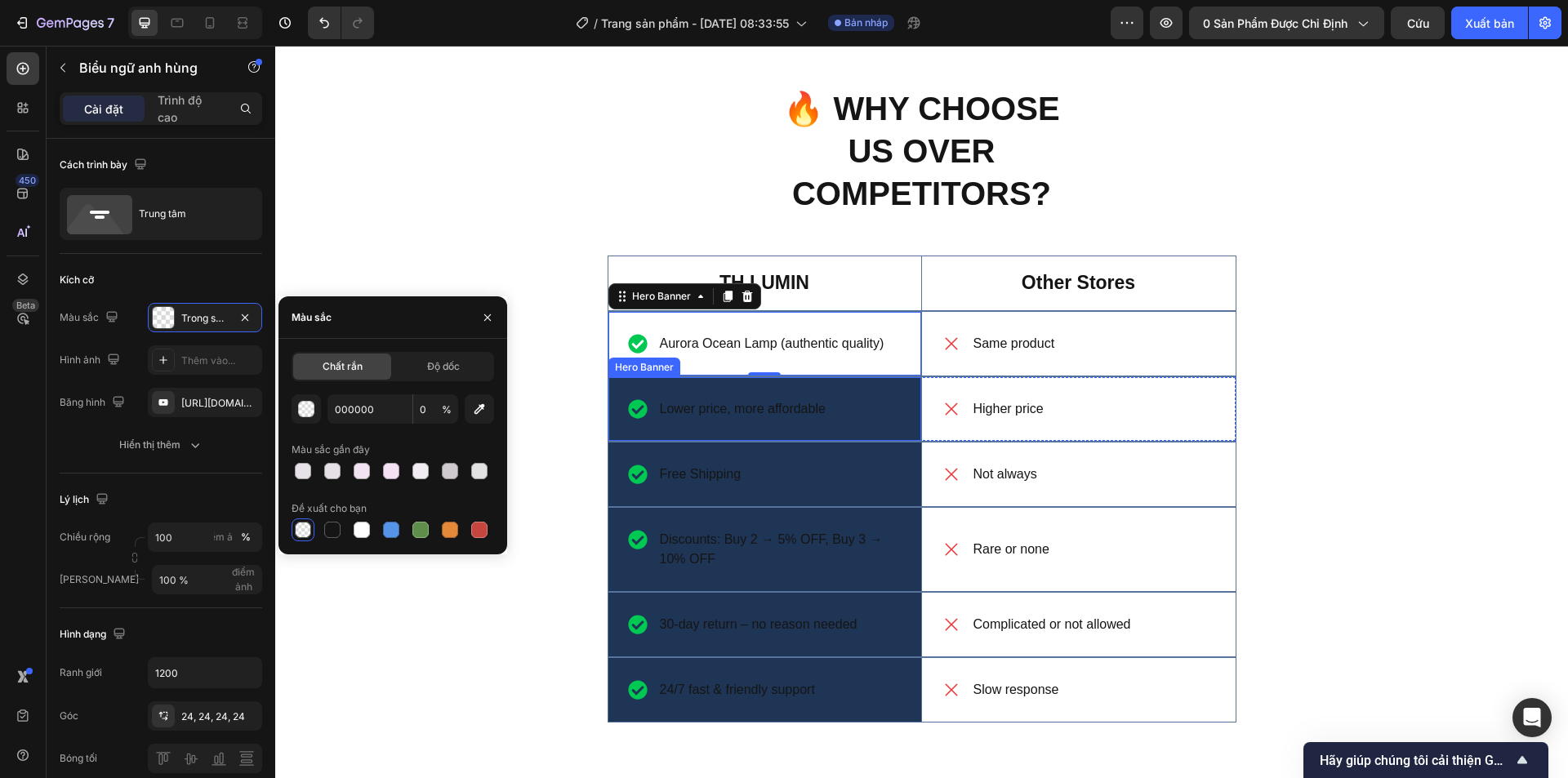
click at [893, 422] on div "Lower price, more affordable Item List" at bounding box center [765, 409] width 313 height 64
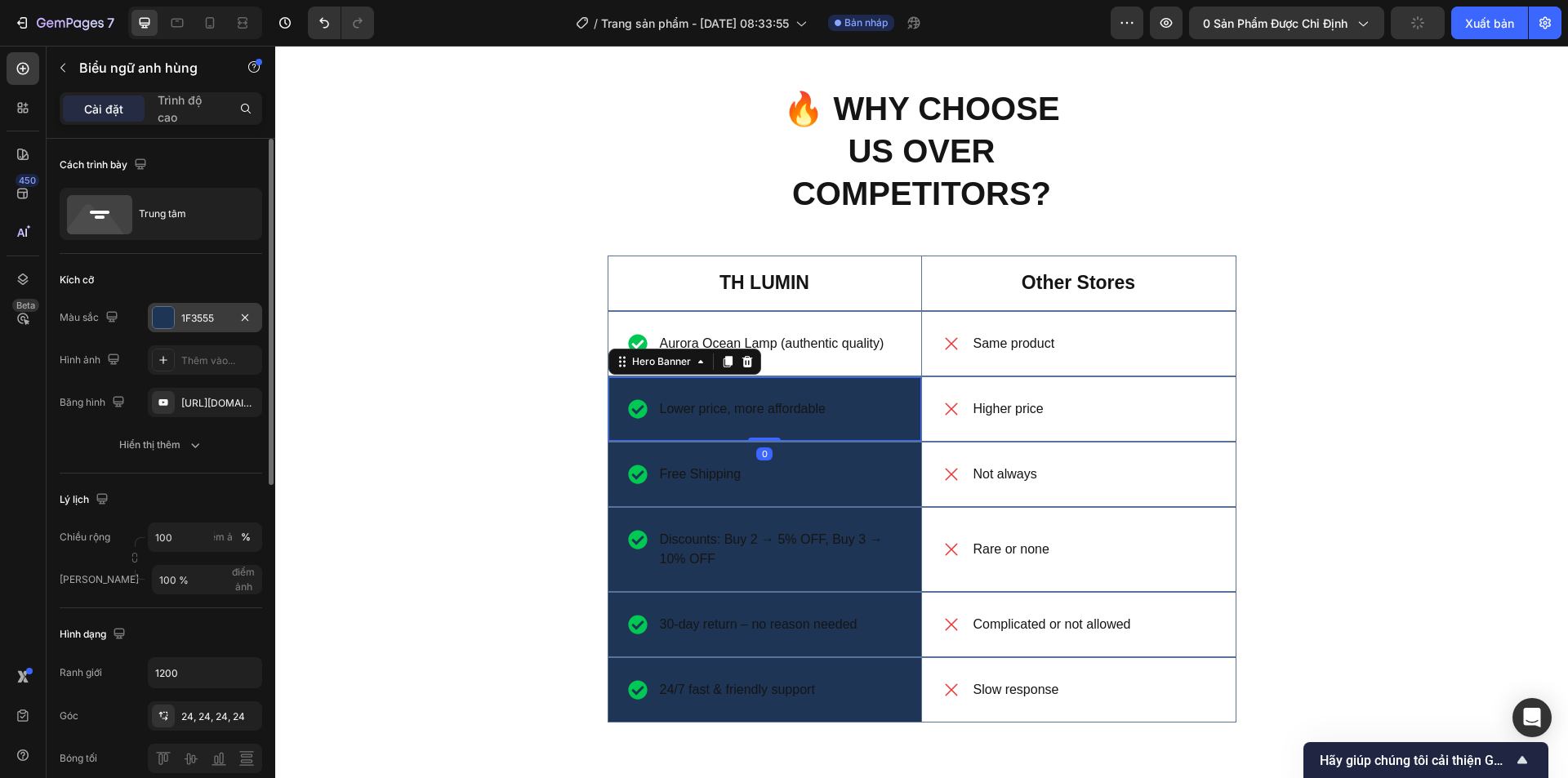
click at [174, 327] on div at bounding box center [163, 317] width 23 height 23
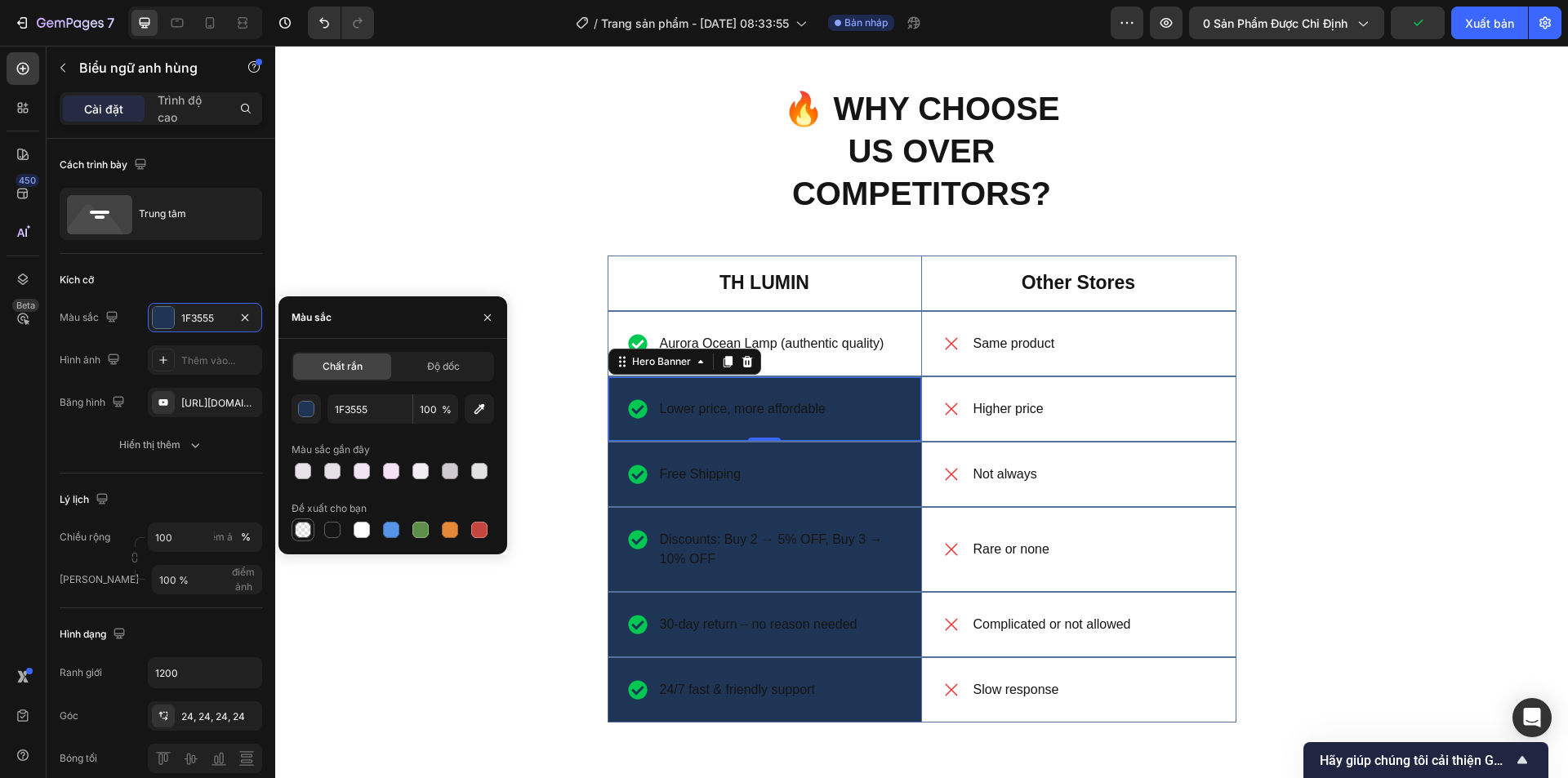
click at [303, 523] on div at bounding box center [303, 529] width 16 height 16
type input "000000"
type input "0"
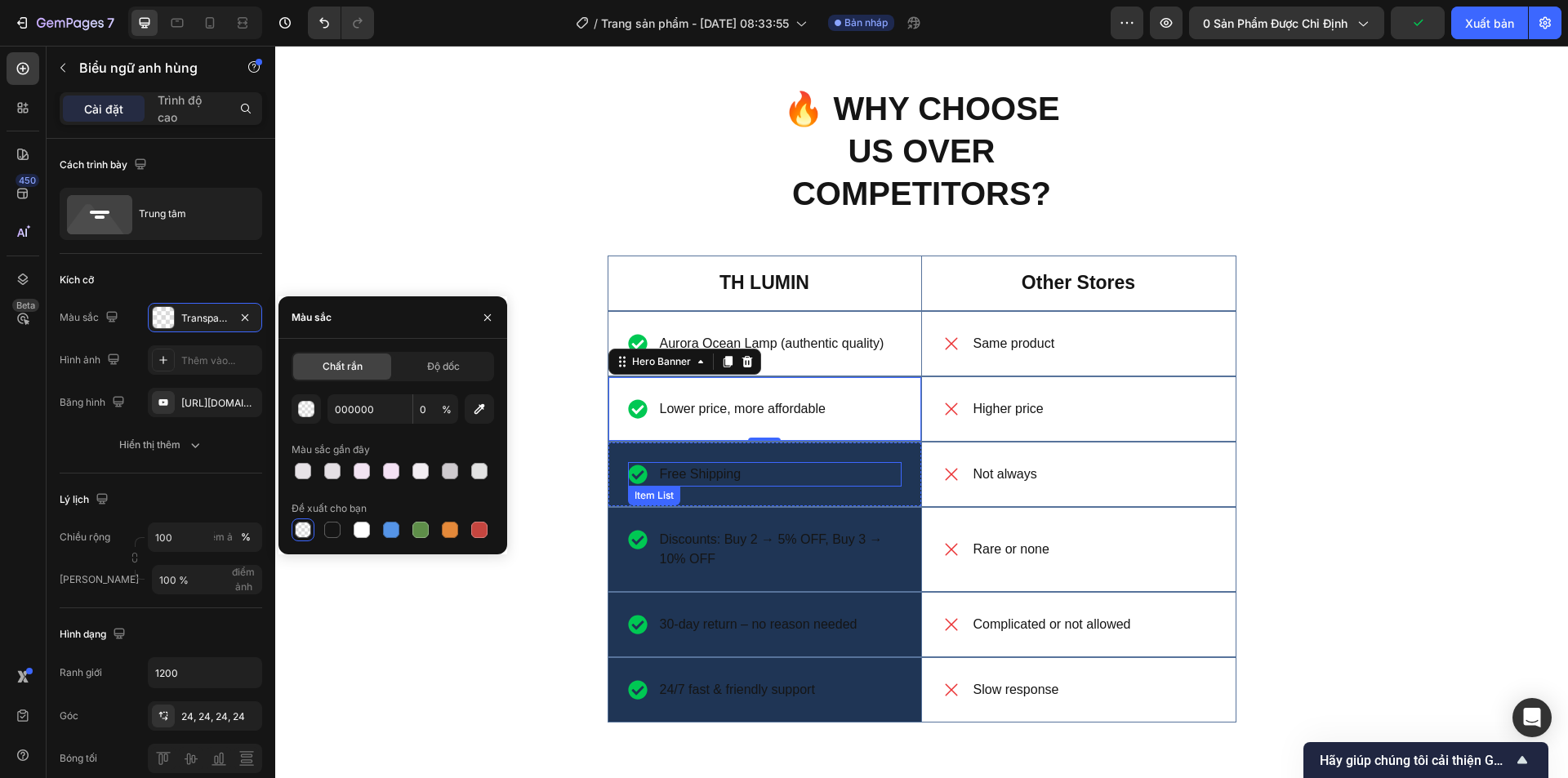
click at [842, 479] on div "Free Shipping" at bounding box center [765, 474] width 274 height 25
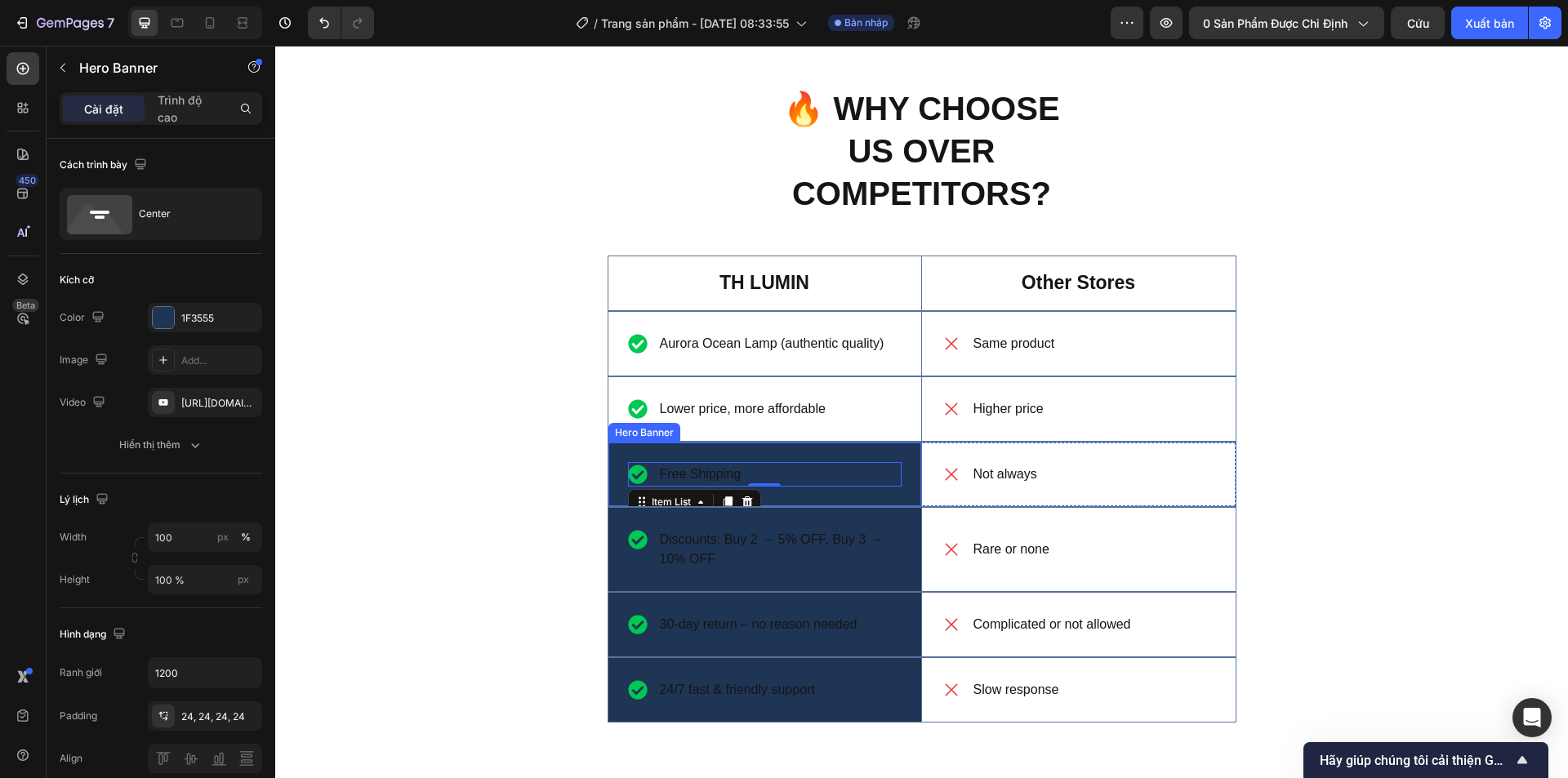
click at [616, 489] on div "Free Shipping Item List 0" at bounding box center [765, 474] width 313 height 64
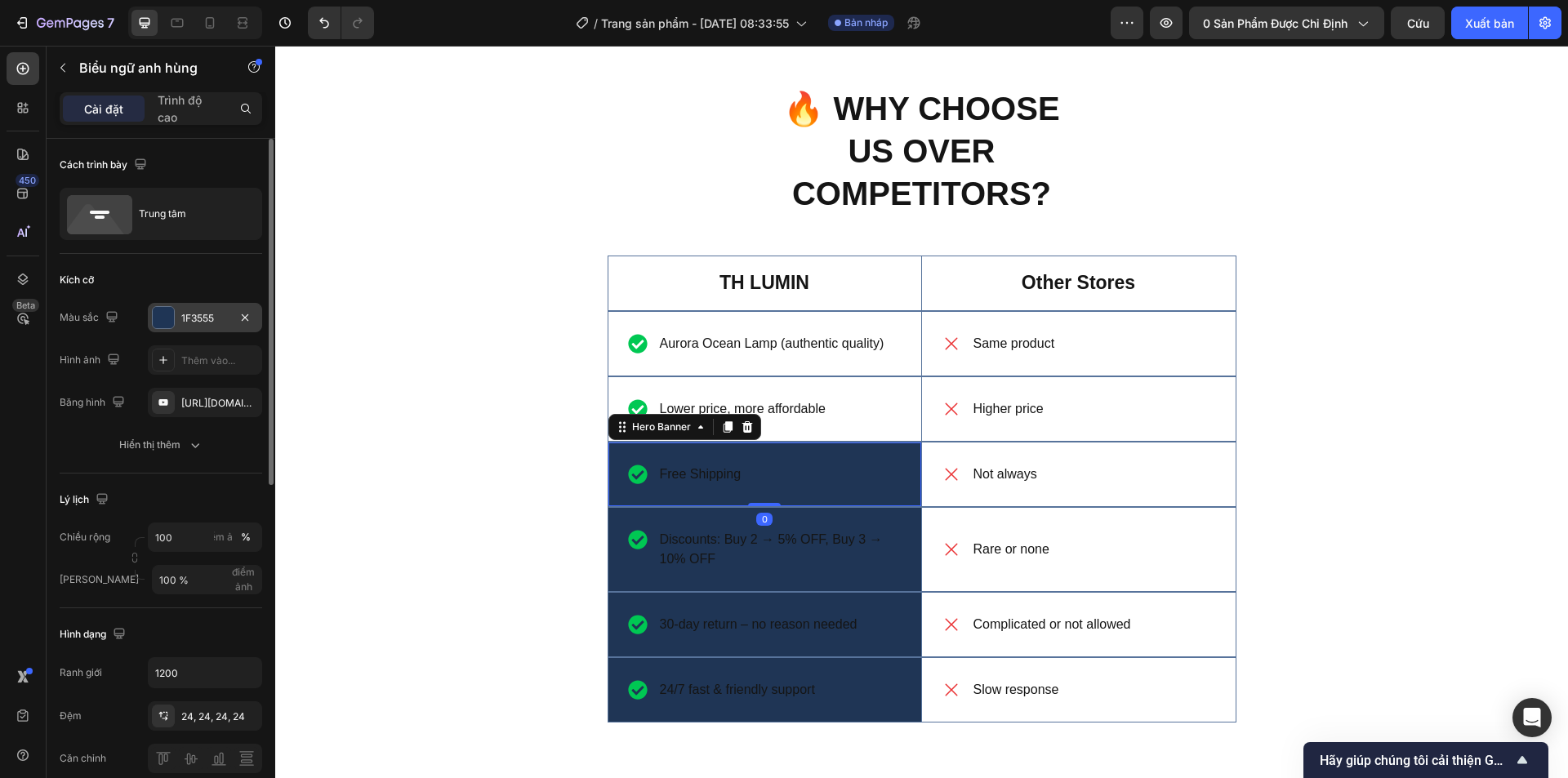
click at [170, 322] on div at bounding box center [163, 317] width 21 height 21
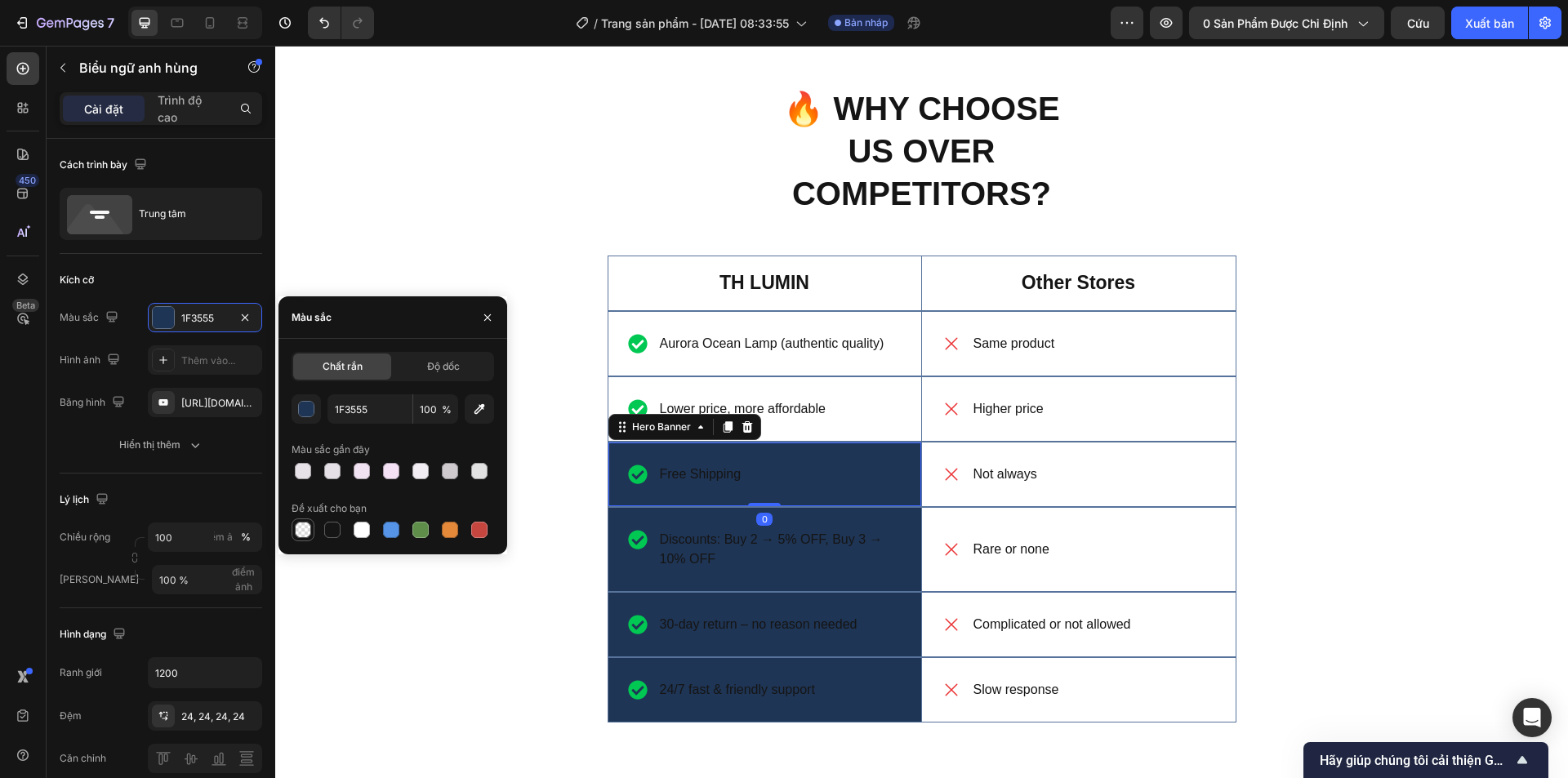
drag, startPoint x: 308, startPoint y: 522, endPoint x: 533, endPoint y: 557, distance: 227.7
click at [308, 522] on div at bounding box center [303, 529] width 16 height 16
type input "000000"
type input "0"
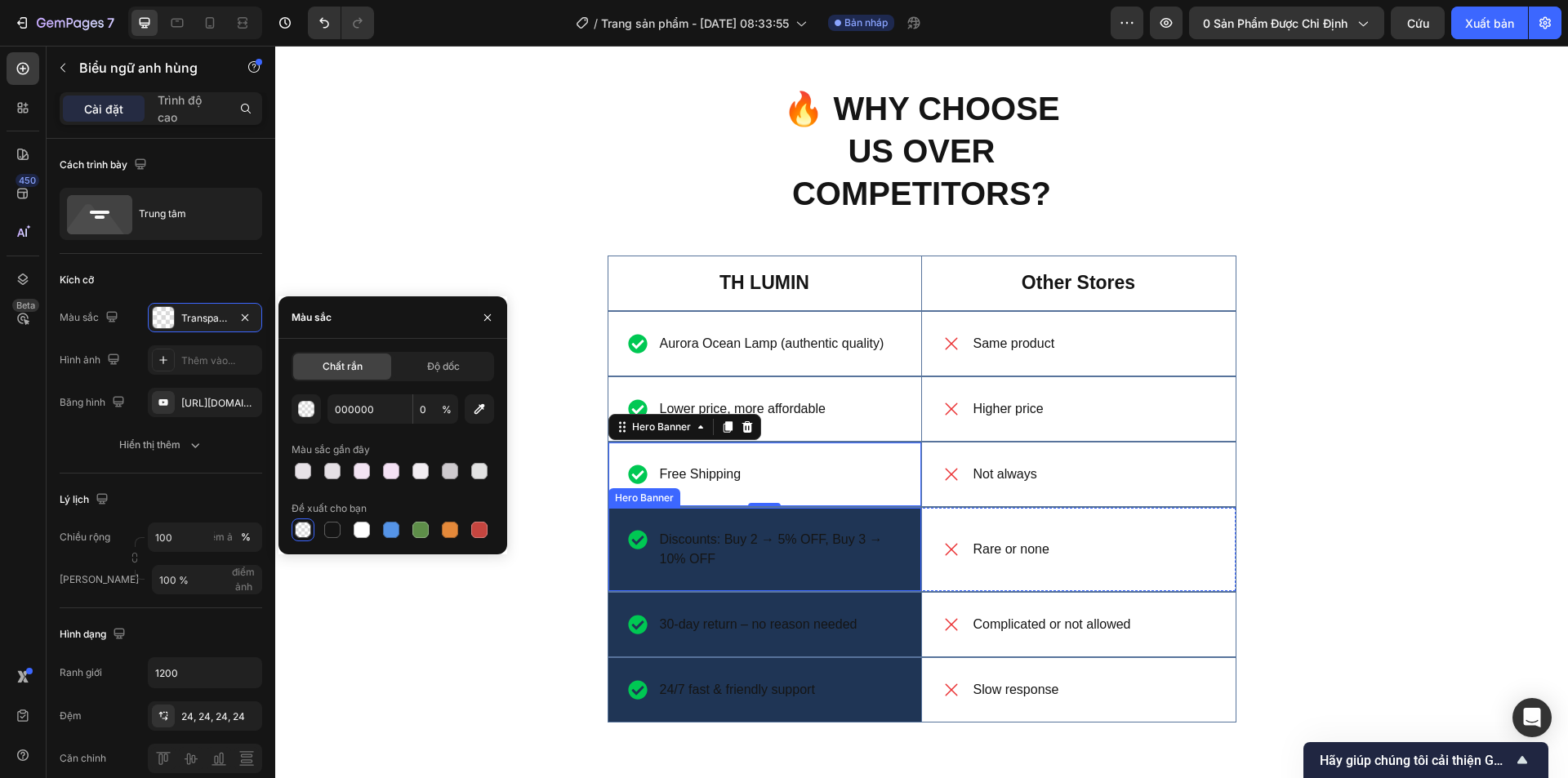
click at [860, 575] on div "Discounts: Buy 2 → 5% OFF, Buy 3 → 10% OFF Item List" at bounding box center [765, 549] width 313 height 83
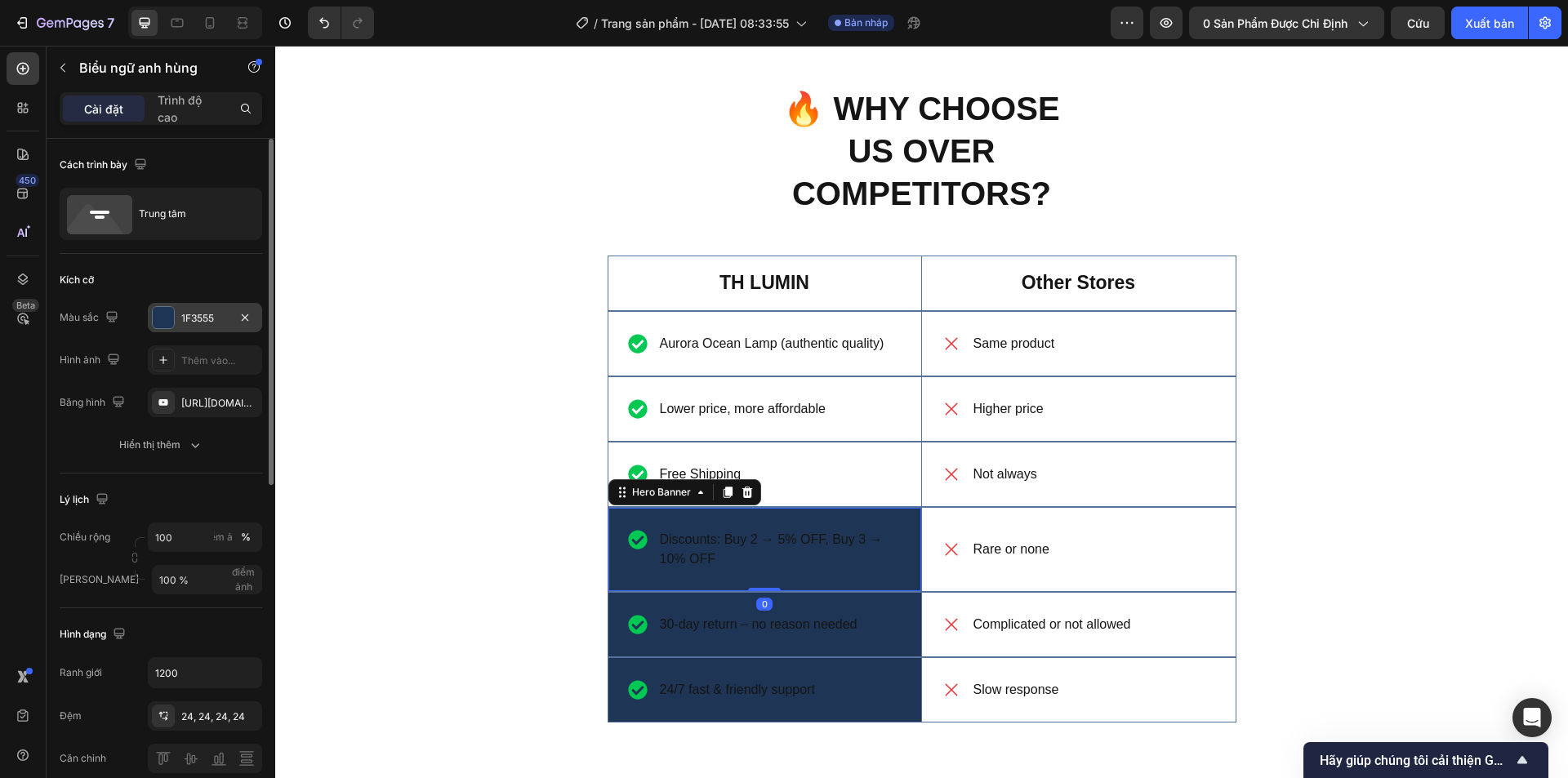
click at [159, 322] on div at bounding box center [163, 317] width 21 height 21
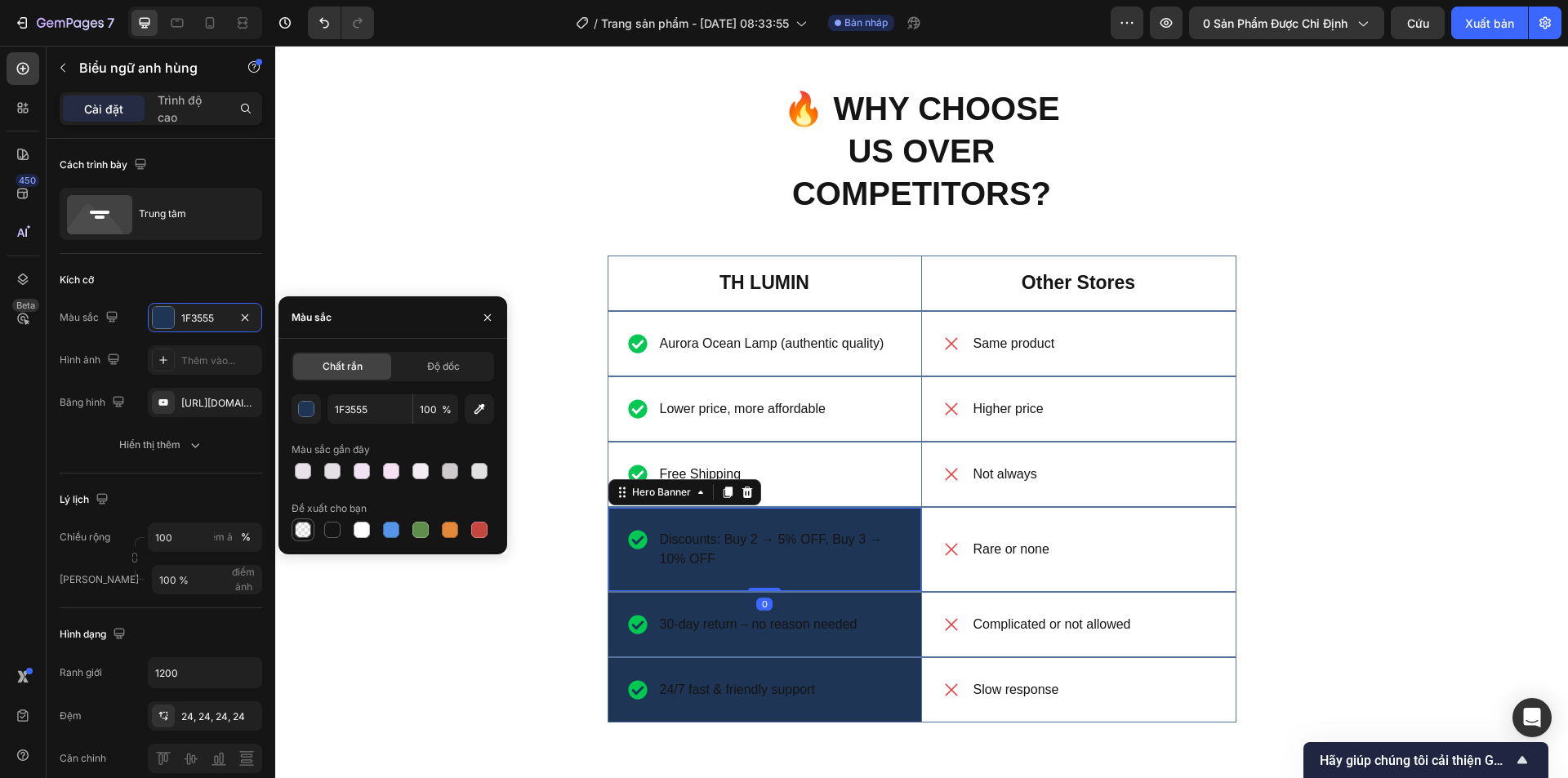
drag, startPoint x: 300, startPoint y: 526, endPoint x: 472, endPoint y: 594, distance: 185.0
click at [300, 526] on div at bounding box center [303, 529] width 16 height 16
type input "000000"
type input "0"
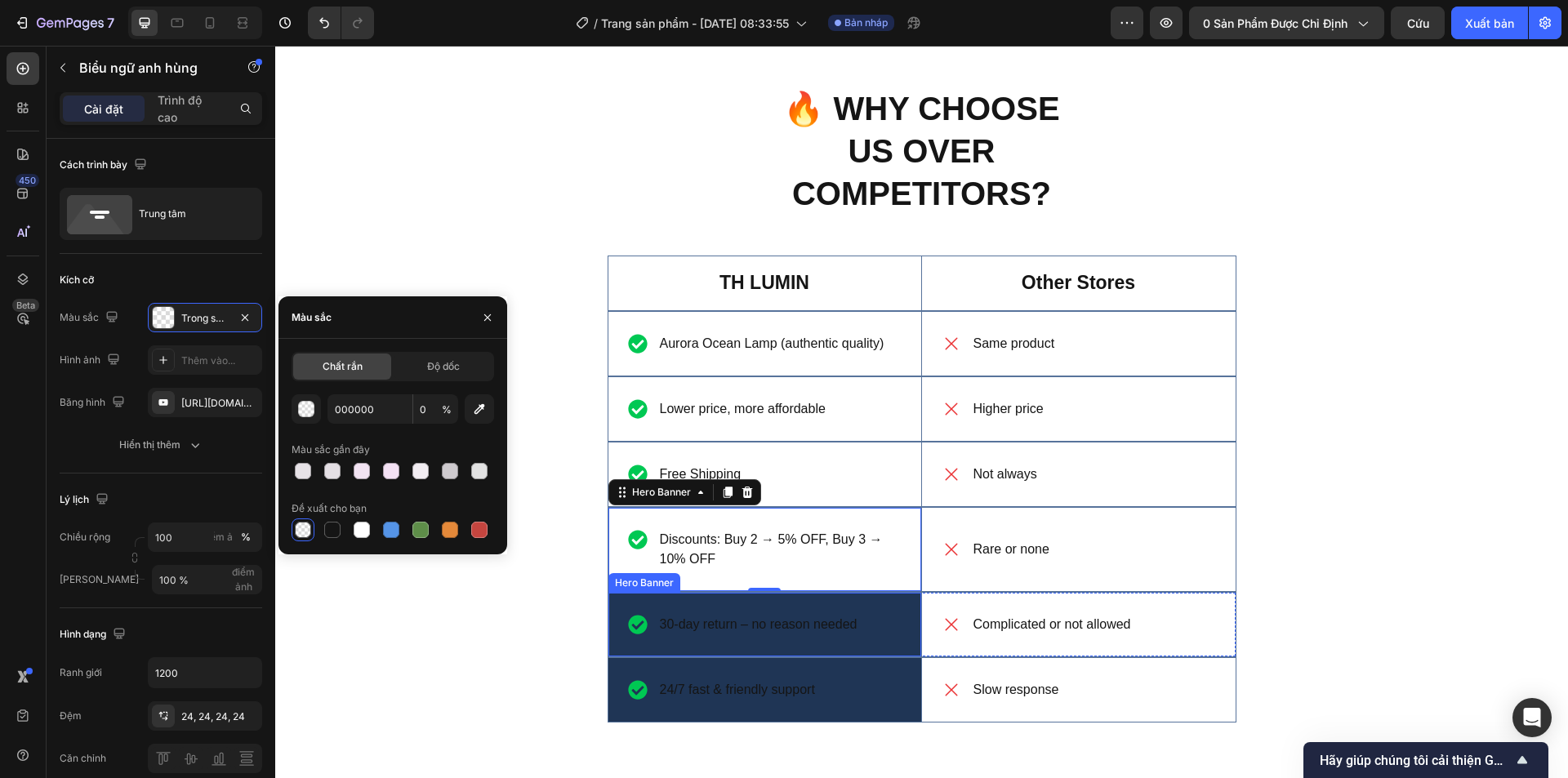
click at [876, 650] on div "30-day return – no reason needed Item List" at bounding box center [765, 624] width 313 height 64
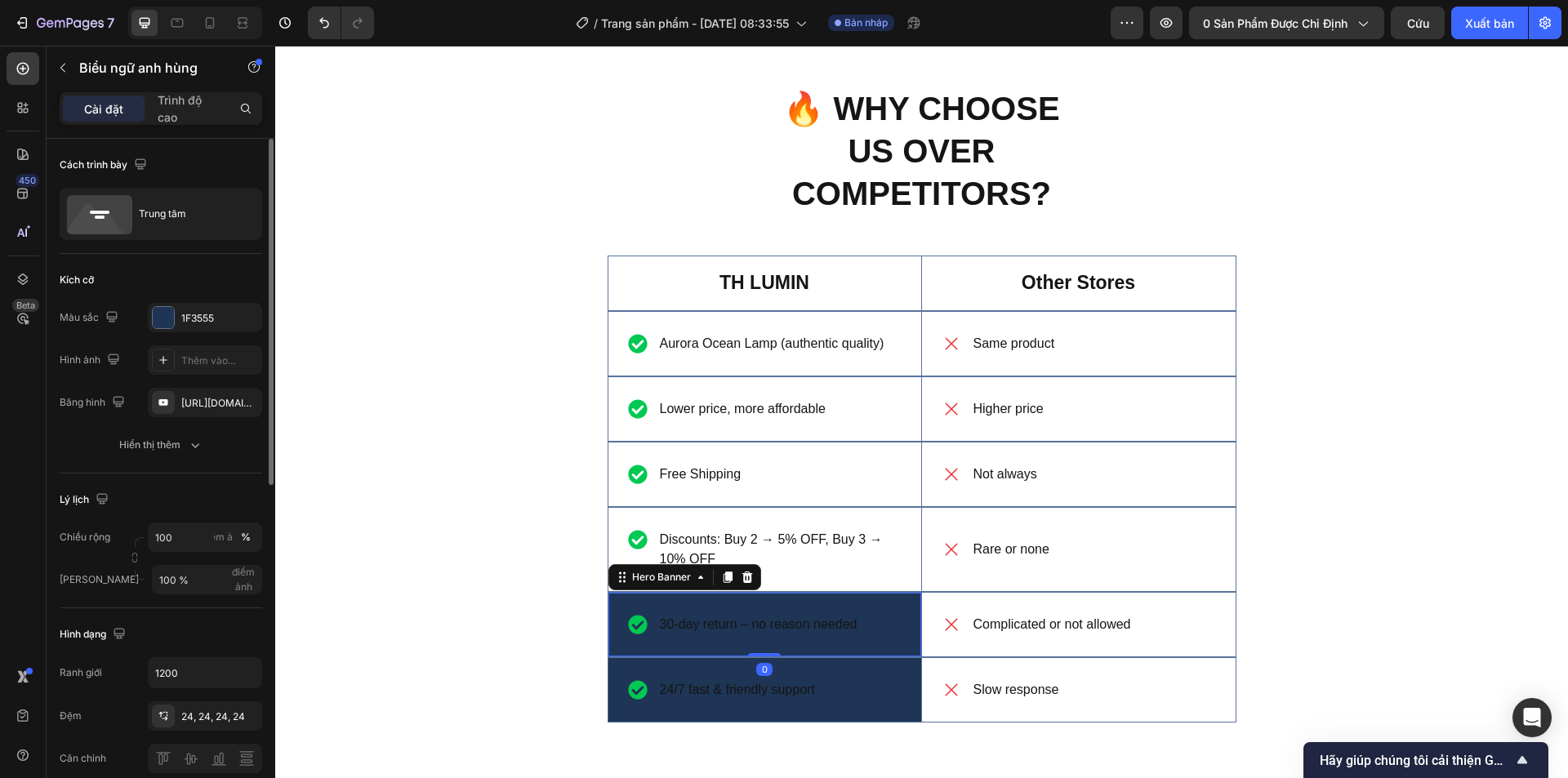
drag, startPoint x: 158, startPoint y: 319, endPoint x: 164, endPoint y: 345, distance: 26.7
click at [158, 318] on div at bounding box center [163, 317] width 21 height 21
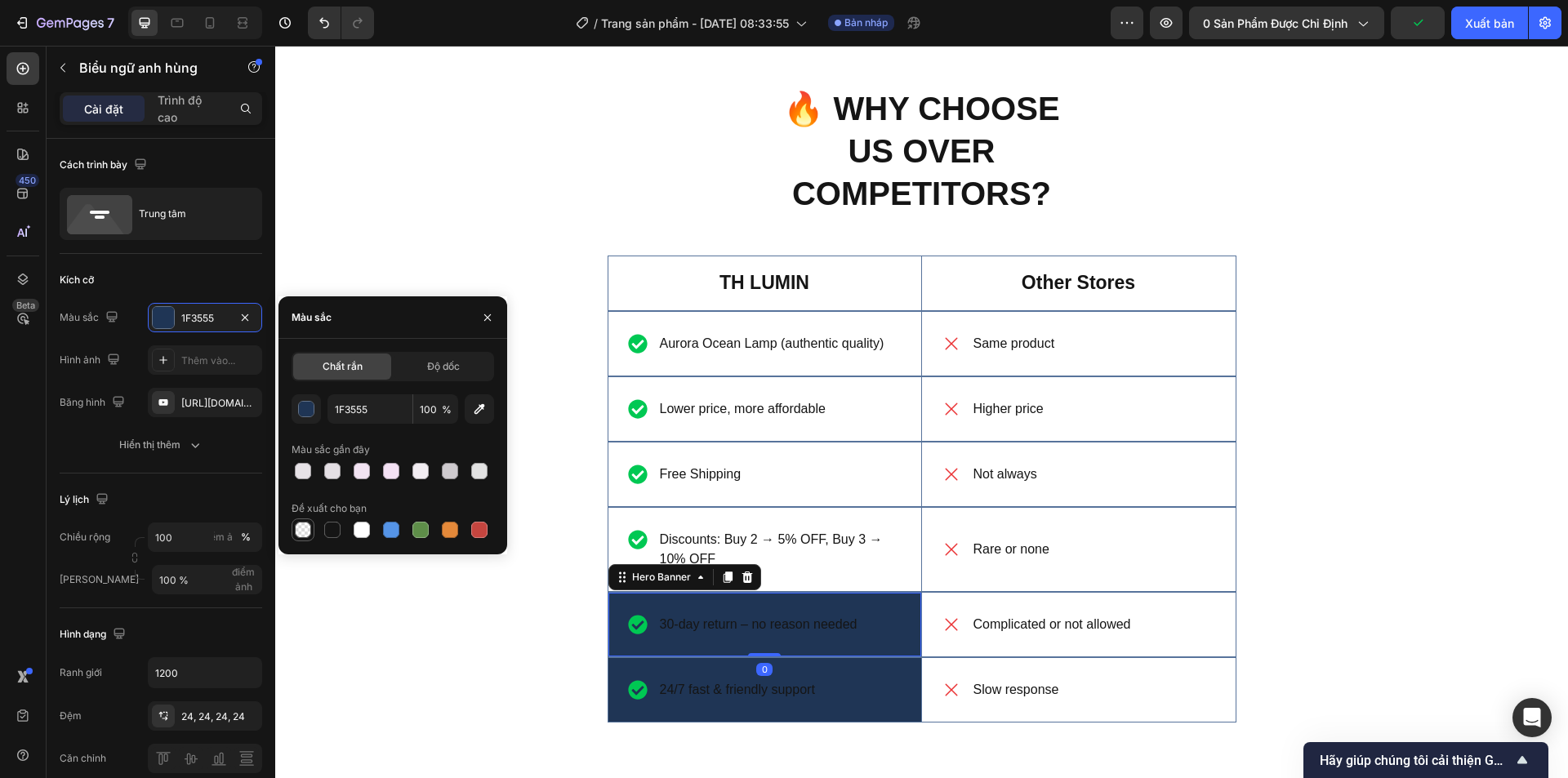
click at [292, 522] on div at bounding box center [303, 530] width 23 height 23
type input "000000"
type input "0"
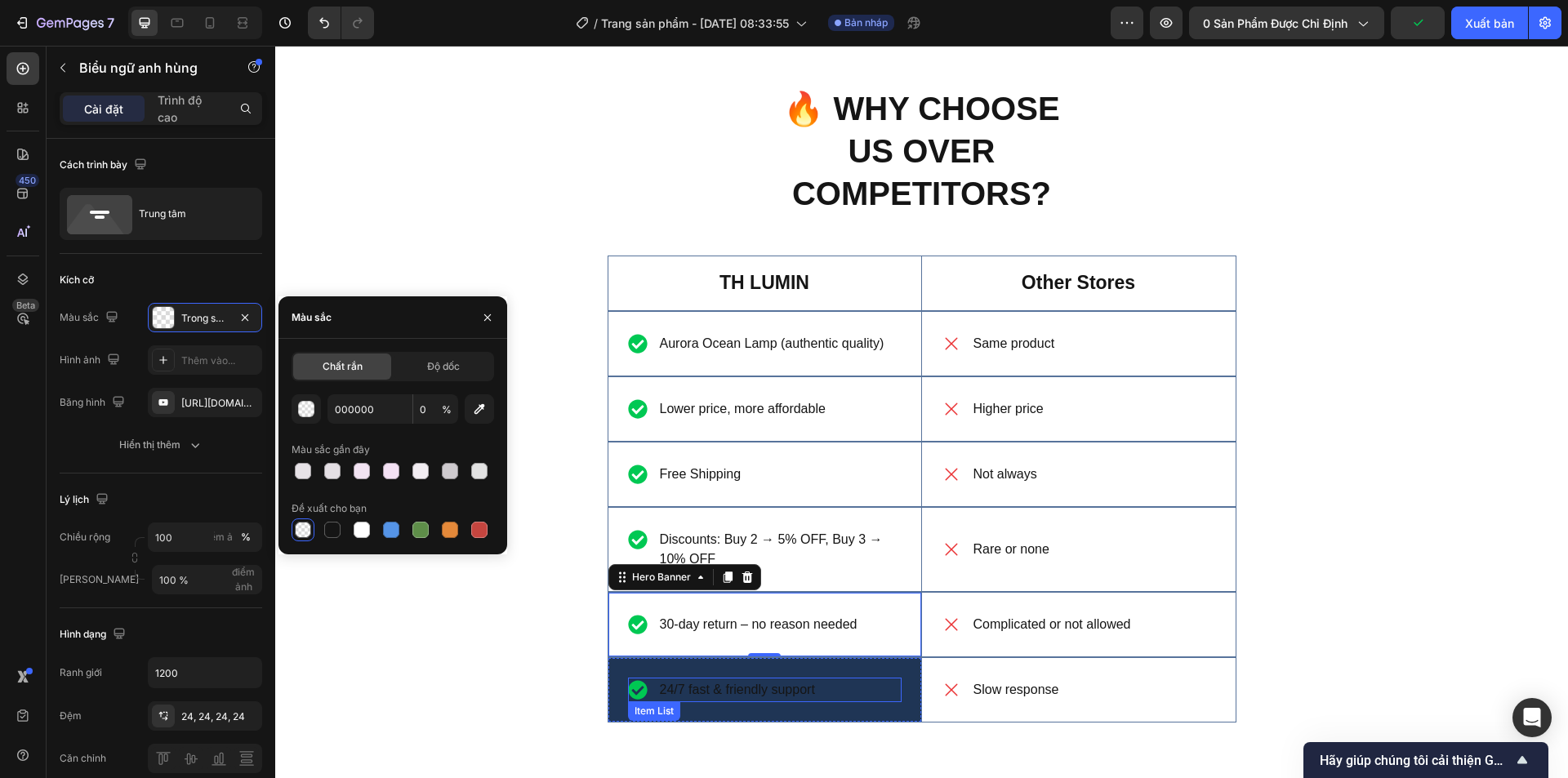
click at [855, 679] on div "24/7 fast & friendly support" at bounding box center [765, 690] width 274 height 25
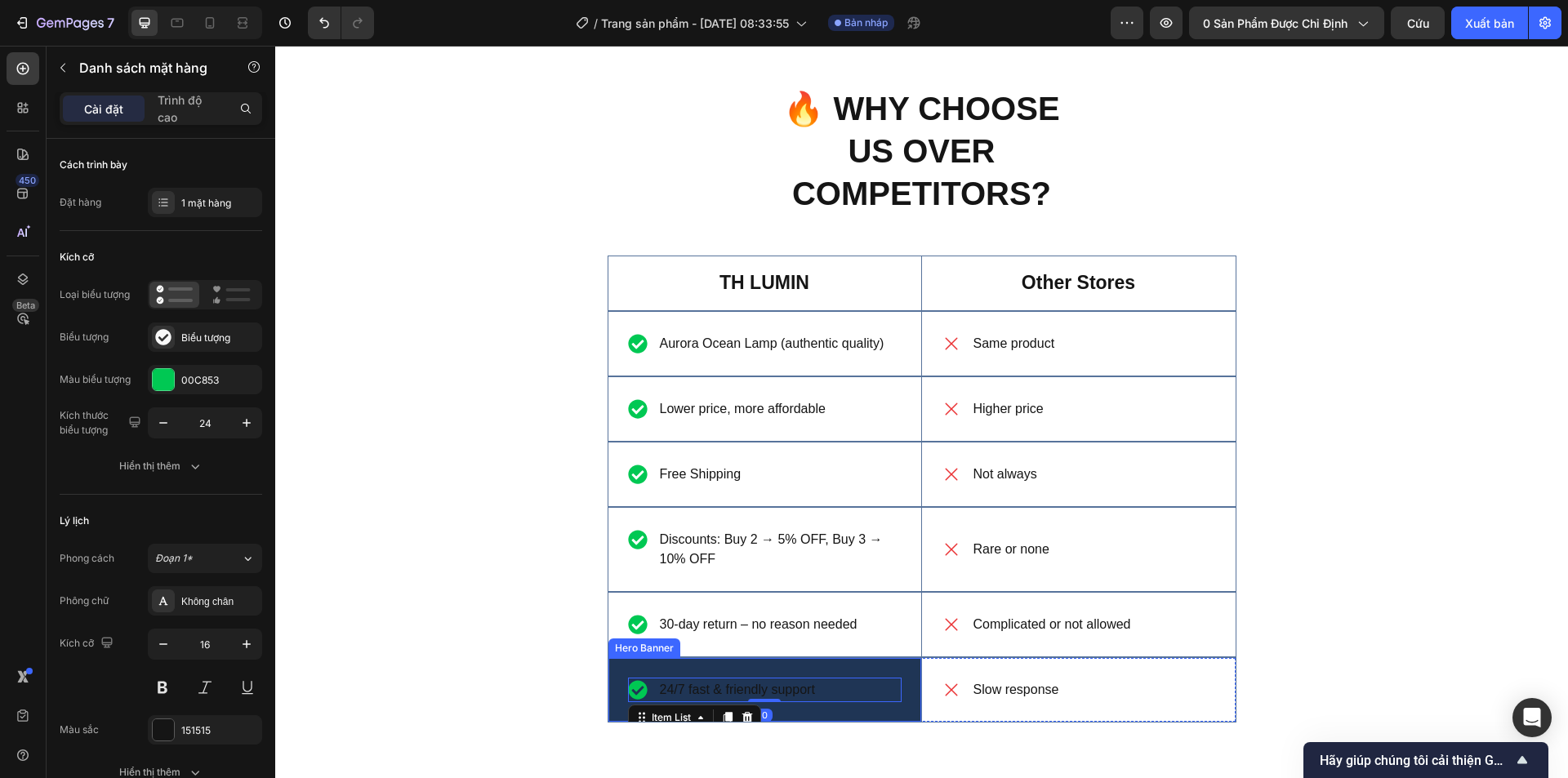
click at [896, 717] on div "24/7 fast & friendly support Item List 0" at bounding box center [765, 690] width 313 height 64
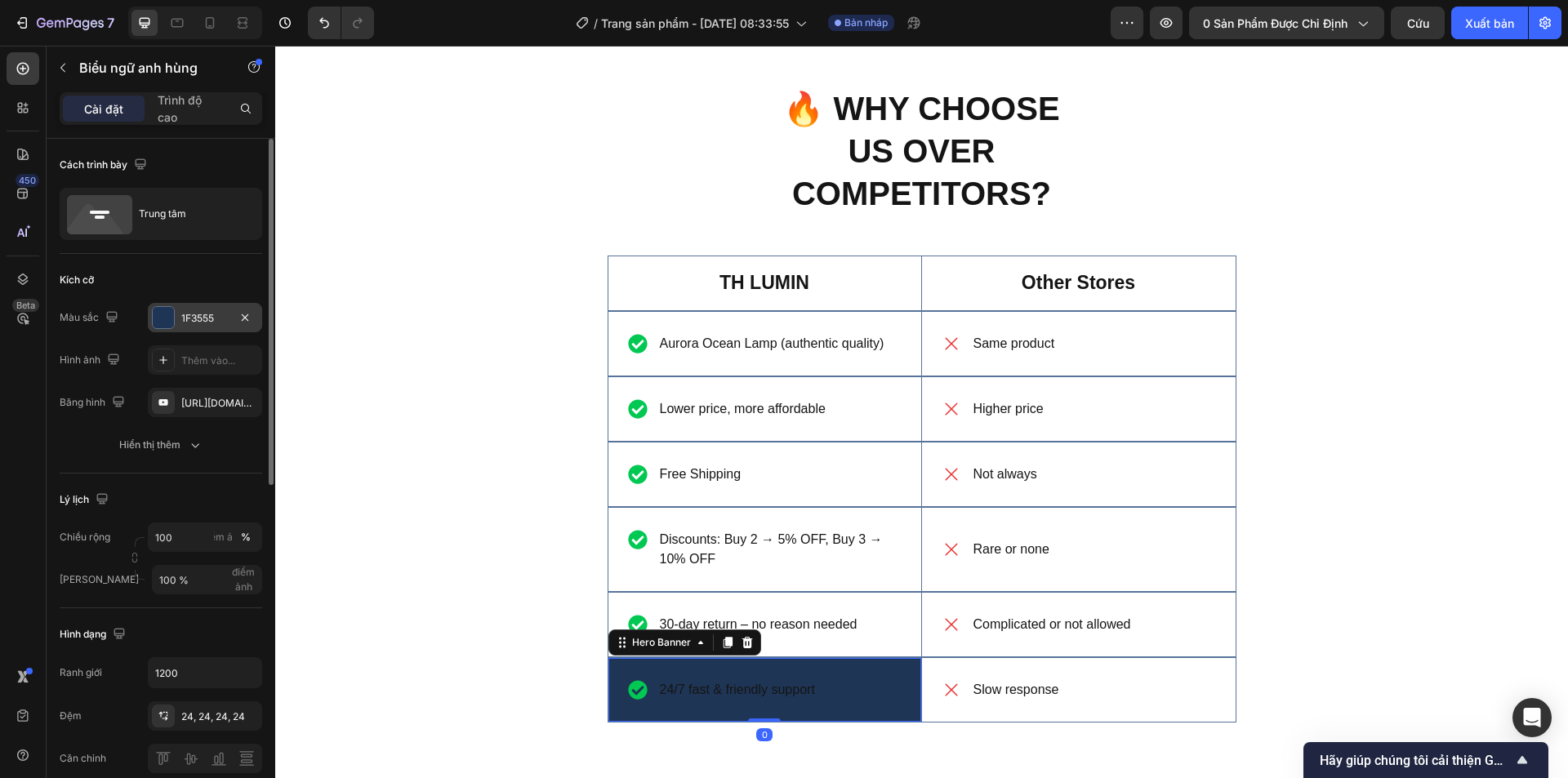
click at [175, 320] on div "1F3555" at bounding box center [205, 317] width 115 height 29
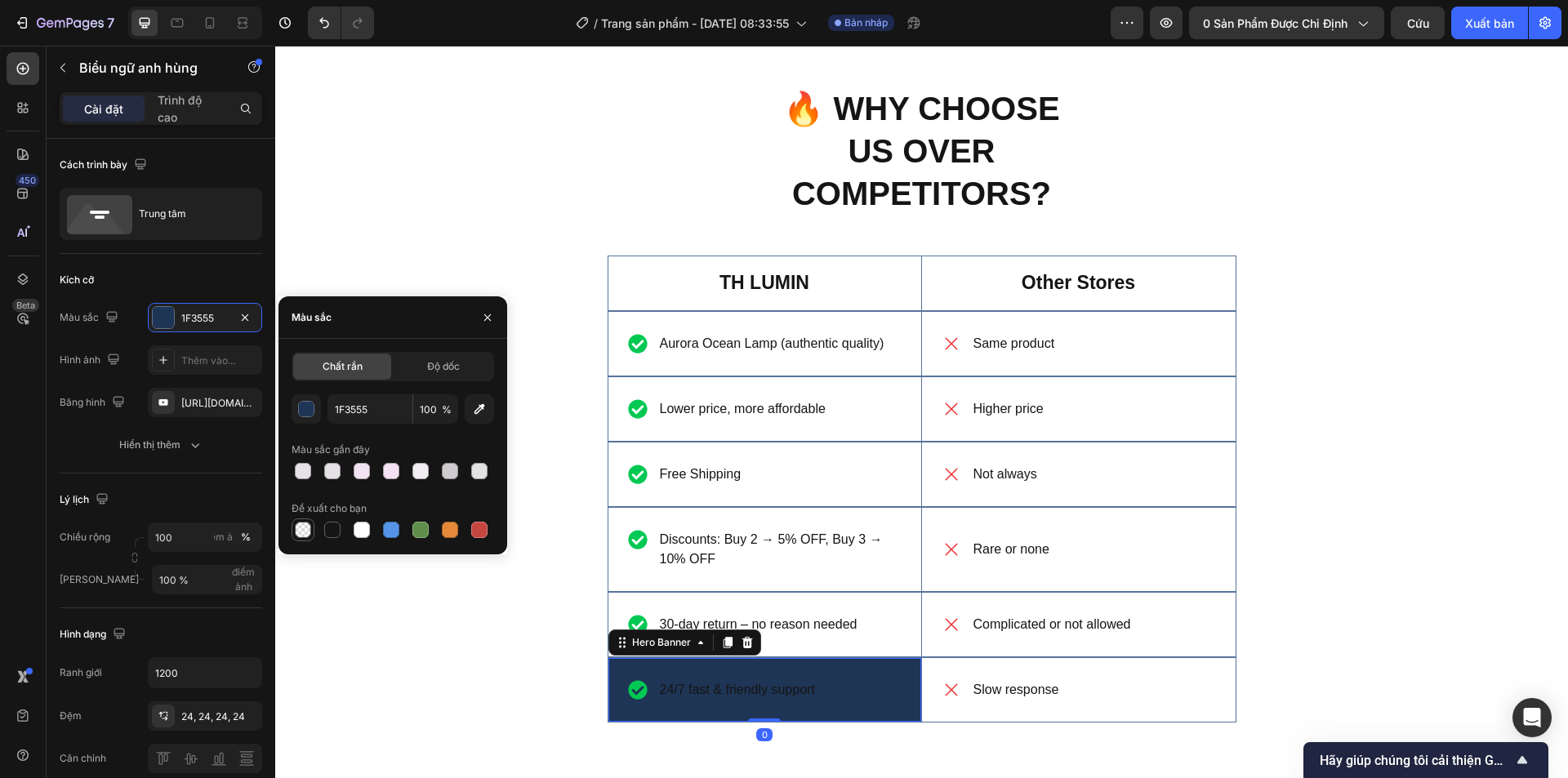
click at [304, 537] on div at bounding box center [303, 529] width 16 height 16
type input "000000"
type input "0"
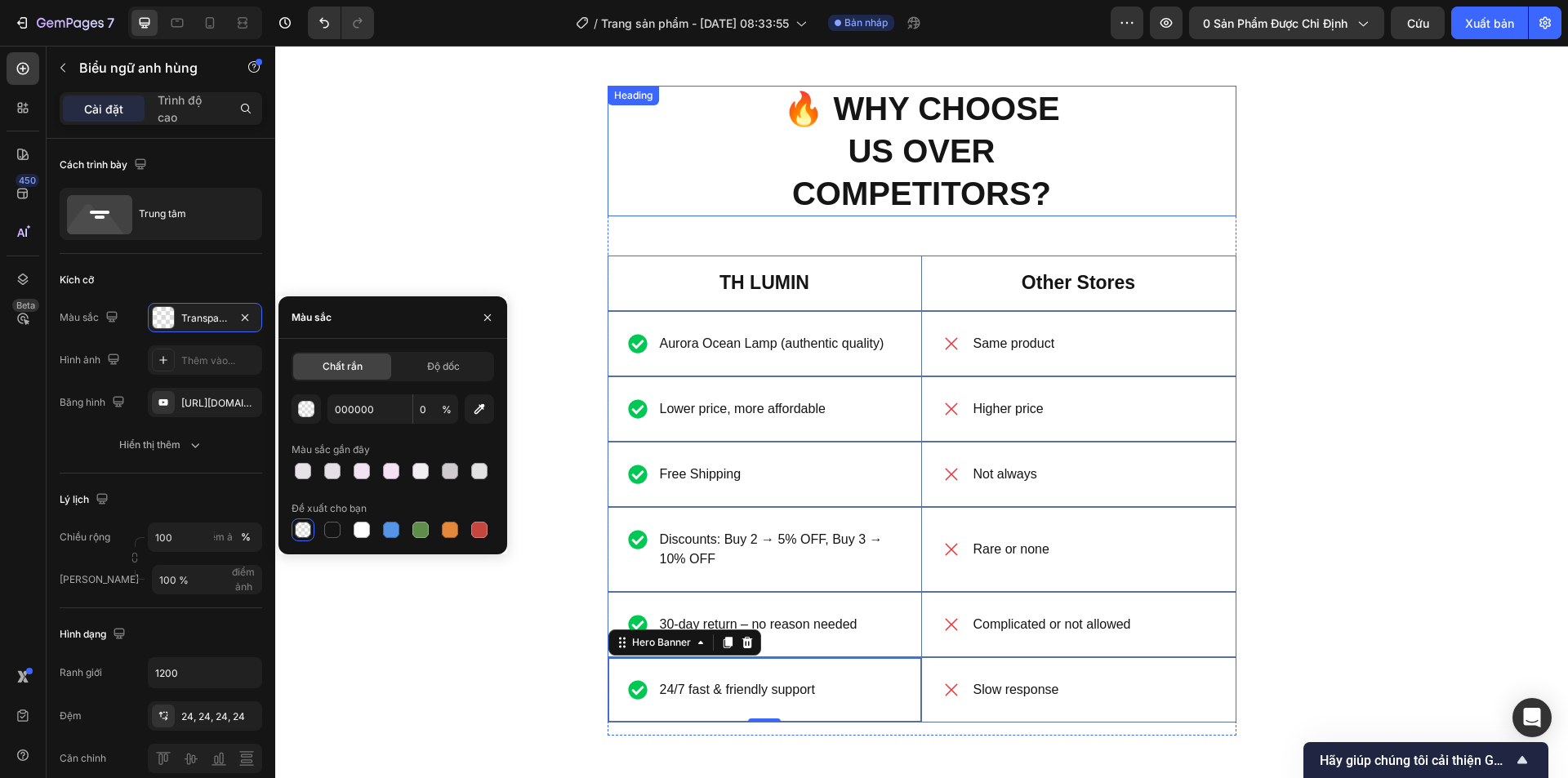
click at [987, 186] on h2 "🔥 WHY CHOOSE US OVER COMPETITORS?" at bounding box center [922, 150] width 302 height 131
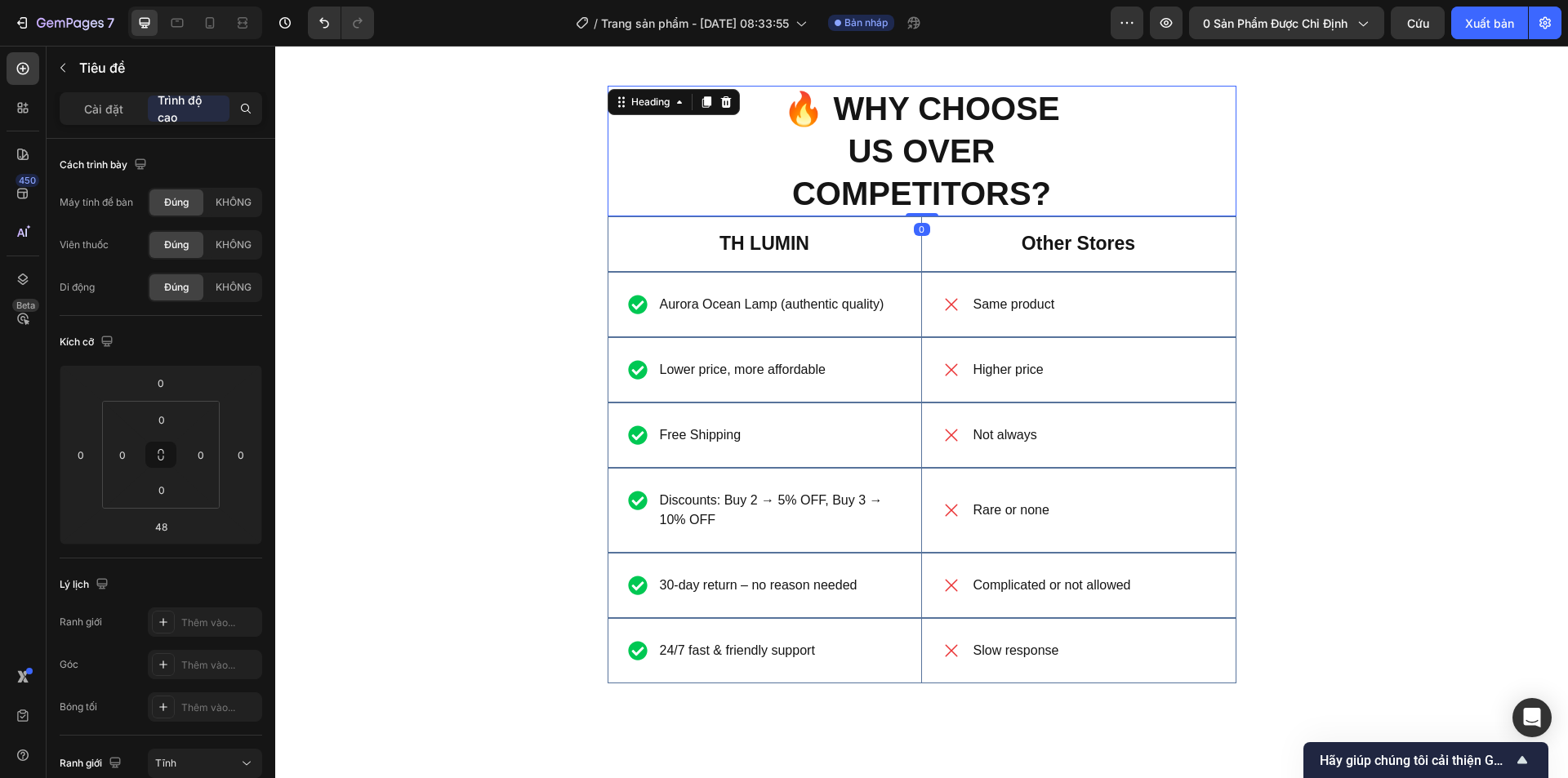
drag, startPoint x: 924, startPoint y: 252, endPoint x: 939, endPoint y: 209, distance: 45.5
click at [939, 209] on div "🔥 WHY CHOOSE US OVER COMPETITORS? Heading 0" at bounding box center [923, 150] width 629 height 131
type input "0"
click at [1421, 27] on font "Cứu" at bounding box center [1418, 23] width 22 height 14
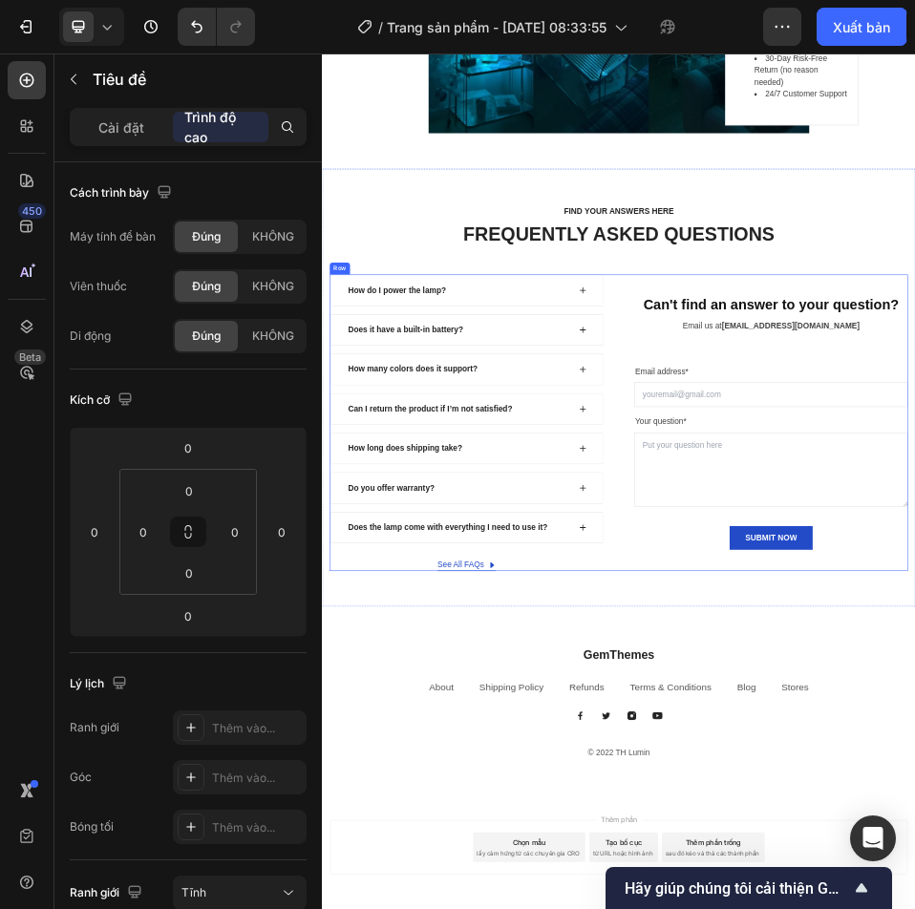
scroll to position [6753, 0]
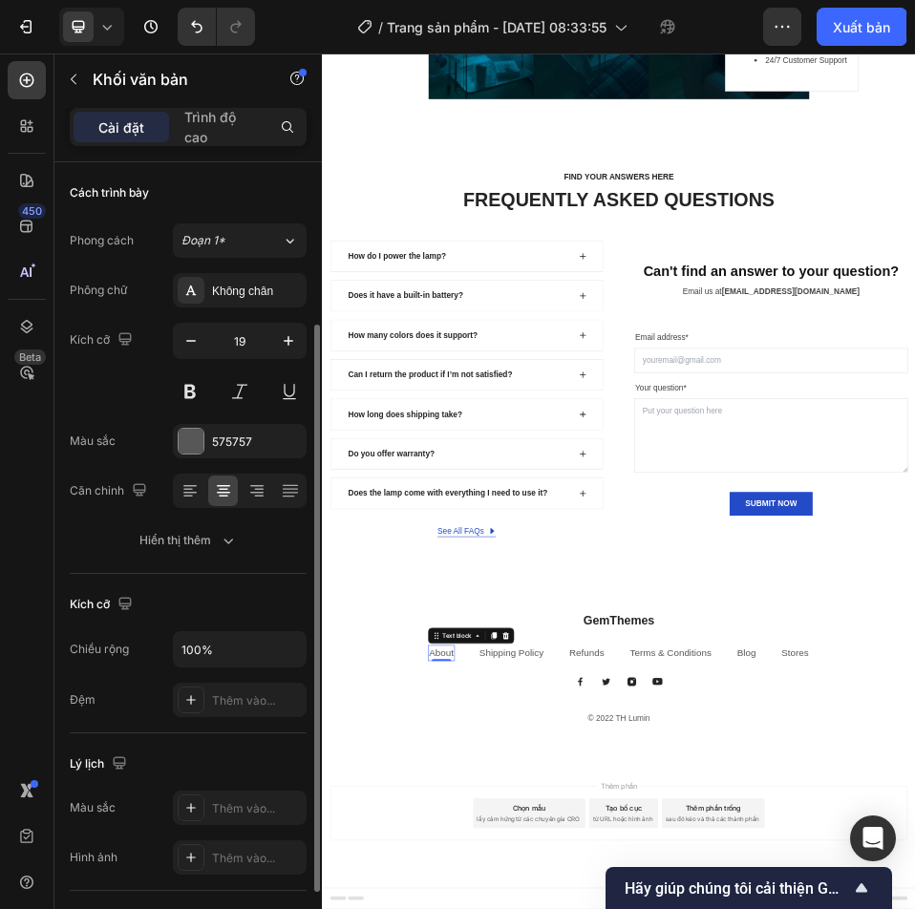
scroll to position [96, 0]
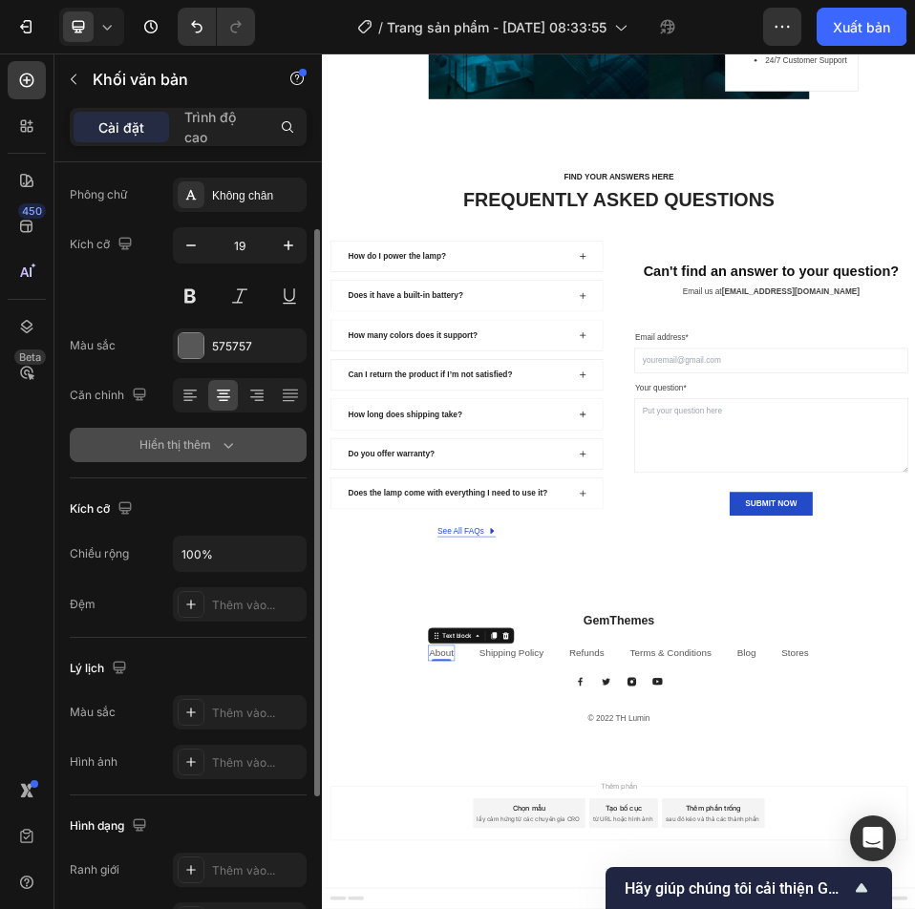
click at [213, 454] on div "Hiển thị thêm" at bounding box center [188, 445] width 98 height 19
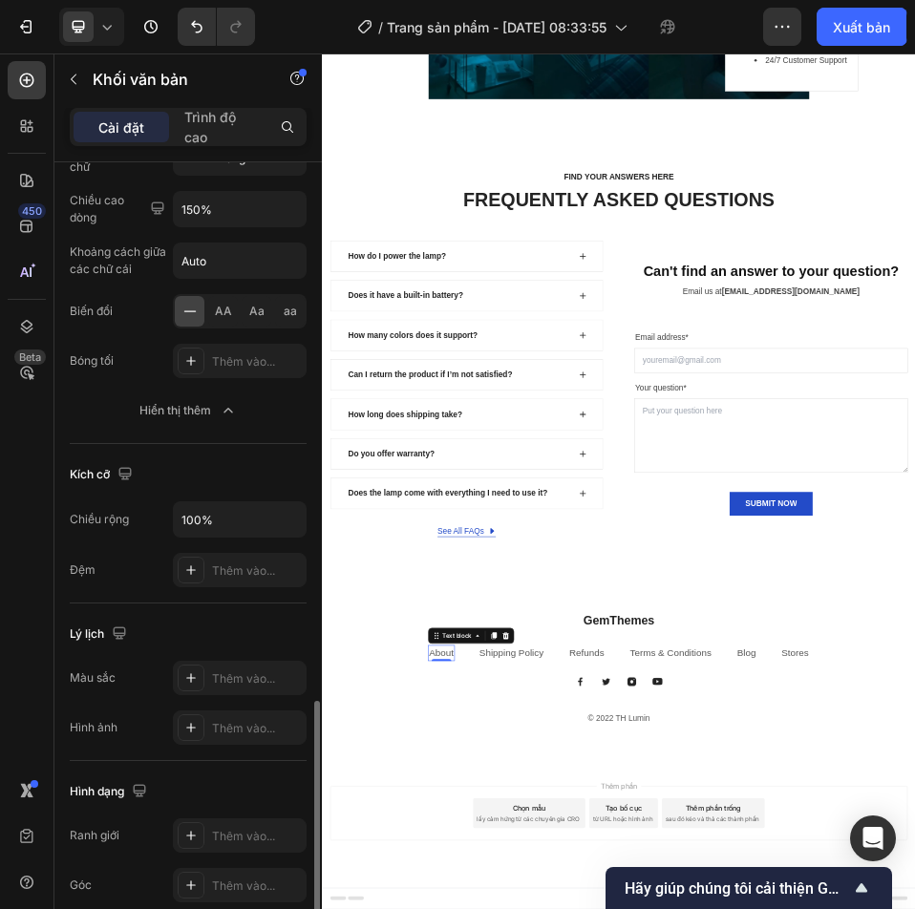
scroll to position [583, 0]
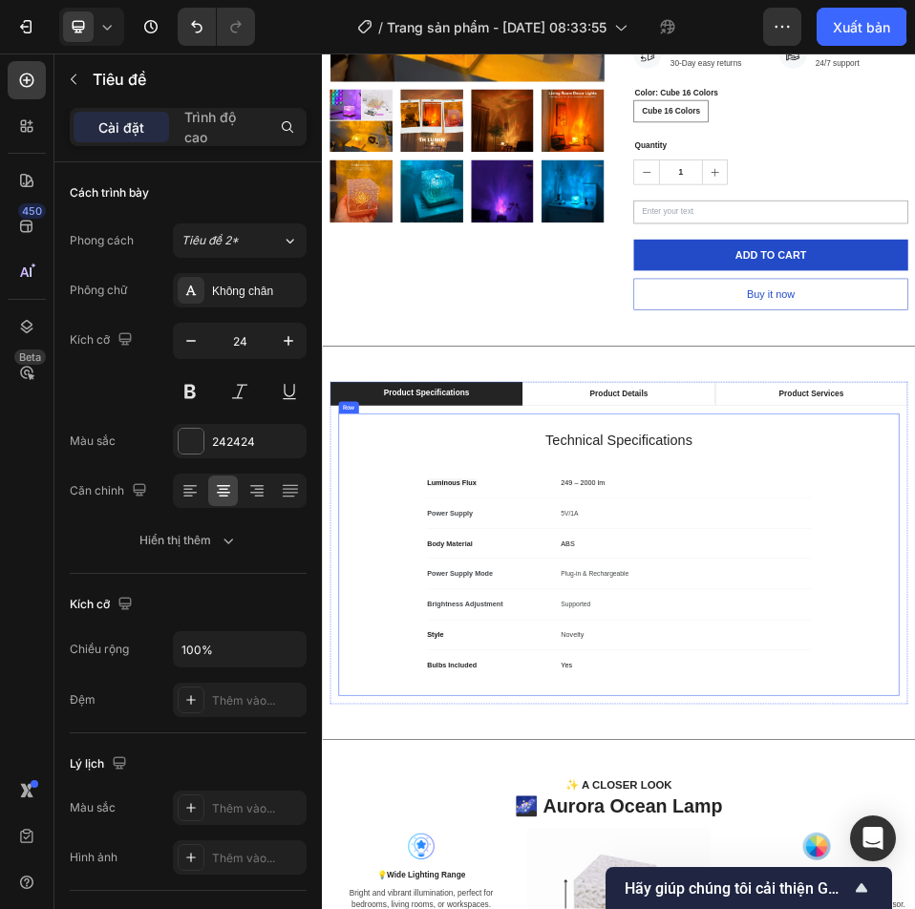
scroll to position [562, 0]
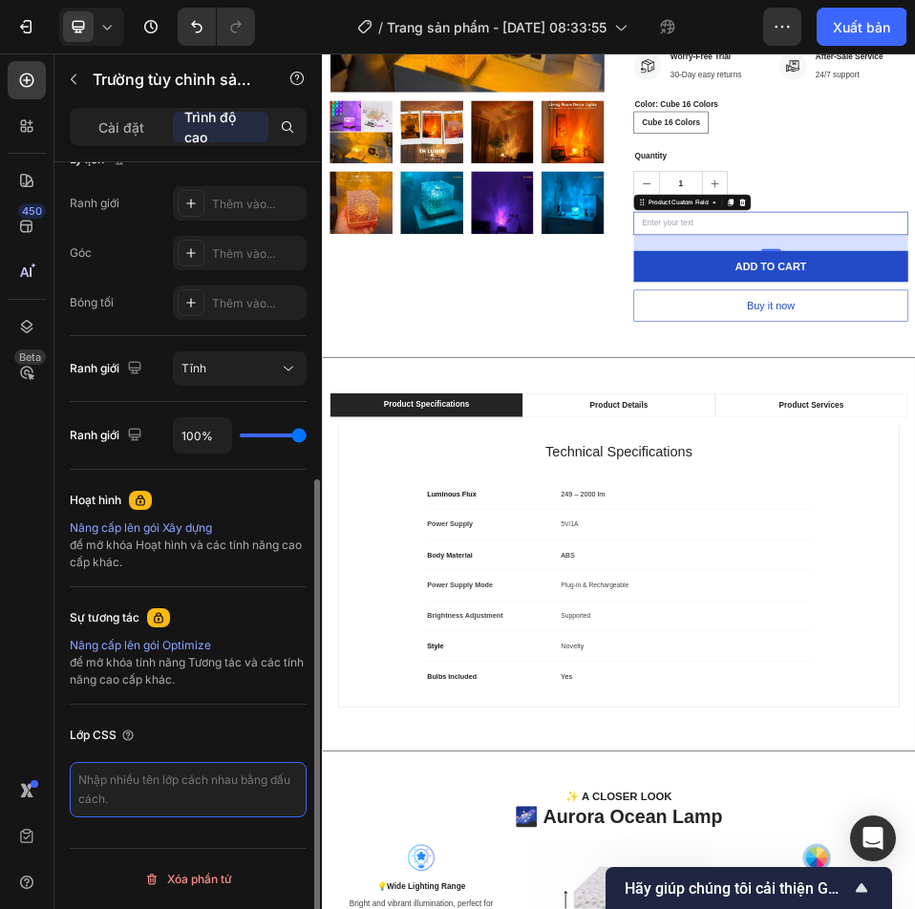
click at [151, 769] on textarea at bounding box center [188, 789] width 237 height 55
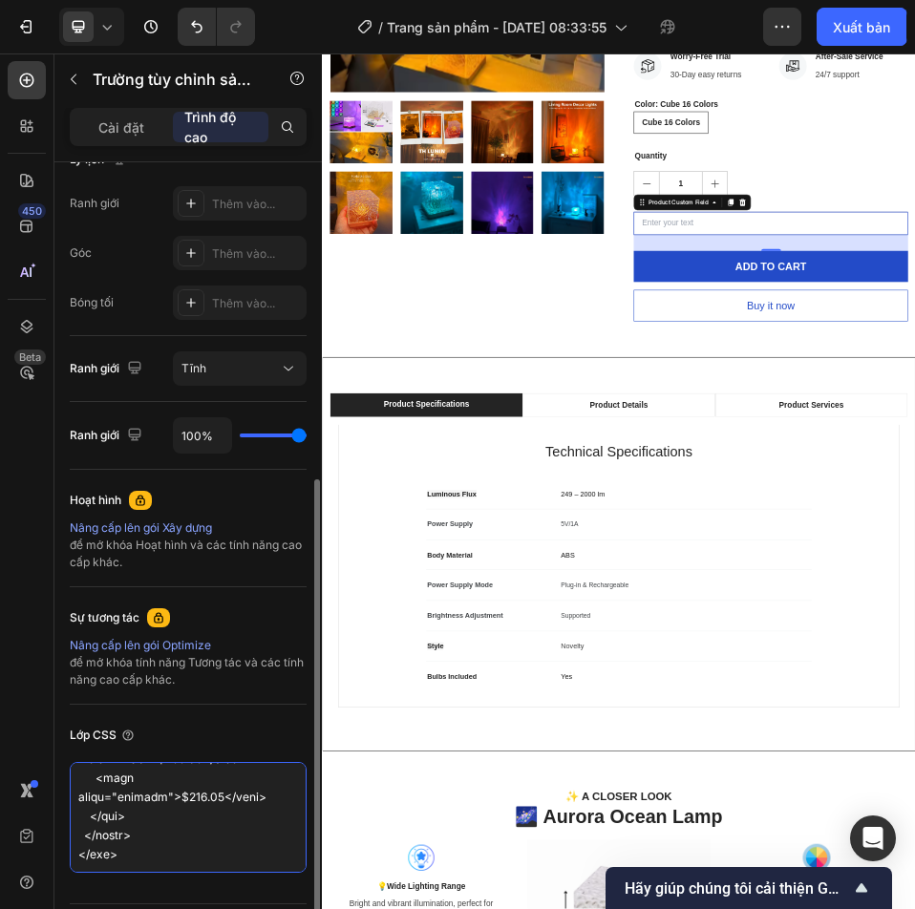
scroll to position [580, 0]
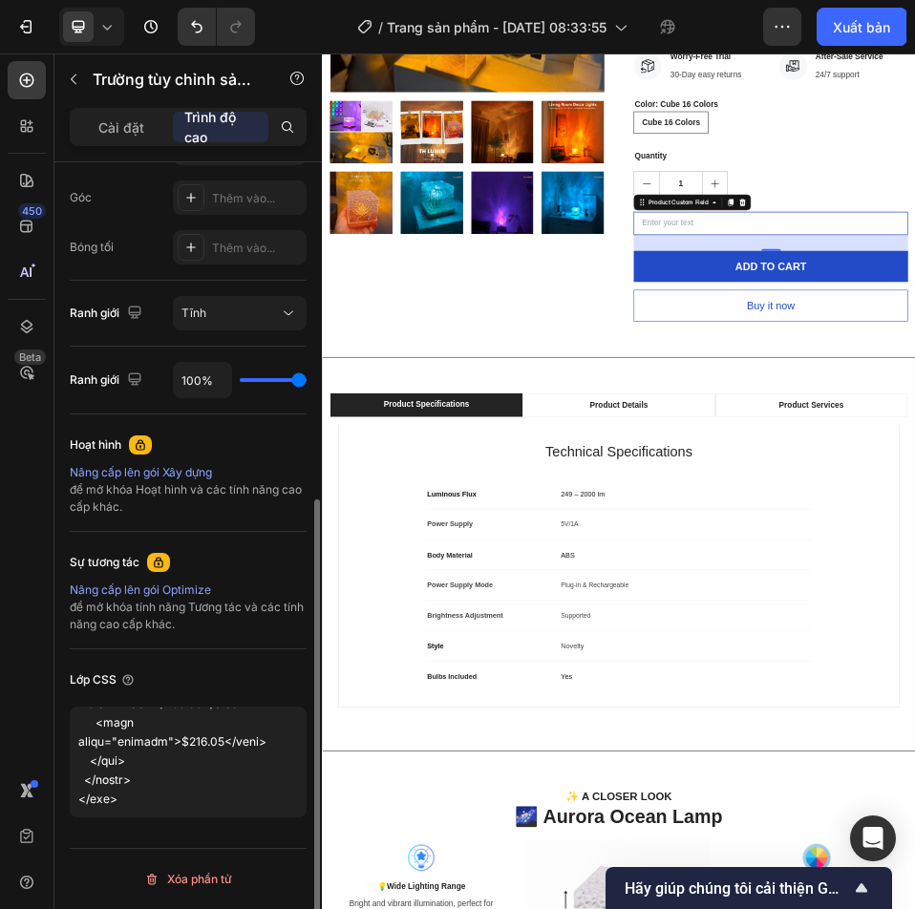
click at [206, 826] on div "Lớp CSS" at bounding box center [188, 741] width 237 height 183
type textarea "<div class="upsell-options"> <!-- Option 1 --> <input type="radio" id="opt1" na…"
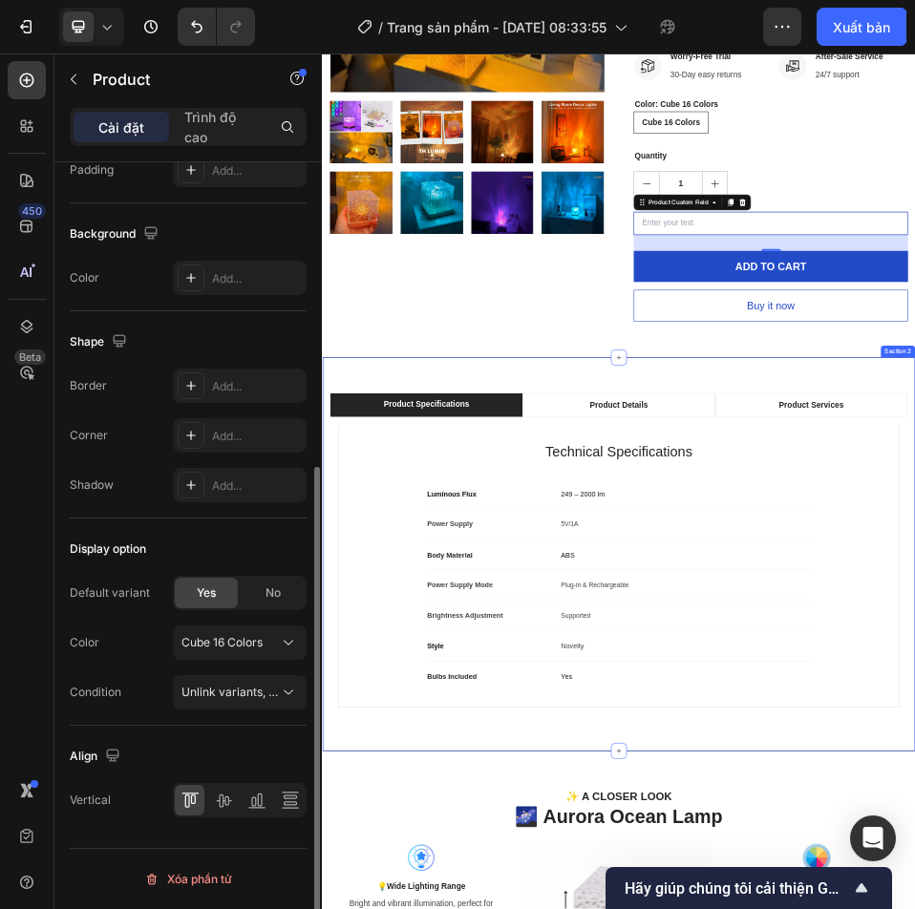
click at [538, 561] on div "Product Images" at bounding box center [601, 86] width 530 height 972
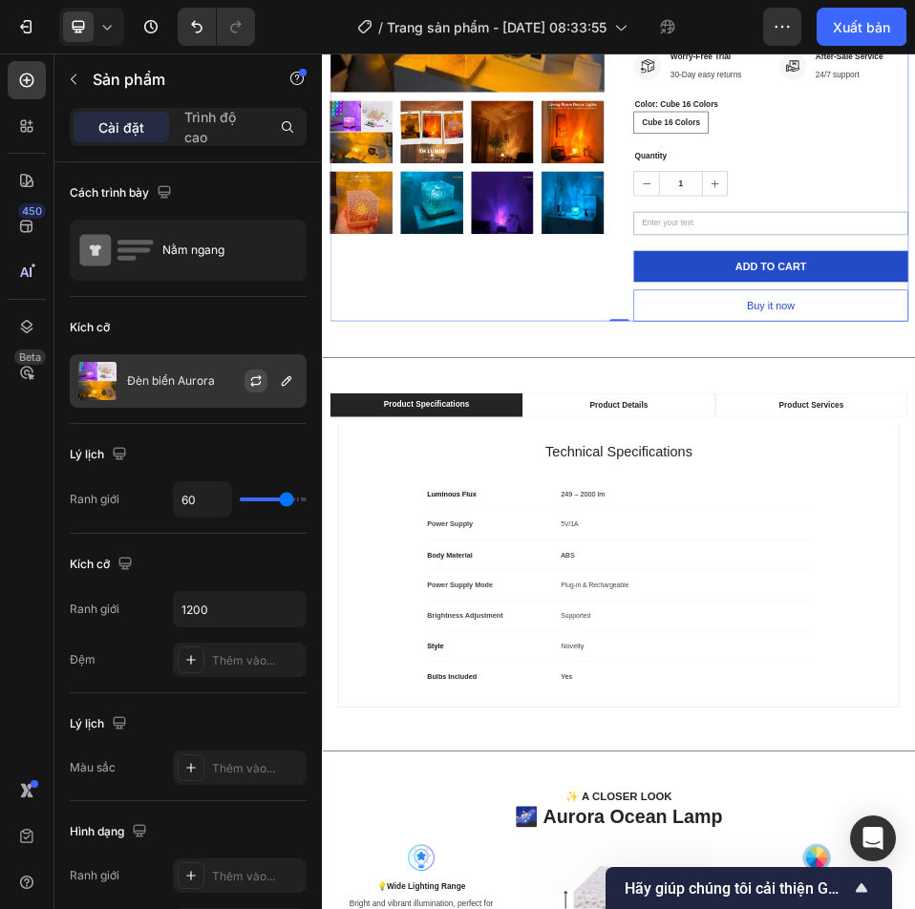
scroll to position [490, 0]
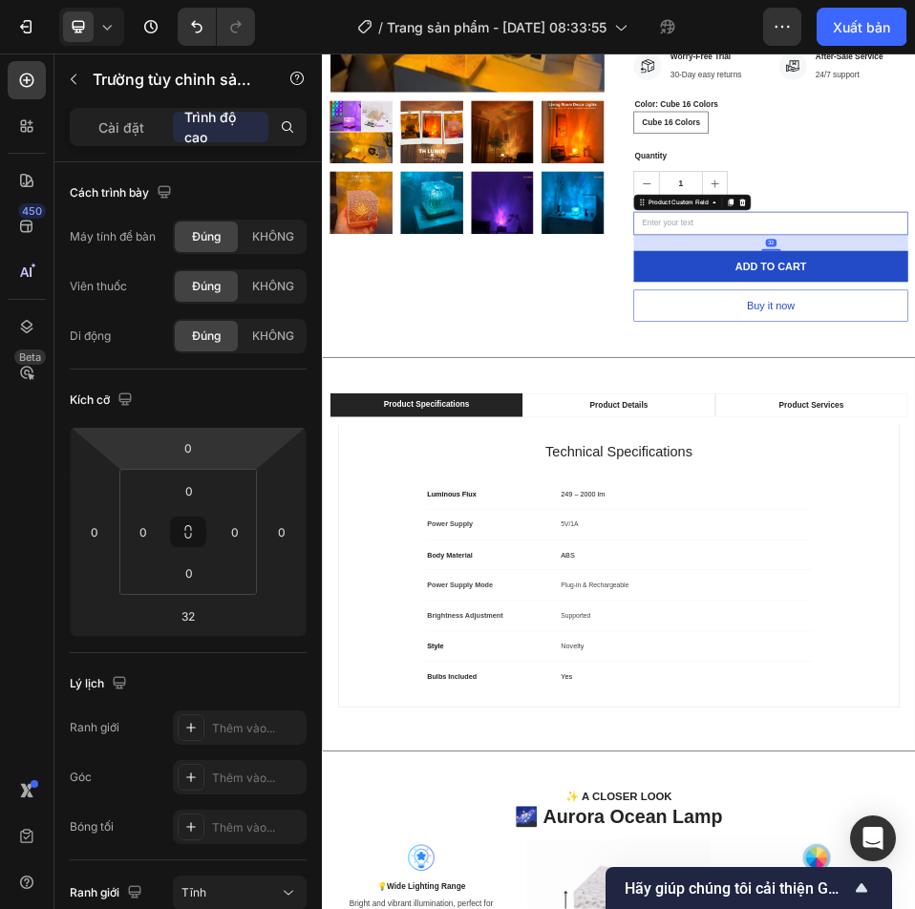
scroll to position [580, 0]
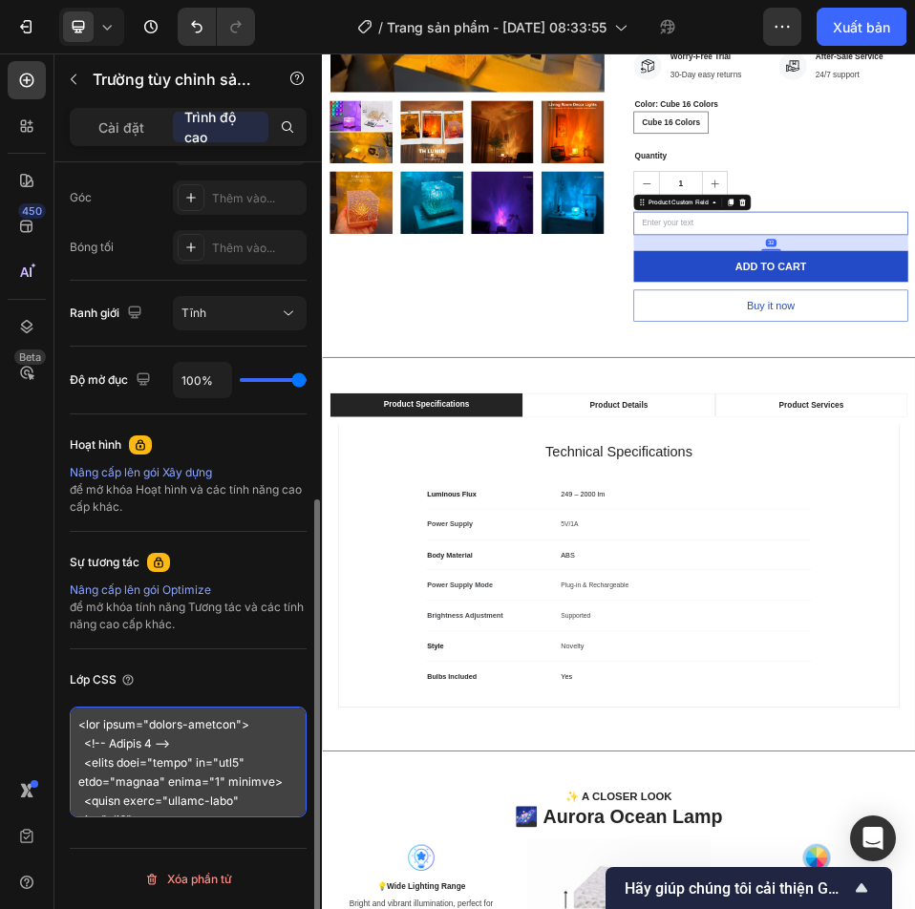
click at [202, 737] on textarea at bounding box center [188, 762] width 237 height 111
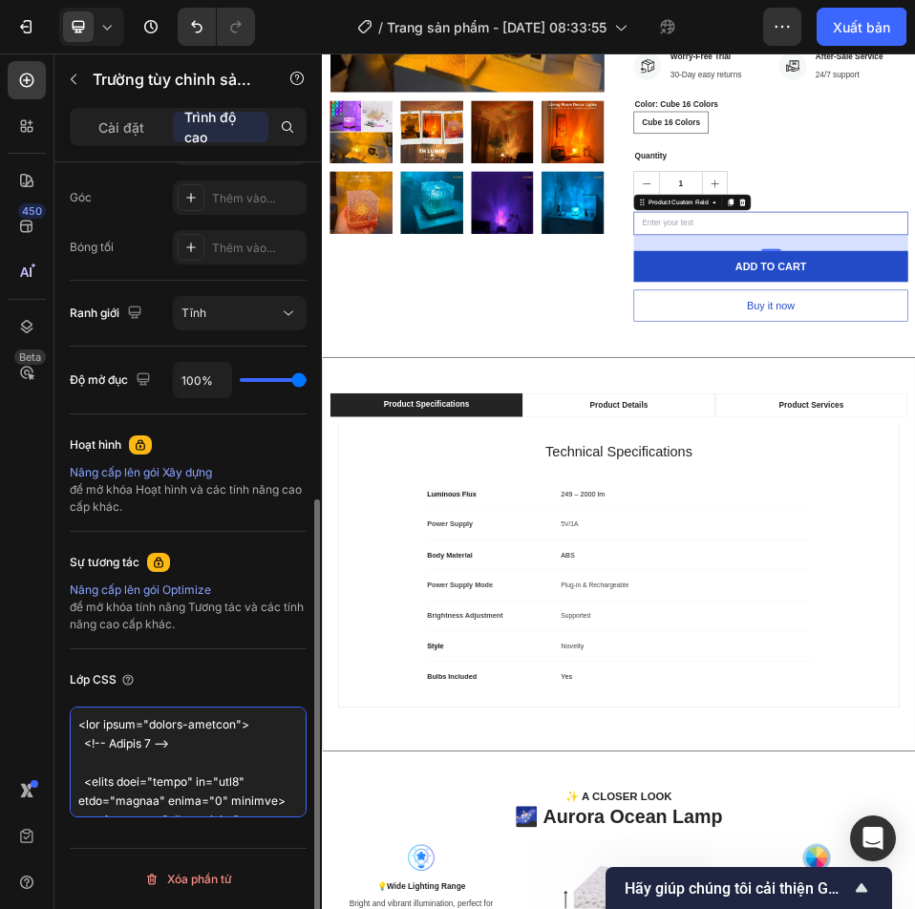
type textarea "<div class="upsell-options"> <!-- Option 1 --> <input type="radio" id="opt1" na…"
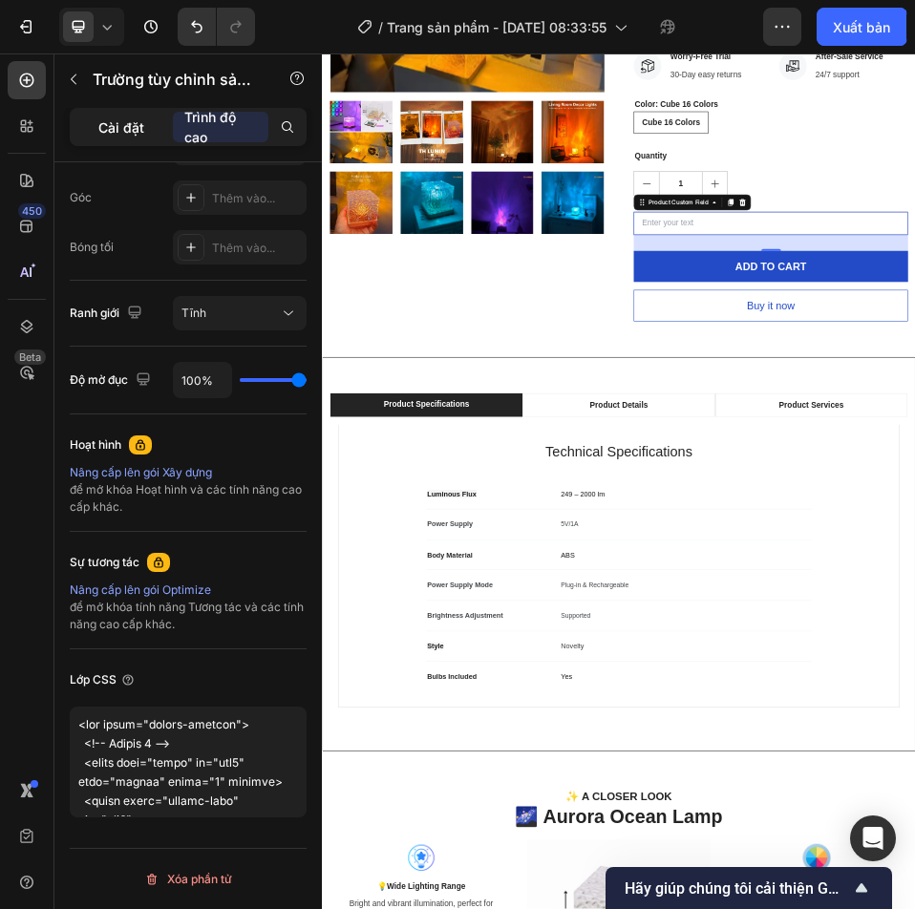
click at [116, 135] on font "Cài đặt" at bounding box center [121, 127] width 46 height 16
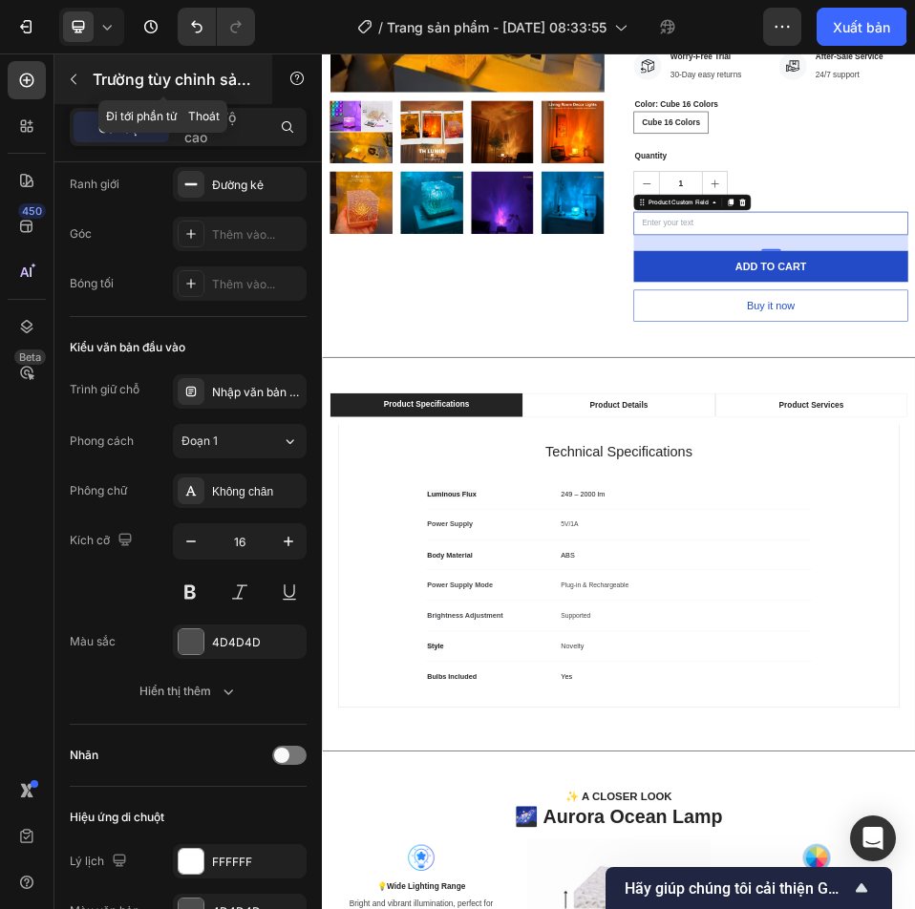
click at [84, 82] on button "button" at bounding box center [73, 79] width 31 height 31
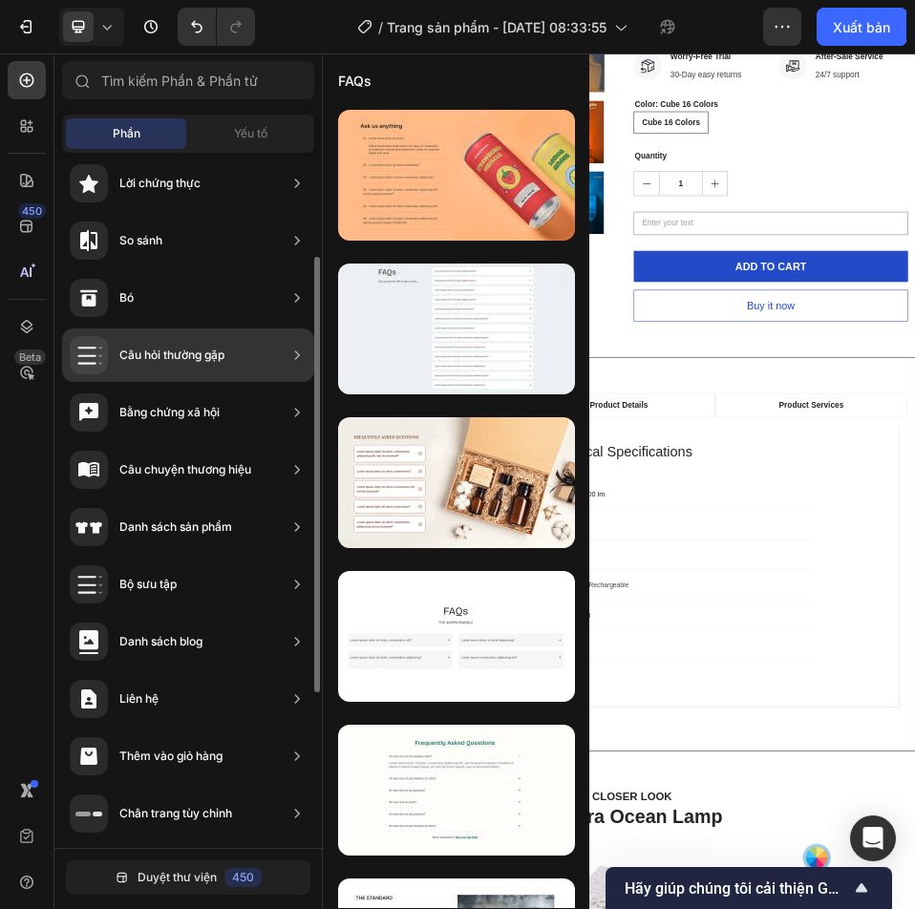
scroll to position [0, 0]
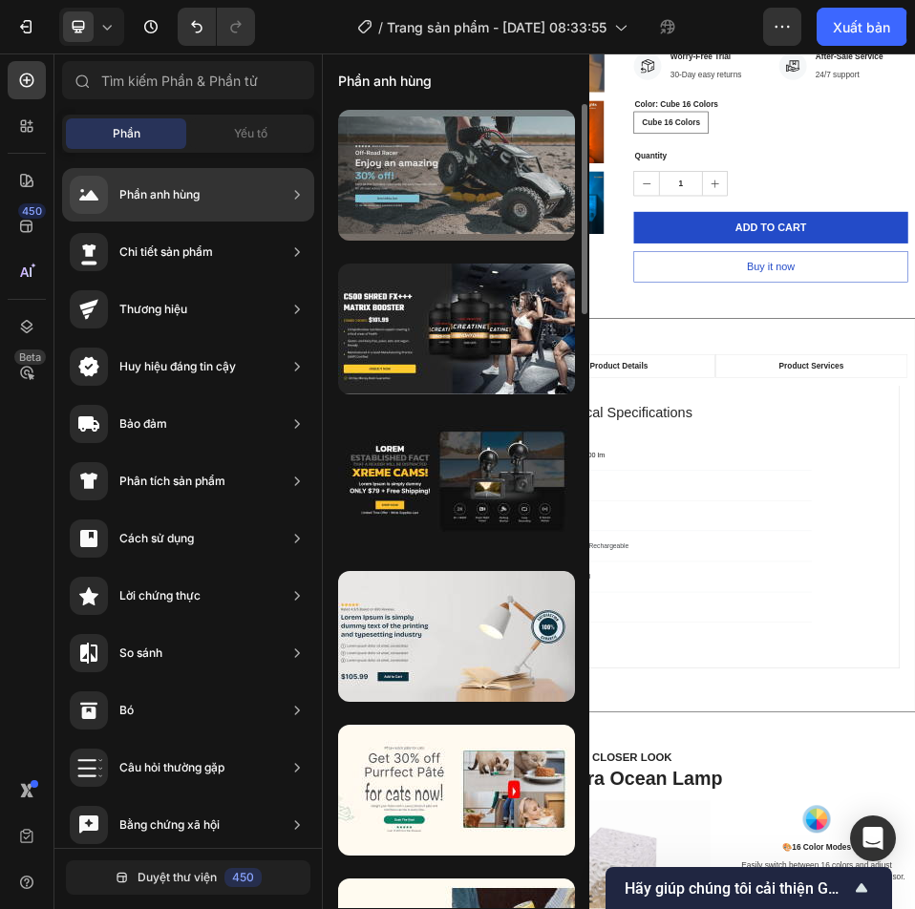
click at [373, 180] on div at bounding box center [456, 175] width 237 height 131
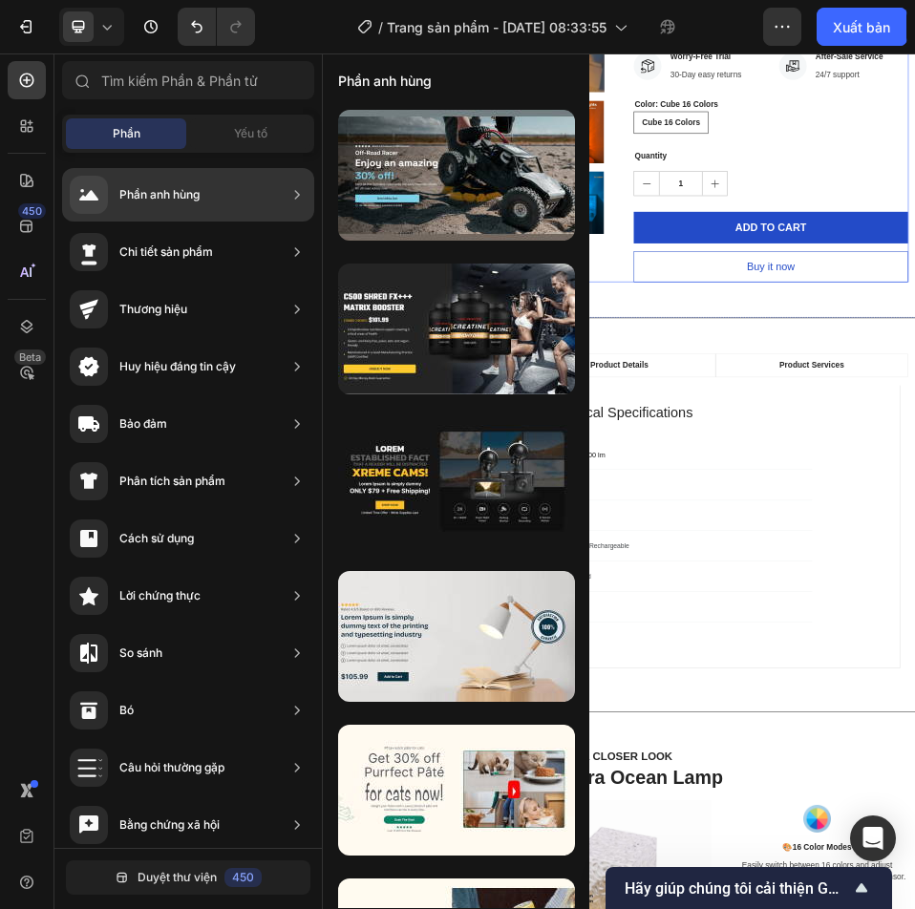
drag, startPoint x: 761, startPoint y: 263, endPoint x: 502, endPoint y: 684, distance: 494.4
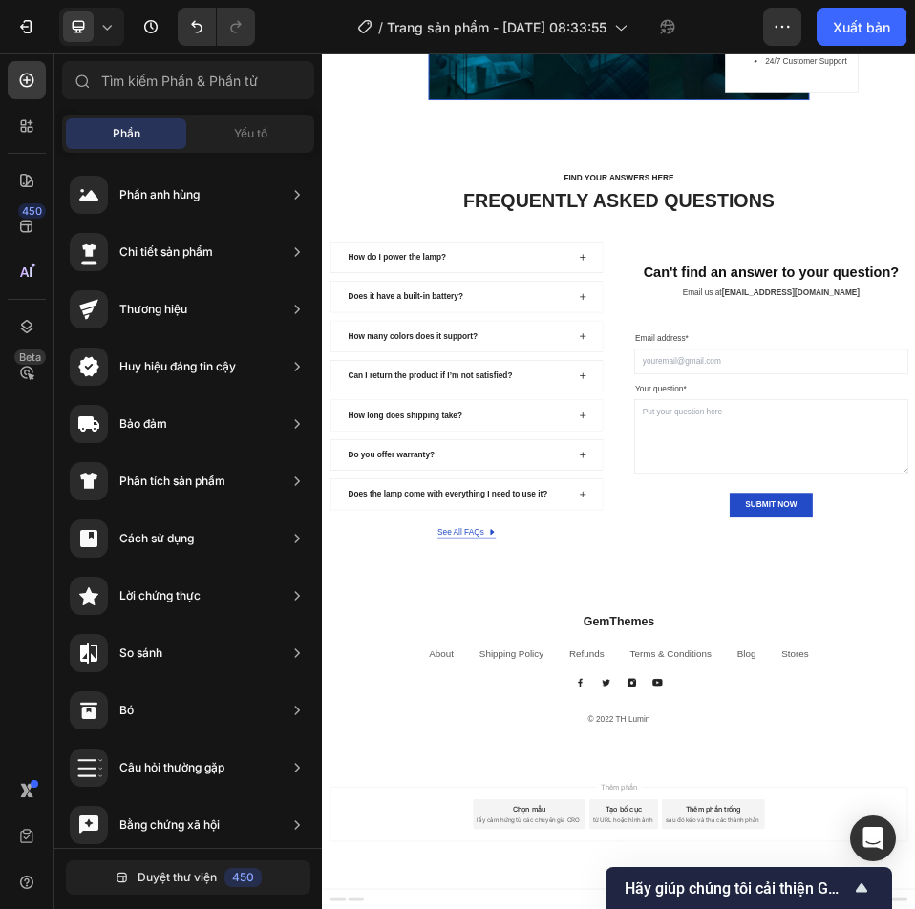
scroll to position [6677, 0]
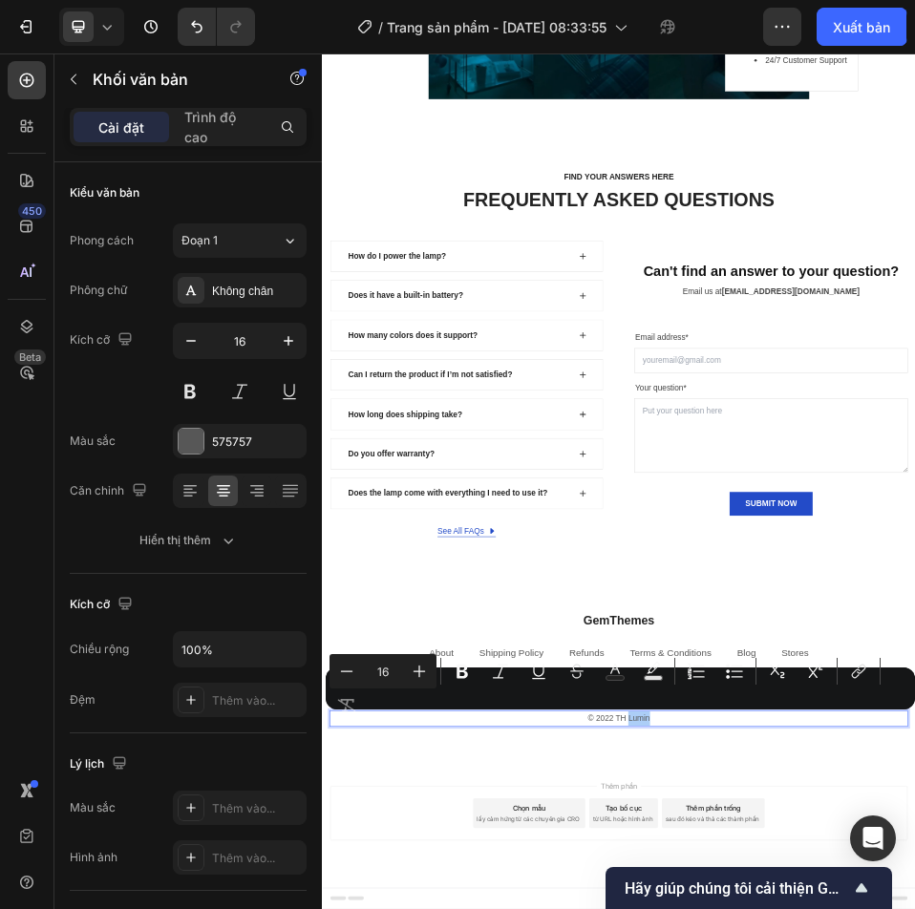
click at [656, 720] on div "Minus 16 Plus Bold Italic Underline Strikethrough Text Color Text Background Co…" at bounding box center [621, 688] width 582 height 69
click at [655, 715] on div "Minus 16 Plus Bold Italic Underline Strikethrough Text Color Text Background Co…" at bounding box center [621, 688] width 582 height 69
click at [654, 716] on div "Minus 16 Plus Bold Italic Underline Strikethrough Text Color Text Background Co…" at bounding box center [621, 688] width 582 height 69
click at [633, 721] on div "Minus 16 Plus Bold Italic Underline Strikethrough Text Color Text Background Co…" at bounding box center [621, 688] width 582 height 69
click at [615, 718] on div "Minus 16 Plus Bold Italic Underline Strikethrough Text Color Text Background Co…" at bounding box center [621, 688] width 582 height 69
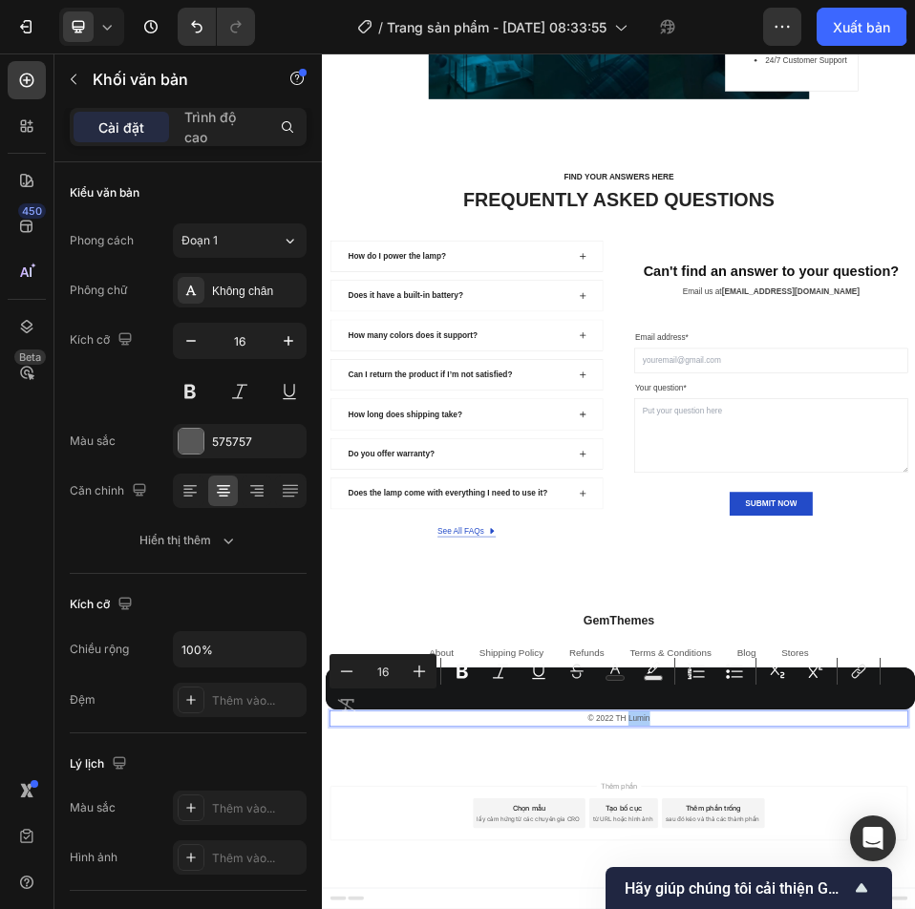
click at [651, 717] on div "Minus 16 Plus Bold Italic Underline Strikethrough Text Color Text Background Co…" at bounding box center [621, 688] width 582 height 69
click at [651, 715] on div "Minus 16 Plus Bold Italic Underline Strikethrough Text Color Text Background Co…" at bounding box center [621, 688] width 582 height 69
click at [992, 909] on div "FIND YOUR ANSWERS HERE Text block FREQUENTLY ASKED QUESTIONS Heading Row How do…" at bounding box center [895, 634] width 1146 height 846
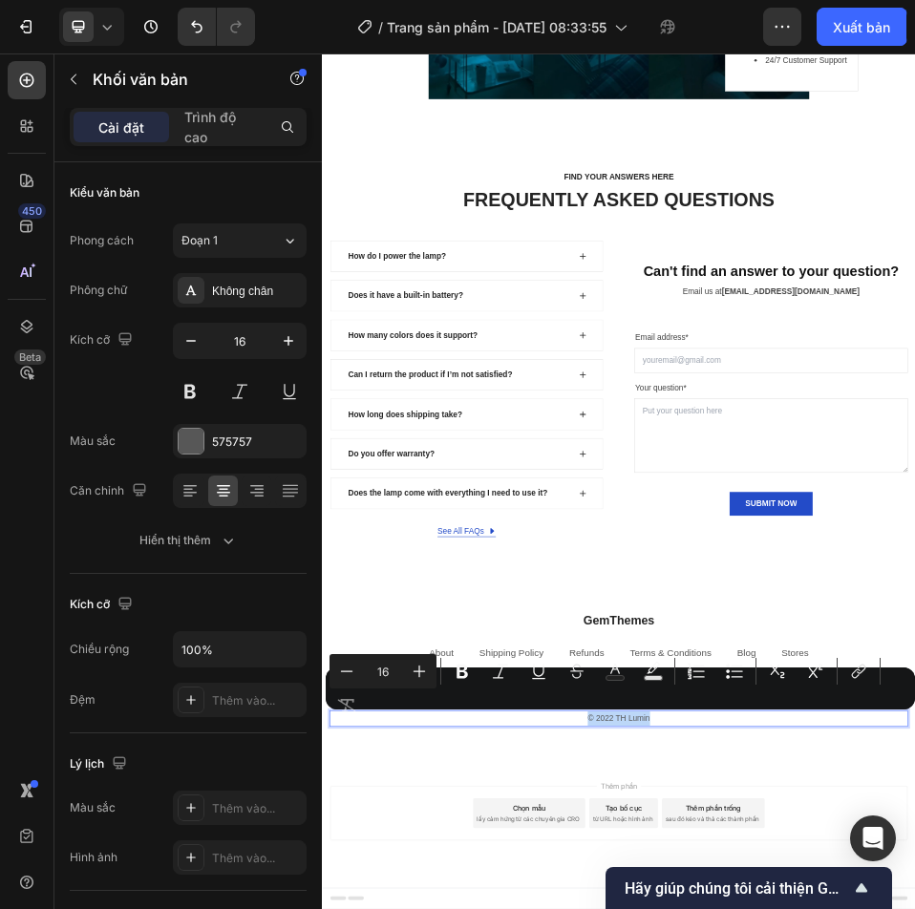
drag, startPoint x: 960, startPoint y: 1337, endPoint x: 951, endPoint y: 772, distance: 565.6
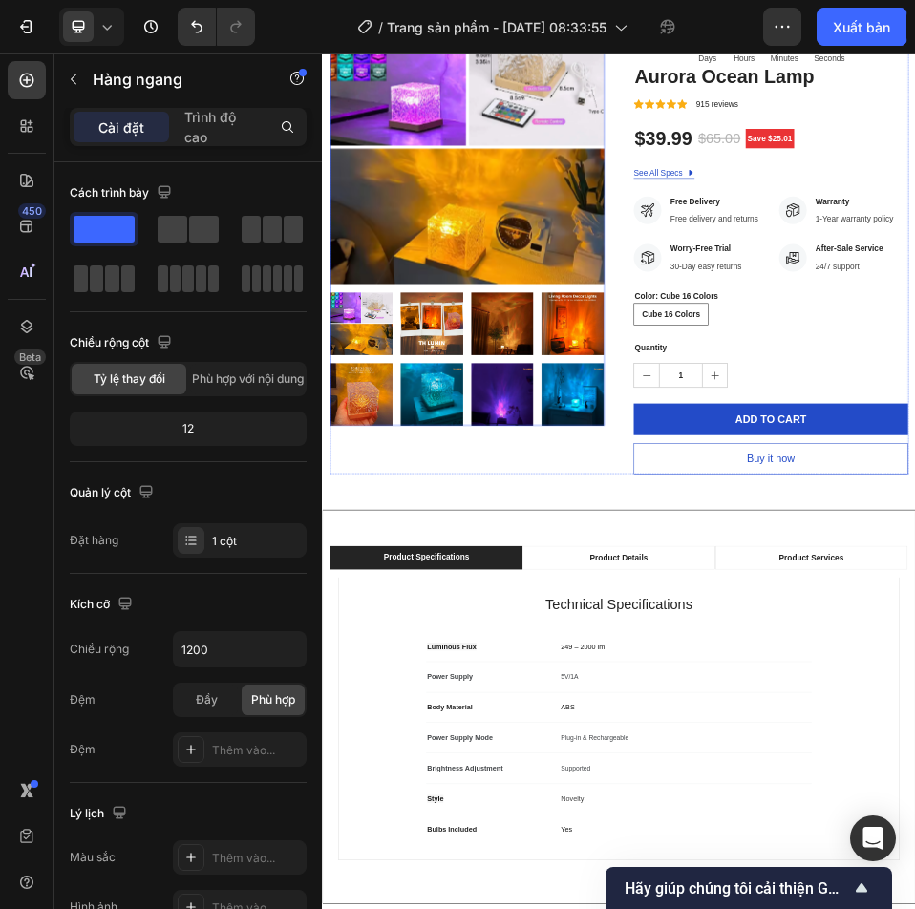
scroll to position [0, 0]
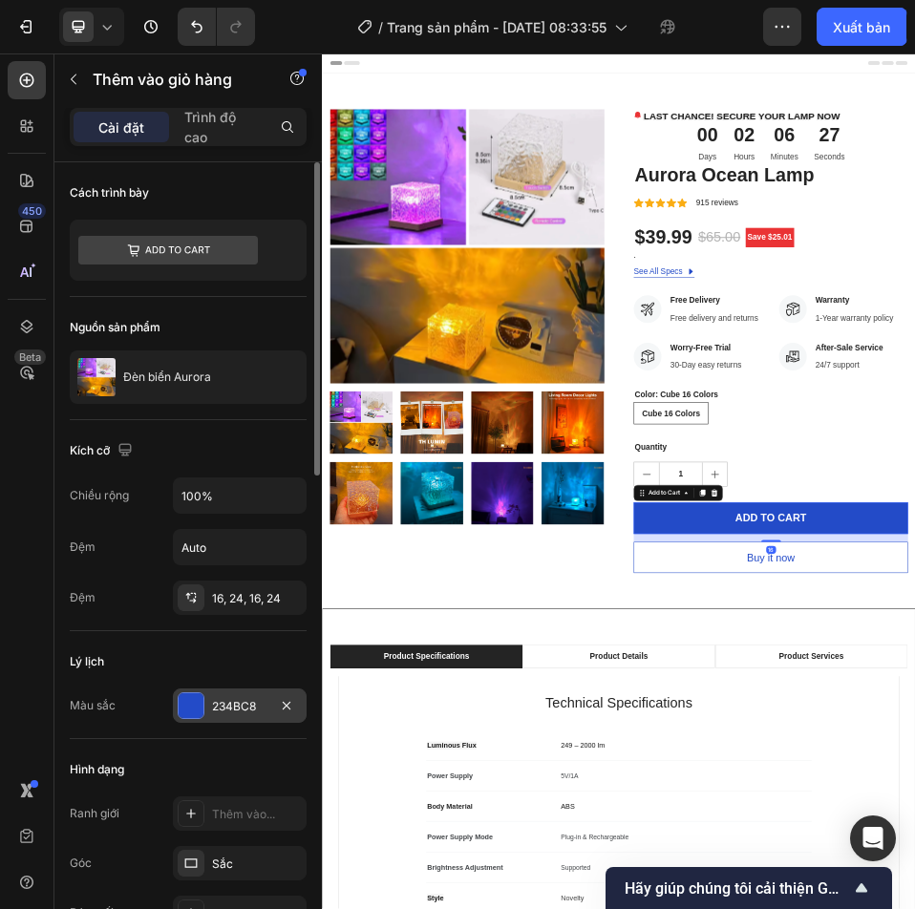
click at [185, 706] on div at bounding box center [191, 705] width 25 height 25
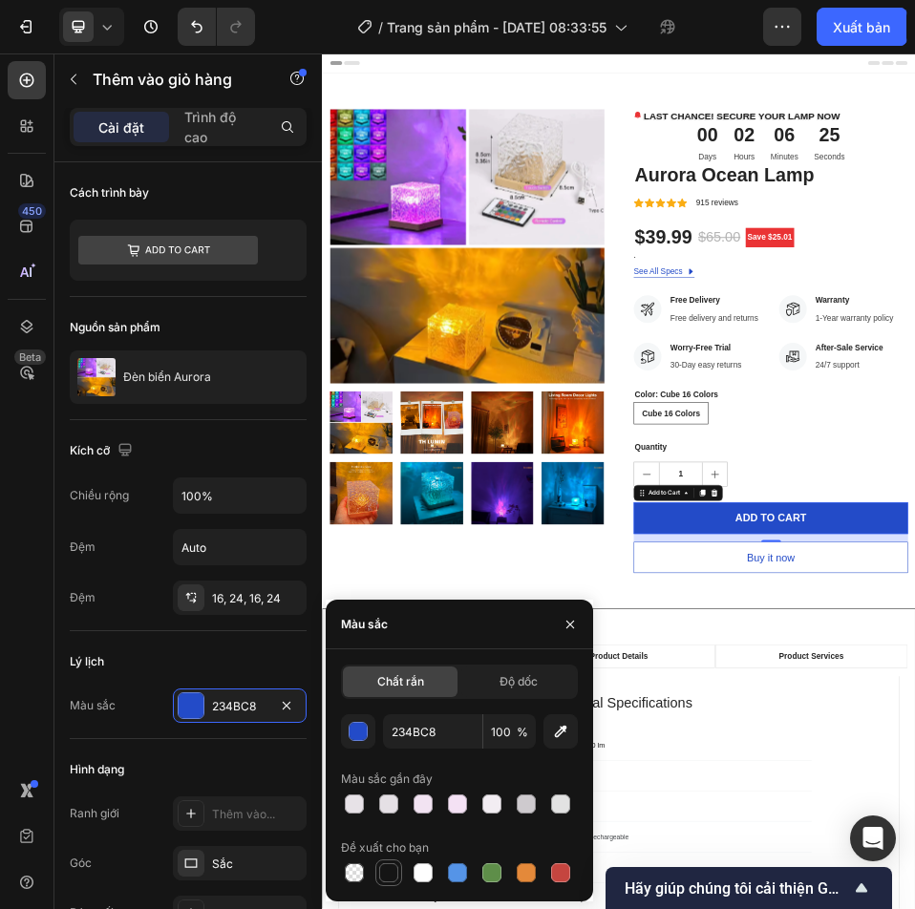
click at [378, 866] on div at bounding box center [388, 873] width 23 height 23
type input "151515"
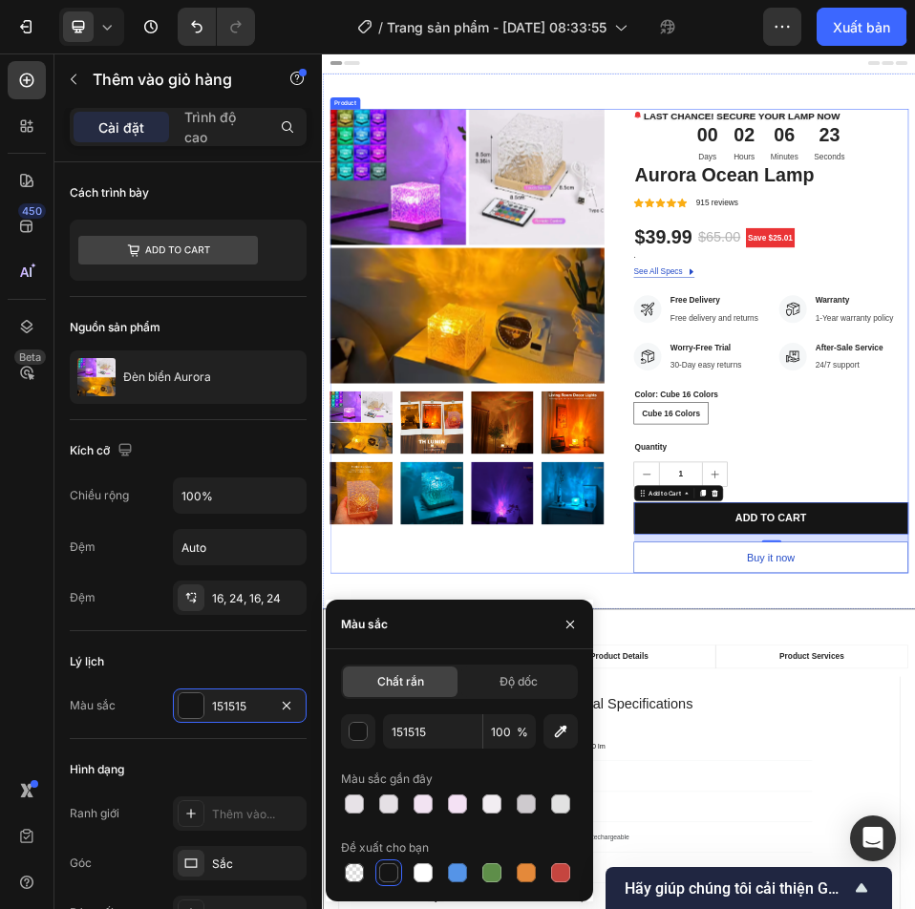
click at [774, 909] on div "Product Images" at bounding box center [601, 609] width 530 height 897
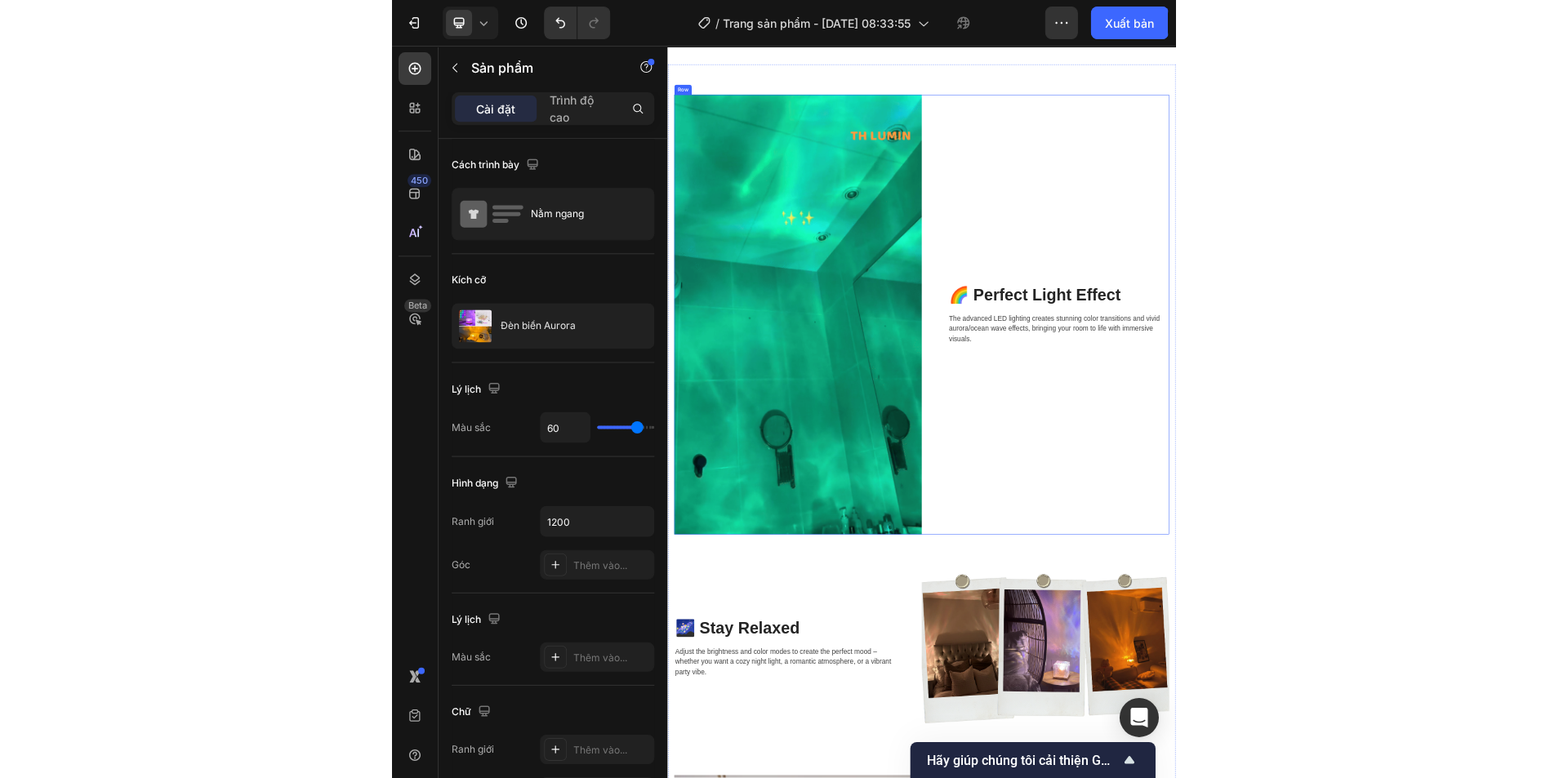
scroll to position [2368, 0]
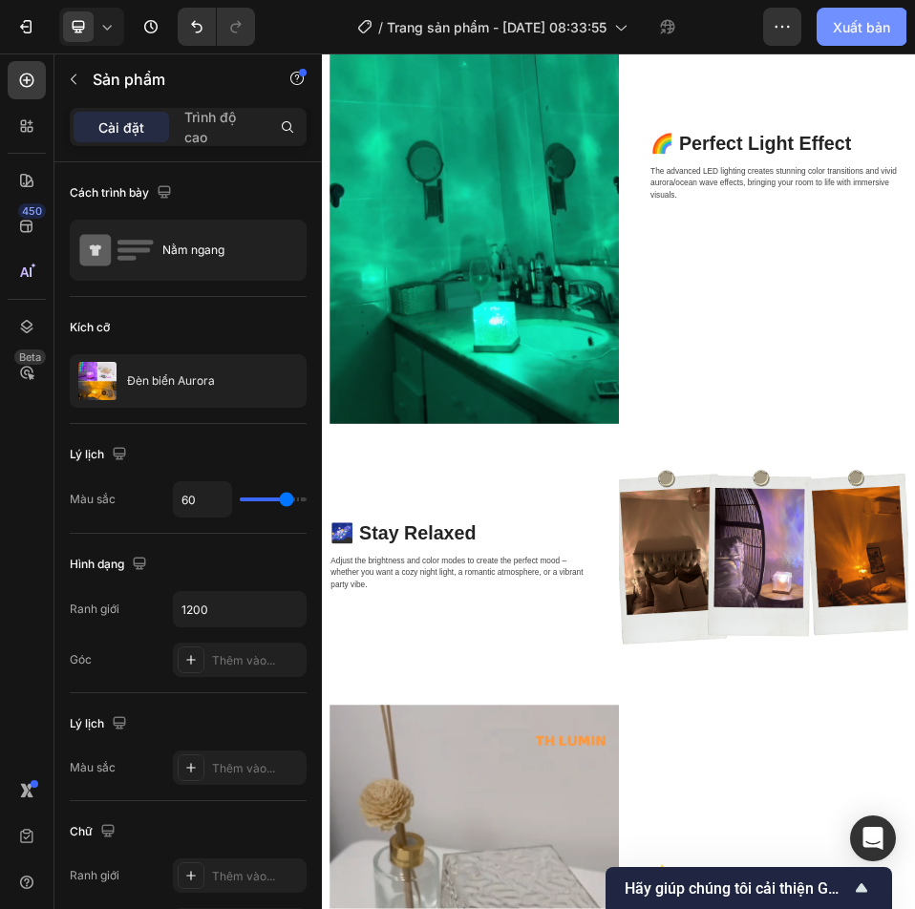
click at [869, 27] on font "Xuất bản" at bounding box center [861, 27] width 57 height 16
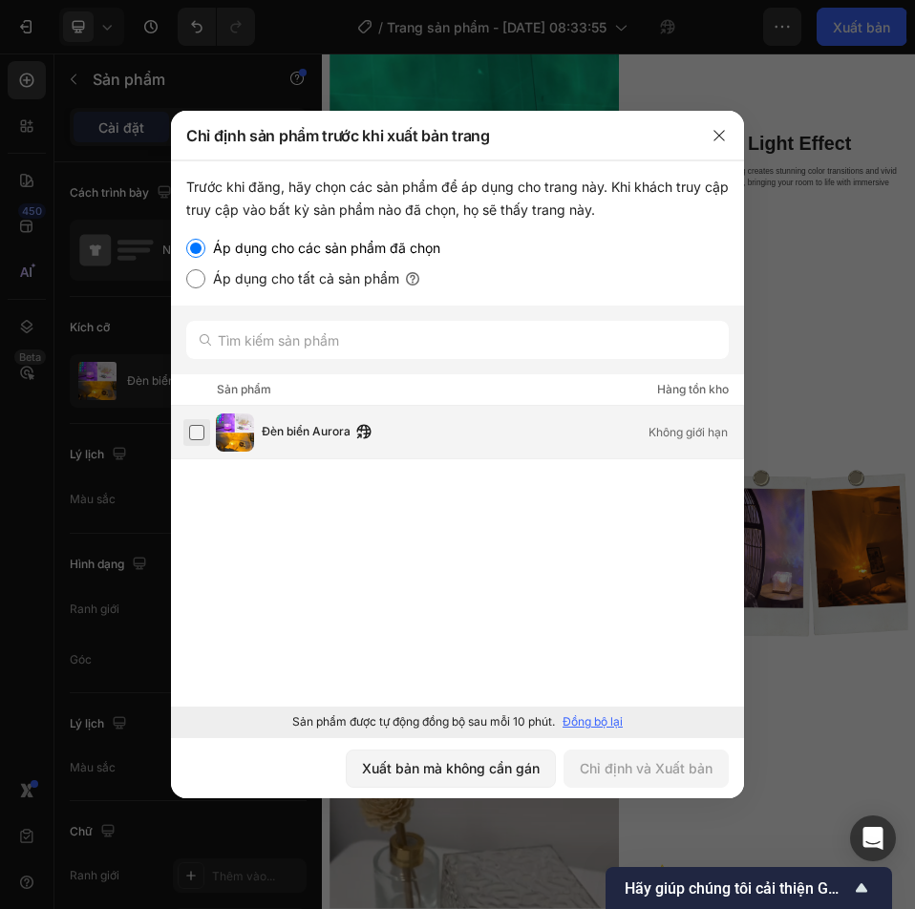
click at [189, 440] on label at bounding box center [196, 432] width 15 height 15
click at [611, 759] on font "Chỉ định và Xuất bản" at bounding box center [646, 768] width 133 height 20
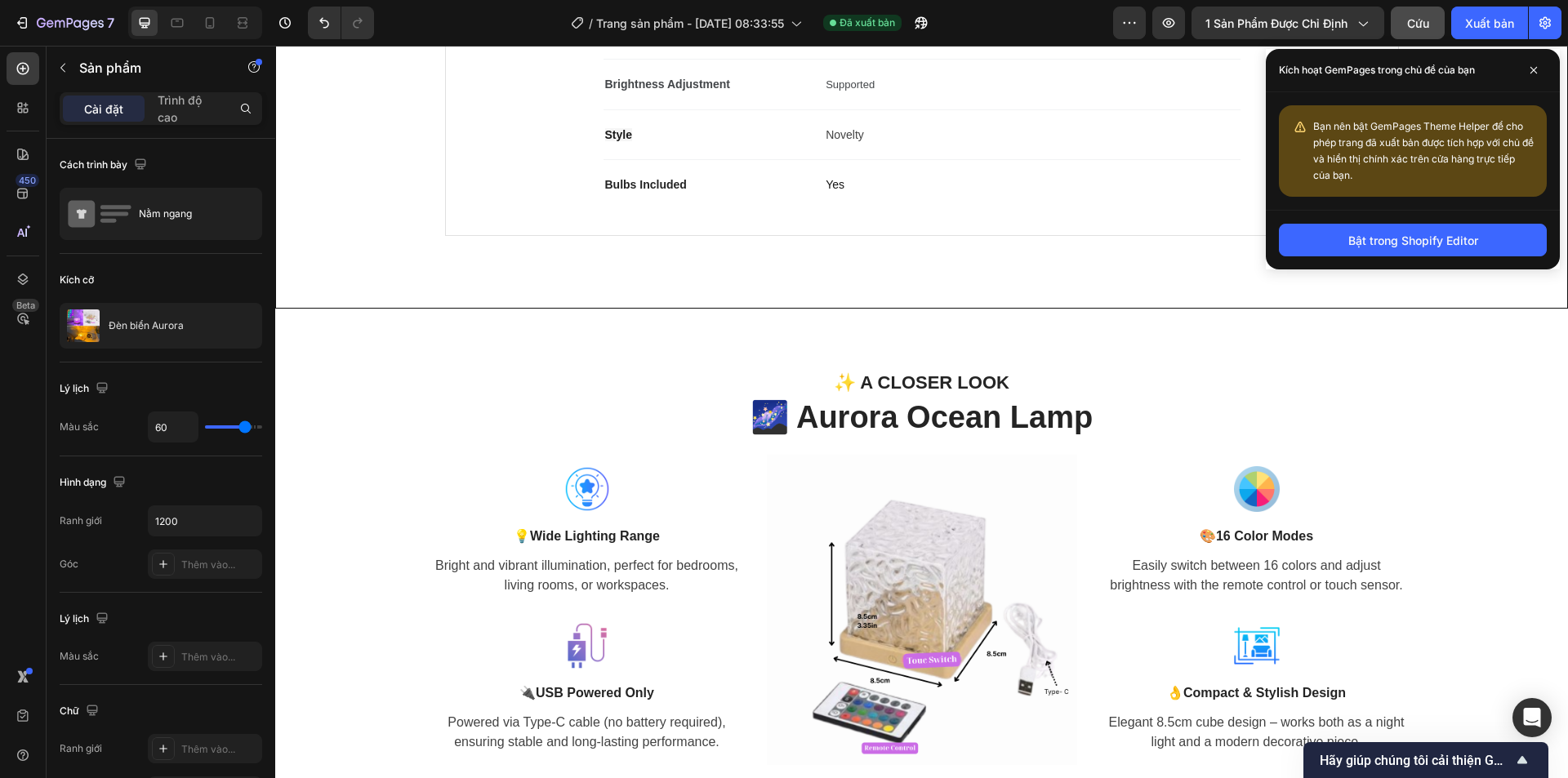
scroll to position [899, 0]
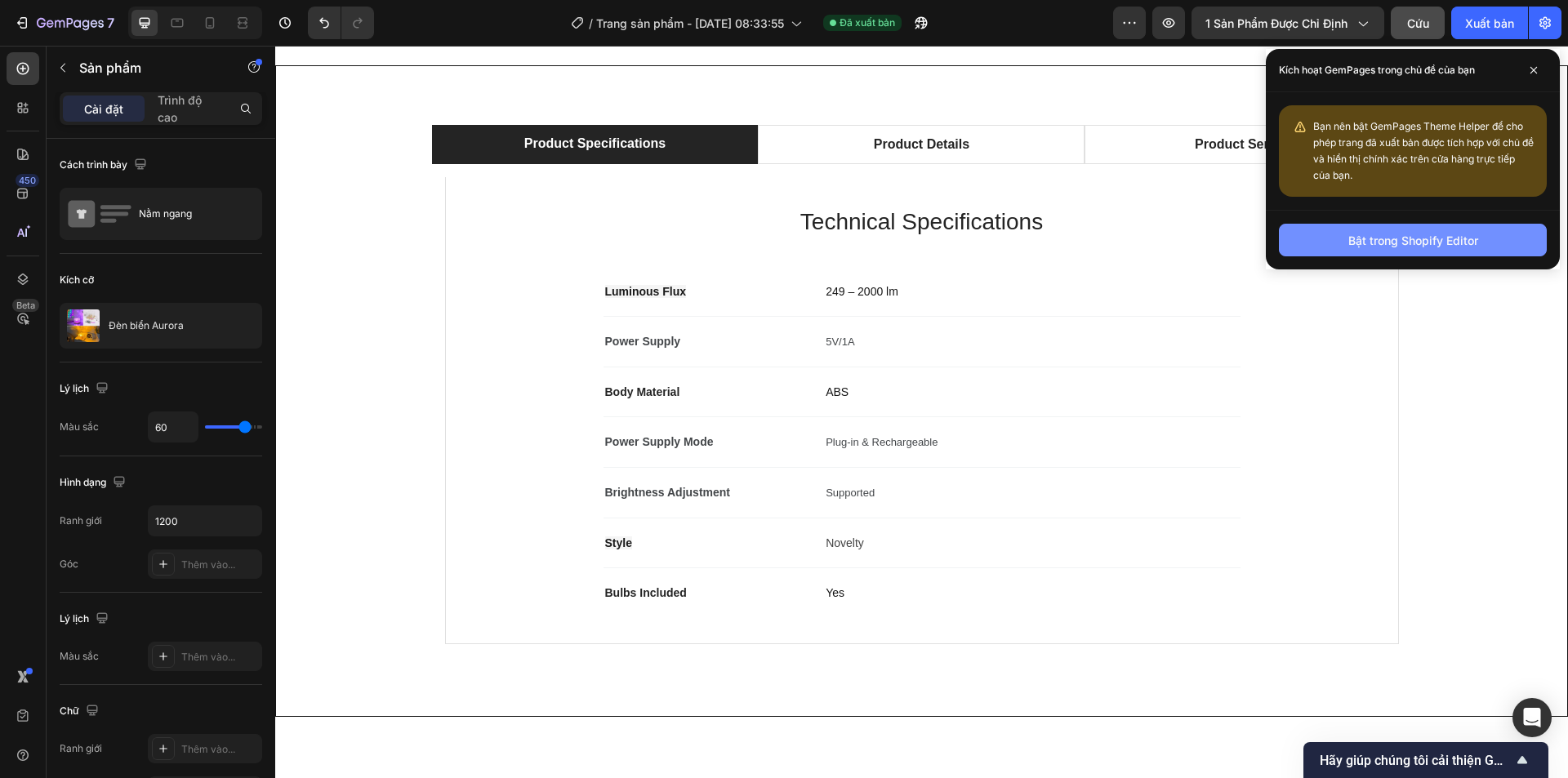
click at [1360, 250] on button "Bật trong Shopify Editor" at bounding box center [1412, 240] width 268 height 32
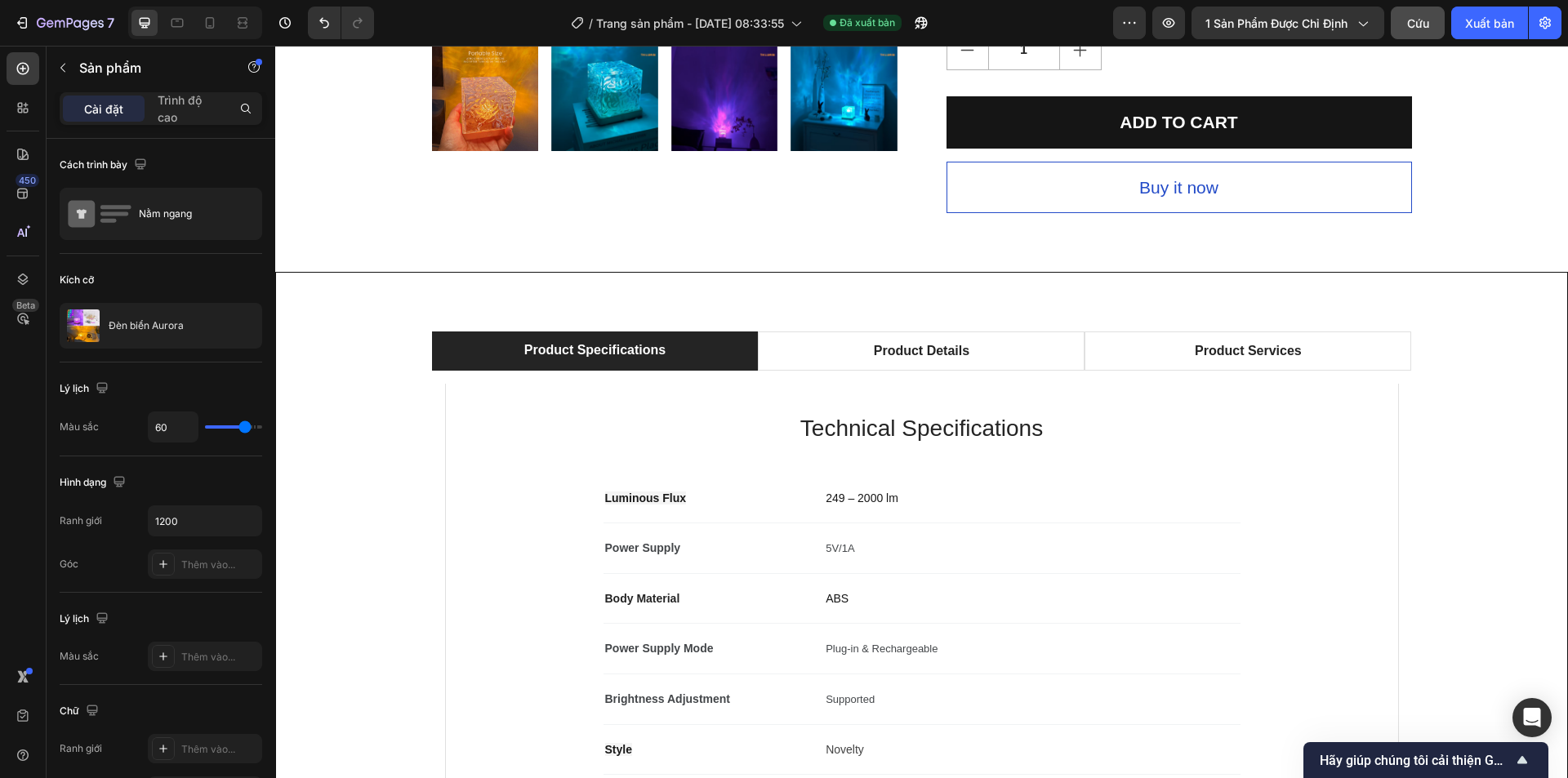
scroll to position [0, 0]
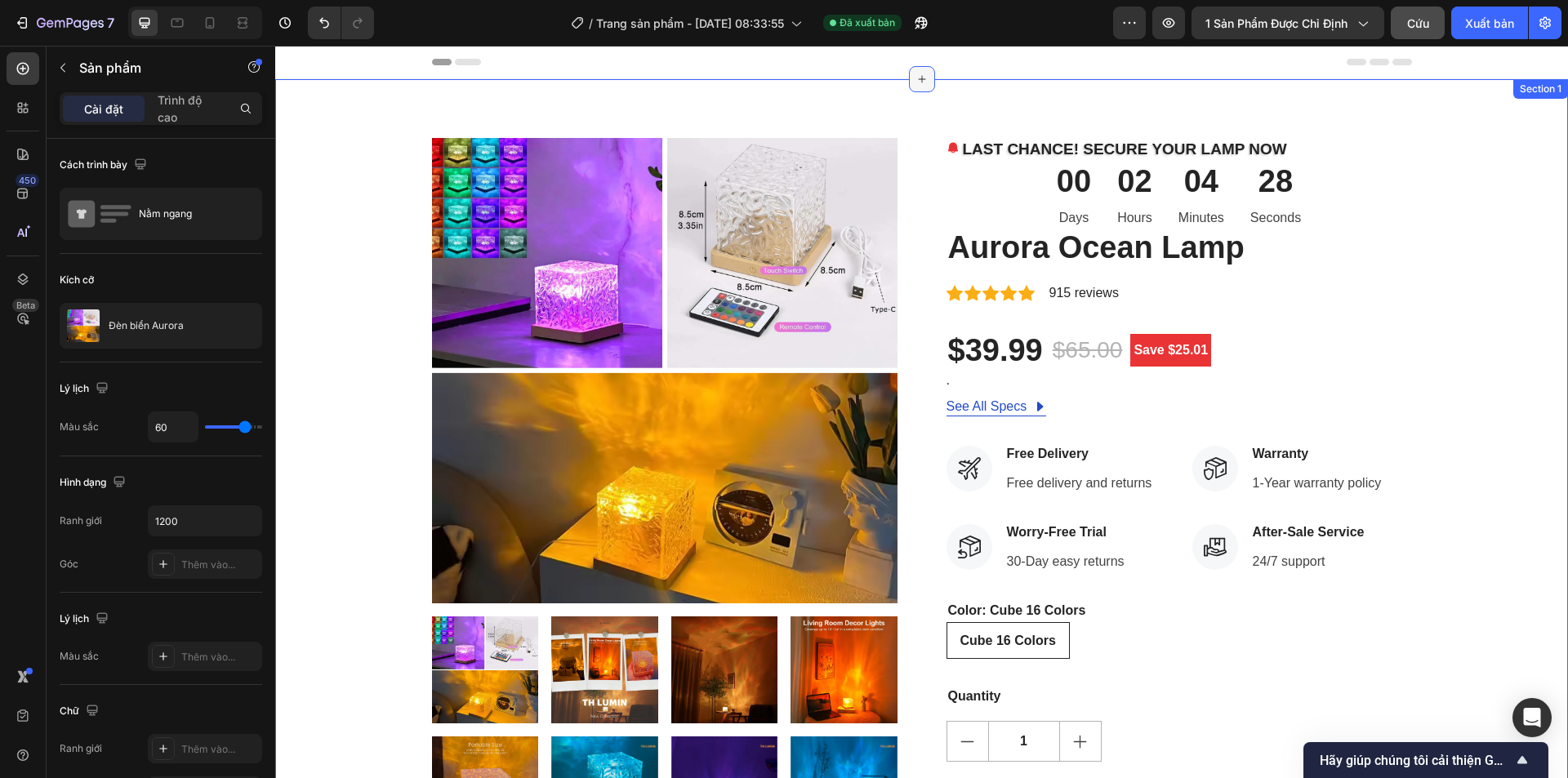
click at [916, 77] on icon at bounding box center [922, 79] width 13 height 13
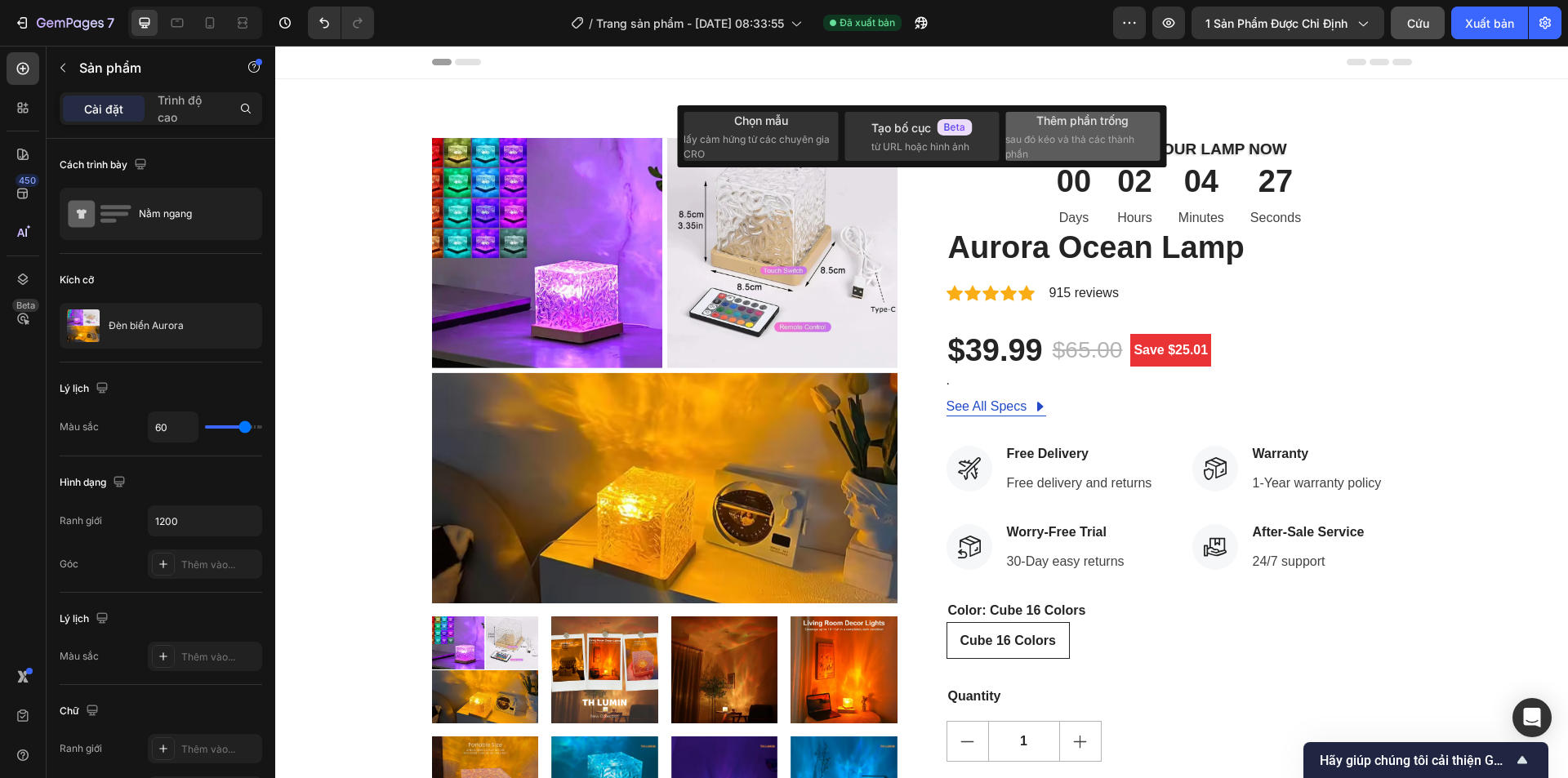
click at [1028, 119] on div "Thêm phần trống sau đó kéo và thả các thành phần" at bounding box center [1082, 137] width 155 height 50
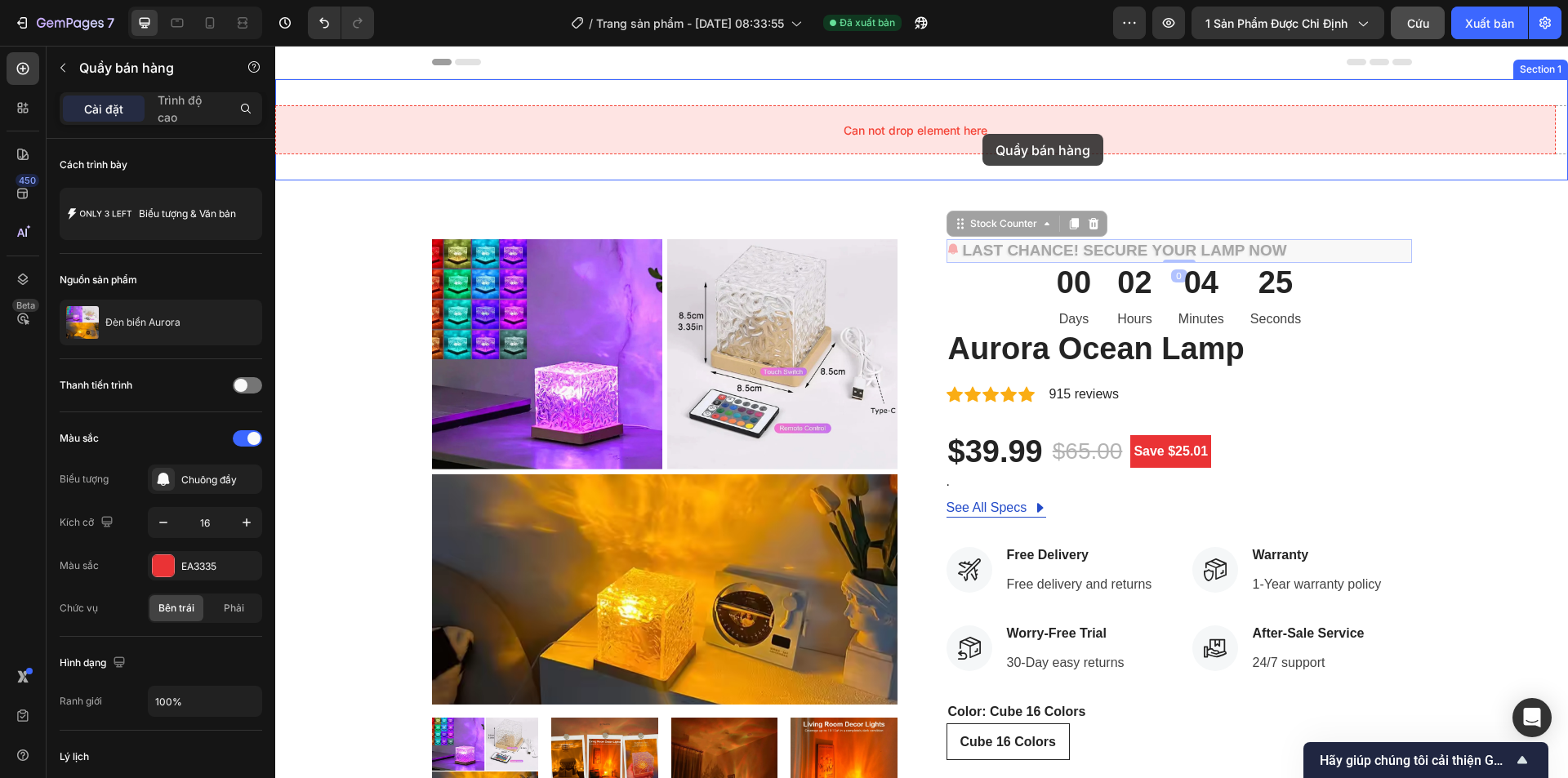
drag, startPoint x: 1071, startPoint y: 246, endPoint x: 982, endPoint y: 134, distance: 143.1
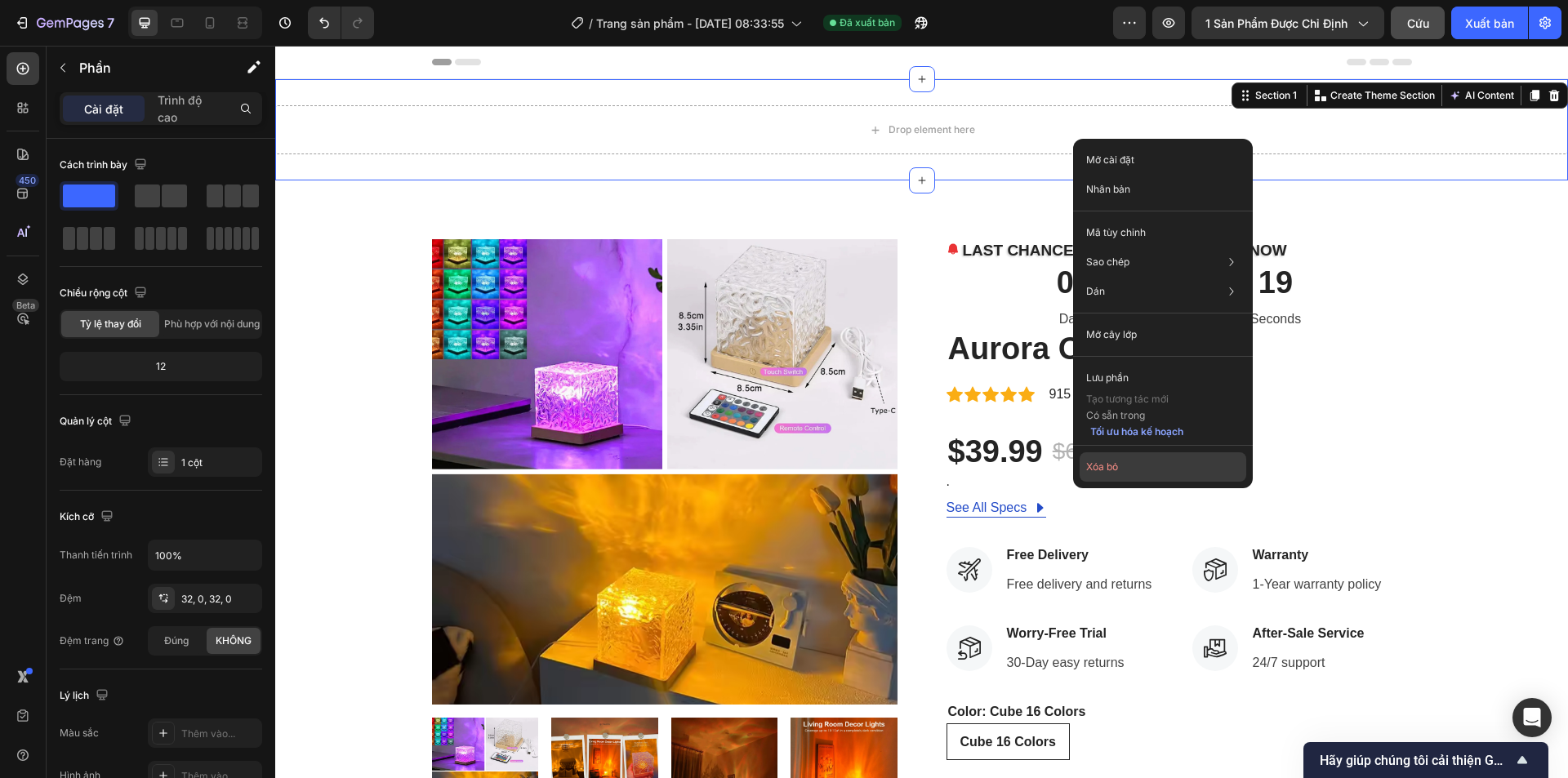
click at [1115, 470] on font "Xóa bỏ" at bounding box center [1101, 467] width 32 height 12
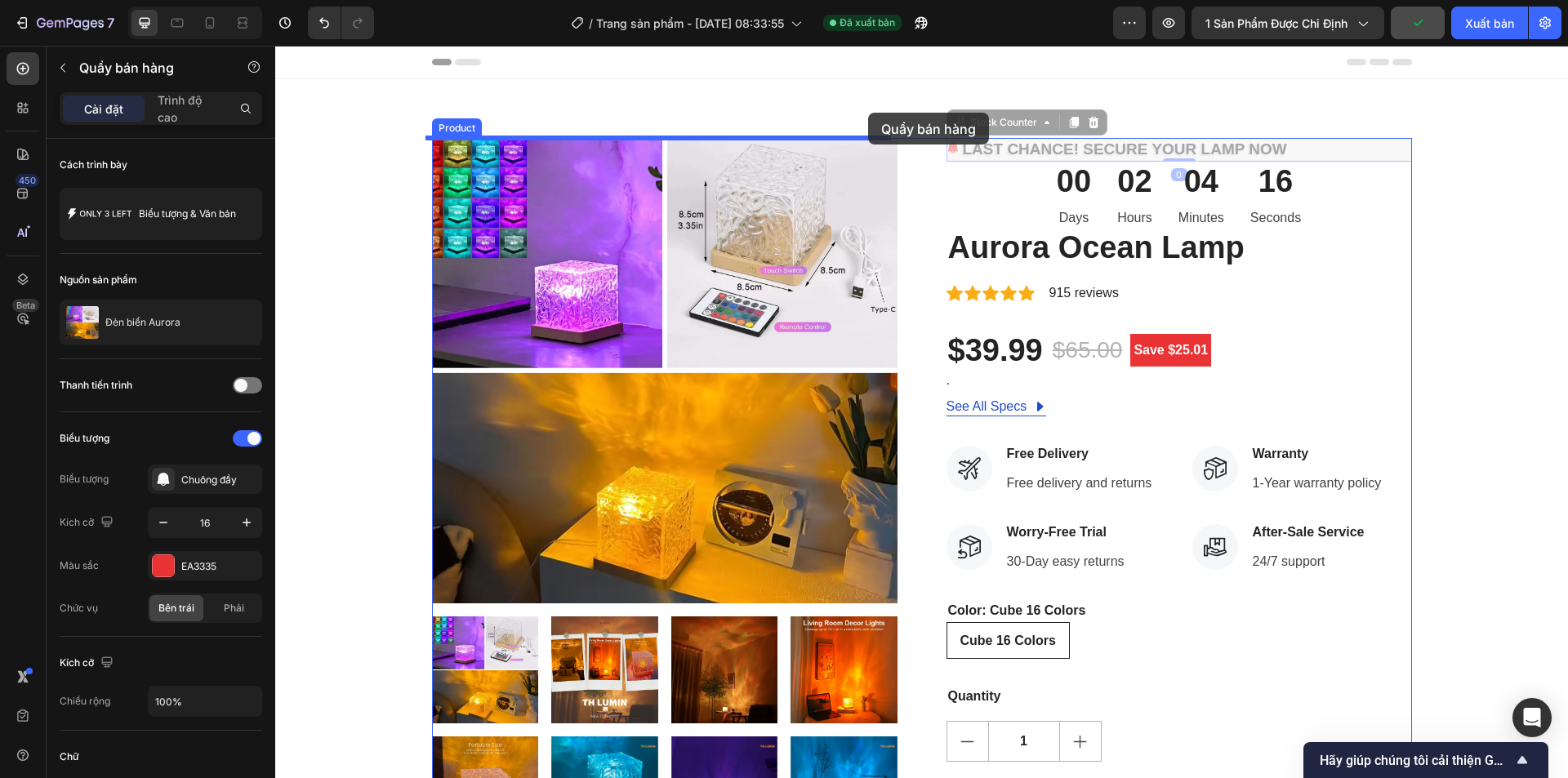
drag, startPoint x: 983, startPoint y: 143, endPoint x: 868, endPoint y: 113, distance: 118.8
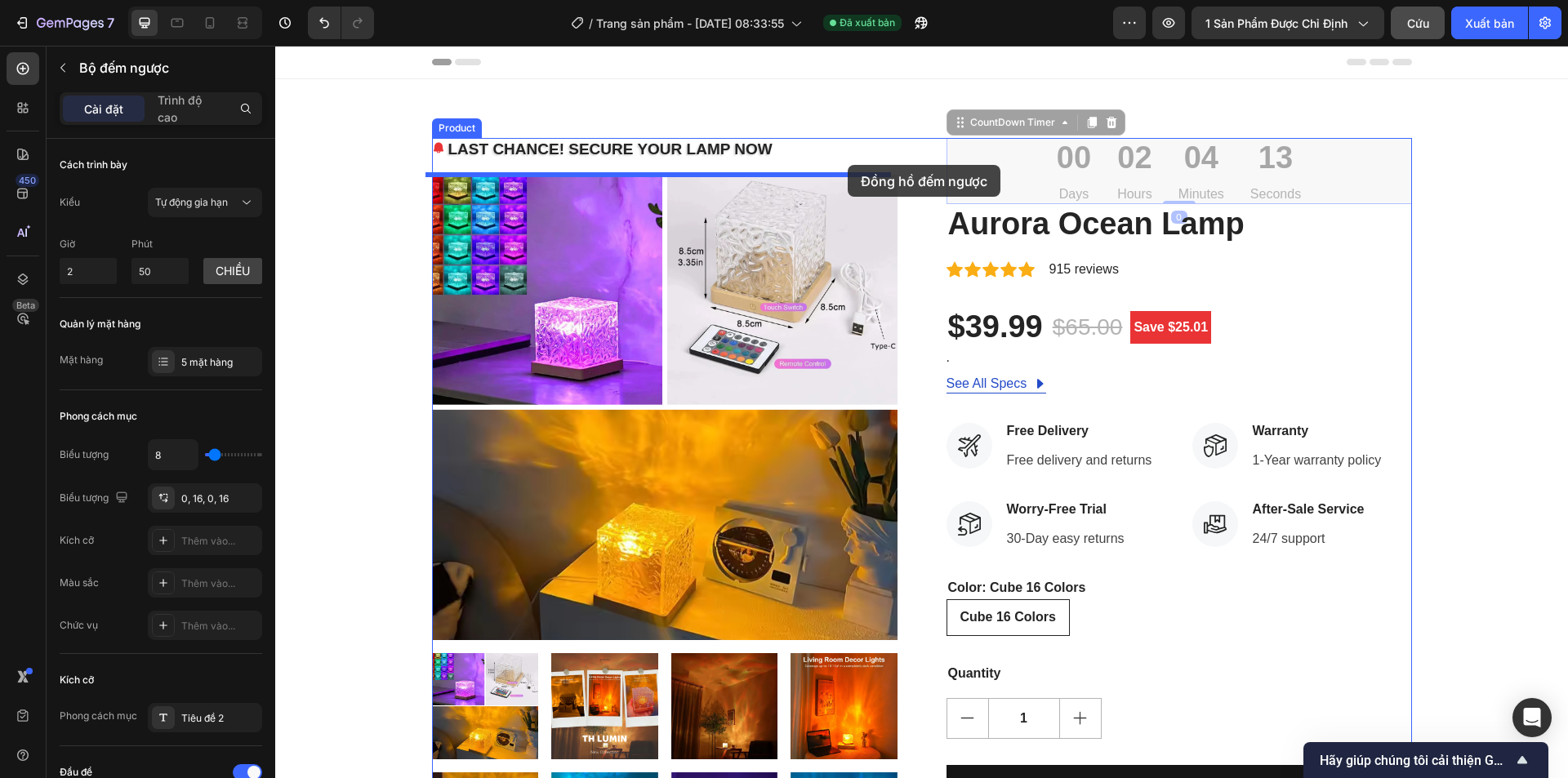
drag, startPoint x: 1104, startPoint y: 182, endPoint x: 848, endPoint y: 165, distance: 256.6
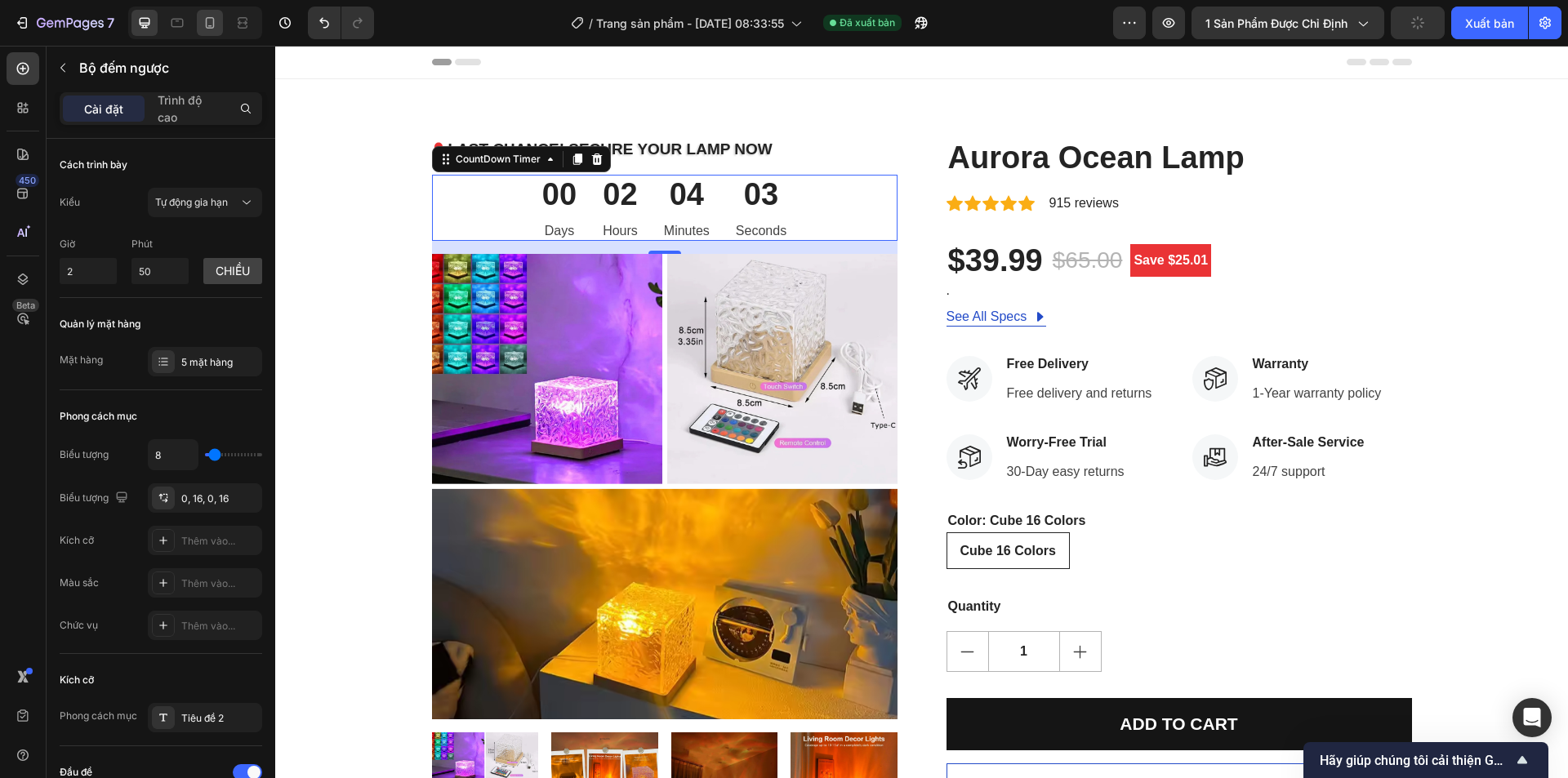
click at [222, 27] on div at bounding box center [209, 22] width 27 height 27
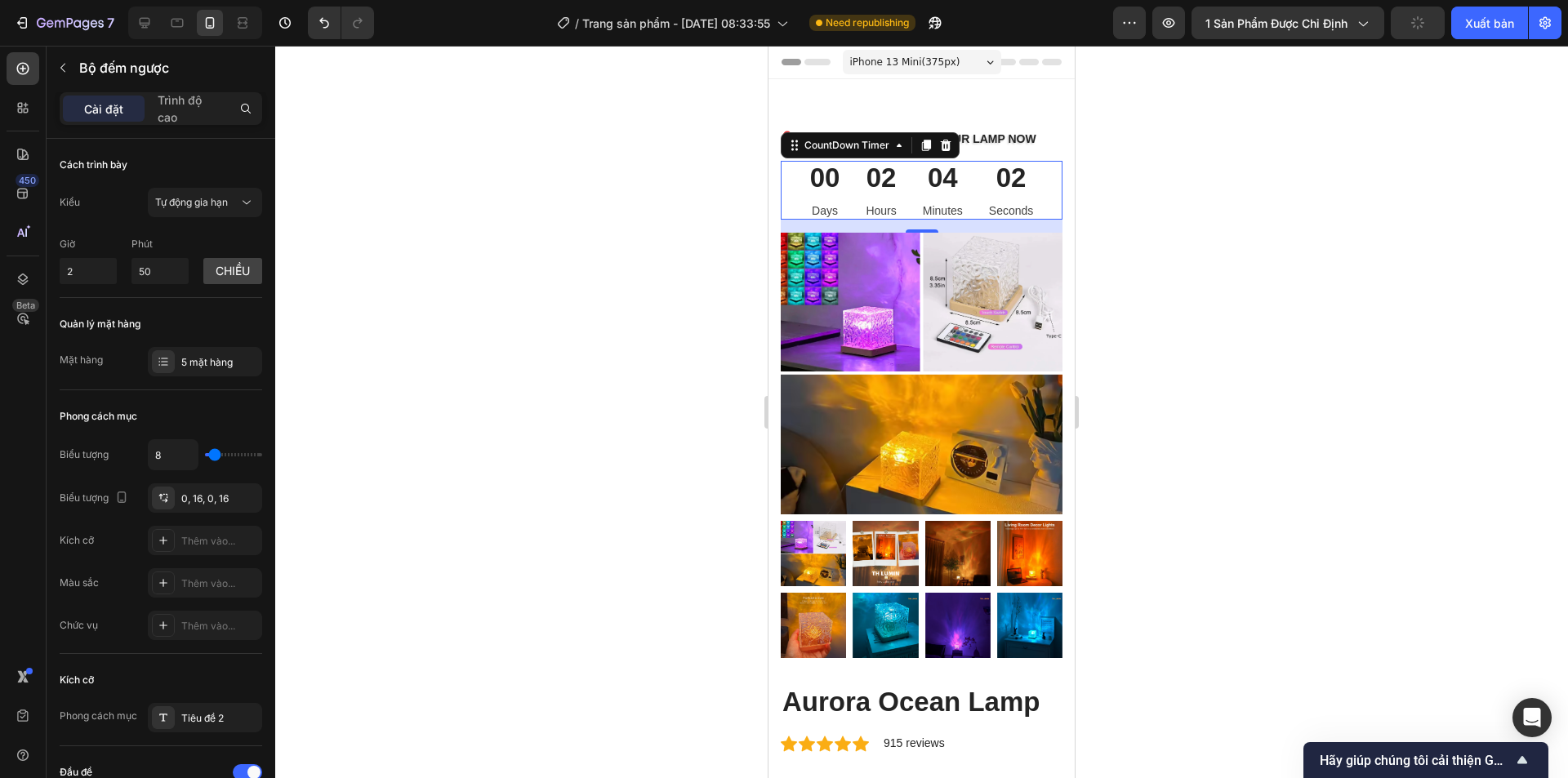
scroll to position [58, 0]
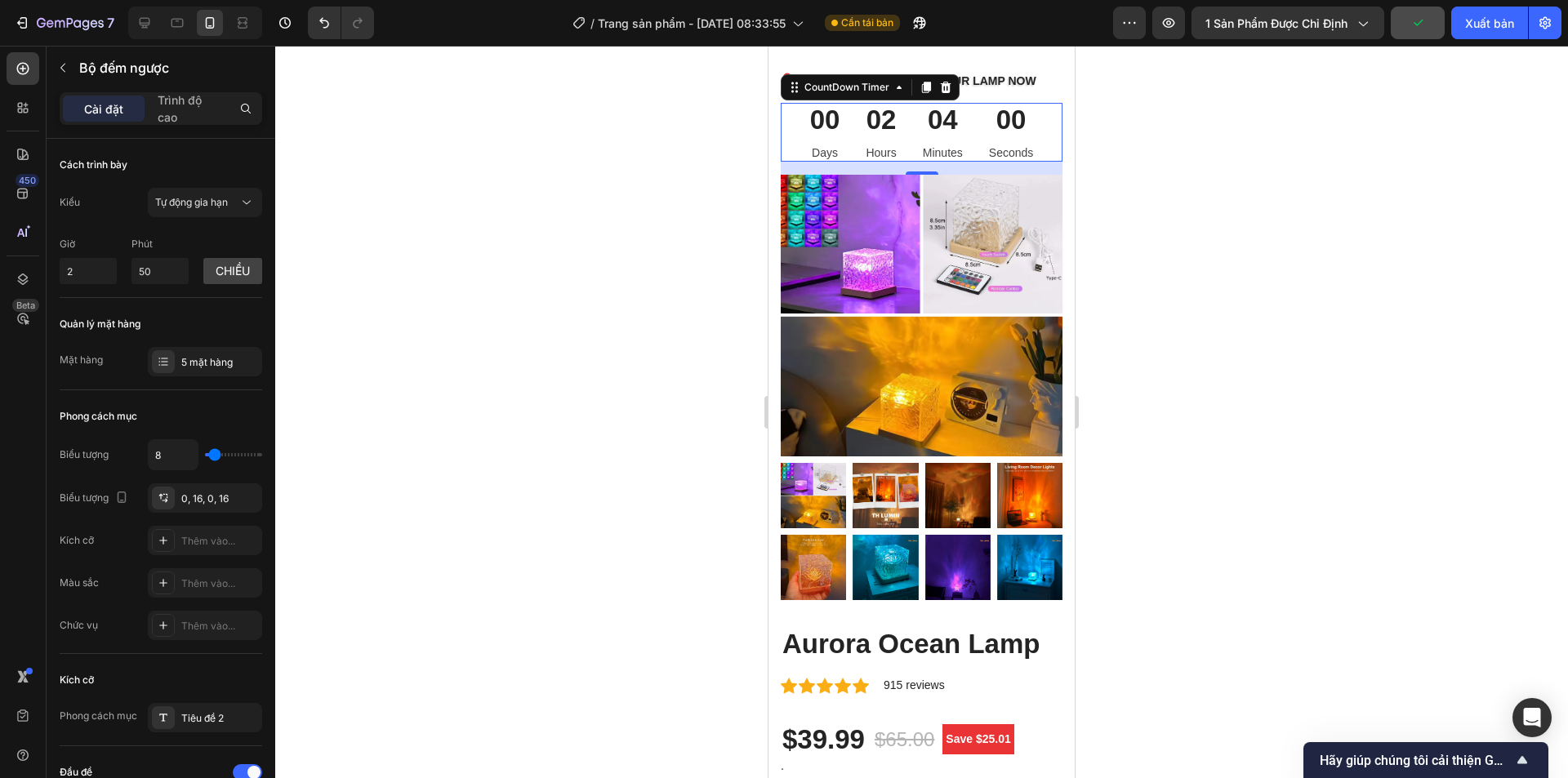
click at [1158, 263] on div at bounding box center [922, 411] width 1293 height 733
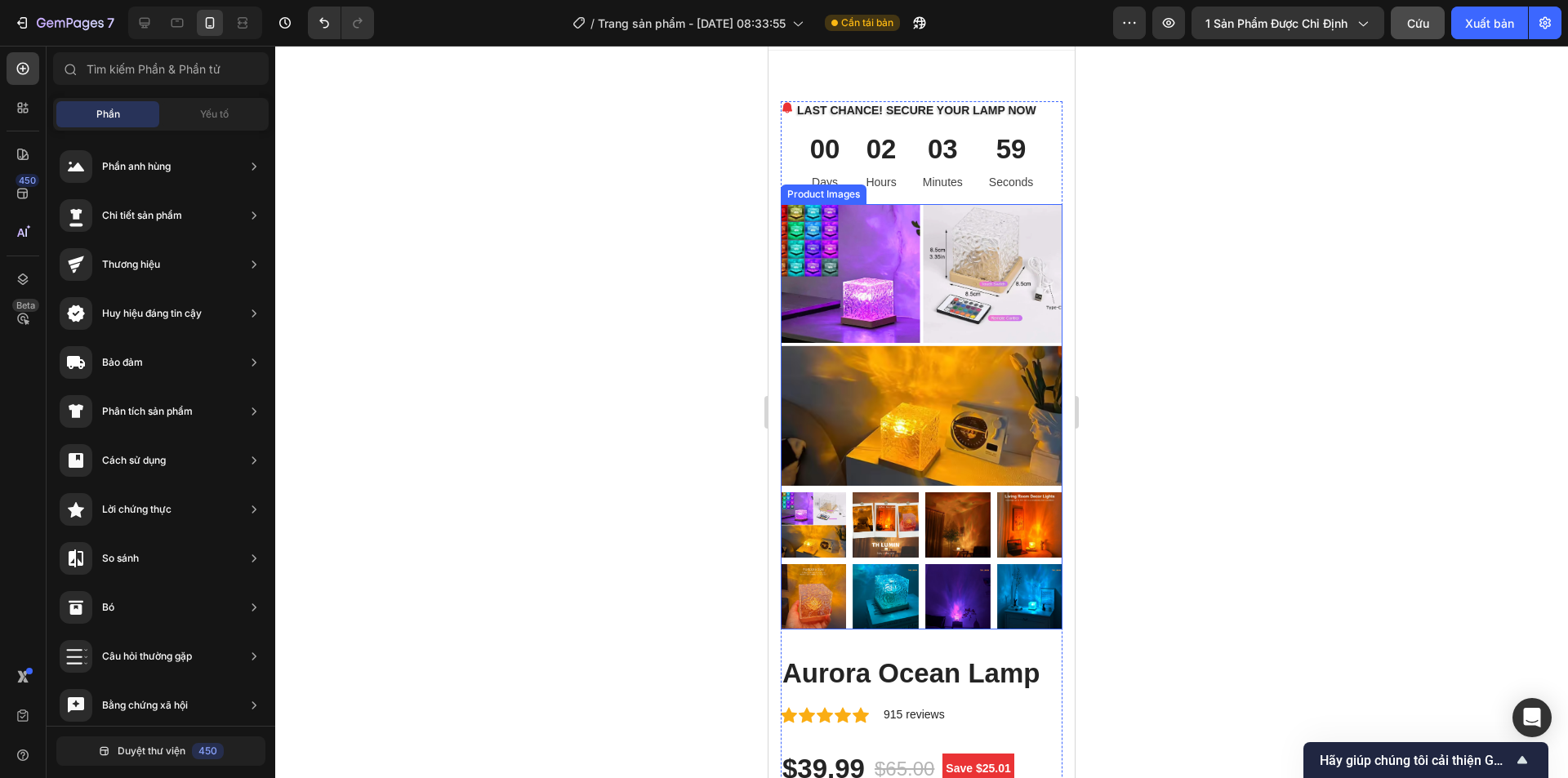
scroll to position [0, 0]
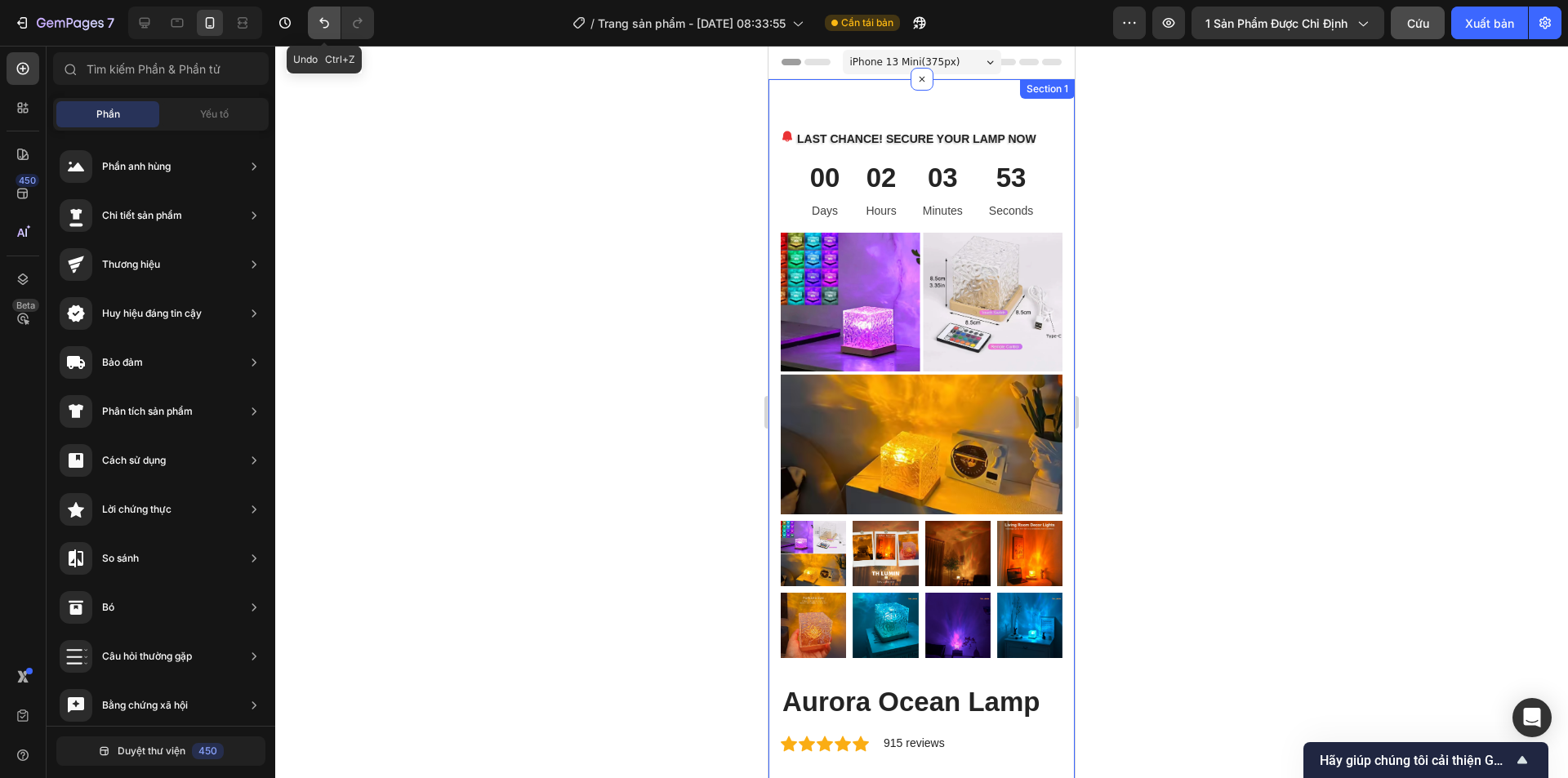
click at [328, 35] on button "Hoàn tác/Làm lại" at bounding box center [324, 23] width 32 height 32
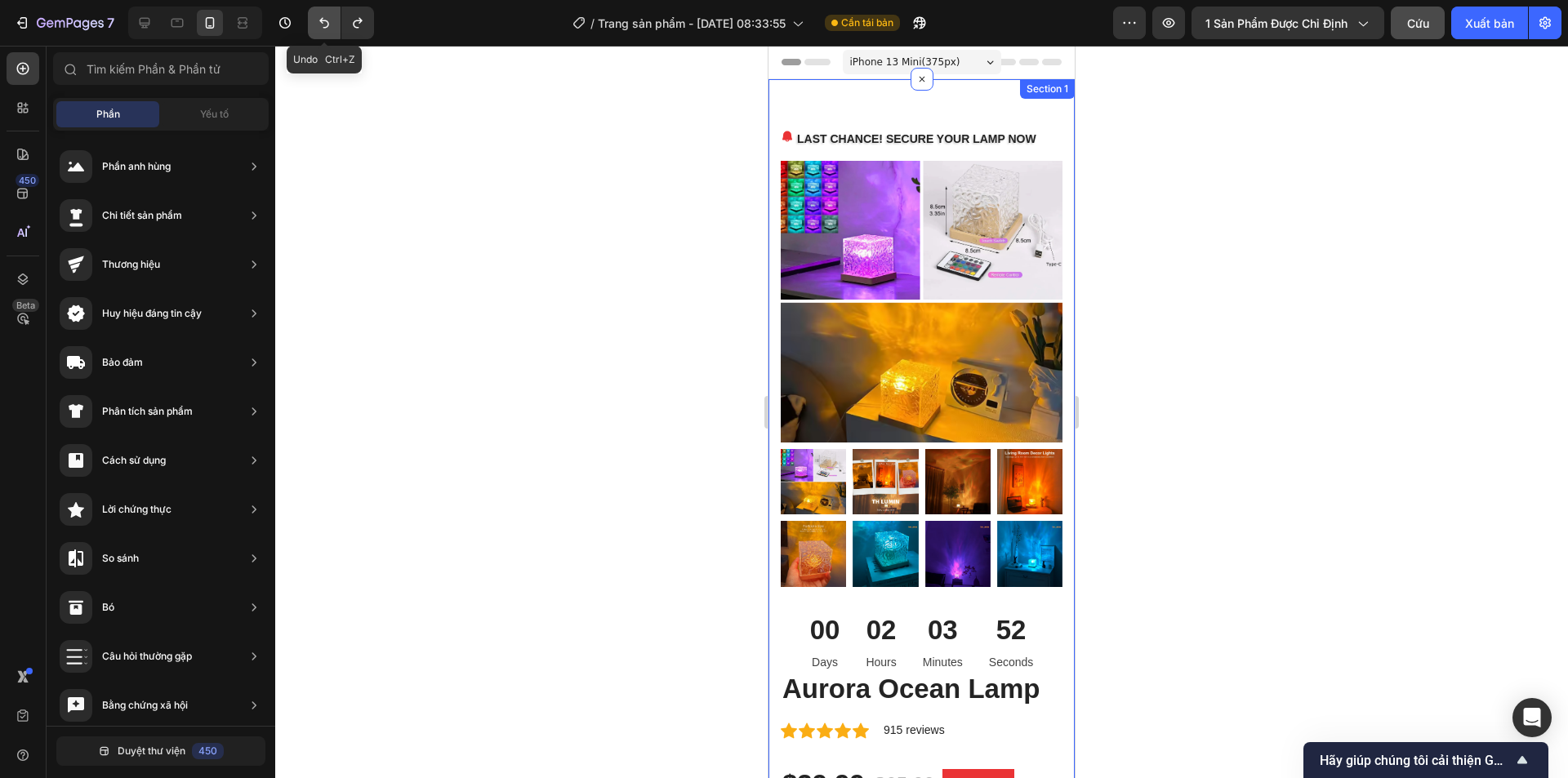
click at [328, 35] on button "Hoàn tác/Làm lại" at bounding box center [324, 23] width 32 height 32
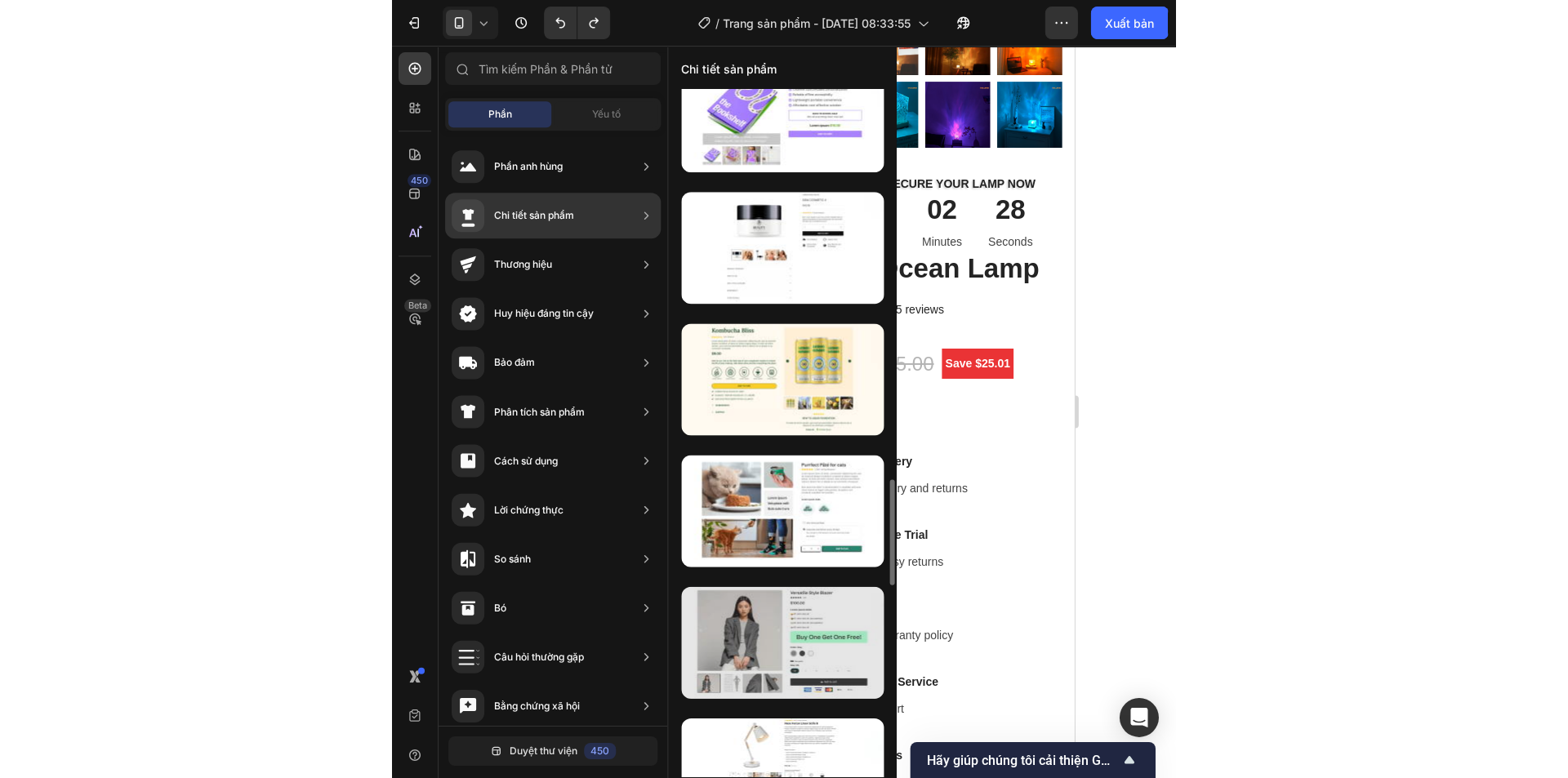
scroll to position [3103, 0]
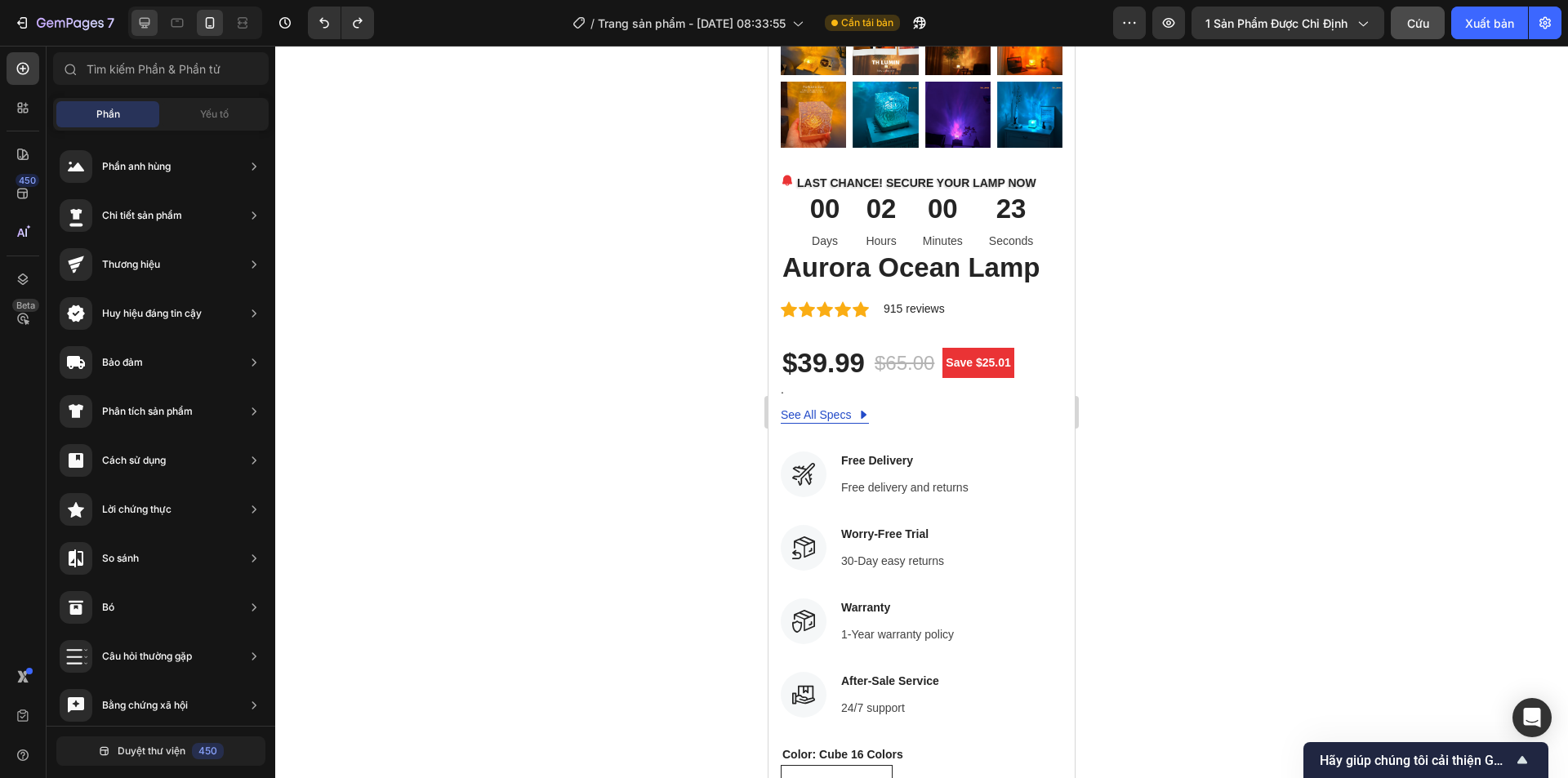
drag, startPoint x: 146, startPoint y: 25, endPoint x: 503, endPoint y: 275, distance: 435.8
click at [146, 25] on icon at bounding box center [144, 23] width 10 height 10
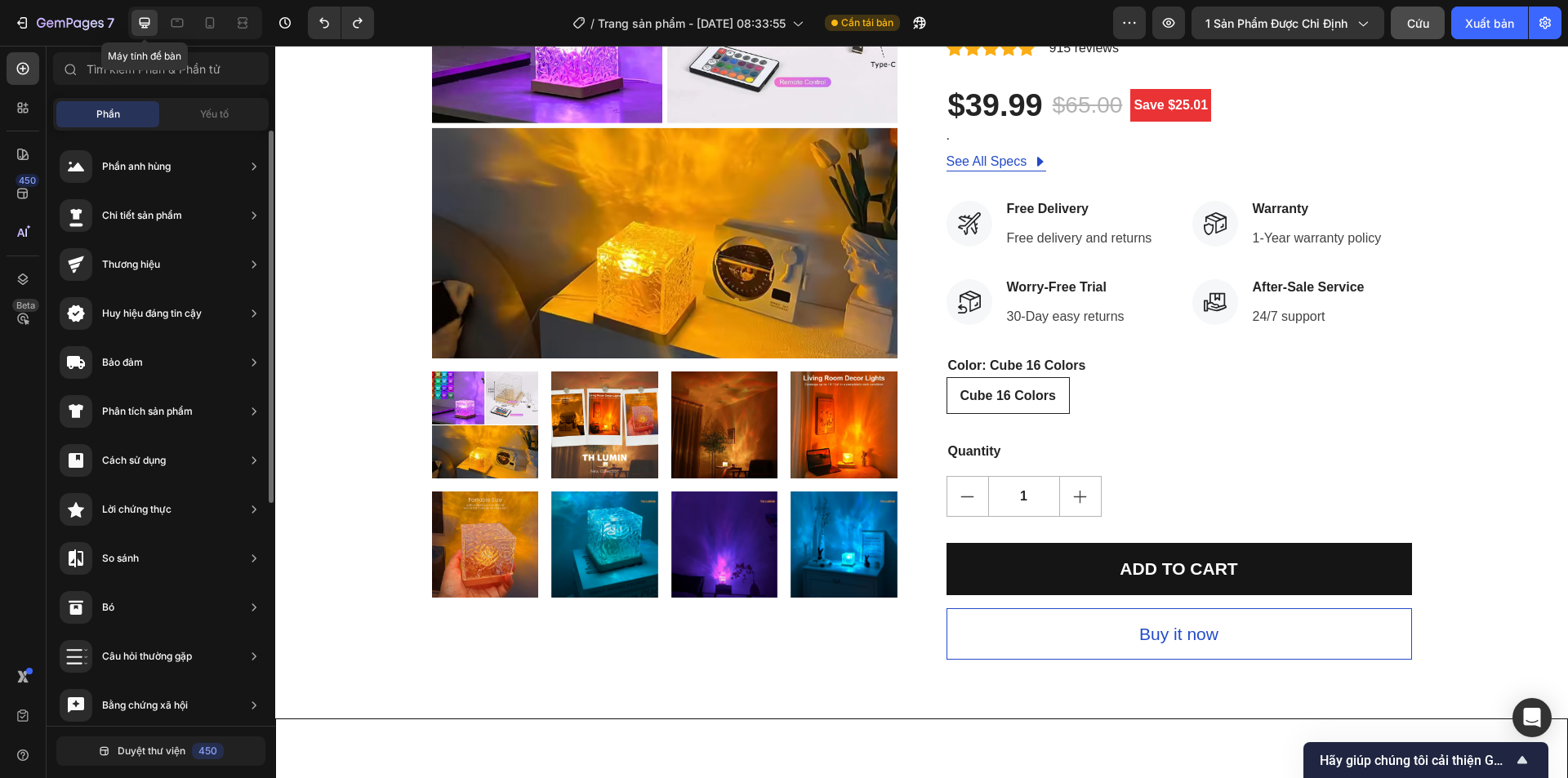
scroll to position [91, 0]
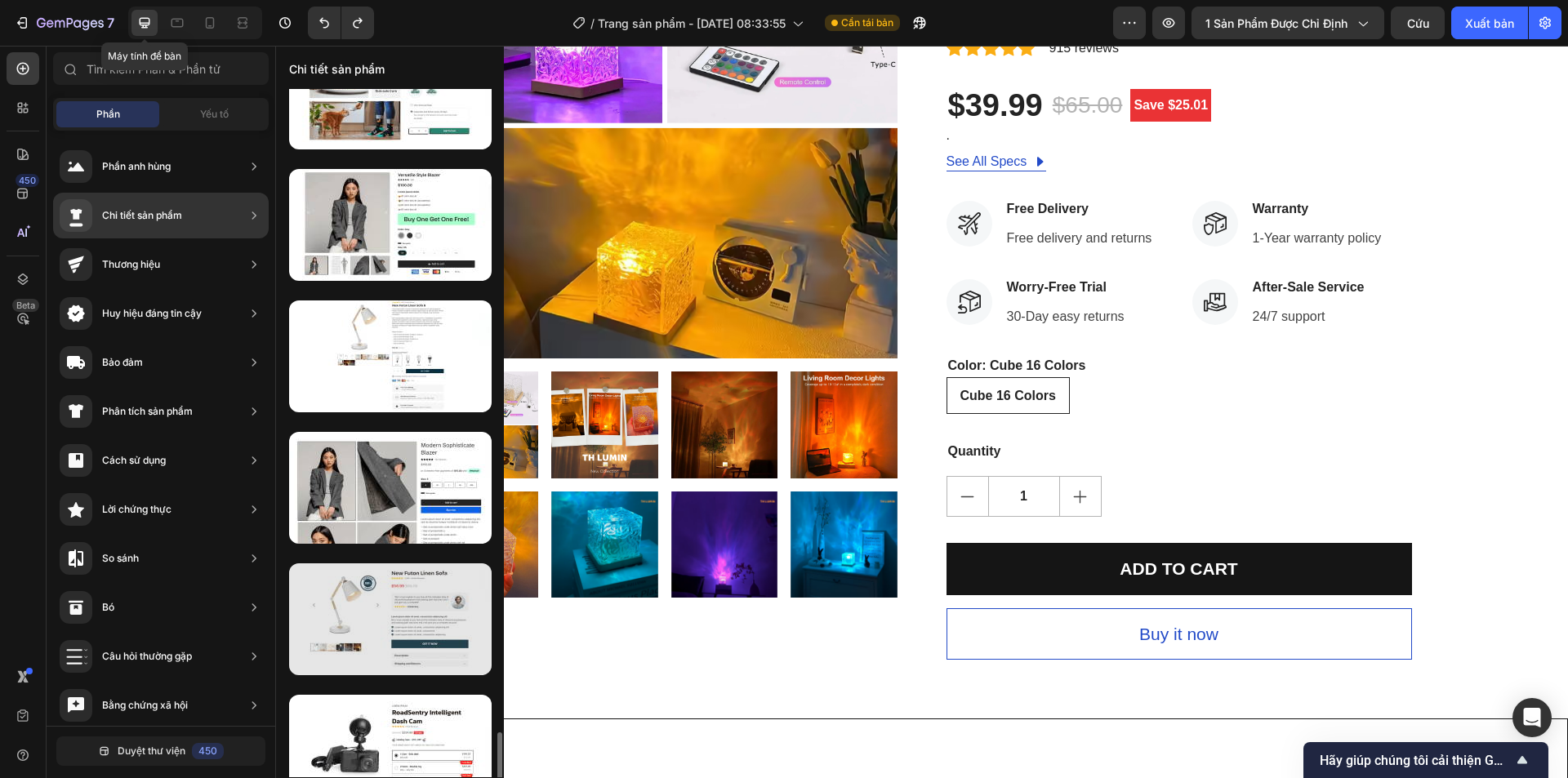
scroll to position [3194, 0]
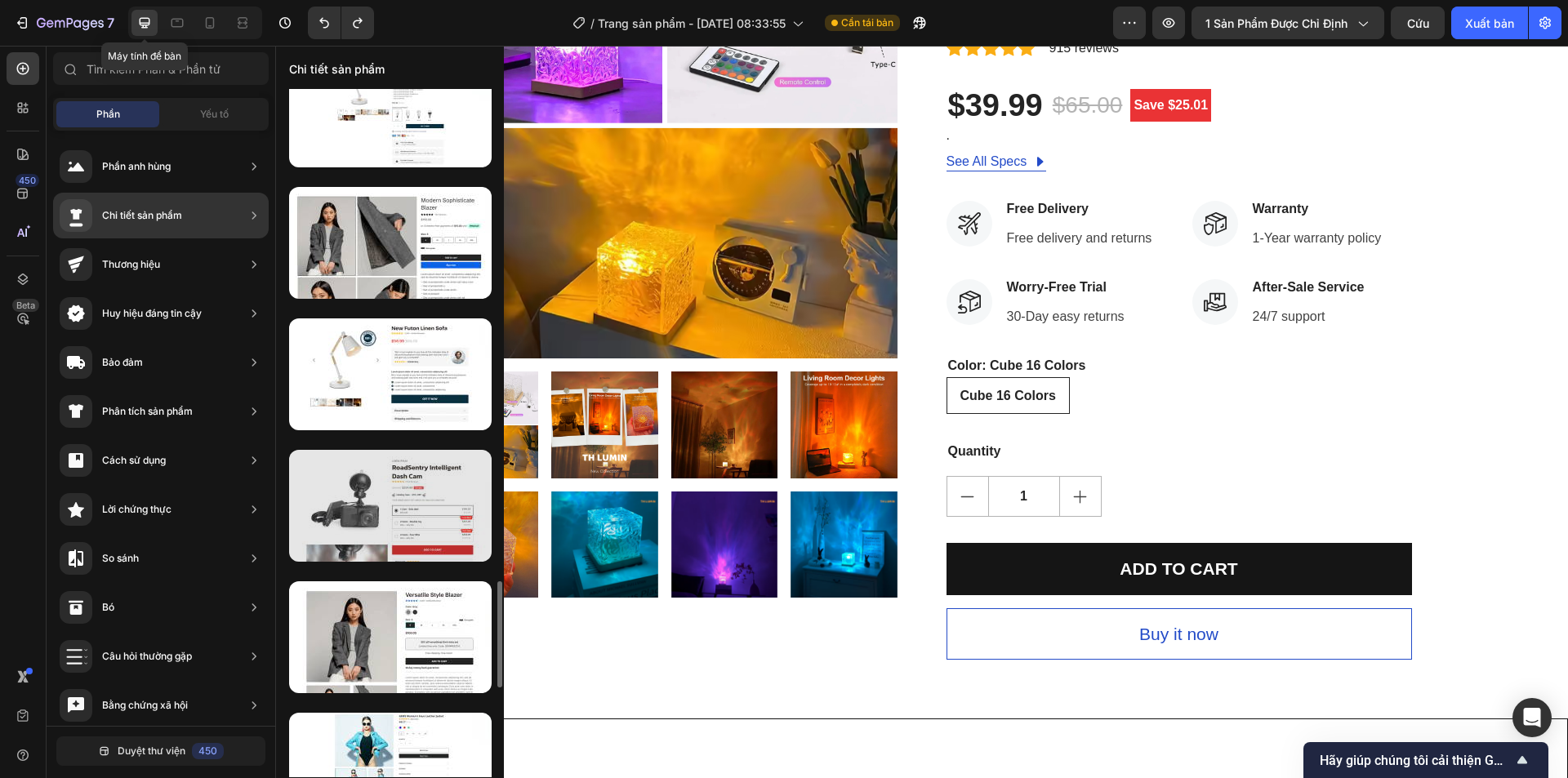
click at [420, 549] on div at bounding box center [390, 505] width 203 height 112
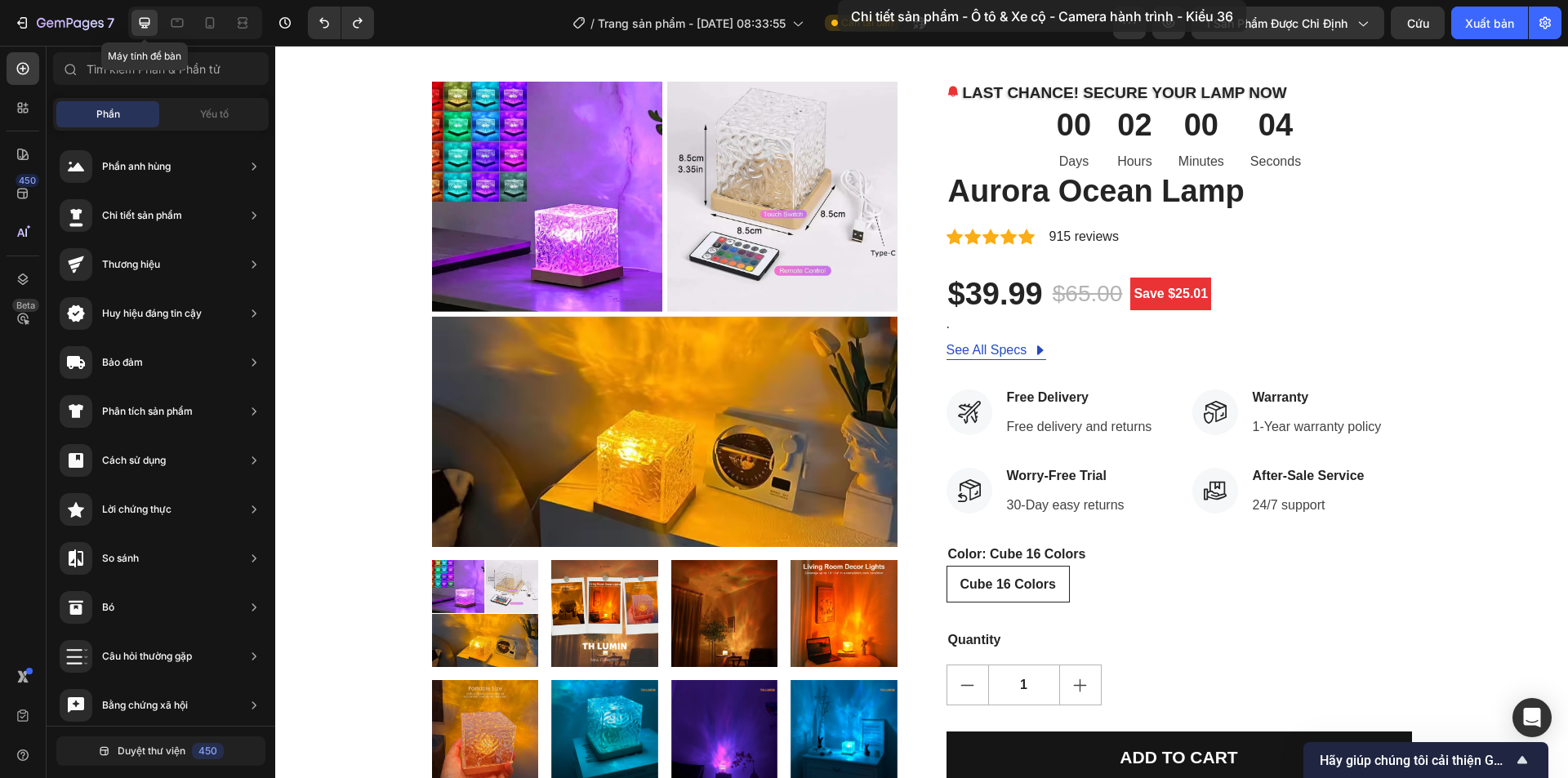
scroll to position [0, 0]
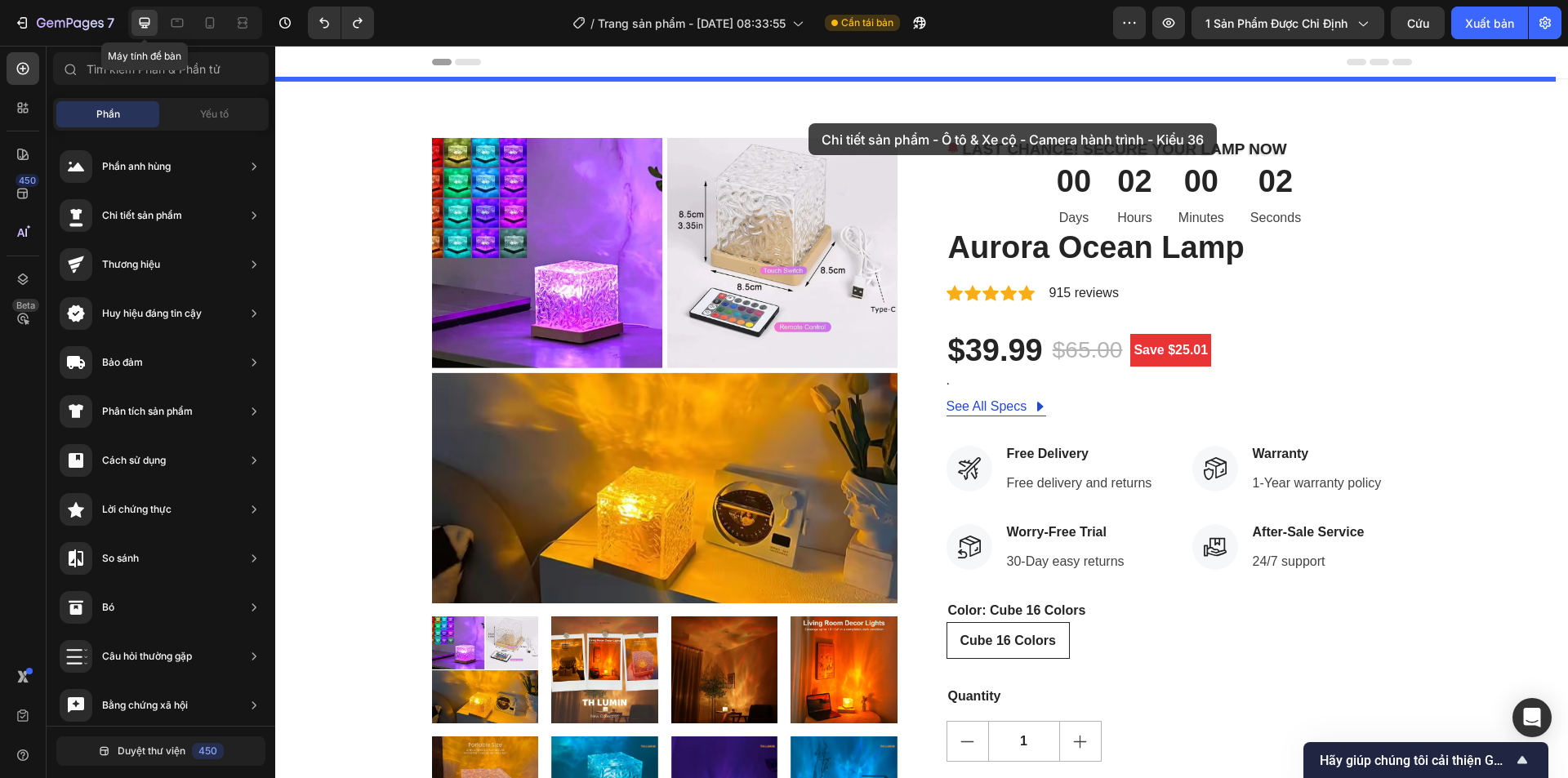
drag, startPoint x: 702, startPoint y: 580, endPoint x: 809, endPoint y: 123, distance: 469.4
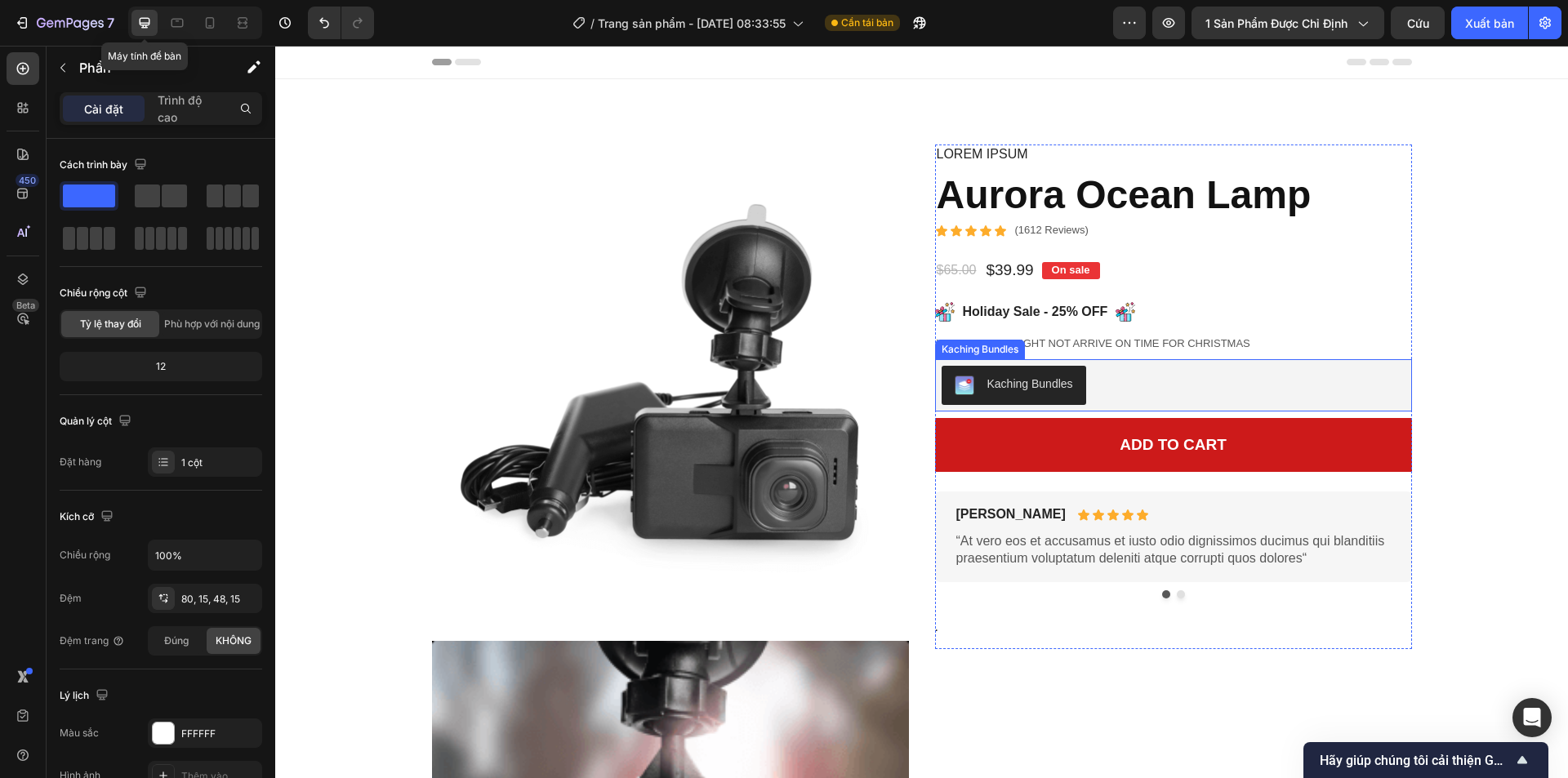
click at [1020, 388] on div "Kaching Bundles" at bounding box center [1030, 384] width 85 height 17
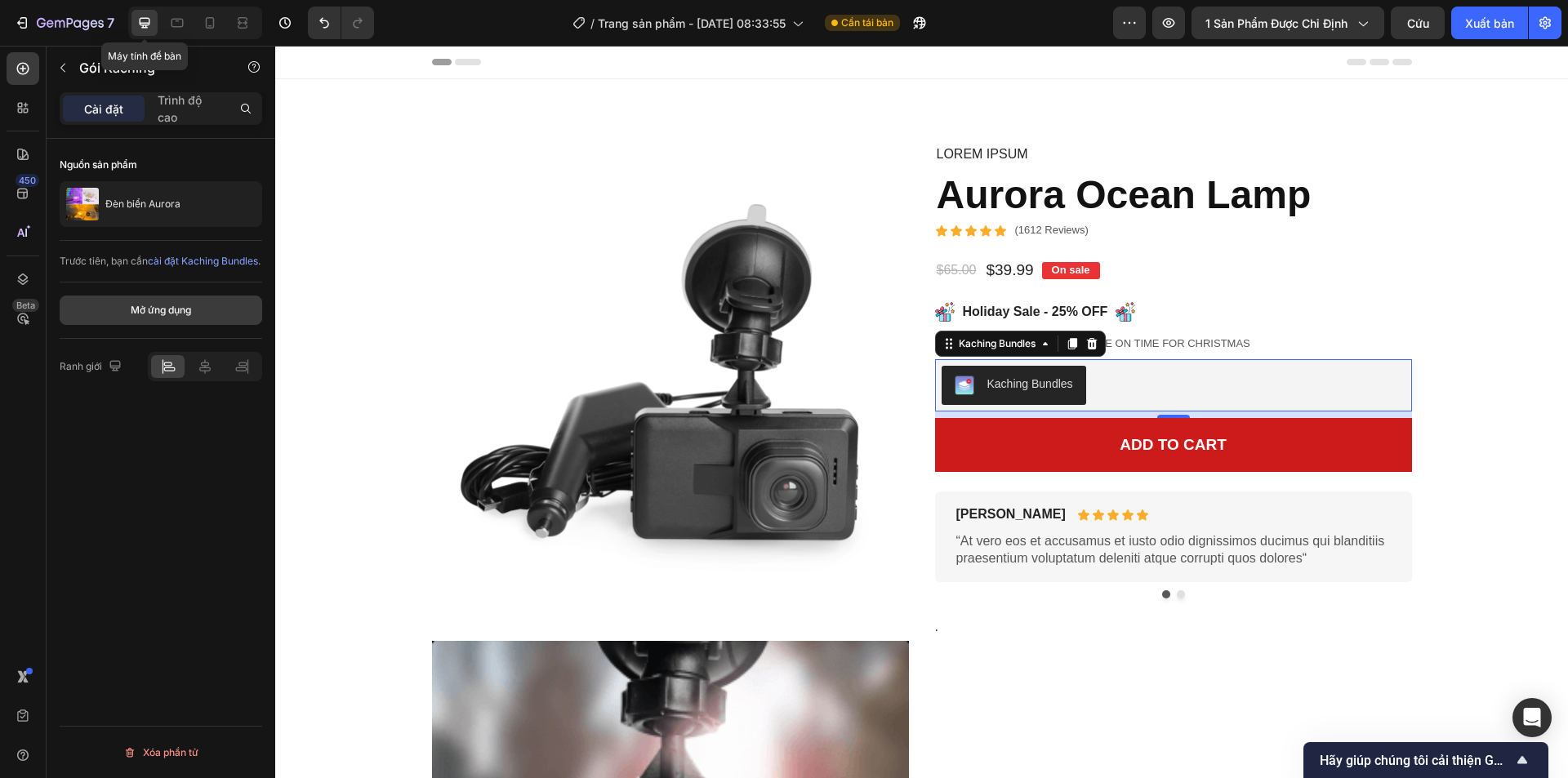
click at [217, 315] on button "Mở ứng dụng" at bounding box center [161, 310] width 203 height 29
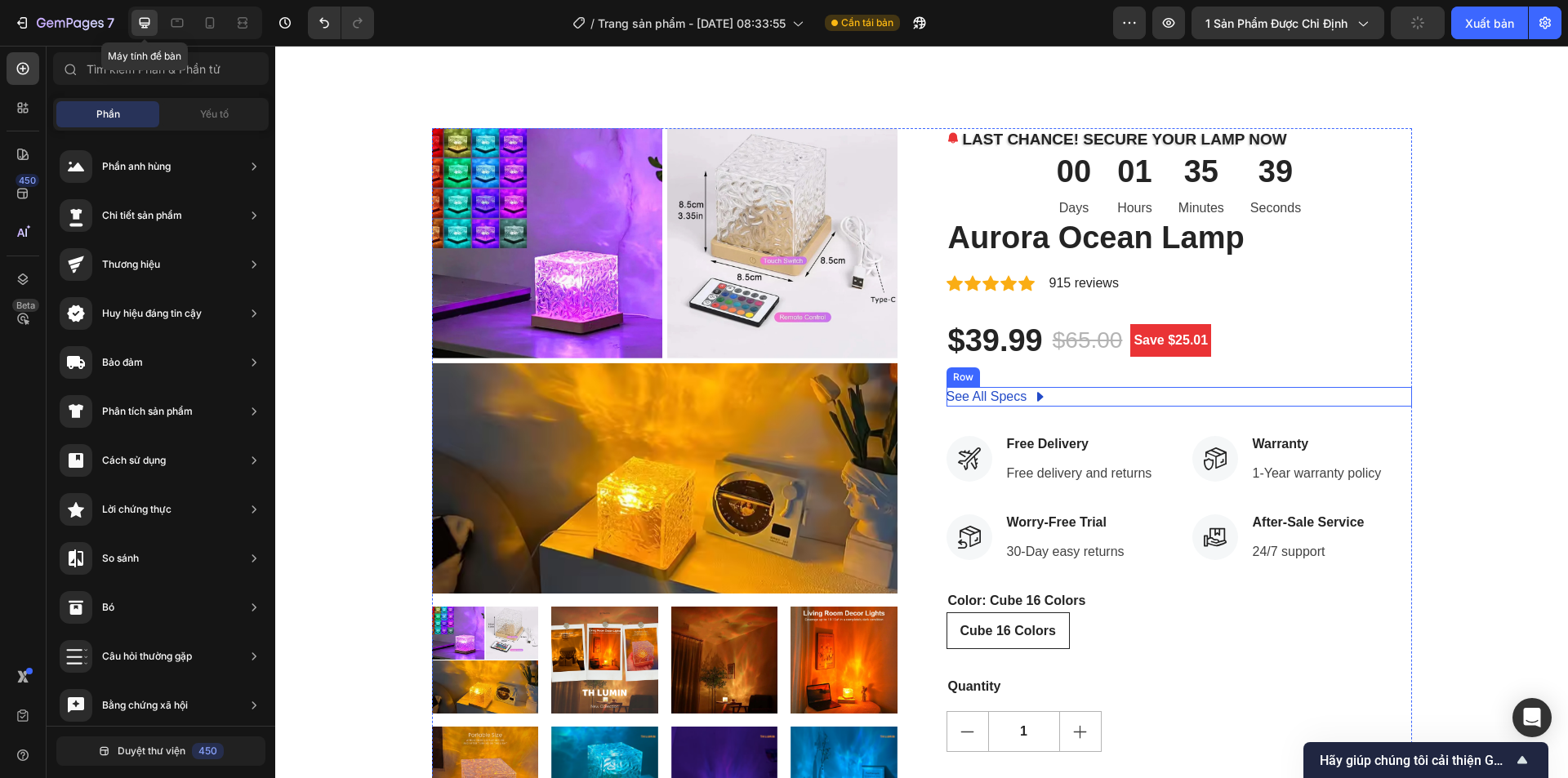
scroll to position [572, 0]
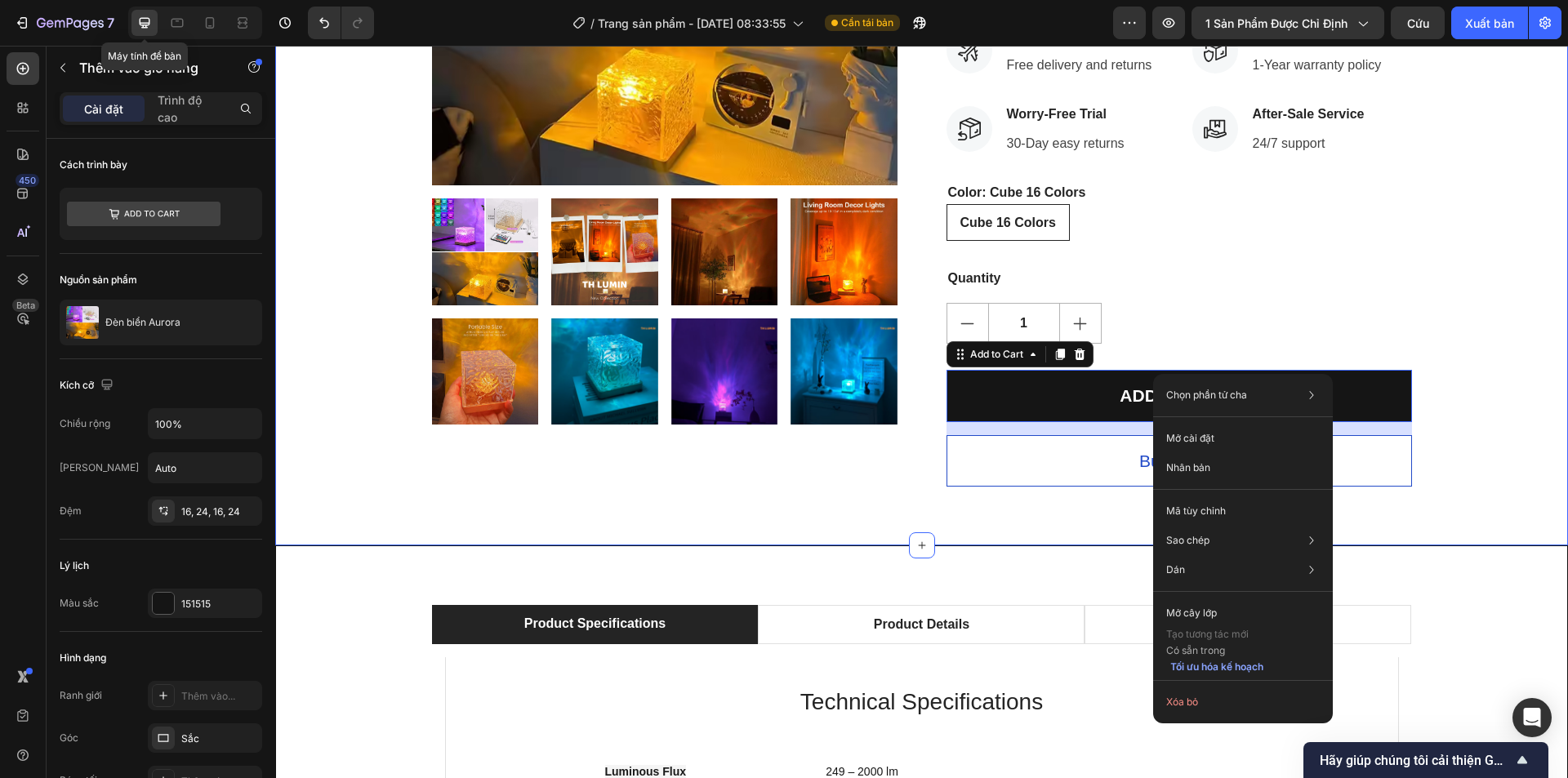
click at [822, 505] on div "Product Images LAST CHANCE! SECURE YOUR LAMP NOW Stock Counter 00 Days 01 Hours…" at bounding box center [922, 103] width 1293 height 885
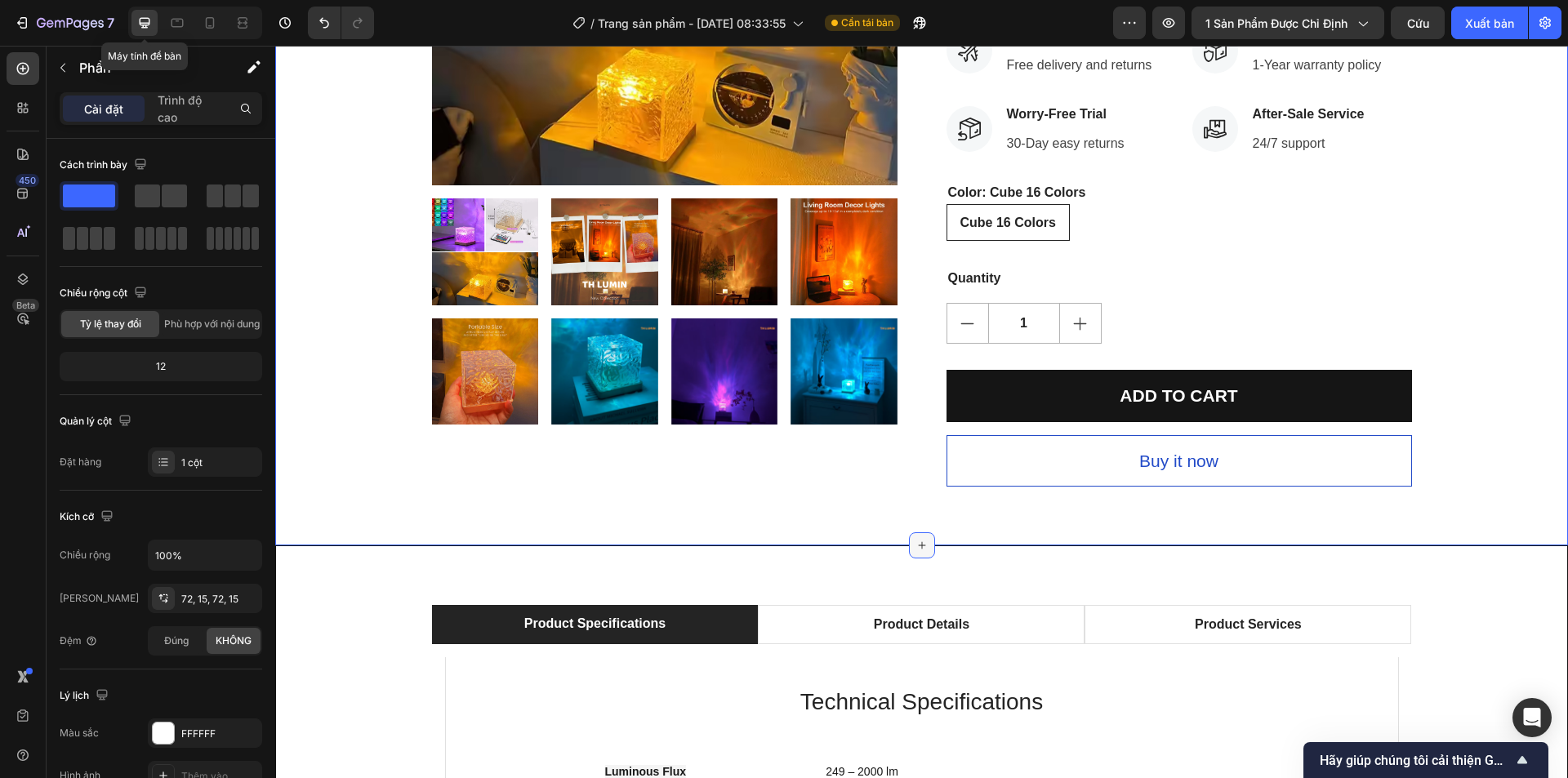
click at [916, 544] on icon at bounding box center [922, 545] width 13 height 13
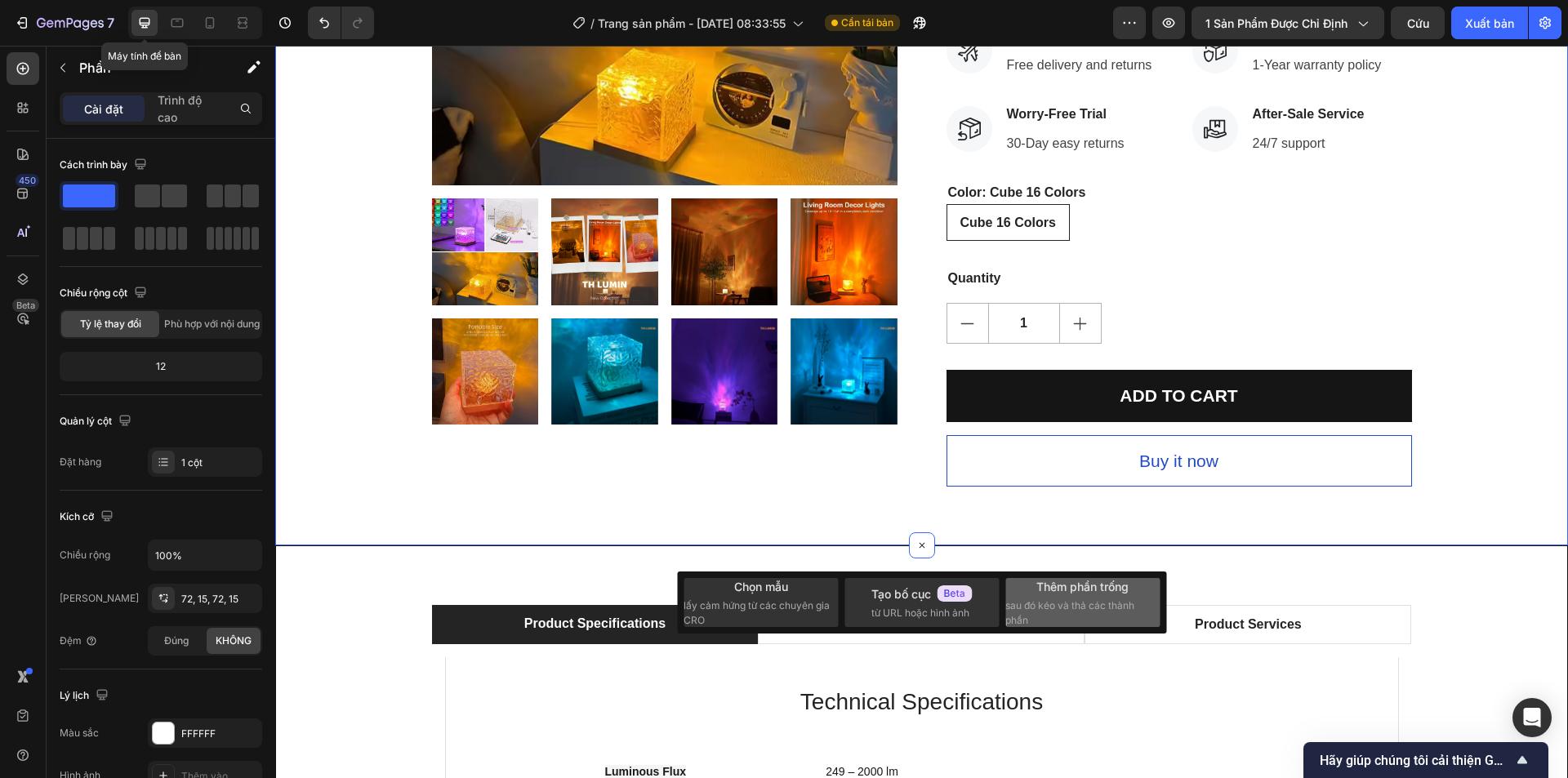
click at [1077, 598] on span "sau đó kéo và thả các thành phần" at bounding box center [1082, 613] width 152 height 29
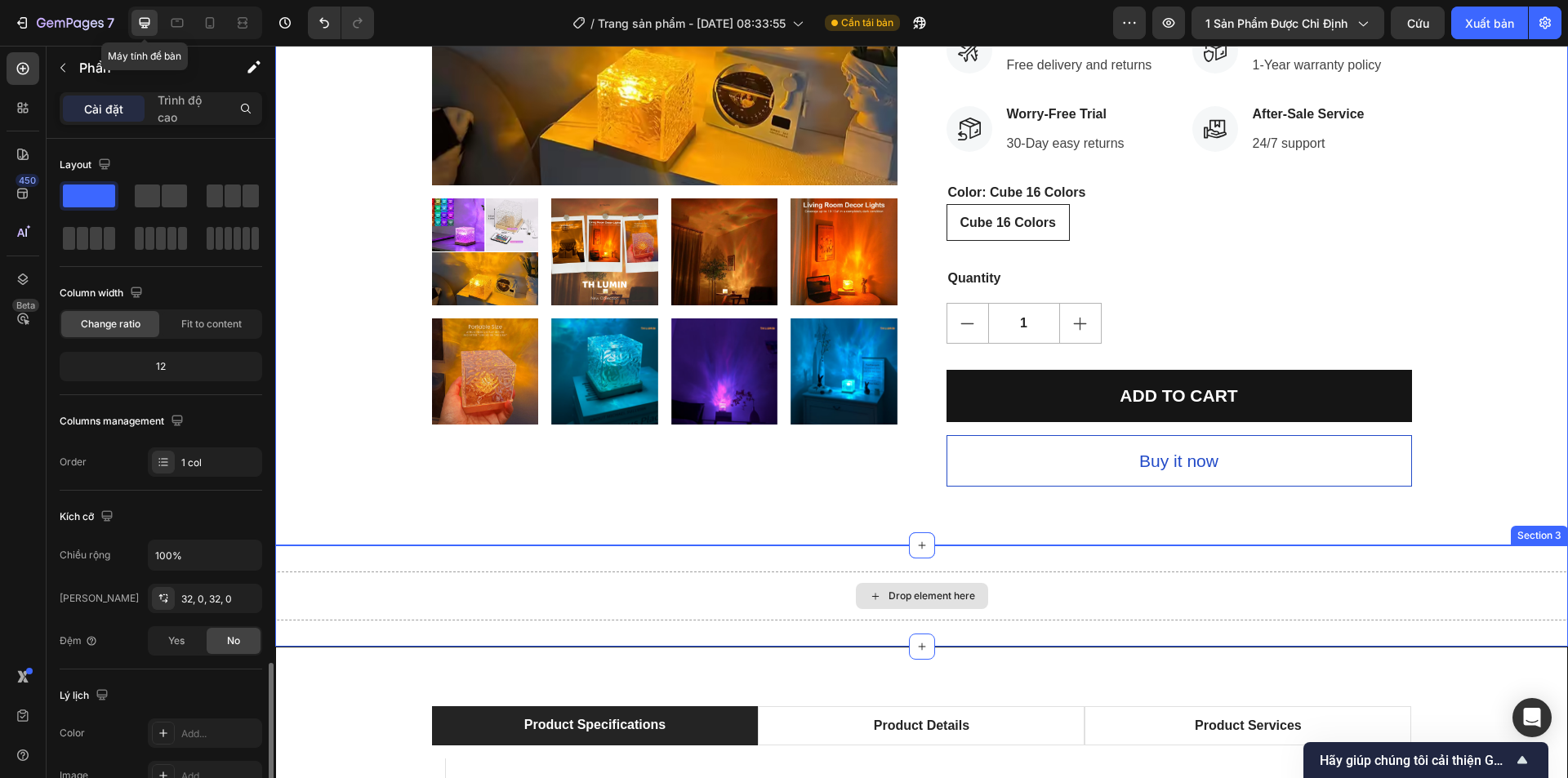
scroll to position [310, 0]
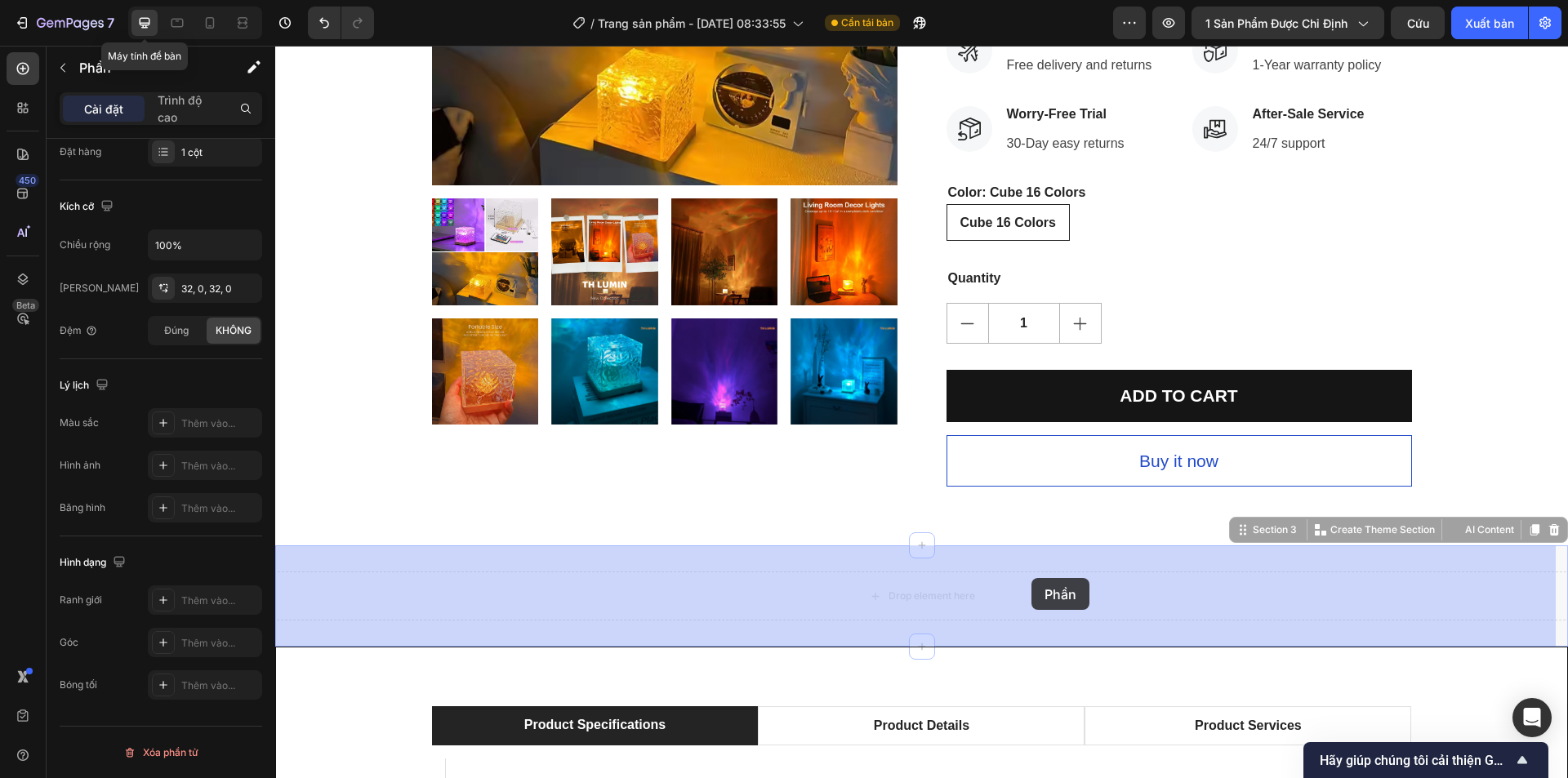
drag, startPoint x: 803, startPoint y: 604, endPoint x: 1024, endPoint y: 592, distance: 221.3
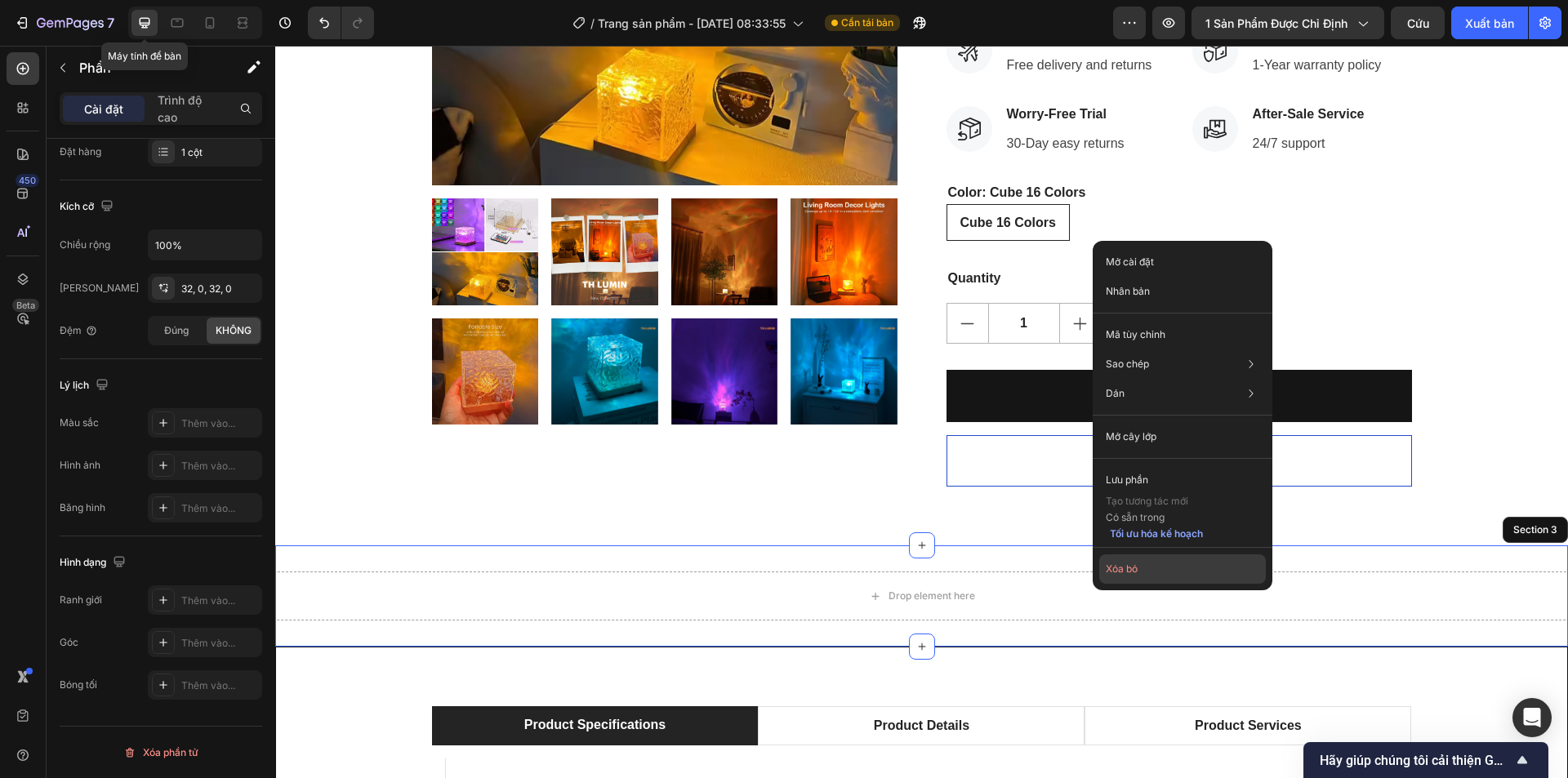
drag, startPoint x: 1146, startPoint y: 575, endPoint x: 862, endPoint y: 480, distance: 299.5
click at [1146, 575] on button "Xóa bỏ" at bounding box center [1182, 569] width 167 height 29
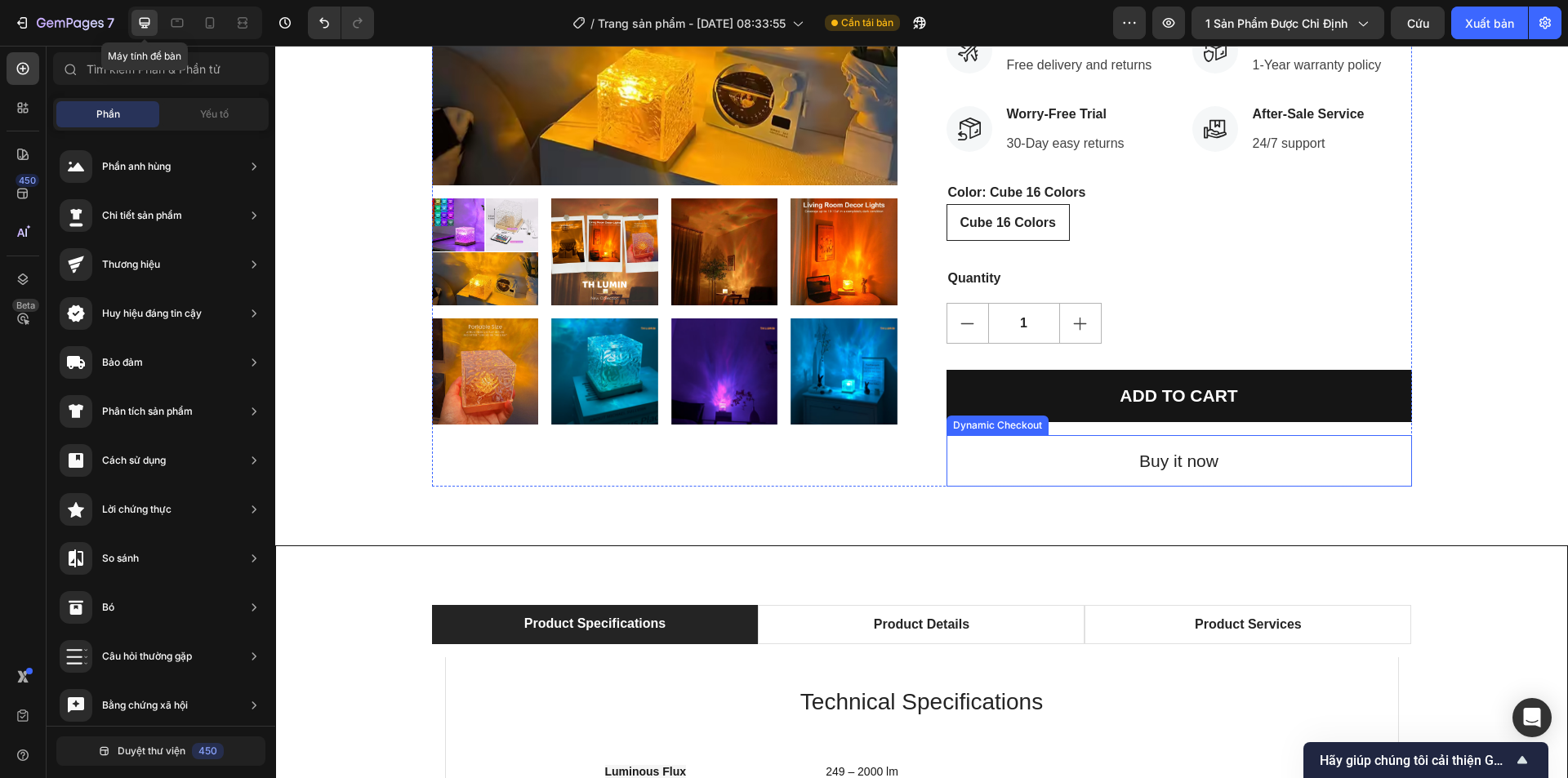
click at [1098, 470] on button "Buy it now" at bounding box center [1179, 461] width 465 height 52
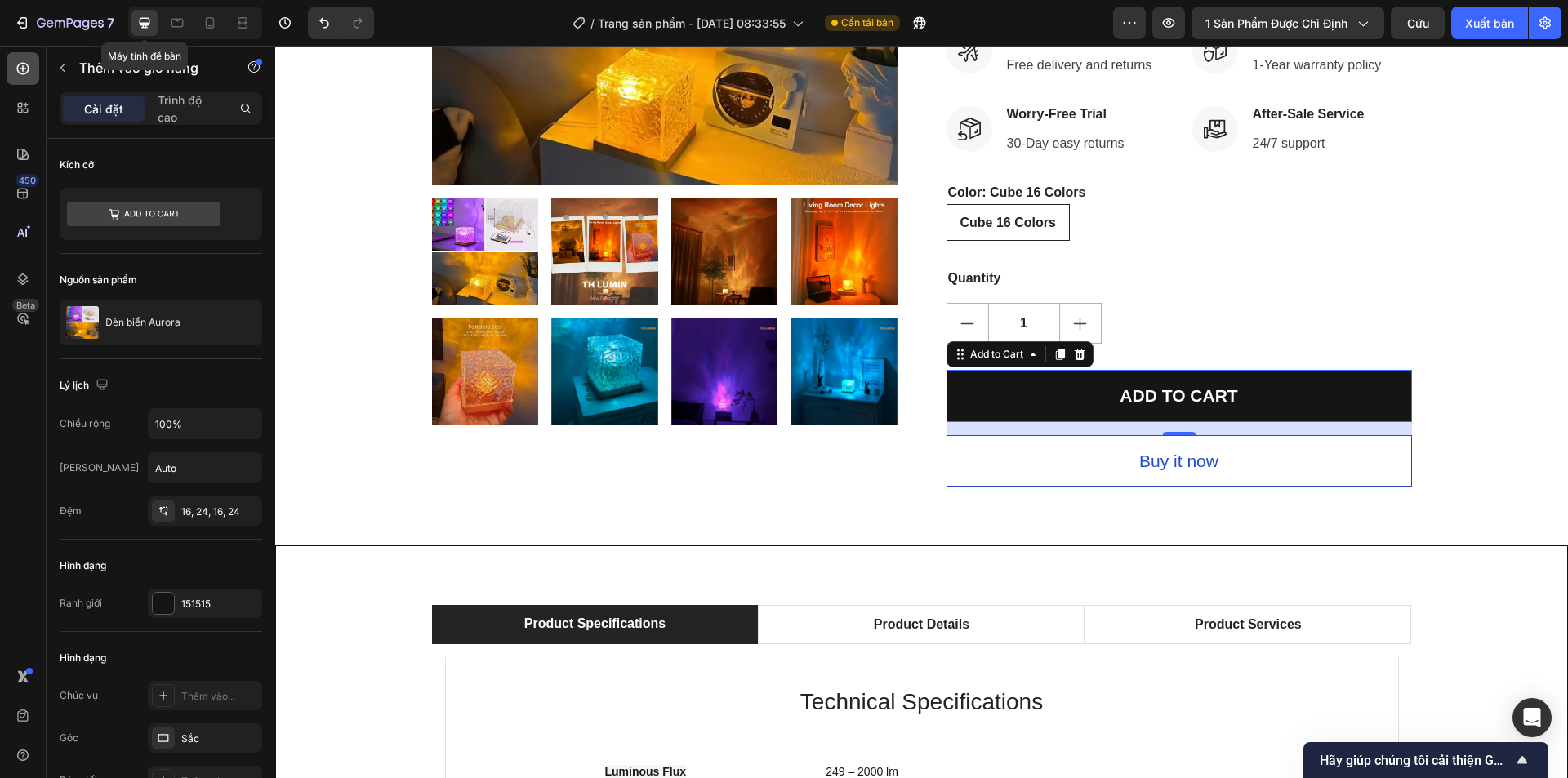
click at [32, 64] on div at bounding box center [23, 68] width 32 height 32
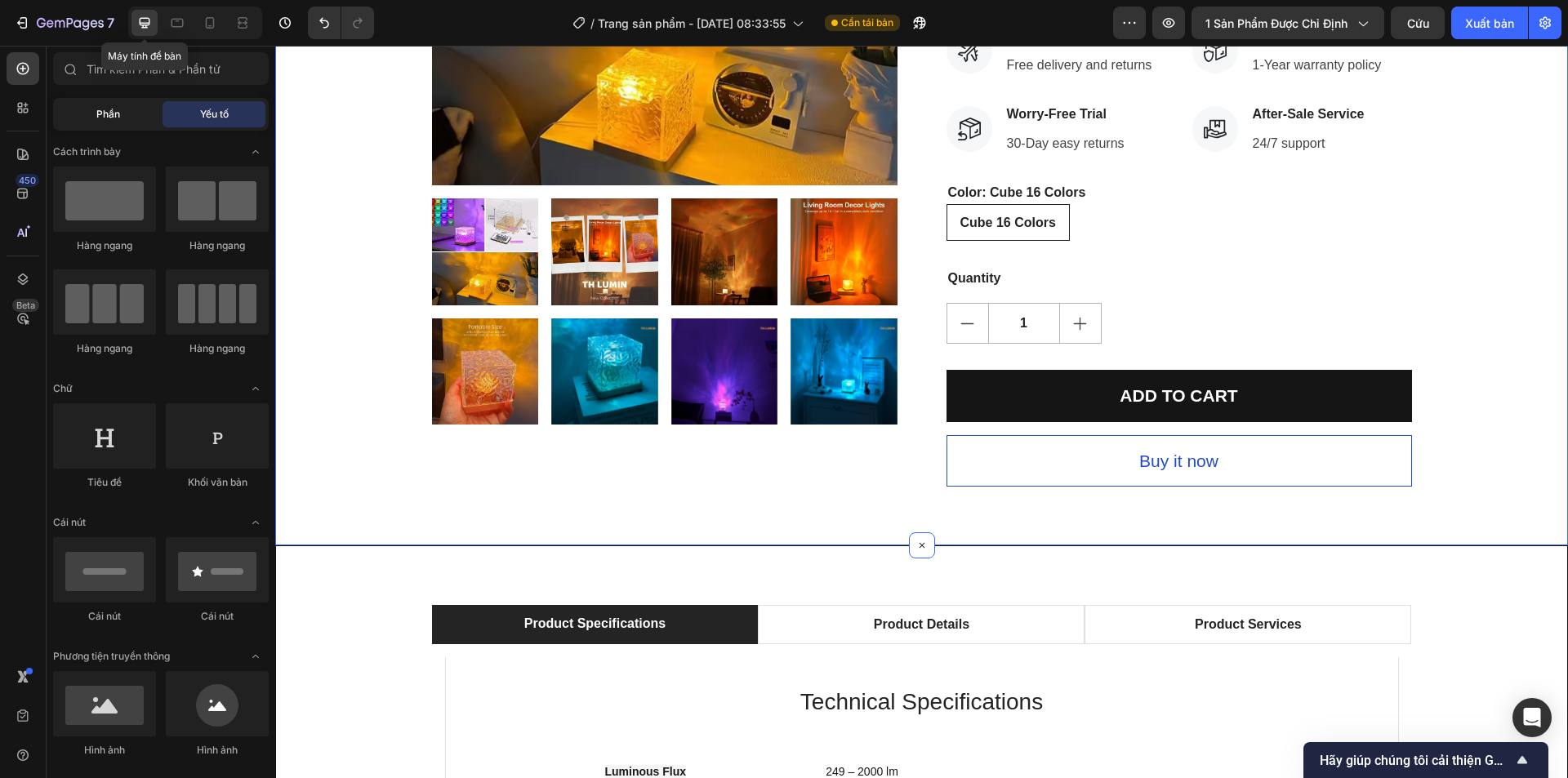
click at [109, 113] on font "Phần" at bounding box center [109, 114] width 24 height 12
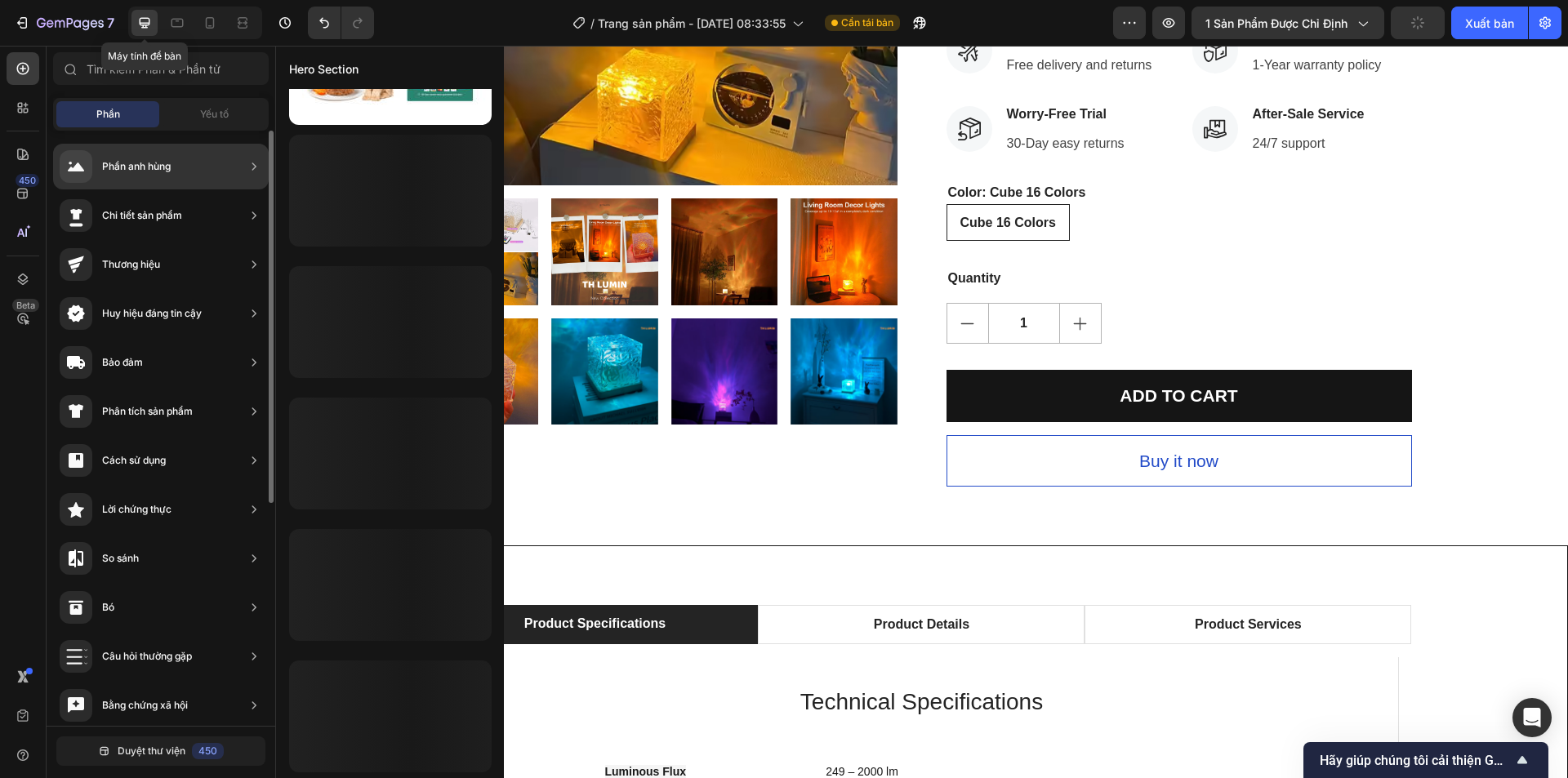
scroll to position [1931, 0]
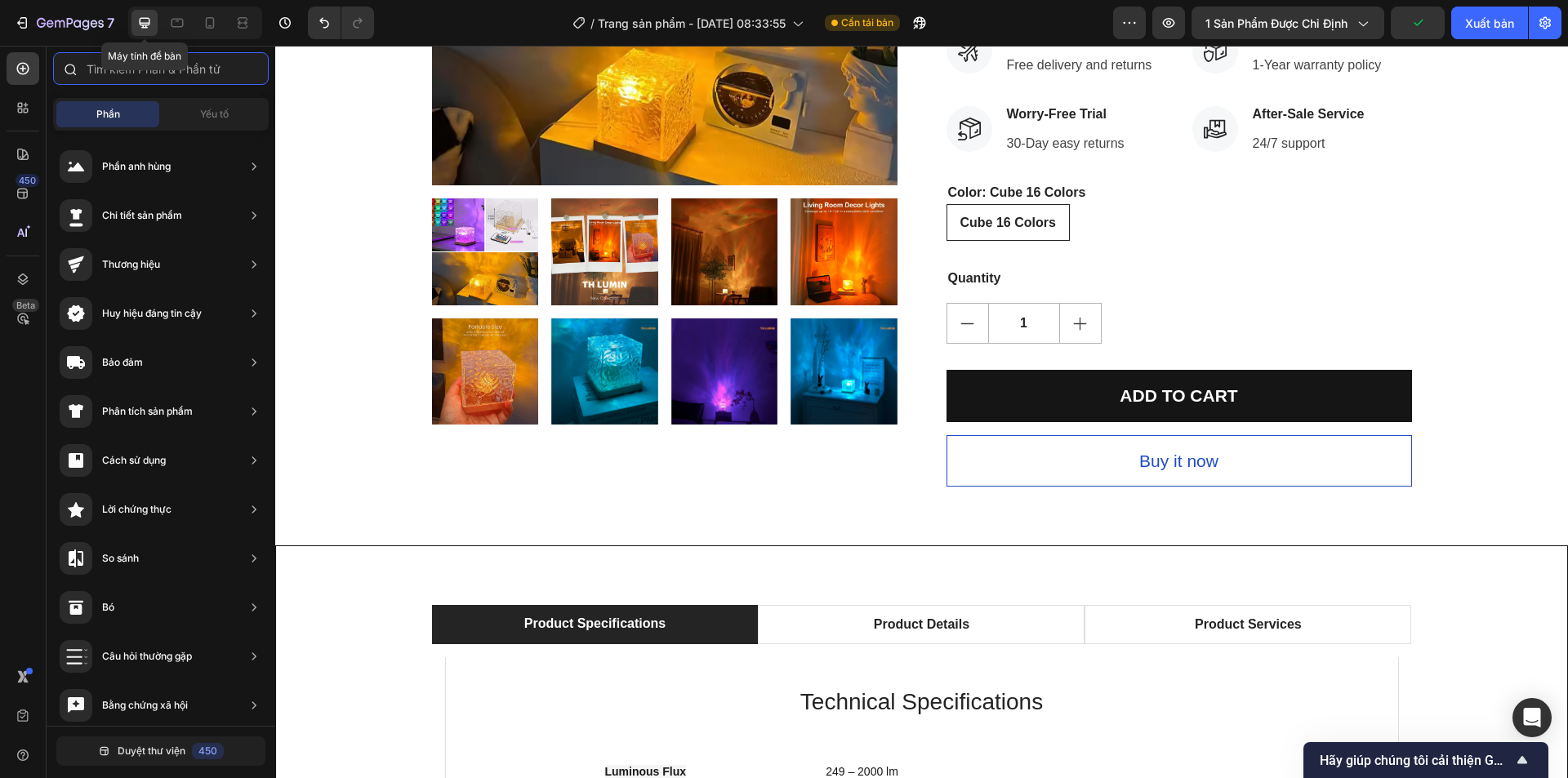
click at [185, 80] on input "text" at bounding box center [161, 68] width 215 height 32
click at [141, 74] on input "text" at bounding box center [161, 68] width 215 height 32
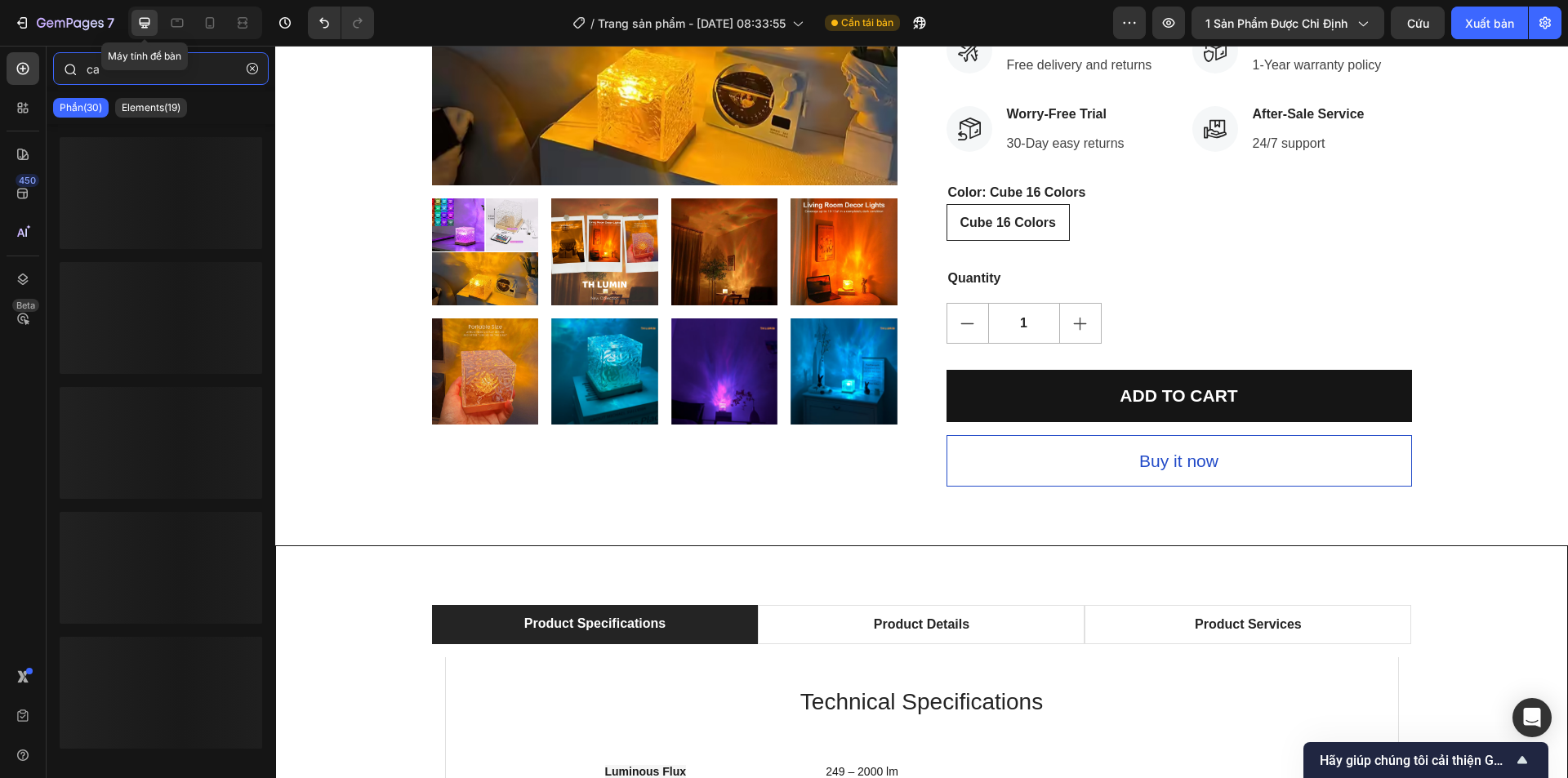
type input "c"
type input "k"
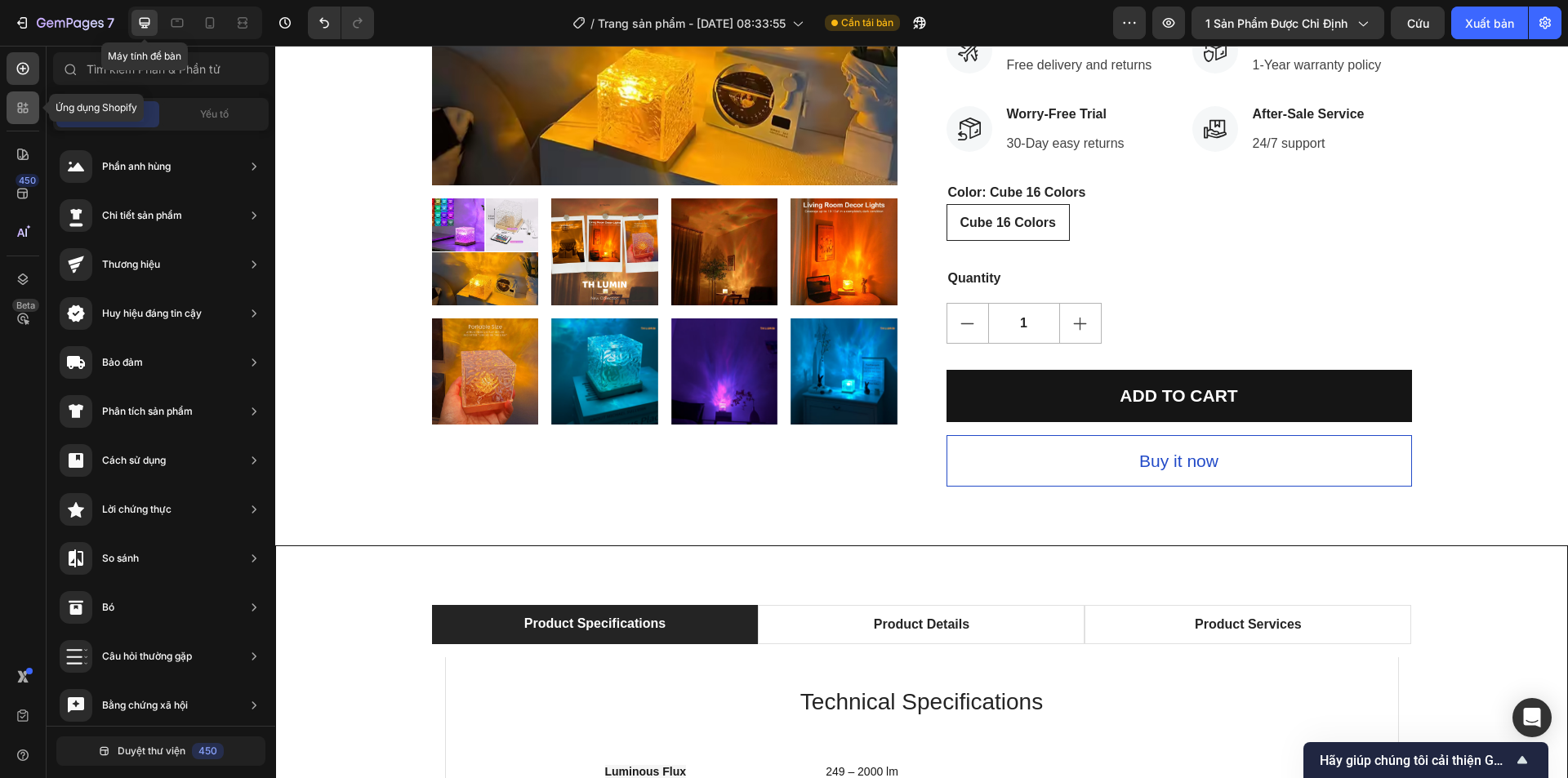
click at [23, 111] on icon at bounding box center [22, 108] width 16 height 16
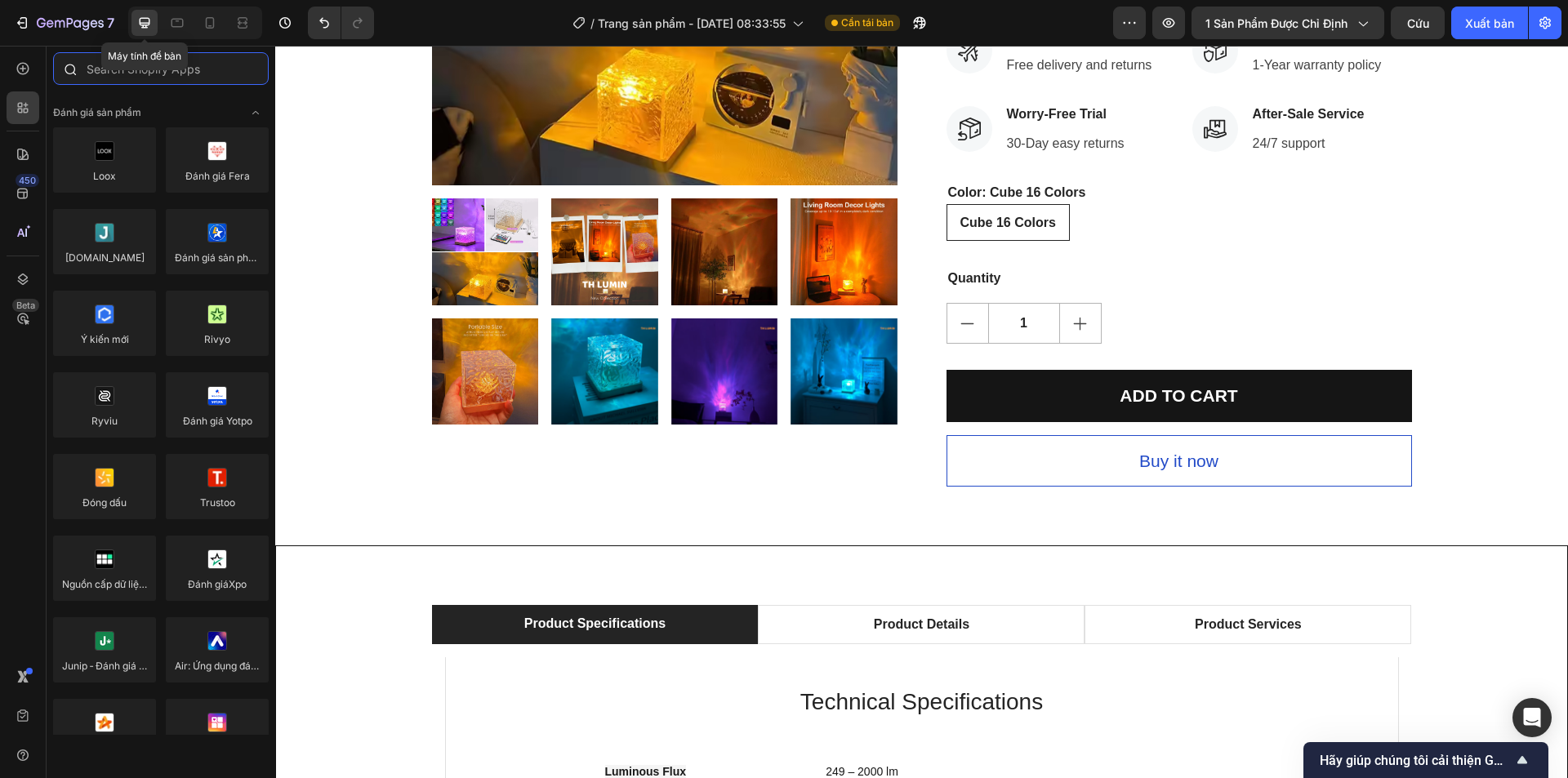
click at [213, 74] on input "text" at bounding box center [161, 68] width 215 height 32
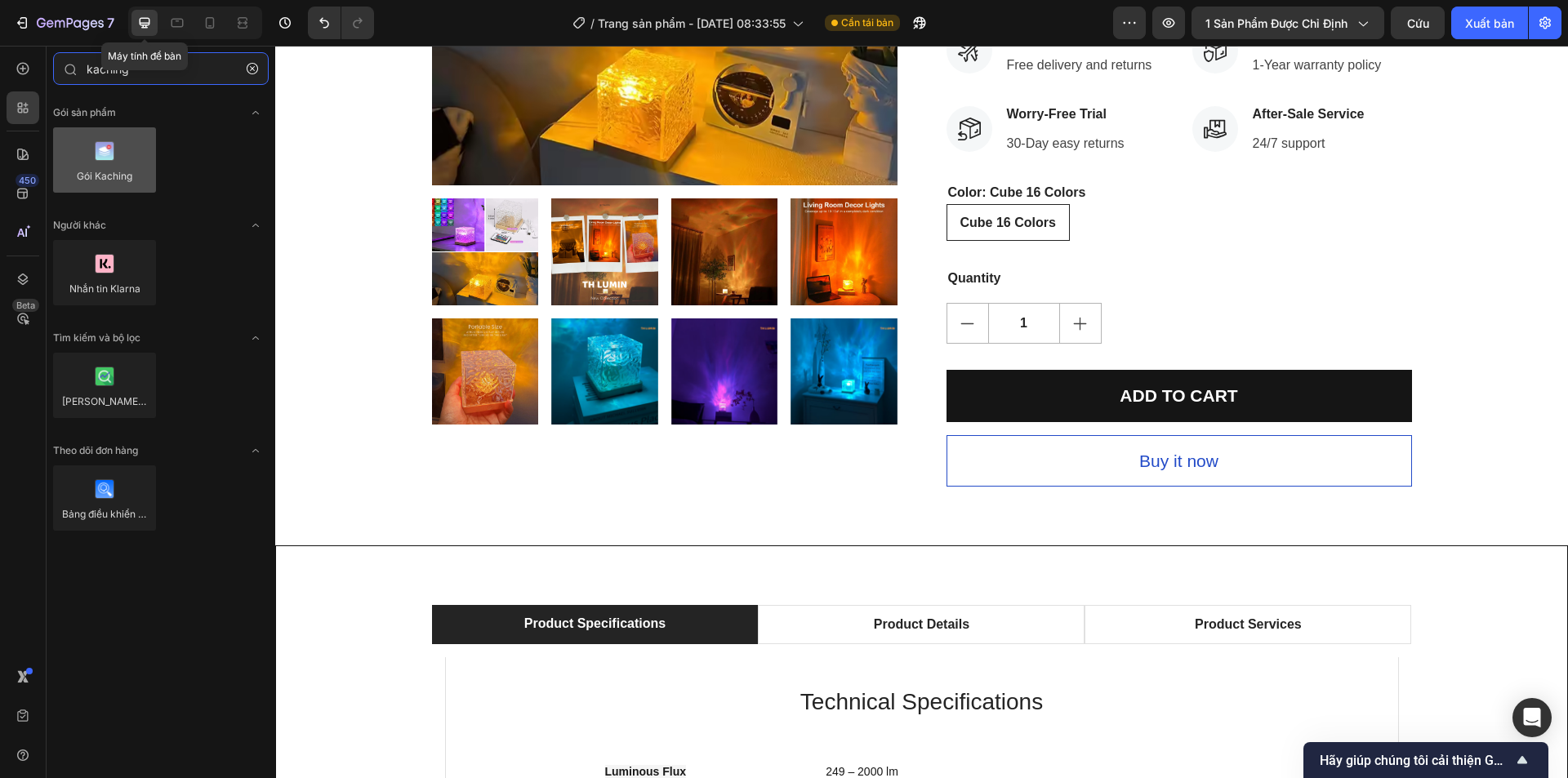
type input "kaching"
click at [111, 167] on div at bounding box center [104, 160] width 103 height 65
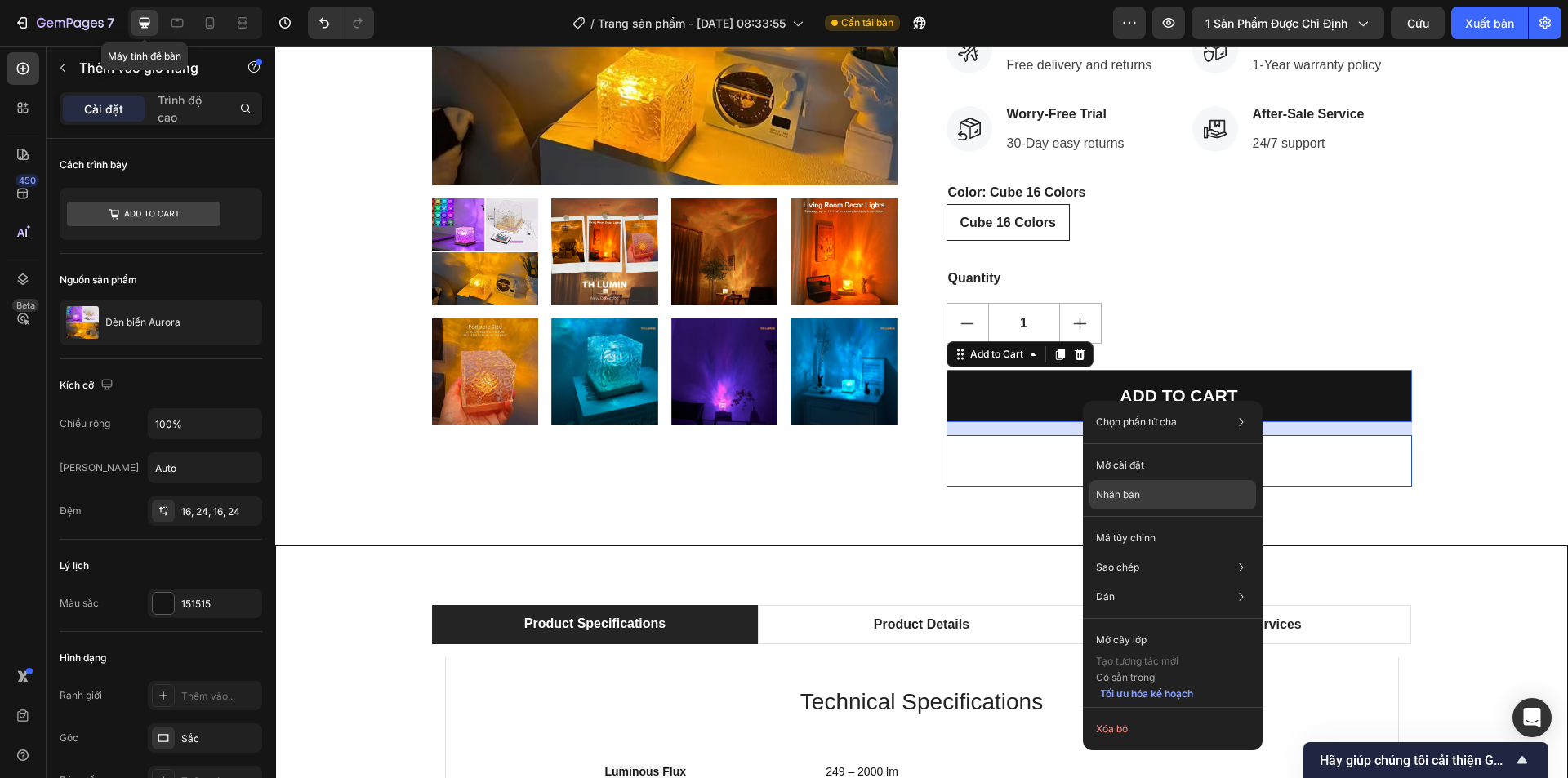
click at [1129, 504] on div "Nhân bản" at bounding box center [1172, 495] width 167 height 29
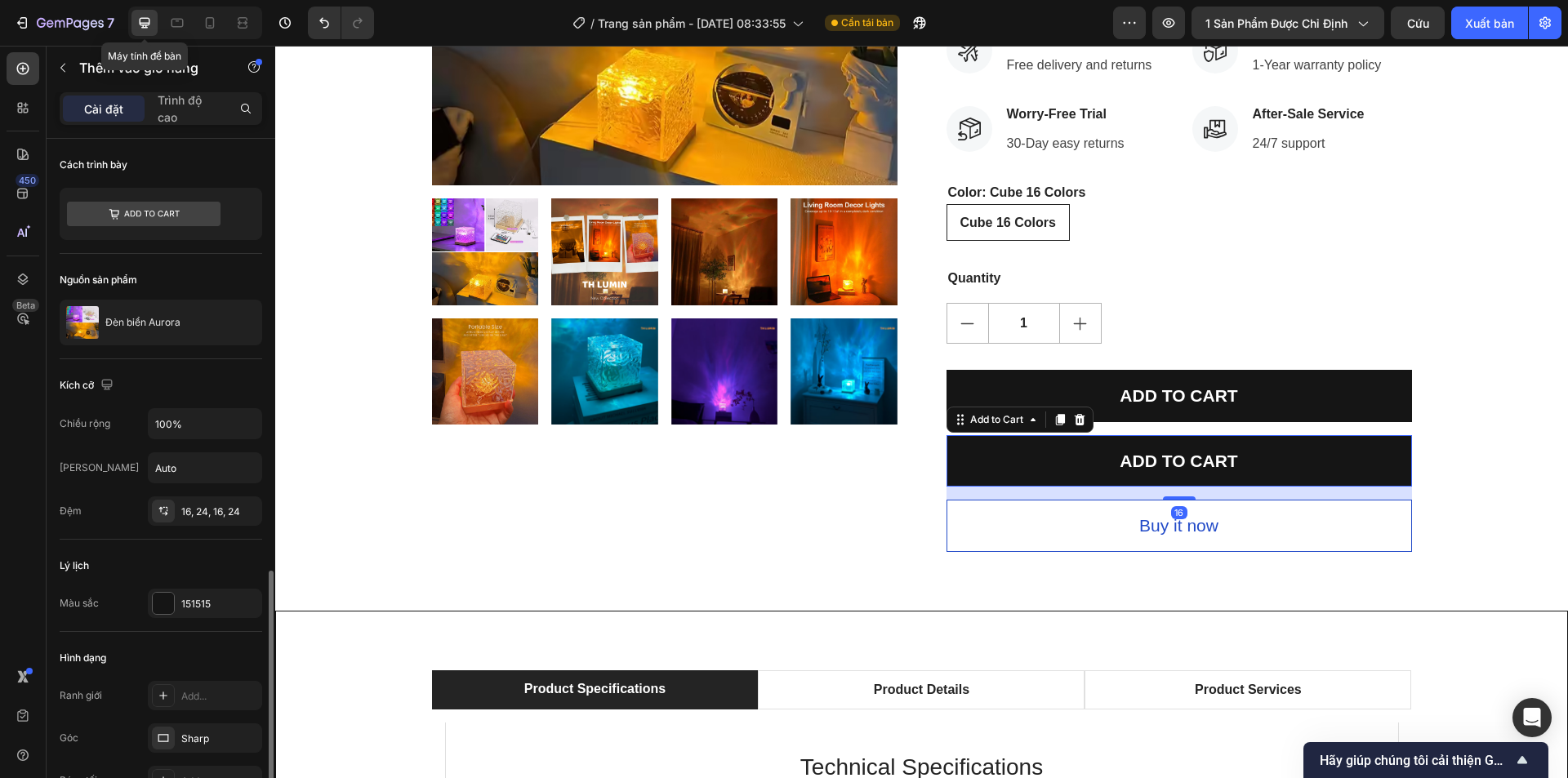
scroll to position [310, 0]
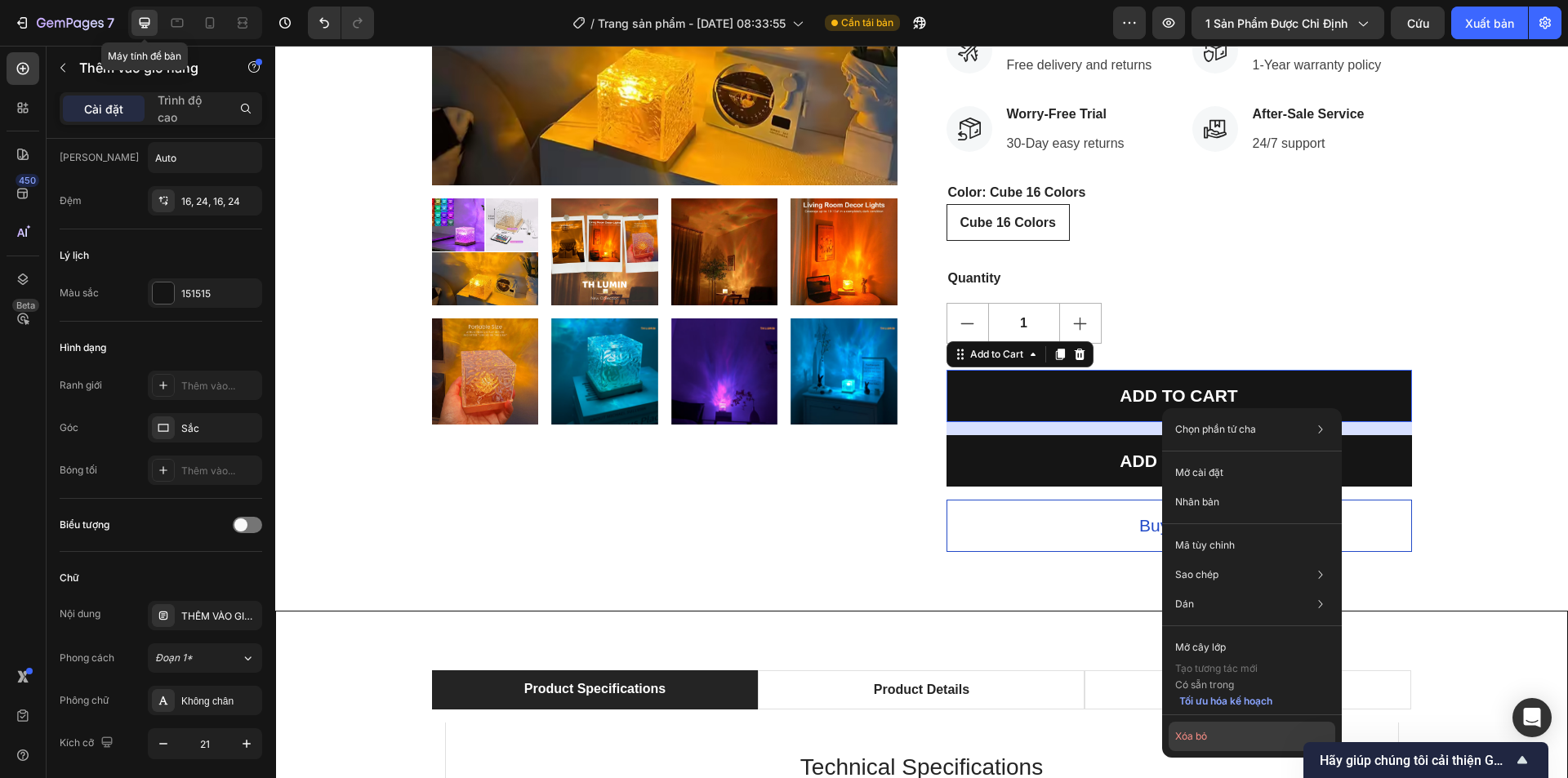
click at [1211, 728] on button "Xóa bỏ" at bounding box center [1252, 736] width 167 height 29
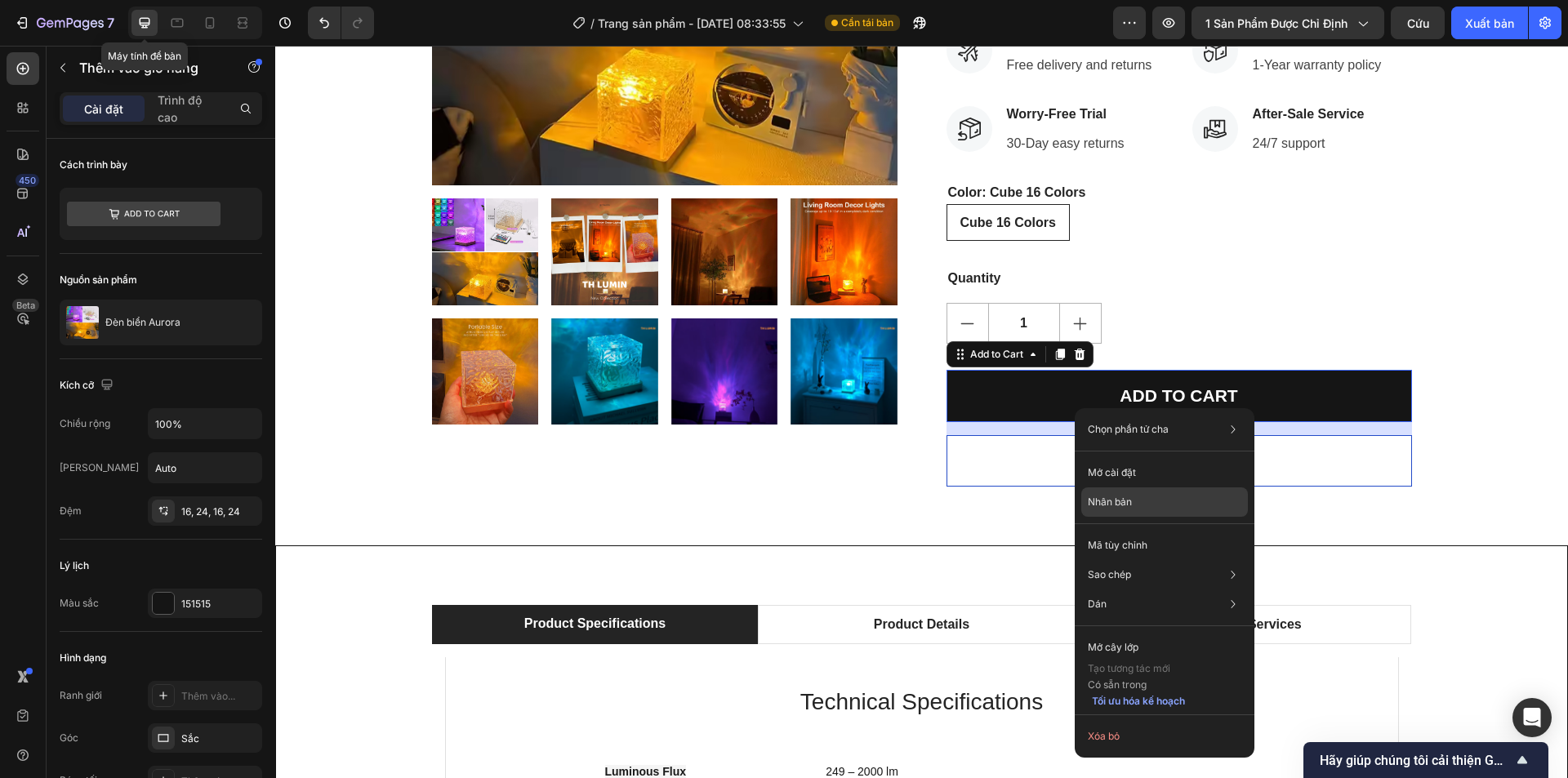
click at [1135, 502] on div "Nhân bản" at bounding box center [1164, 502] width 167 height 29
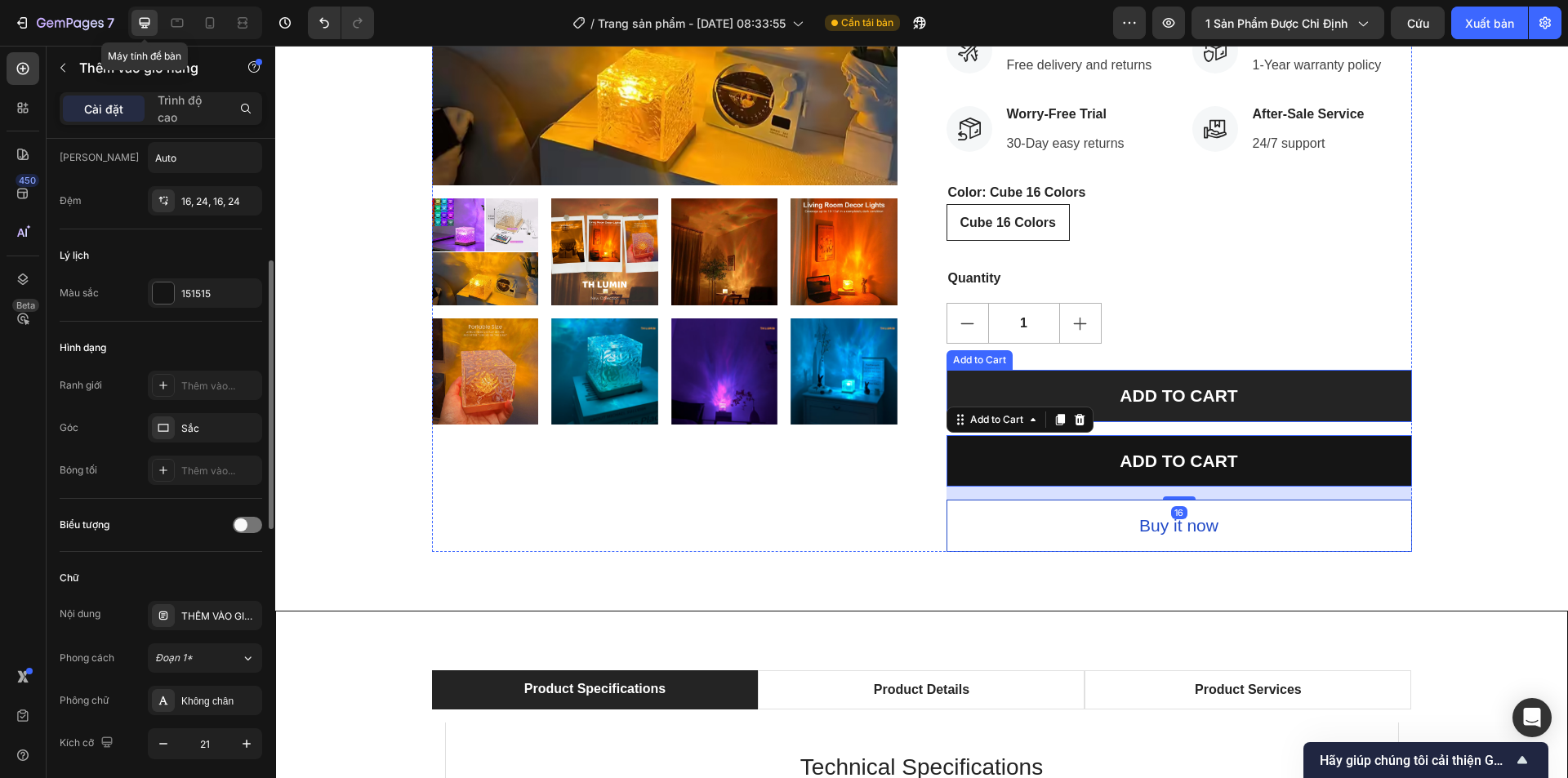
click at [1080, 387] on button "ADD TO CART" at bounding box center [1179, 396] width 465 height 52
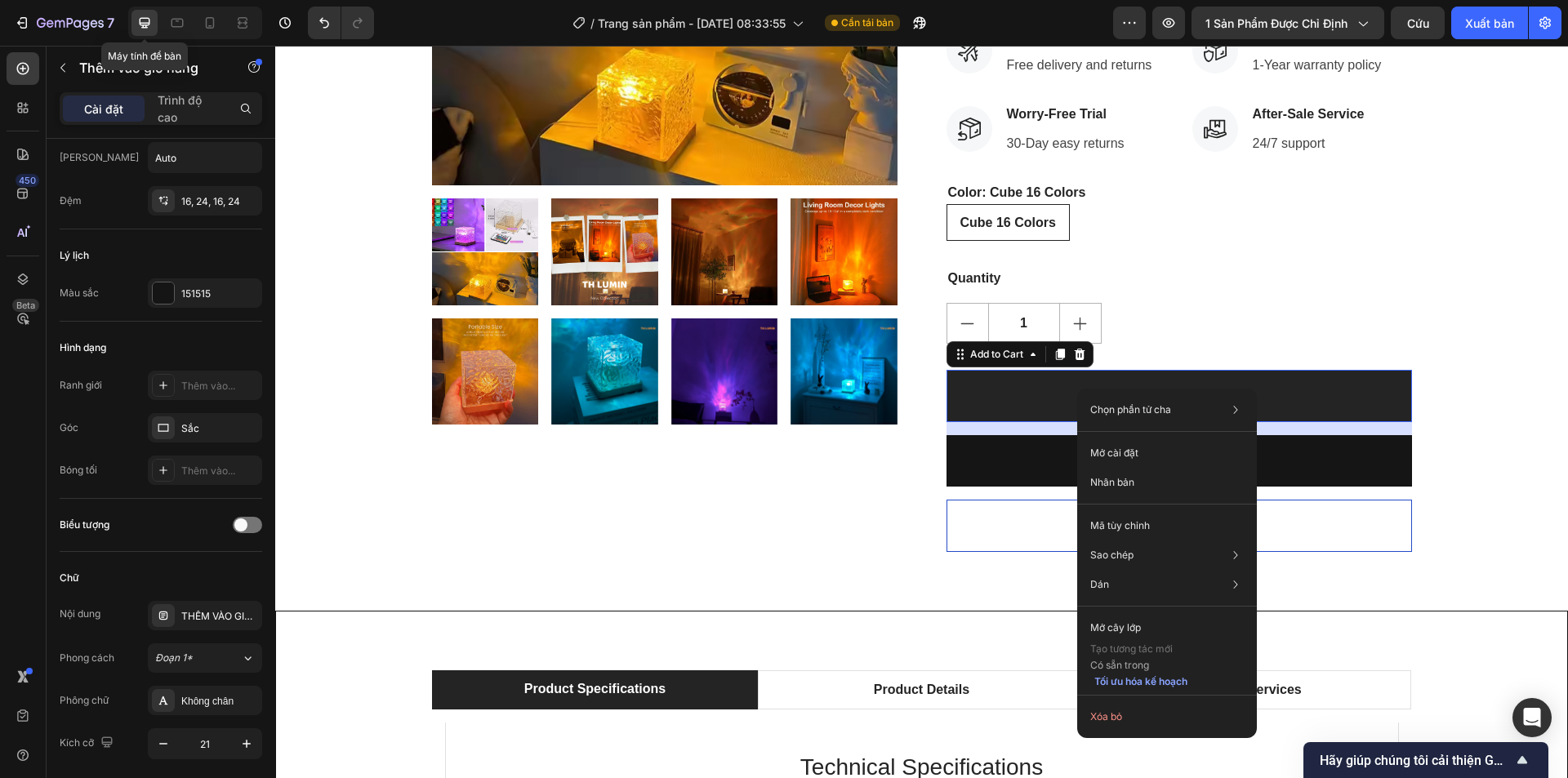
click at [1045, 388] on button "ADD TO CART" at bounding box center [1179, 396] width 465 height 52
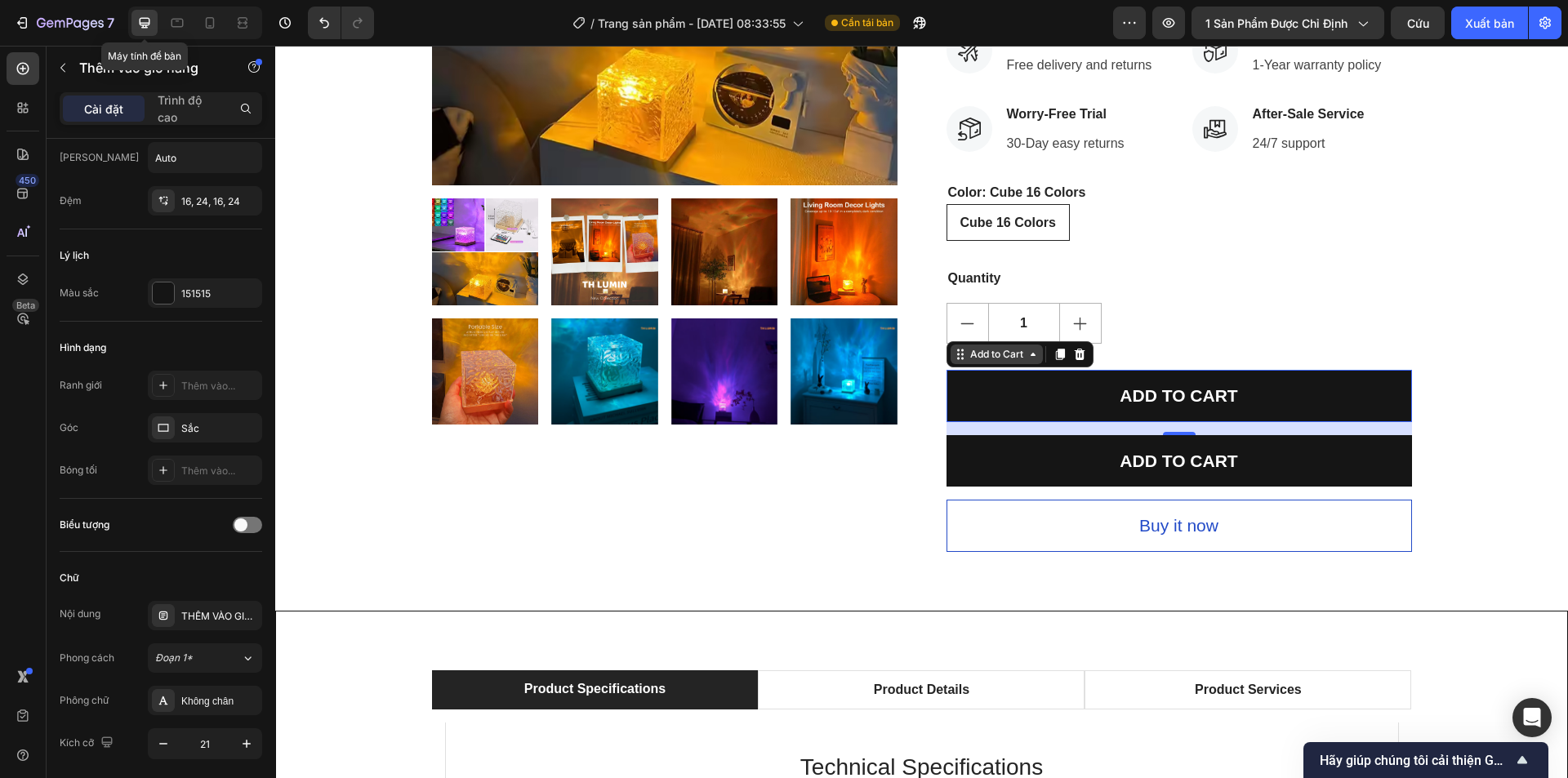
click at [999, 356] on div "Add to Cart" at bounding box center [997, 354] width 60 height 15
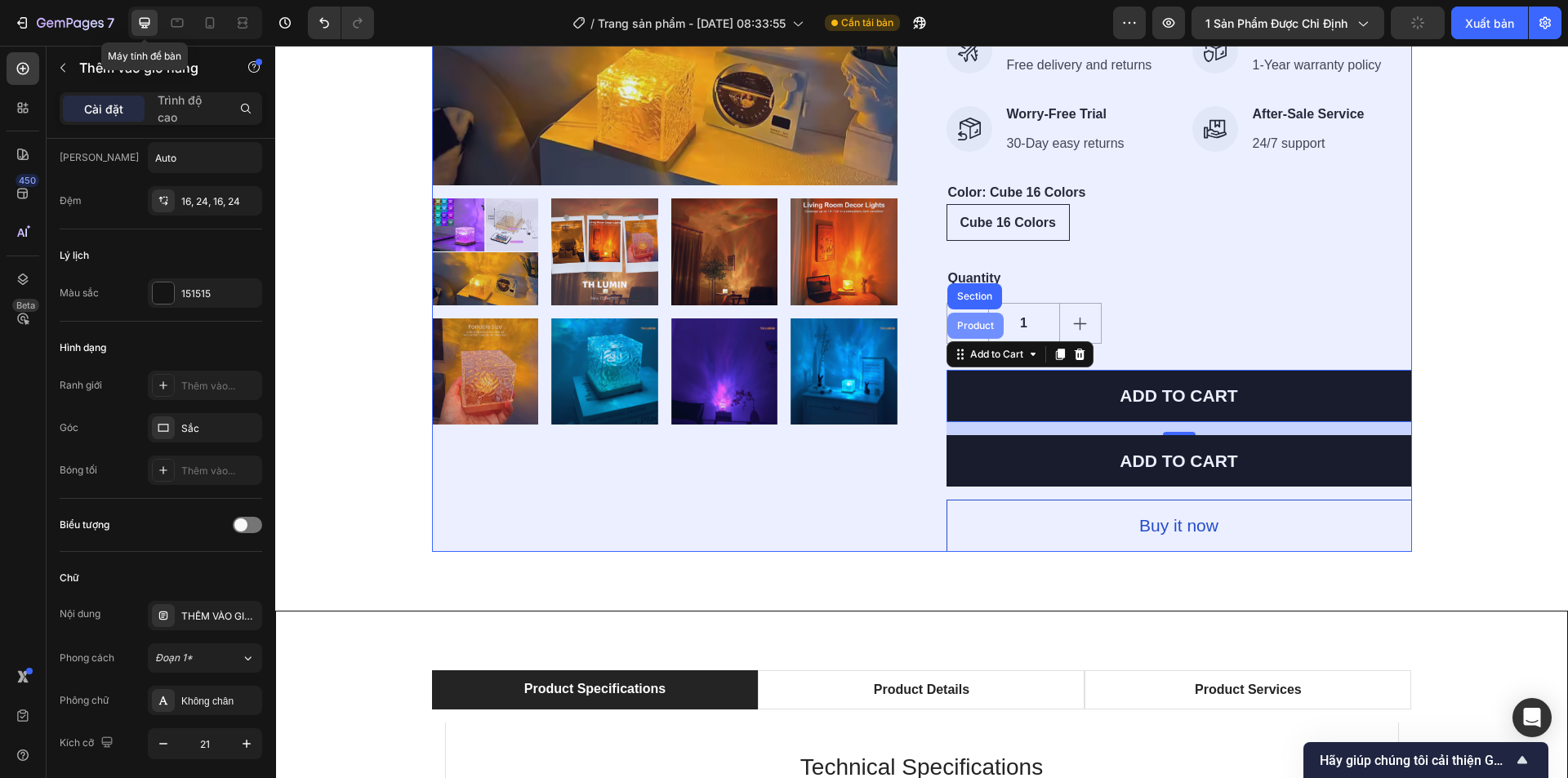
click at [979, 328] on div "Product" at bounding box center [976, 325] width 44 height 9
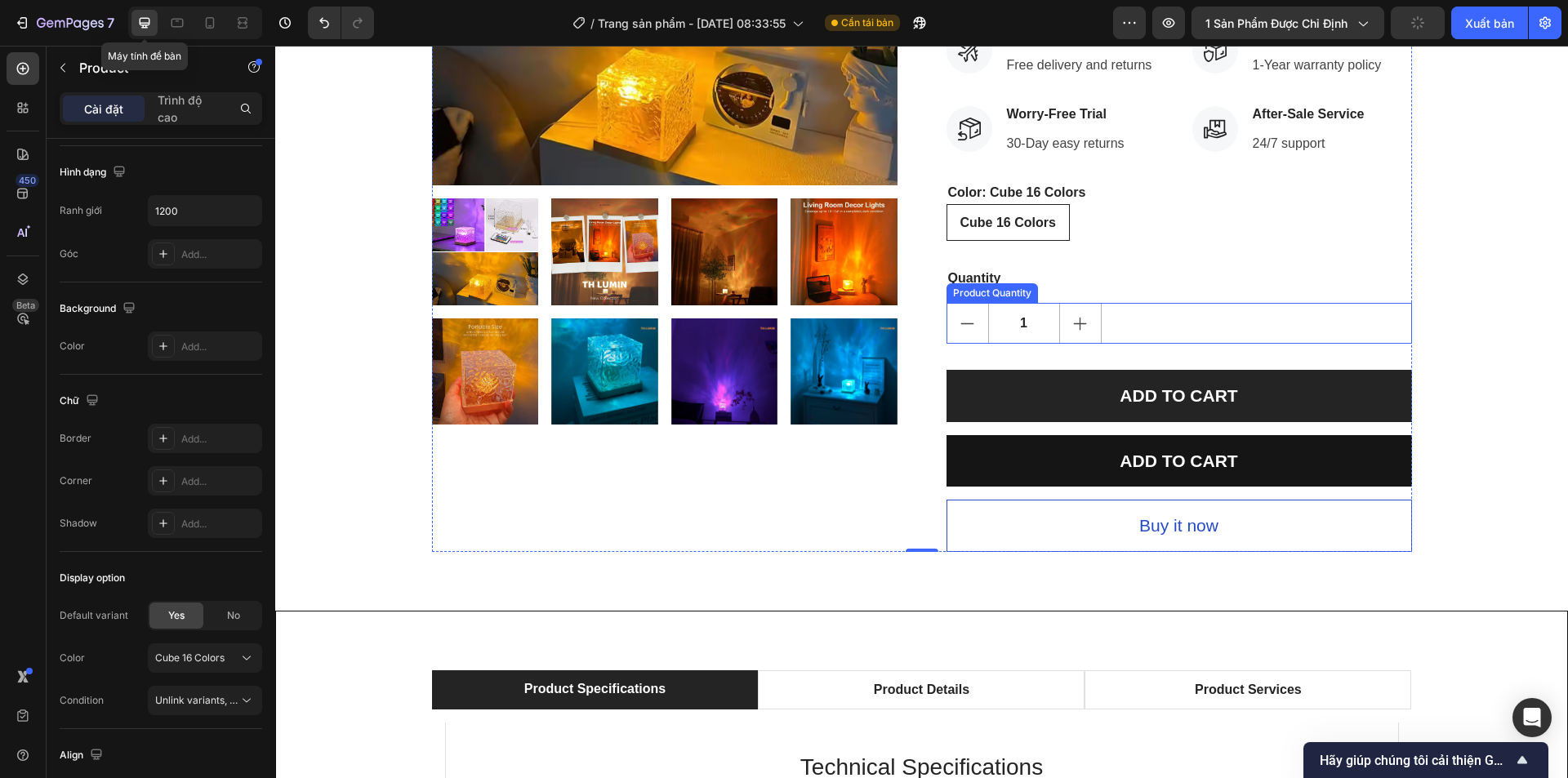
scroll to position [0, 0]
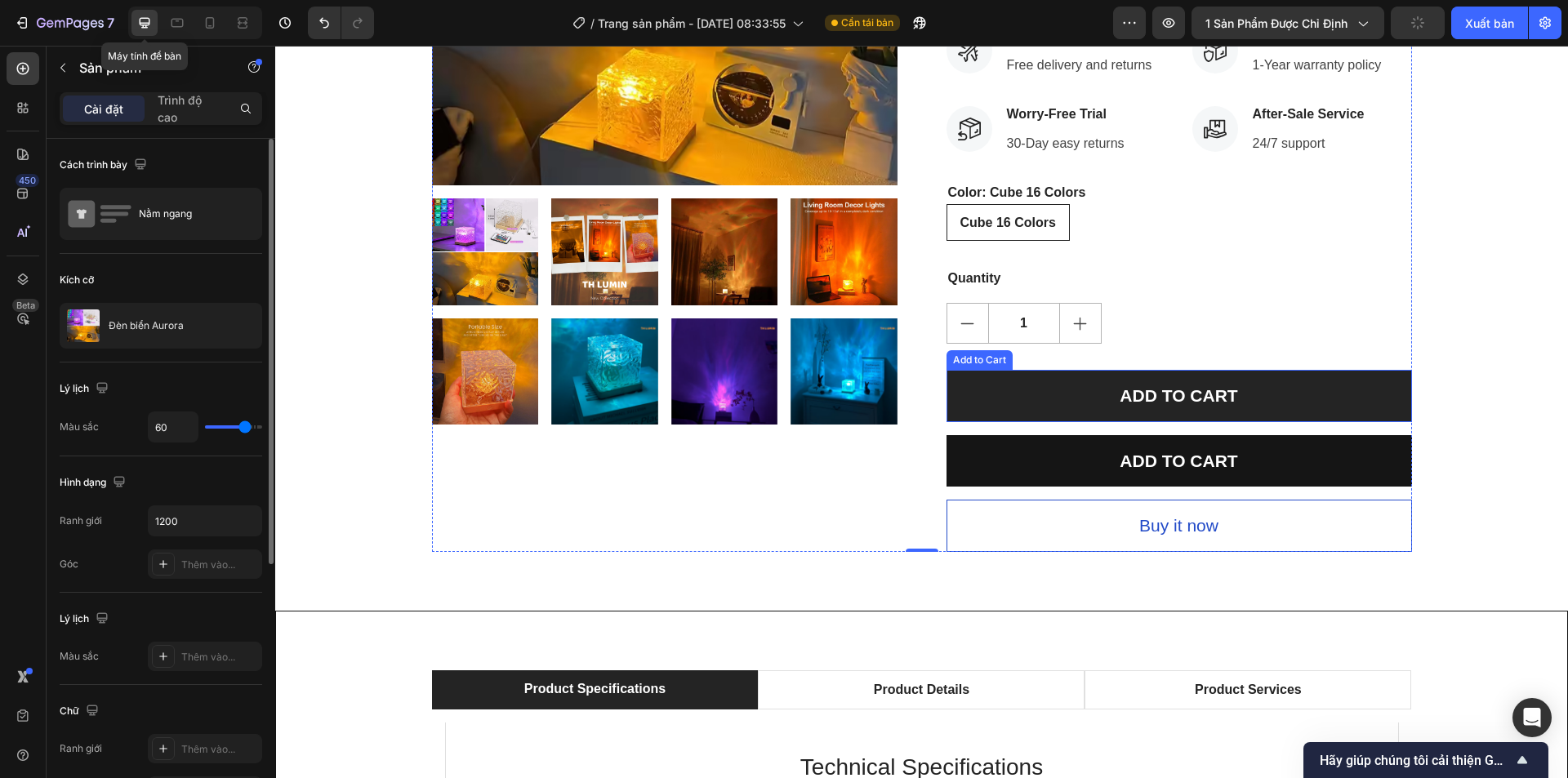
click at [1067, 398] on button "ADD TO CART" at bounding box center [1179, 396] width 465 height 52
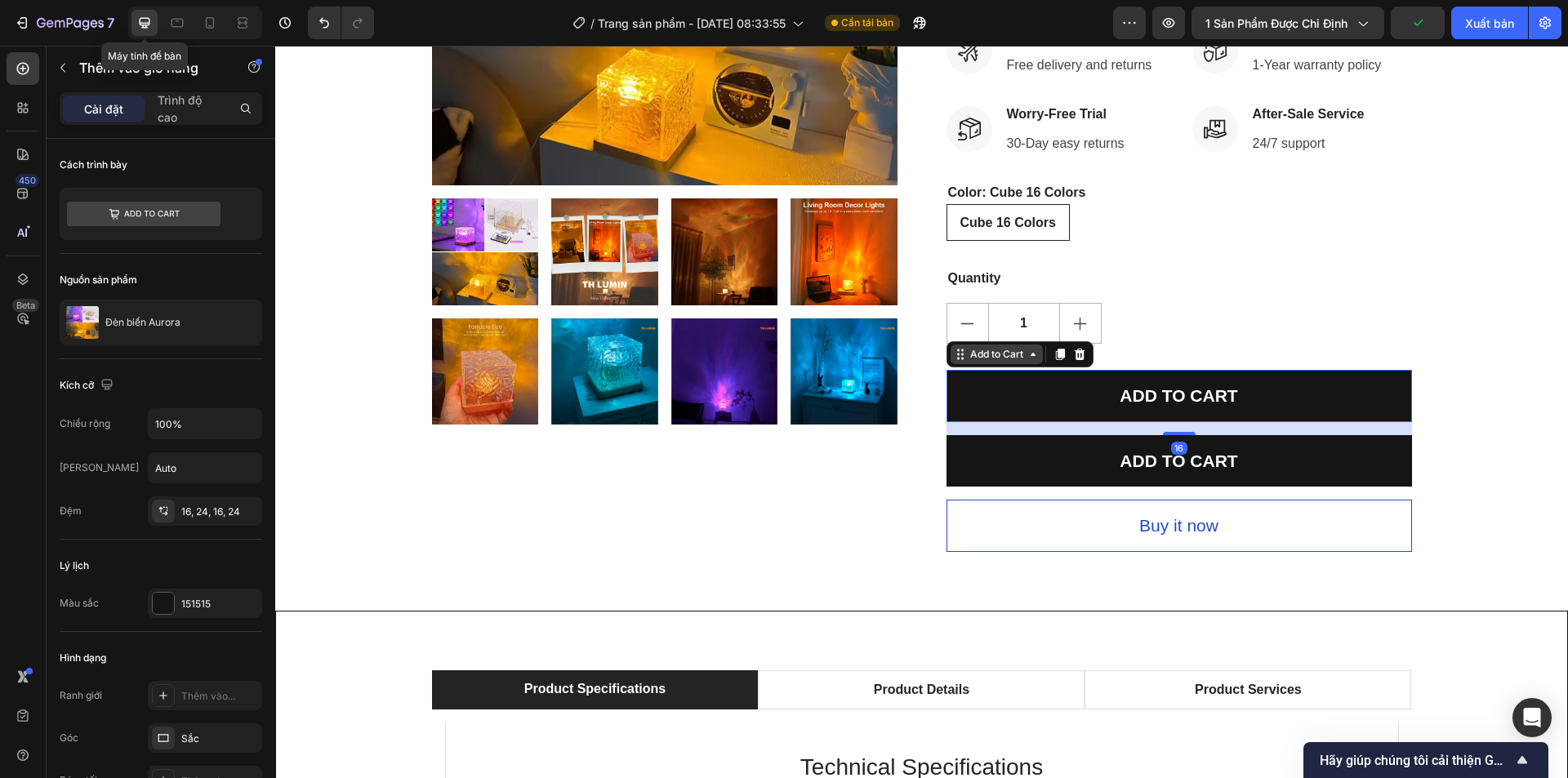
click at [990, 354] on div "Add to Cart" at bounding box center [997, 354] width 60 height 15
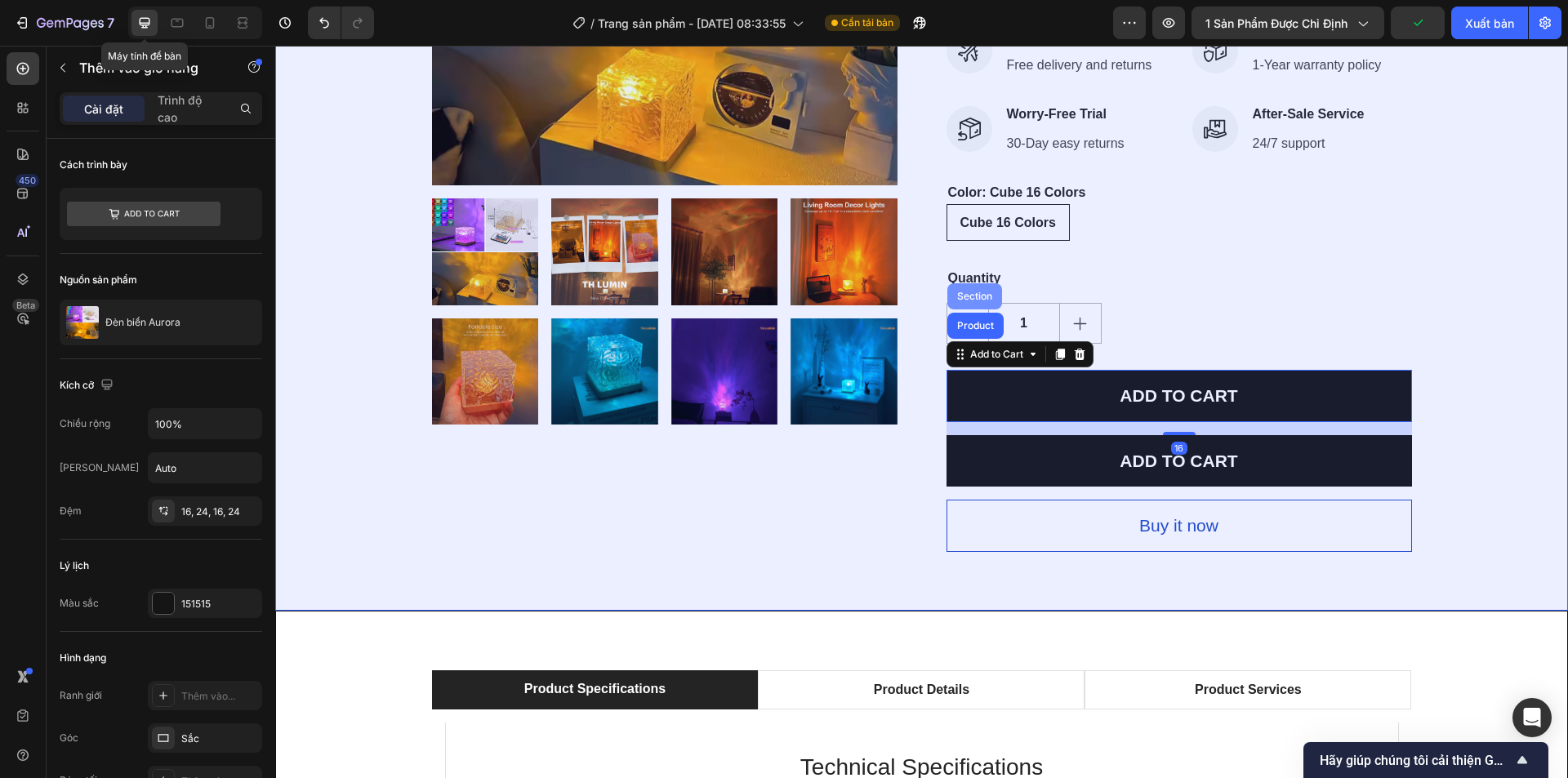
click at [972, 294] on div "Section" at bounding box center [975, 296] width 42 height 9
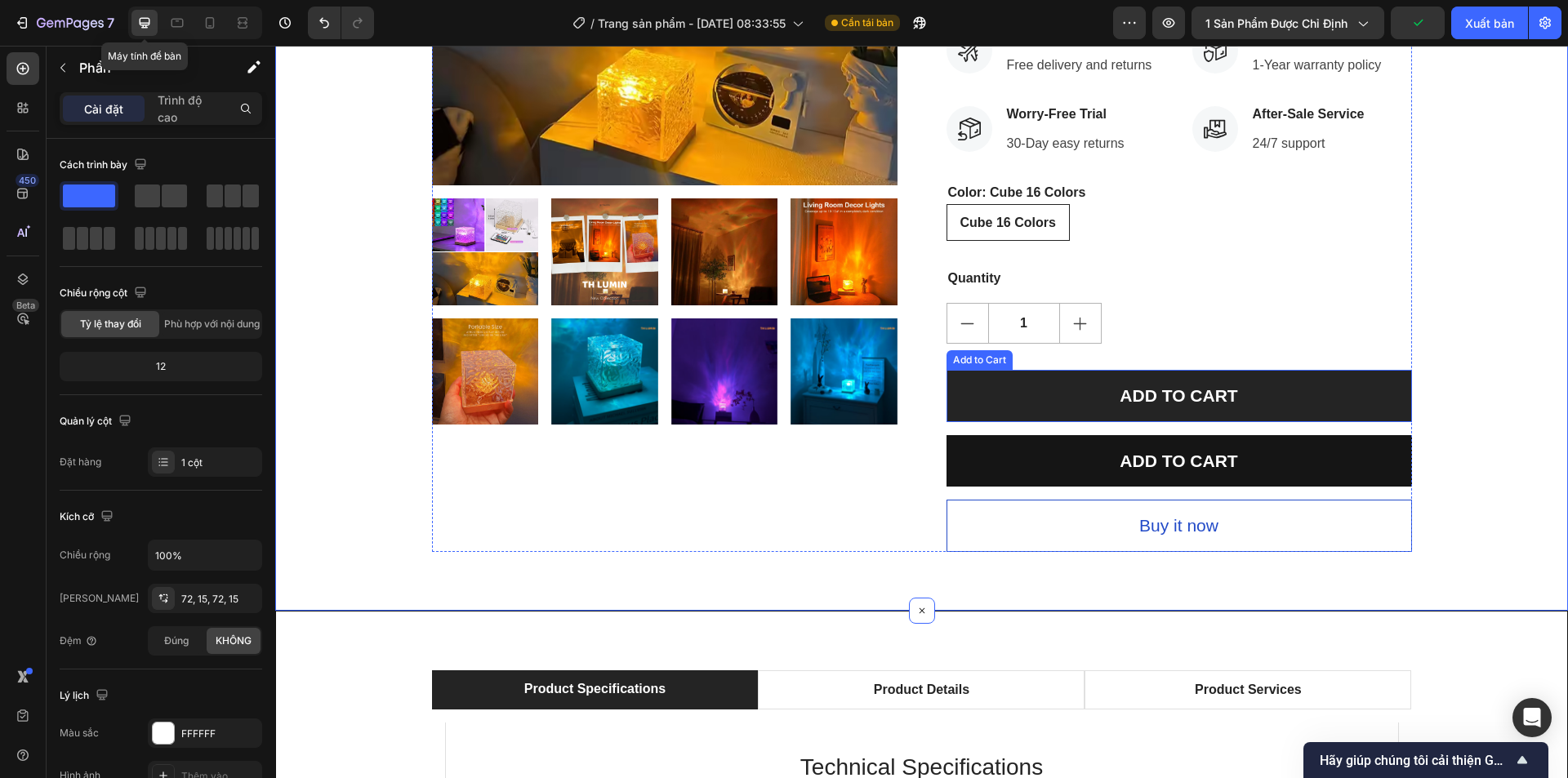
click at [1061, 388] on button "ADD TO CART" at bounding box center [1179, 396] width 465 height 52
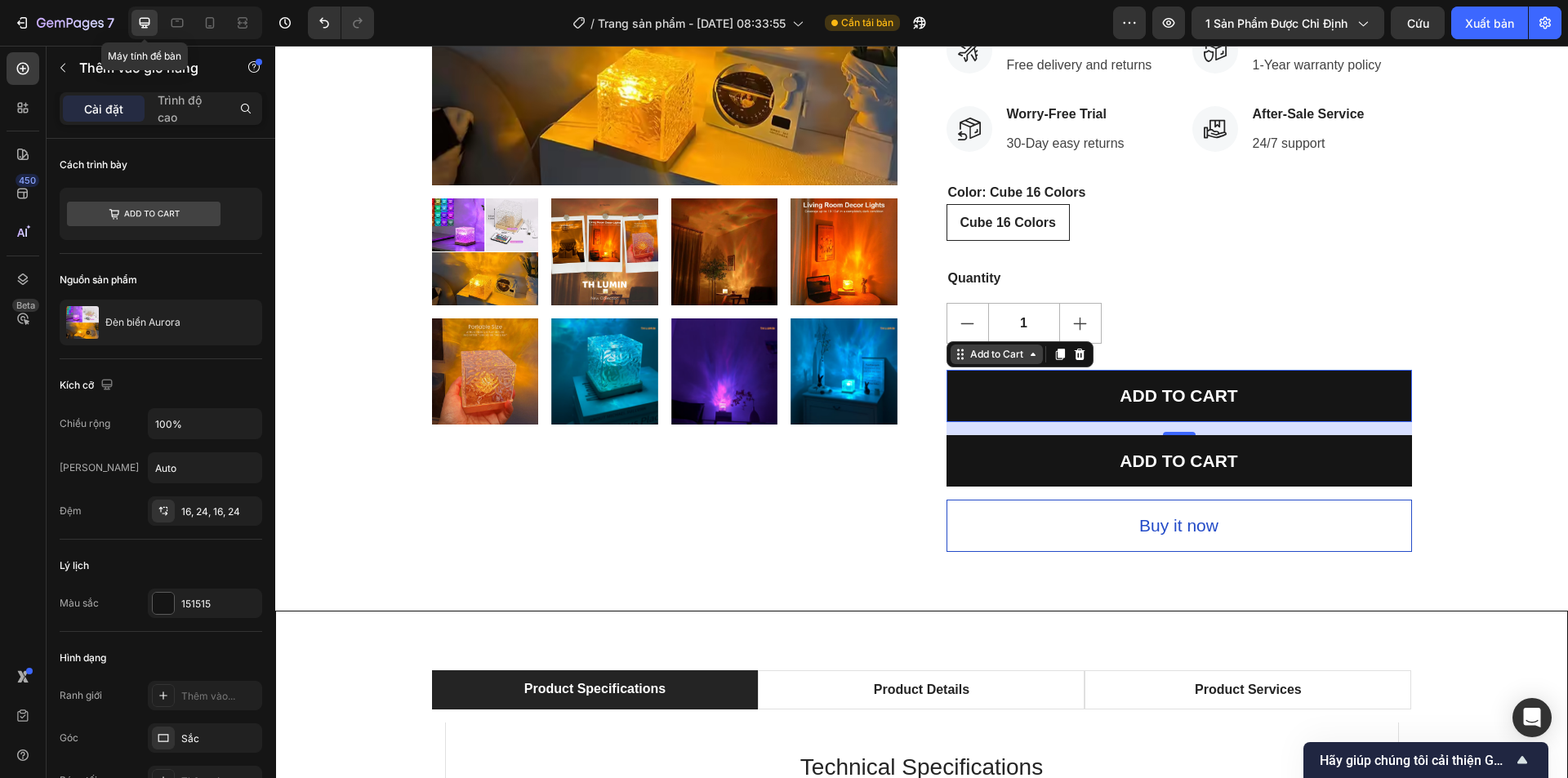
click at [958, 356] on icon at bounding box center [960, 354] width 13 height 13
click at [1075, 357] on icon at bounding box center [1079, 354] width 13 height 13
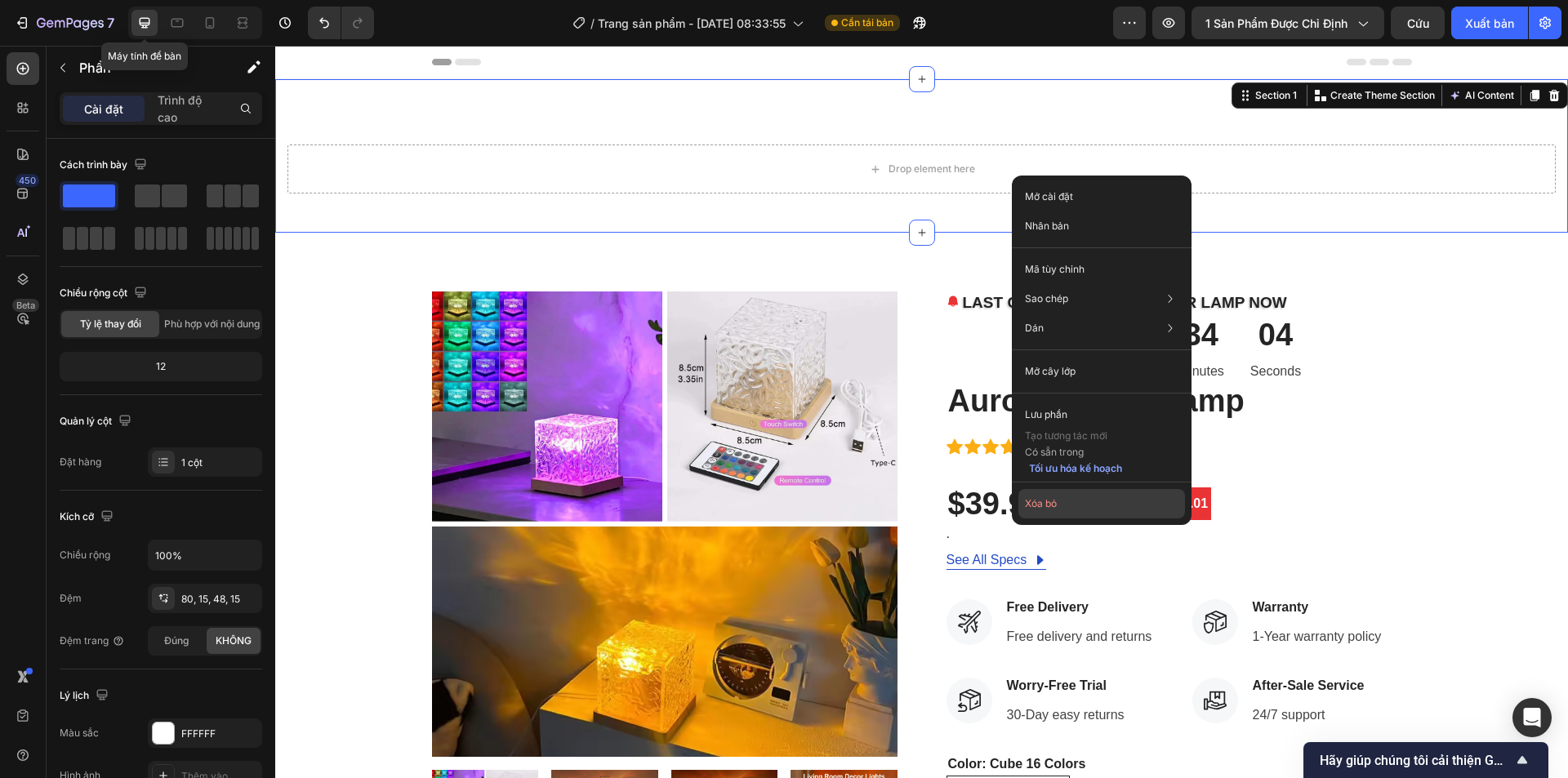
drag, startPoint x: 1093, startPoint y: 517, endPoint x: 810, endPoint y: 454, distance: 289.9
click at [1093, 517] on button "Xóa bỏ" at bounding box center [1101, 504] width 167 height 29
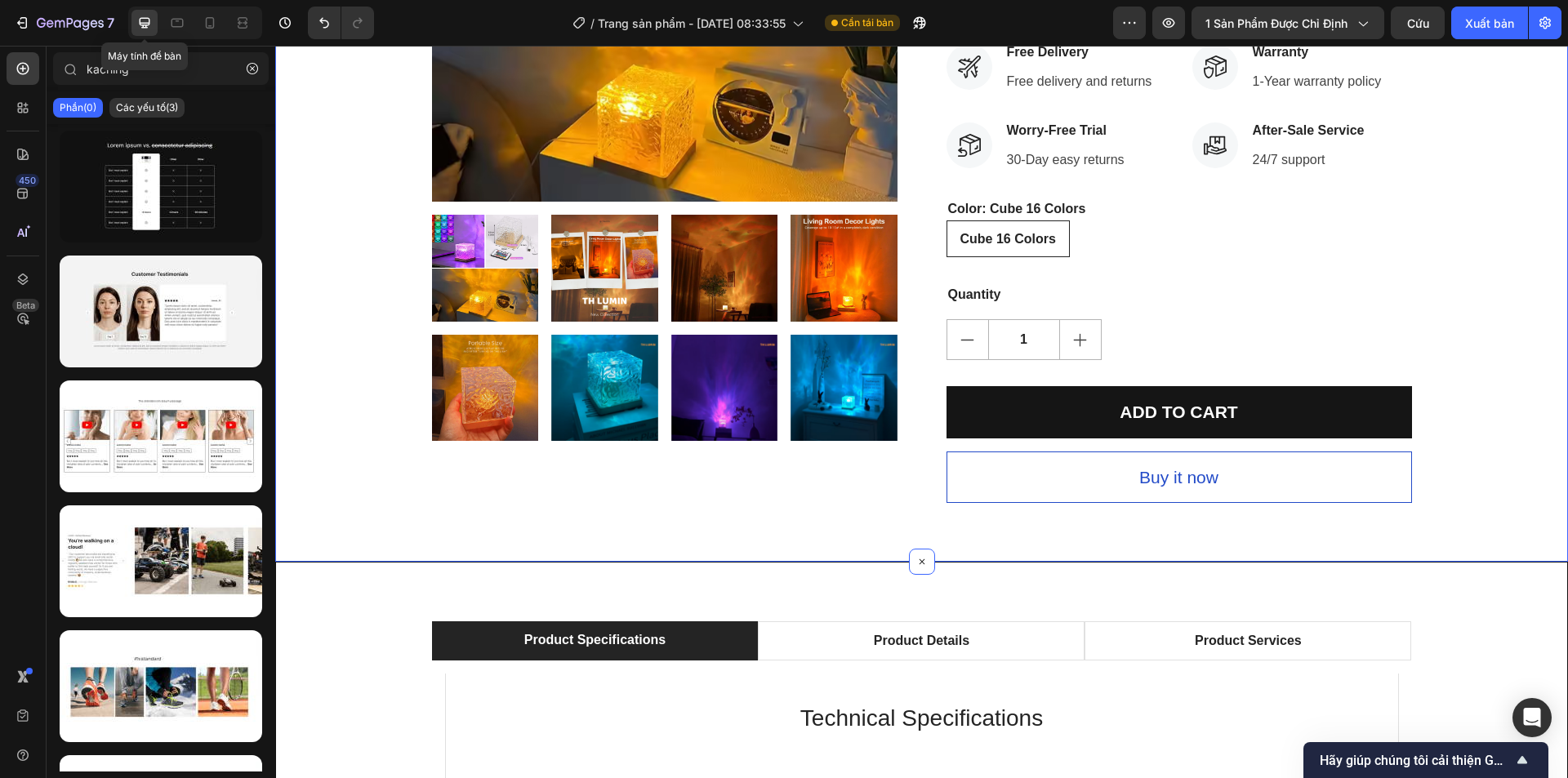
scroll to position [490, 0]
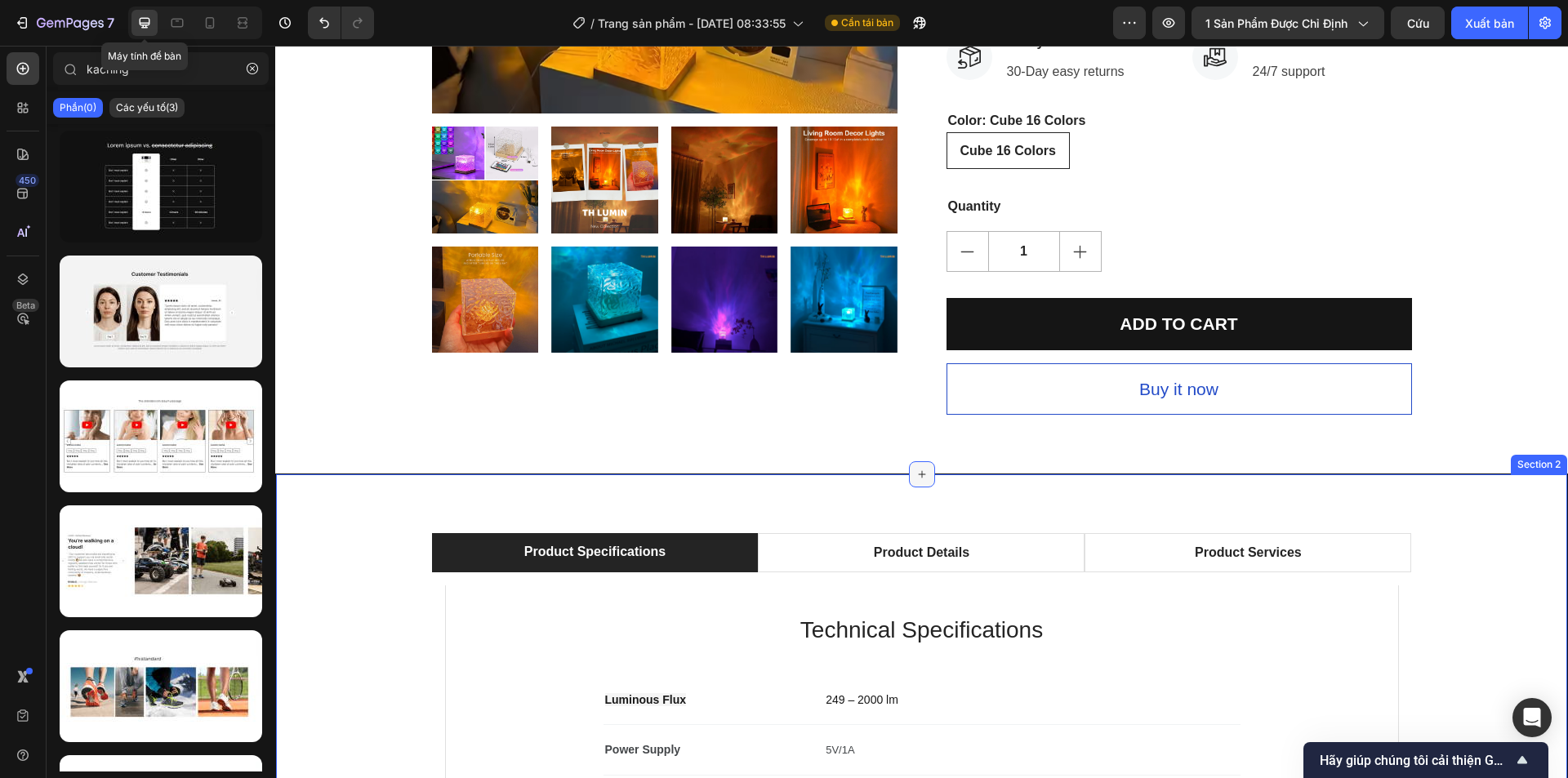
click at [909, 477] on div at bounding box center [922, 474] width 27 height 27
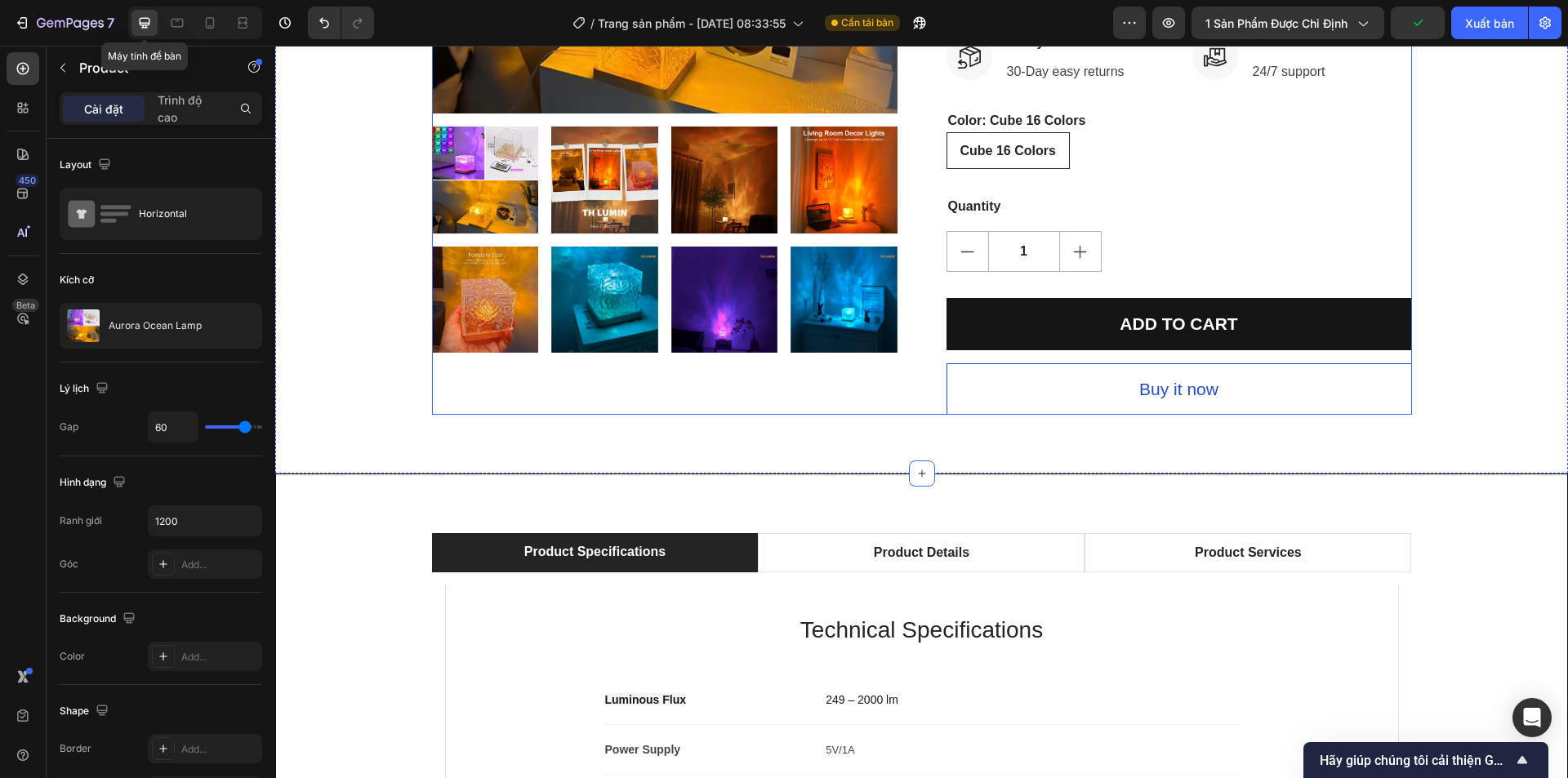
click at [797, 409] on div "Product Images" at bounding box center [664, 31] width 465 height 767
click at [919, 411] on div at bounding box center [922, 413] width 32 height 5
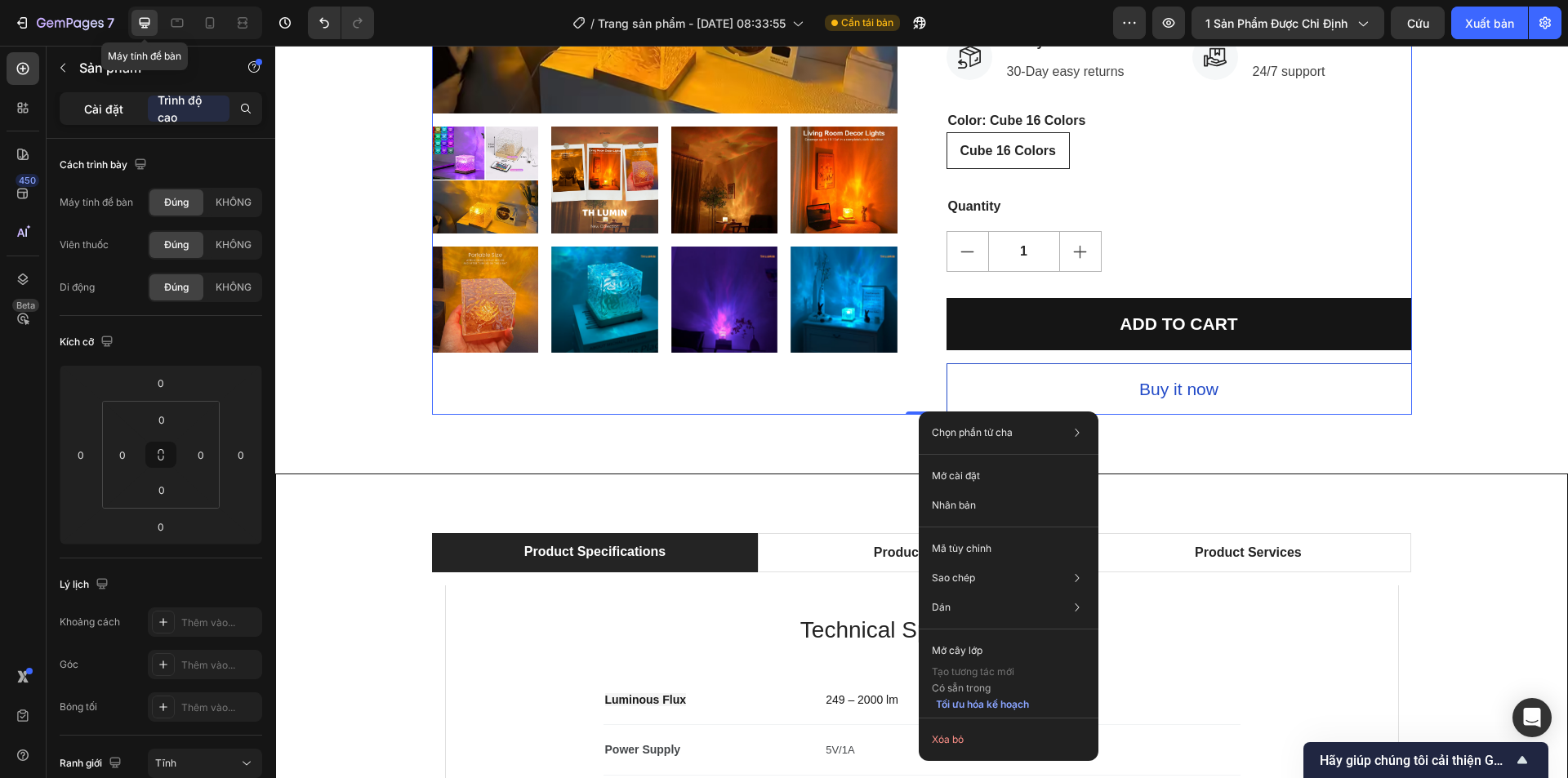
click at [100, 102] on font "Cài đặt" at bounding box center [103, 109] width 39 height 14
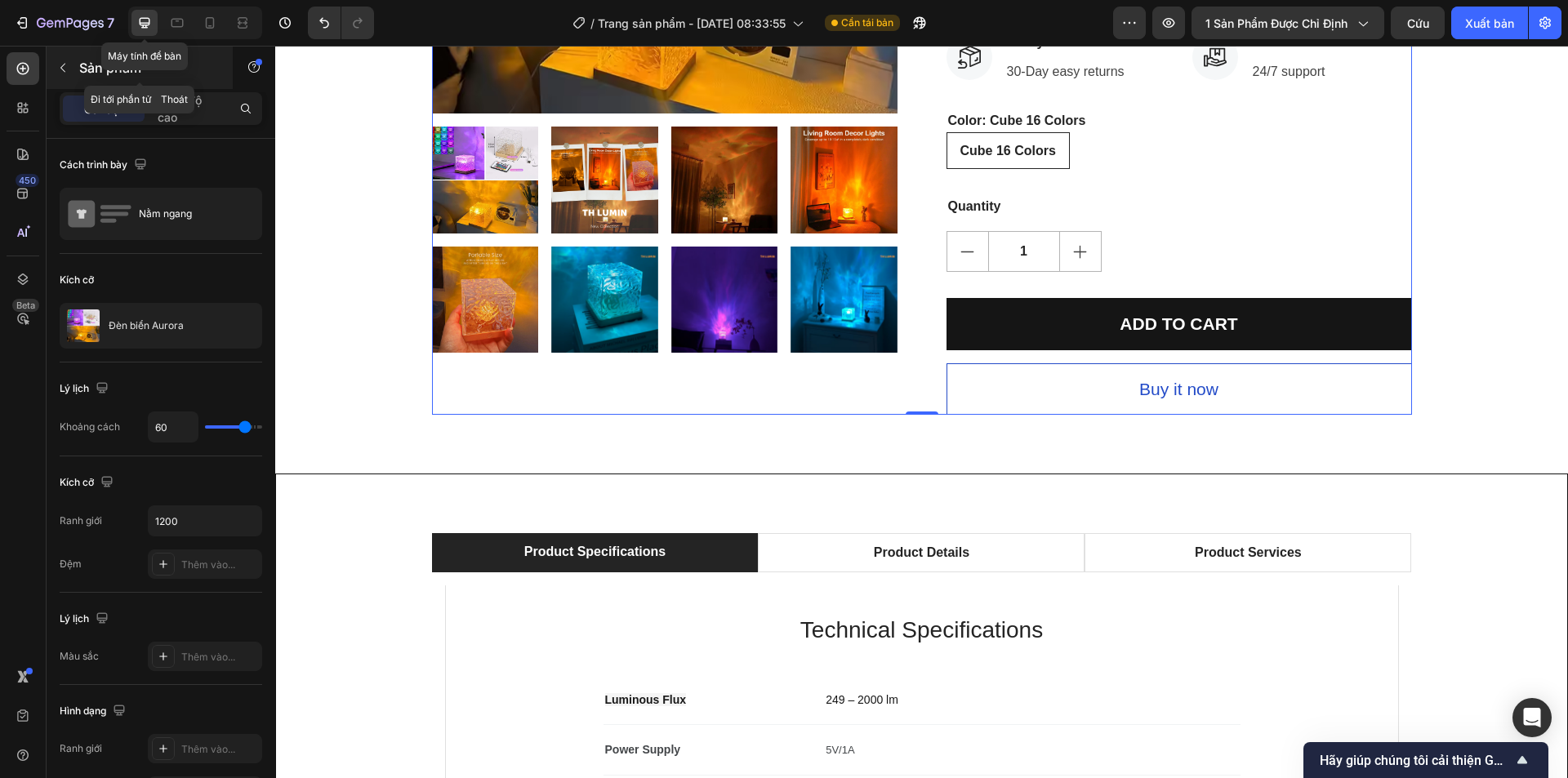
click at [66, 74] on button "button" at bounding box center [62, 68] width 27 height 27
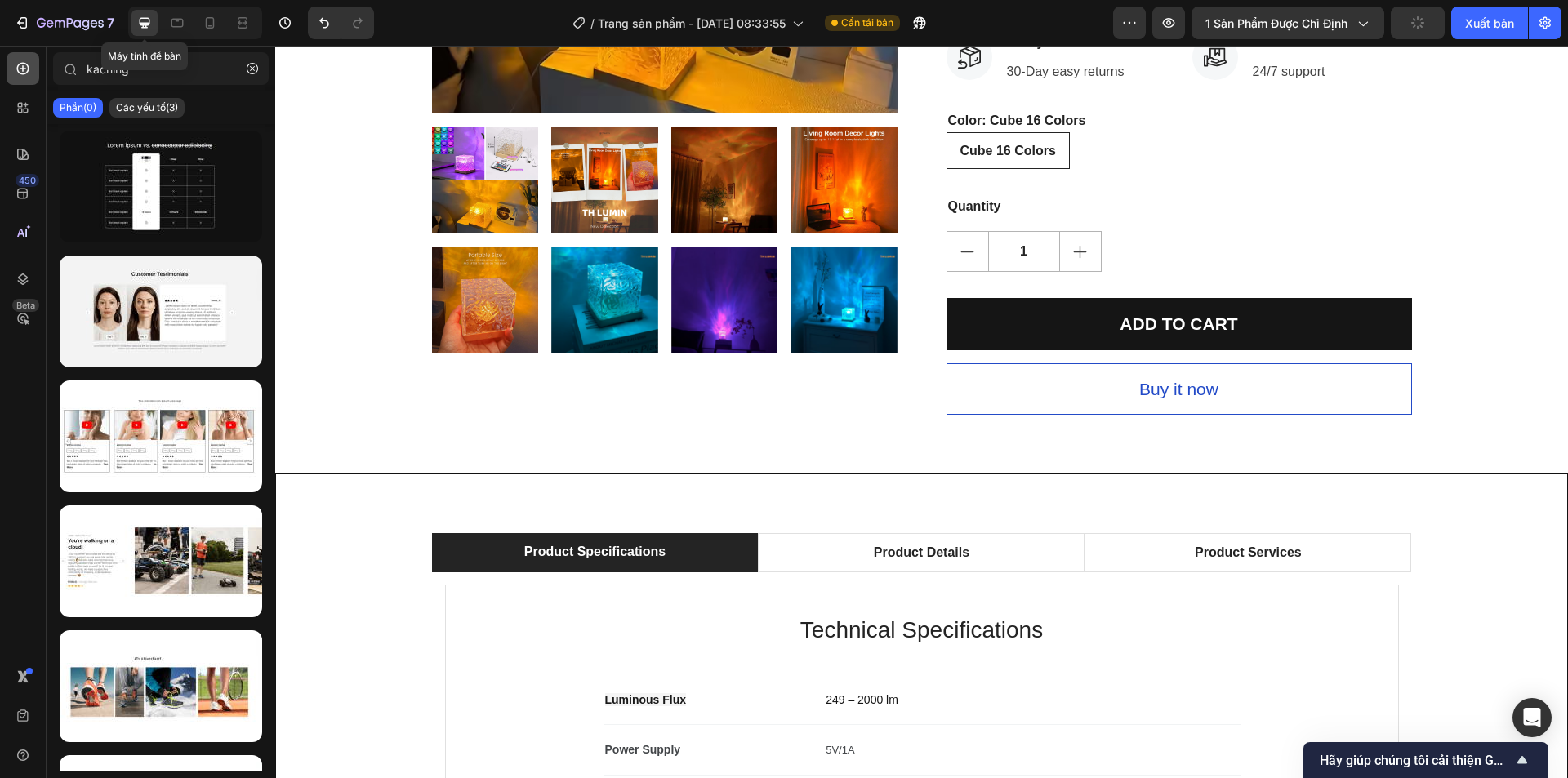
click at [28, 68] on icon at bounding box center [23, 69] width 12 height 12
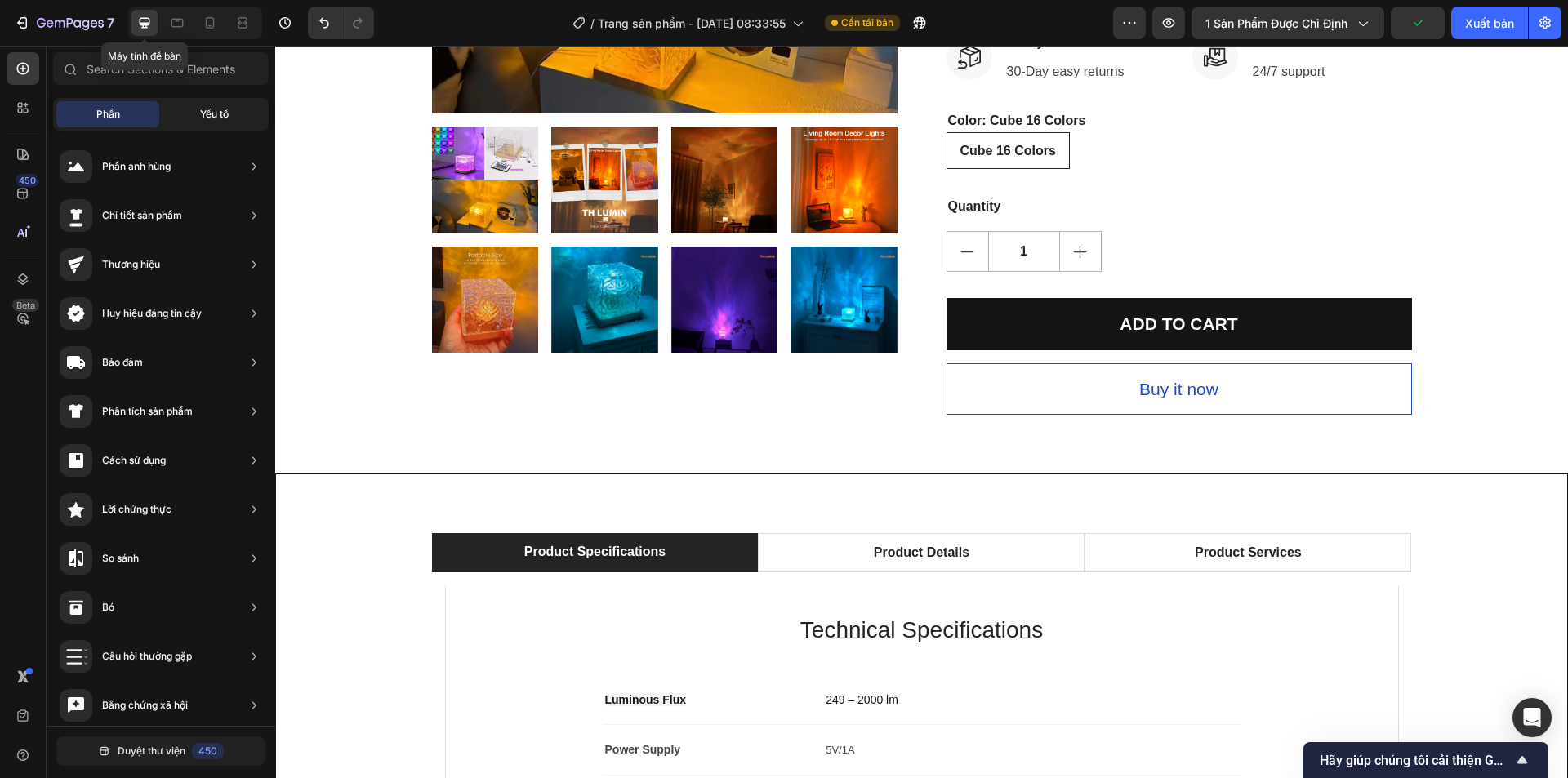
click at [197, 120] on div "Yếu tố" at bounding box center [214, 114] width 103 height 27
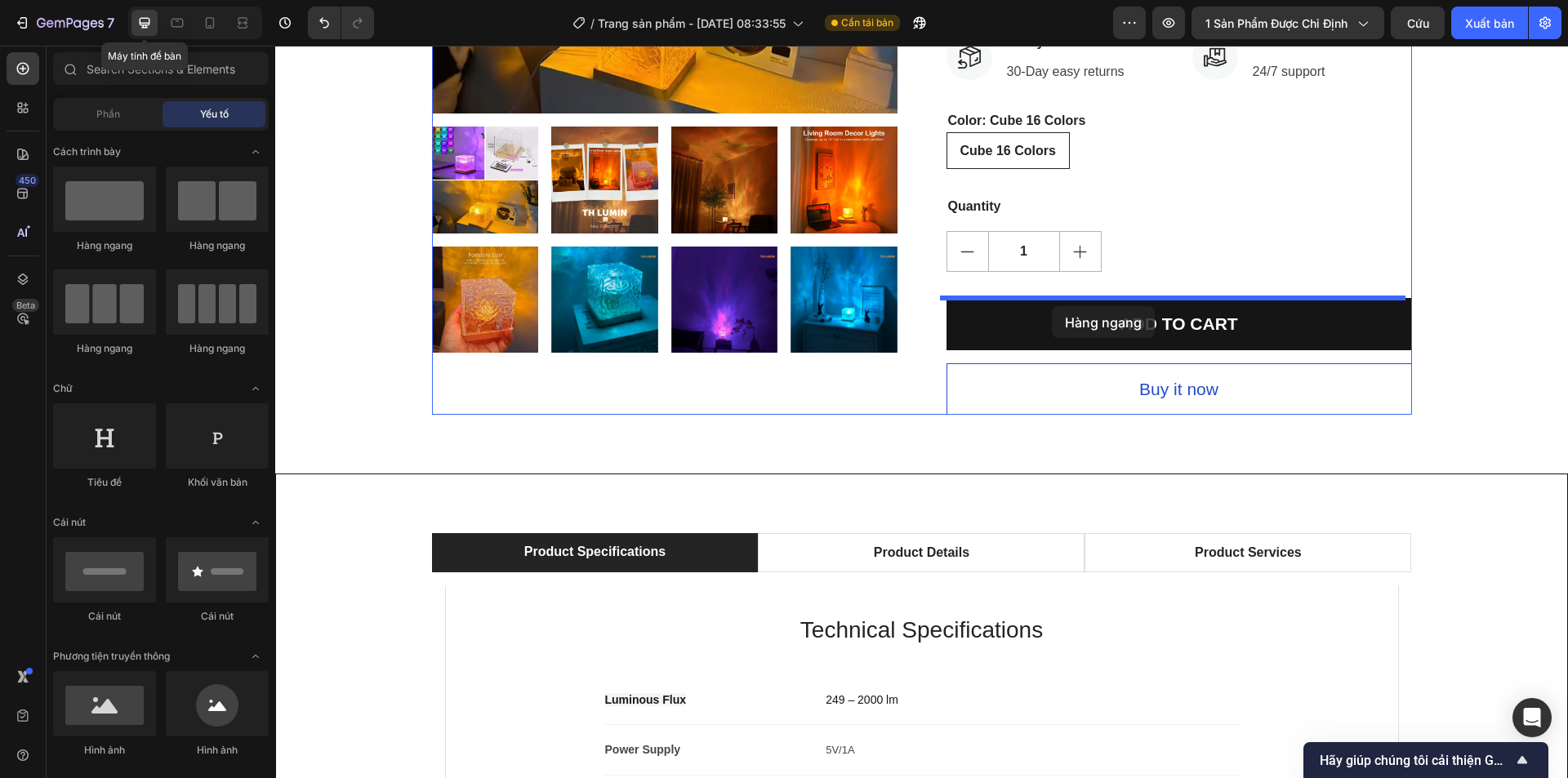
drag, startPoint x: 388, startPoint y: 254, endPoint x: 1052, endPoint y: 306, distance: 666.0
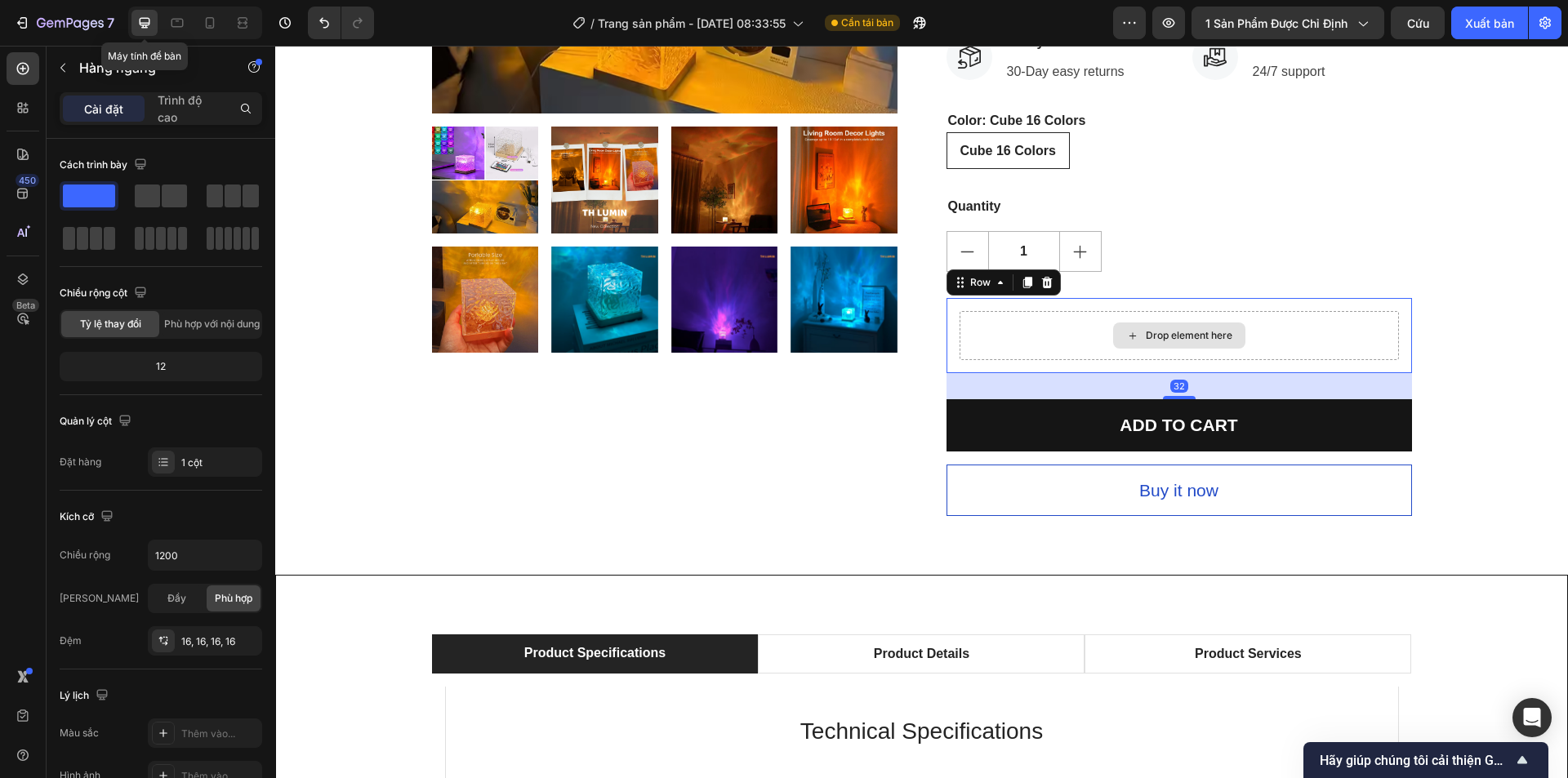
click at [1058, 339] on div "Drop element here" at bounding box center [1179, 335] width 439 height 49
click at [26, 100] on icon at bounding box center [22, 108] width 16 height 16
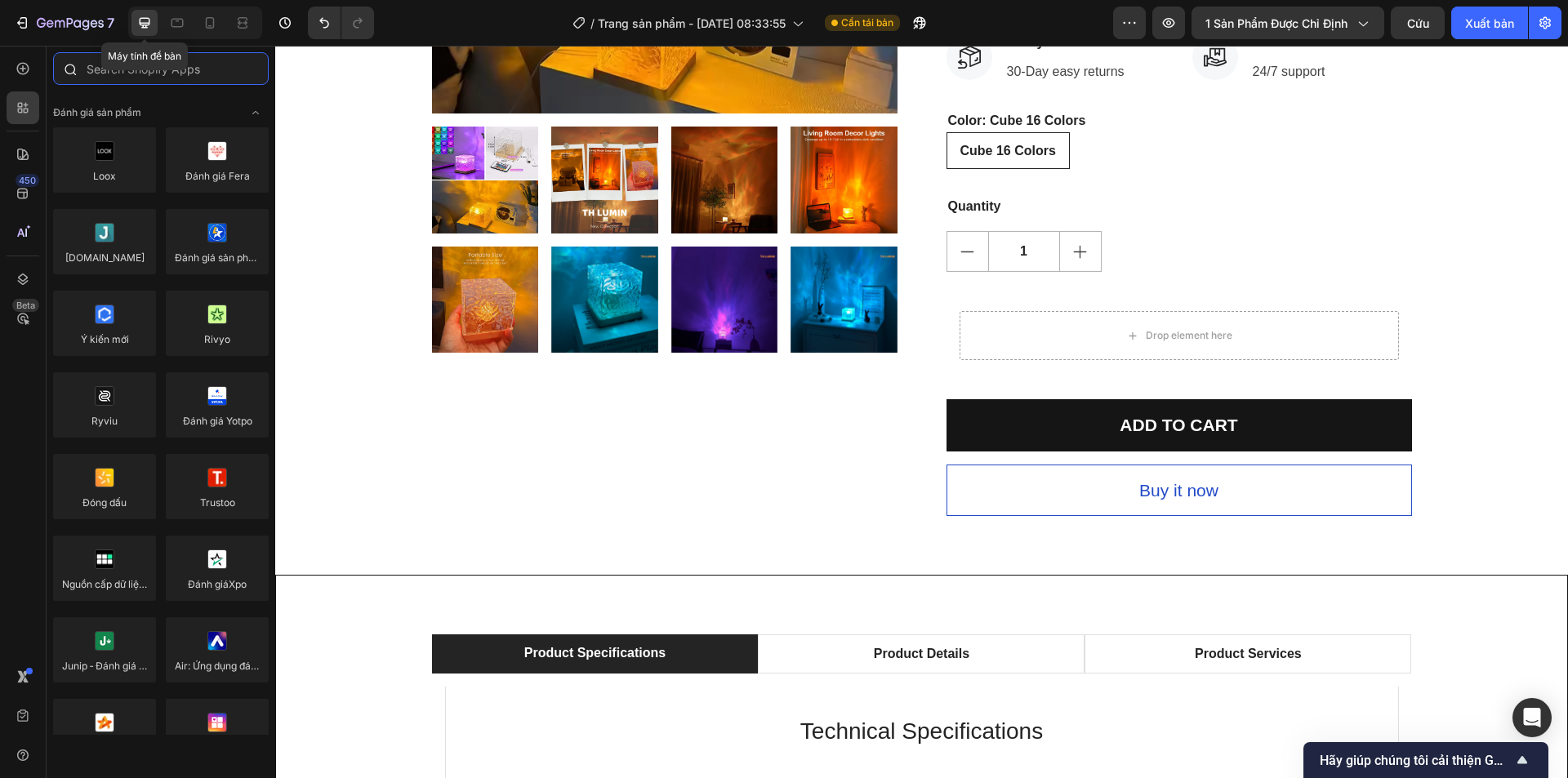
click at [197, 72] on input "text" at bounding box center [161, 68] width 215 height 32
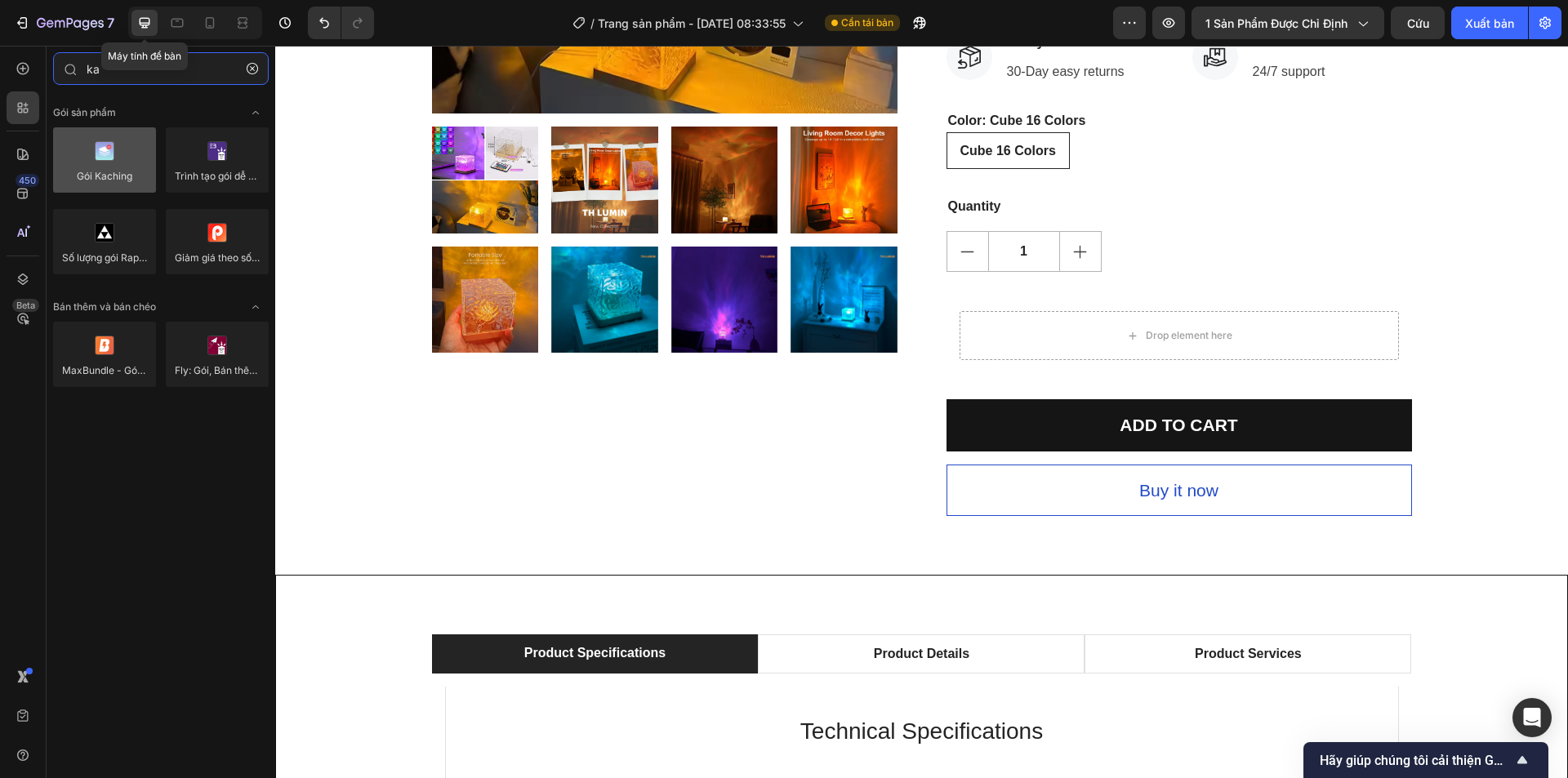
type input "ka"
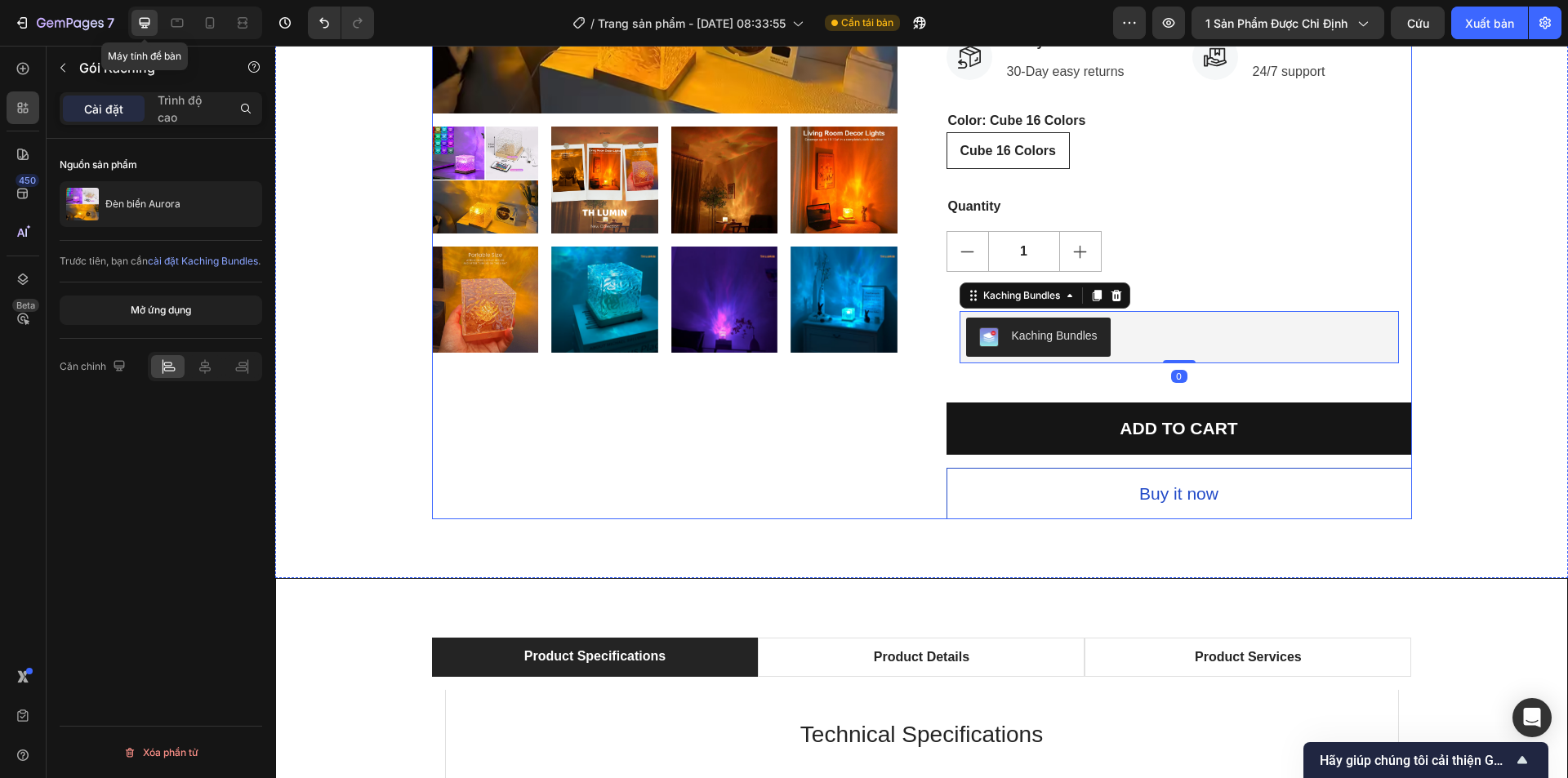
click at [886, 384] on div "Product Images" at bounding box center [664, 83] width 465 height 871
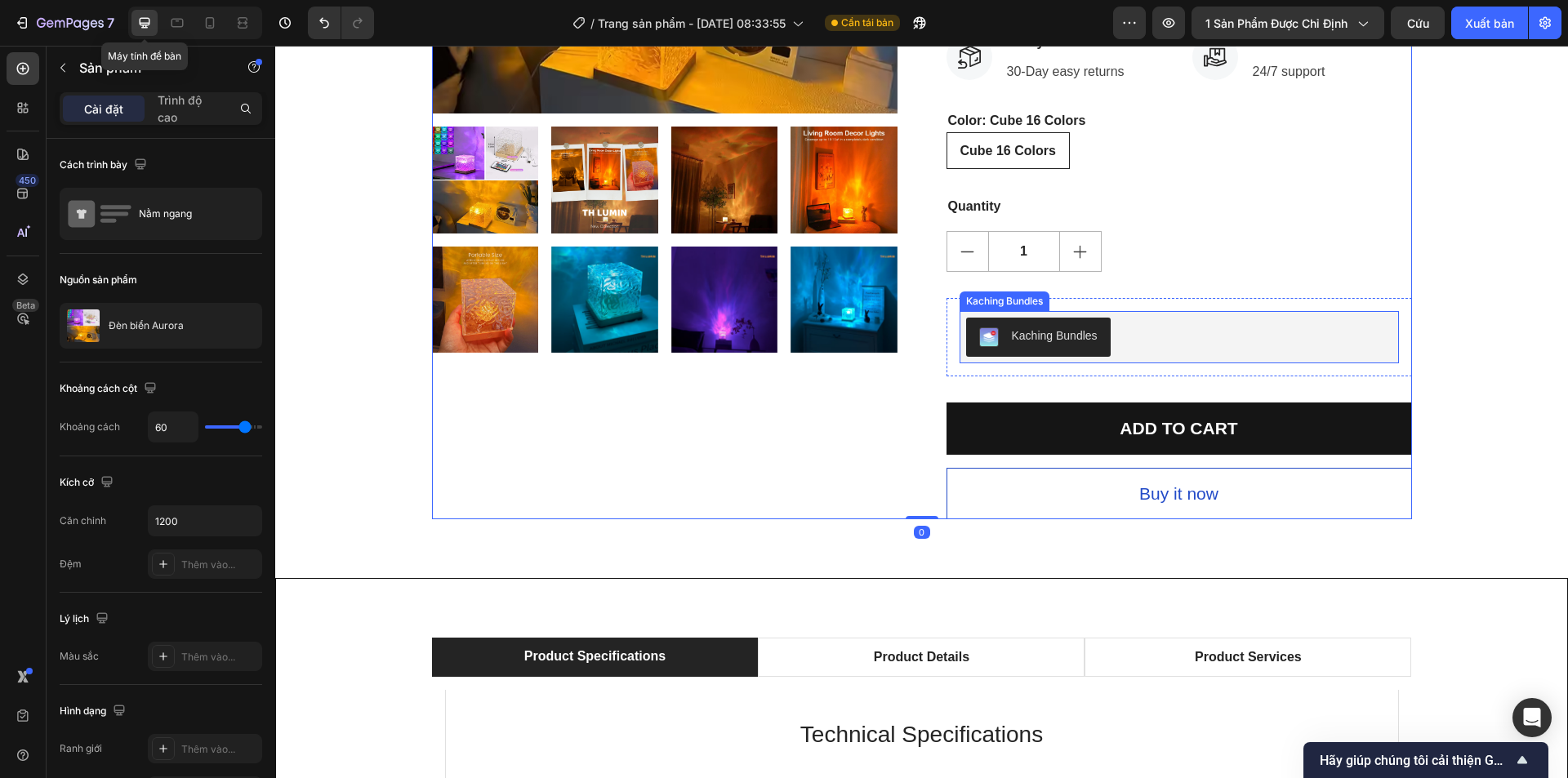
click at [1054, 340] on div "Kaching Bundles" at bounding box center [1055, 336] width 85 height 17
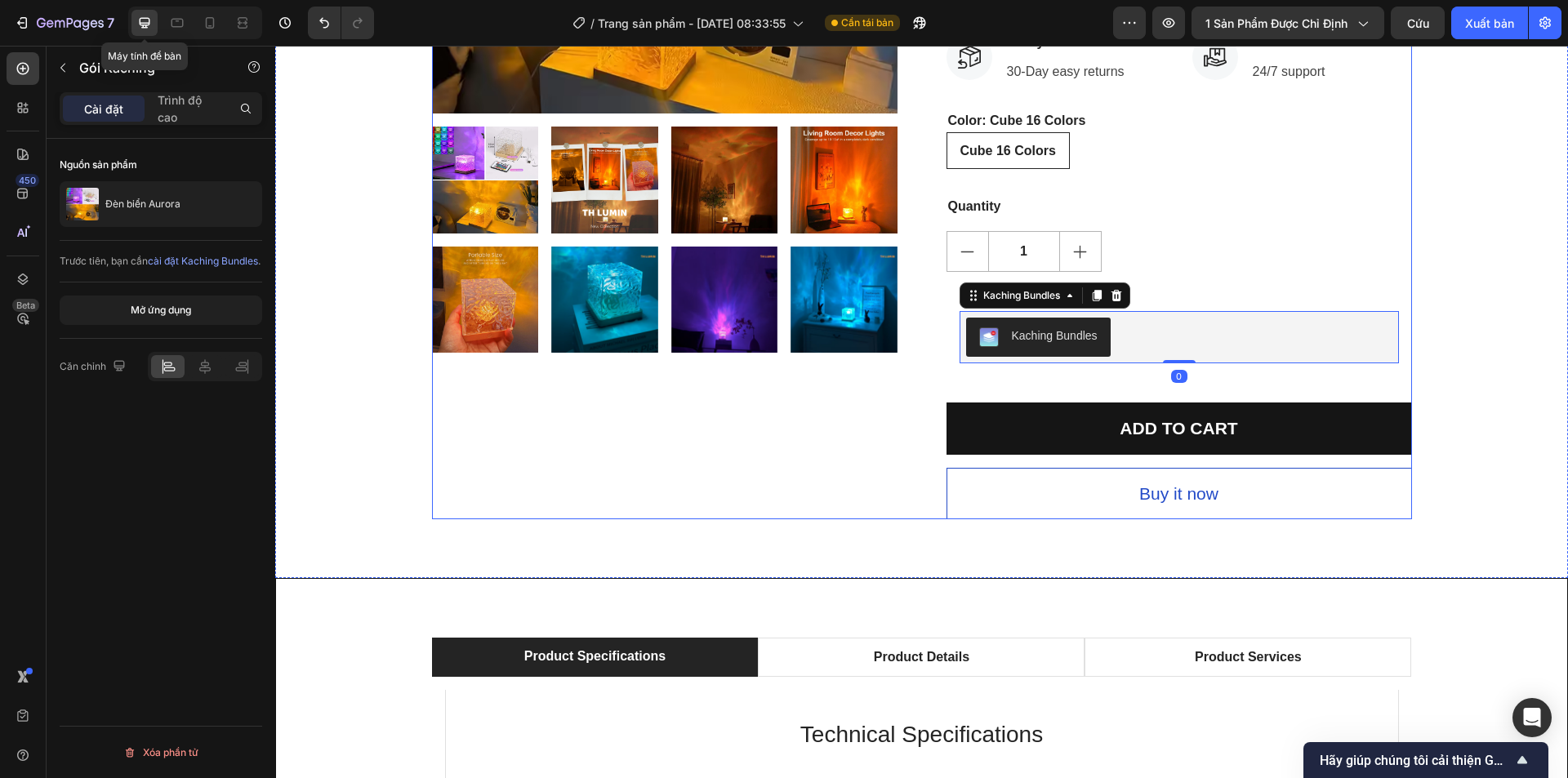
click at [872, 378] on div "Product Images" at bounding box center [664, 83] width 465 height 871
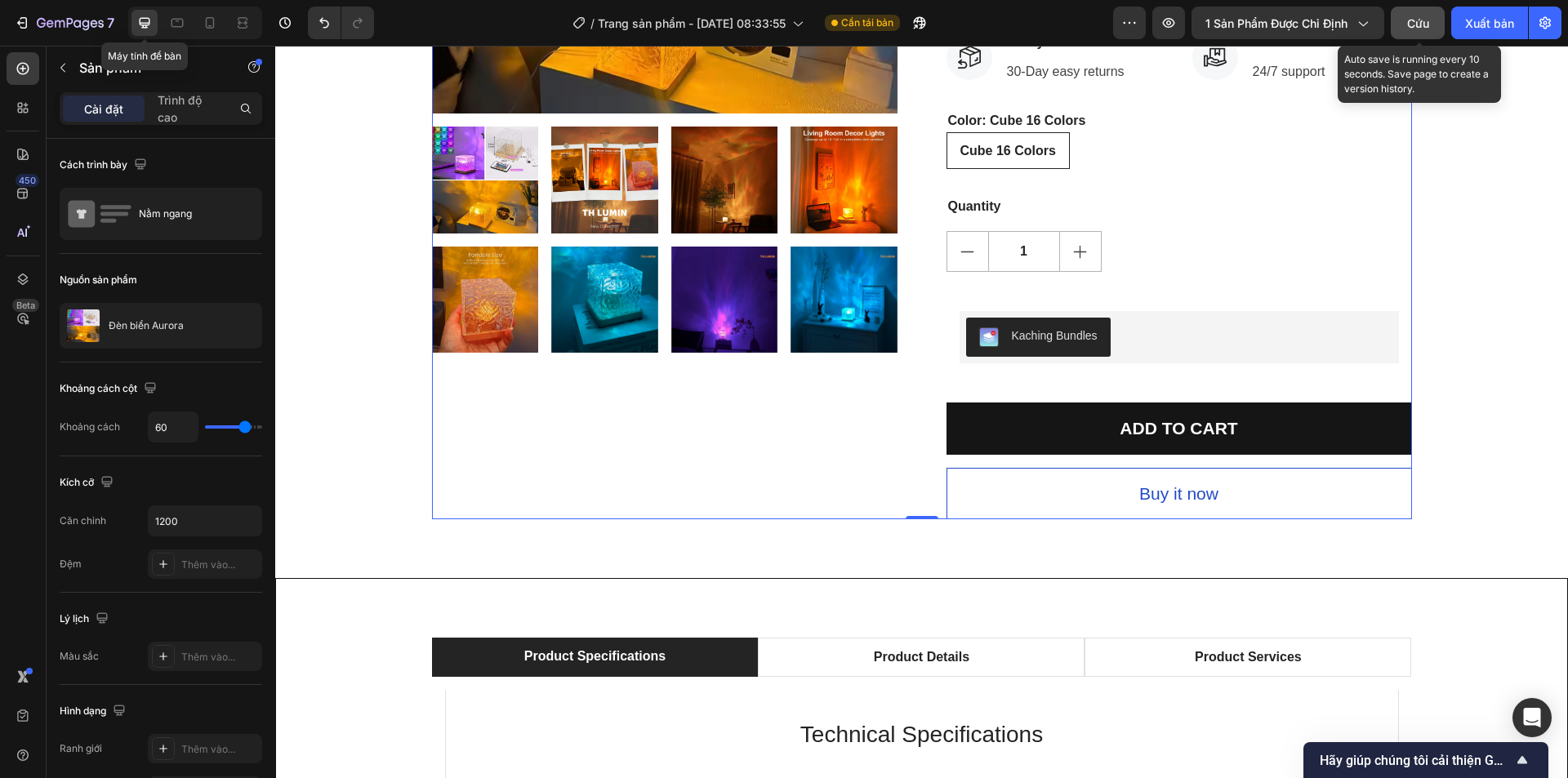
click at [1395, 29] on button "Cứu" at bounding box center [1418, 23] width 54 height 32
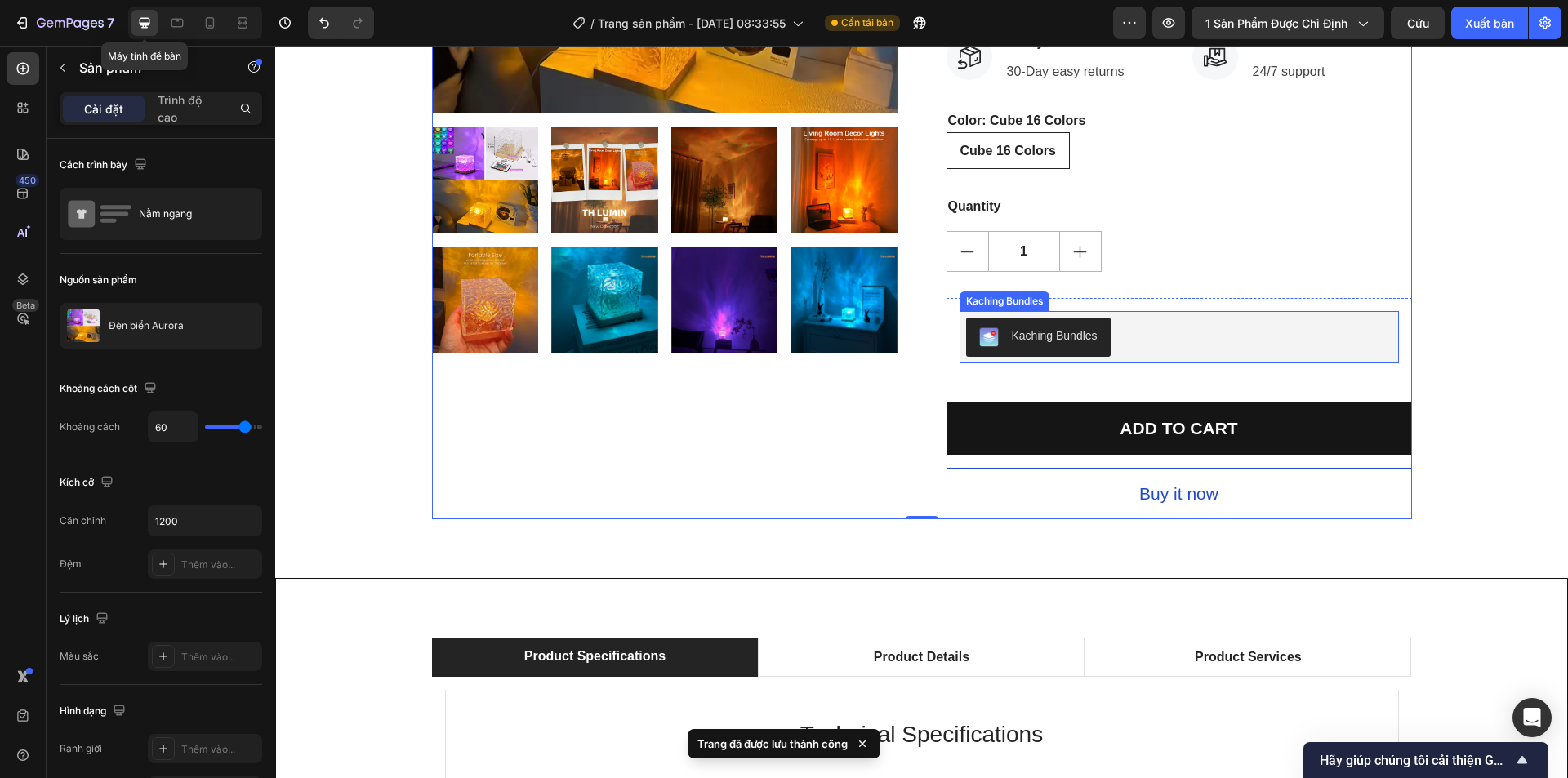
click at [1046, 348] on button "Kaching Bundles" at bounding box center [1038, 338] width 144 height 39
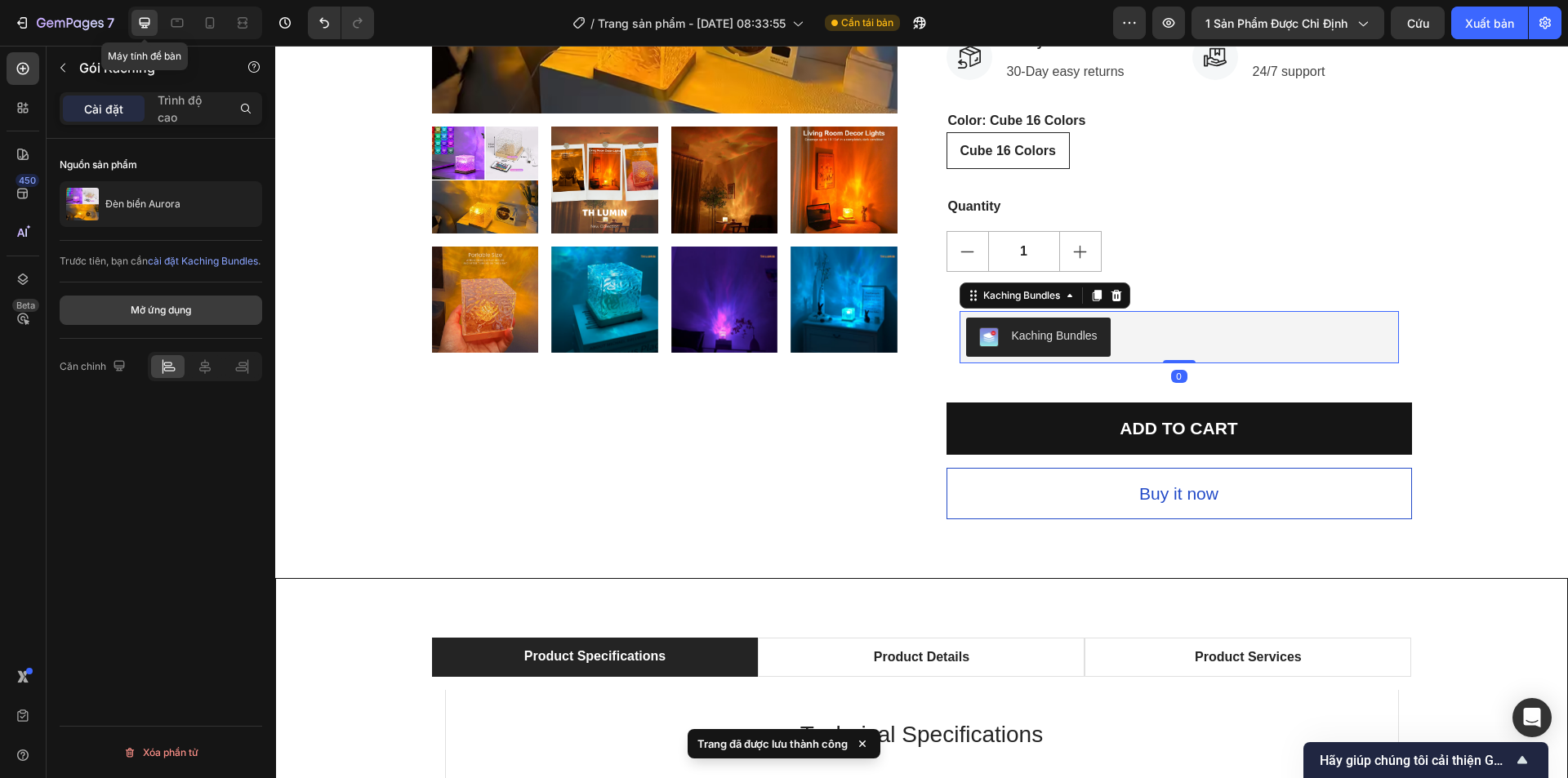
click at [198, 325] on button "Mở ứng dụng" at bounding box center [161, 310] width 203 height 29
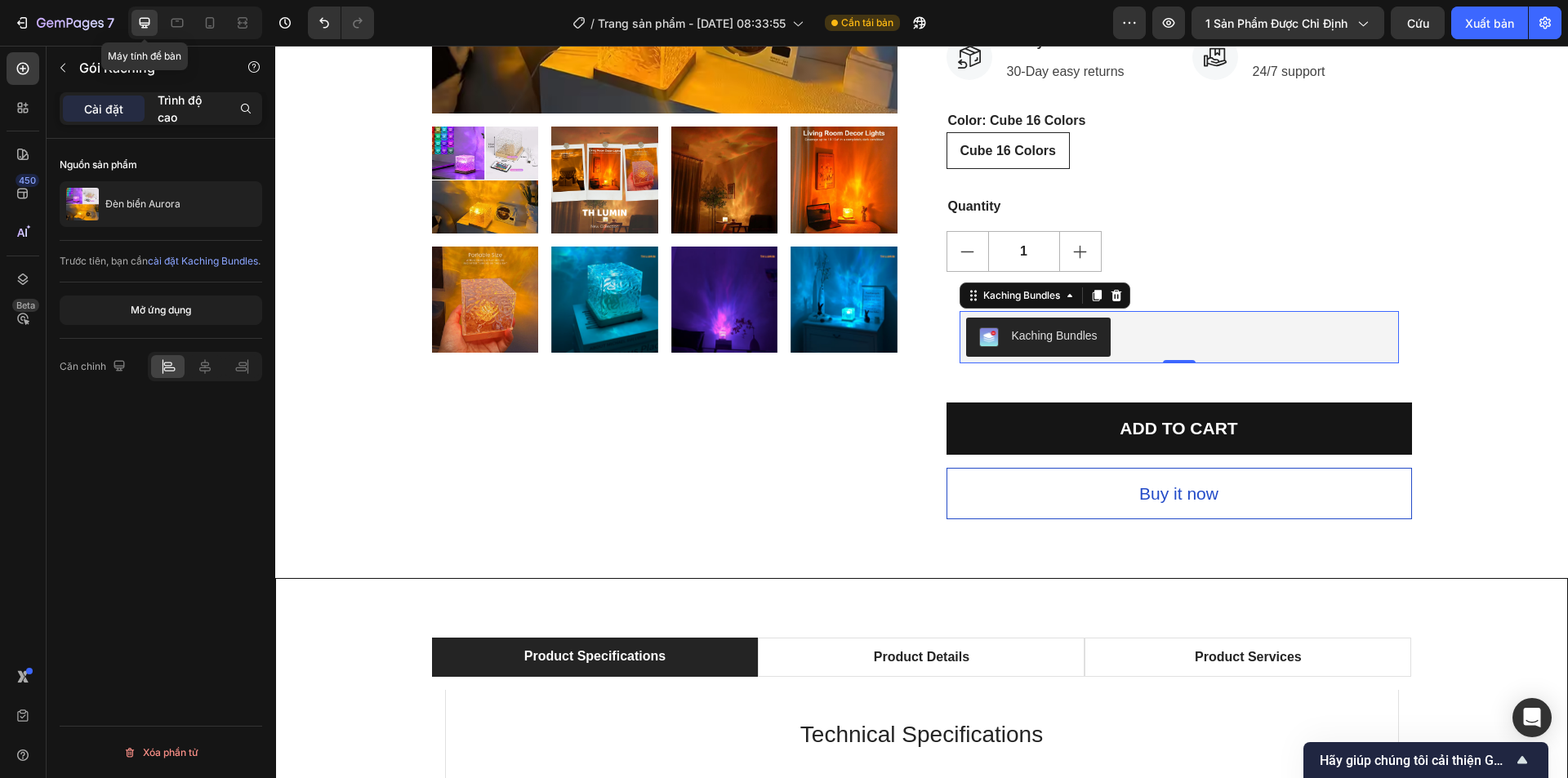
click at [174, 110] on font "Trình độ cao" at bounding box center [180, 109] width 44 height 31
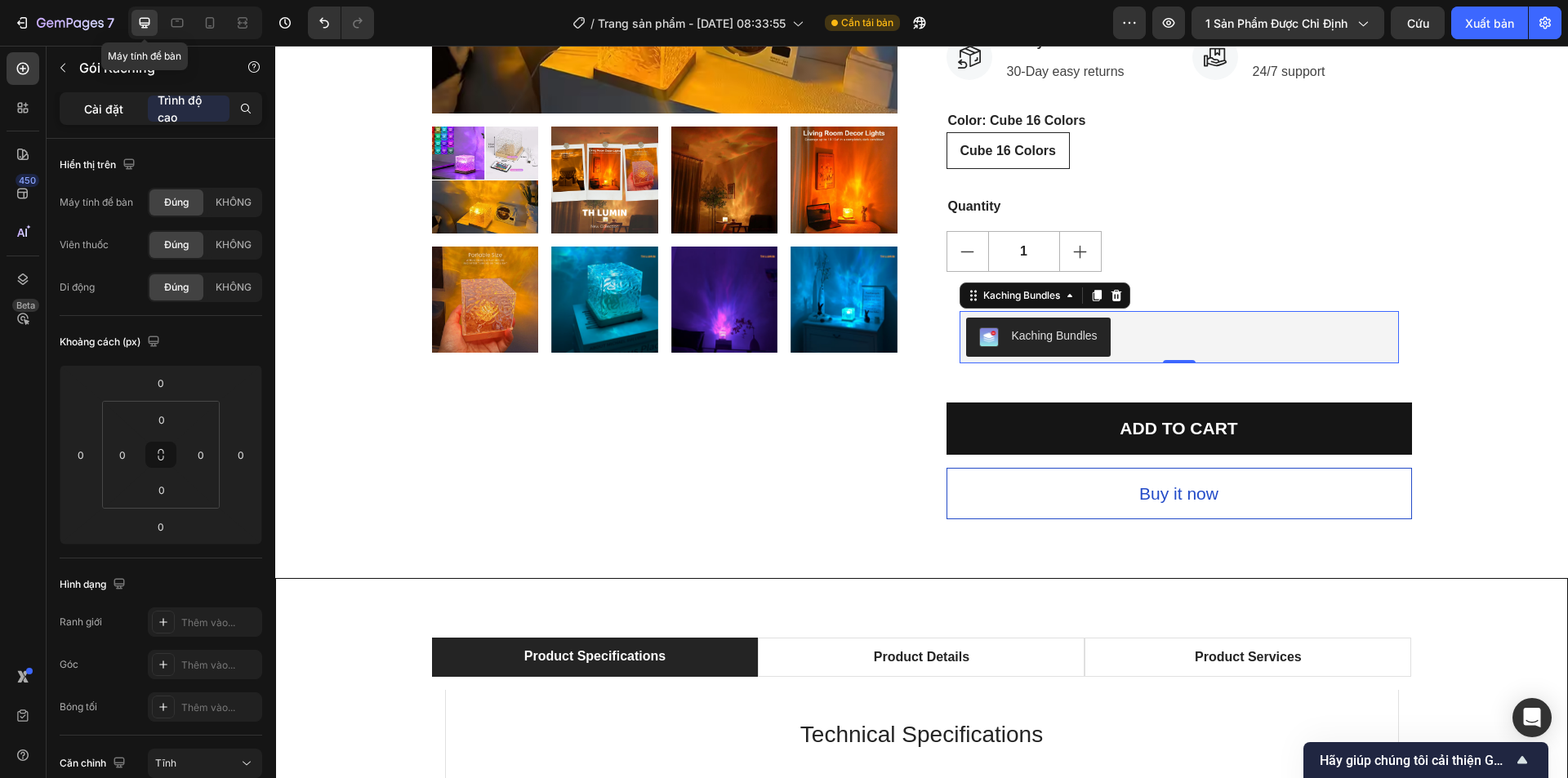
click at [121, 110] on font "Cài đặt" at bounding box center [103, 109] width 39 height 14
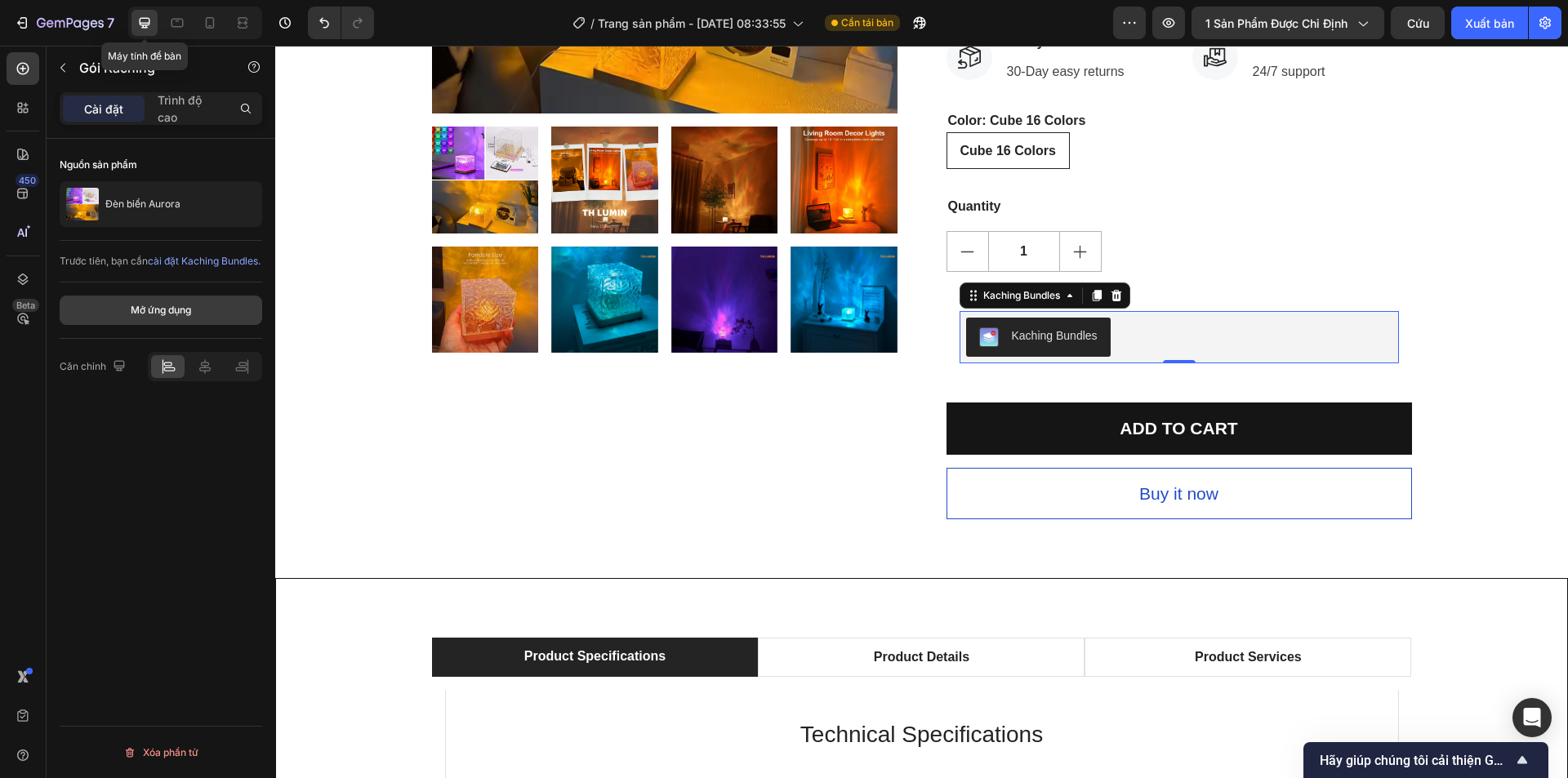
click at [178, 316] on font "Mở ứng dụng" at bounding box center [161, 309] width 61 height 12
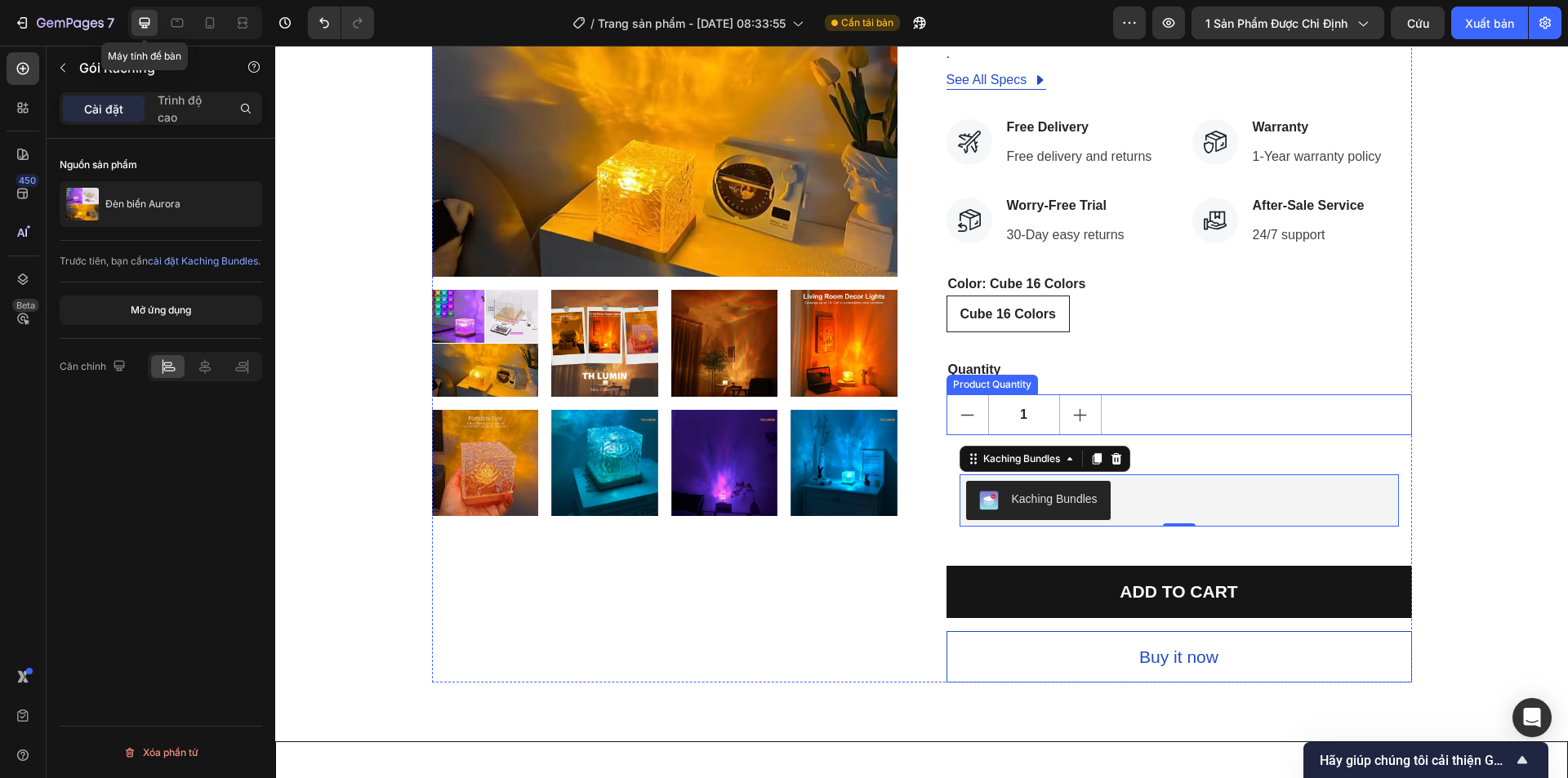
click at [1158, 410] on div "1" at bounding box center [1179, 415] width 465 height 41
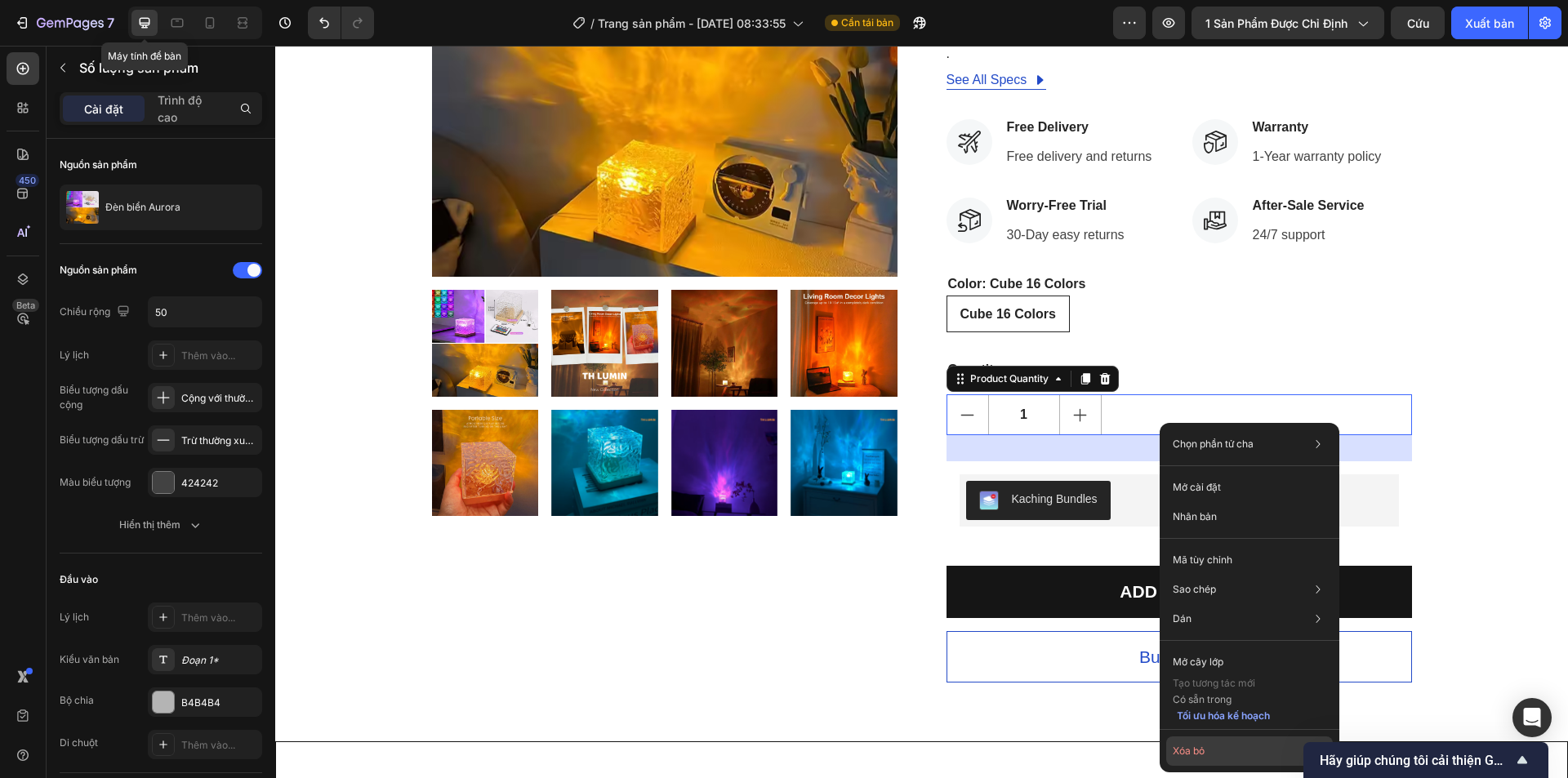
drag, startPoint x: 1206, startPoint y: 744, endPoint x: 893, endPoint y: 590, distance: 348.8
click at [1206, 744] on button "Xóa bỏ" at bounding box center [1249, 751] width 167 height 29
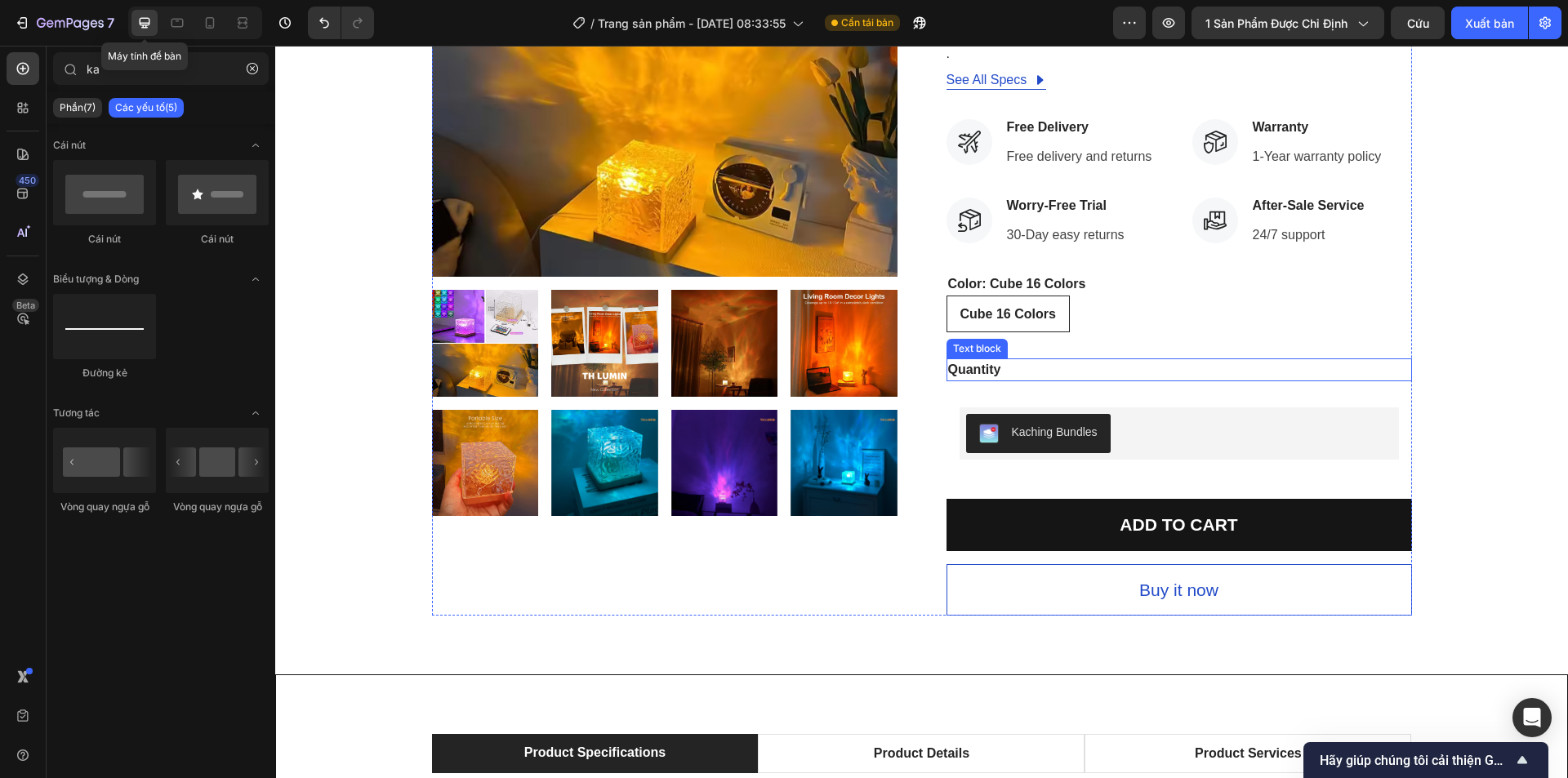
click at [1121, 374] on div "Quantity" at bounding box center [1179, 369] width 465 height 23
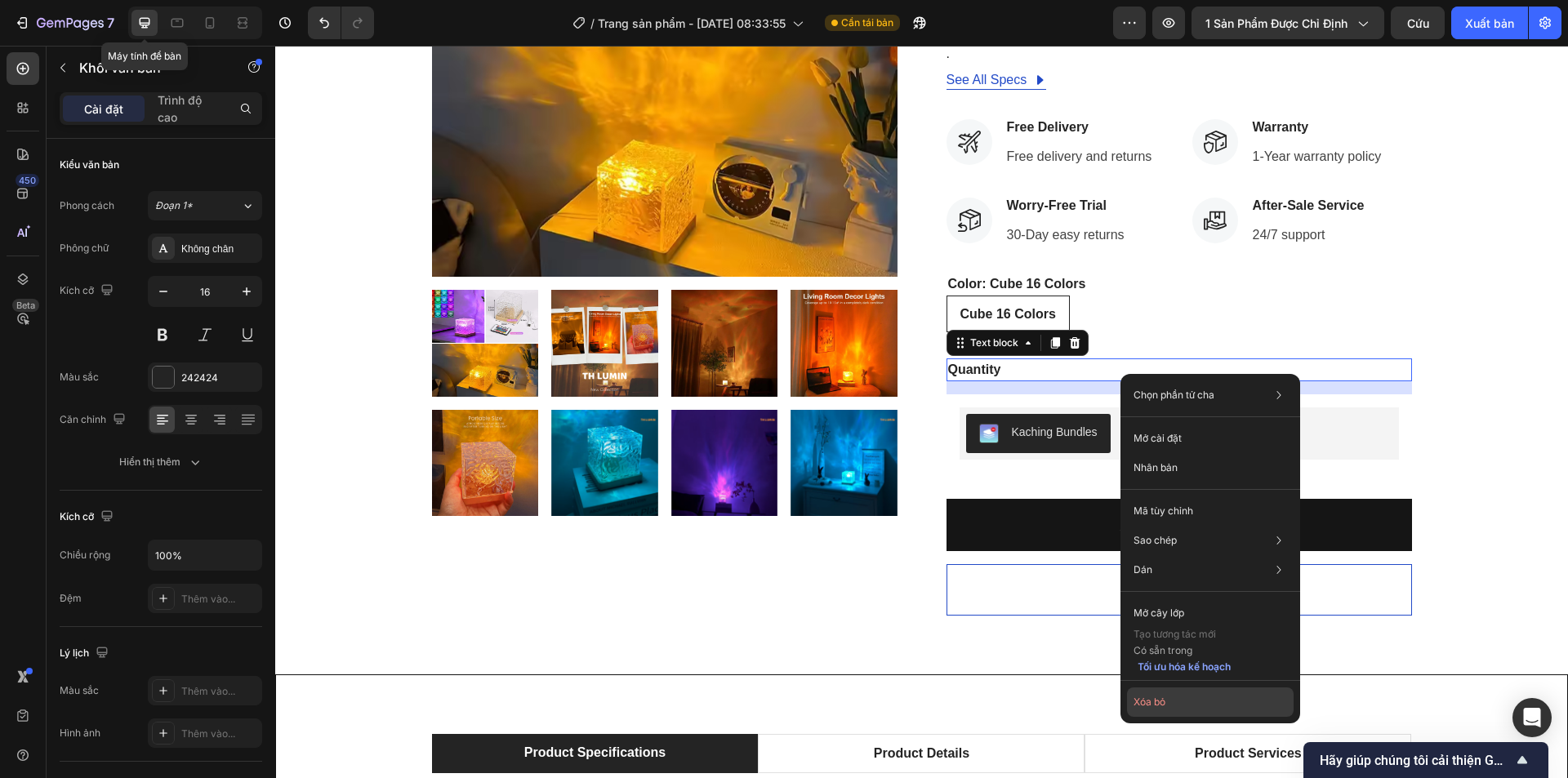
click at [1194, 706] on button "Xóa bỏ" at bounding box center [1210, 702] width 167 height 29
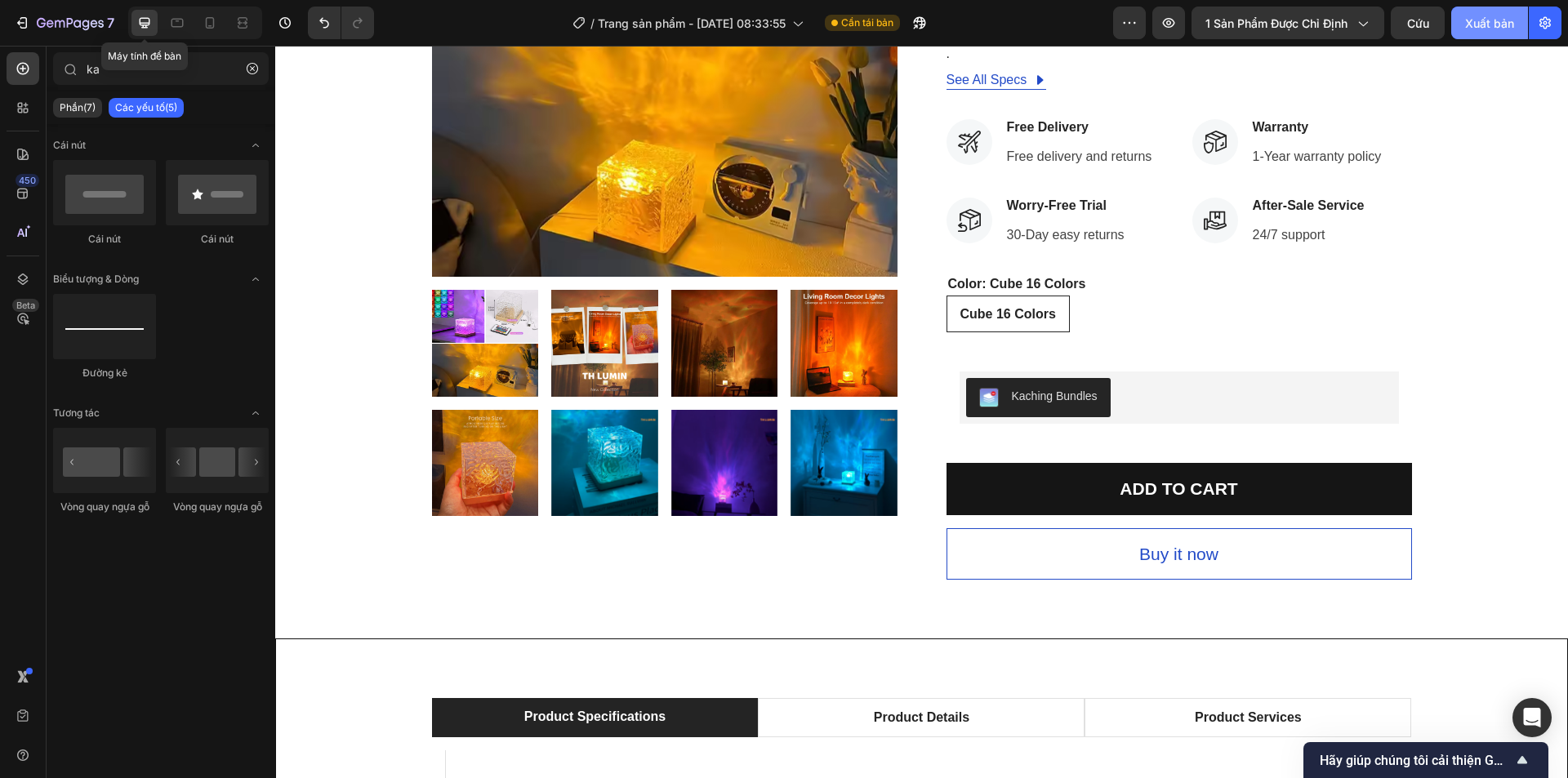
click at [1419, 25] on font "Cứu" at bounding box center [1418, 23] width 22 height 14
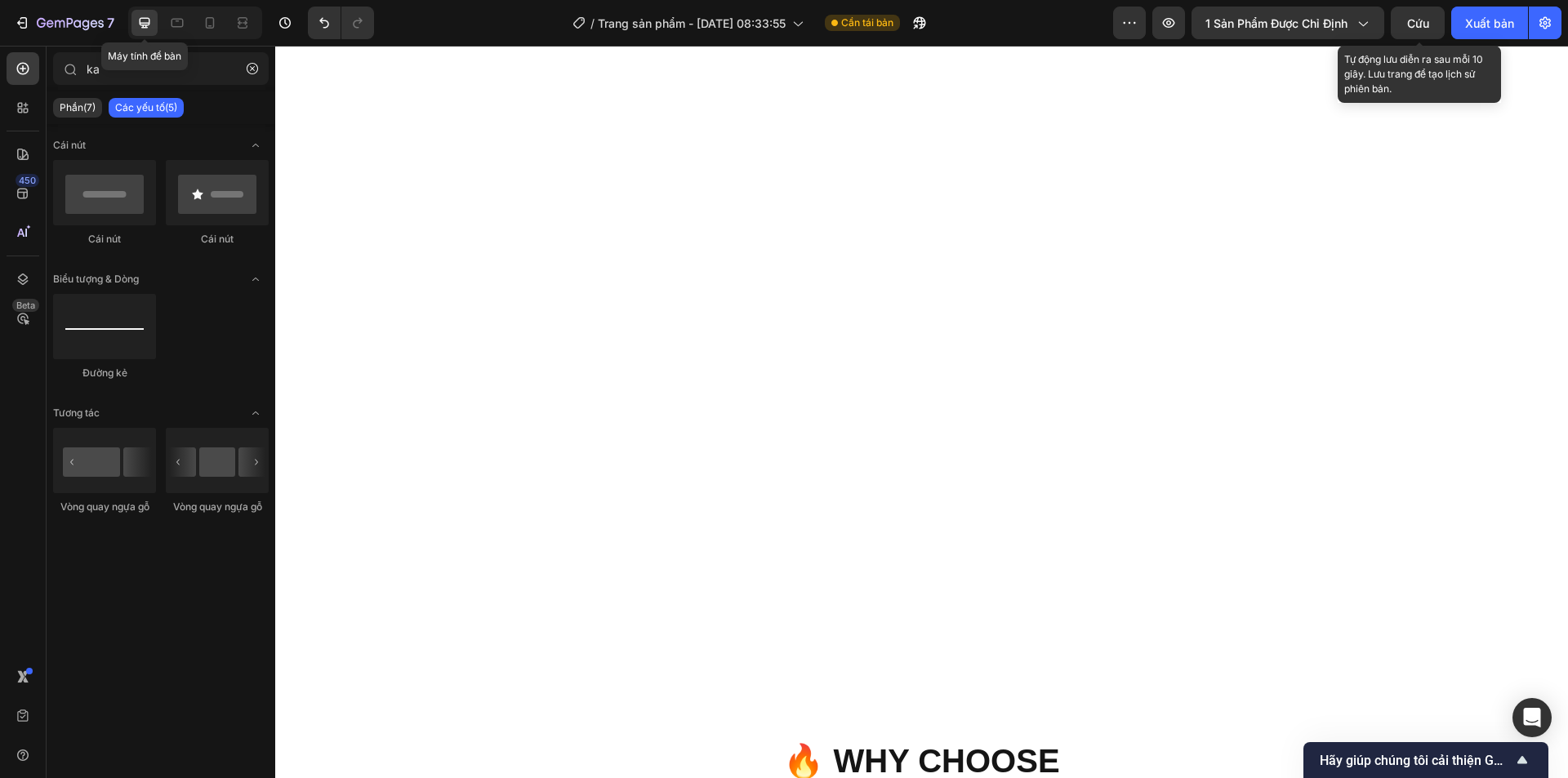
scroll to position [3374, 0]
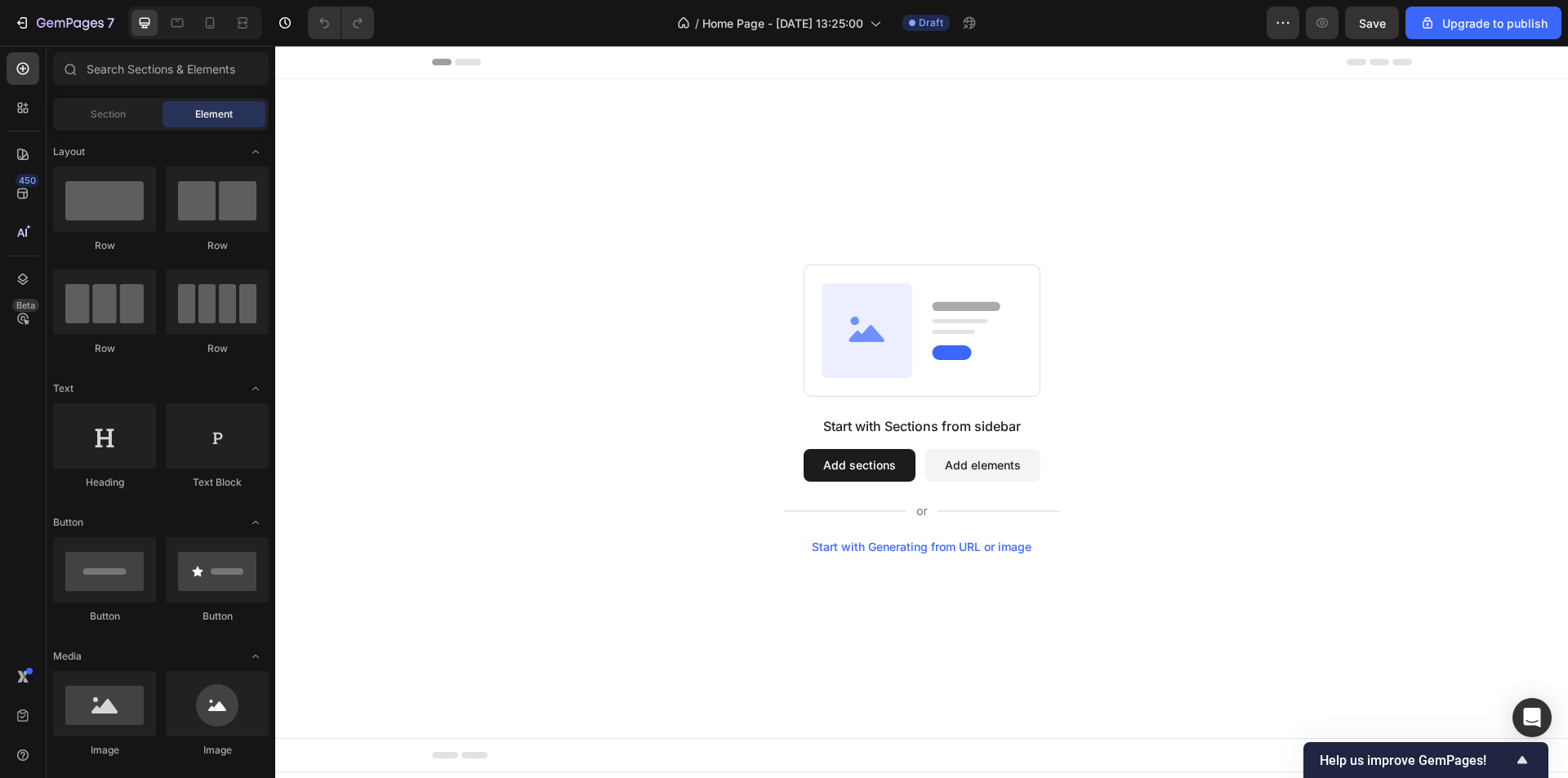
click at [872, 477] on button "Add sections" at bounding box center [859, 465] width 112 height 32
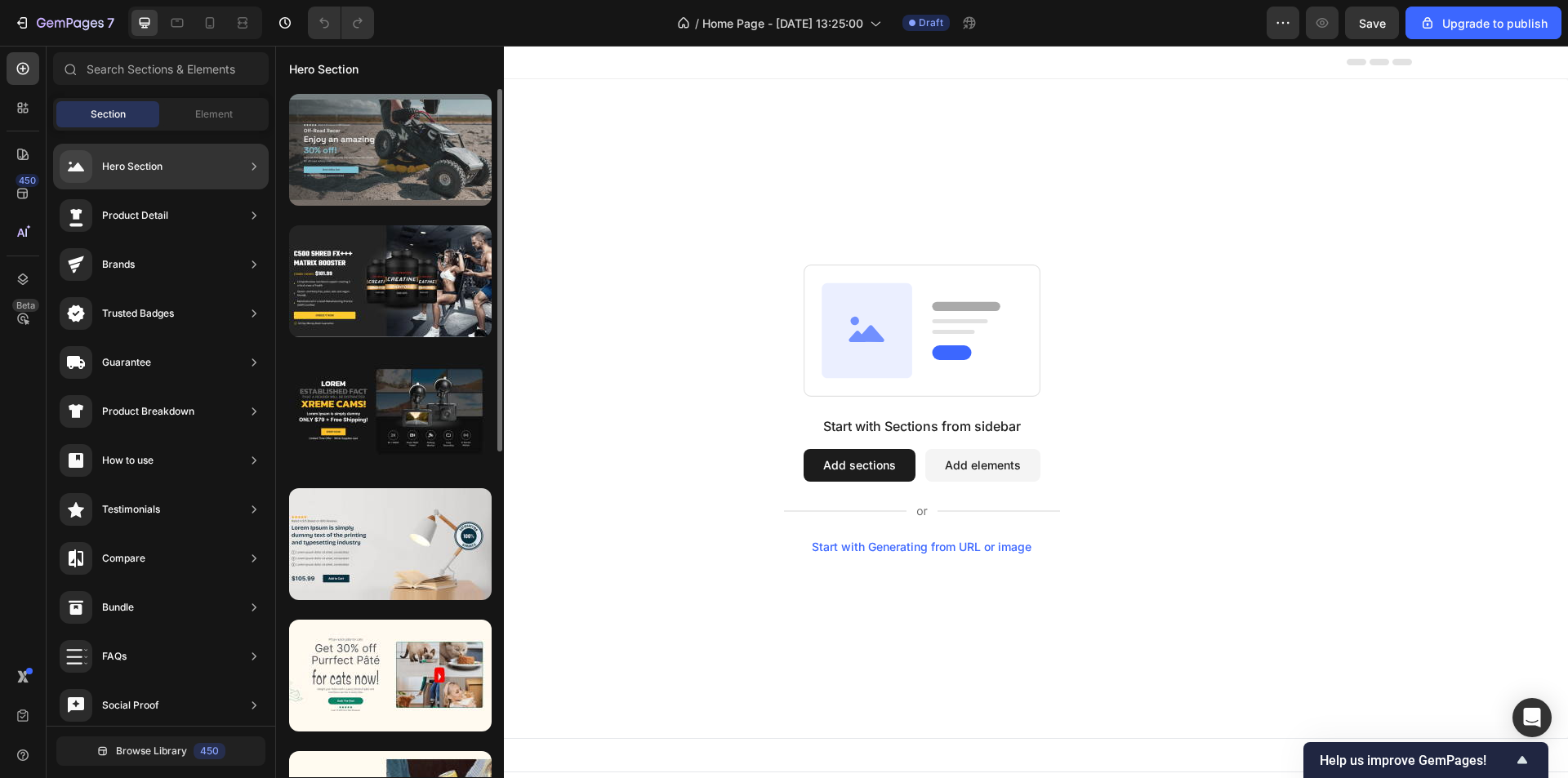
click at [413, 178] on div at bounding box center [390, 150] width 203 height 112
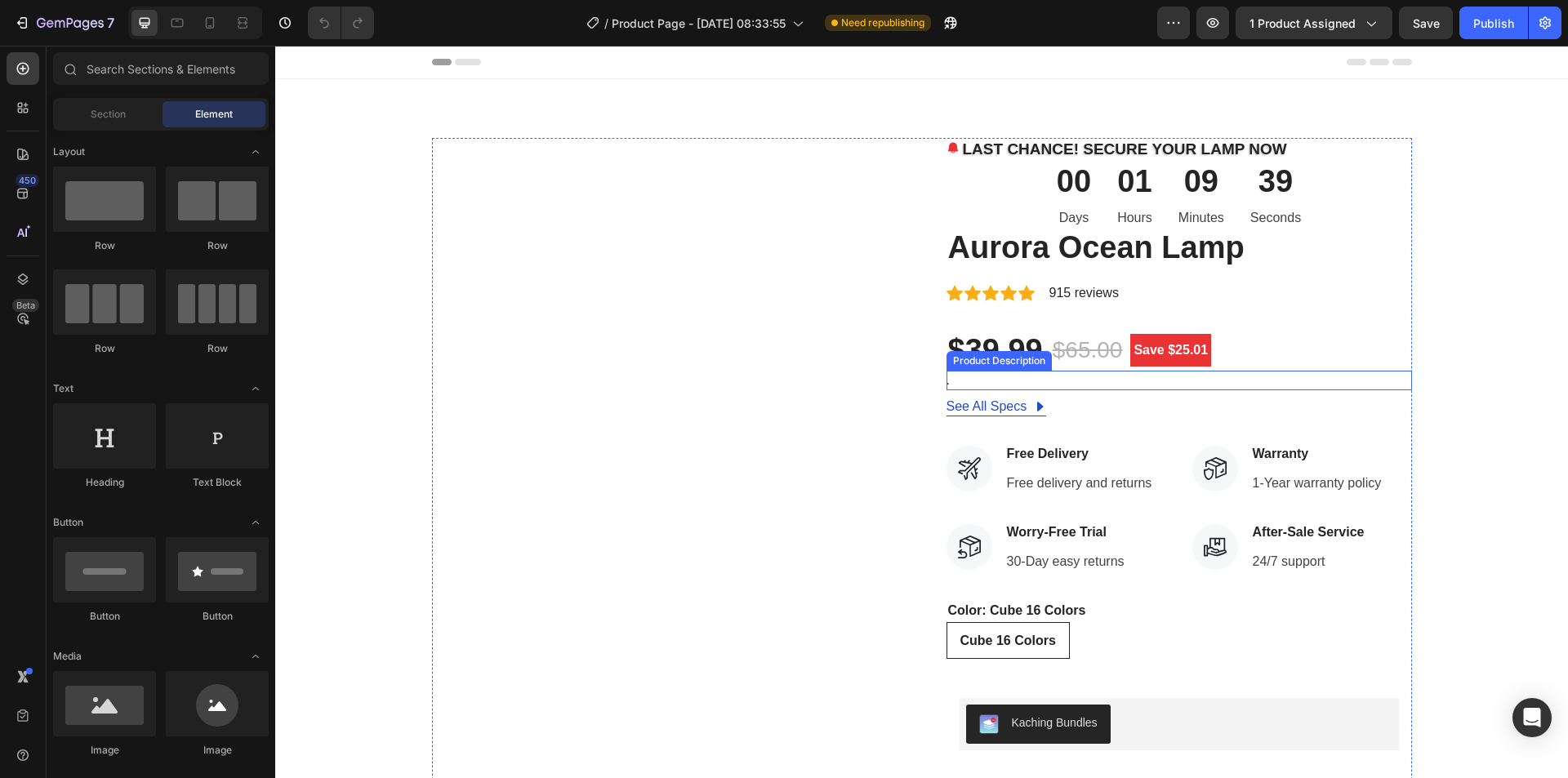
scroll to position [82, 0]
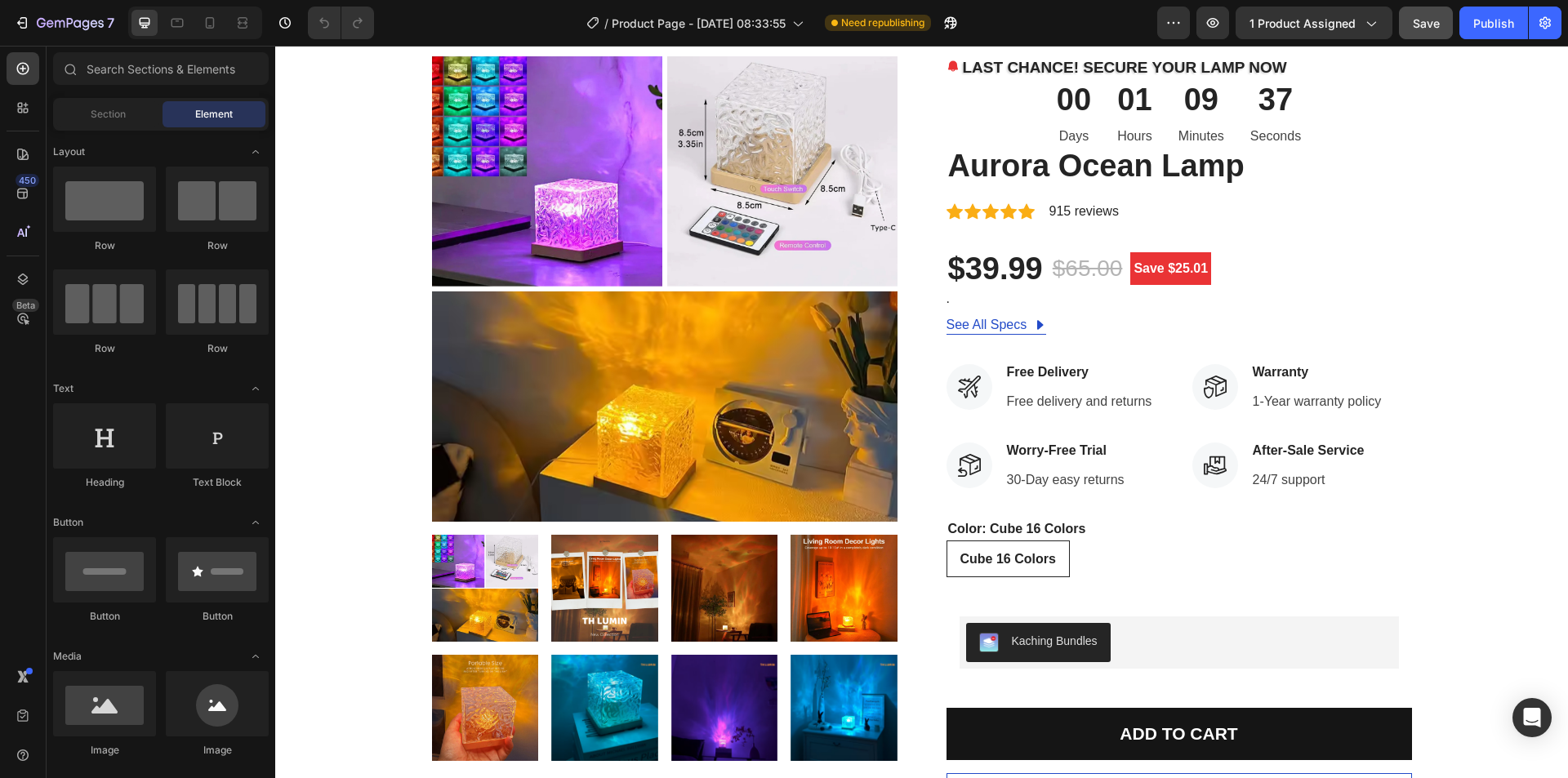
click at [1423, 27] on span "Save" at bounding box center [1427, 23] width 27 height 14
click at [1498, 27] on div "Publish" at bounding box center [1494, 23] width 41 height 17
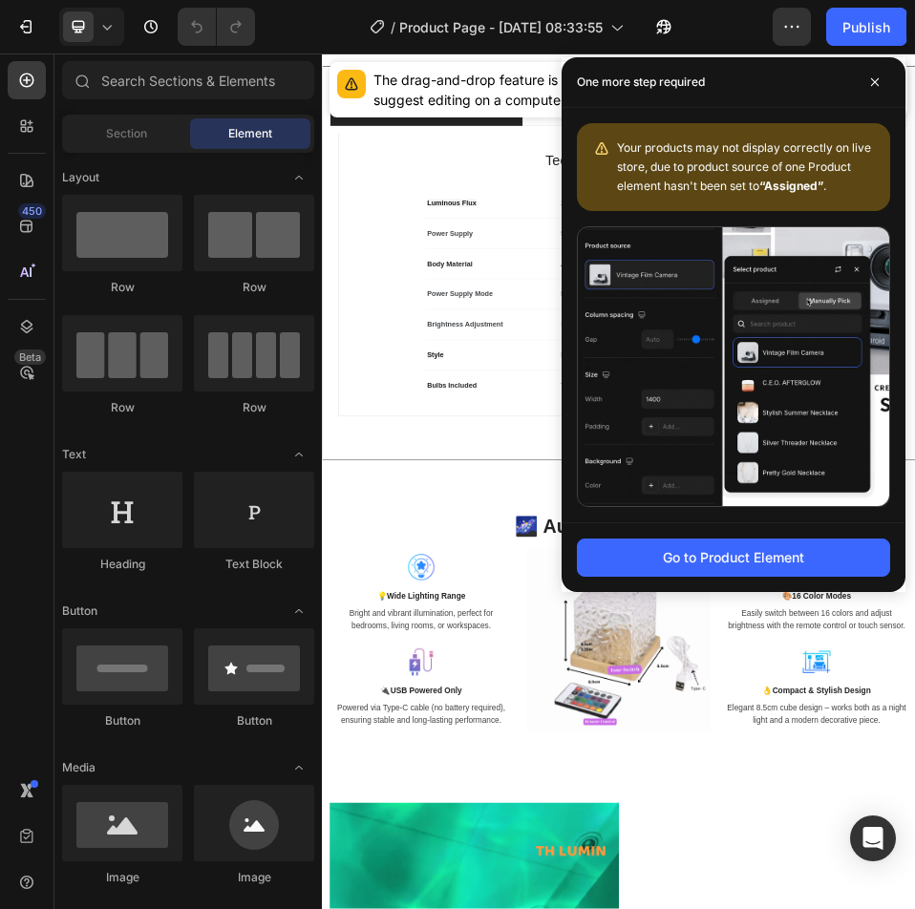
scroll to position [1815, 0]
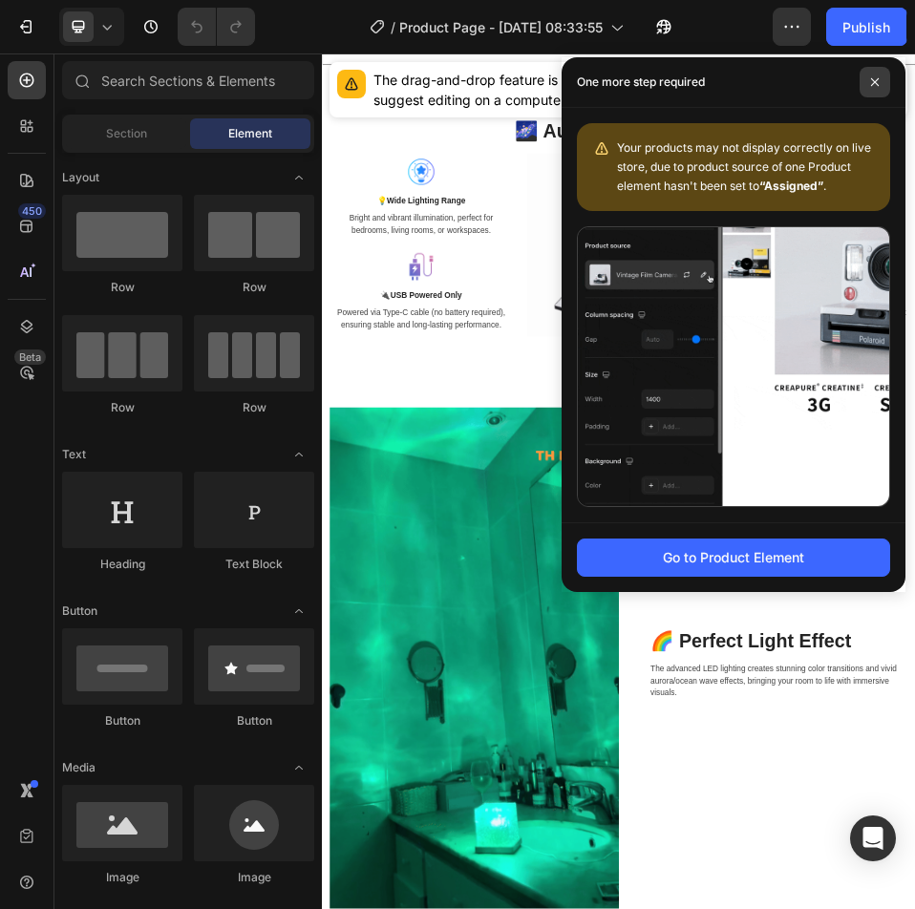
click at [883, 78] on span at bounding box center [875, 82] width 31 height 31
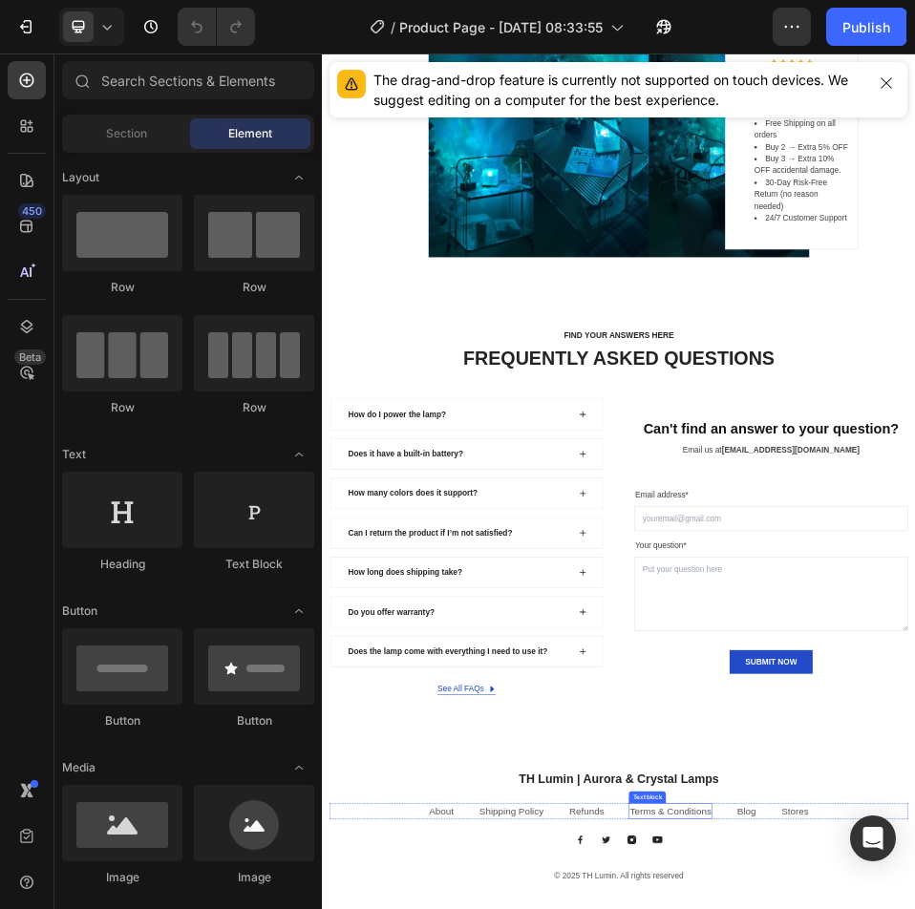
scroll to position [6660, 0]
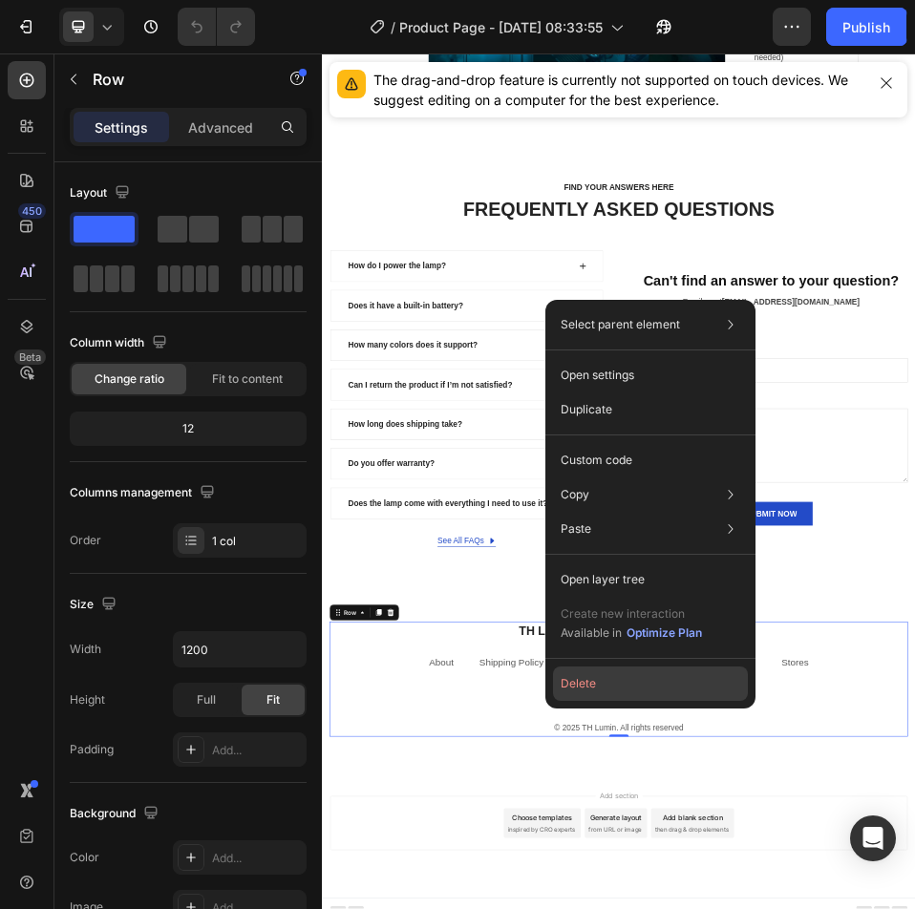
click at [701, 694] on button "Delete" at bounding box center [650, 684] width 195 height 34
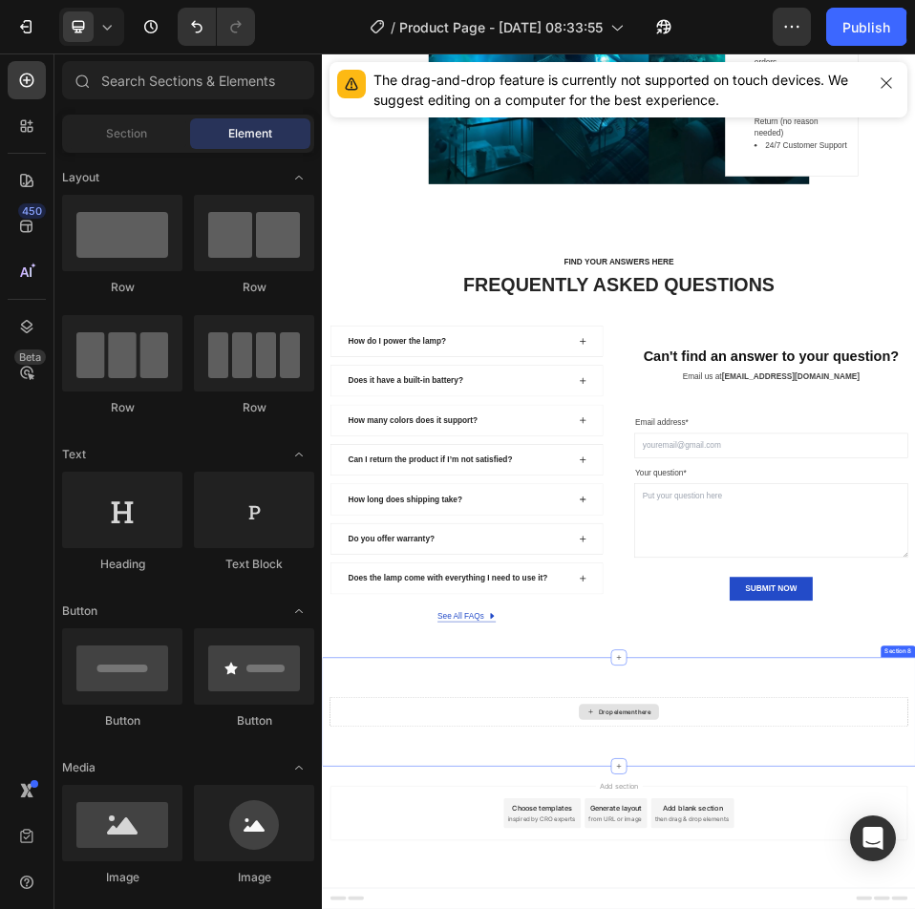
scroll to position [6515, 0]
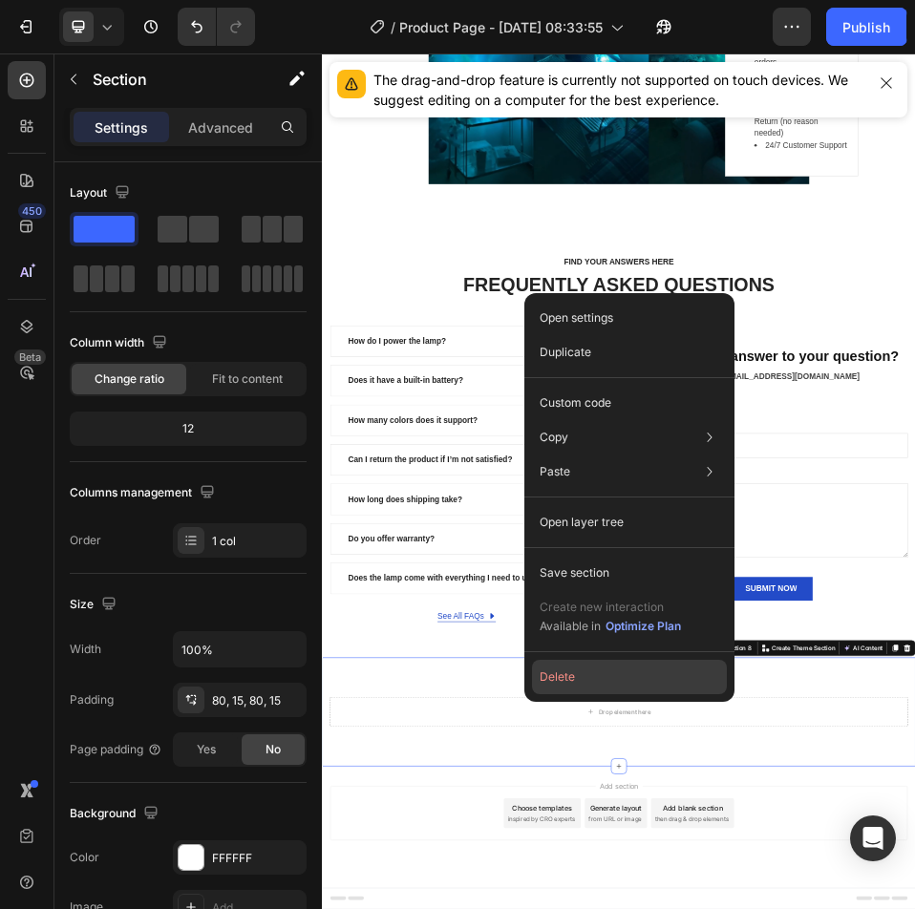
click at [682, 685] on button "Delete" at bounding box center [629, 677] width 195 height 34
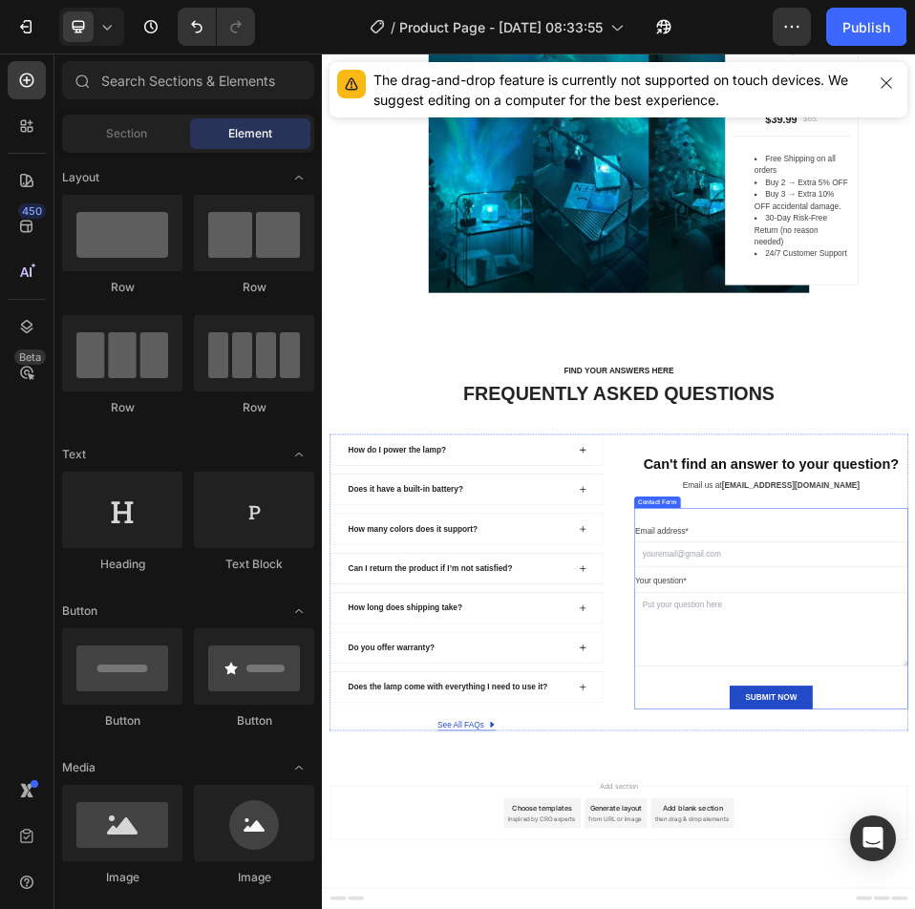
scroll to position [6305, 0]
click at [870, 34] on div "Publish" at bounding box center [867, 27] width 48 height 20
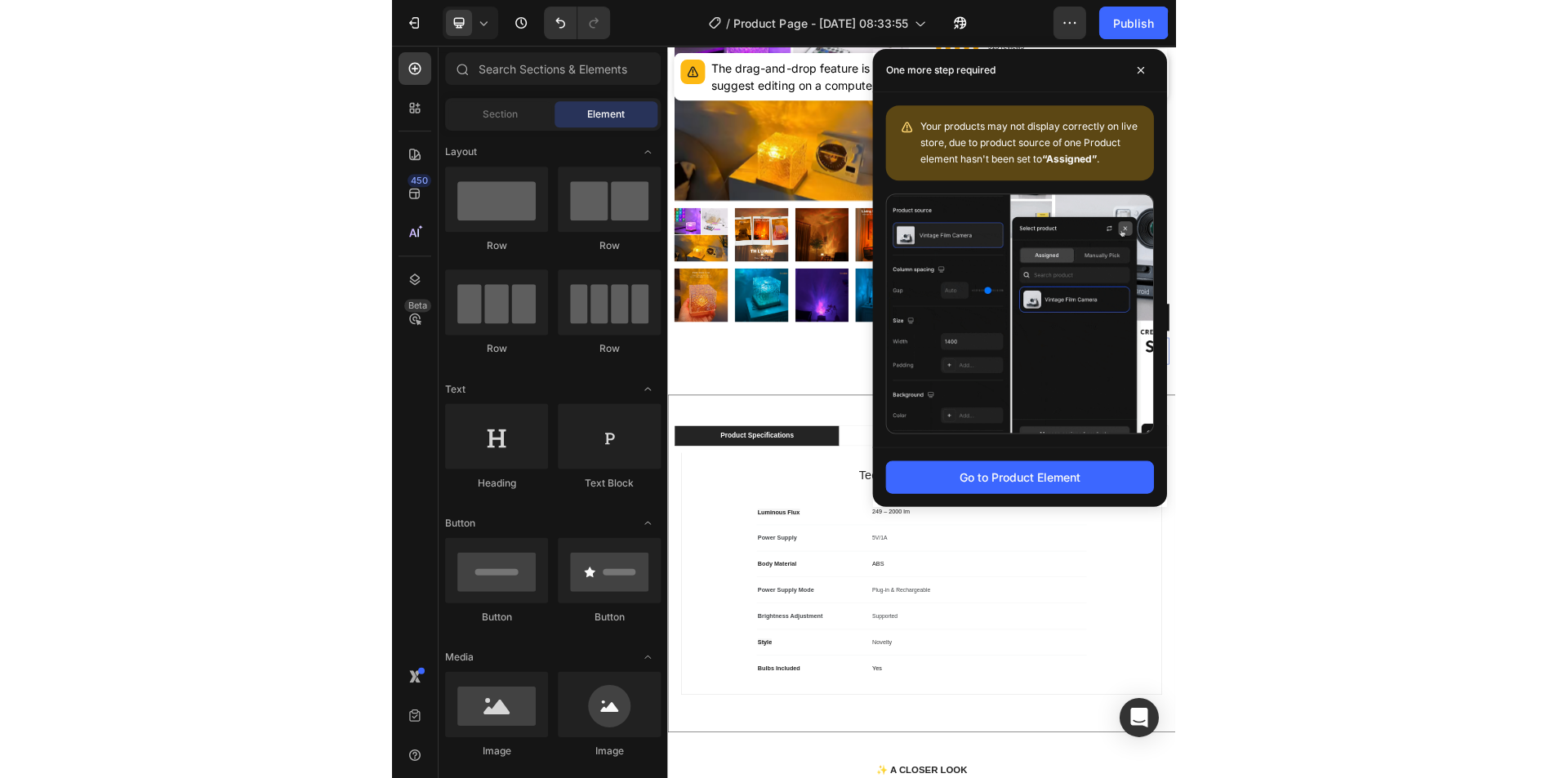
scroll to position [816, 0]
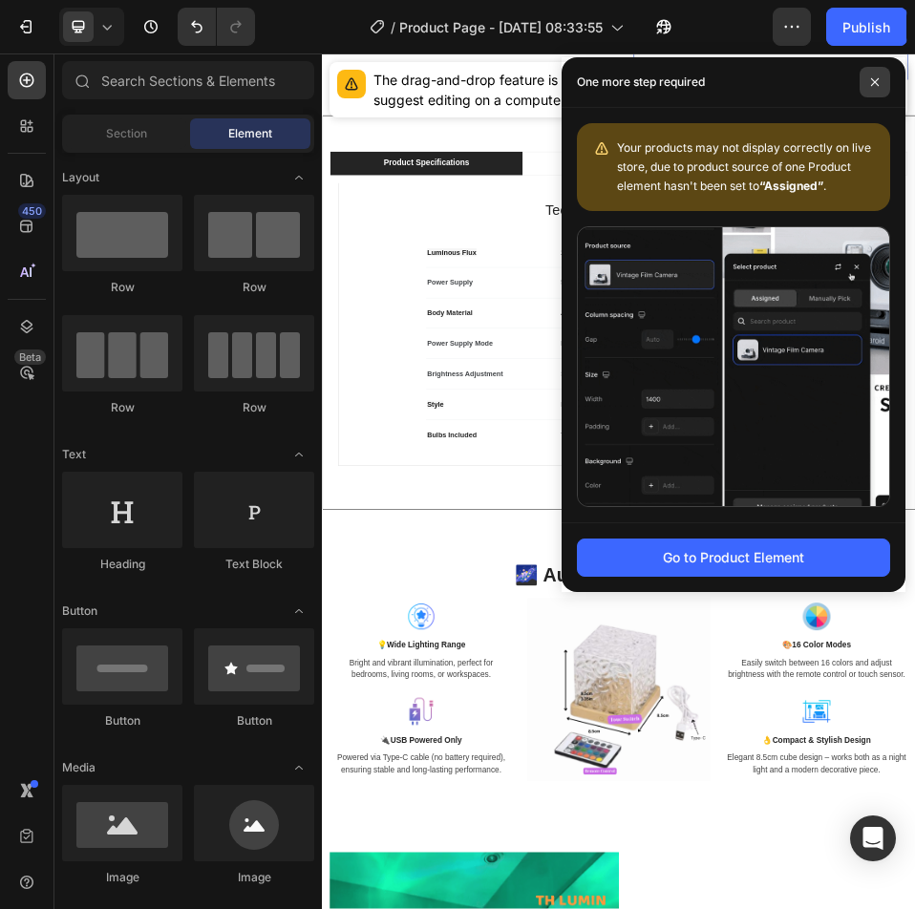
click at [872, 84] on icon at bounding box center [875, 82] width 10 height 10
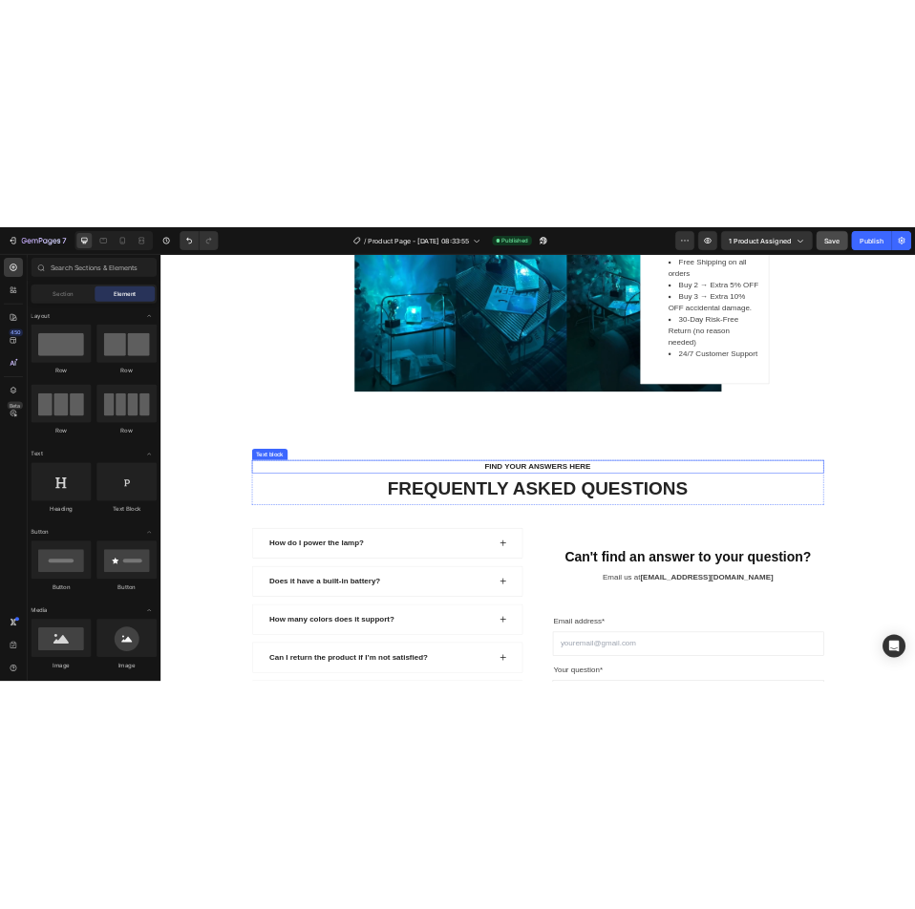
scroll to position [7201, 0]
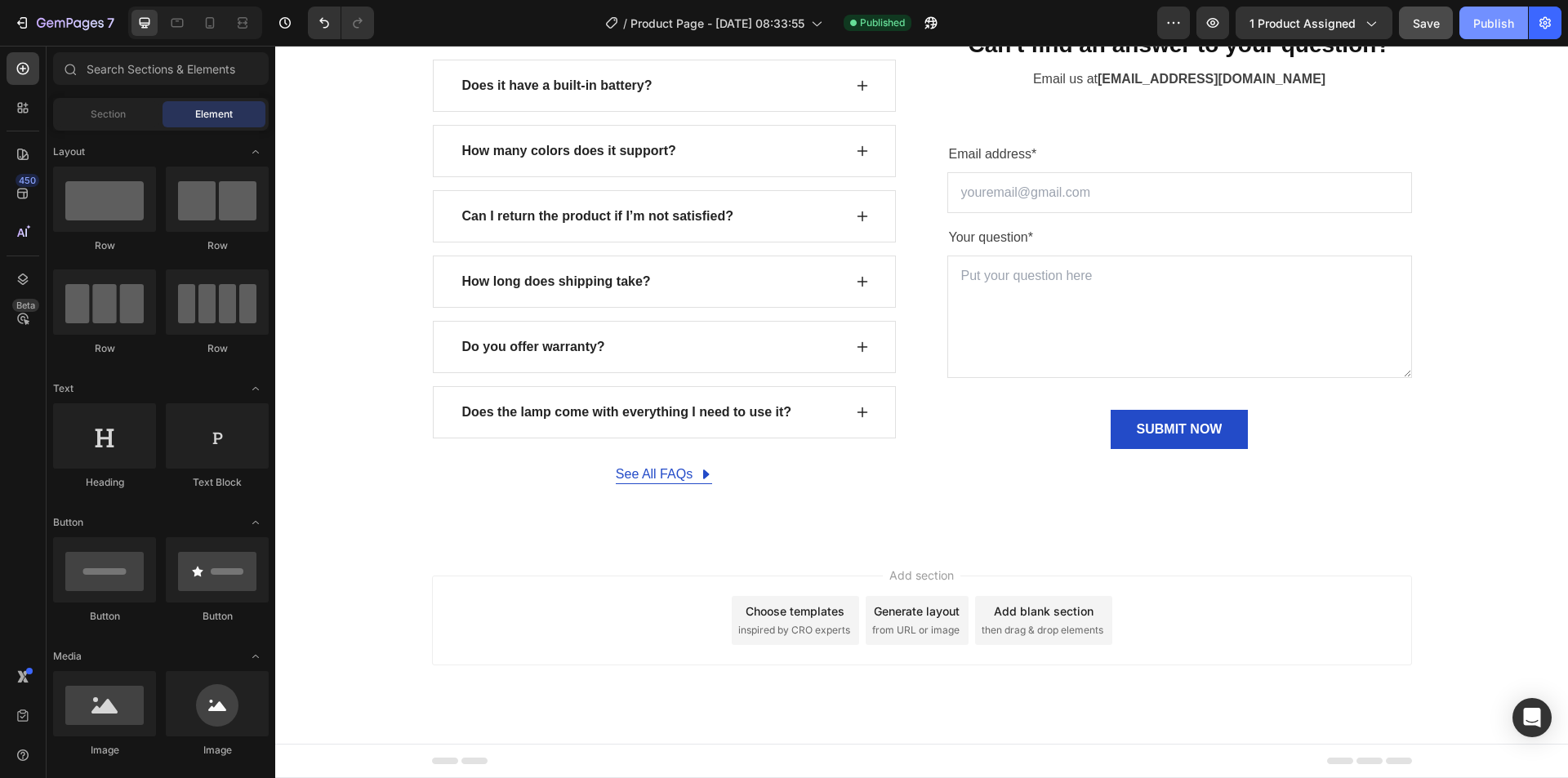
click at [1480, 30] on div "Publish" at bounding box center [1494, 23] width 41 height 17
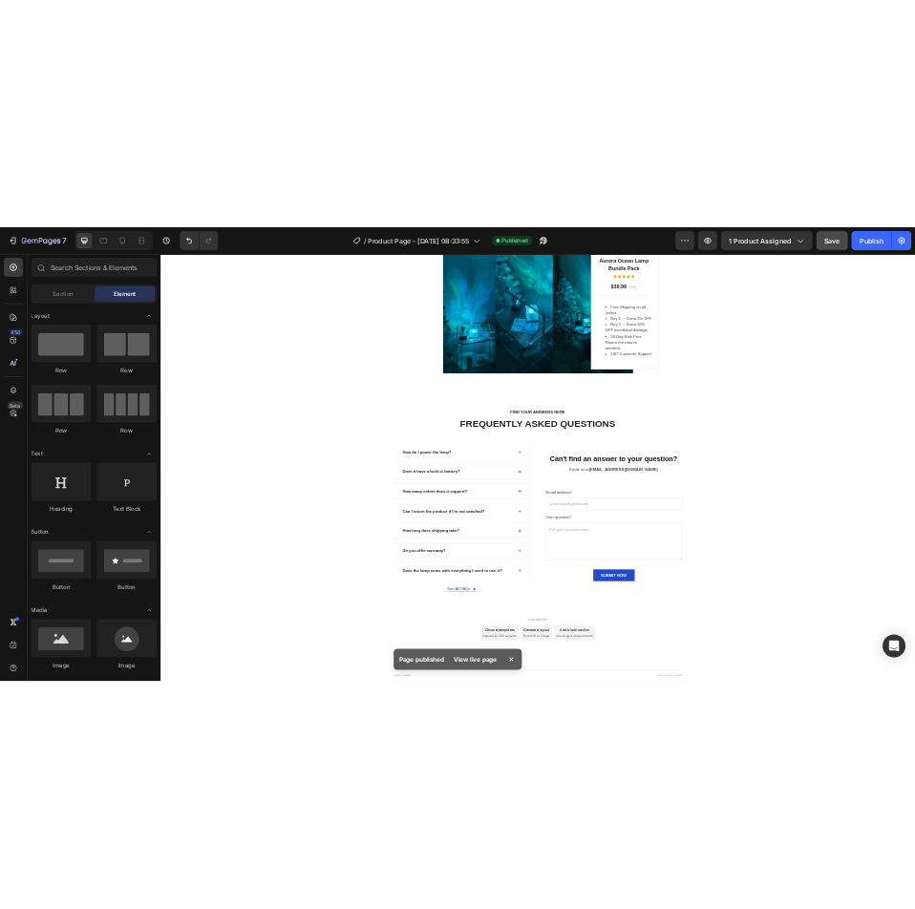
scroll to position [6404, 0]
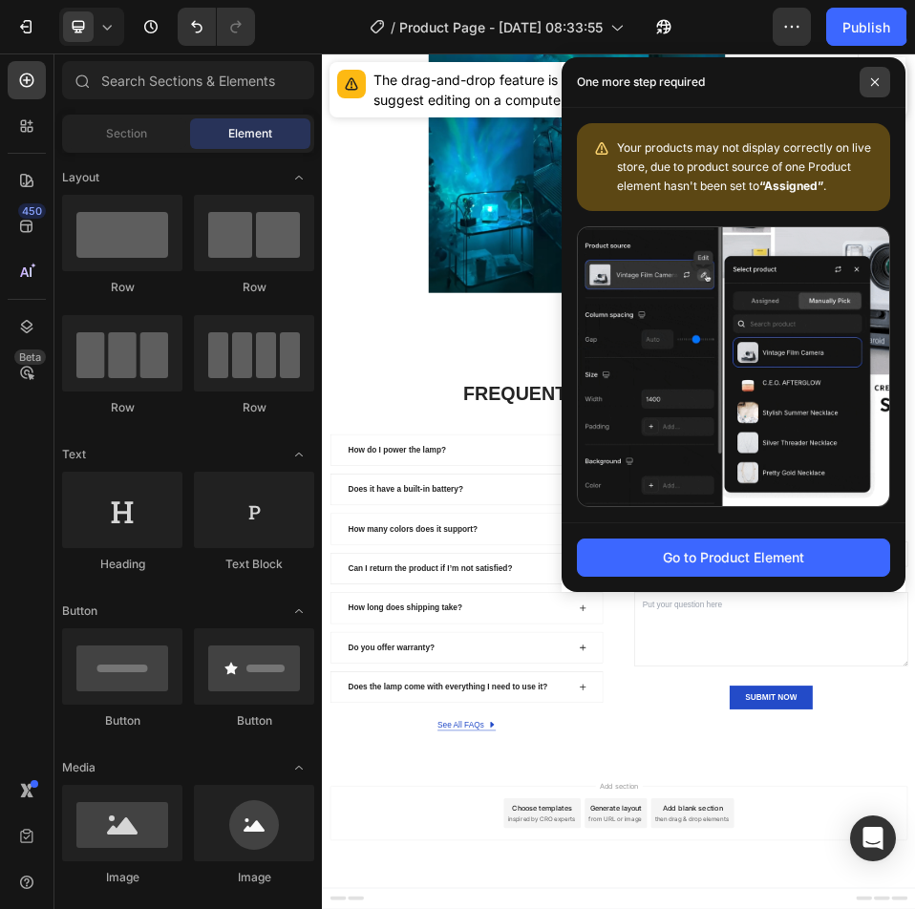
click at [878, 86] on icon at bounding box center [875, 82] width 10 height 10
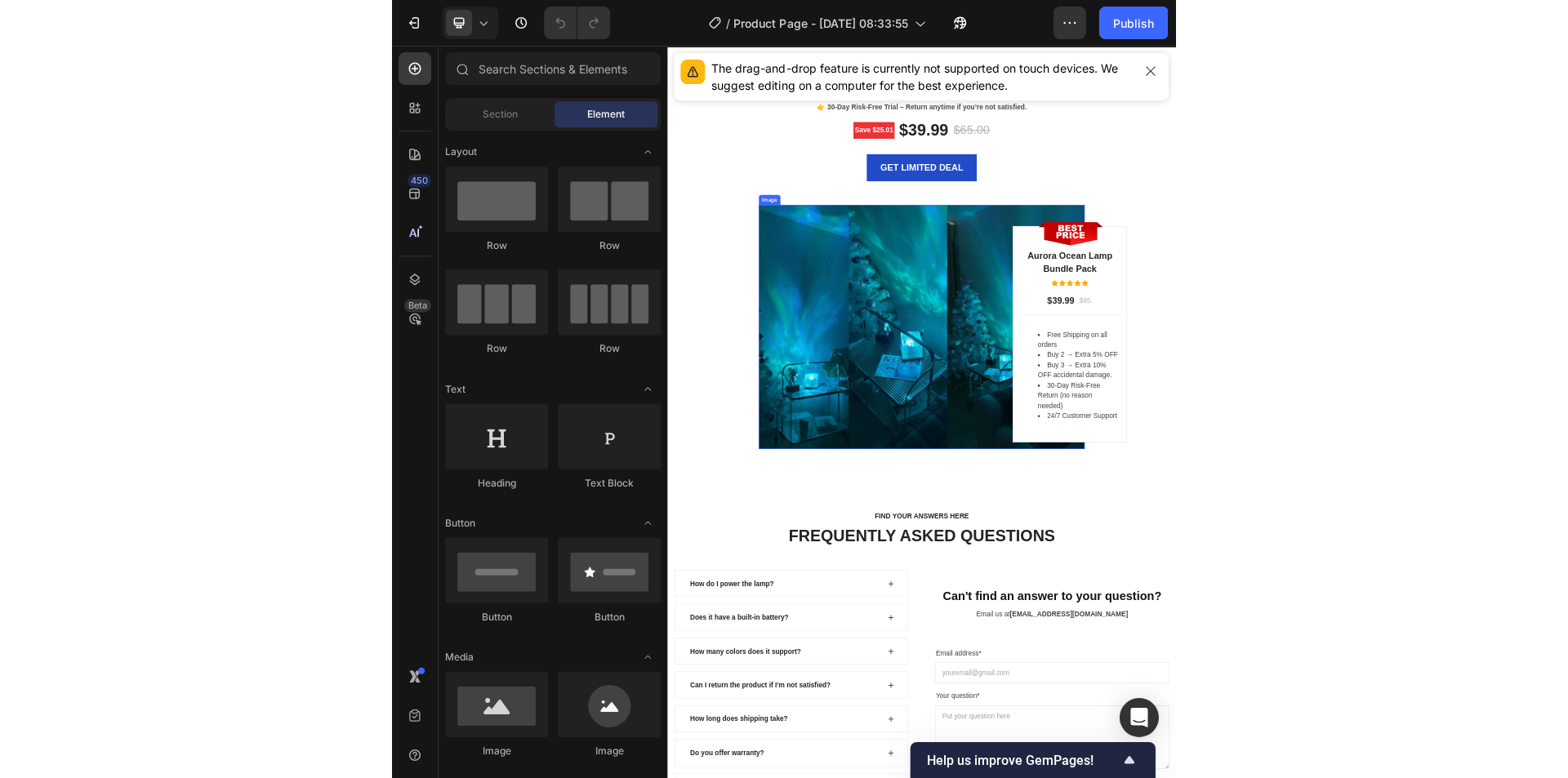
scroll to position [5390, 0]
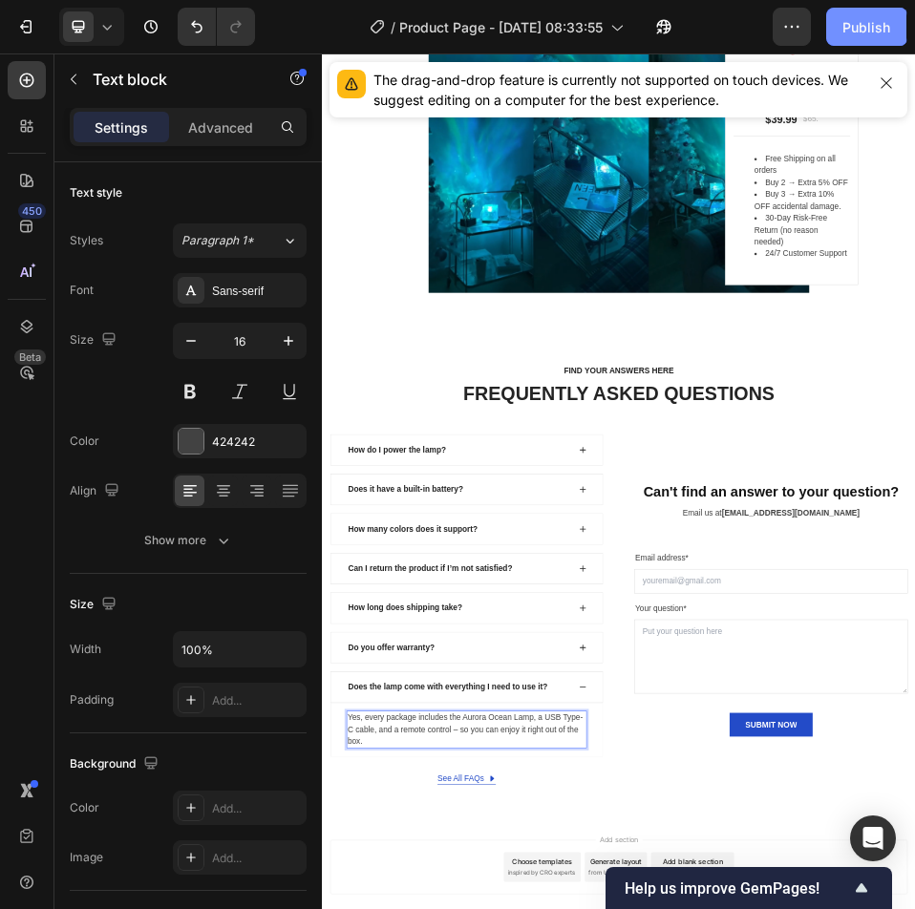
click at [863, 28] on div "Publish" at bounding box center [867, 27] width 48 height 20
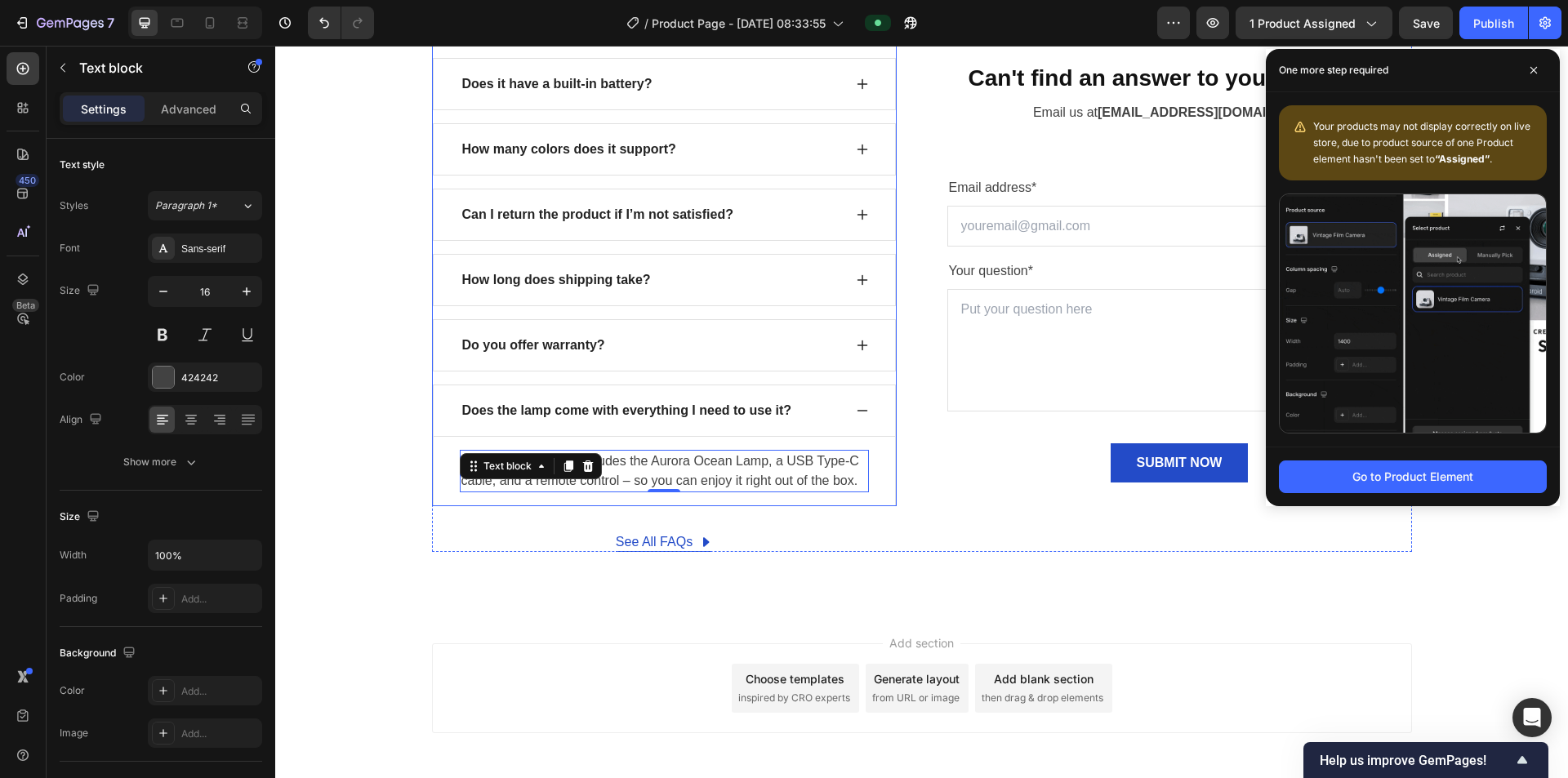
scroll to position [6140, 0]
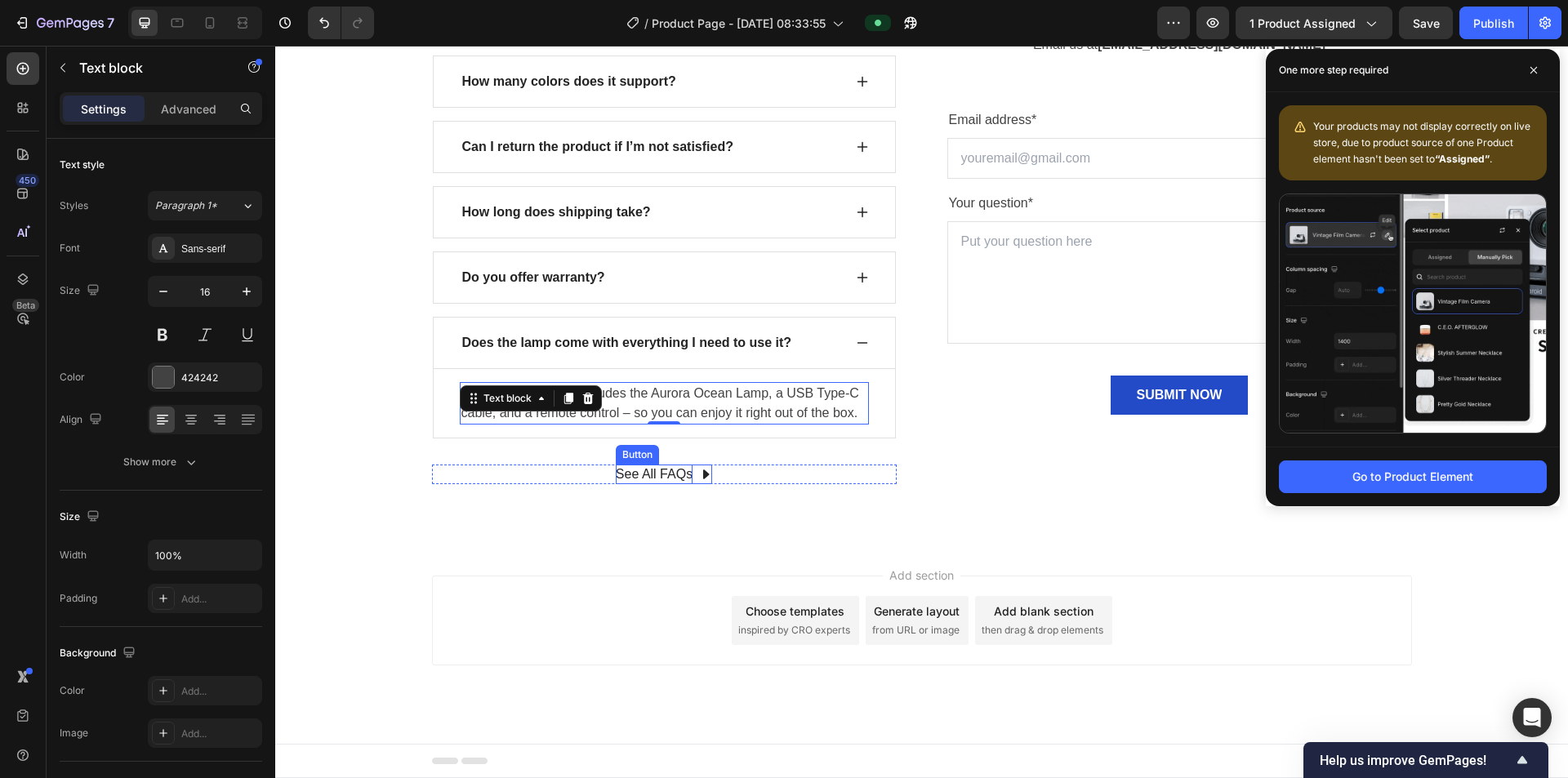
click at [669, 416] on div "See All FAQs" at bounding box center [654, 474] width 77 height 20
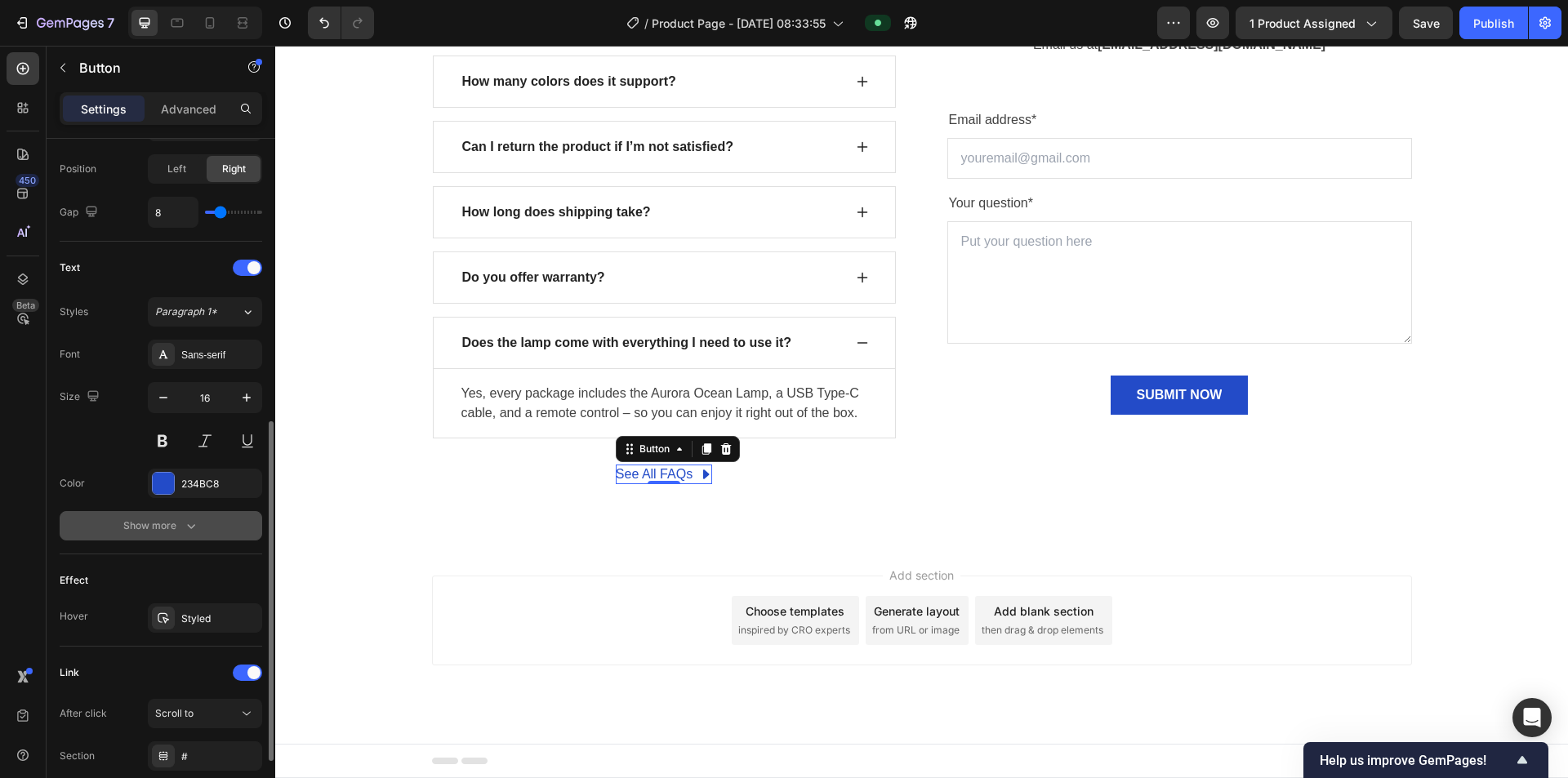
scroll to position [699, 0]
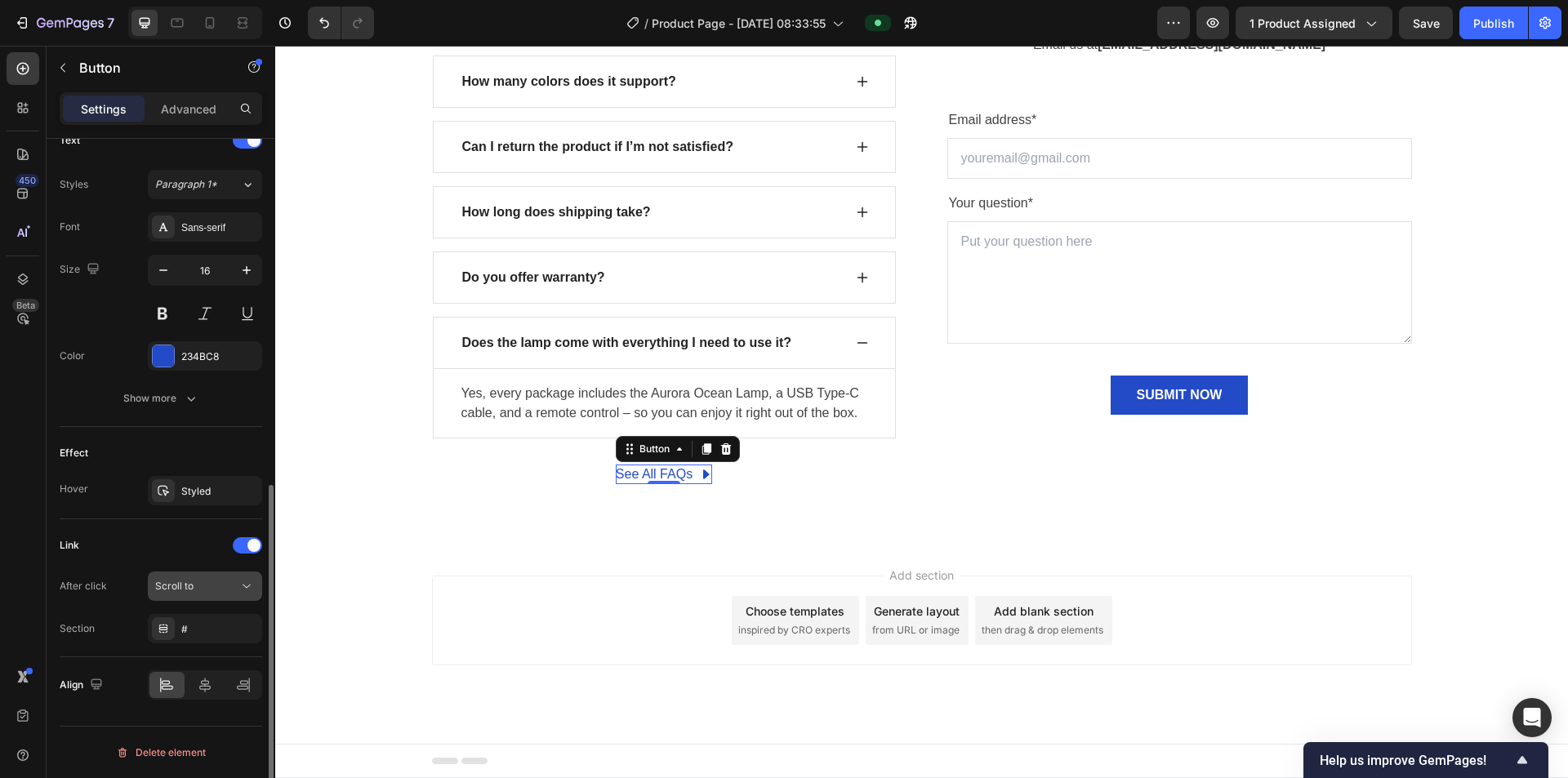
click at [192, 416] on span "Scroll to" at bounding box center [174, 586] width 38 height 12
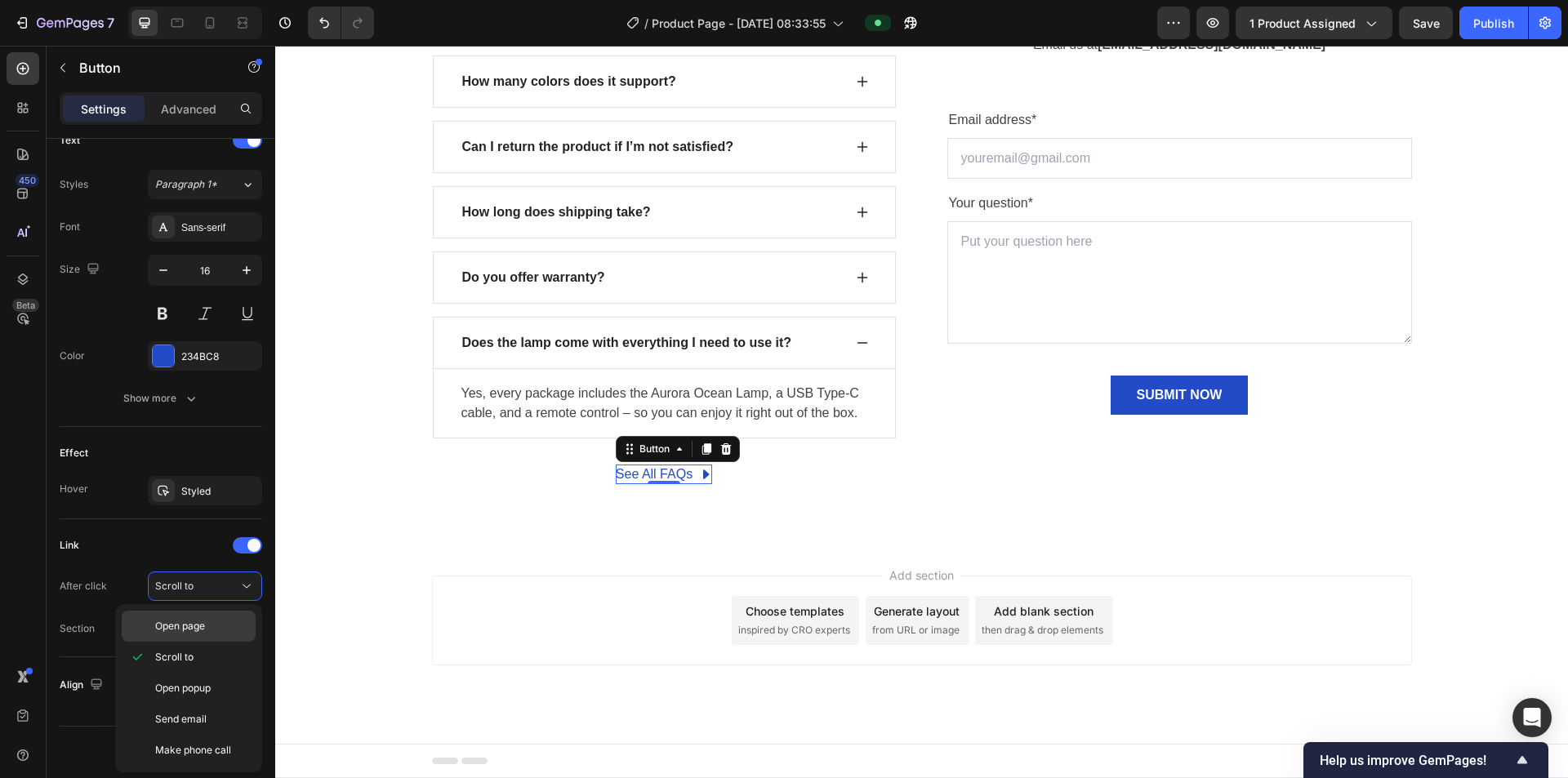
click at [190, 416] on span "Open page" at bounding box center [180, 626] width 50 height 15
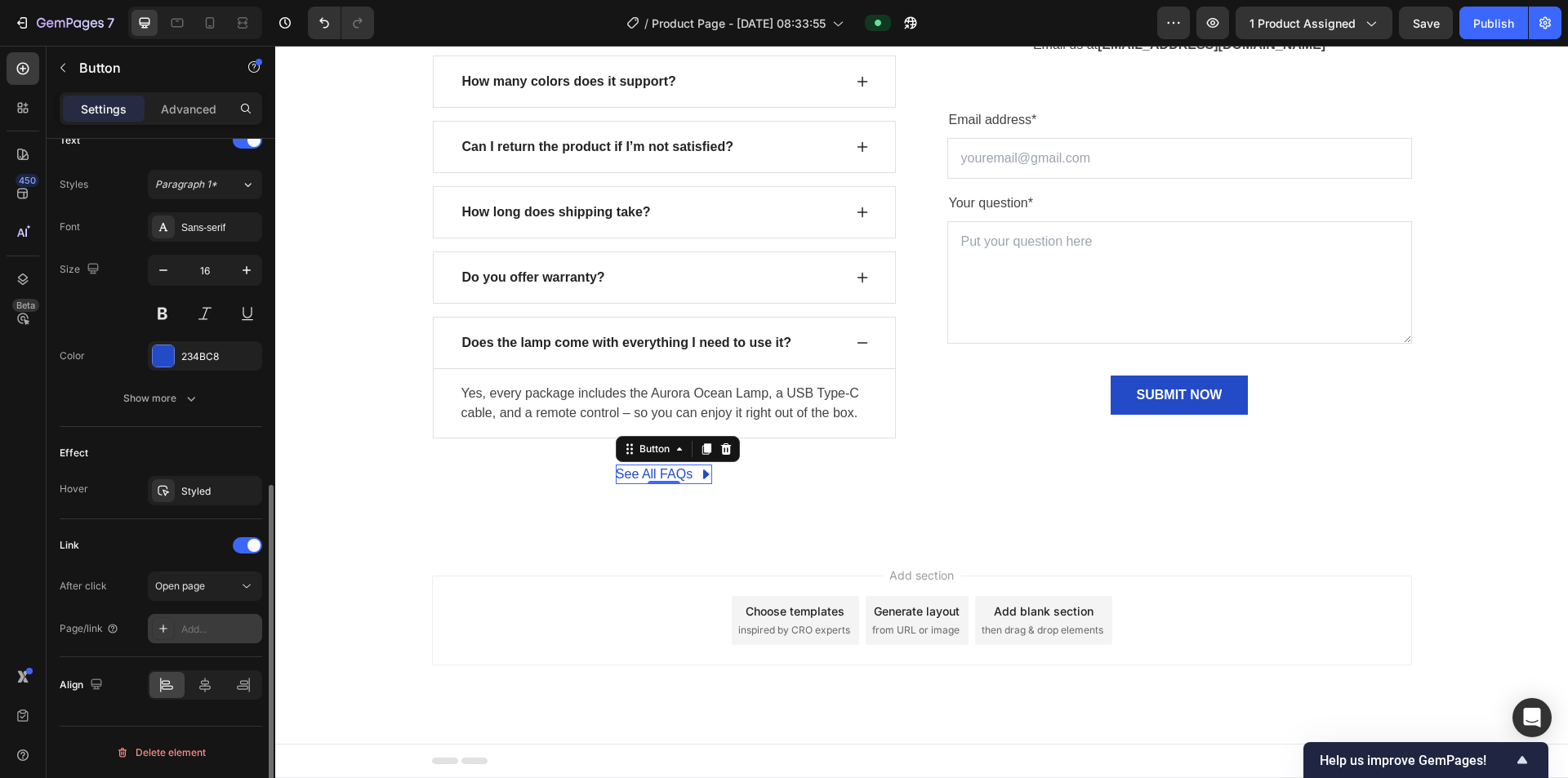
click at [189, 416] on div "Add..." at bounding box center [220, 629] width 77 height 15
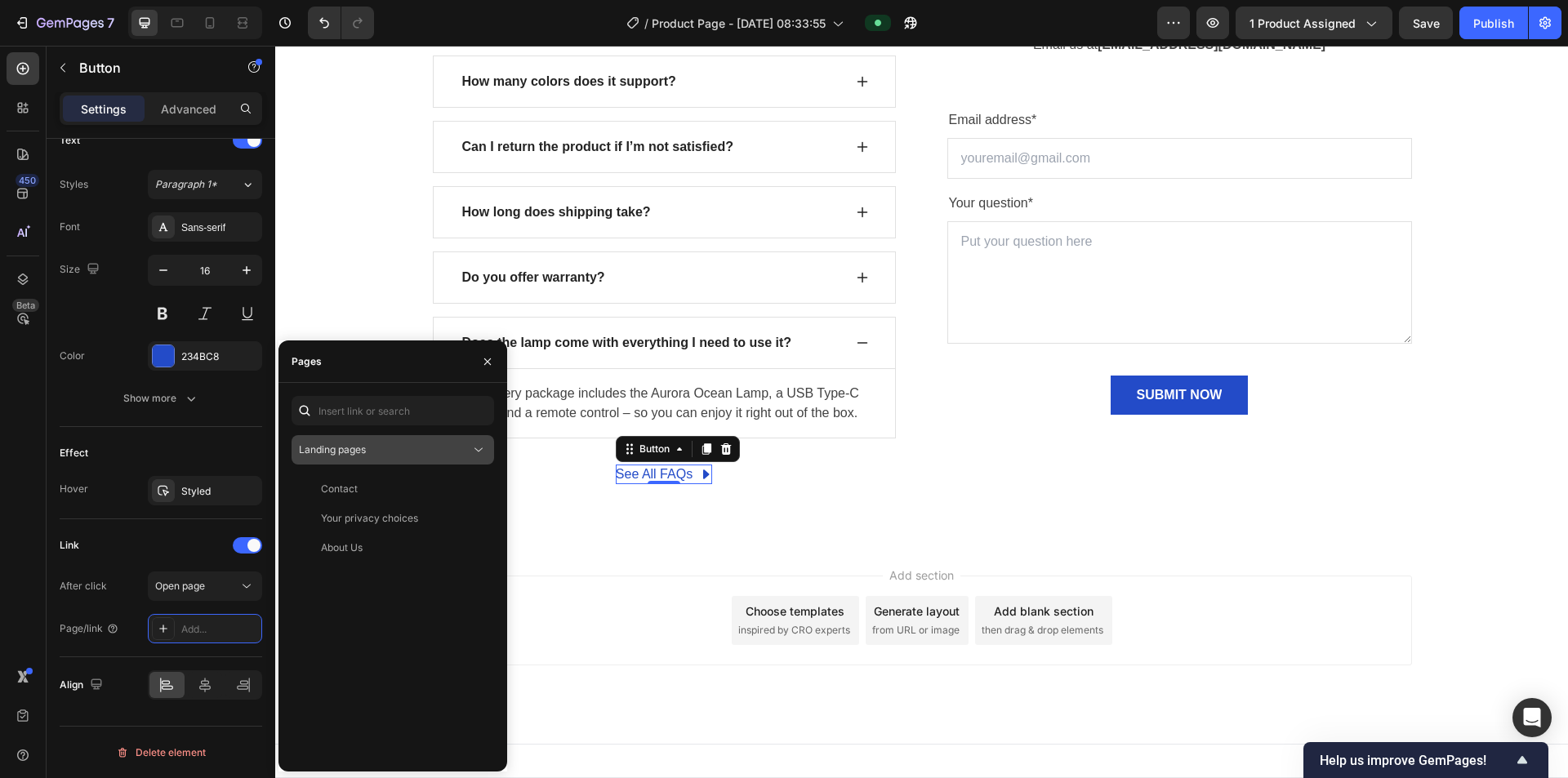
click at [434, 416] on button "Landing pages" at bounding box center [392, 450] width 203 height 29
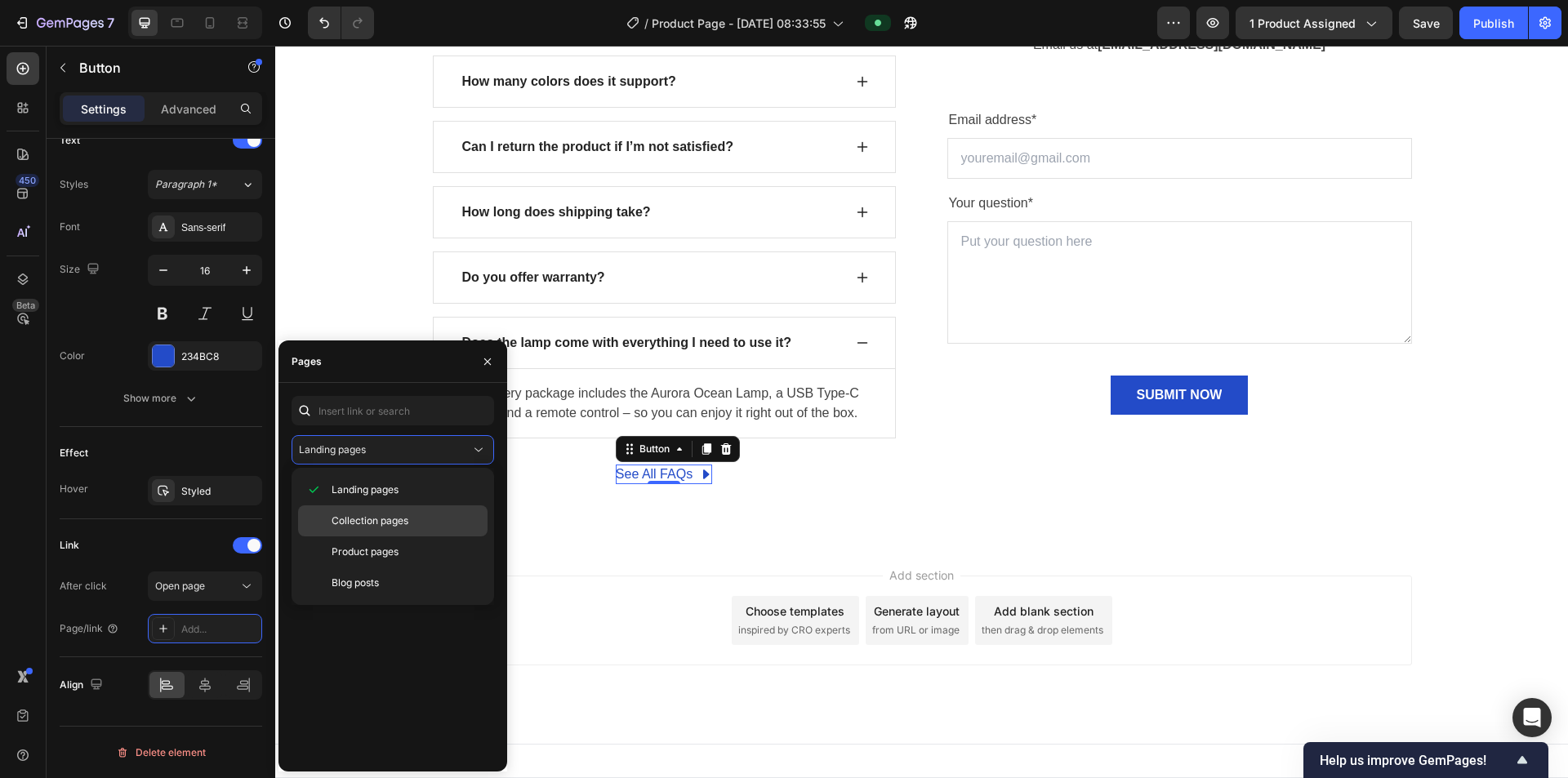
click at [415, 416] on div "Collection pages" at bounding box center [393, 521] width 190 height 31
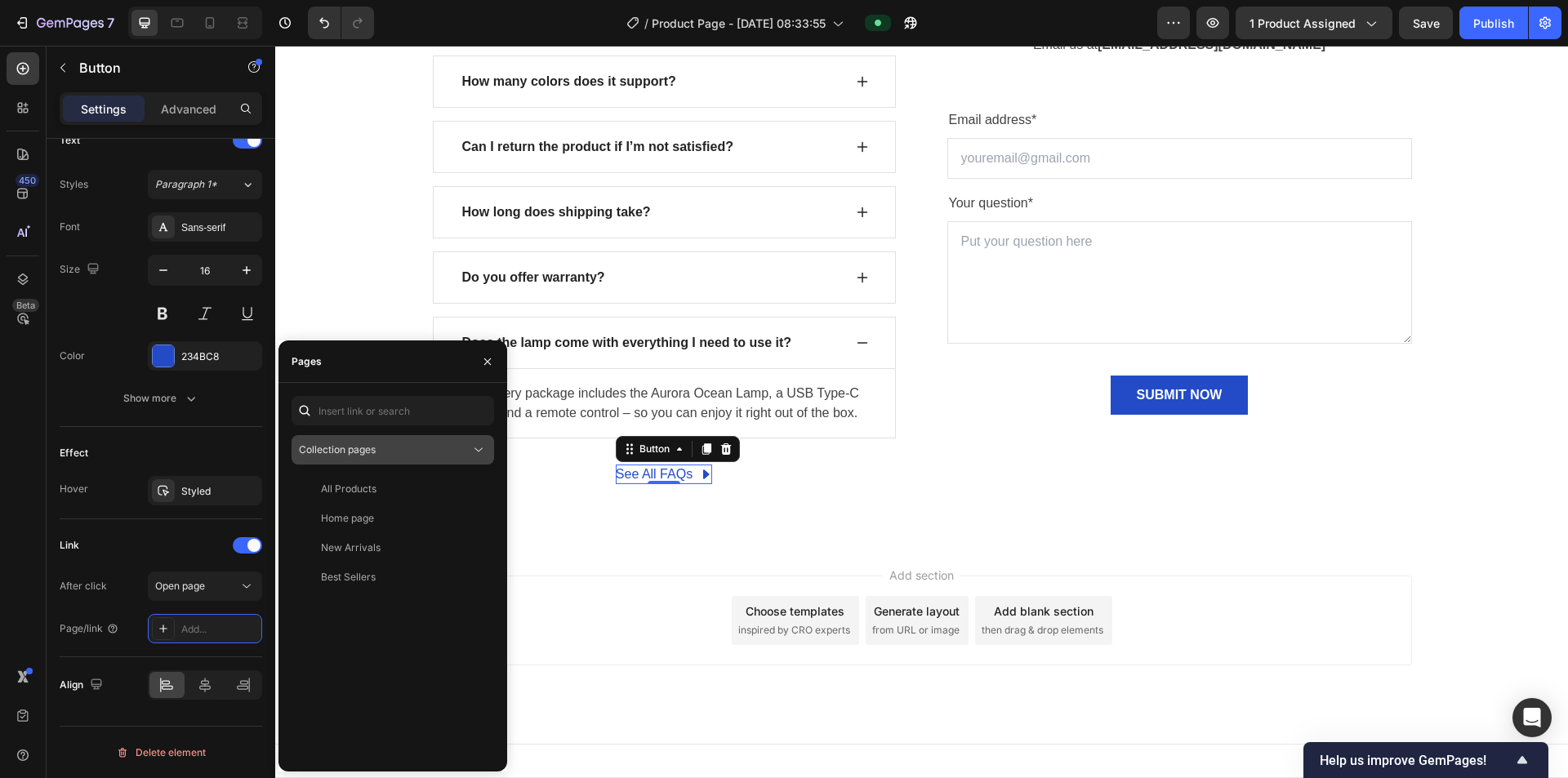
click at [409, 416] on div "Collection pages" at bounding box center [385, 450] width 172 height 15
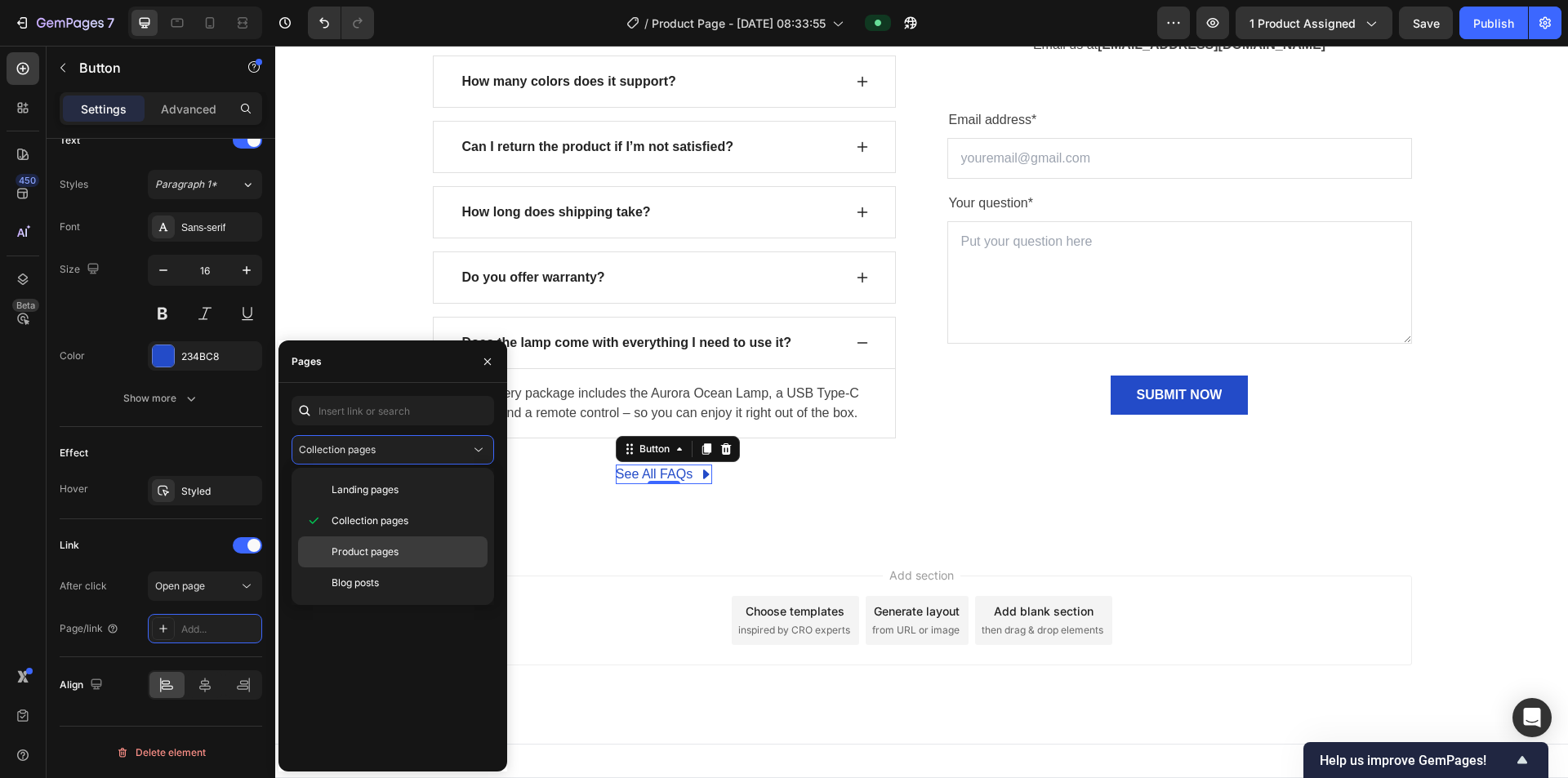
click at [374, 416] on div "Product pages" at bounding box center [393, 552] width 190 height 31
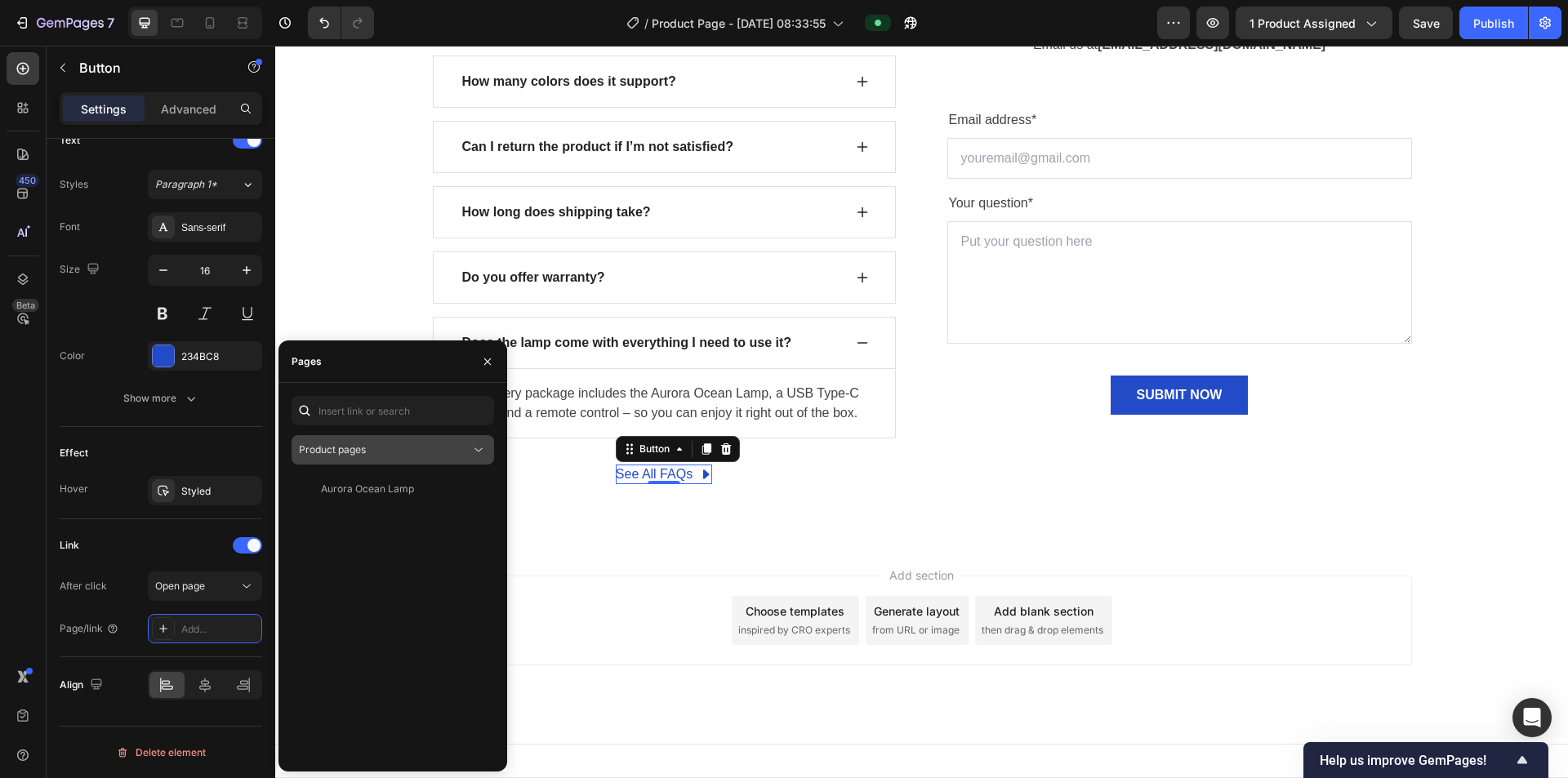
click at [396, 416] on button "Product pages" at bounding box center [392, 450] width 203 height 29
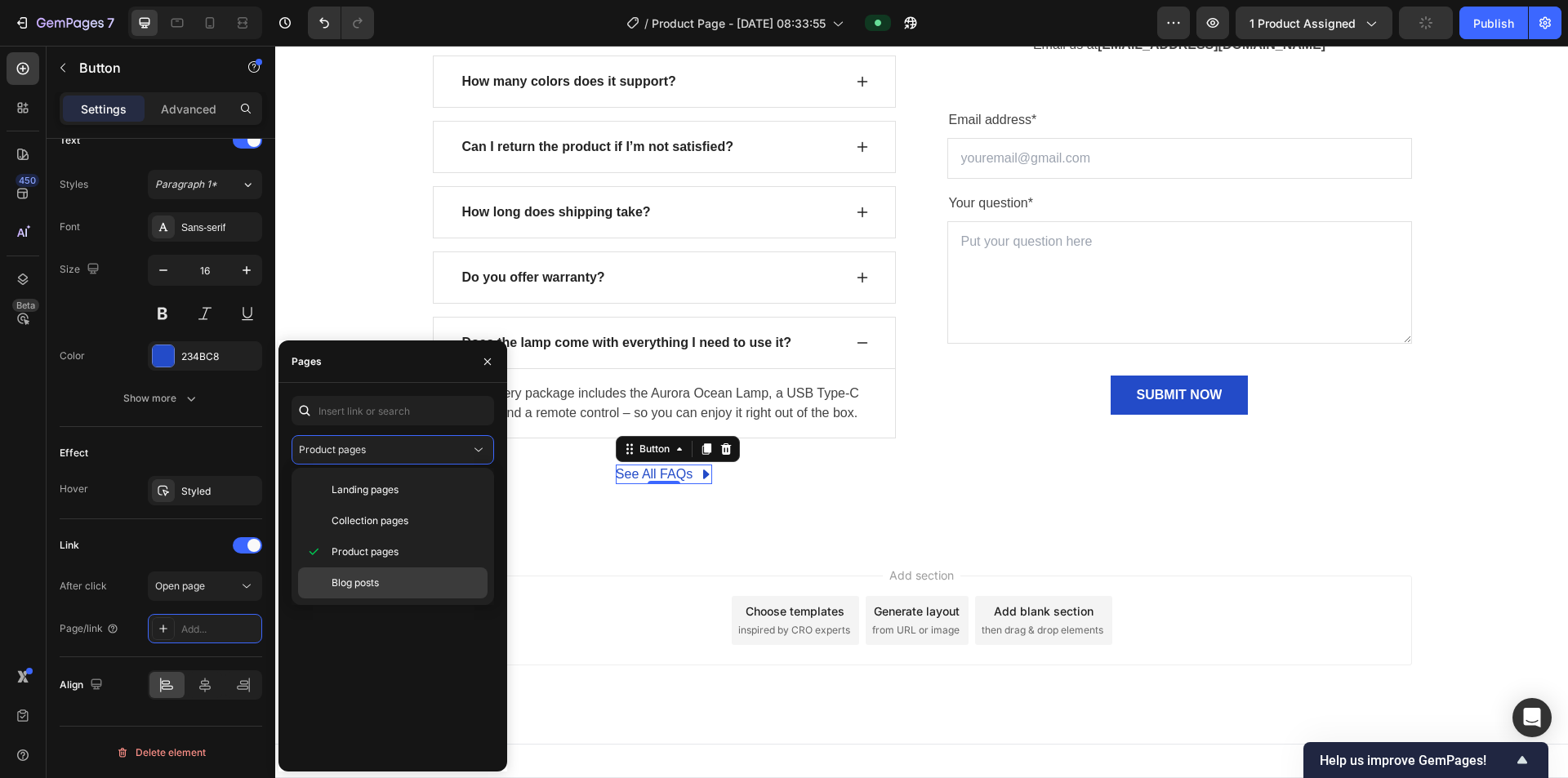
click at [366, 416] on span "Blog posts" at bounding box center [355, 582] width 47 height 15
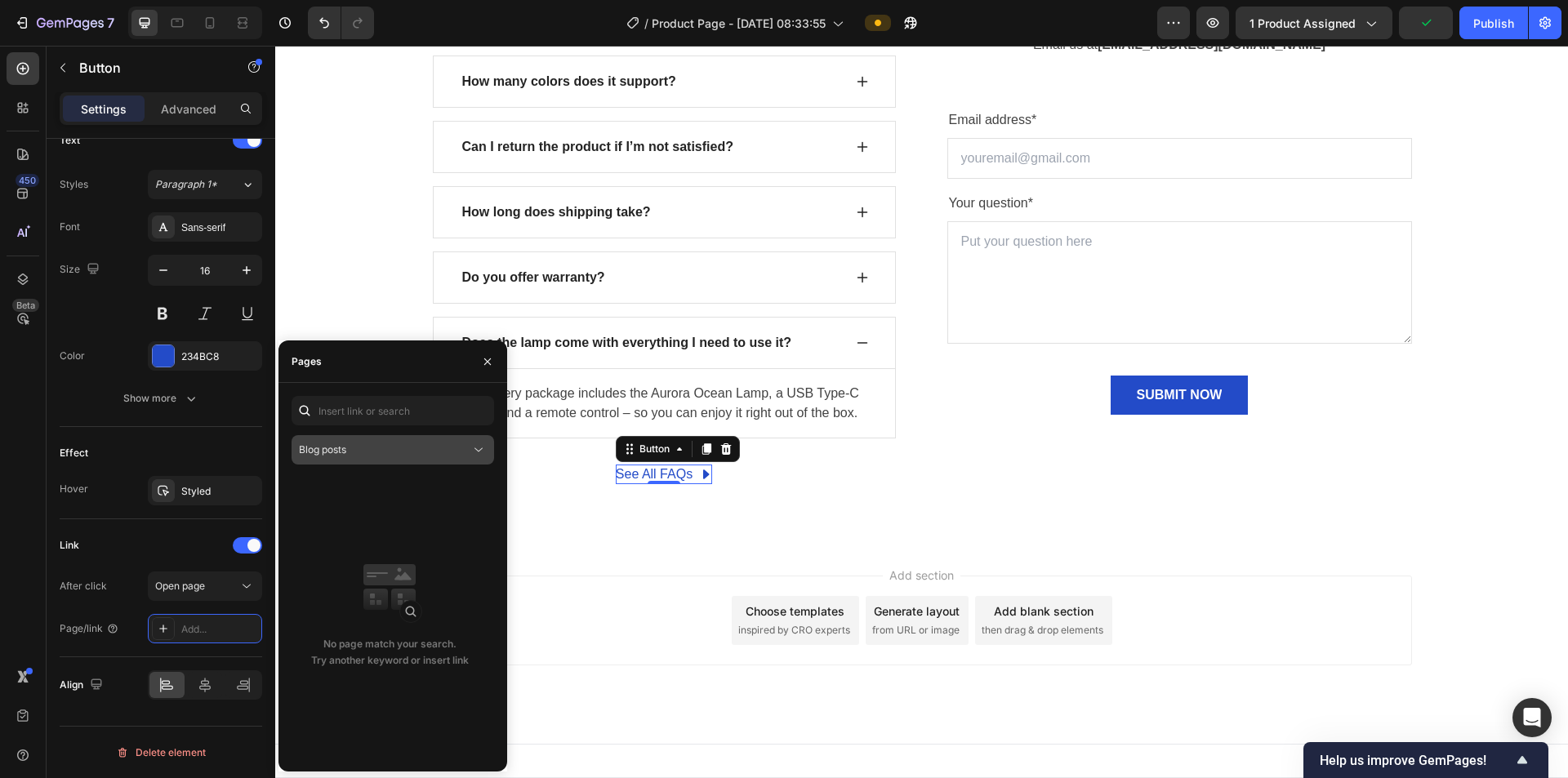
click at [404, 416] on div "Blog posts" at bounding box center [385, 450] width 172 height 15
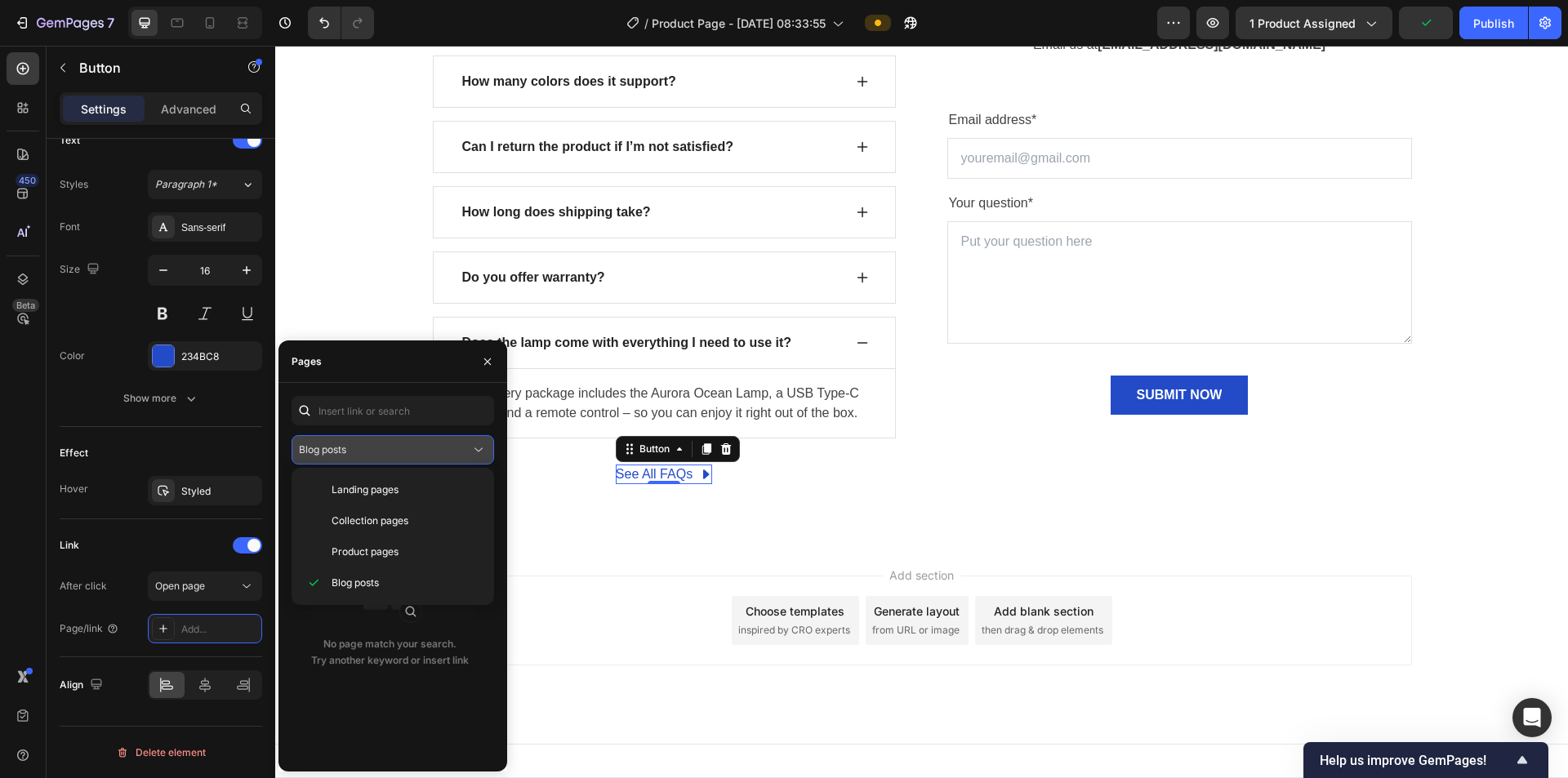
click at [398, 416] on div "Blog posts" at bounding box center [385, 450] width 172 height 15
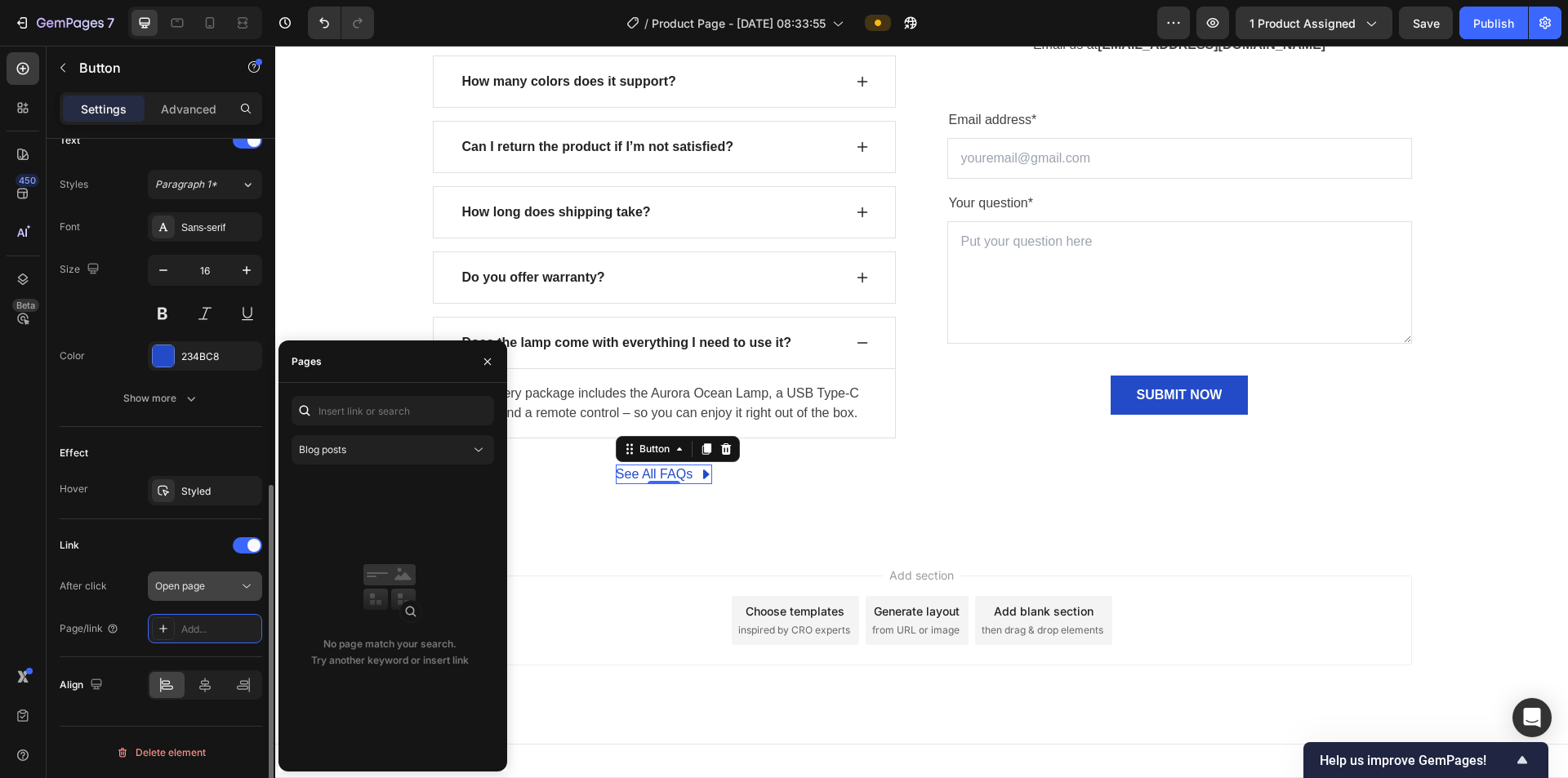
click at [238, 416] on div "Open page" at bounding box center [196, 586] width 83 height 15
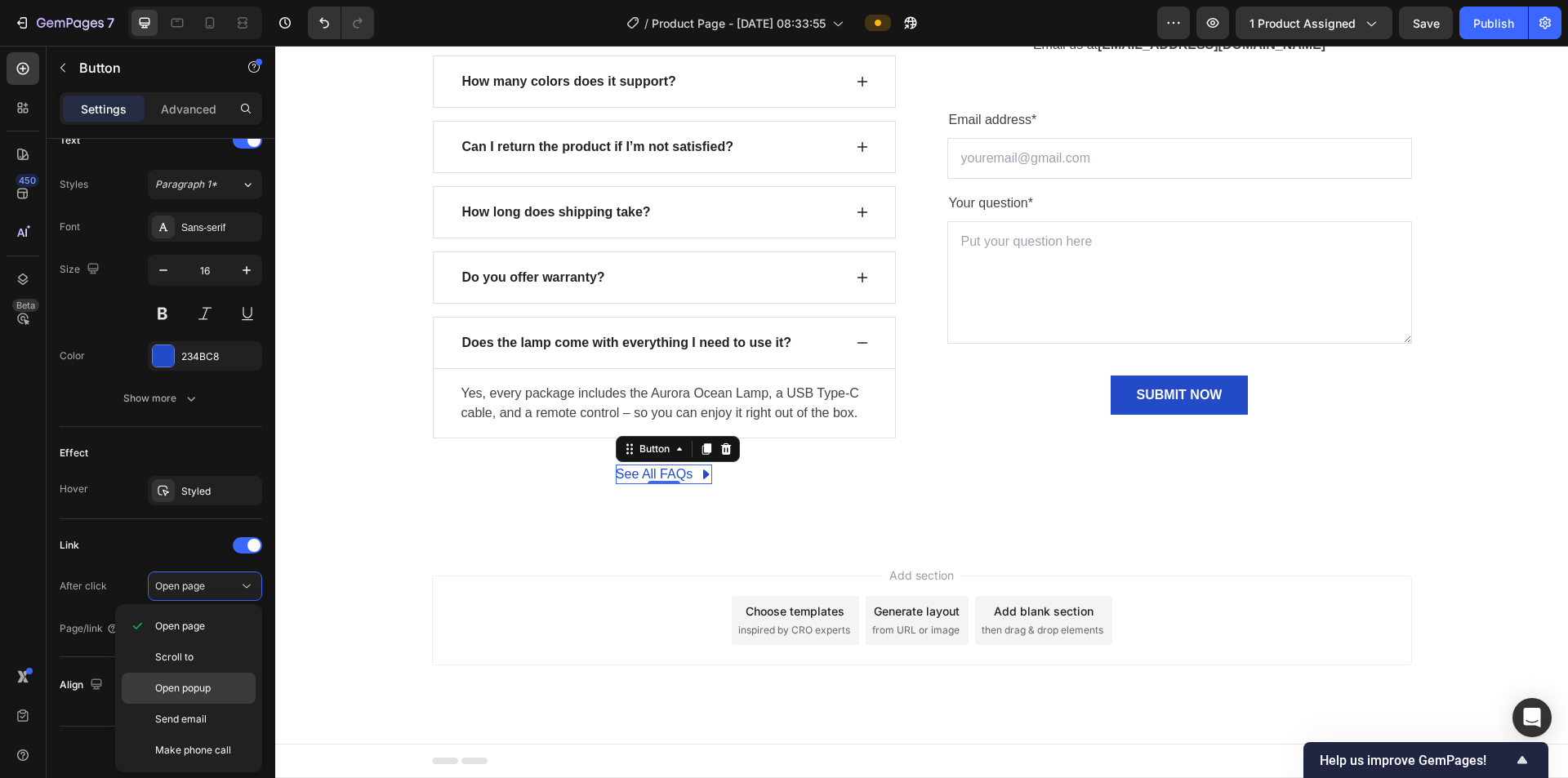
click at [209, 416] on span "Open popup" at bounding box center [182, 688] width 56 height 15
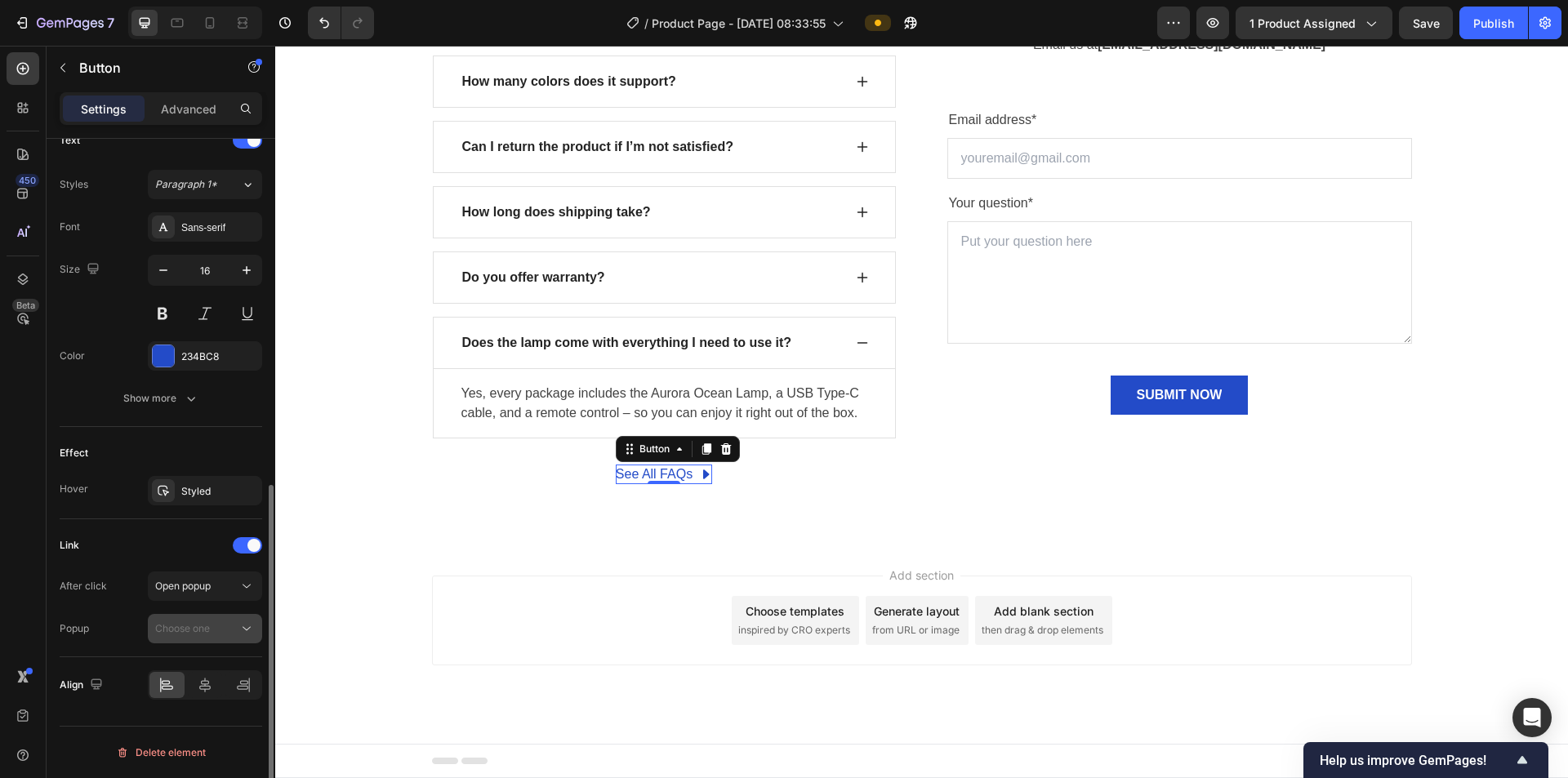
click at [225, 416] on div "Choose one" at bounding box center [204, 628] width 100 height 16
click at [210, 416] on span "You don’t have any popup" at bounding box center [186, 668] width 119 height 15
click at [230, 416] on button "Open popup" at bounding box center [205, 586] width 115 height 29
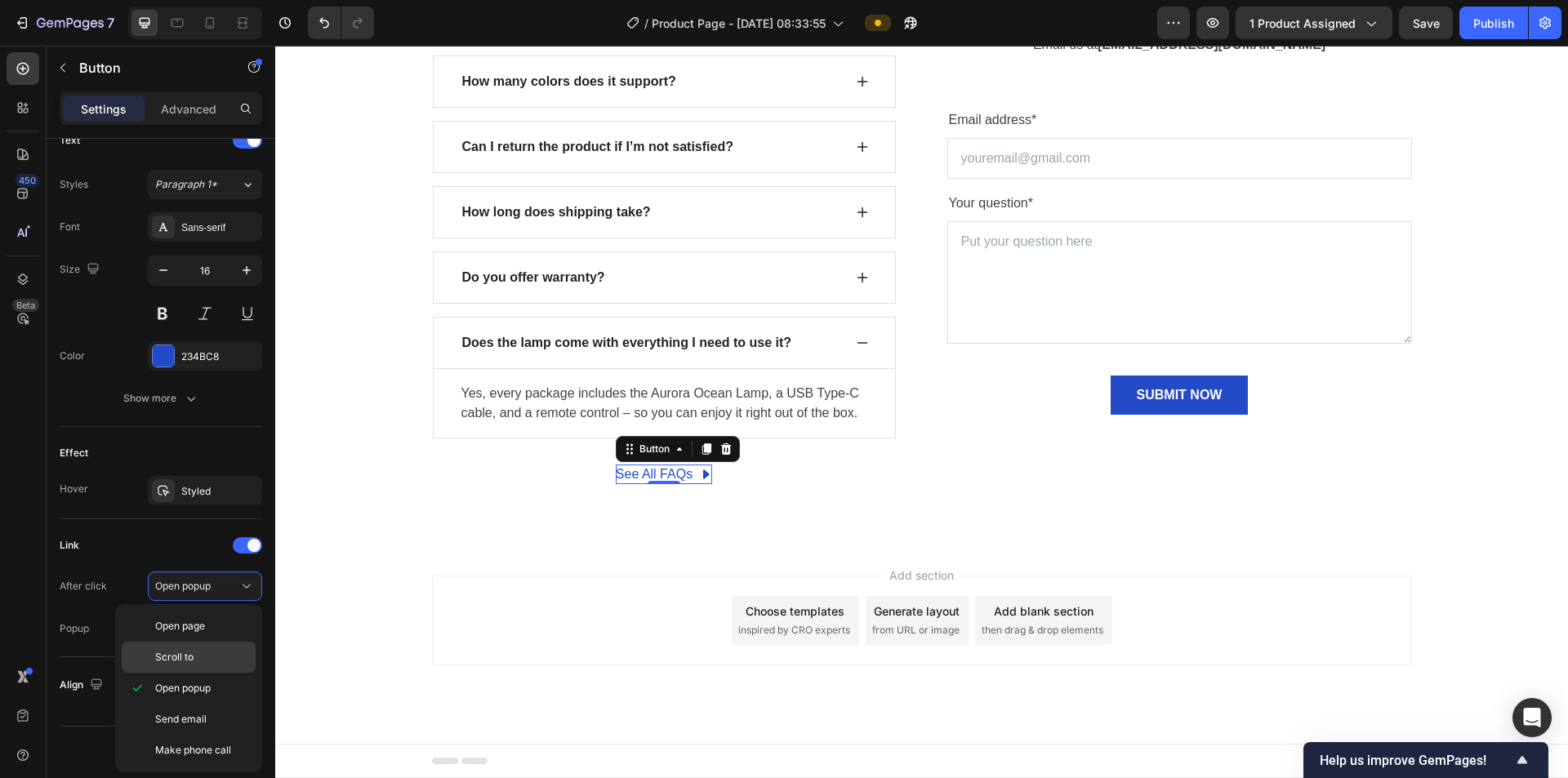
click at [209, 416] on p "Scroll to" at bounding box center [201, 657] width 93 height 15
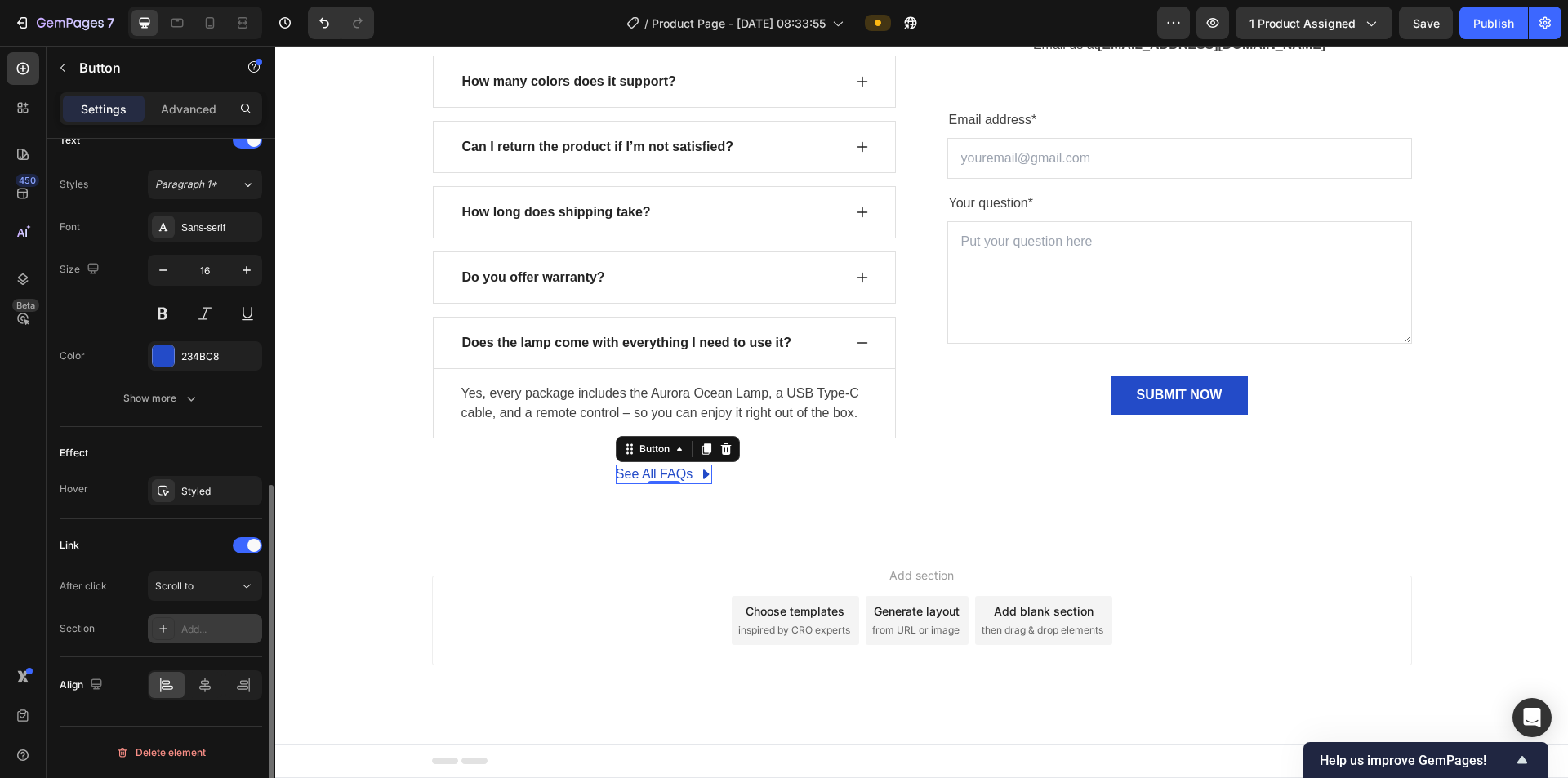
click at [223, 416] on div "Add..." at bounding box center [205, 628] width 115 height 29
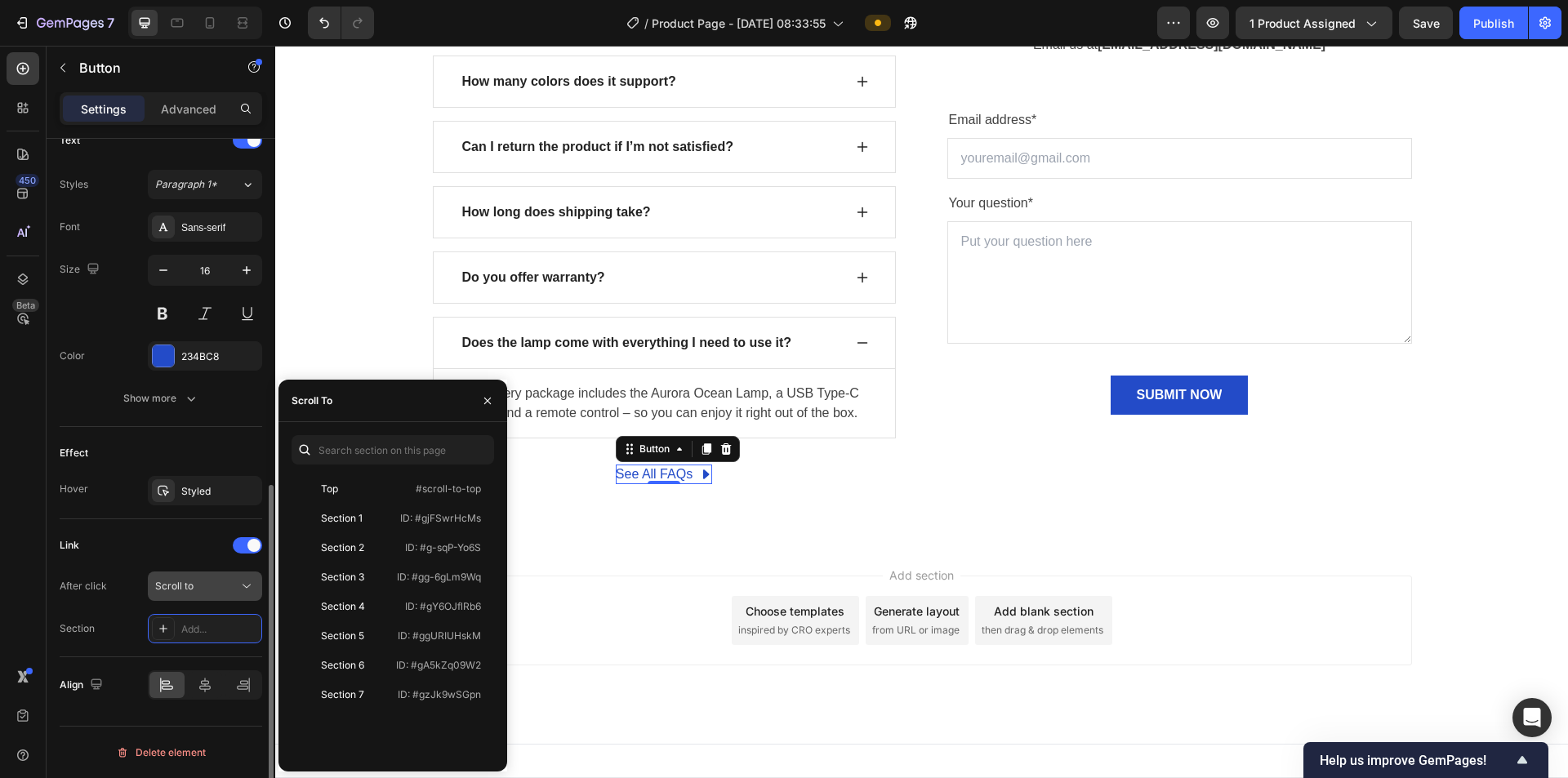
click at [228, 416] on button "Scroll to" at bounding box center [205, 586] width 115 height 29
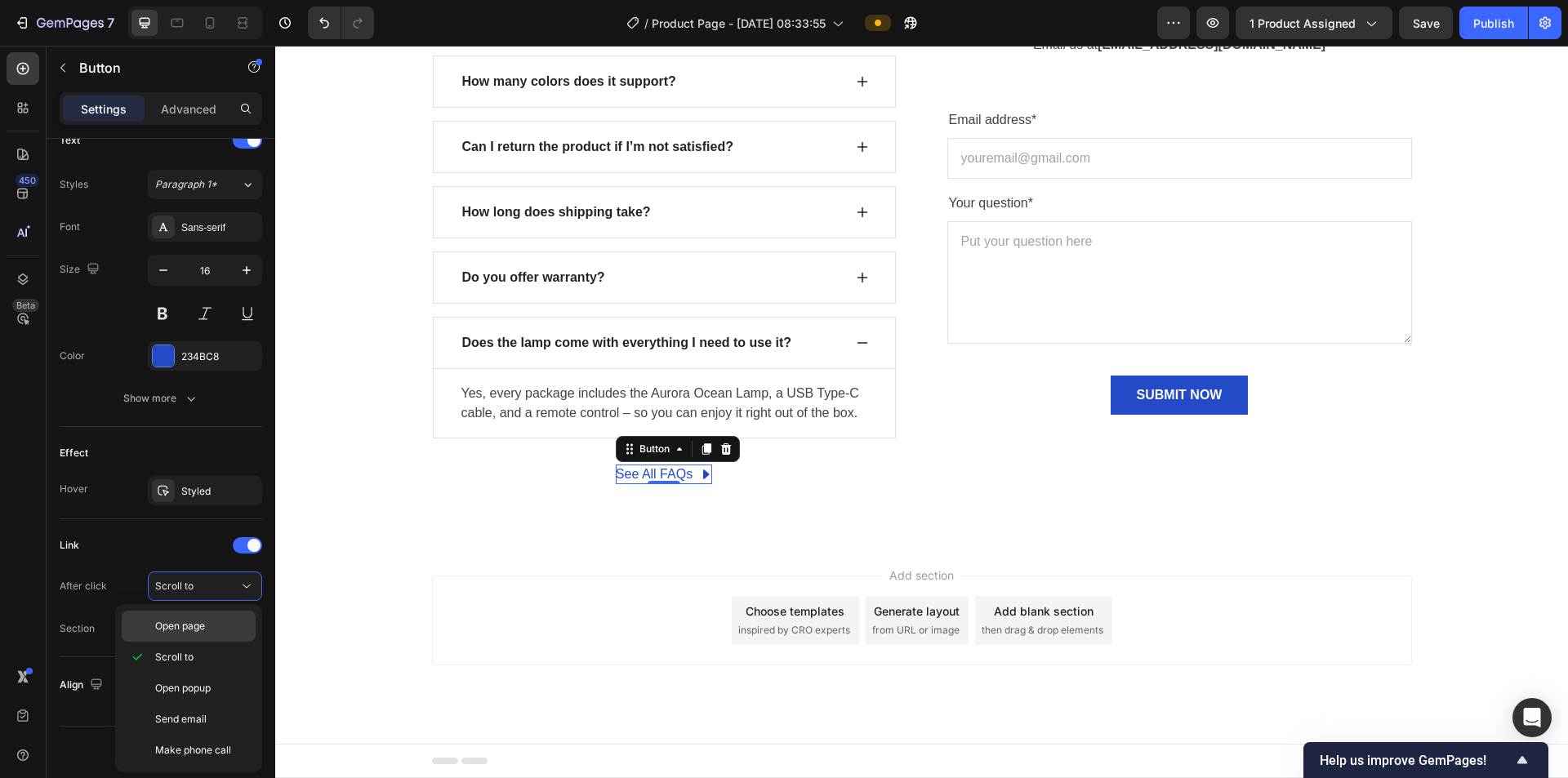
click at [215, 416] on div "Open page" at bounding box center [188, 627] width 134 height 31
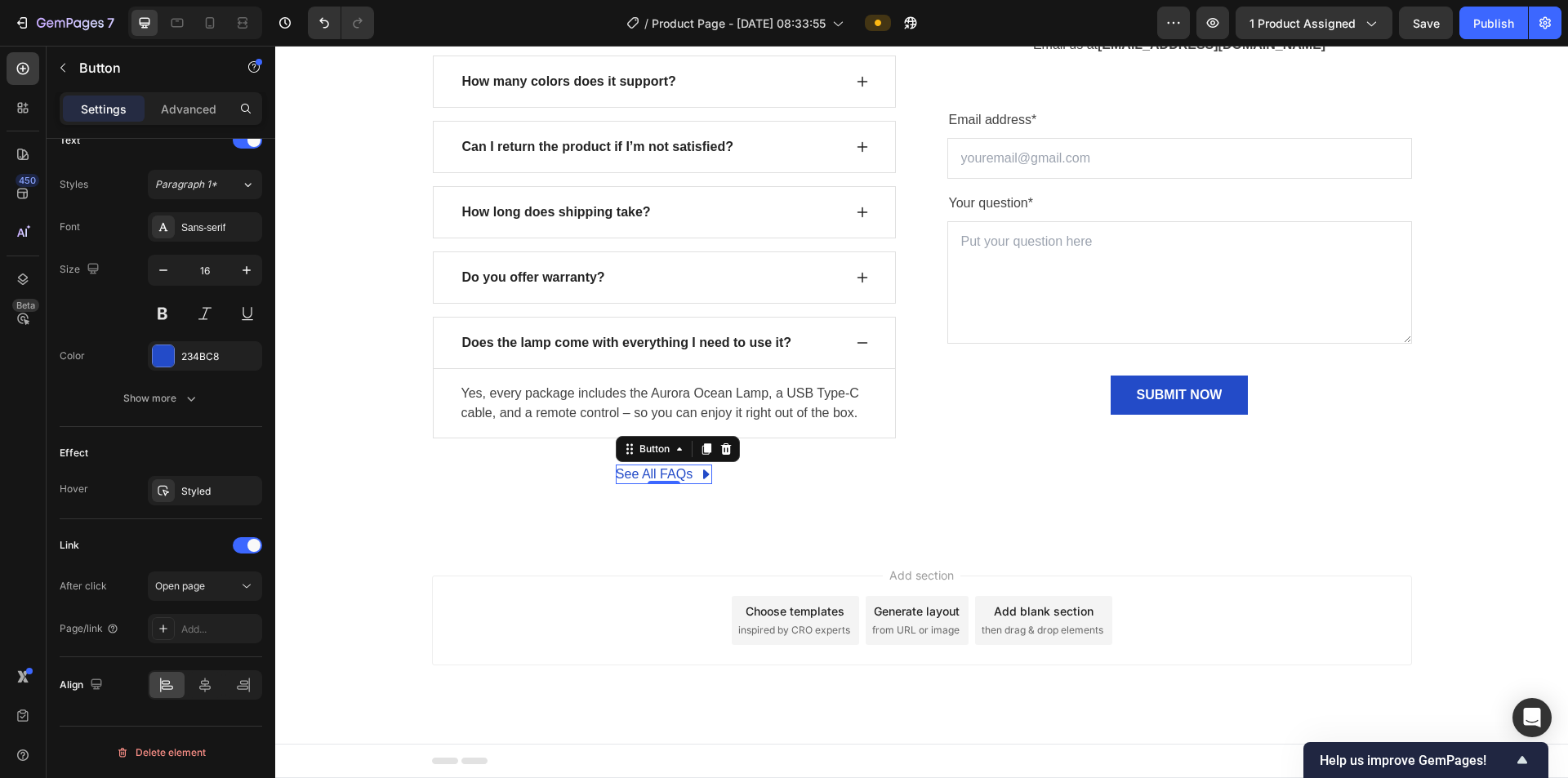
click at [219, 416] on div "Add..." at bounding box center [220, 629] width 77 height 15
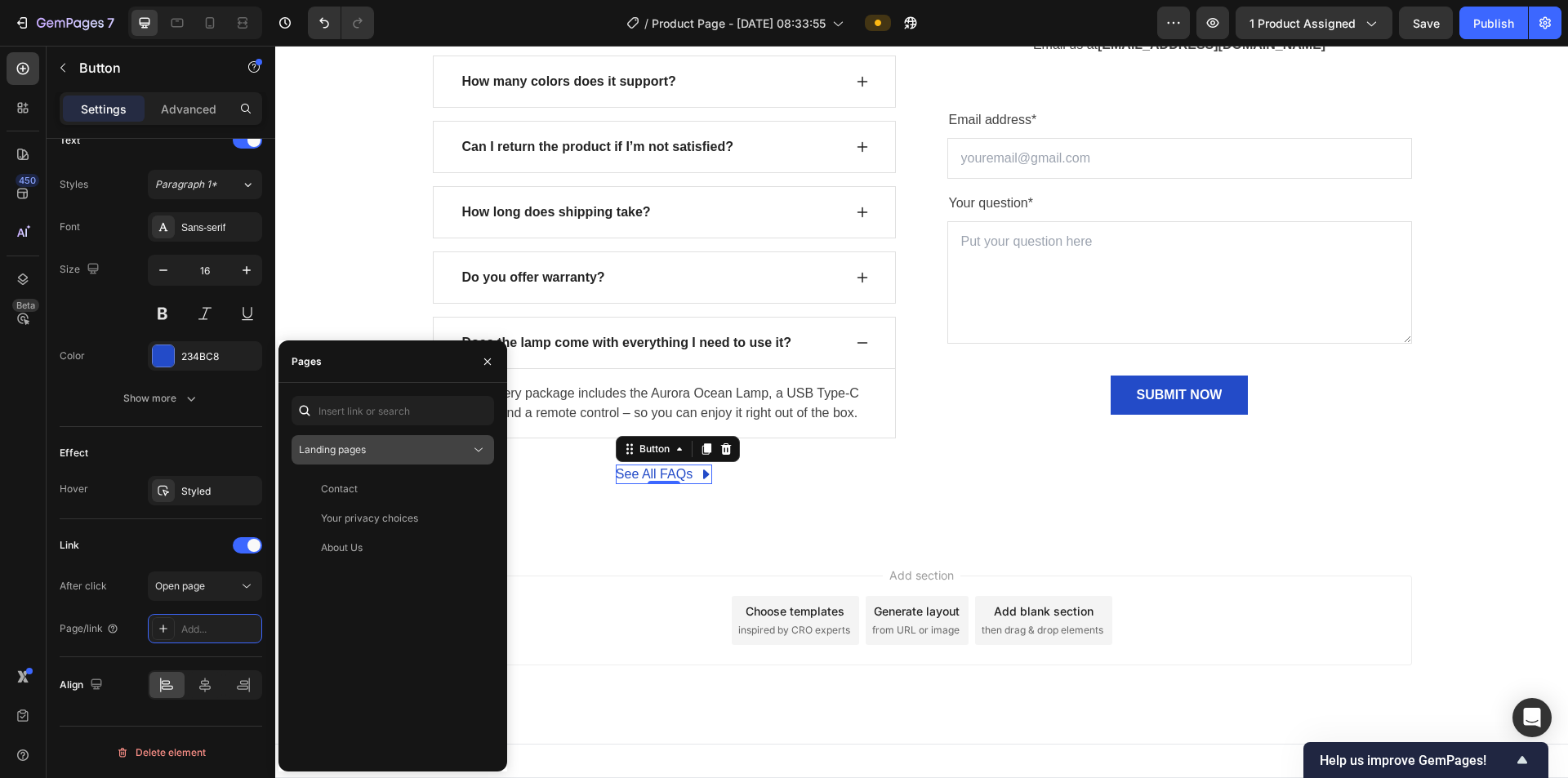
click at [401, 416] on div "Landing pages" at bounding box center [385, 450] width 172 height 15
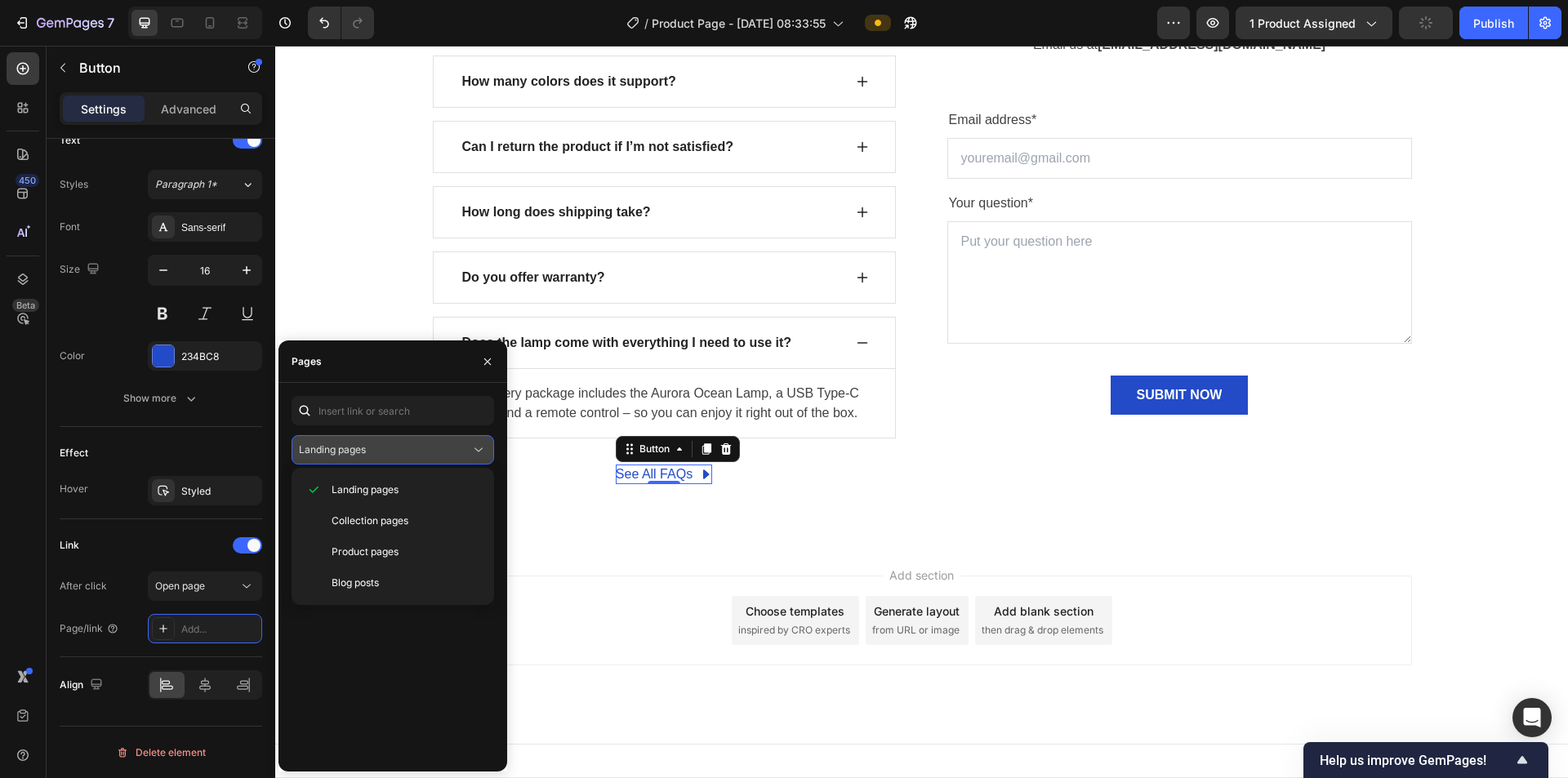
click at [395, 416] on div "Landing pages" at bounding box center [385, 450] width 172 height 15
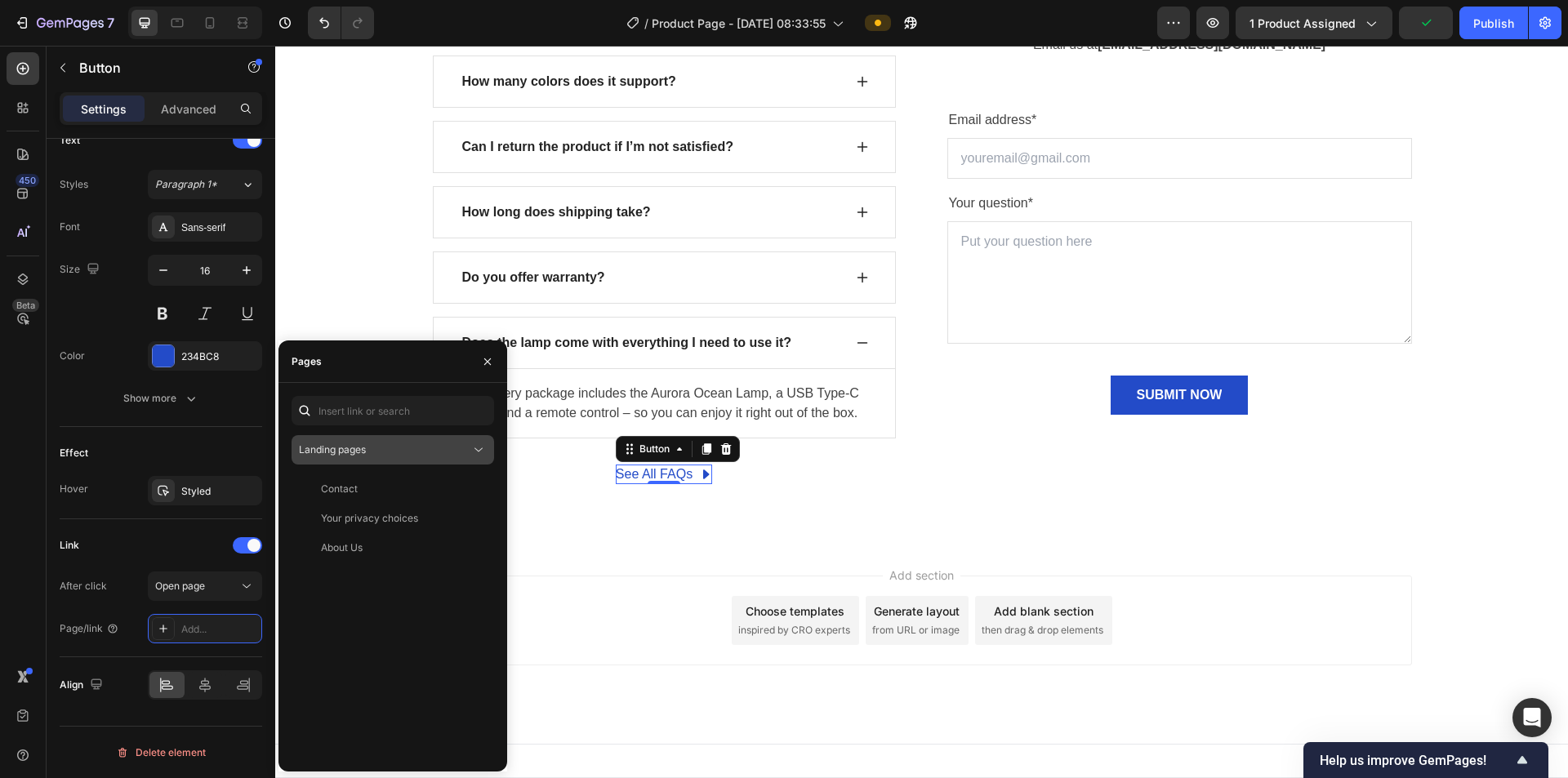
click at [397, 416] on div "Landing pages" at bounding box center [393, 450] width 188 height 16
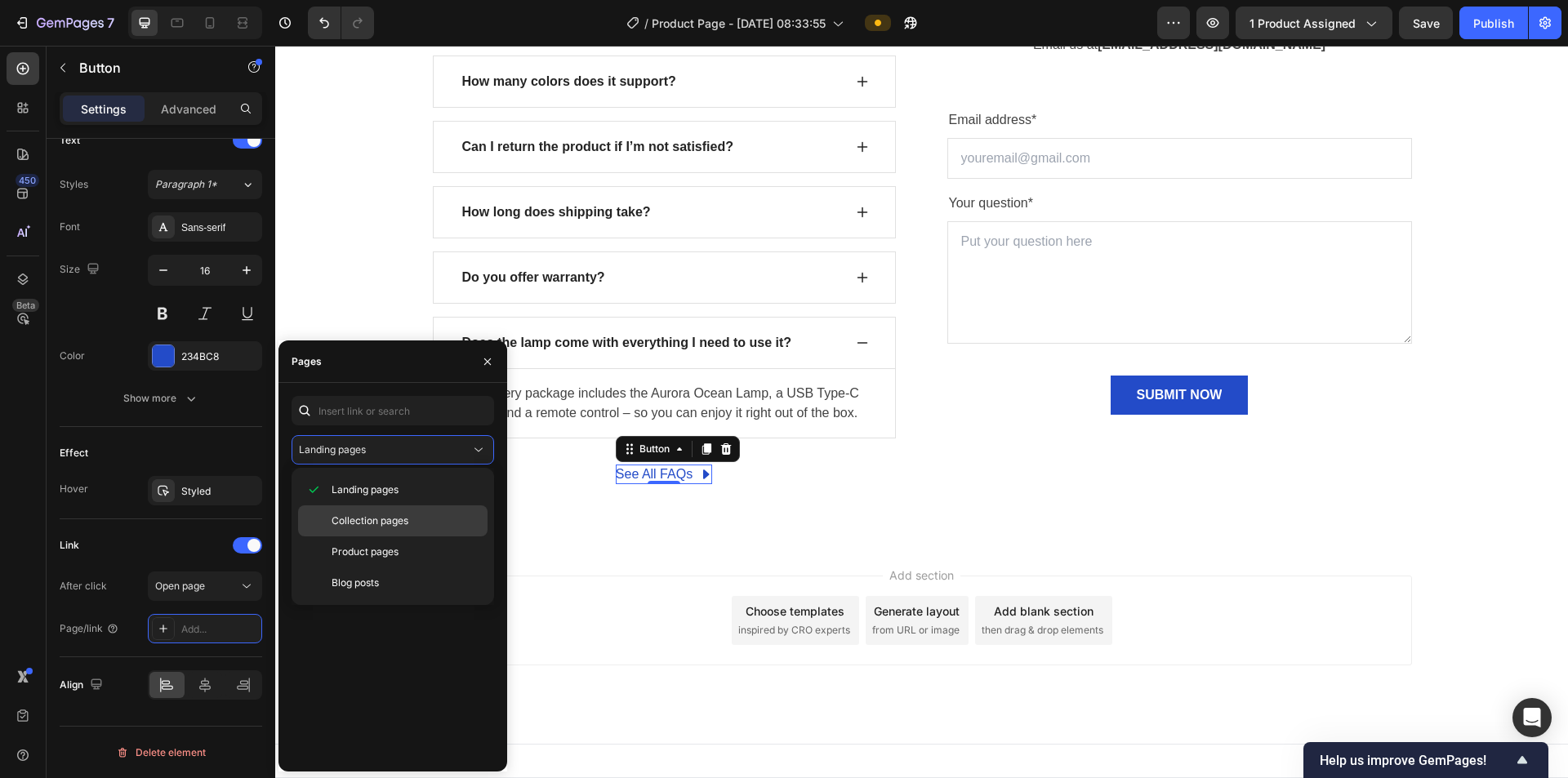
click at [358, 416] on span "Collection pages" at bounding box center [370, 521] width 77 height 15
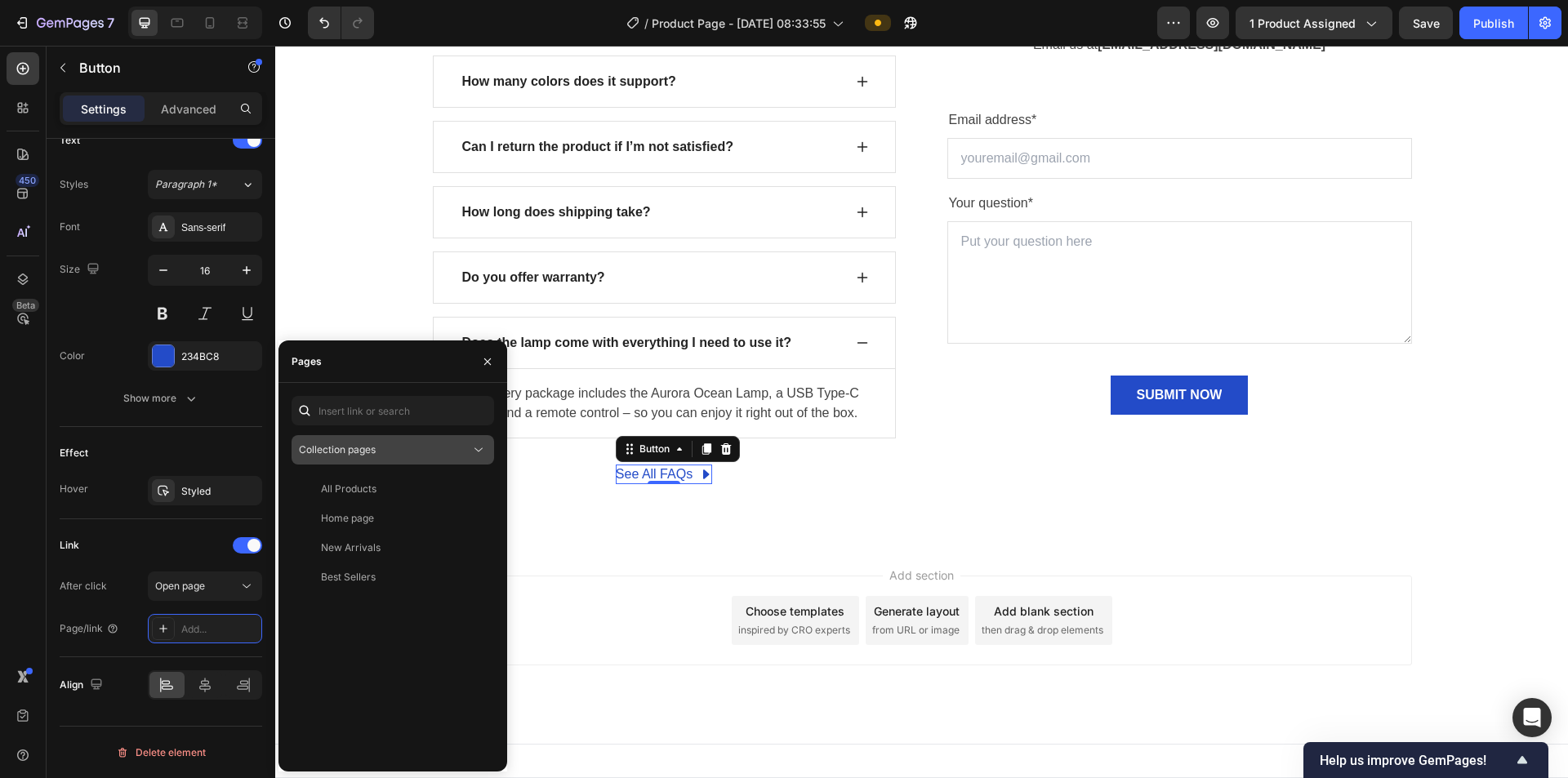
click at [390, 416] on div "Collection pages" at bounding box center [385, 450] width 172 height 15
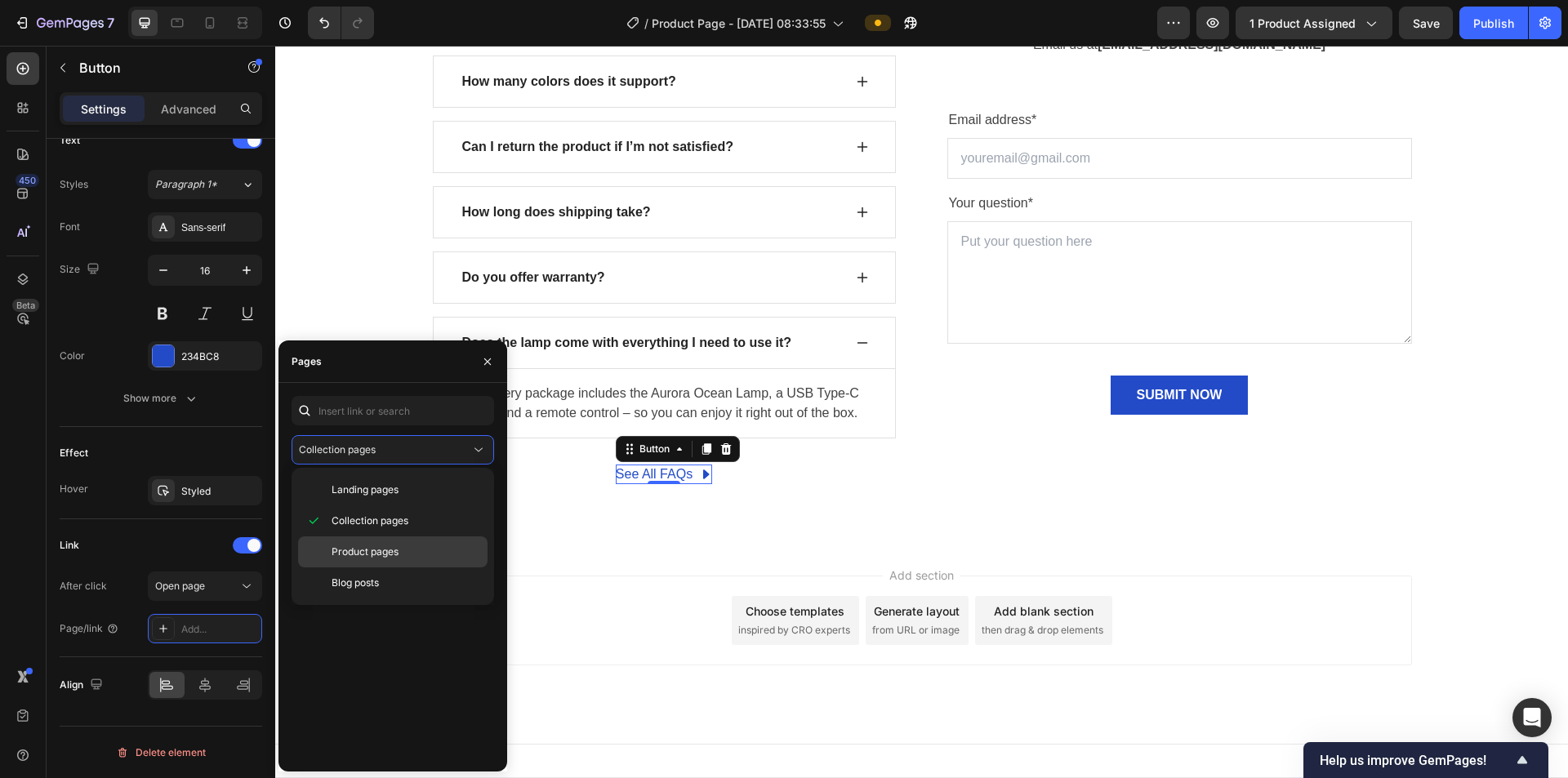
click at [374, 416] on span "Product pages" at bounding box center [365, 551] width 67 height 15
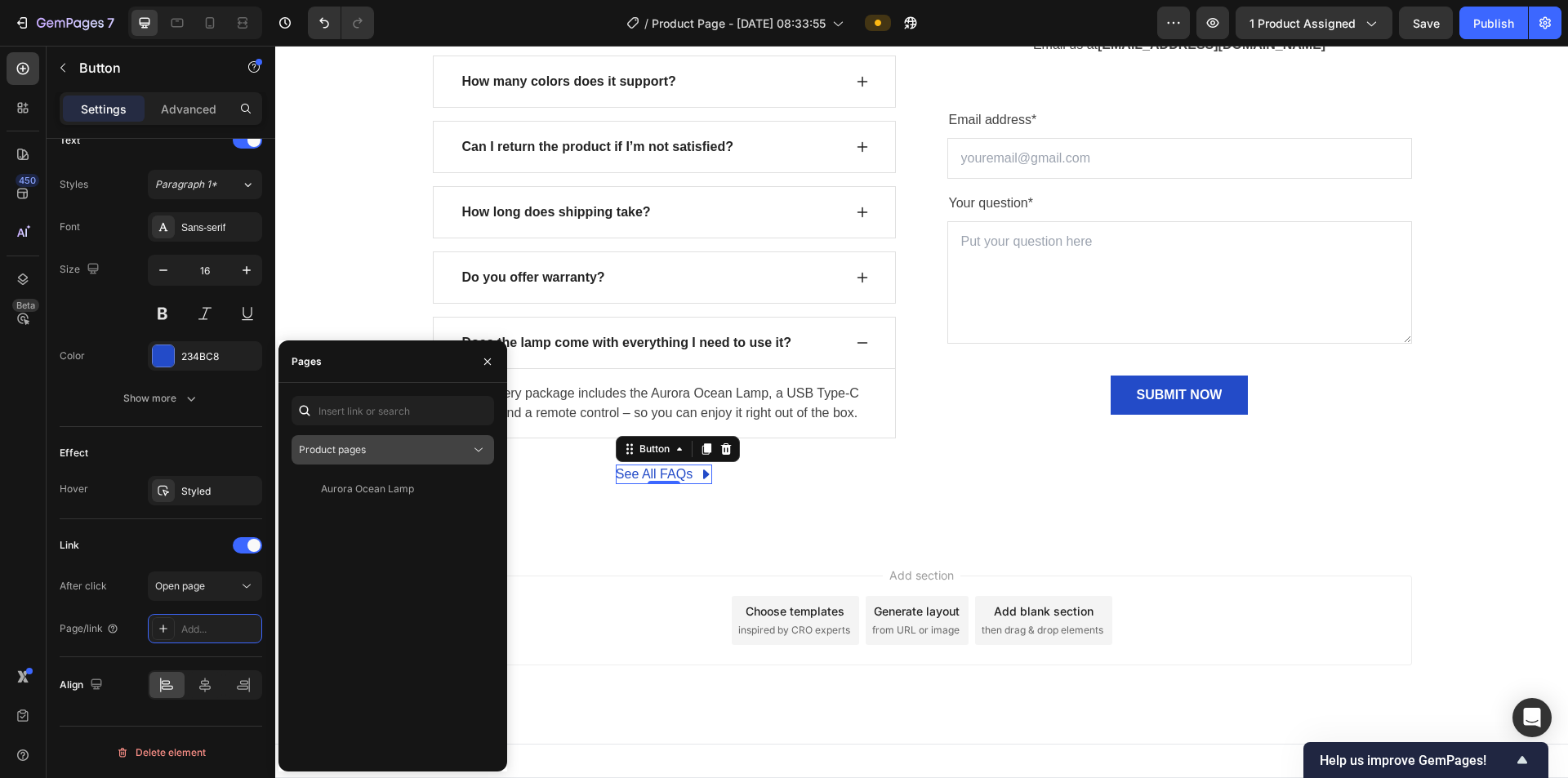
click at [405, 416] on button "Product pages" at bounding box center [392, 450] width 203 height 29
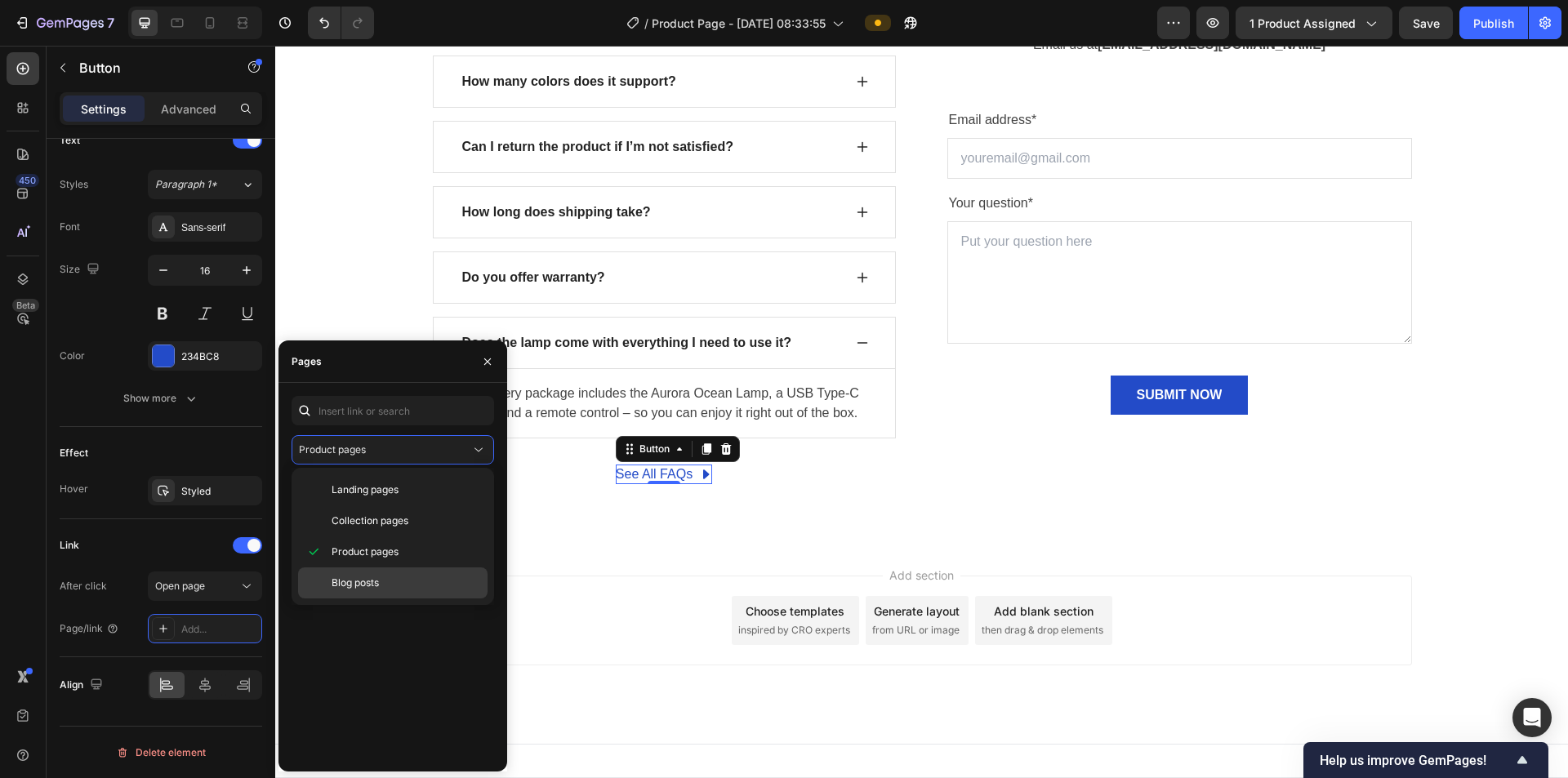
click at [386, 416] on p "Blog posts" at bounding box center [406, 582] width 149 height 15
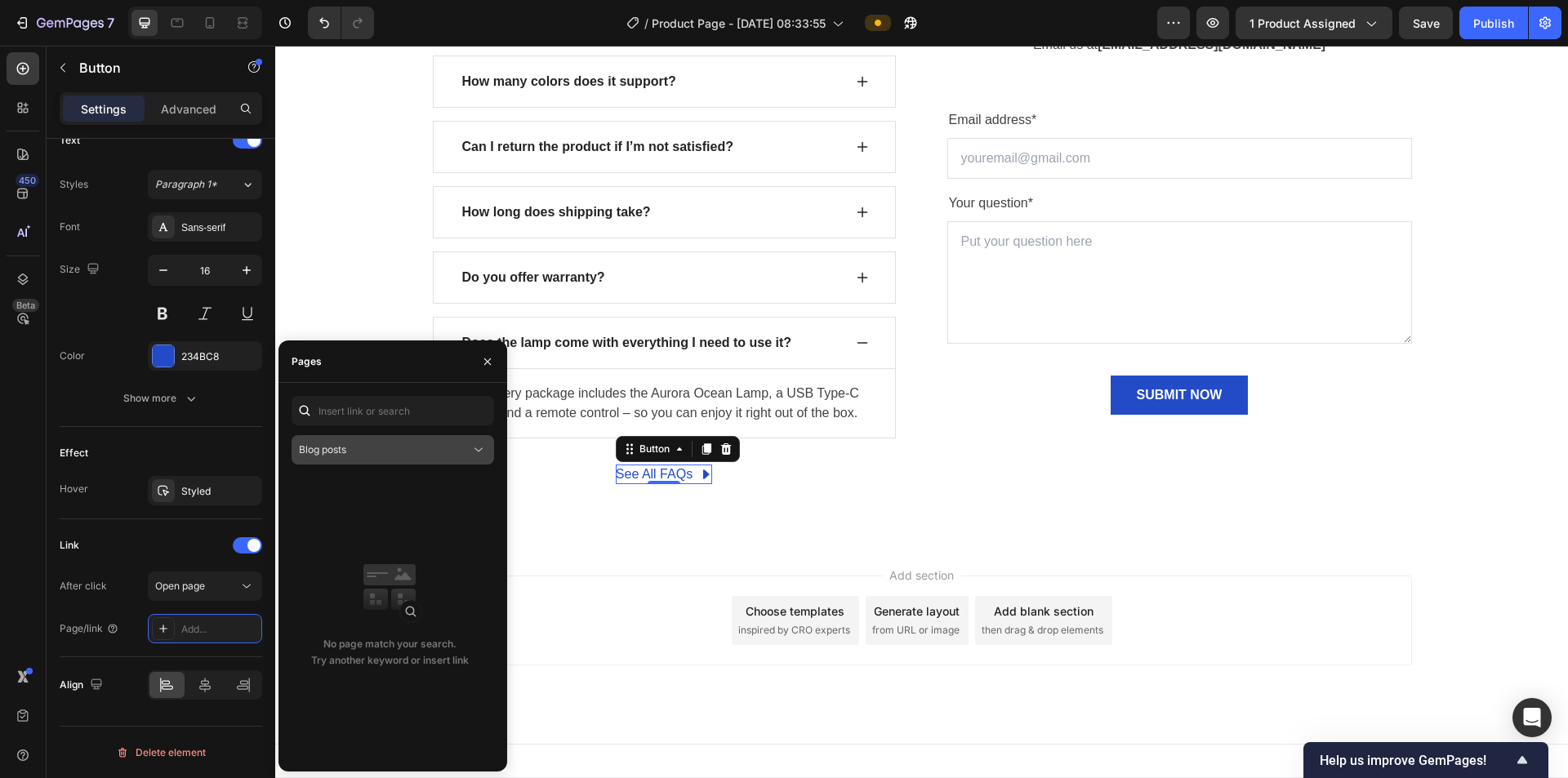
click at [406, 416] on div "Blog posts" at bounding box center [385, 450] width 172 height 15
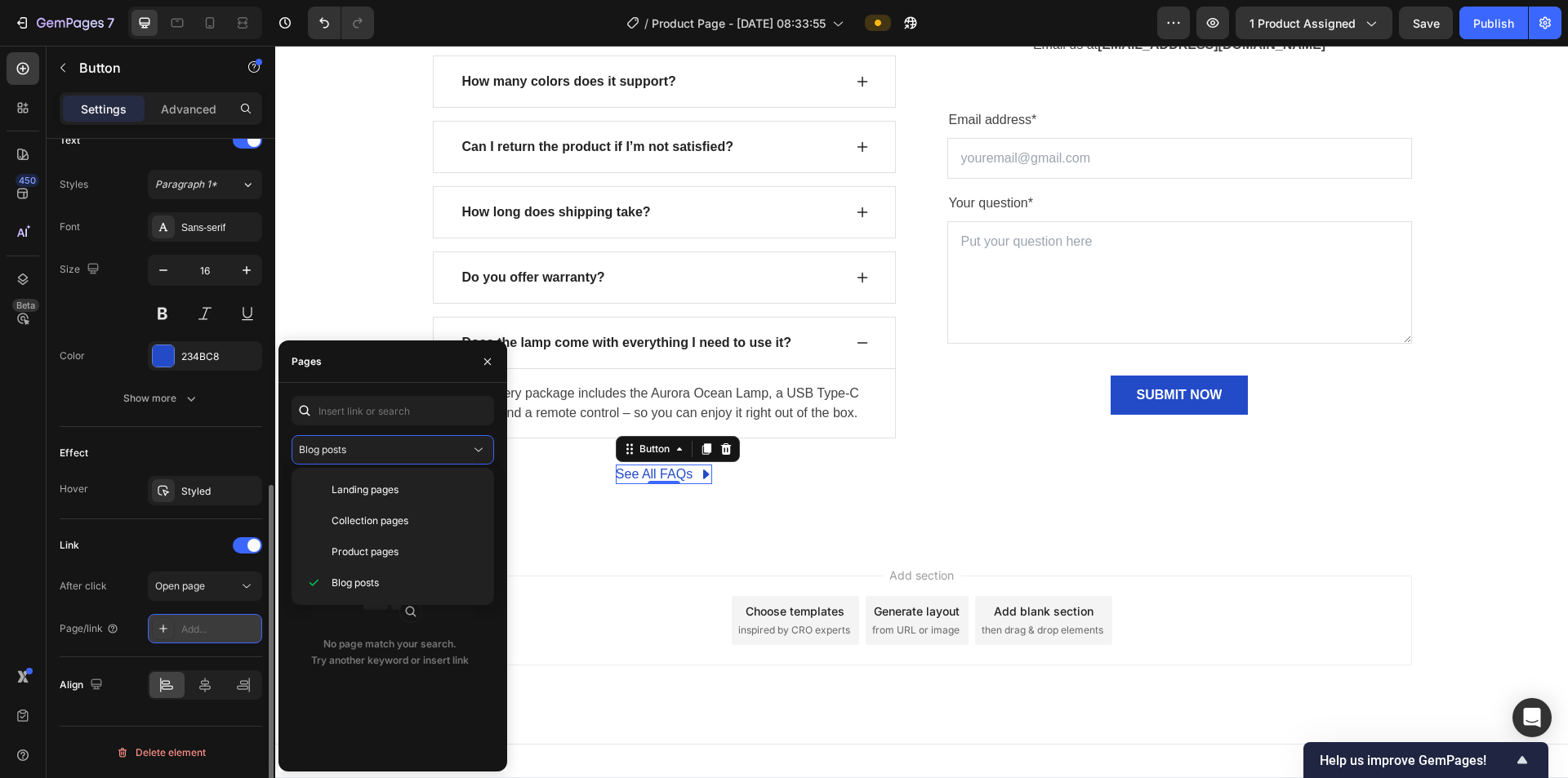
click at [206, 416] on div "Add..." at bounding box center [220, 629] width 77 height 15
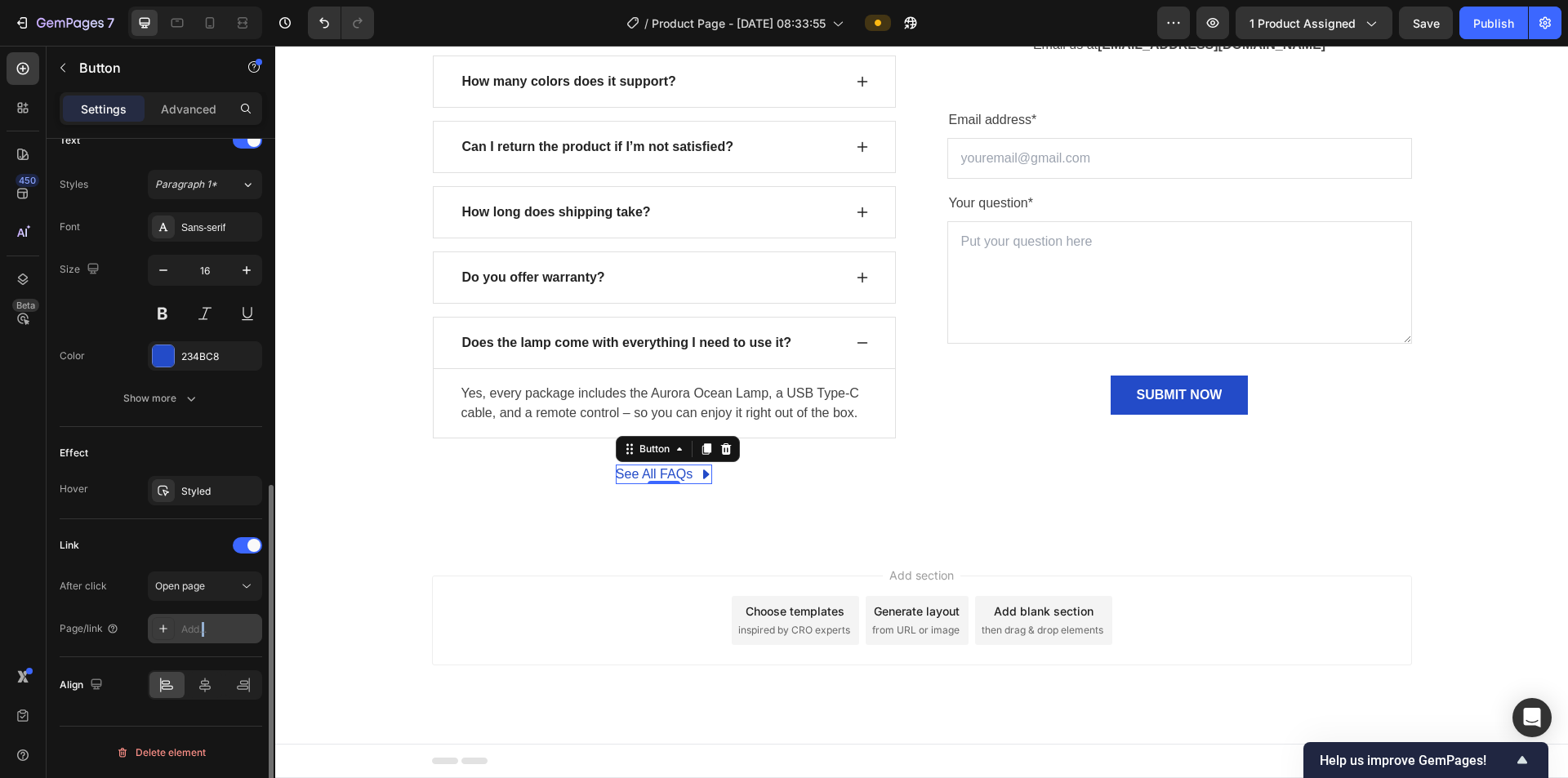
click at [204, 416] on div "Add..." at bounding box center [220, 629] width 77 height 15
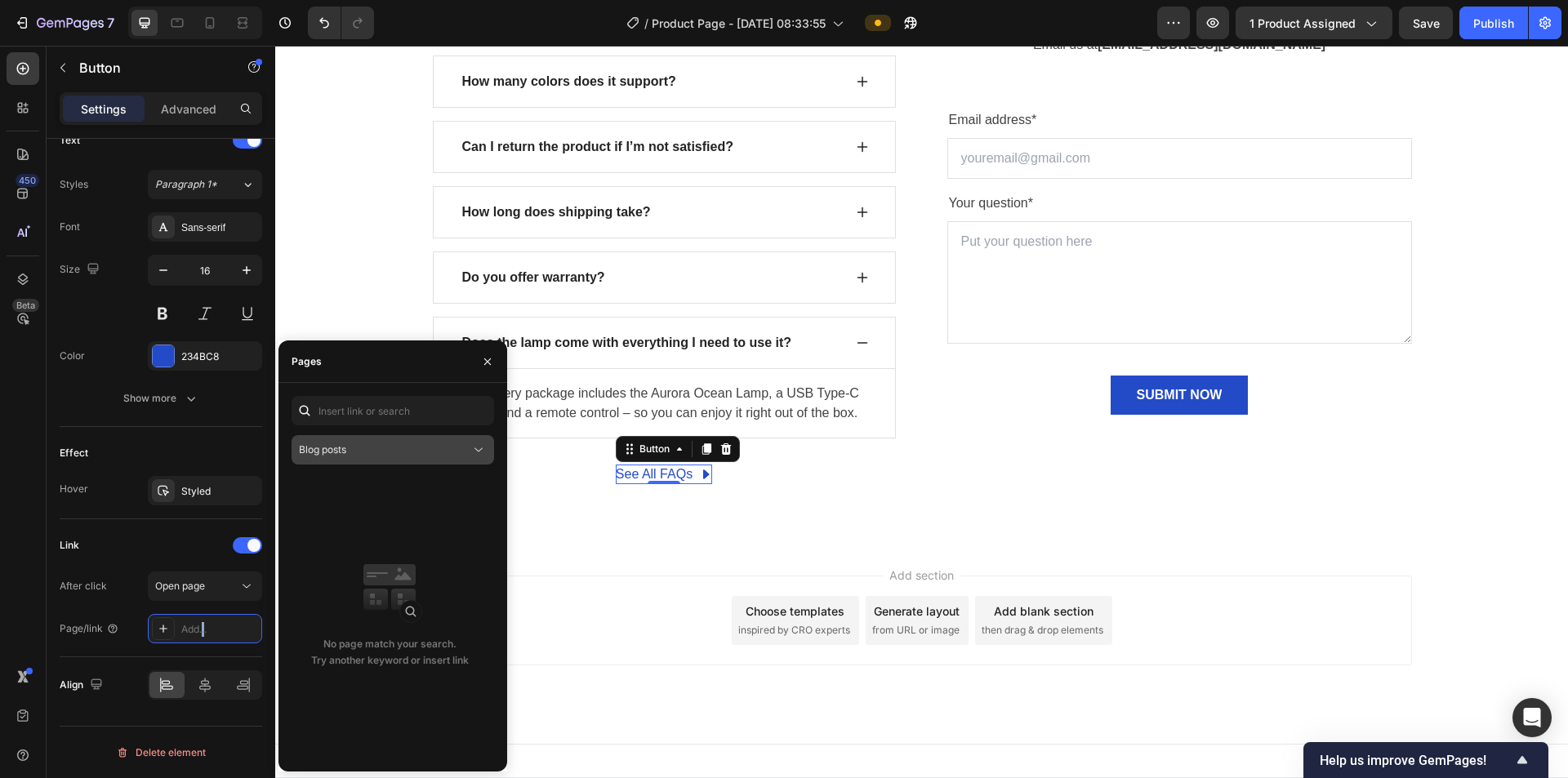
click at [333, 416] on span "Blog posts" at bounding box center [322, 450] width 47 height 12
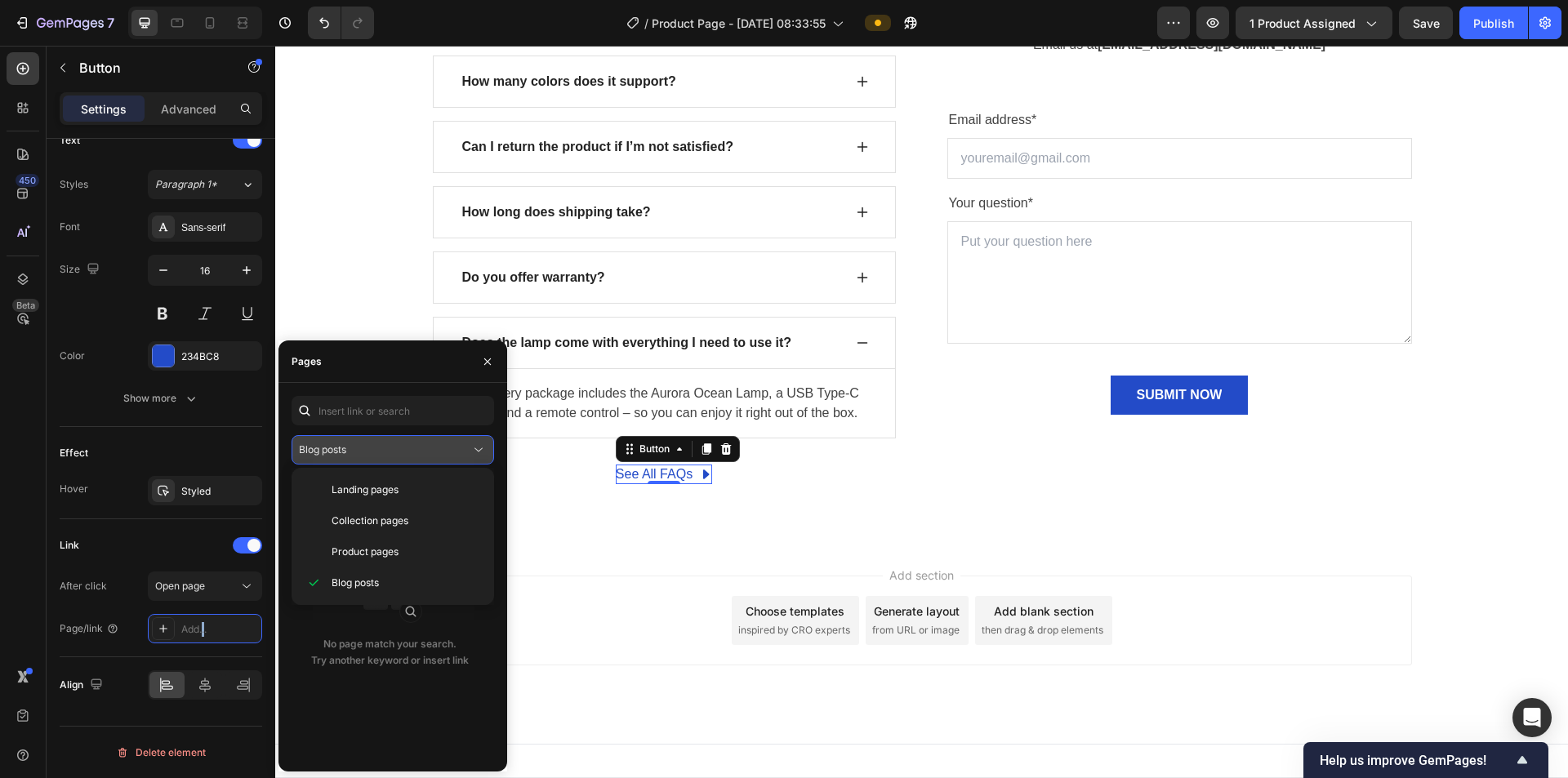
click at [333, 416] on span "Blog posts" at bounding box center [322, 450] width 47 height 12
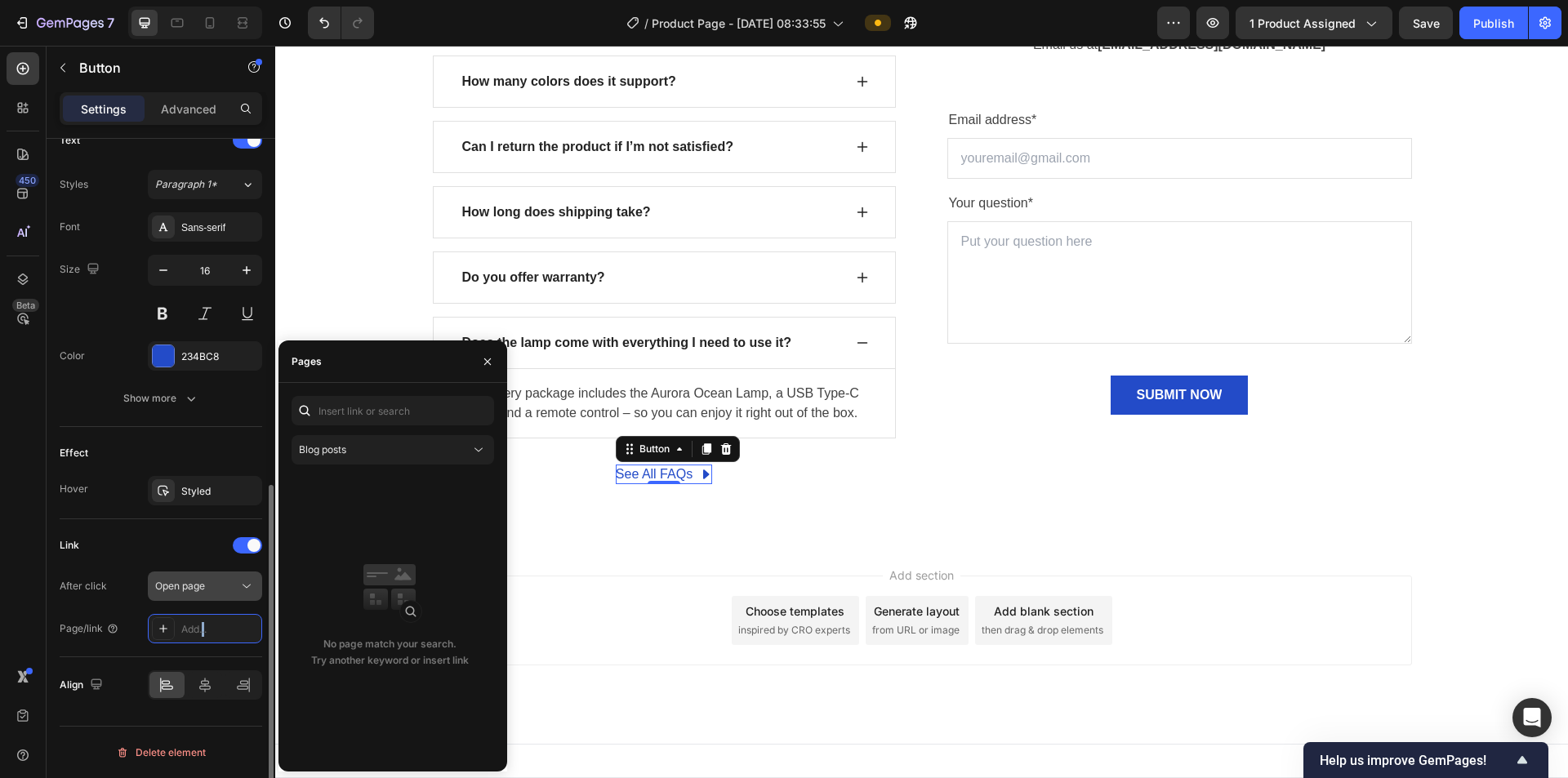
click at [204, 416] on span "Open page" at bounding box center [180, 586] width 50 height 12
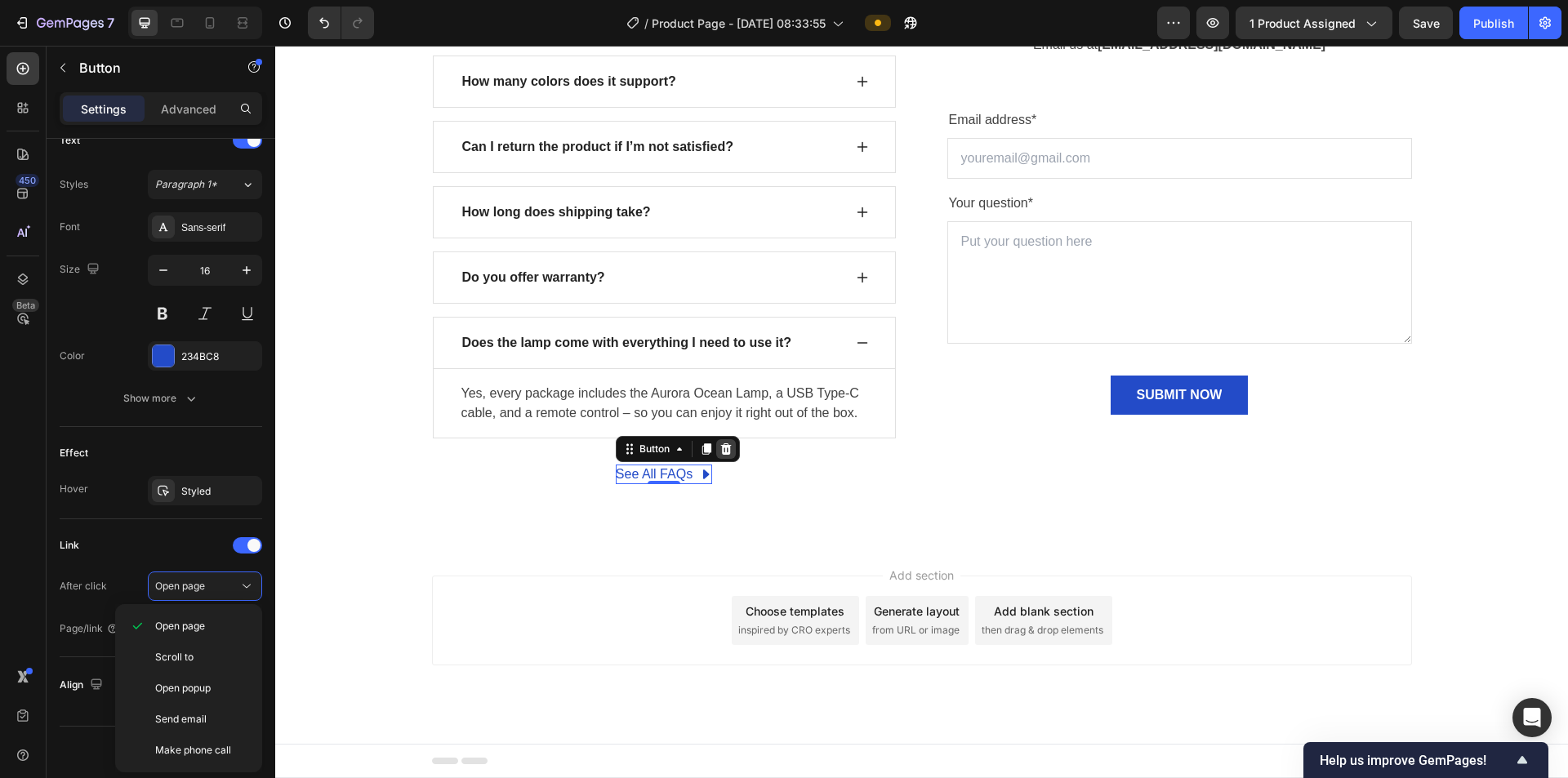
click at [721, 416] on icon at bounding box center [726, 449] width 10 height 11
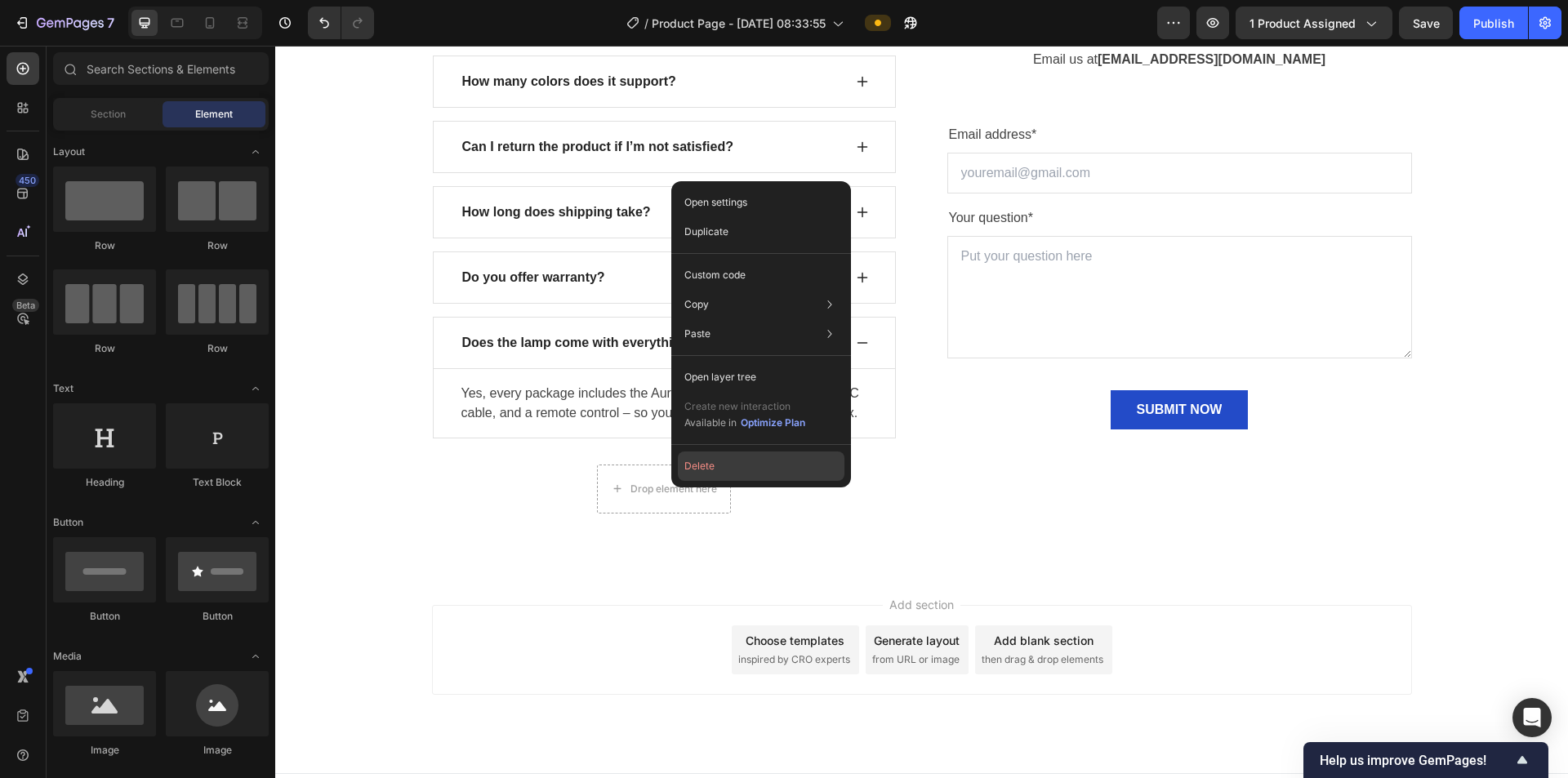
drag, startPoint x: 735, startPoint y: 471, endPoint x: 363, endPoint y: 466, distance: 372.0
click at [735, 416] on button "Delete" at bounding box center [761, 466] width 167 height 29
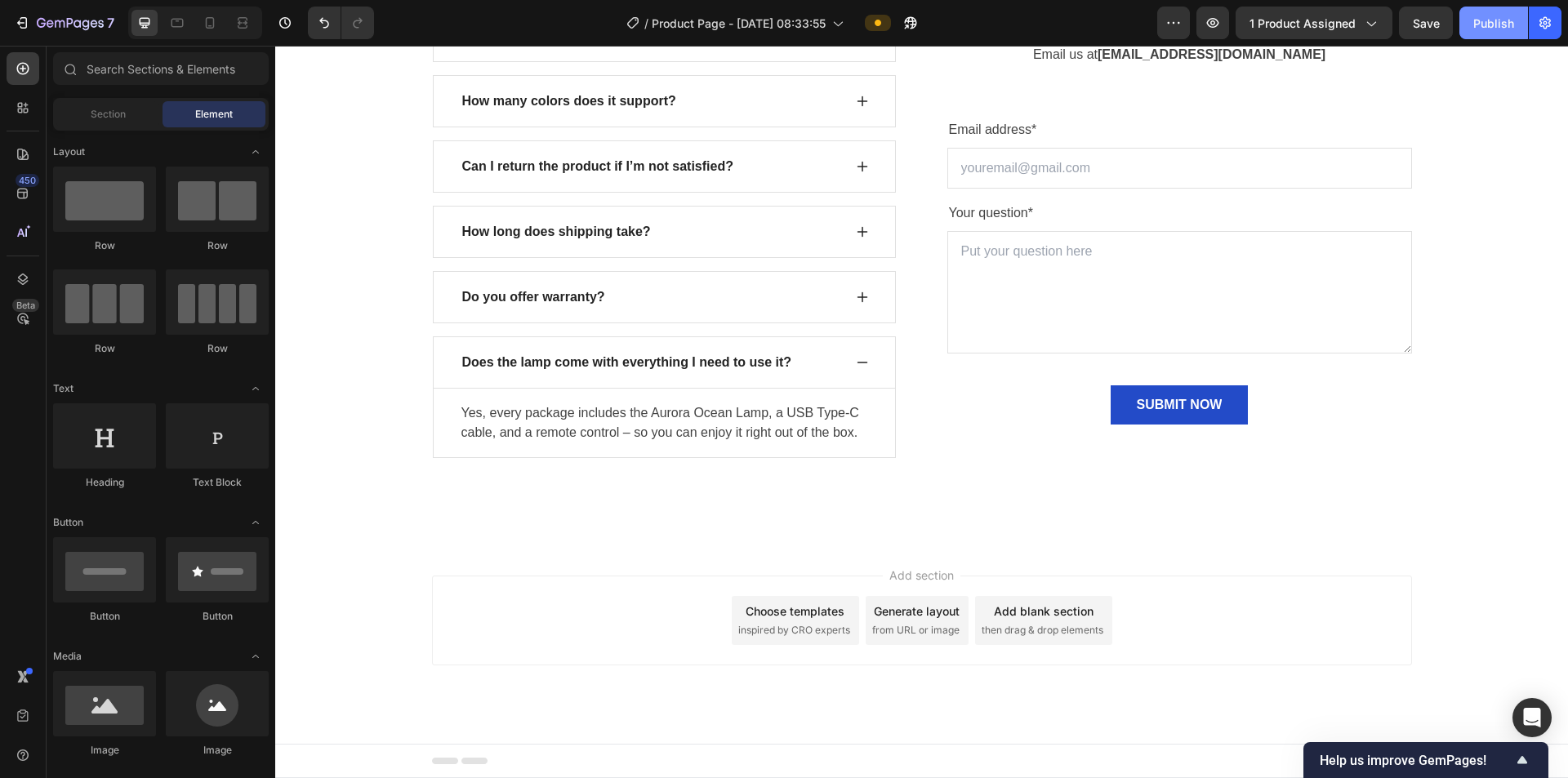
click at [794, 15] on div "Publish" at bounding box center [1494, 23] width 41 height 17
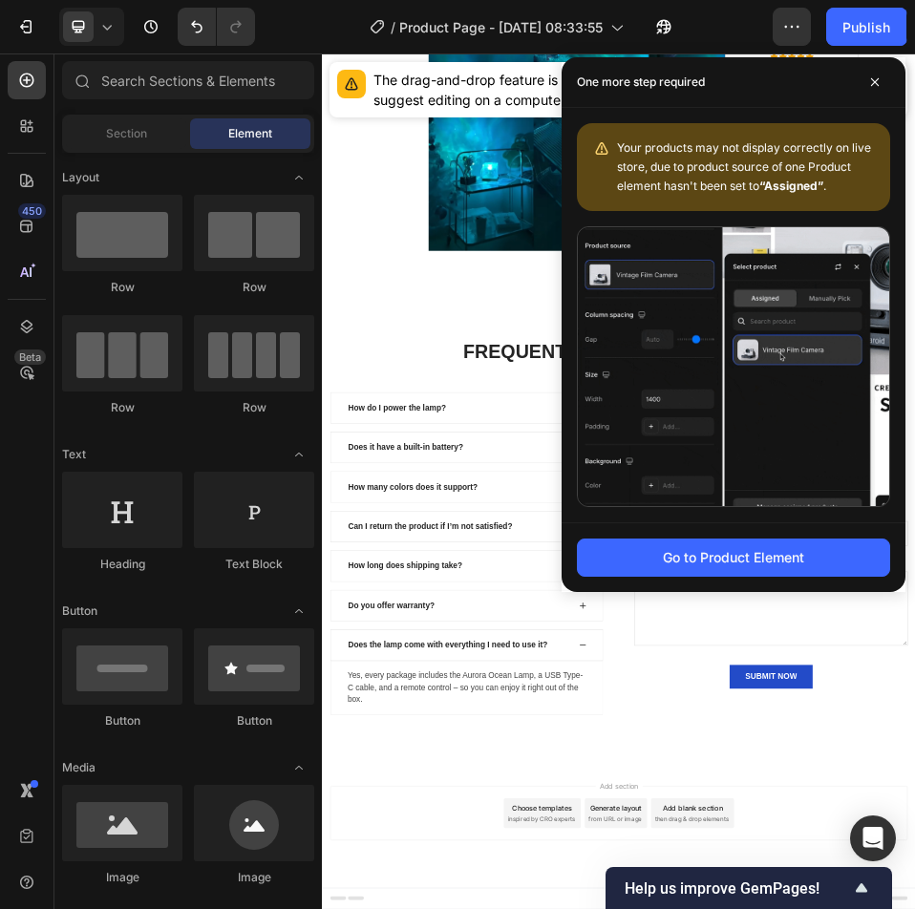
scroll to position [6363, 0]
